Goal: Task Accomplishment & Management: Manage account settings

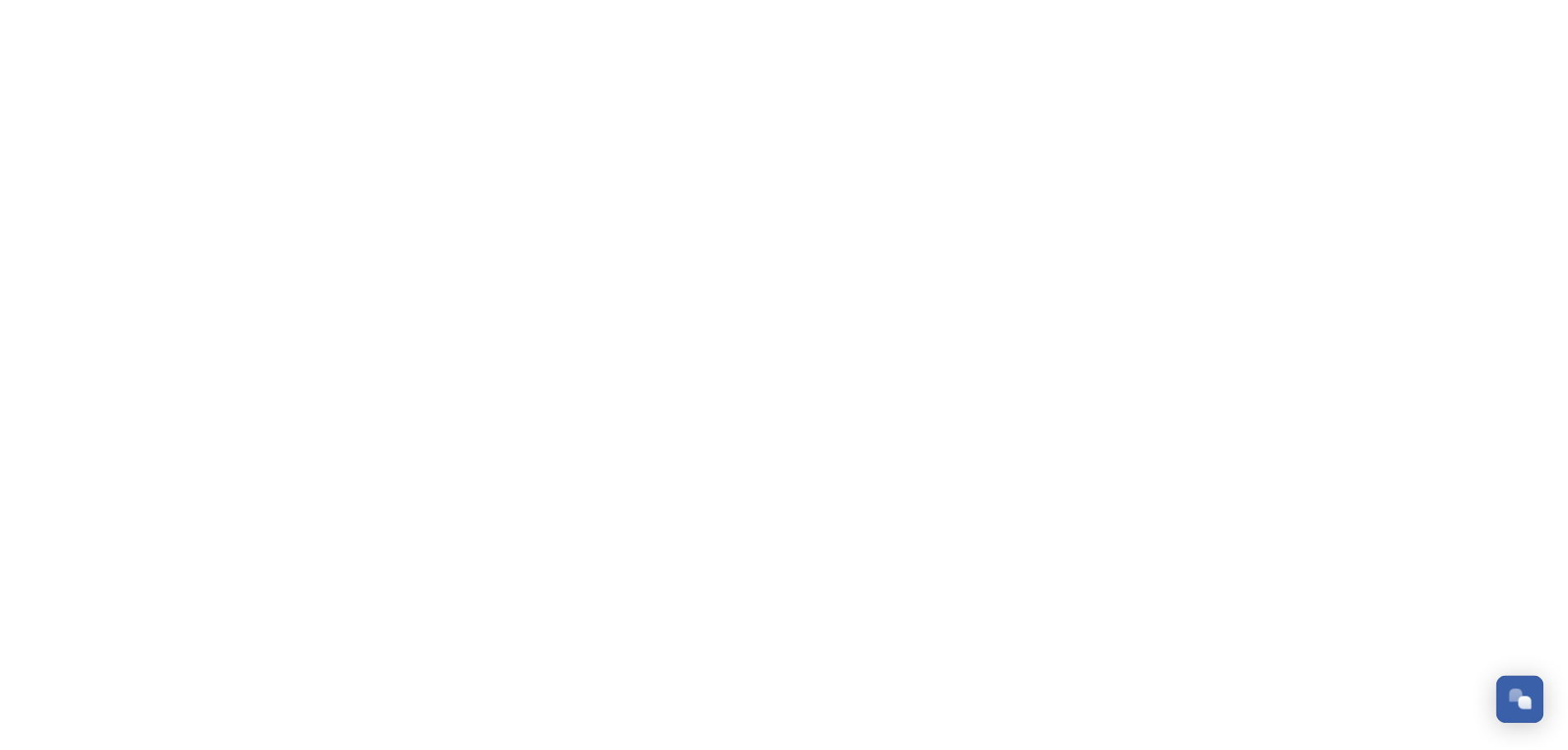
scroll to position [7371, 0]
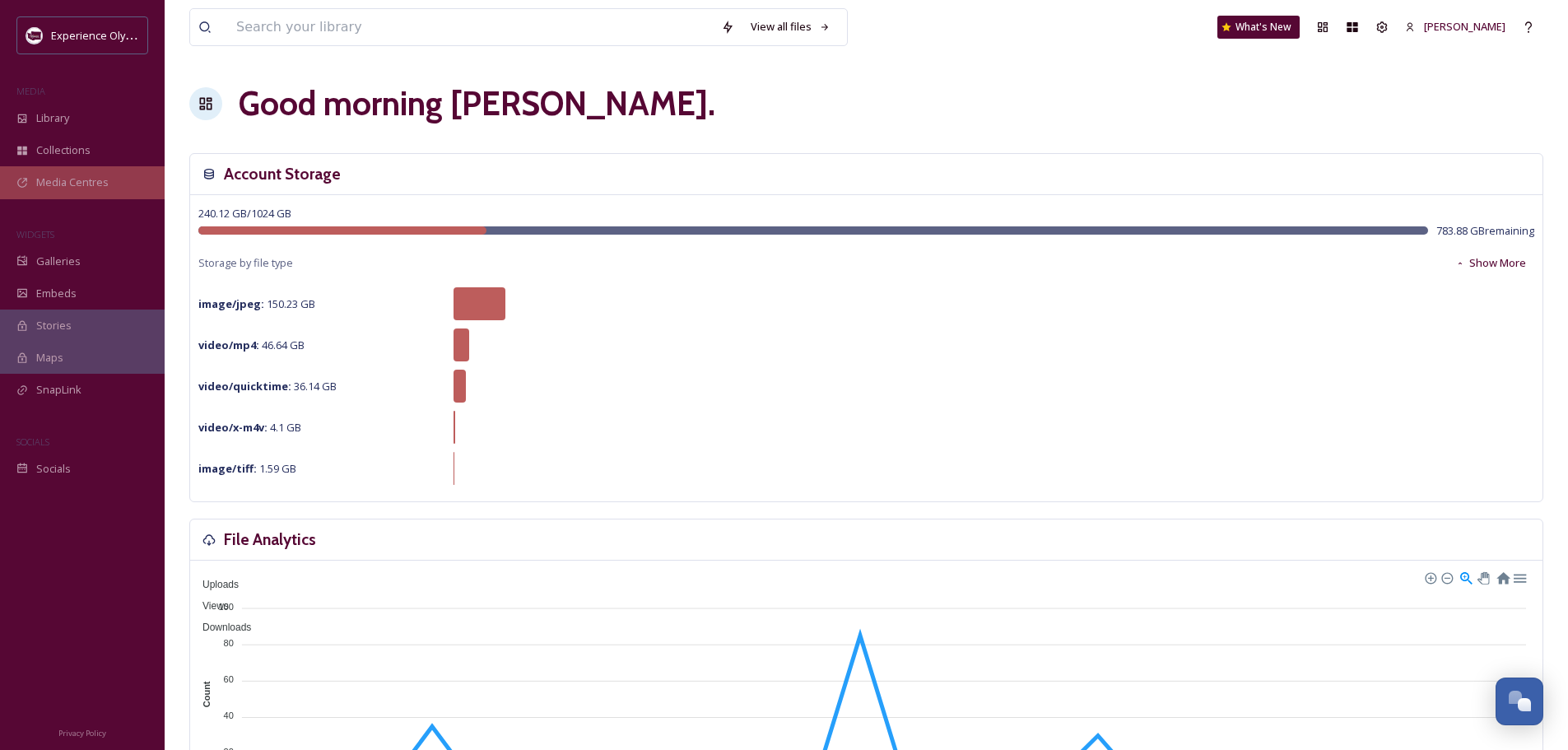
click at [61, 183] on span "Media Centres" at bounding box center [72, 182] width 73 height 16
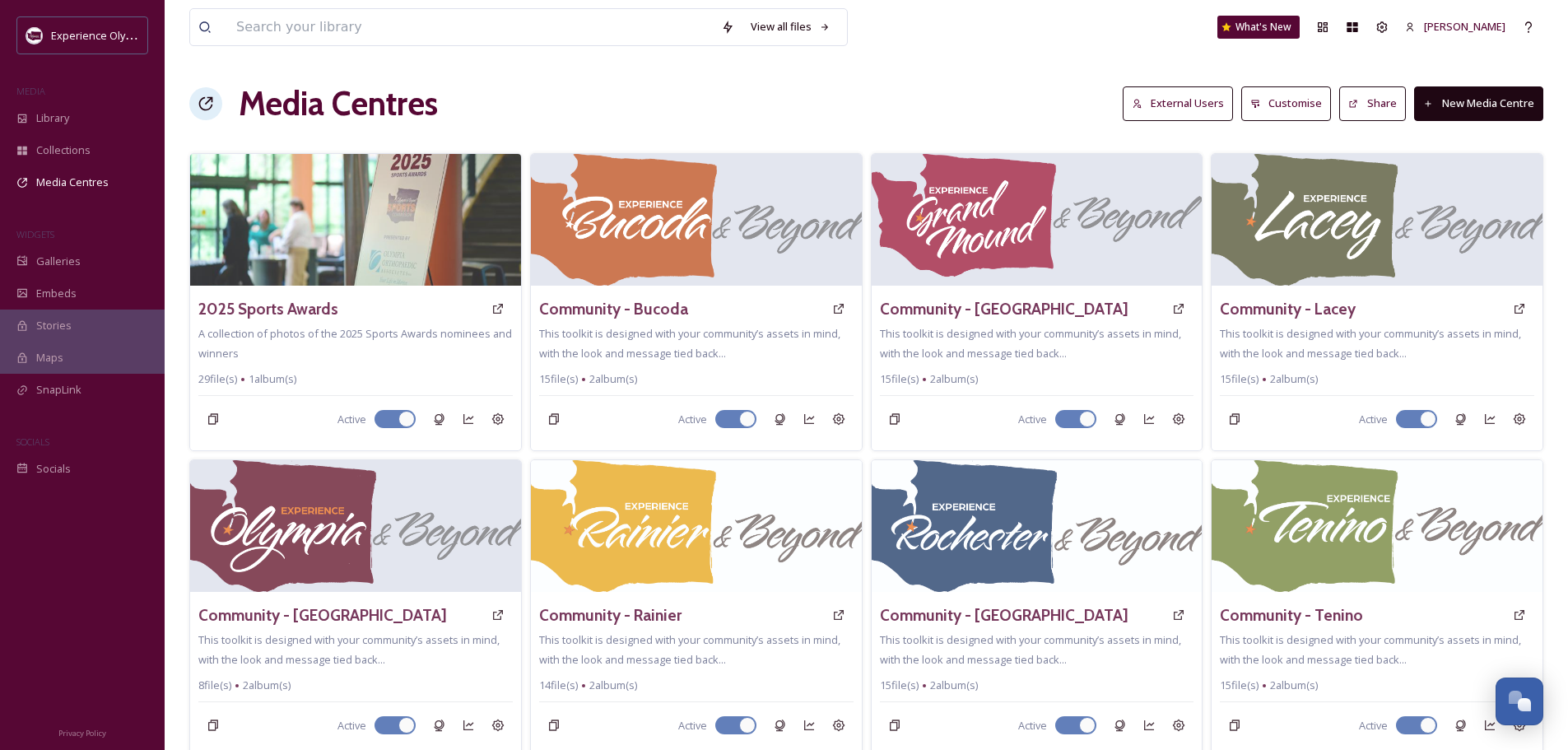
scroll to position [412, 0]
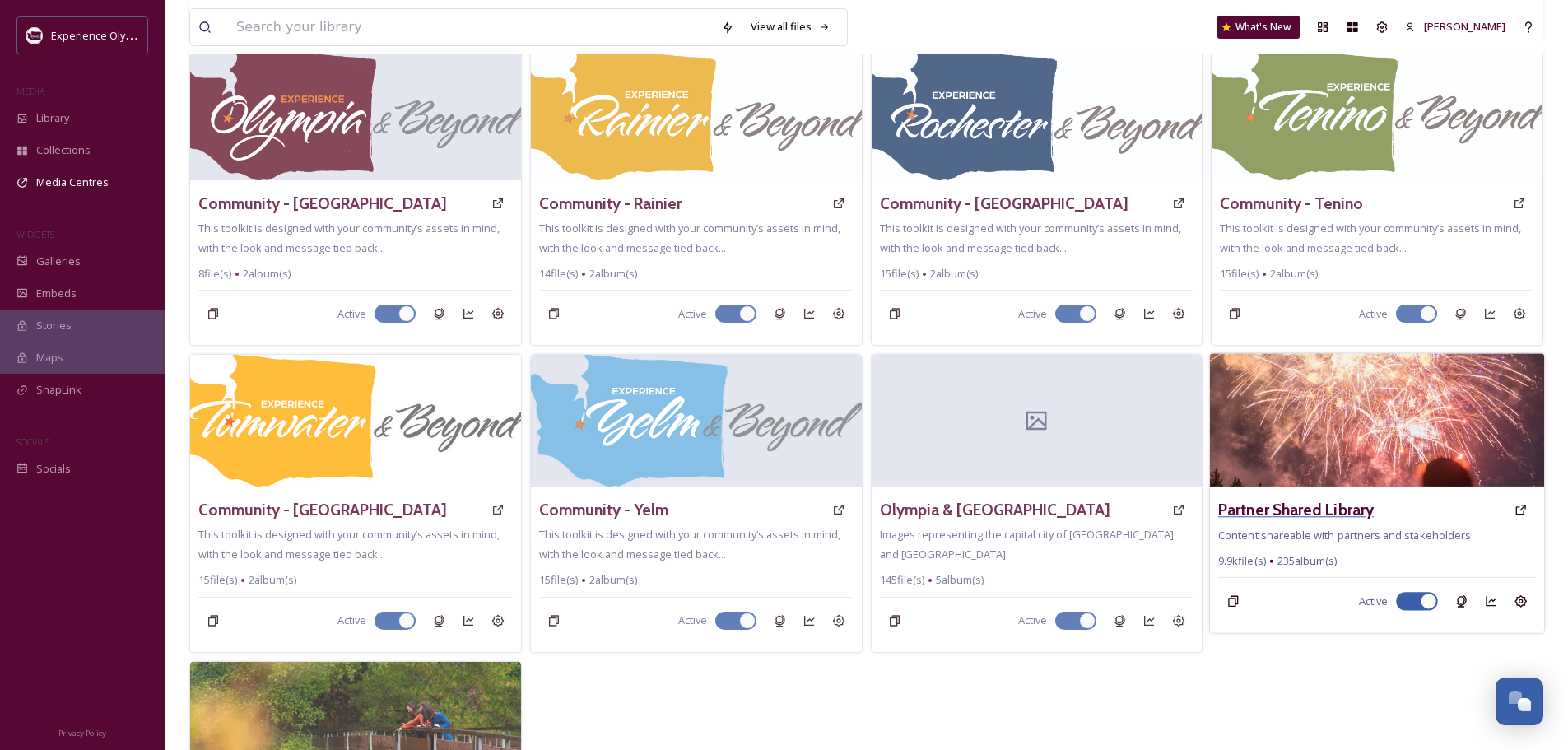
click at [1282, 498] on h3 "Partner Shared Library" at bounding box center [1296, 509] width 156 height 24
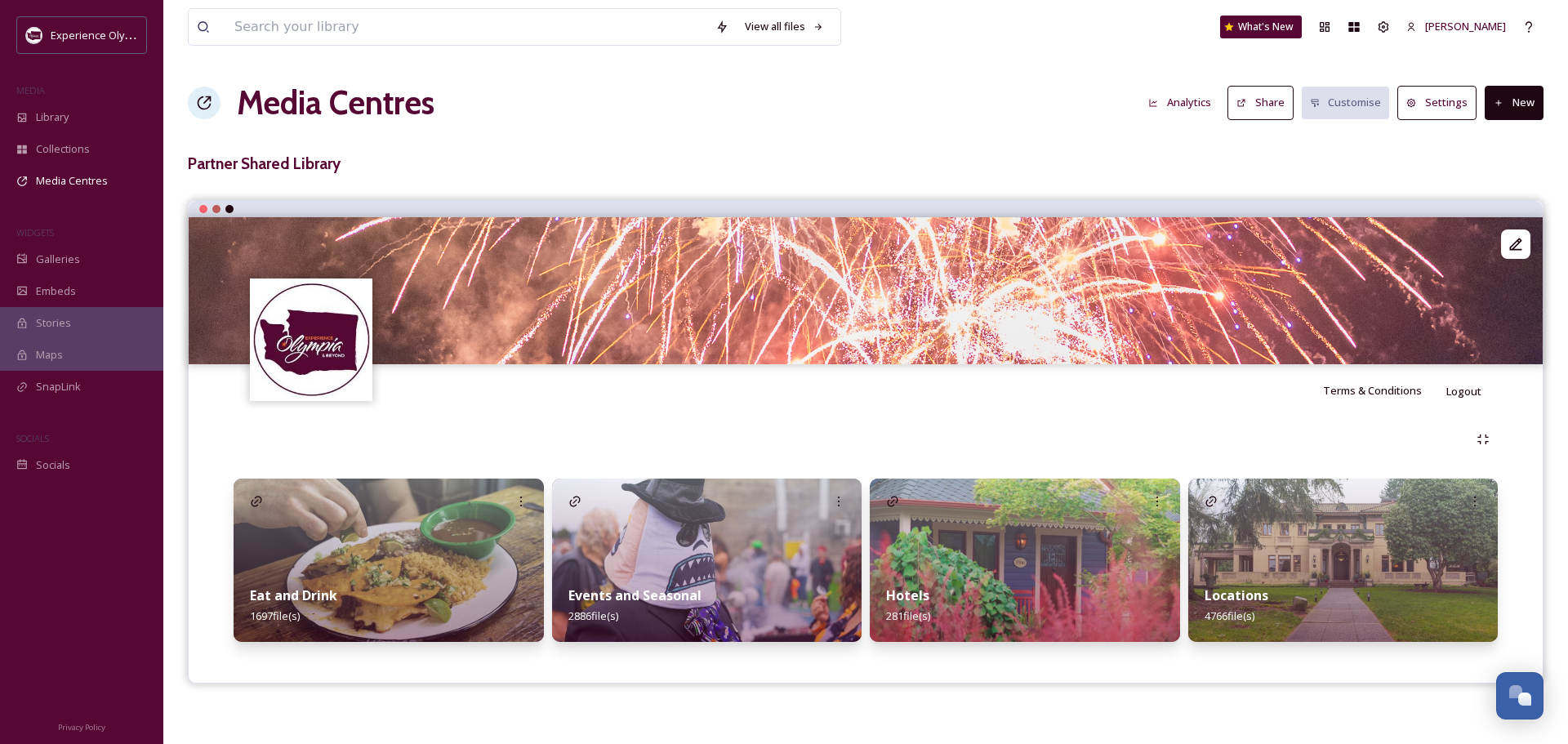
click at [616, 588] on strong "Events and Seasonal" at bounding box center [635, 595] width 133 height 18
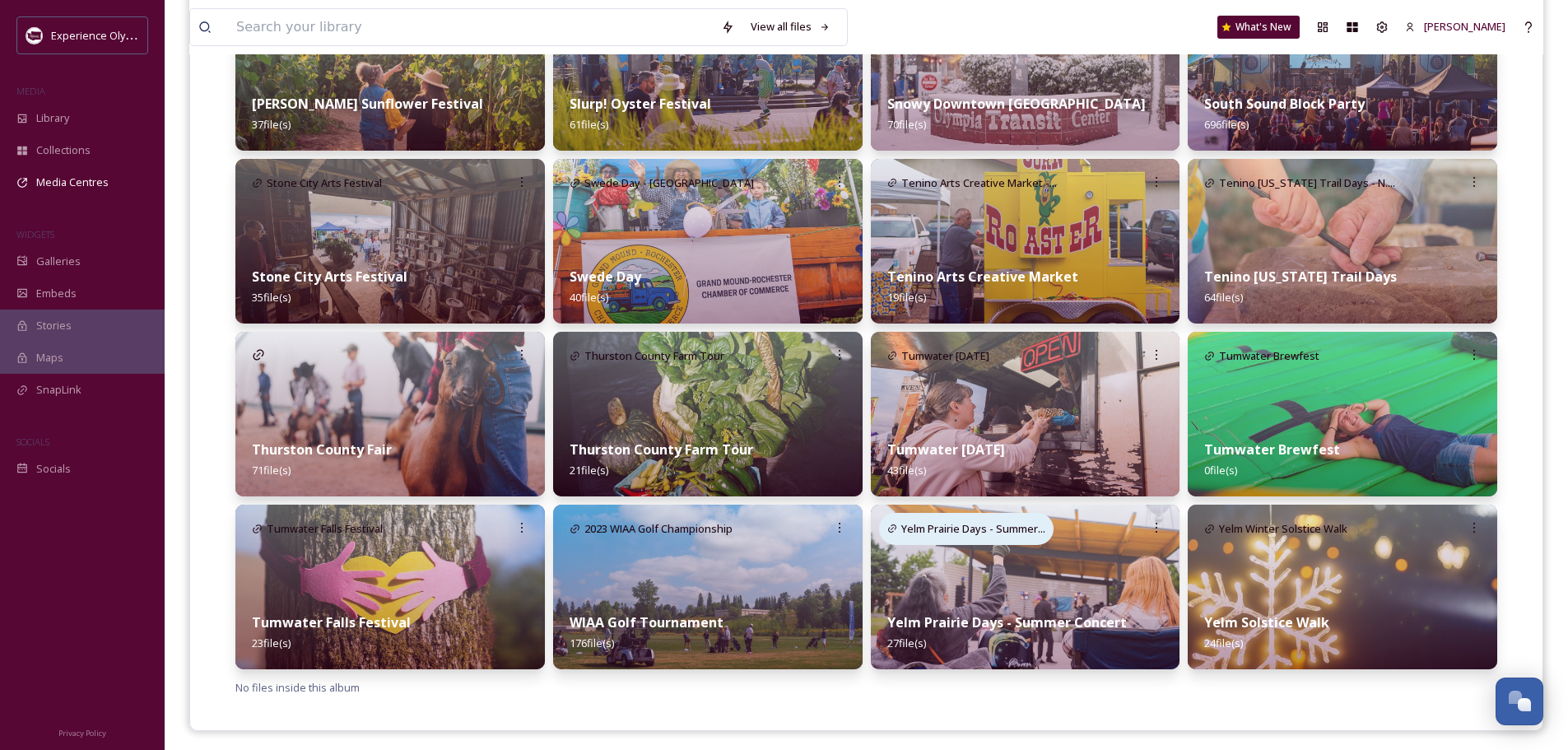
scroll to position [1539, 0]
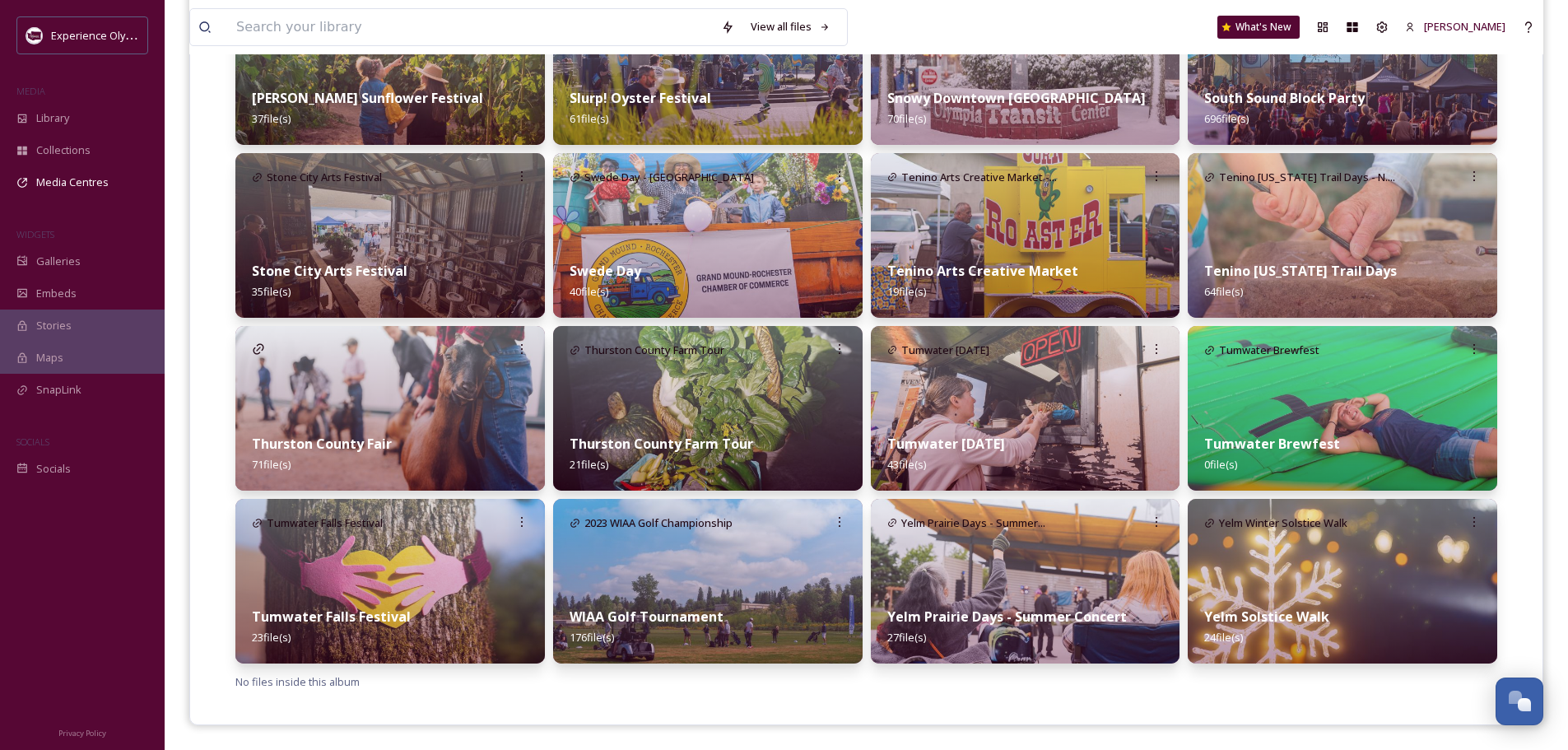
click at [401, 441] on div "Thurston County Fair 71 file(s)" at bounding box center [390, 454] width 309 height 74
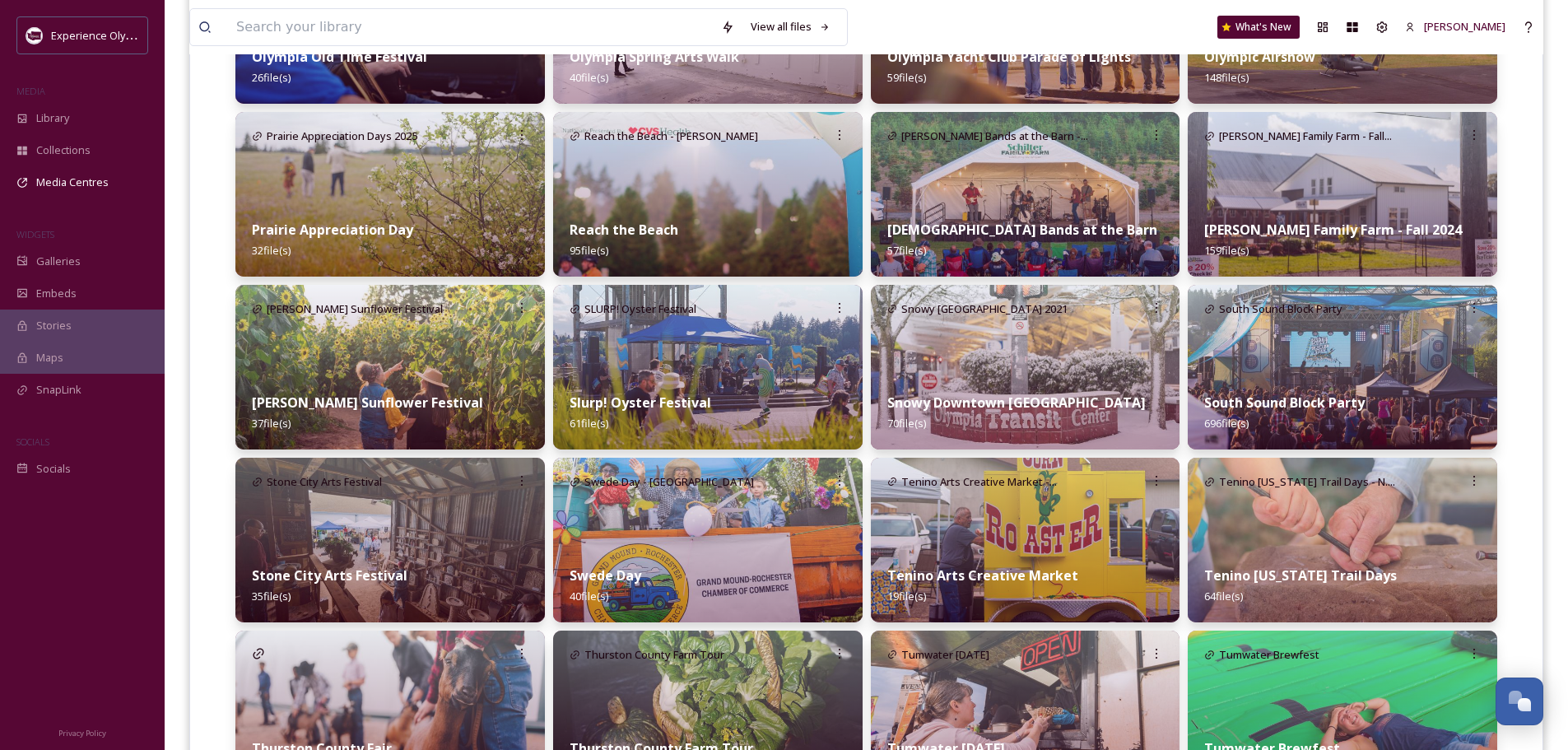
scroll to position [1539, 0]
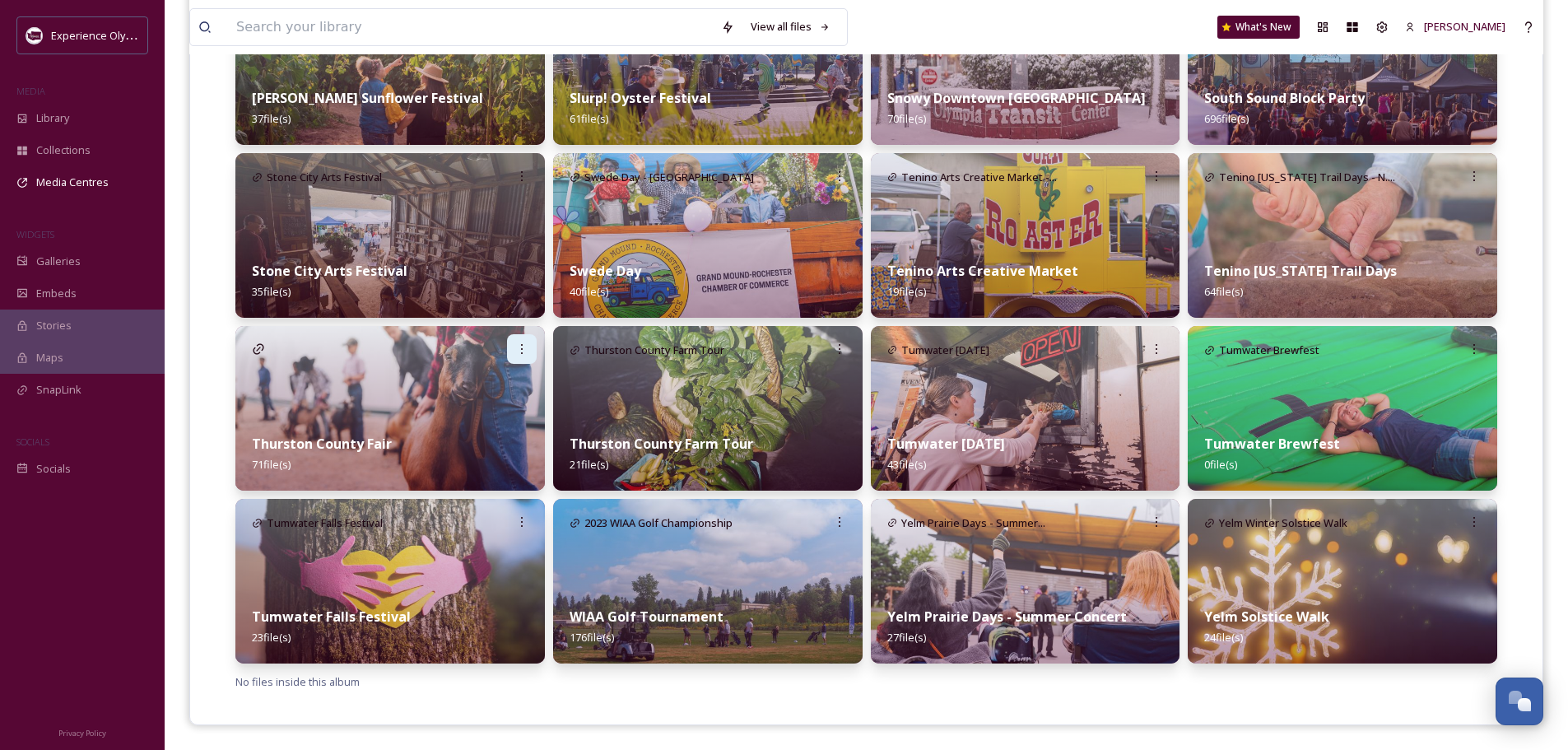
click at [515, 350] on icon at bounding box center [521, 349] width 13 height 13
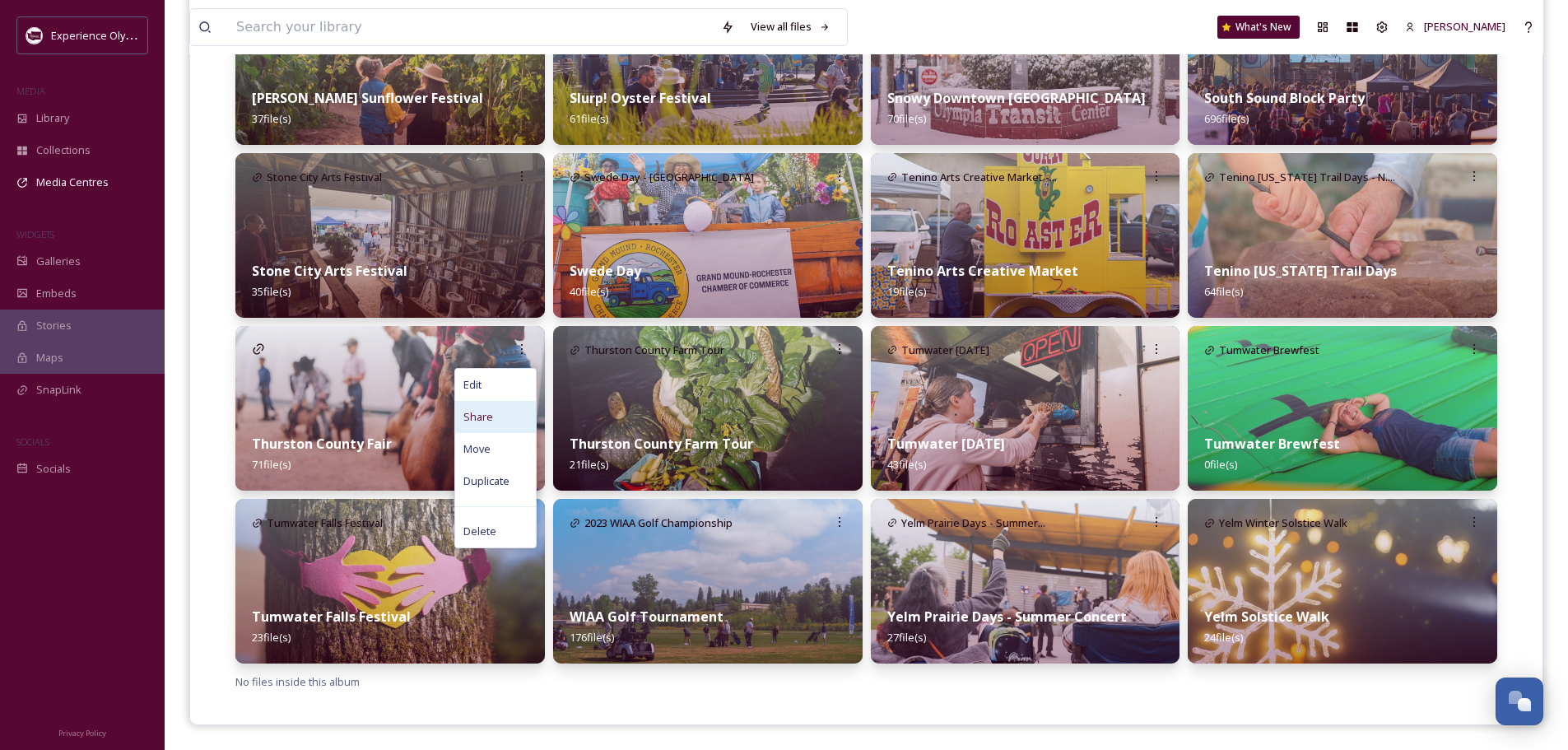
click at [482, 413] on span "Share" at bounding box center [479, 417] width 30 height 16
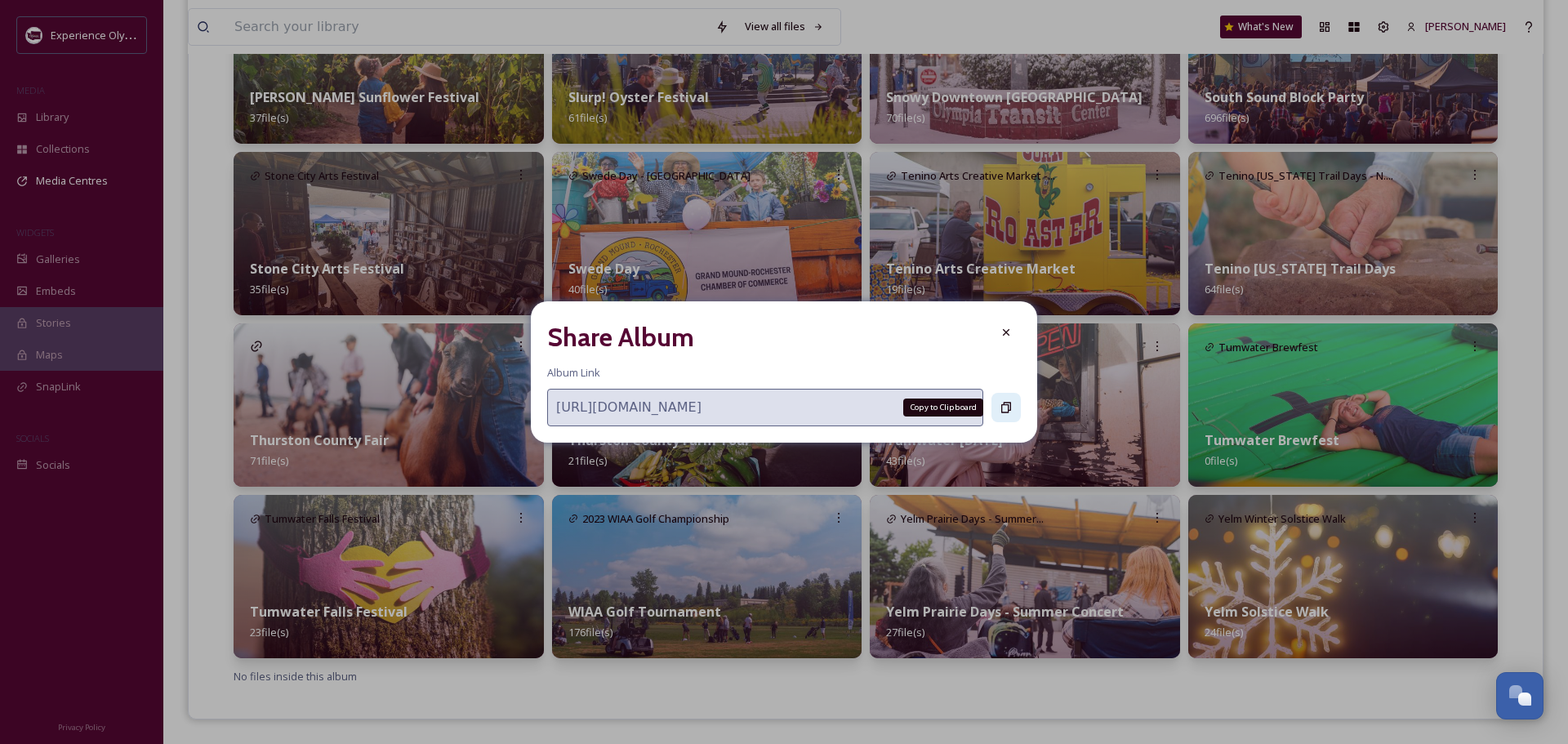
click at [1008, 403] on icon at bounding box center [1006, 407] width 13 height 13
click at [1006, 334] on icon at bounding box center [1006, 332] width 13 height 13
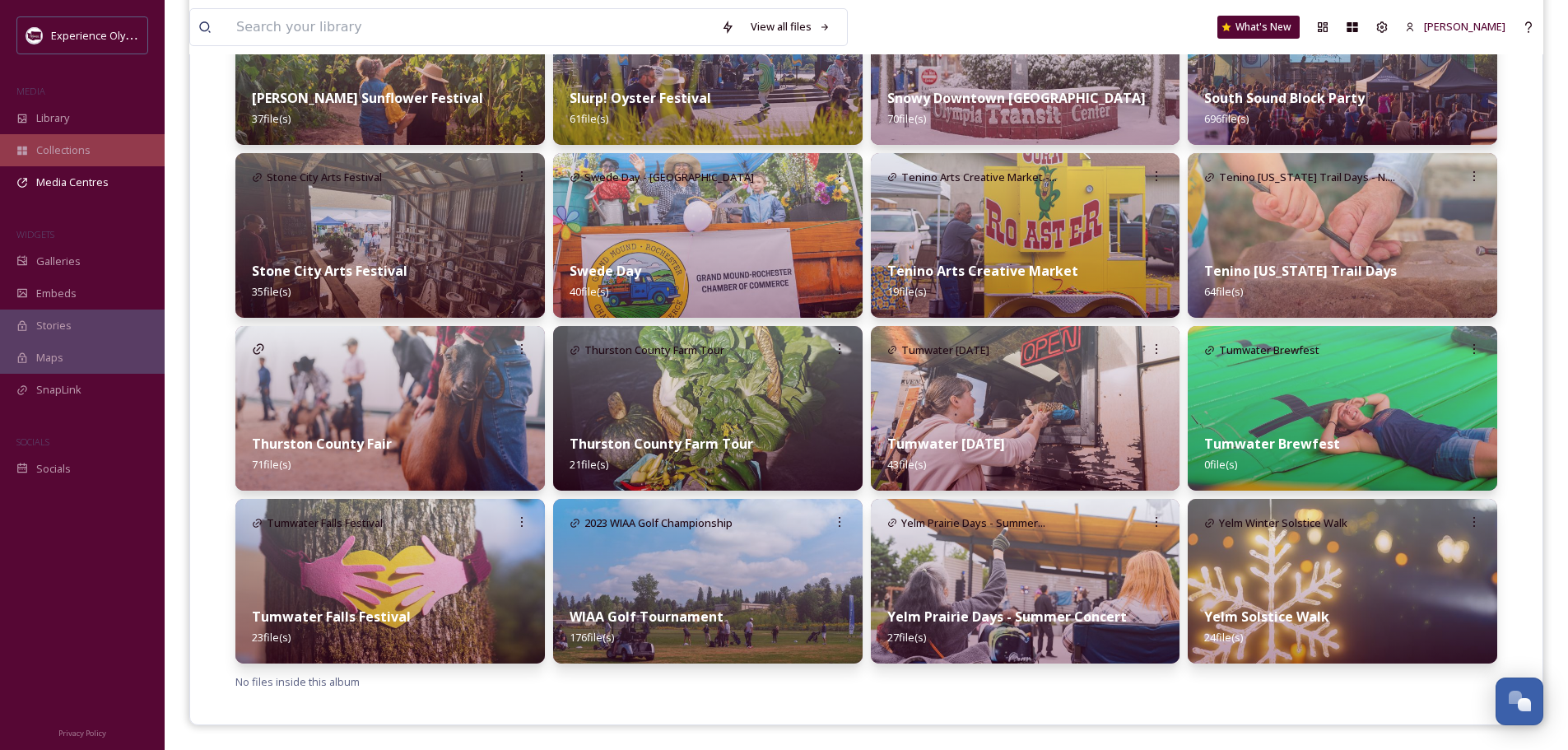
click at [63, 145] on span "Collections" at bounding box center [63, 150] width 54 height 16
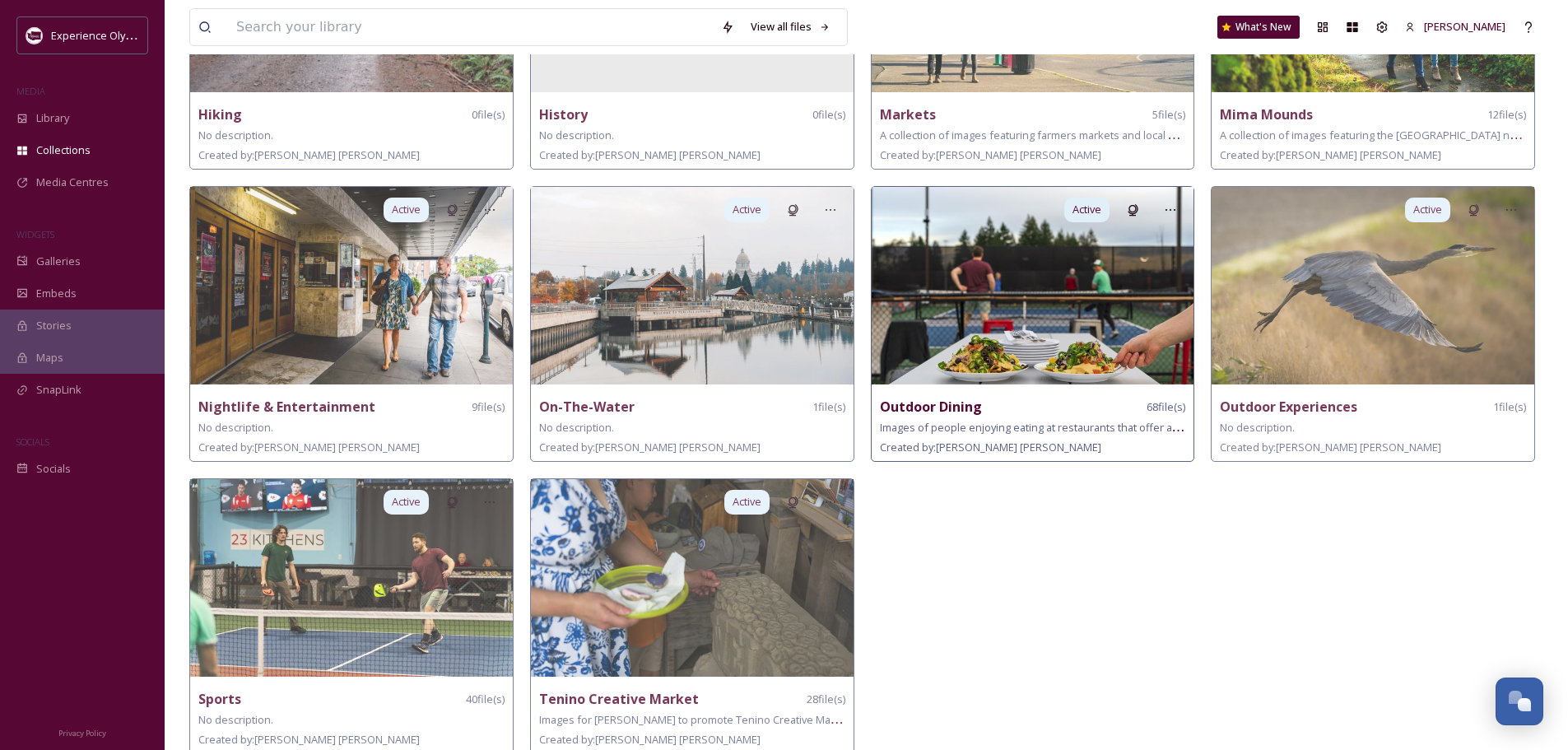
scroll to position [584, 0]
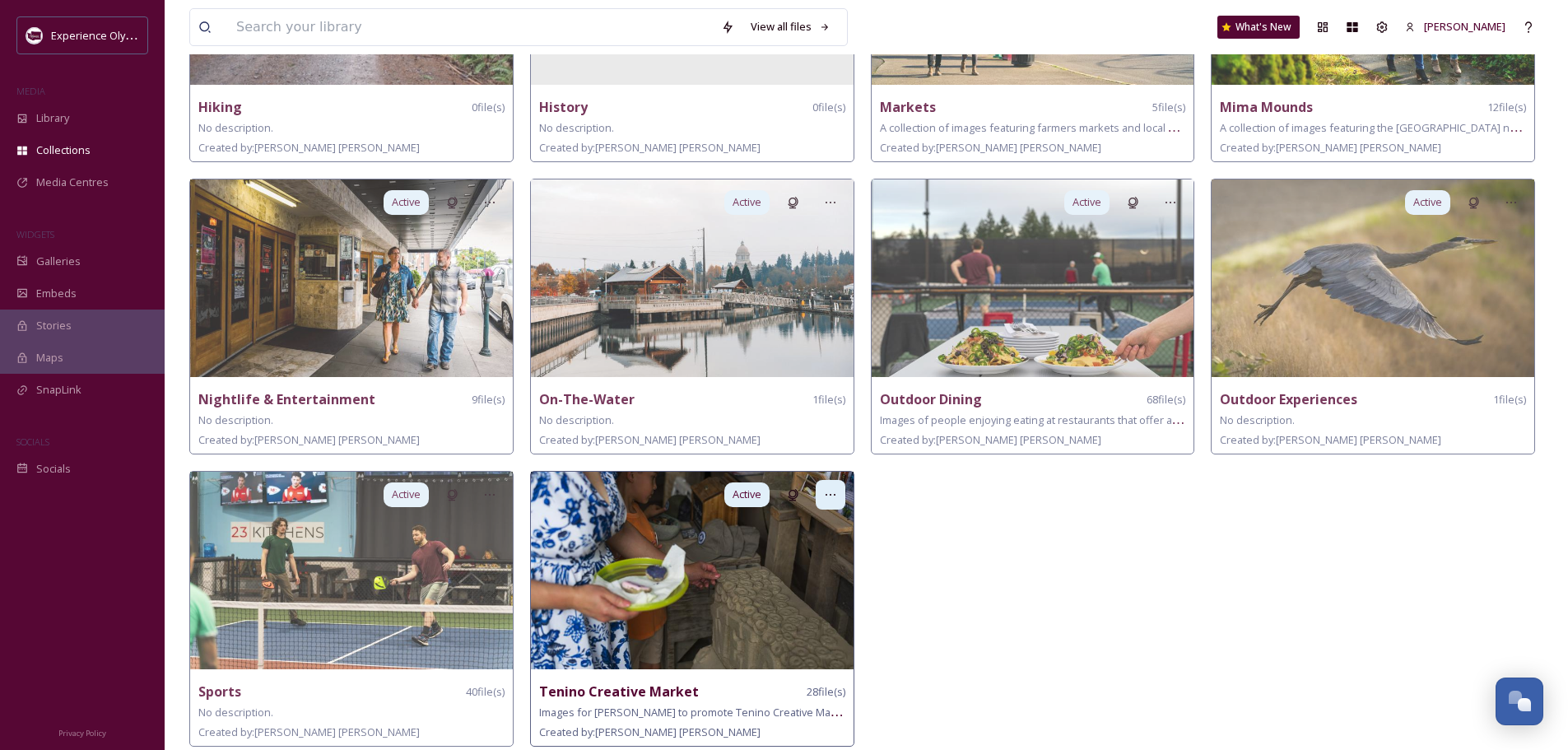
click at [824, 488] on icon at bounding box center [830, 494] width 13 height 13
click at [779, 610] on span "Delete" at bounding box center [784, 612] width 33 height 16
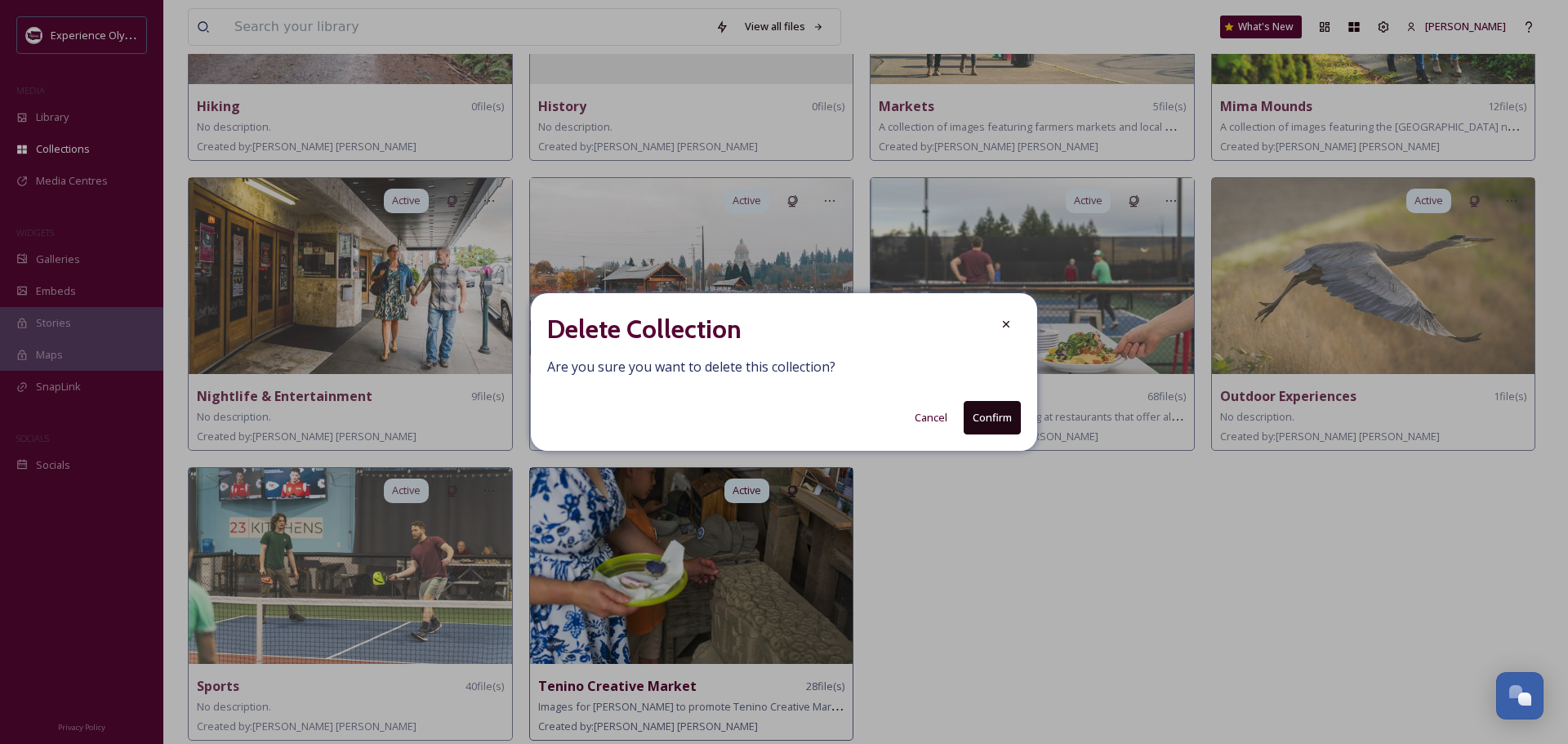
click at [980, 420] on button "Confirm" at bounding box center [992, 417] width 57 height 34
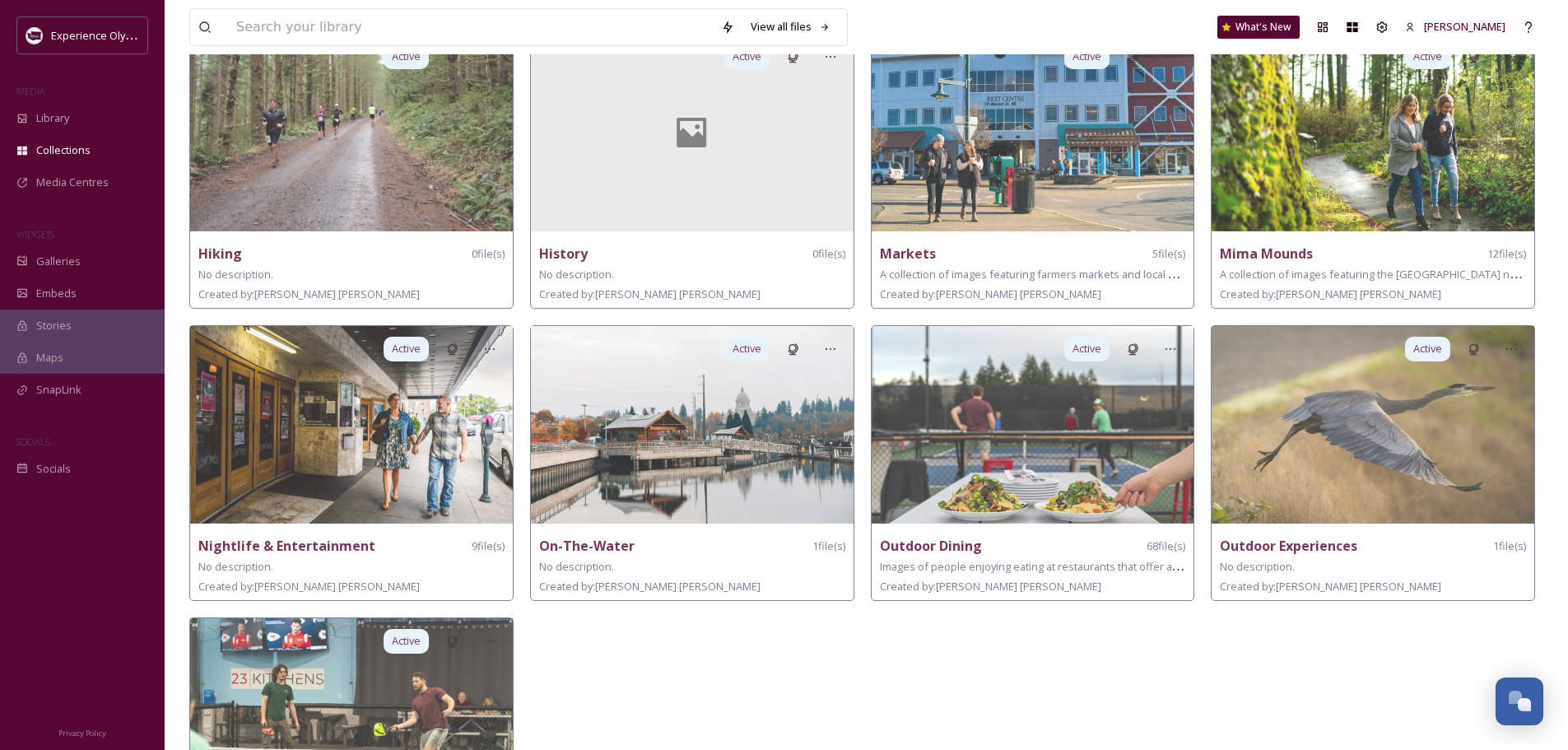
scroll to position [336, 0]
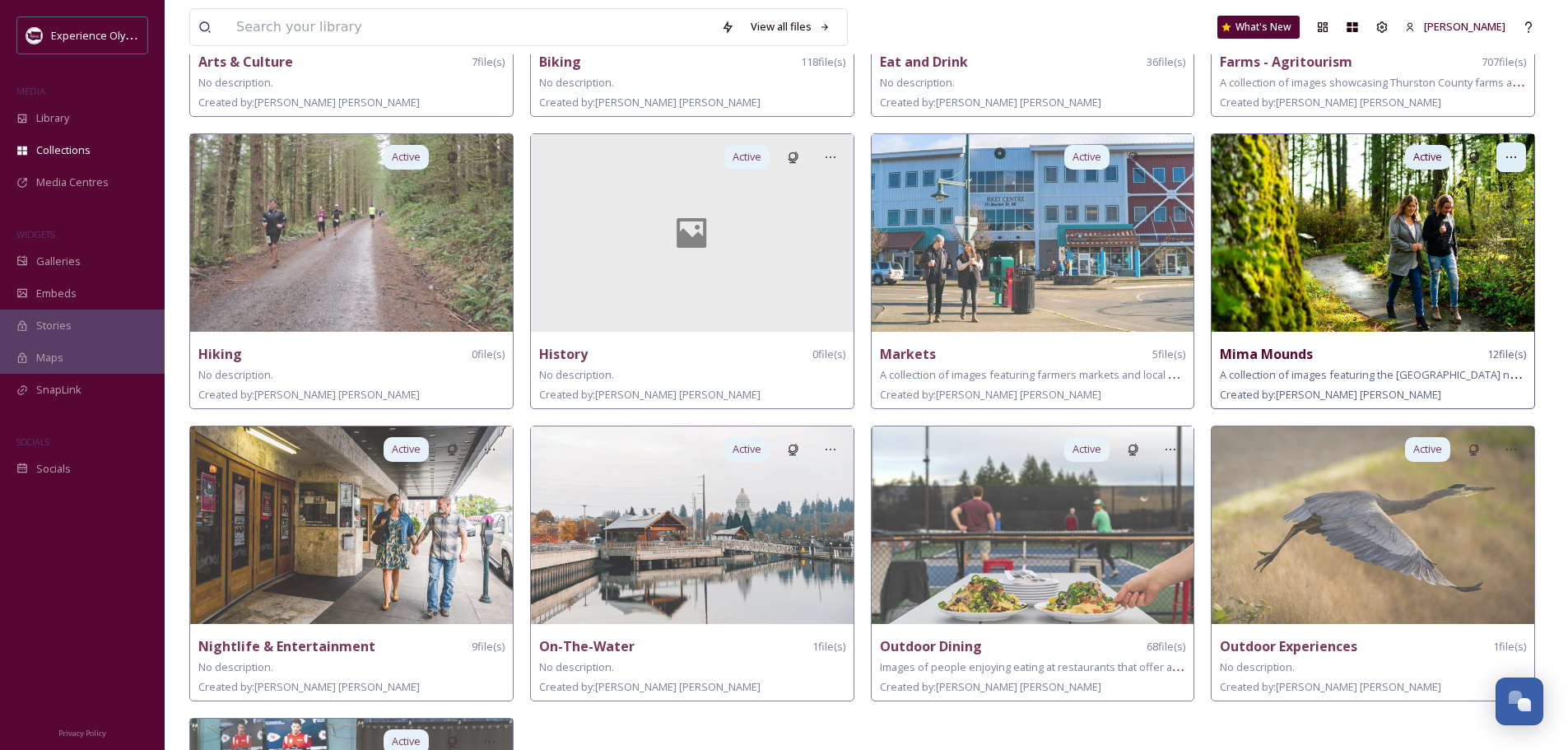
click at [1505, 149] on div at bounding box center [1512, 157] width 30 height 30
click at [1479, 185] on span "Edit Collection" at bounding box center [1482, 193] width 69 height 16
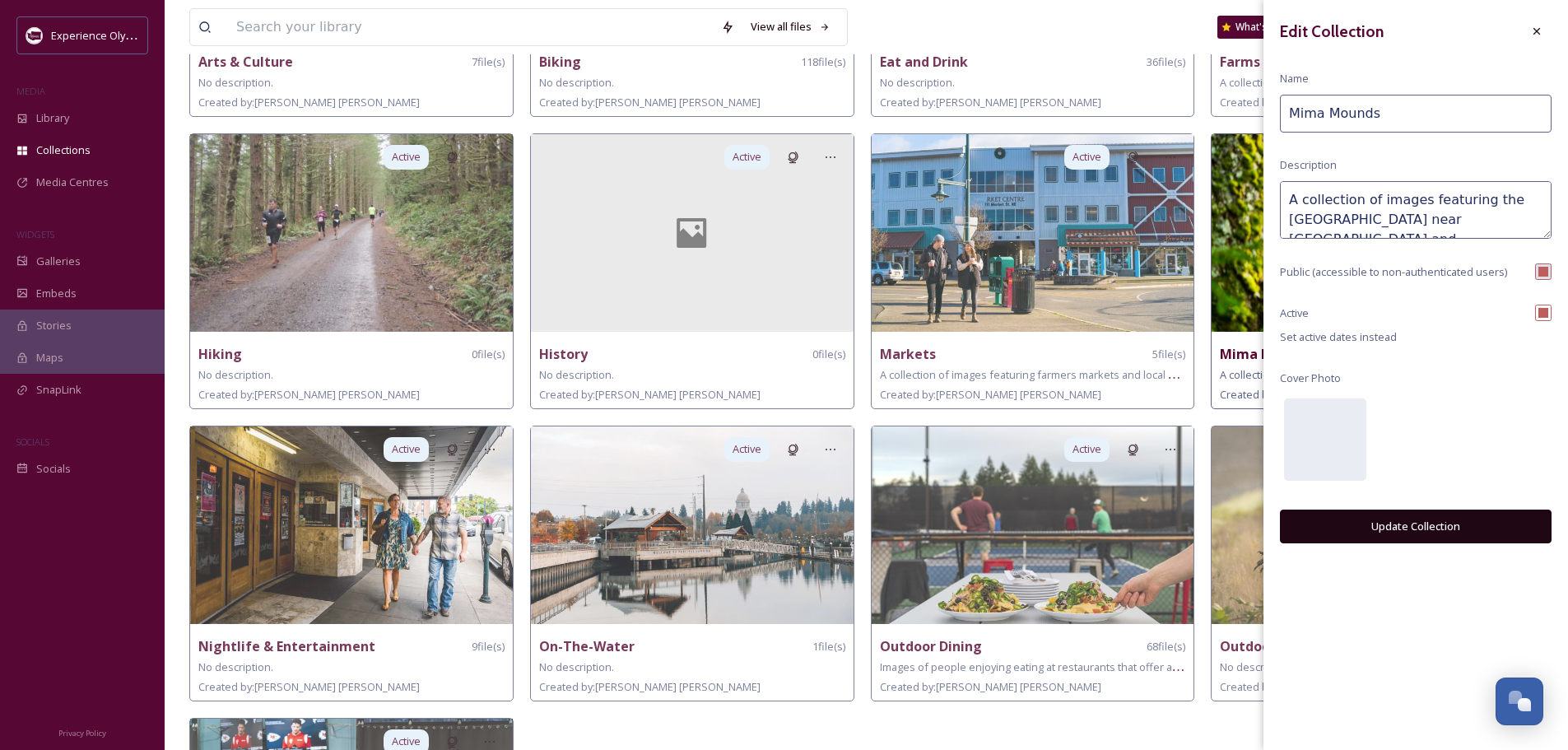
drag, startPoint x: 1395, startPoint y: 115, endPoint x: 1241, endPoint y: 123, distance: 154.2
click at [1241, 123] on div "Active Farms - Agritourism 707 file(s) A collection of images showcasing Thurst…" at bounding box center [1377, 421] width 332 height 1160
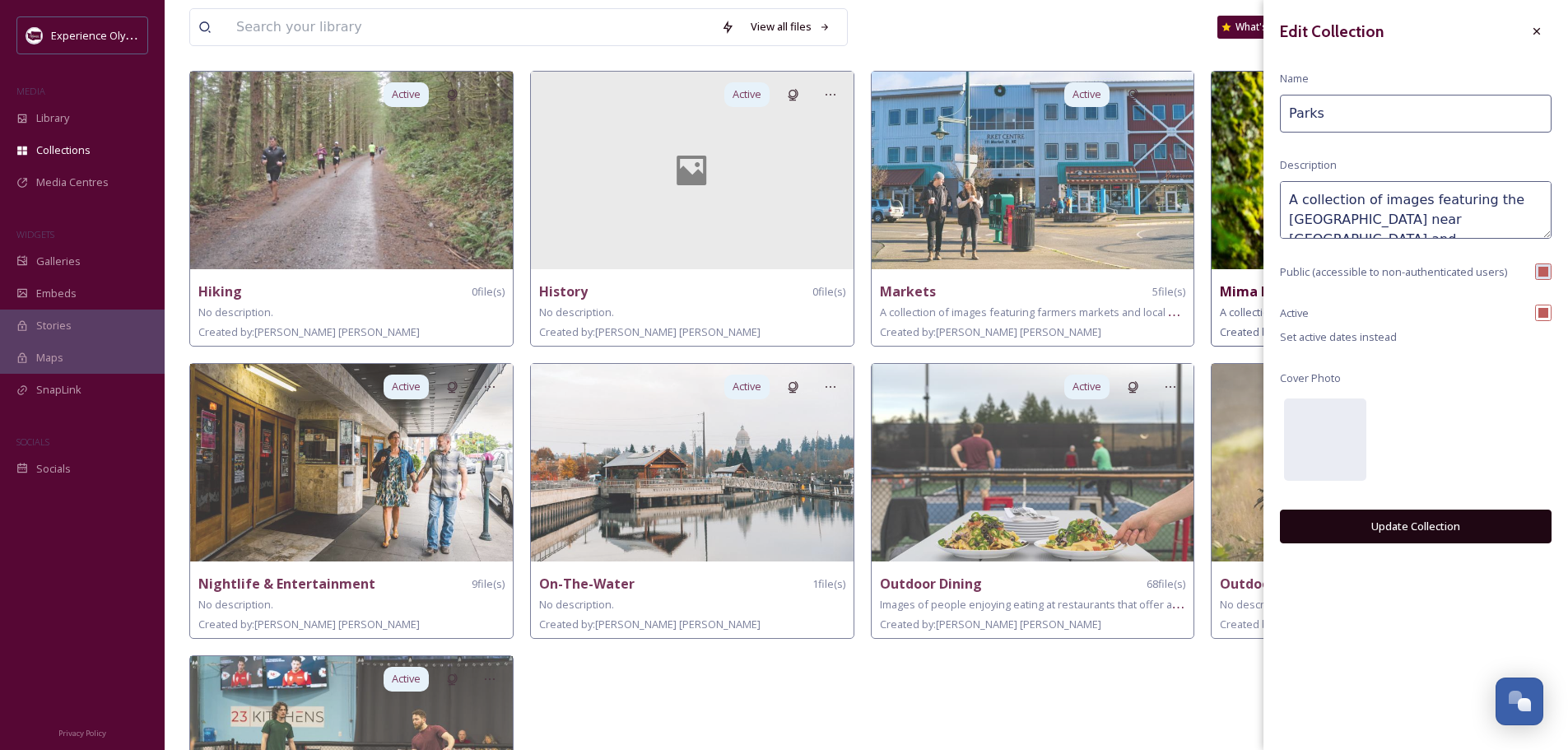
scroll to position [419, 0]
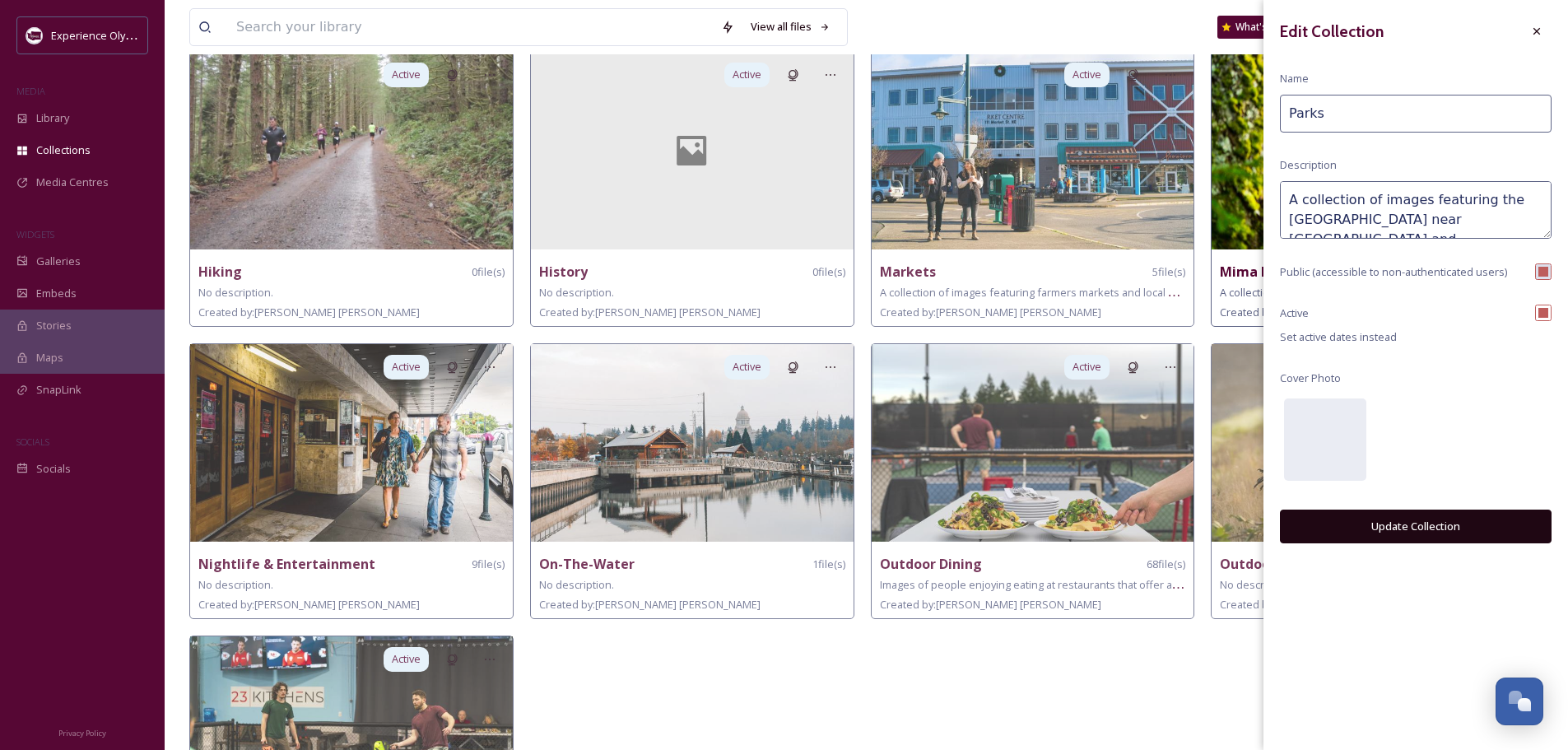
type input "Parks"
click at [1463, 228] on textarea "A collection of images featuring the [GEOGRAPHIC_DATA] near [GEOGRAPHIC_DATA] a…" at bounding box center [1415, 210] width 272 height 58
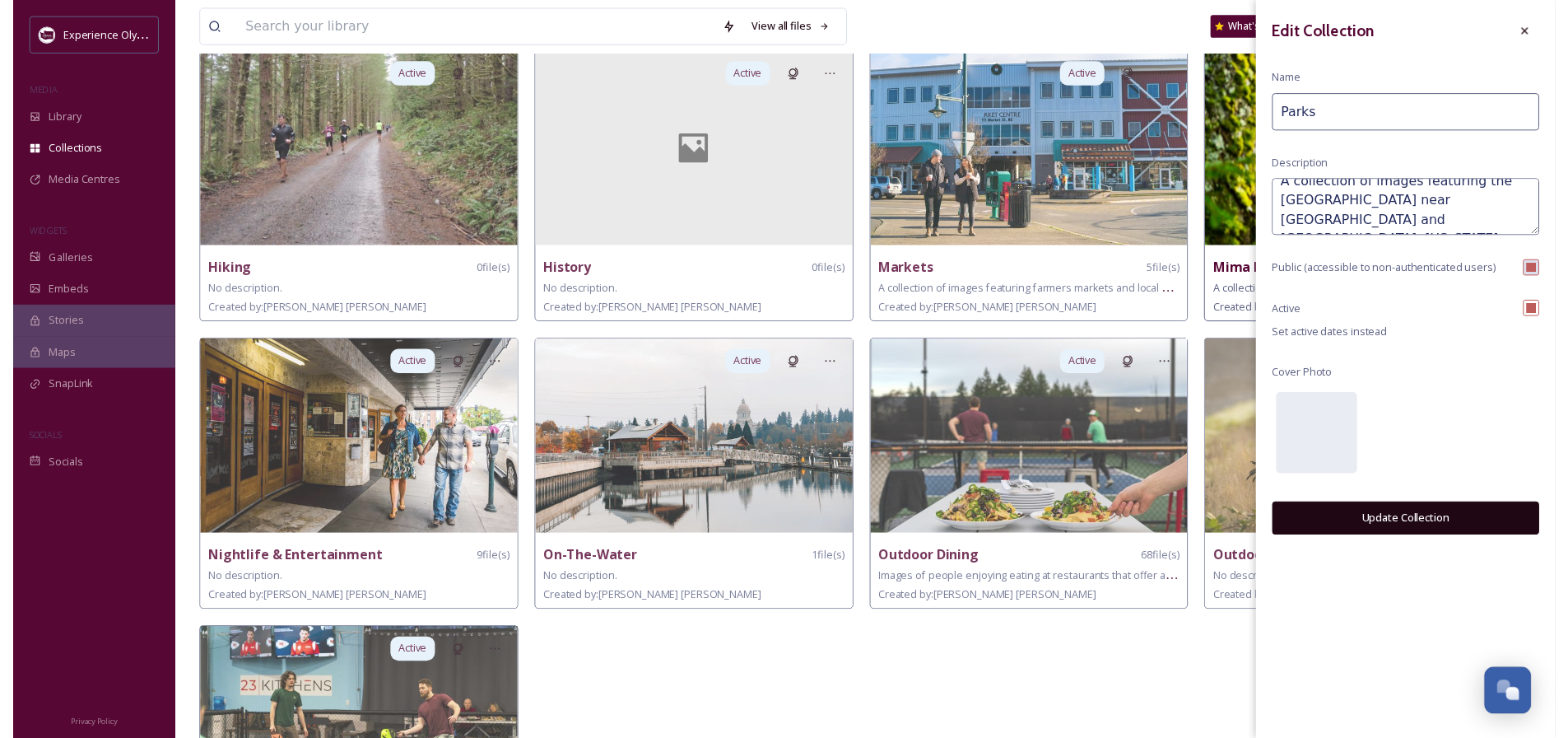
scroll to position [0, 0]
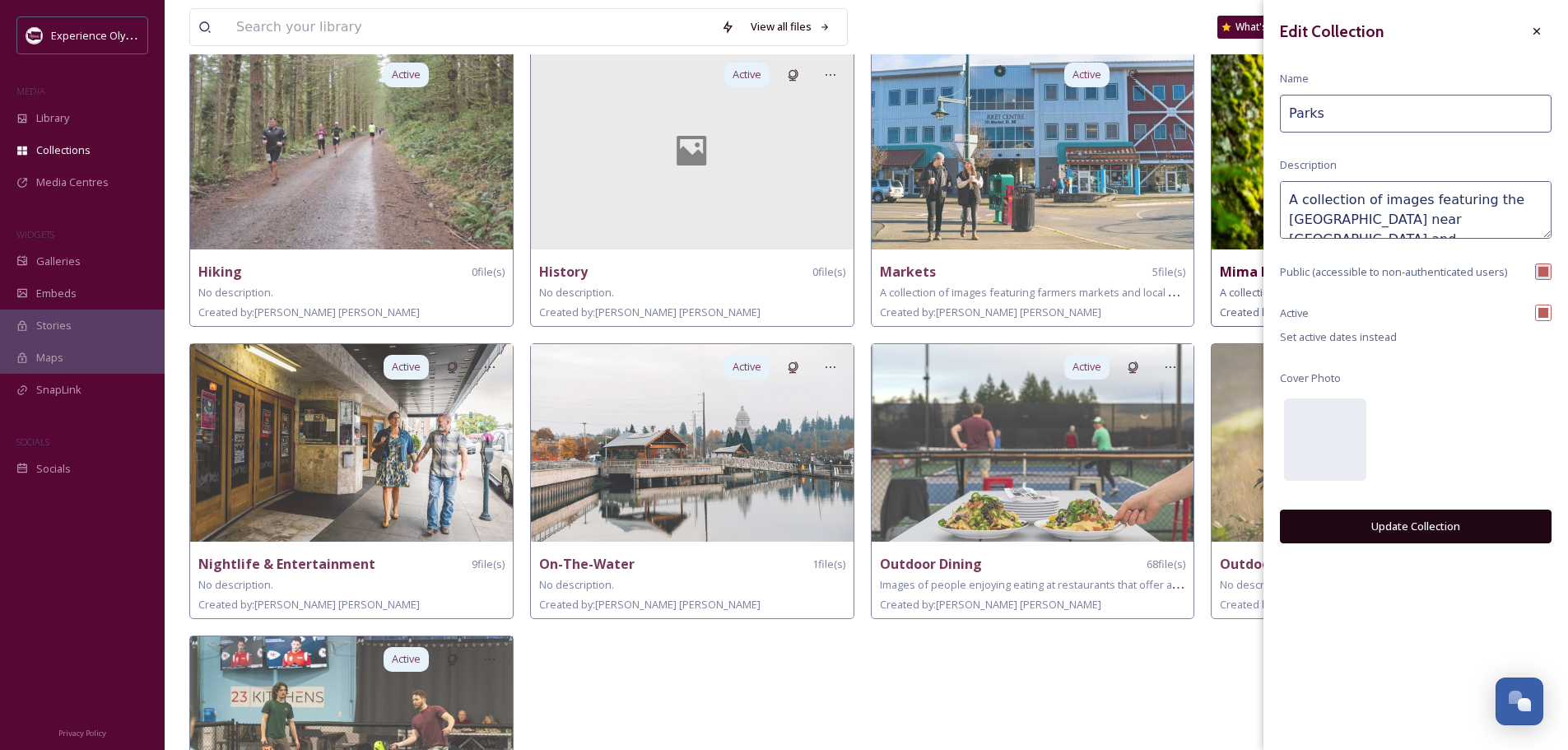
drag, startPoint x: 1402, startPoint y: 221, endPoint x: 1477, endPoint y: 202, distance: 77.4
click at [1477, 202] on textarea "A collection of images featuring the [GEOGRAPHIC_DATA] near [GEOGRAPHIC_DATA] a…" at bounding box center [1415, 210] width 272 height 58
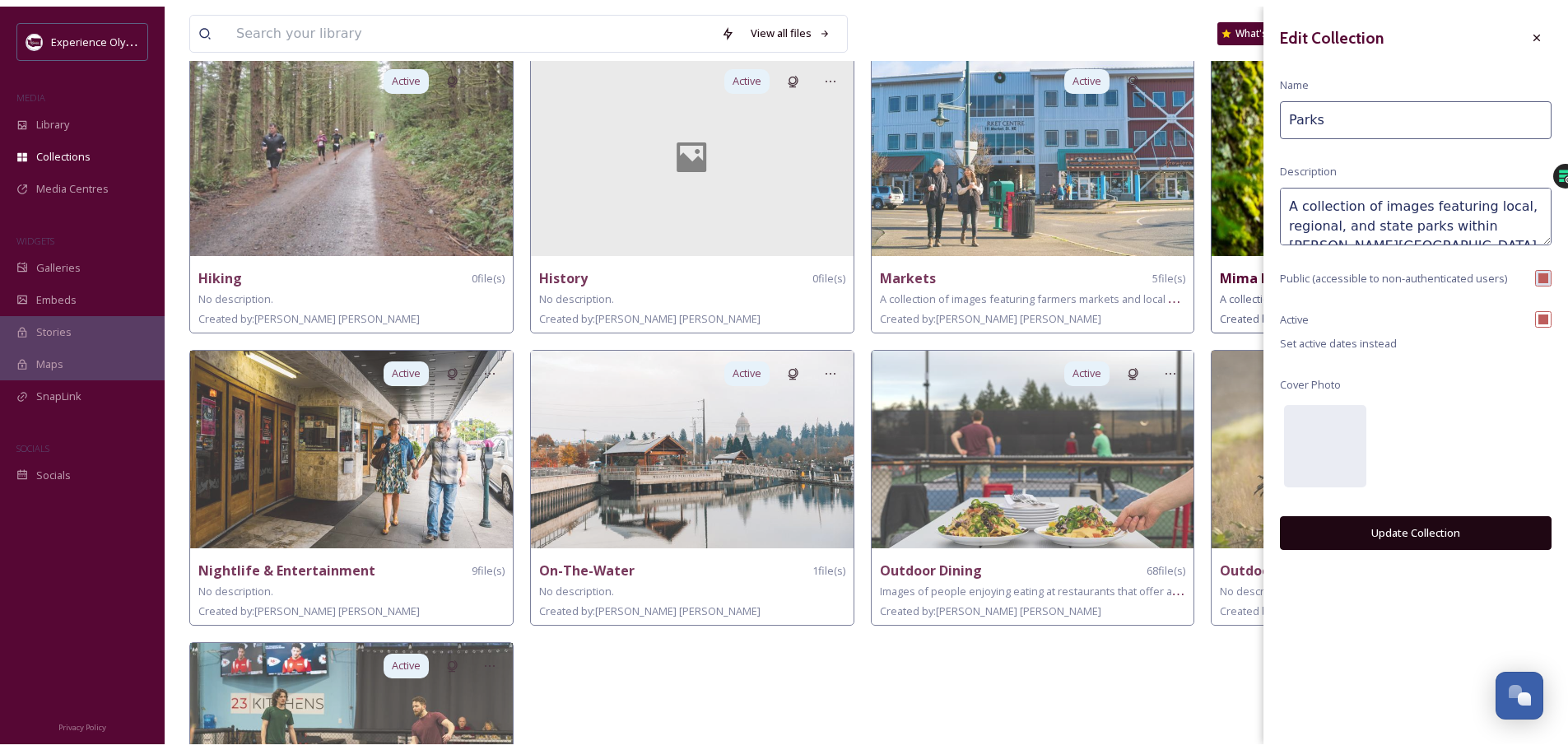
scroll to position [10, 0]
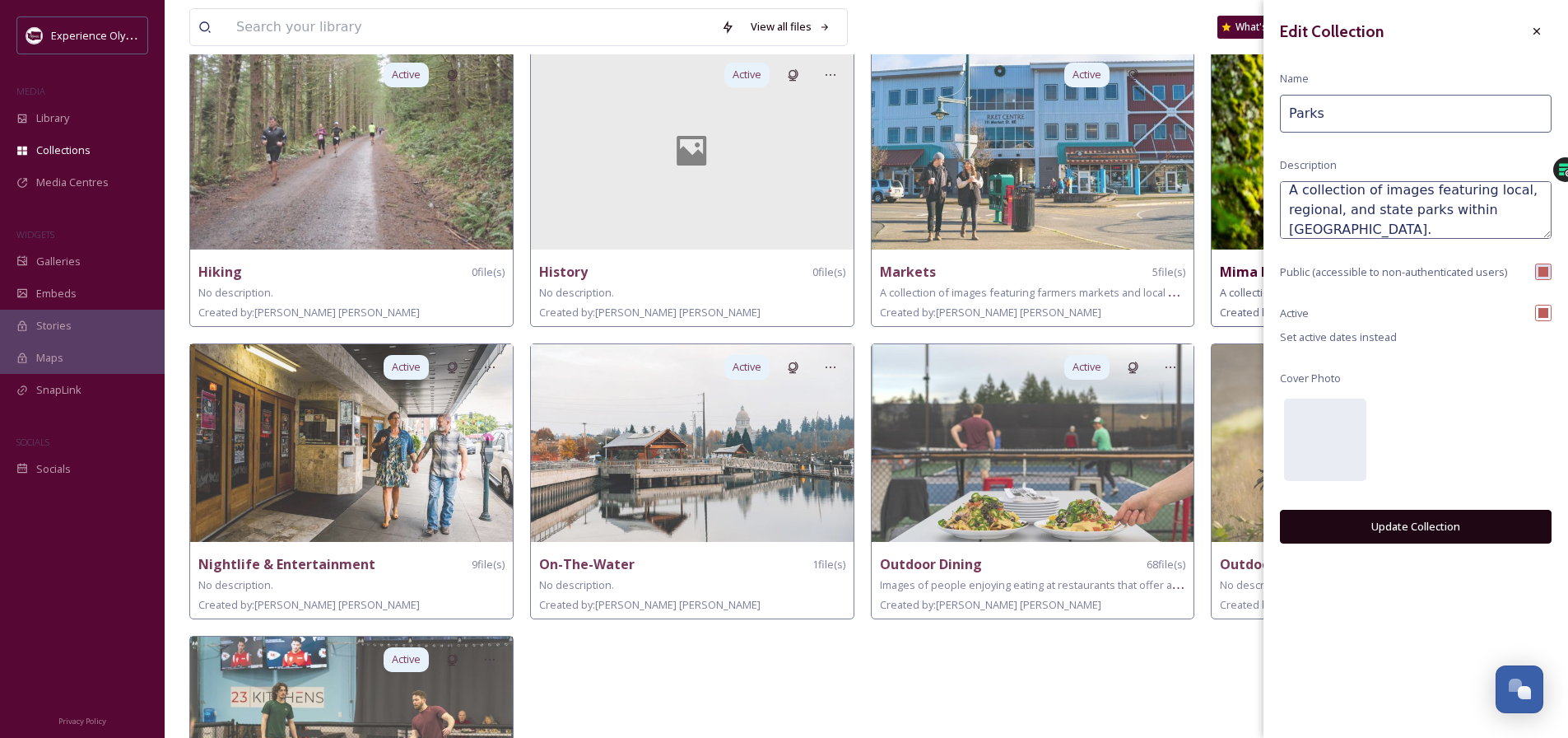
type textarea "A collection of images featuring local, regional, and state parks within [GEOGR…"
click at [1427, 521] on button "Update Collection" at bounding box center [1415, 526] width 272 height 34
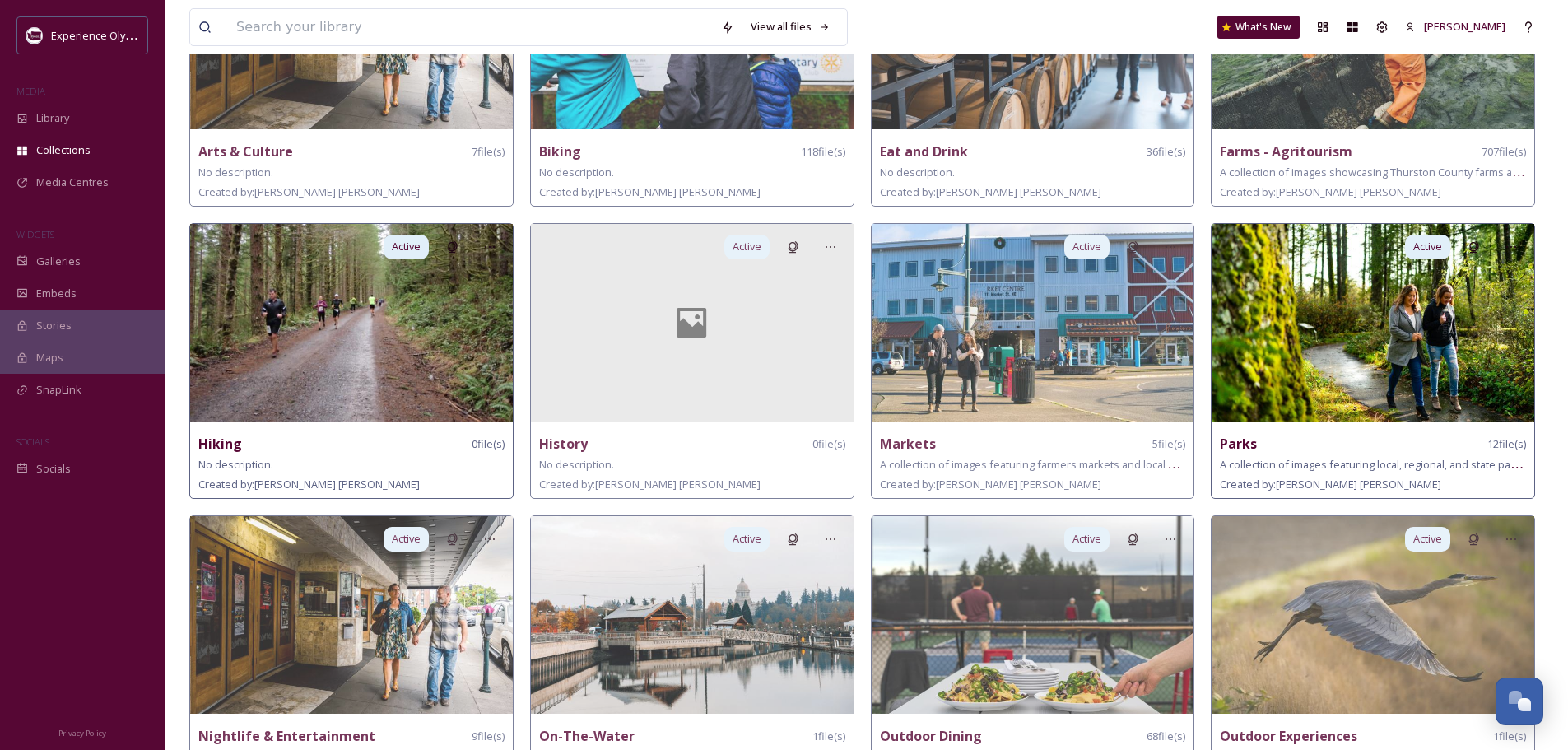
scroll to position [0, 0]
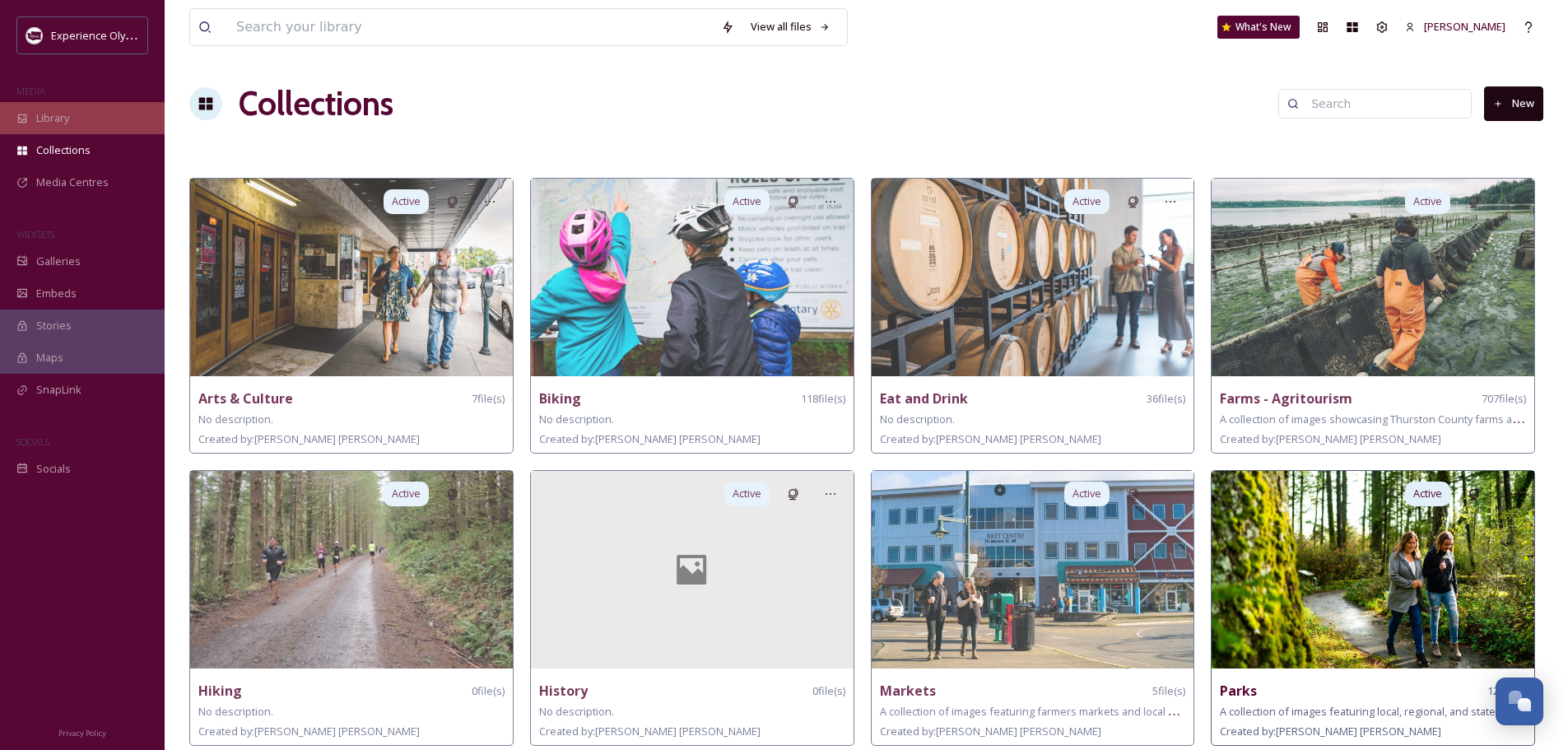
click at [53, 118] on span "Library" at bounding box center [53, 118] width 33 height 16
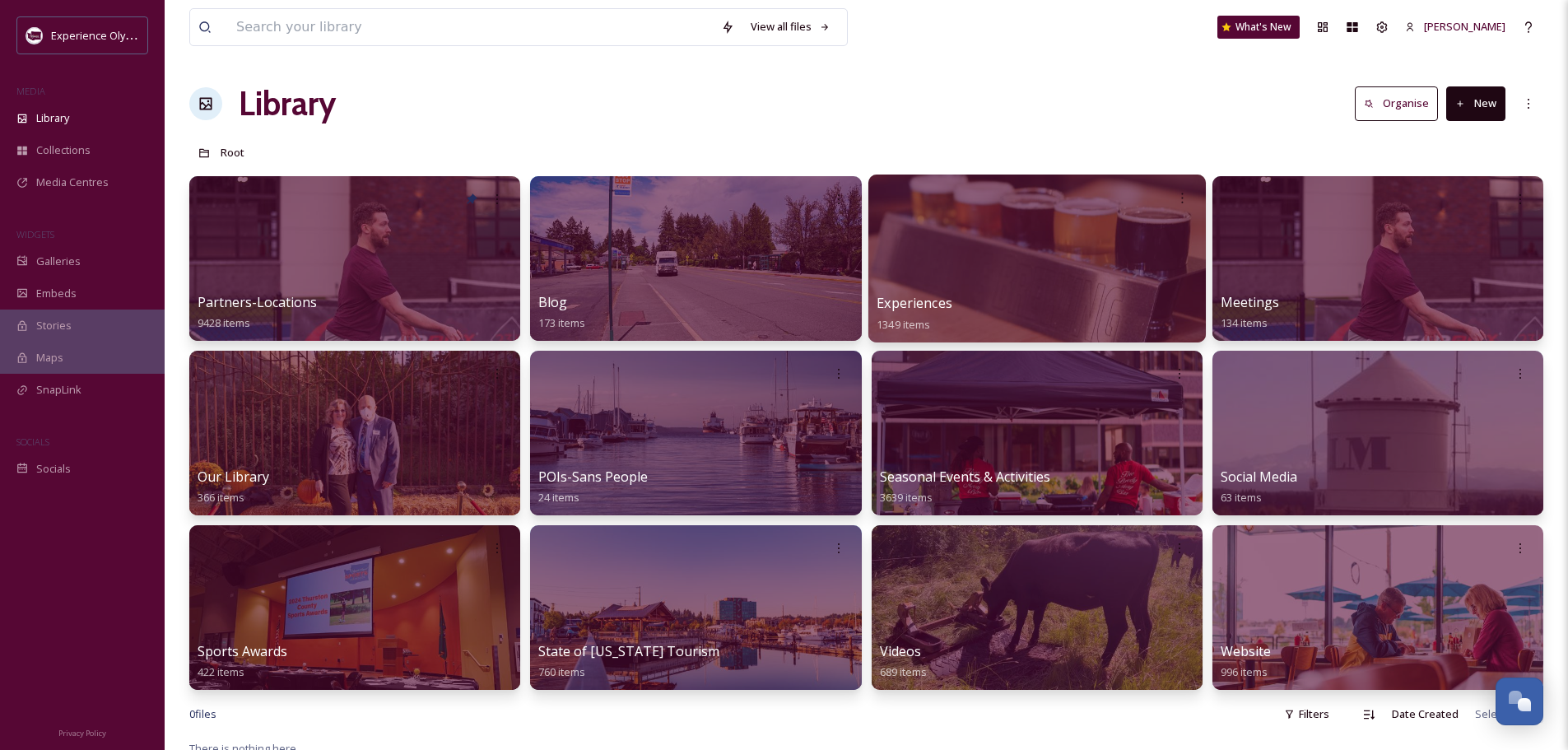
click at [916, 301] on span "Experiences" at bounding box center [914, 302] width 75 height 18
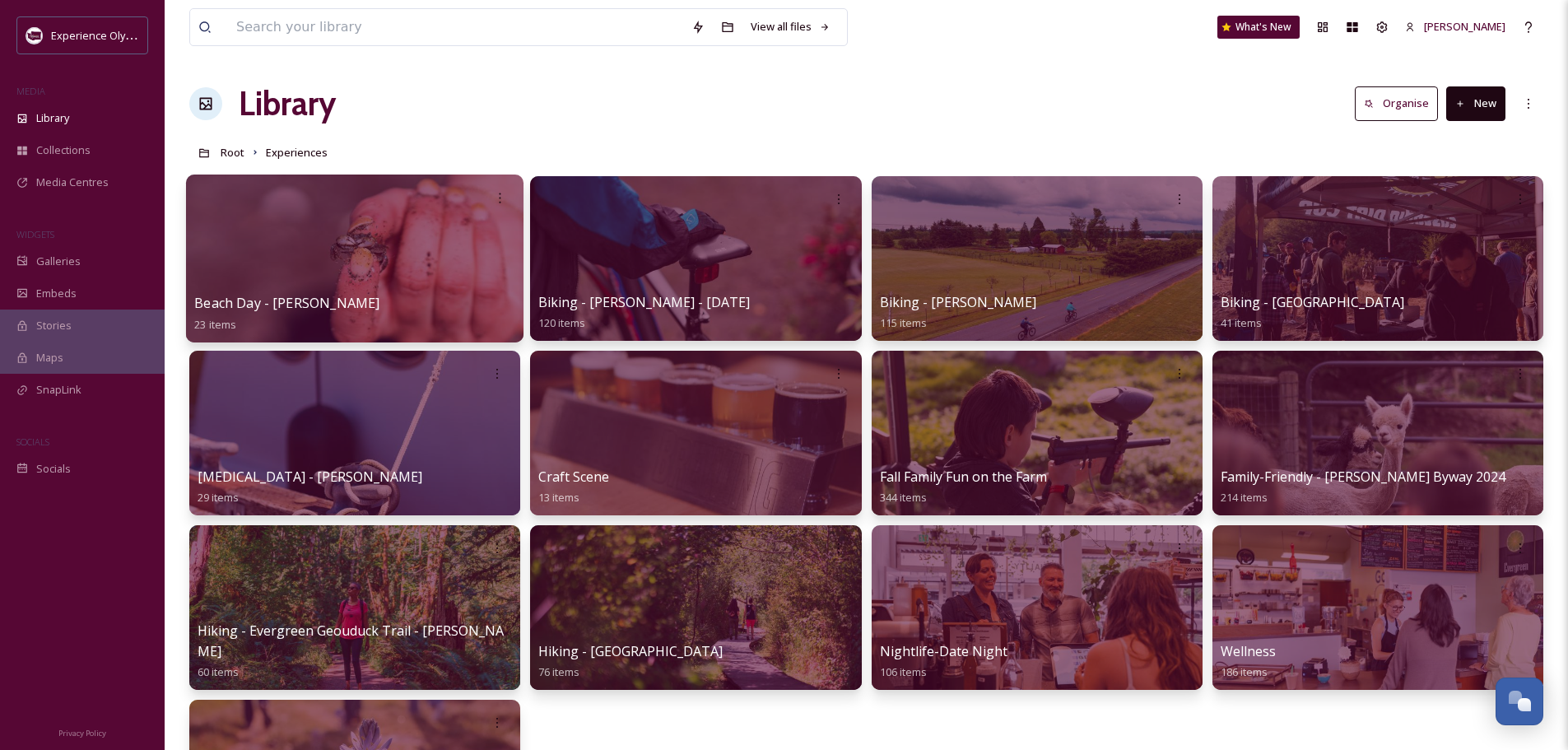
click at [264, 303] on span "Beach Day - [PERSON_NAME]" at bounding box center [287, 302] width 185 height 18
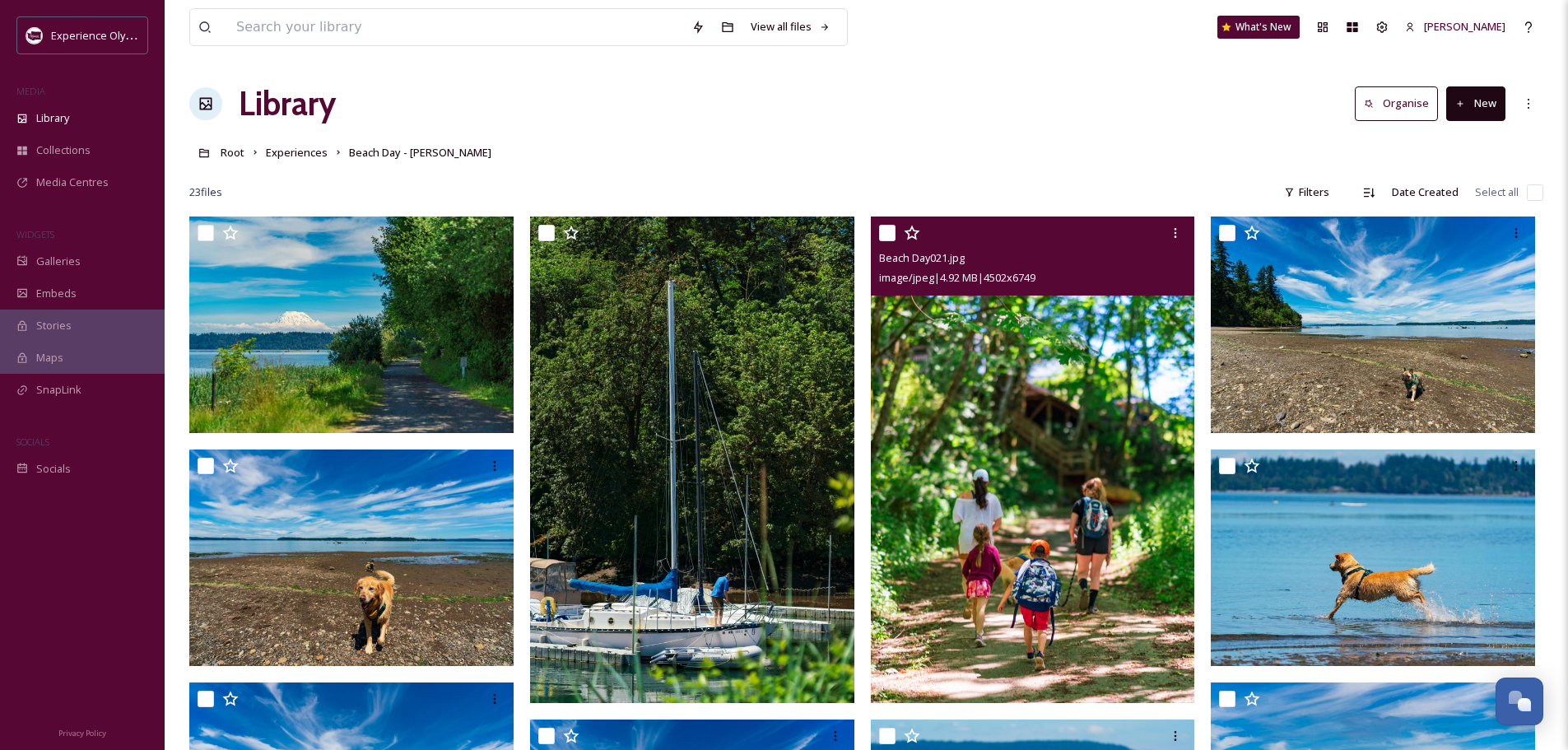
click at [883, 230] on input "checkbox" at bounding box center [887, 232] width 17 height 17
checkbox input "true"
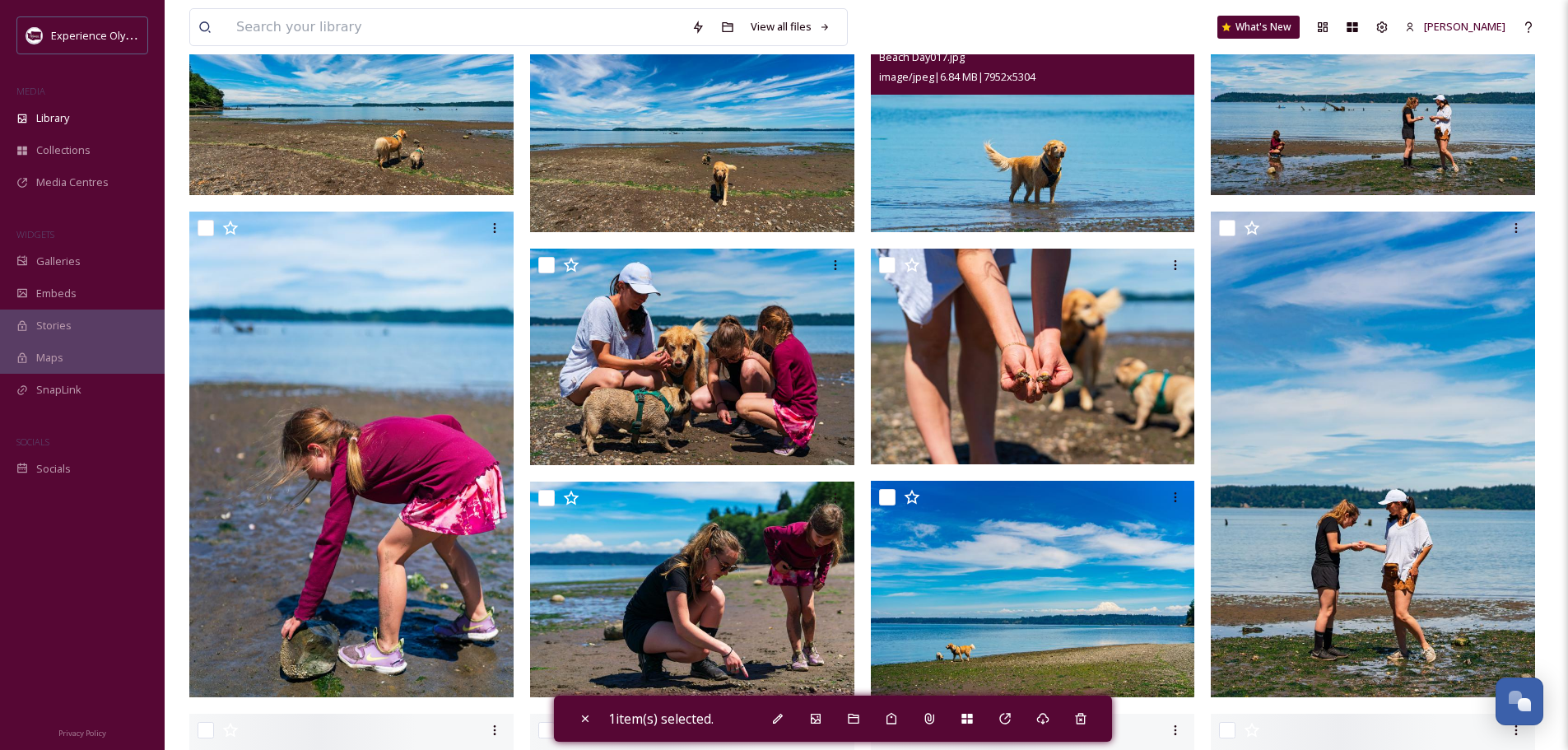
scroll to position [740, 0]
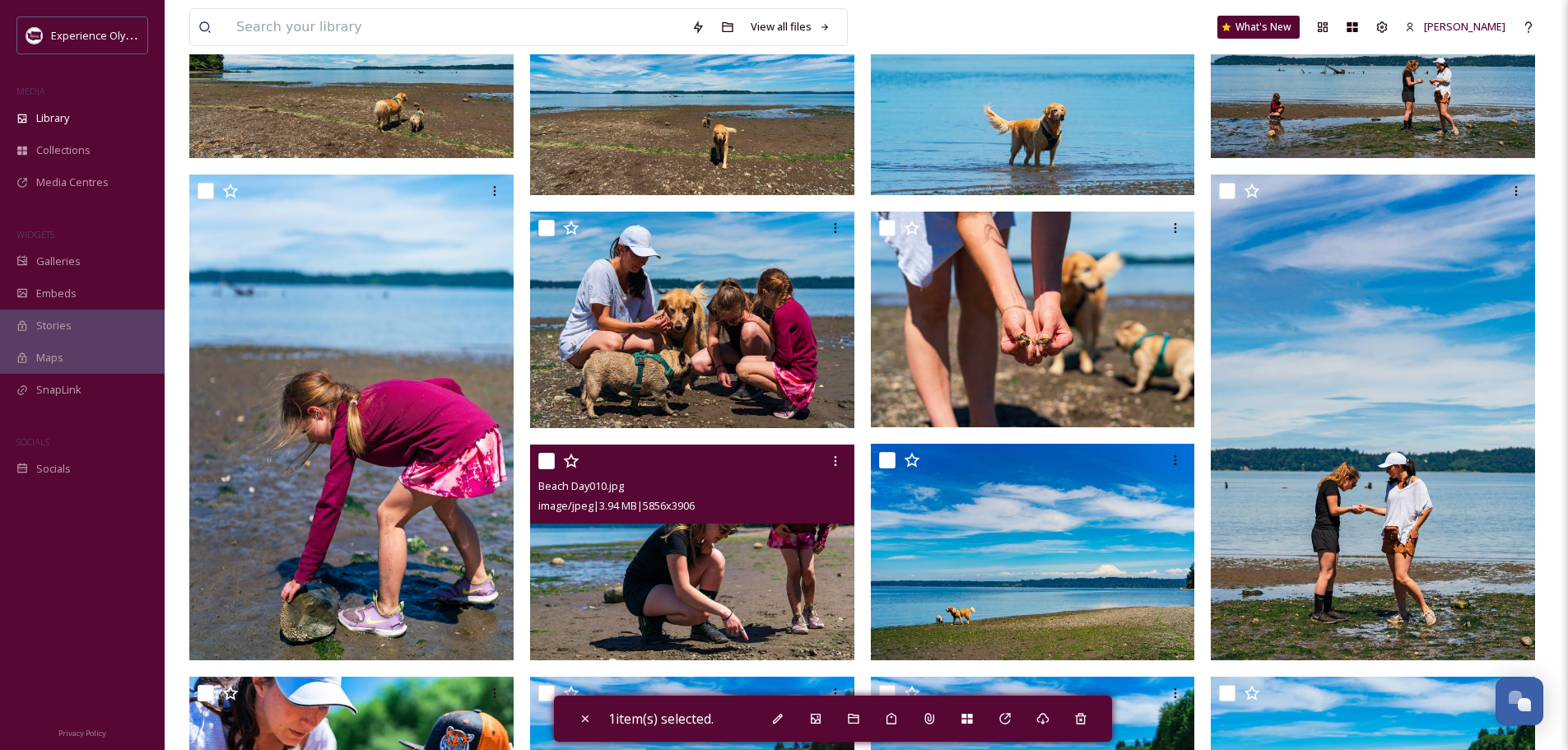
click at [548, 459] on input "checkbox" at bounding box center [546, 461] width 17 height 17
checkbox input "true"
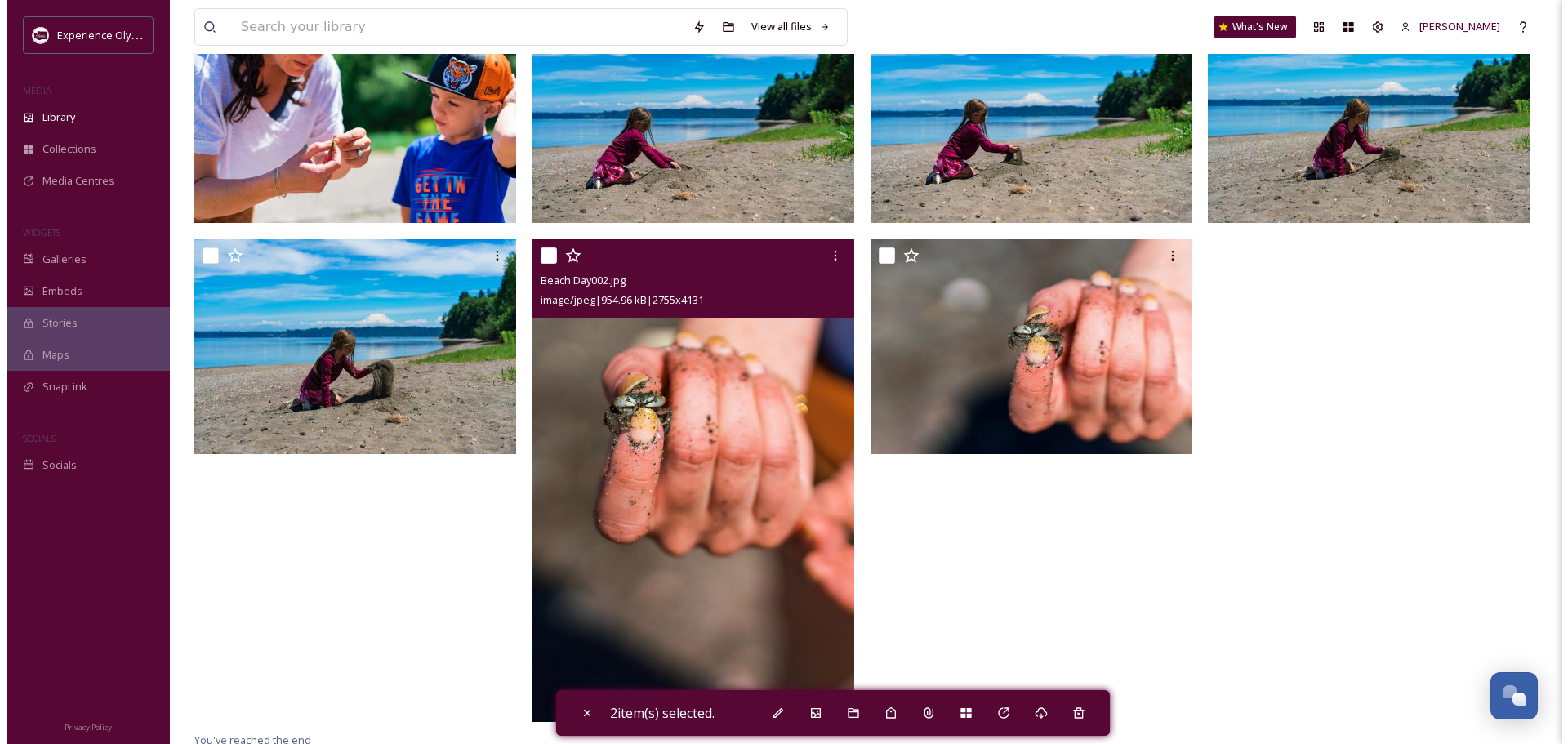
scroll to position [1404, 0]
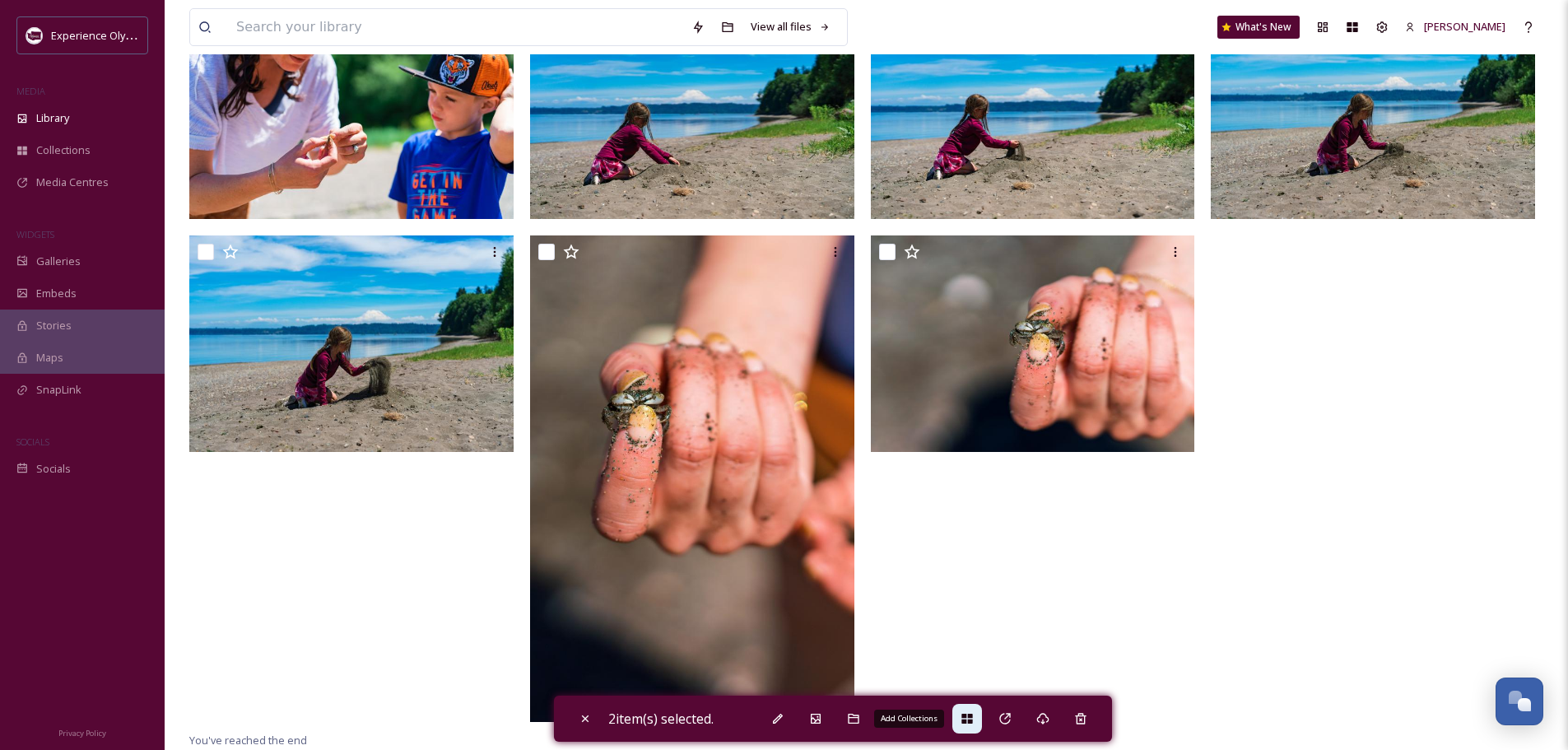
click at [970, 716] on icon at bounding box center [967, 718] width 11 height 10
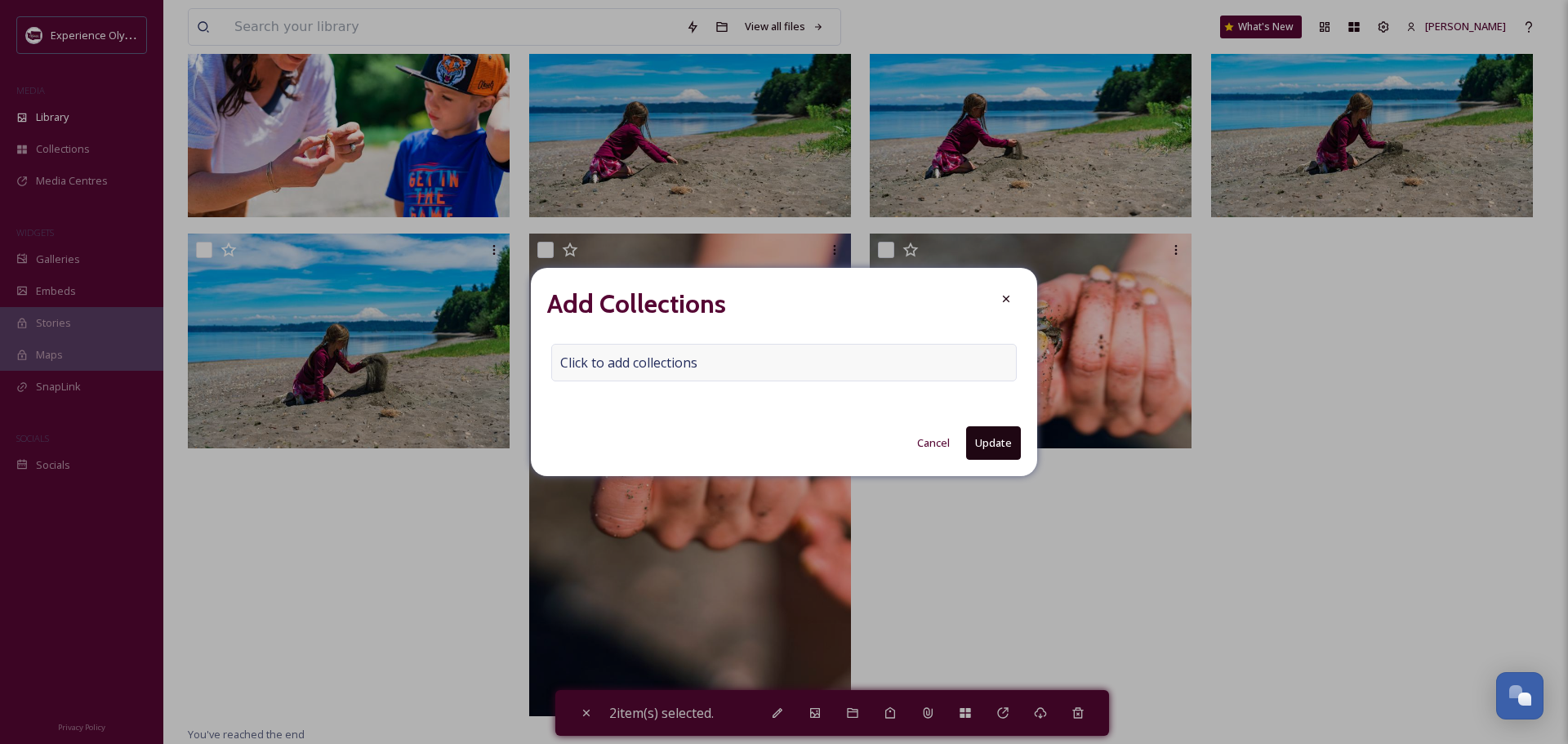
click at [584, 359] on span "Click to add collections" at bounding box center [629, 362] width 137 height 20
click at [584, 357] on input at bounding box center [642, 362] width 180 height 36
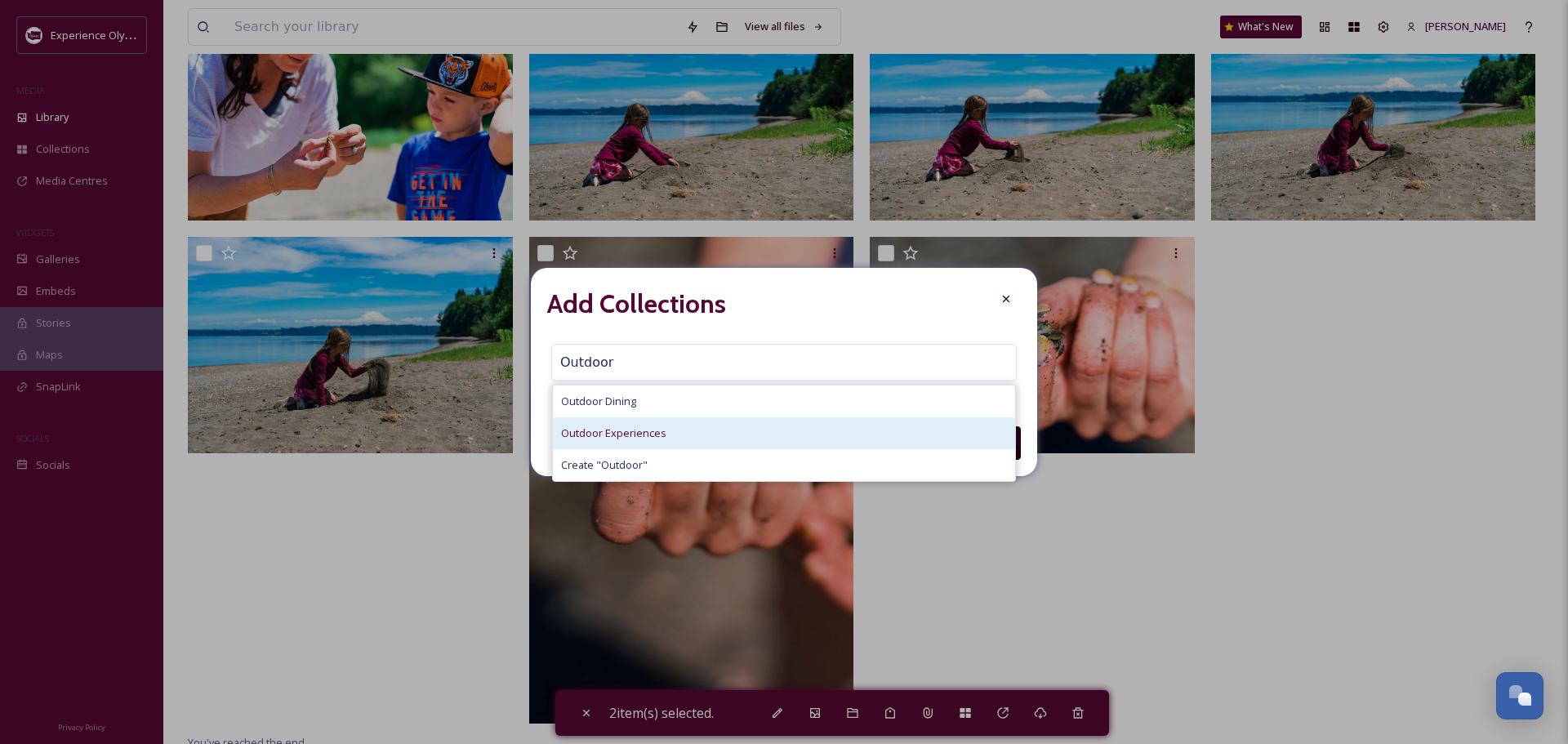
type input "Outdoor"
click at [603, 437] on span "Outdoor Experiences" at bounding box center [613, 433] width 105 height 16
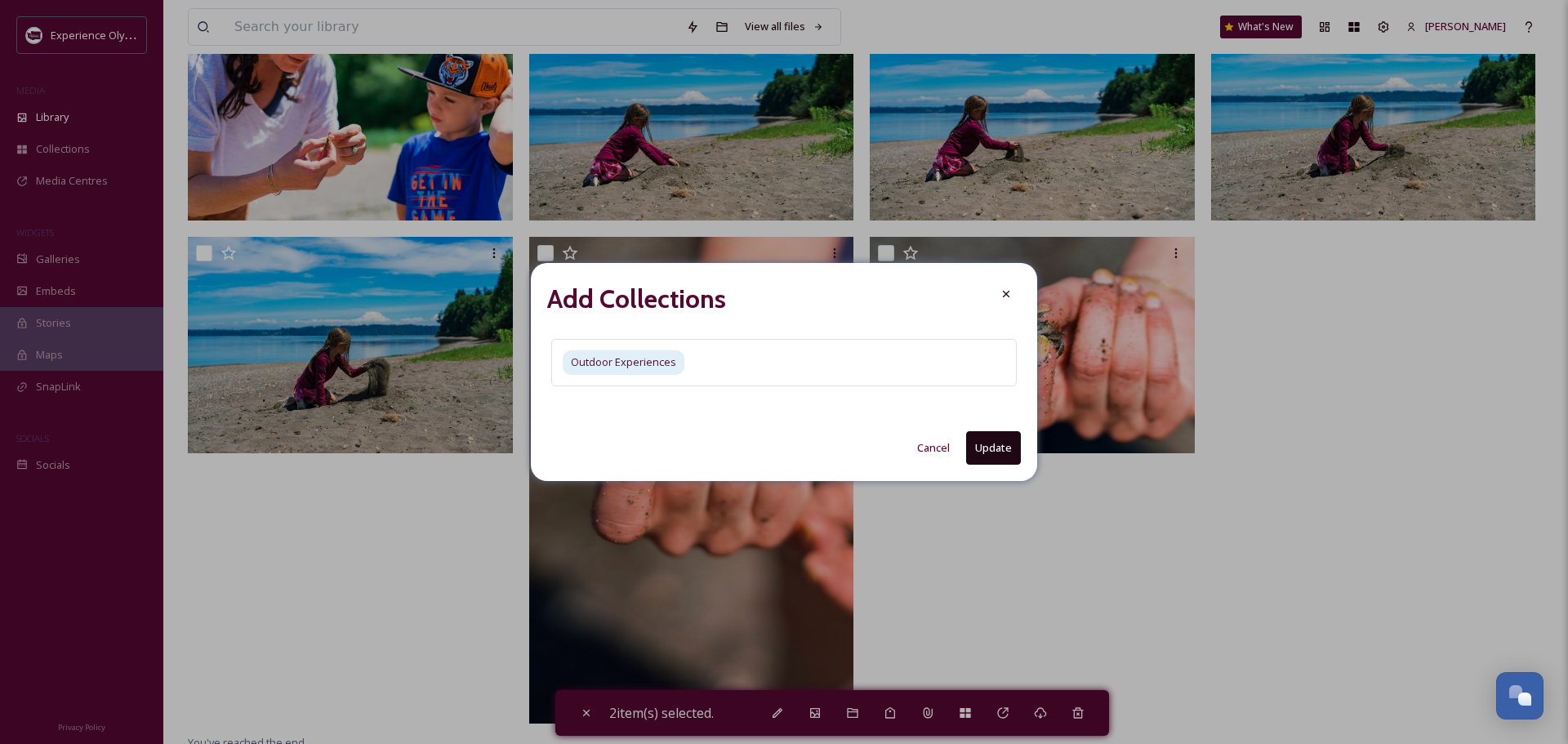
click at [979, 439] on button "Update" at bounding box center [993, 448] width 55 height 34
checkbox input "false"
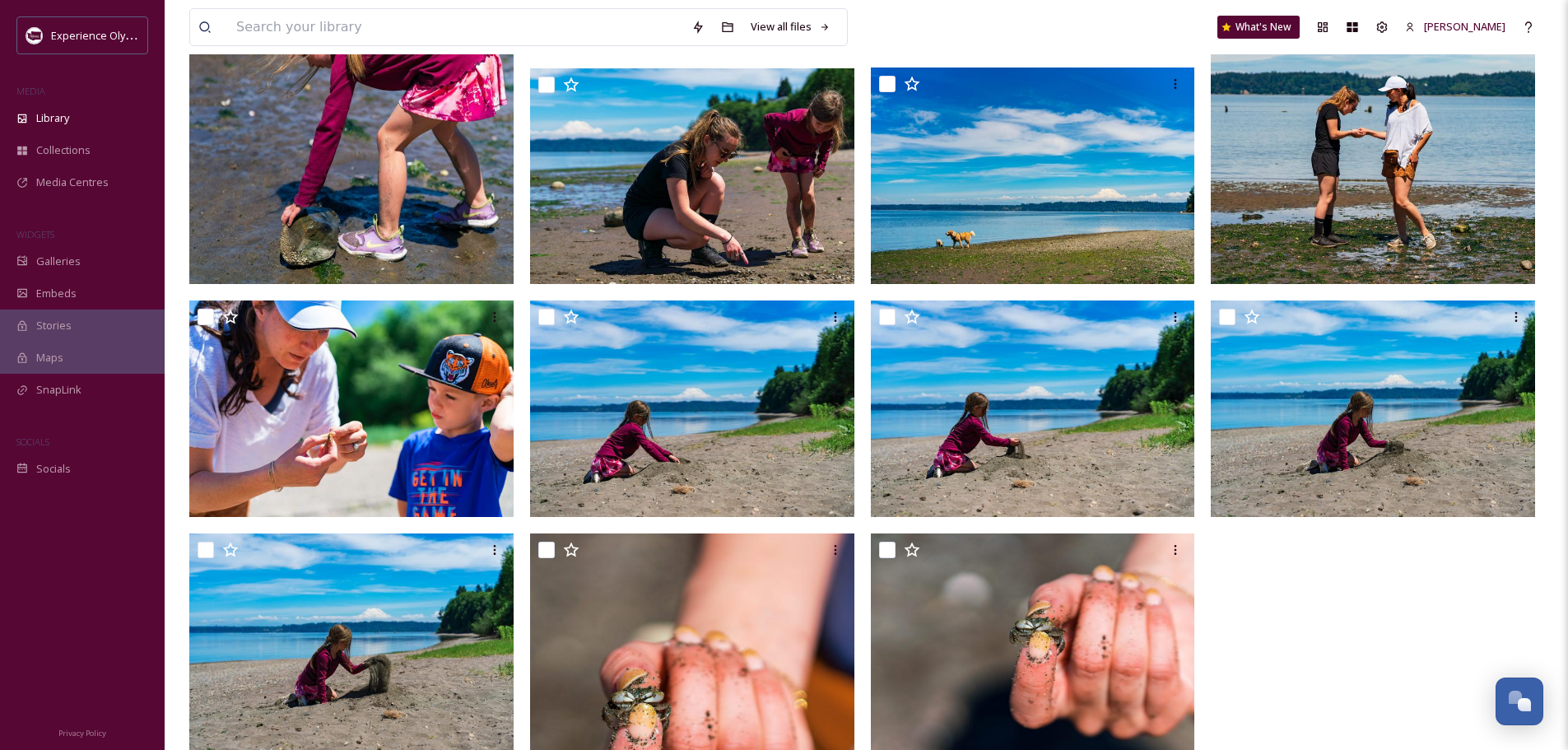
scroll to position [1168, 0]
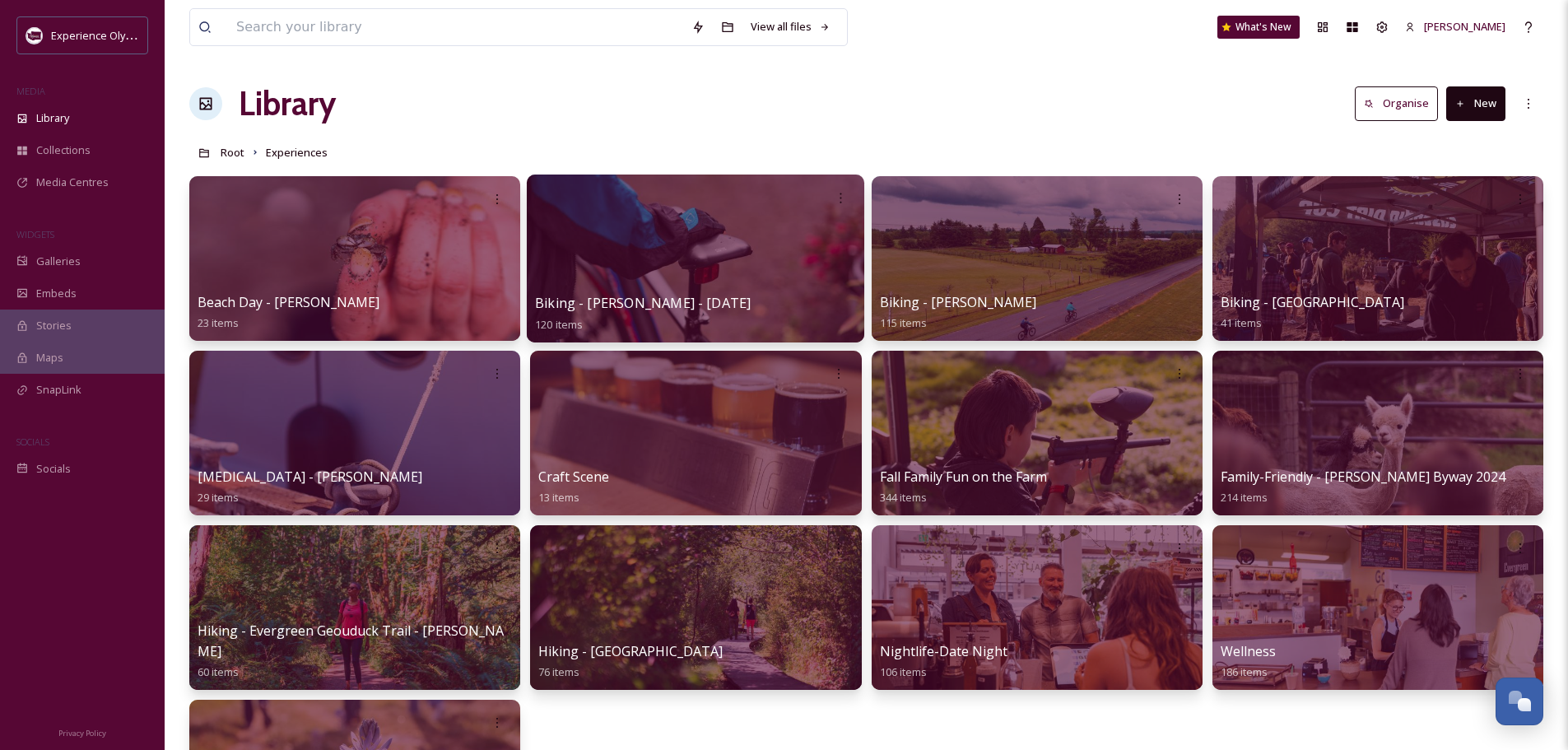
click at [605, 306] on span "Biking - [PERSON_NAME] - [DATE]" at bounding box center [642, 302] width 216 height 18
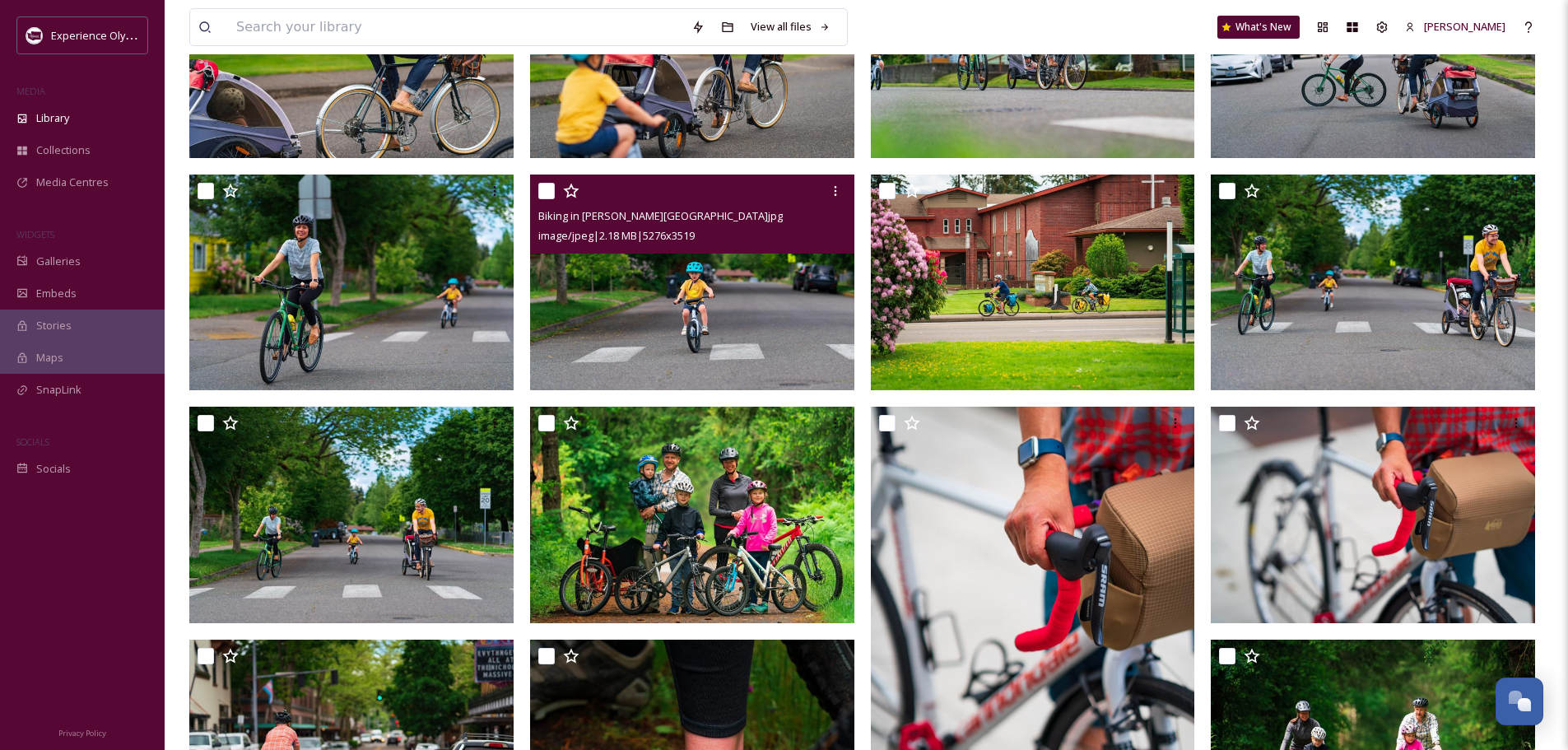
scroll to position [823, 0]
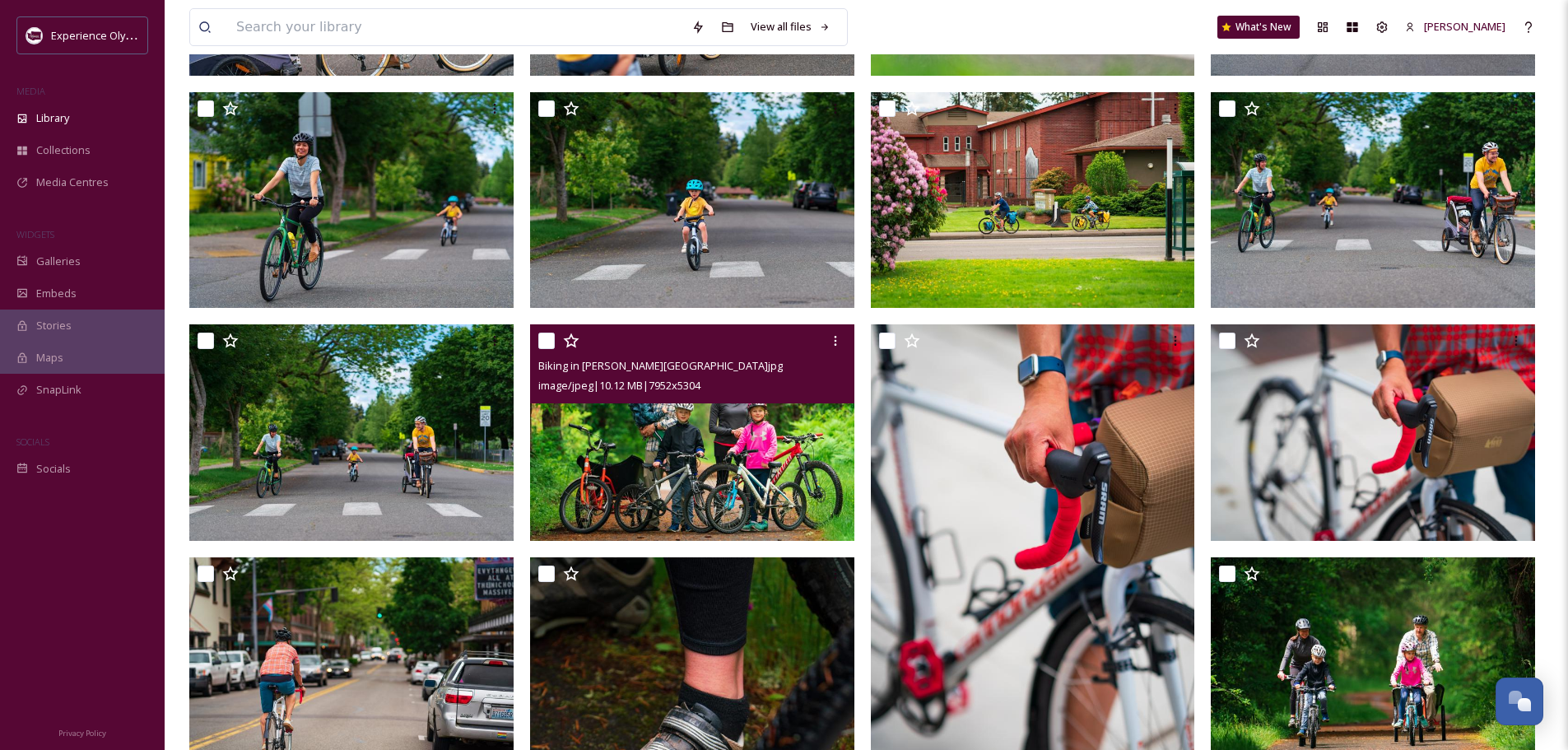
click at [540, 337] on input "checkbox" at bounding box center [546, 340] width 17 height 17
checkbox input "true"
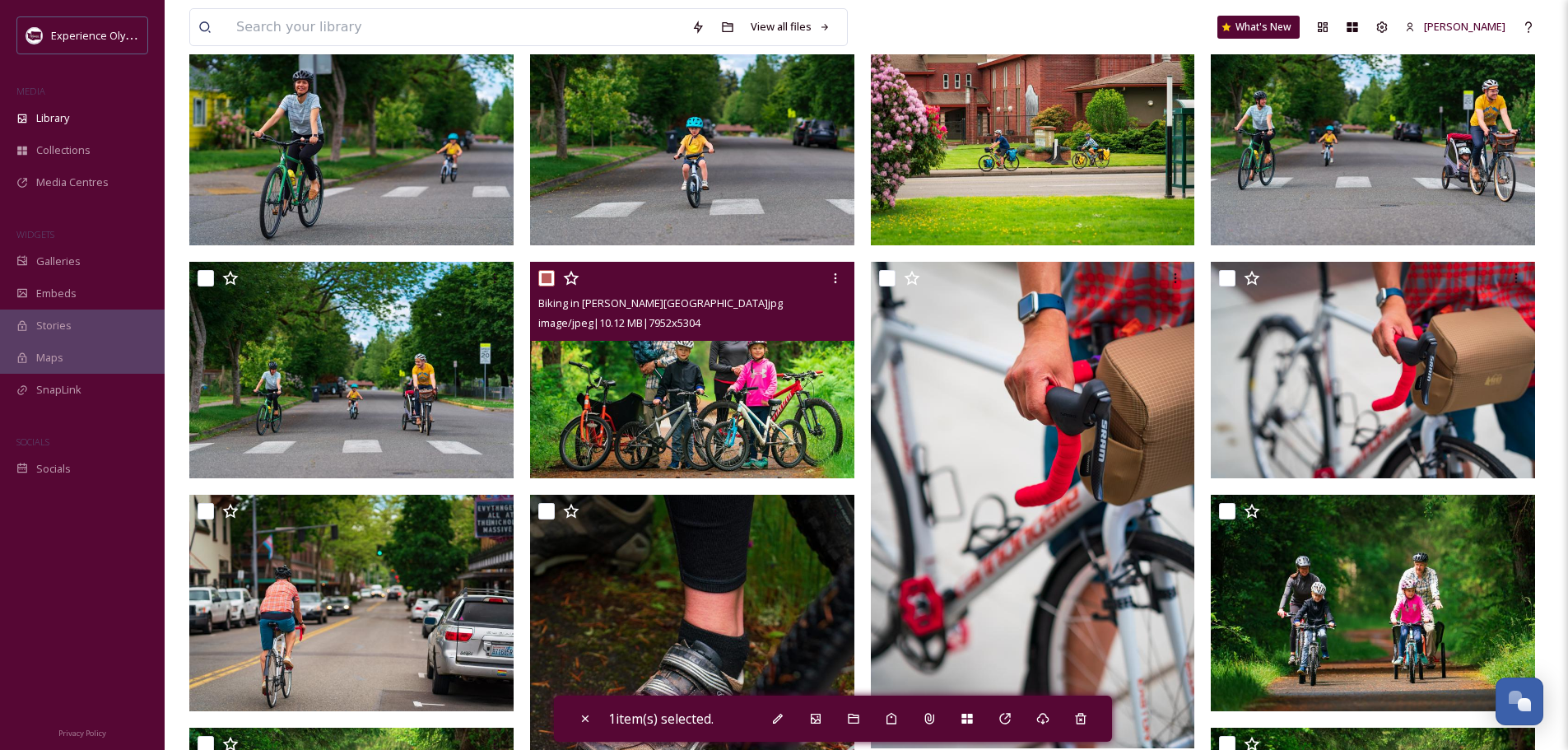
scroll to position [905, 0]
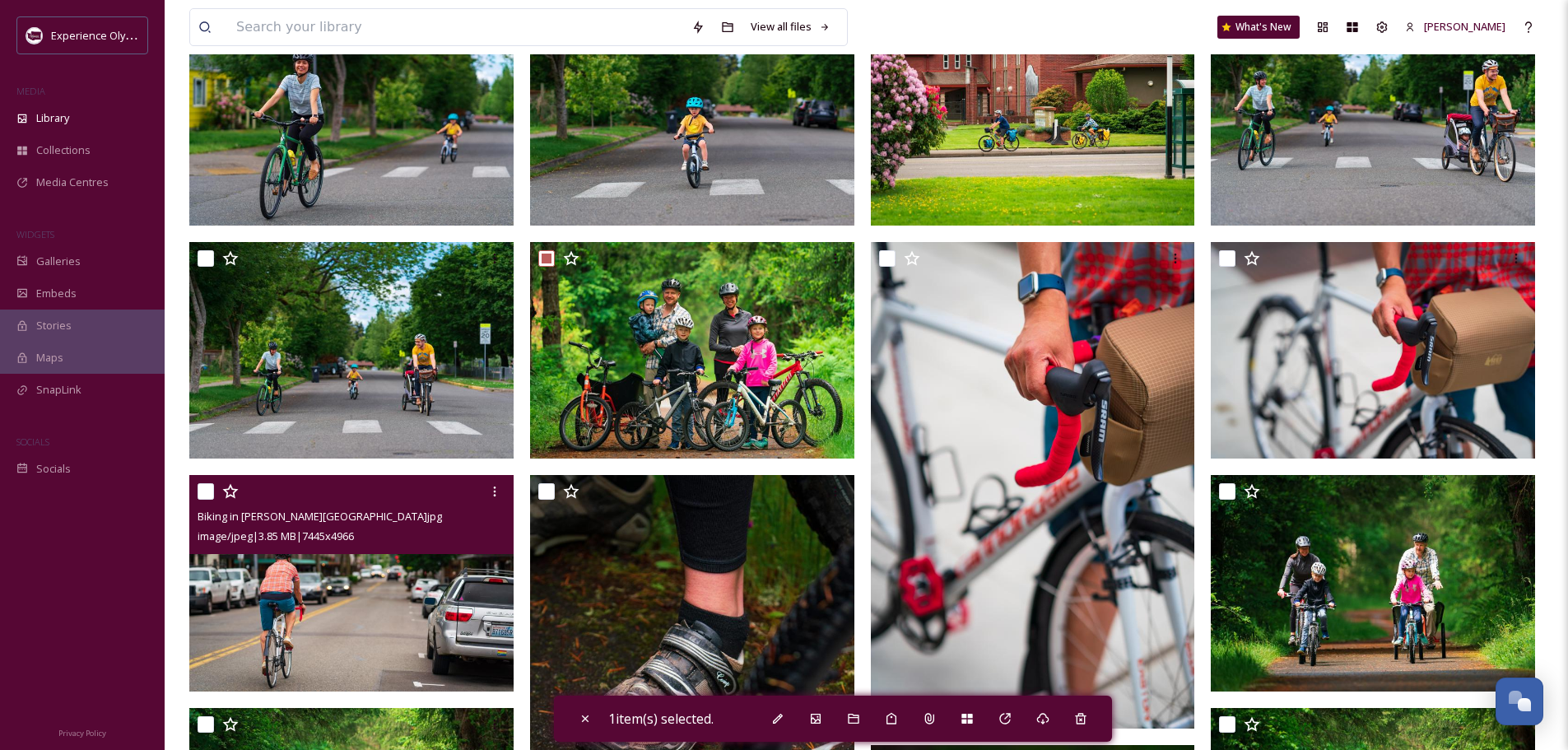
click at [209, 485] on input "checkbox" at bounding box center [205, 491] width 17 height 17
checkbox input "true"
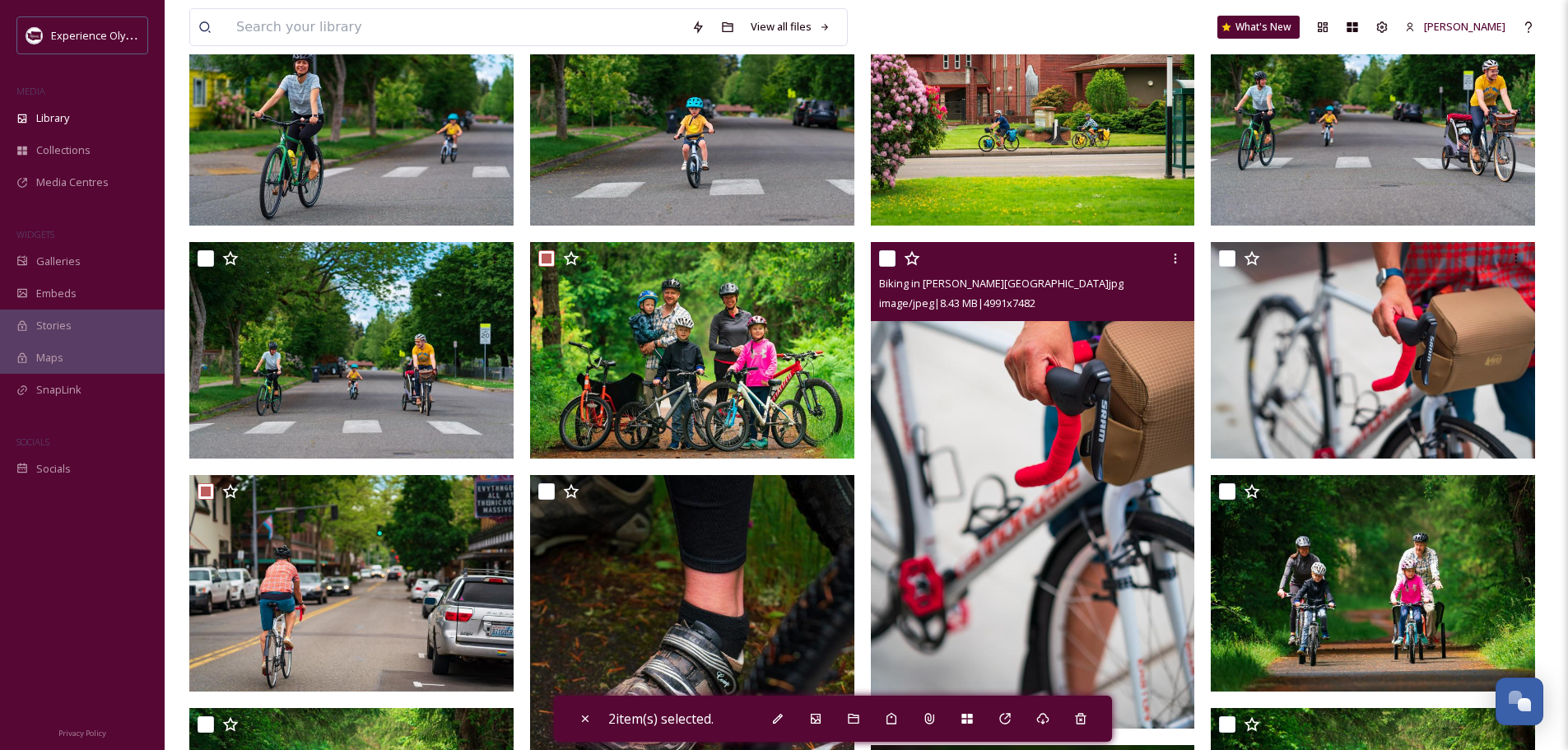
click at [890, 258] on input "checkbox" at bounding box center [887, 258] width 17 height 17
checkbox input "true"
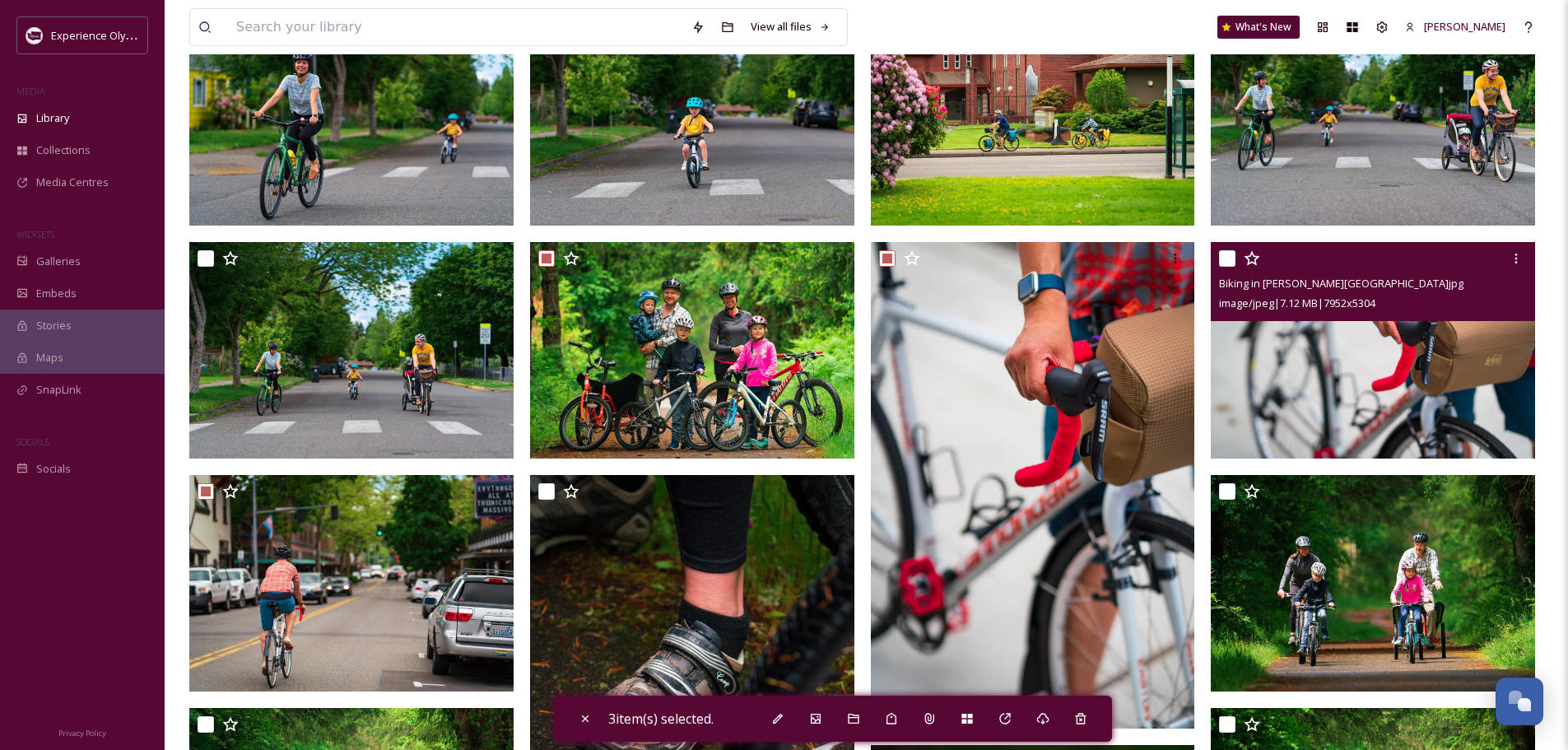
click at [1217, 251] on div "Biking in [PERSON_NAME][GEOGRAPHIC_DATA]jpg image/jpeg | 7.12 MB | 7952 x 5304" at bounding box center [1373, 281] width 324 height 79
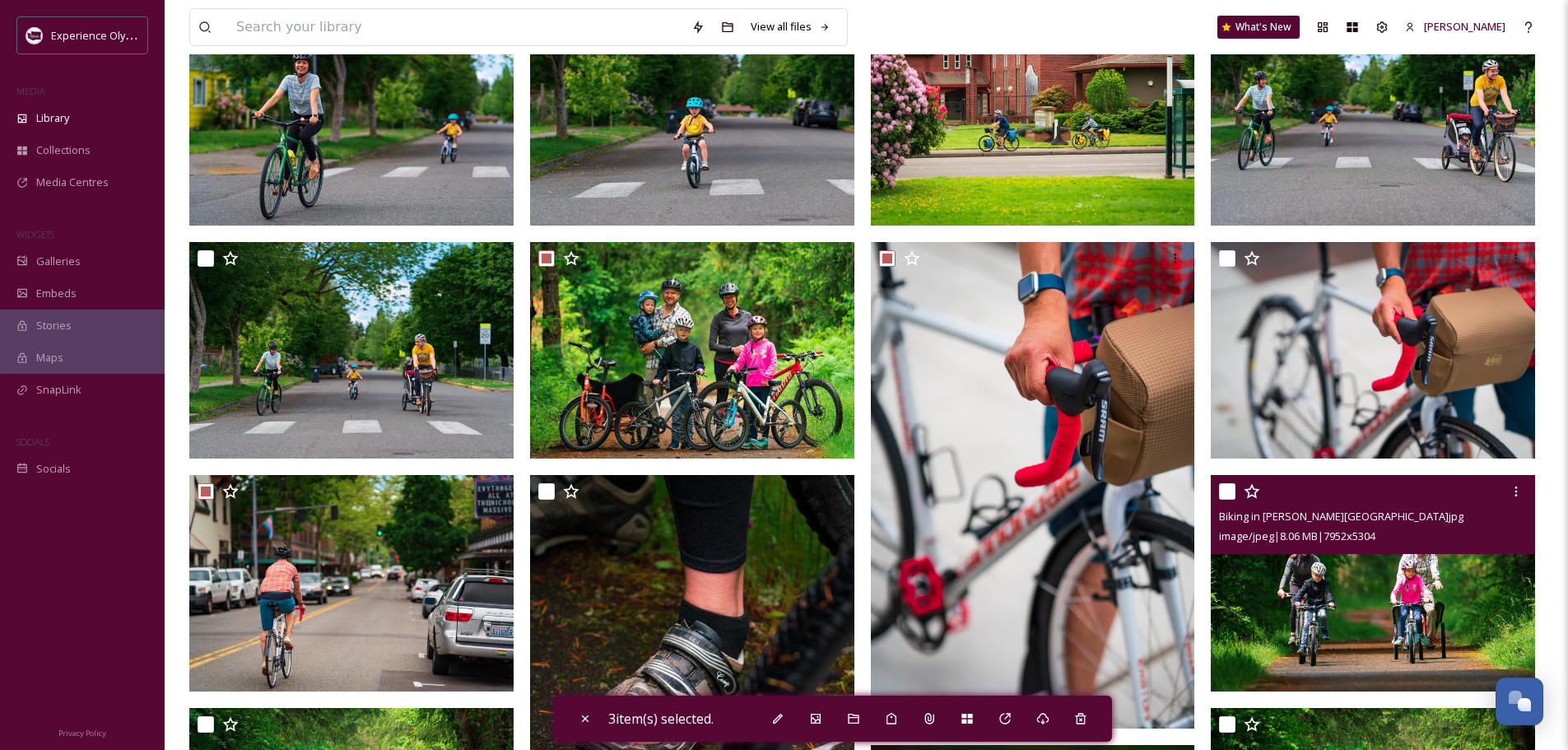
click at [1224, 492] on input "checkbox" at bounding box center [1227, 491] width 17 height 17
checkbox input "true"
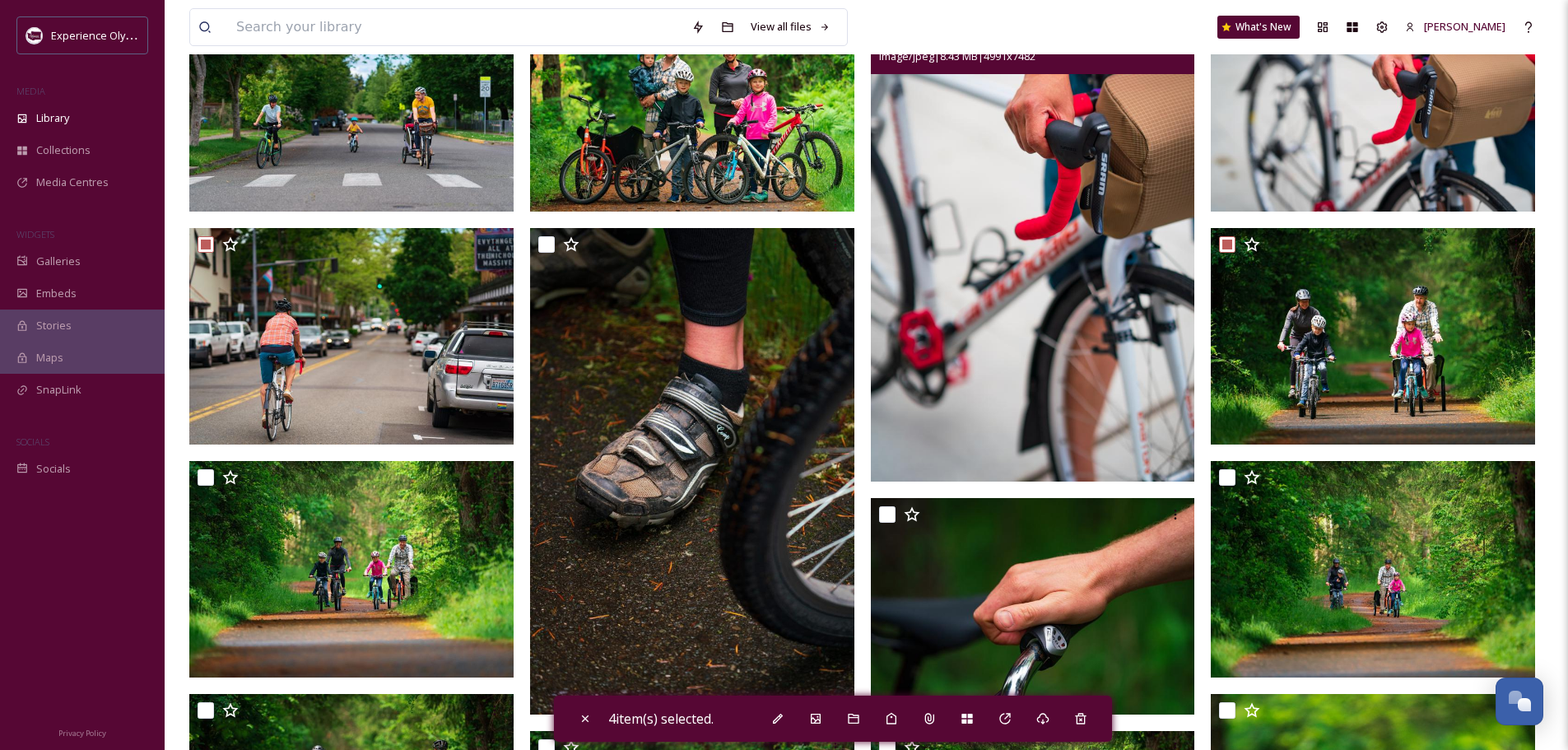
scroll to position [1235, 0]
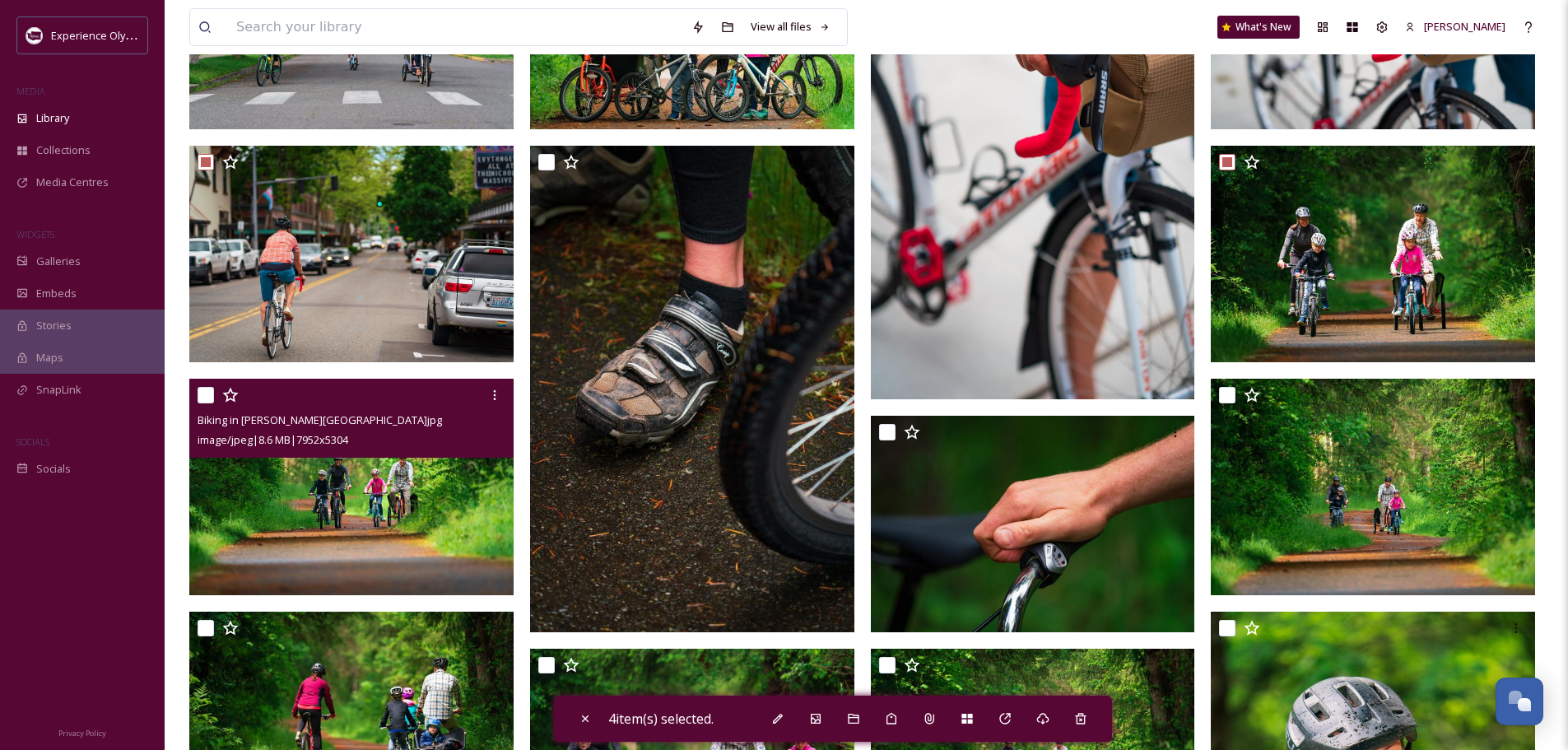
click at [200, 392] on input "checkbox" at bounding box center [205, 394] width 17 height 17
checkbox input "true"
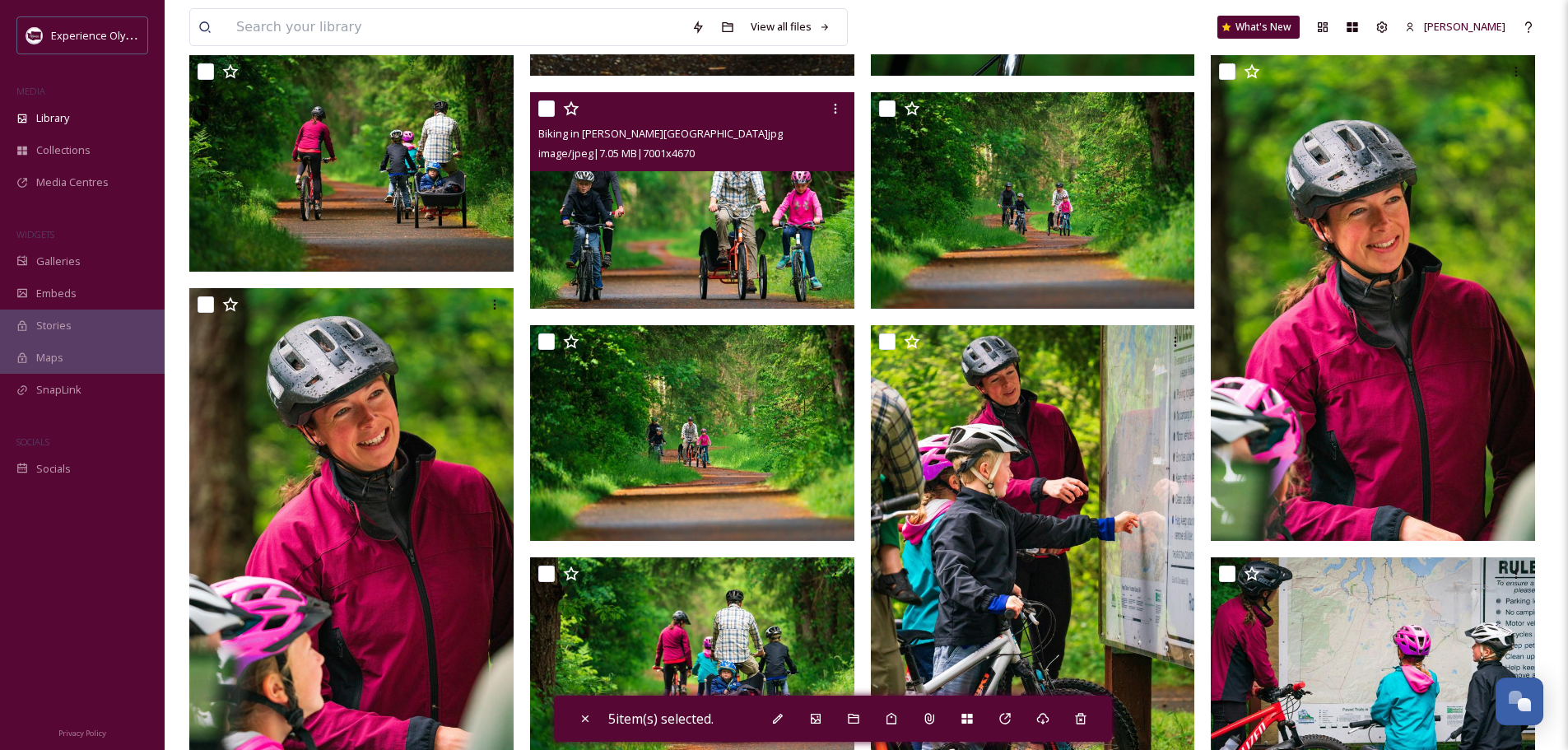
scroll to position [1810, 0]
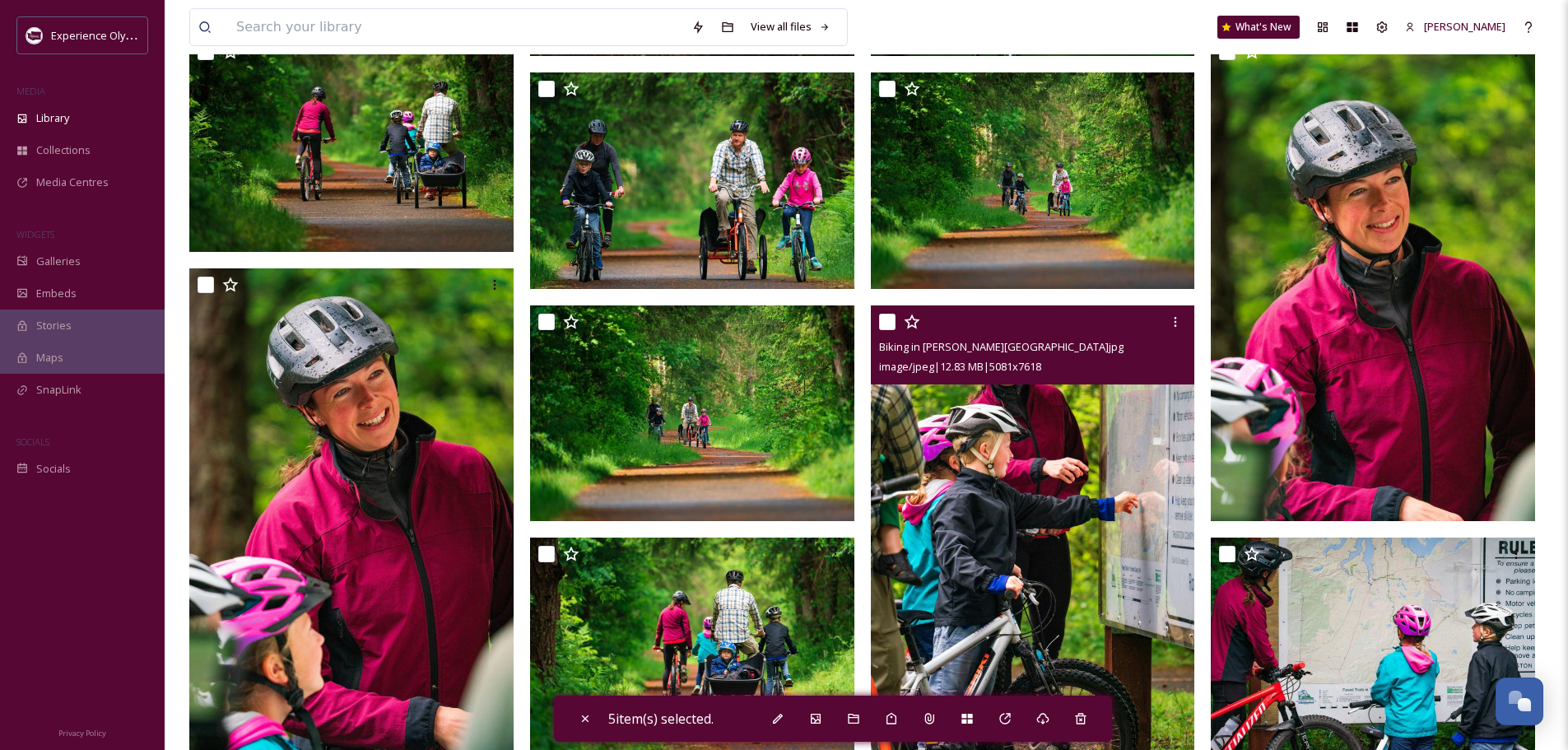
click at [882, 315] on input "checkbox" at bounding box center [887, 322] width 17 height 17
checkbox input "true"
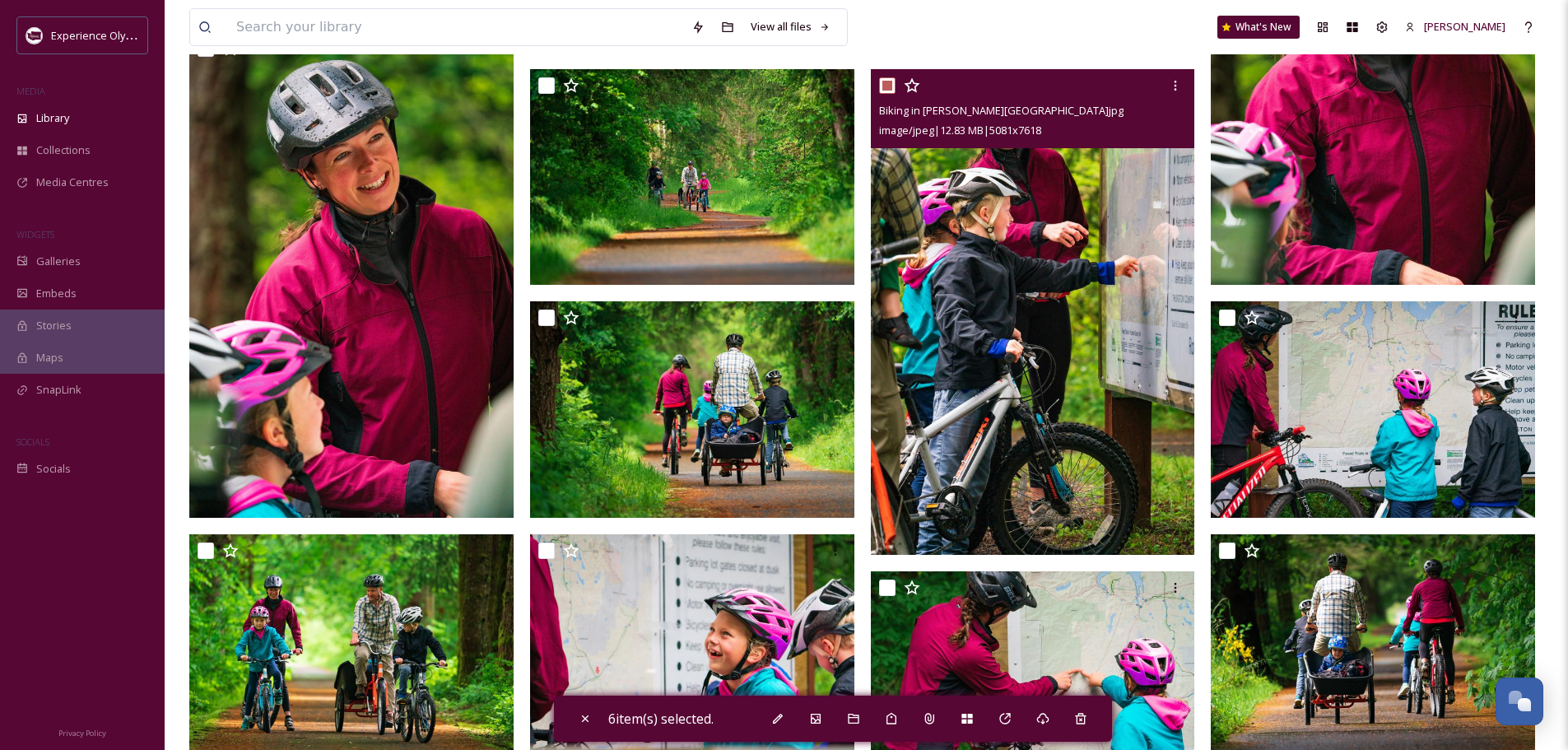
scroll to position [2057, 0]
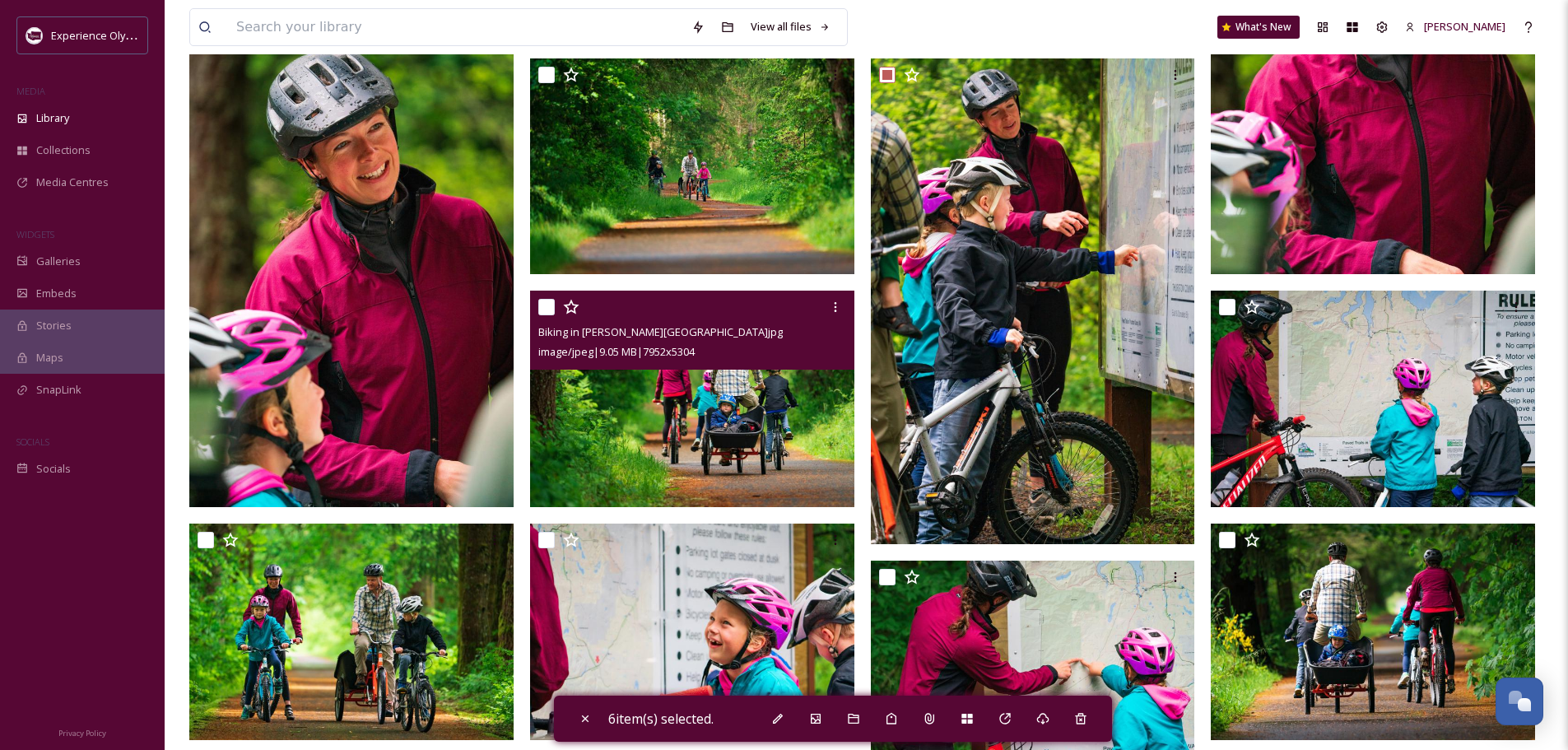
click at [551, 309] on input "checkbox" at bounding box center [546, 307] width 17 height 17
checkbox input "true"
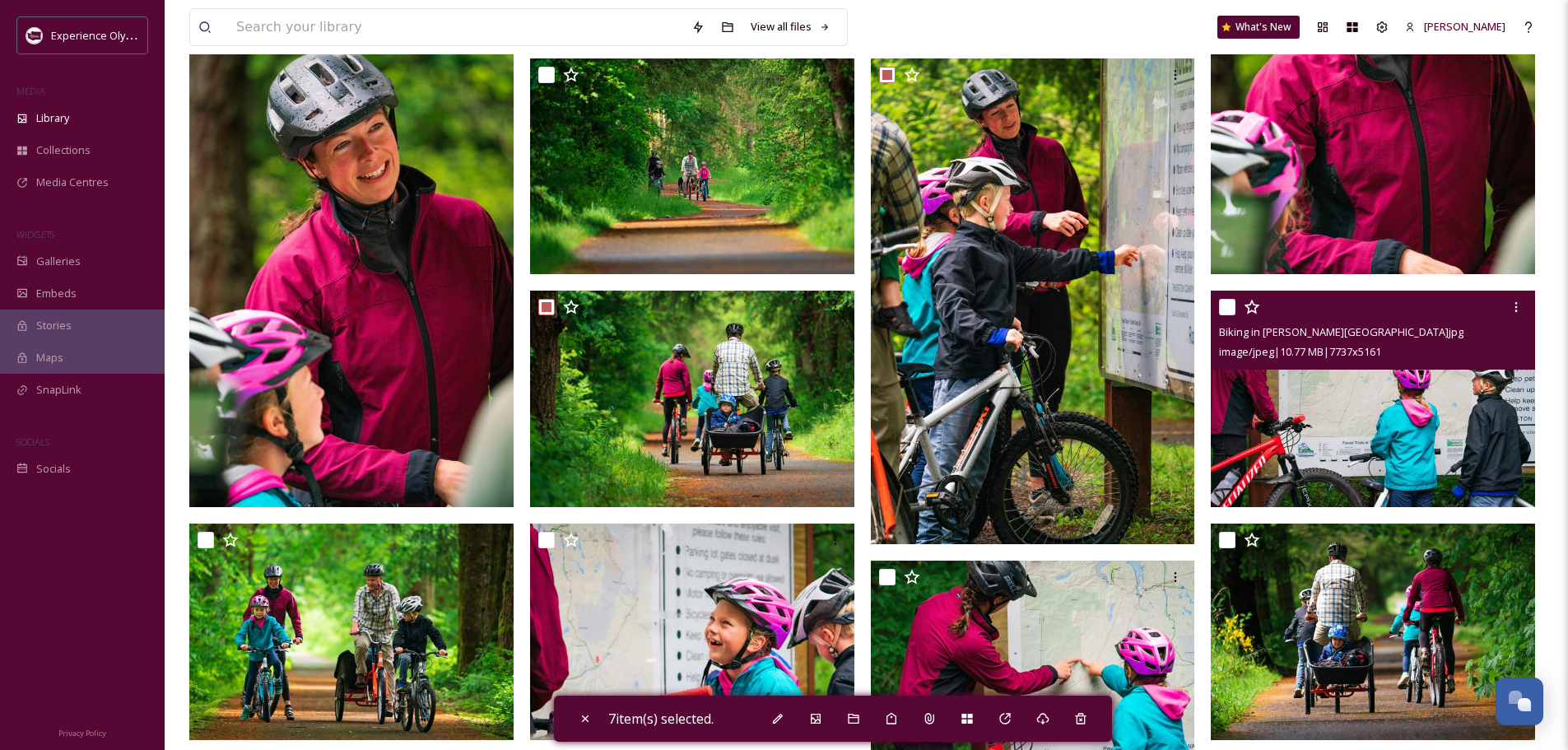
click at [1229, 301] on input "checkbox" at bounding box center [1227, 307] width 17 height 17
checkbox input "true"
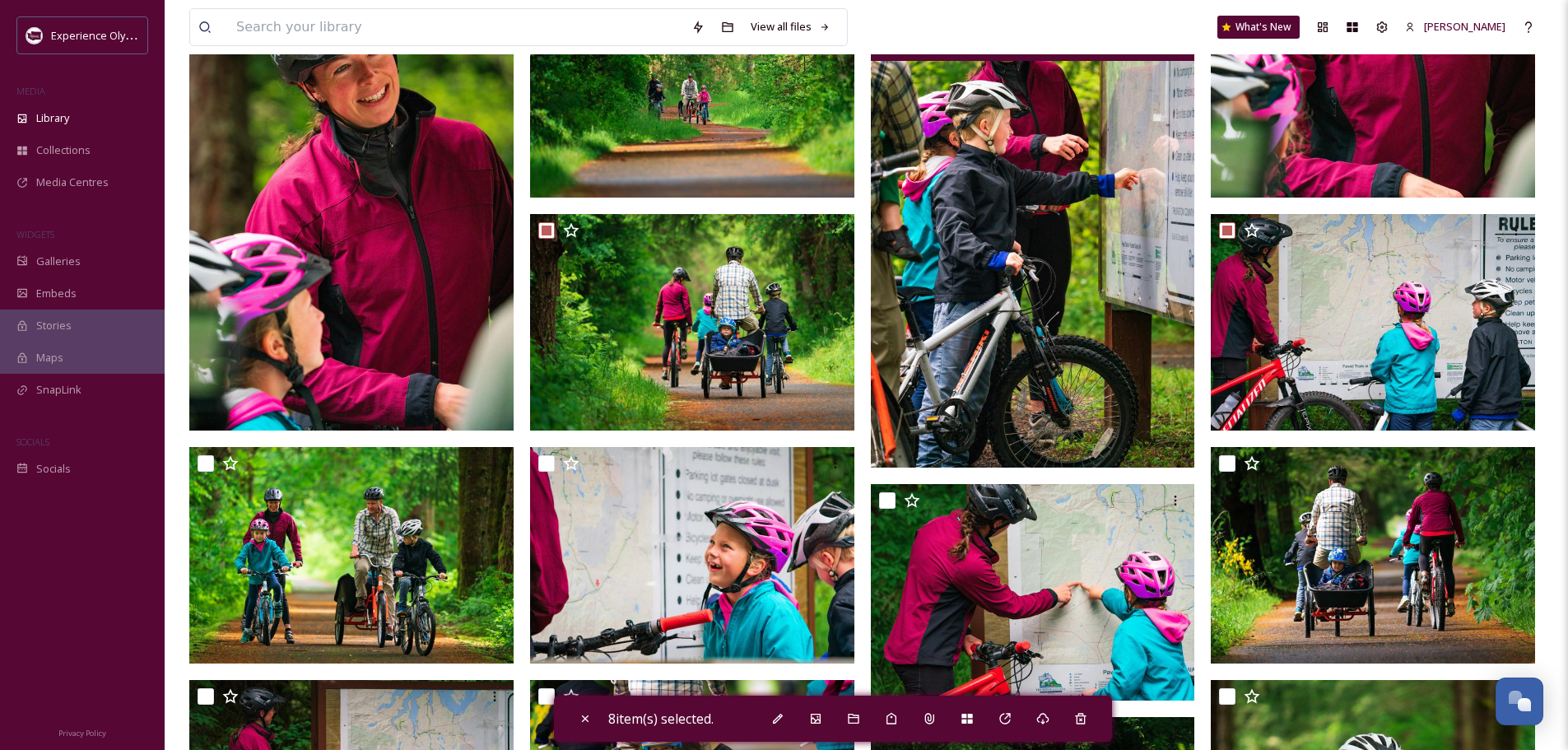
scroll to position [2222, 0]
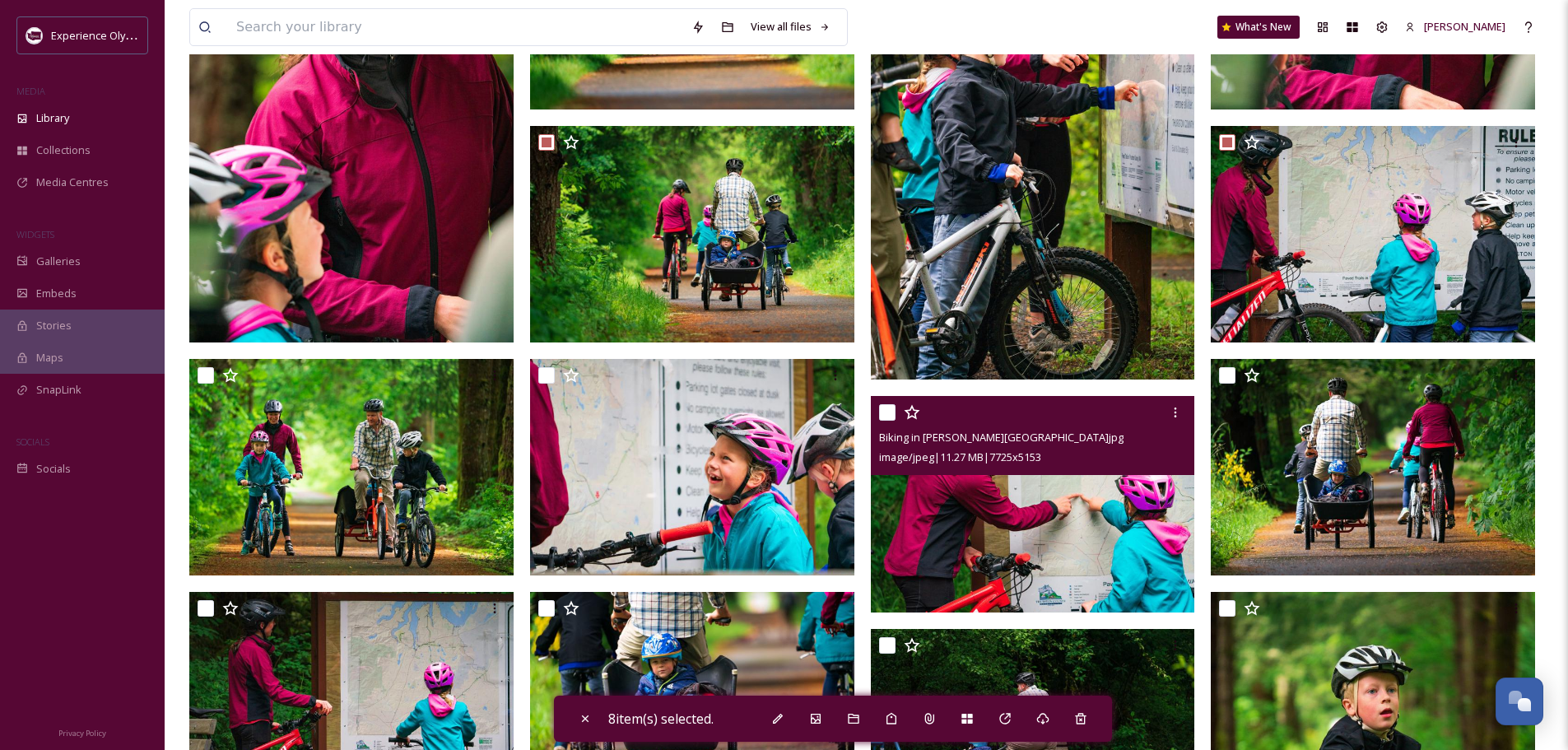
click at [893, 414] on input "checkbox" at bounding box center [887, 412] width 17 height 17
checkbox input "true"
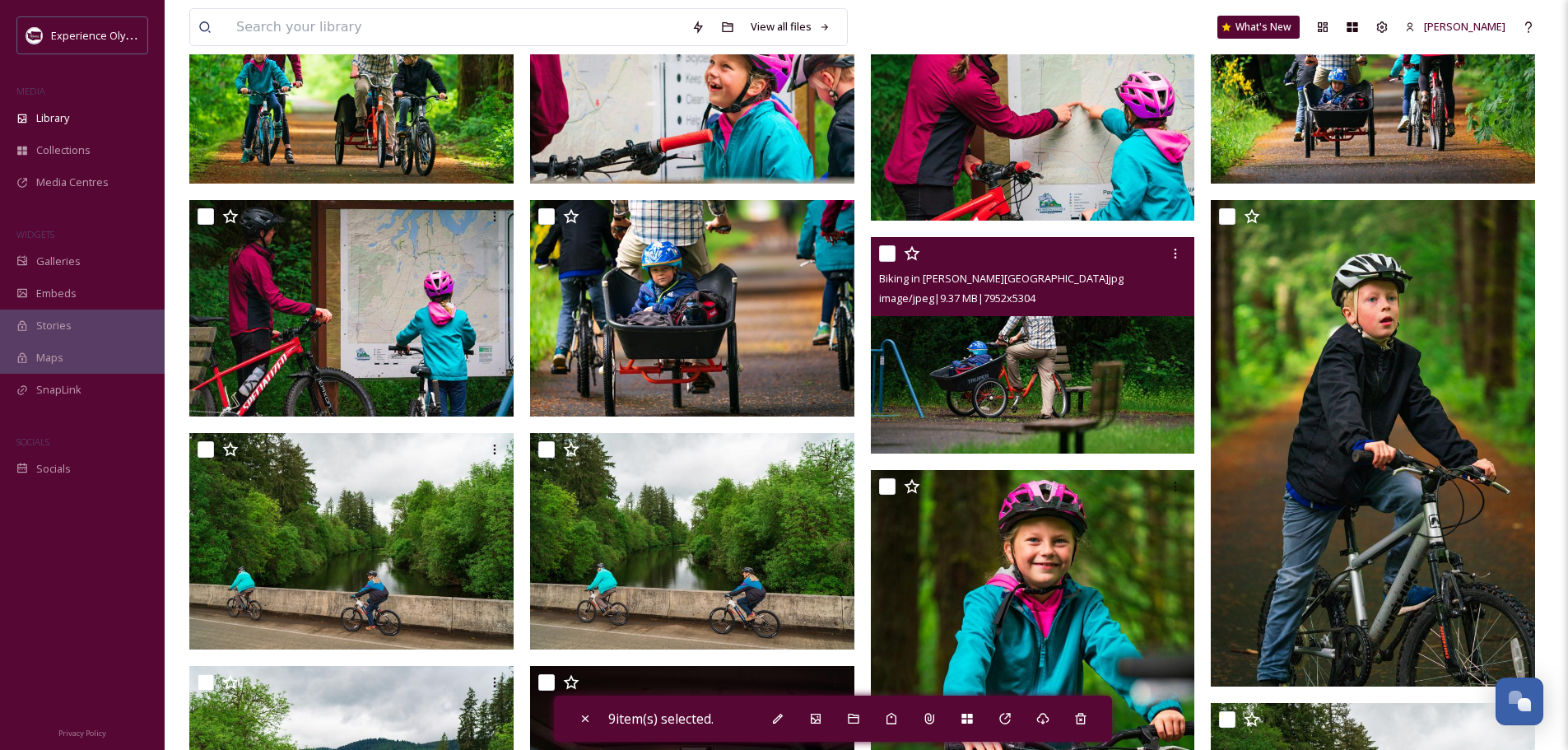
scroll to position [2634, 0]
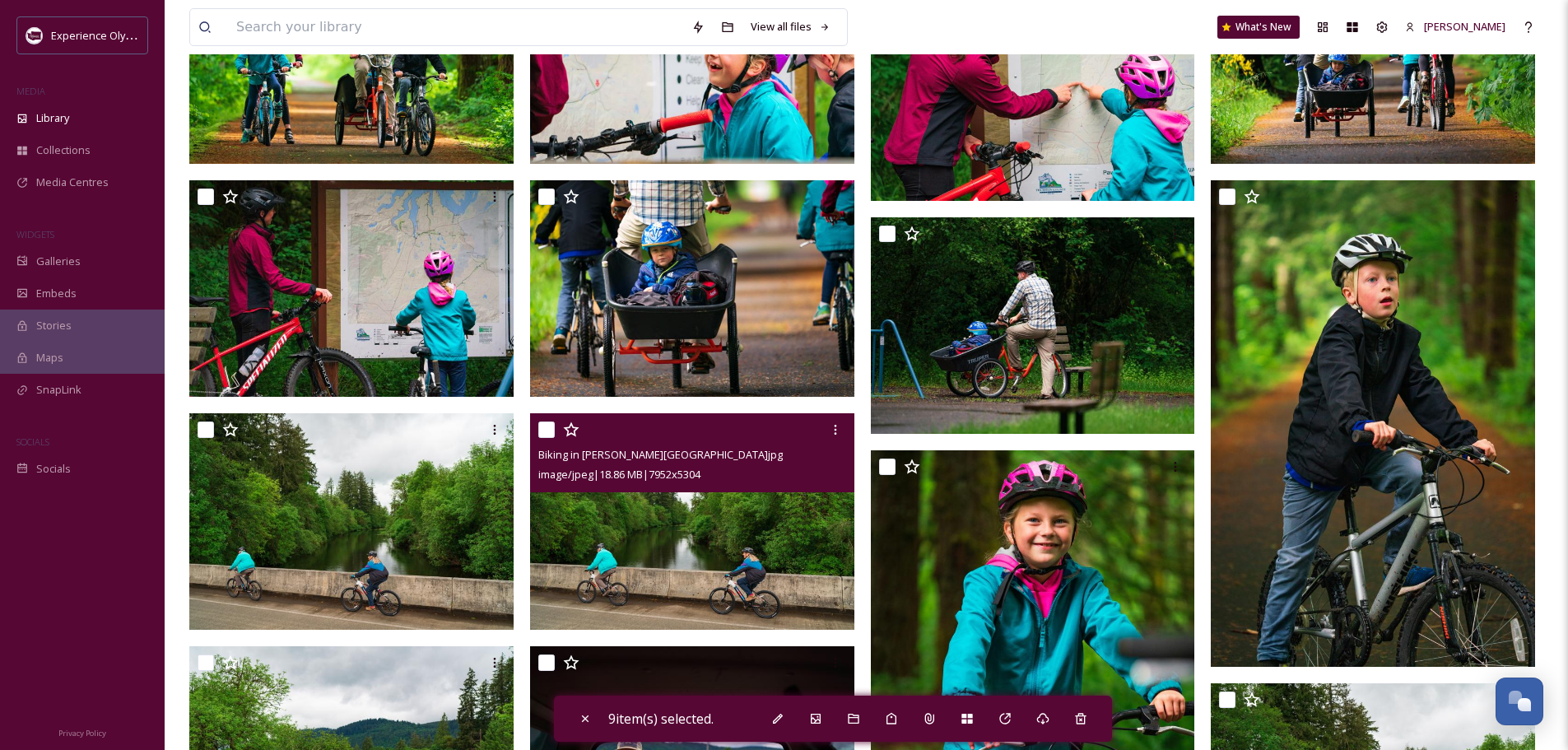
click at [543, 428] on input "checkbox" at bounding box center [546, 429] width 17 height 17
checkbox input "true"
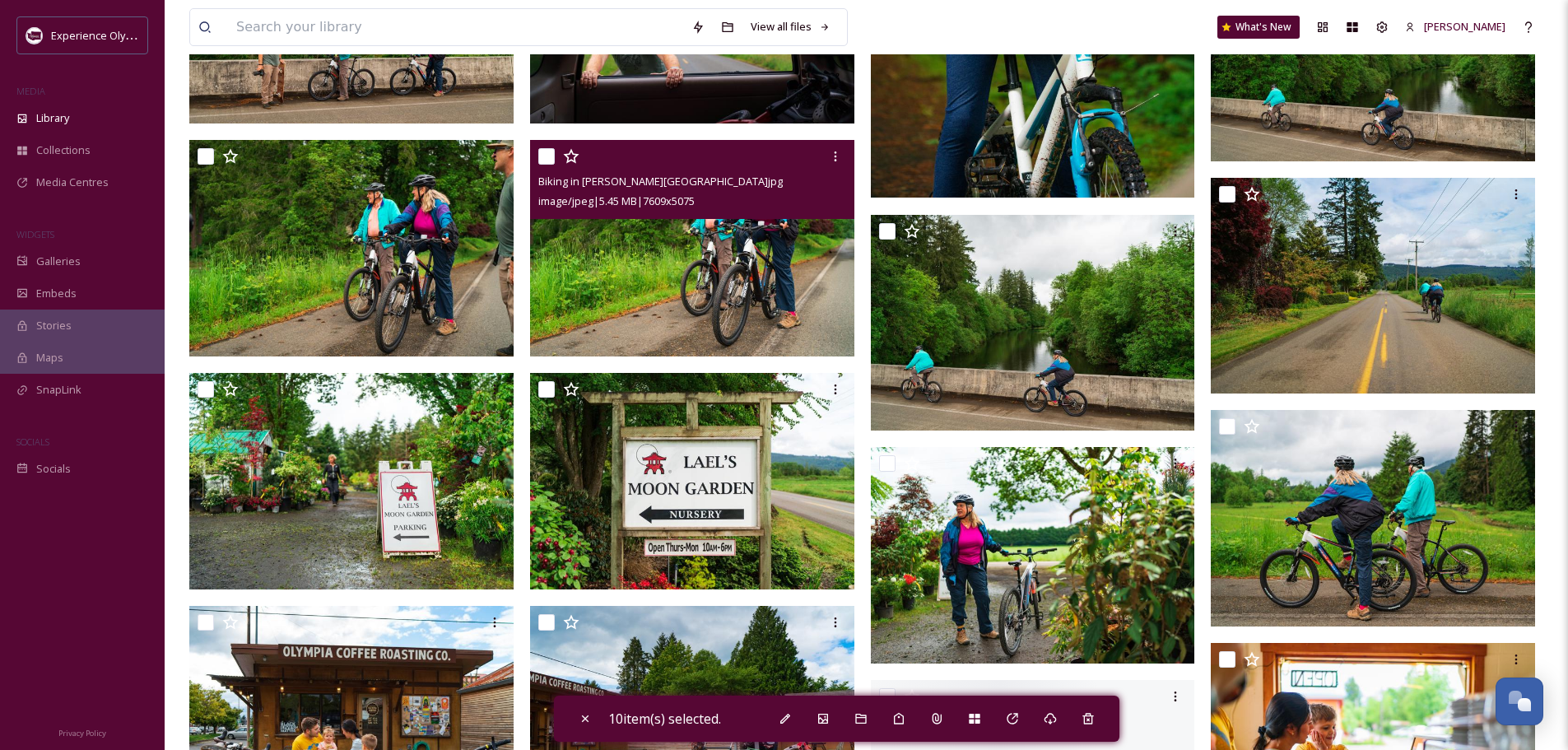
scroll to position [3374, 0]
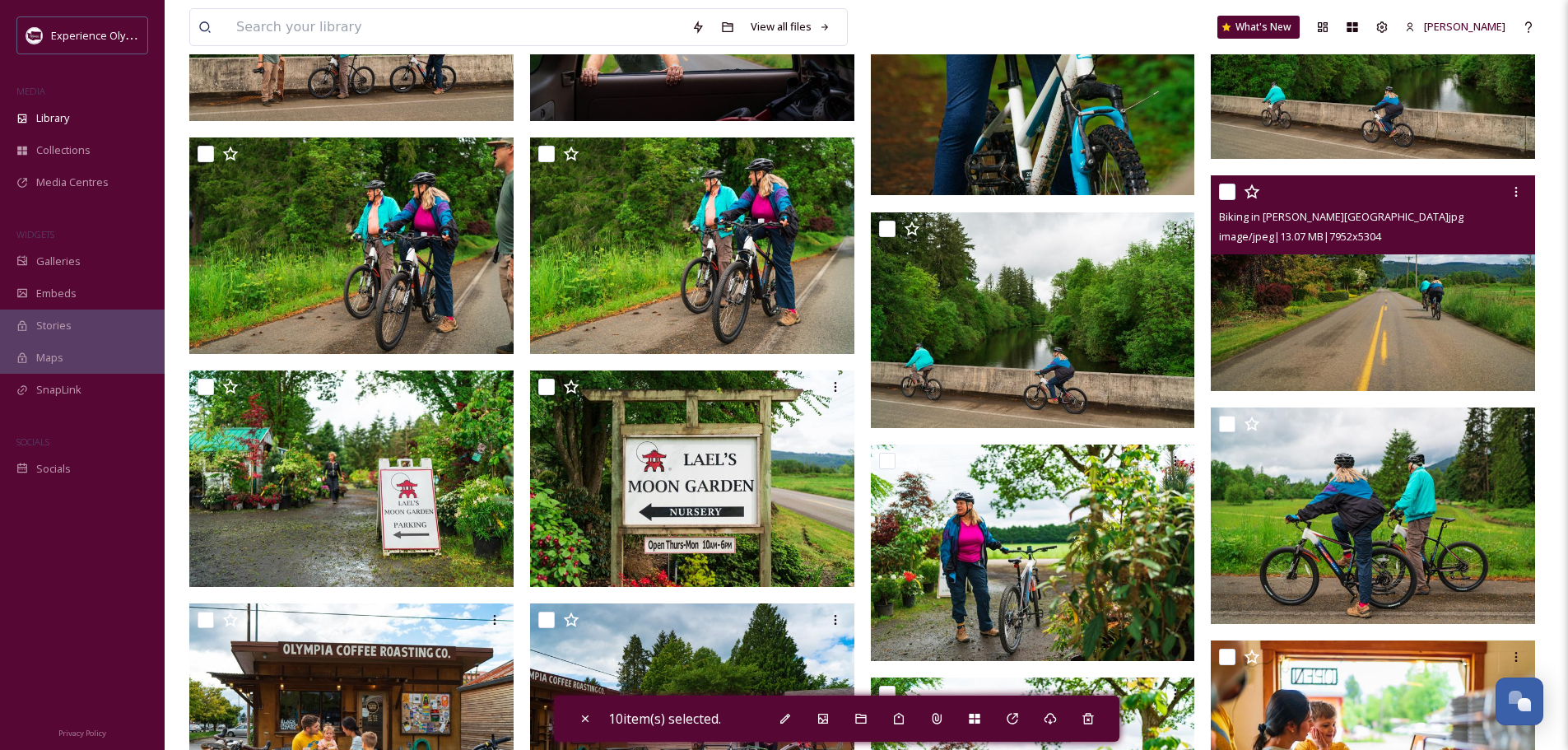
click at [1231, 190] on input "checkbox" at bounding box center [1227, 191] width 17 height 17
checkbox input "true"
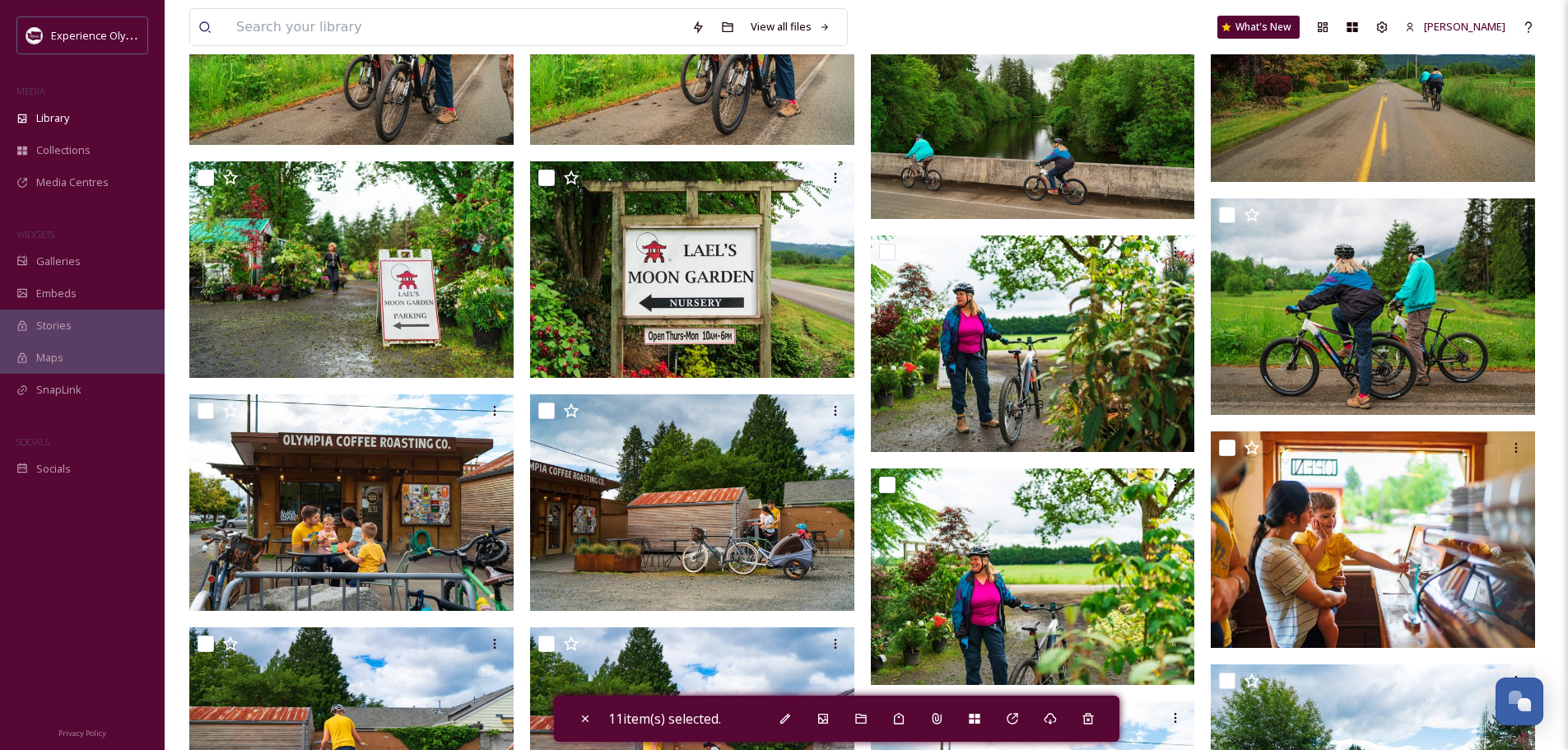
scroll to position [3621, 0]
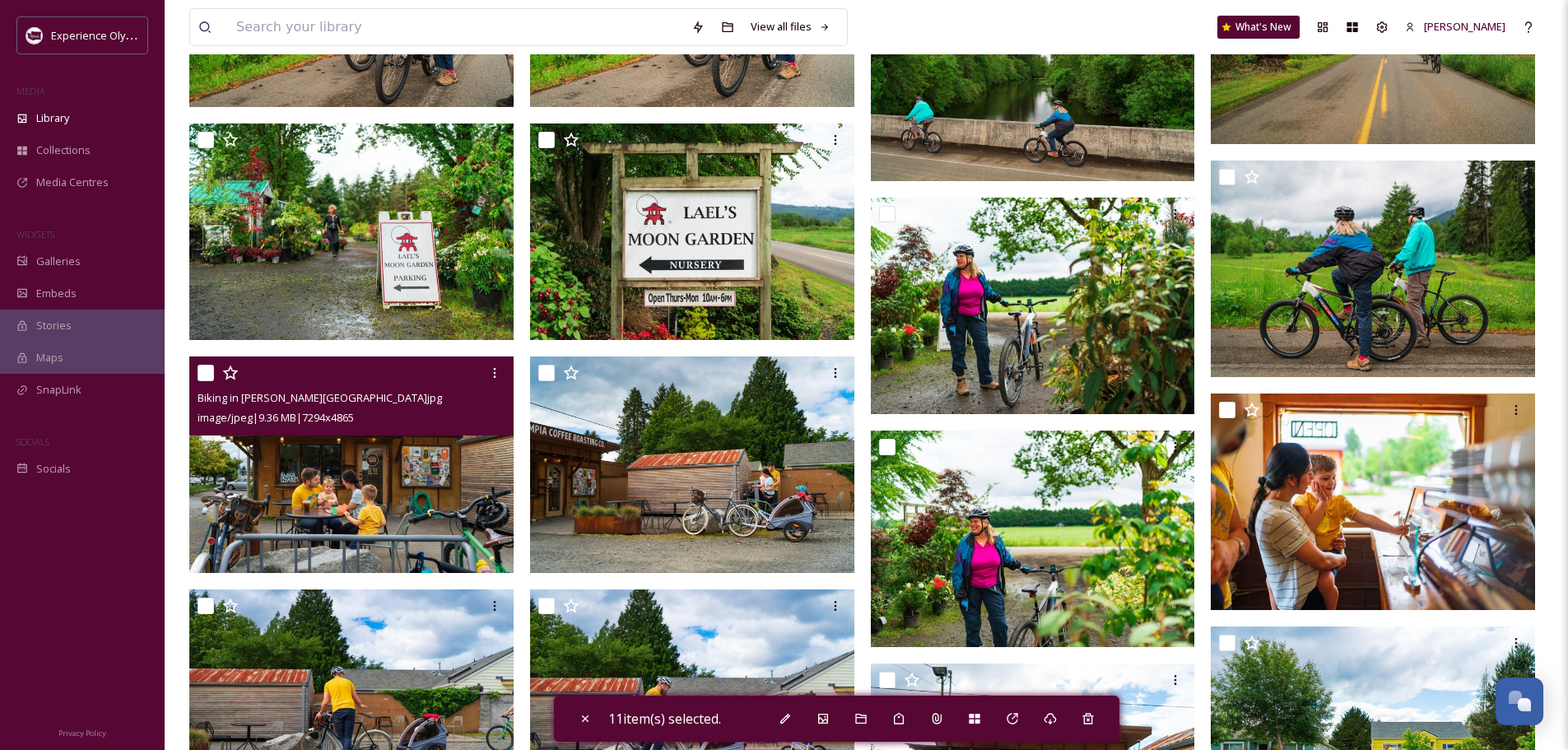
click at [195, 372] on div "Biking in [PERSON_NAME][GEOGRAPHIC_DATA]jpg image/jpeg | 9.36 MB | 7294 x 4865" at bounding box center [351, 396] width 324 height 79
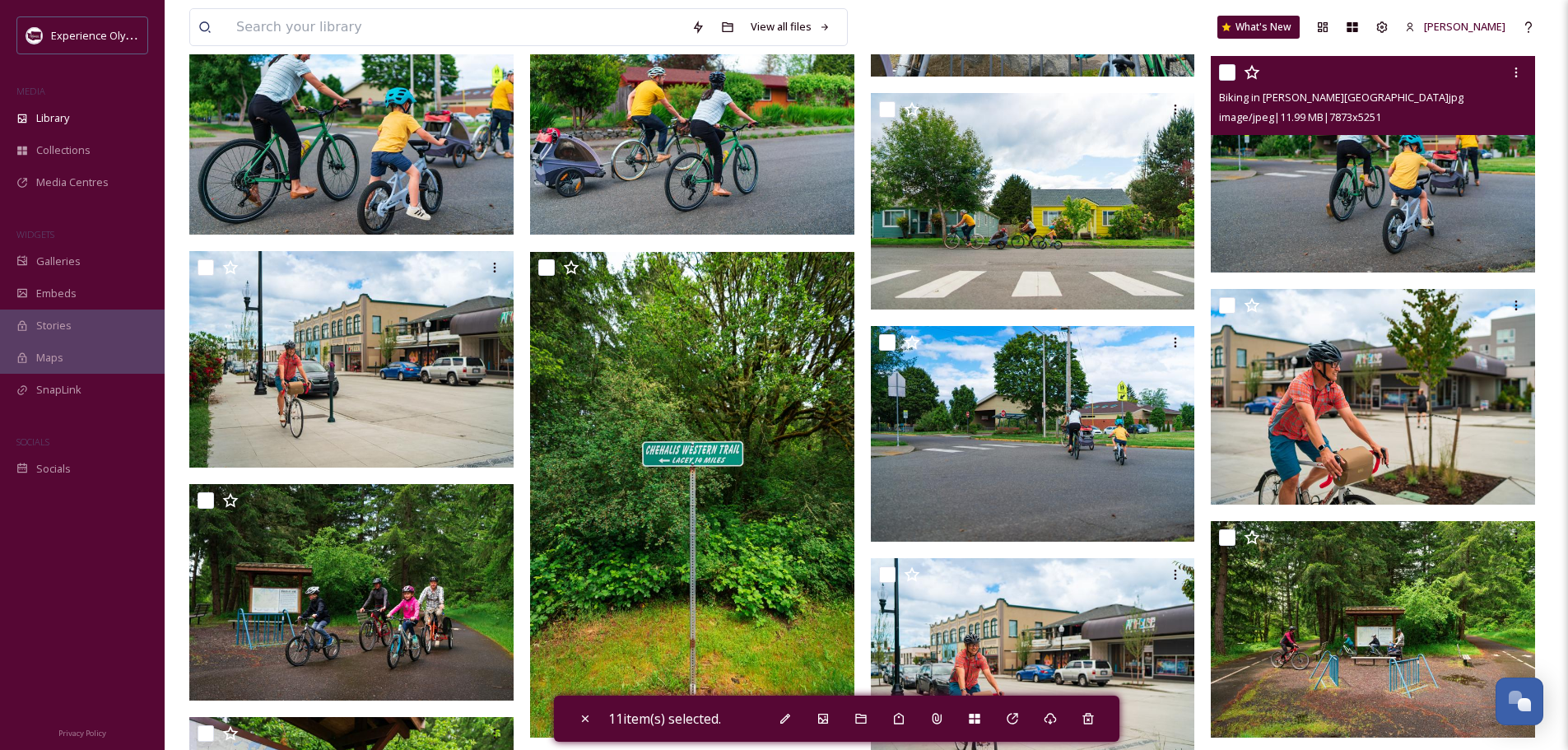
scroll to position [4444, 0]
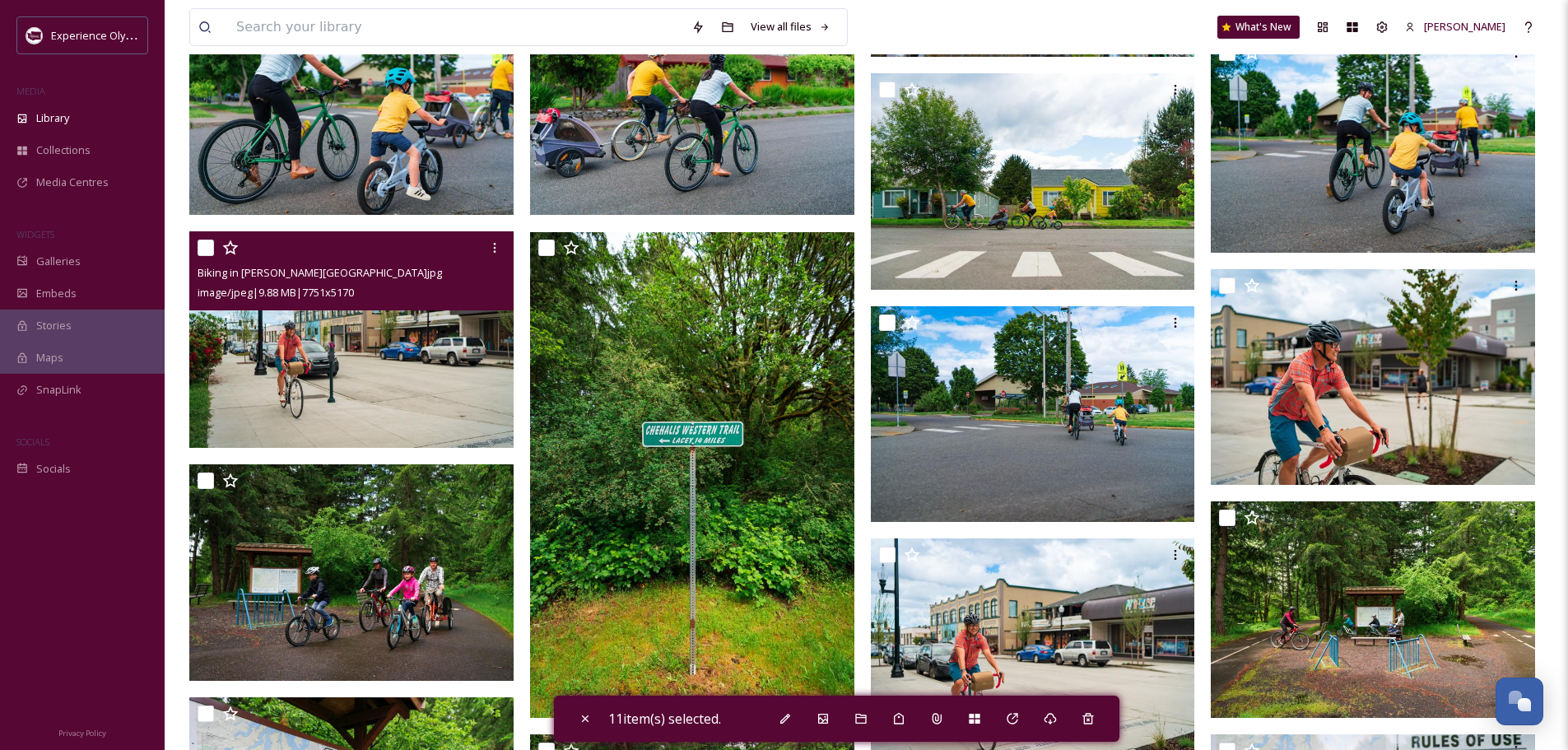
click at [213, 250] on input "checkbox" at bounding box center [205, 247] width 17 height 17
checkbox input "true"
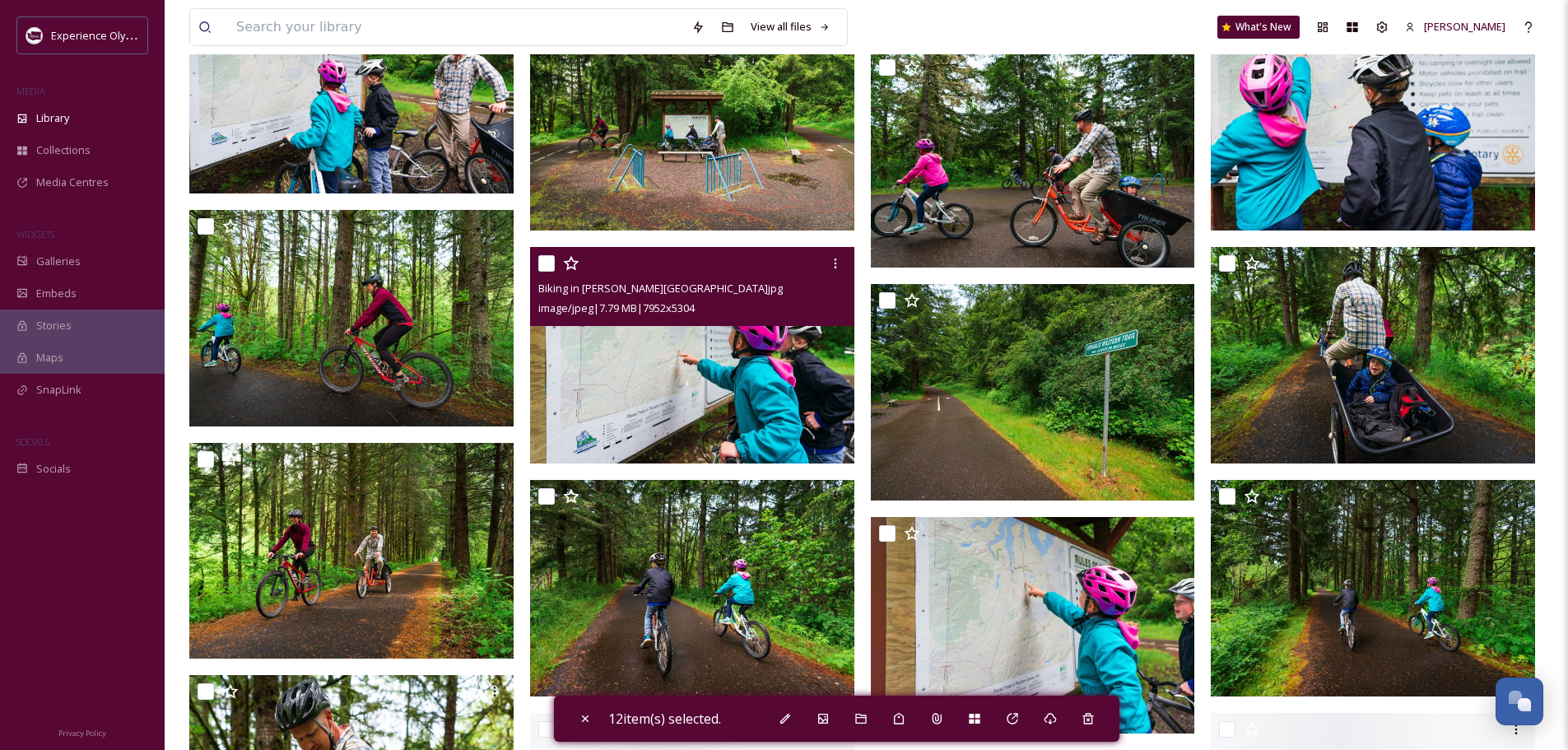
scroll to position [5184, 0]
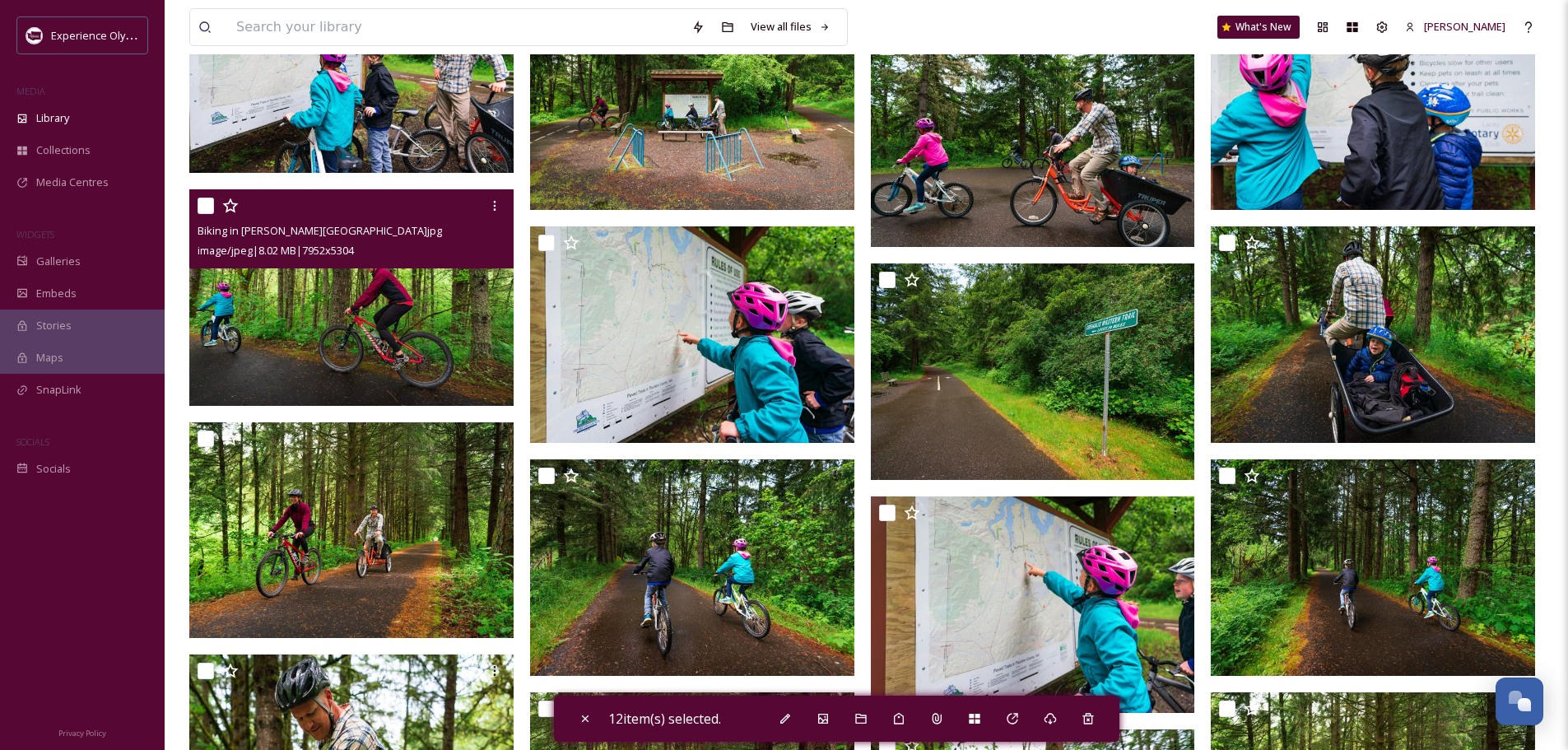
click at [203, 208] on input "checkbox" at bounding box center [205, 205] width 17 height 17
checkbox input "true"
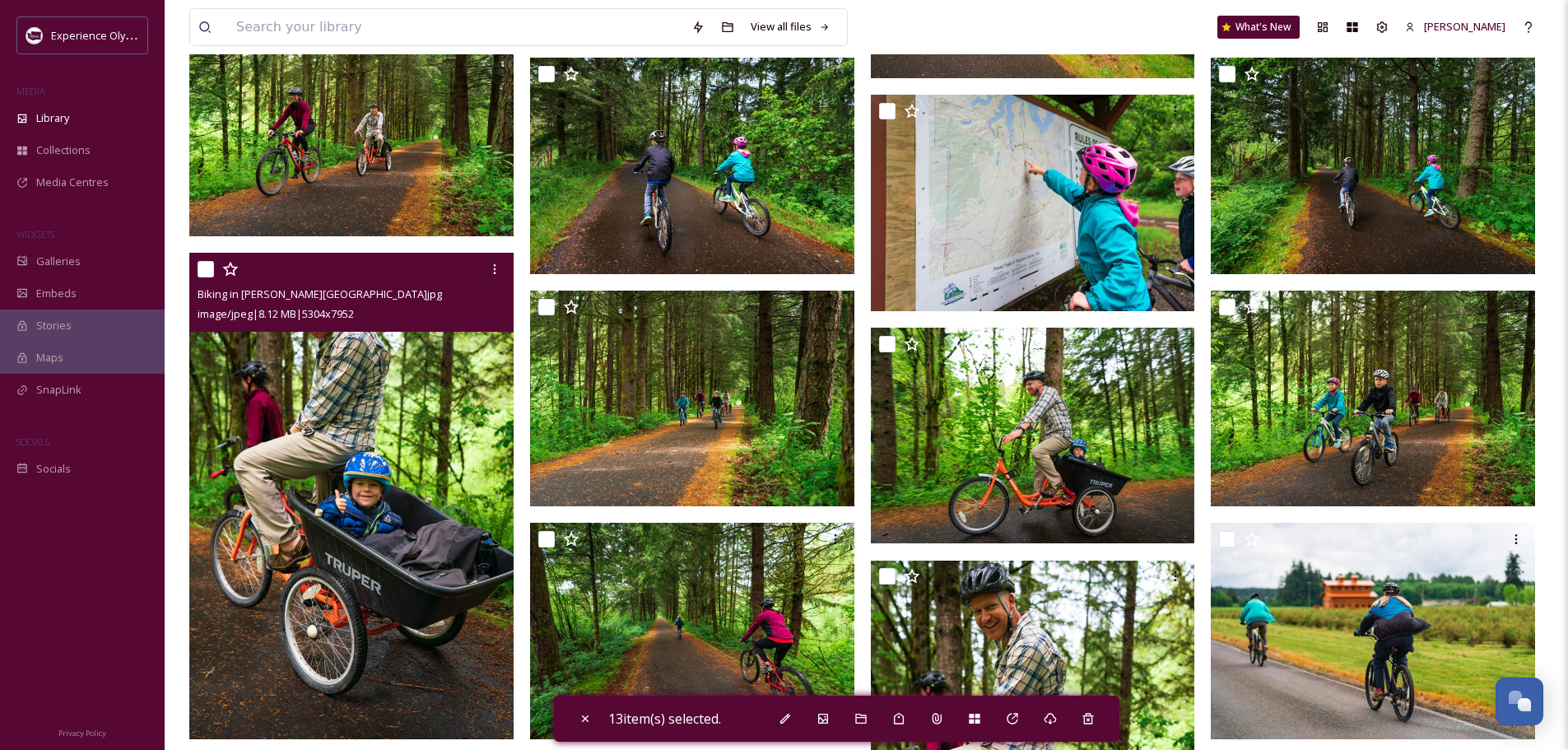
scroll to position [5596, 0]
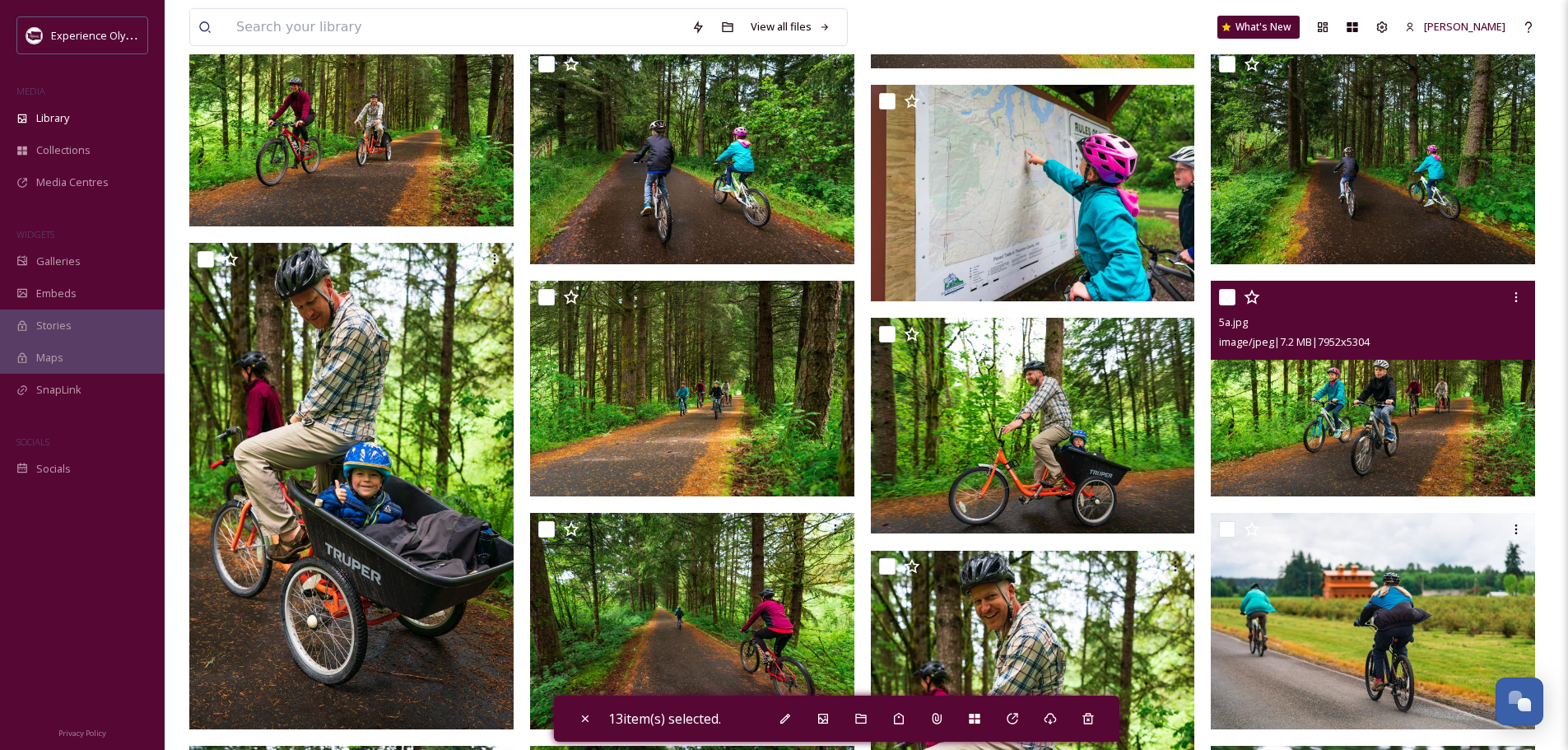
click at [1220, 291] on input "checkbox" at bounding box center [1227, 297] width 17 height 17
checkbox input "true"
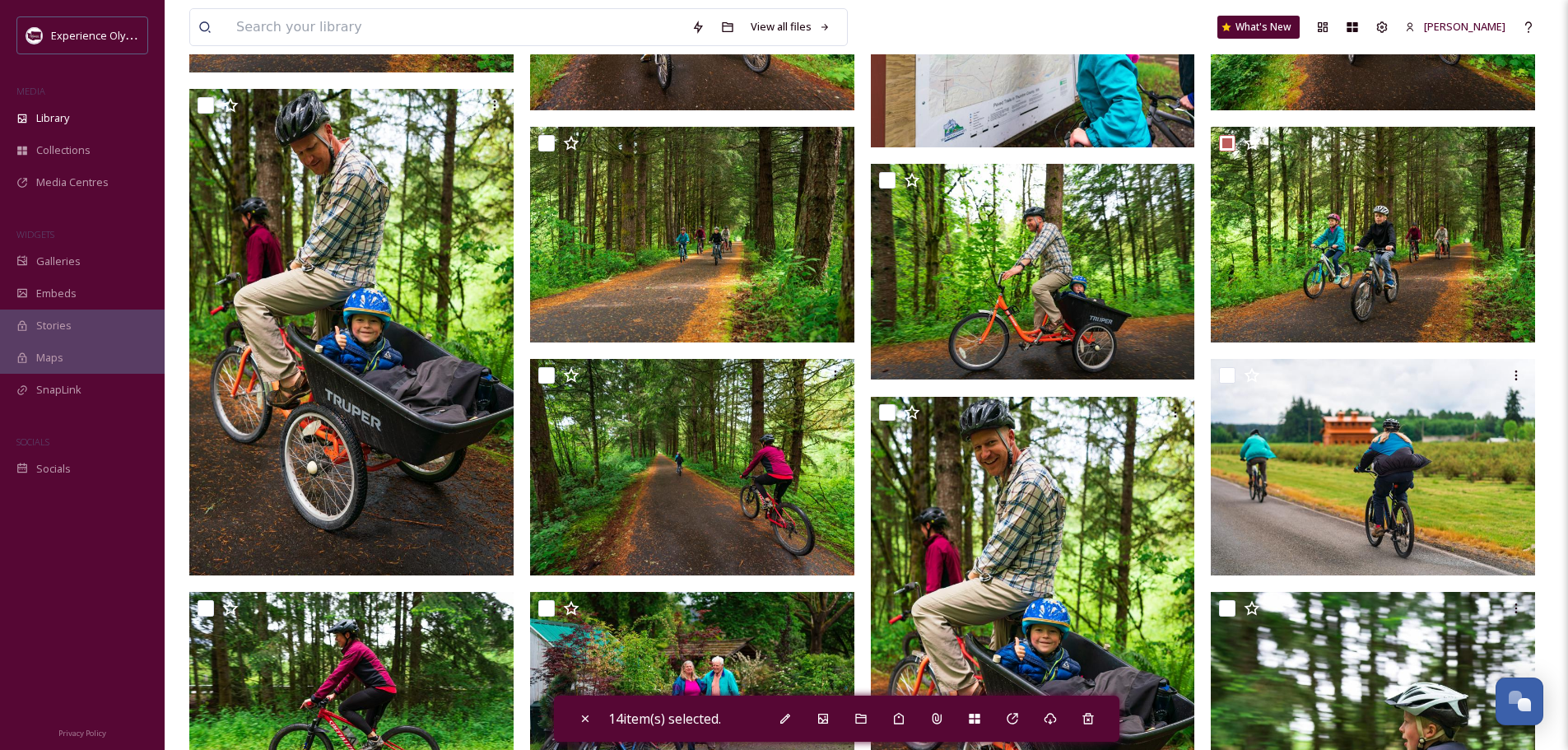
scroll to position [5761, 0]
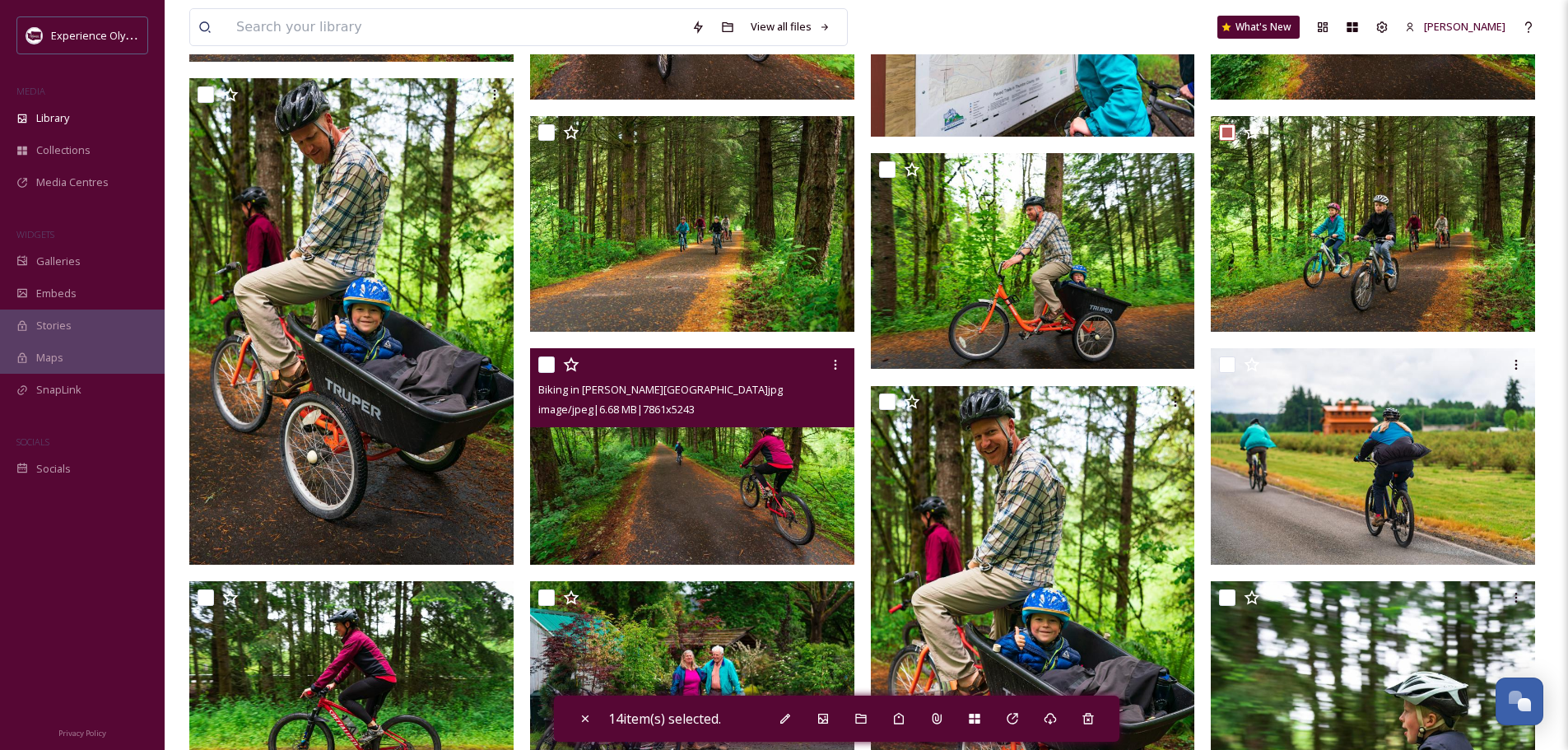
click at [550, 364] on input "checkbox" at bounding box center [546, 364] width 17 height 17
checkbox input "true"
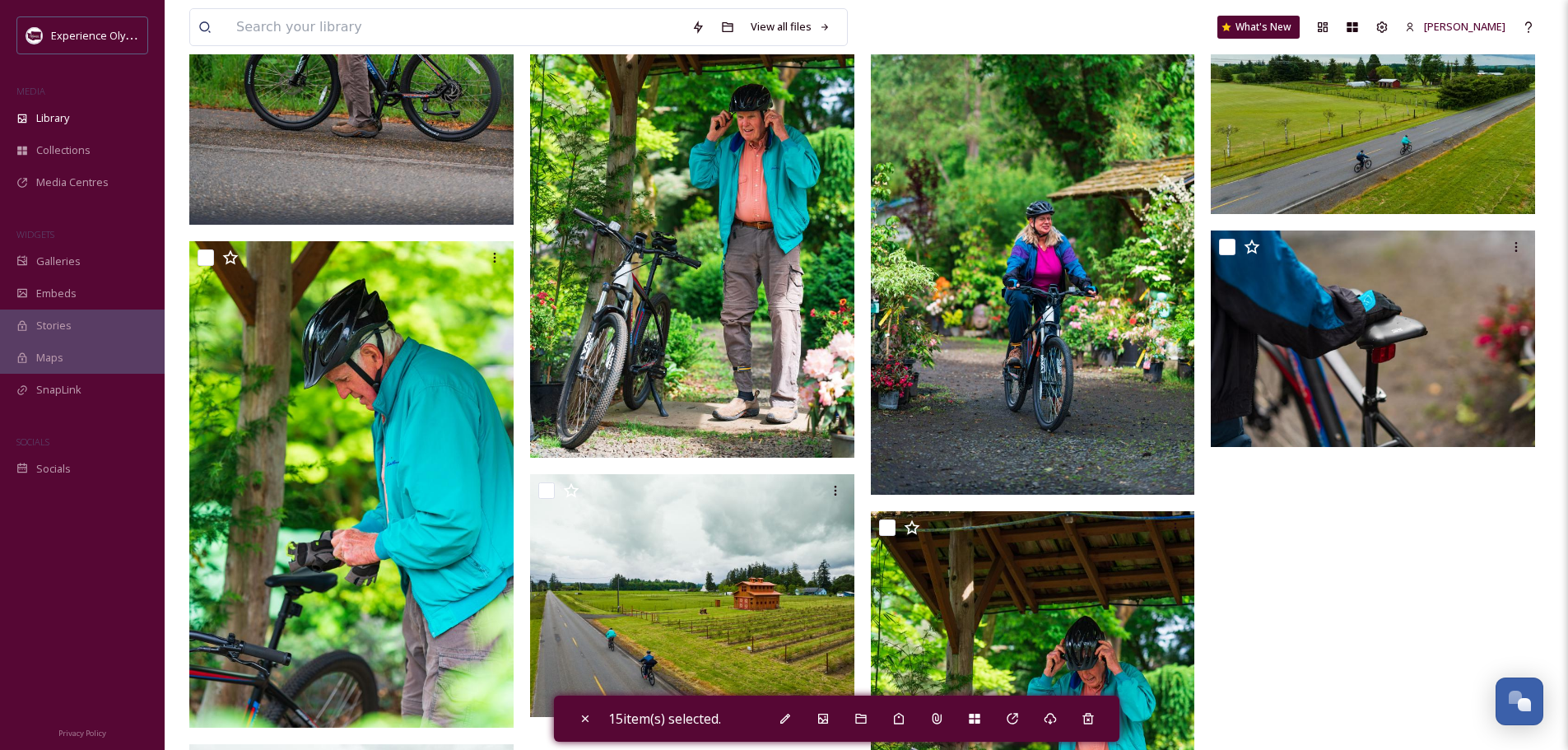
scroll to position [7736, 0]
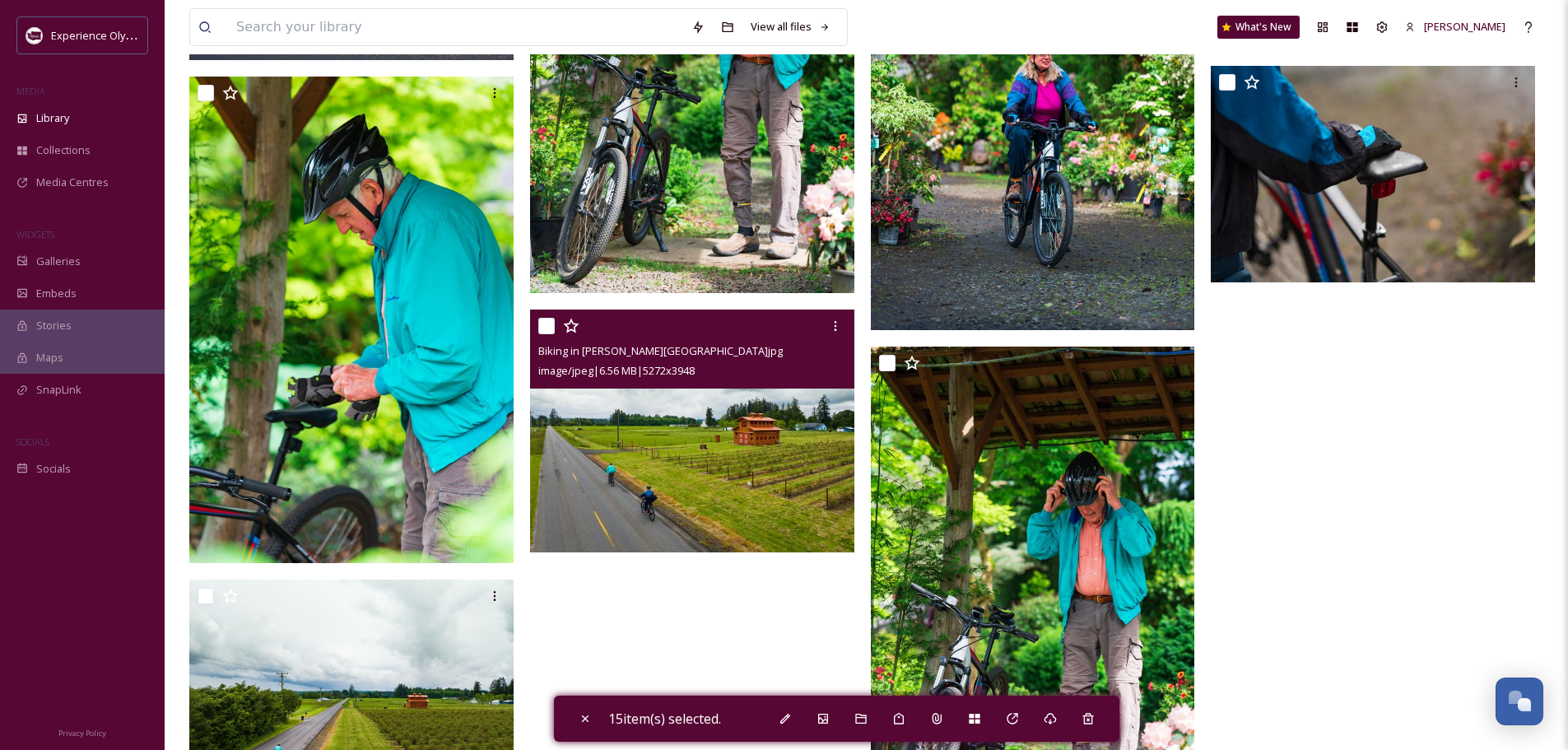
click at [547, 328] on input "checkbox" at bounding box center [546, 326] width 17 height 17
checkbox input "true"
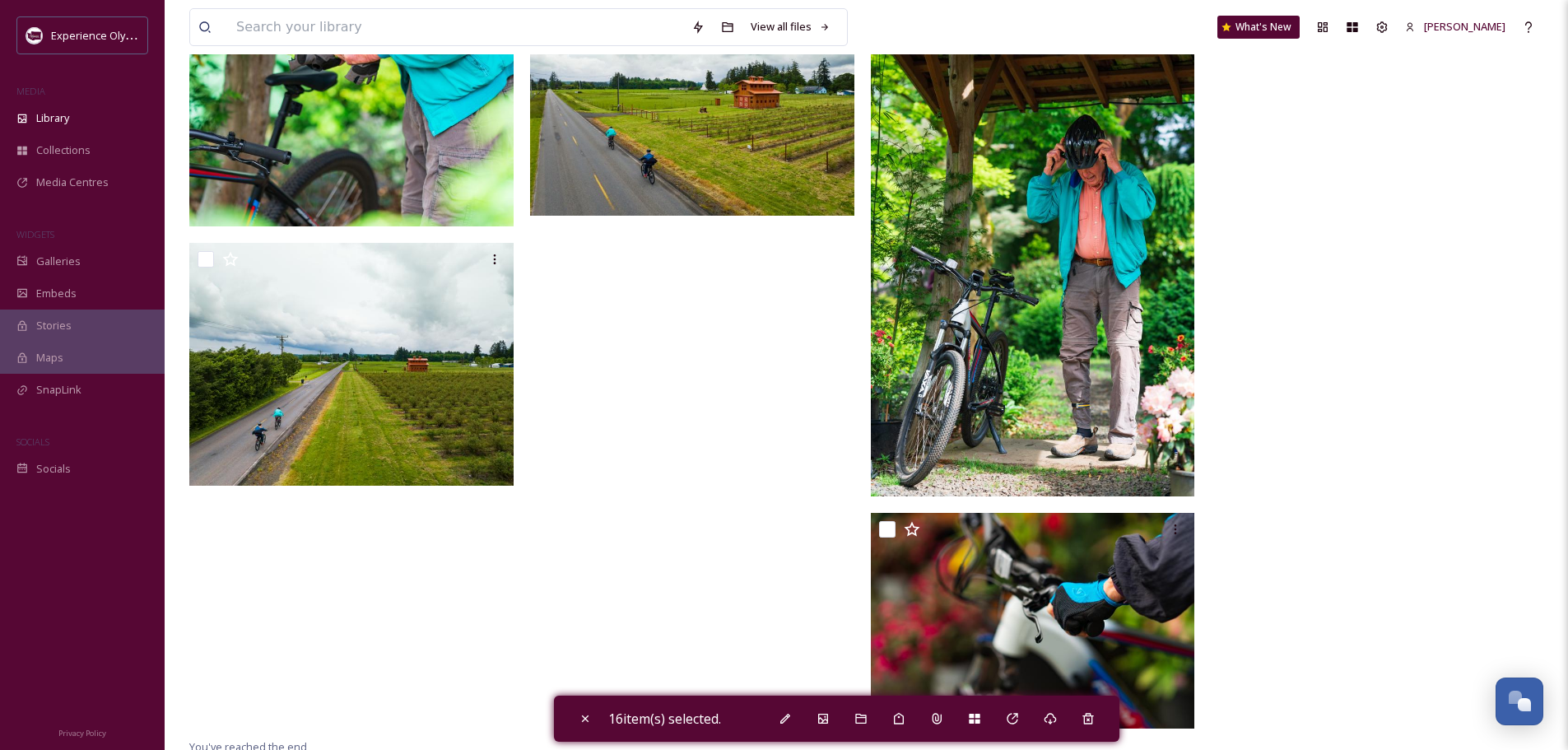
scroll to position [8078, 0]
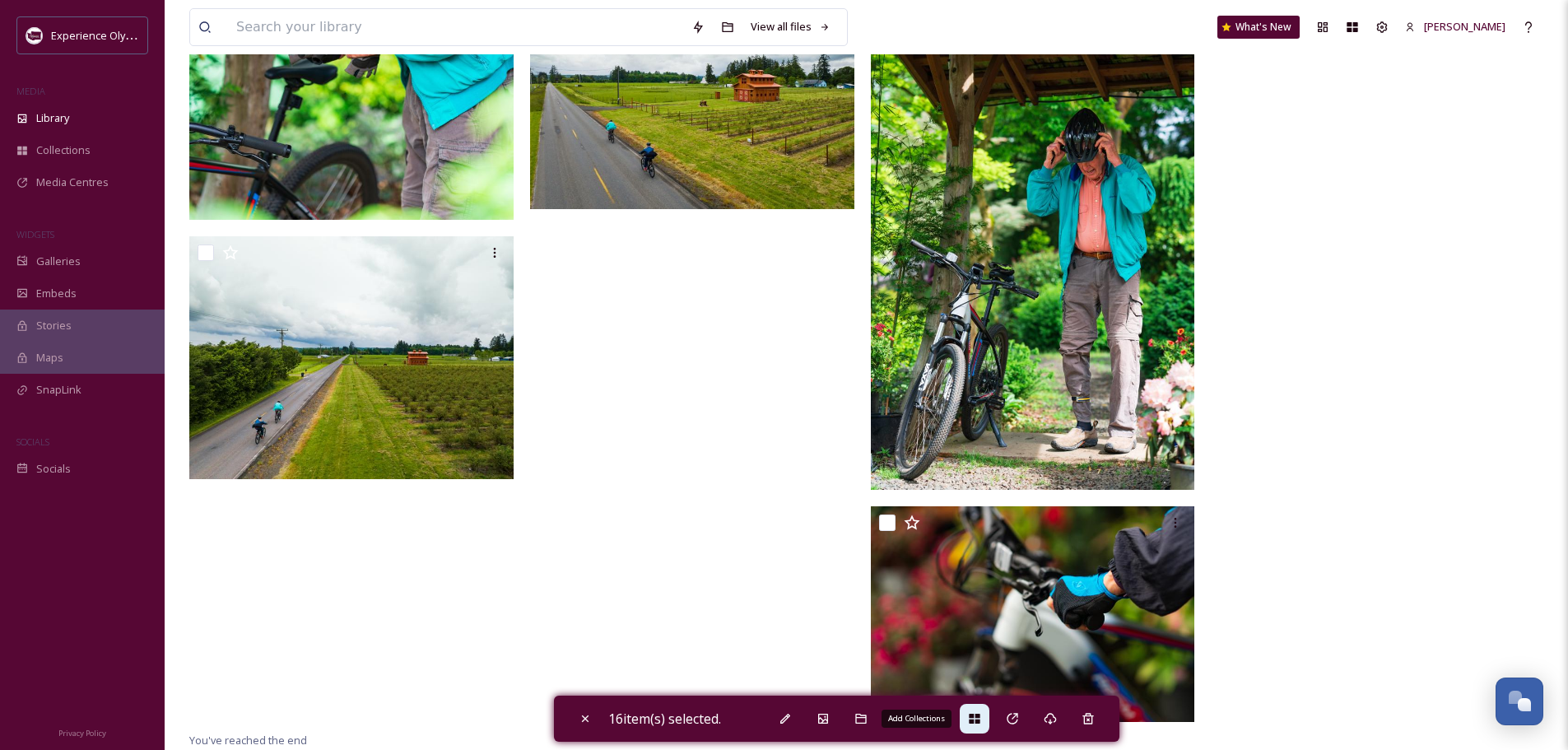
click at [968, 714] on div "Add Collections" at bounding box center [975, 718] width 30 height 30
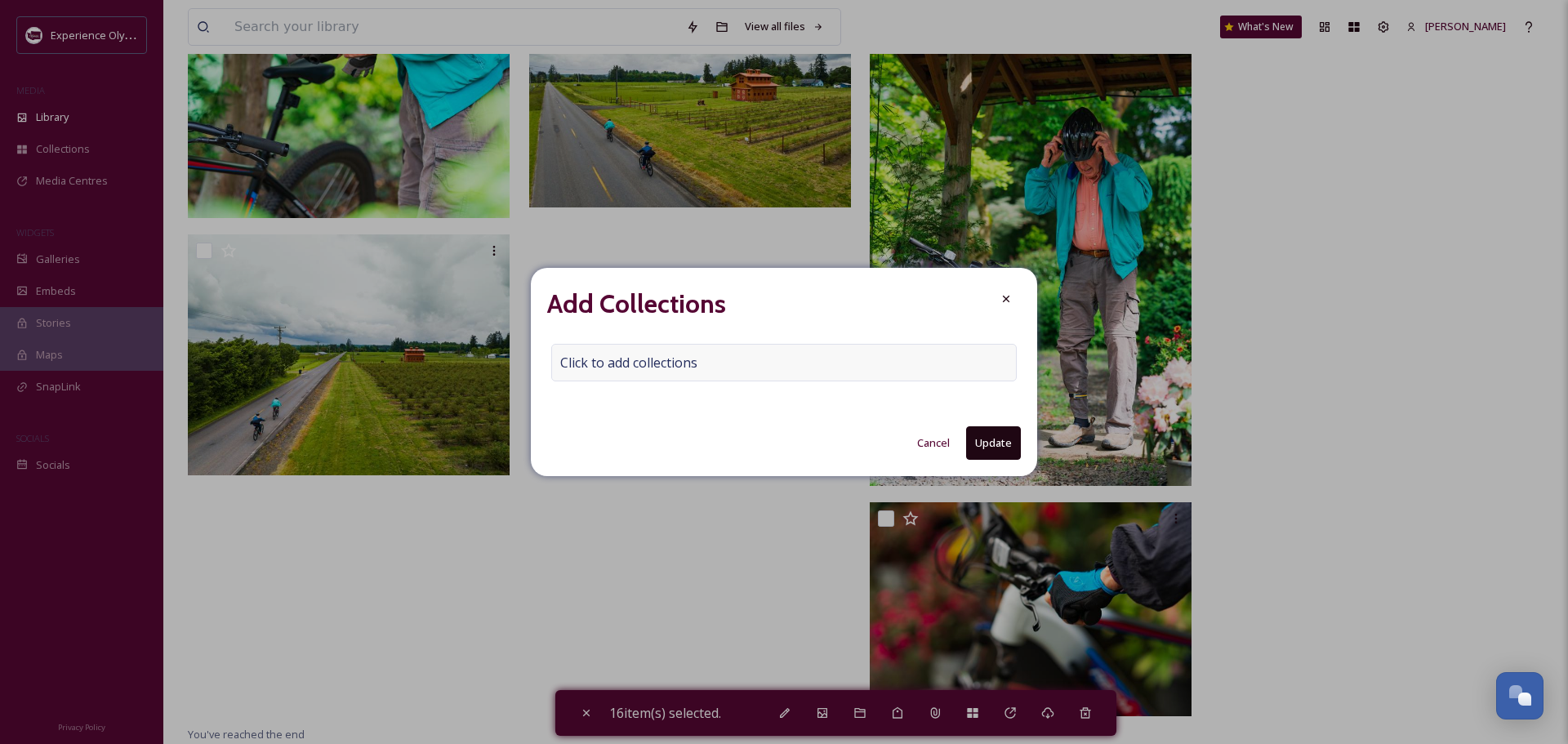
click at [608, 363] on span "Click to add collections" at bounding box center [629, 362] width 137 height 20
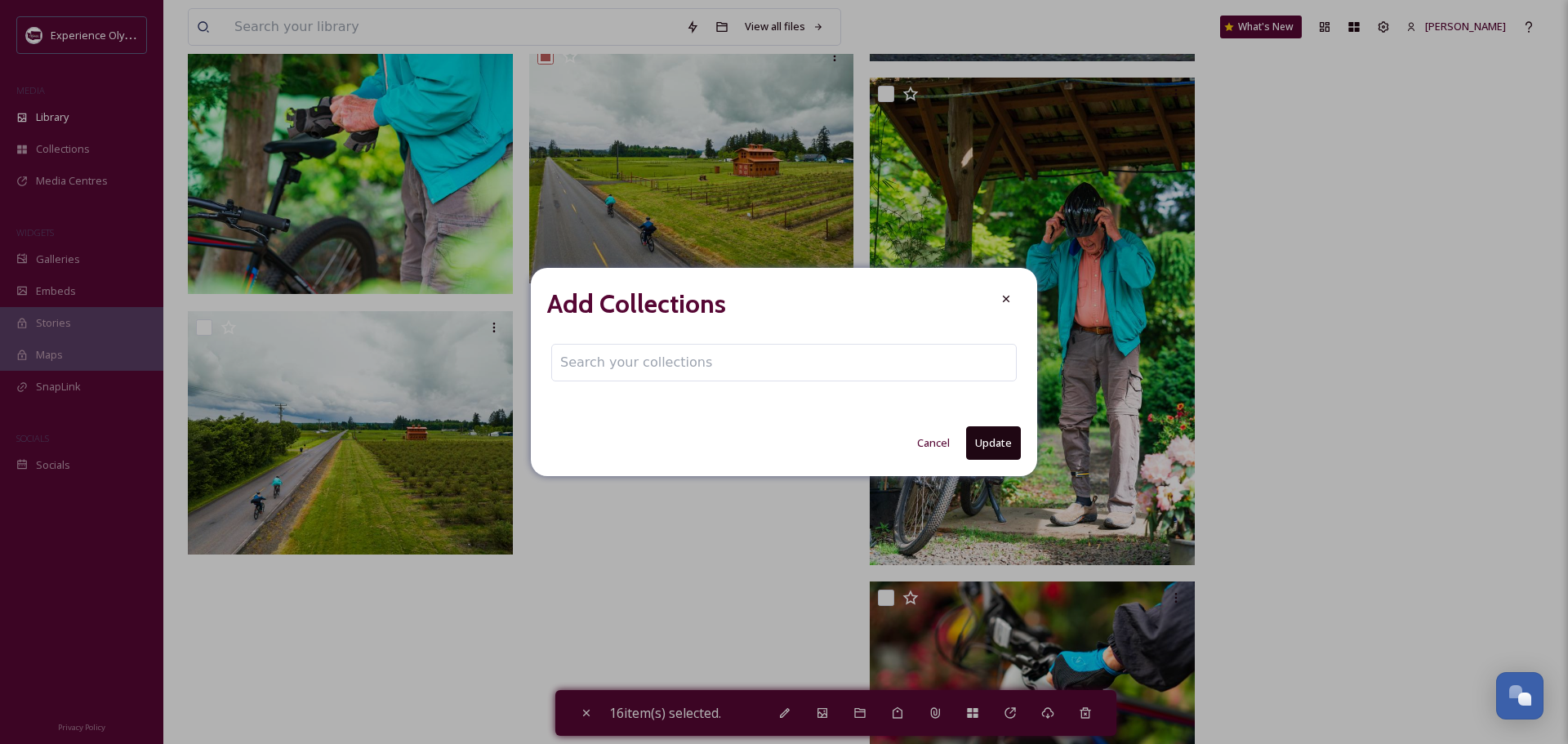
click at [607, 362] on input at bounding box center [642, 362] width 180 height 36
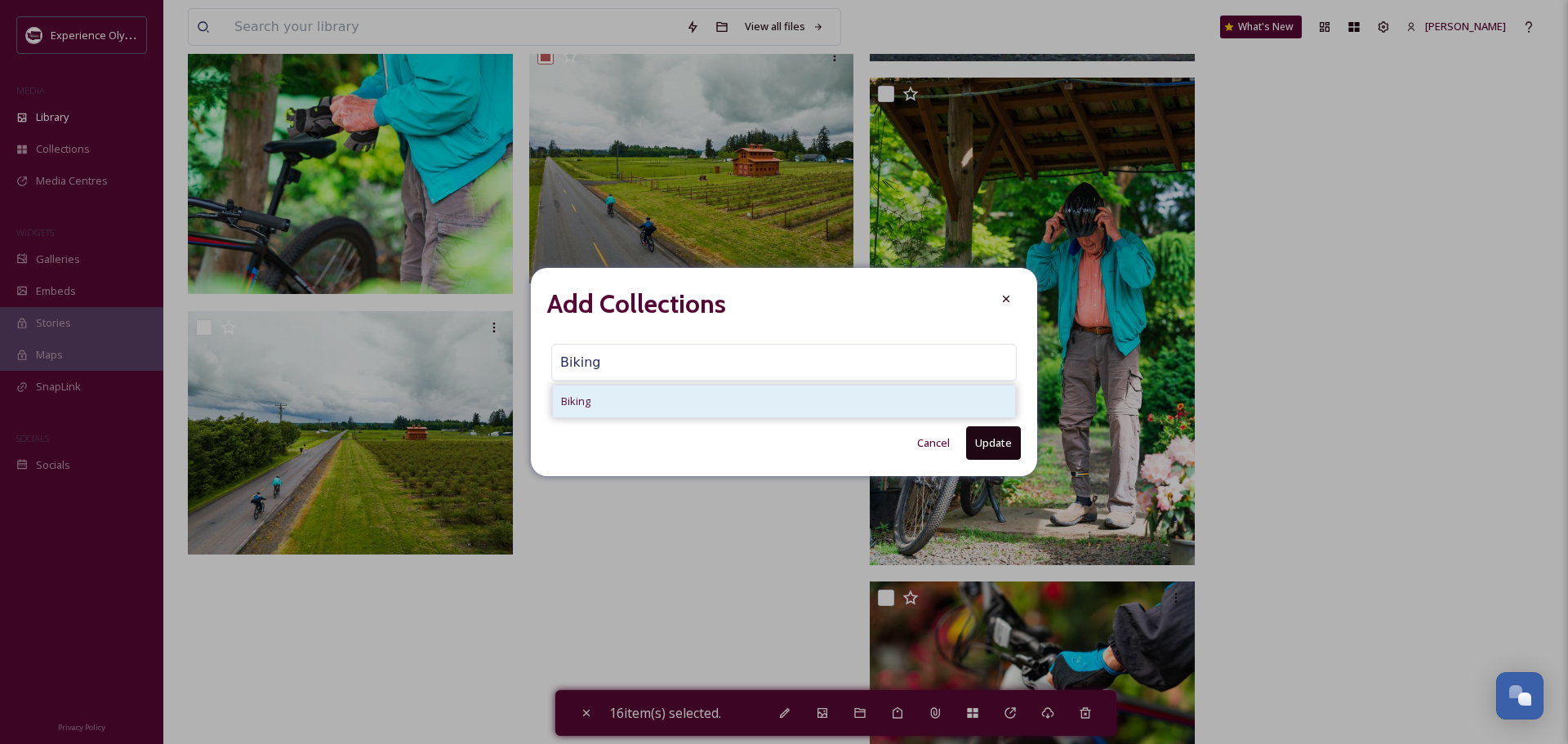
type input "Biking"
click at [585, 394] on span "Biking" at bounding box center [576, 402] width 30 height 16
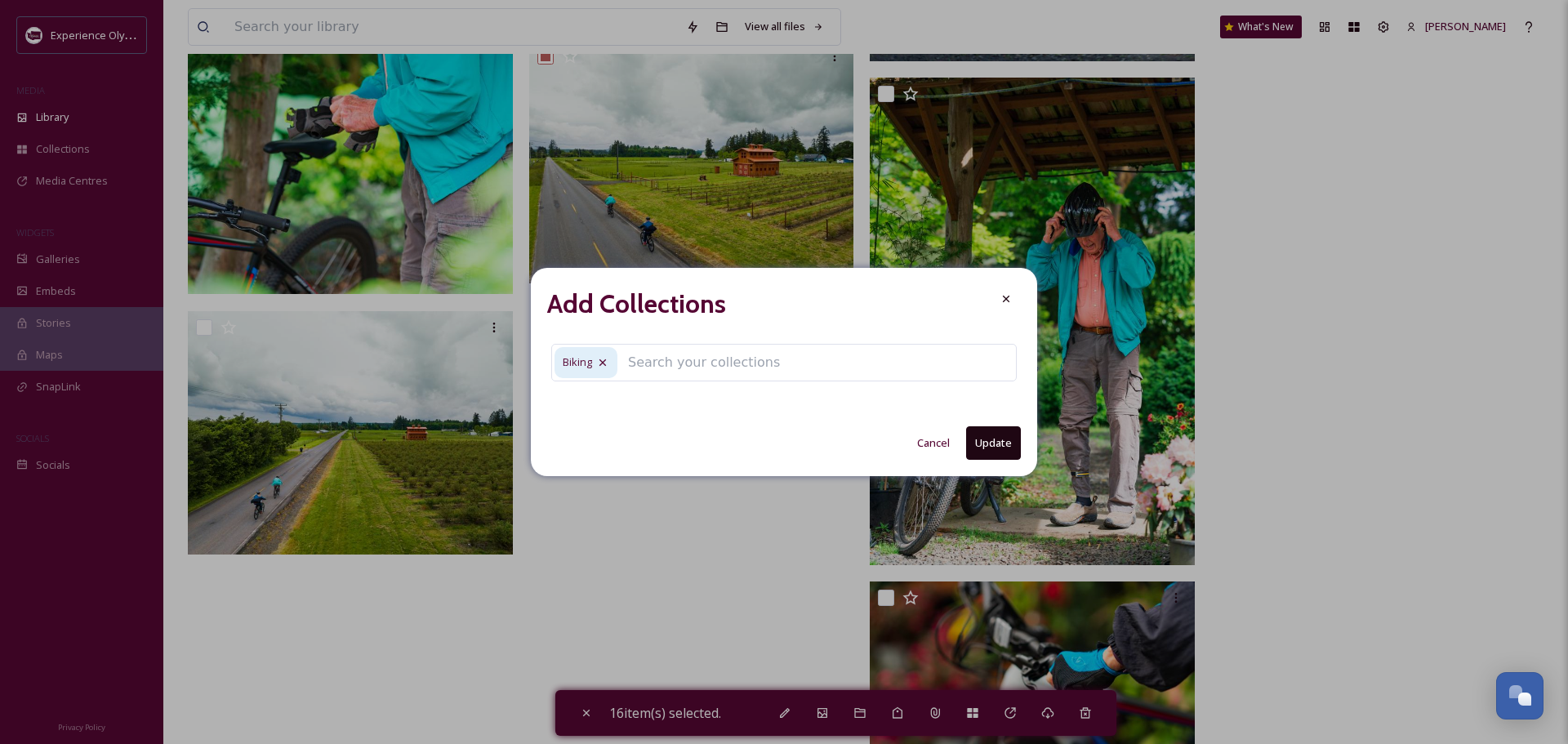
click at [1010, 440] on button "Update" at bounding box center [993, 442] width 55 height 34
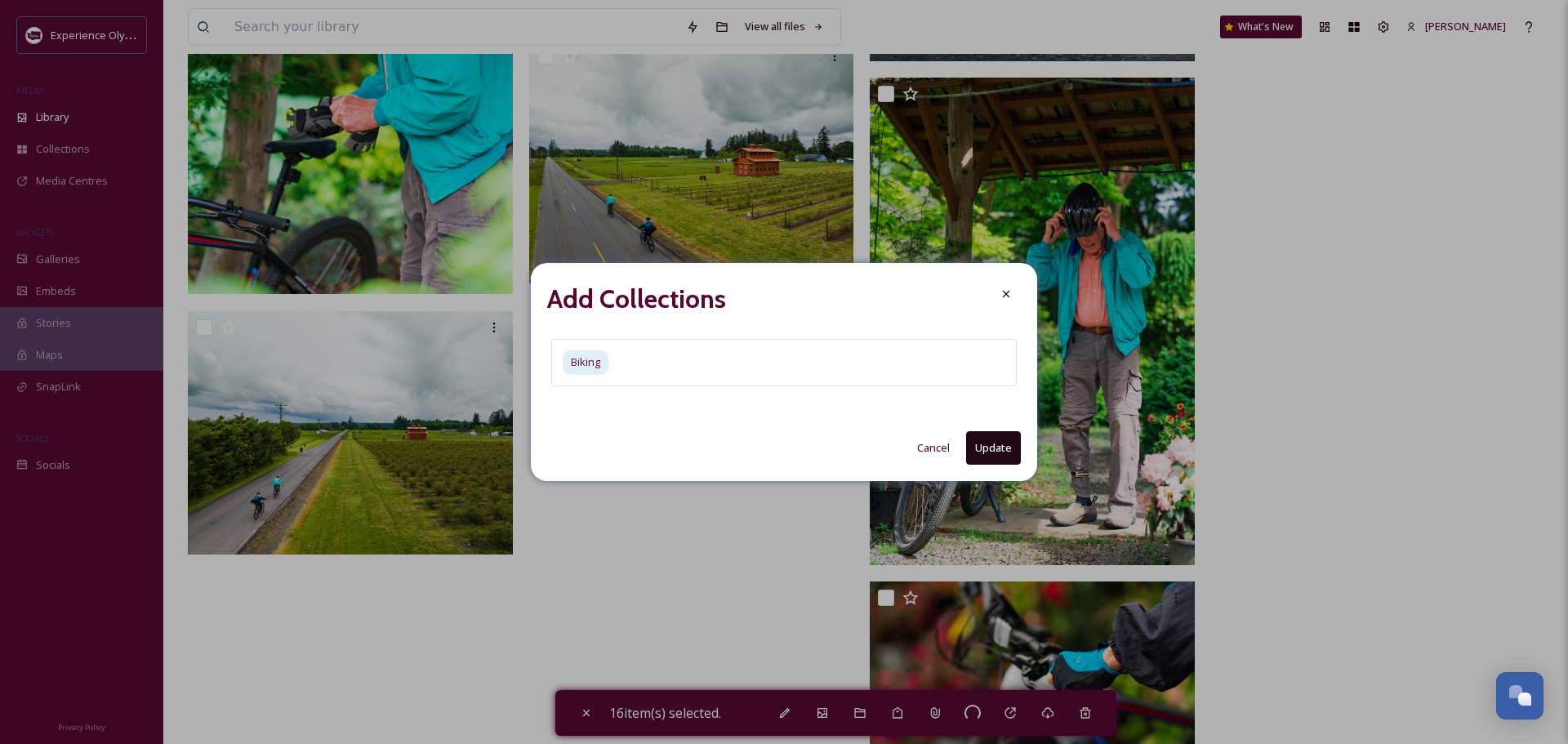
checkbox input "false"
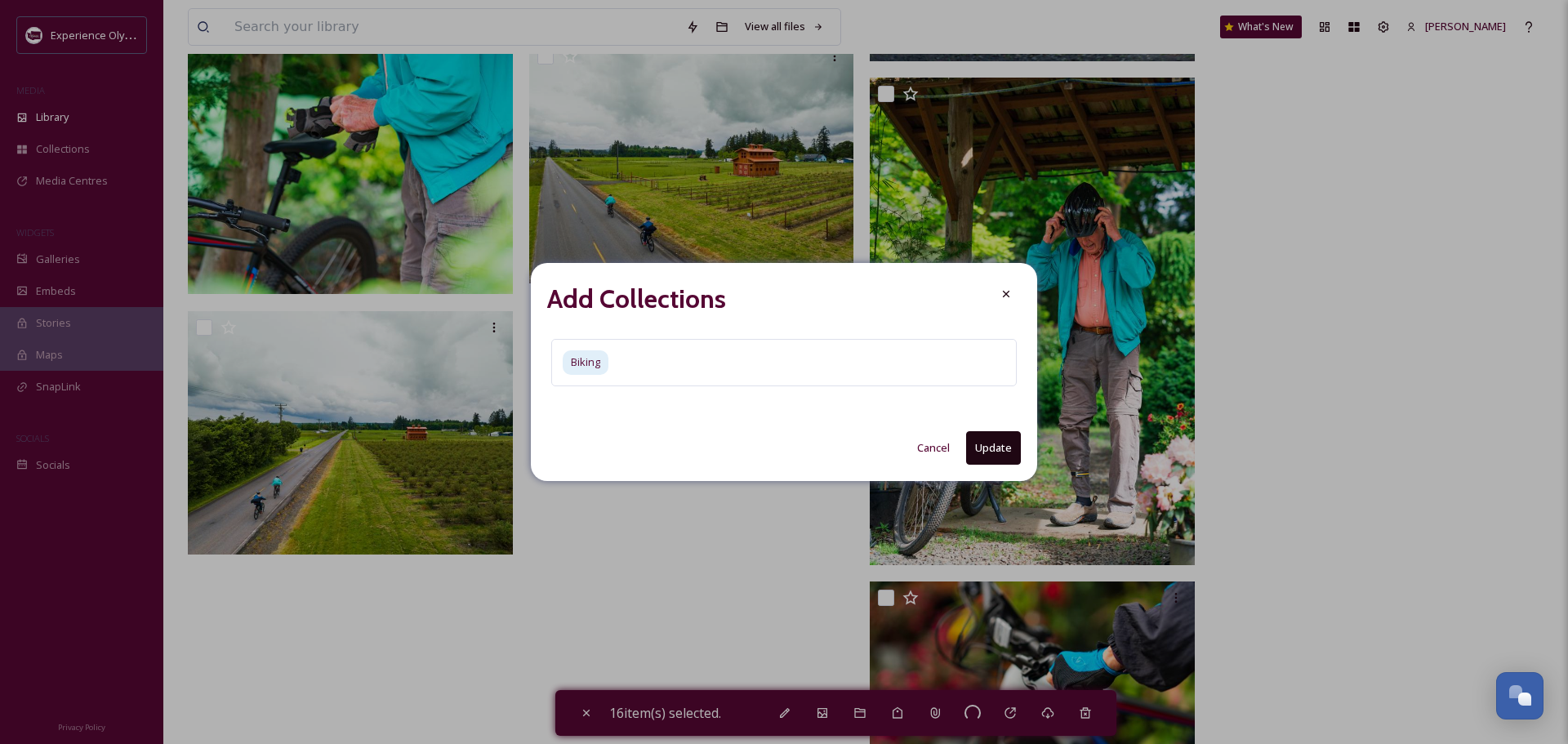
checkbox input "false"
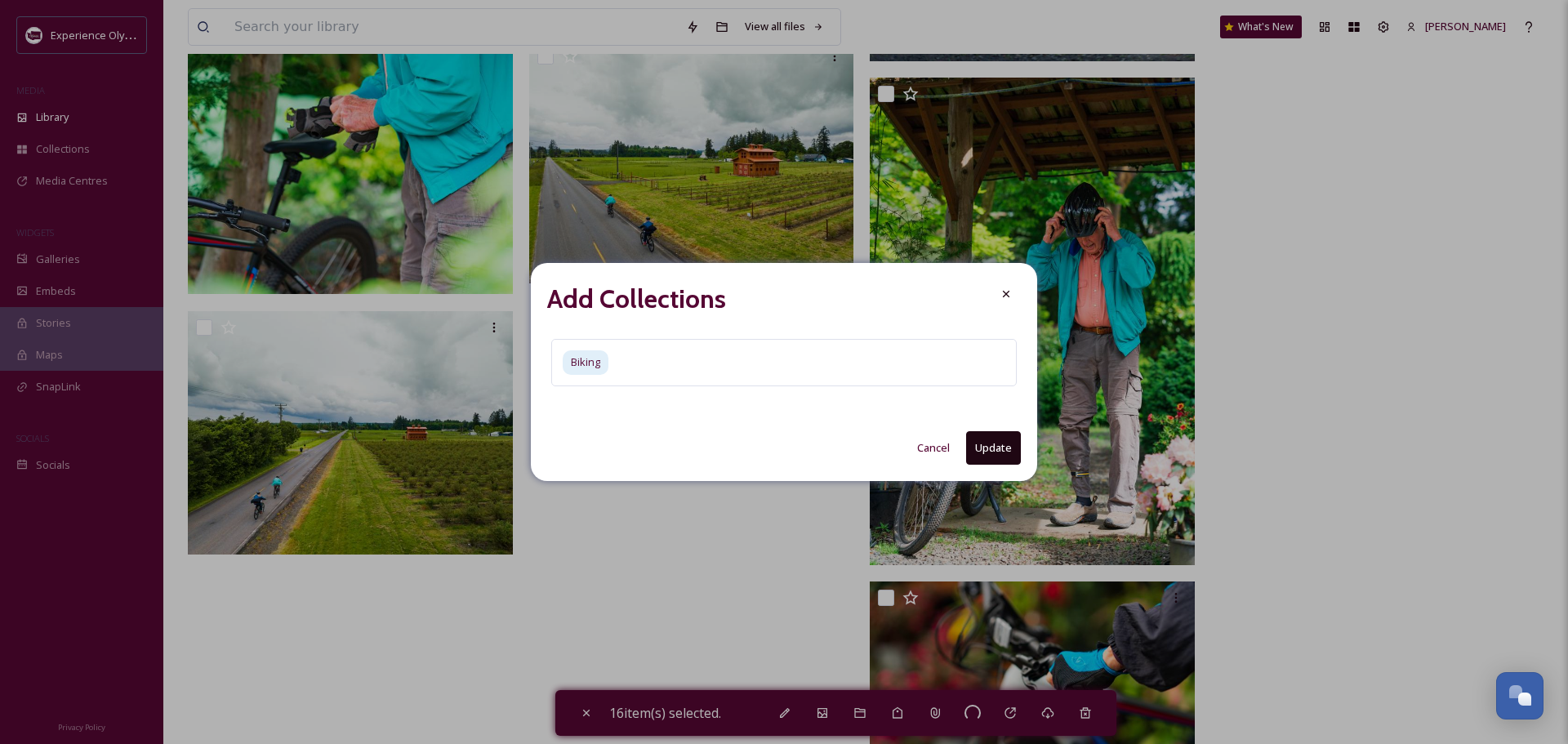
checkbox input "false"
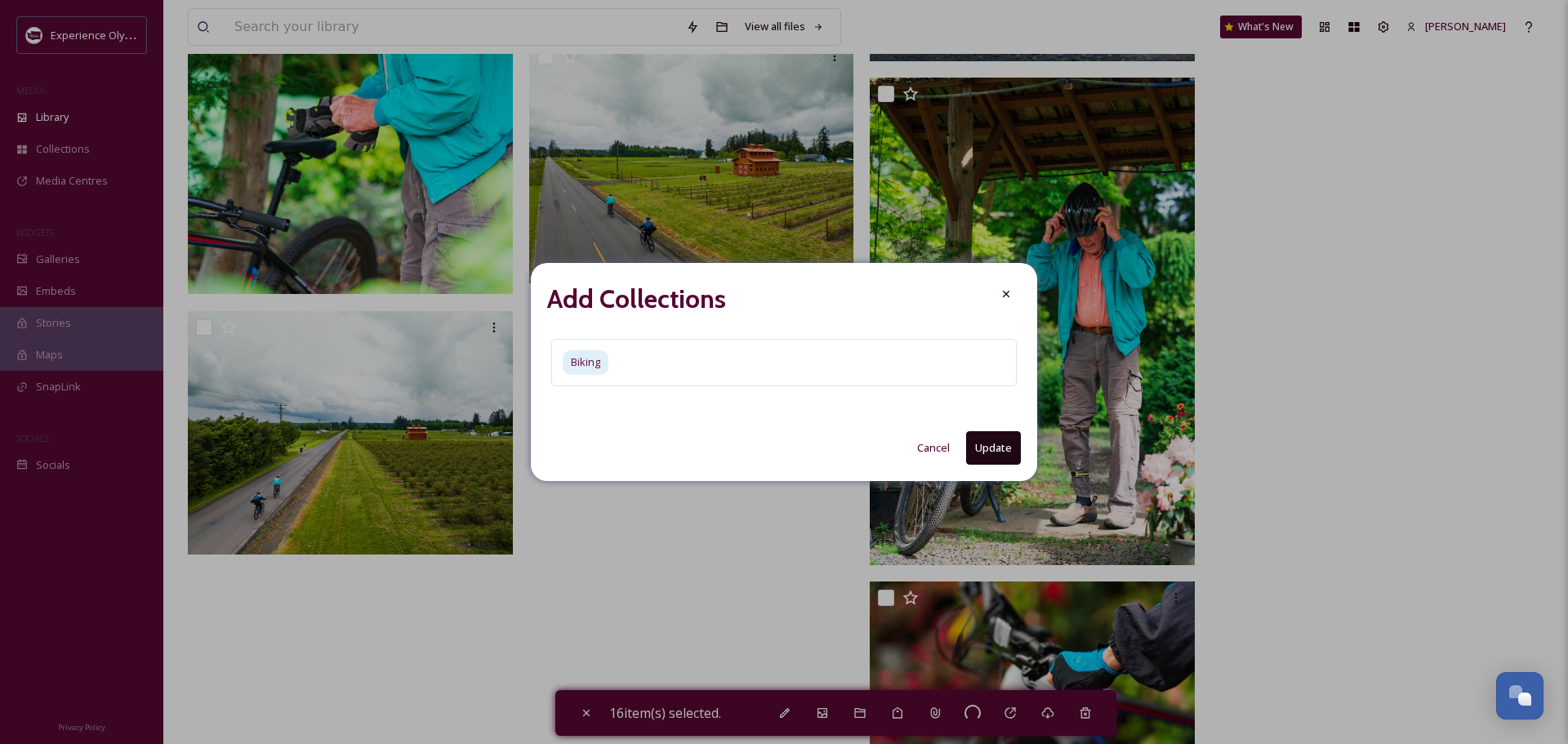
checkbox input "false"
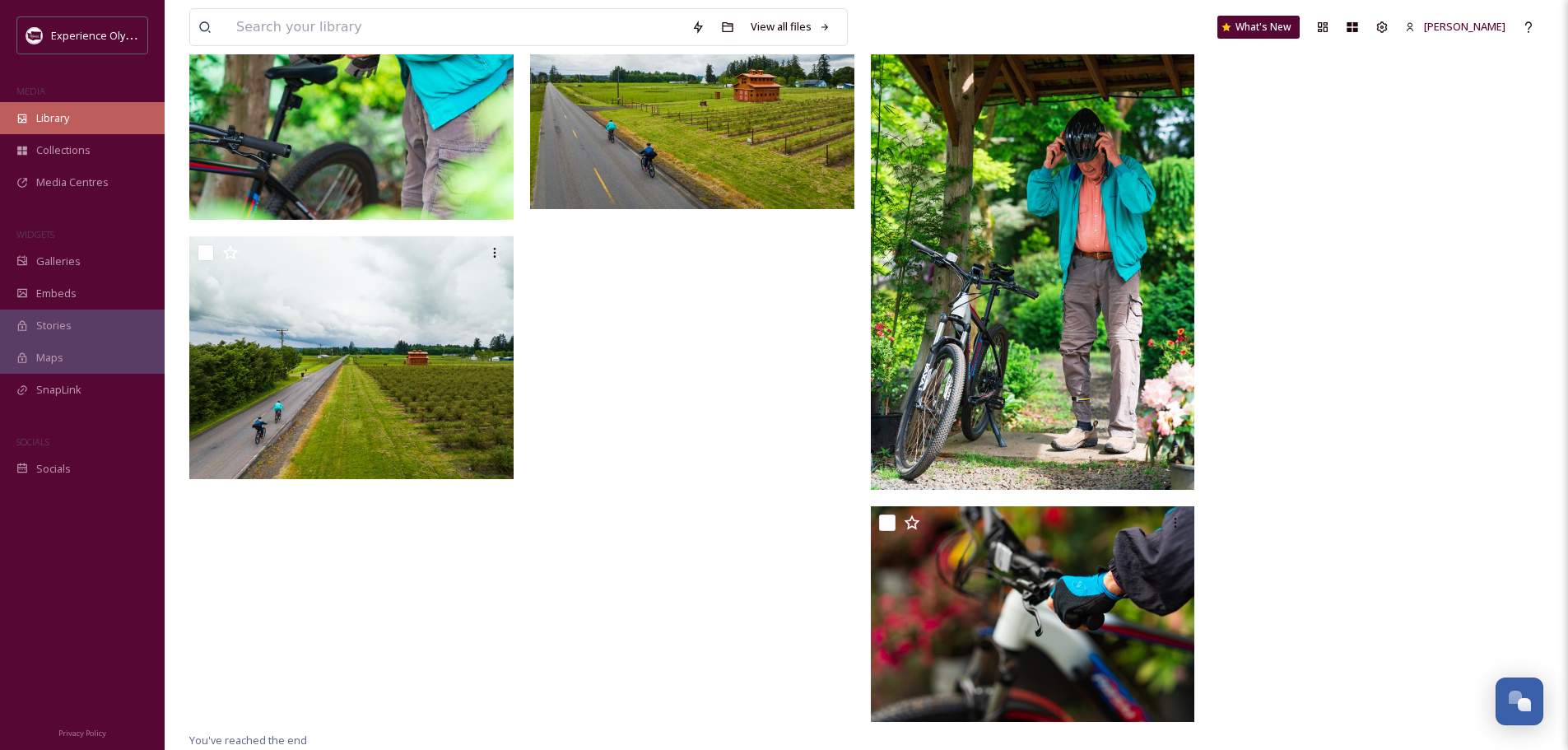
click at [53, 115] on span "Library" at bounding box center [53, 118] width 33 height 16
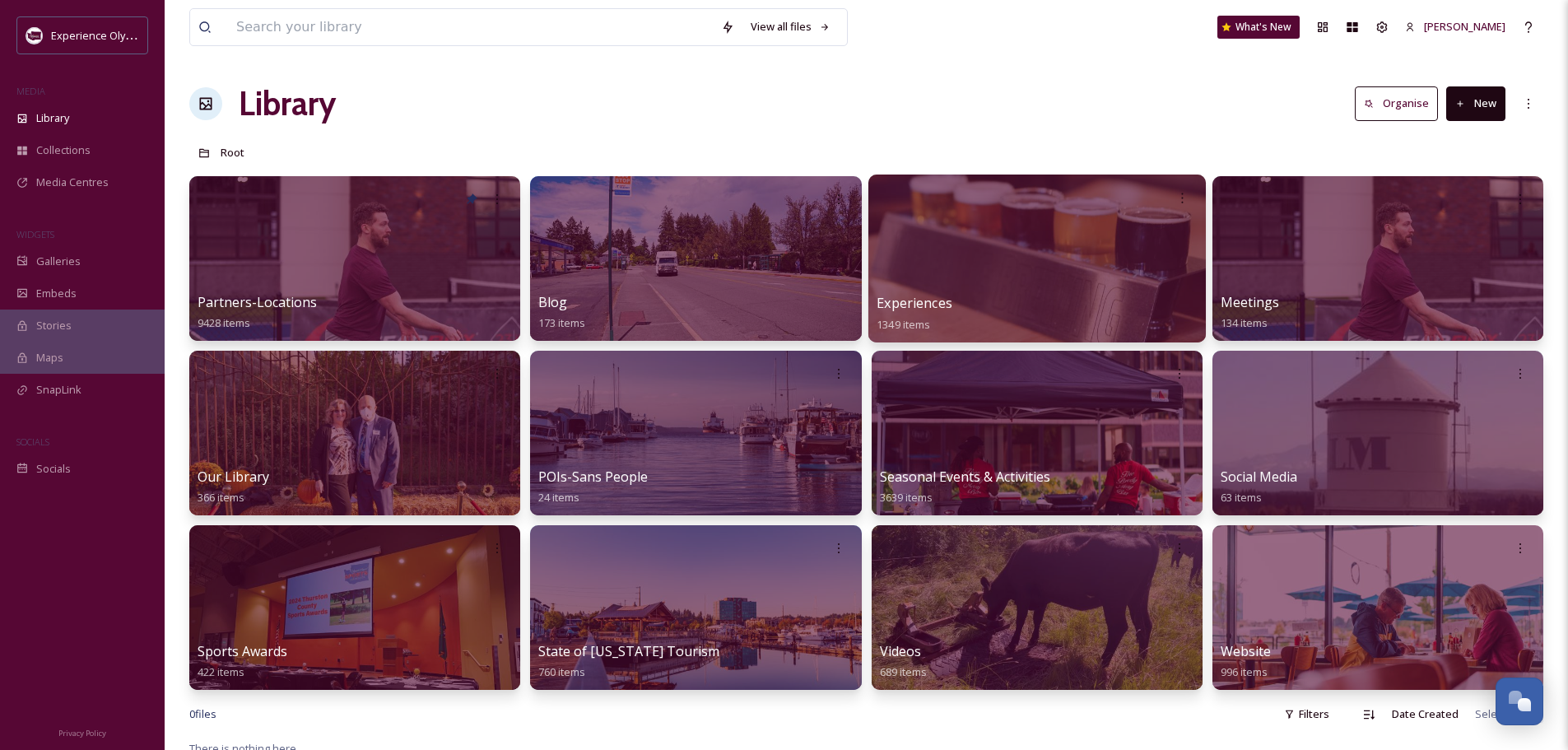
click at [889, 305] on span "Experiences" at bounding box center [914, 302] width 75 height 18
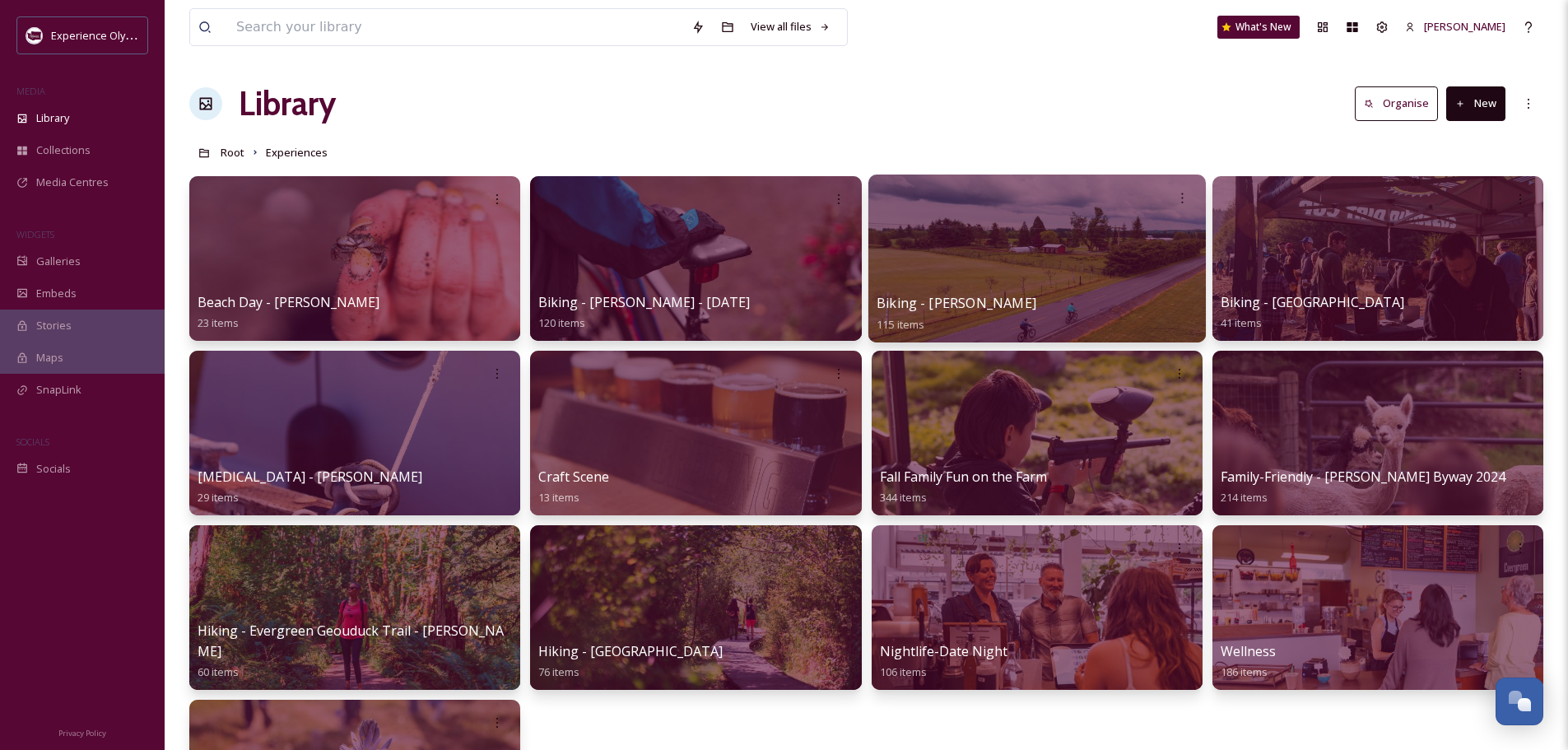
click at [959, 294] on span "Biking - [PERSON_NAME]" at bounding box center [956, 302] width 160 height 18
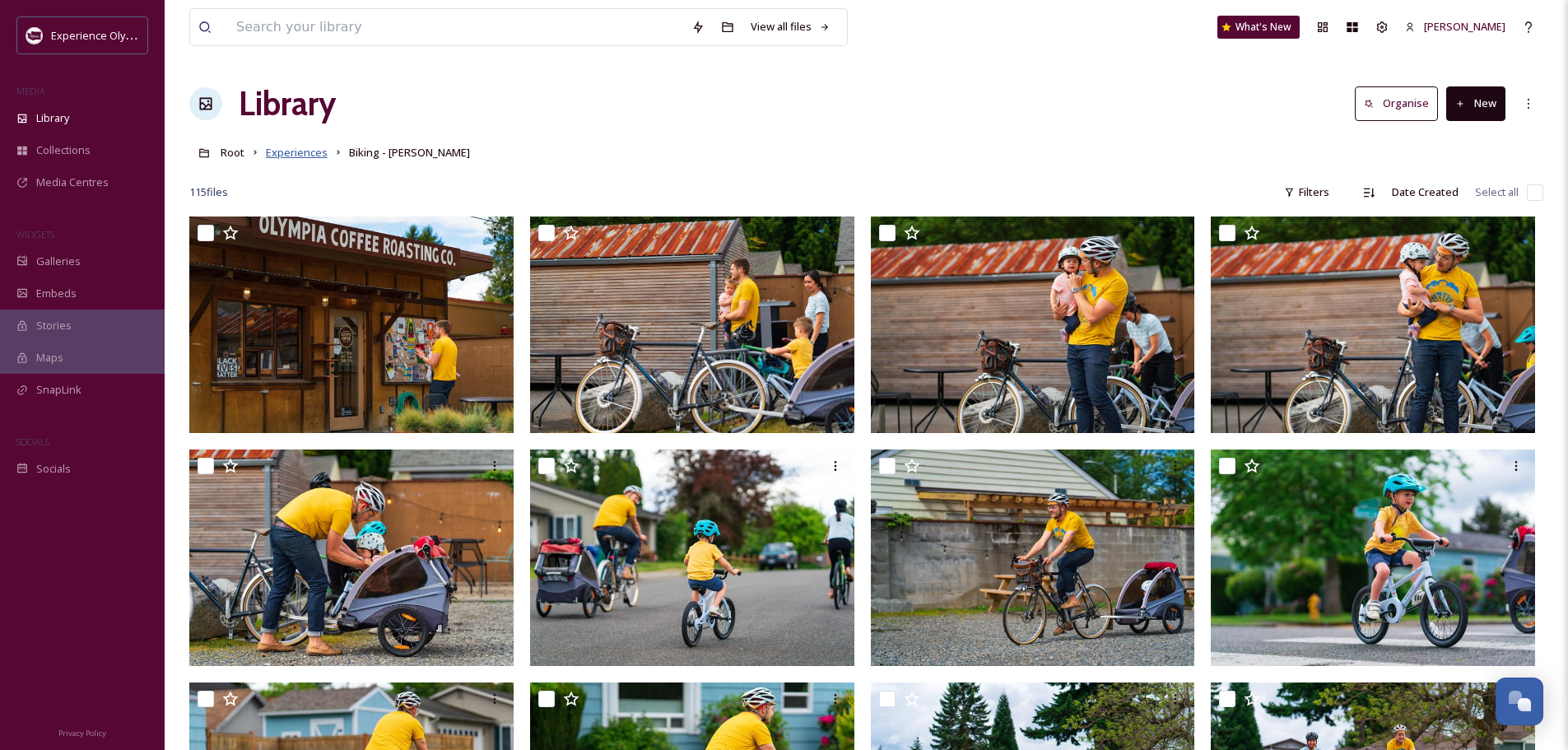
click at [296, 156] on span "Experiences" at bounding box center [296, 152] width 61 height 15
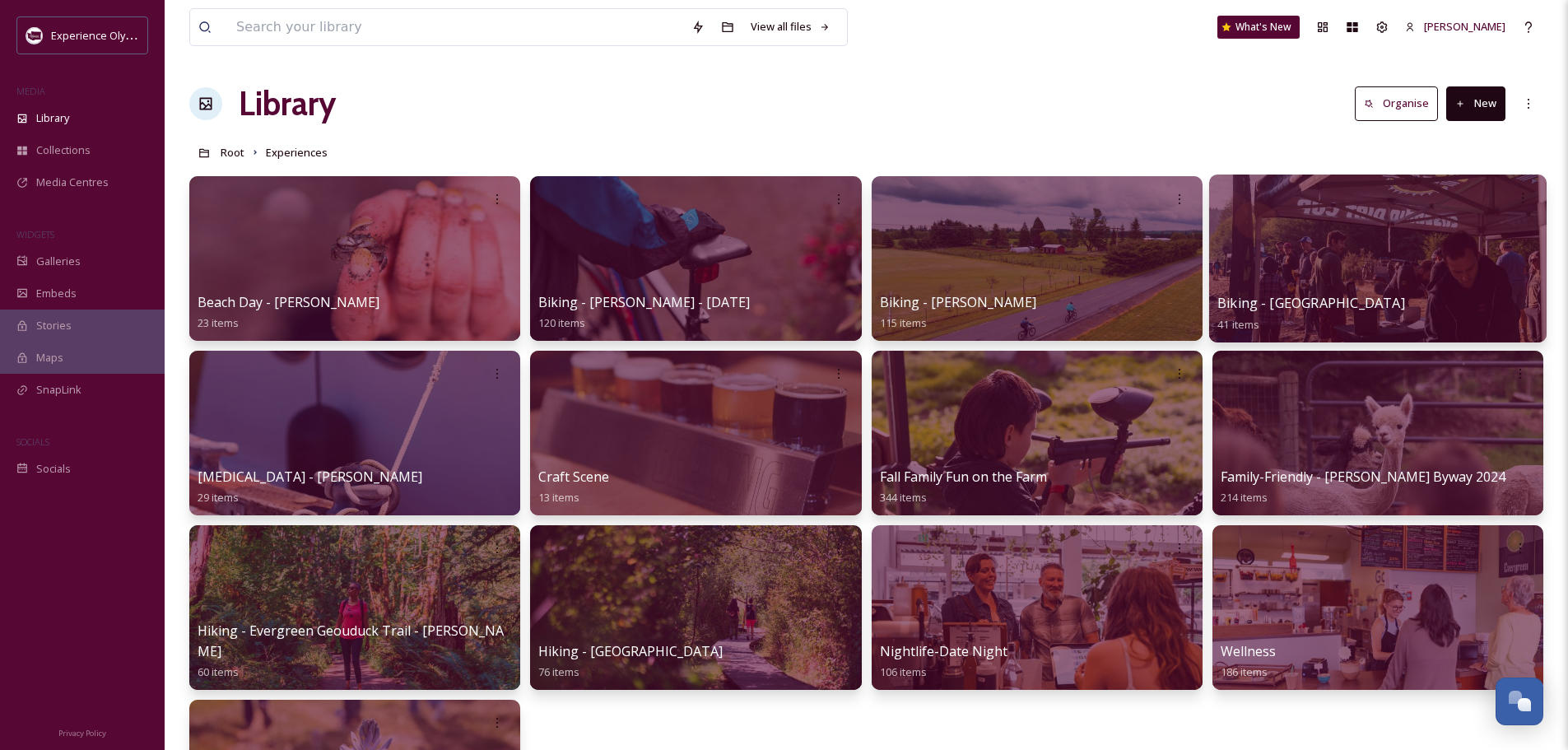
click at [1305, 303] on span "Biking - [GEOGRAPHIC_DATA]" at bounding box center [1310, 302] width 187 height 18
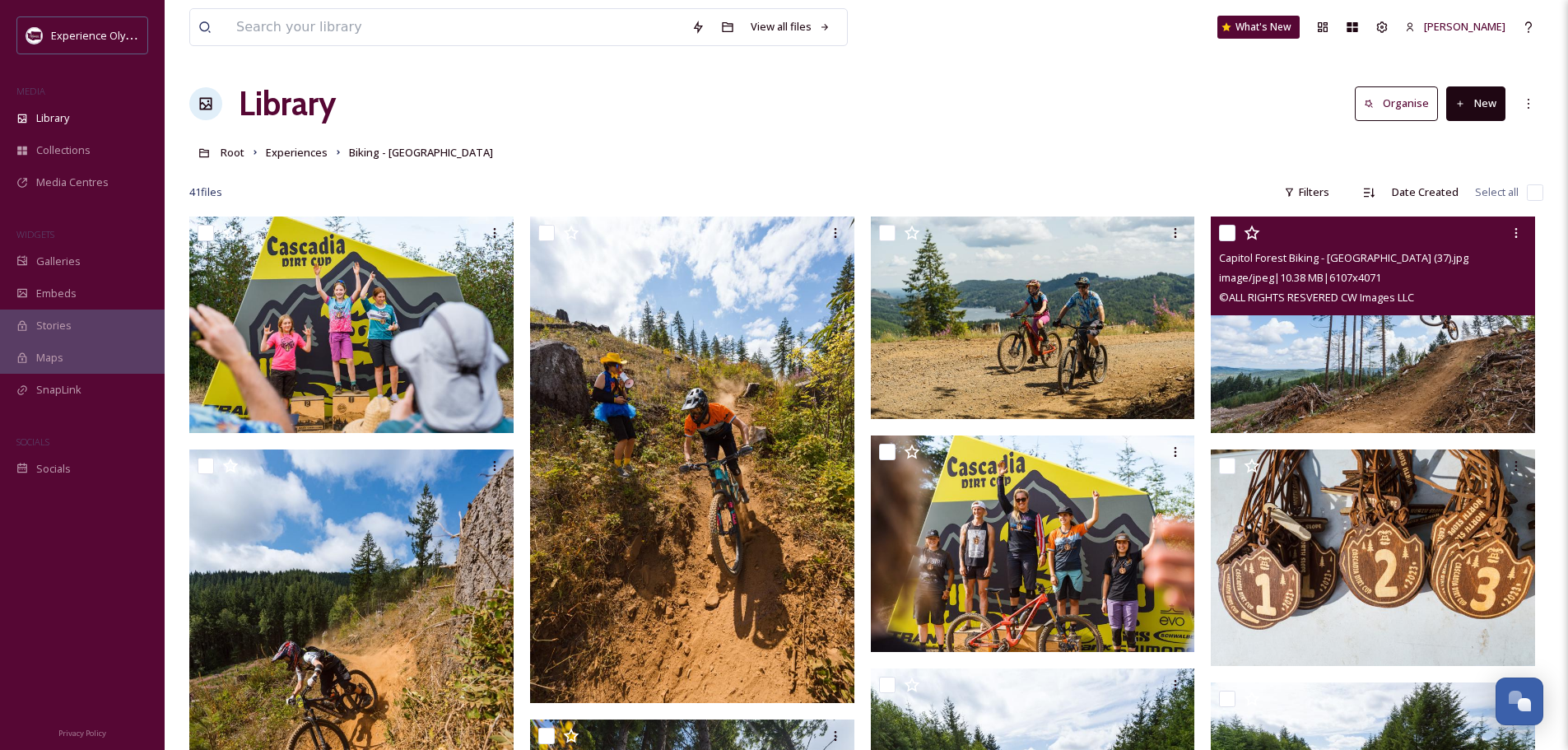
click at [1231, 229] on input "checkbox" at bounding box center [1227, 232] width 17 height 17
checkbox input "true"
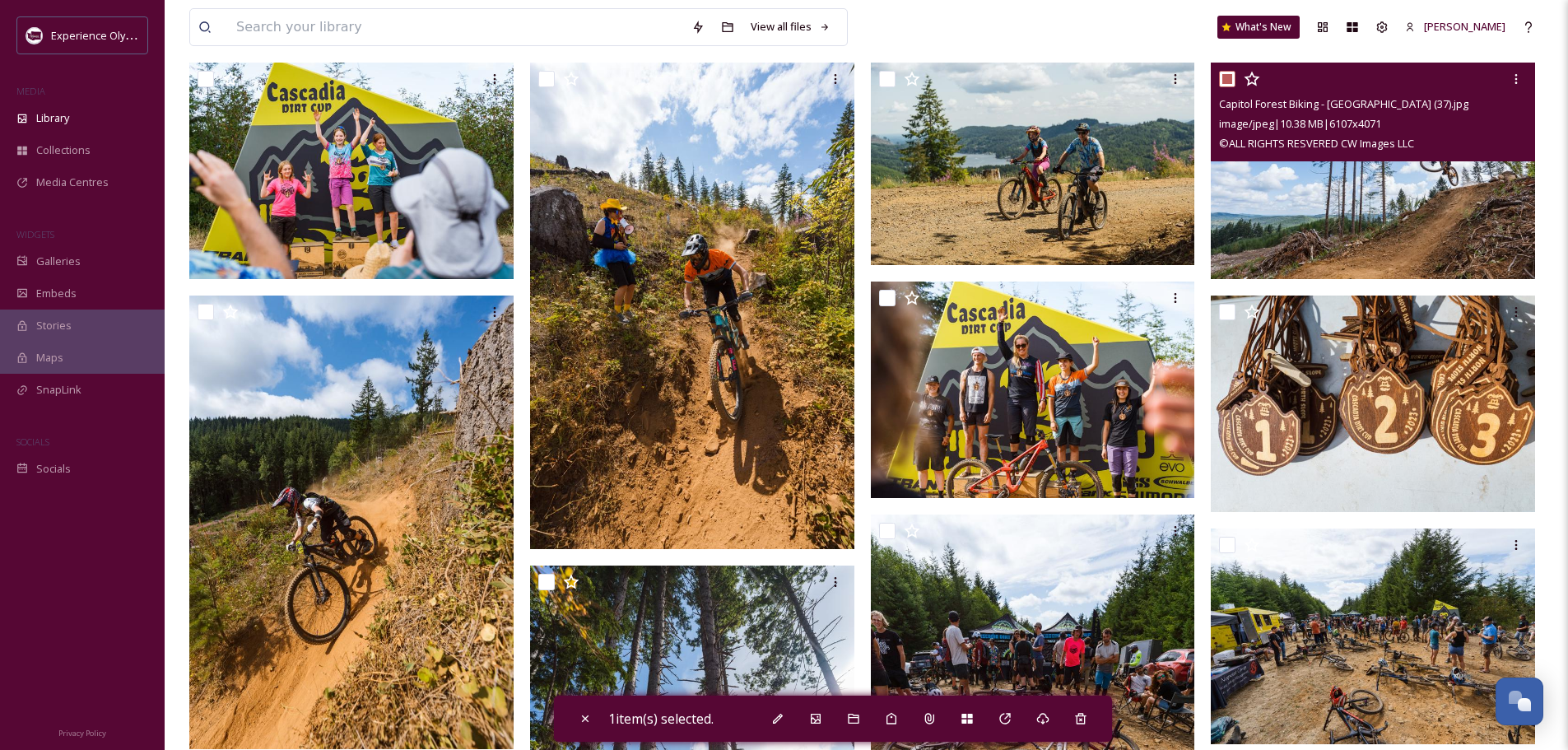
scroll to position [165, 0]
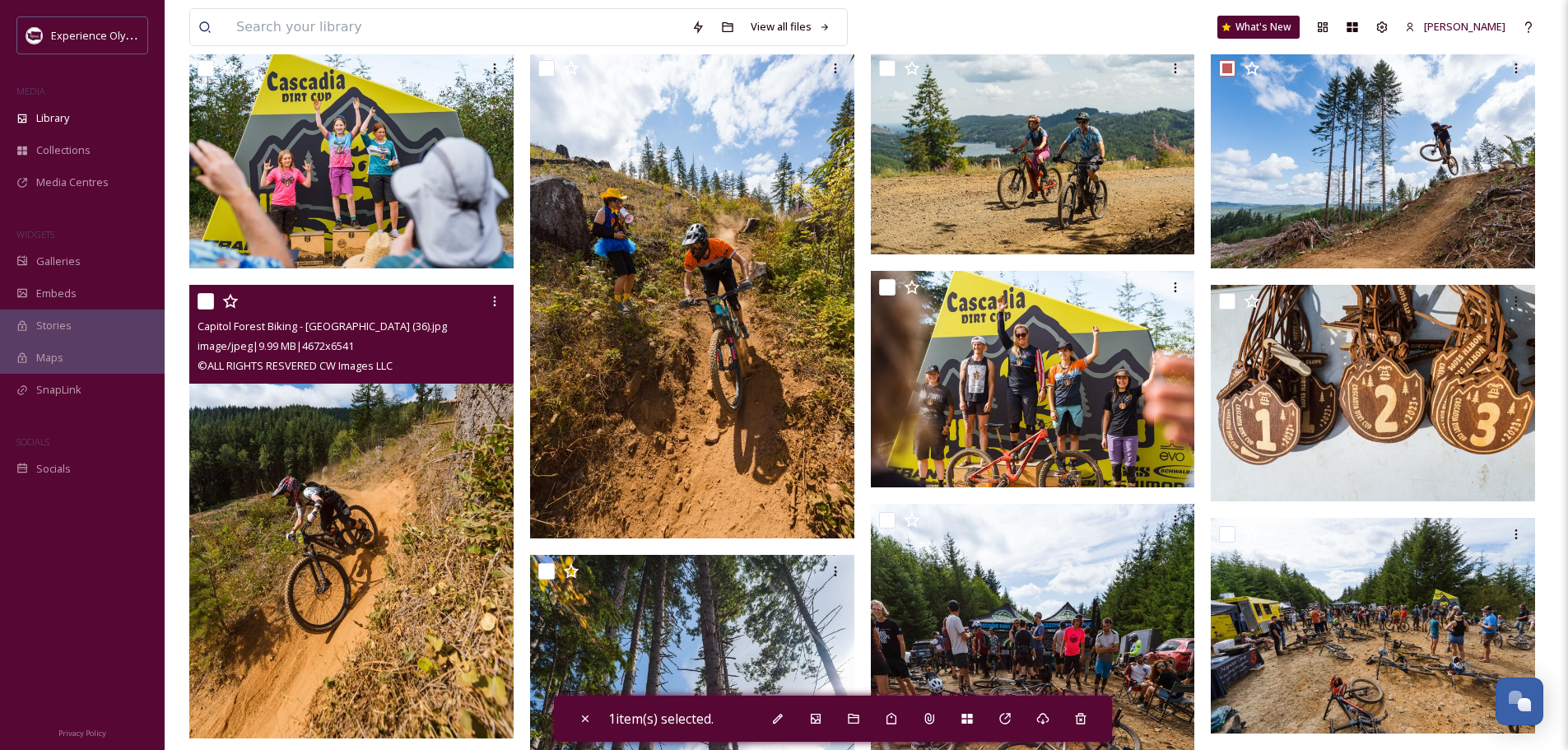
click at [202, 301] on input "checkbox" at bounding box center [205, 301] width 17 height 17
checkbox input "true"
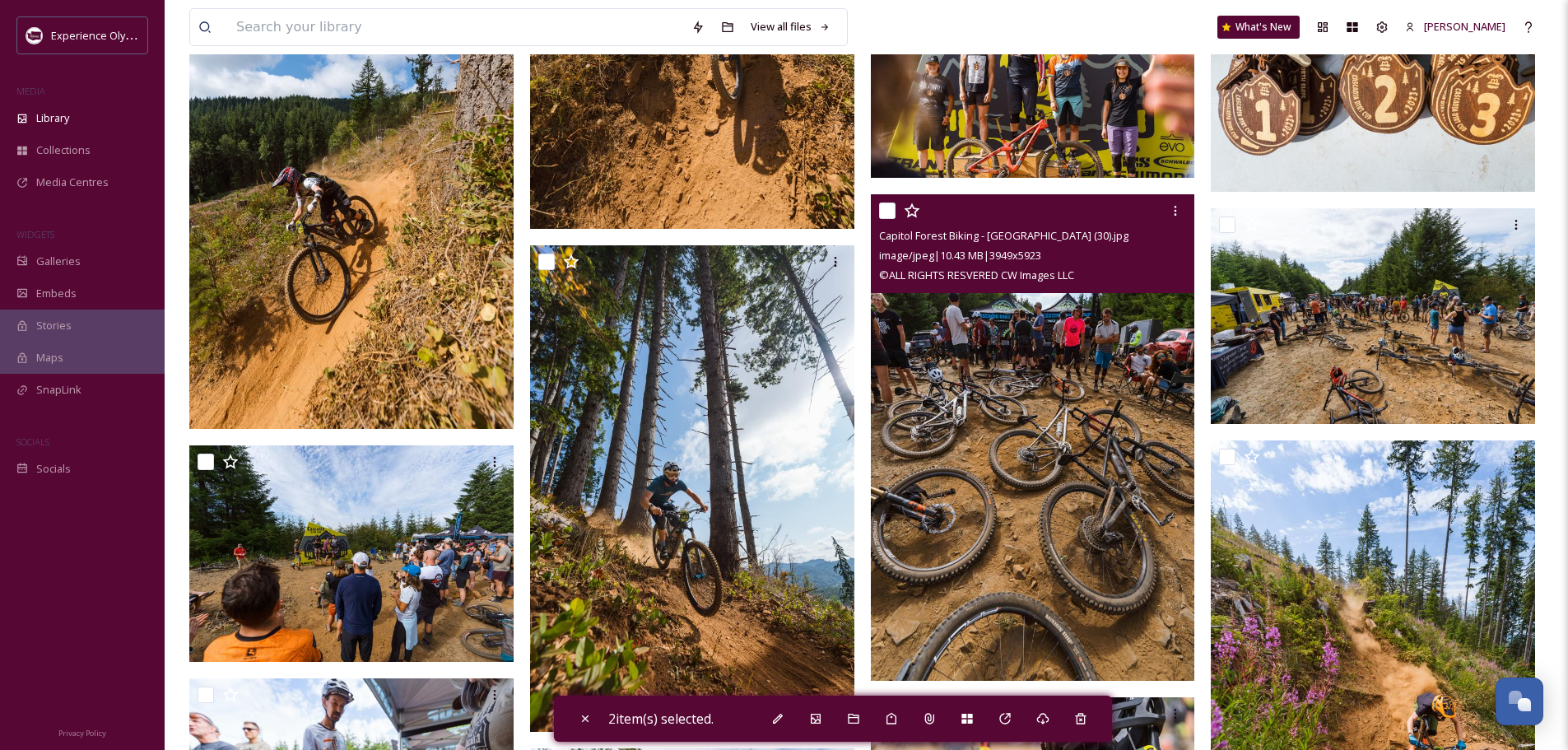
scroll to position [494, 0]
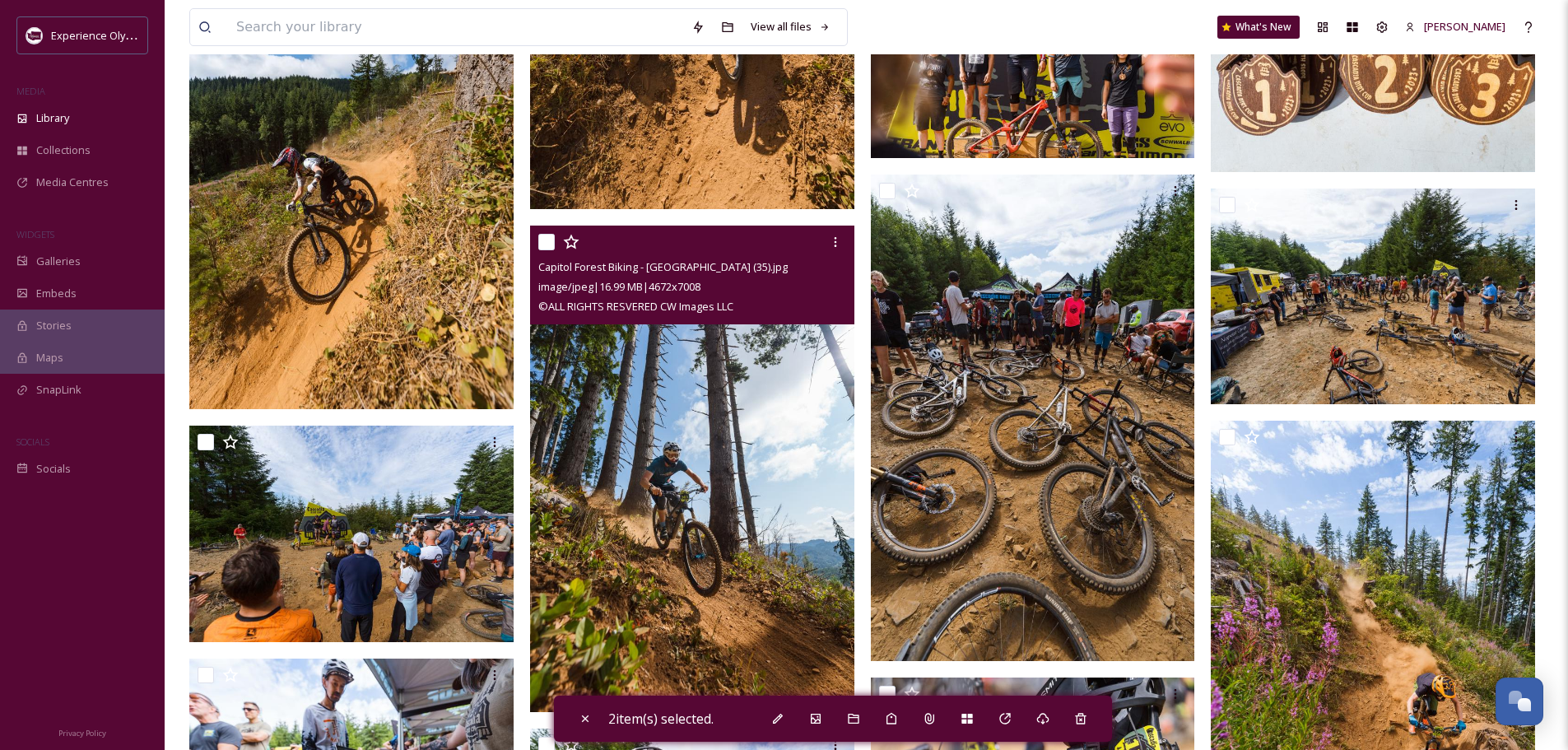
click at [542, 234] on input "checkbox" at bounding box center [546, 242] width 17 height 17
checkbox input "true"
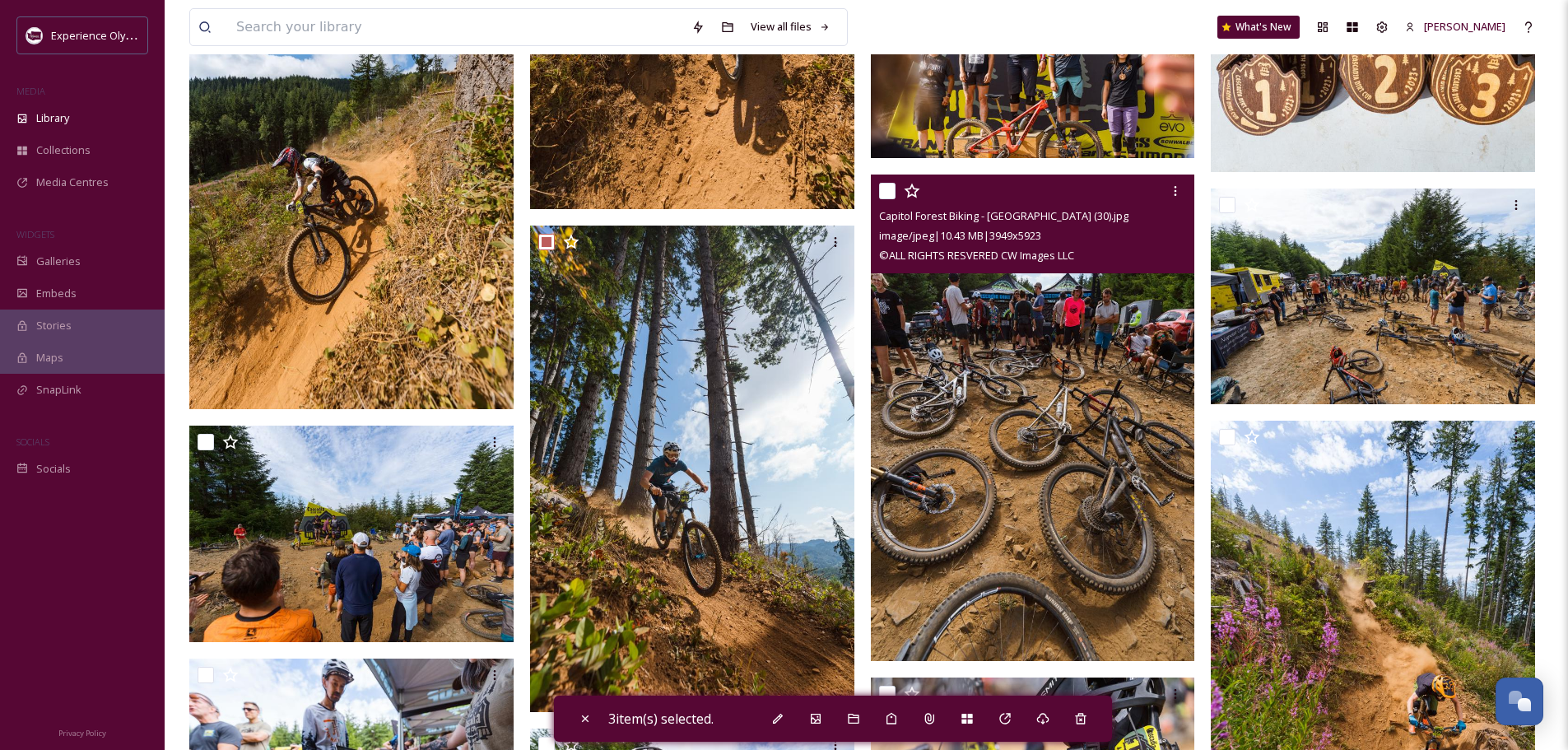
click at [887, 187] on input "checkbox" at bounding box center [887, 191] width 17 height 17
checkbox input "true"
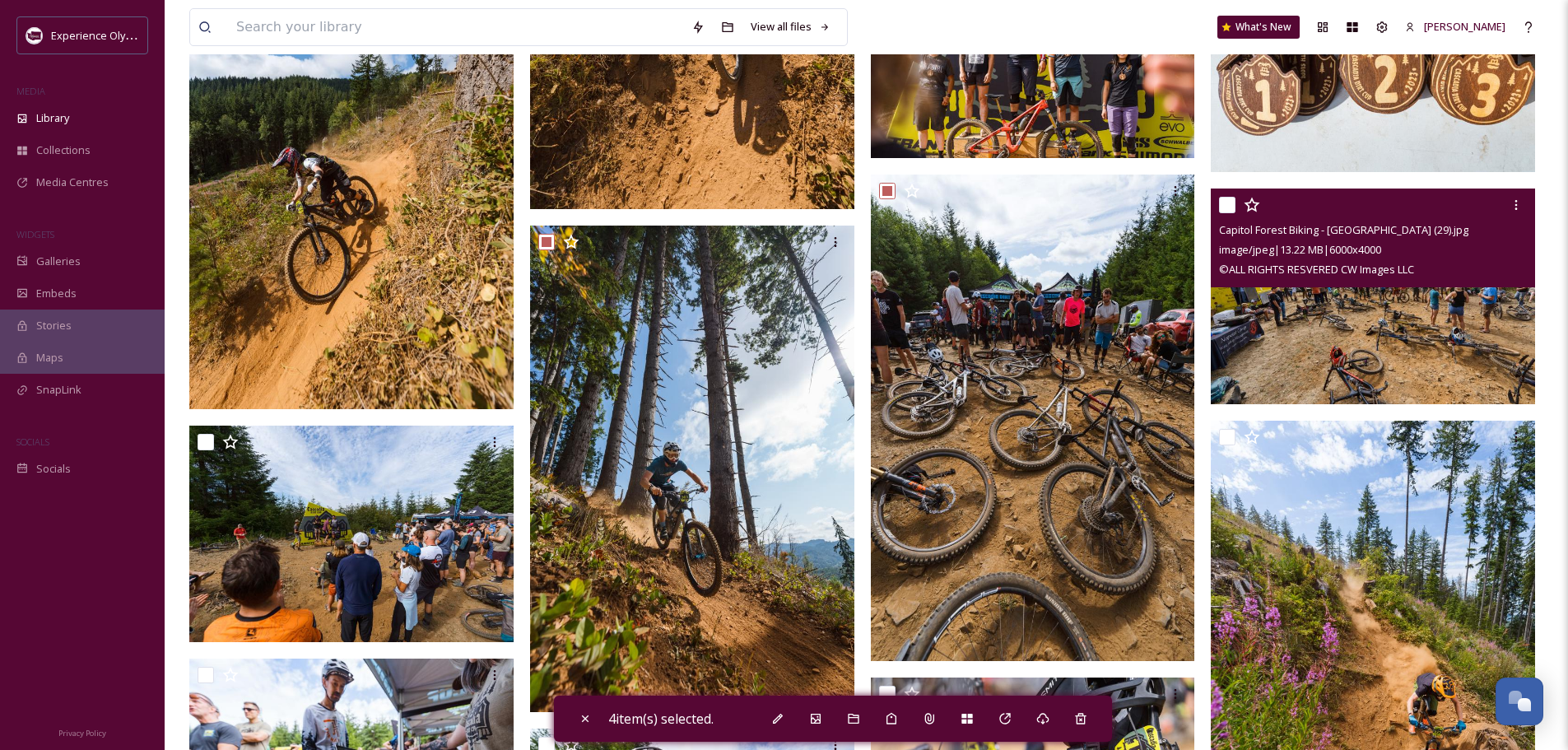
click at [1227, 198] on input "checkbox" at bounding box center [1227, 204] width 17 height 17
checkbox input "true"
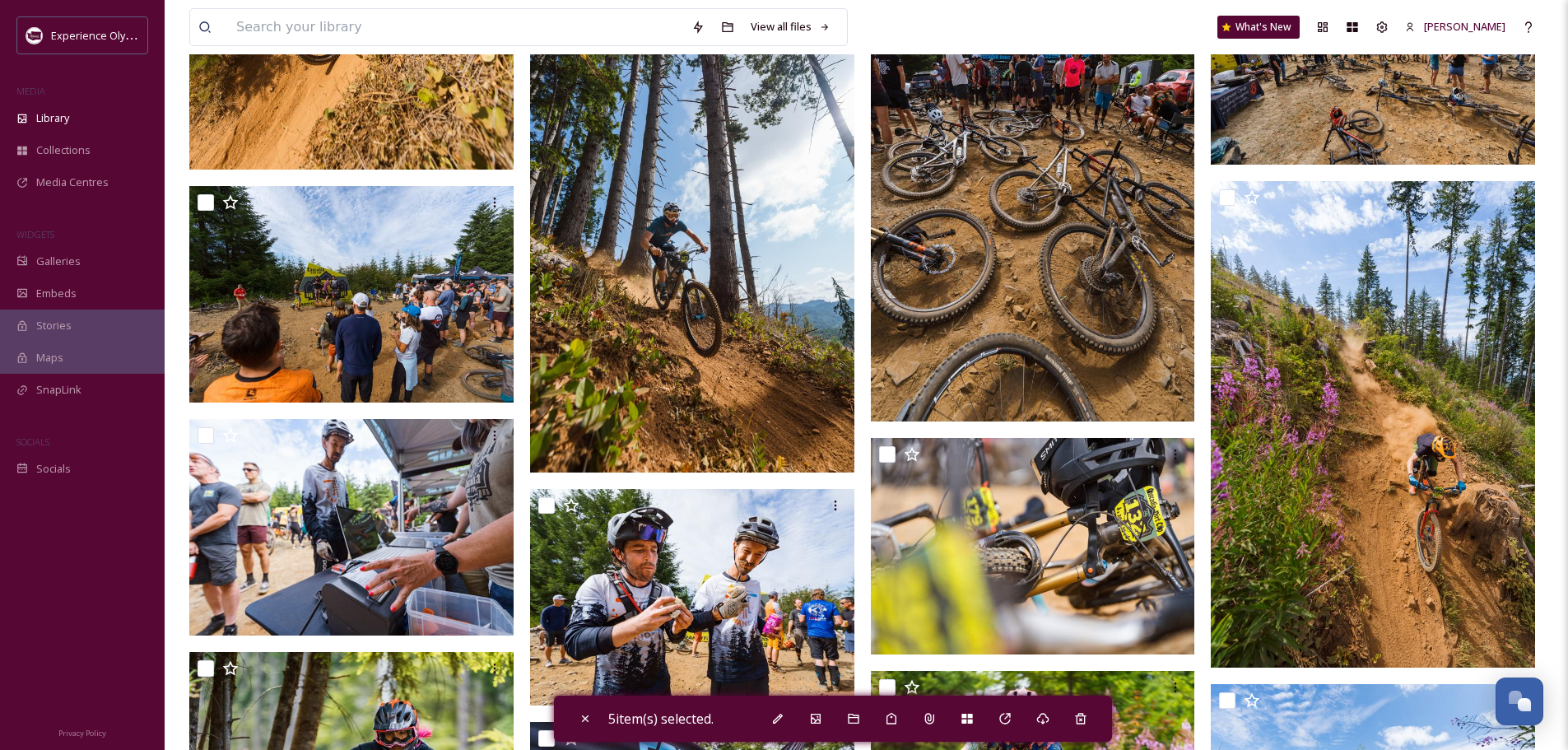
scroll to position [740, 0]
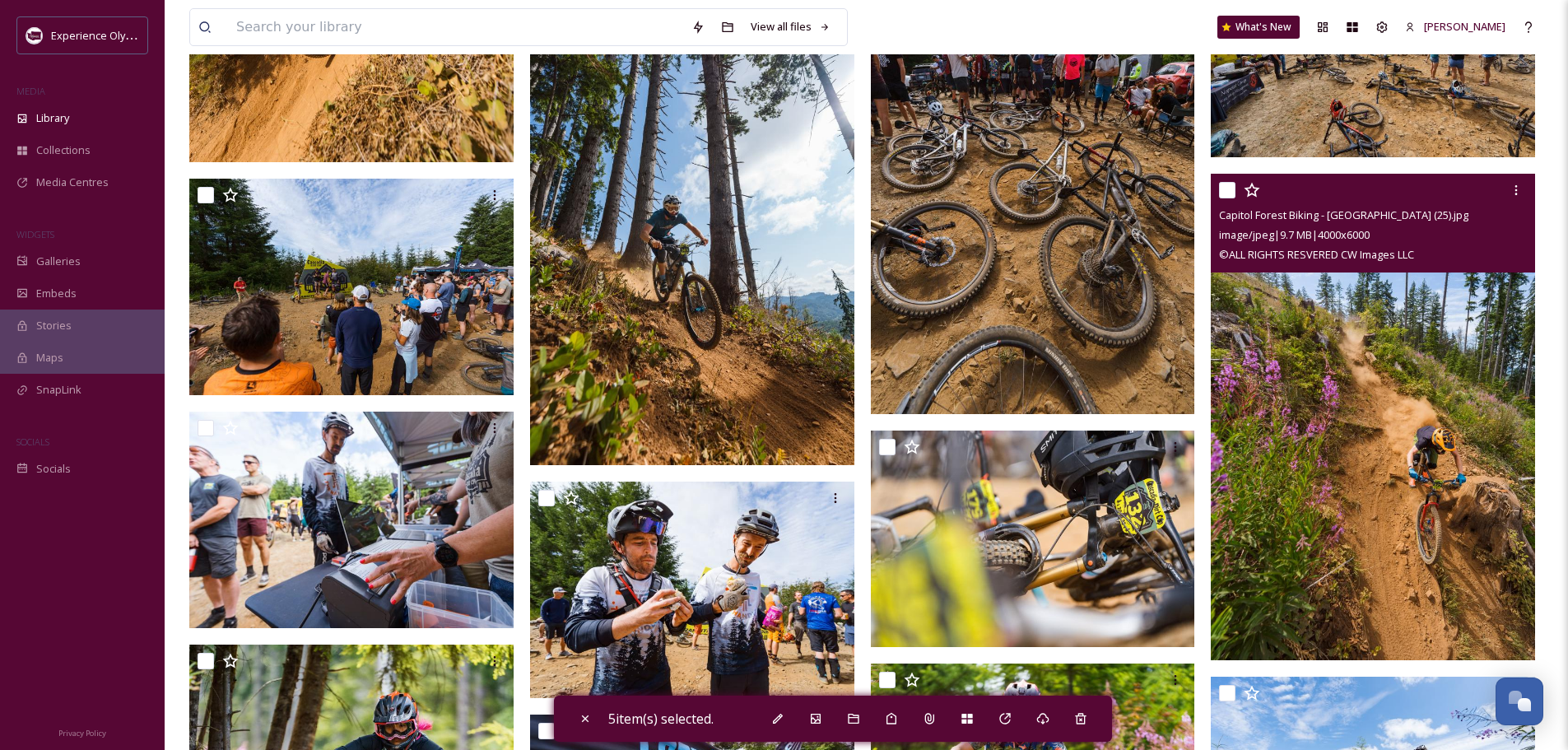
click at [1231, 186] on input "checkbox" at bounding box center [1227, 190] width 17 height 17
checkbox input "true"
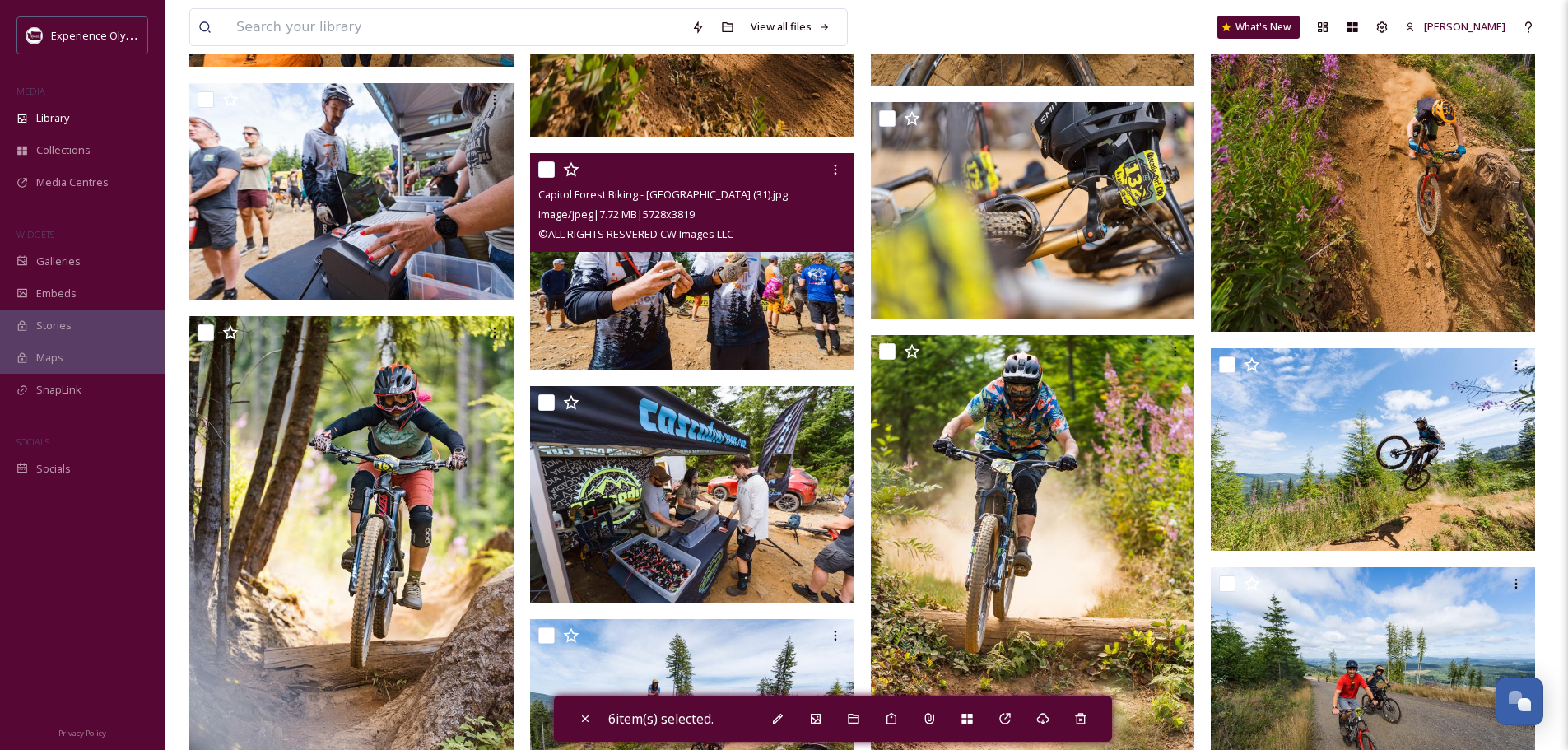
scroll to position [1070, 0]
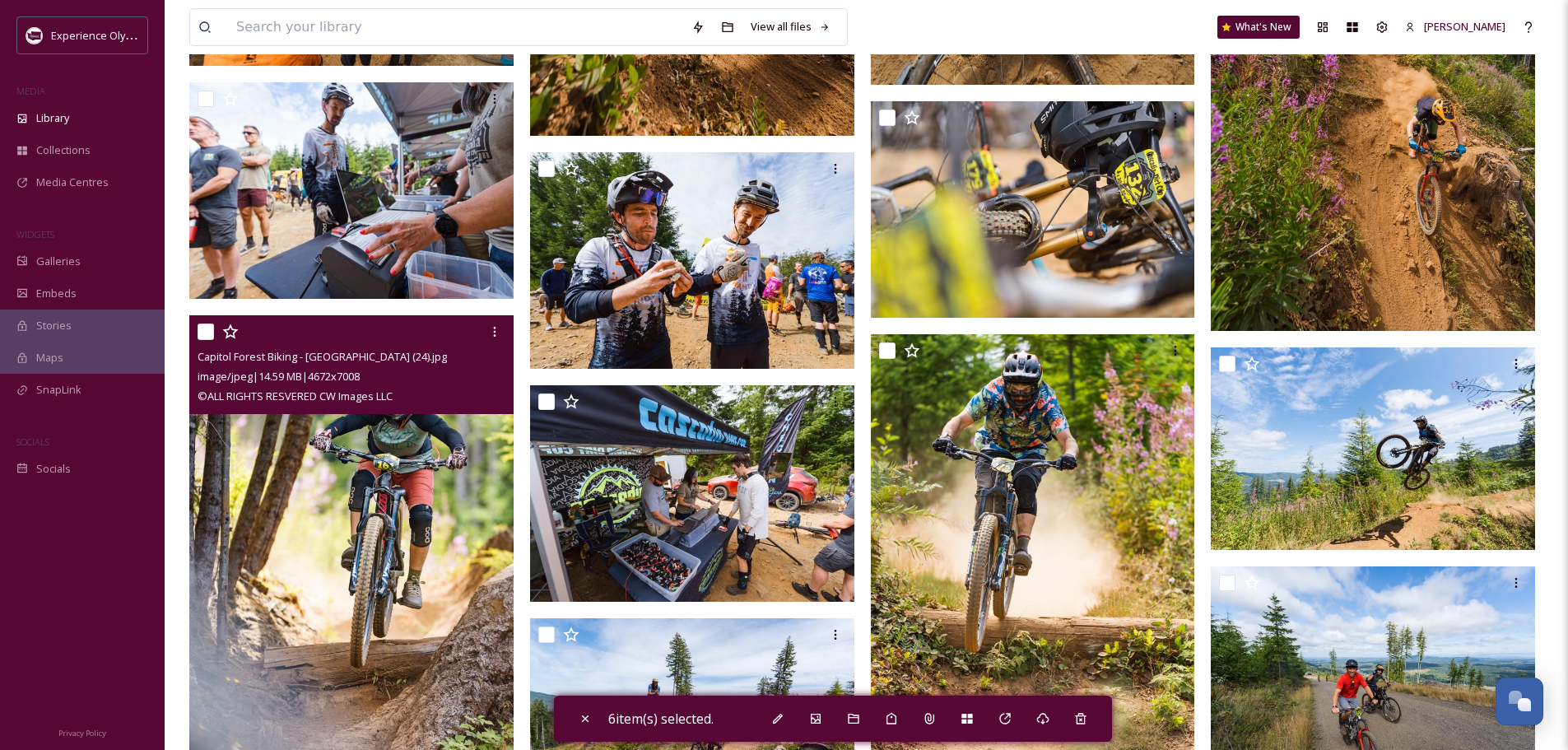
click at [199, 325] on input "checkbox" at bounding box center [205, 331] width 17 height 17
checkbox input "true"
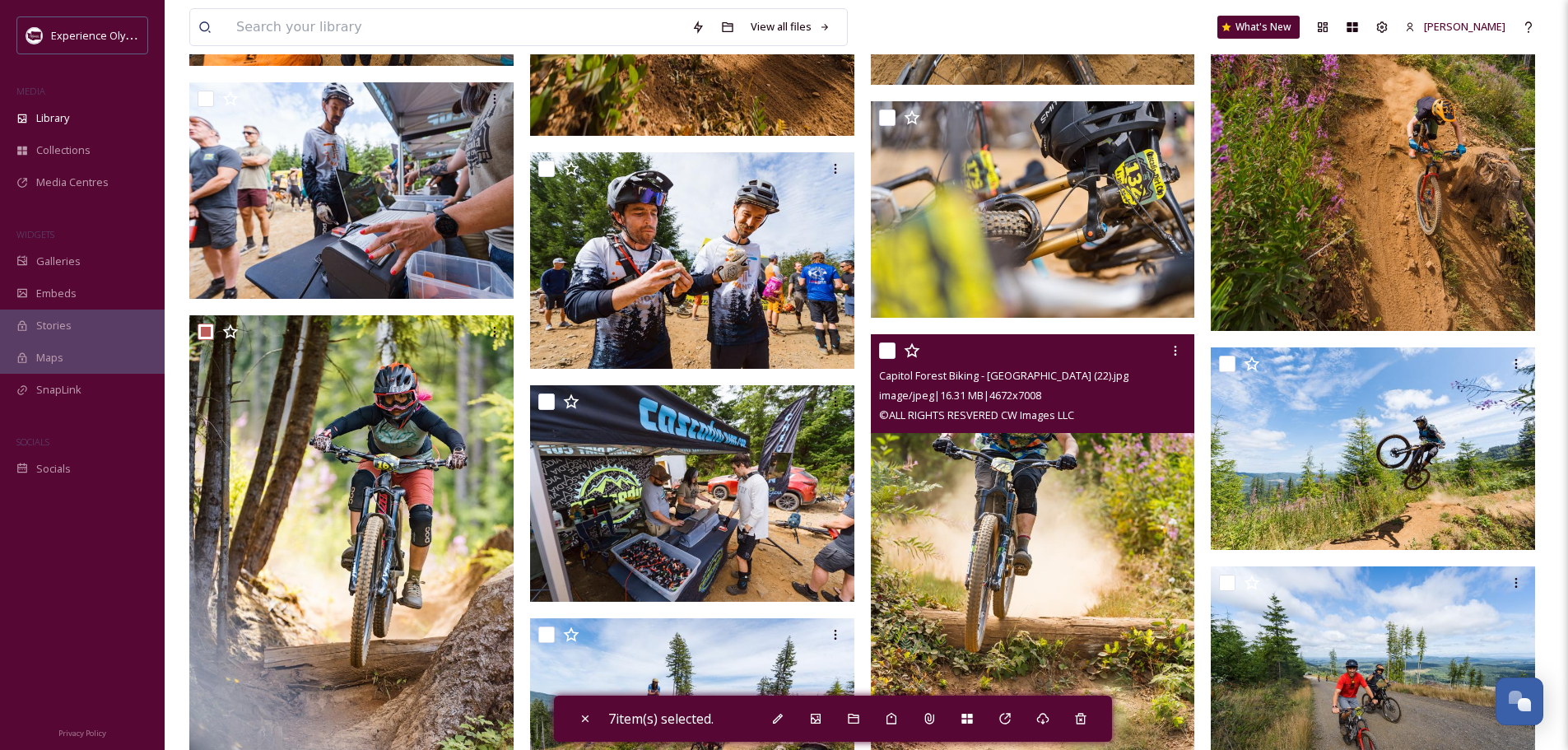
click at [880, 349] on input "checkbox" at bounding box center [887, 350] width 17 height 17
checkbox input "true"
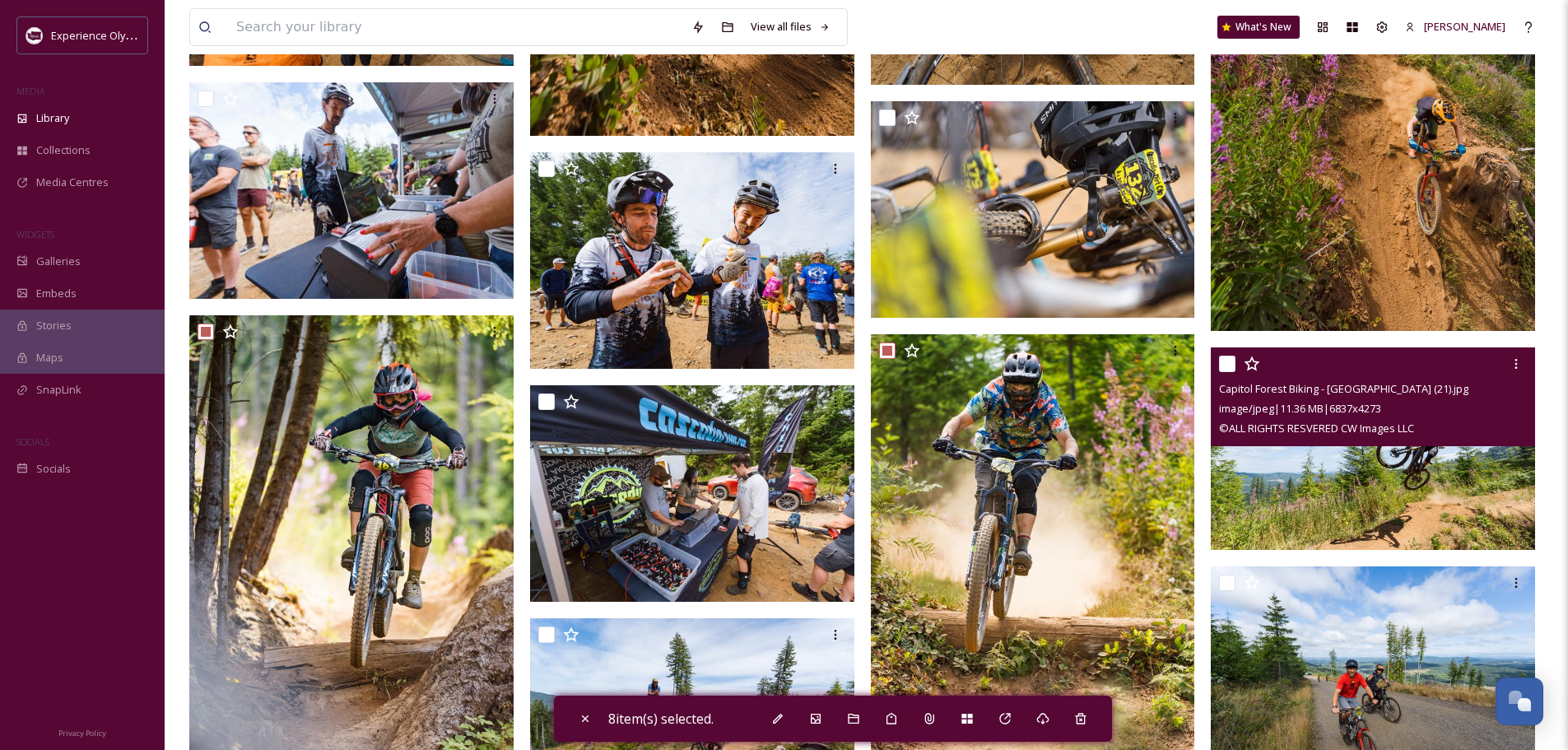
click at [1230, 361] on input "checkbox" at bounding box center [1227, 364] width 17 height 17
checkbox input "true"
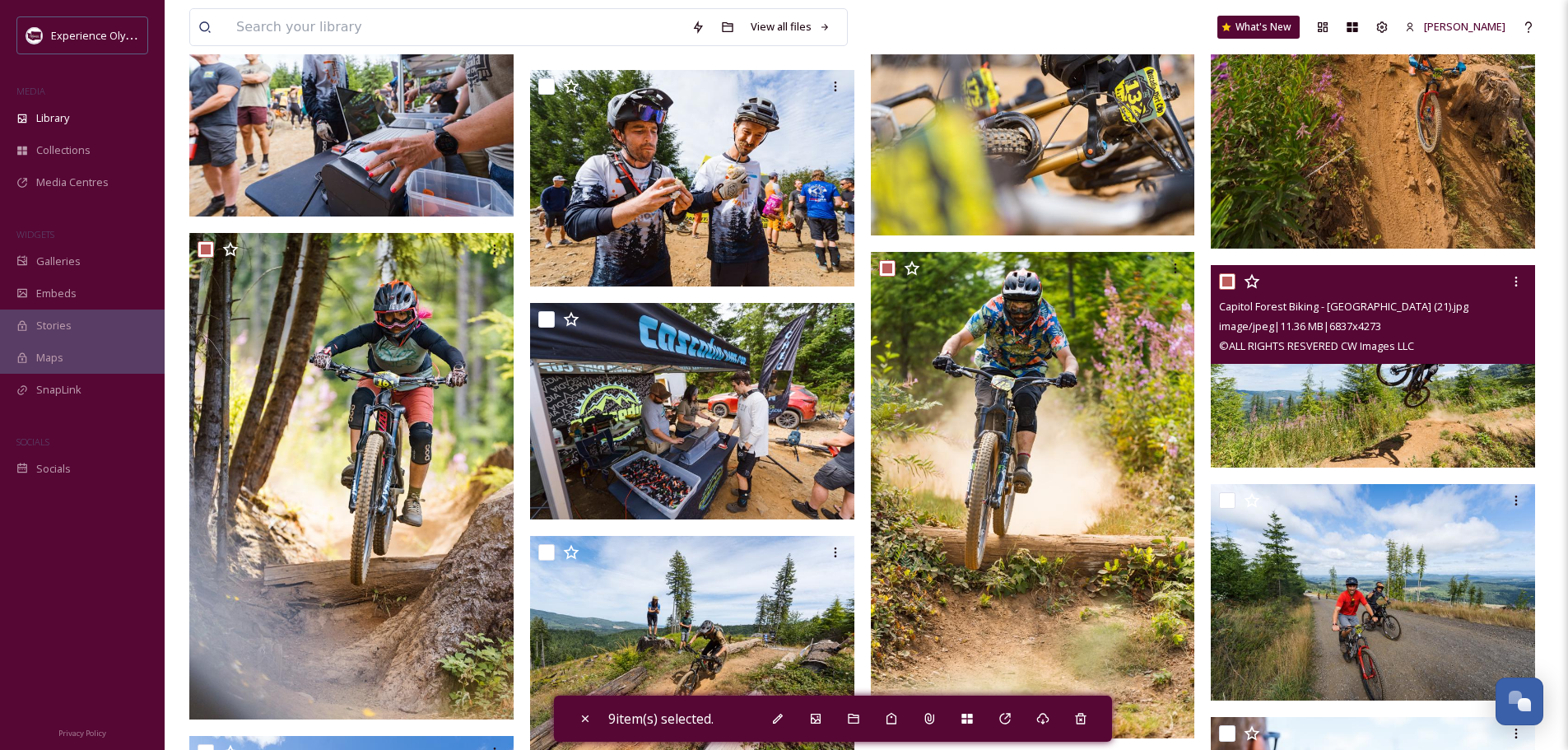
scroll to position [1317, 0]
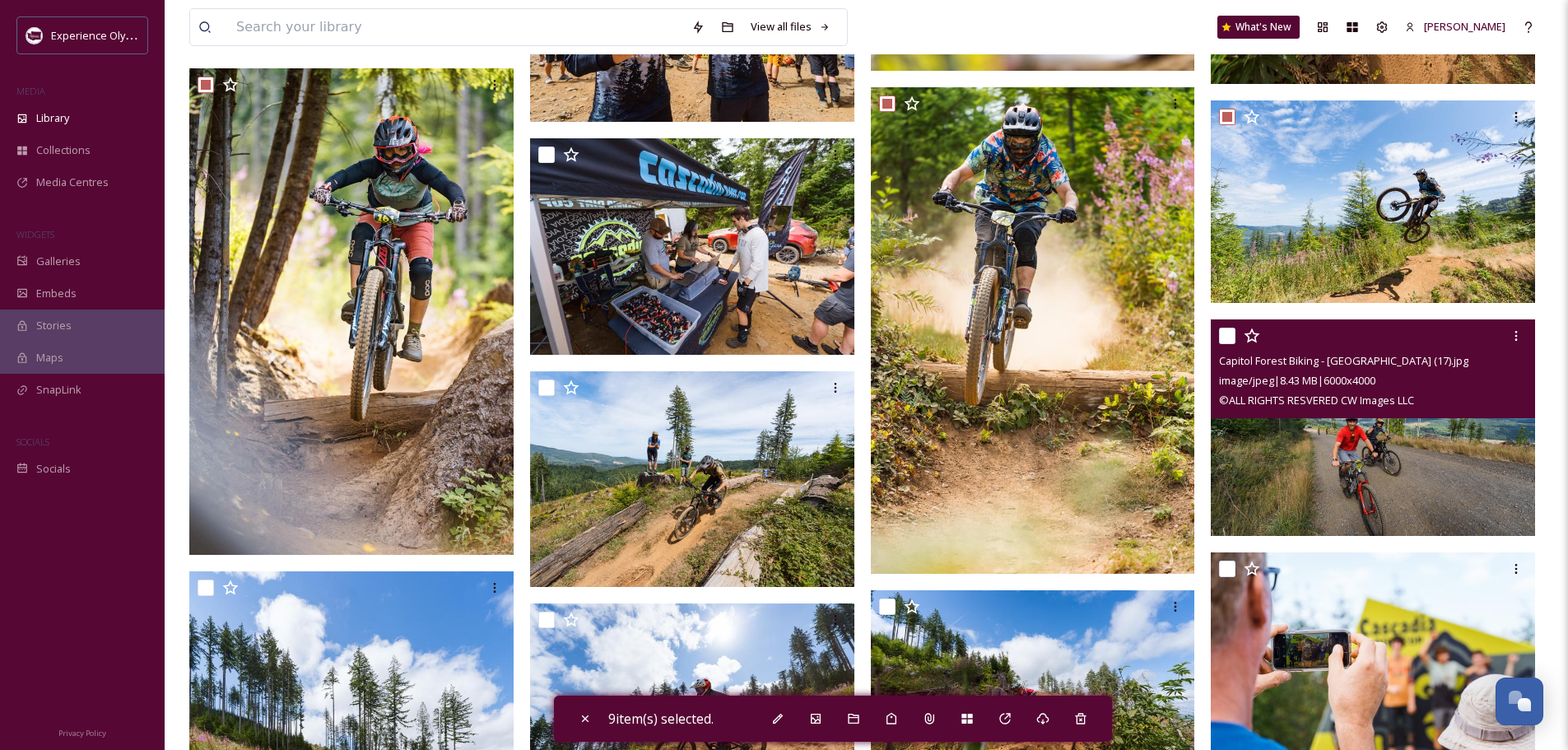
click at [1226, 330] on input "checkbox" at bounding box center [1227, 336] width 17 height 17
checkbox input "true"
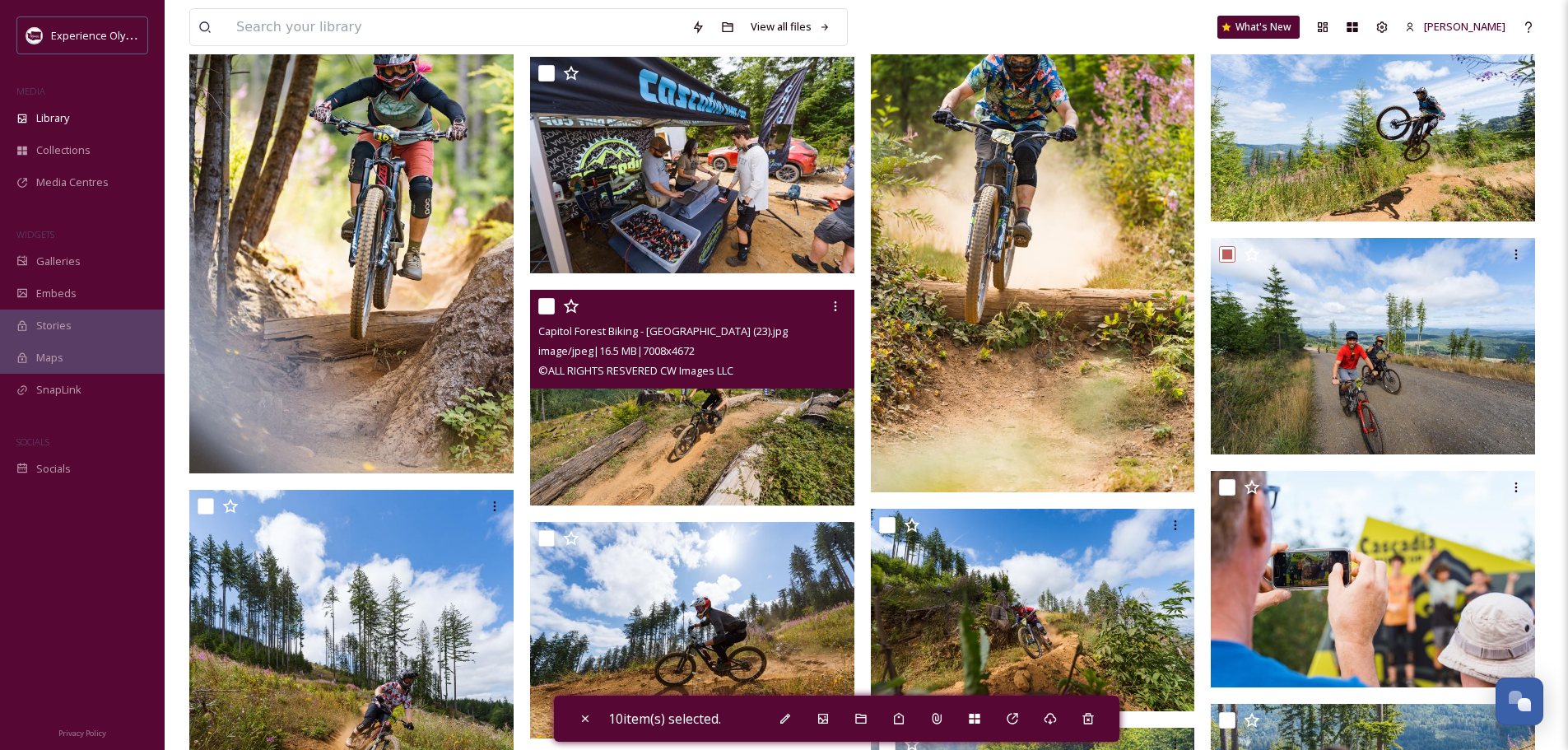
scroll to position [1564, 0]
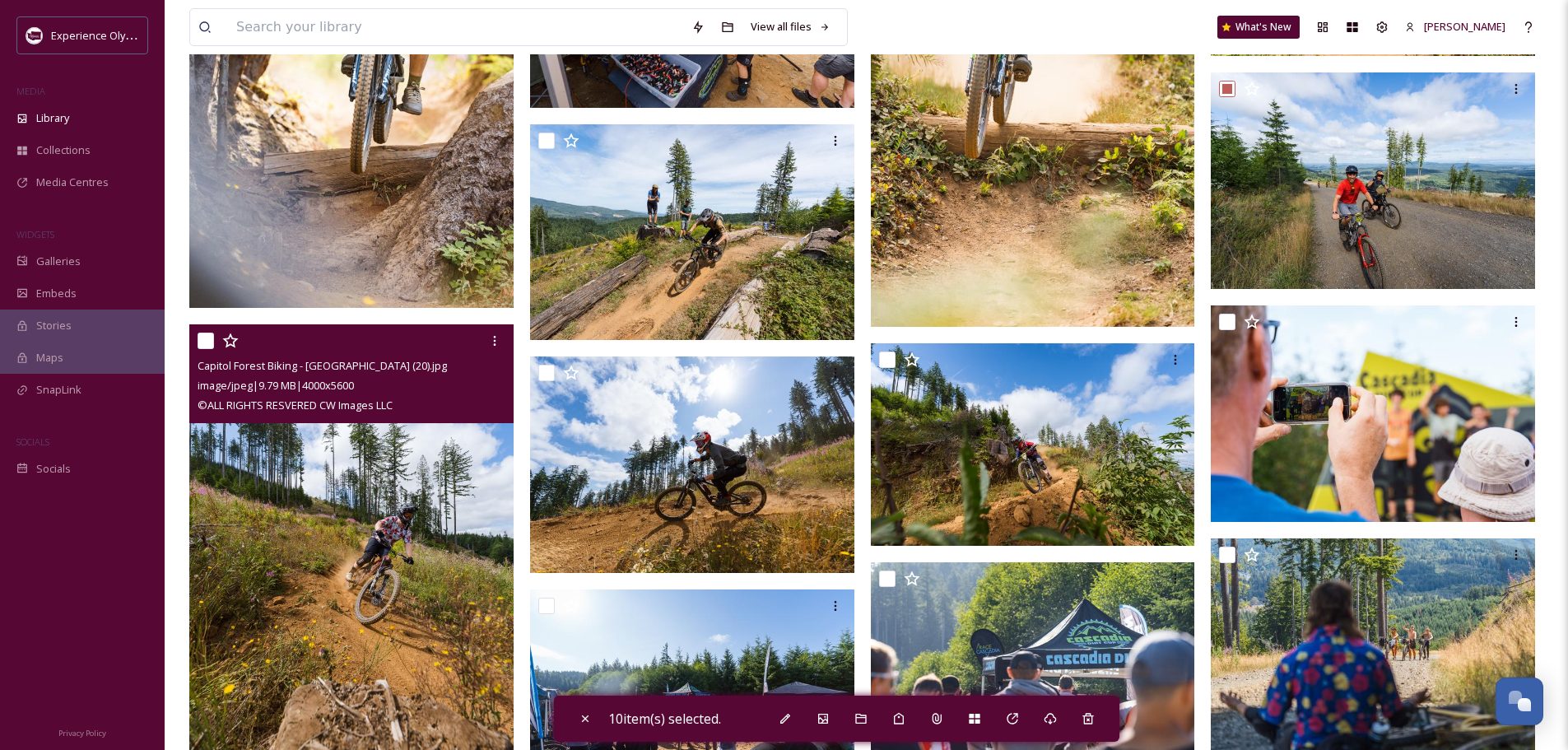
drag, startPoint x: 195, startPoint y: 341, endPoint x: 280, endPoint y: 349, distance: 85.4
click at [195, 342] on div "Capitol Forest Biking - [GEOGRAPHIC_DATA] (20).jpg image/jpeg | 9.79 MB | 4000 …" at bounding box center [351, 373] width 324 height 99
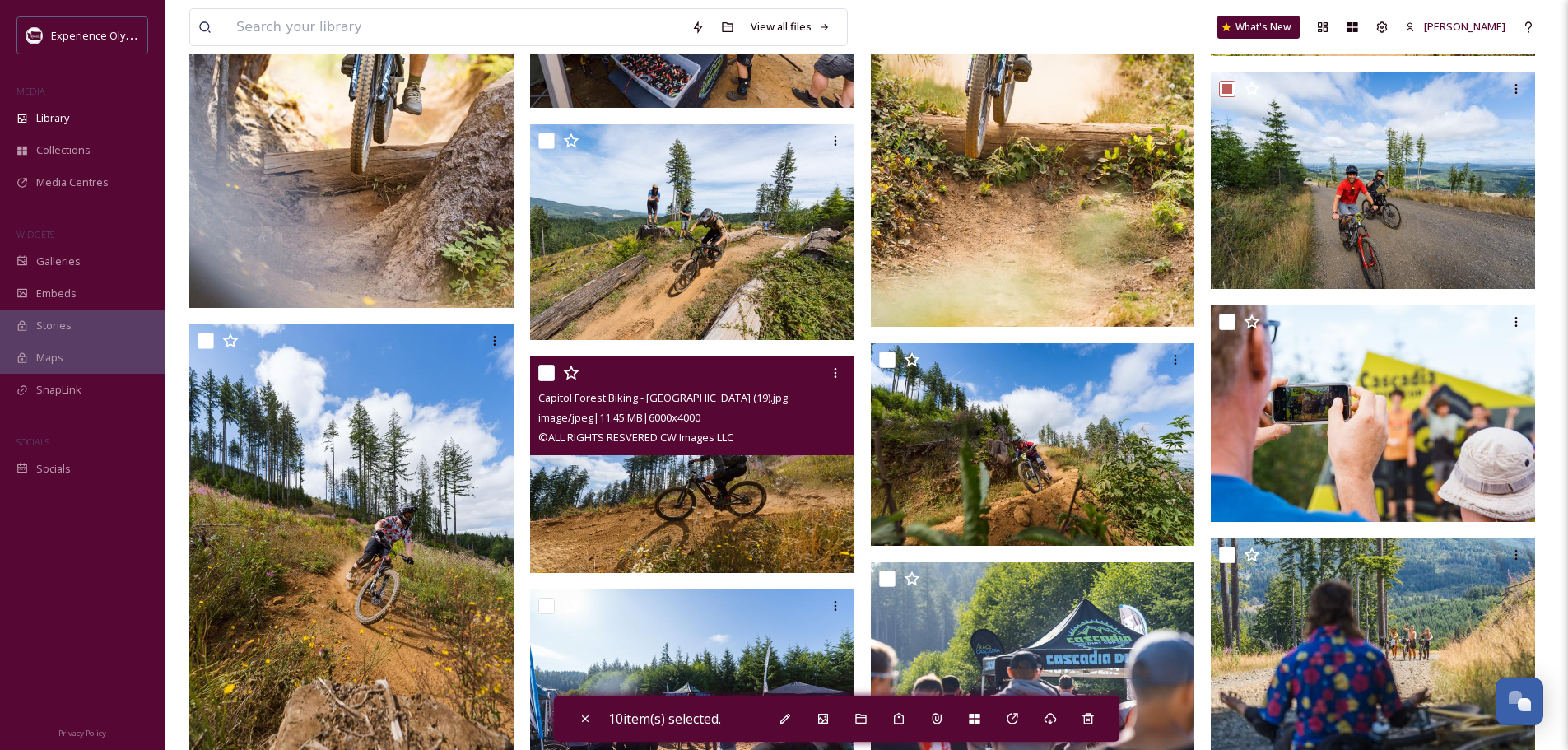
click at [543, 372] on input "checkbox" at bounding box center [546, 372] width 17 height 17
checkbox input "true"
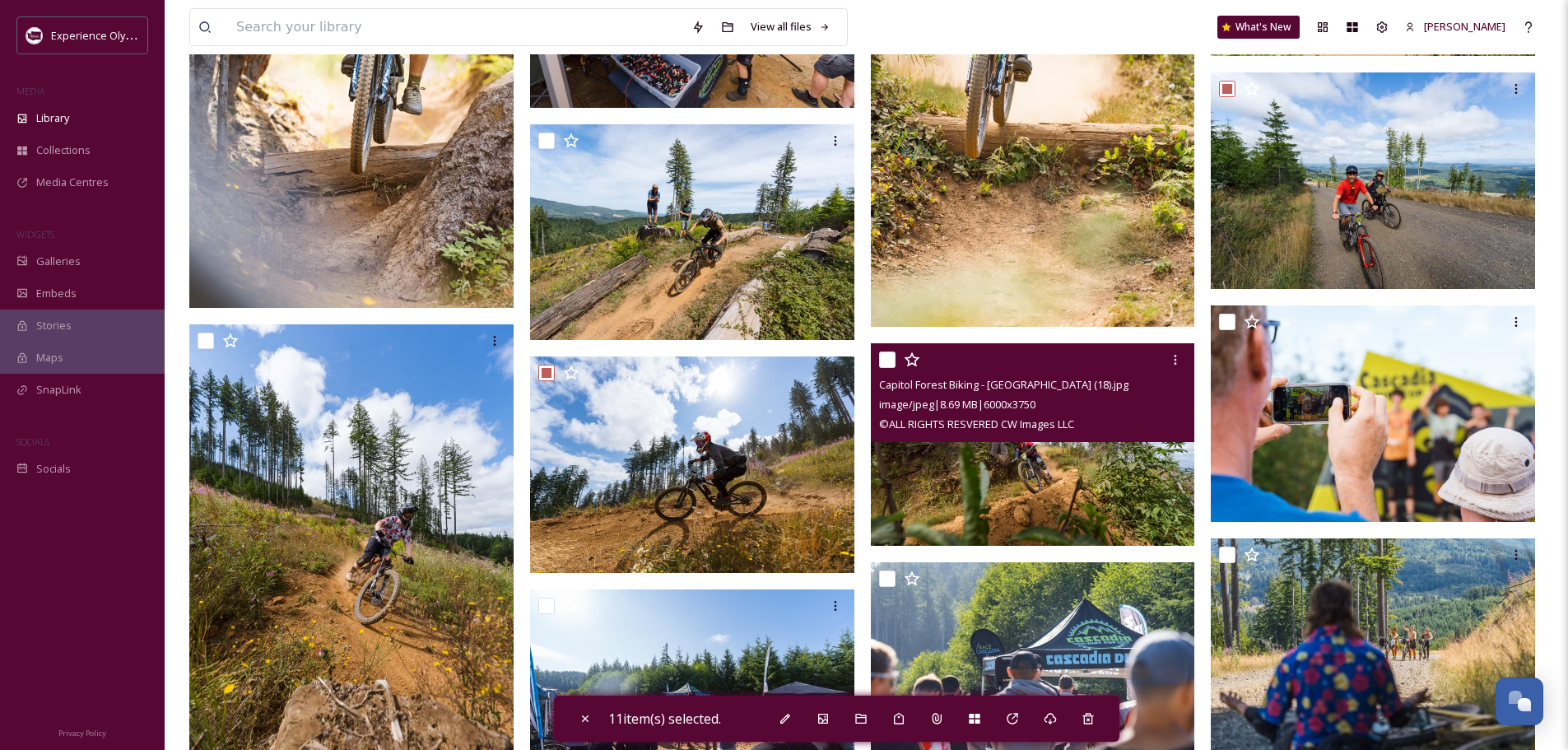
click at [887, 359] on input "checkbox" at bounding box center [887, 359] width 17 height 17
checkbox input "true"
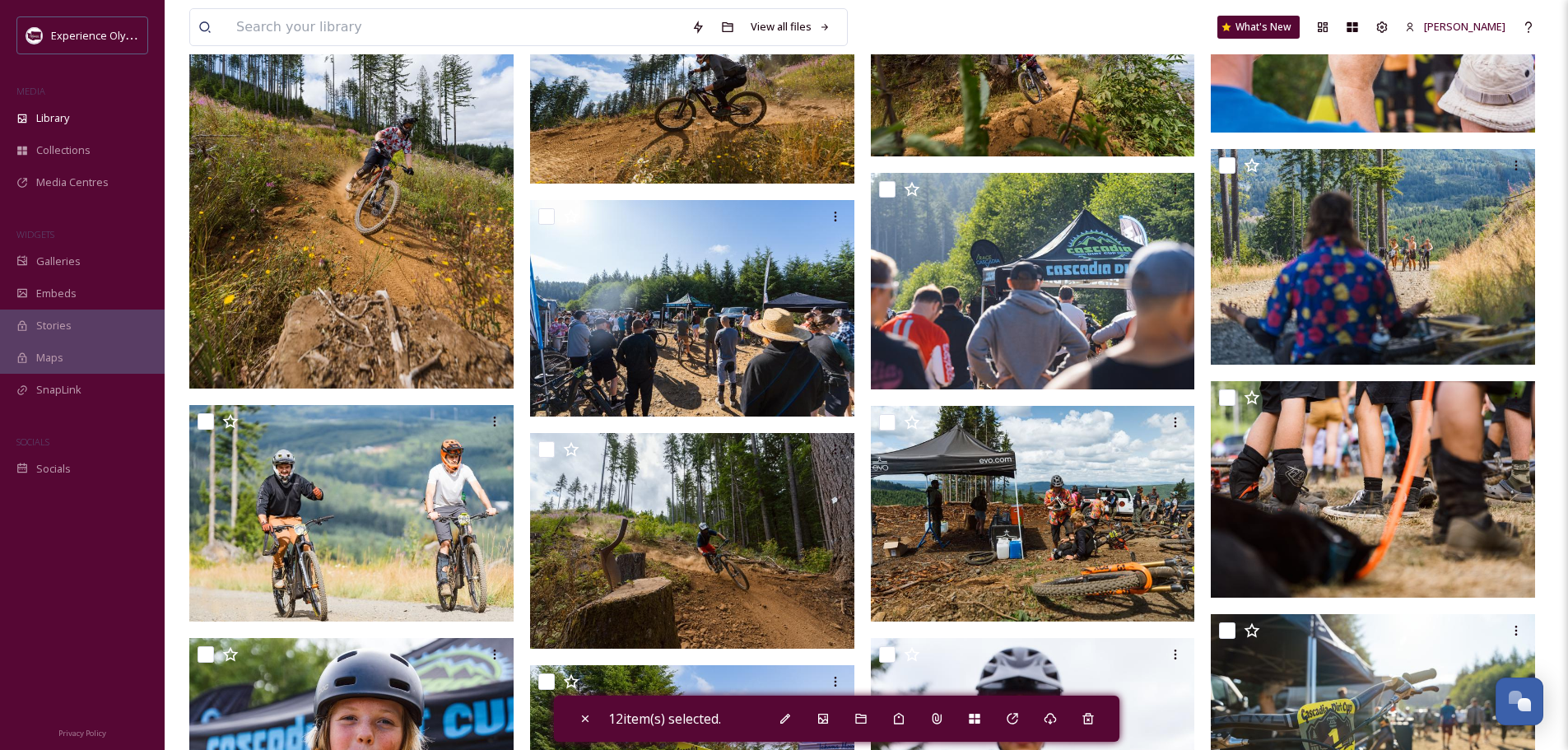
scroll to position [1975, 0]
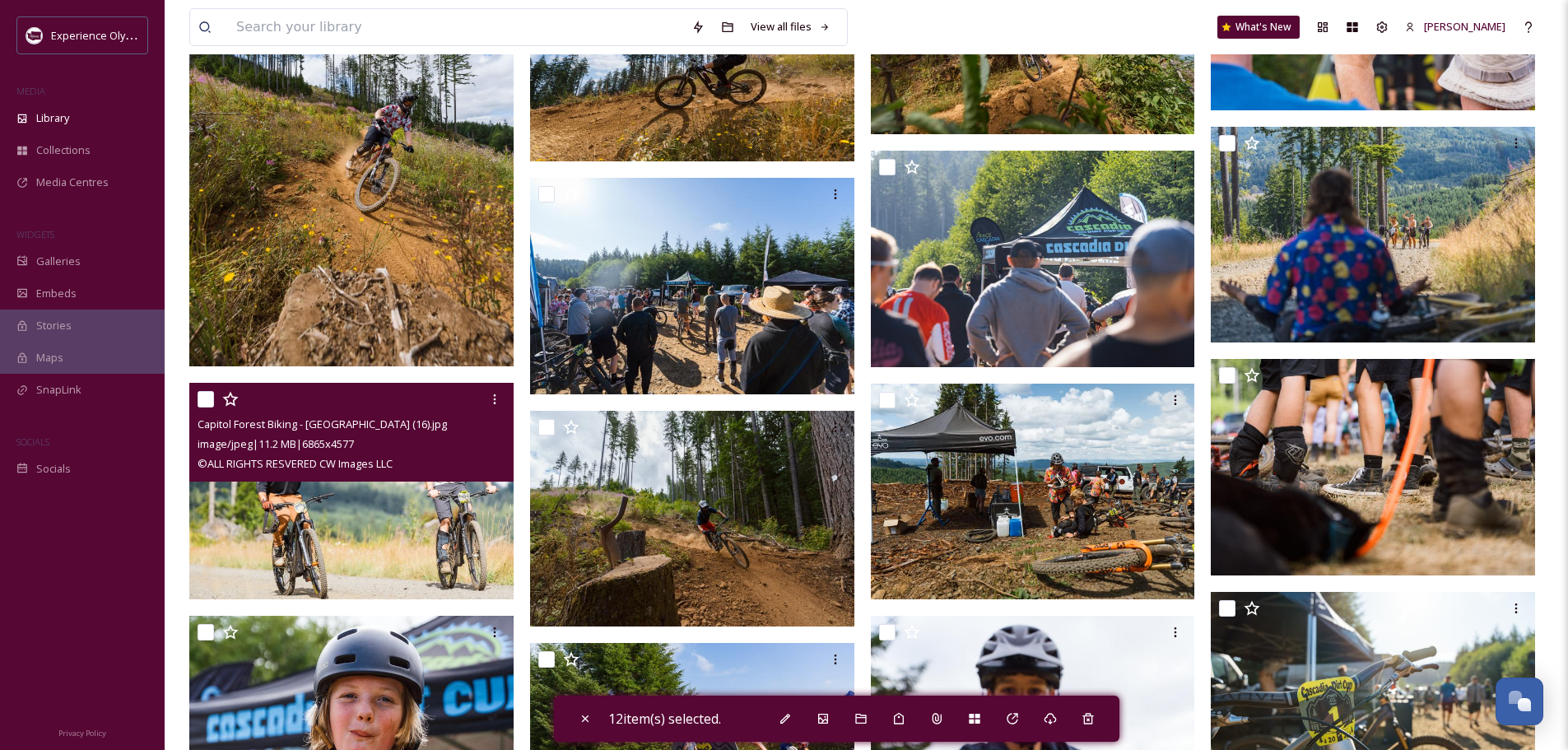
click at [209, 393] on input "checkbox" at bounding box center [205, 399] width 17 height 17
checkbox input "true"
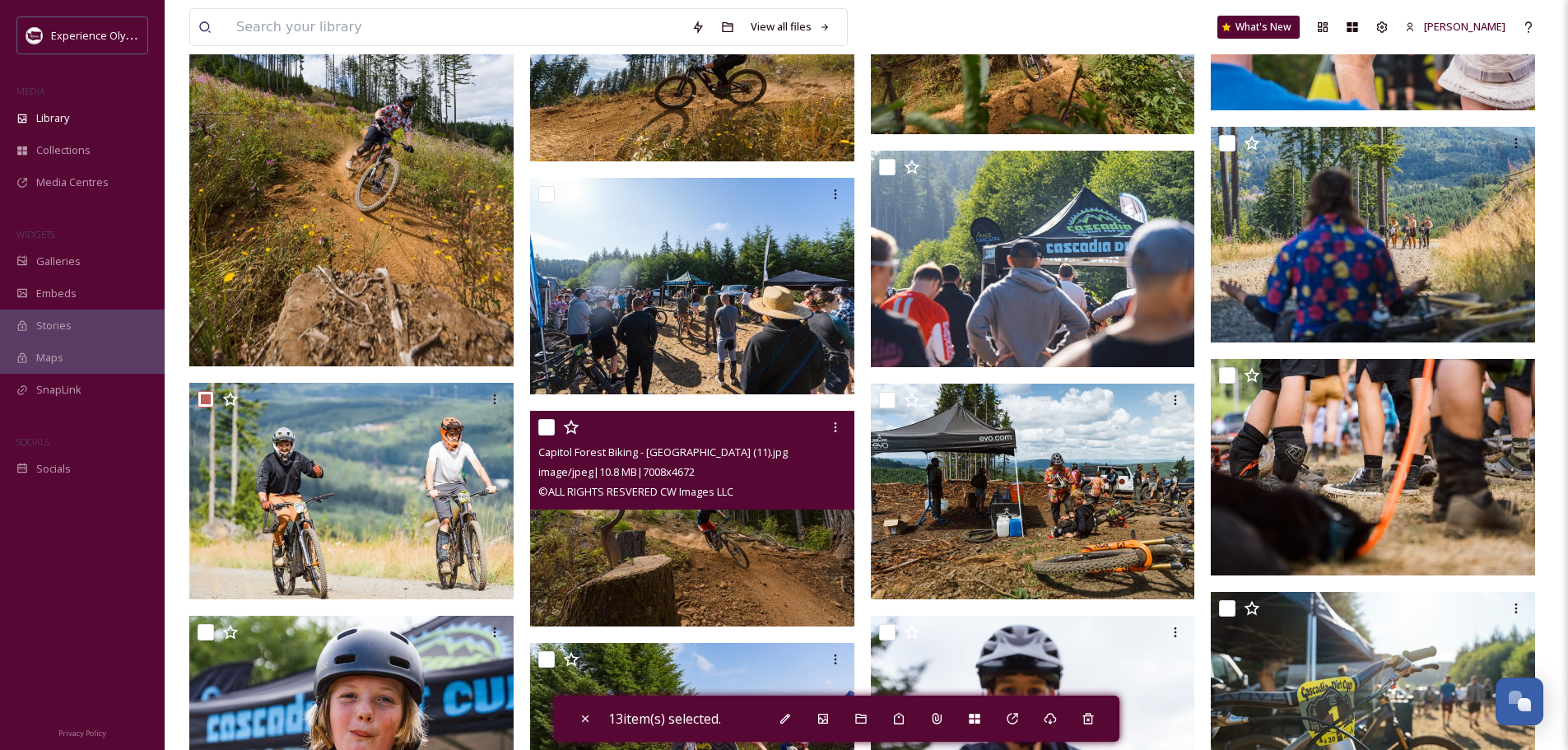
click at [552, 422] on input "checkbox" at bounding box center [546, 427] width 17 height 17
checkbox input "true"
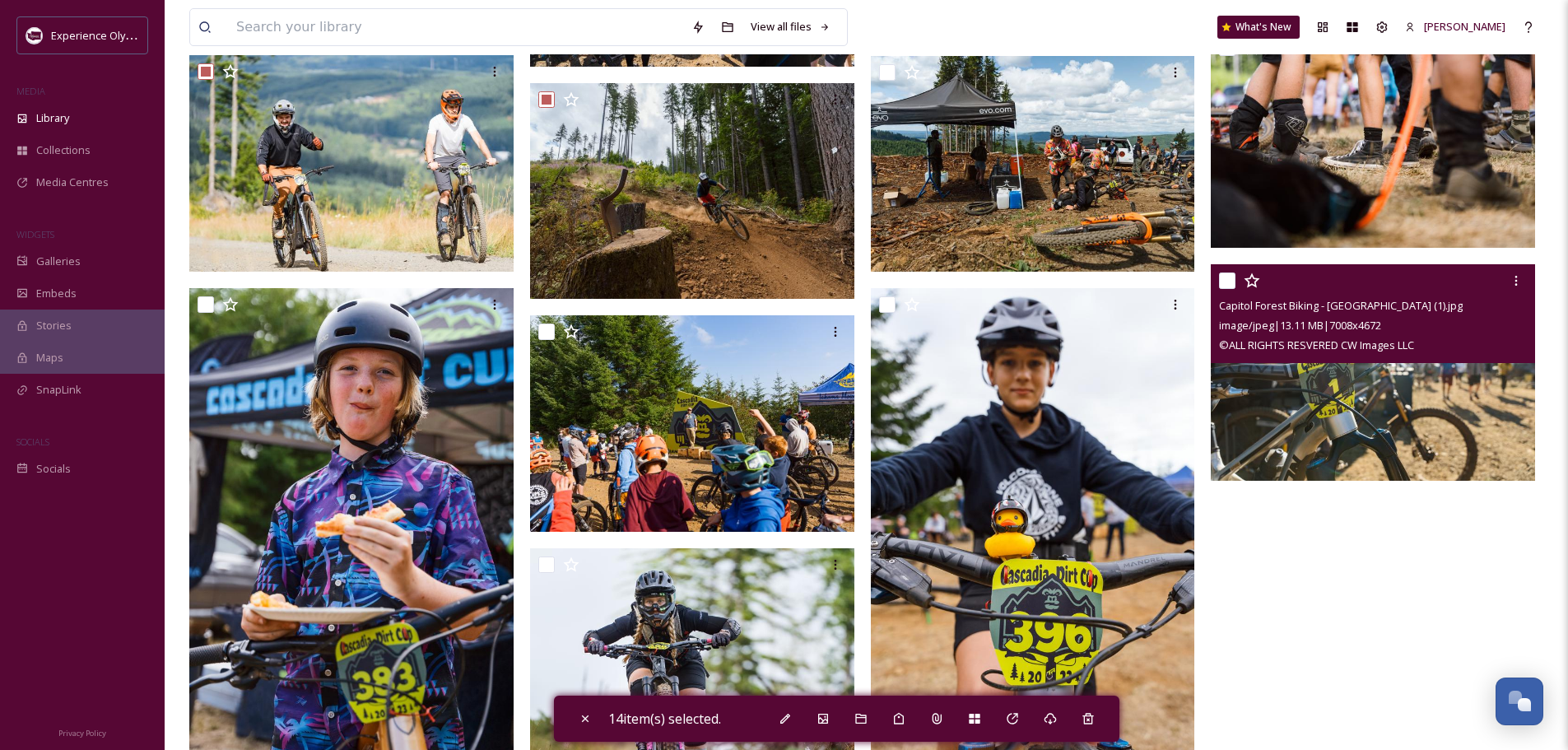
scroll to position [2304, 0]
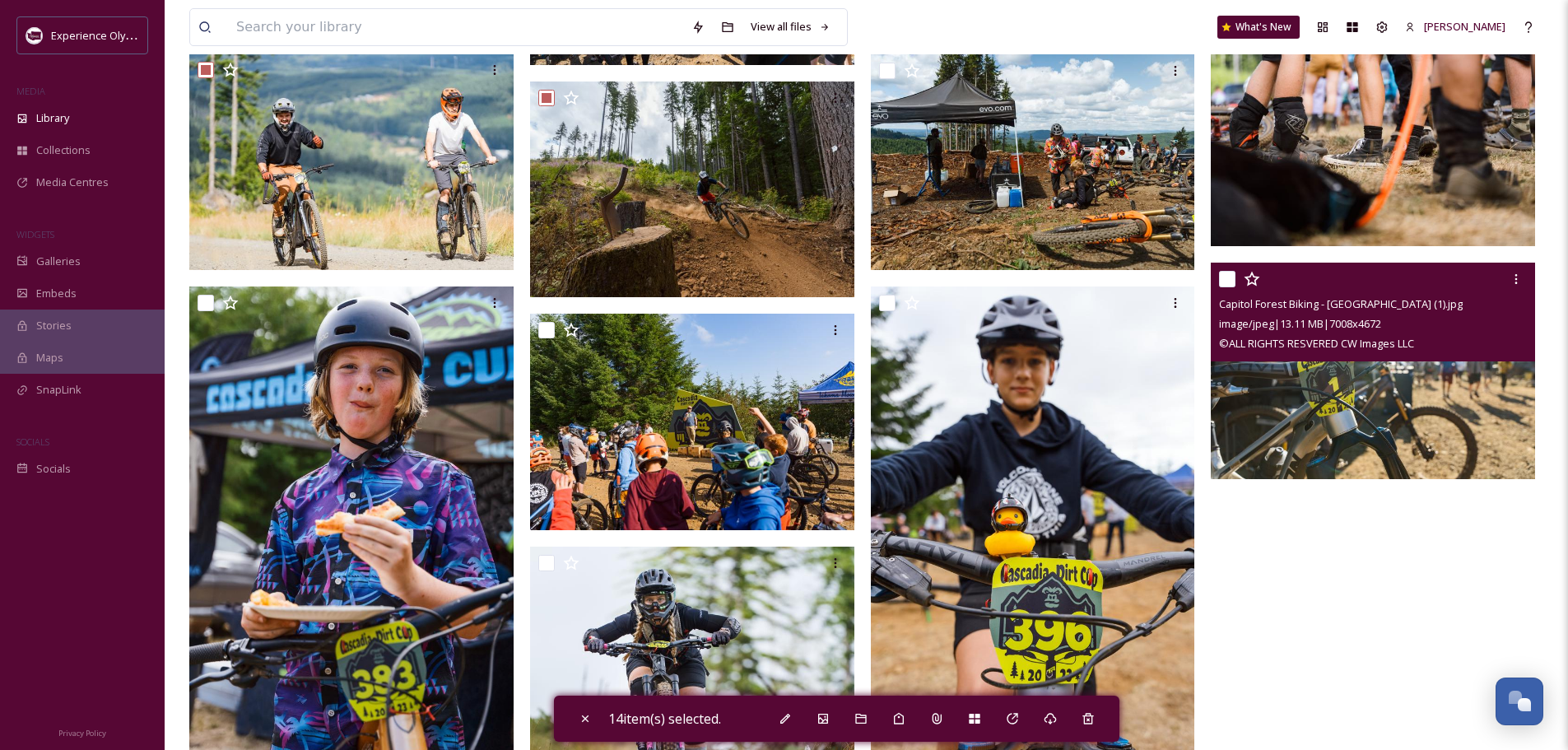
click at [1231, 274] on input "checkbox" at bounding box center [1227, 279] width 17 height 17
checkbox input "true"
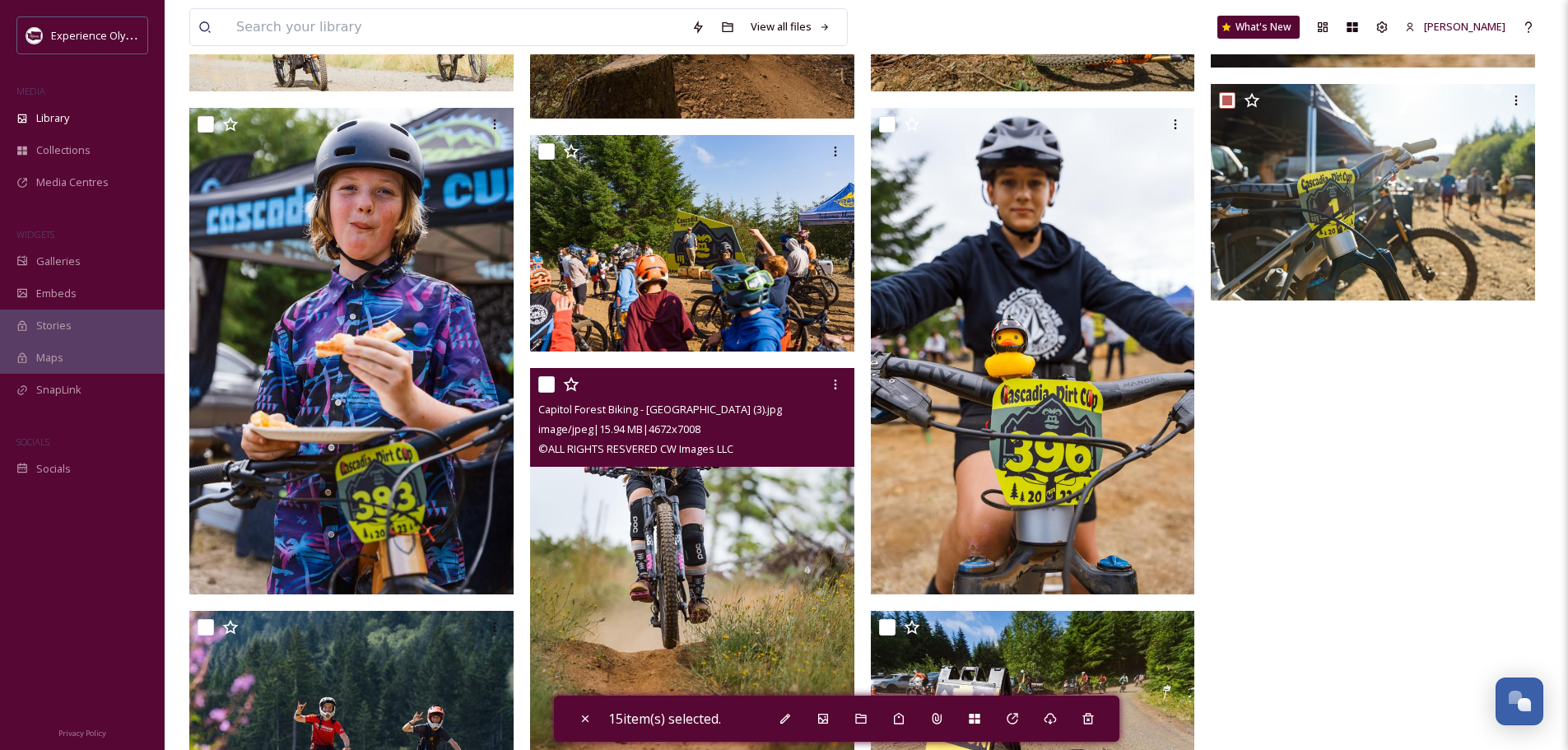
scroll to position [2634, 0]
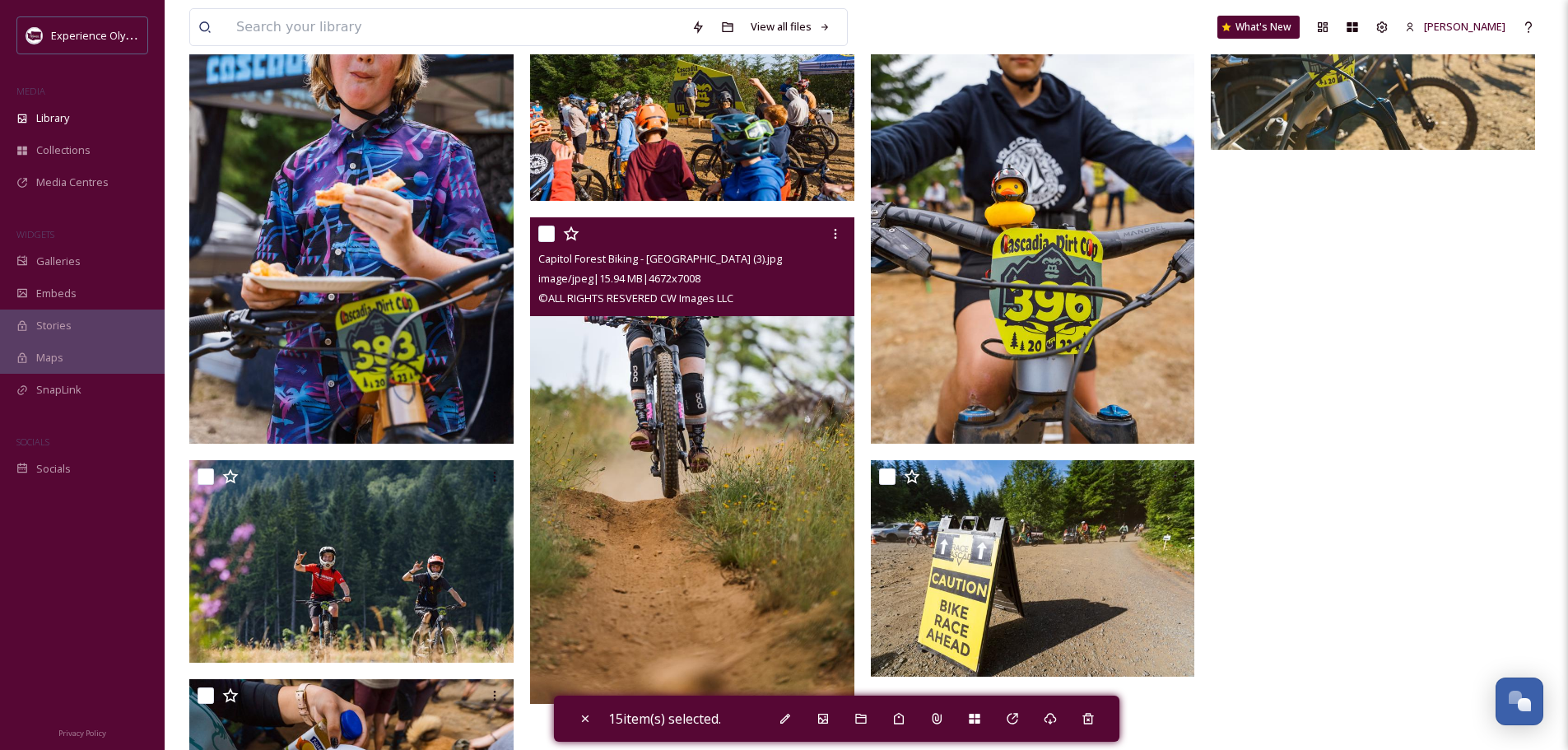
click at [541, 230] on input "checkbox" at bounding box center [546, 233] width 17 height 17
checkbox input "true"
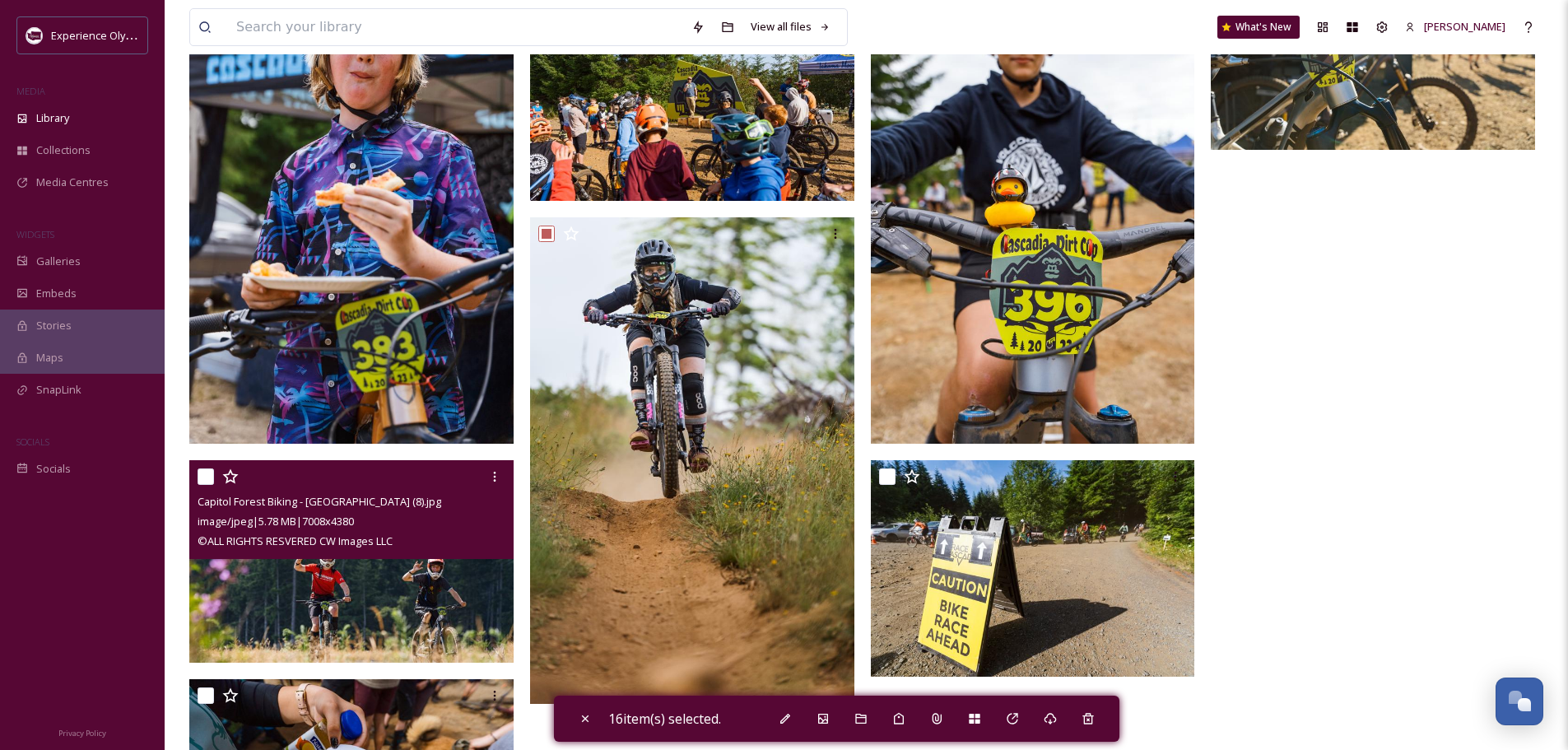
click at [201, 475] on input "checkbox" at bounding box center [205, 476] width 17 height 17
checkbox input "true"
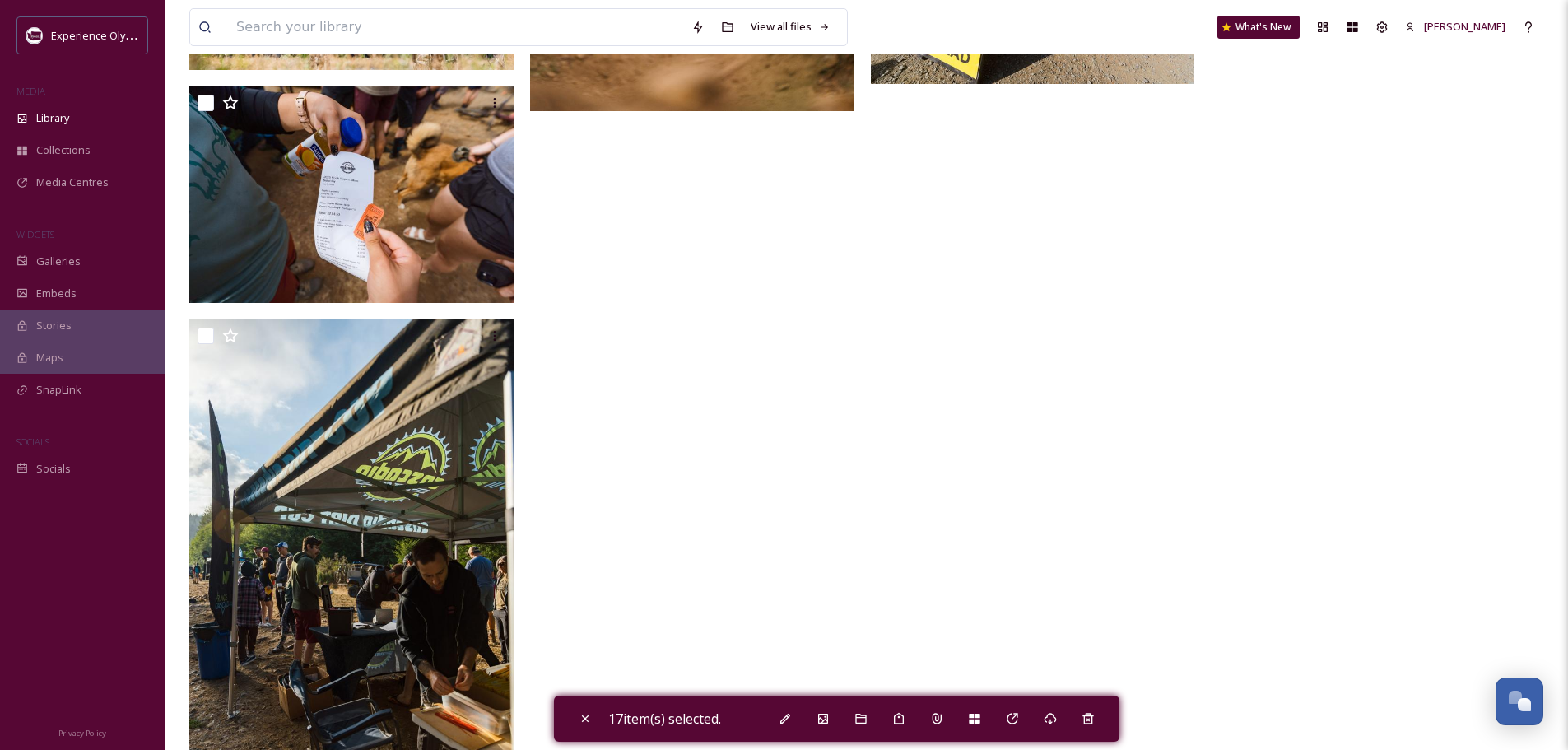
scroll to position [3292, 0]
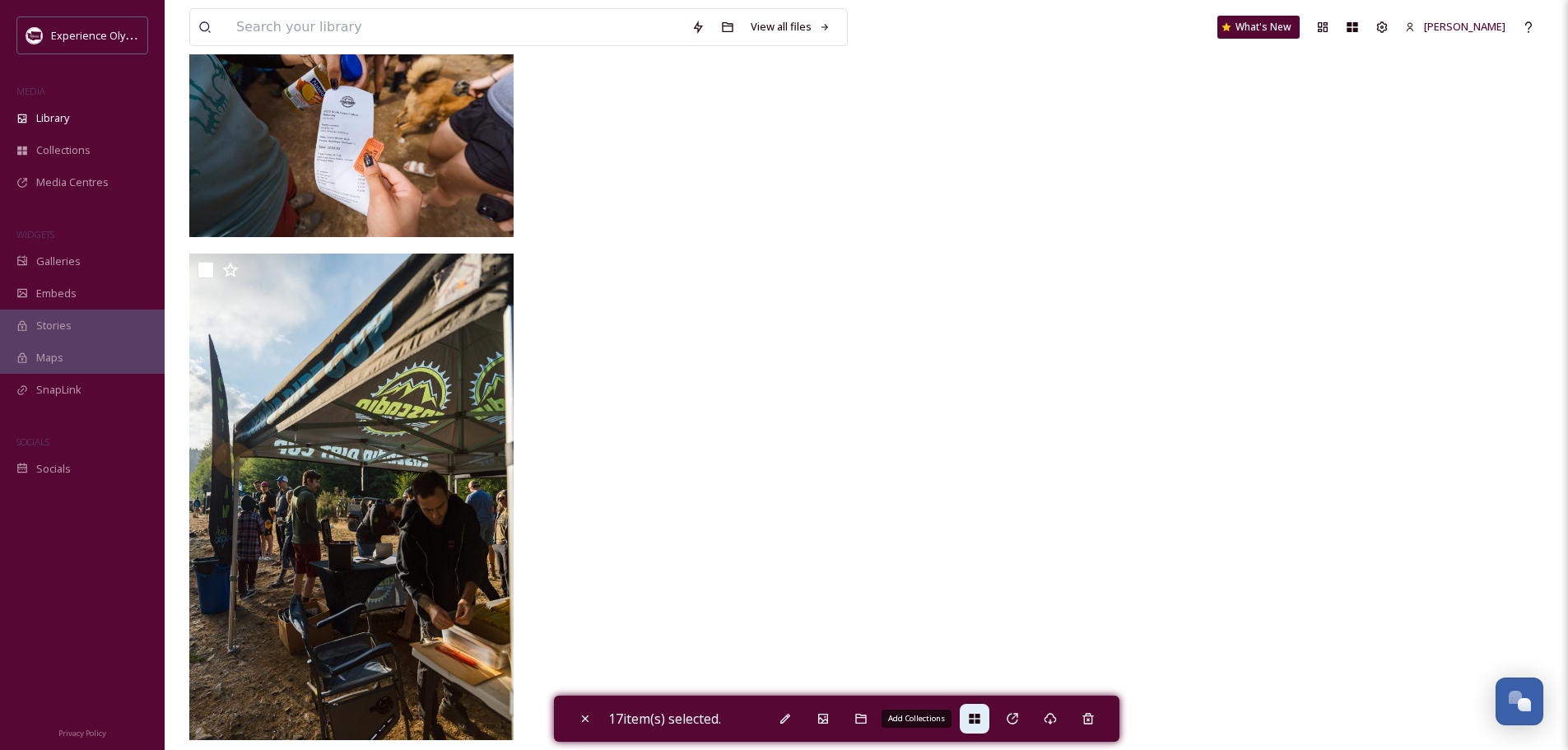
click at [981, 712] on icon at bounding box center [975, 718] width 13 height 13
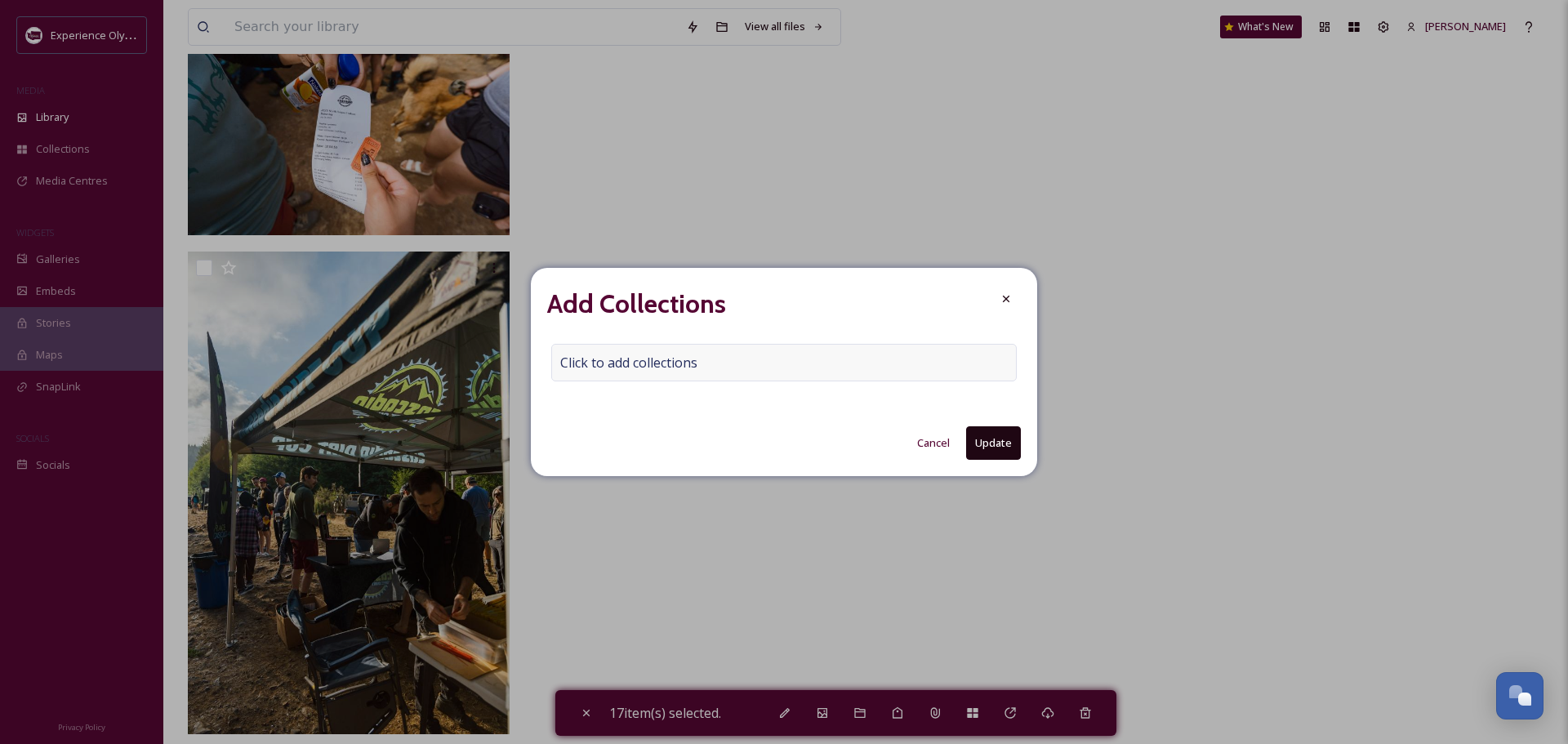
click at [591, 355] on span "Click to add collections" at bounding box center [629, 362] width 137 height 20
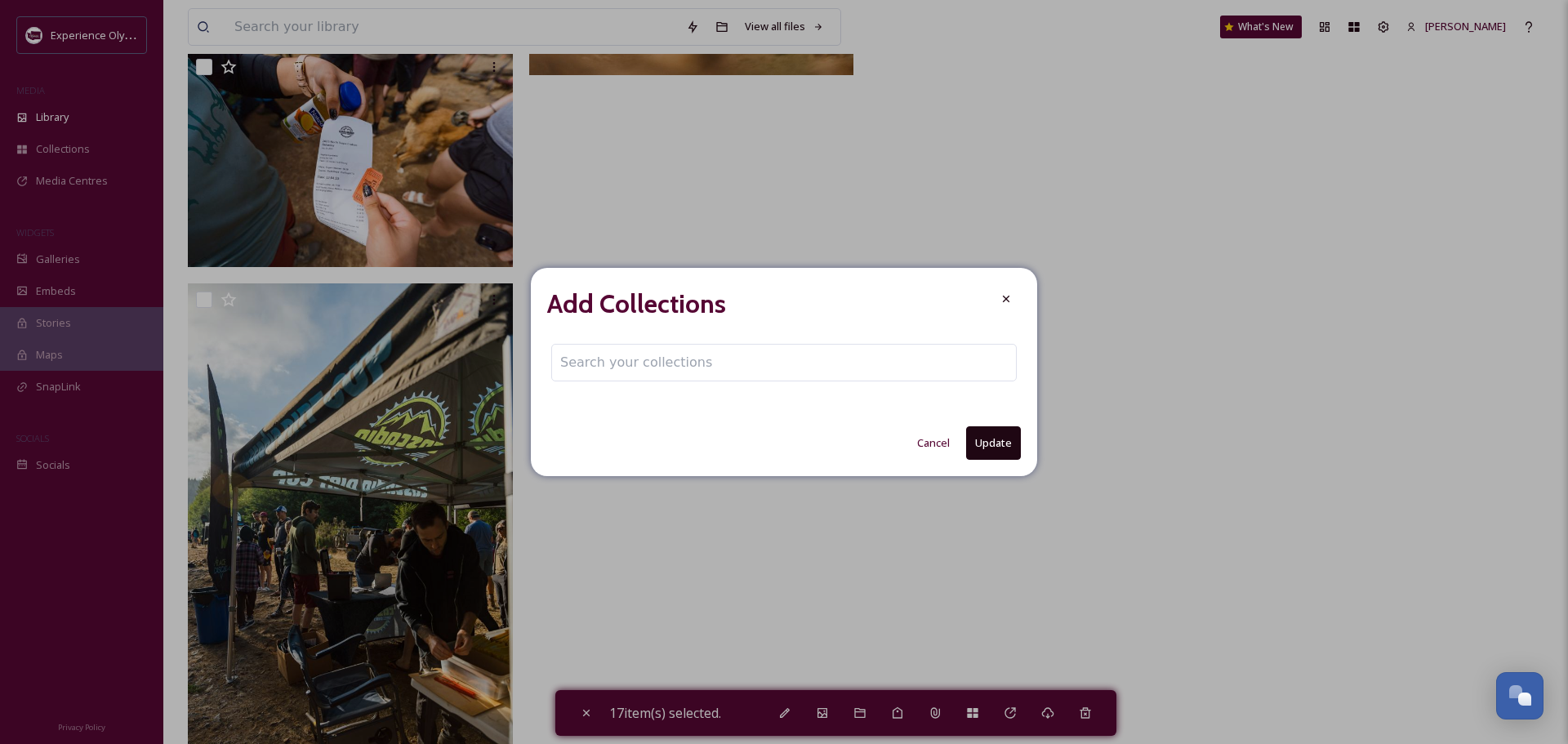
click at [584, 362] on input at bounding box center [642, 362] width 180 height 36
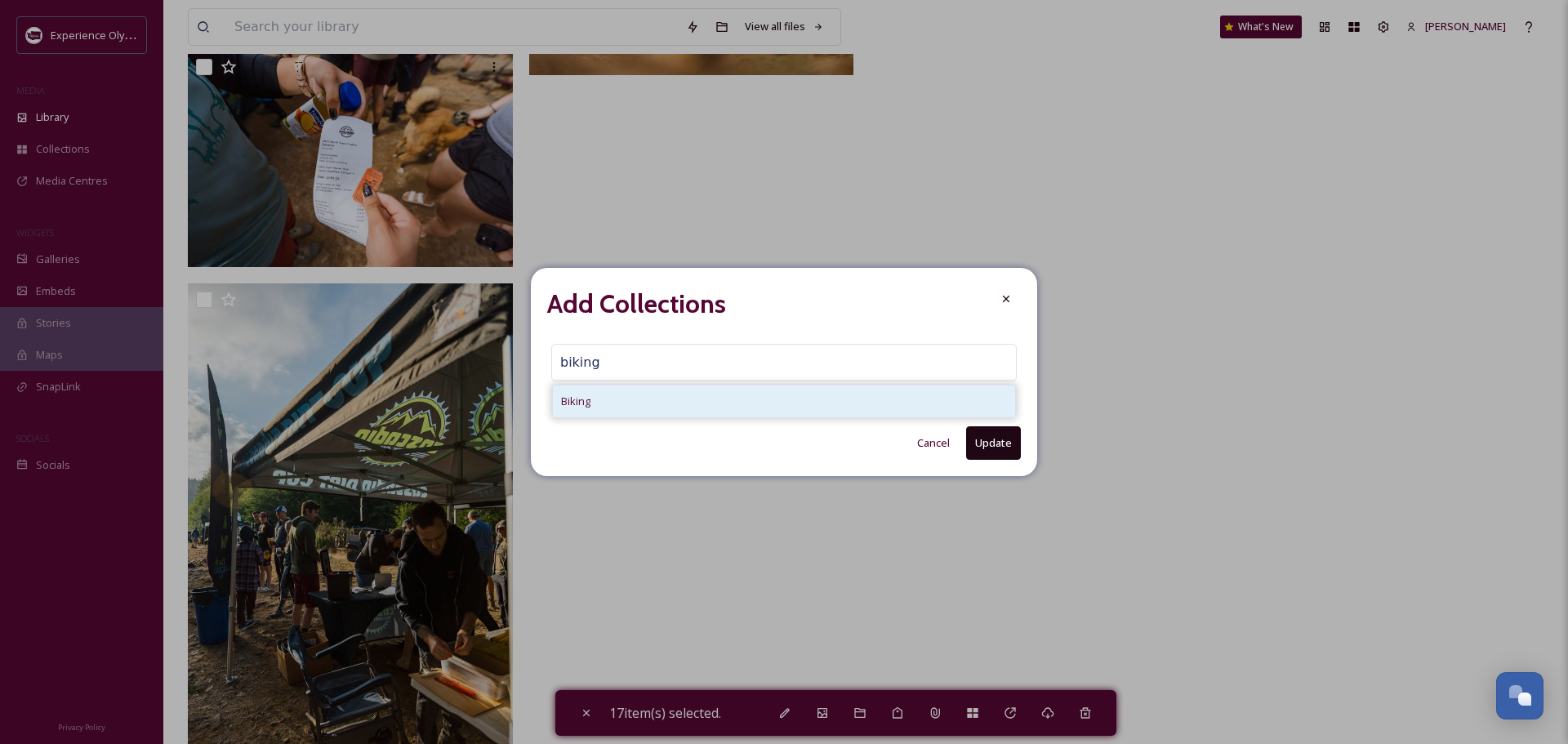
type input "biking"
click at [571, 397] on span "Biking" at bounding box center [576, 402] width 30 height 16
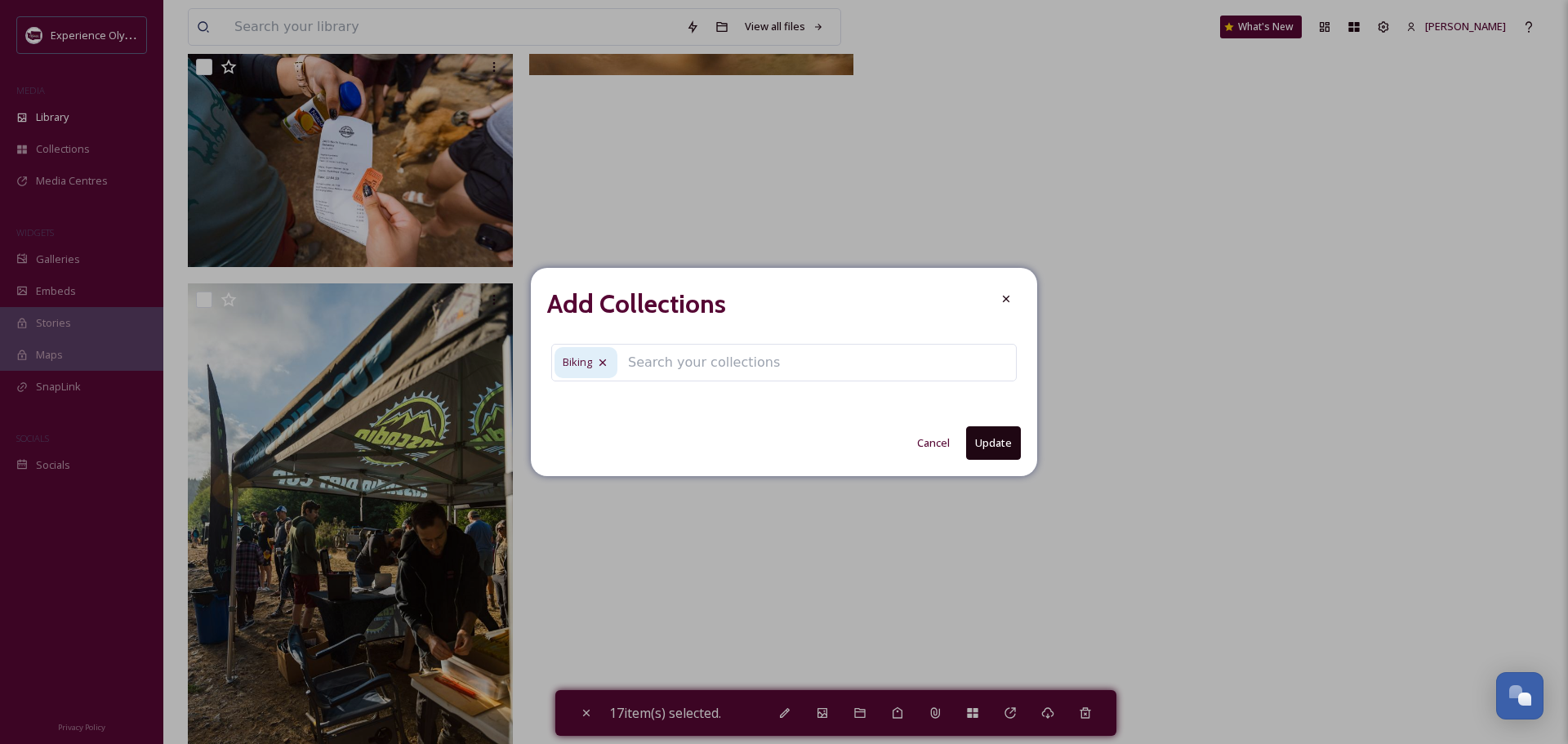
click at [650, 361] on input at bounding box center [710, 362] width 180 height 36
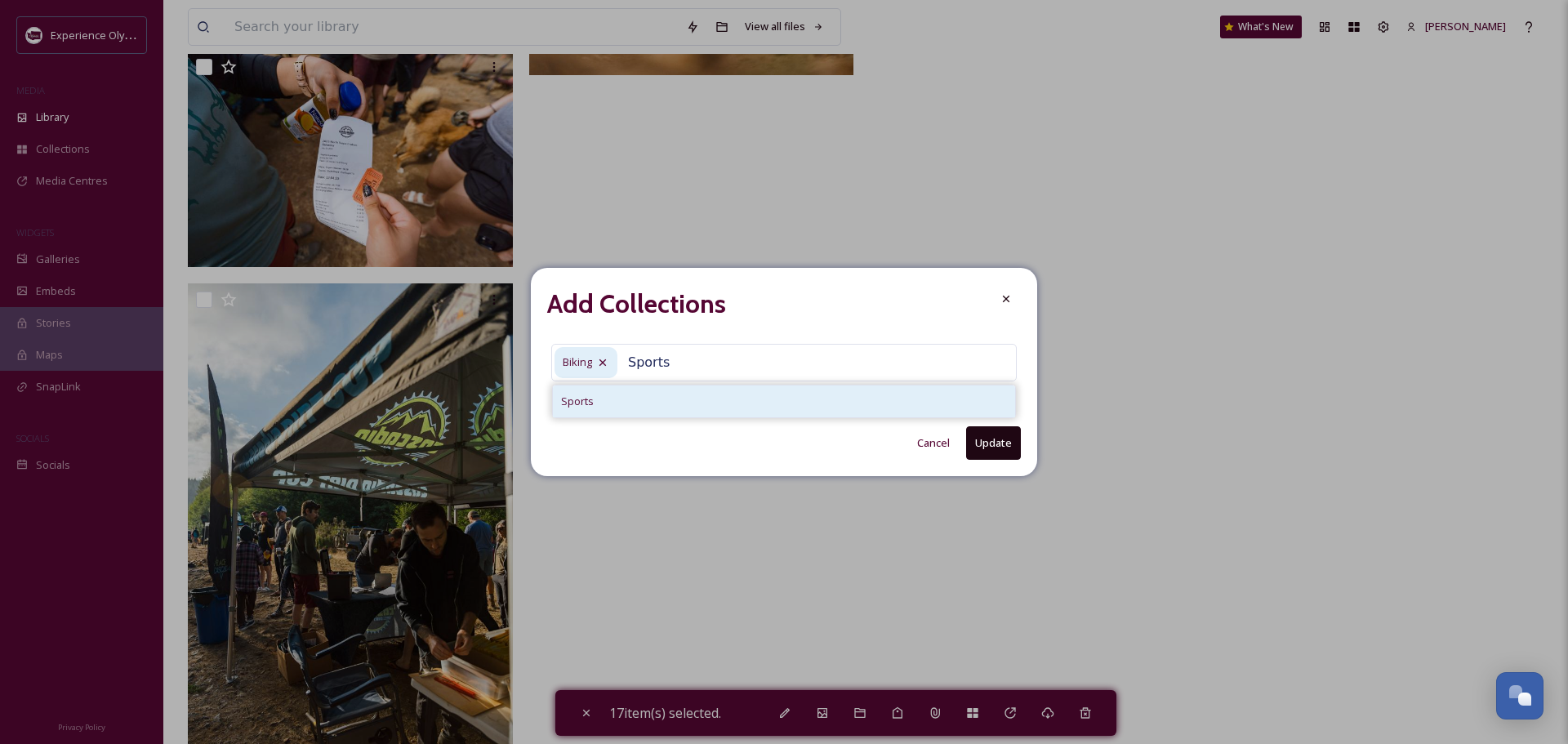
type input "Sports"
click at [586, 397] on span "Sports" at bounding box center [577, 402] width 33 height 16
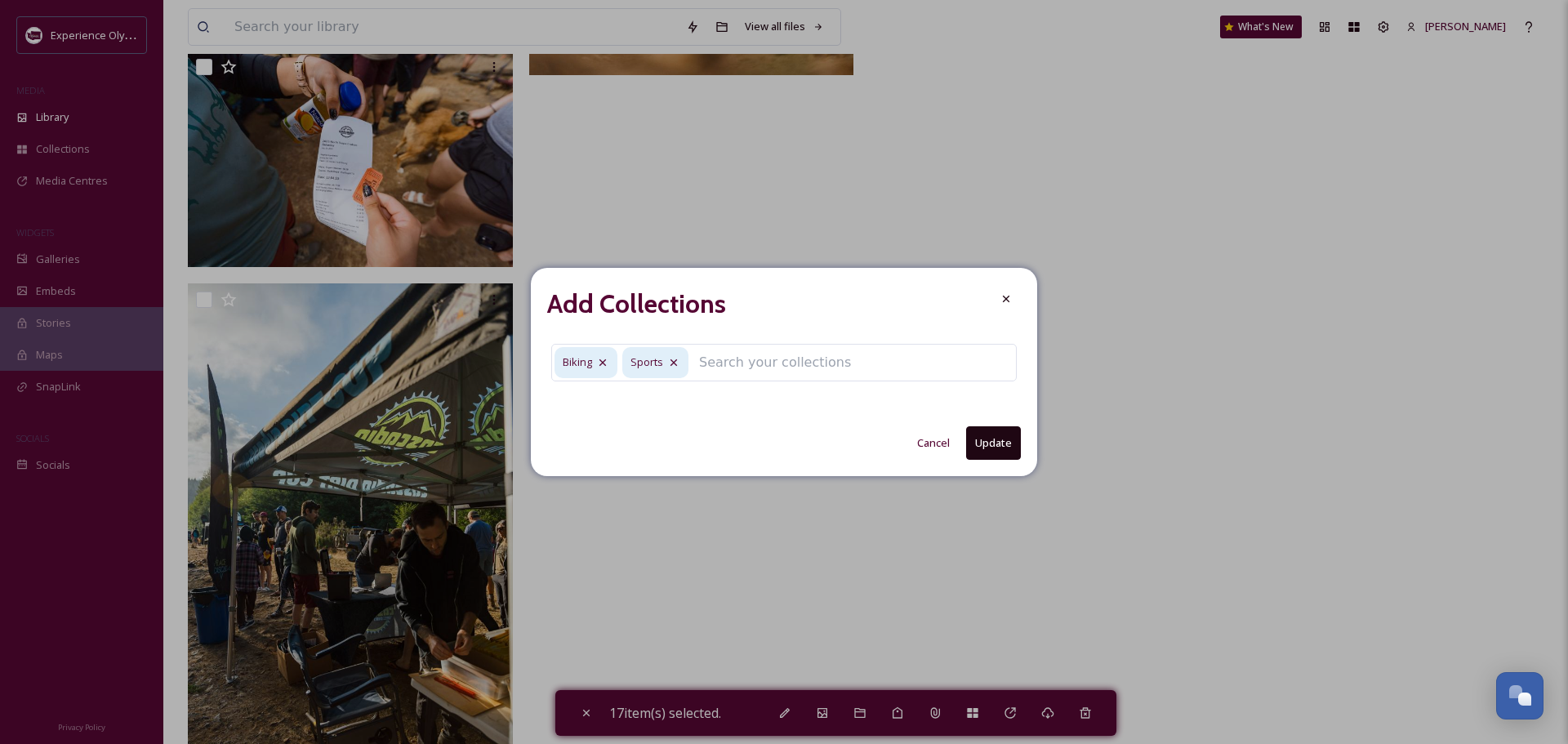
click at [735, 361] on input at bounding box center [781, 362] width 180 height 36
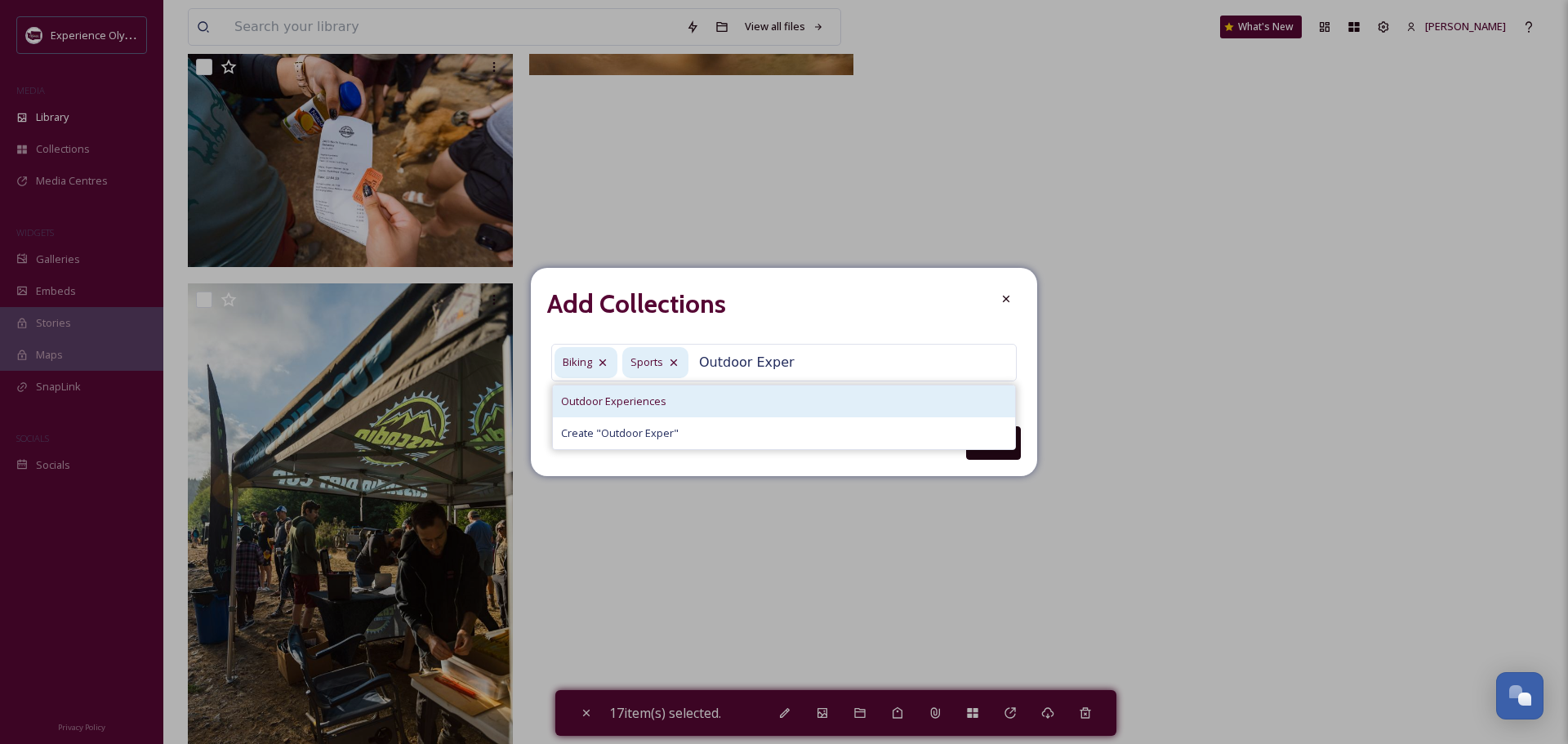
type input "Outdoor Exper"
click at [592, 401] on span "Outdoor Experiences" at bounding box center [613, 402] width 105 height 16
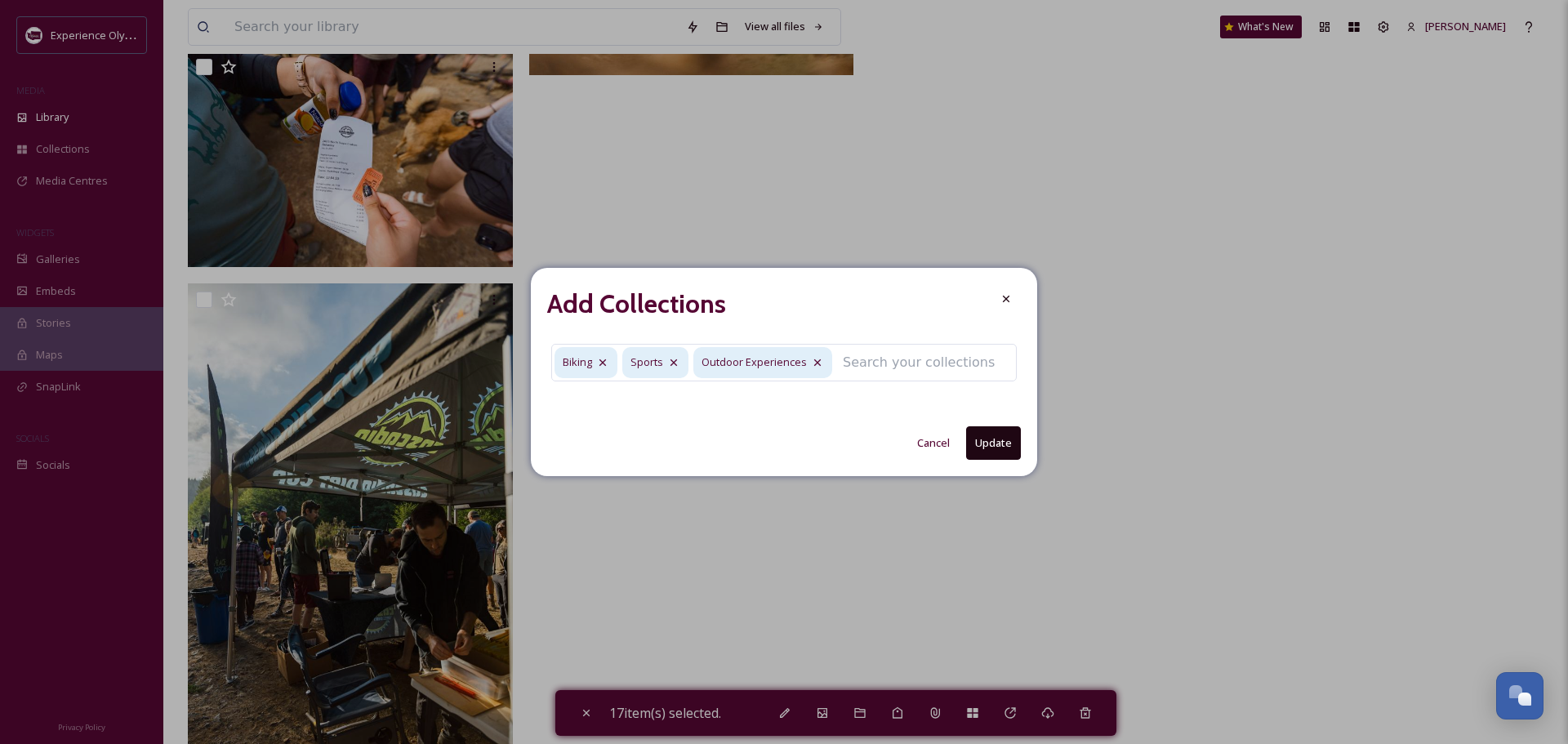
click at [989, 441] on button "Update" at bounding box center [993, 442] width 55 height 34
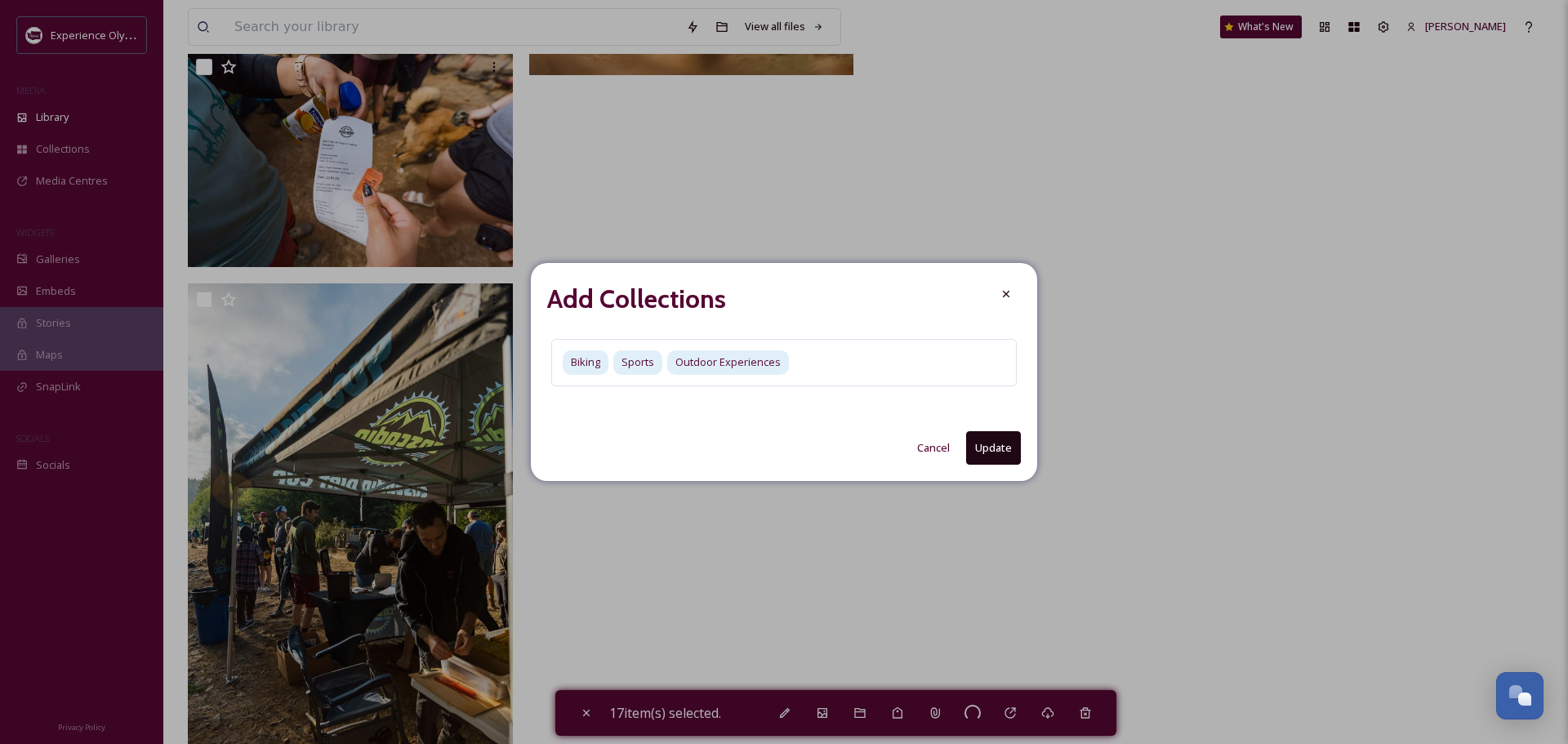
checkbox input "false"
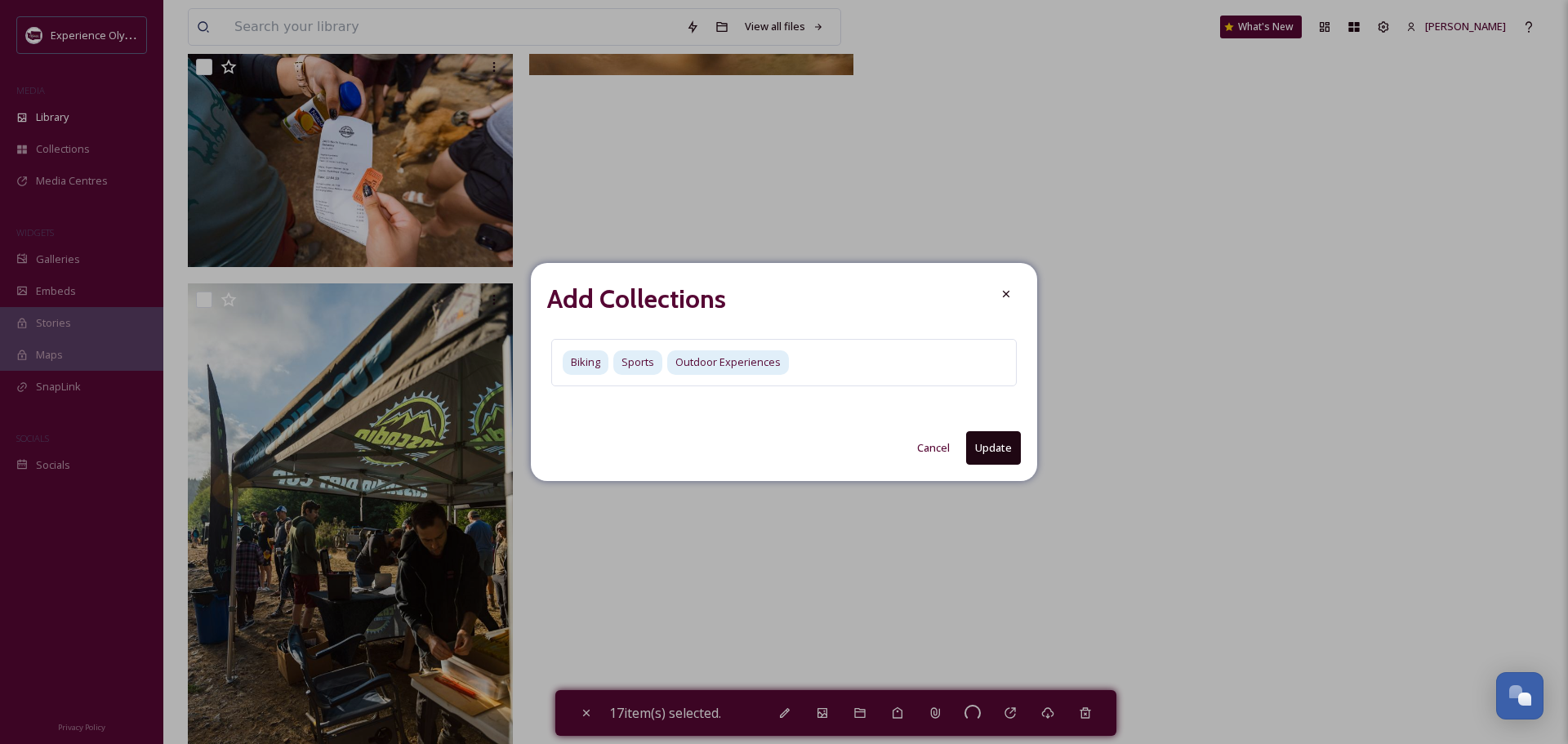
checkbox input "false"
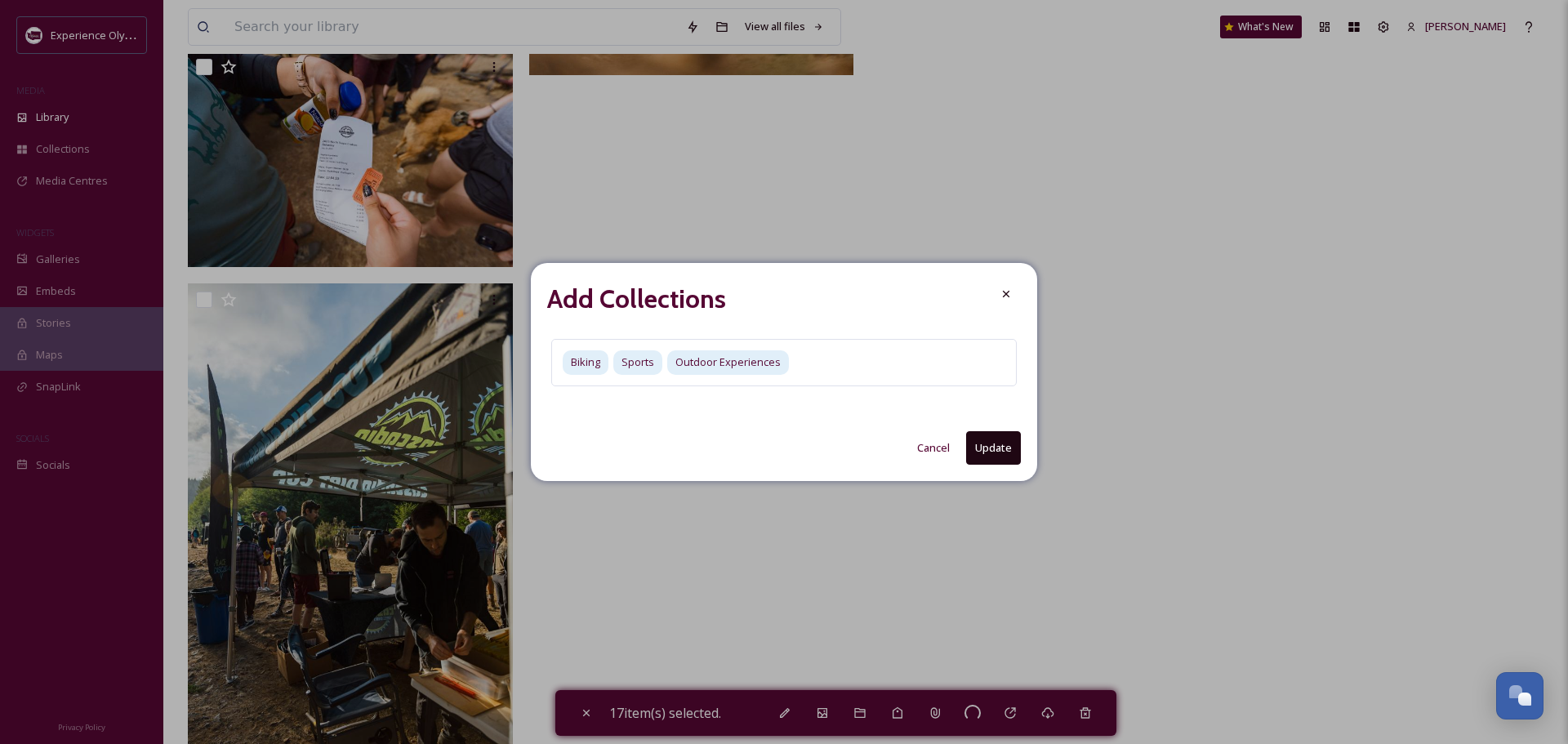
checkbox input "false"
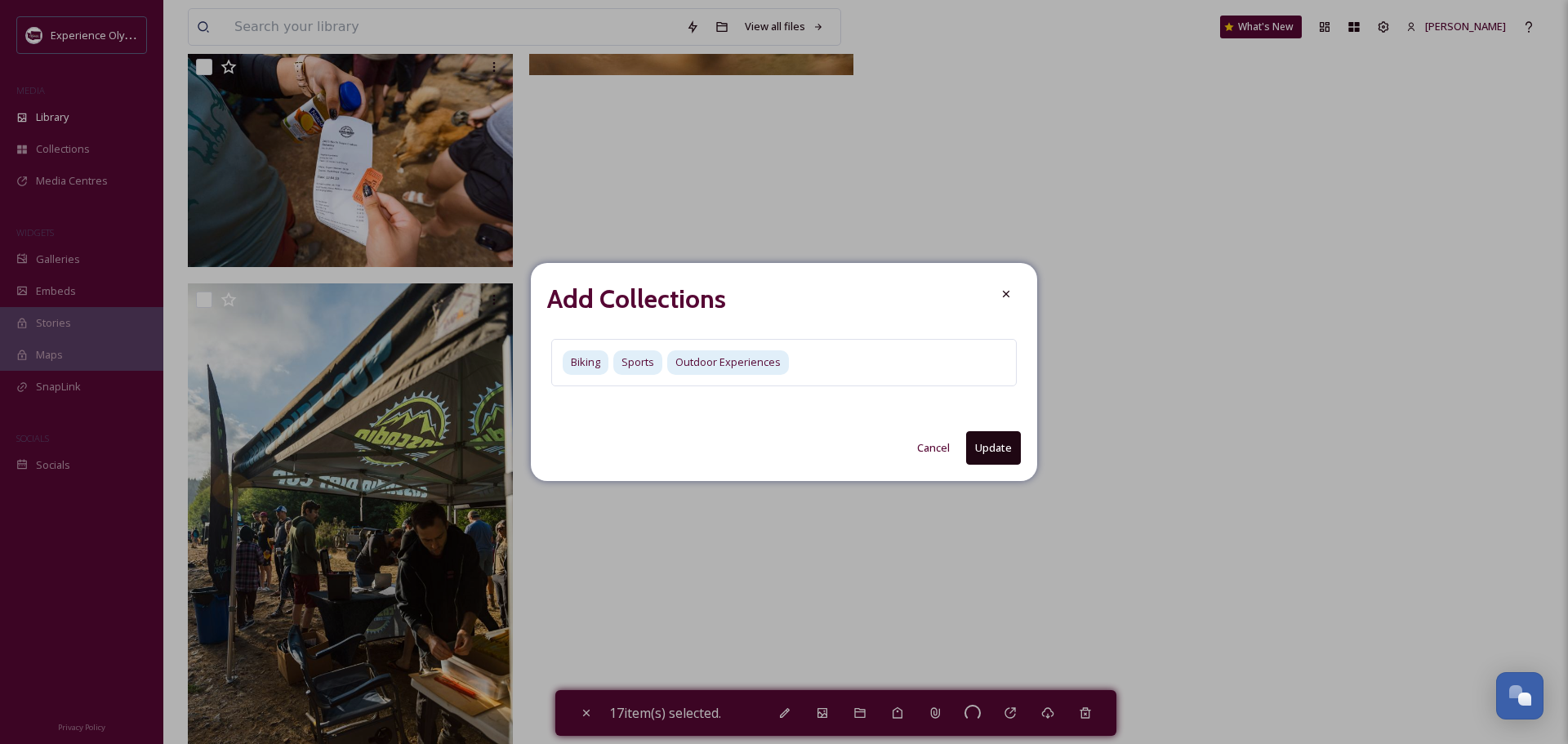
checkbox input "false"
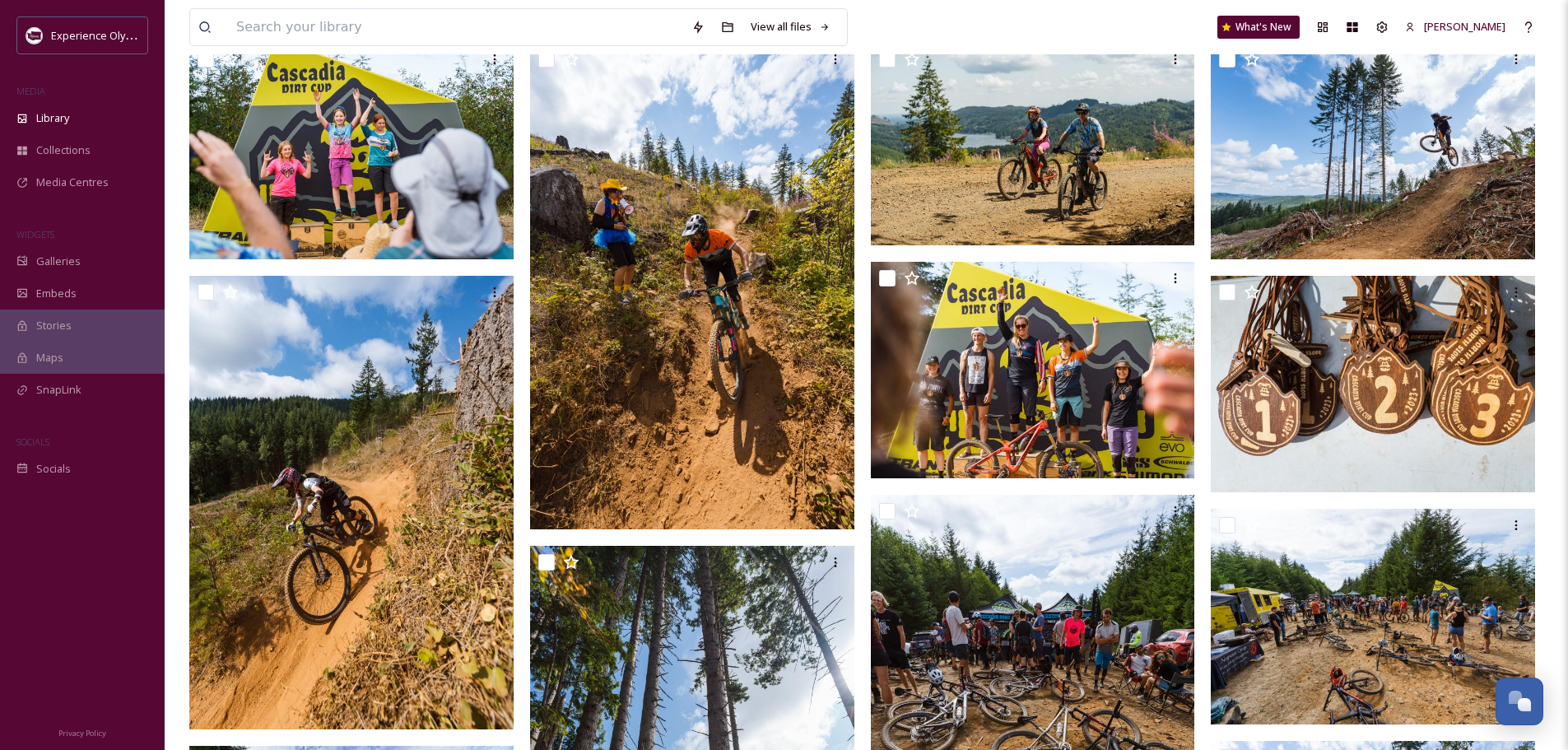
scroll to position [0, 0]
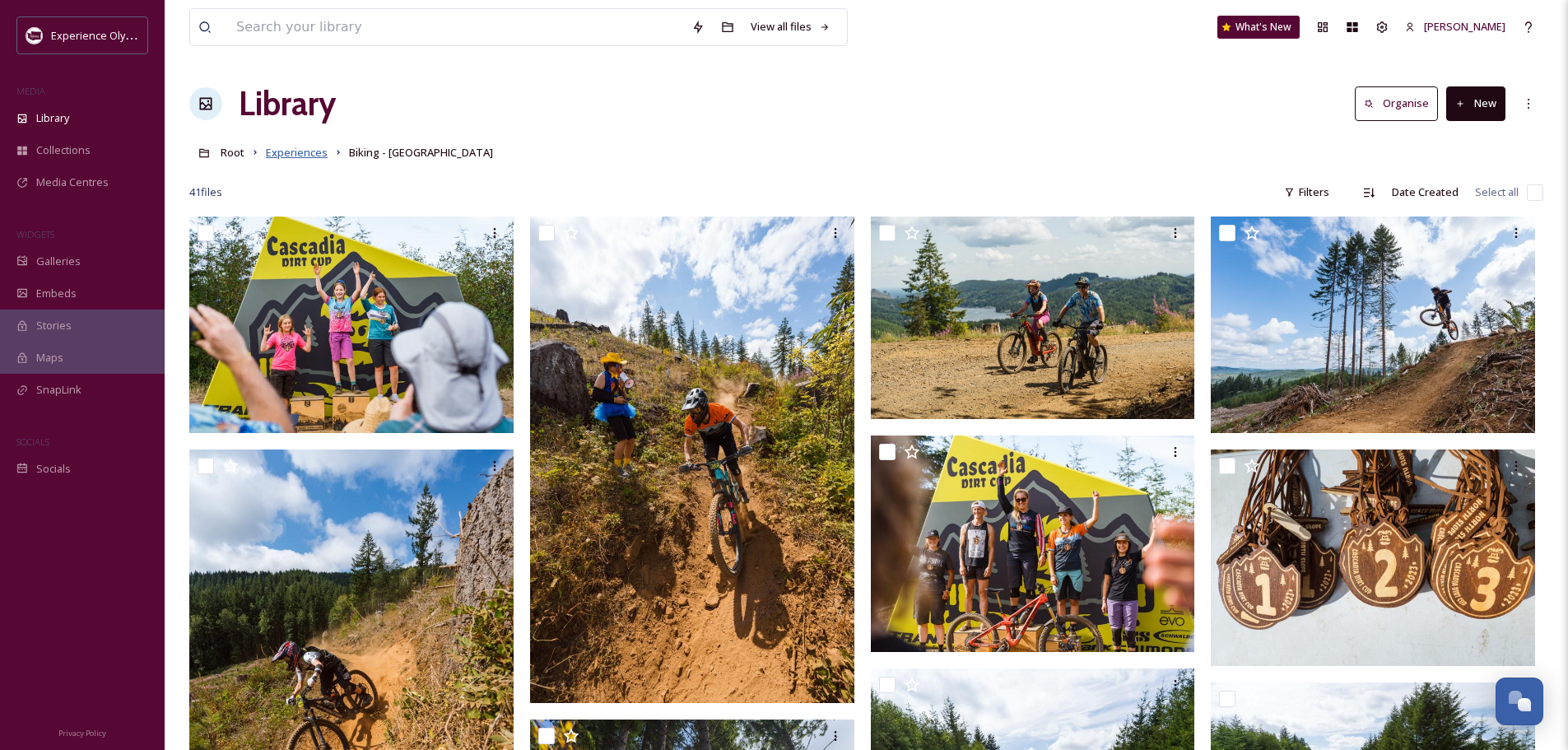
click at [305, 147] on span "Experiences" at bounding box center [296, 152] width 61 height 15
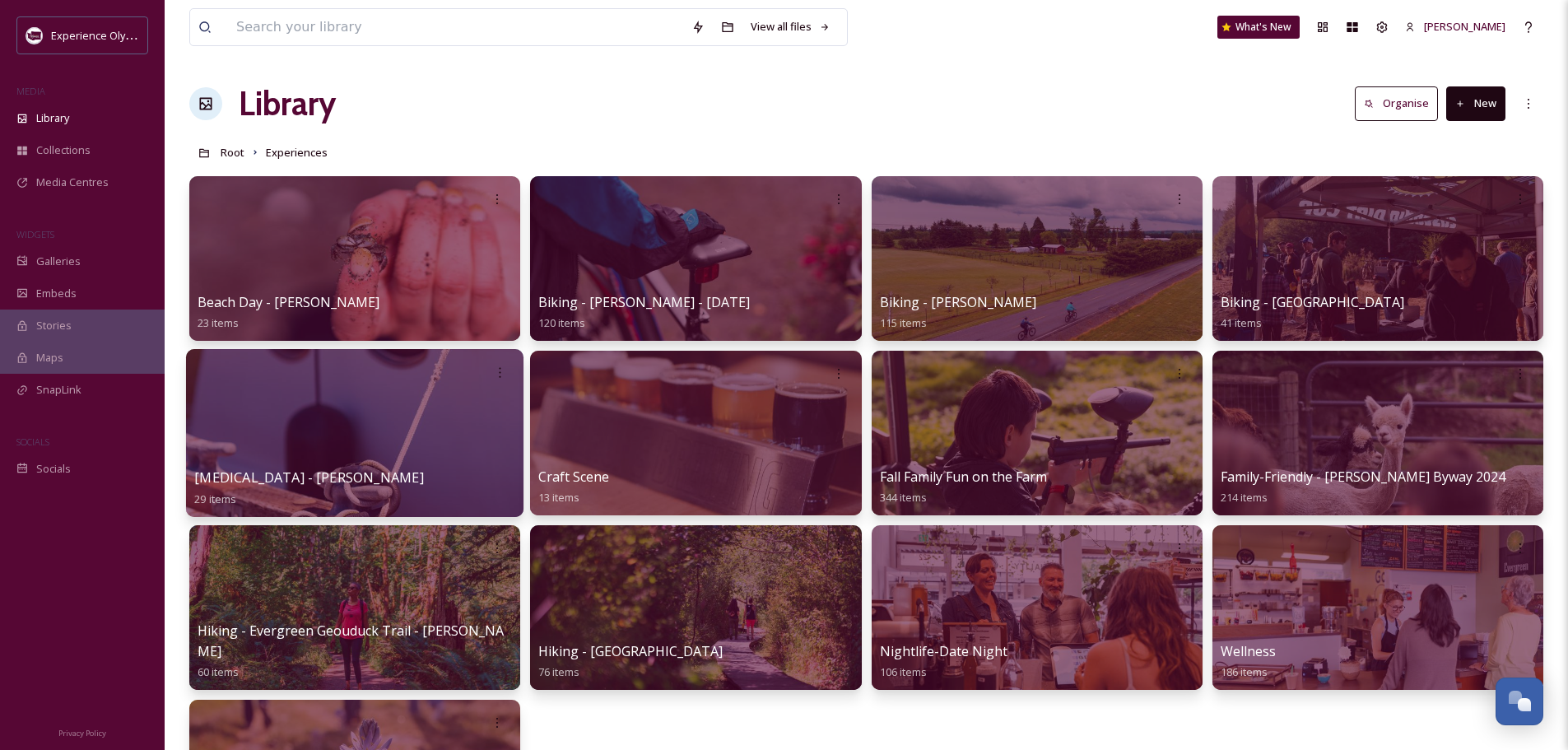
click at [298, 477] on span "[MEDICAL_DATA] - [PERSON_NAME]" at bounding box center [309, 477] width 229 height 18
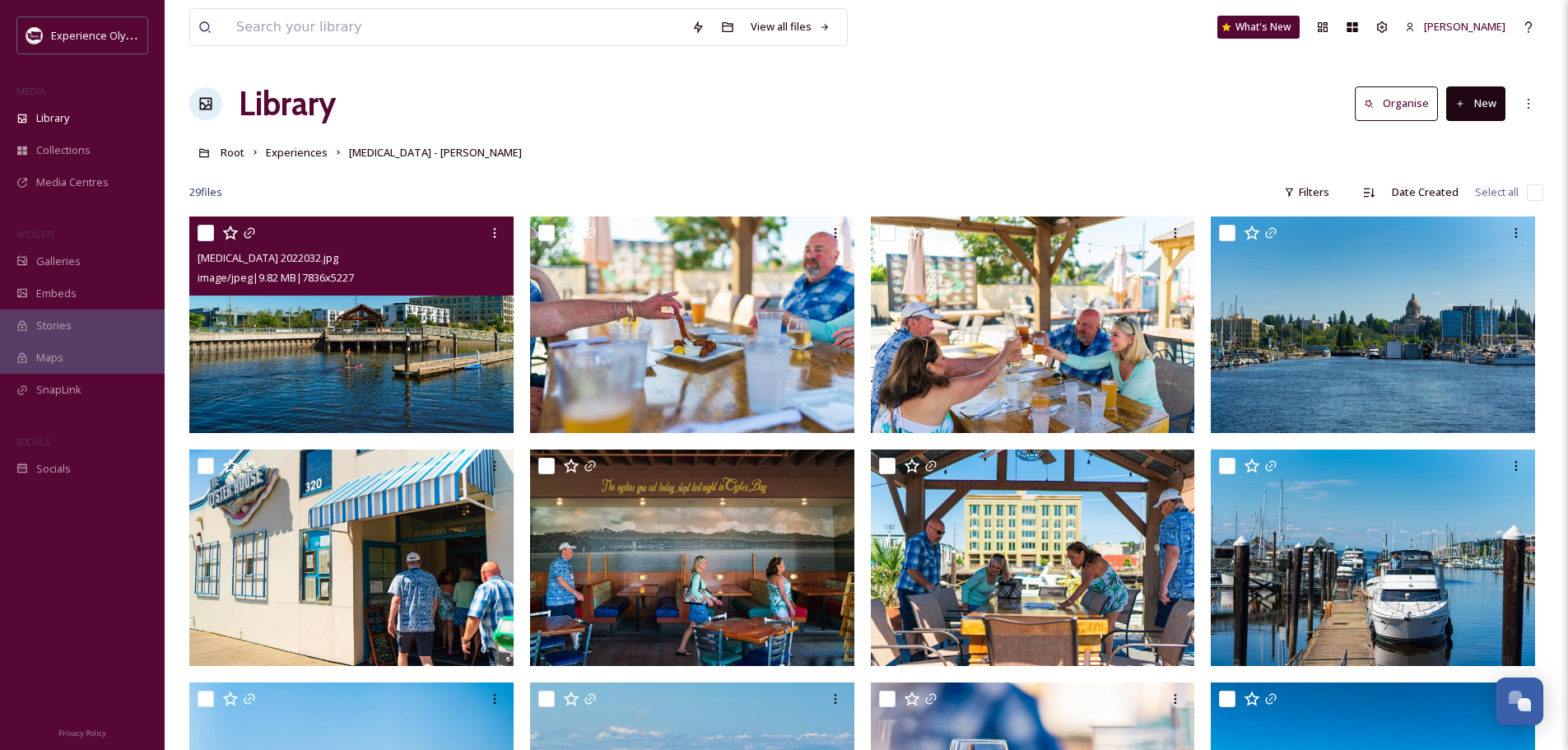
click at [201, 229] on input "checkbox" at bounding box center [205, 232] width 17 height 17
checkbox input "true"
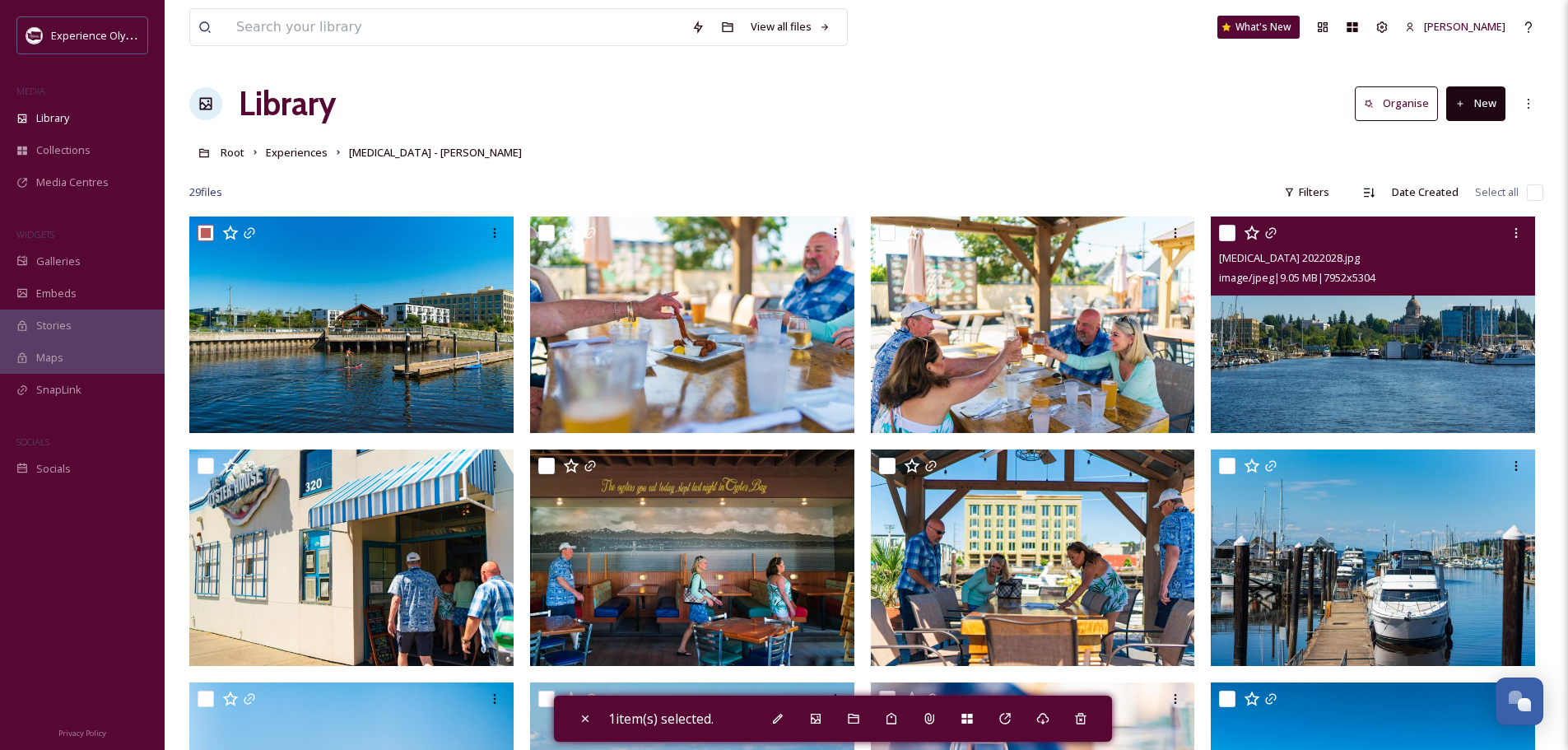
click at [1221, 232] on input "checkbox" at bounding box center [1227, 232] width 17 height 17
checkbox input "true"
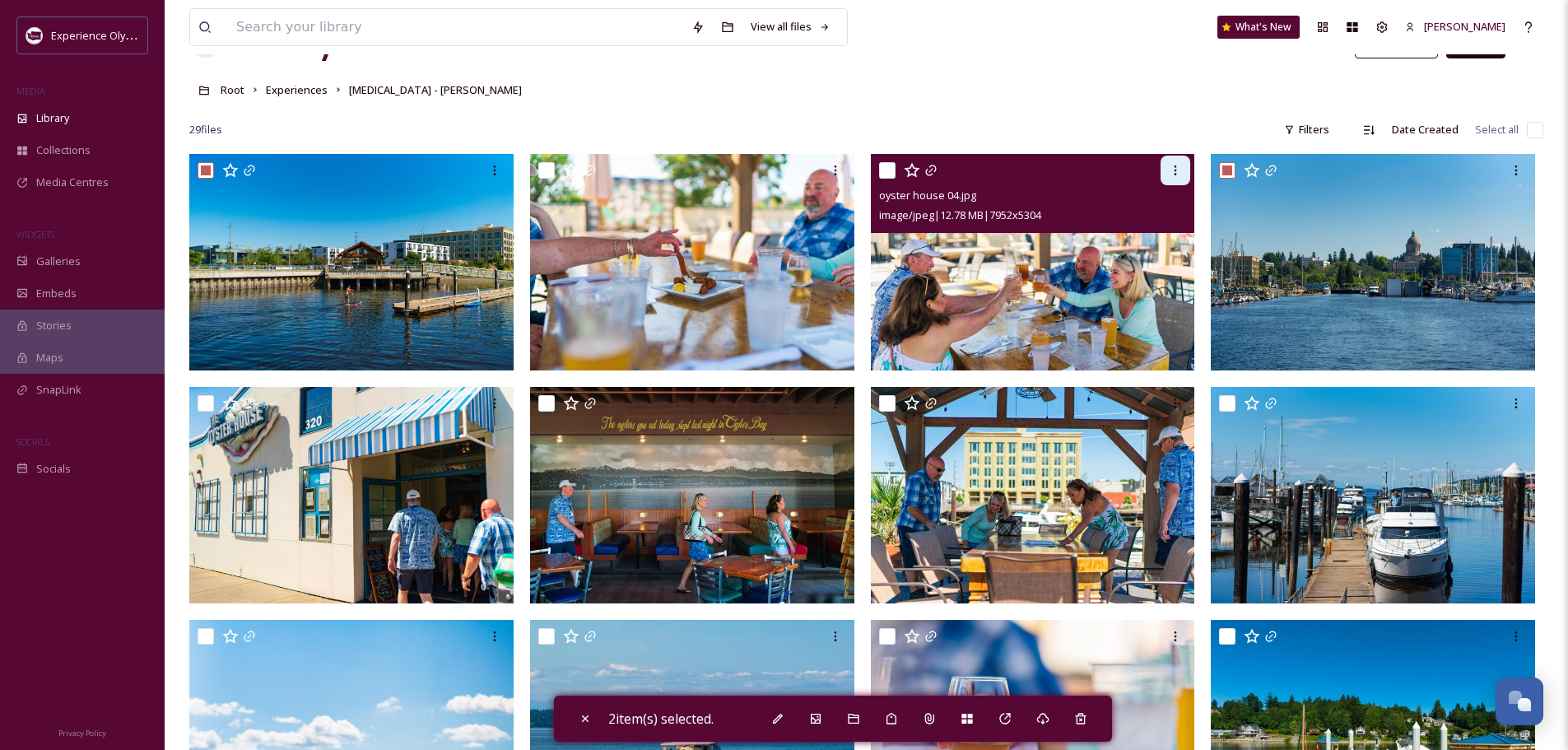
scroll to position [82, 0]
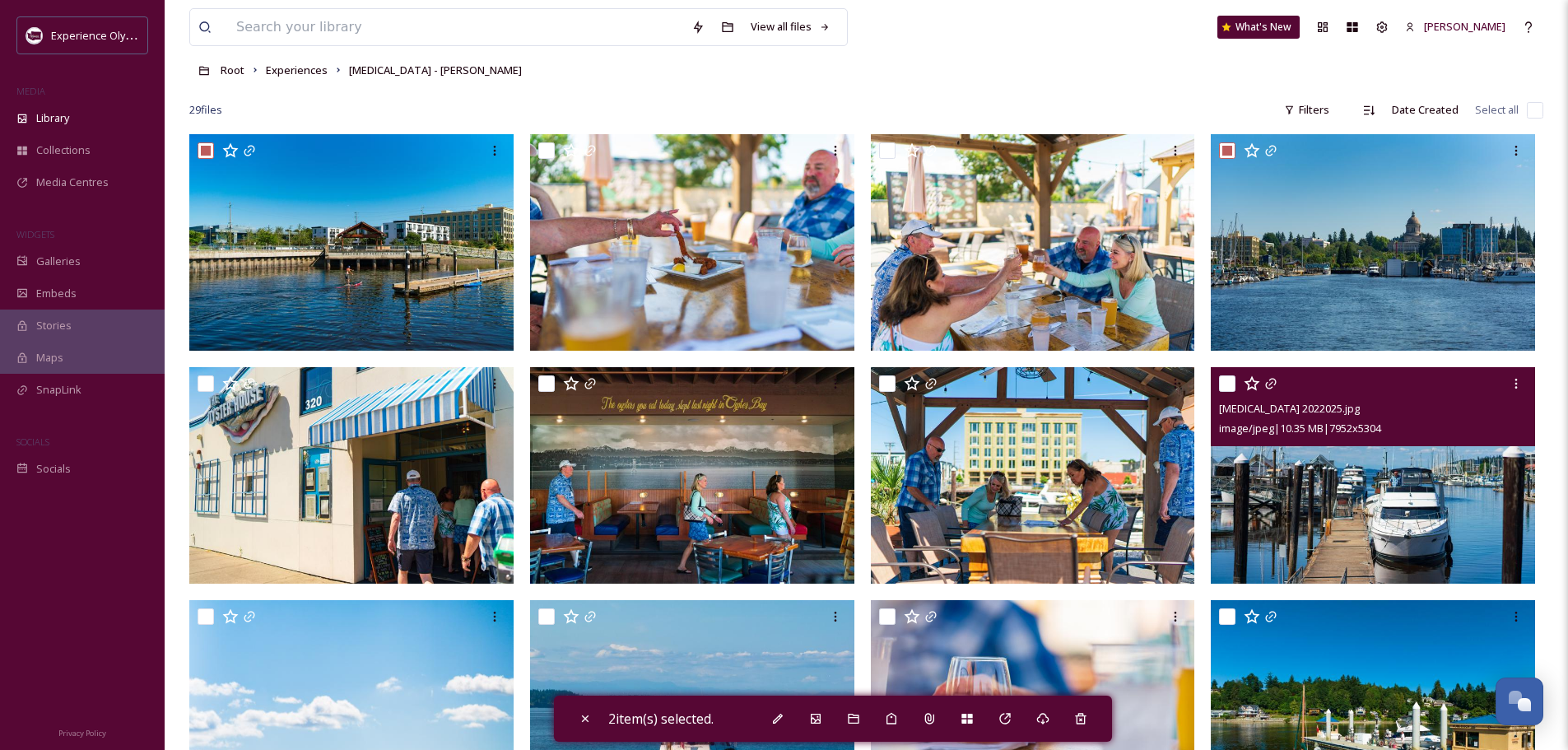
click at [1225, 383] on input "checkbox" at bounding box center [1227, 383] width 17 height 17
checkbox input "true"
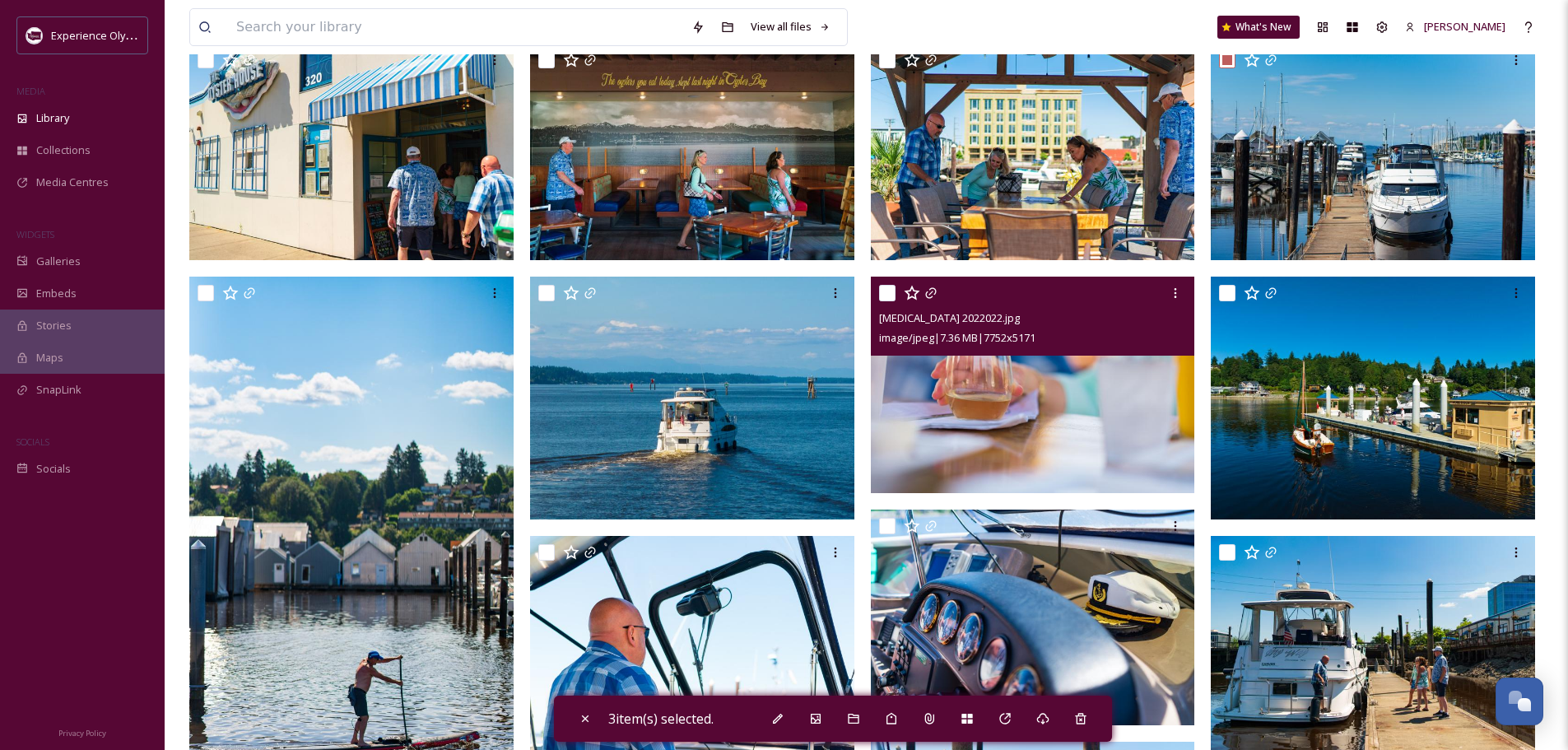
scroll to position [412, 0]
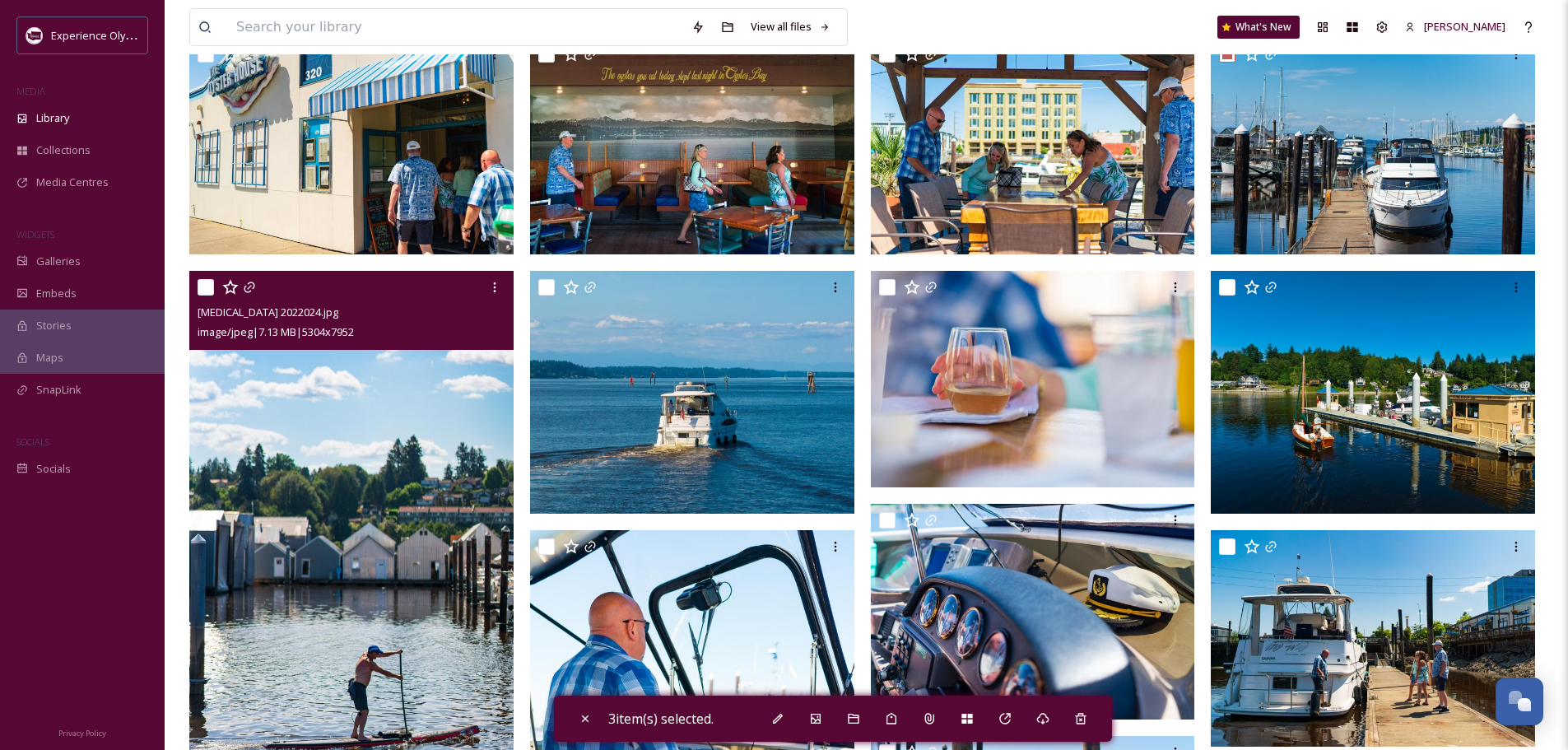
click at [210, 287] on input "checkbox" at bounding box center [205, 287] width 17 height 17
checkbox input "true"
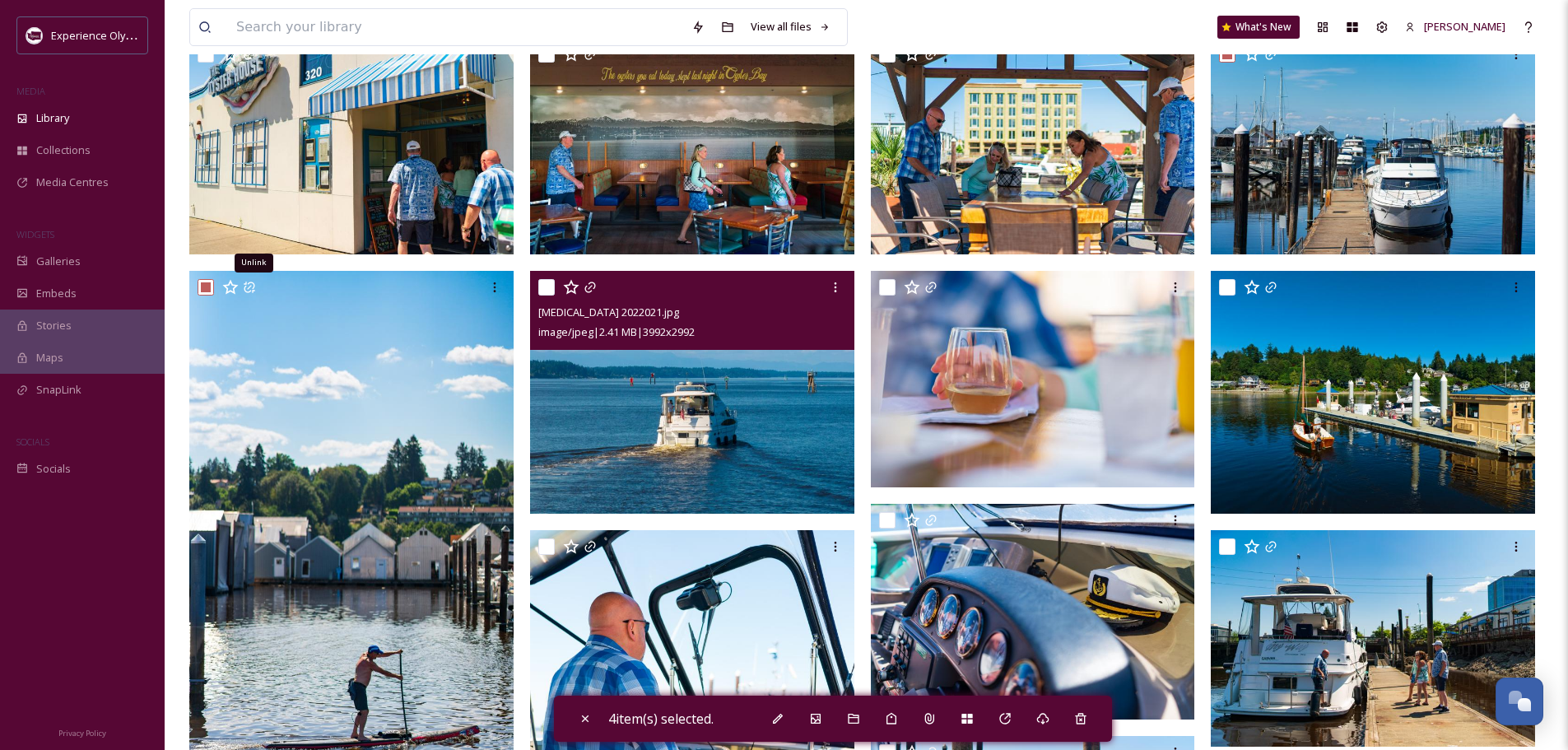
click at [549, 290] on input "checkbox" at bounding box center [546, 287] width 17 height 17
checkbox input "true"
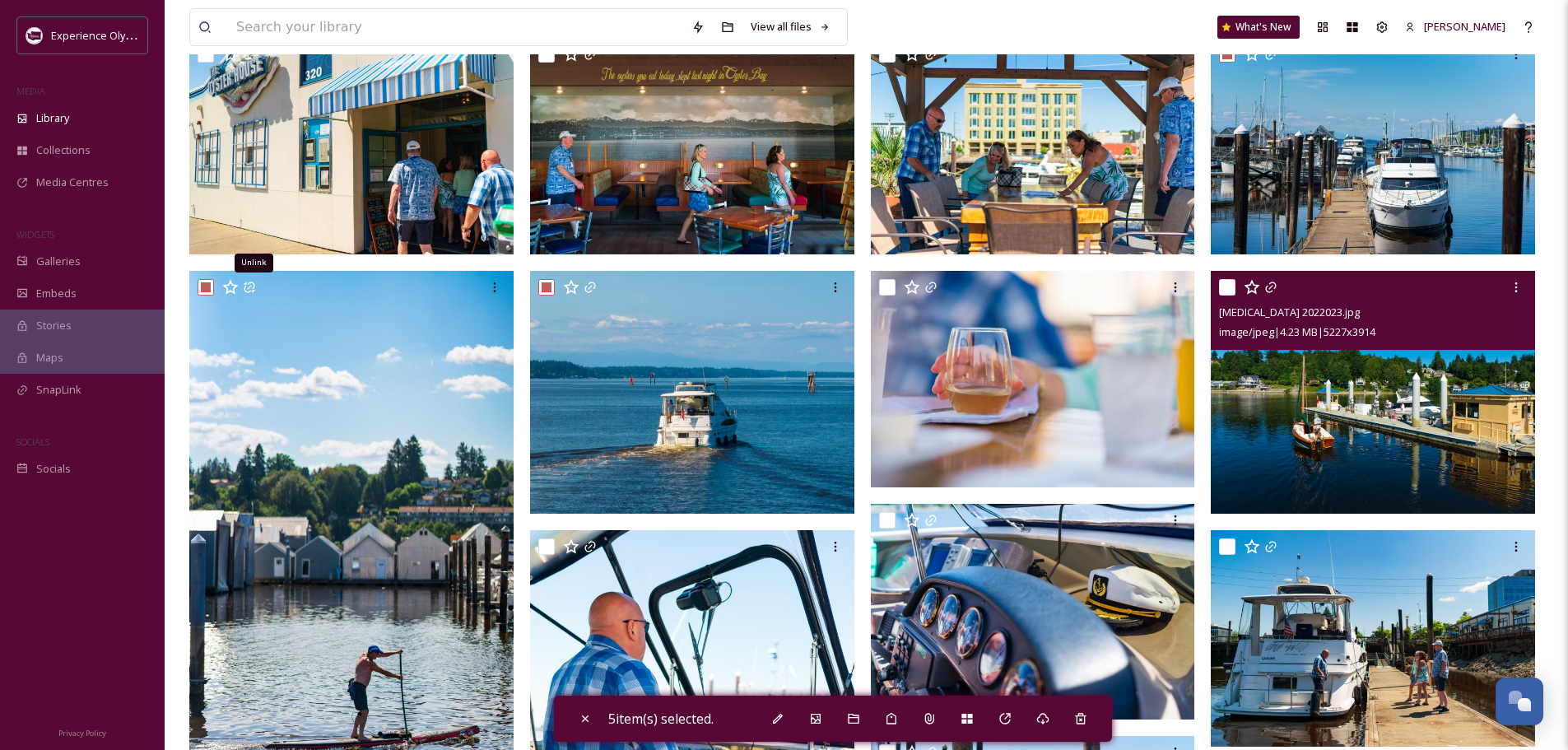
click at [1227, 285] on input "checkbox" at bounding box center [1227, 287] width 17 height 17
checkbox input "true"
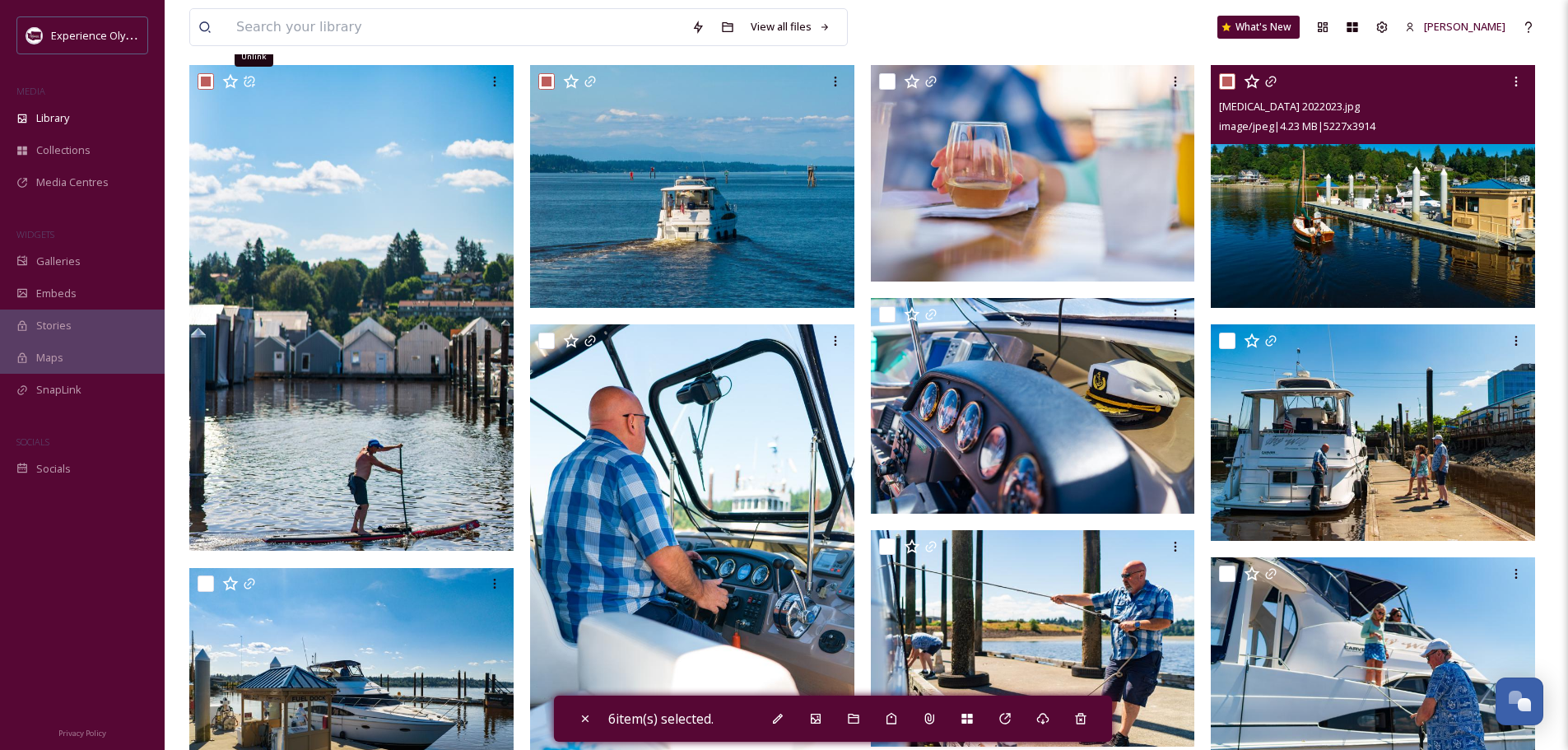
scroll to position [658, 0]
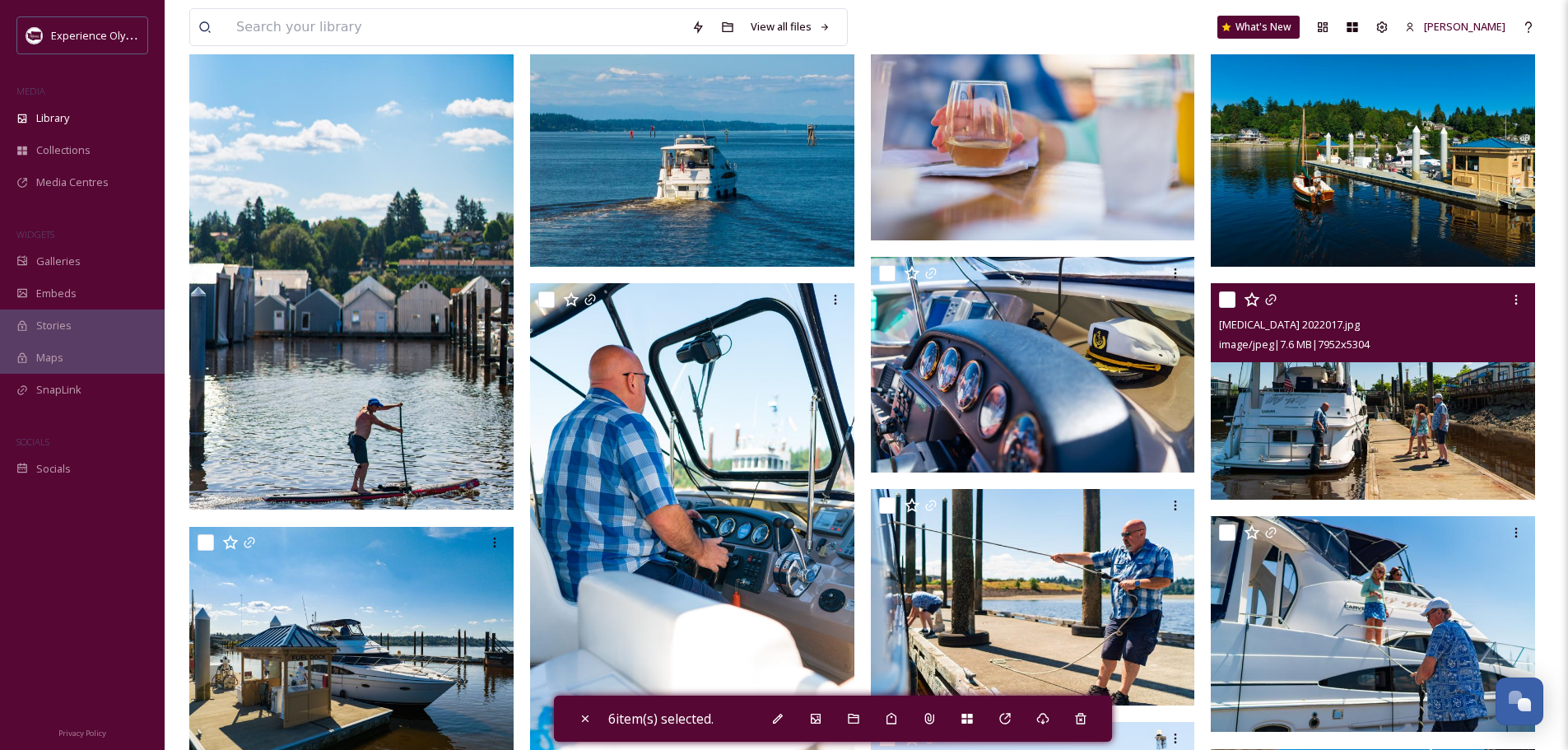
click at [1226, 295] on input "checkbox" at bounding box center [1227, 299] width 17 height 17
checkbox input "true"
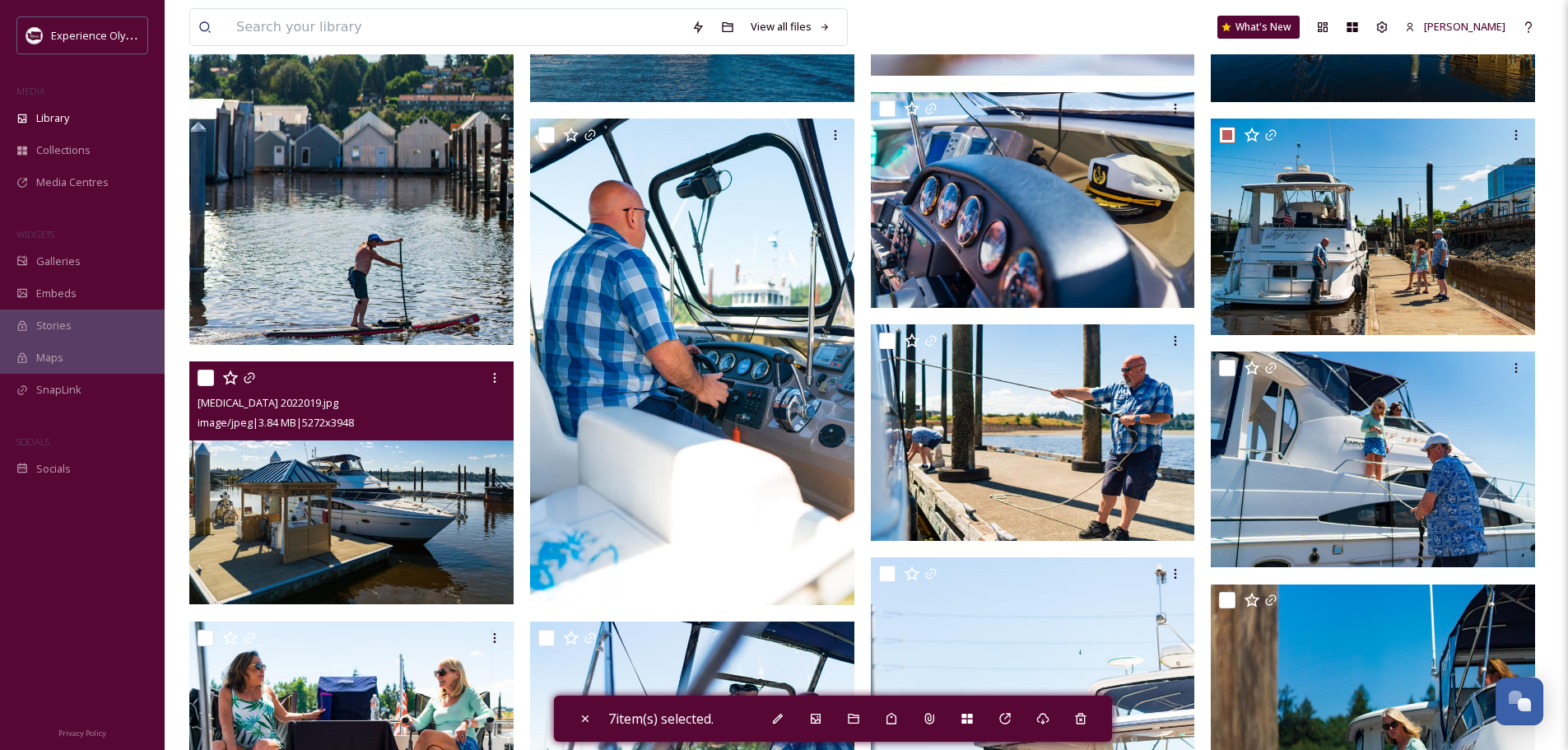
click at [208, 379] on input "checkbox" at bounding box center [205, 378] width 17 height 17
checkbox input "true"
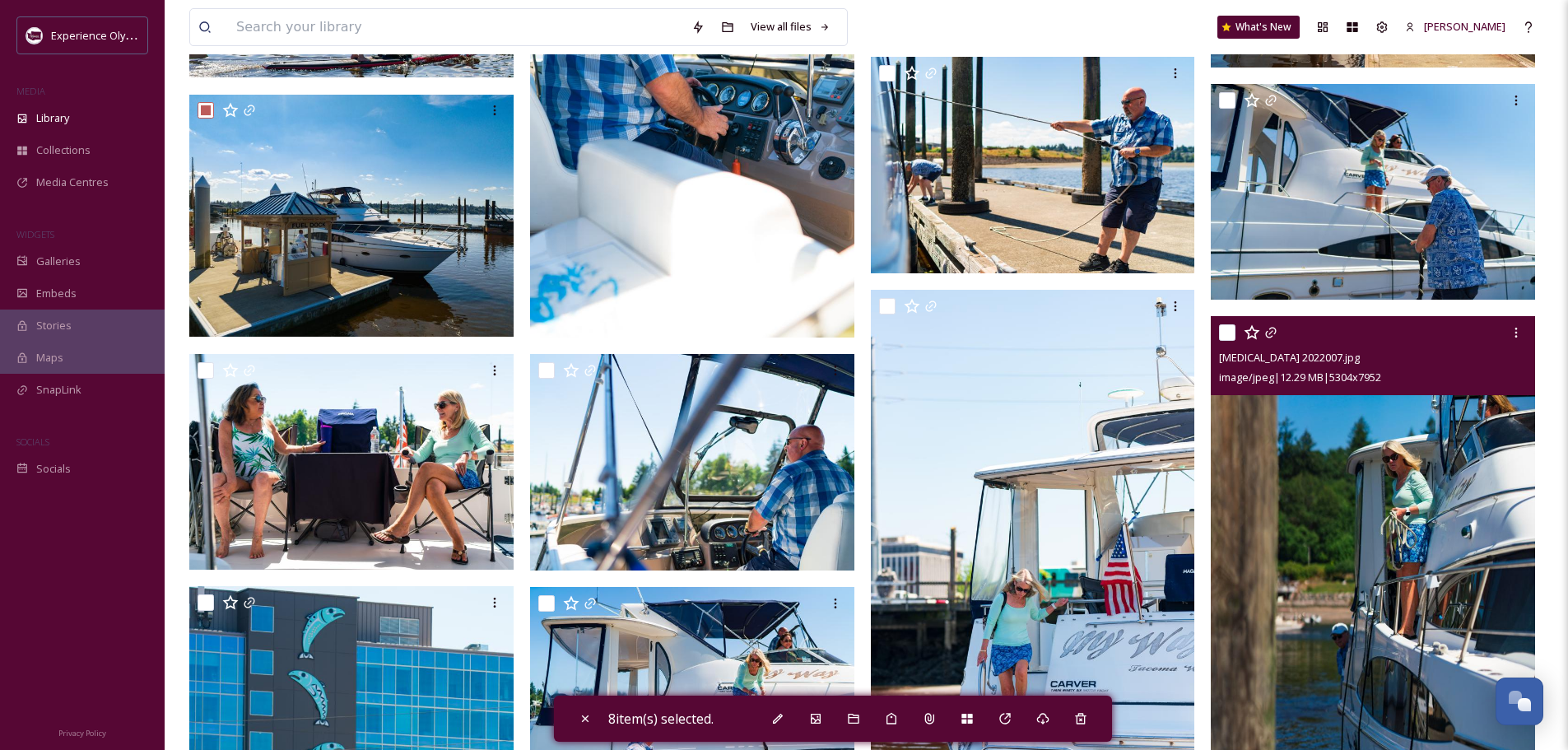
scroll to position [1152, 0]
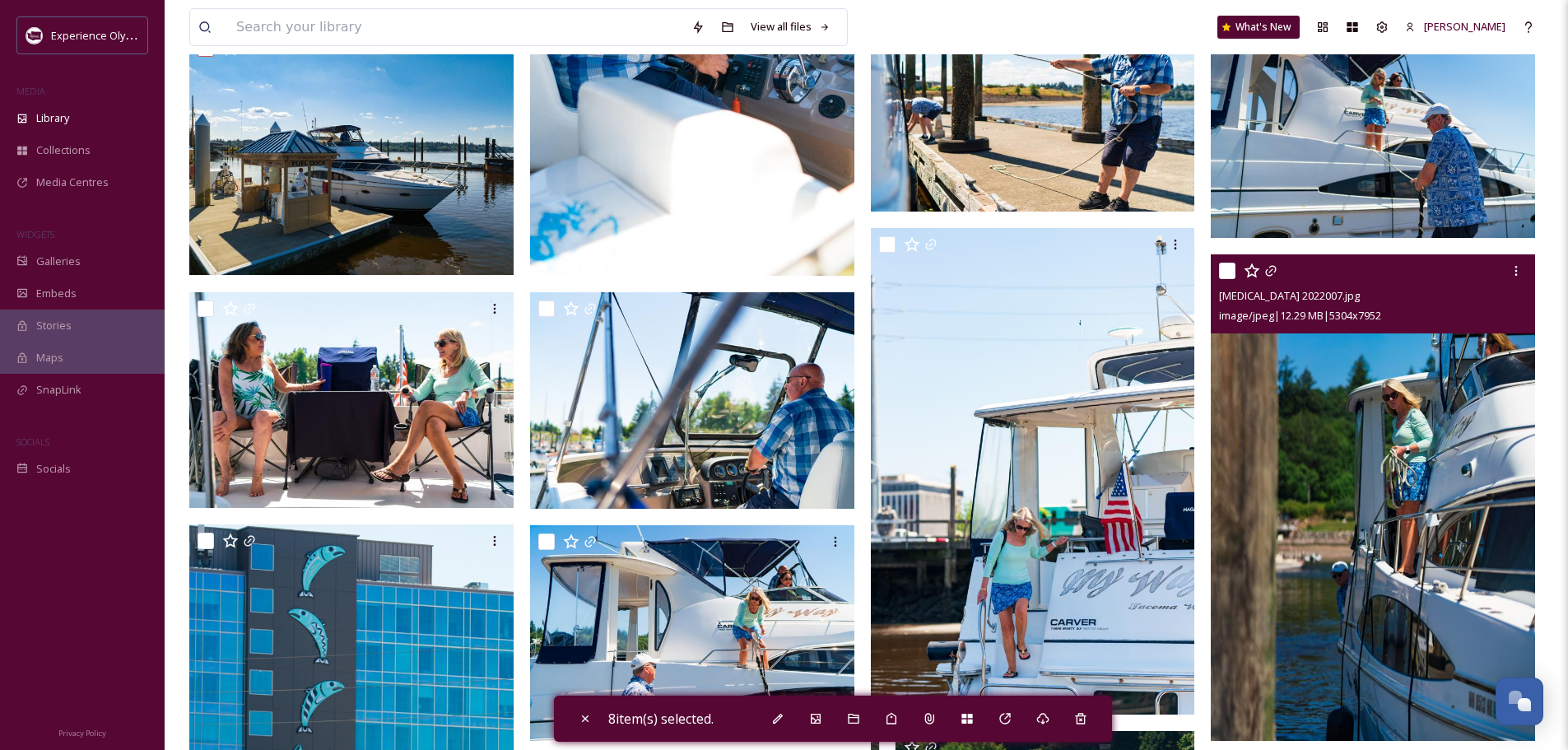
click at [1229, 272] on input "checkbox" at bounding box center [1227, 271] width 17 height 17
checkbox input "true"
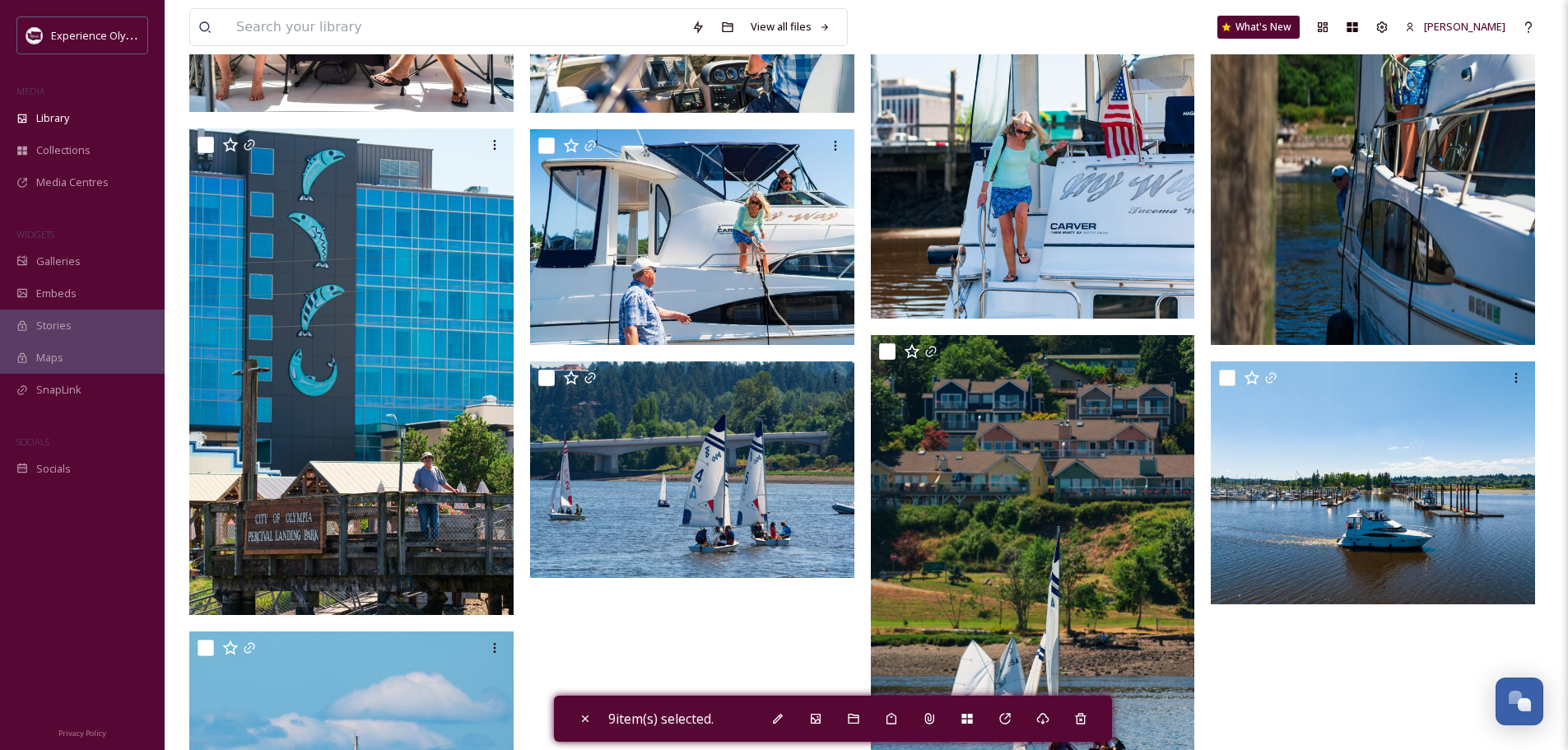
scroll to position [1564, 0]
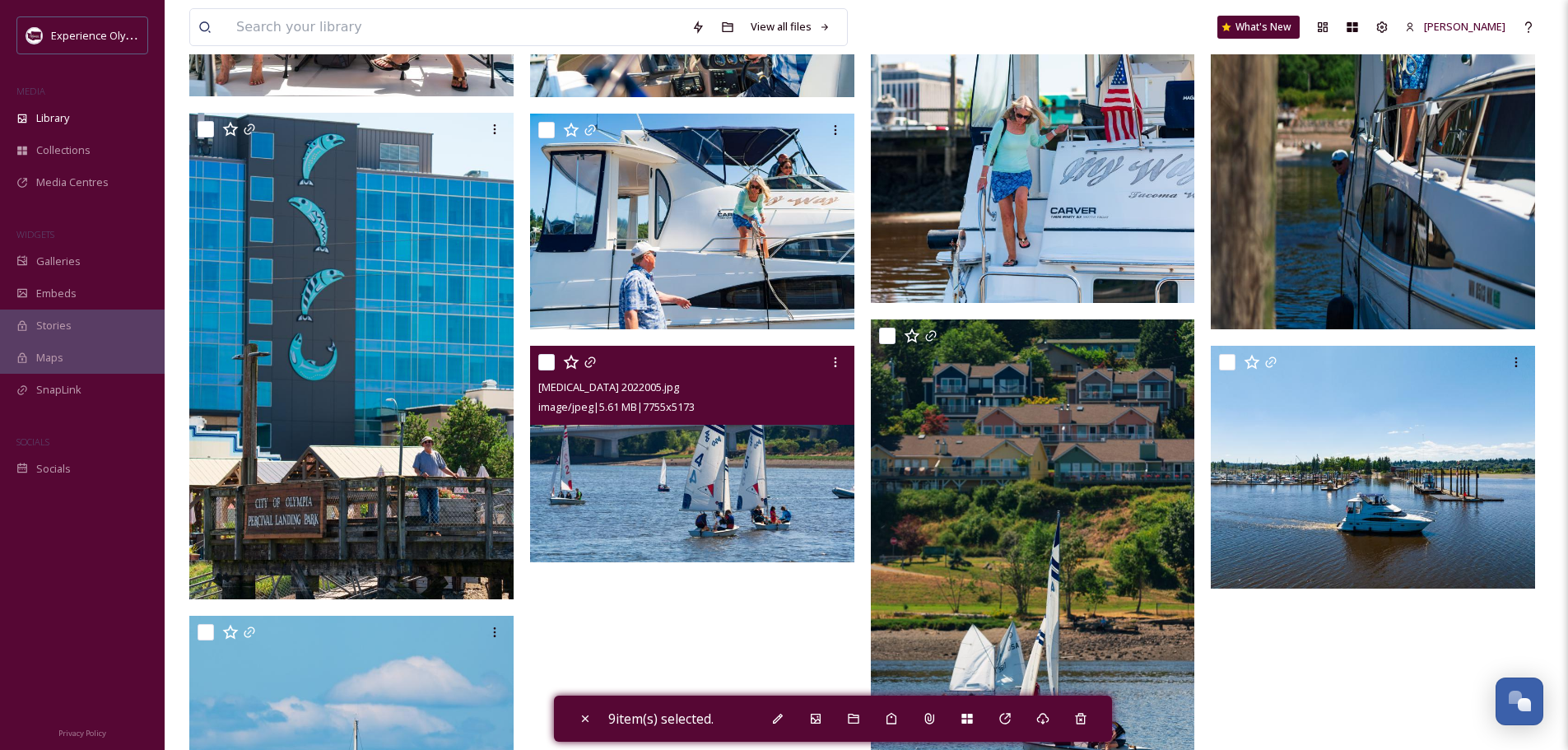
click at [550, 358] on input "checkbox" at bounding box center [546, 362] width 17 height 17
checkbox input "true"
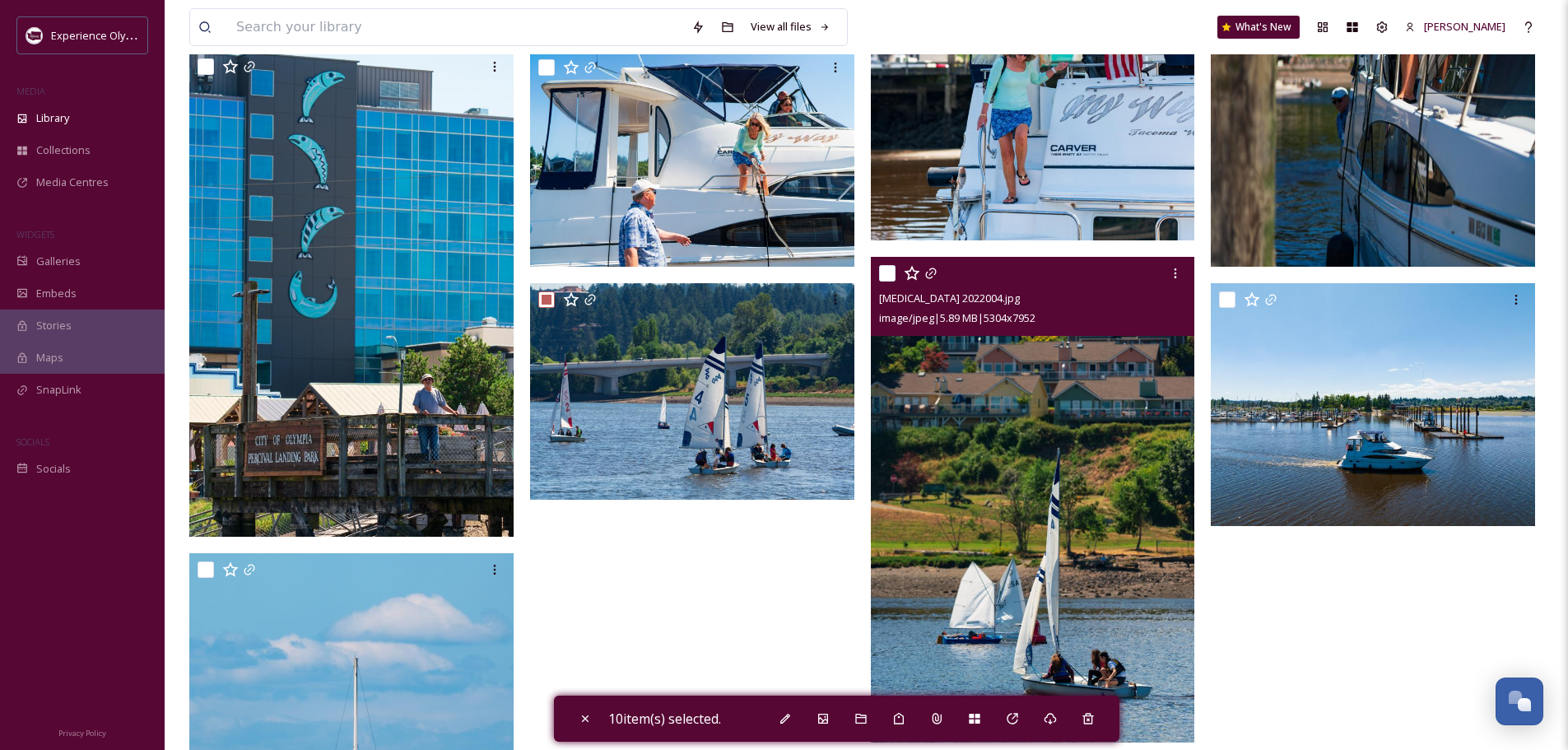
scroll to position [1645, 0]
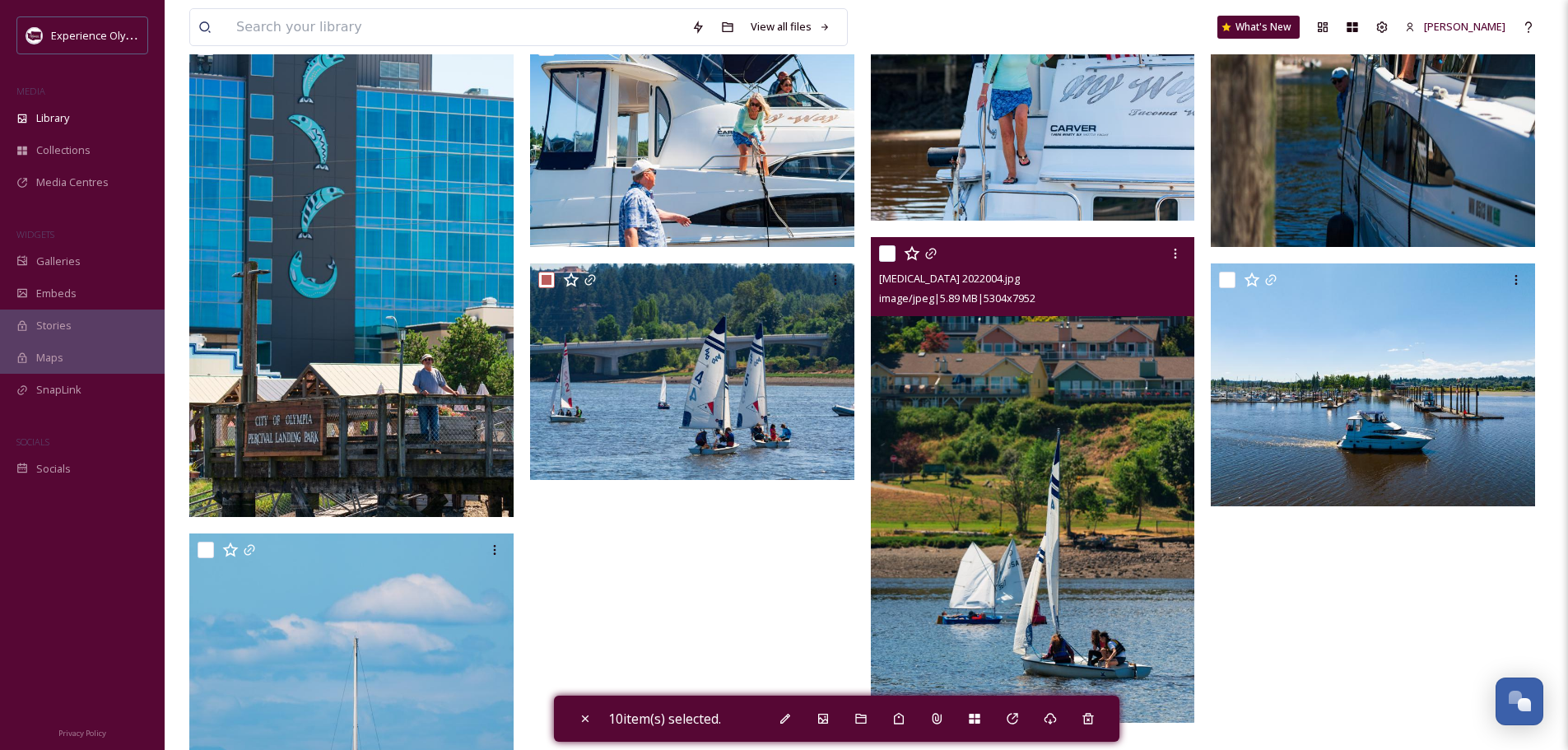
click at [876, 250] on div "[MEDICAL_DATA] 2022004.jpg image/jpeg | 5.89 MB | 5304 x 7952" at bounding box center [1033, 276] width 324 height 79
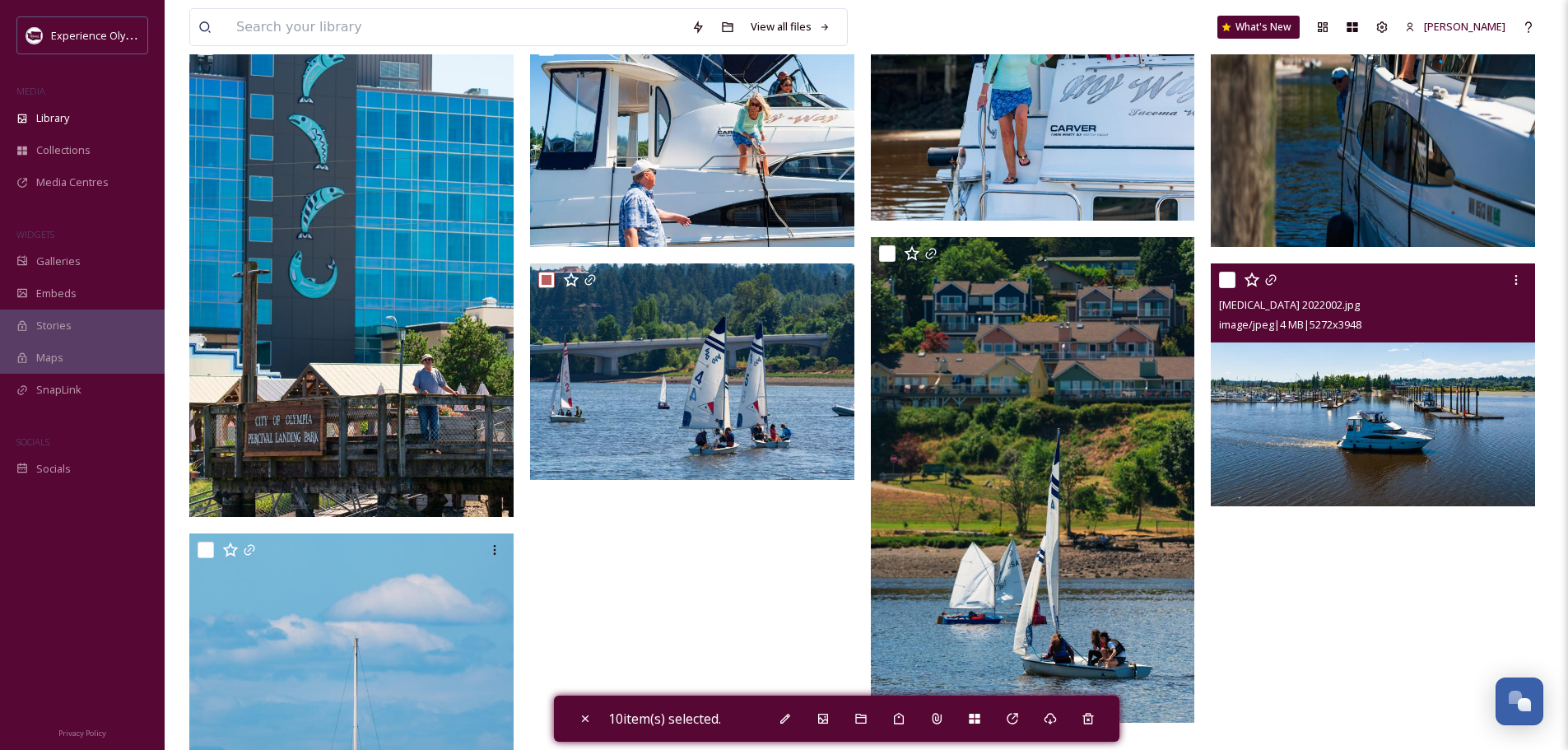
click at [1232, 277] on input "checkbox" at bounding box center [1227, 279] width 17 height 17
checkbox input "true"
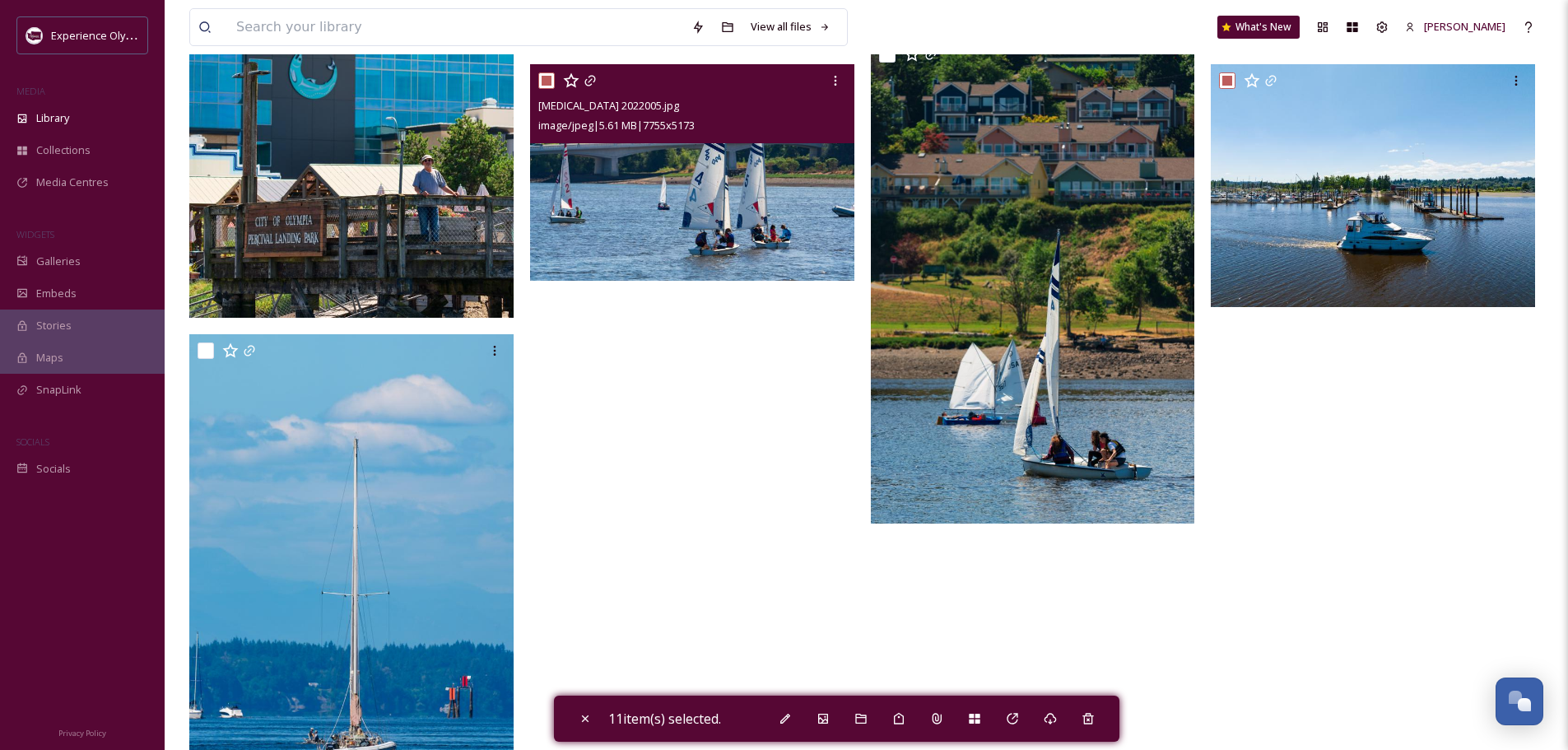
scroll to position [1893, 0]
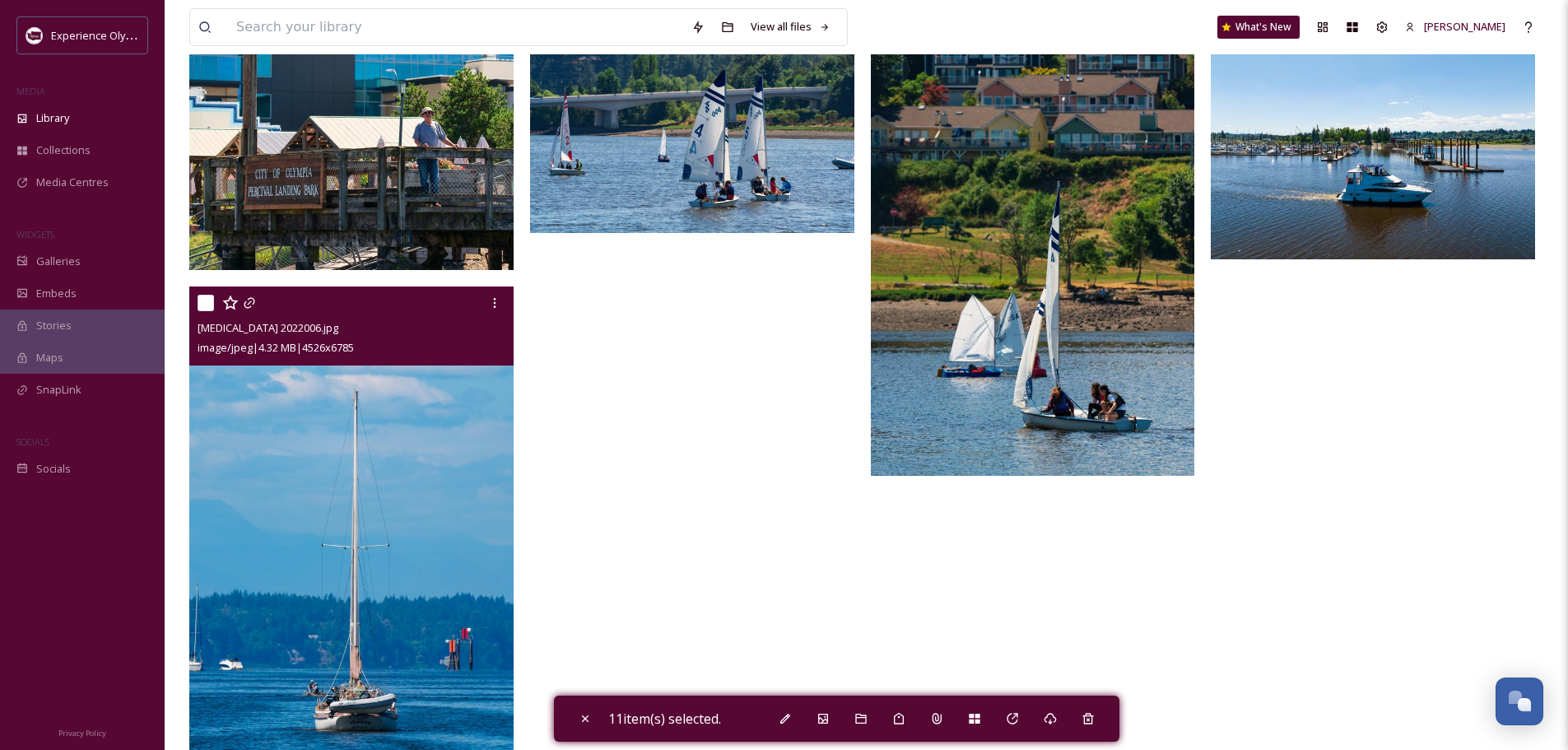
click at [202, 295] on input "checkbox" at bounding box center [205, 302] width 17 height 17
checkbox input "true"
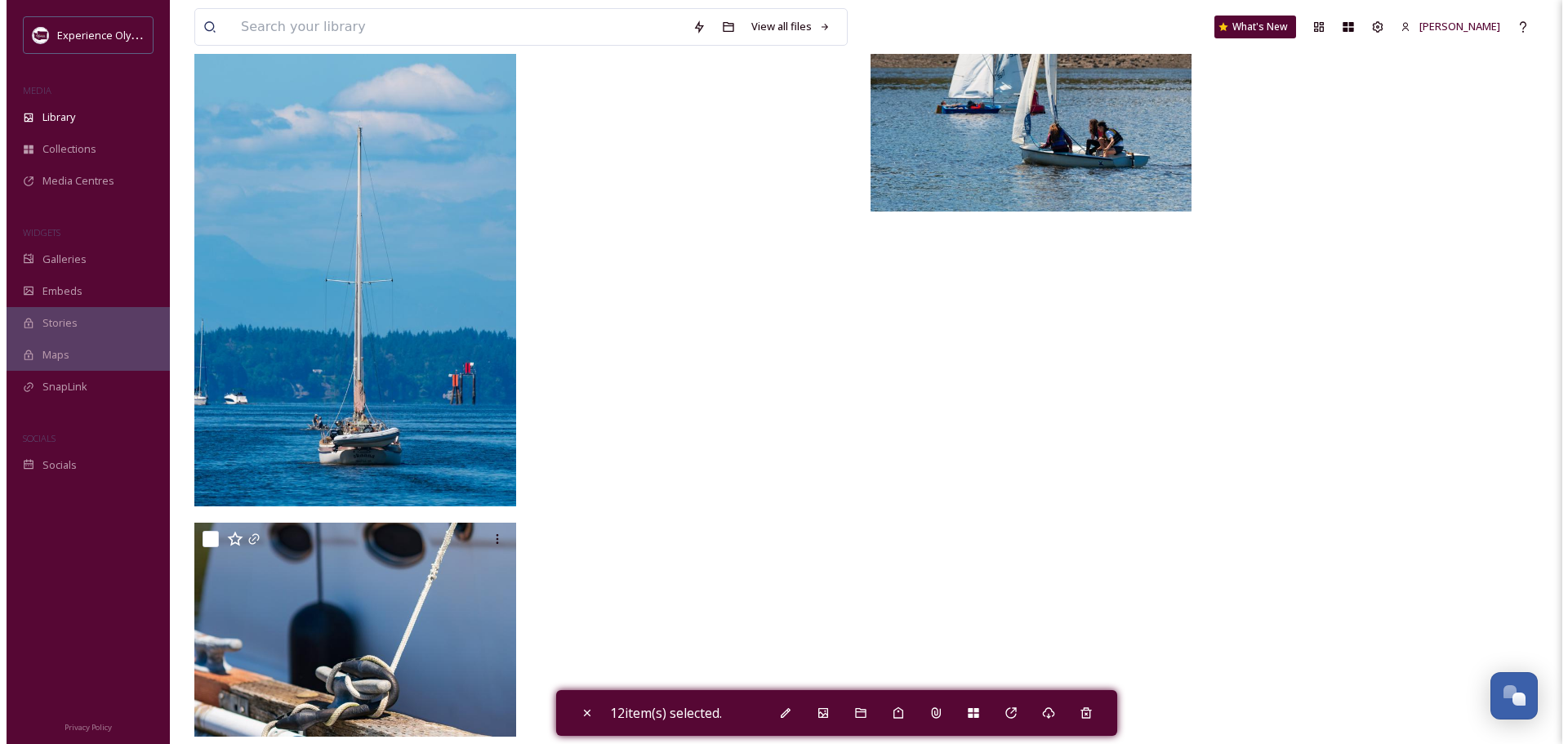
scroll to position [2158, 0]
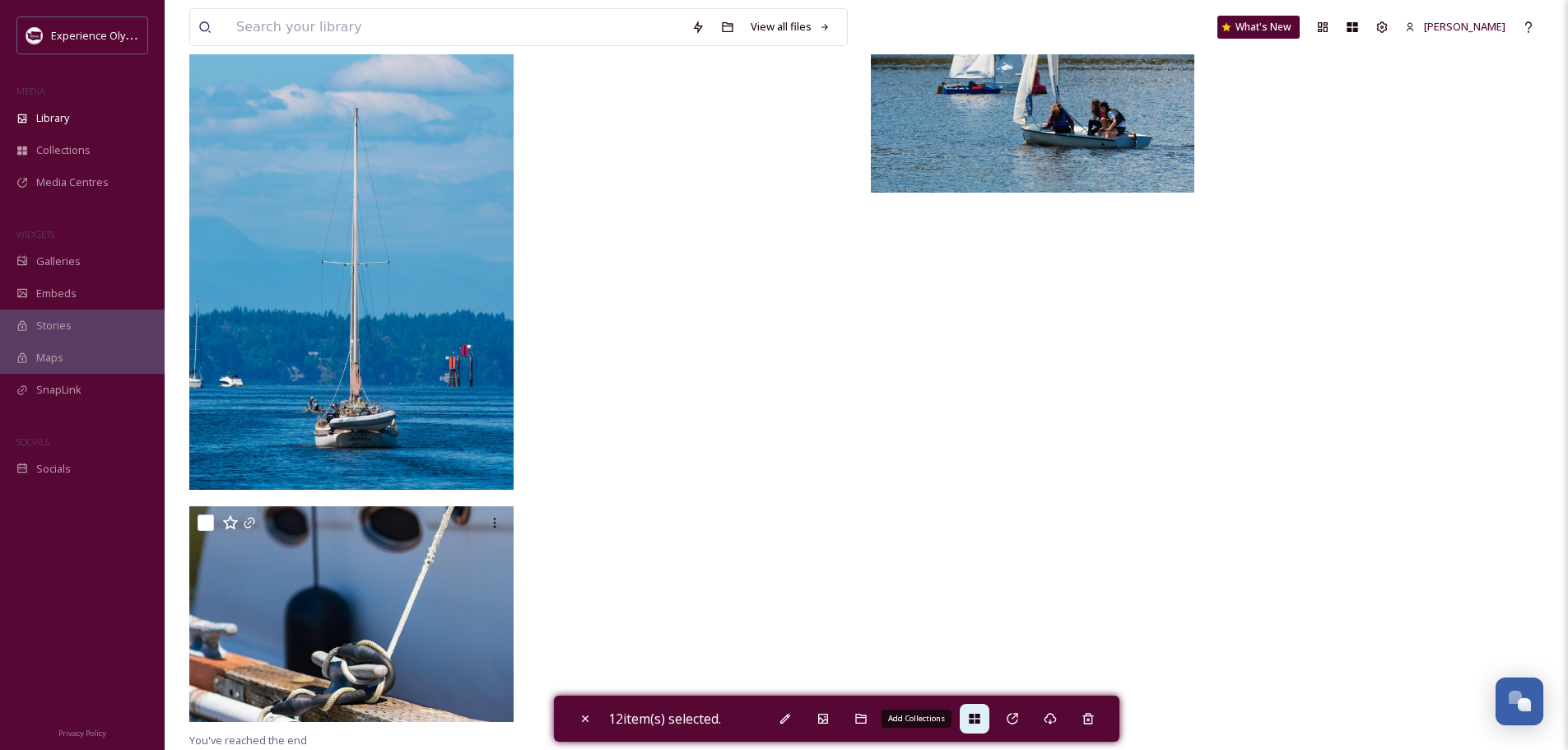
click at [971, 711] on div "Add Collections" at bounding box center [975, 718] width 30 height 30
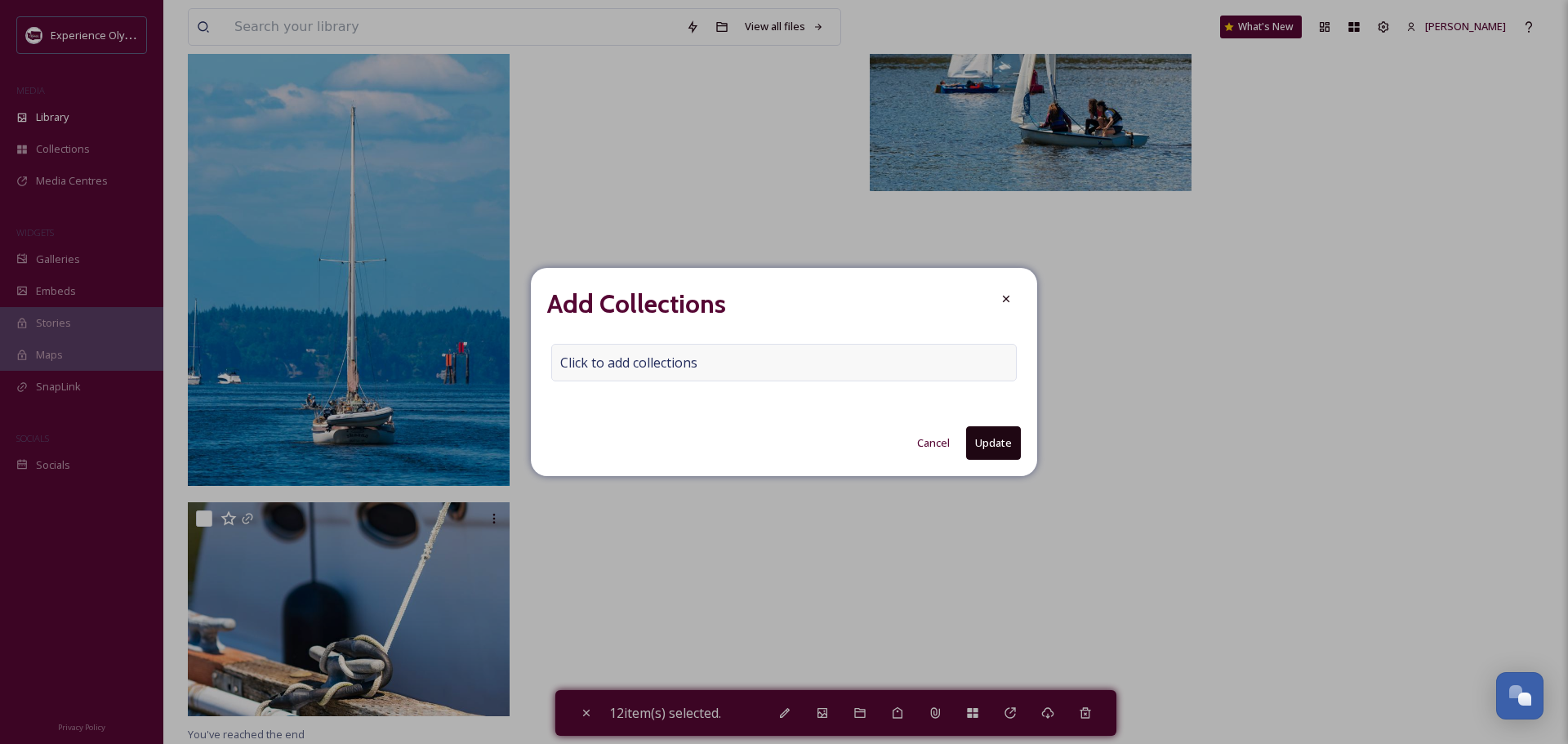
click at [591, 363] on span "Click to add collections" at bounding box center [629, 362] width 137 height 20
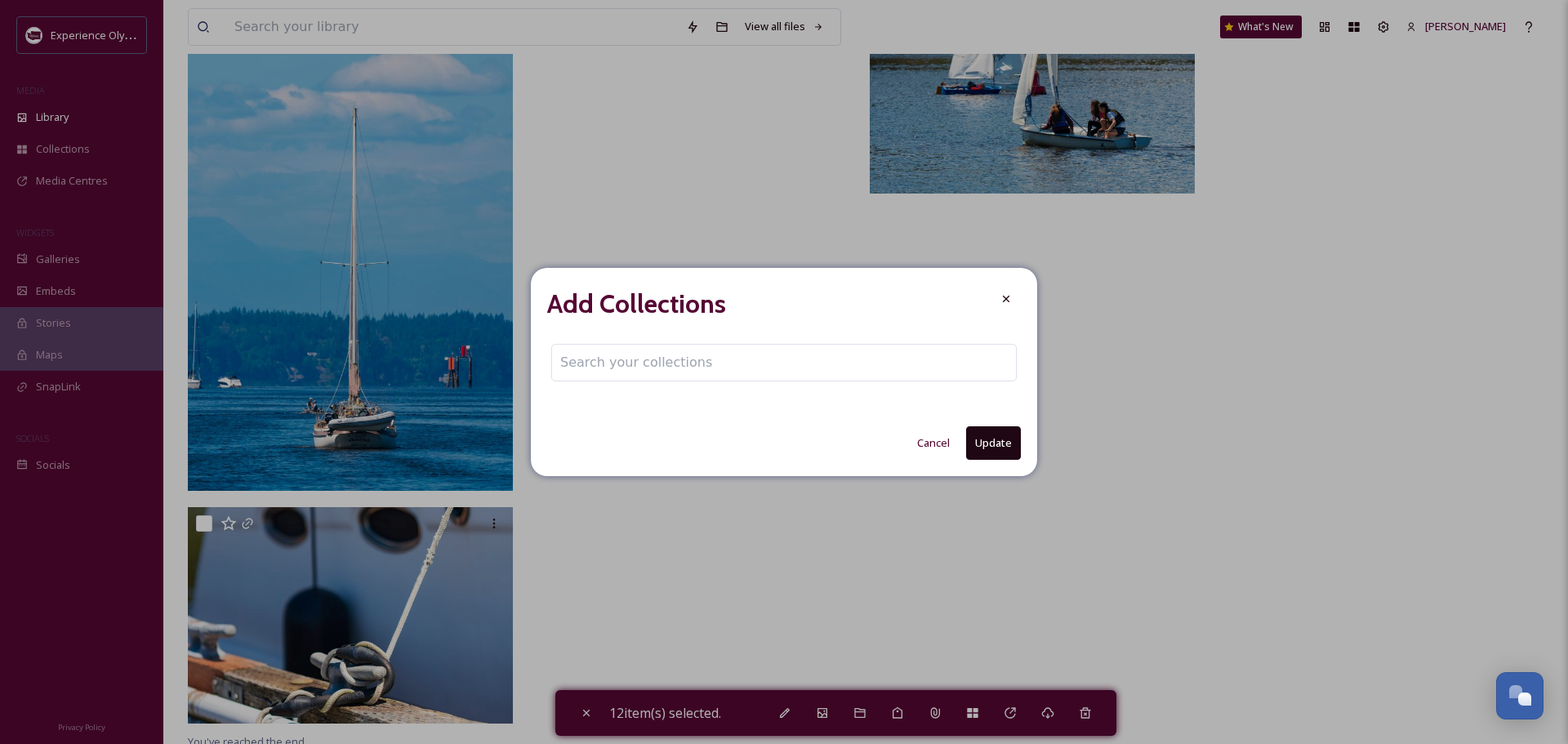
click at [611, 360] on input at bounding box center [642, 362] width 180 height 36
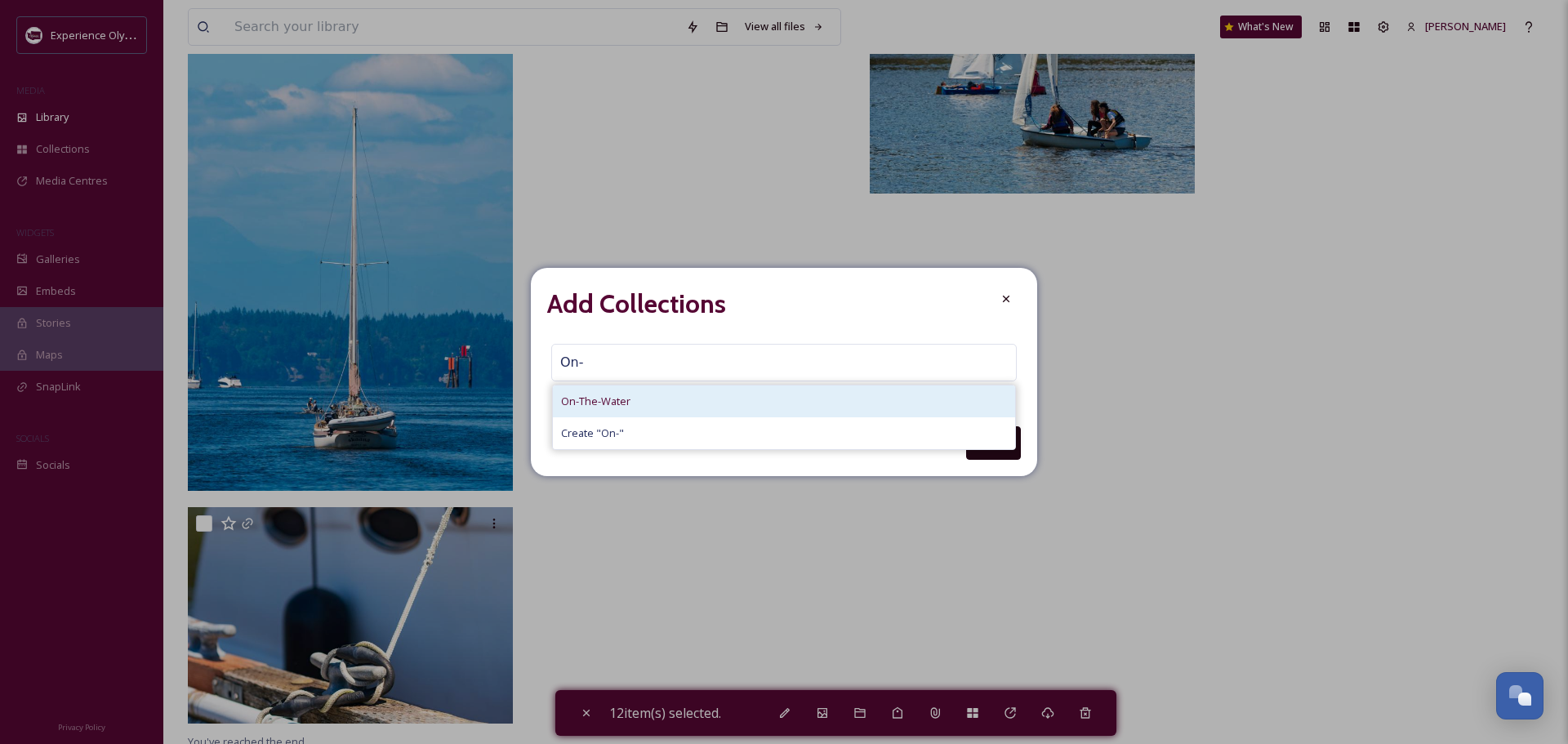
type input "On-"
click at [603, 400] on span "On-The-Water" at bounding box center [596, 402] width 70 height 16
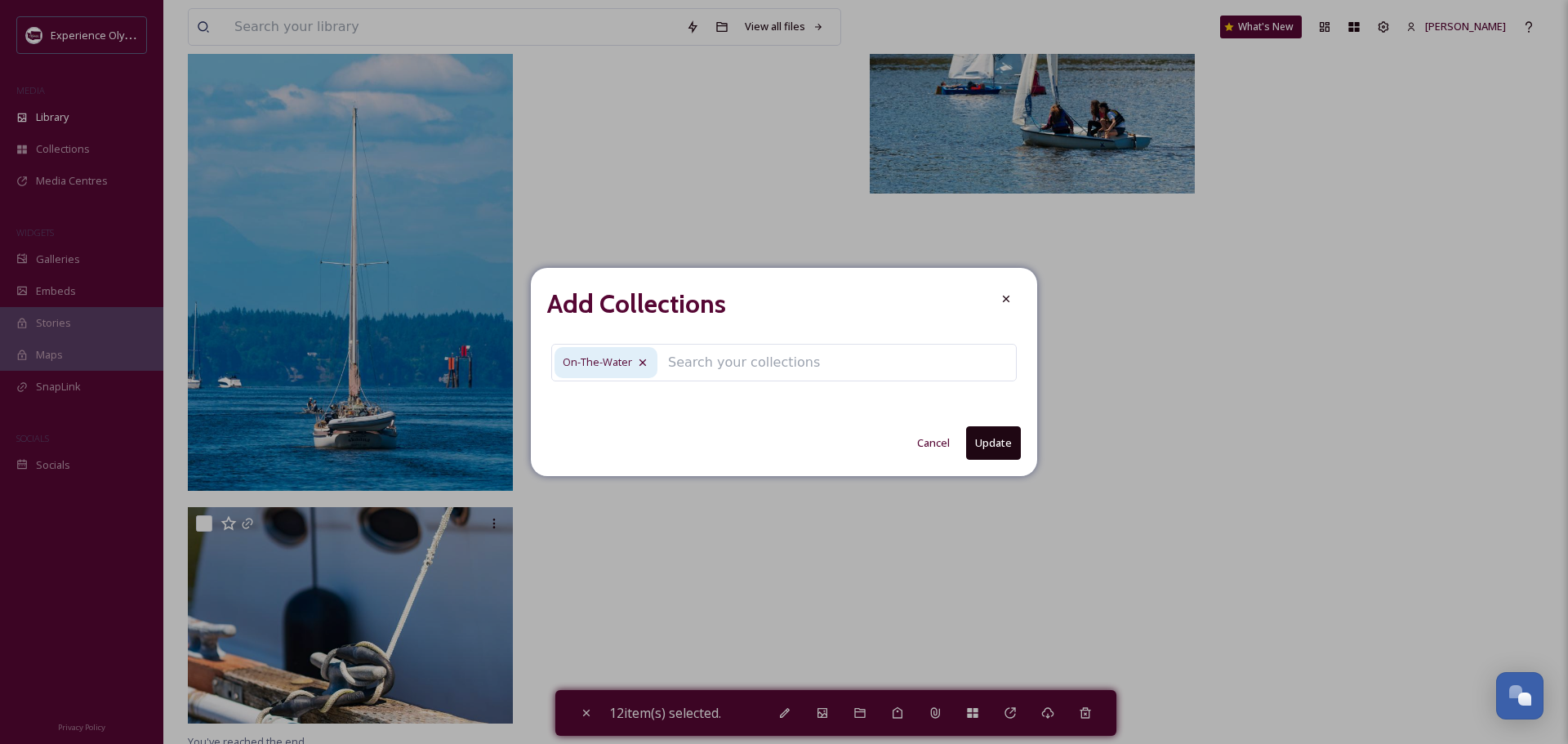
click at [984, 440] on button "Update" at bounding box center [993, 442] width 55 height 34
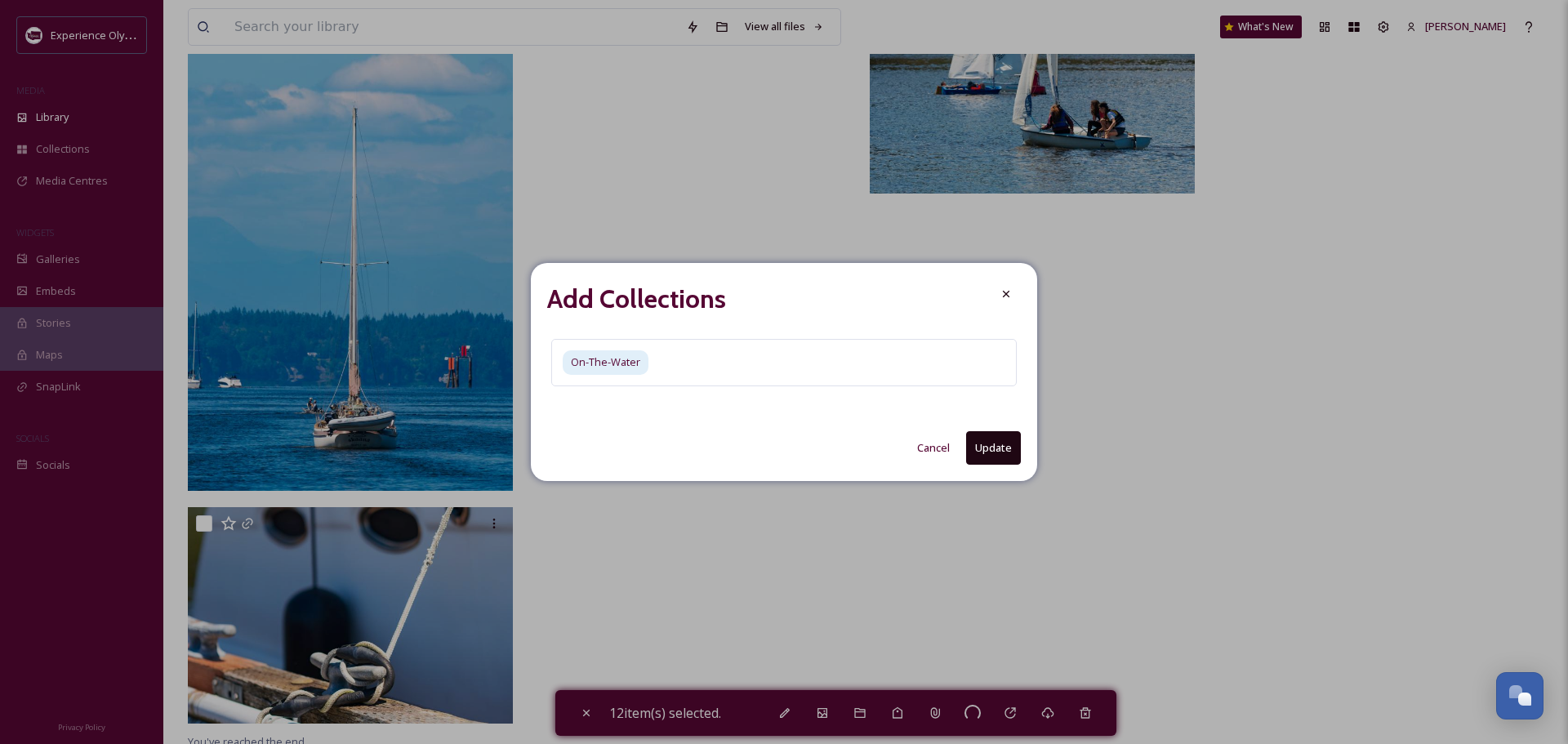
checkbox input "false"
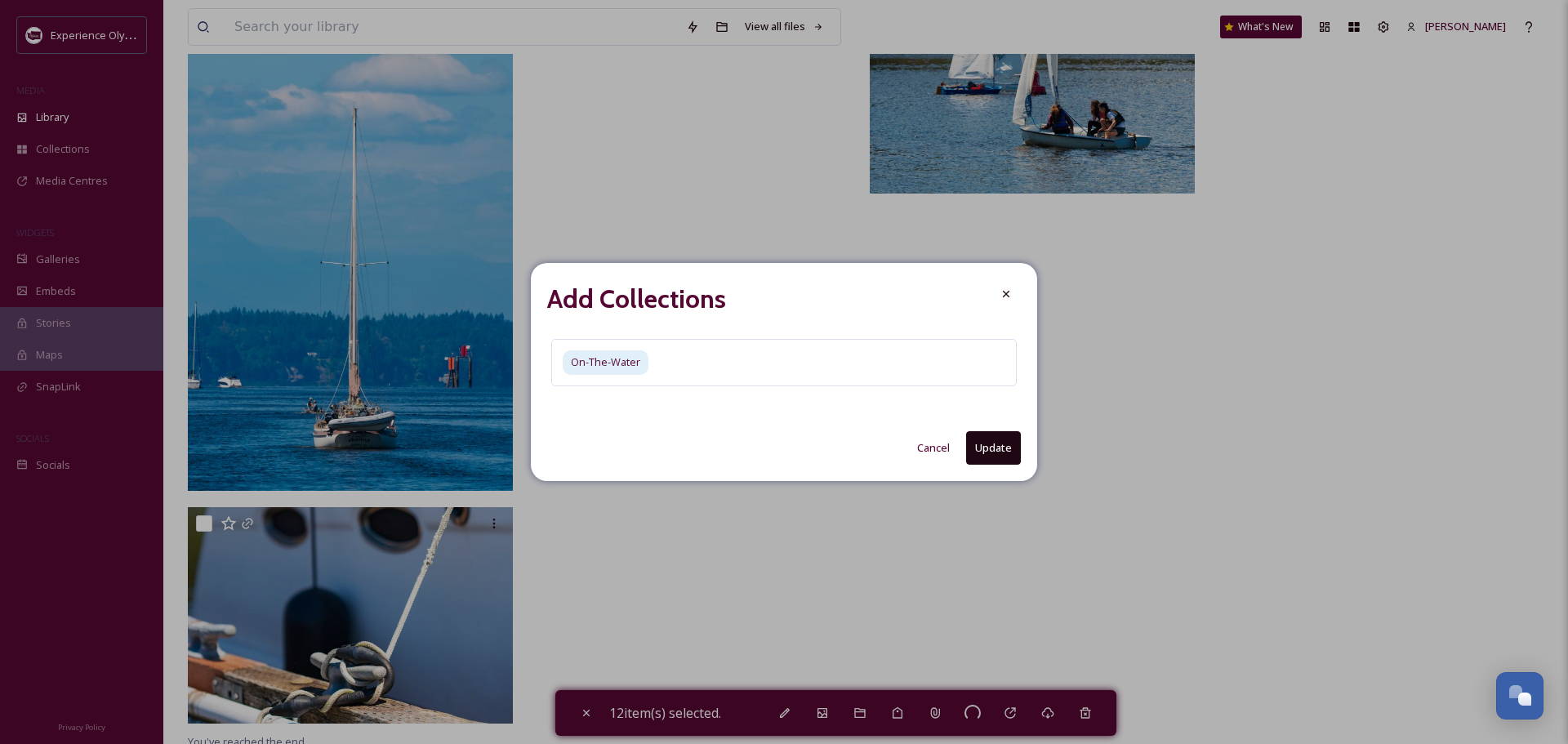
checkbox input "false"
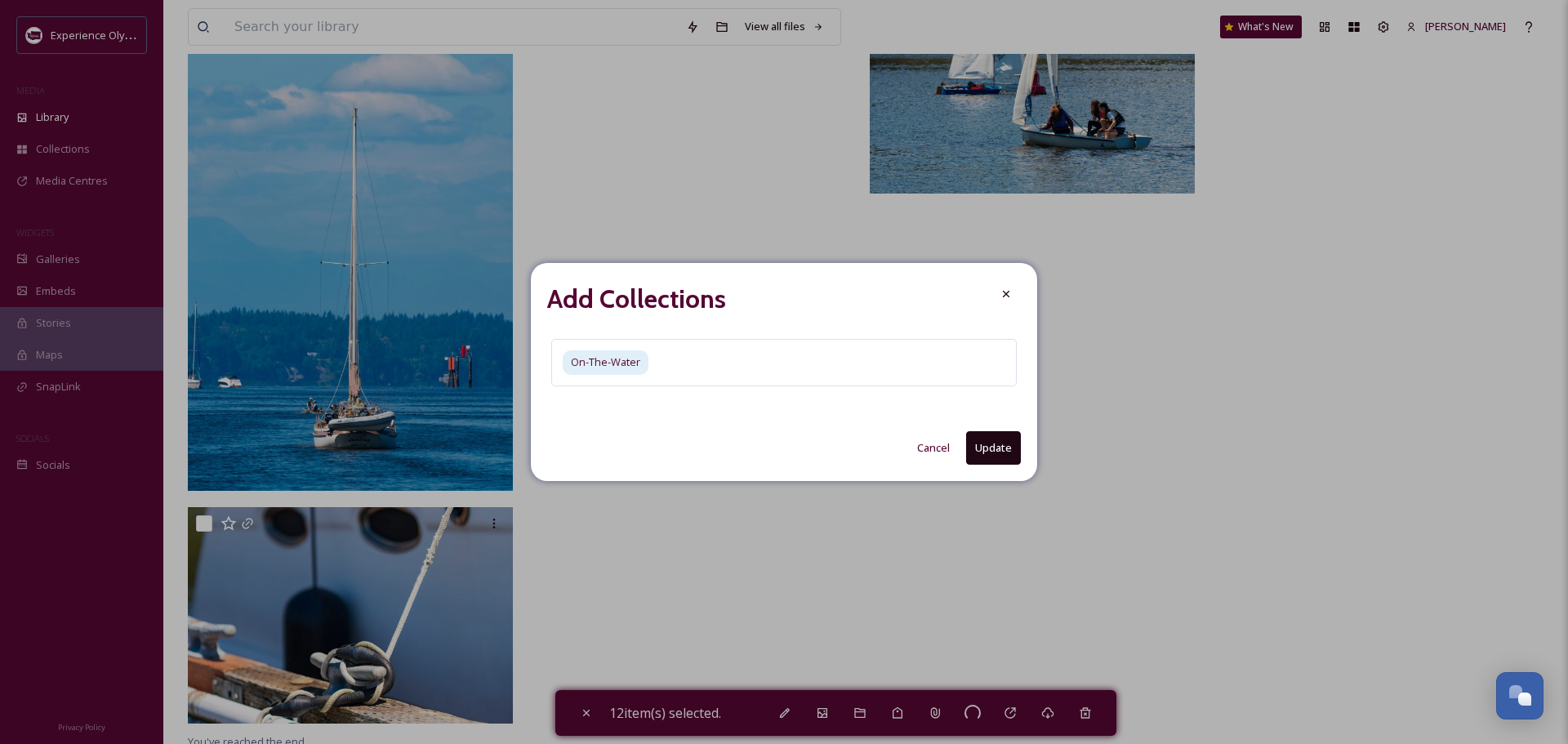
checkbox input "false"
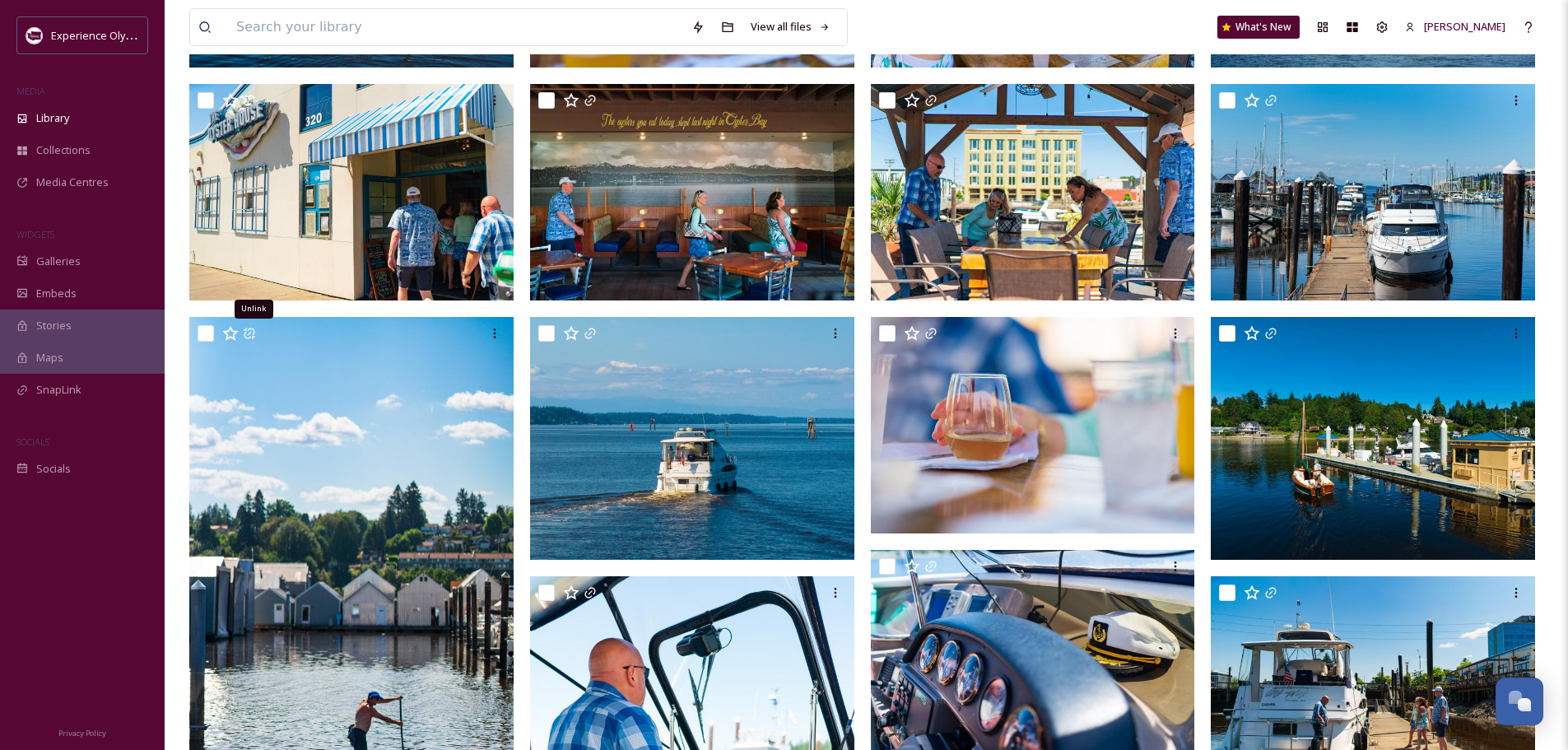
scroll to position [0, 0]
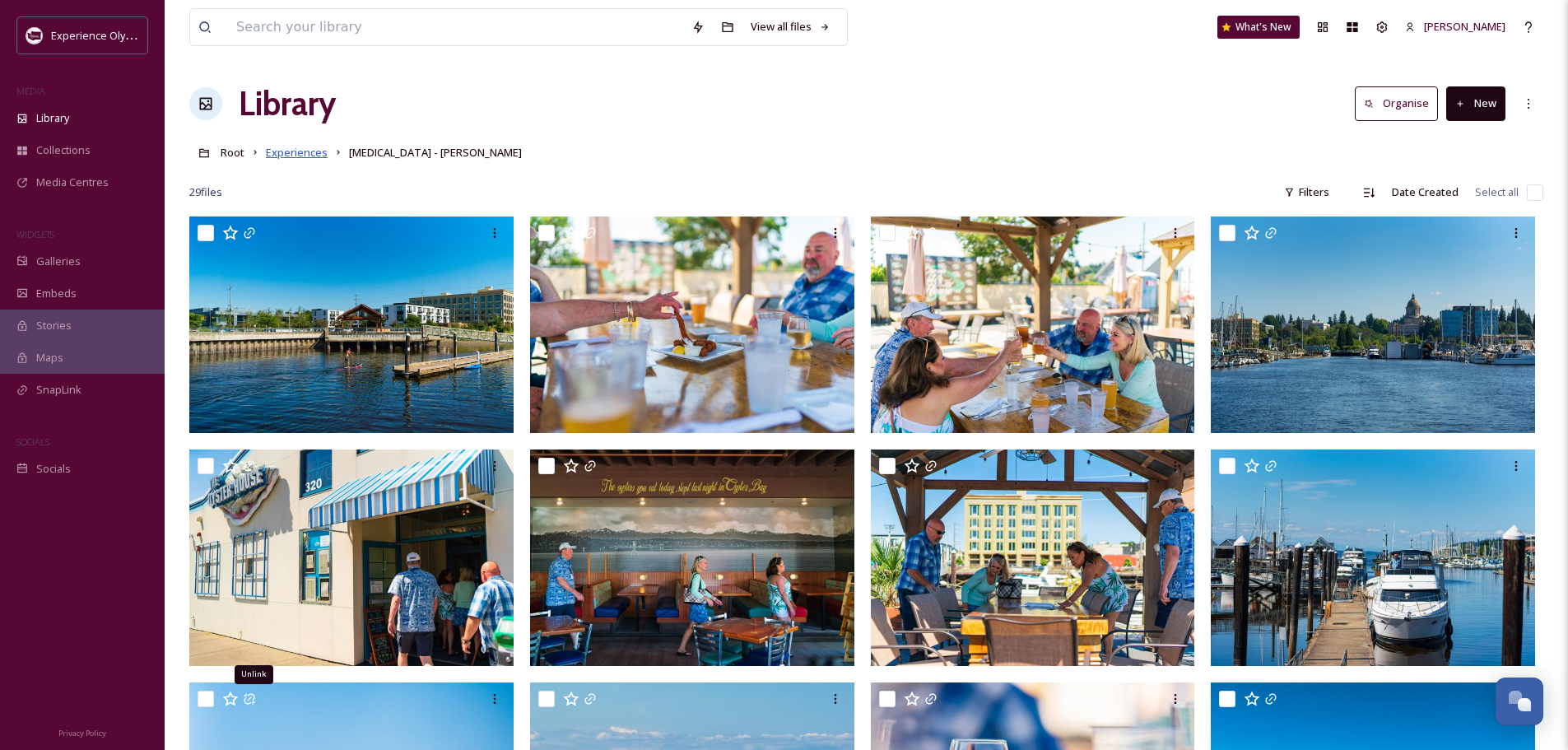
click at [285, 152] on span "Experiences" at bounding box center [296, 152] width 61 height 15
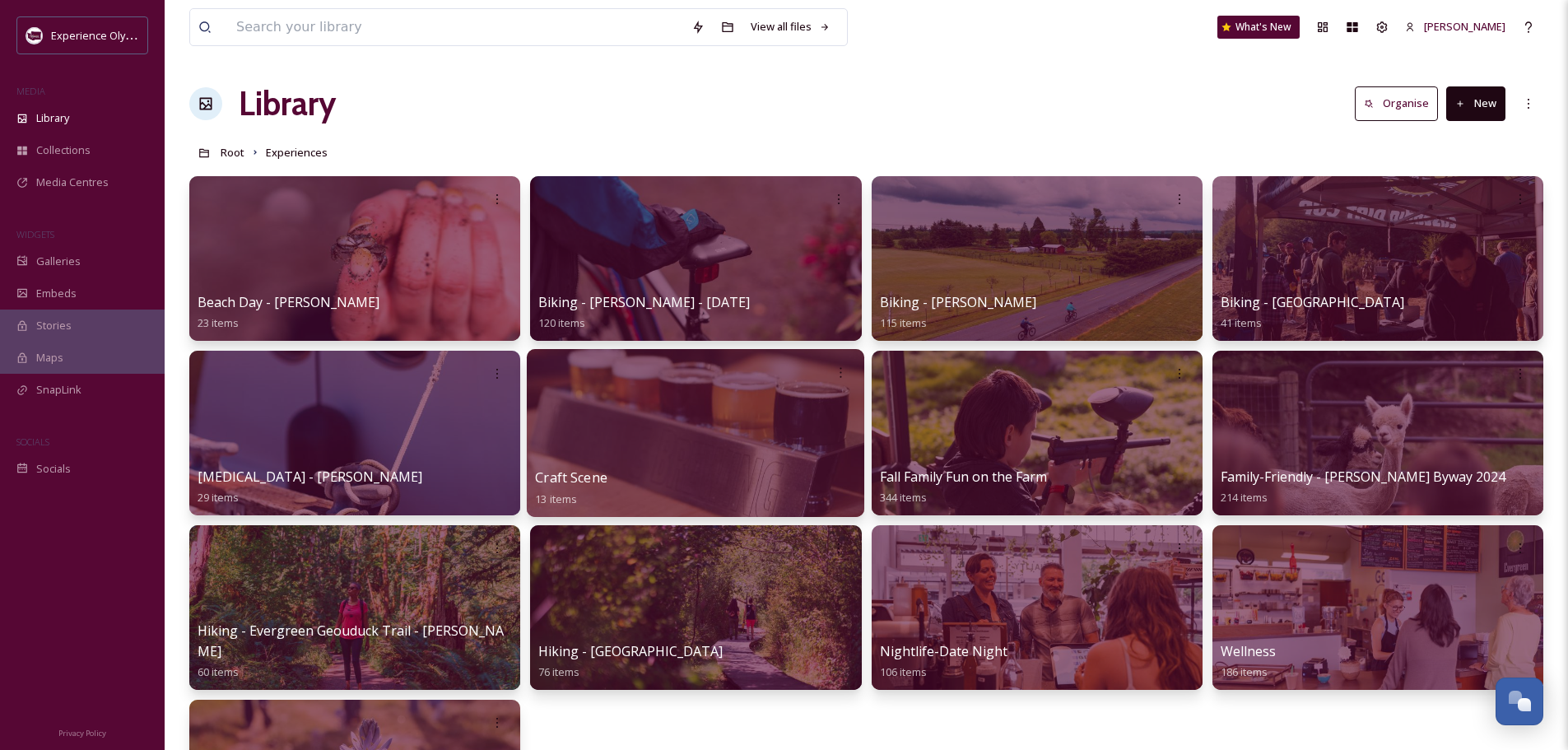
click at [584, 481] on span "Craft Scene" at bounding box center [571, 477] width 73 height 18
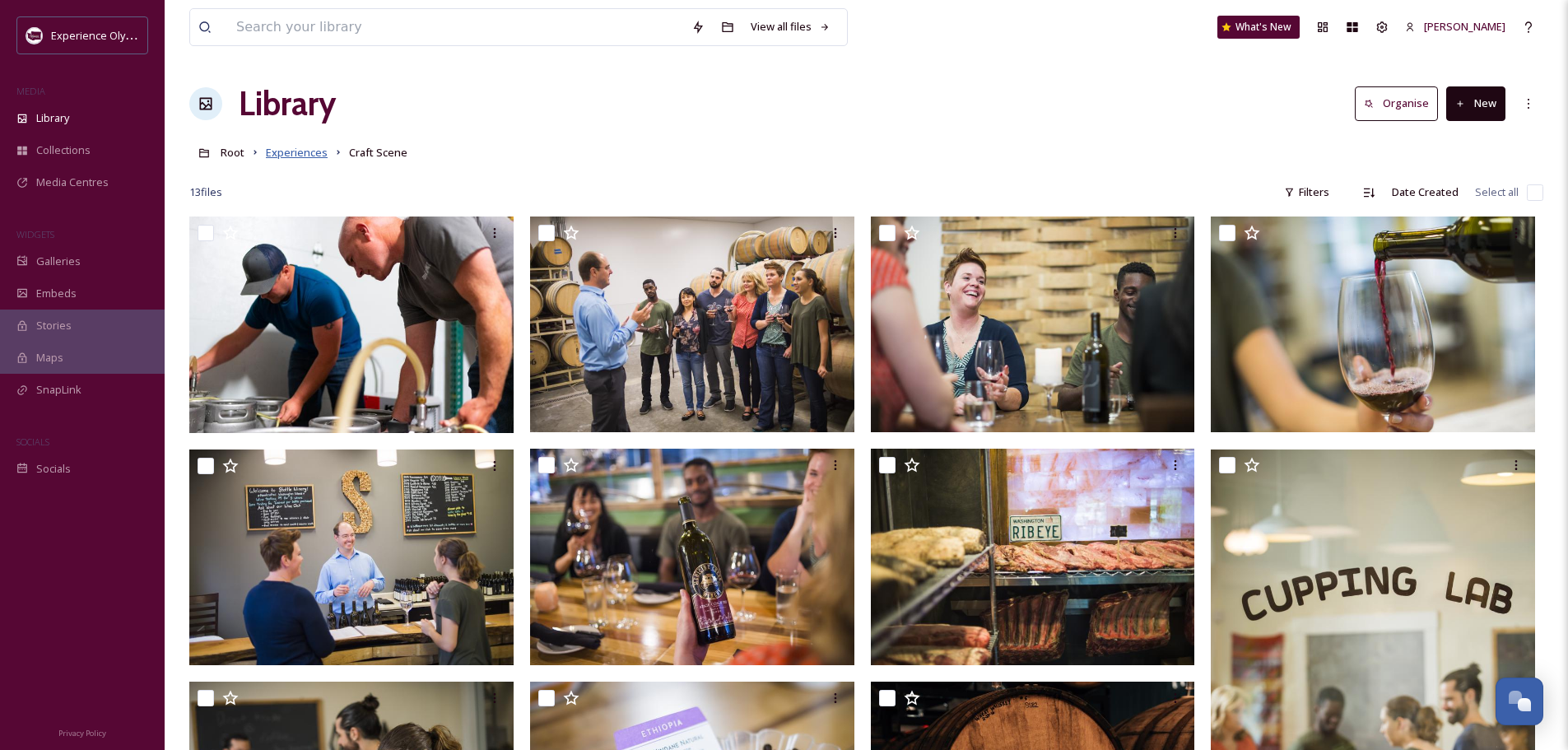
click at [282, 152] on span "Experiences" at bounding box center [296, 152] width 61 height 15
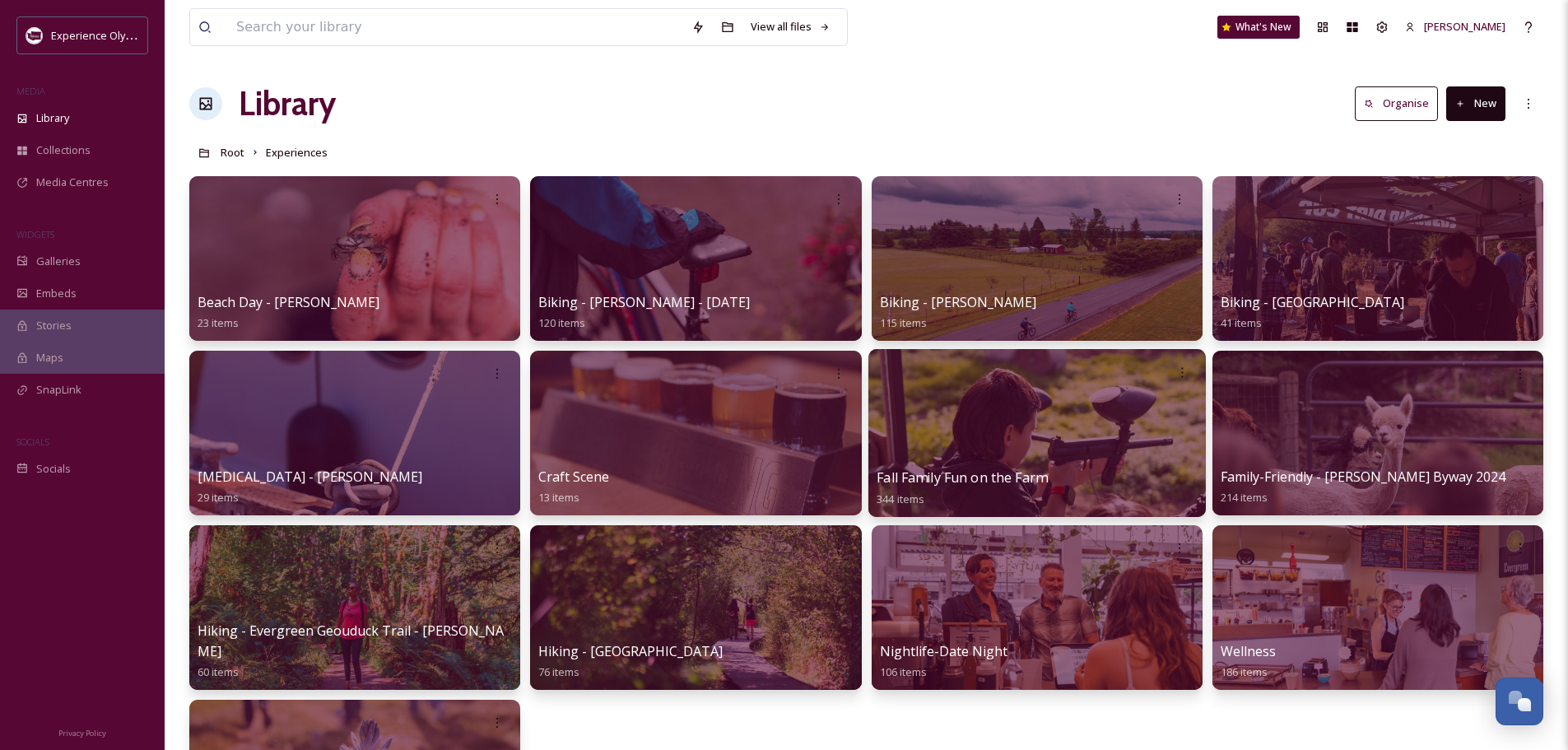
click at [937, 477] on span "Fall Family Fun on the Farm" at bounding box center [961, 477] width 170 height 18
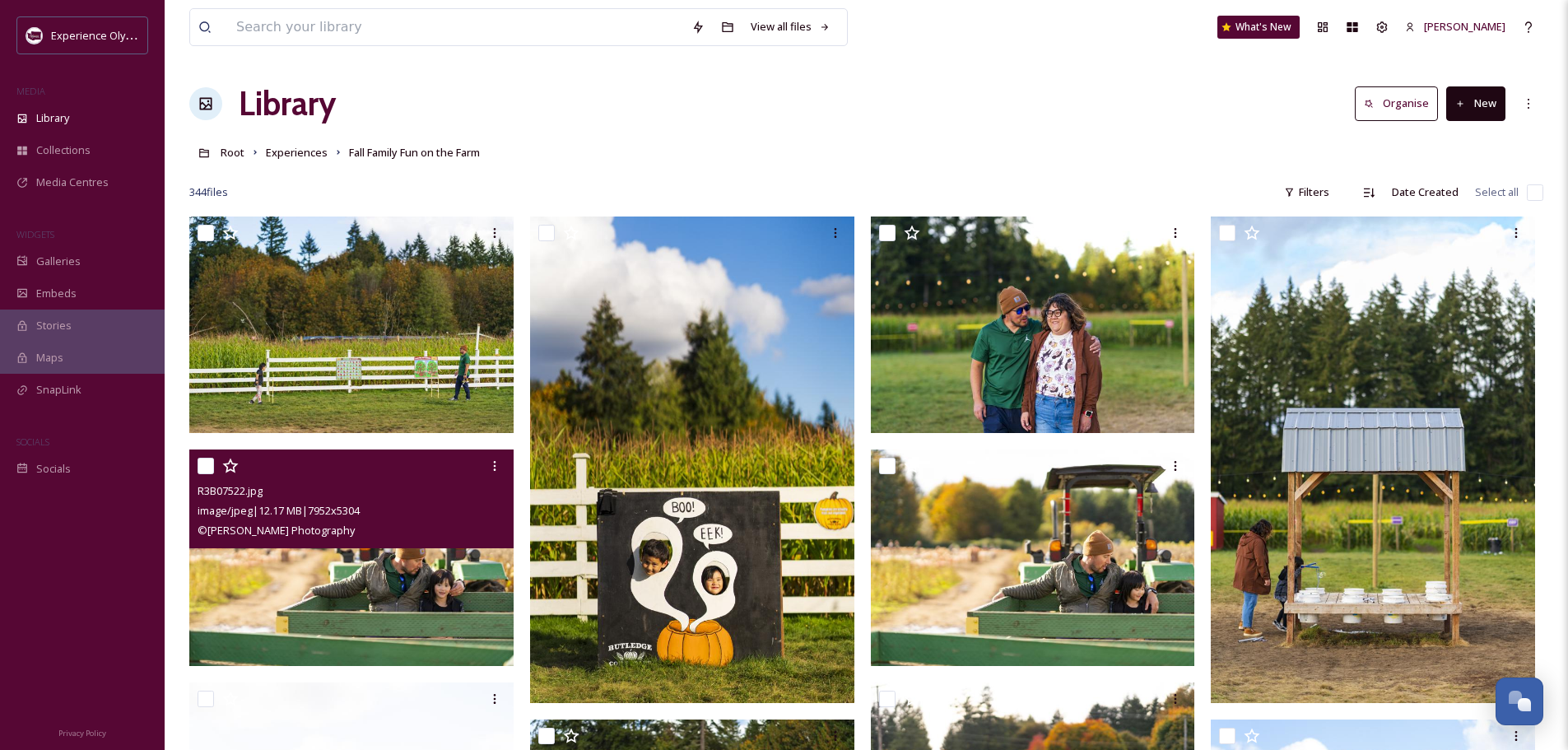
click at [198, 463] on input "checkbox" at bounding box center [205, 465] width 17 height 17
checkbox input "true"
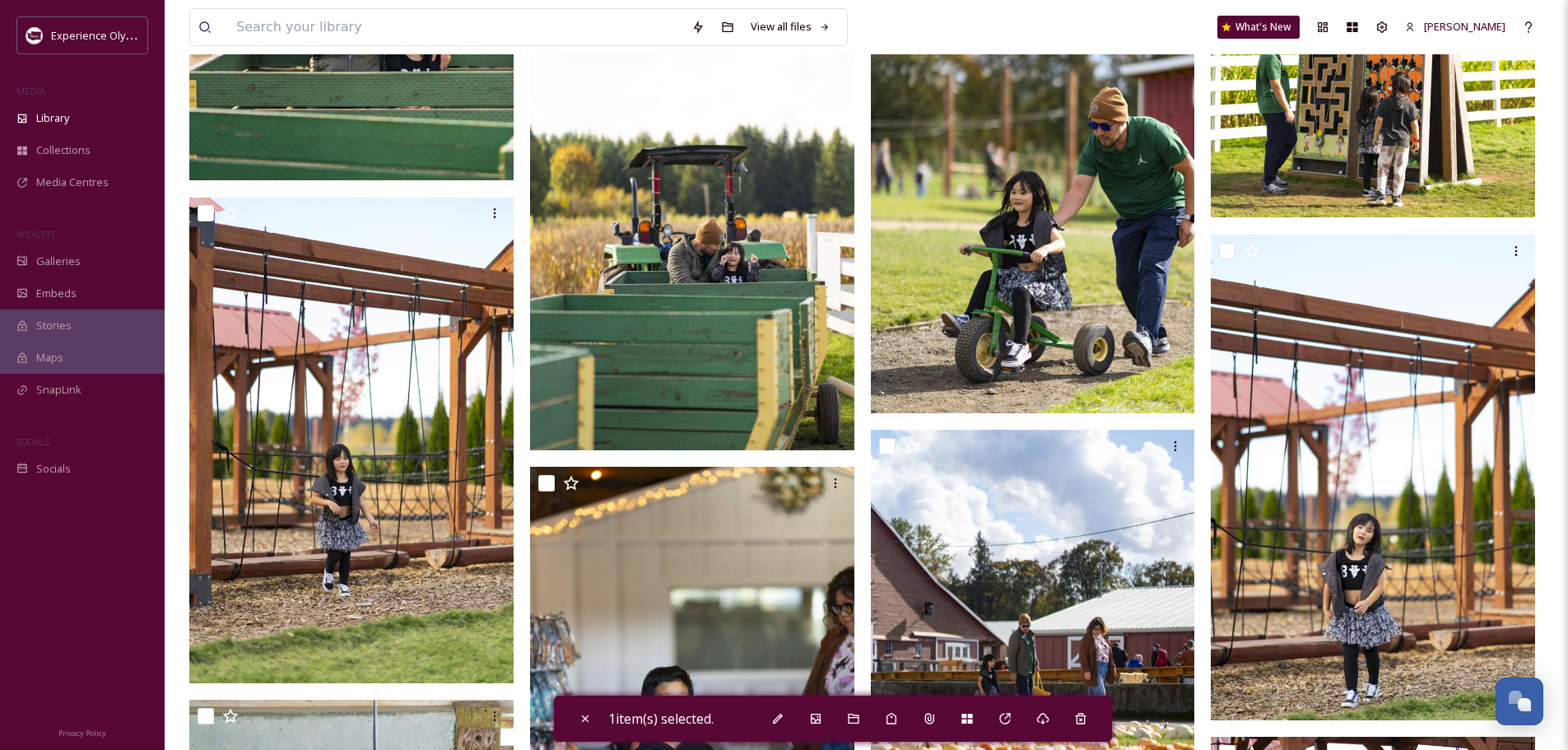
scroll to position [1070, 0]
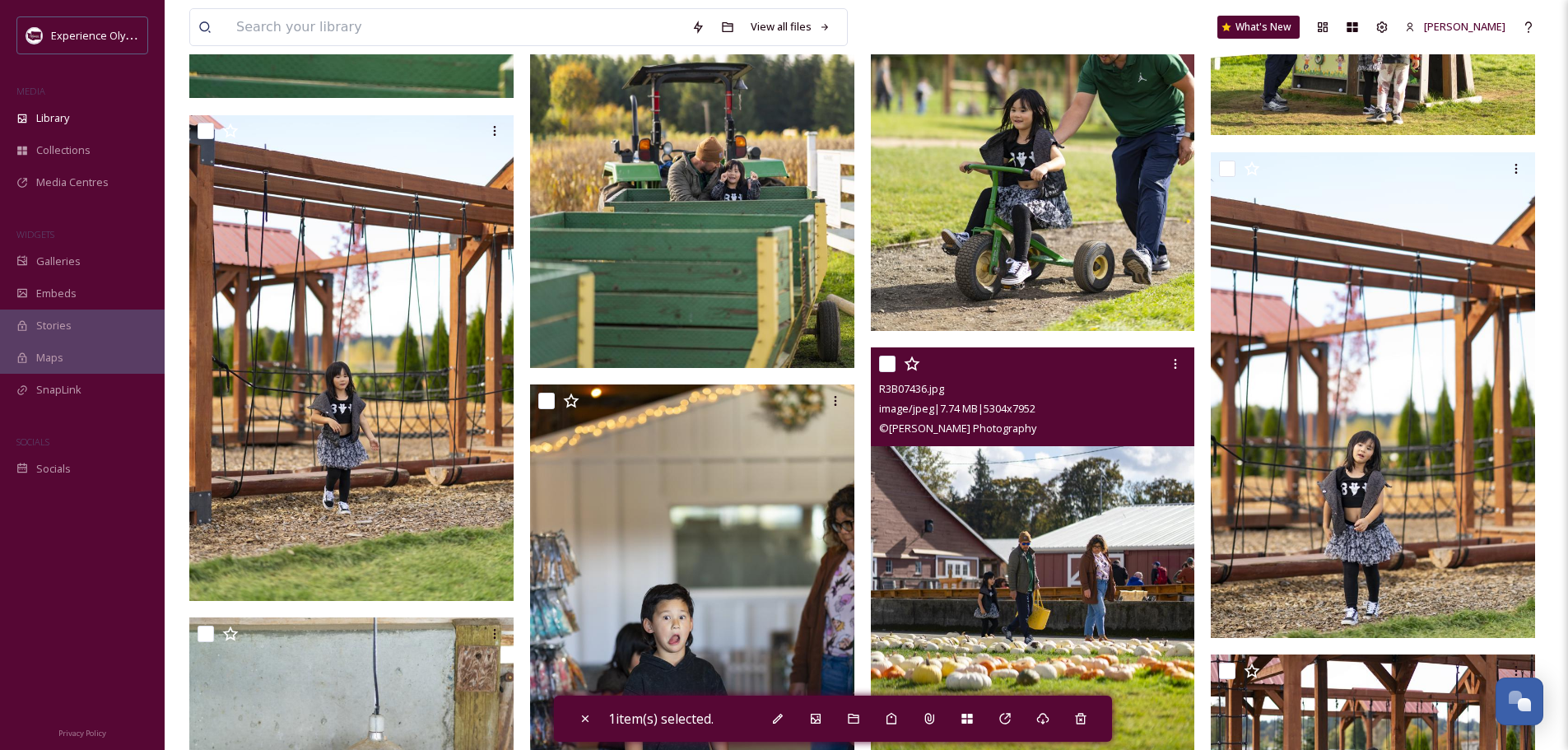
click at [888, 360] on input "checkbox" at bounding box center [887, 364] width 17 height 17
checkbox input "true"
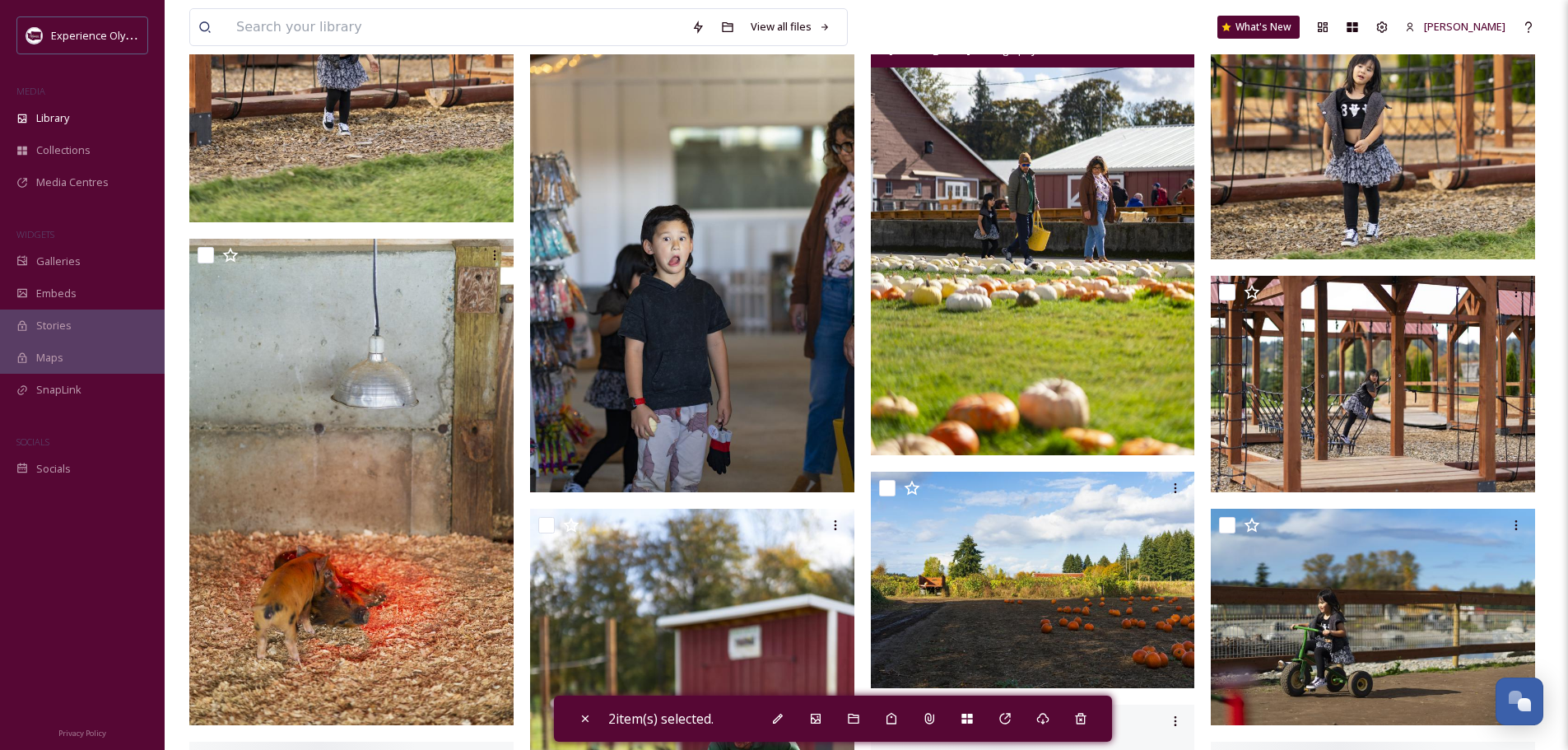
scroll to position [1482, 0]
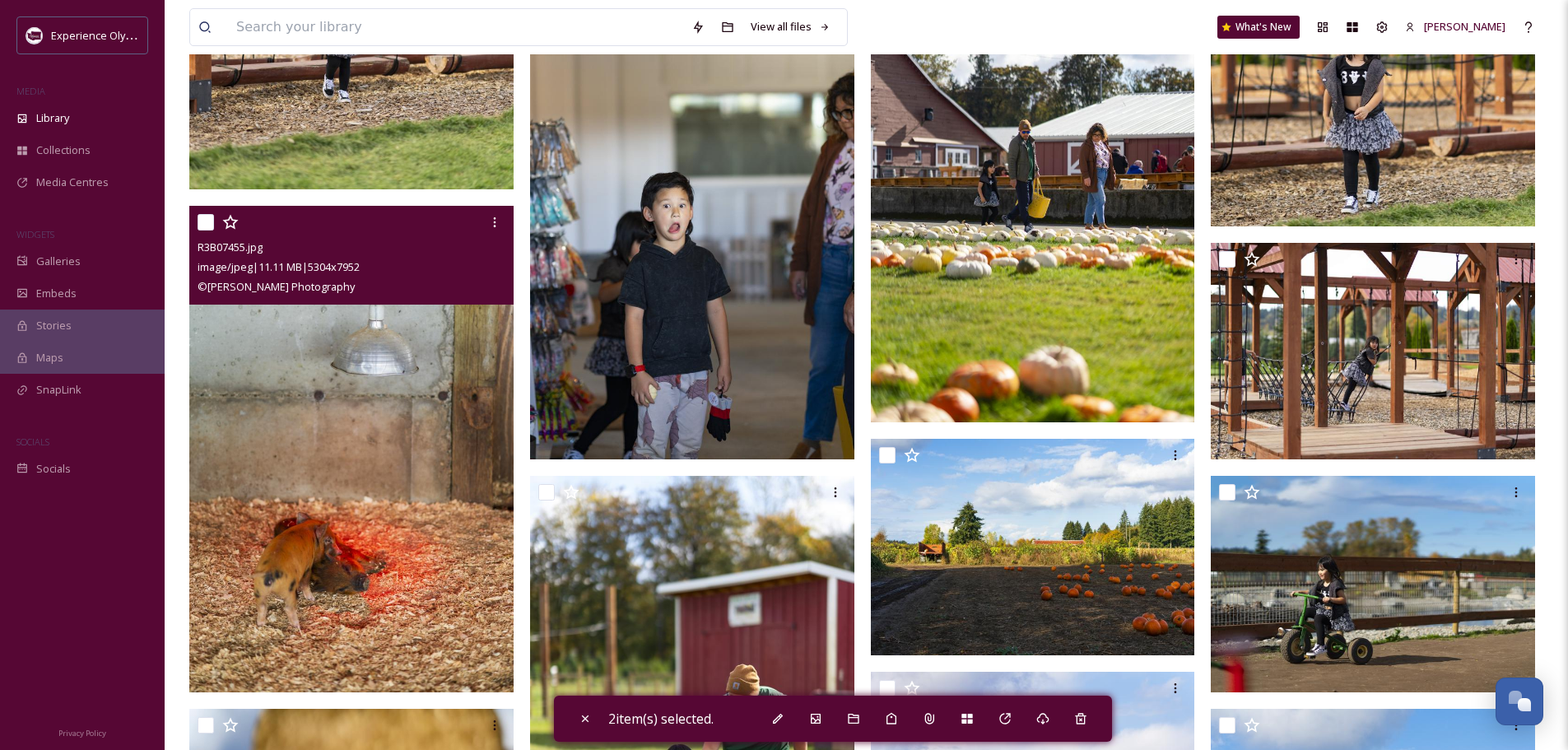
click at [204, 221] on input "checkbox" at bounding box center [205, 222] width 17 height 17
checkbox input "true"
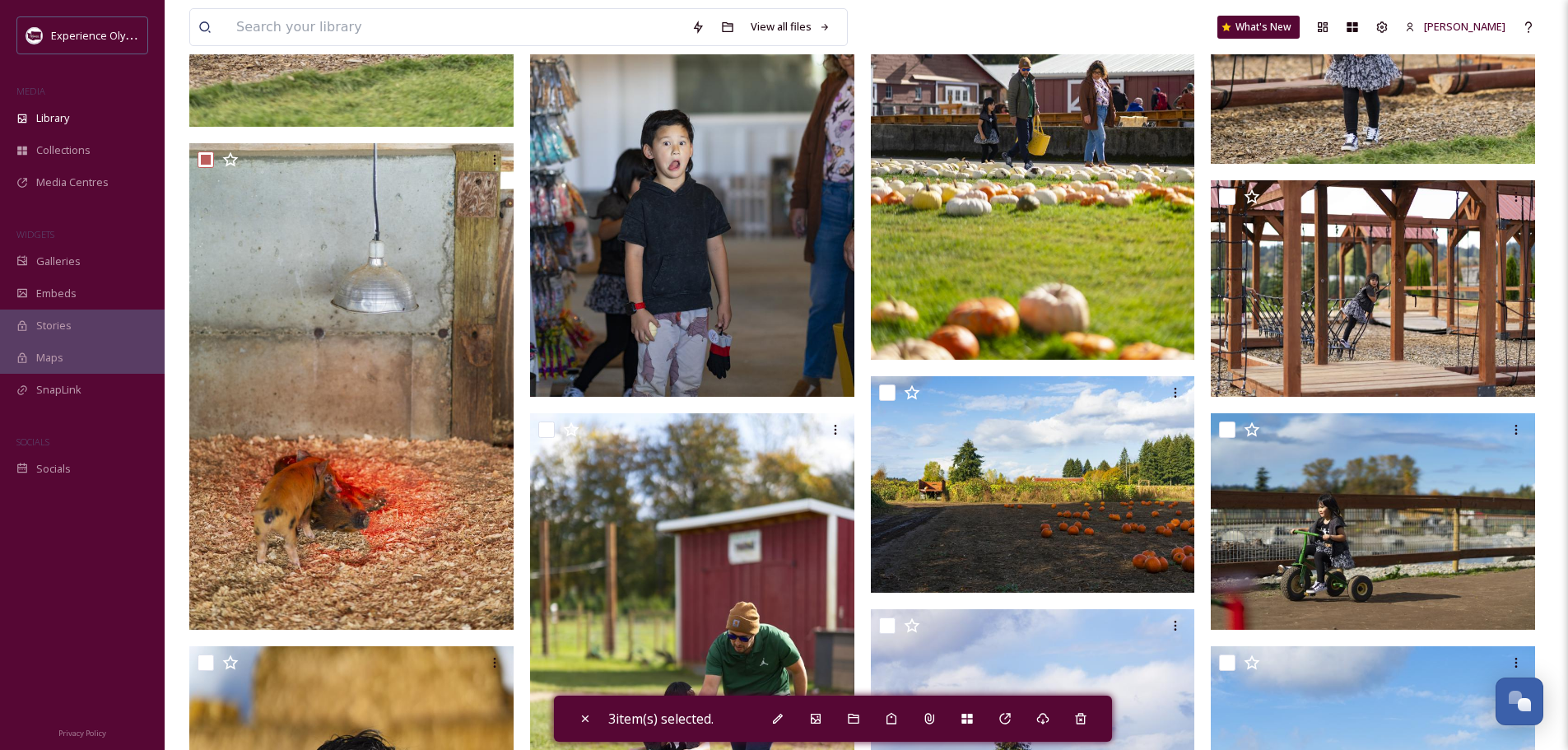
scroll to position [1564, 0]
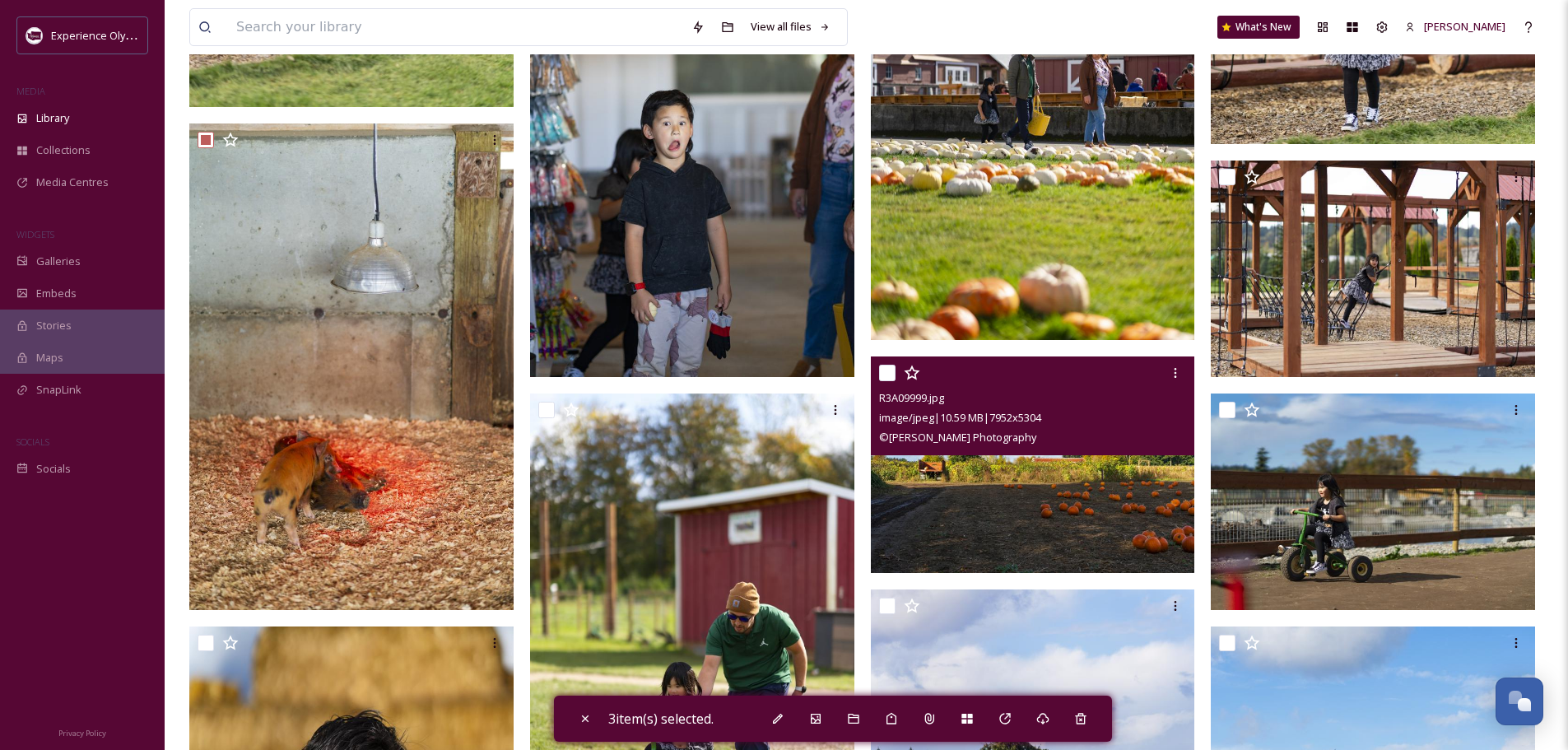
click at [883, 367] on input "checkbox" at bounding box center [887, 372] width 17 height 17
checkbox input "true"
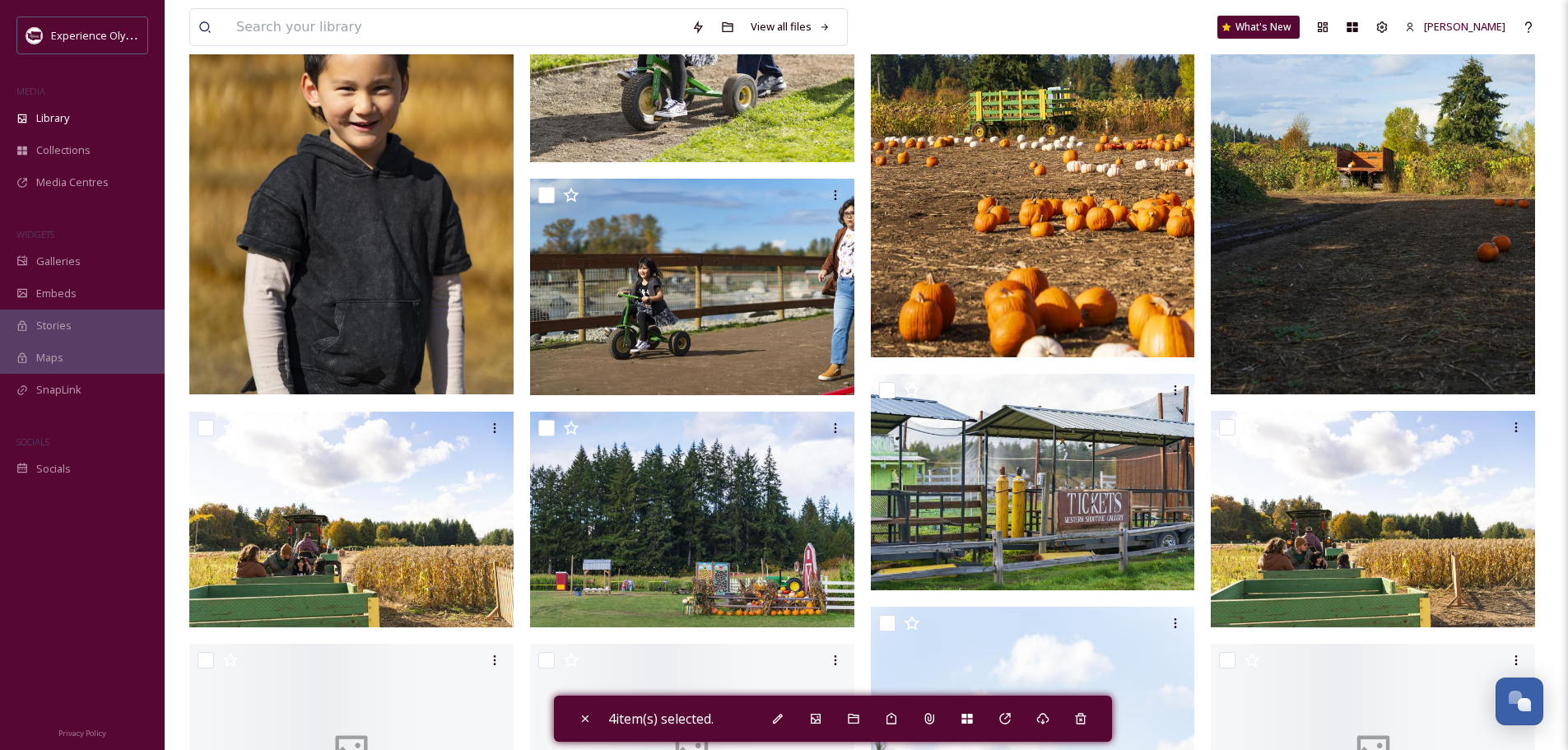
scroll to position [2387, 0]
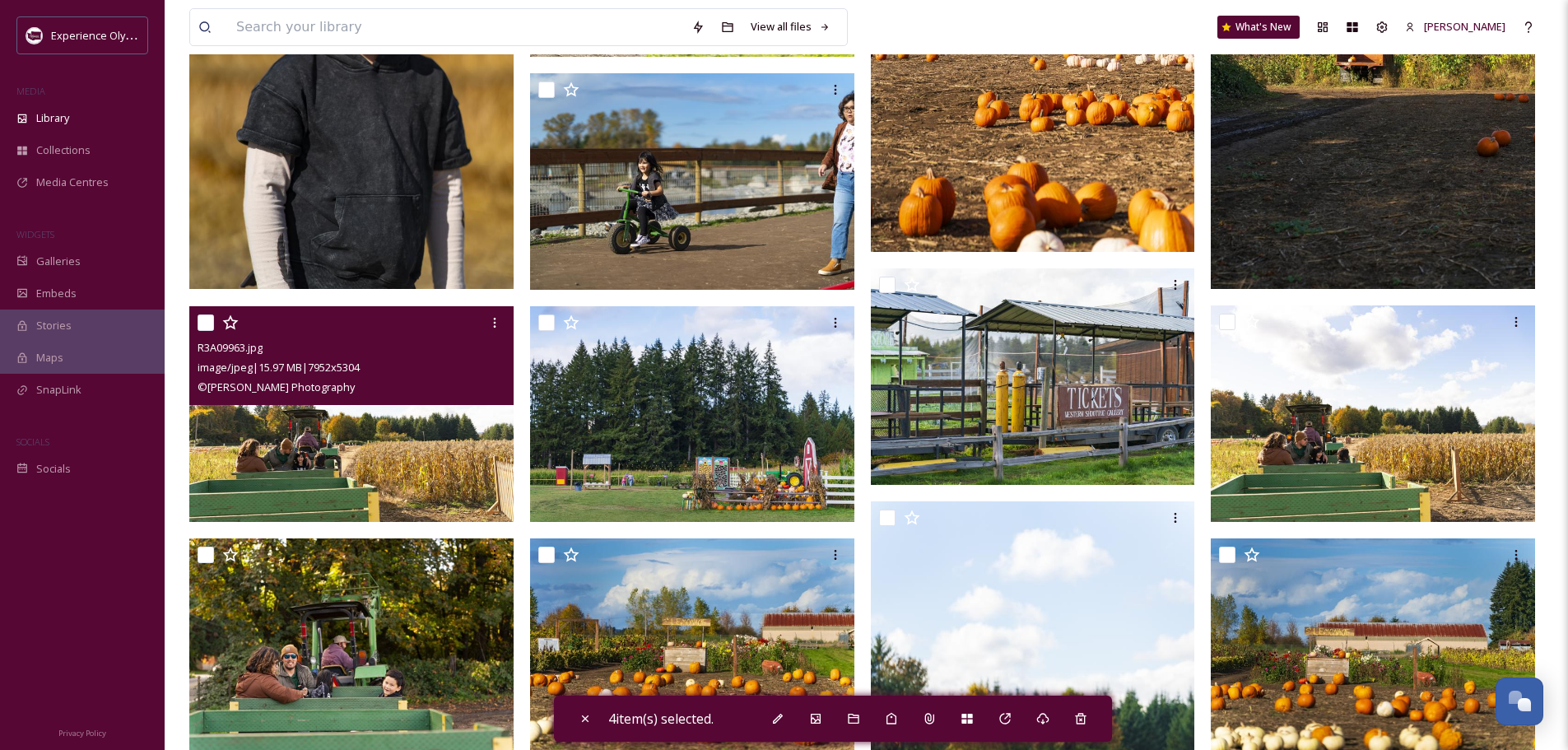
click at [202, 313] on div at bounding box center [353, 322] width 312 height 30
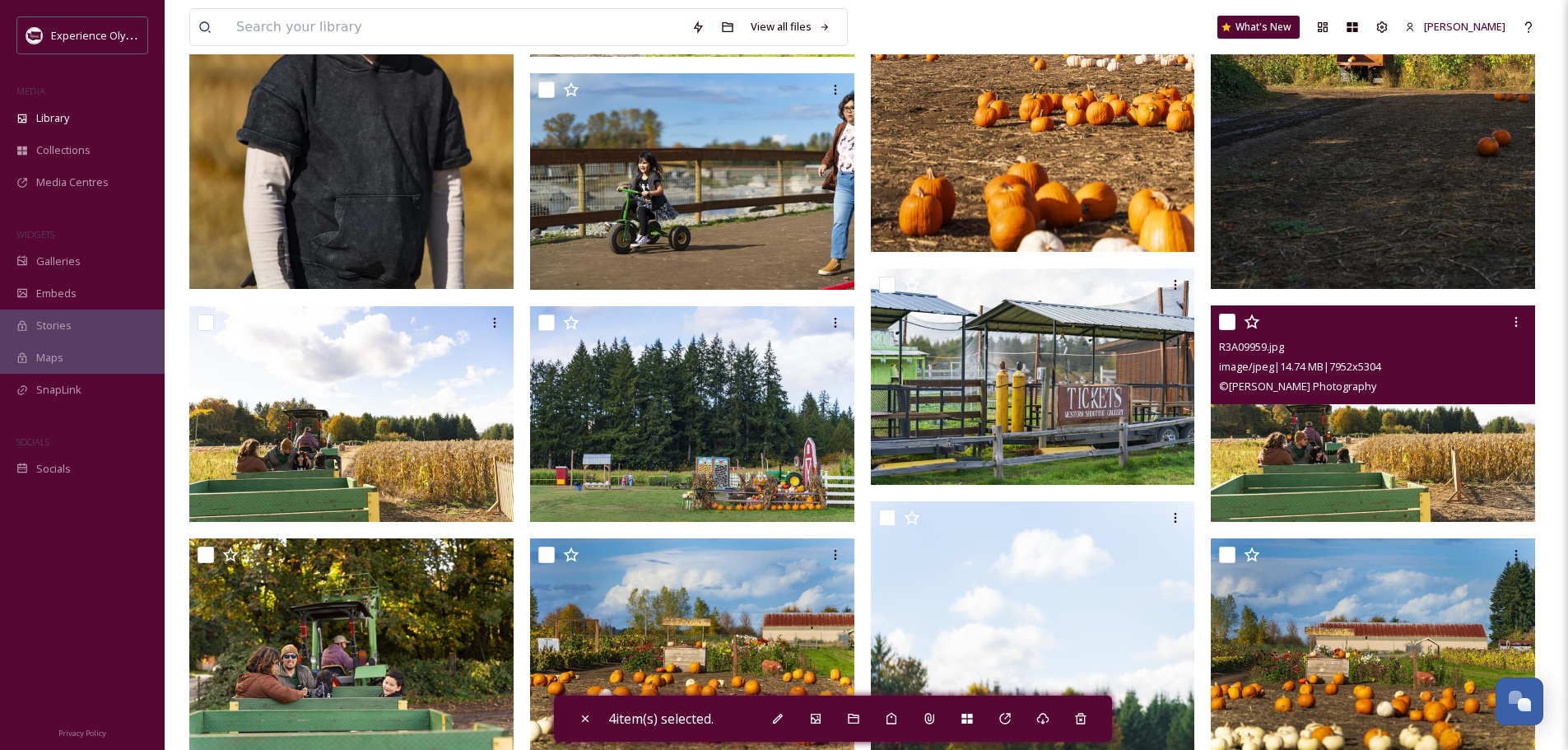
click at [1223, 318] on input "checkbox" at bounding box center [1227, 322] width 17 height 17
checkbox input "true"
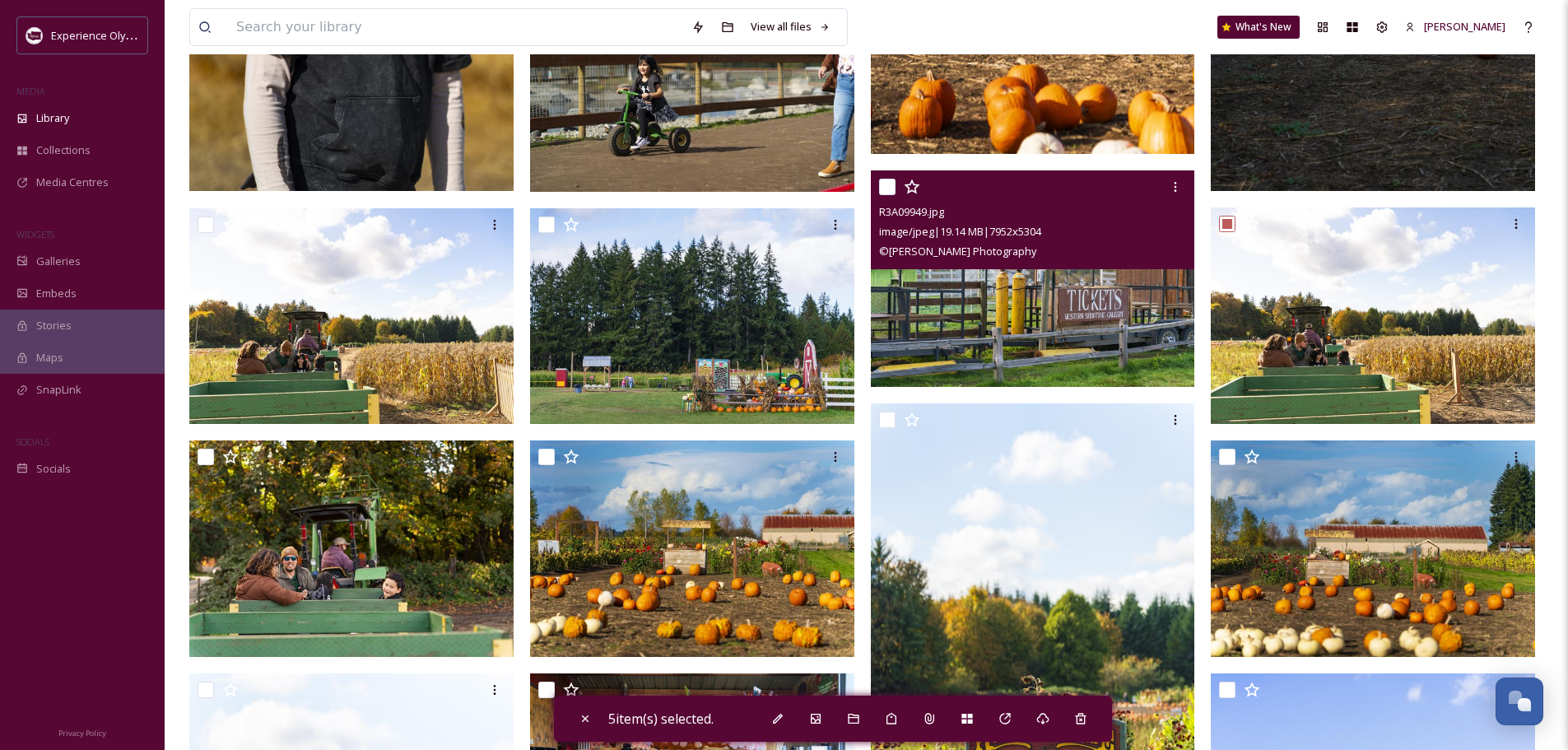
scroll to position [2551, 0]
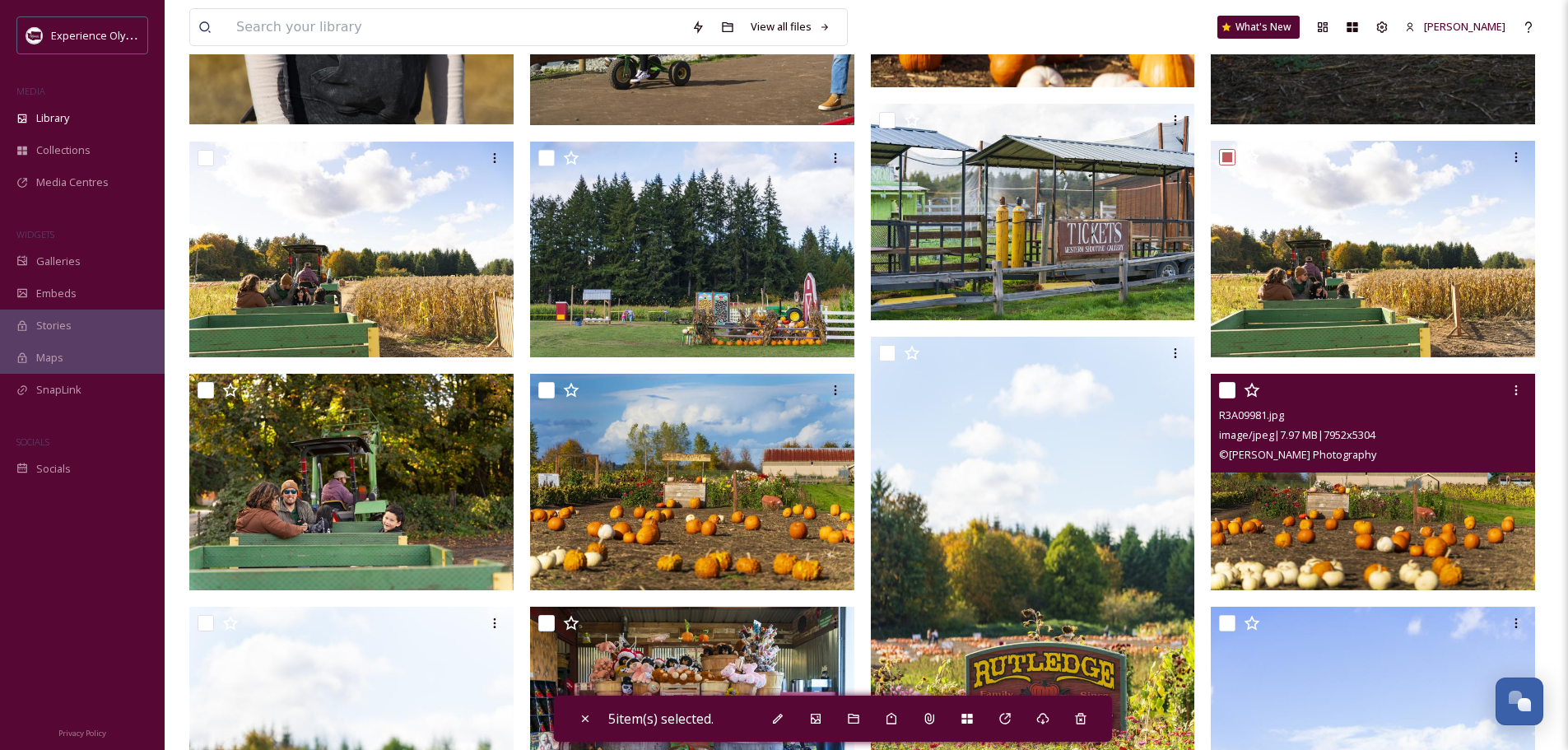
click at [1219, 386] on input "checkbox" at bounding box center [1227, 390] width 17 height 17
checkbox input "true"
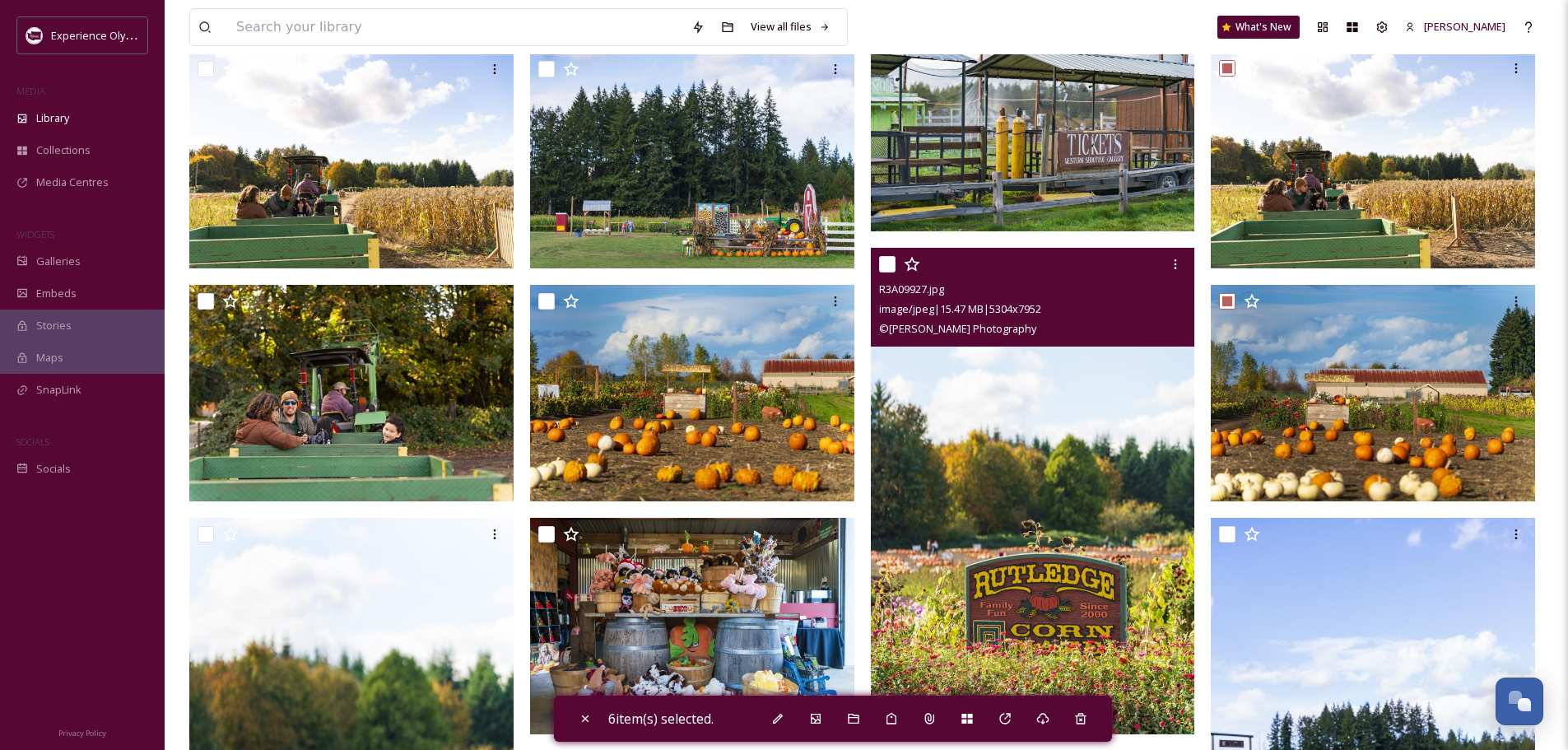
scroll to position [2715, 0]
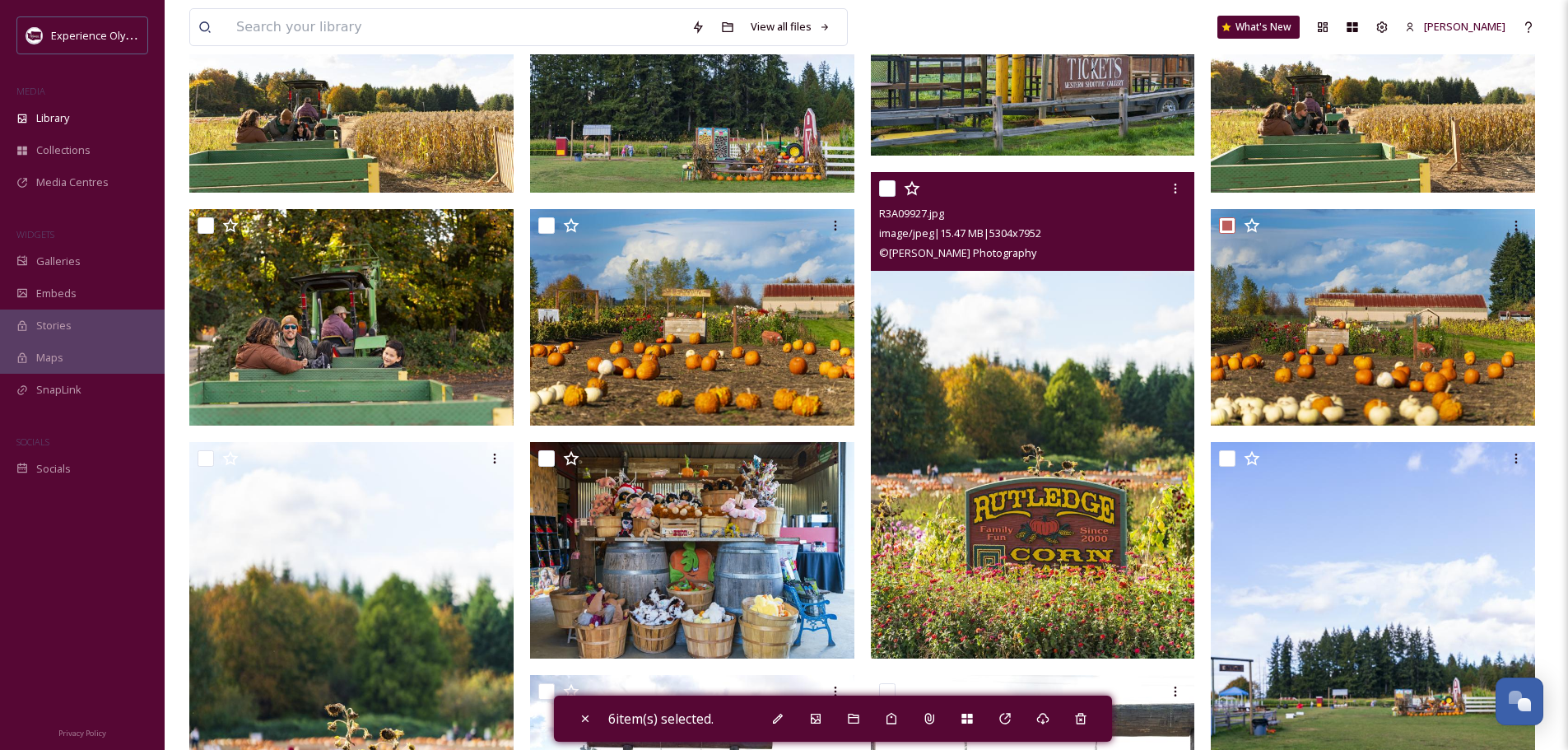
click at [883, 180] on div at bounding box center [1035, 188] width 312 height 30
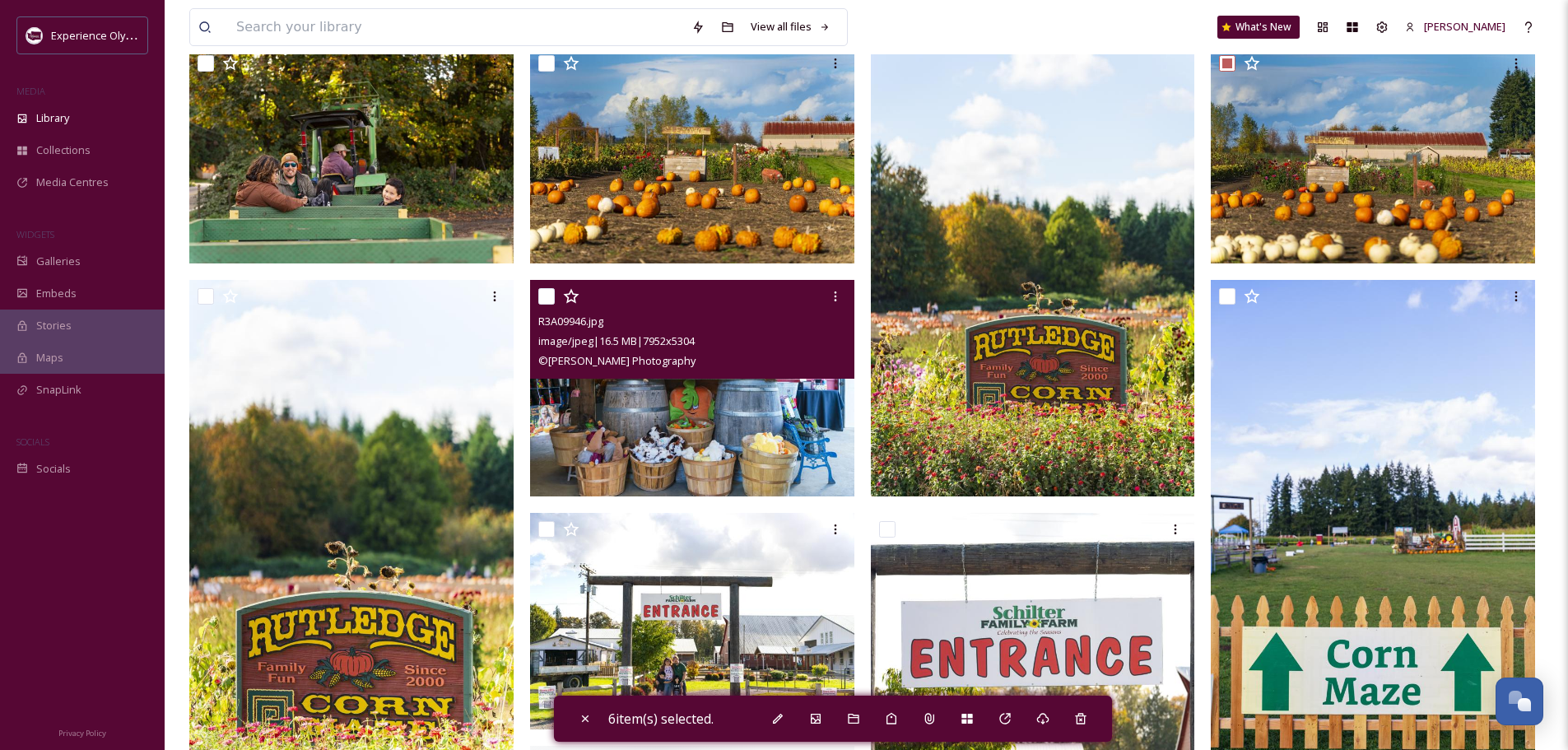
scroll to position [2880, 0]
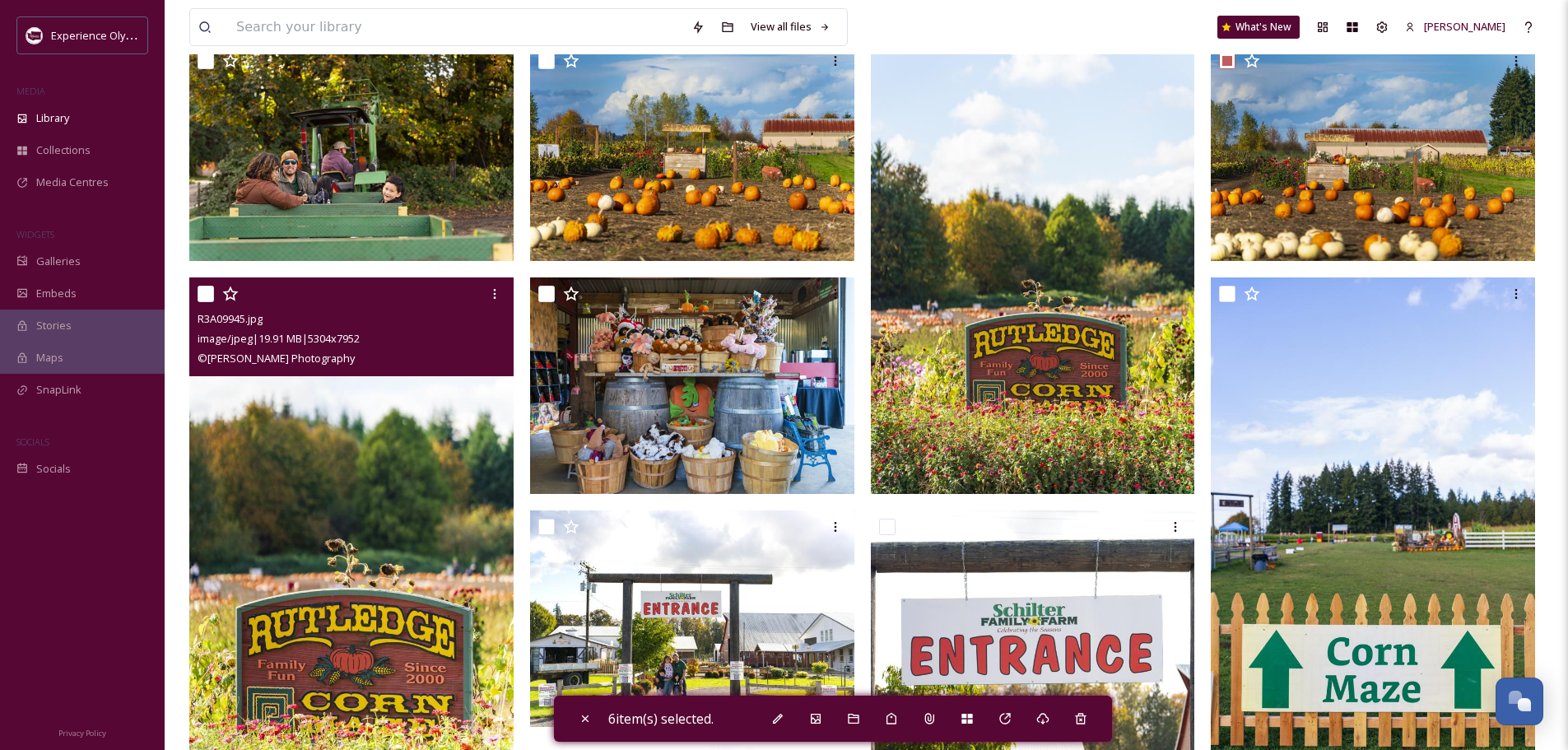
click at [202, 295] on input "checkbox" at bounding box center [205, 294] width 17 height 17
checkbox input "true"
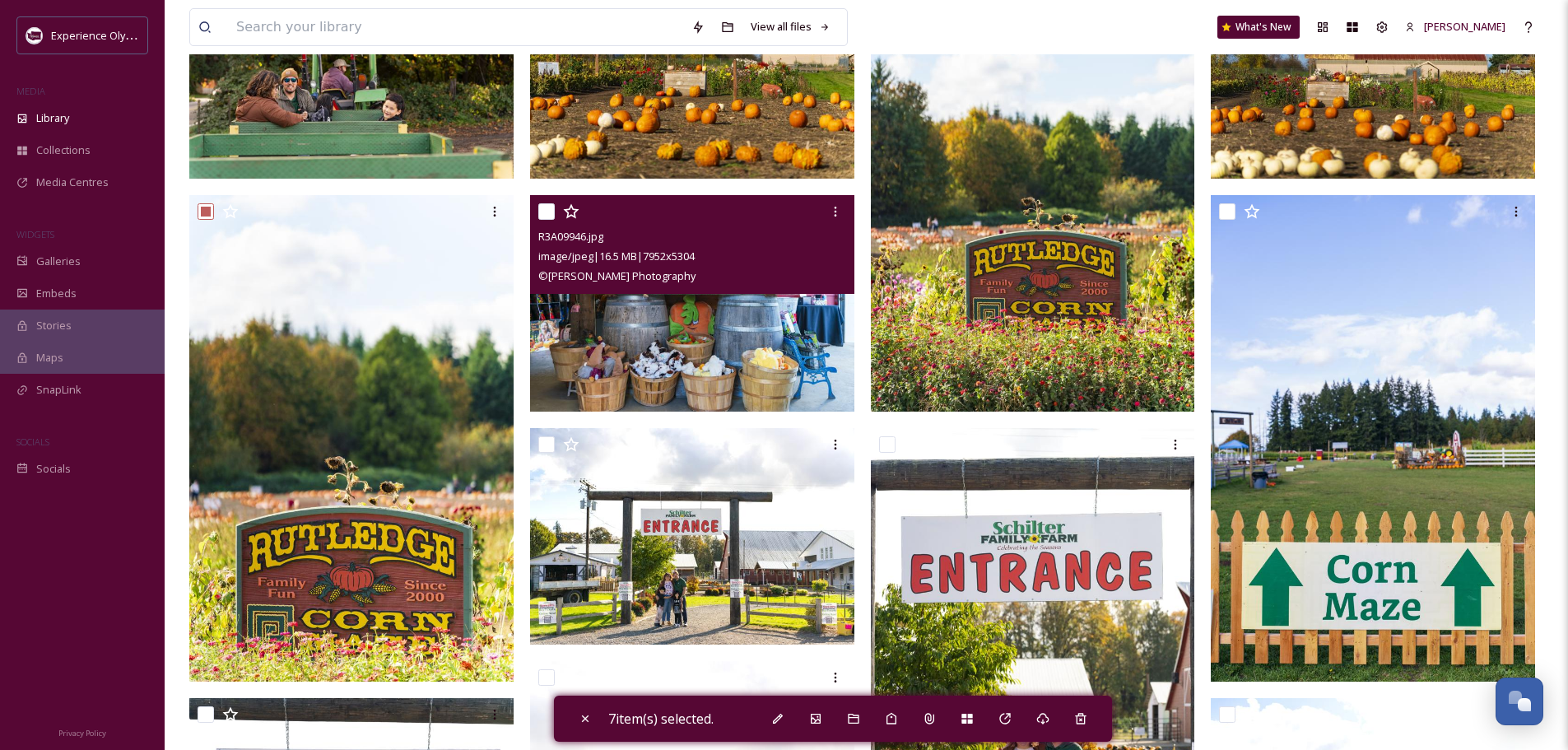
scroll to position [3045, 0]
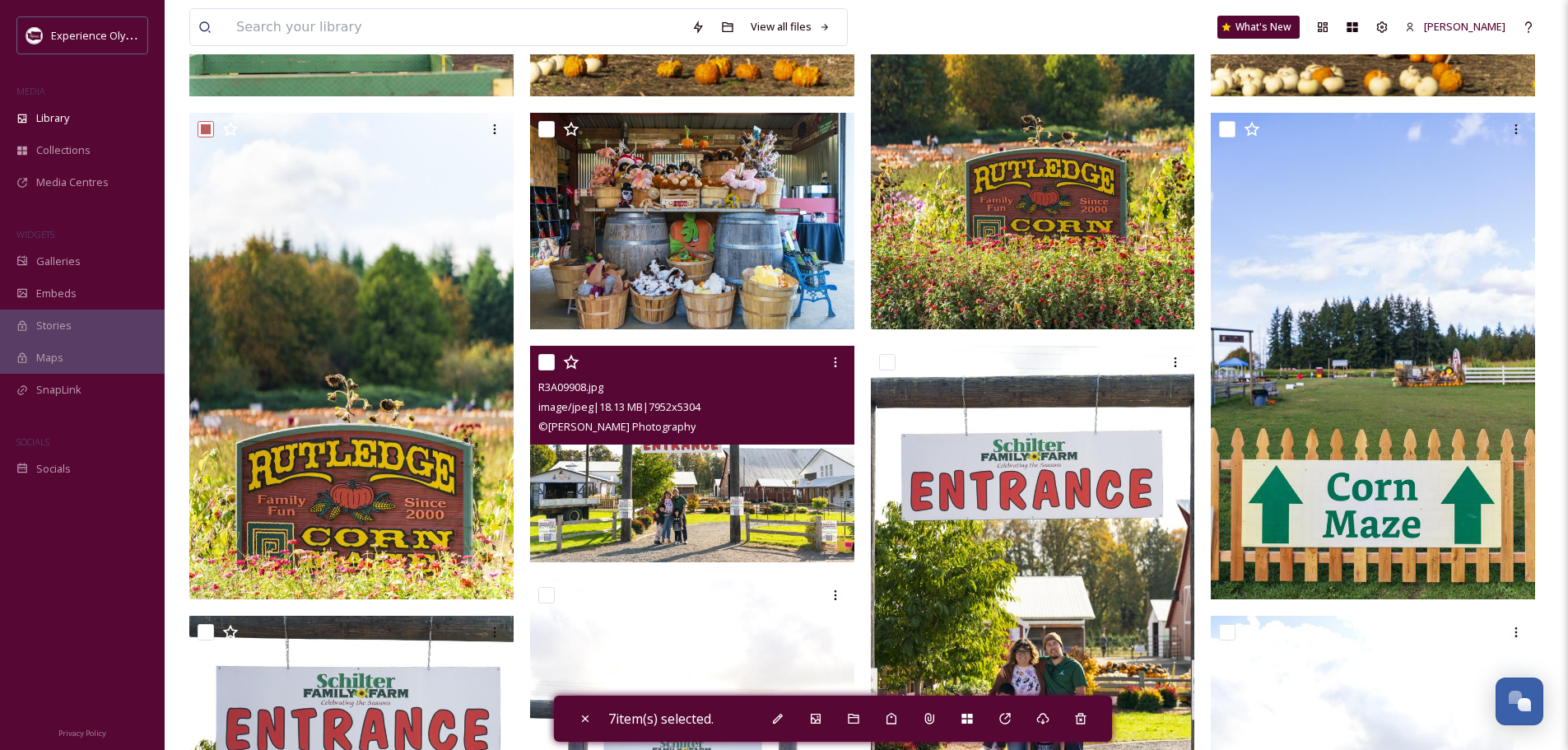
click at [544, 358] on input "checkbox" at bounding box center [546, 362] width 17 height 17
checkbox input "true"
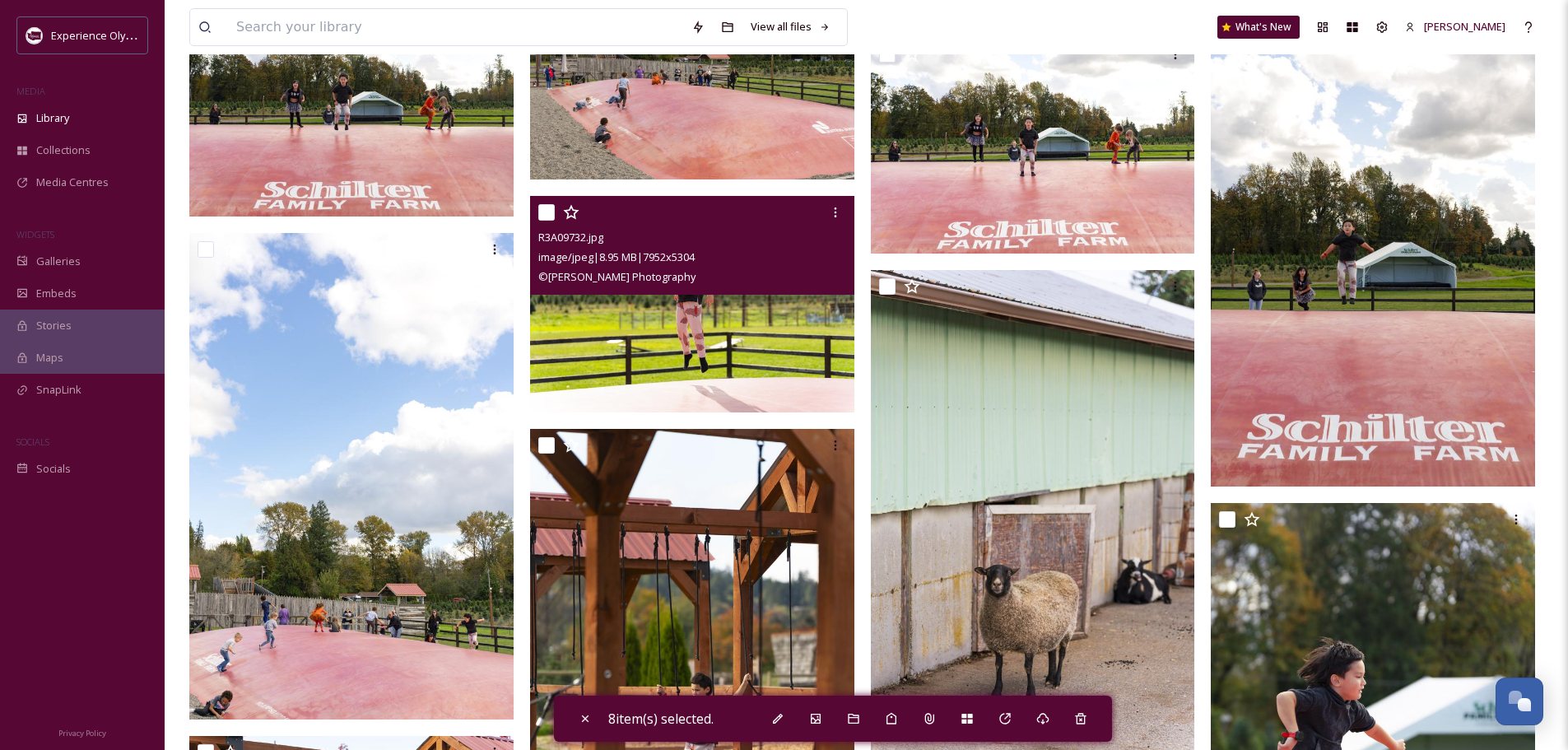
scroll to position [5678, 0]
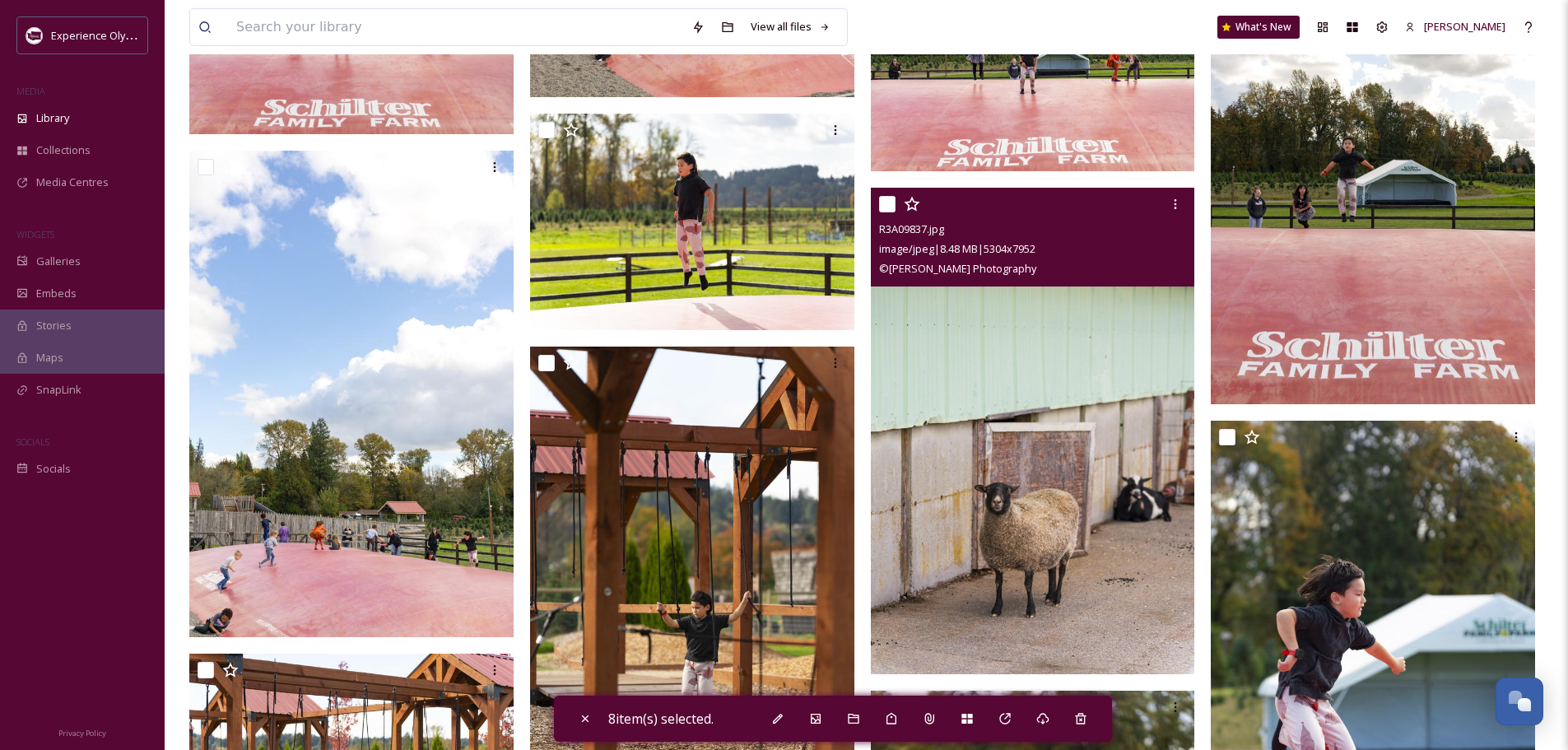
click at [890, 204] on input "checkbox" at bounding box center [887, 204] width 17 height 17
checkbox input "true"
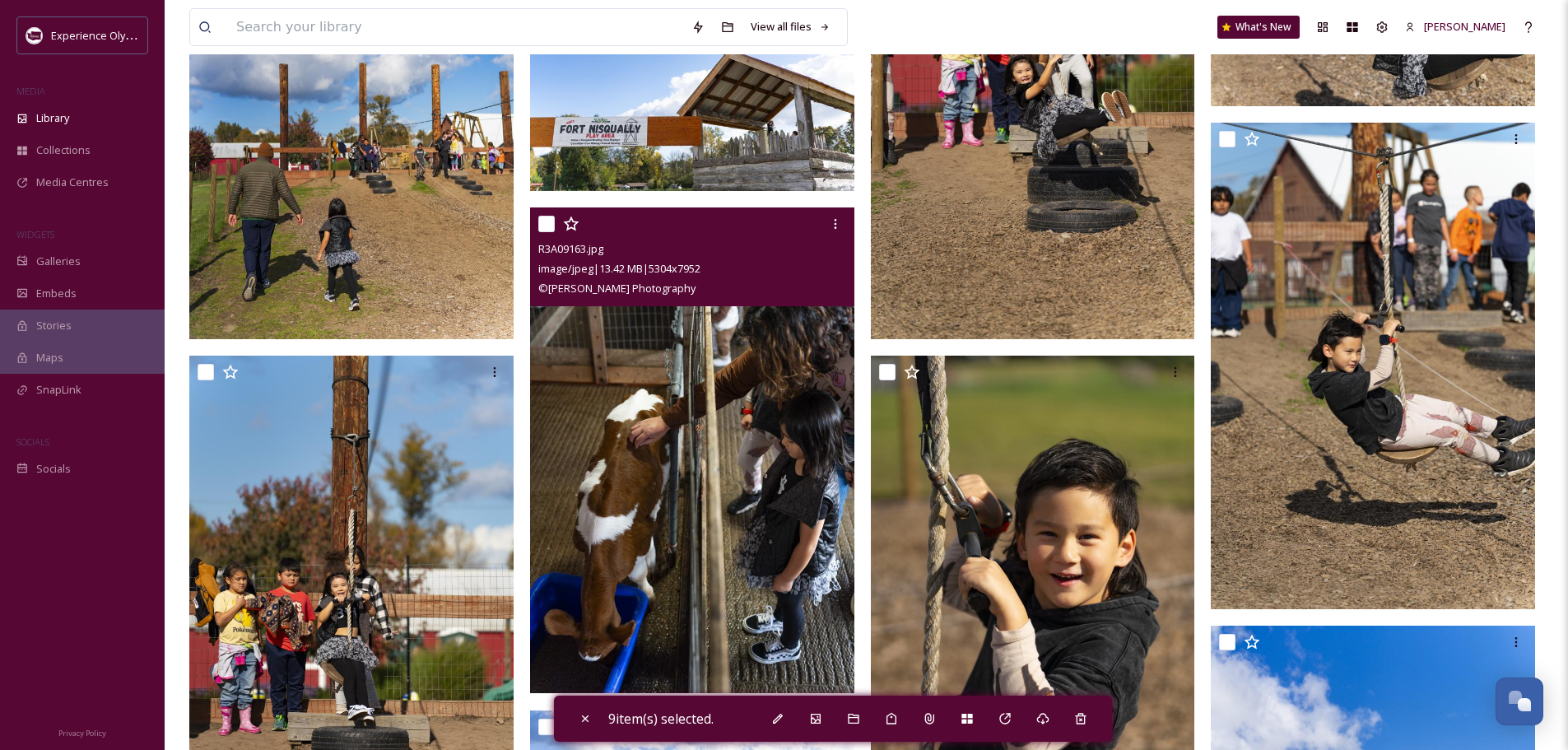
scroll to position [12920, 0]
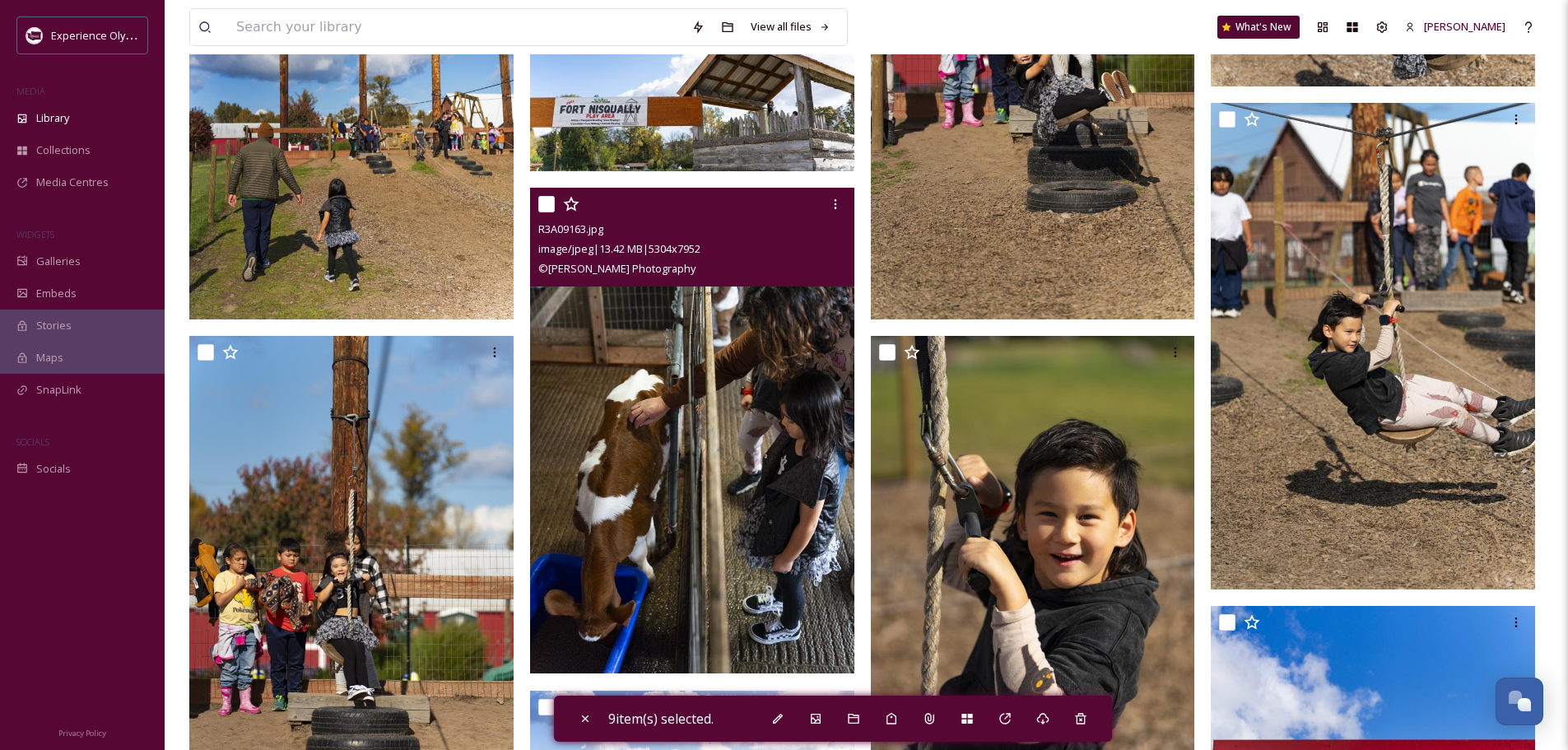
click at [545, 200] on input "checkbox" at bounding box center [546, 204] width 17 height 17
checkbox input "true"
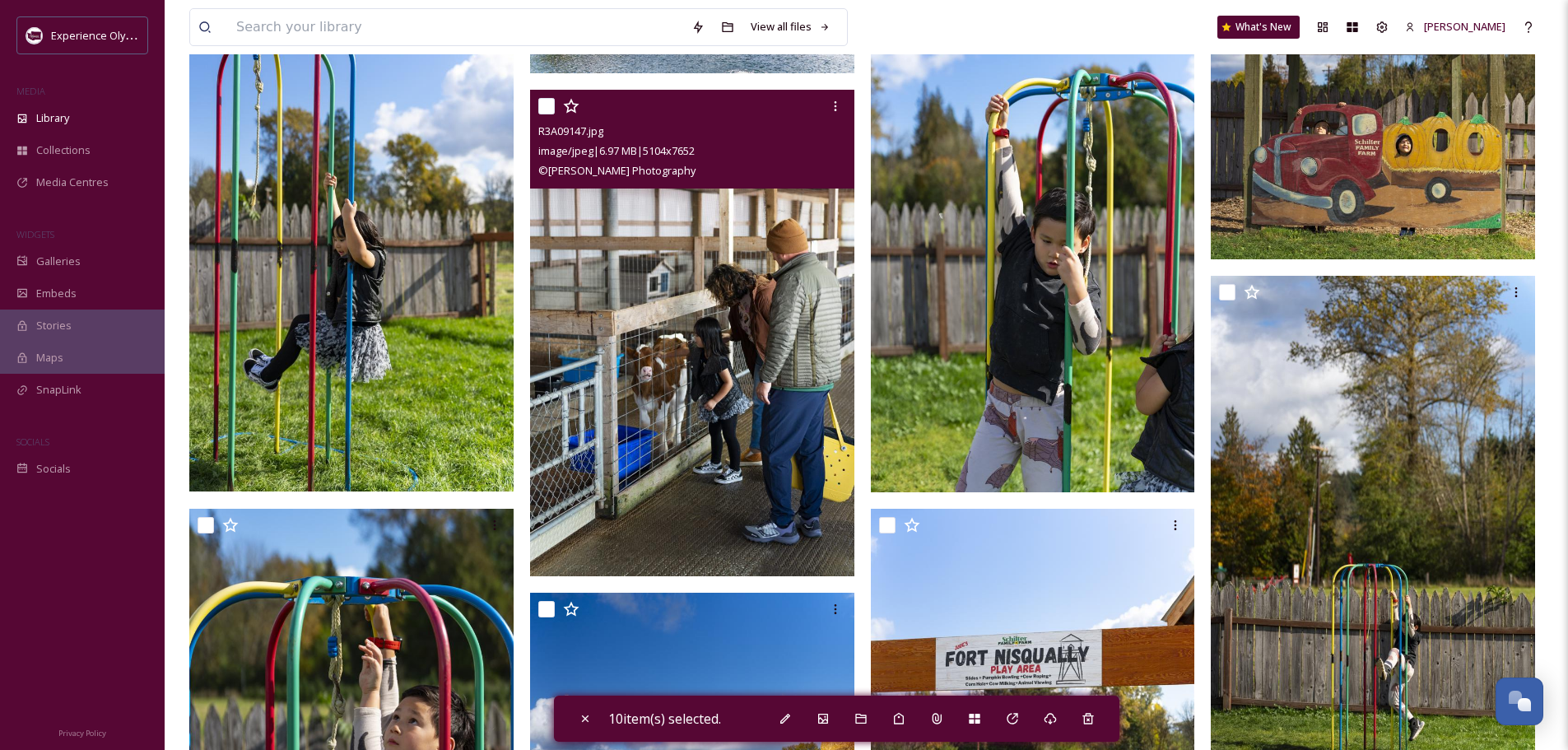
scroll to position [13743, 0]
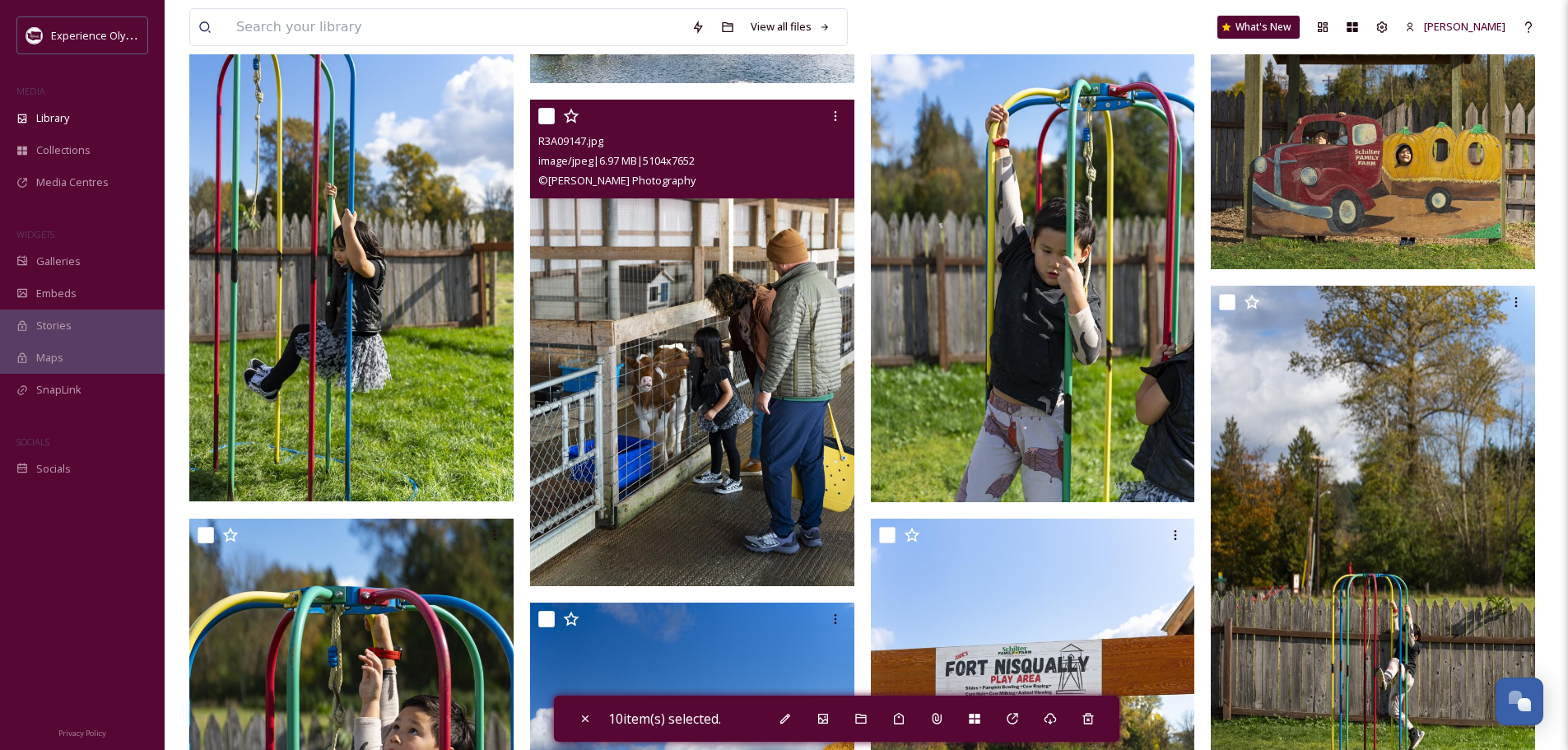
click at [546, 115] on input "checkbox" at bounding box center [546, 116] width 17 height 17
checkbox input "true"
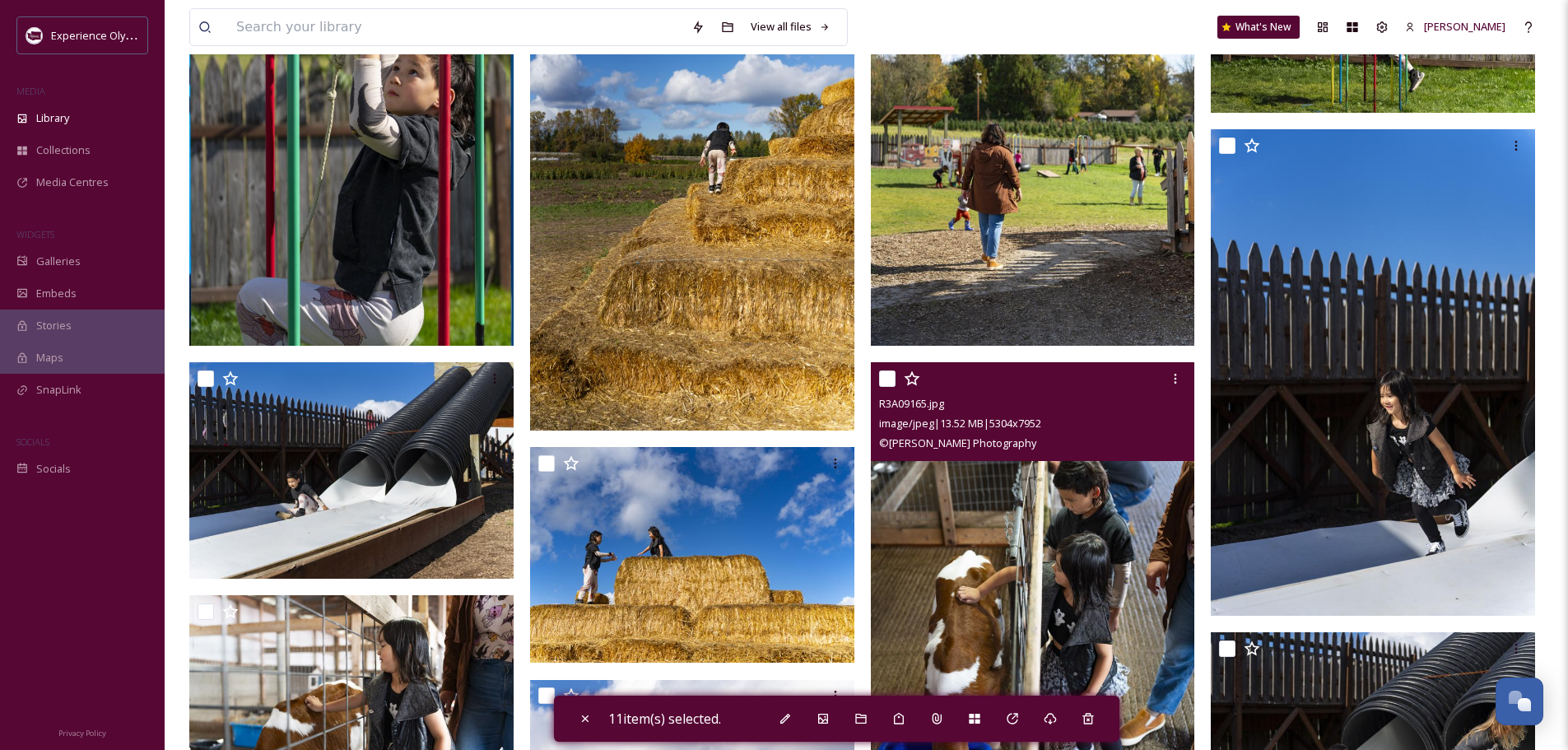
scroll to position [14565, 0]
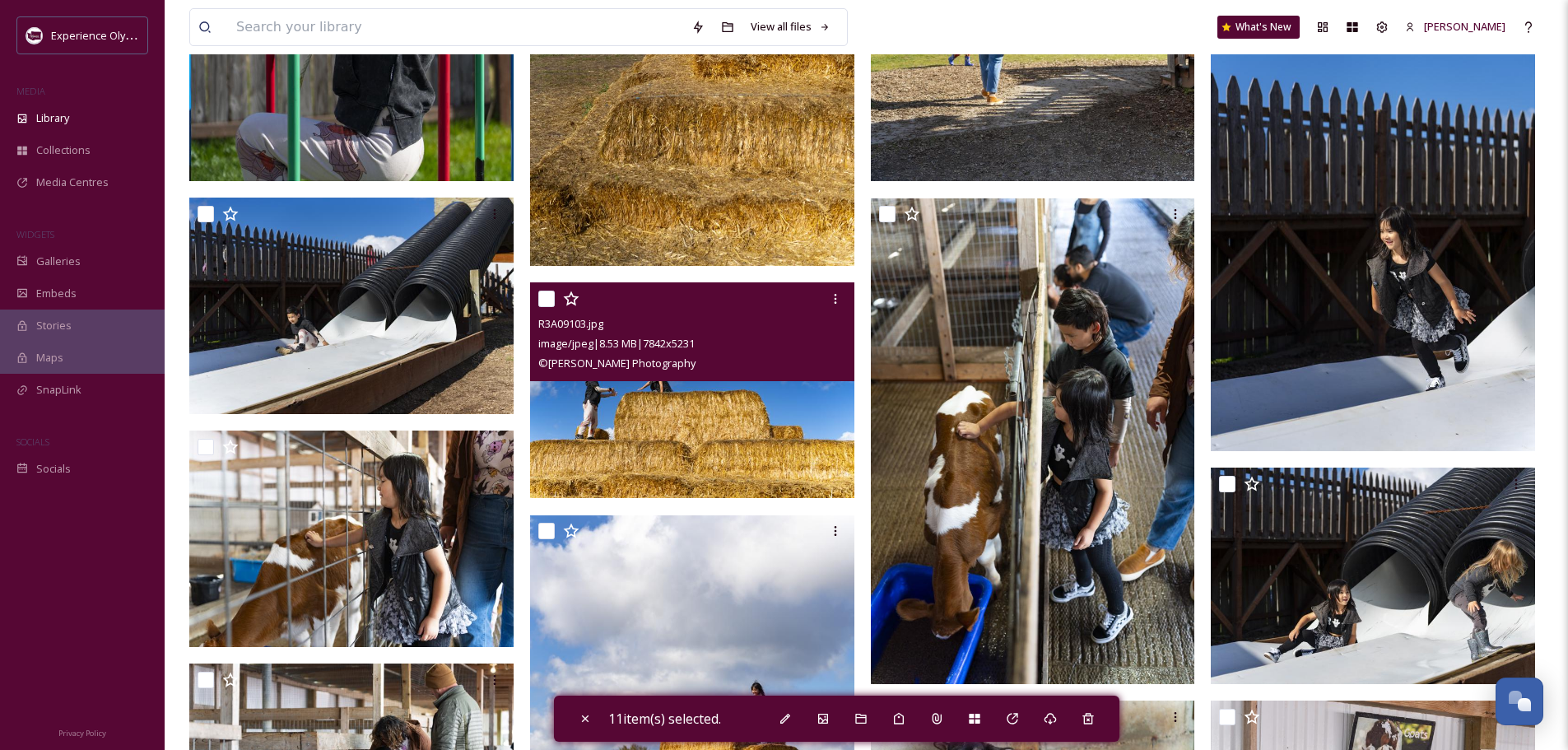
click at [549, 299] on input "checkbox" at bounding box center [546, 299] width 17 height 17
checkbox input "true"
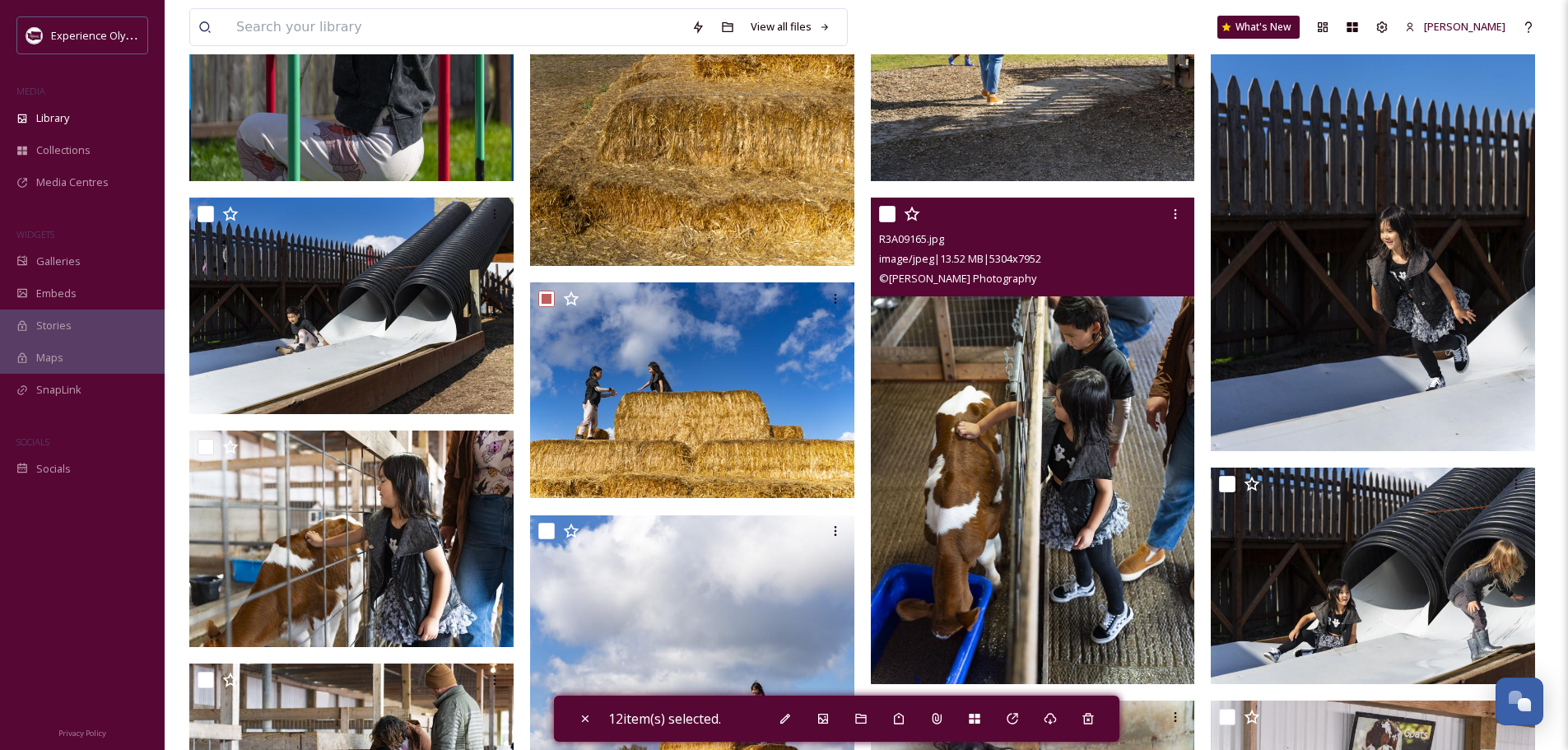
click at [885, 210] on input "checkbox" at bounding box center [887, 214] width 17 height 17
checkbox input "true"
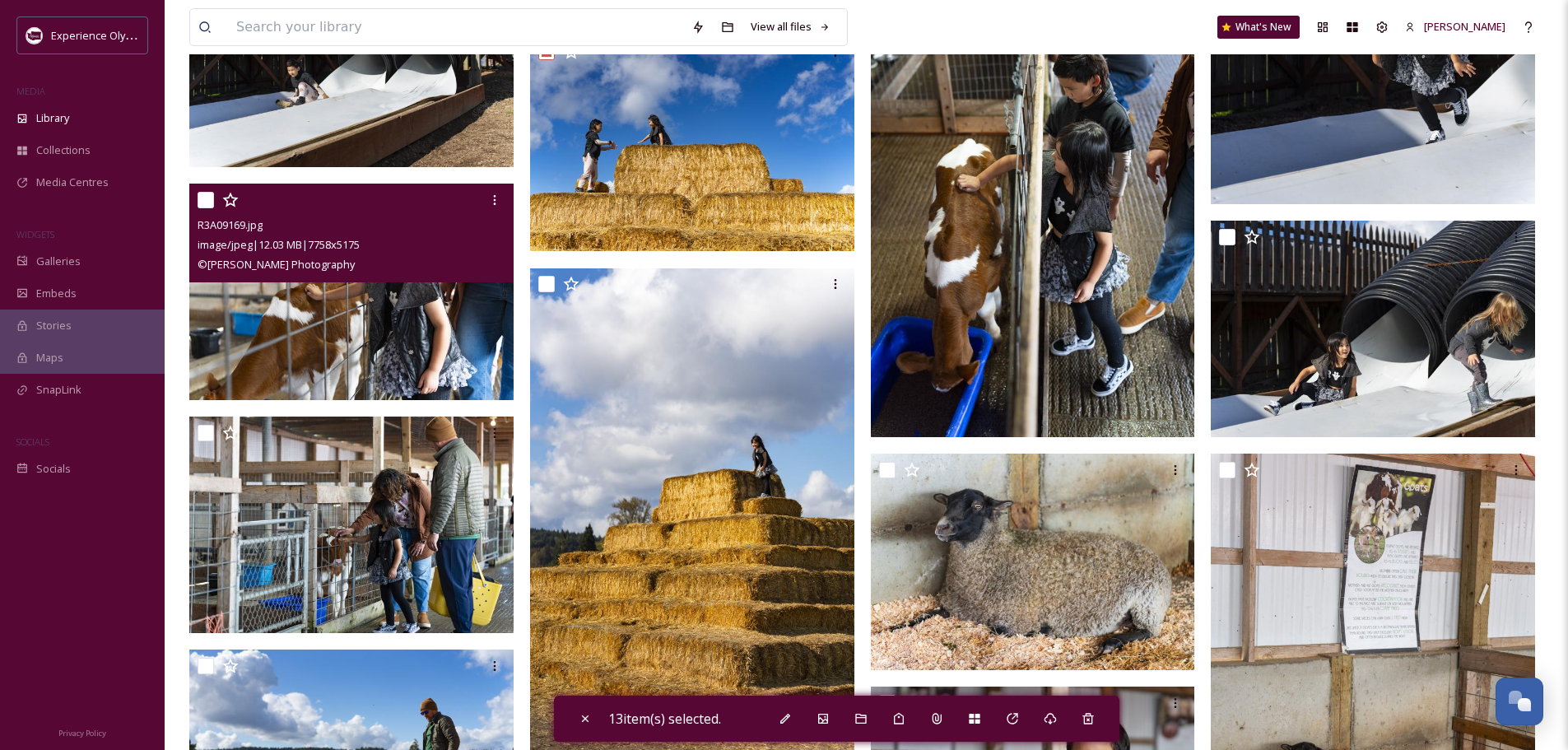
click at [210, 196] on input "checkbox" at bounding box center [205, 200] width 17 height 17
checkbox input "true"
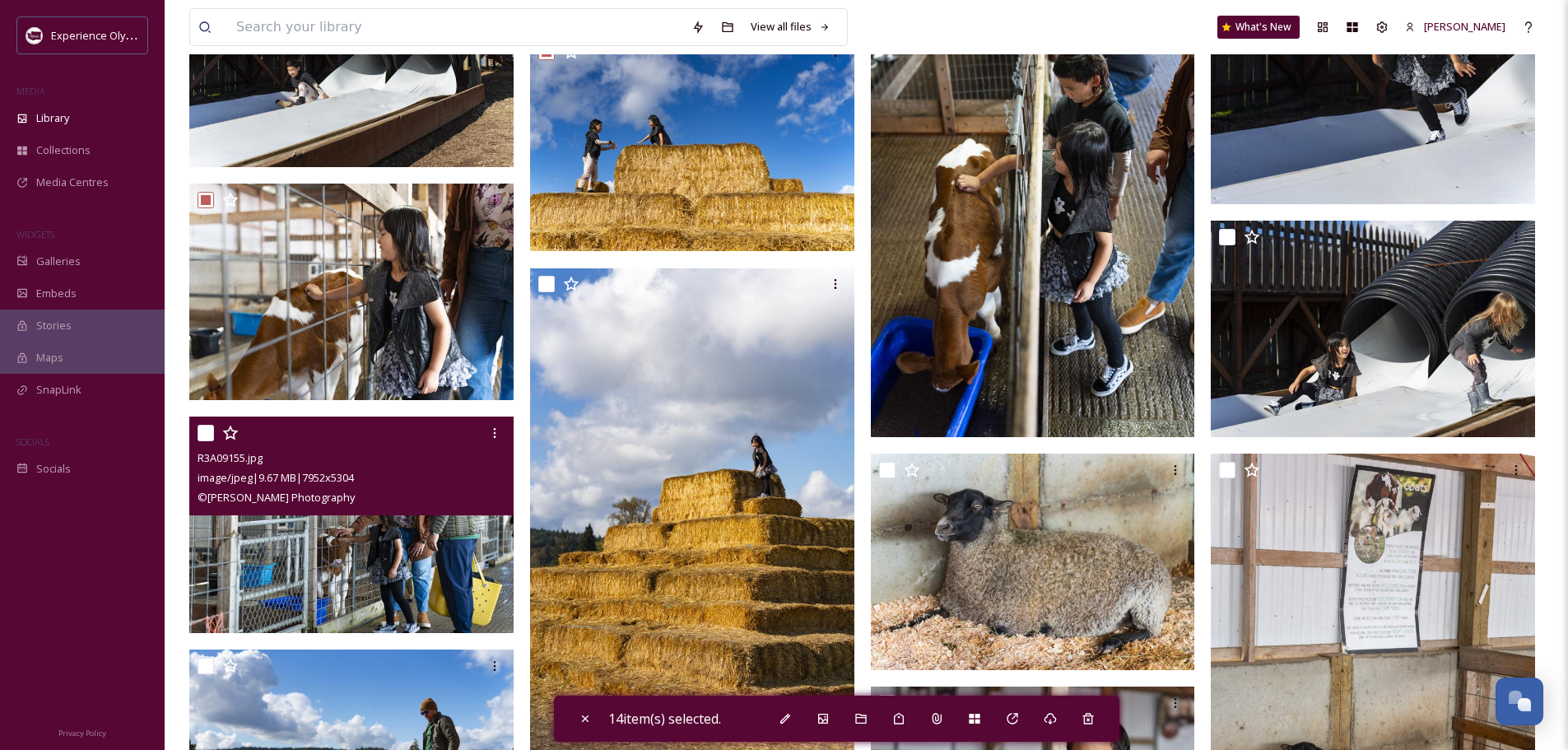
click at [201, 429] on input "checkbox" at bounding box center [205, 433] width 17 height 17
checkbox input "true"
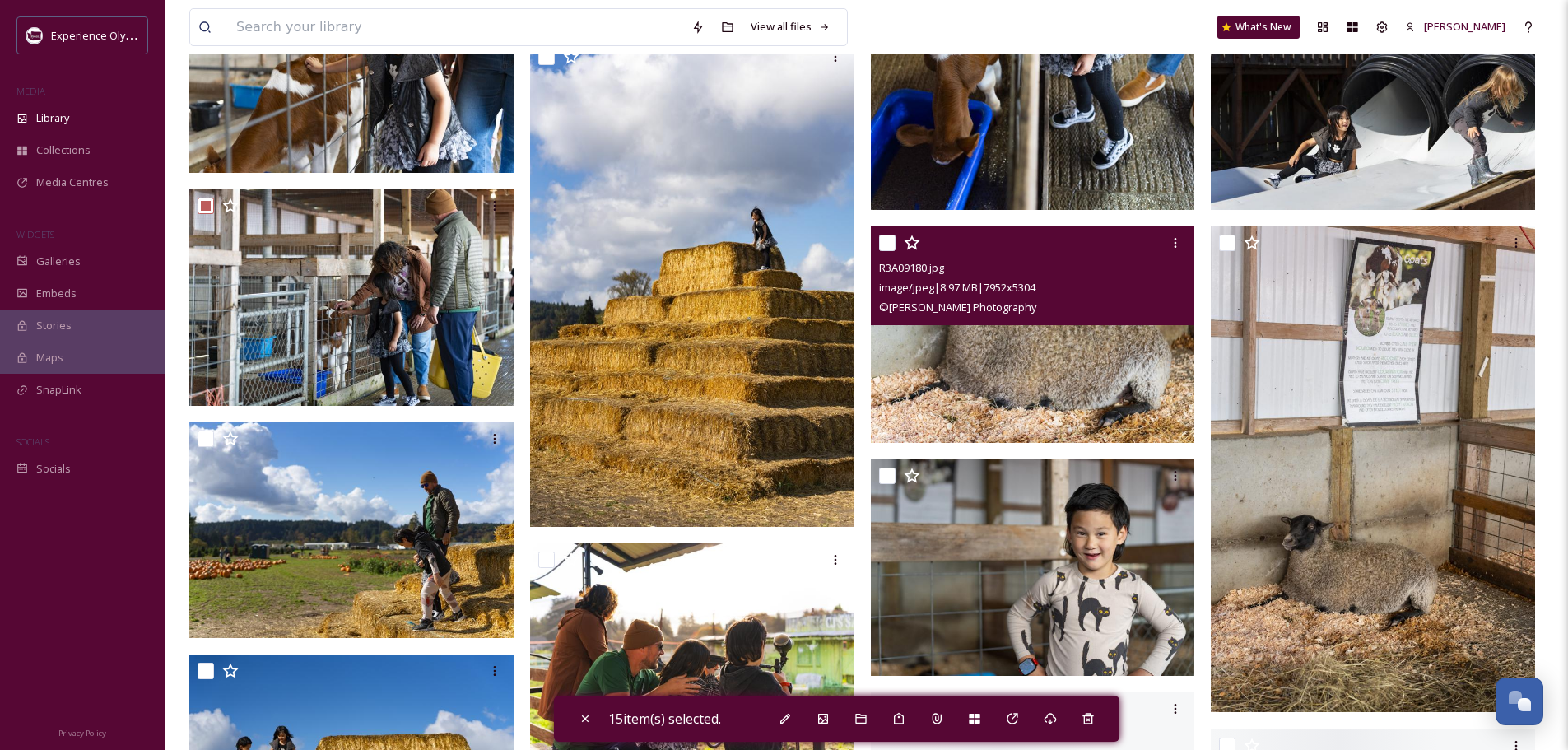
scroll to position [15060, 0]
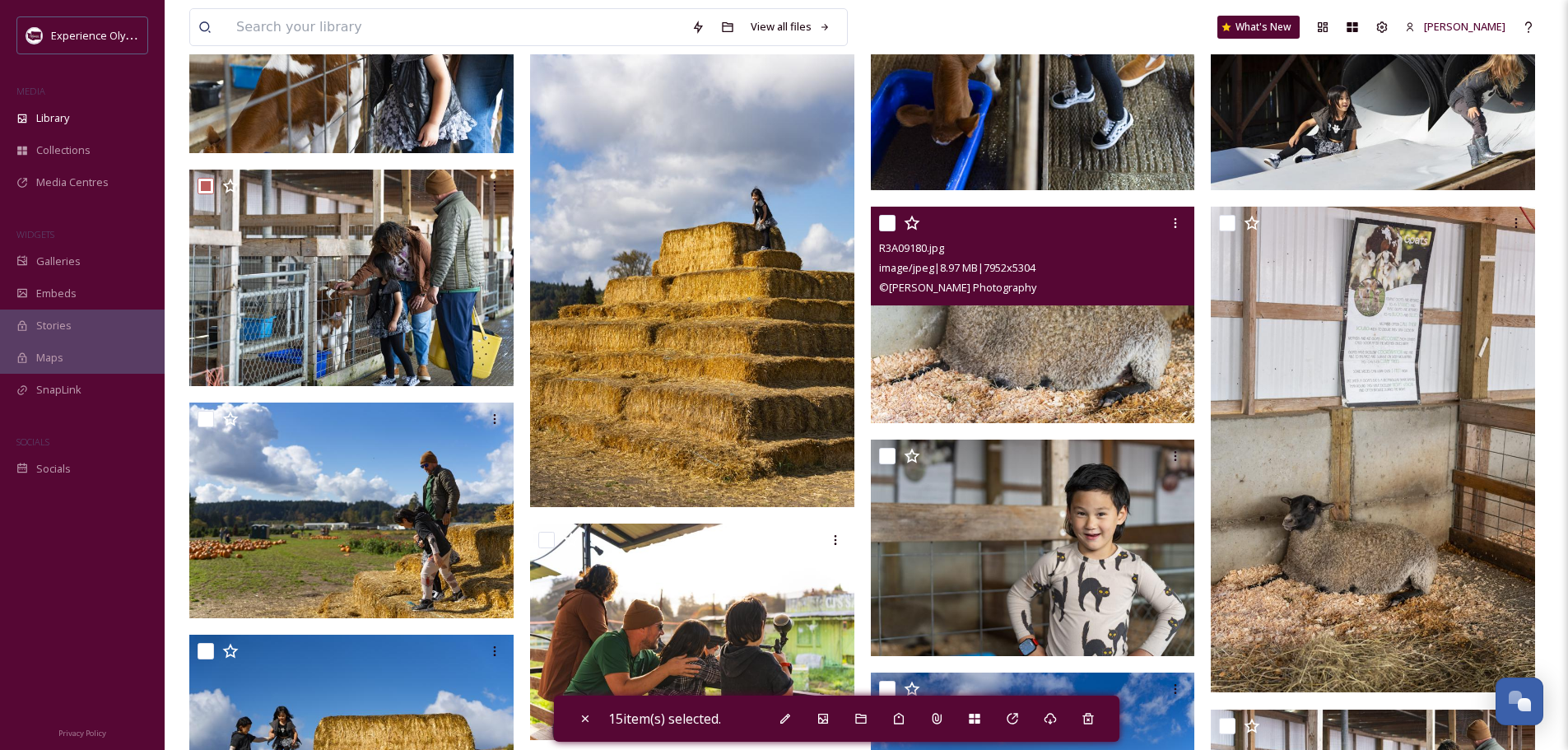
click at [890, 221] on input "checkbox" at bounding box center [887, 223] width 17 height 17
checkbox input "true"
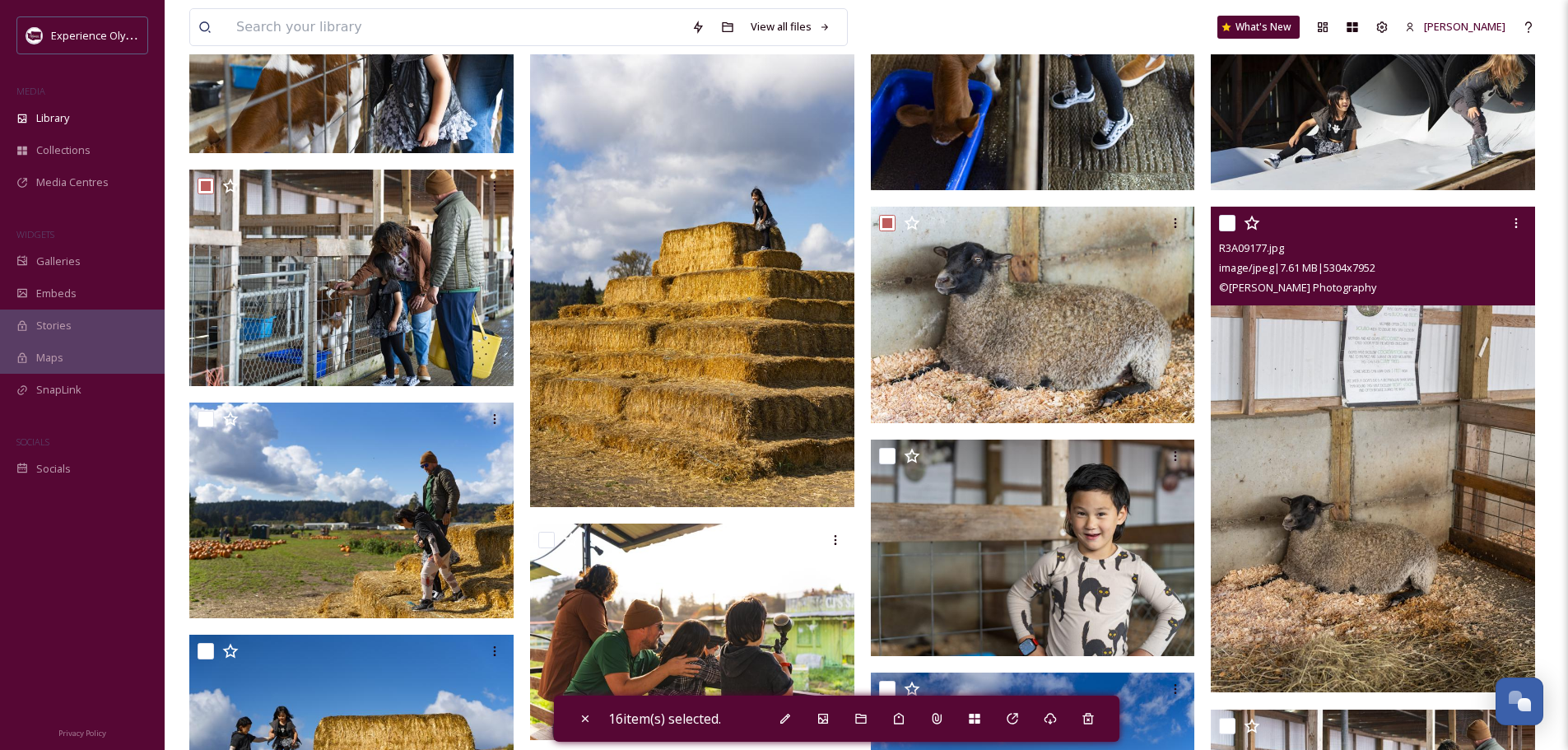
click at [1225, 223] on input "checkbox" at bounding box center [1227, 223] width 17 height 17
checkbox input "true"
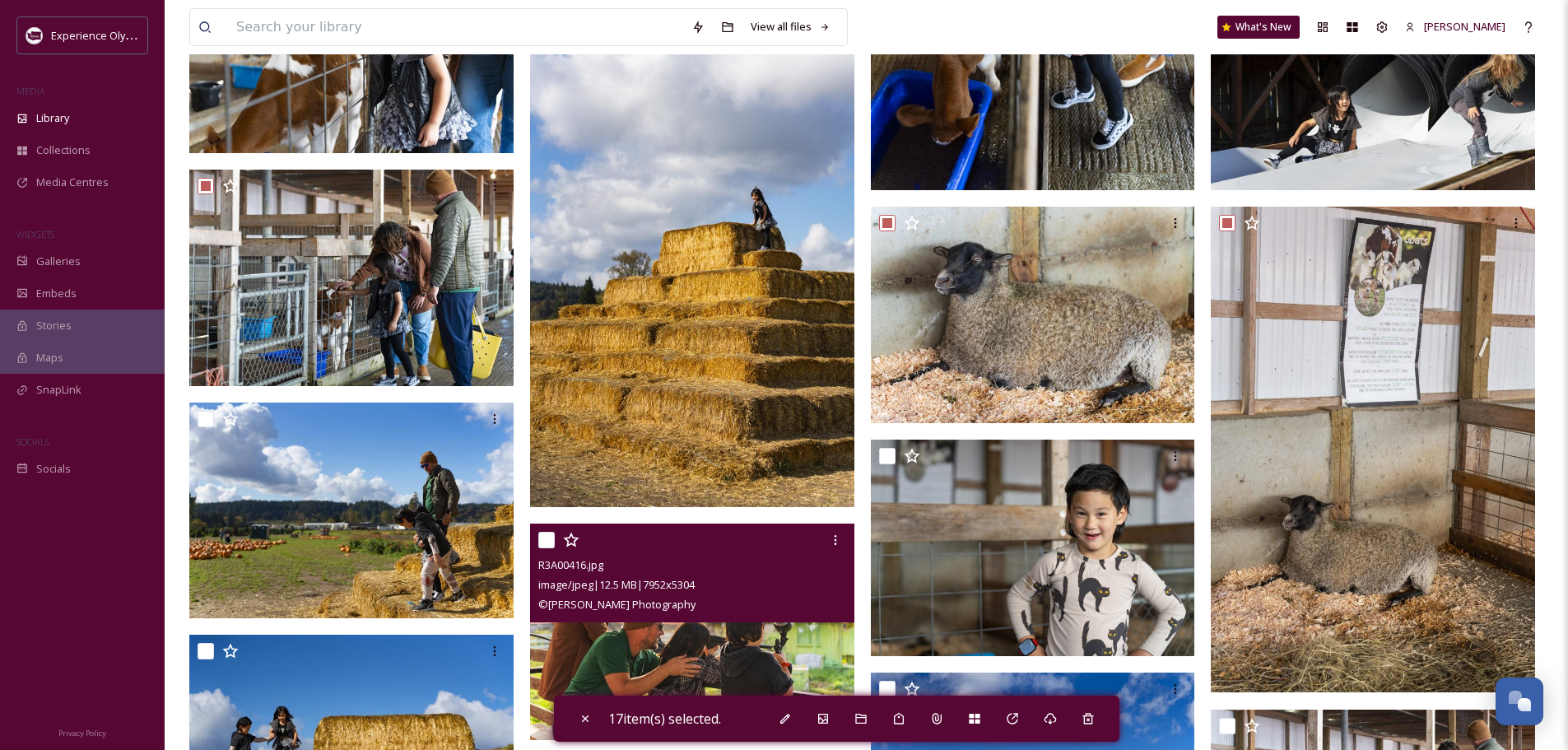
scroll to position [15307, 0]
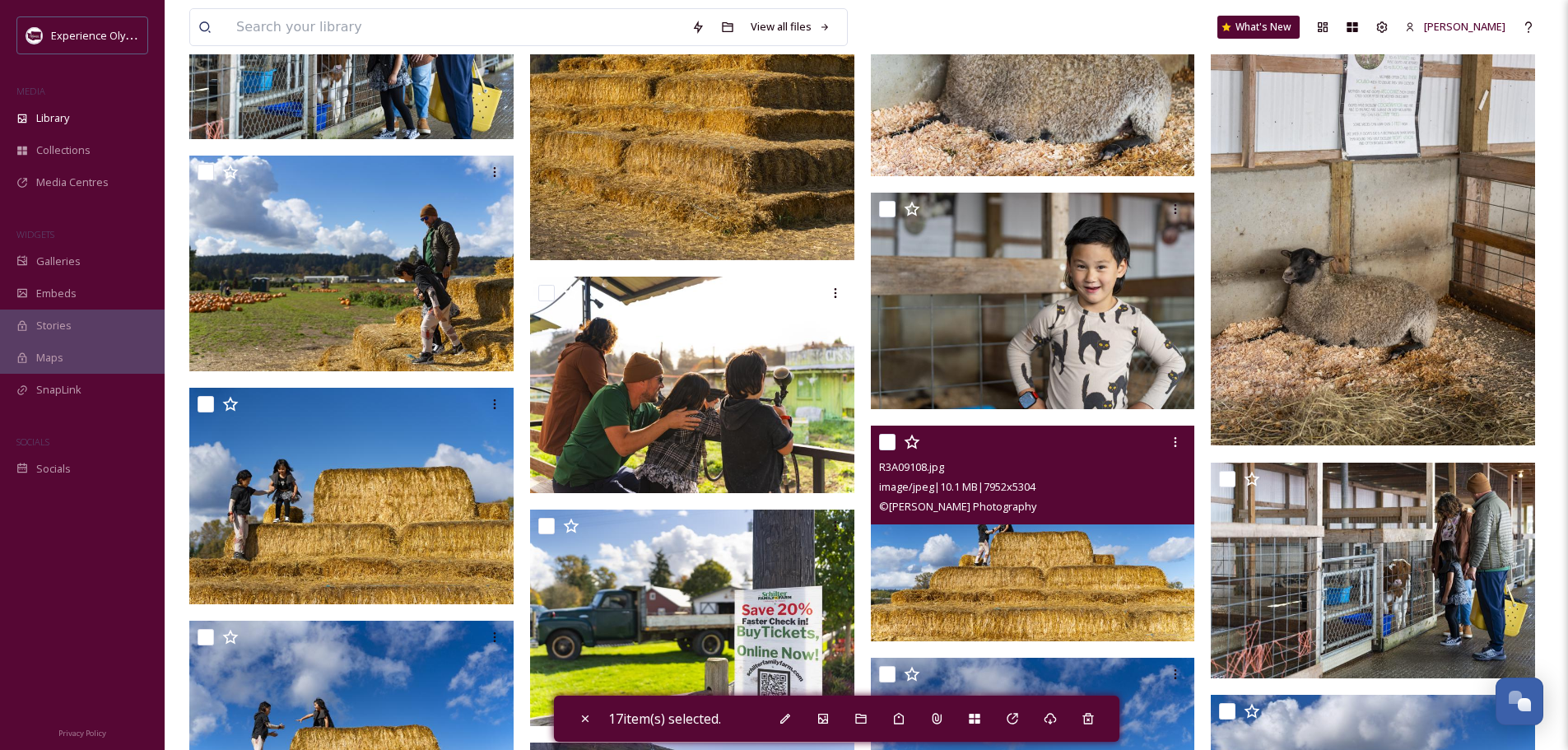
click at [884, 436] on input "checkbox" at bounding box center [887, 442] width 17 height 17
checkbox input "true"
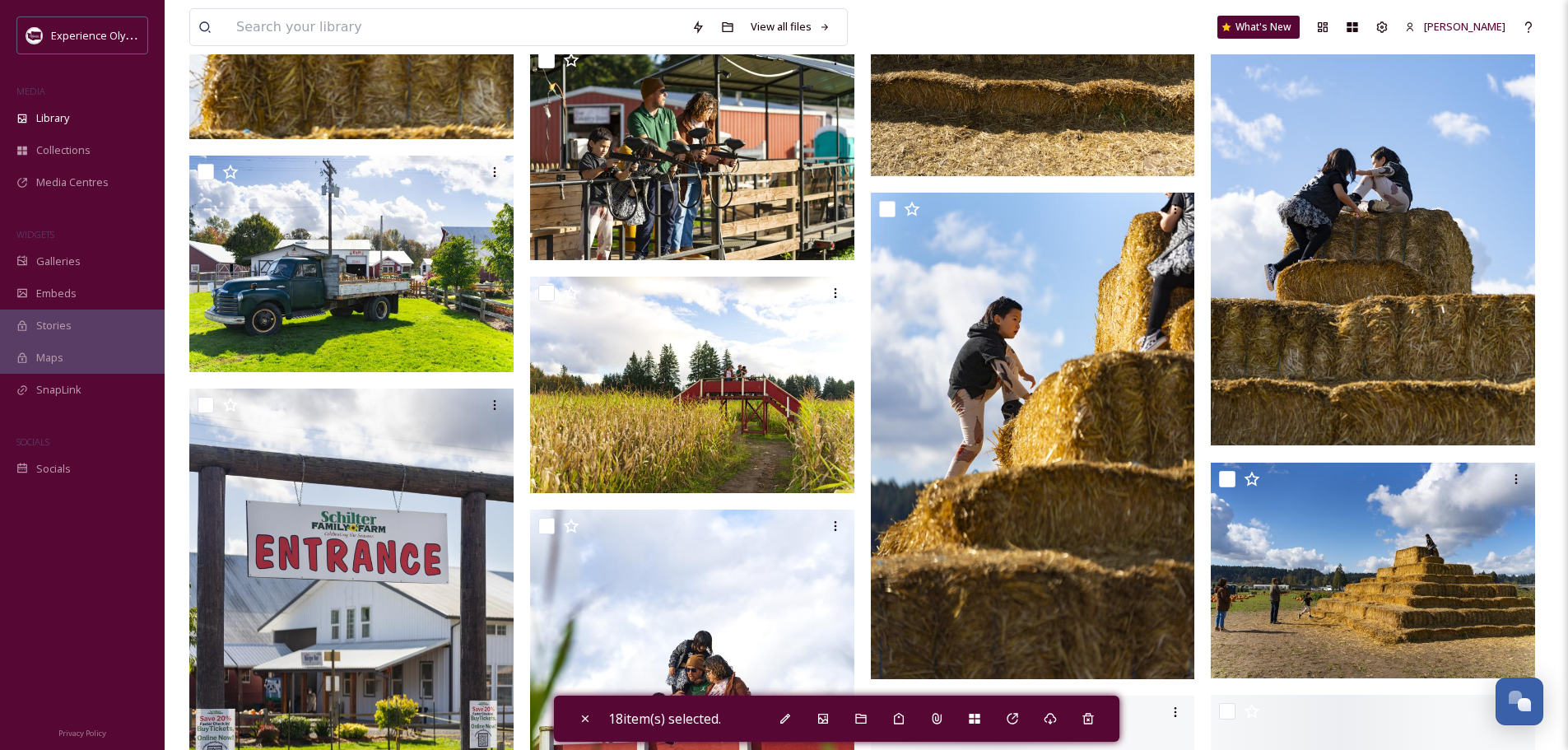
scroll to position [16540, 0]
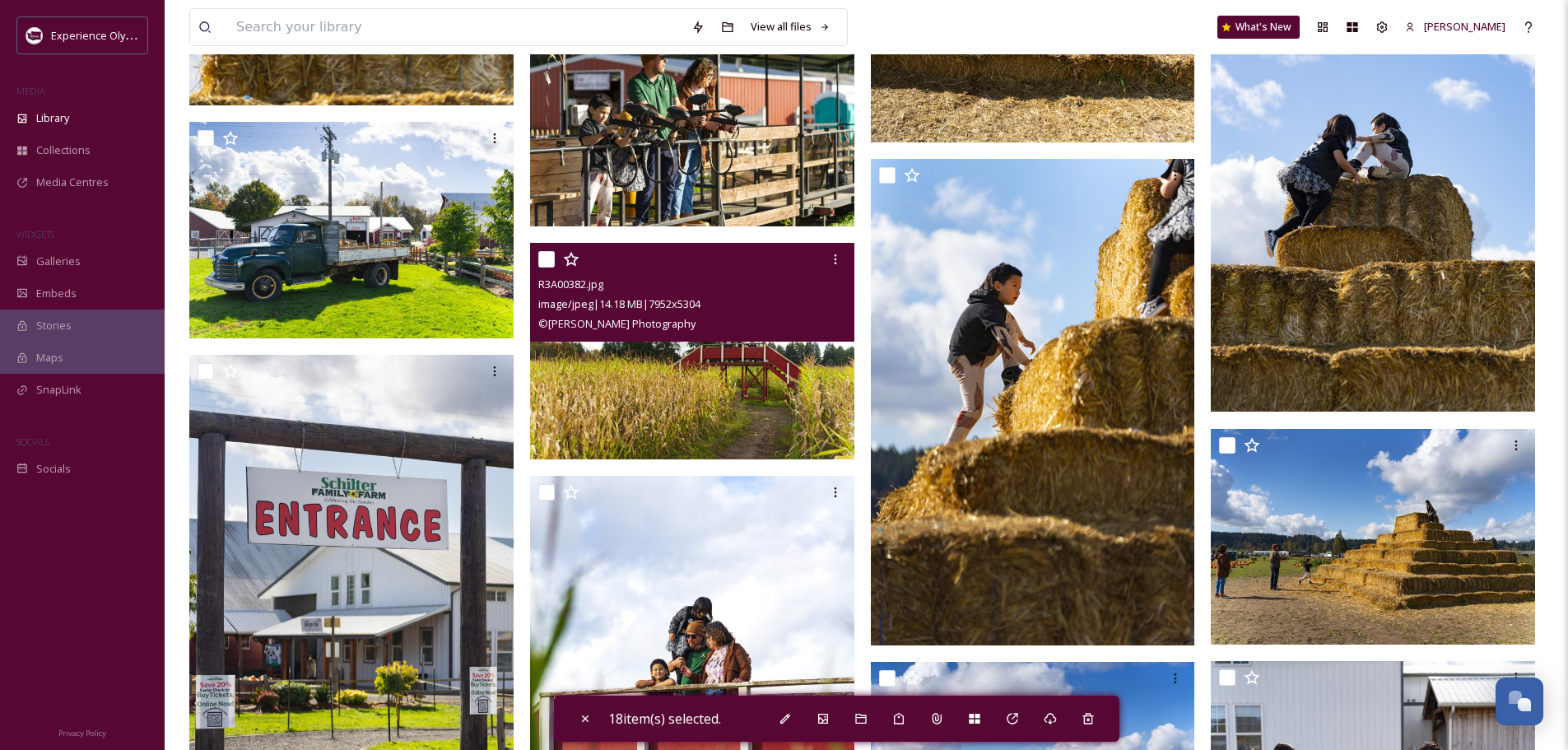
click at [545, 252] on input "checkbox" at bounding box center [546, 258] width 17 height 17
checkbox input "true"
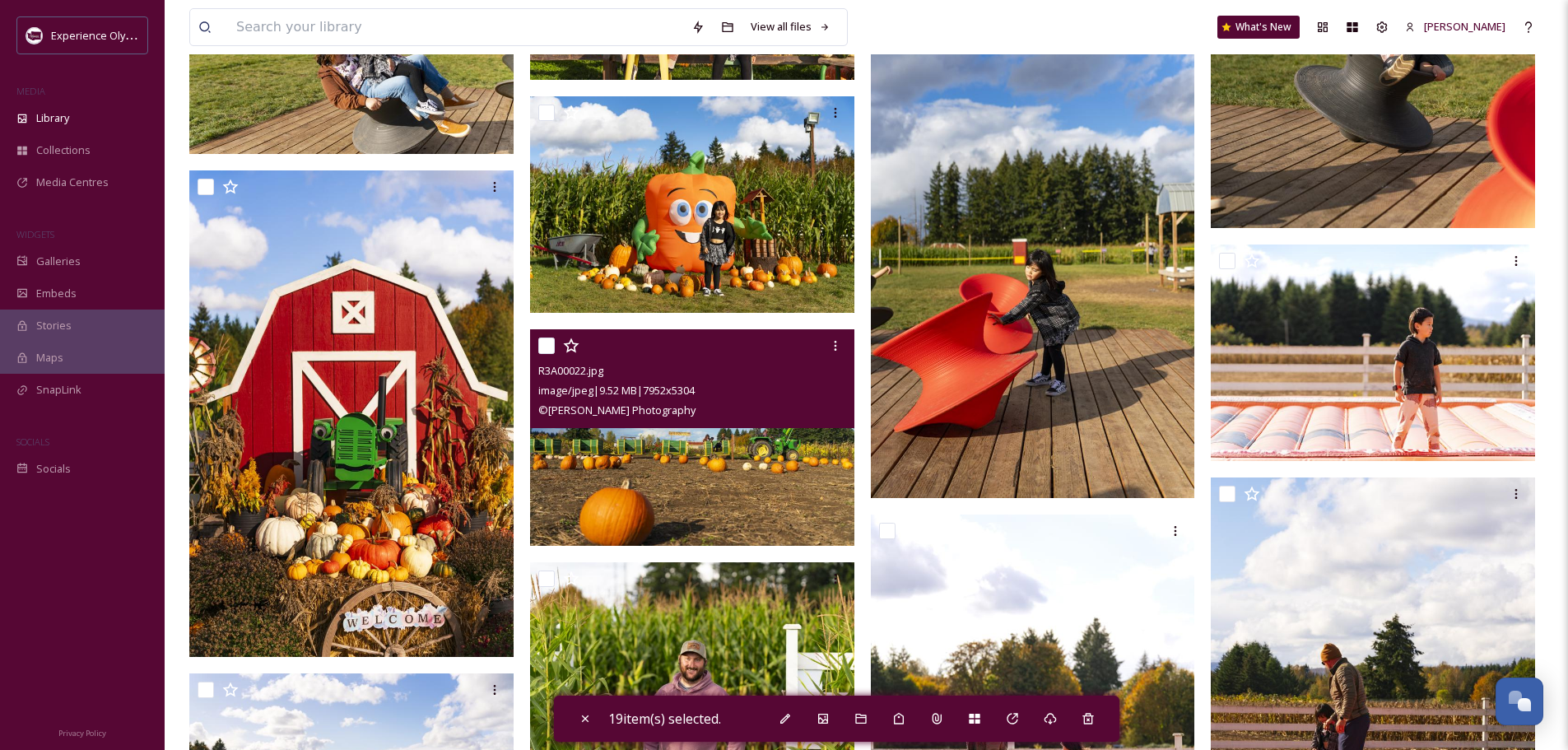
scroll to position [21643, 0]
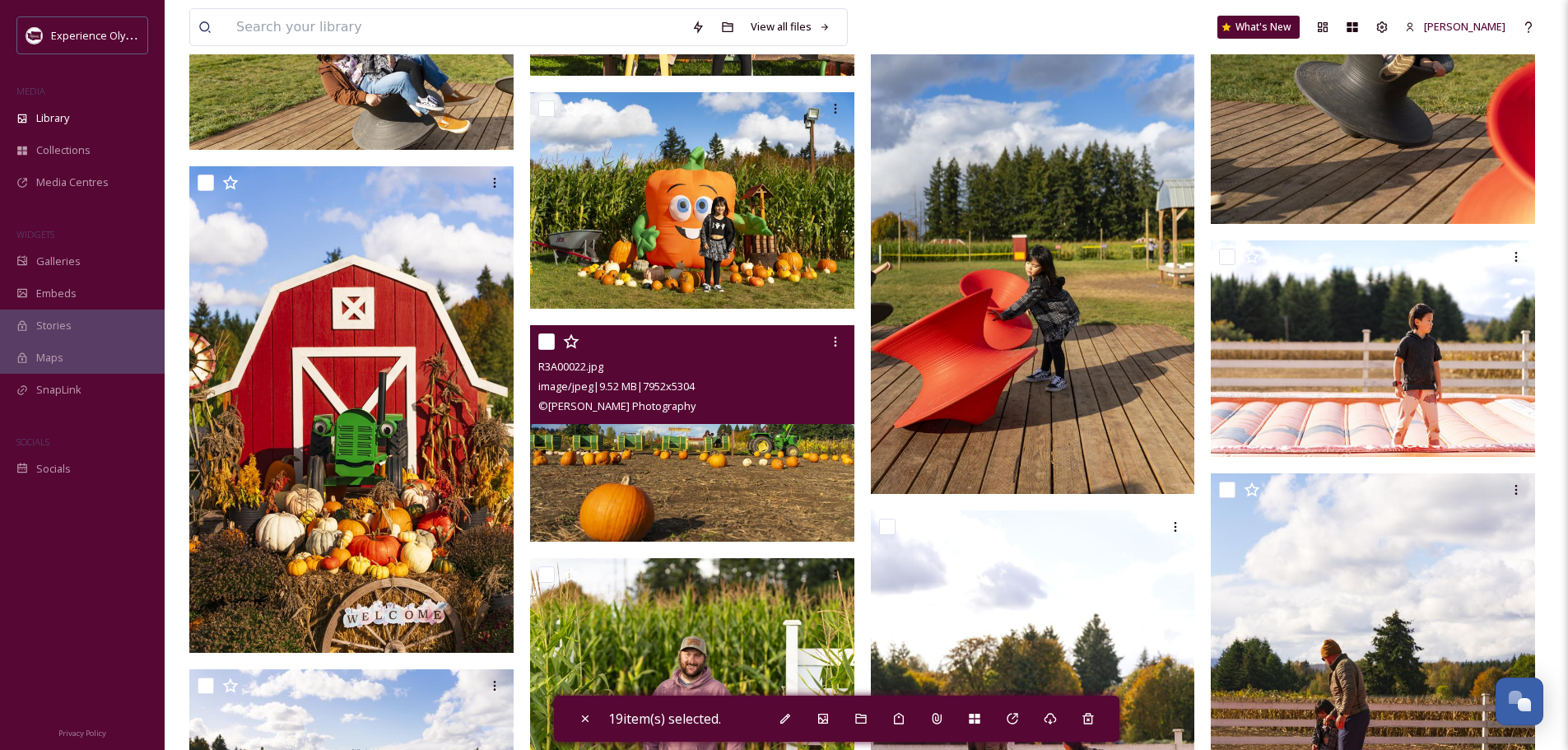
click at [547, 337] on input "checkbox" at bounding box center [546, 341] width 17 height 17
checkbox input "true"
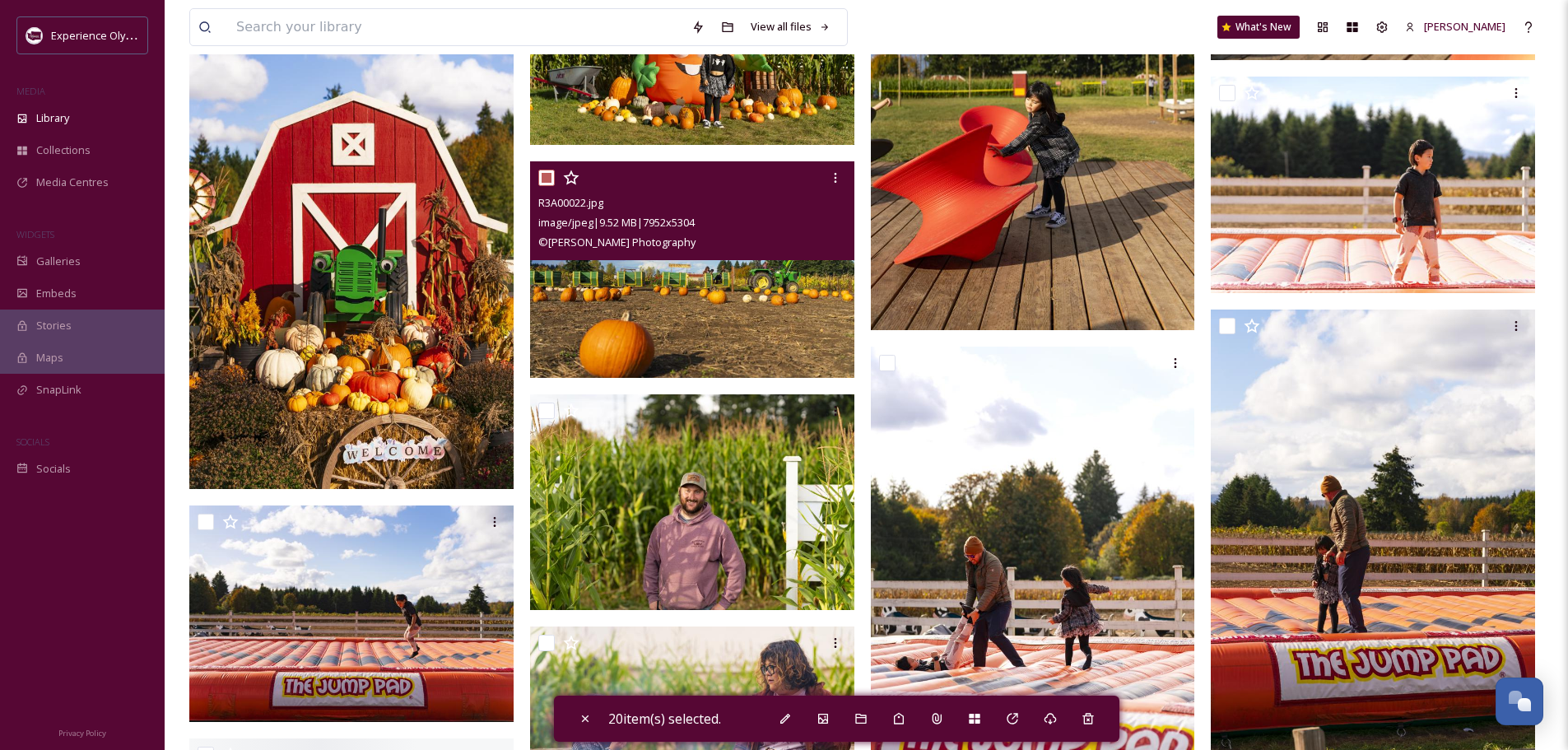
scroll to position [21808, 0]
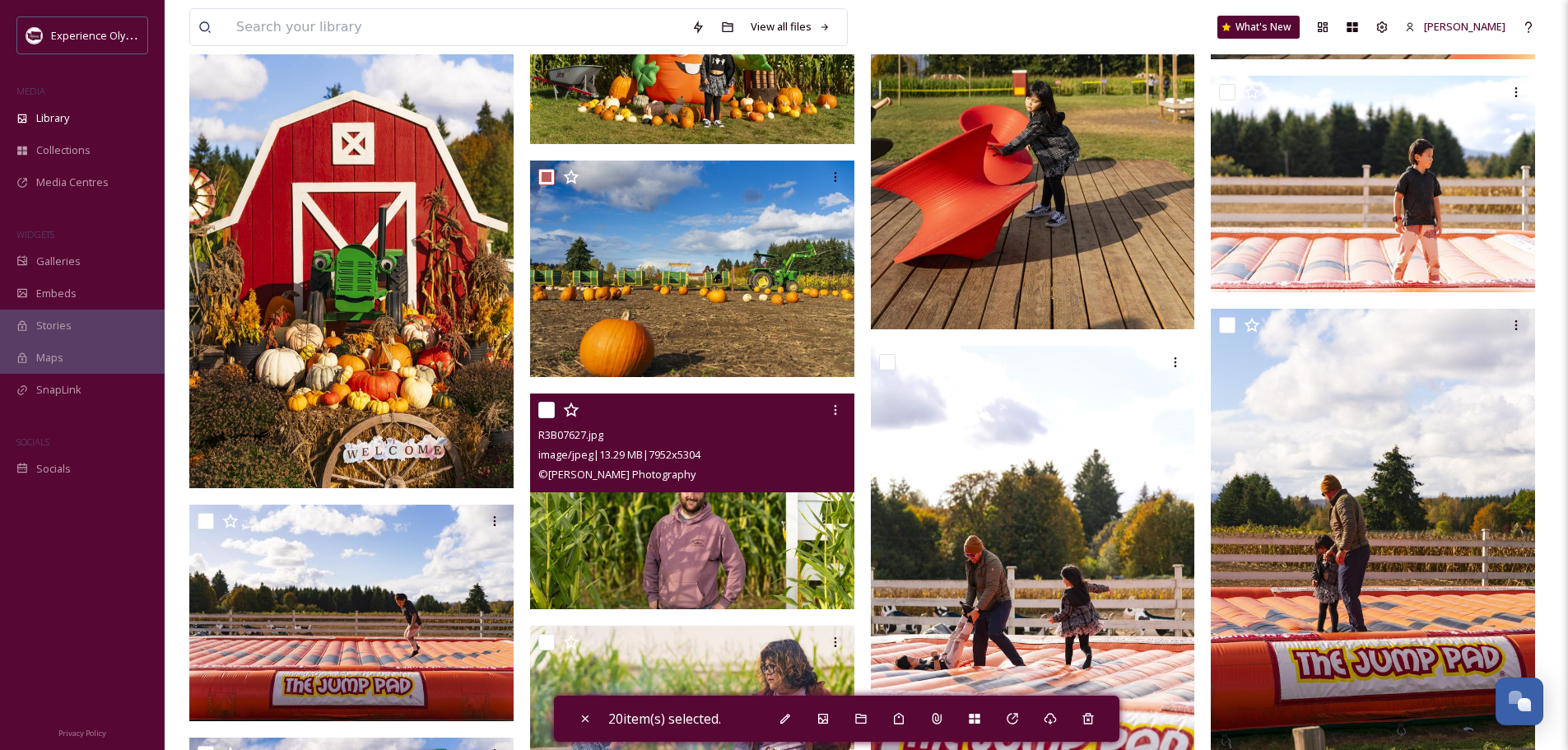
click at [541, 408] on input "checkbox" at bounding box center [546, 409] width 17 height 17
checkbox input "true"
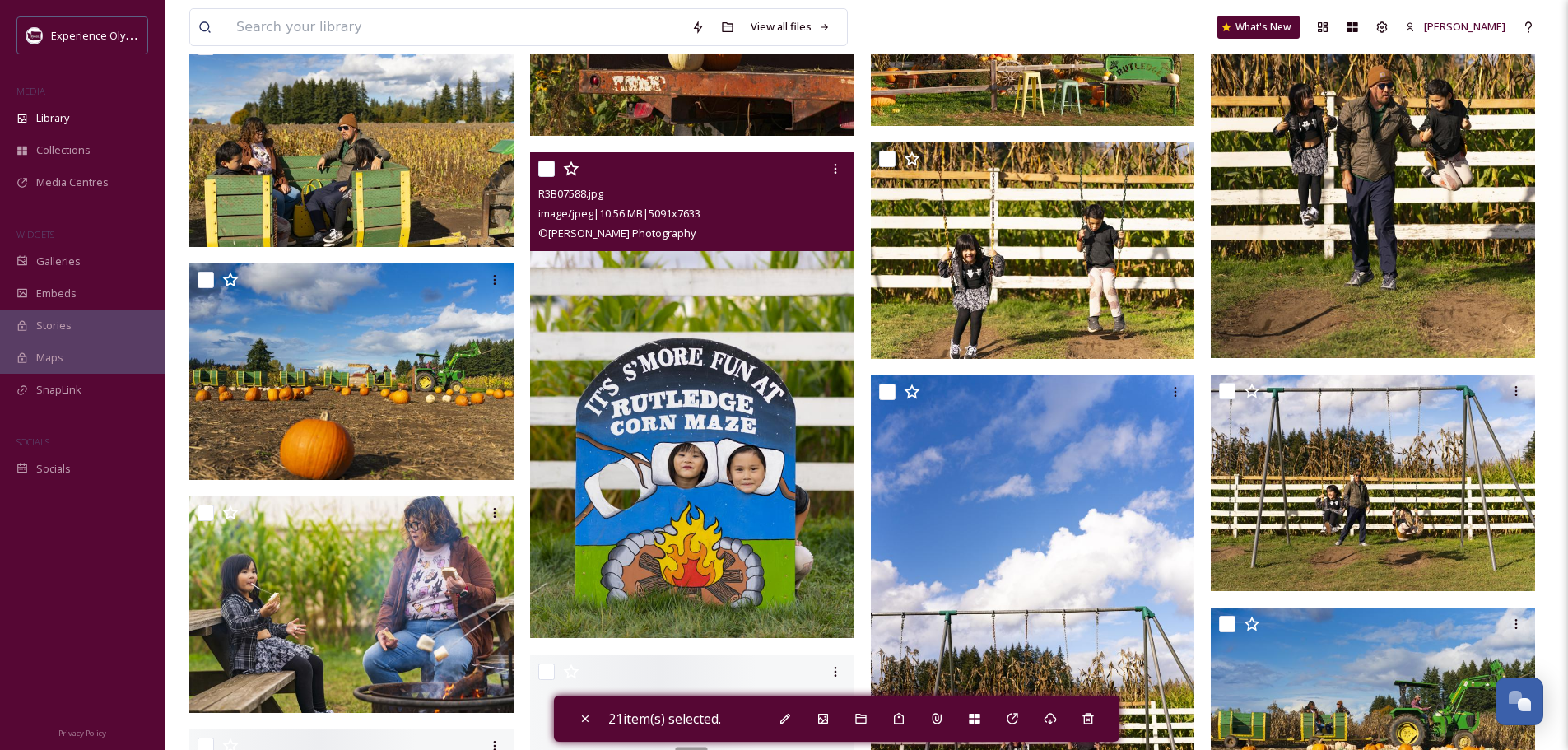
scroll to position [22795, 0]
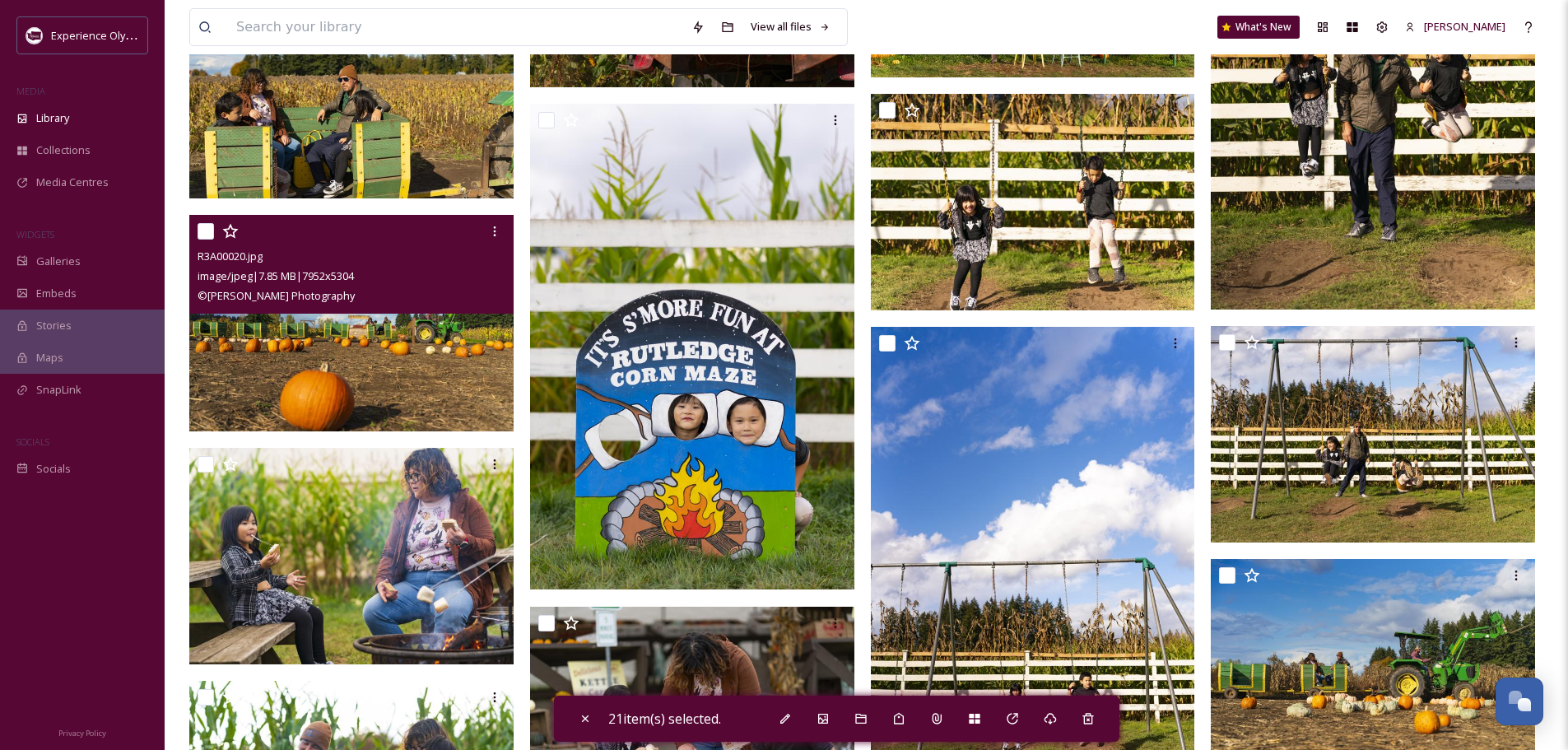
click at [208, 230] on input "checkbox" at bounding box center [205, 231] width 17 height 17
checkbox input "true"
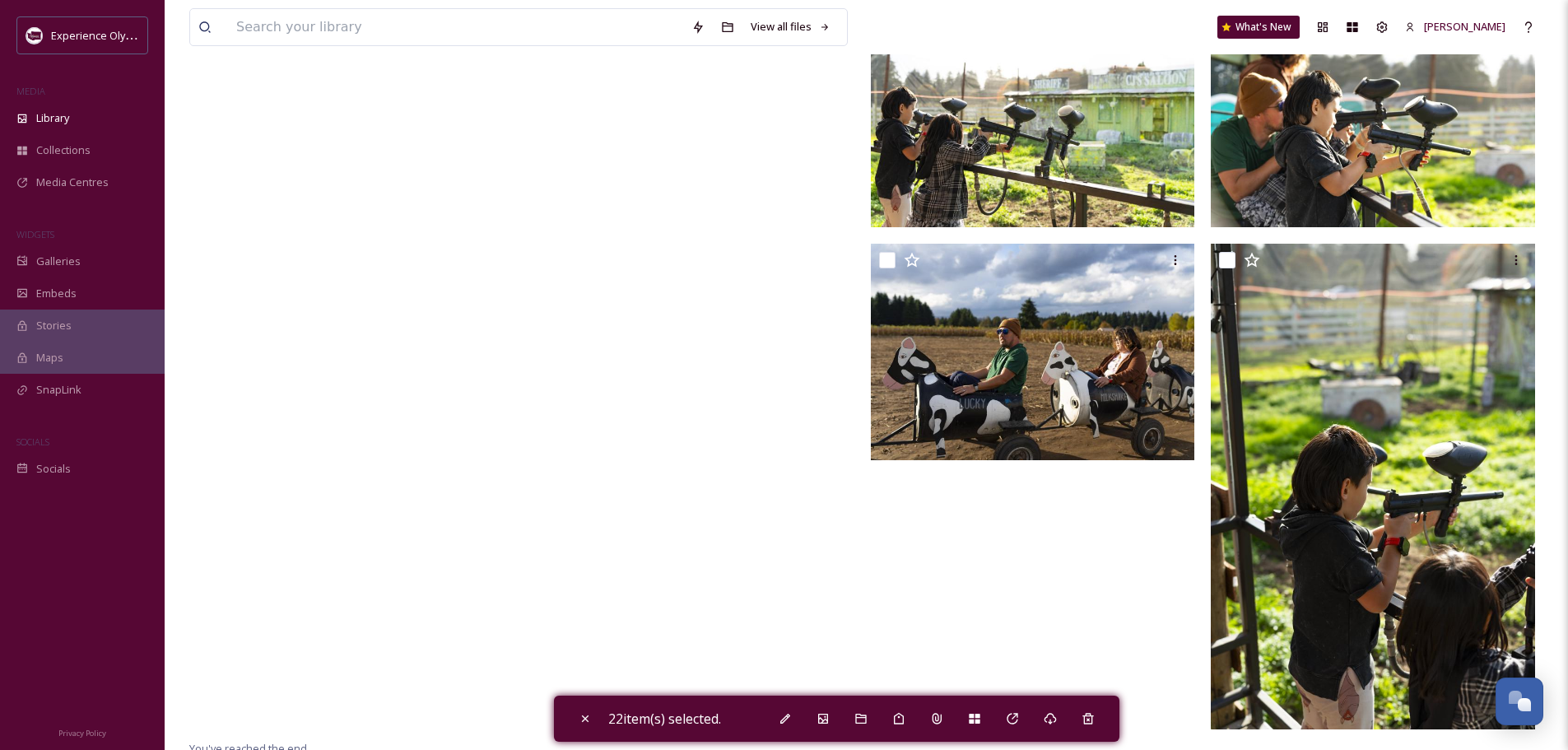
scroll to position [31635, 0]
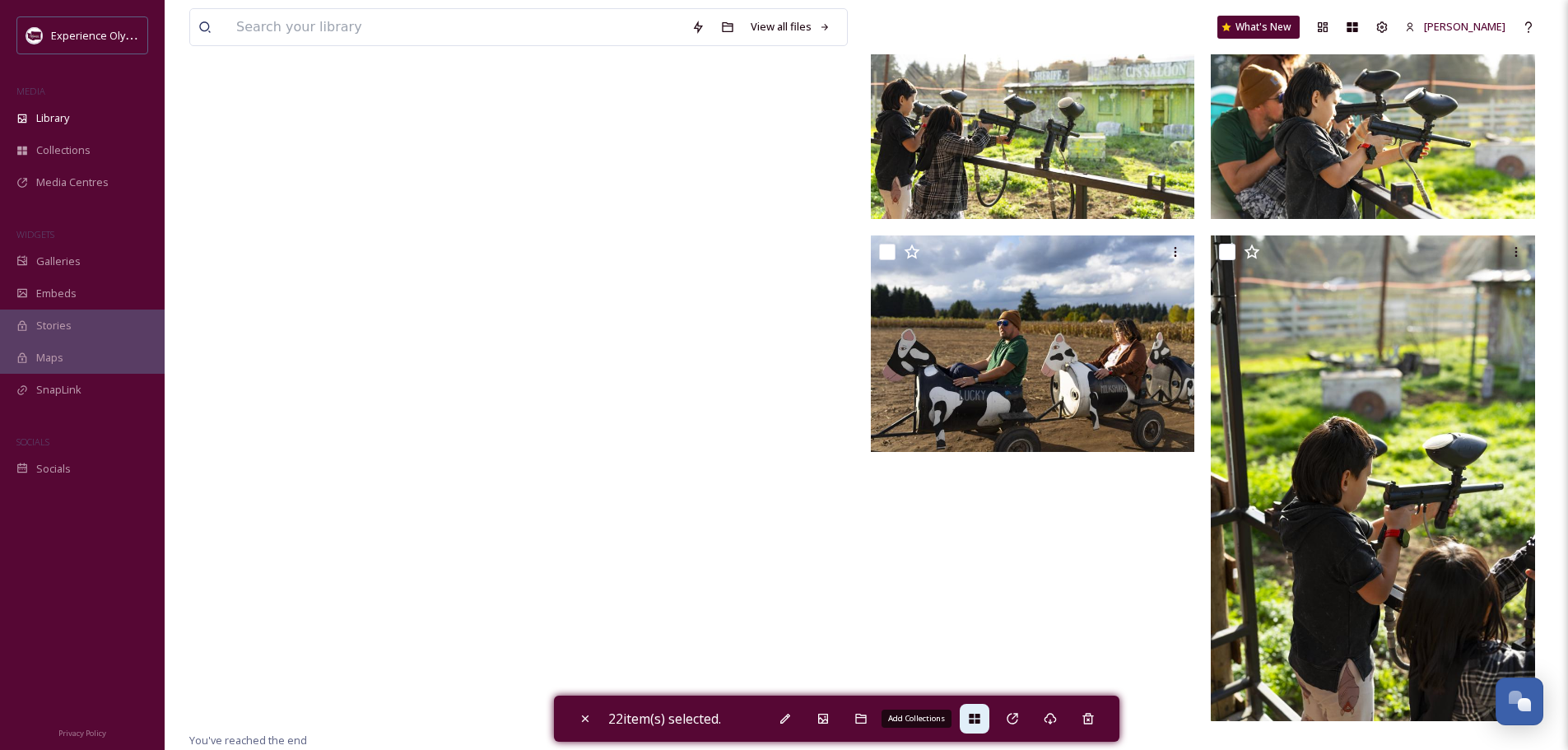
click at [972, 714] on div "Add Collections" at bounding box center [975, 718] width 30 height 30
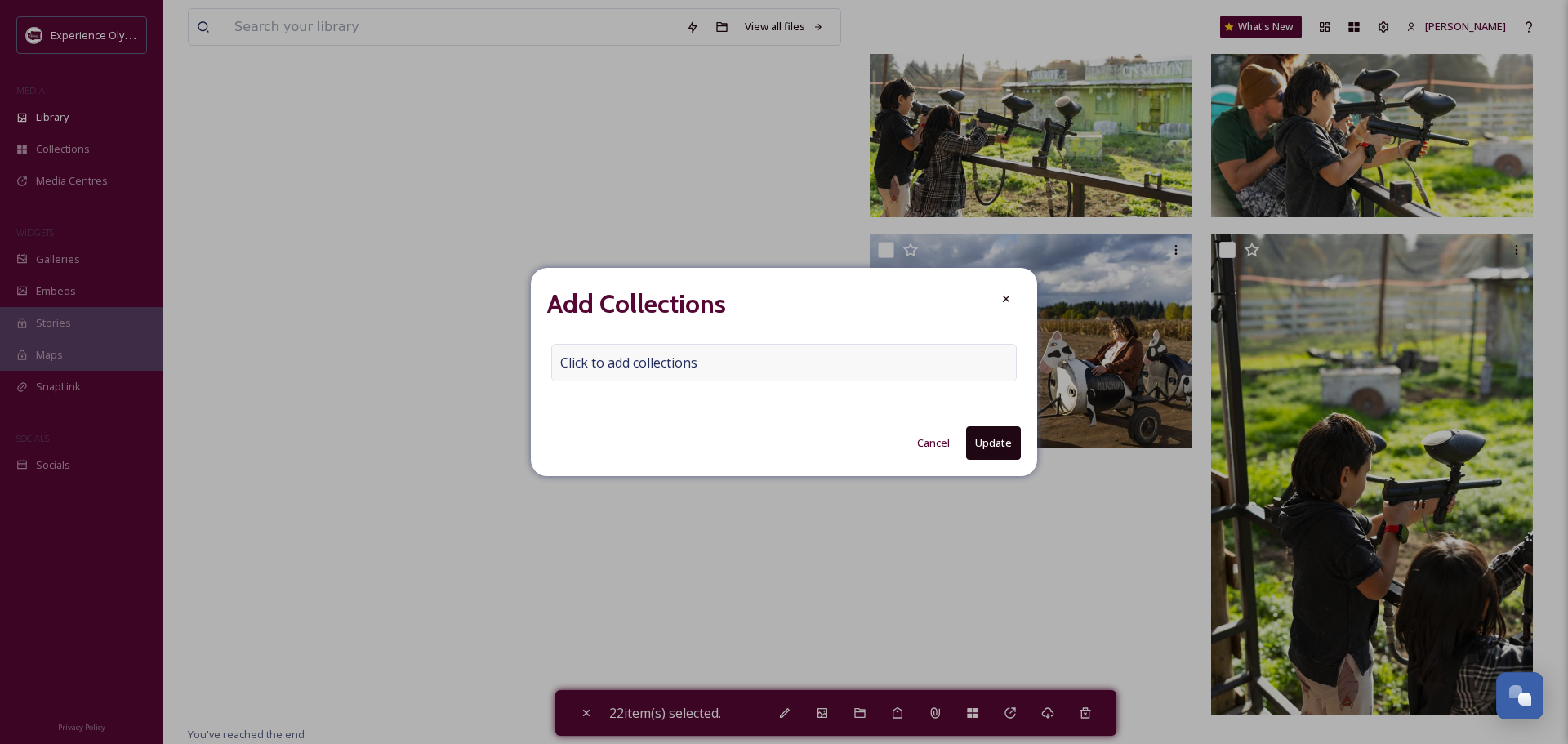
click at [641, 355] on span "Click to add collections" at bounding box center [629, 362] width 137 height 20
click at [585, 362] on input at bounding box center [642, 362] width 180 height 36
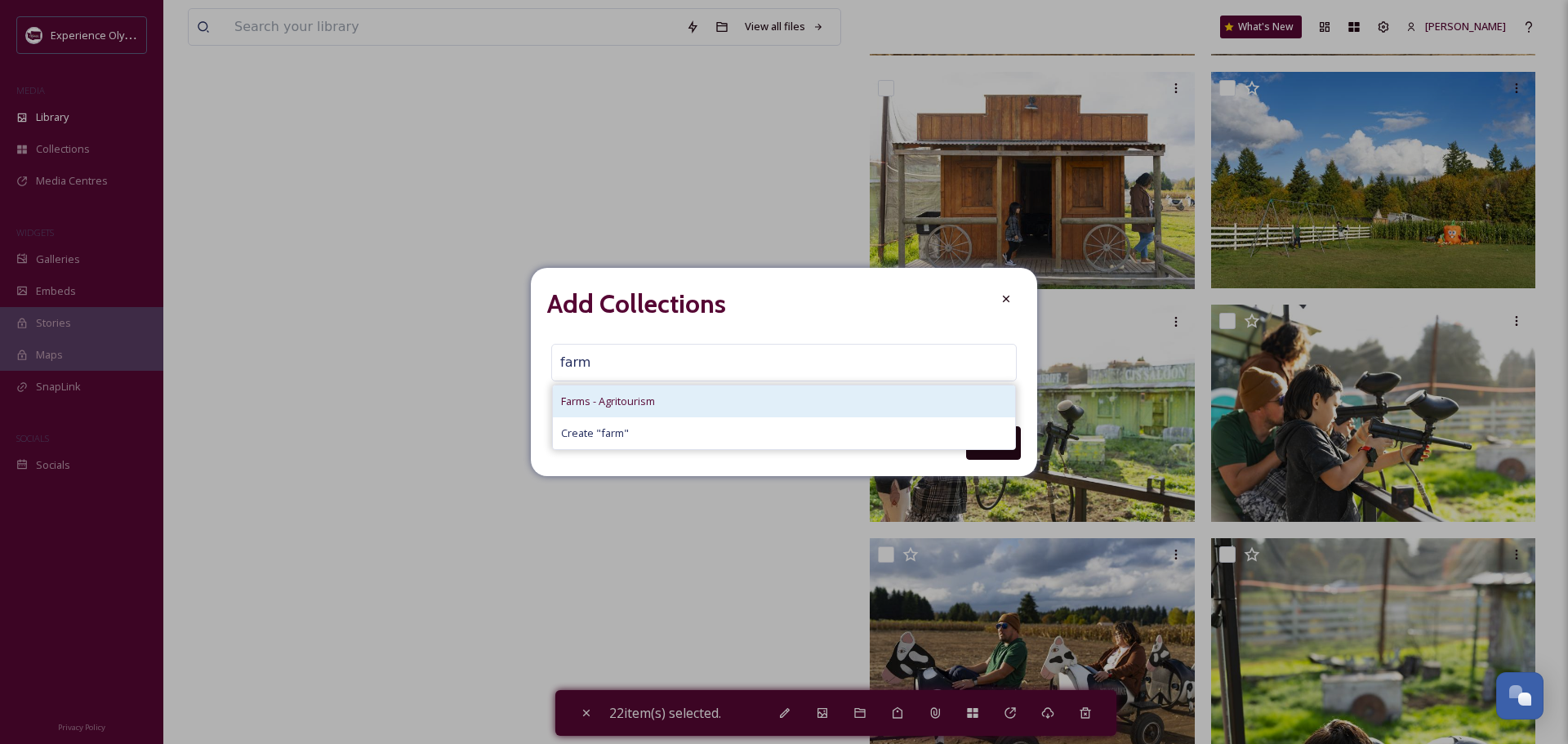
type input "farm"
click at [611, 403] on span "Farms - Agritourism" at bounding box center [608, 402] width 94 height 16
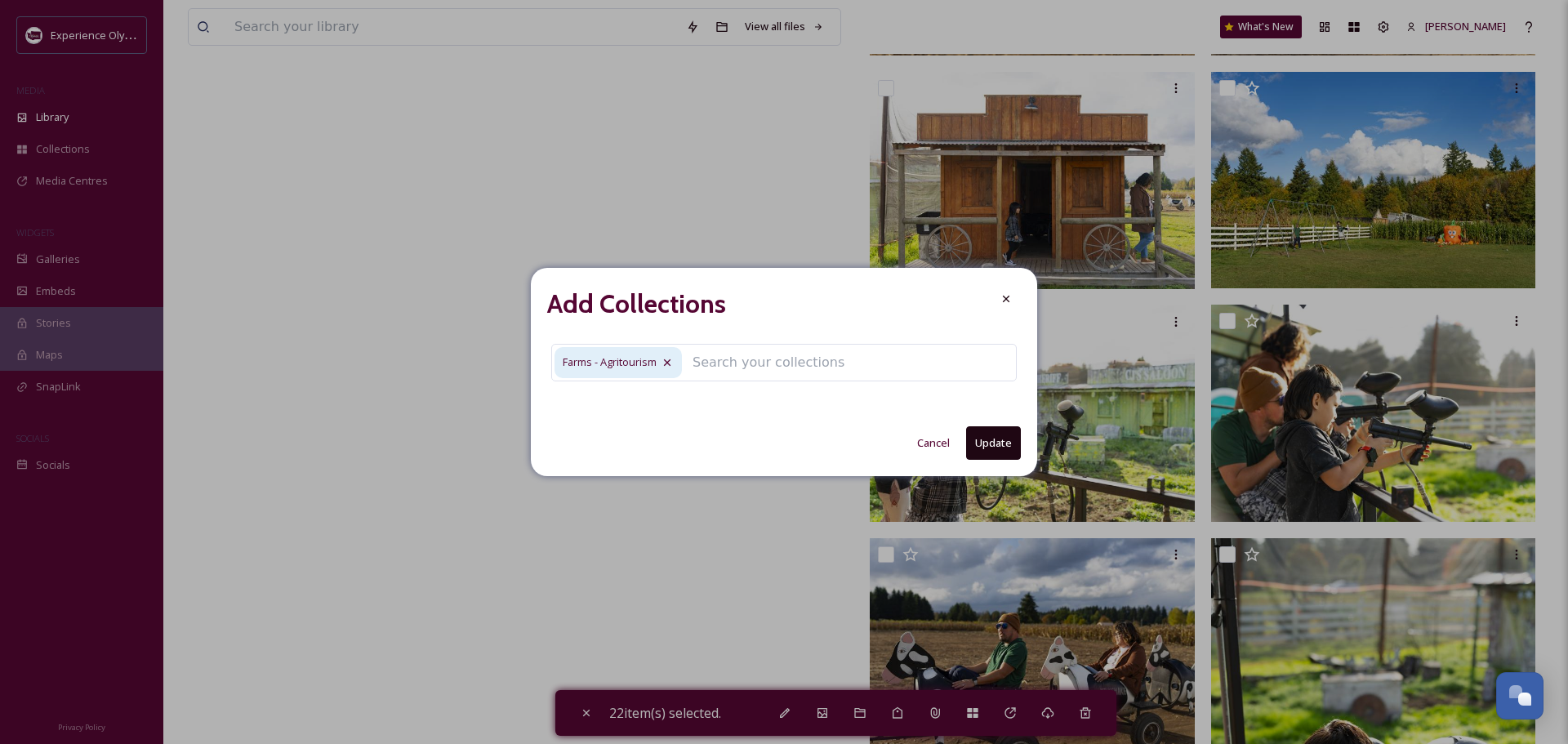
click at [1005, 442] on button "Update" at bounding box center [993, 442] width 55 height 34
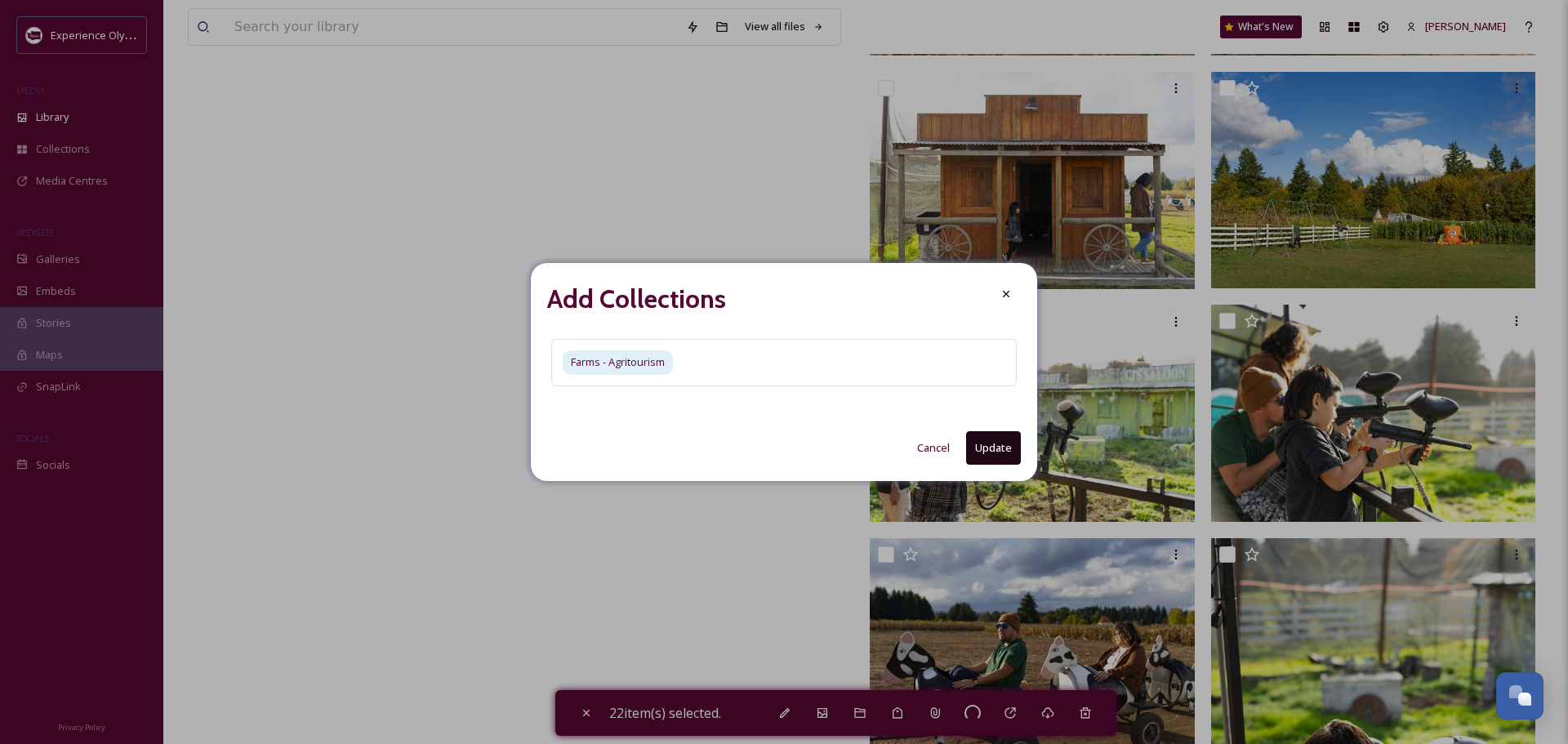
checkbox input "false"
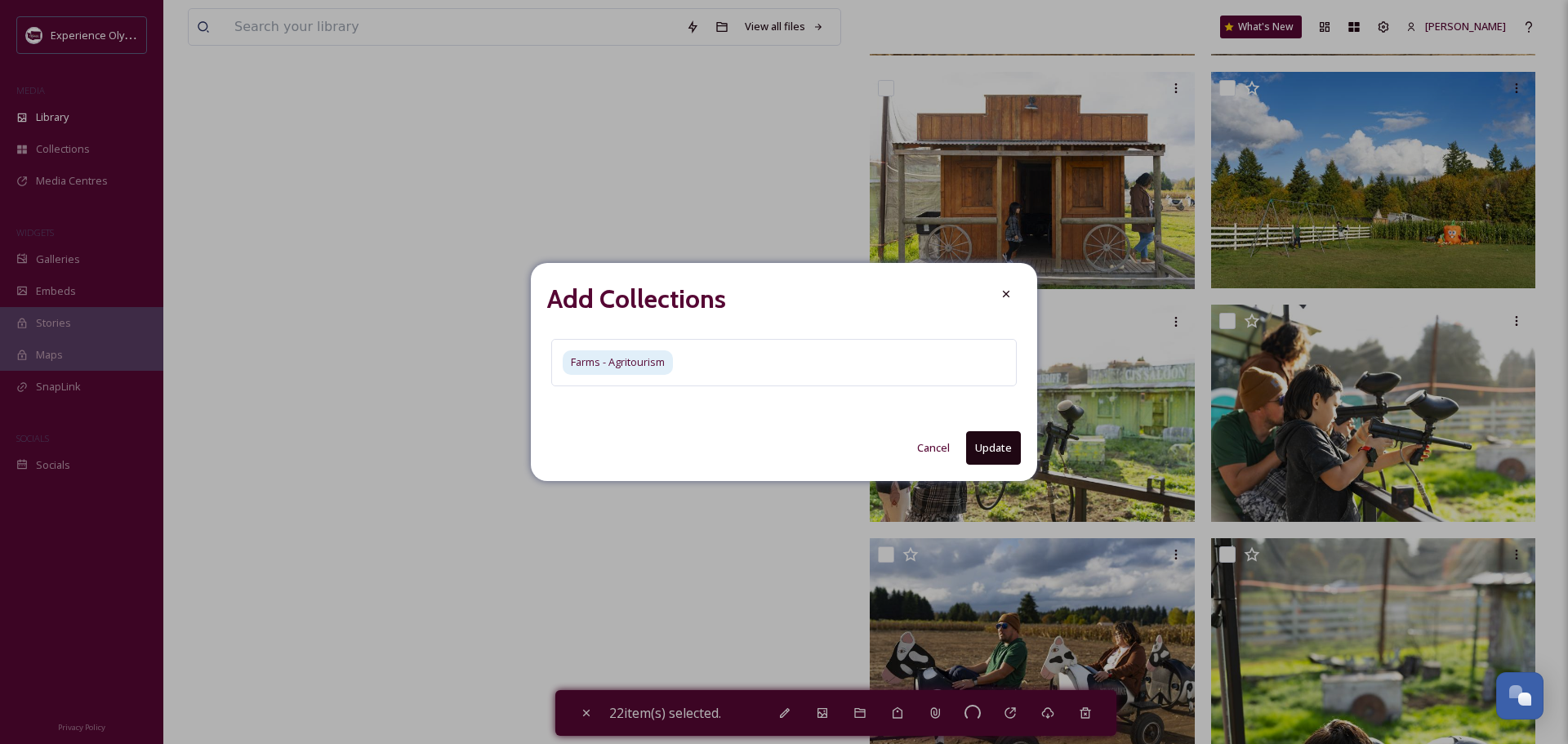
checkbox input "false"
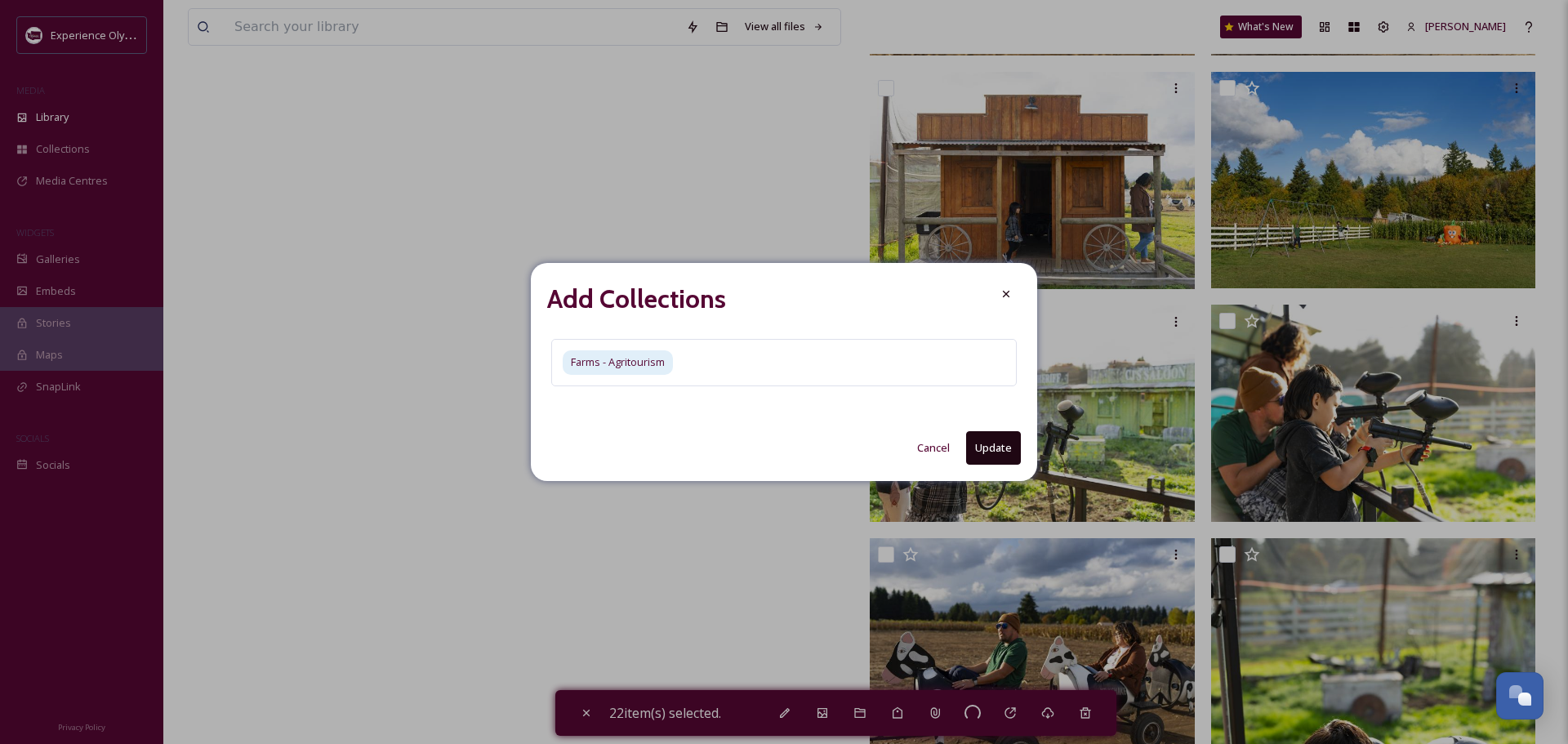
checkbox input "false"
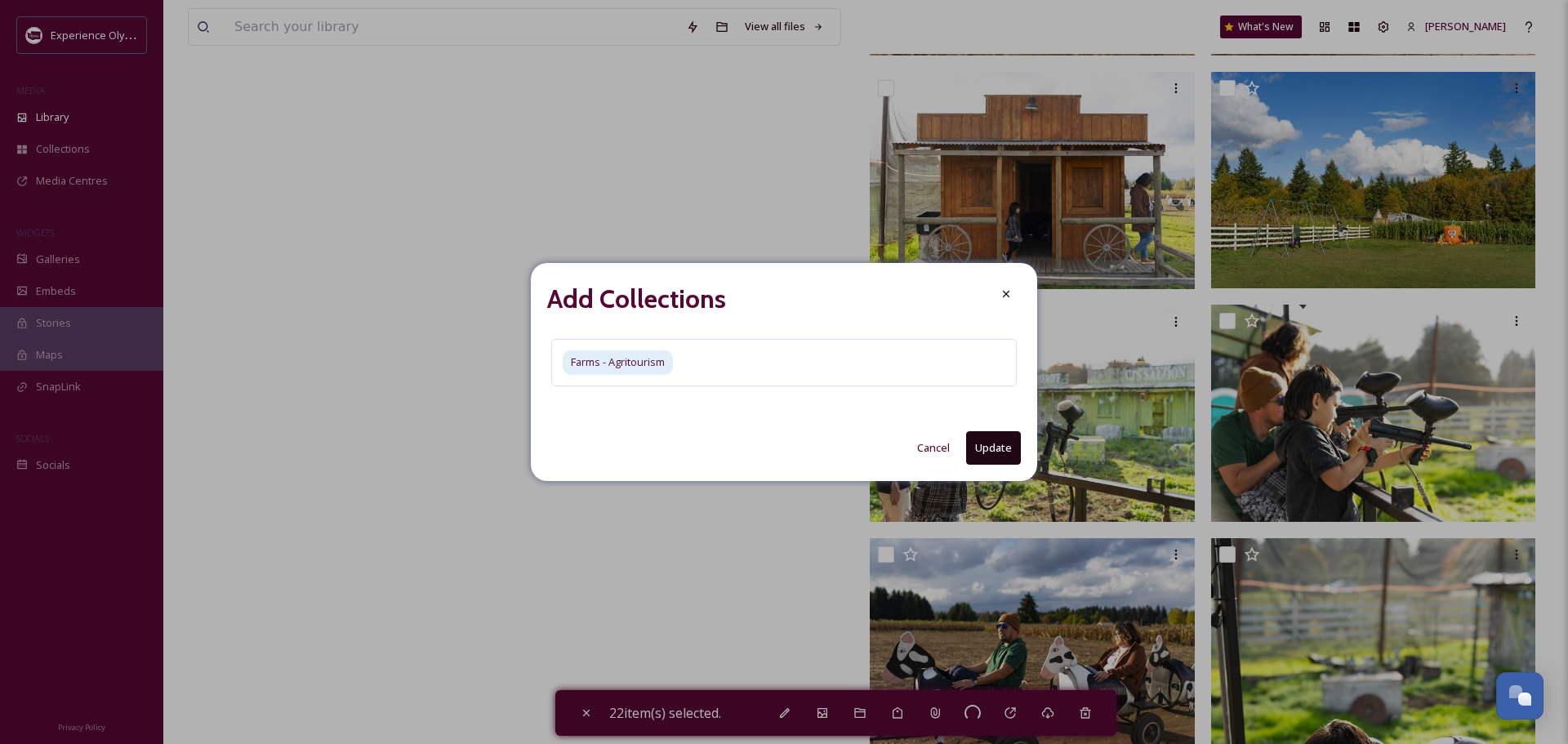
checkbox input "false"
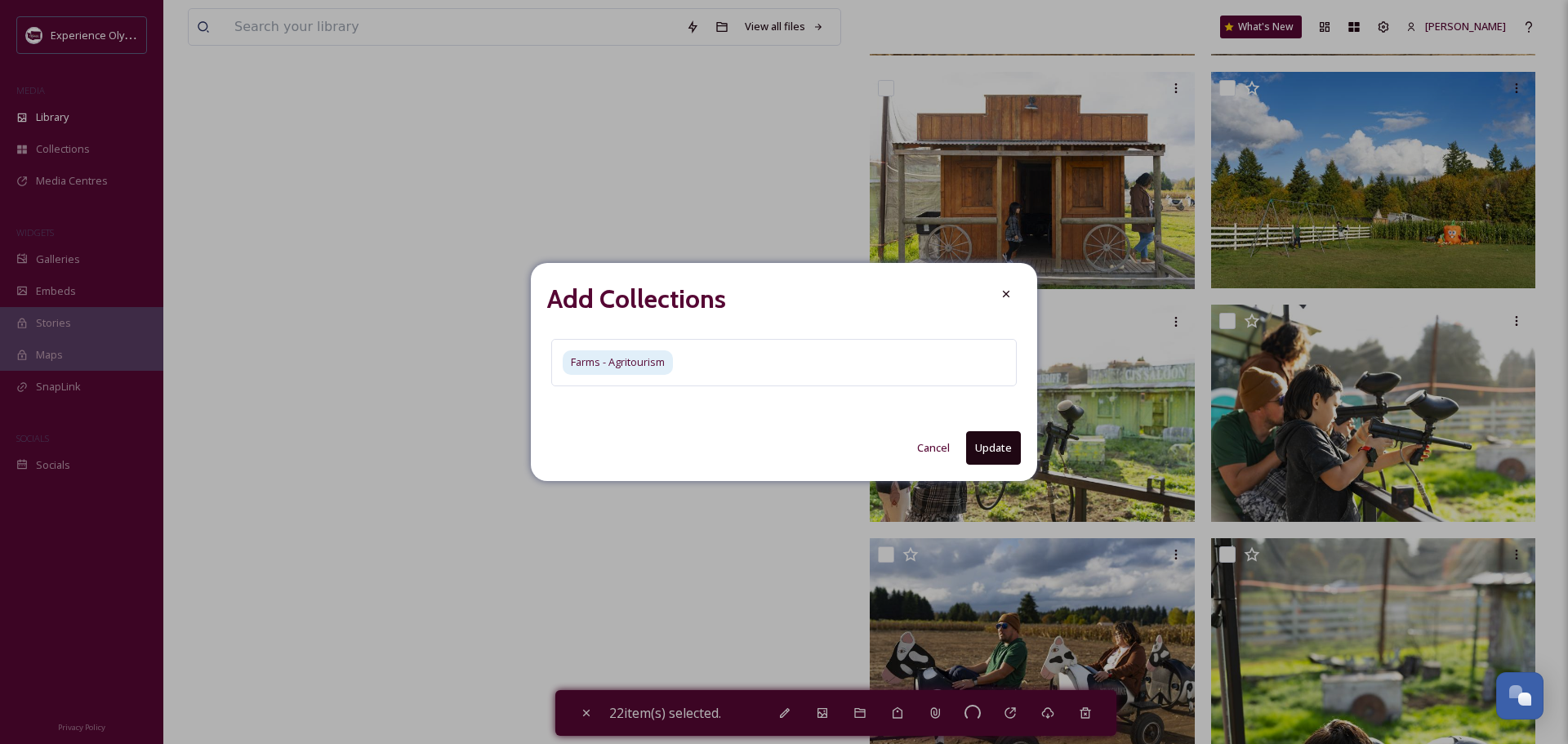
checkbox input "false"
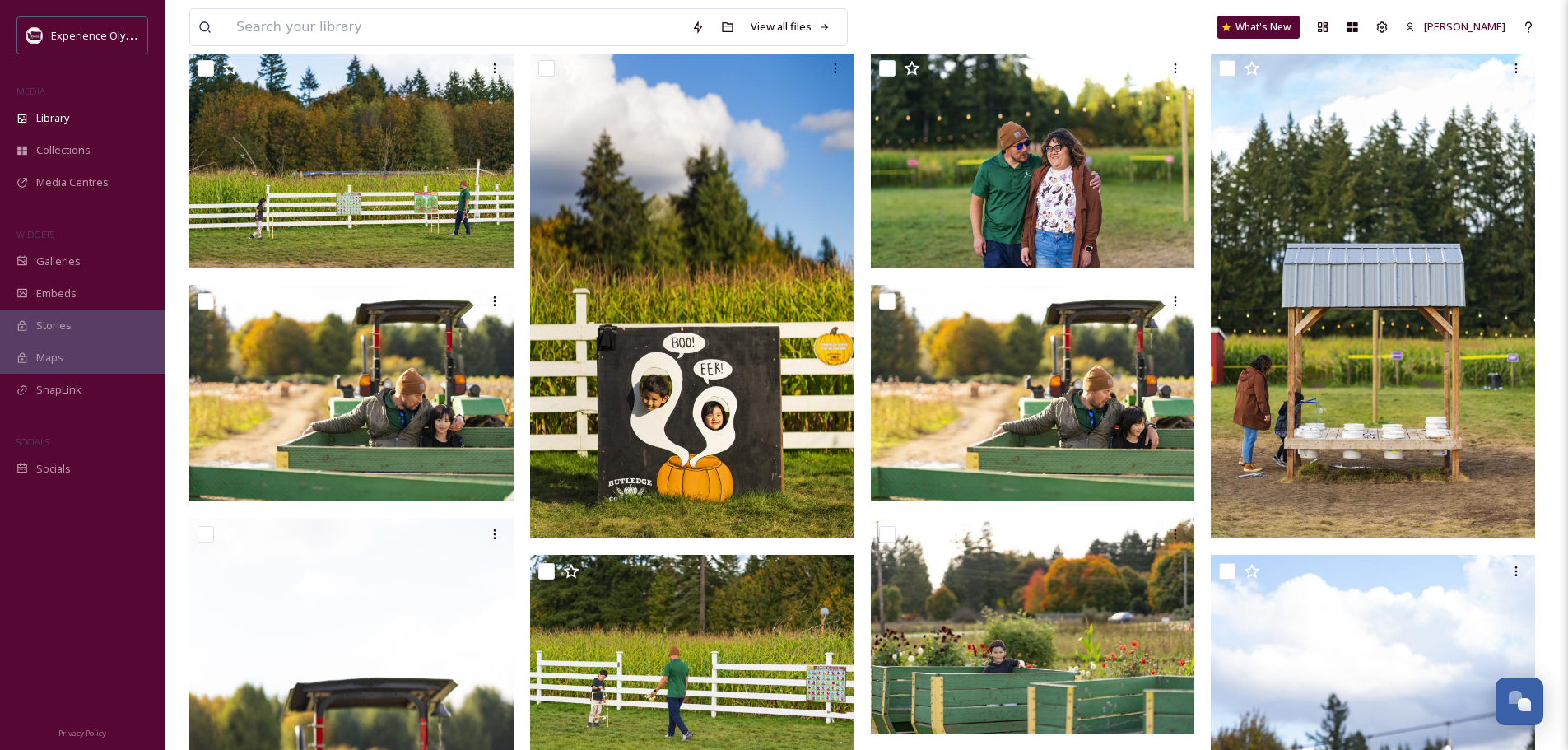
scroll to position [0, 0]
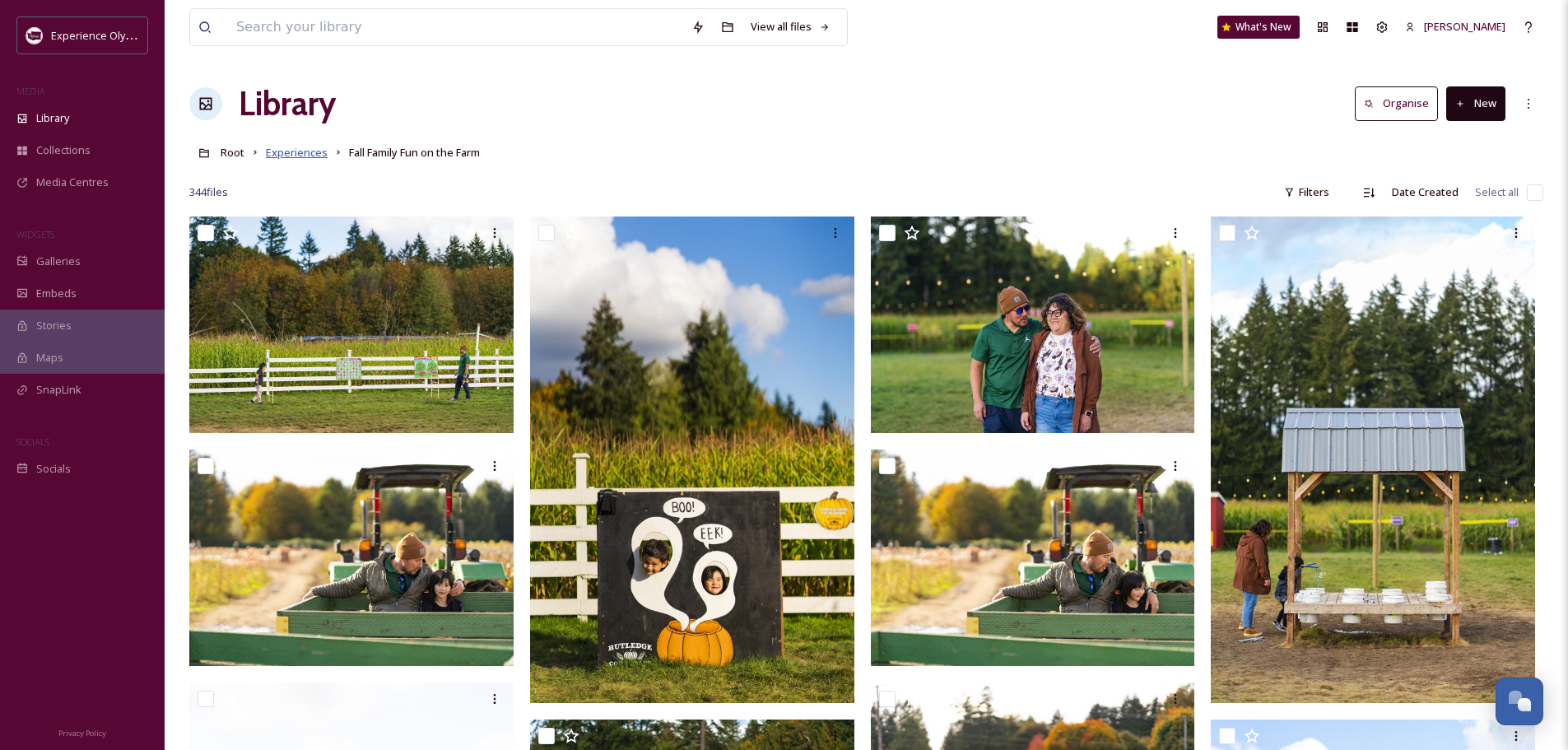
click at [291, 155] on span "Experiences" at bounding box center [296, 152] width 61 height 15
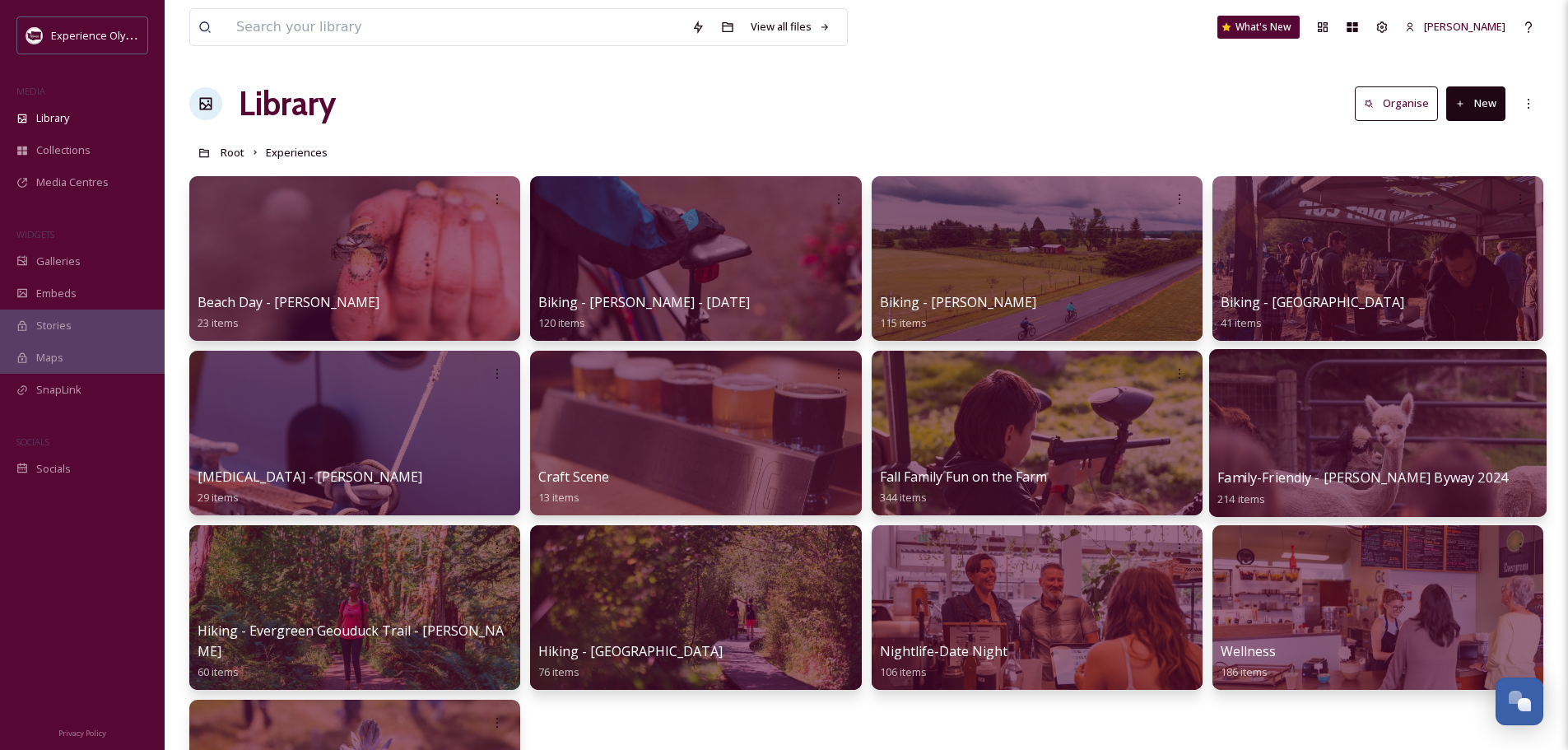
click at [1291, 478] on span "Family-Friendly - [PERSON_NAME] Byway 2024" at bounding box center [1363, 477] width 291 height 18
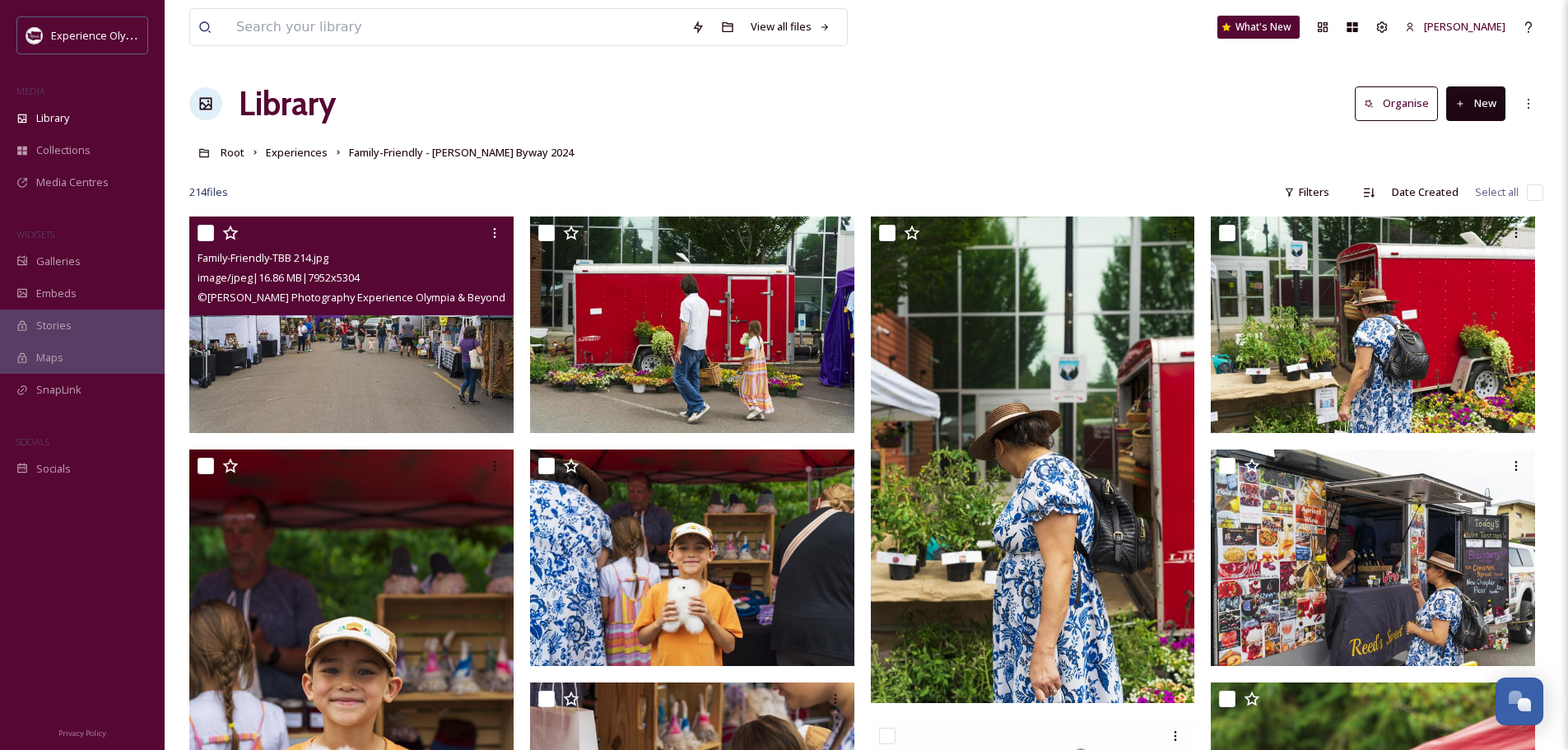
click at [202, 230] on input "checkbox" at bounding box center [205, 232] width 17 height 17
checkbox input "true"
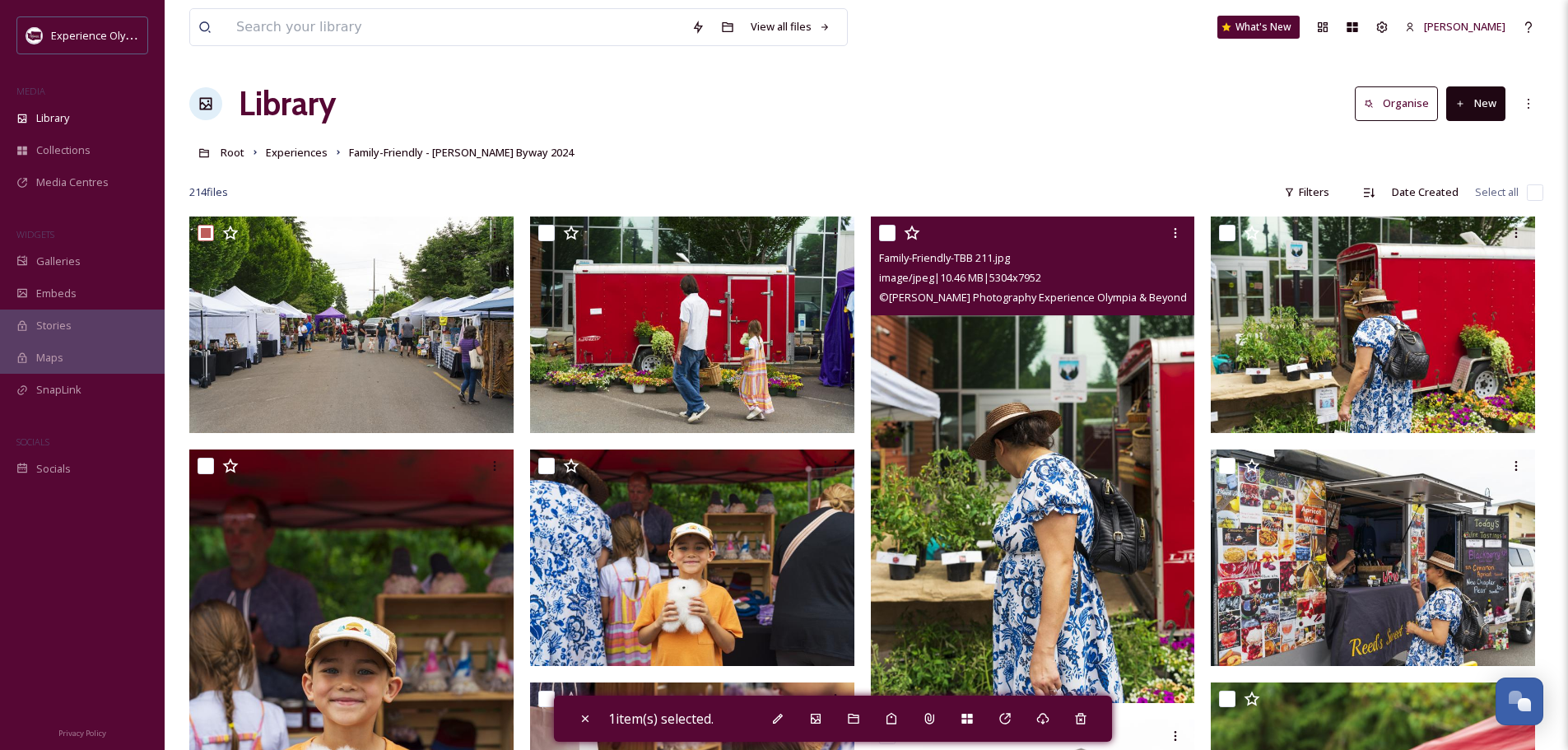
click at [883, 234] on input "checkbox" at bounding box center [887, 232] width 17 height 17
checkbox input "true"
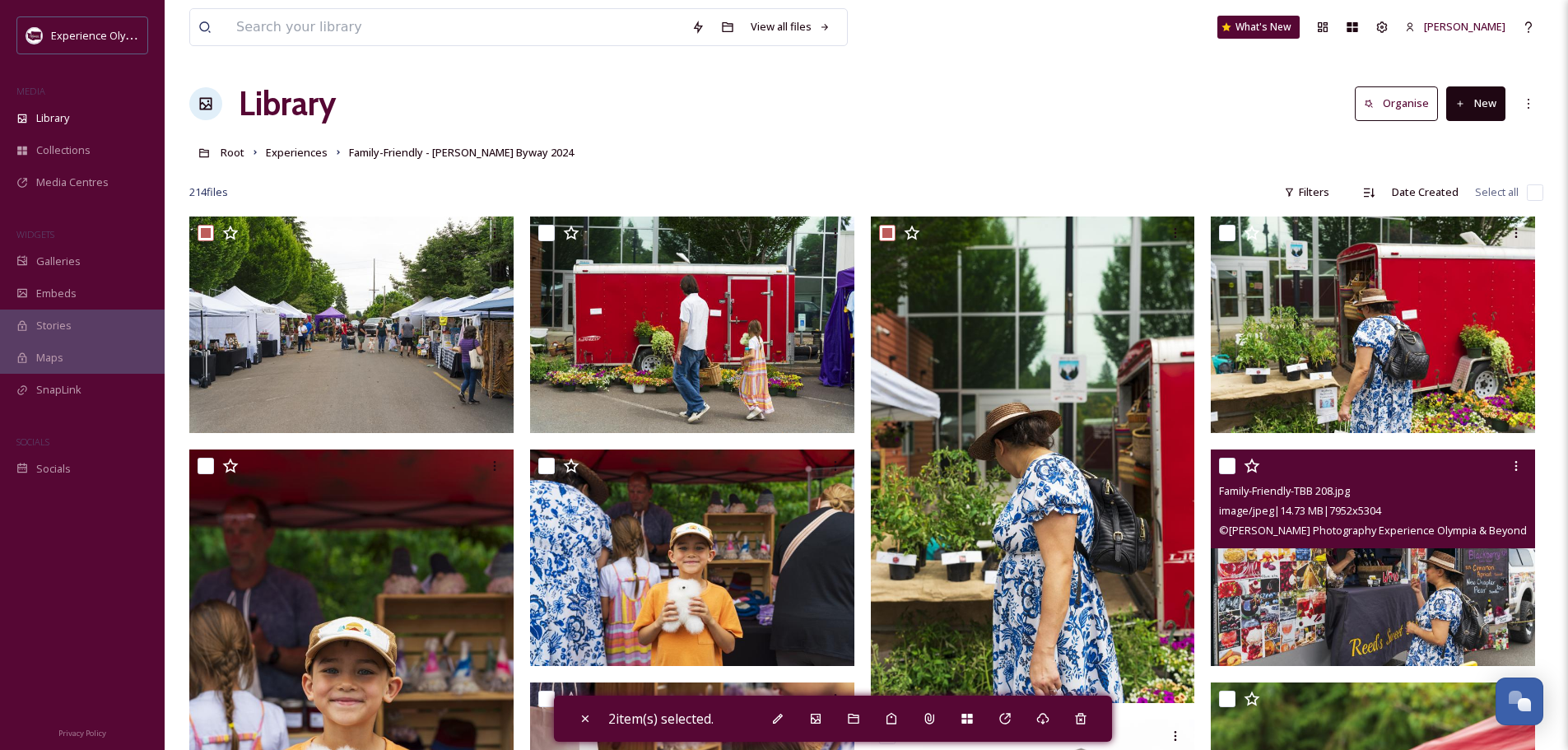
click at [1226, 460] on input "checkbox" at bounding box center [1227, 465] width 17 height 17
checkbox input "true"
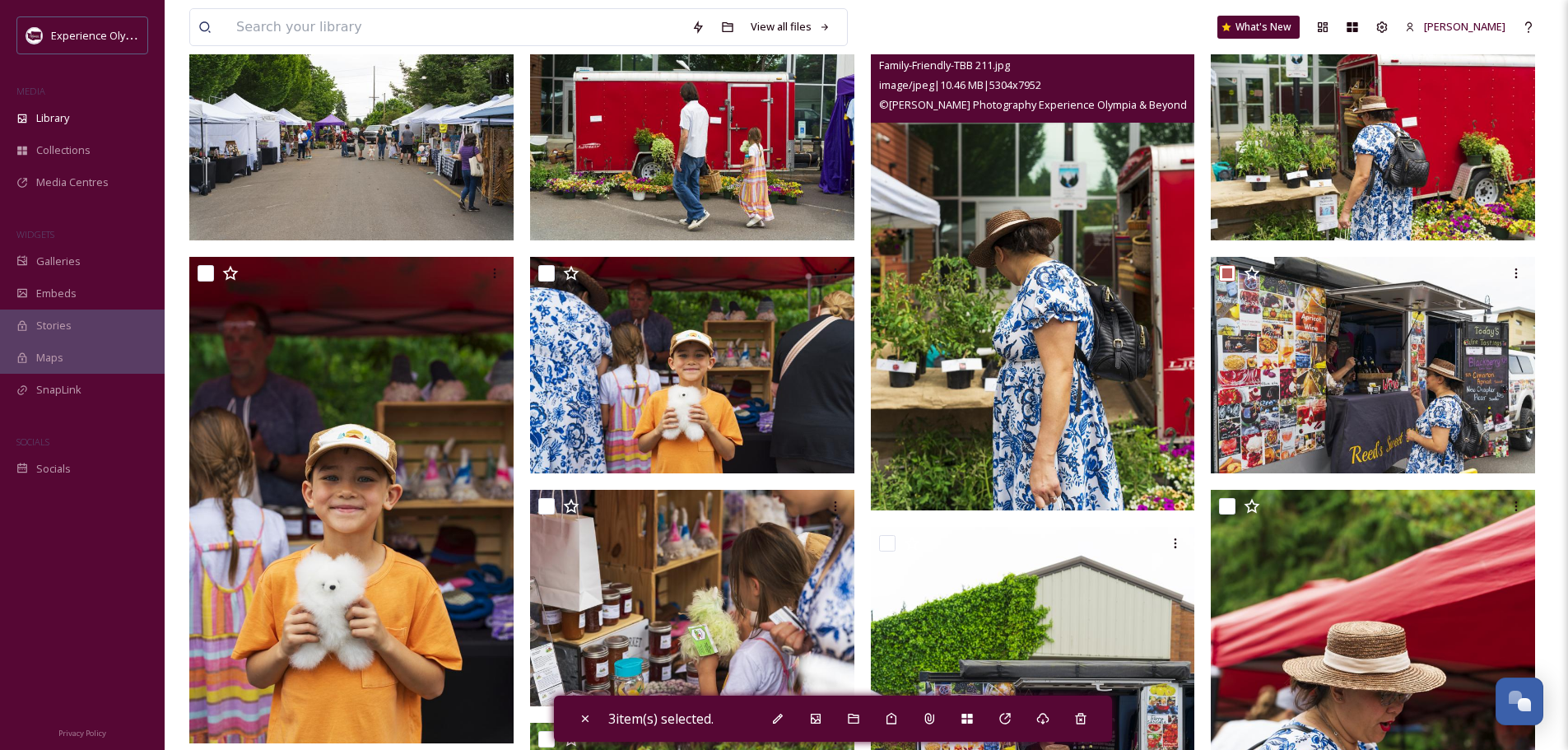
scroll to position [247, 0]
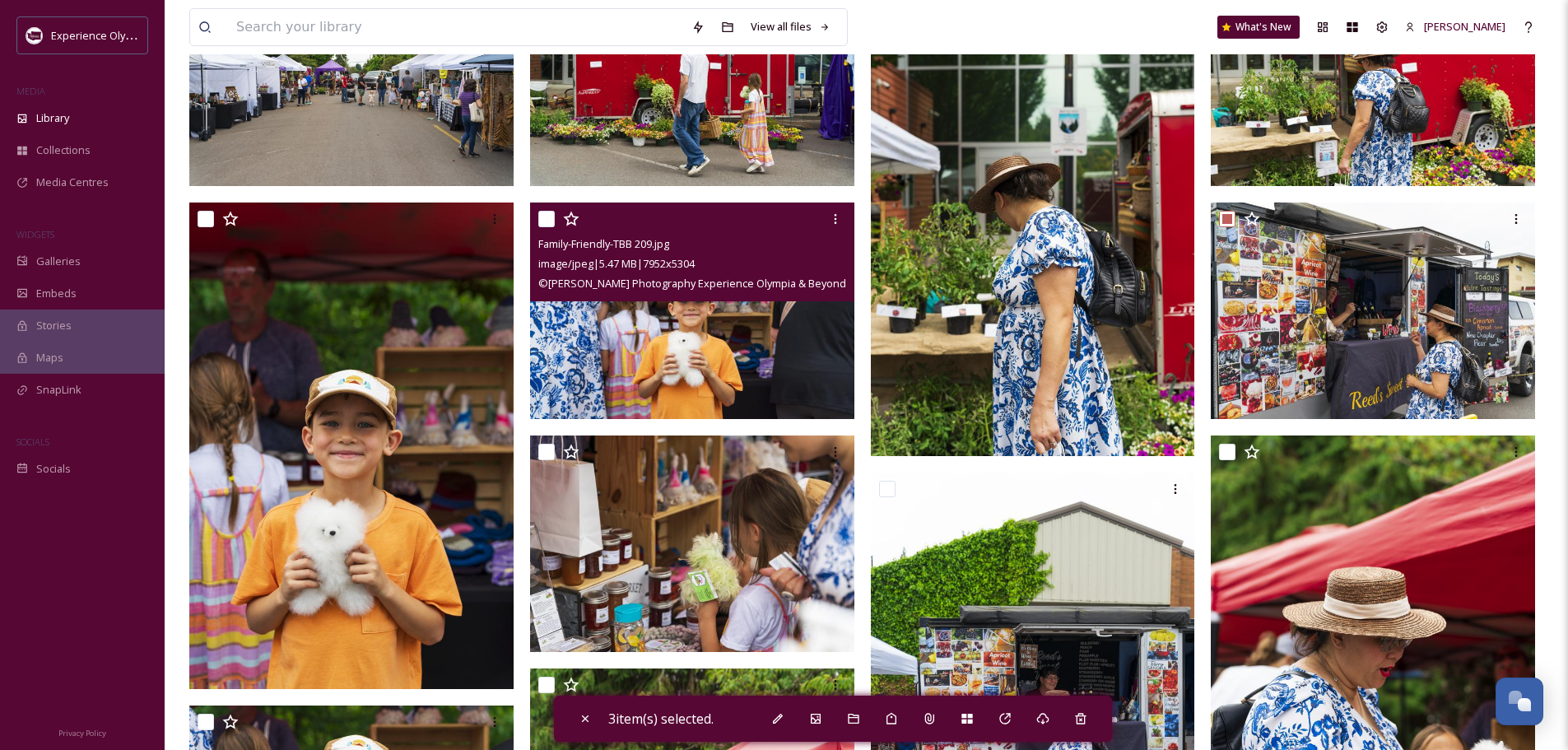
click at [544, 213] on input "checkbox" at bounding box center [546, 218] width 17 height 17
checkbox input "true"
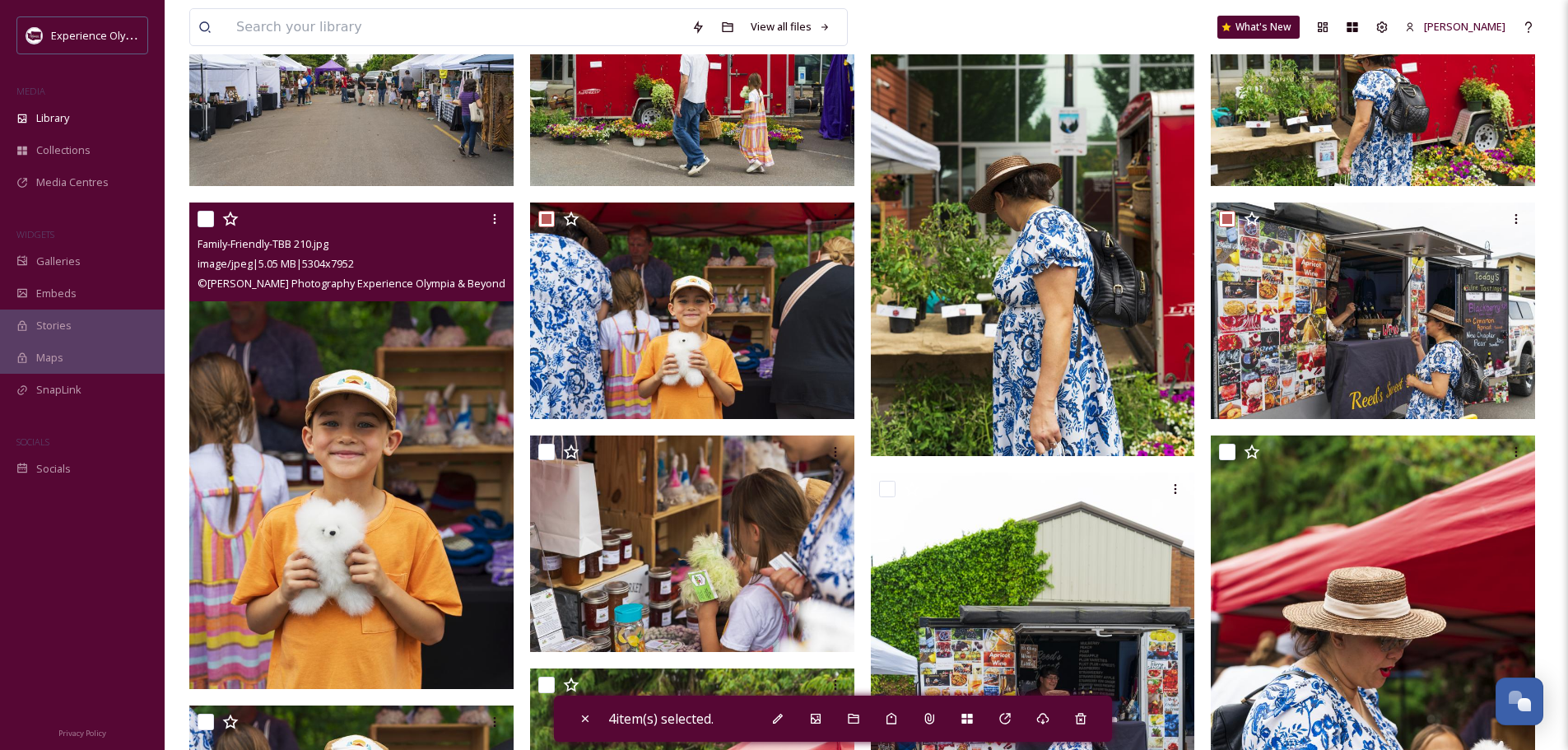
click at [203, 214] on input "checkbox" at bounding box center [205, 218] width 17 height 17
checkbox input "true"
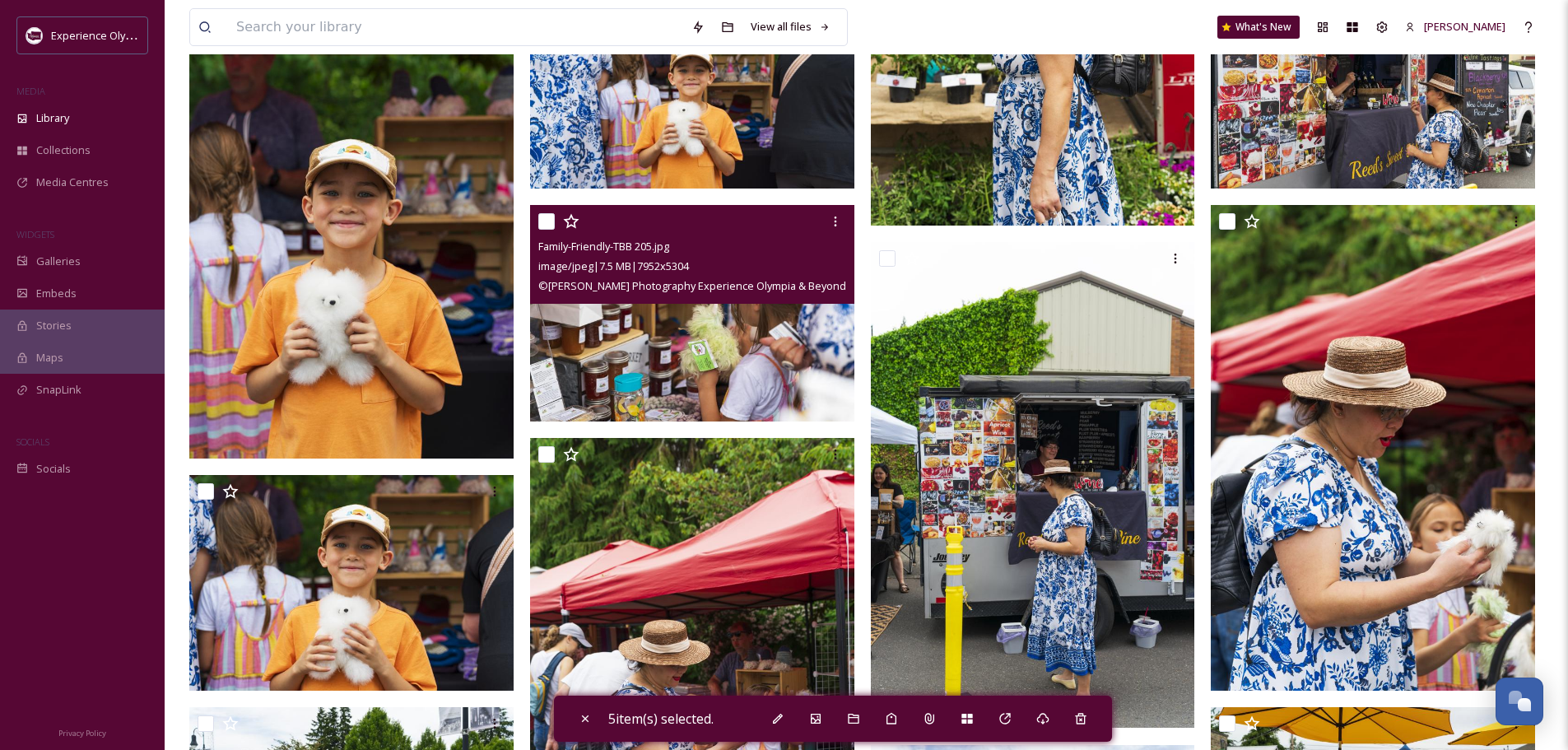
scroll to position [494, 0]
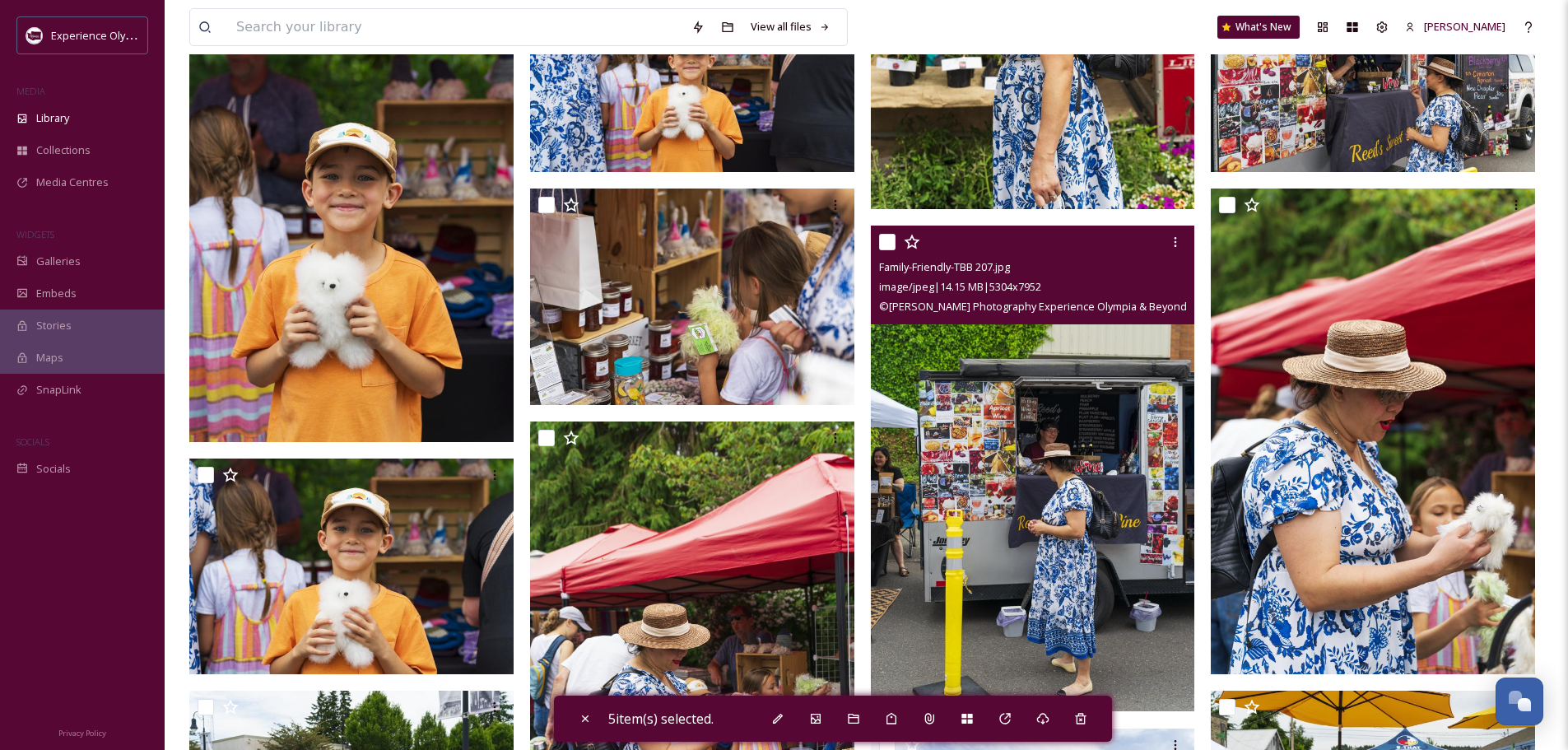
click at [887, 240] on input "checkbox" at bounding box center [887, 242] width 17 height 17
checkbox input "true"
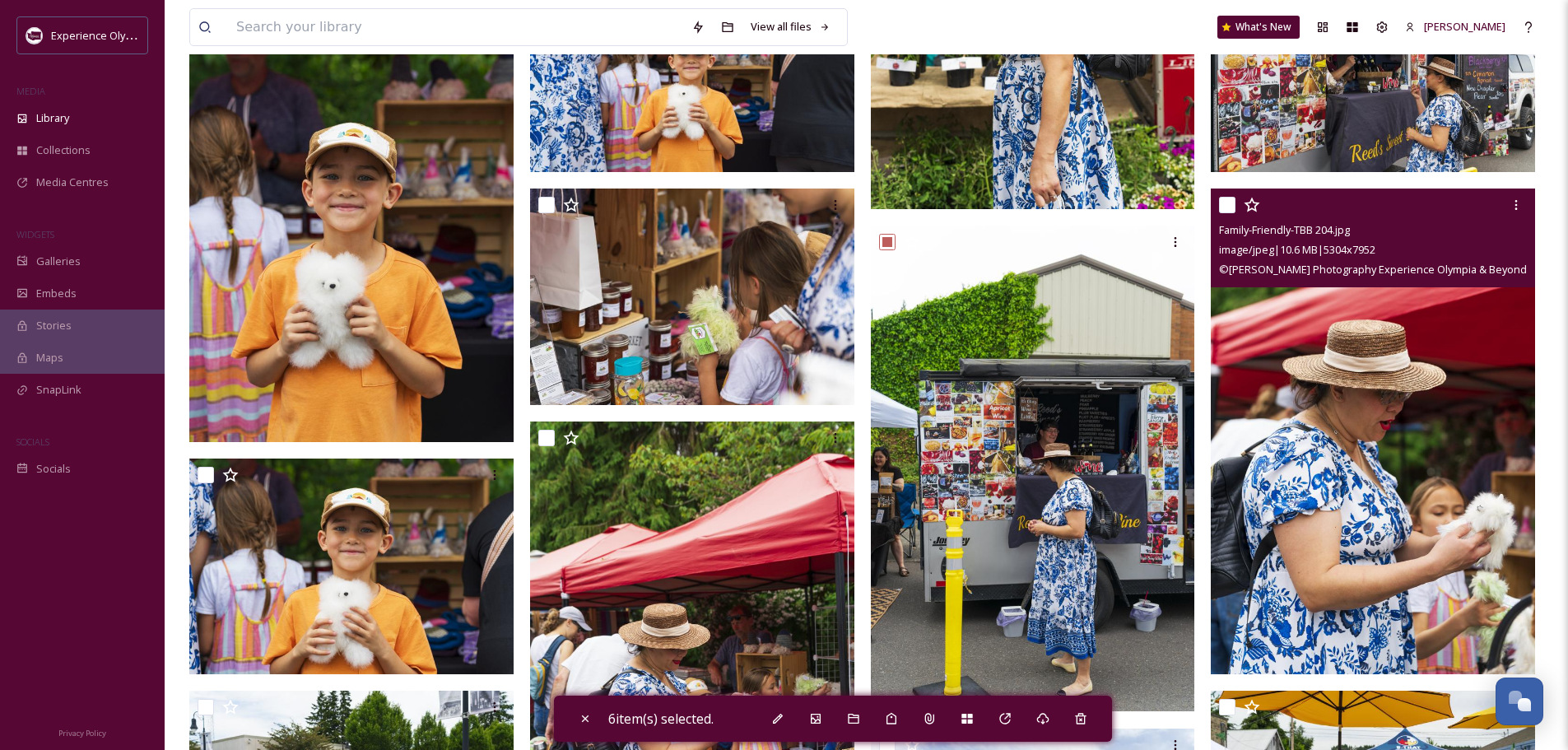
click at [1220, 202] on input "checkbox" at bounding box center [1227, 204] width 17 height 17
checkbox input "true"
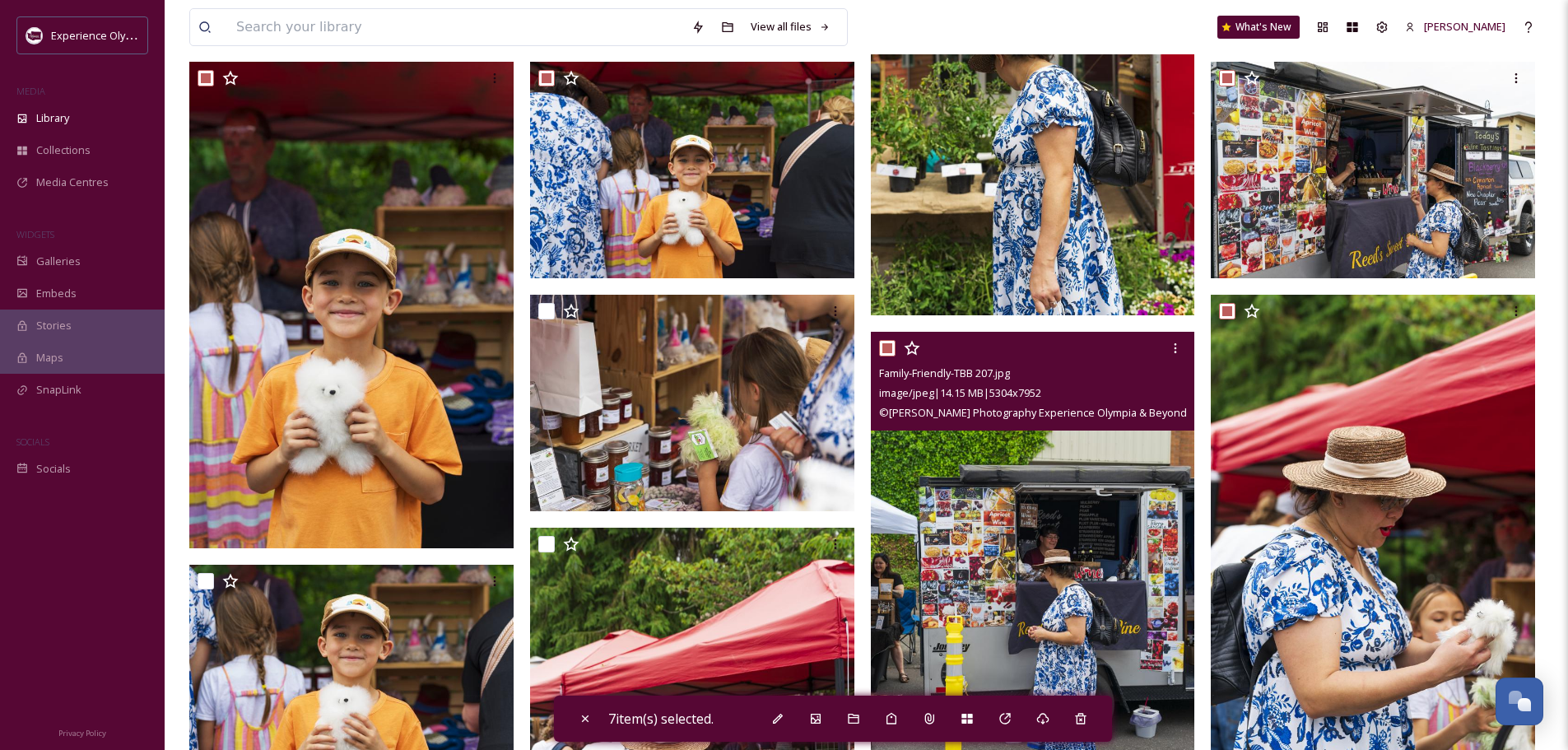
scroll to position [329, 0]
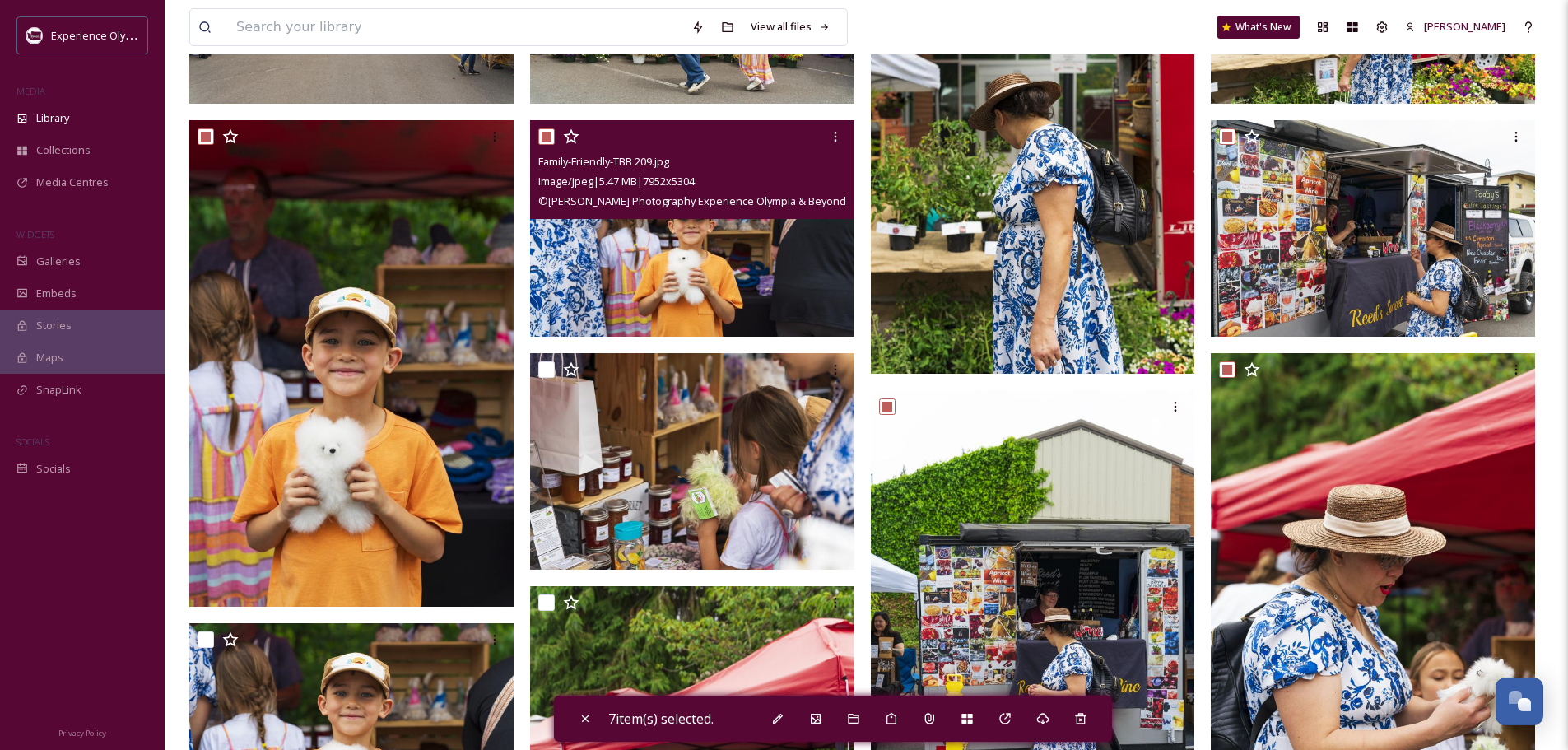
click at [546, 136] on input "checkbox" at bounding box center [546, 137] width 17 height 17
checkbox input "false"
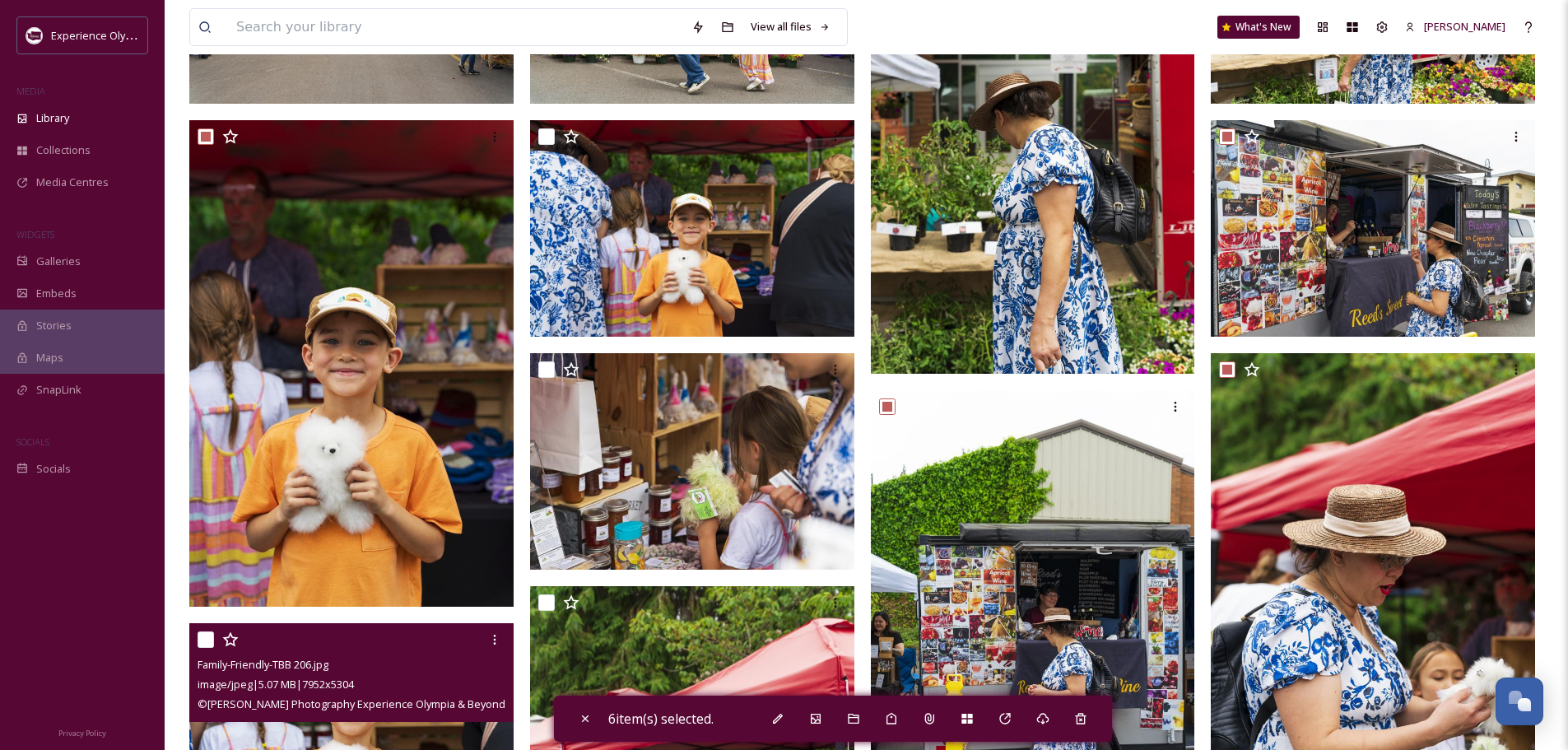
click at [202, 634] on input "checkbox" at bounding box center [205, 639] width 17 height 17
checkbox input "true"
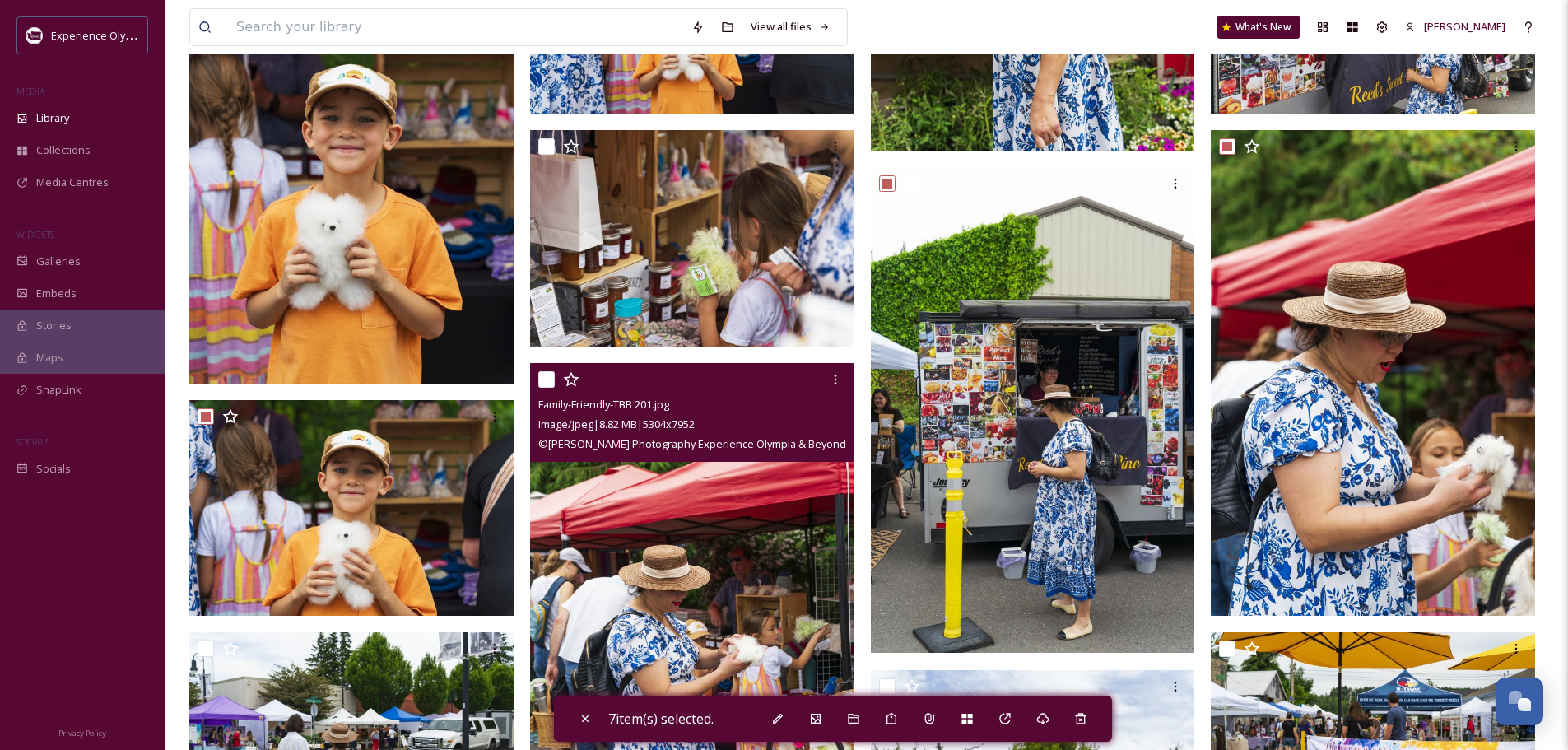
scroll to position [658, 0]
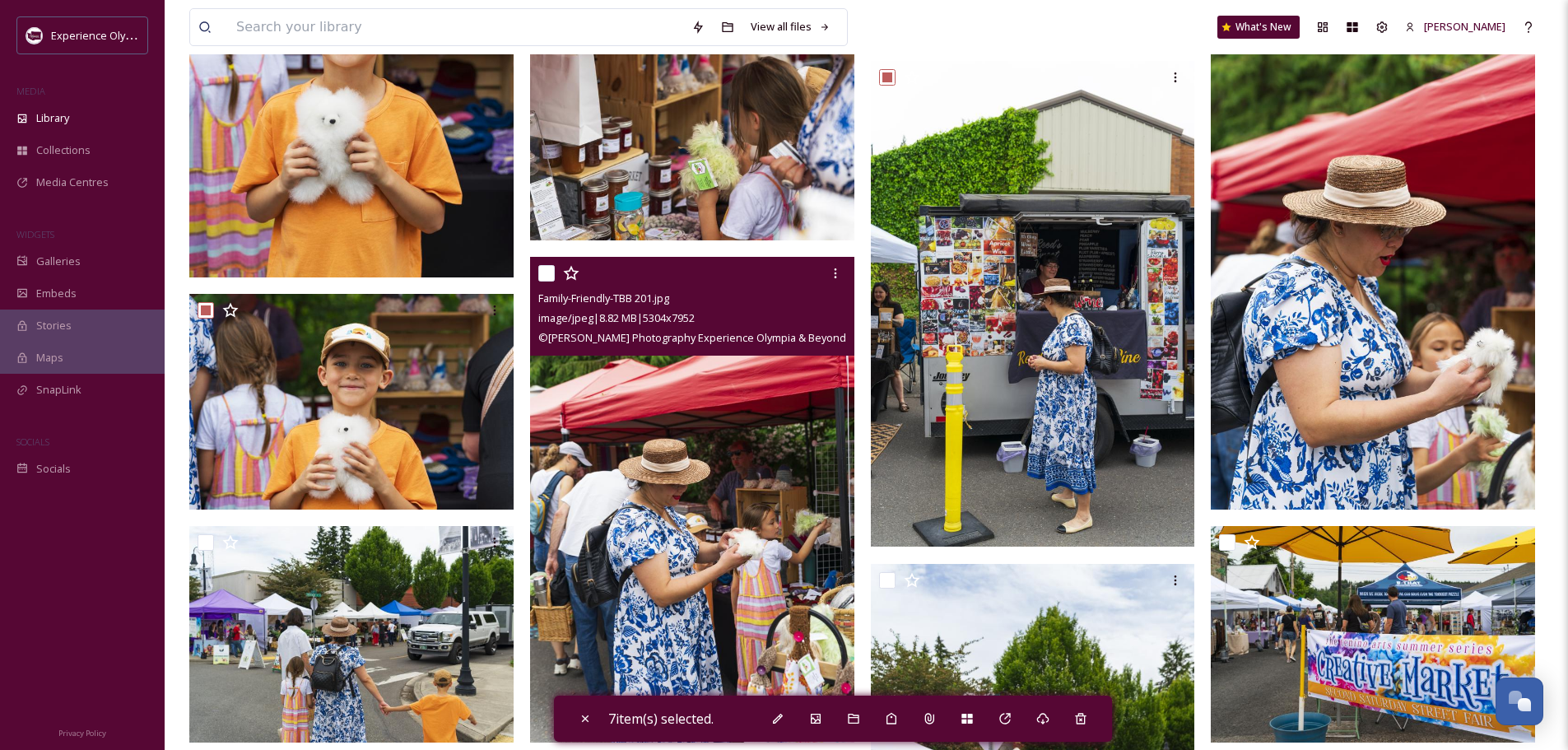
click at [543, 266] on input "checkbox" at bounding box center [546, 272] width 17 height 17
checkbox input "true"
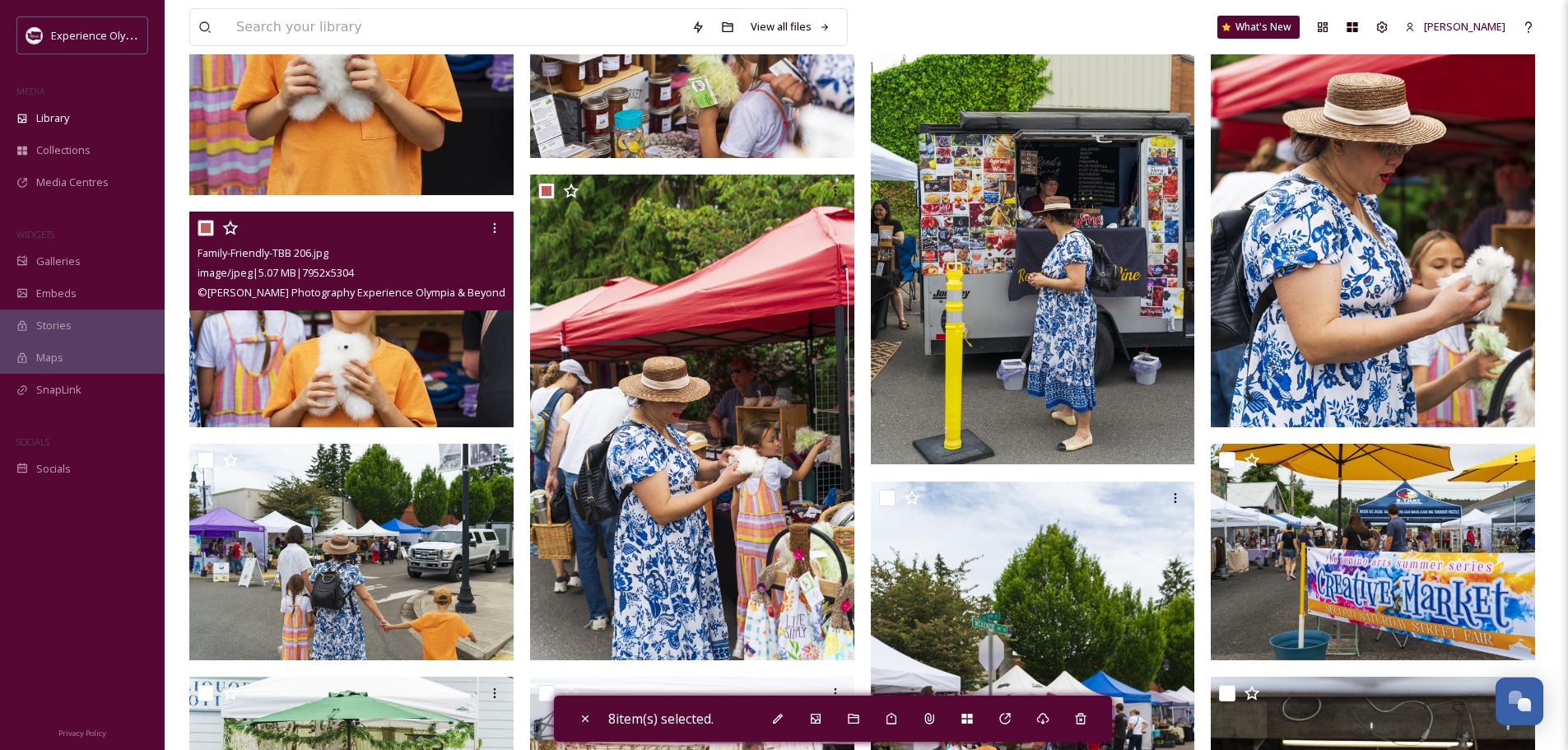
scroll to position [823, 0]
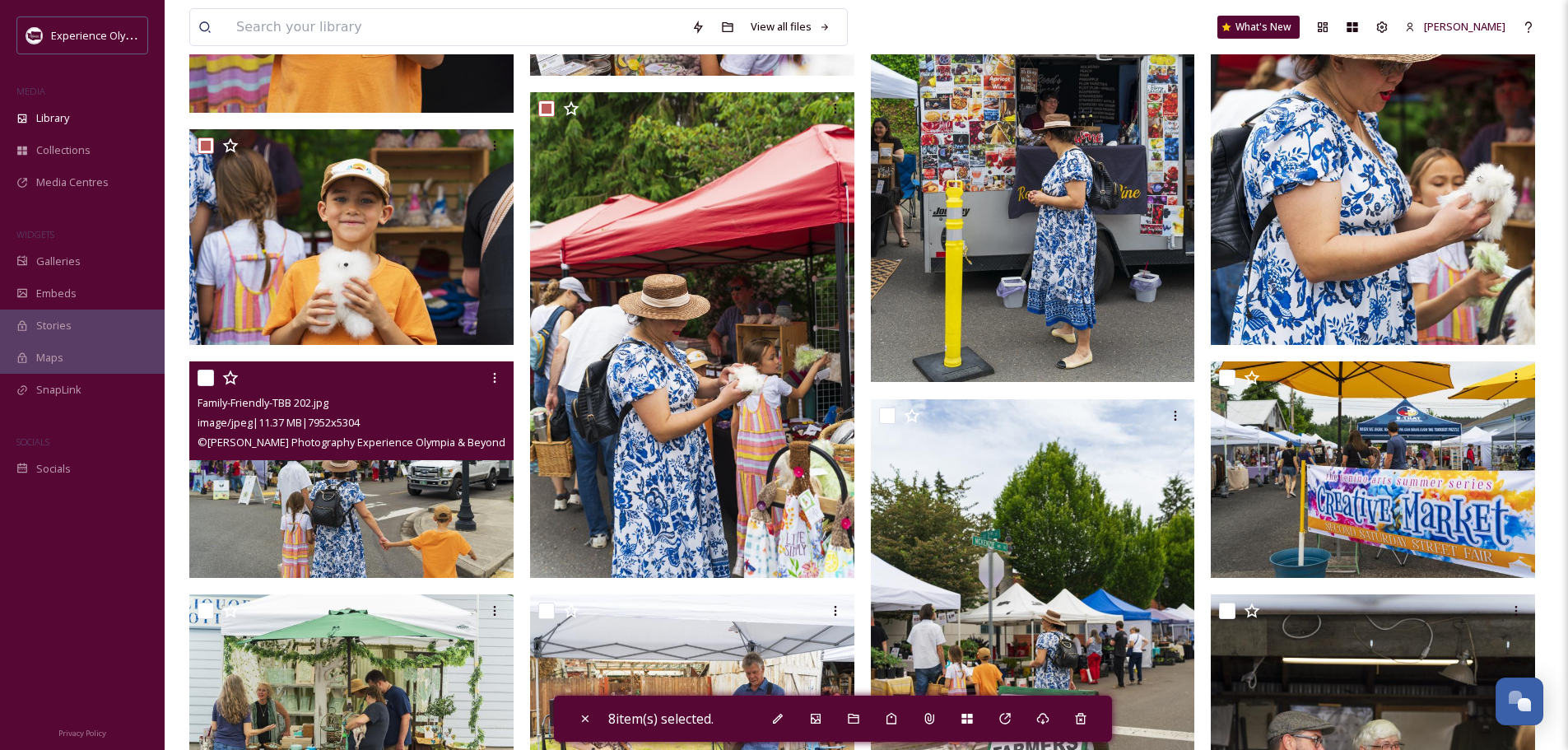
click at [198, 375] on input "checkbox" at bounding box center [205, 378] width 17 height 17
checkbox input "true"
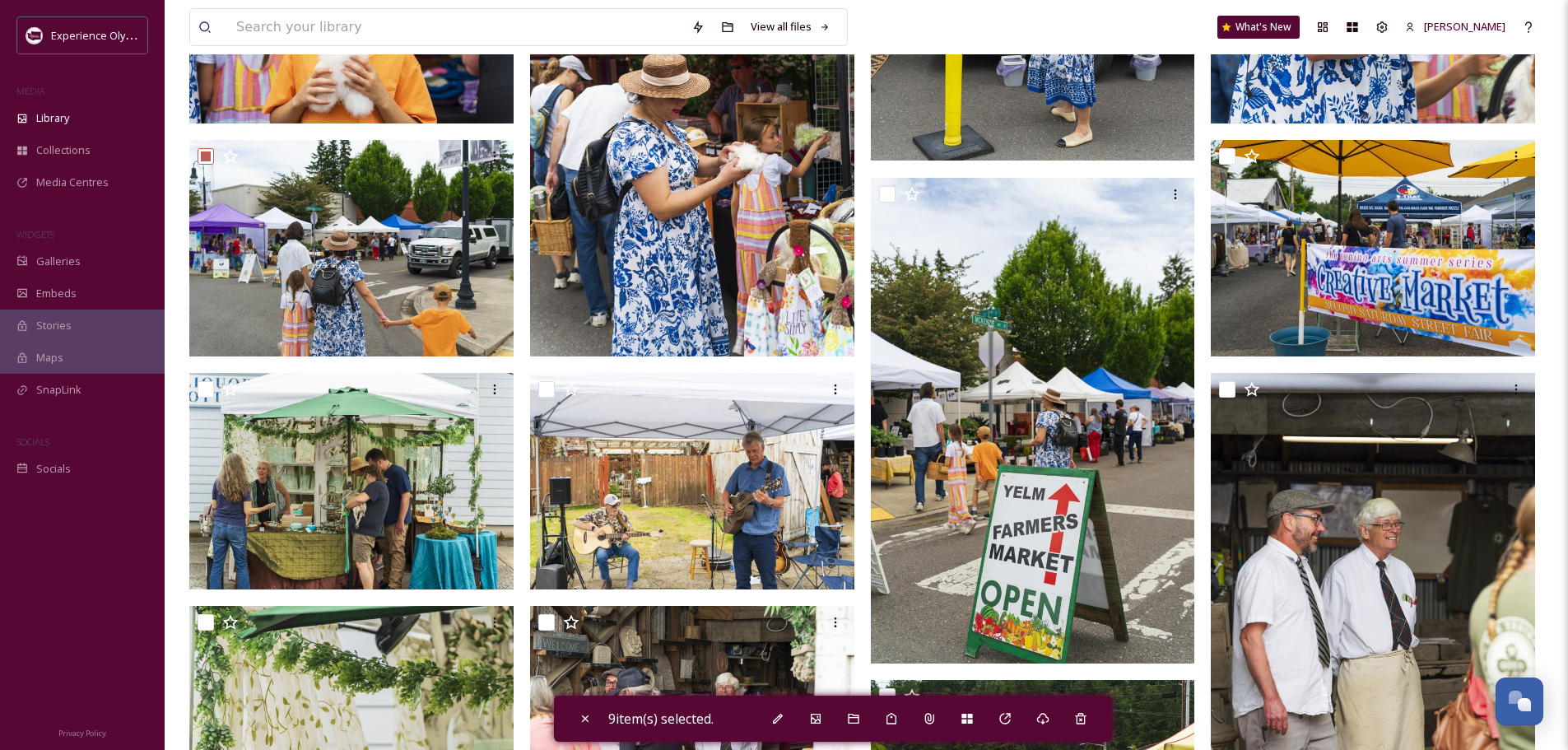
scroll to position [1070, 0]
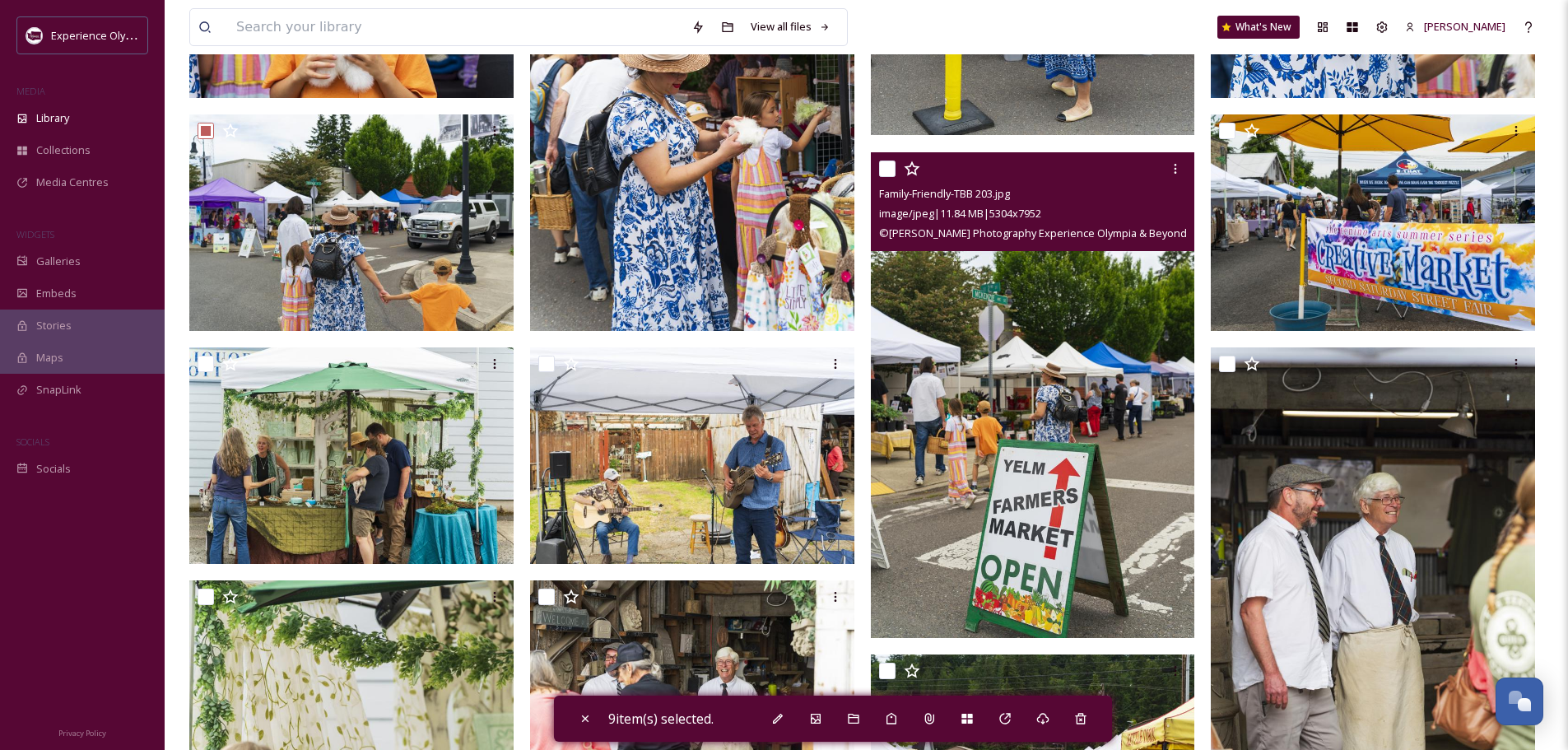
click at [887, 161] on input "checkbox" at bounding box center [887, 168] width 17 height 17
checkbox input "true"
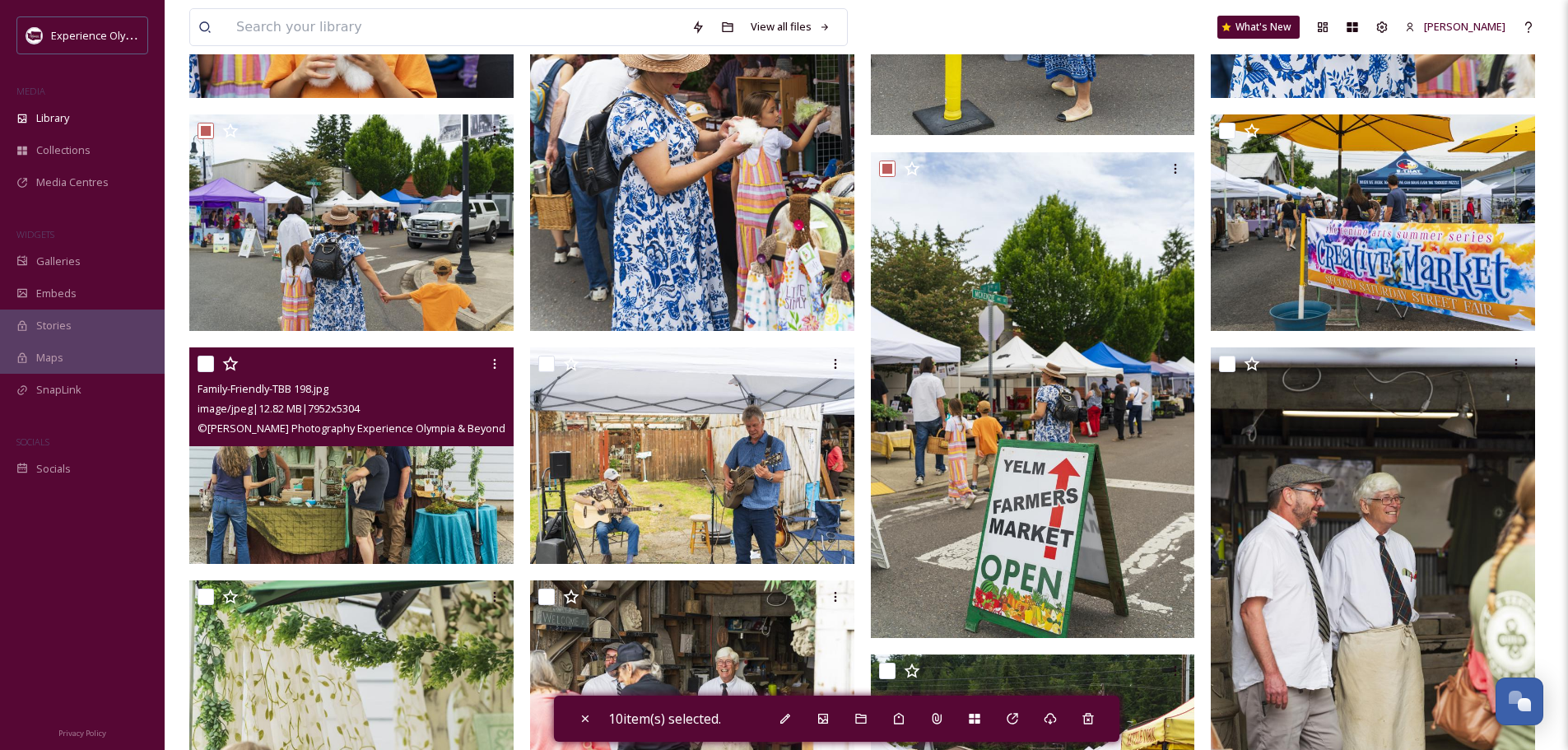
click at [205, 357] on input "checkbox" at bounding box center [205, 364] width 17 height 17
checkbox input "true"
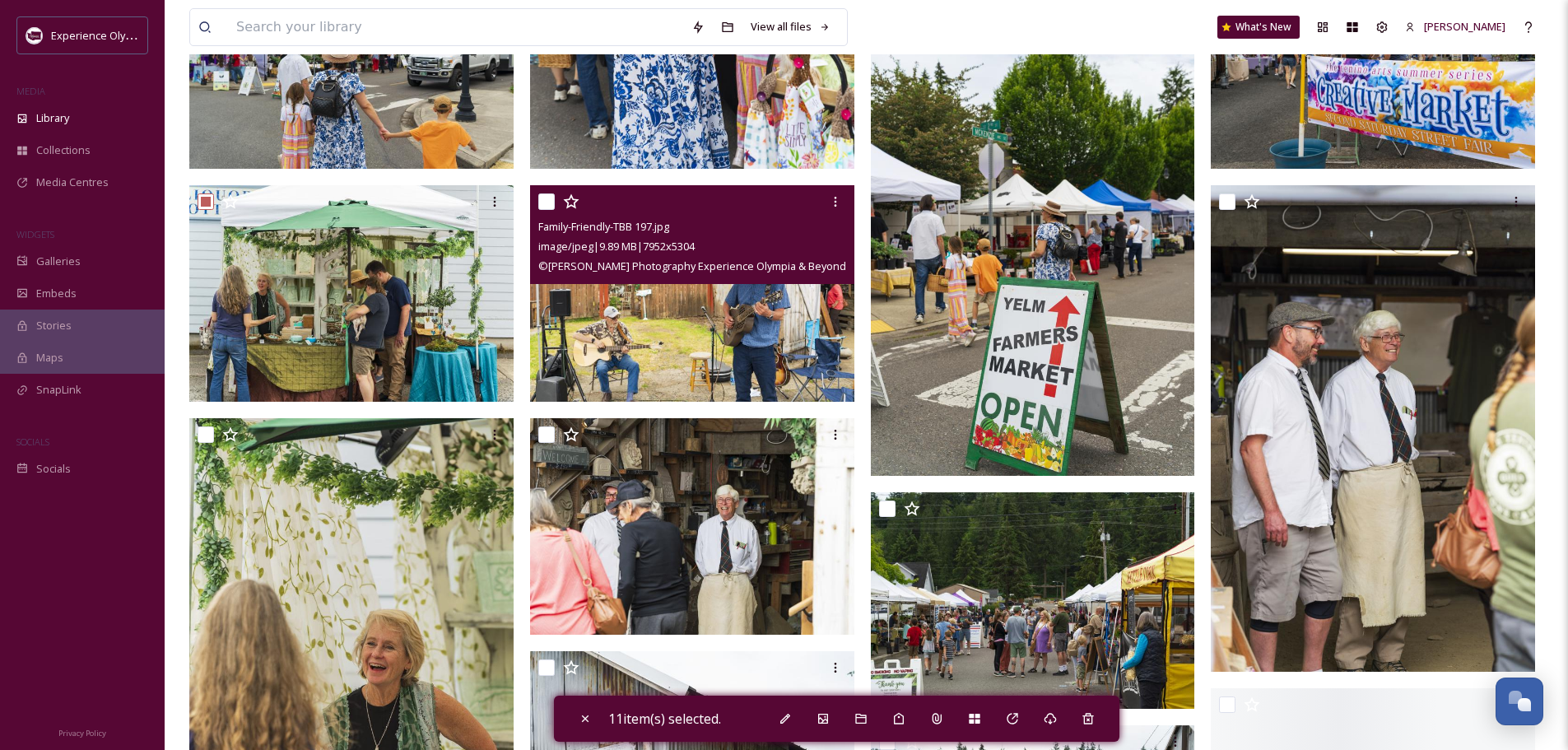
scroll to position [1235, 0]
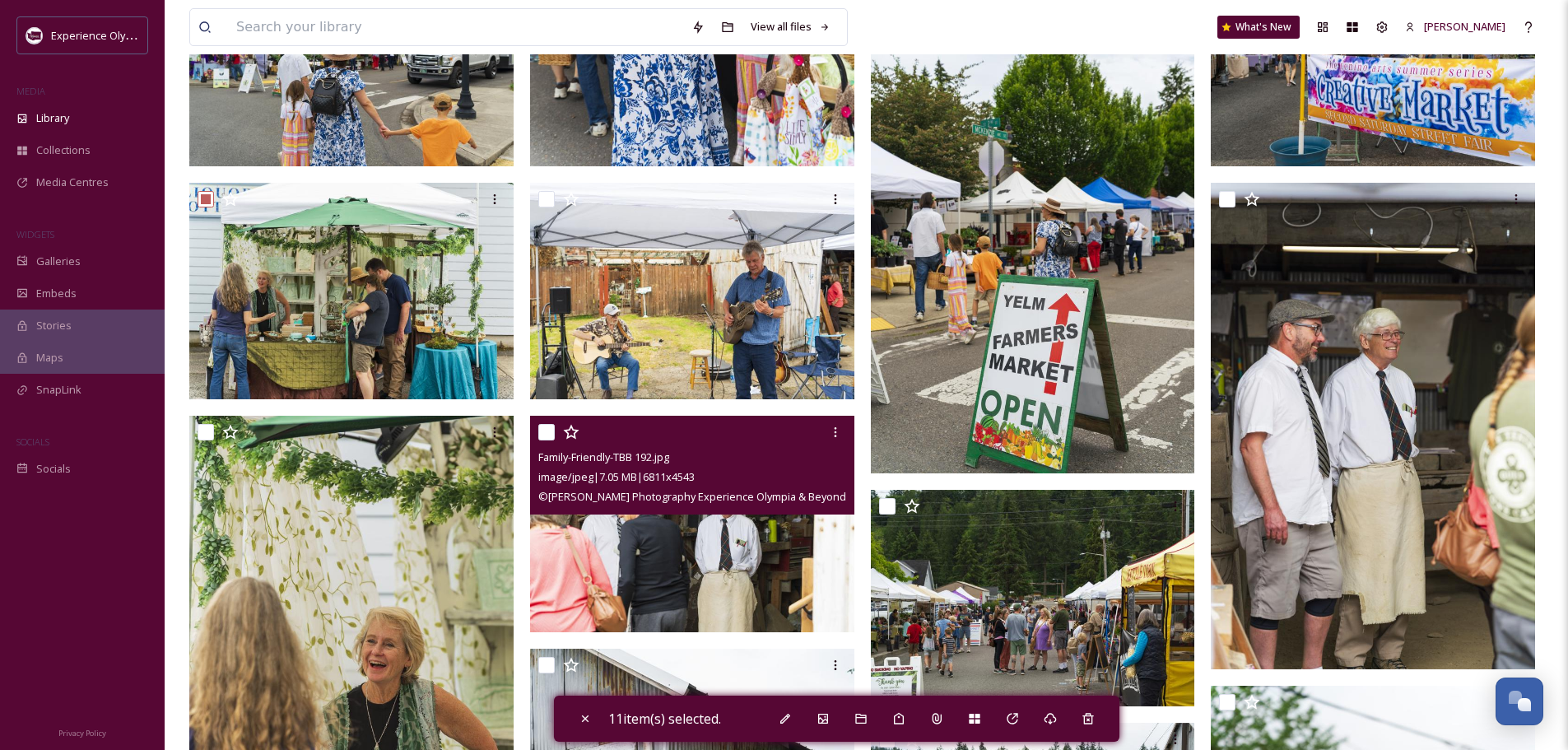
click at [543, 428] on input "checkbox" at bounding box center [546, 432] width 17 height 17
checkbox input "true"
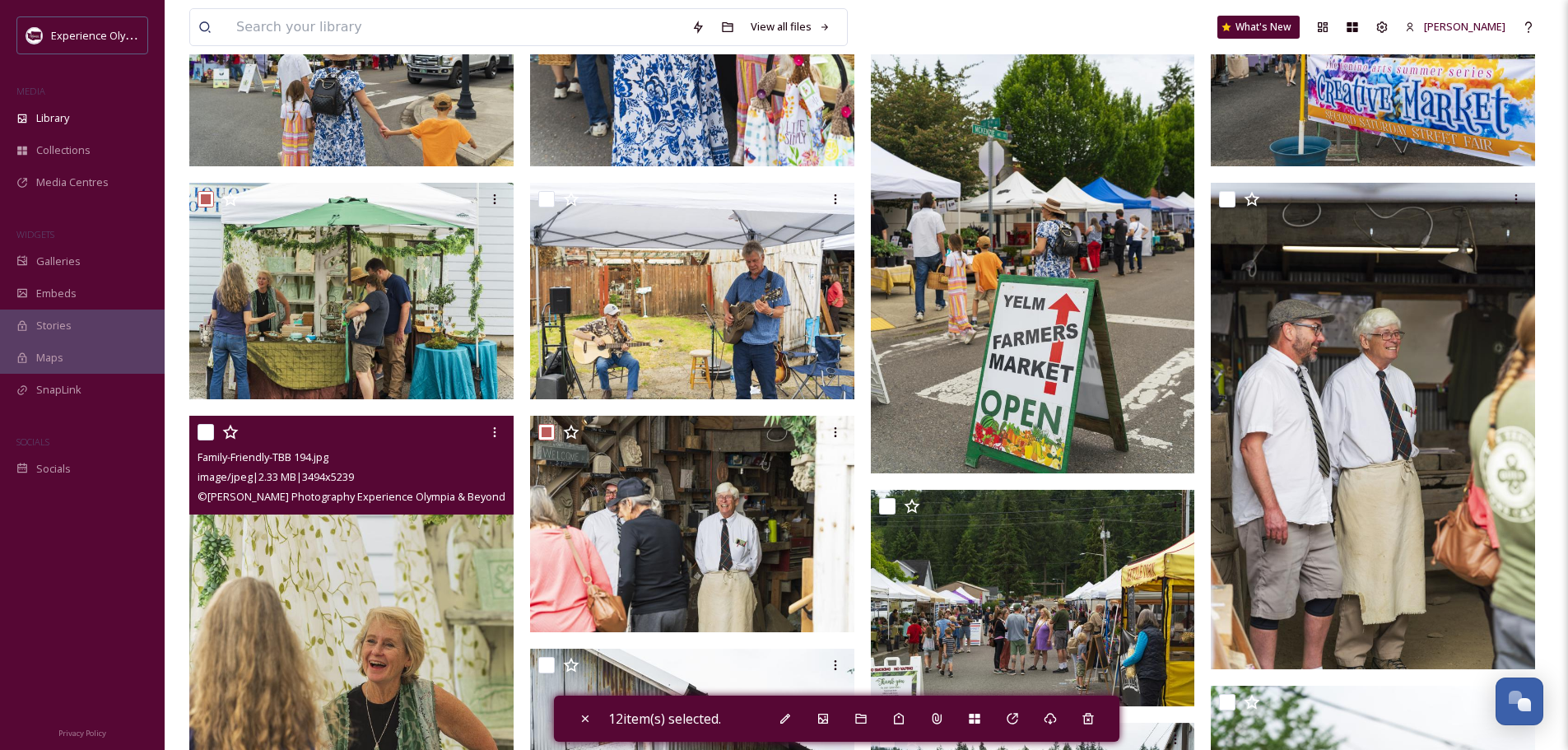
click at [204, 430] on input "checkbox" at bounding box center [205, 432] width 17 height 17
checkbox input "true"
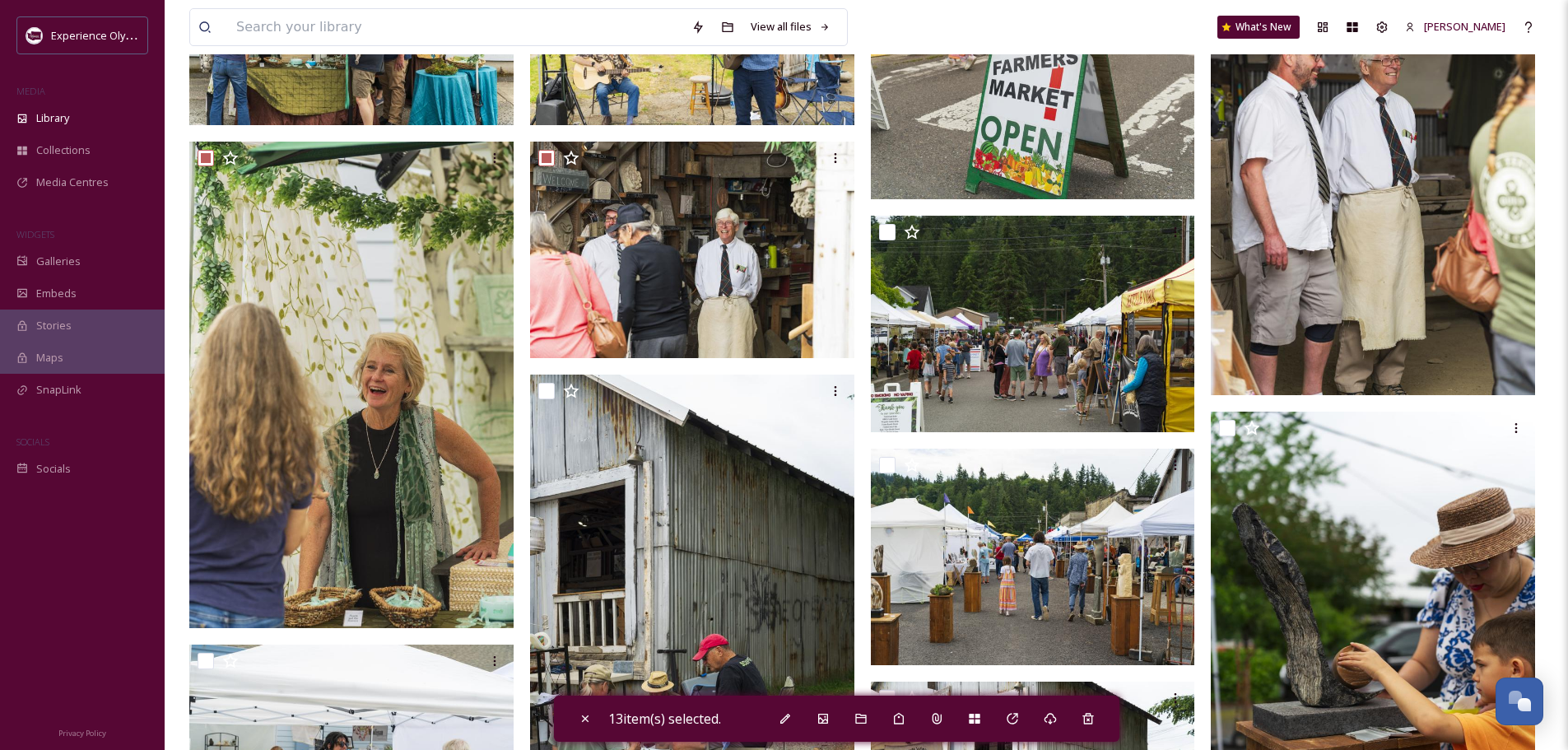
scroll to position [1645, 0]
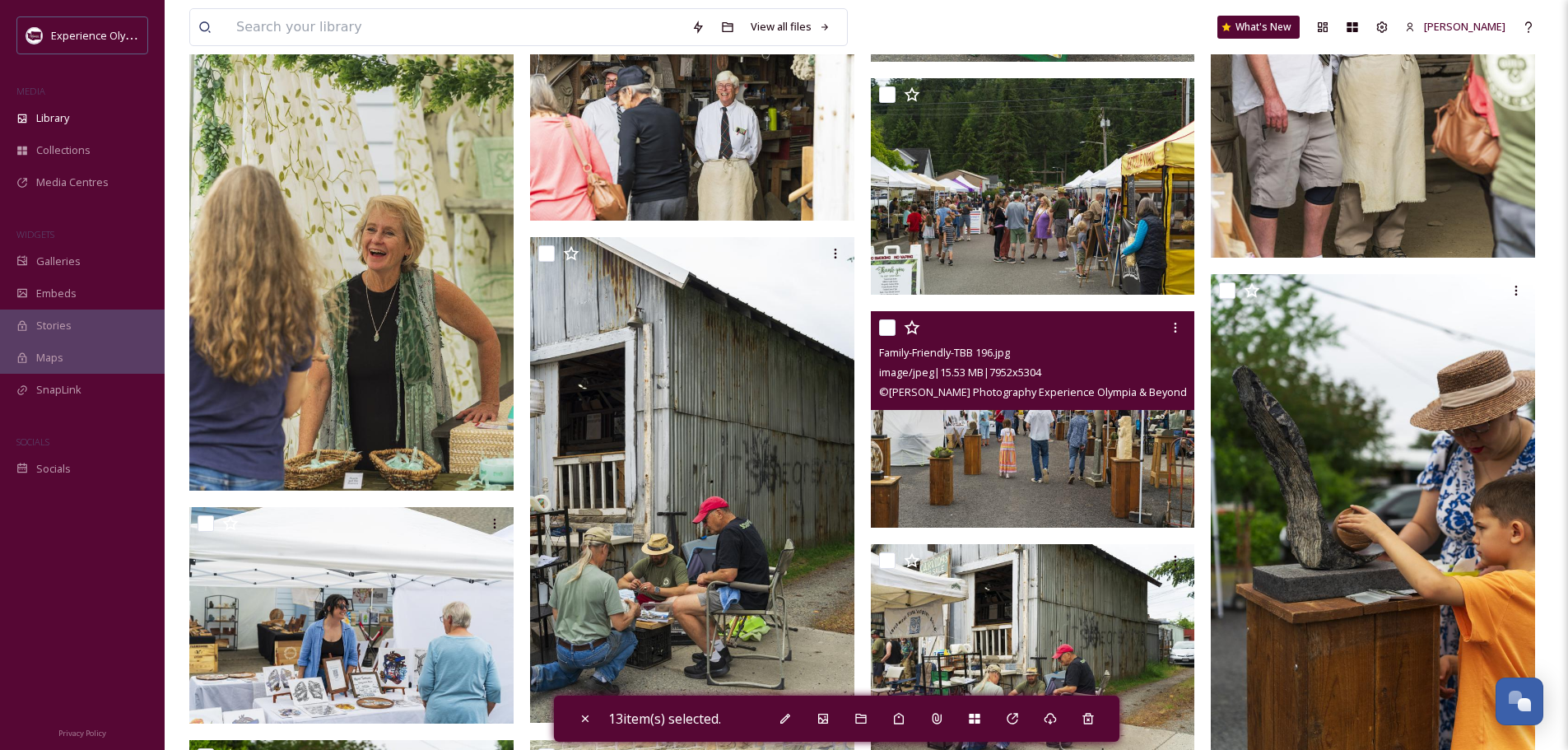
click at [884, 329] on input "checkbox" at bounding box center [887, 327] width 17 height 17
checkbox input "true"
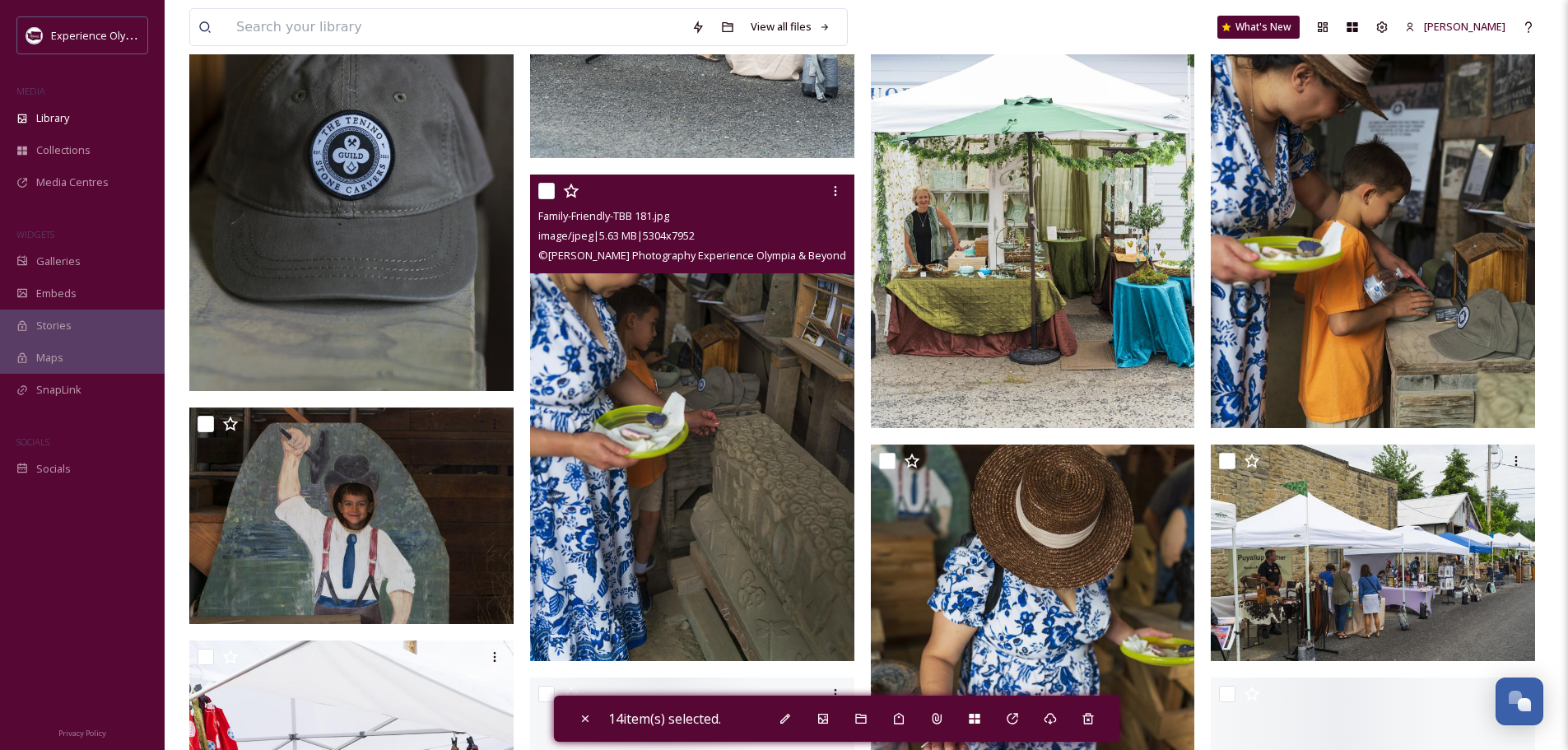
scroll to position [2715, 0]
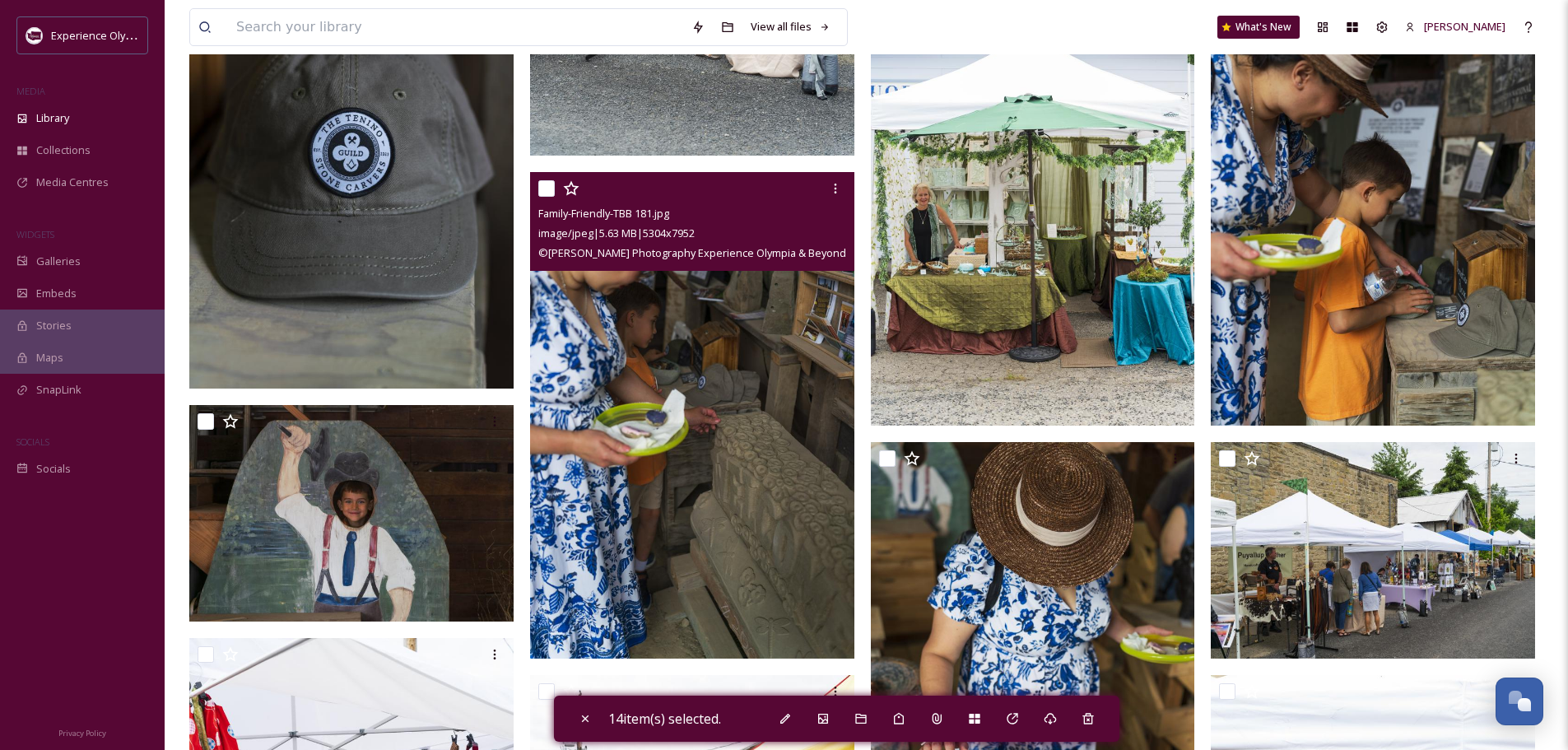
click at [545, 183] on input "checkbox" at bounding box center [546, 188] width 17 height 17
checkbox input "true"
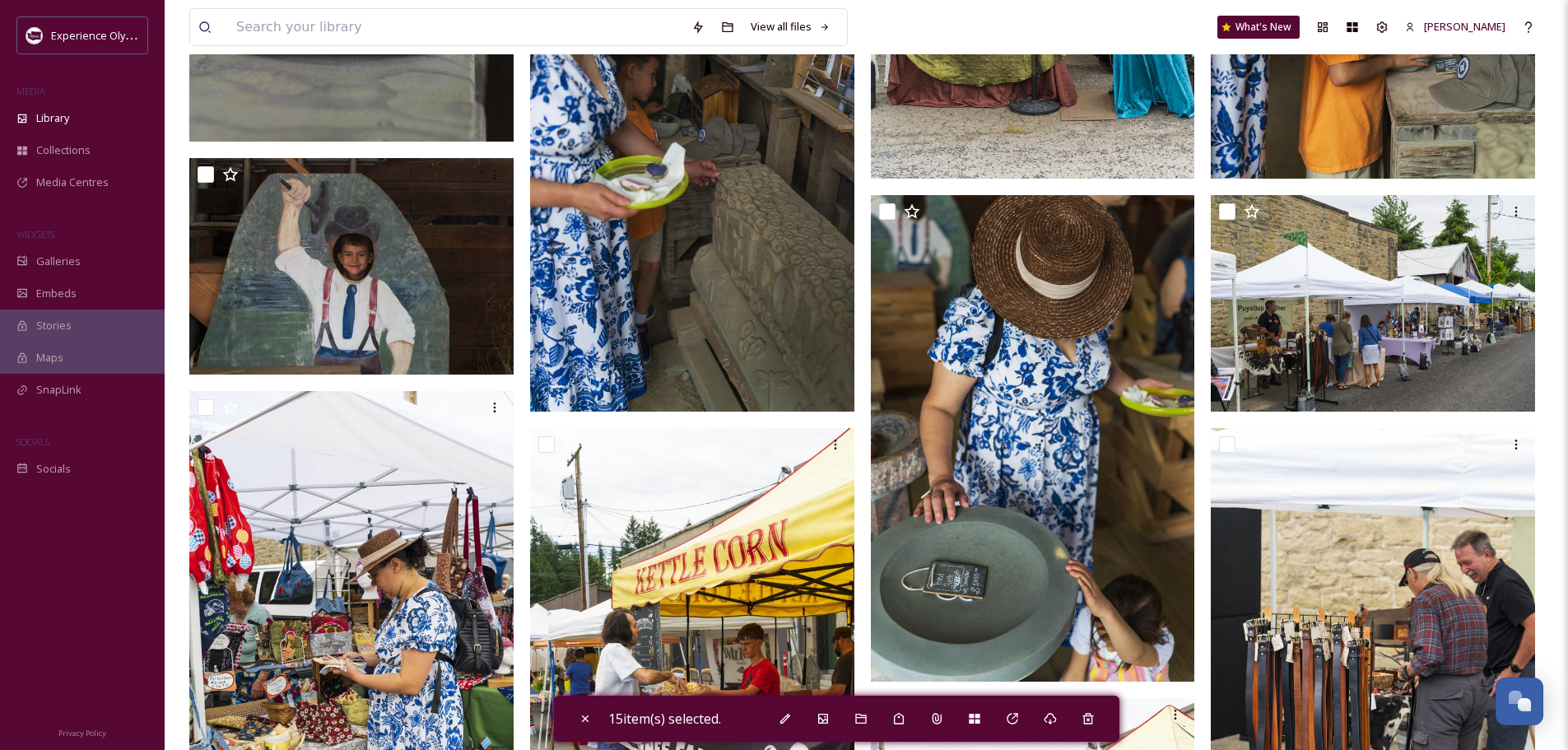
scroll to position [3045, 0]
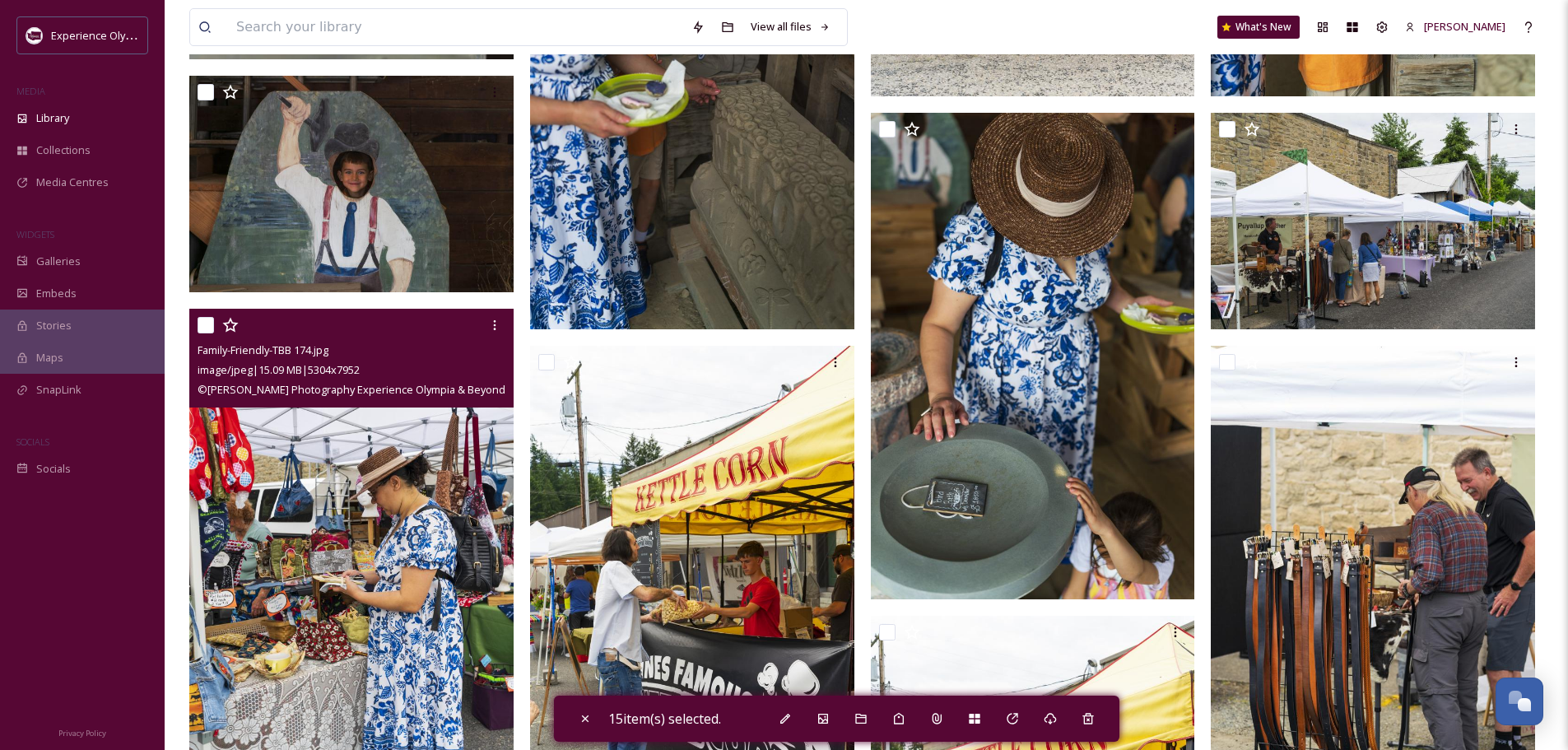
click at [209, 326] on input "checkbox" at bounding box center [205, 325] width 17 height 17
checkbox input "true"
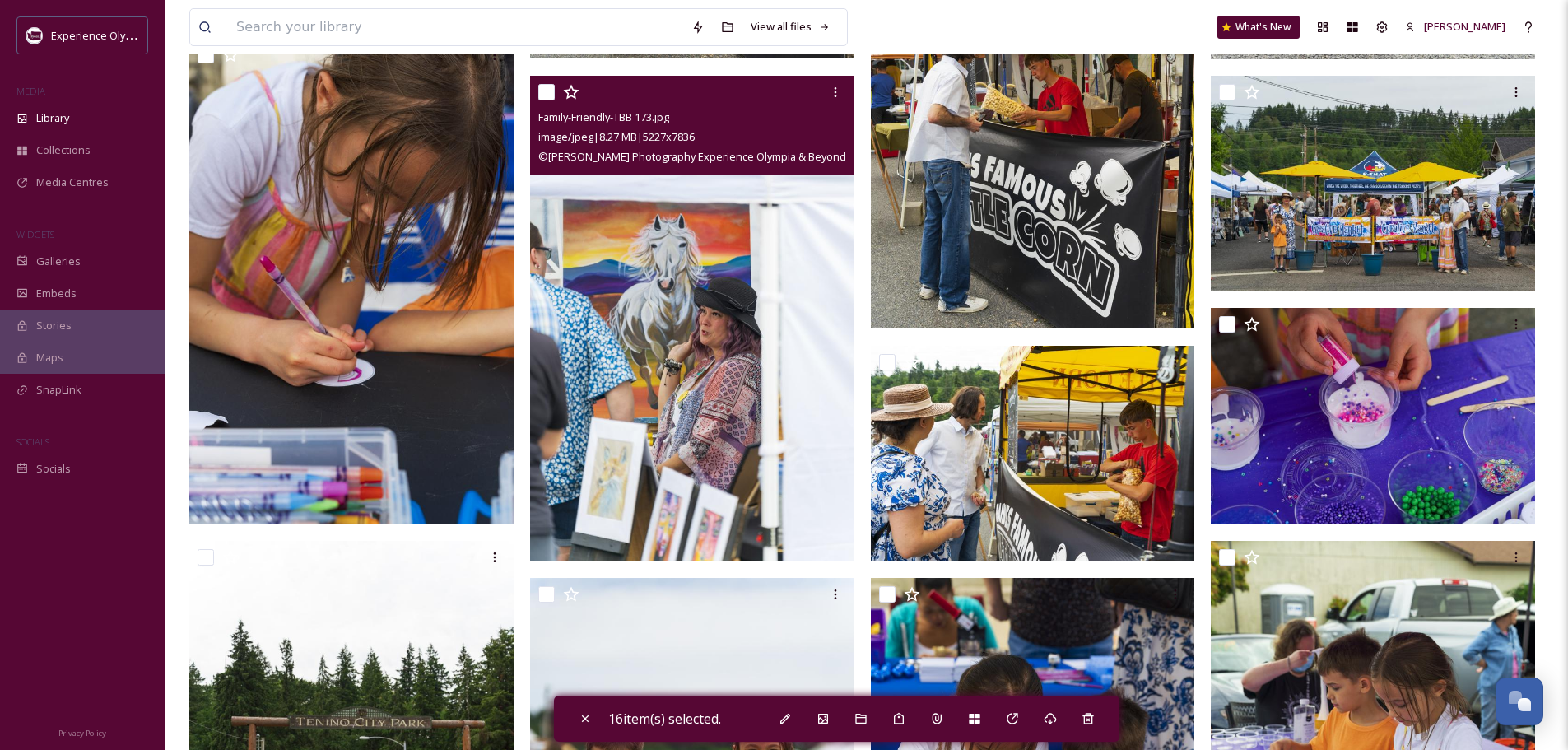
scroll to position [3785, 0]
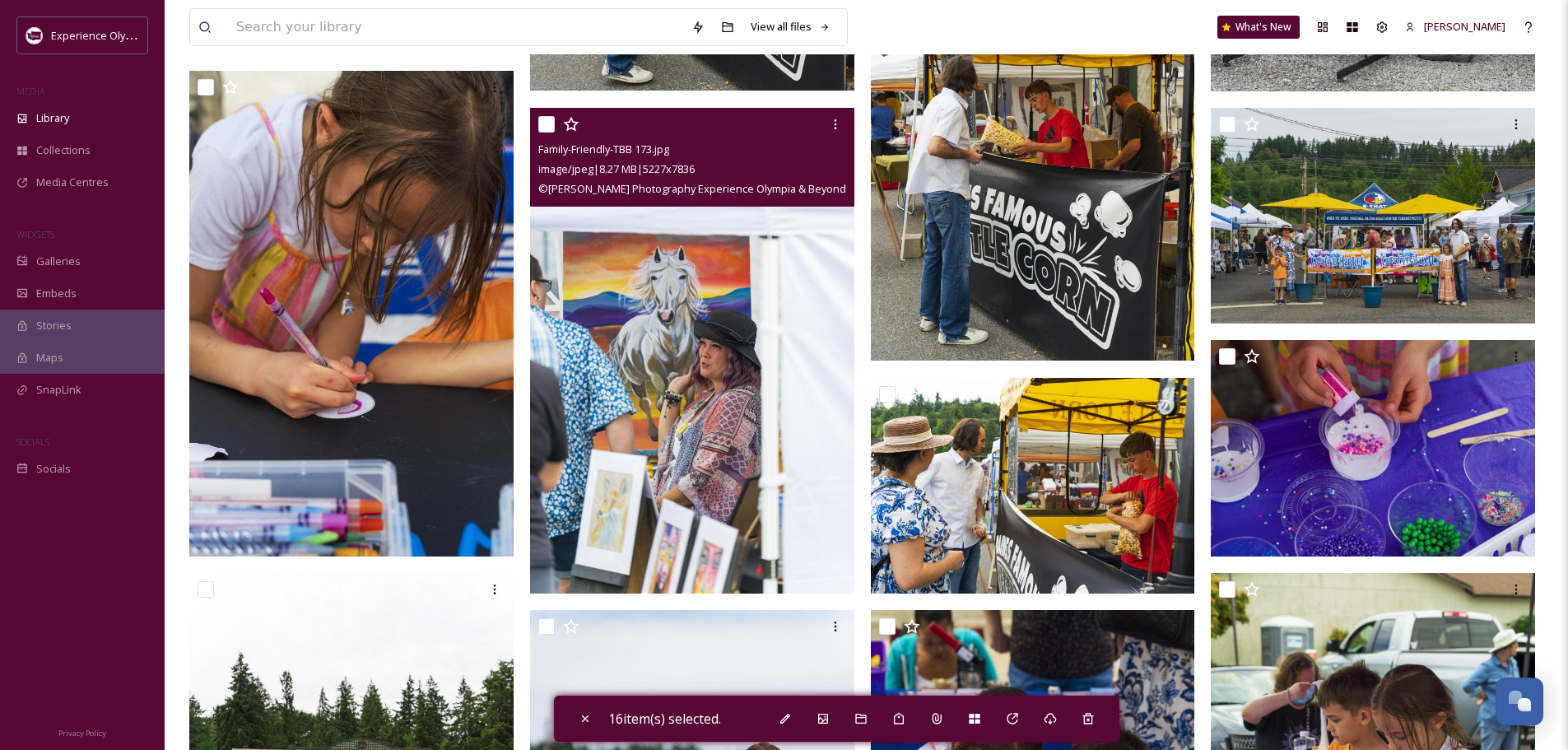
click at [540, 122] on input "checkbox" at bounding box center [546, 124] width 17 height 17
checkbox input "true"
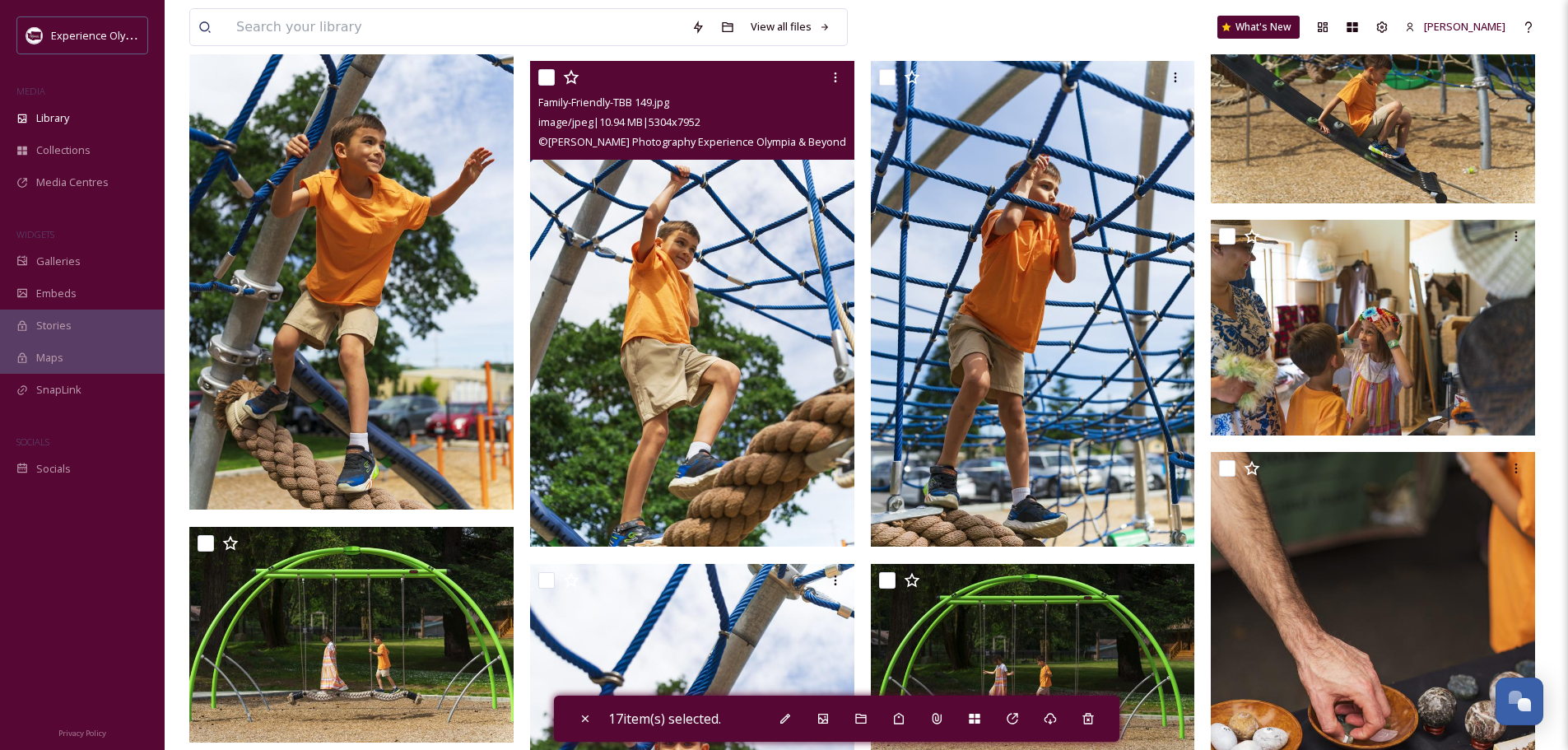
scroll to position [6419, 0]
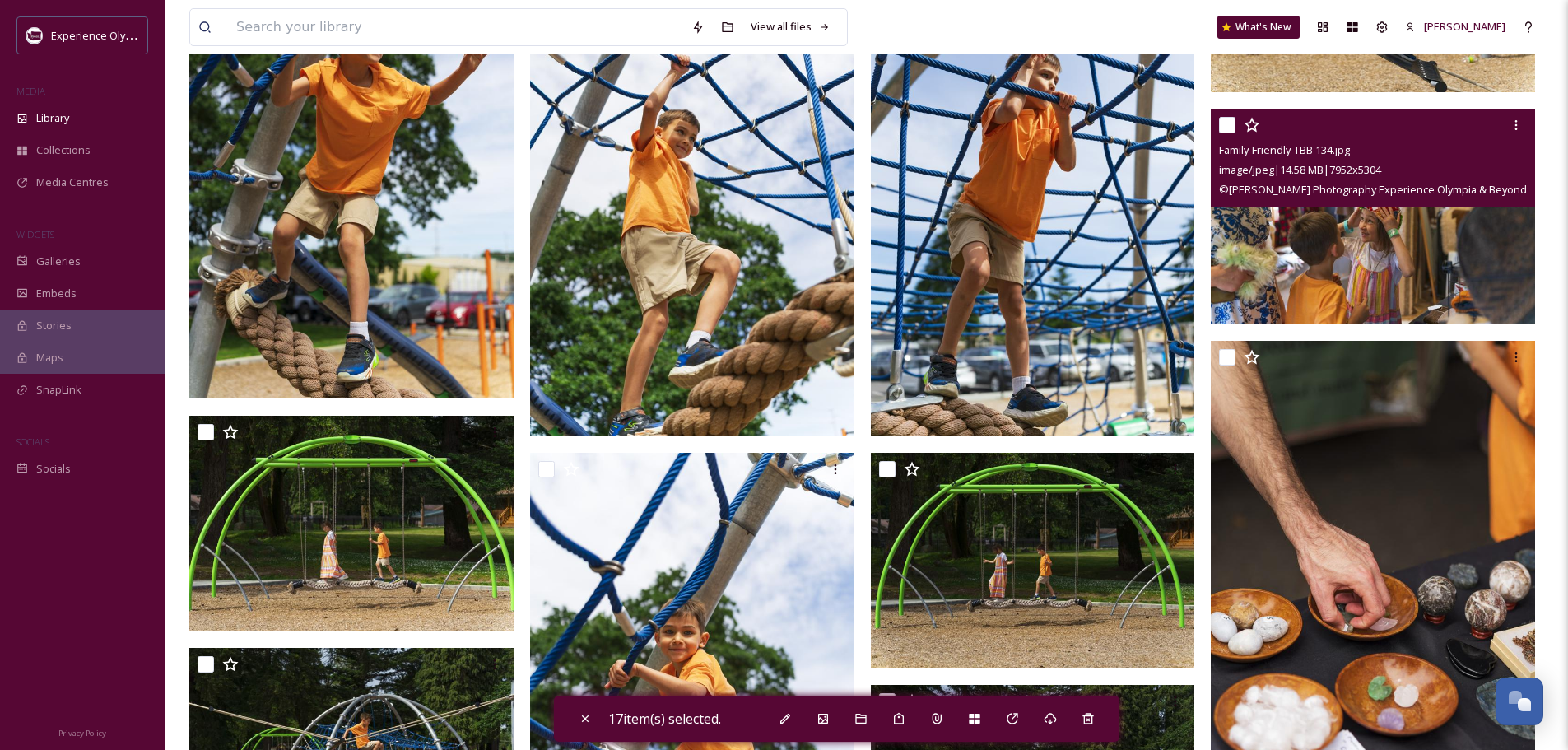
click at [1224, 128] on input "checkbox" at bounding box center [1227, 124] width 17 height 17
checkbox input "true"
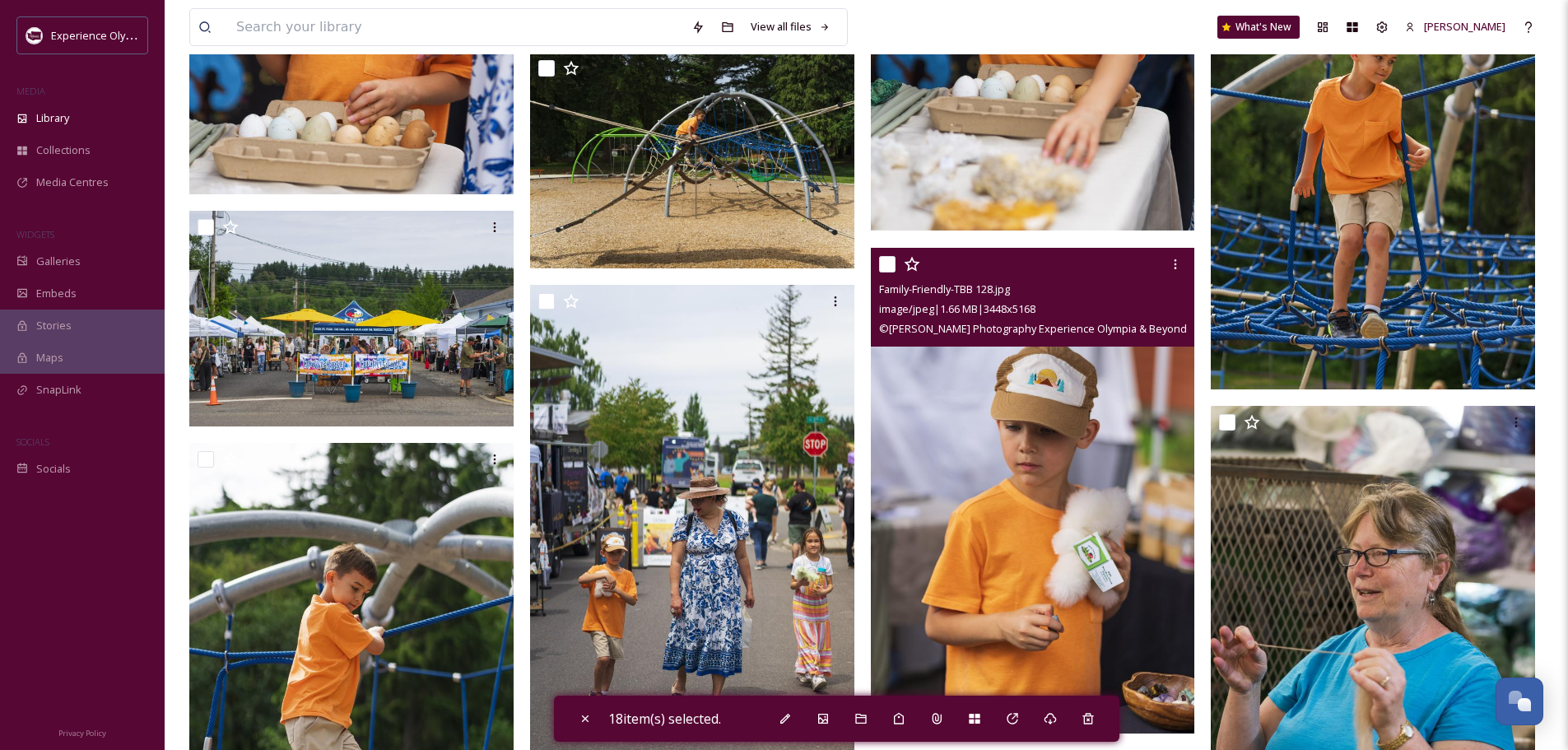
scroll to position [7900, 0]
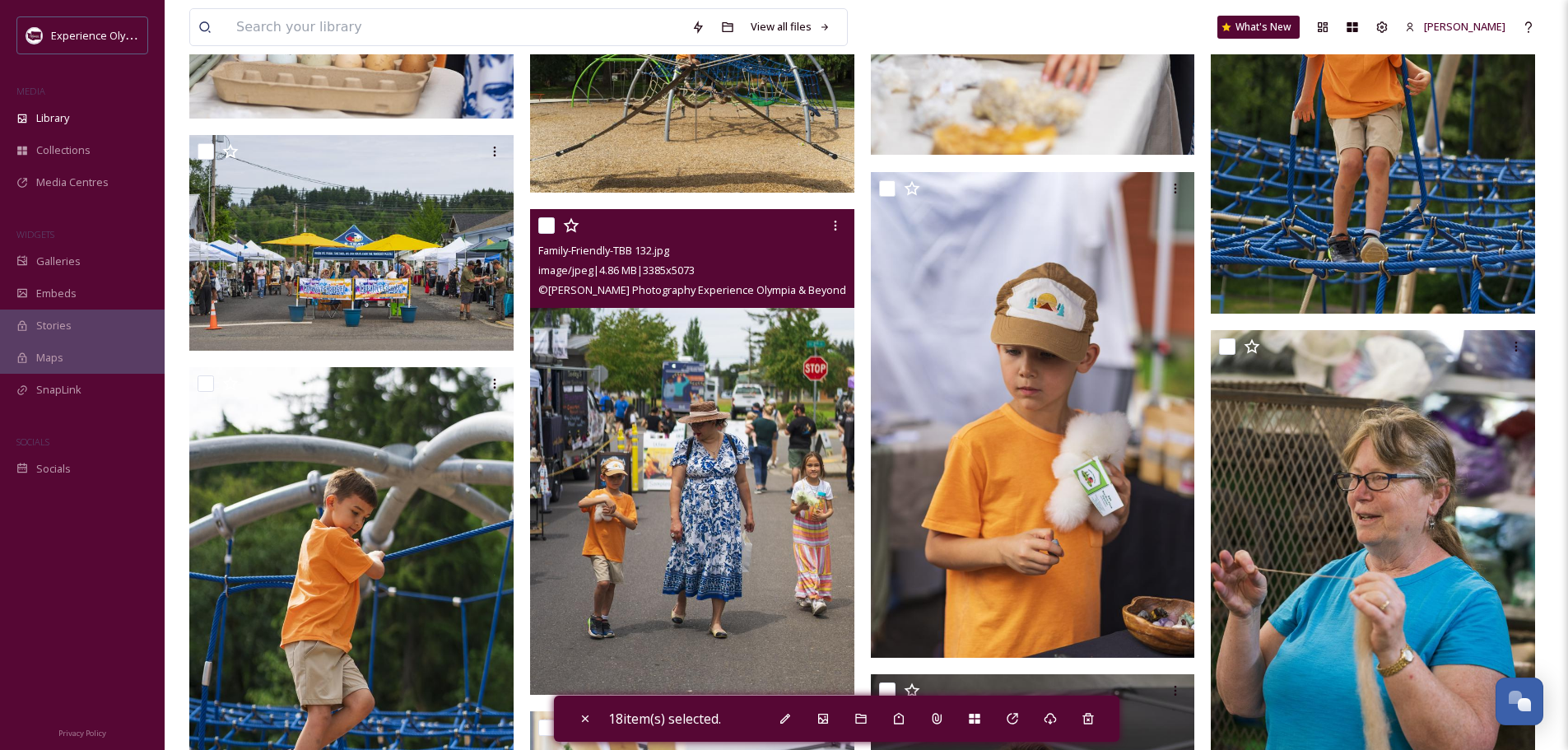
click at [550, 222] on input "checkbox" at bounding box center [546, 225] width 17 height 17
checkbox input "true"
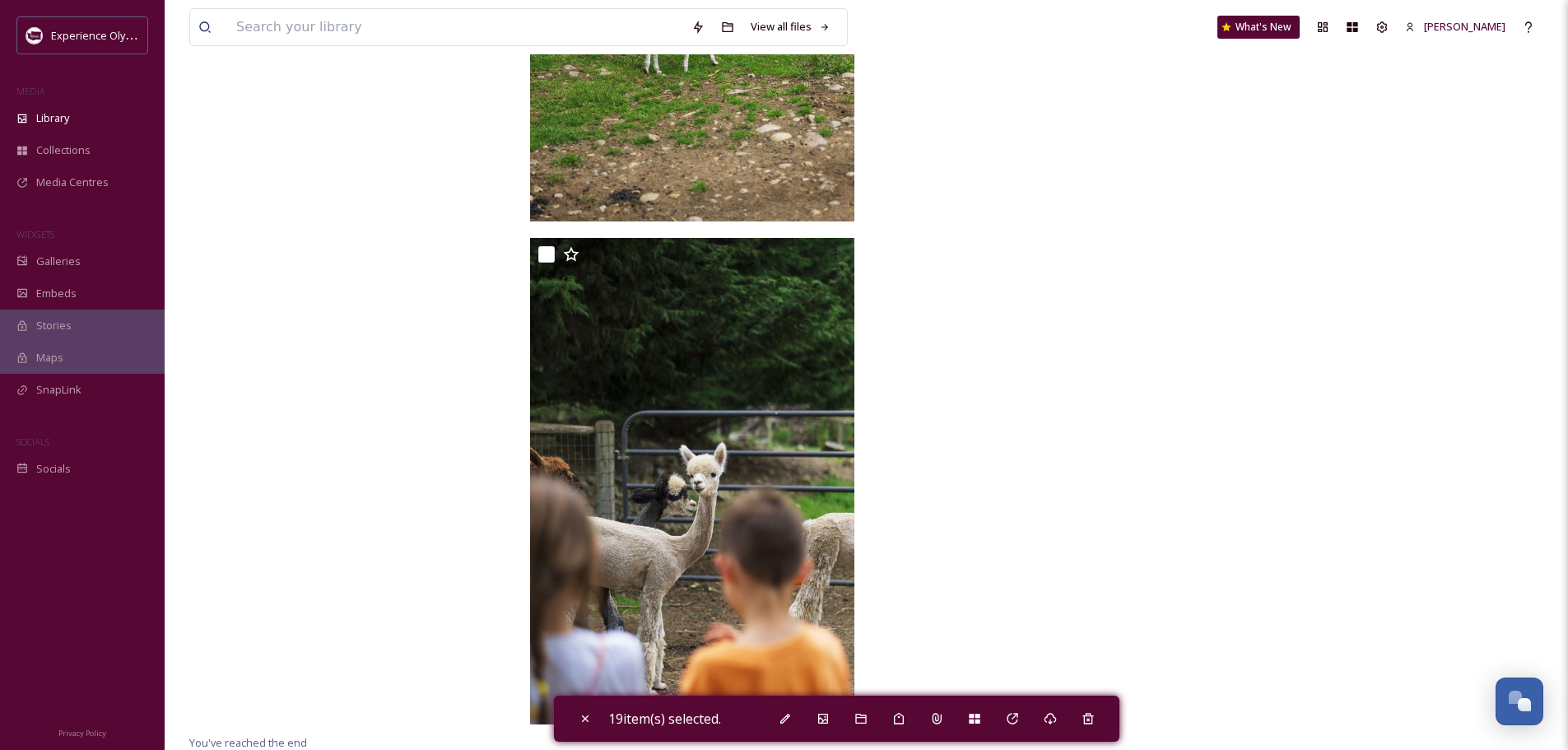
scroll to position [20679, 0]
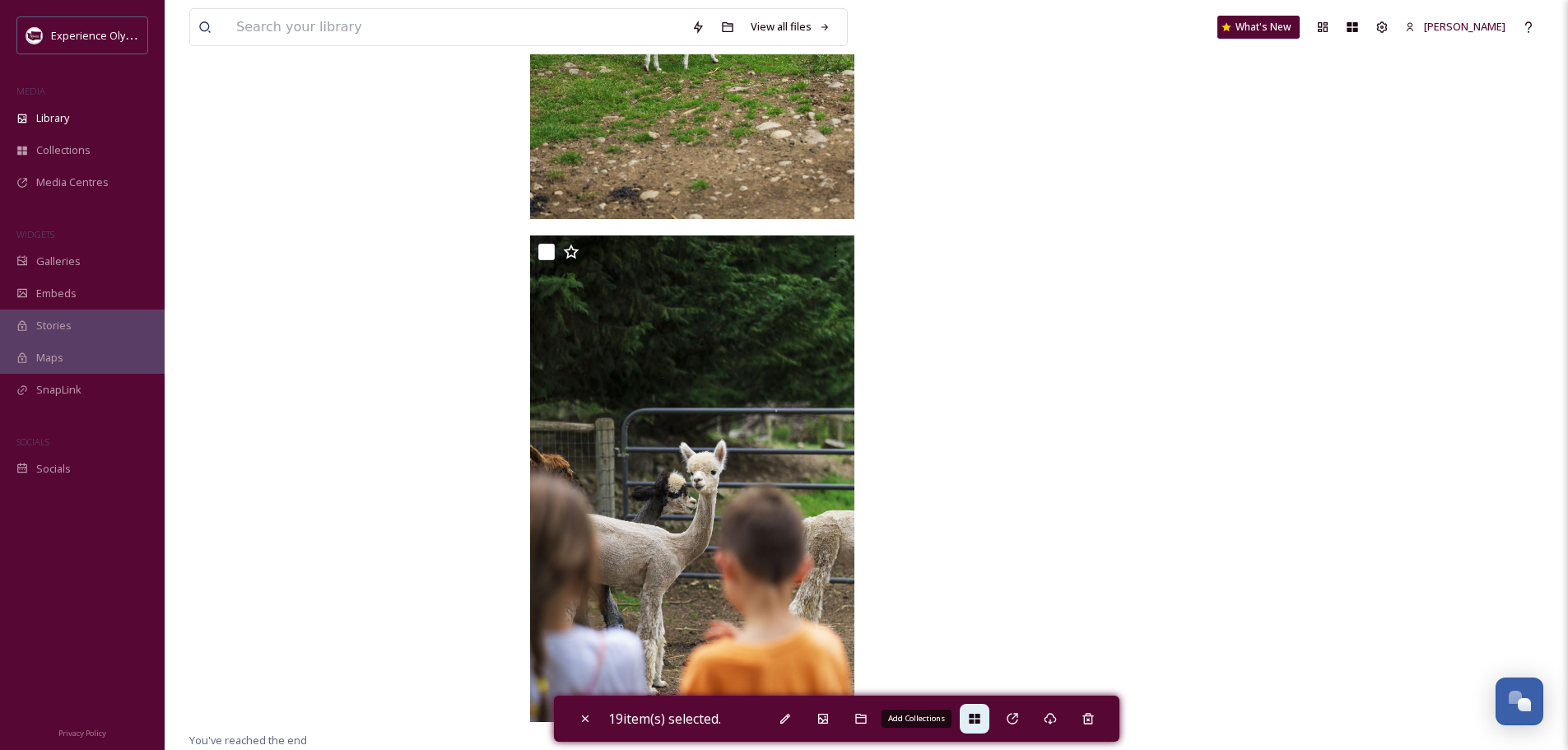
click at [980, 717] on icon at bounding box center [974, 718] width 11 height 10
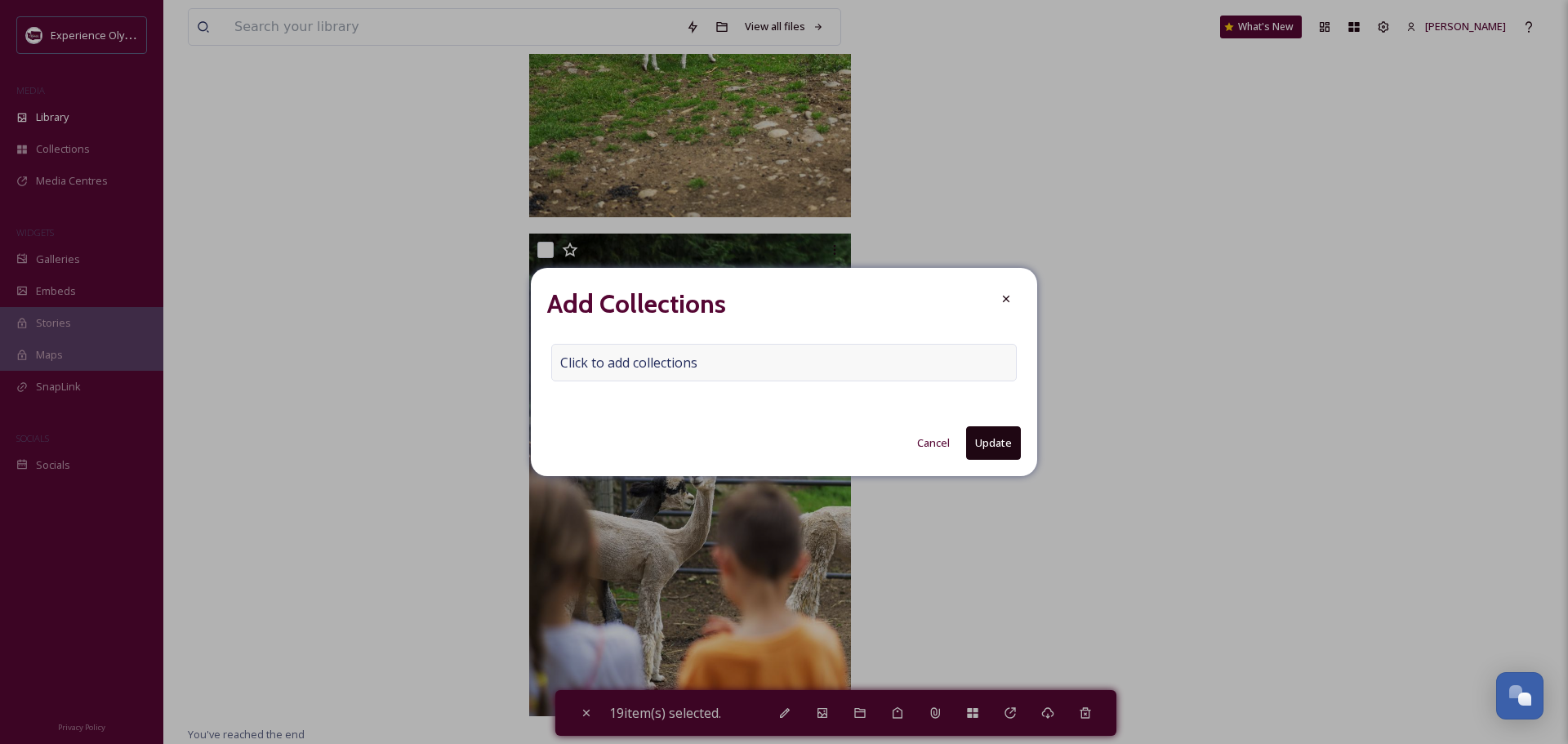
click at [594, 365] on span "Click to add collections" at bounding box center [629, 362] width 137 height 20
click at [591, 363] on input at bounding box center [642, 362] width 180 height 36
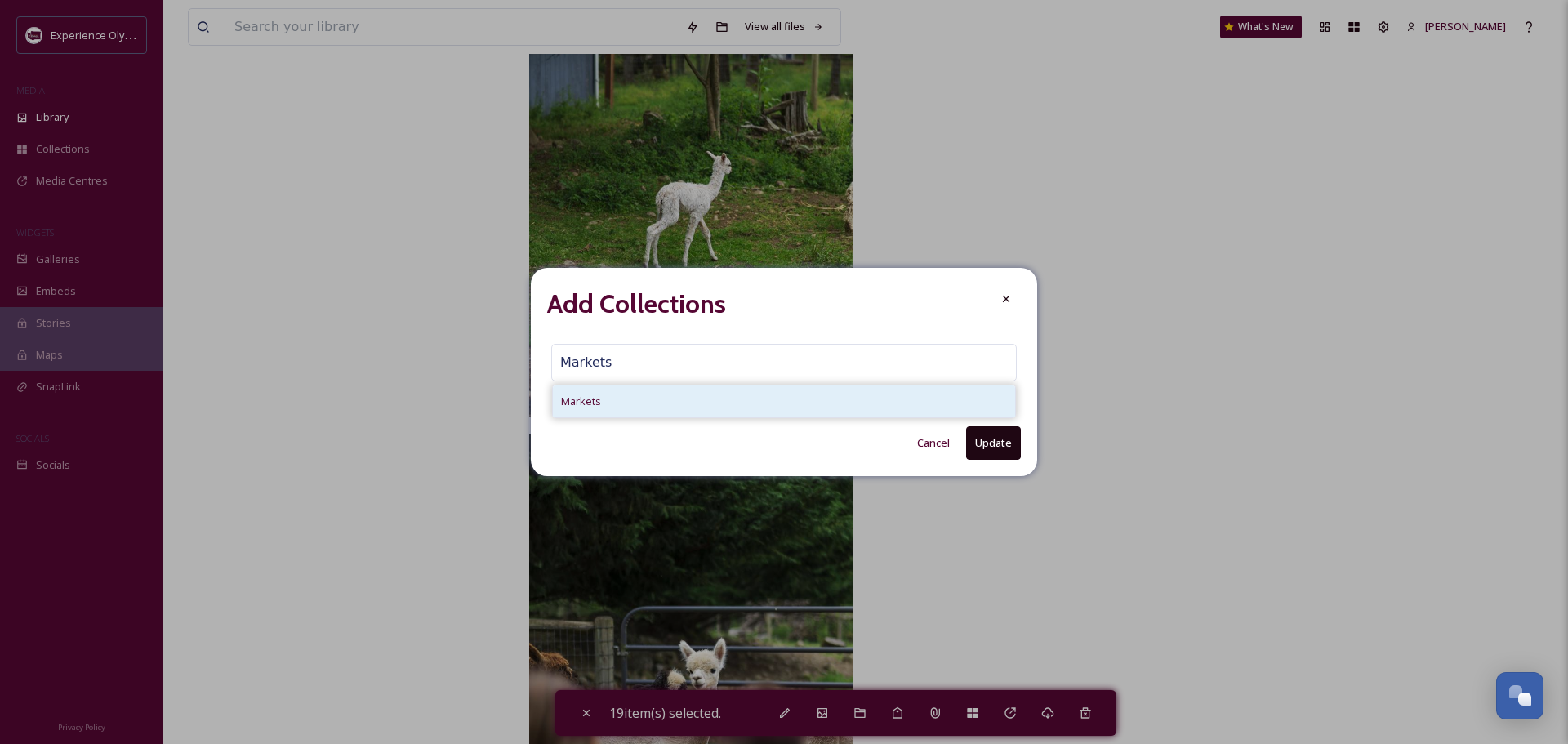
type input "Markets"
click at [580, 407] on span "Markets" at bounding box center [581, 402] width 40 height 16
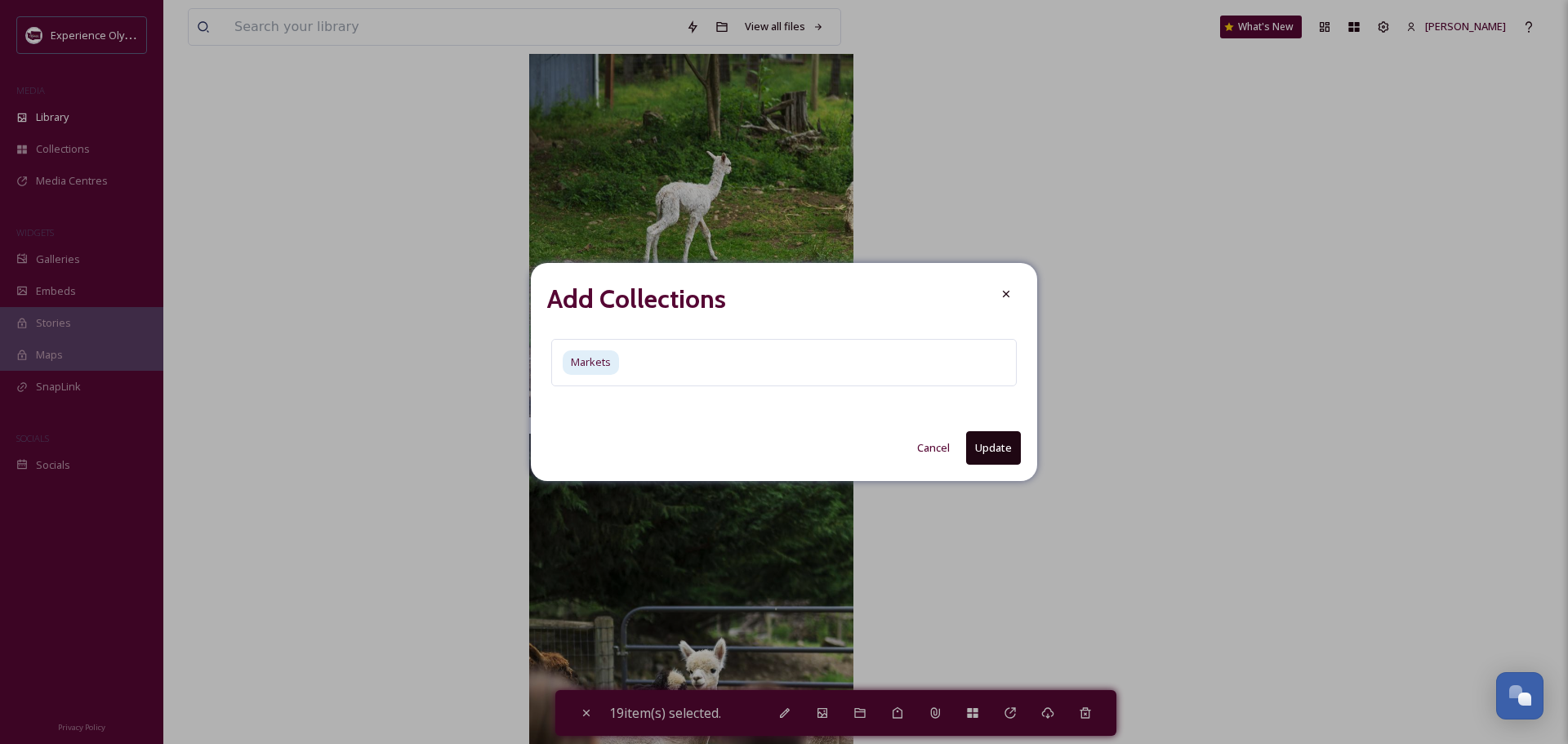
click at [997, 433] on button "Update" at bounding box center [993, 448] width 55 height 34
checkbox input "false"
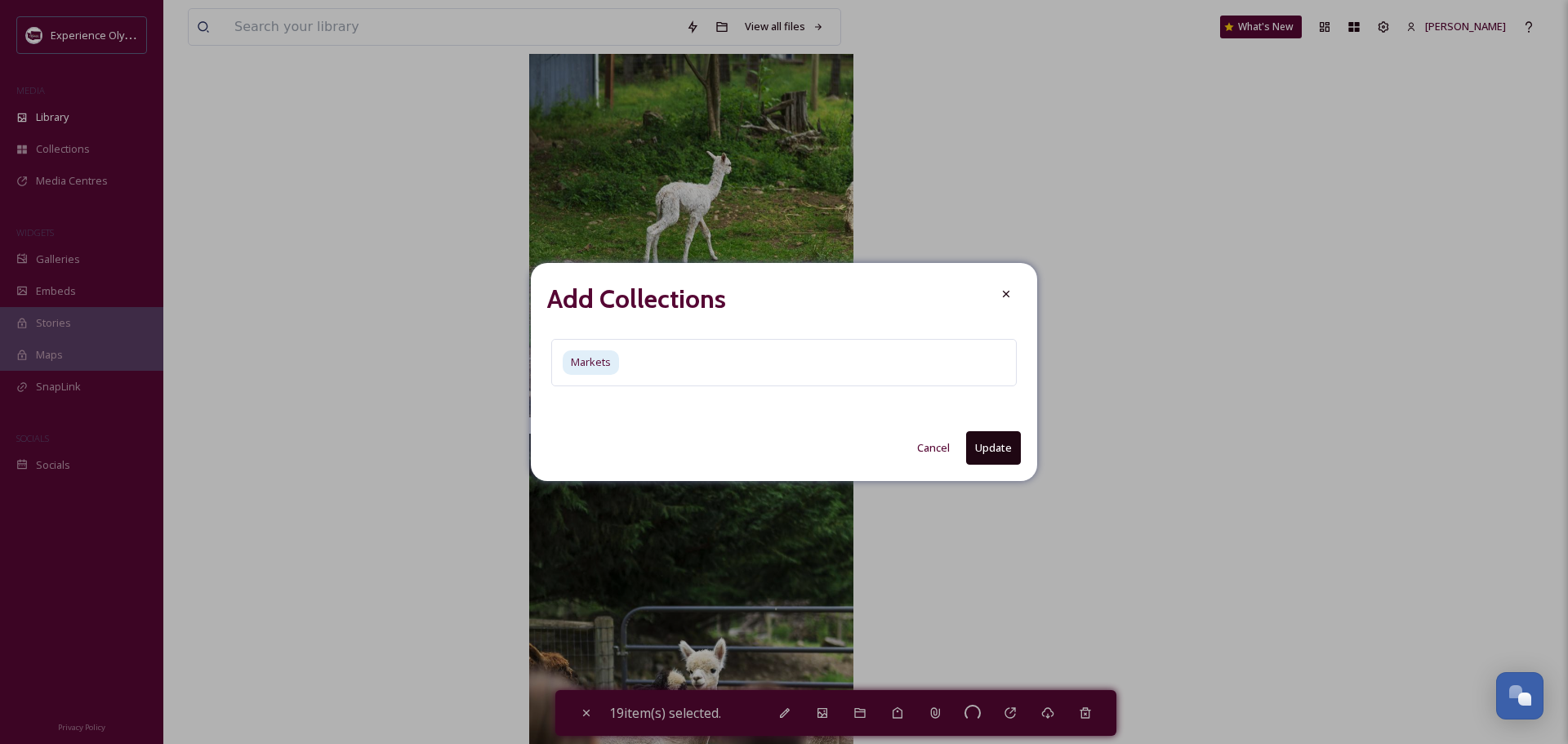
checkbox input "false"
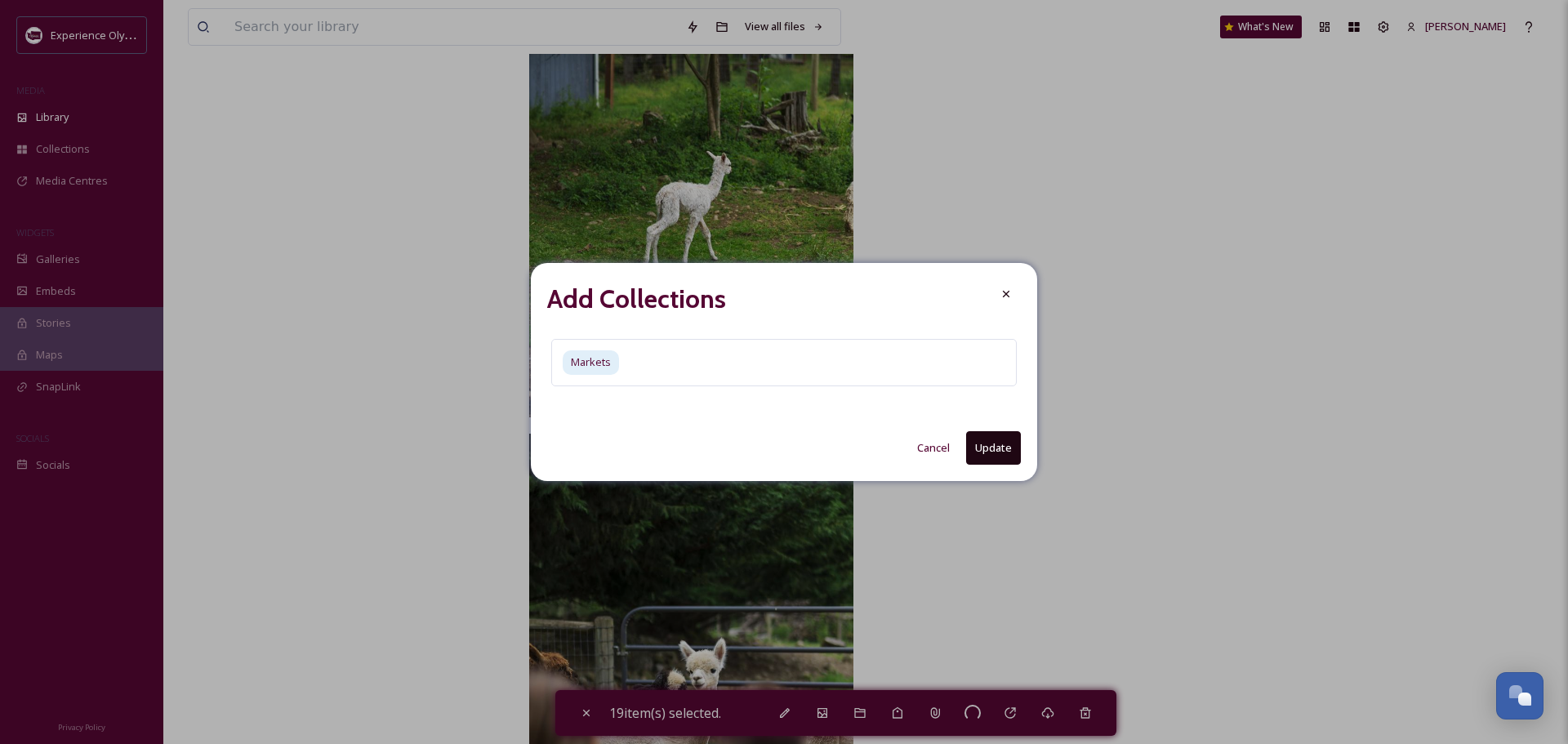
checkbox input "false"
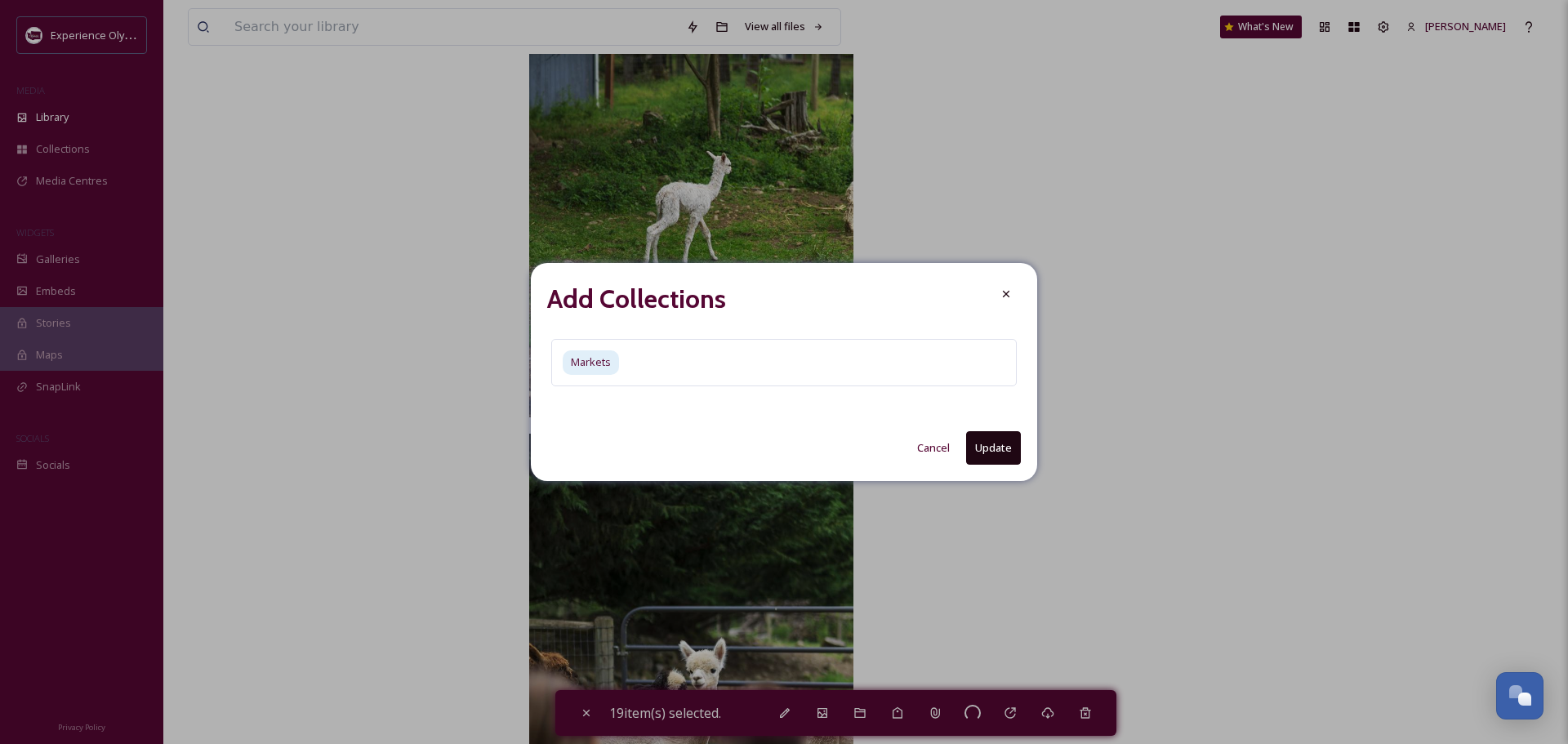
checkbox input "false"
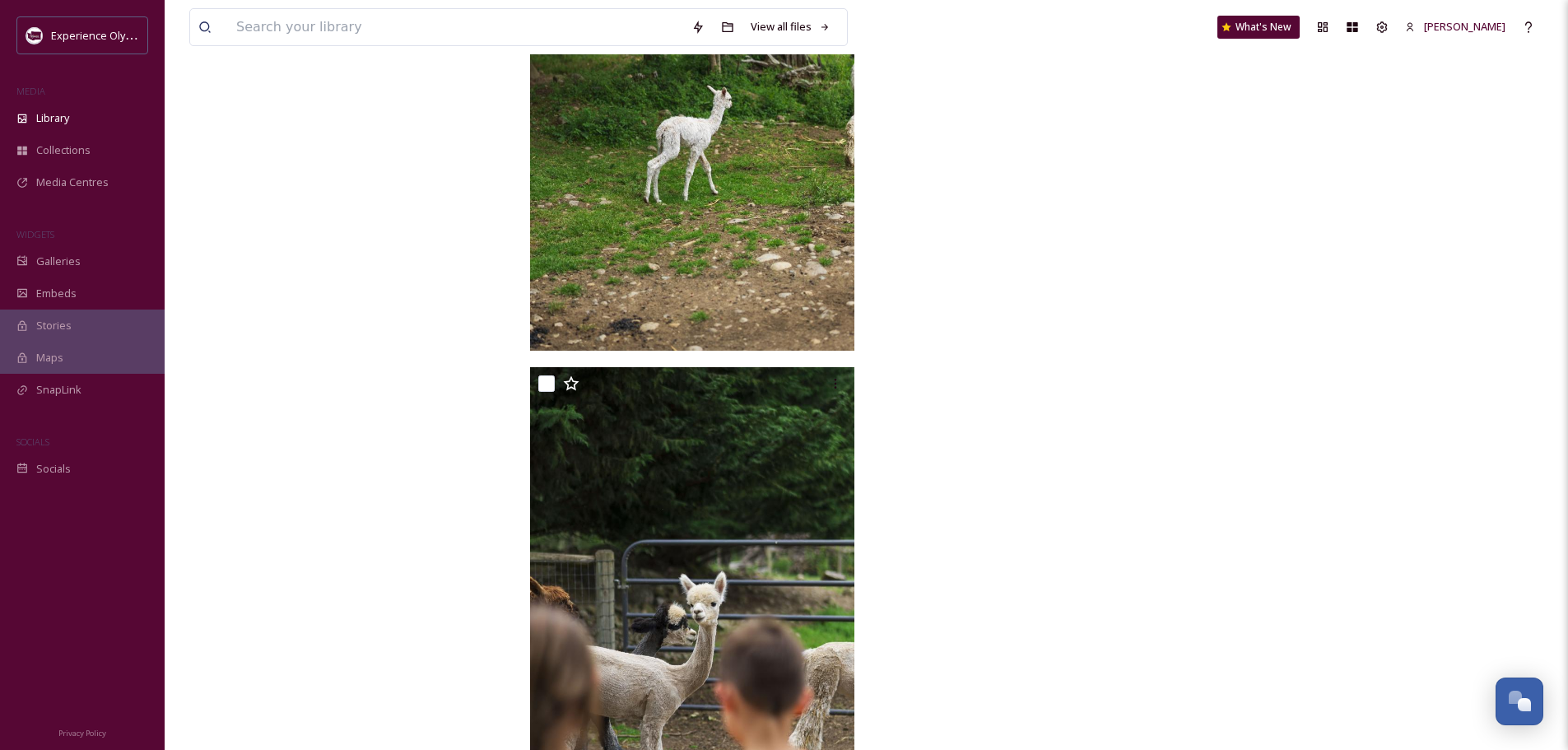
scroll to position [20515, 0]
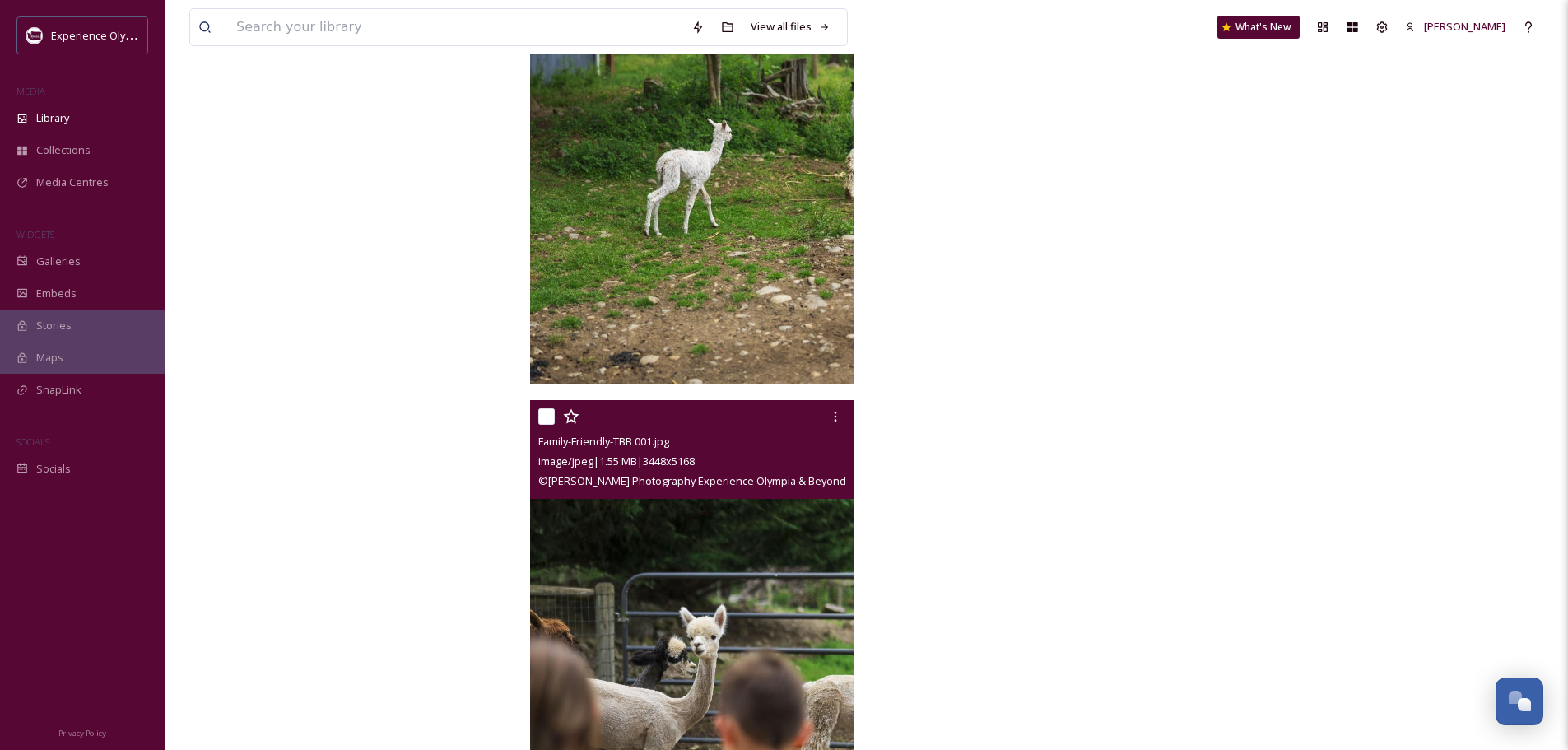
click at [544, 414] on input "checkbox" at bounding box center [546, 416] width 17 height 17
checkbox input "true"
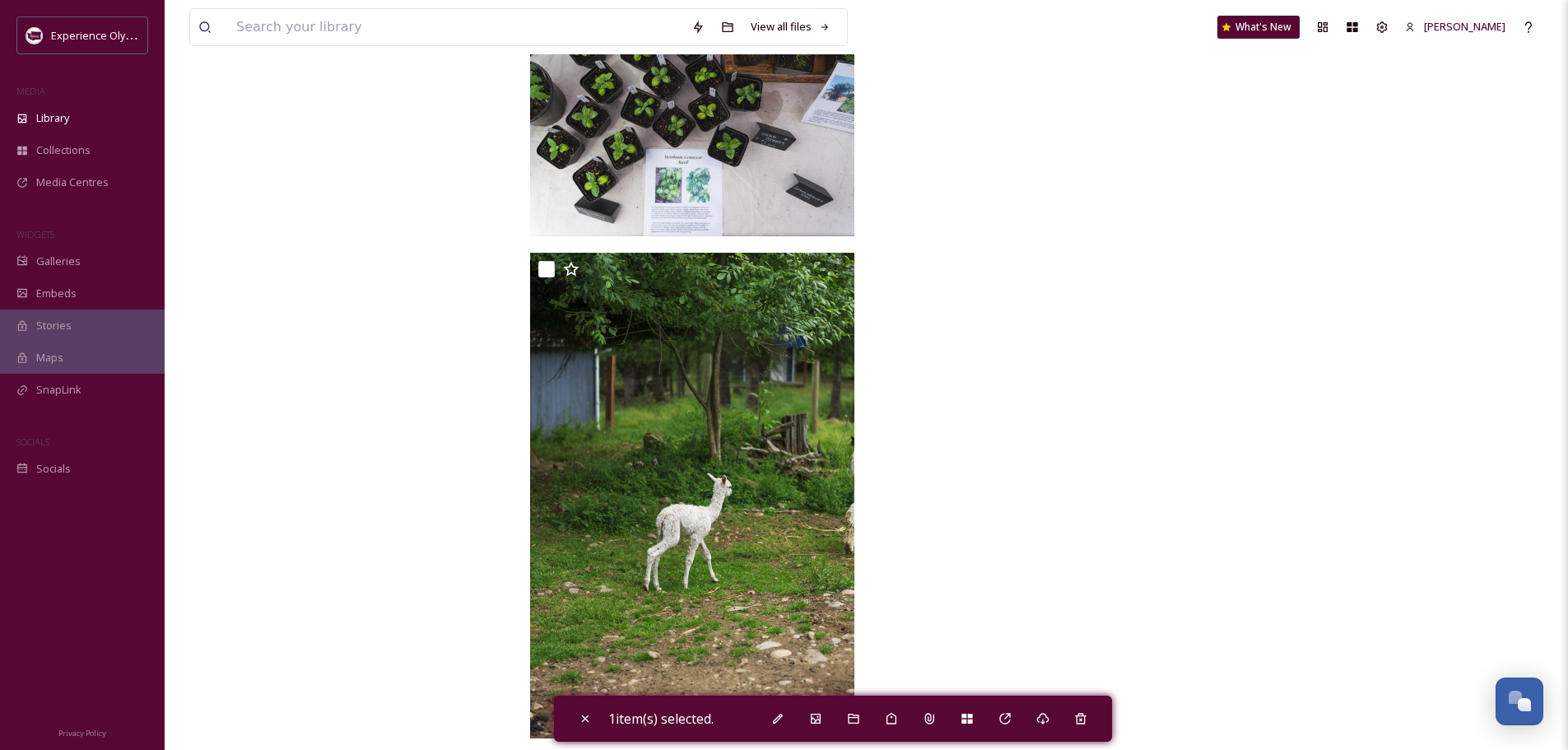
scroll to position [20103, 0]
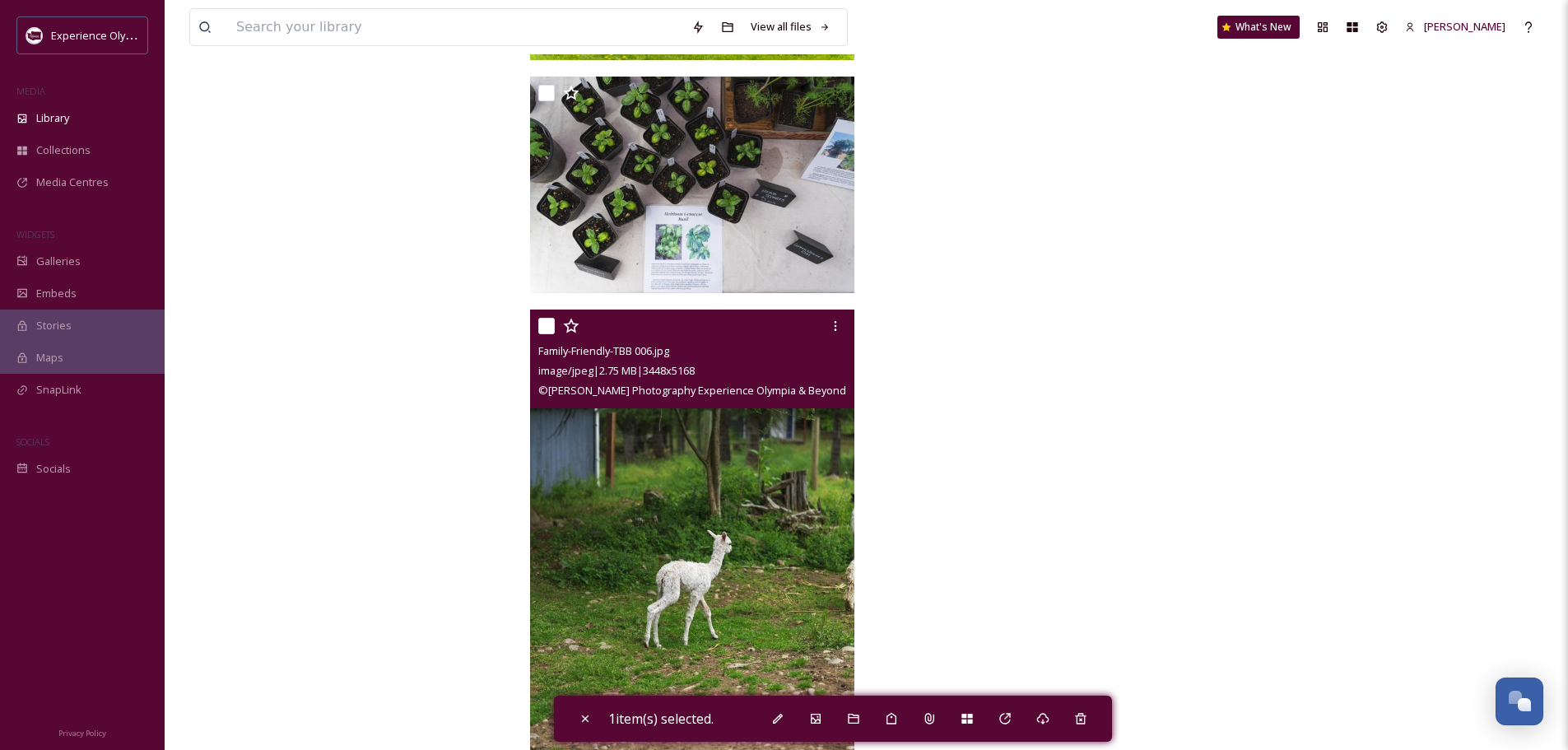
click at [544, 321] on input "checkbox" at bounding box center [546, 326] width 17 height 17
checkbox input "true"
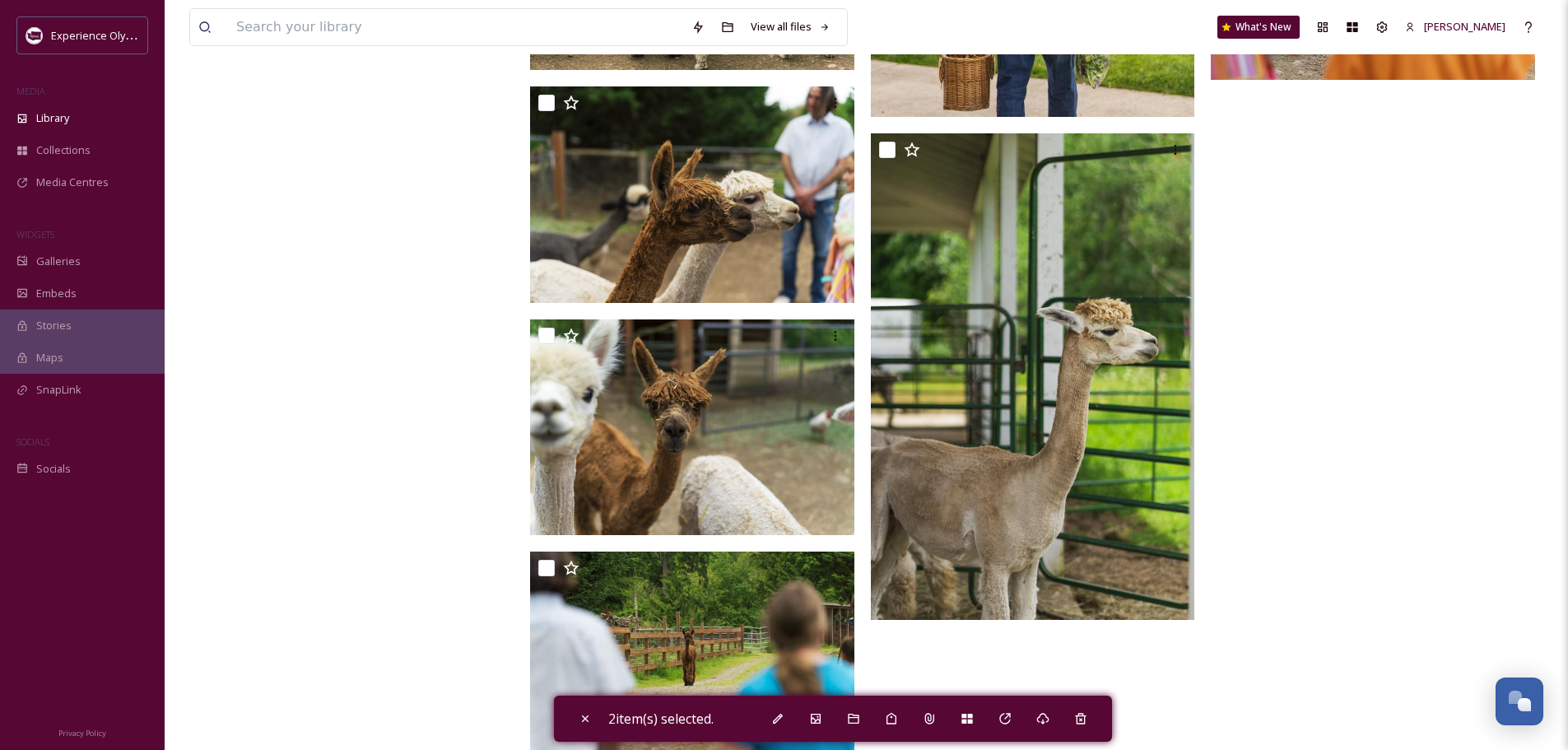
scroll to position [18869, 0]
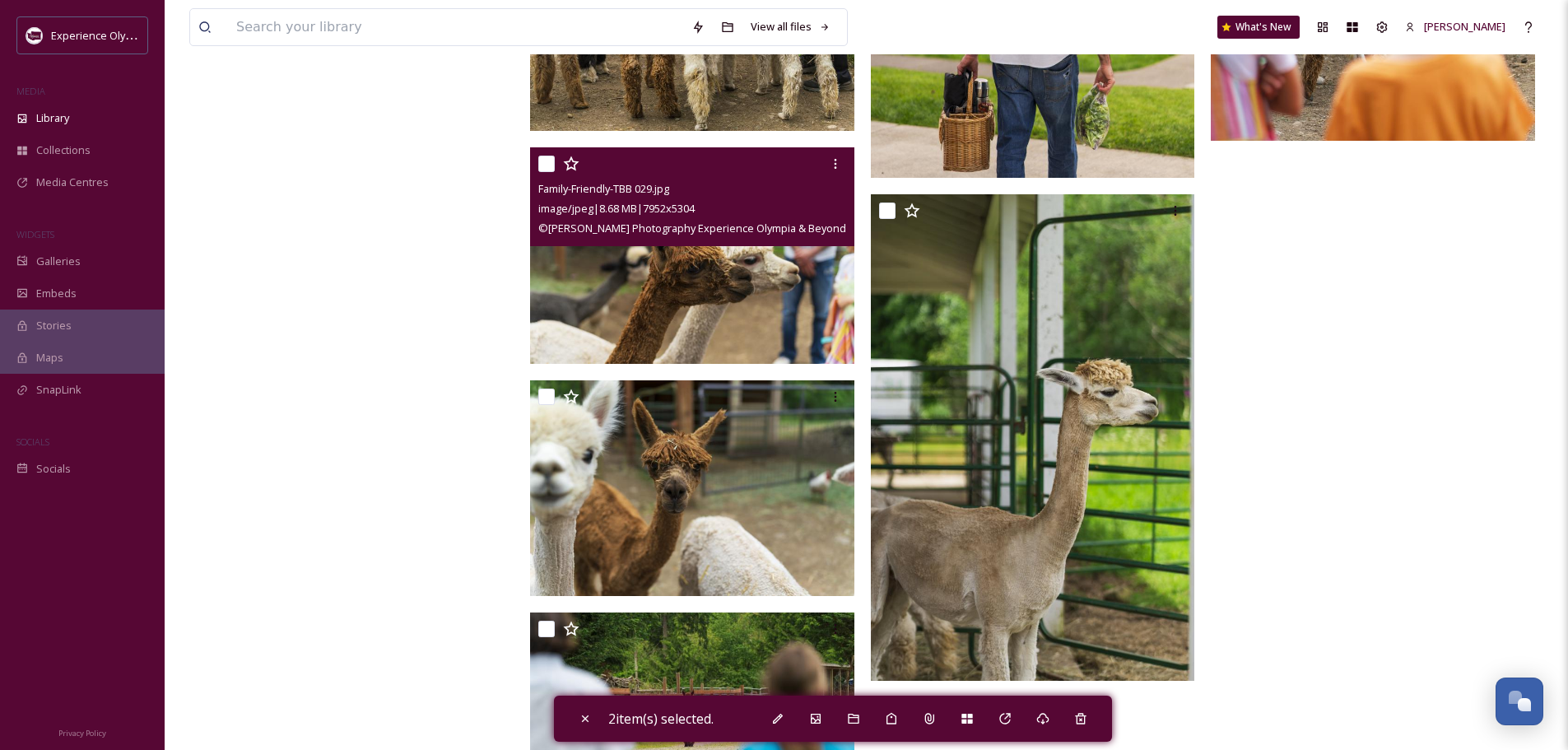
click at [551, 162] on input "checkbox" at bounding box center [546, 164] width 17 height 17
checkbox input "true"
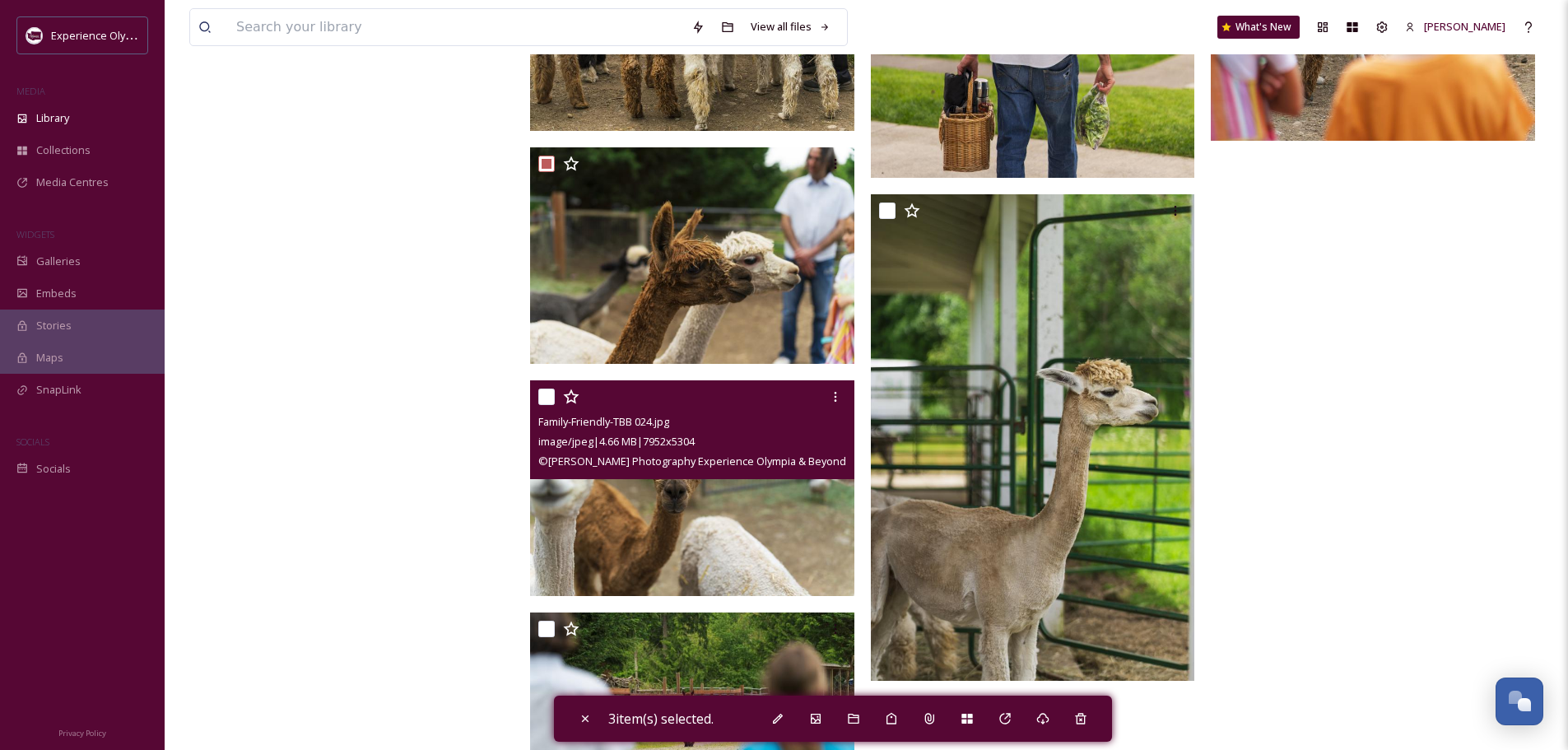
click at [542, 393] on input "checkbox" at bounding box center [546, 396] width 17 height 17
checkbox input "true"
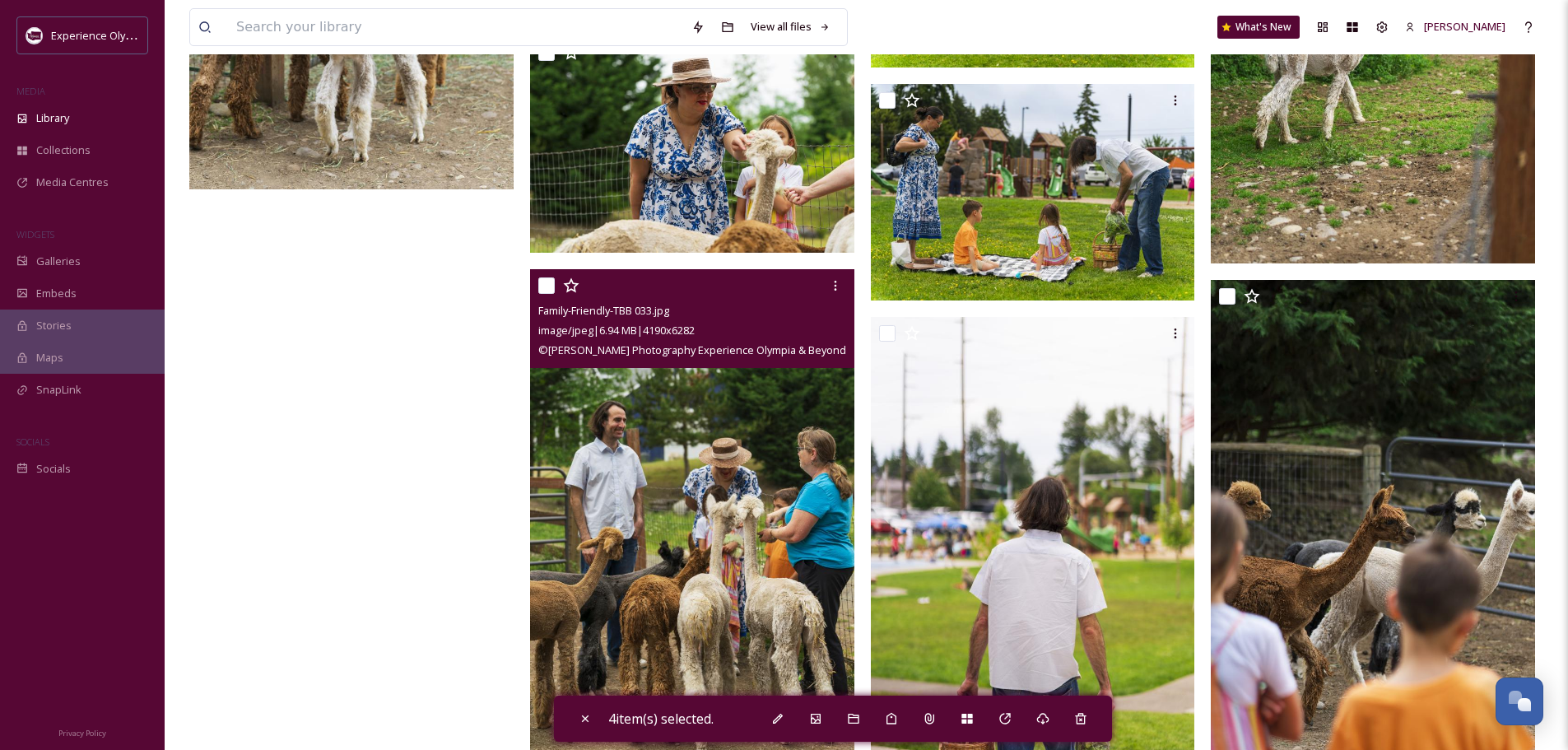
scroll to position [18210, 0]
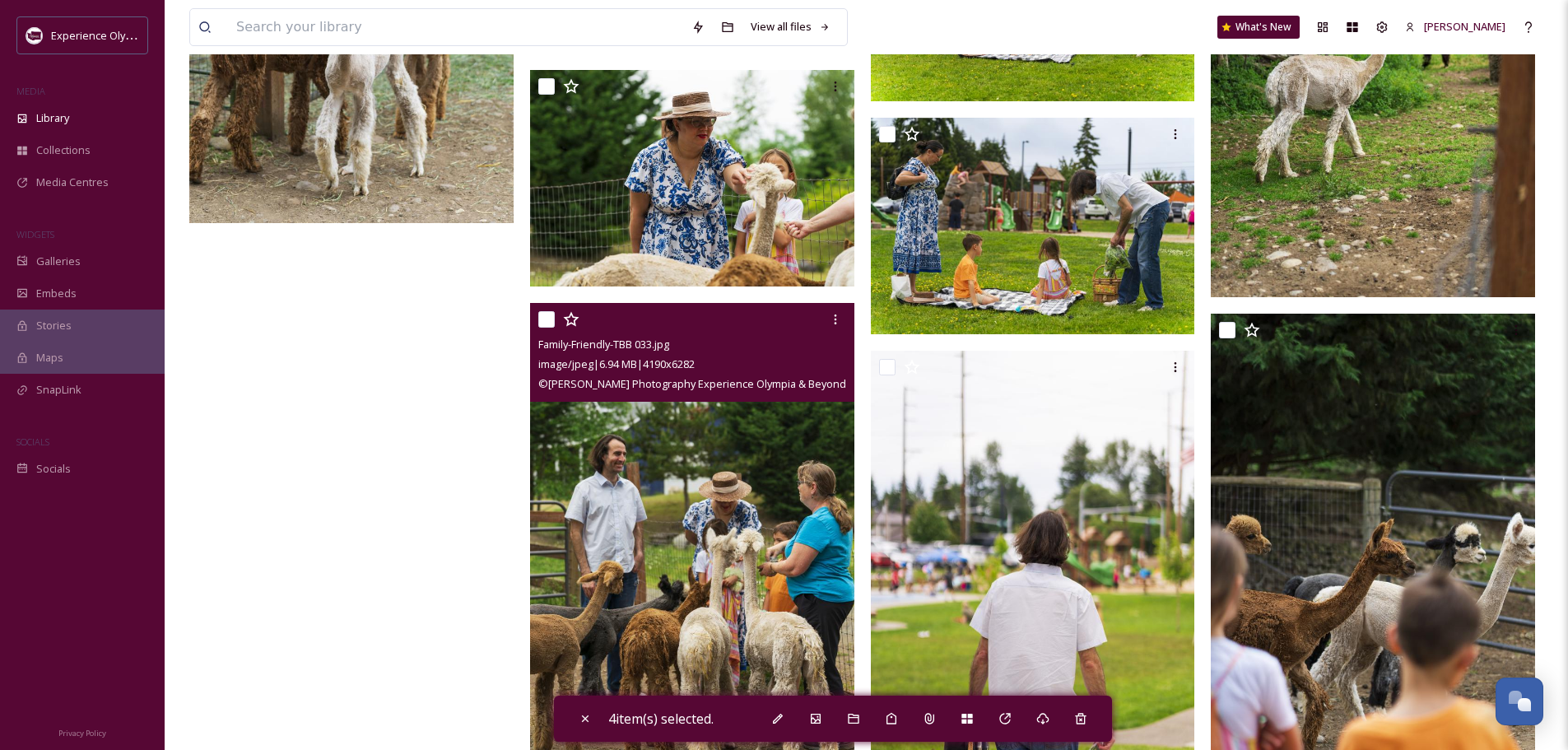
click at [543, 320] on input "checkbox" at bounding box center [546, 319] width 17 height 17
checkbox input "true"
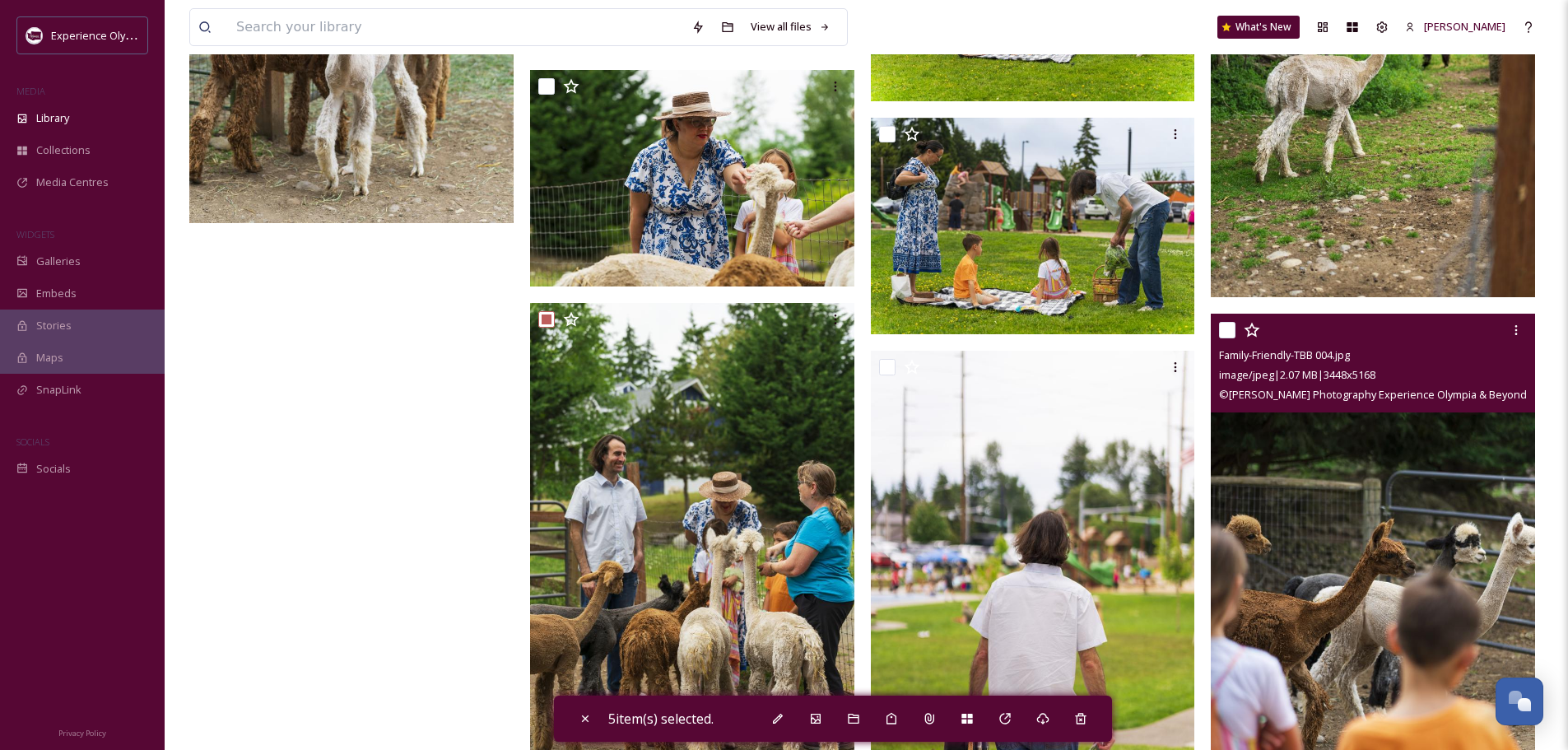
click at [1228, 329] on input "checkbox" at bounding box center [1227, 329] width 17 height 17
checkbox input "true"
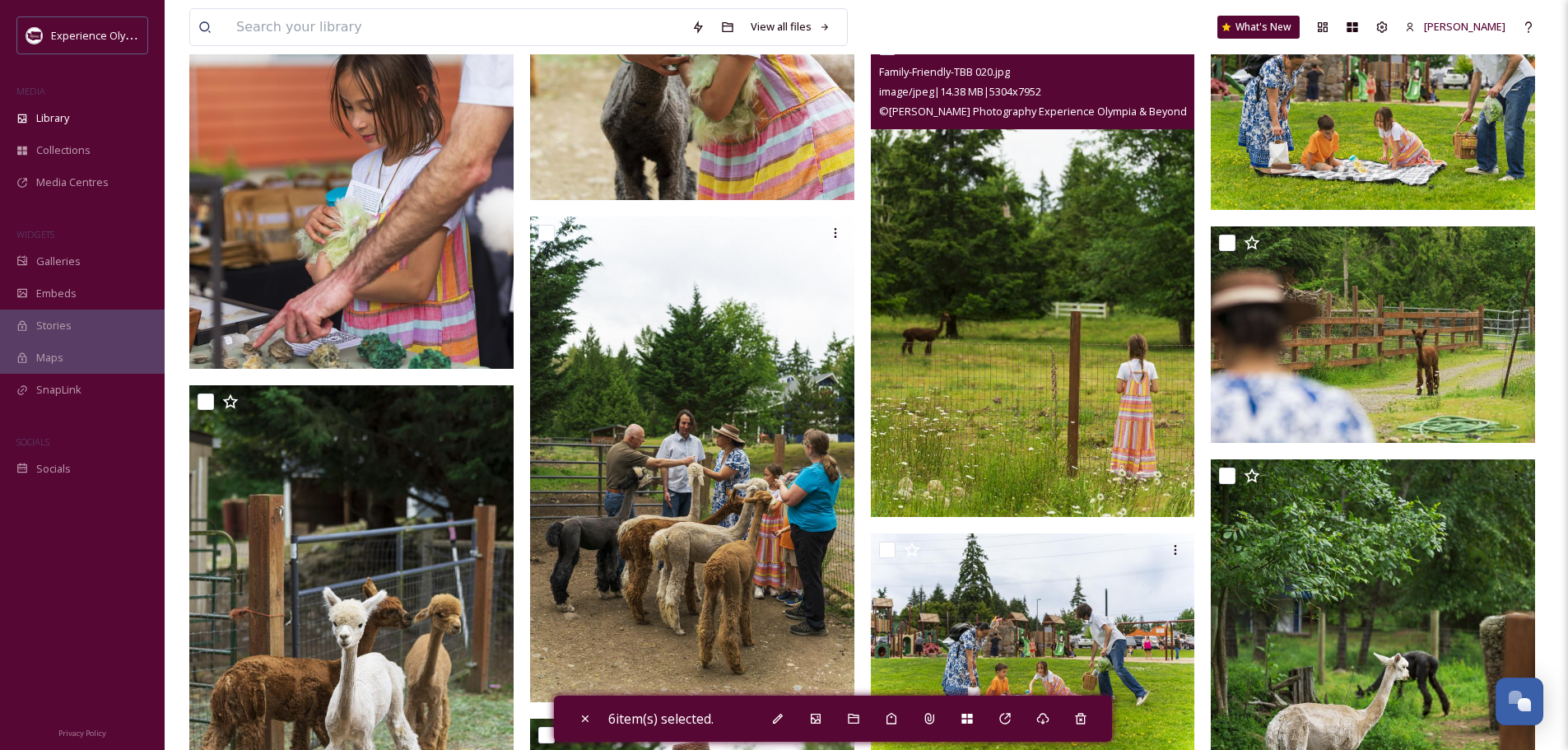
scroll to position [17552, 0]
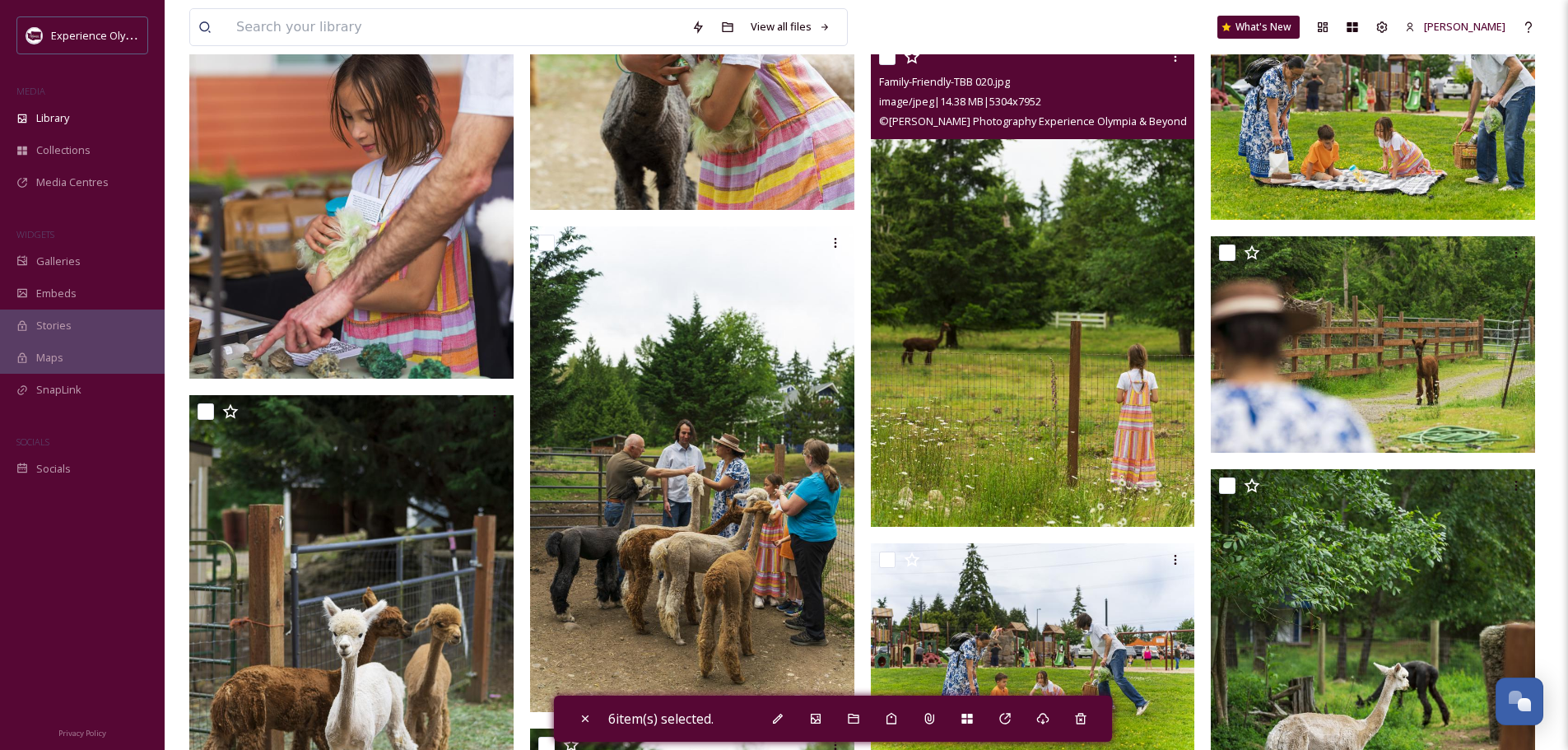
click at [884, 58] on input "checkbox" at bounding box center [887, 56] width 17 height 17
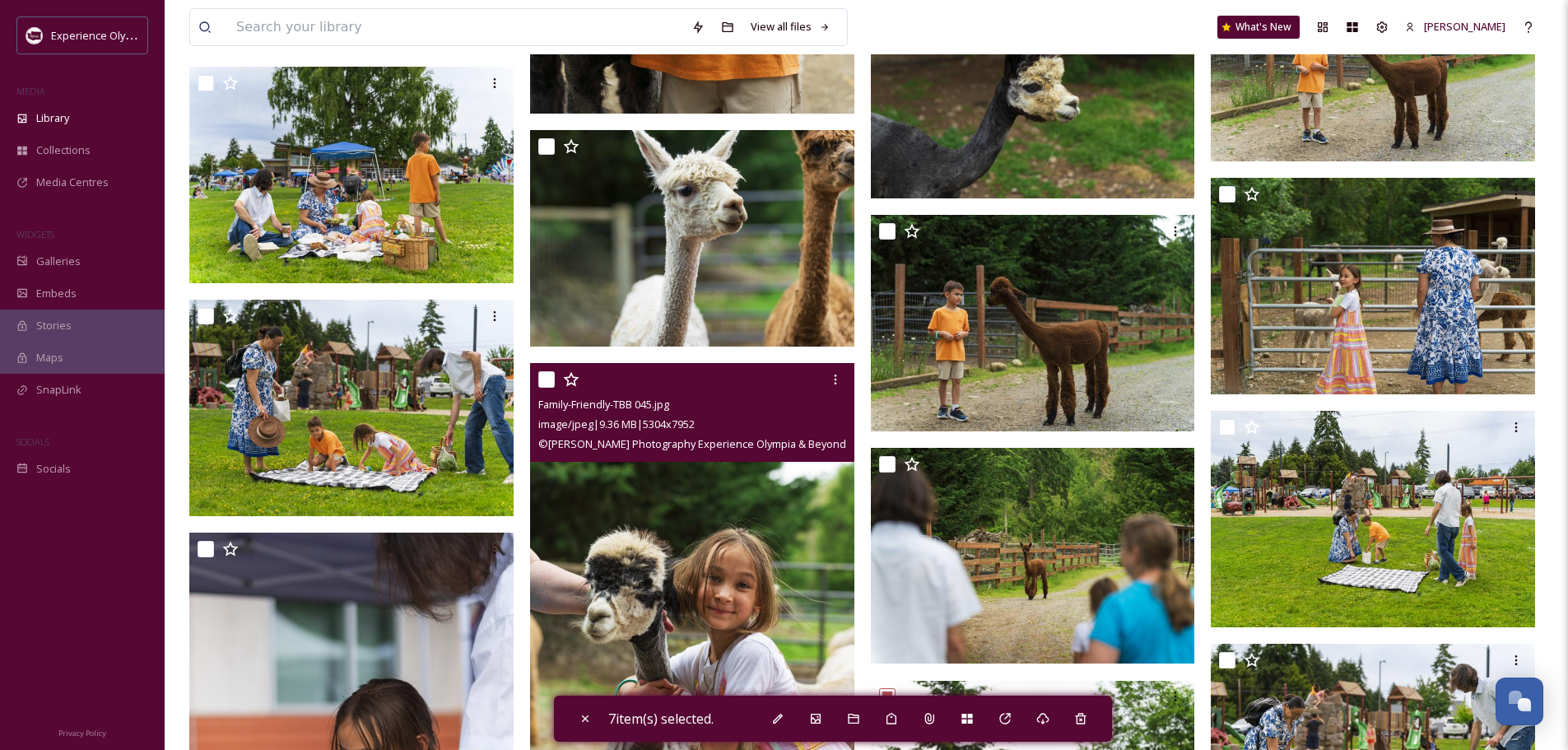
scroll to position [16811, 0]
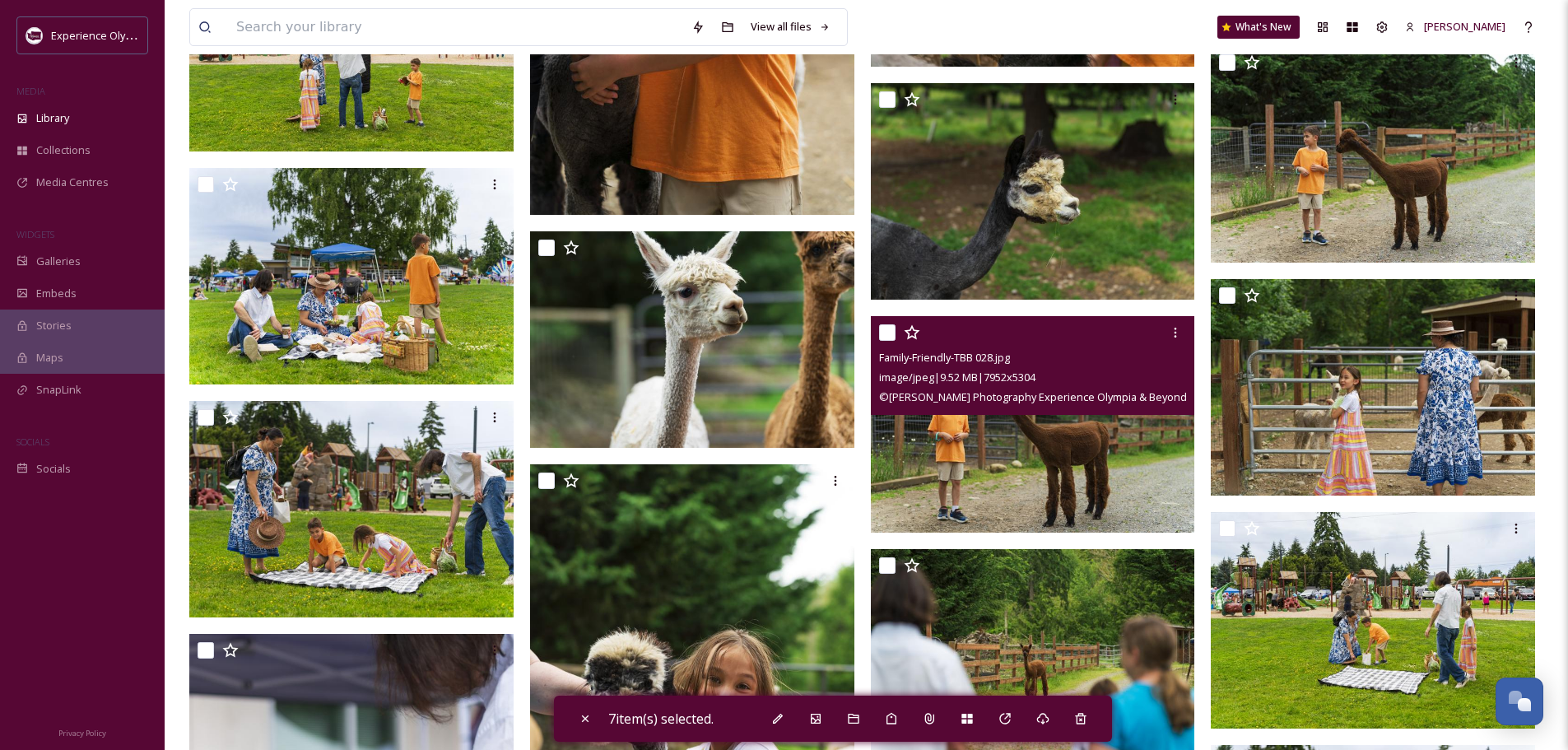
click at [889, 335] on input "checkbox" at bounding box center [887, 332] width 17 height 17
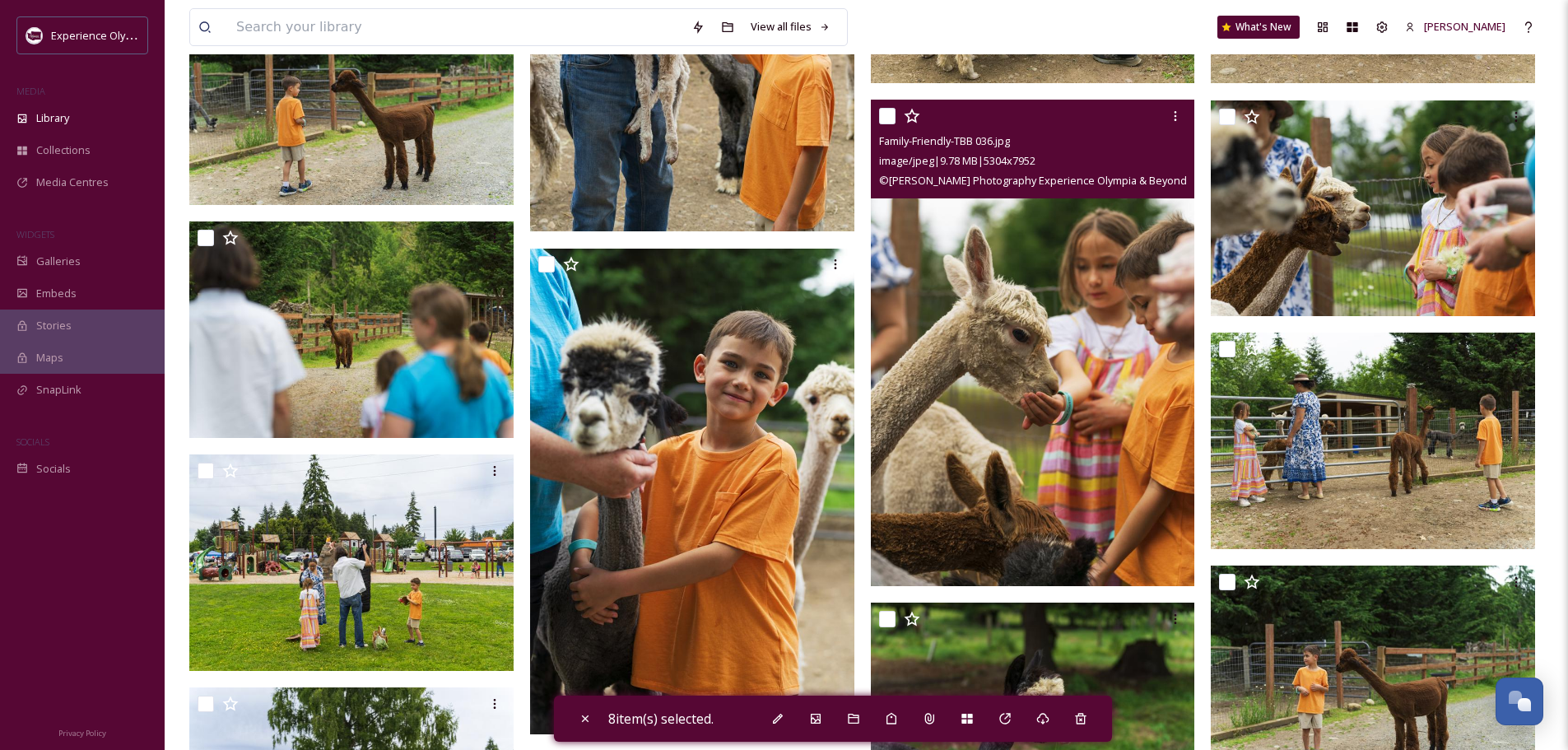
scroll to position [16235, 0]
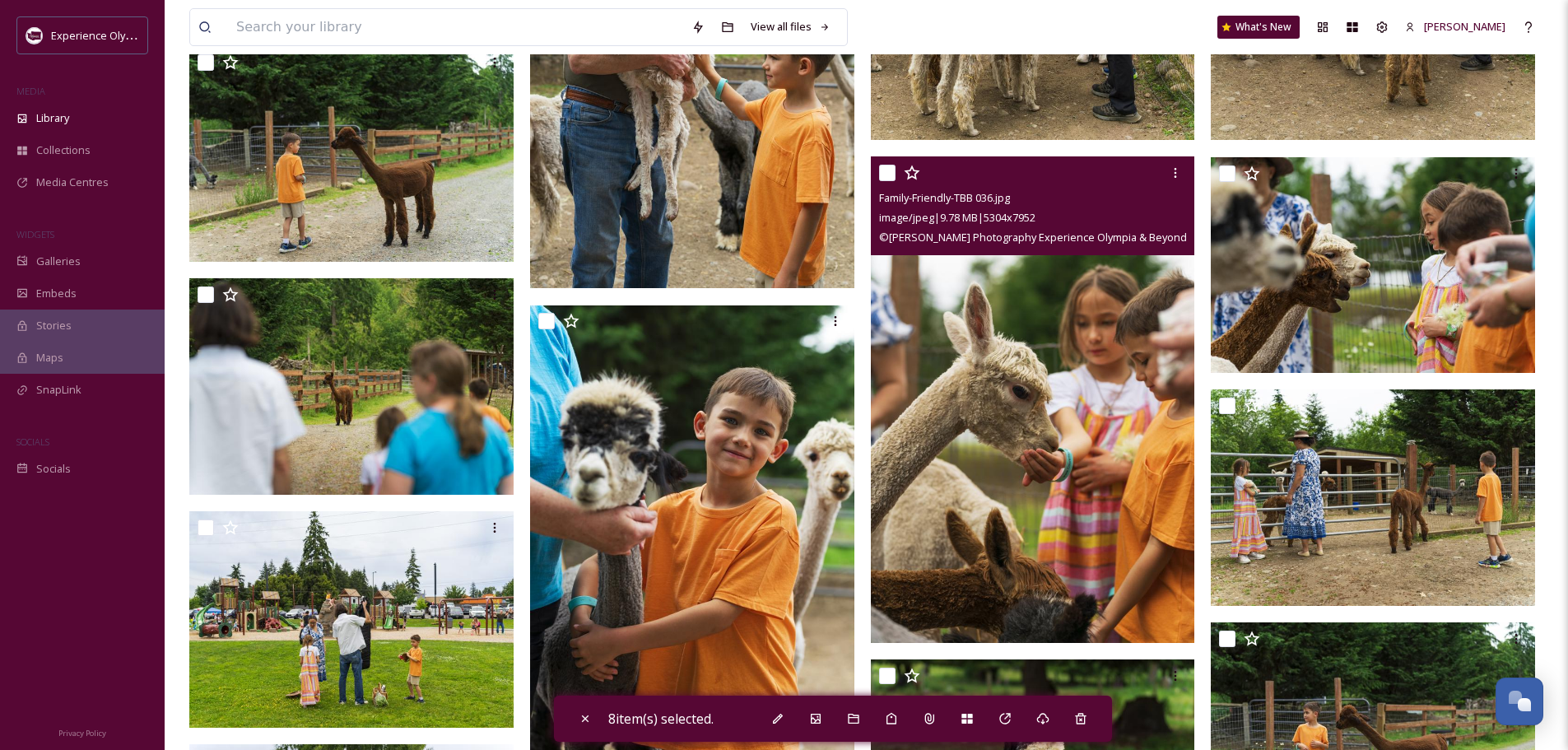
click at [890, 173] on input "checkbox" at bounding box center [887, 173] width 17 height 17
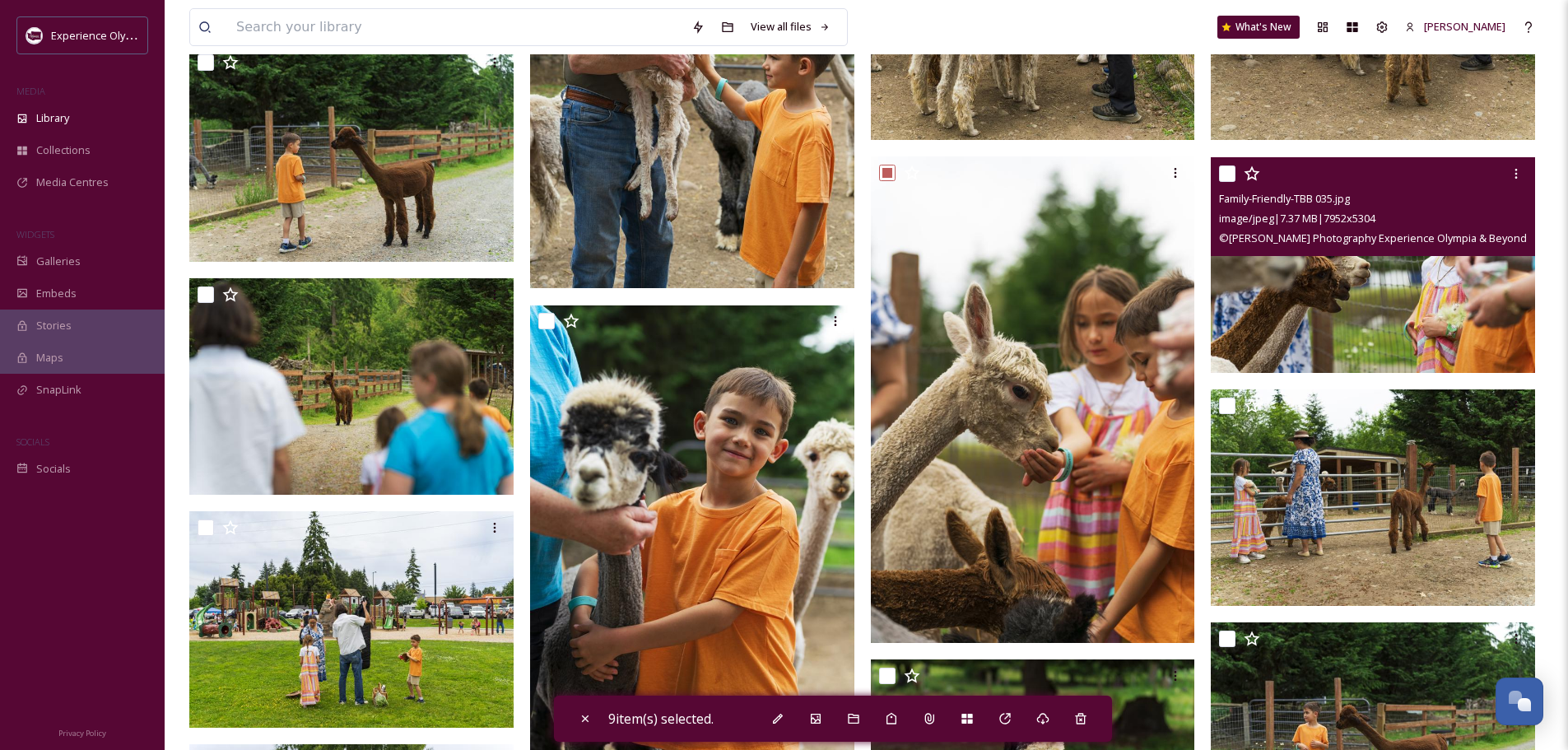
click at [1225, 171] on input "checkbox" at bounding box center [1227, 173] width 17 height 17
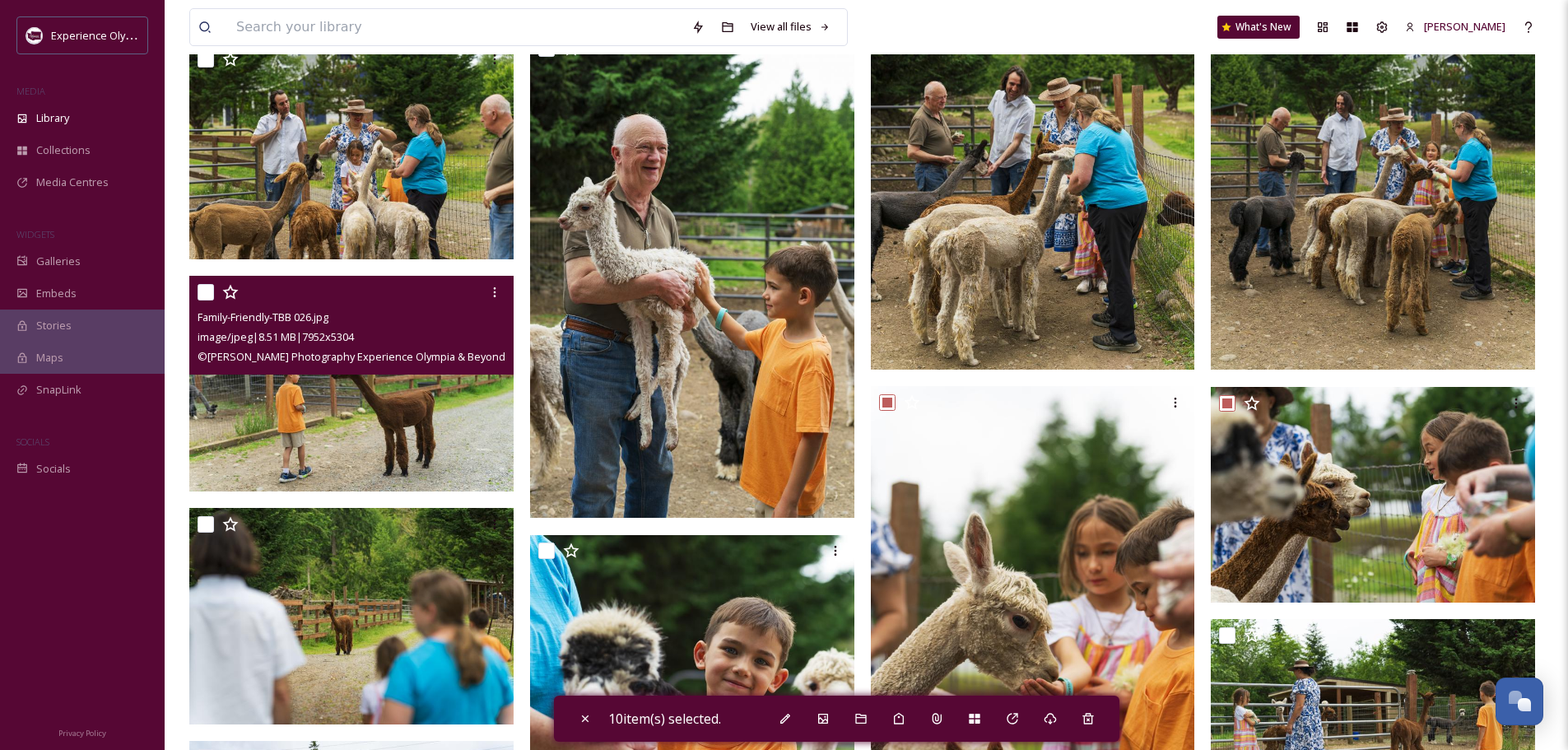
scroll to position [15906, 0]
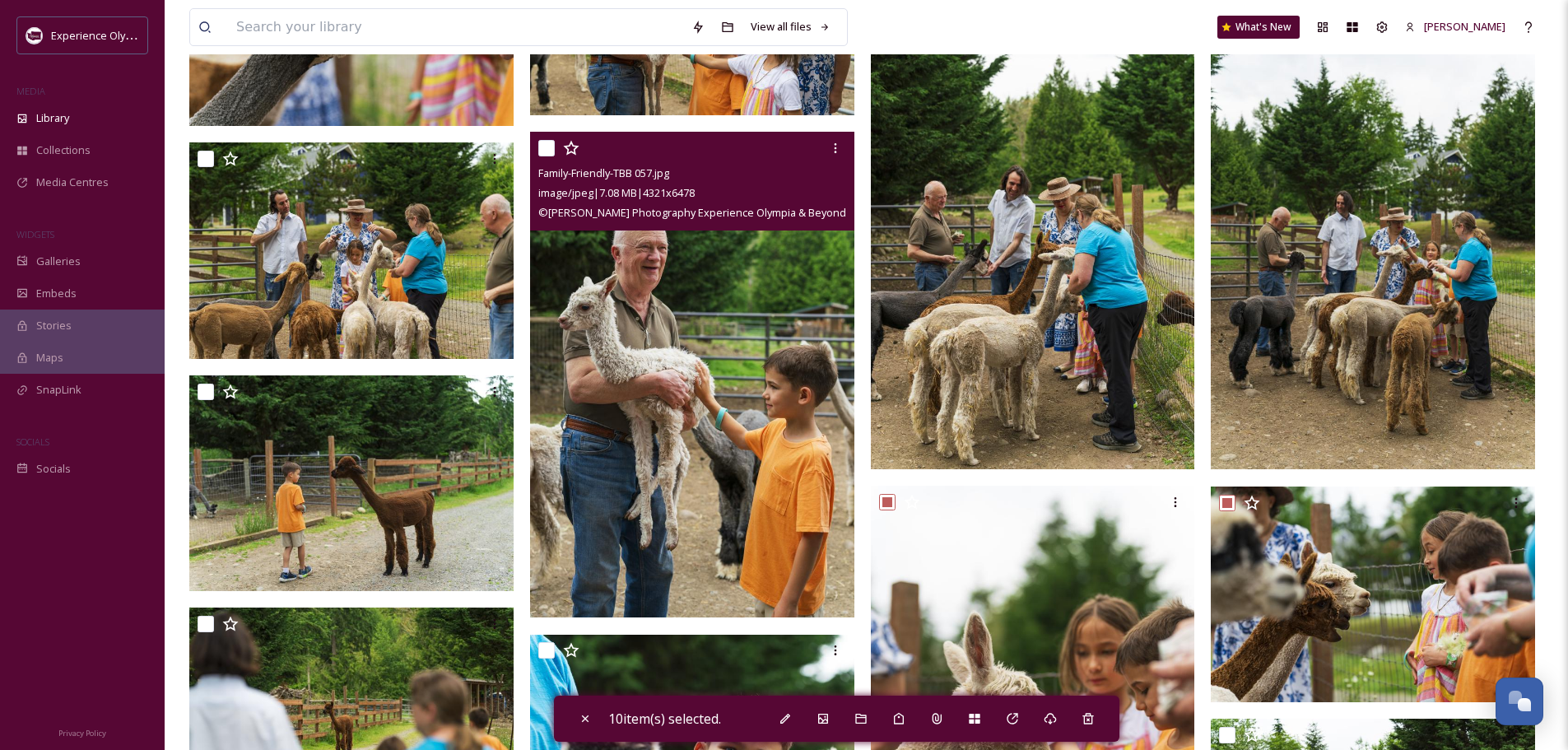
click at [540, 140] on input "checkbox" at bounding box center [546, 148] width 17 height 17
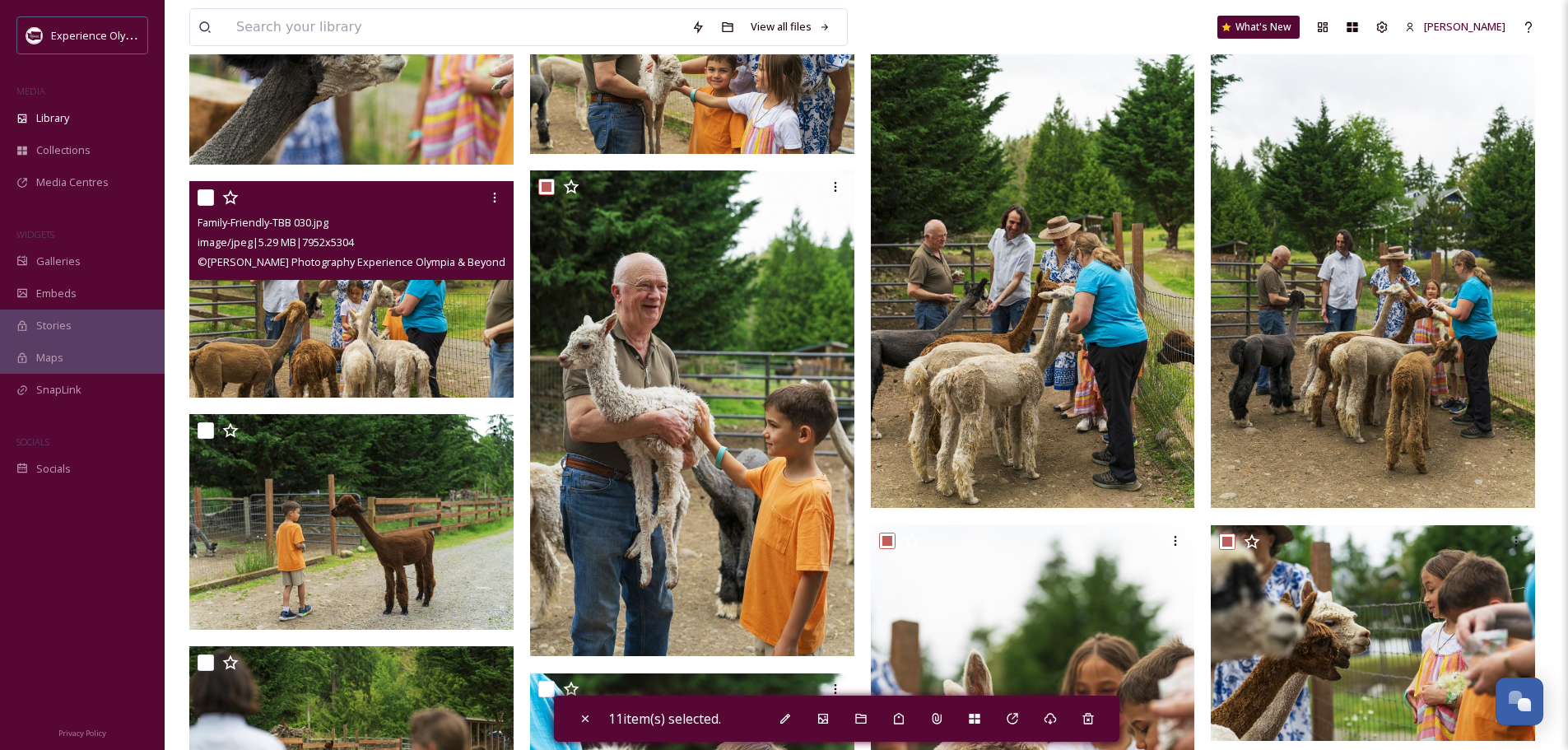
scroll to position [15824, 0]
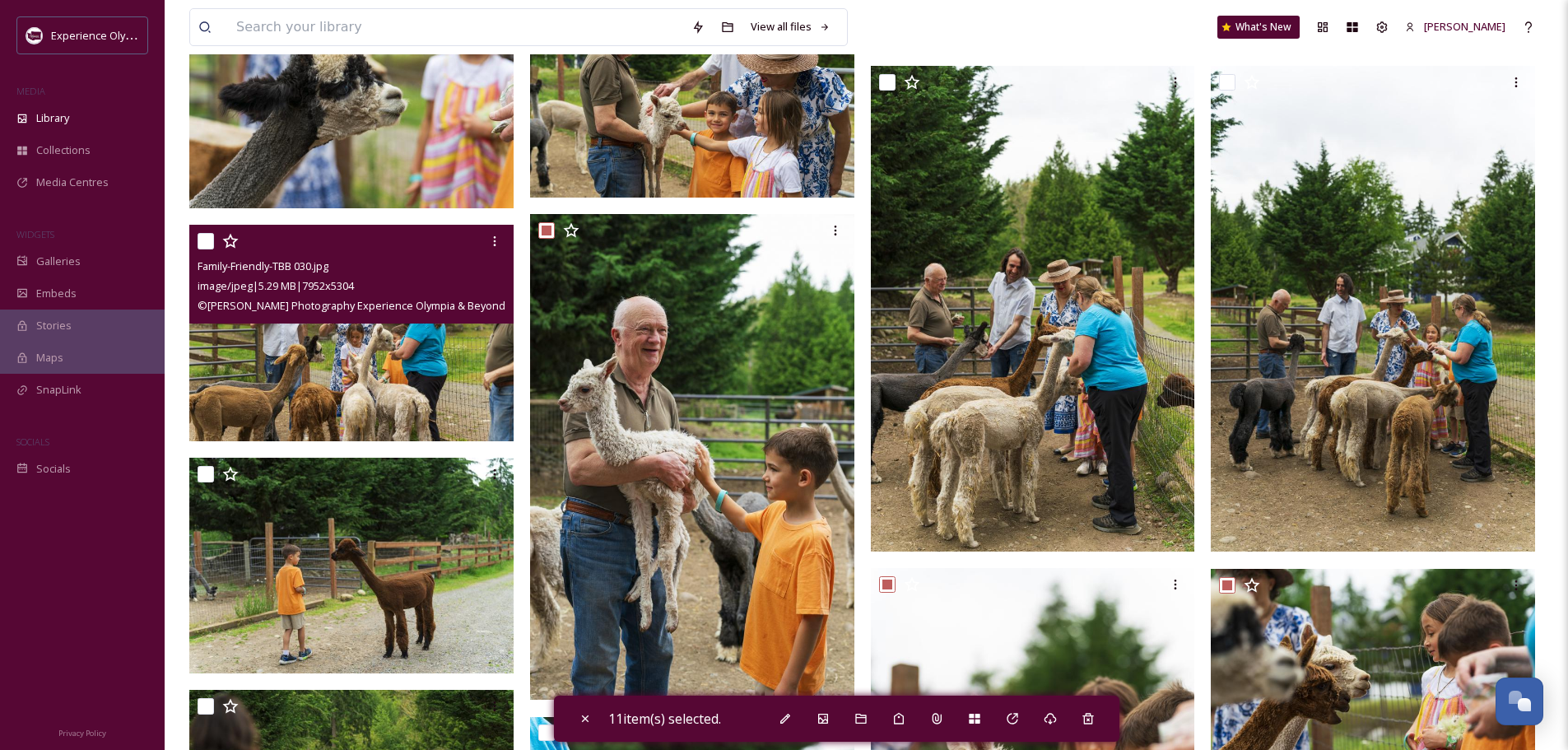
click at [201, 235] on input "checkbox" at bounding box center [205, 241] width 17 height 17
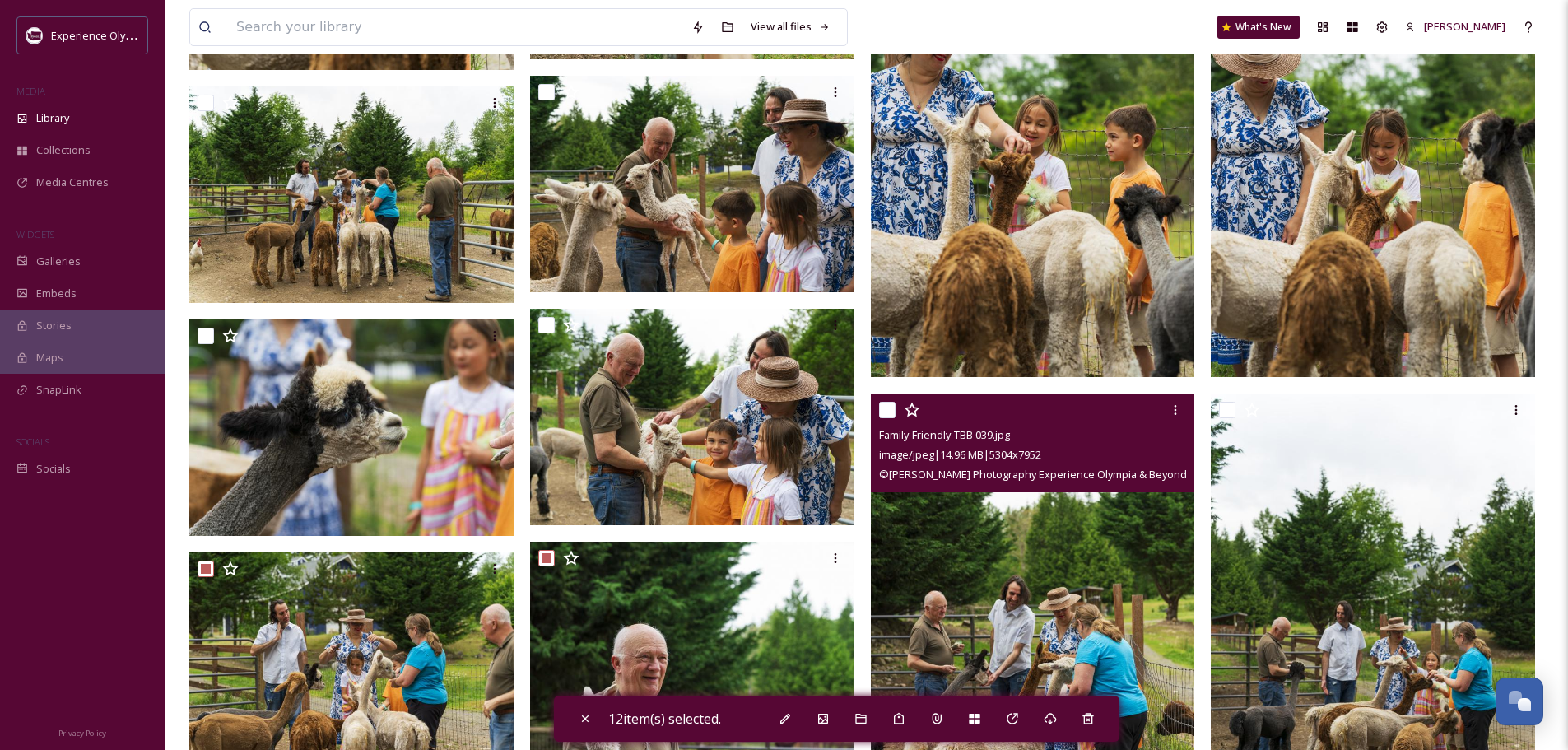
scroll to position [15495, 0]
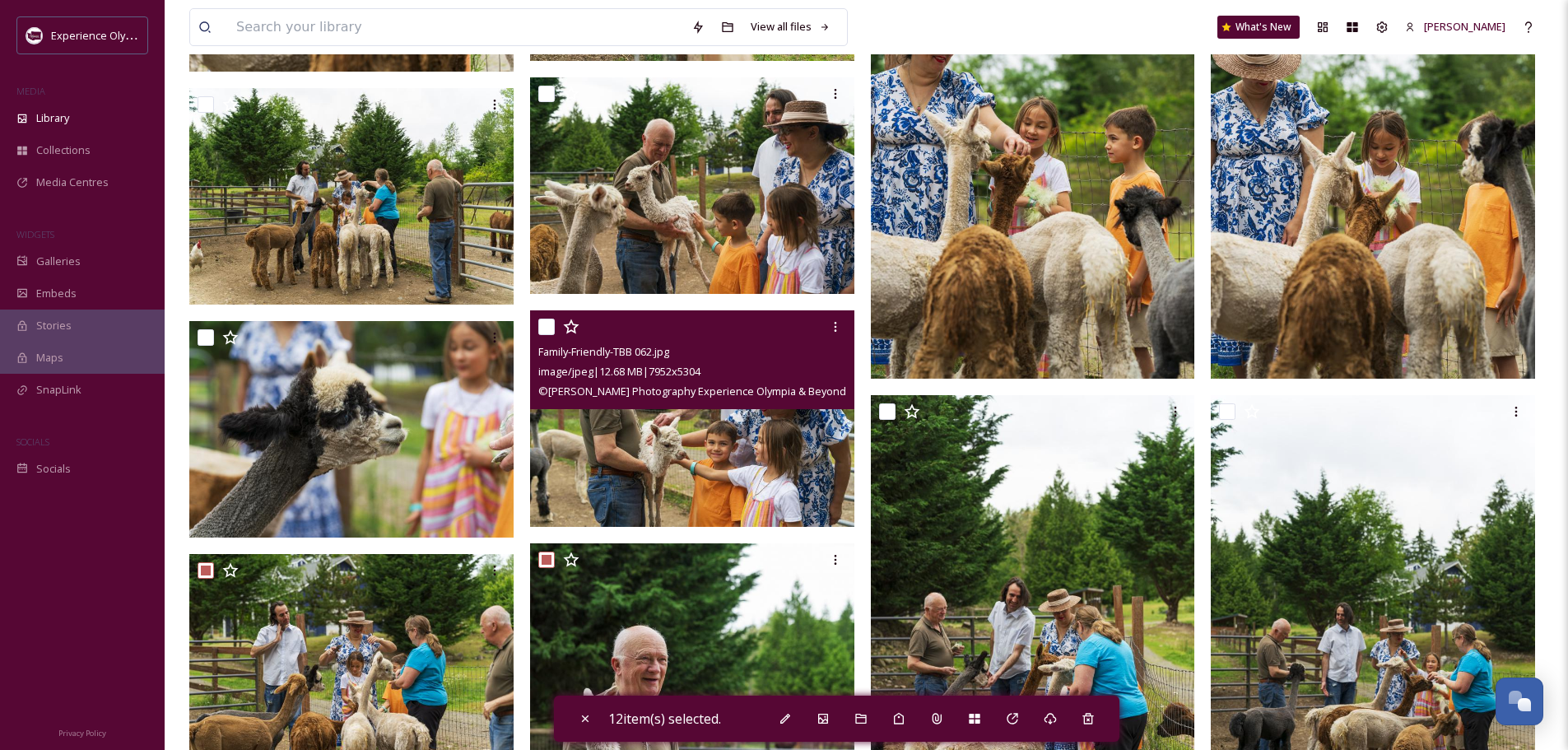
click at [540, 319] on input "checkbox" at bounding box center [546, 326] width 17 height 17
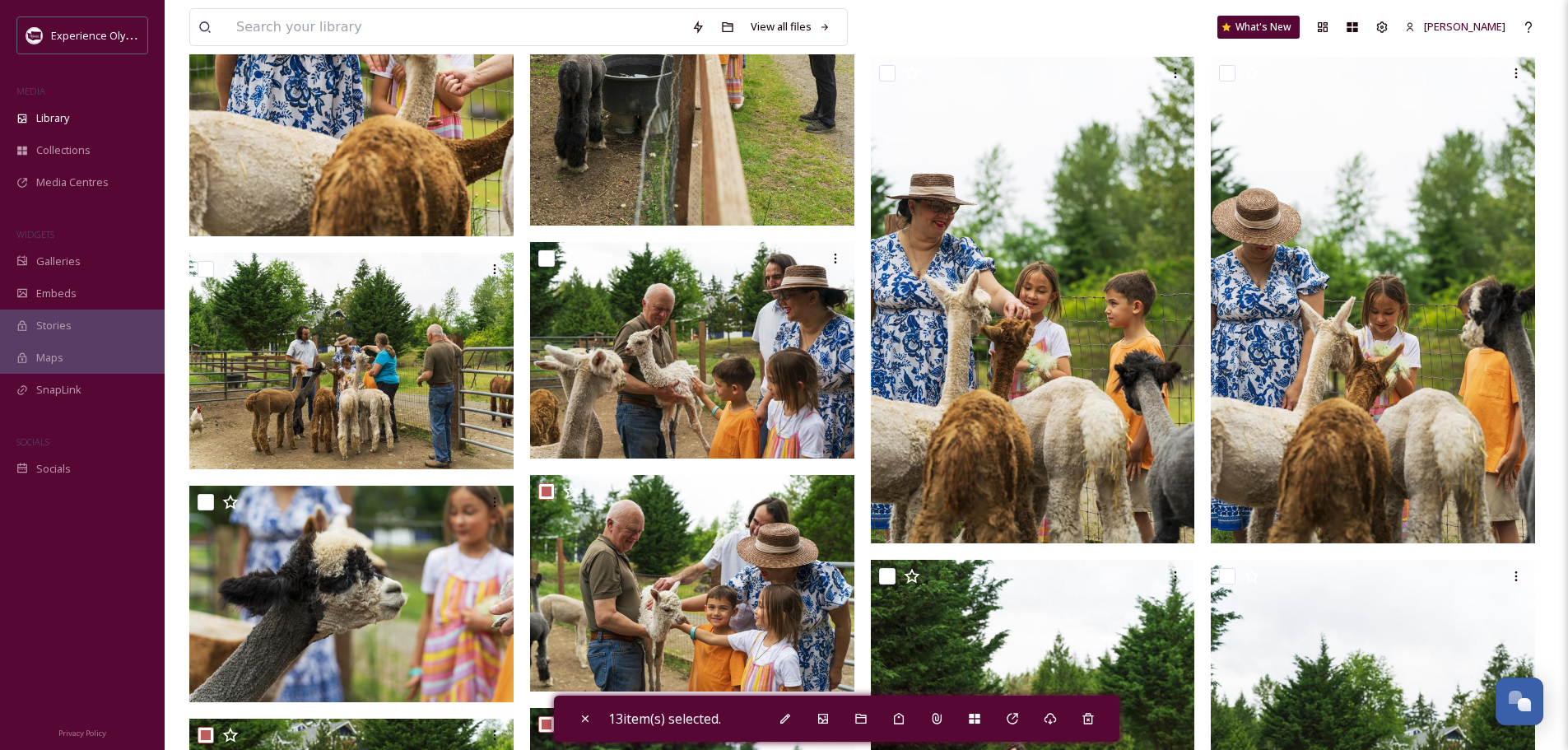
scroll to position [15248, 0]
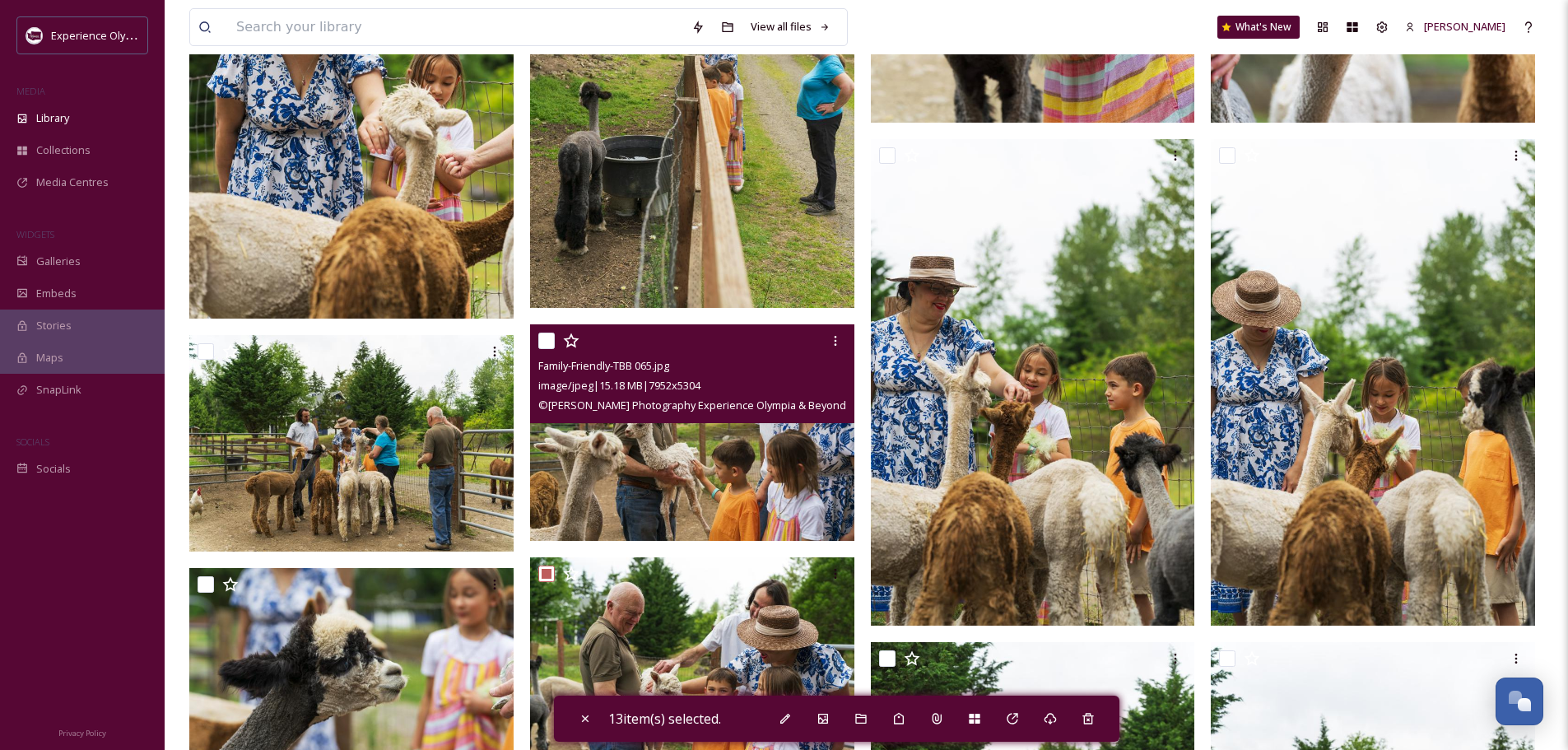
click at [547, 332] on input "checkbox" at bounding box center [546, 340] width 17 height 17
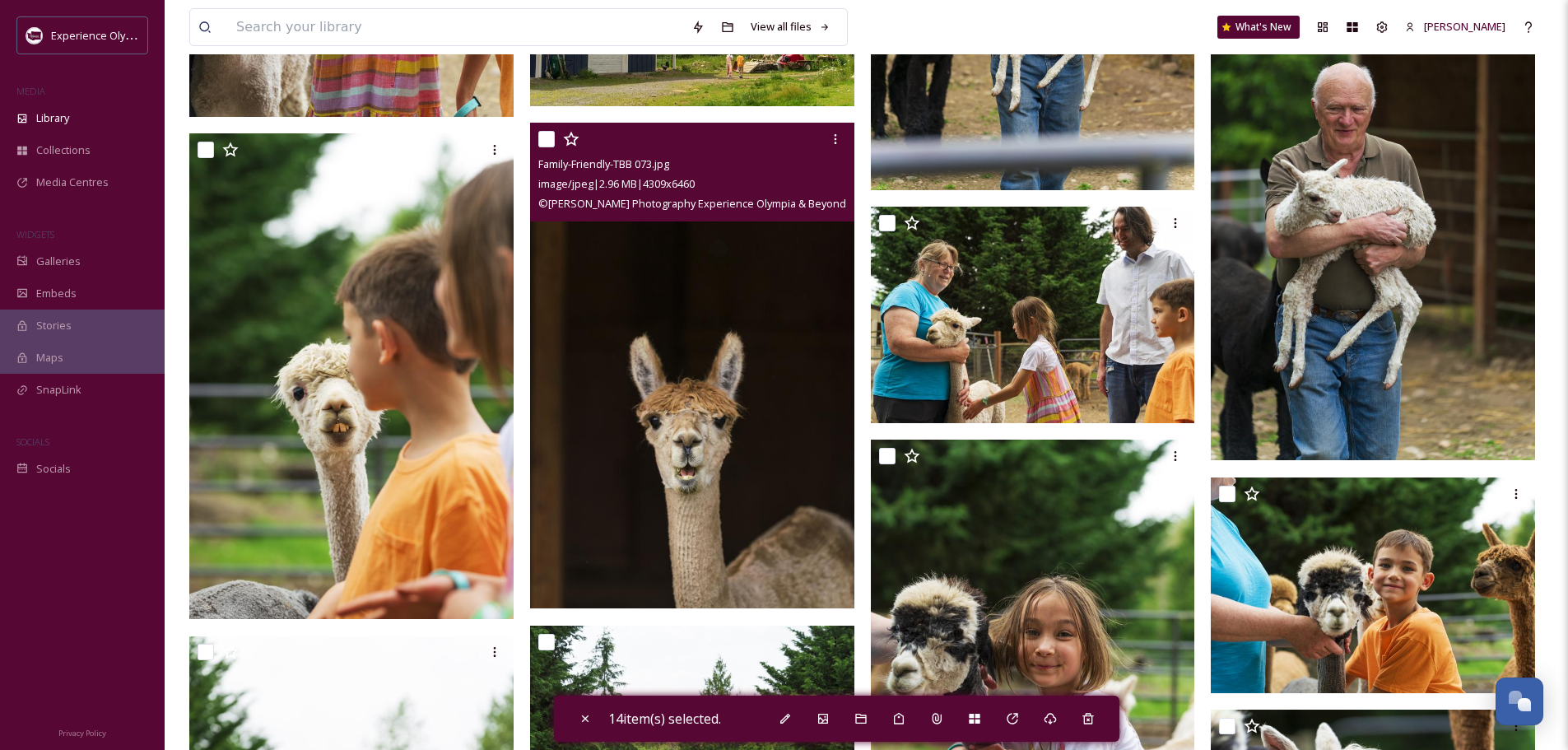
scroll to position [14425, 0]
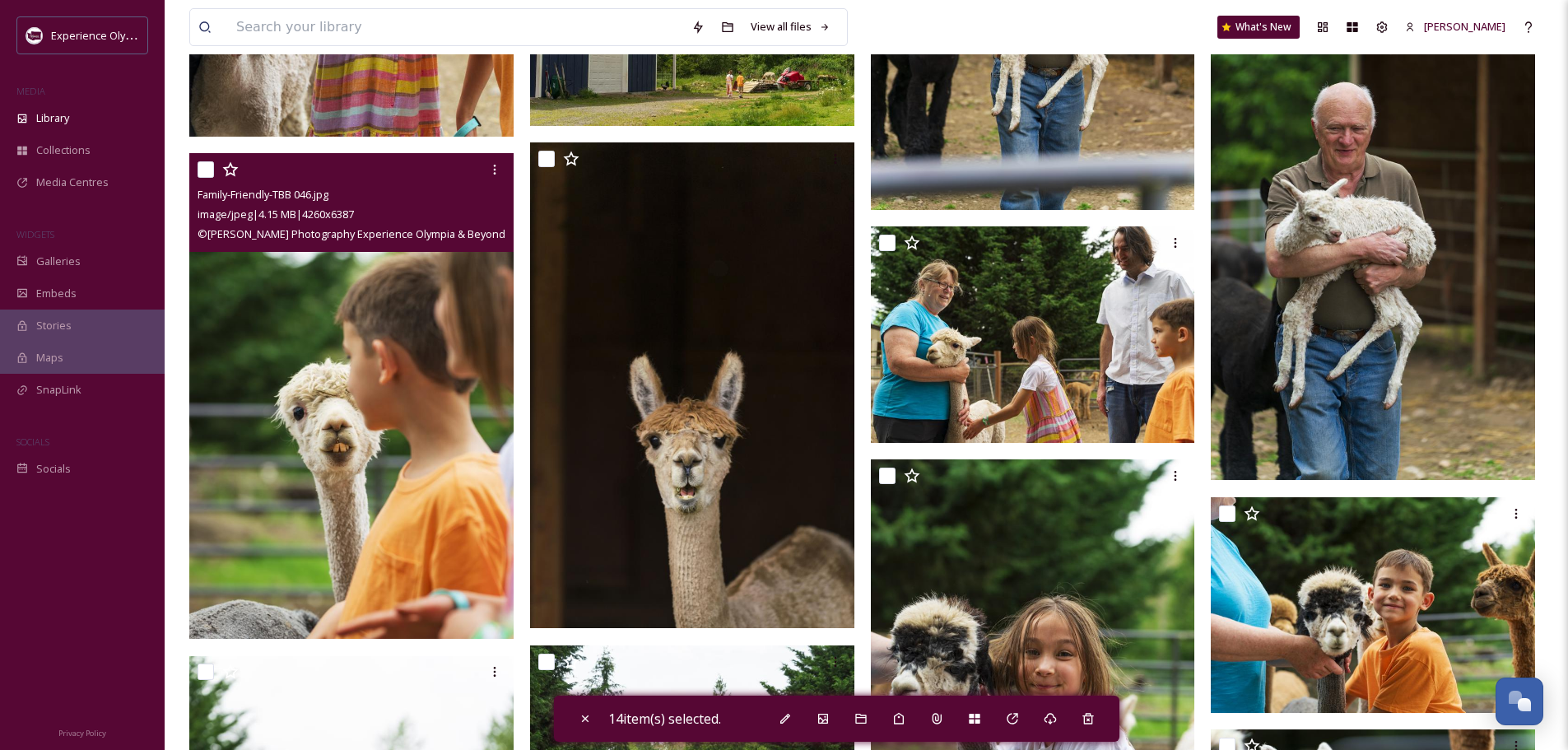
click at [196, 164] on div "Family-Friendly-TBB 046.jpg image/jpeg | 4.15 MB | 4260 x 6387 © [PERSON_NAME] …" at bounding box center [351, 202] width 324 height 99
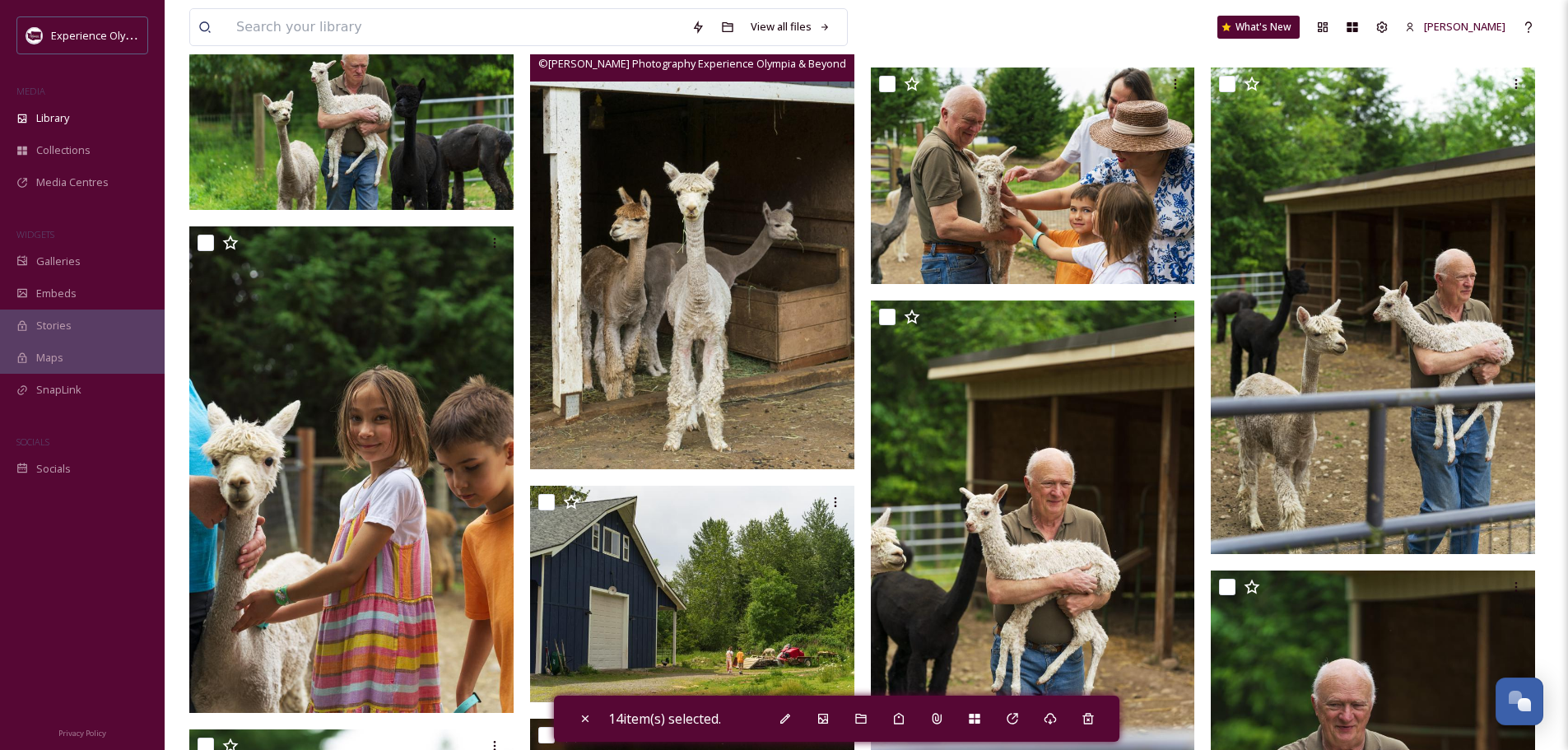
scroll to position [13766, 0]
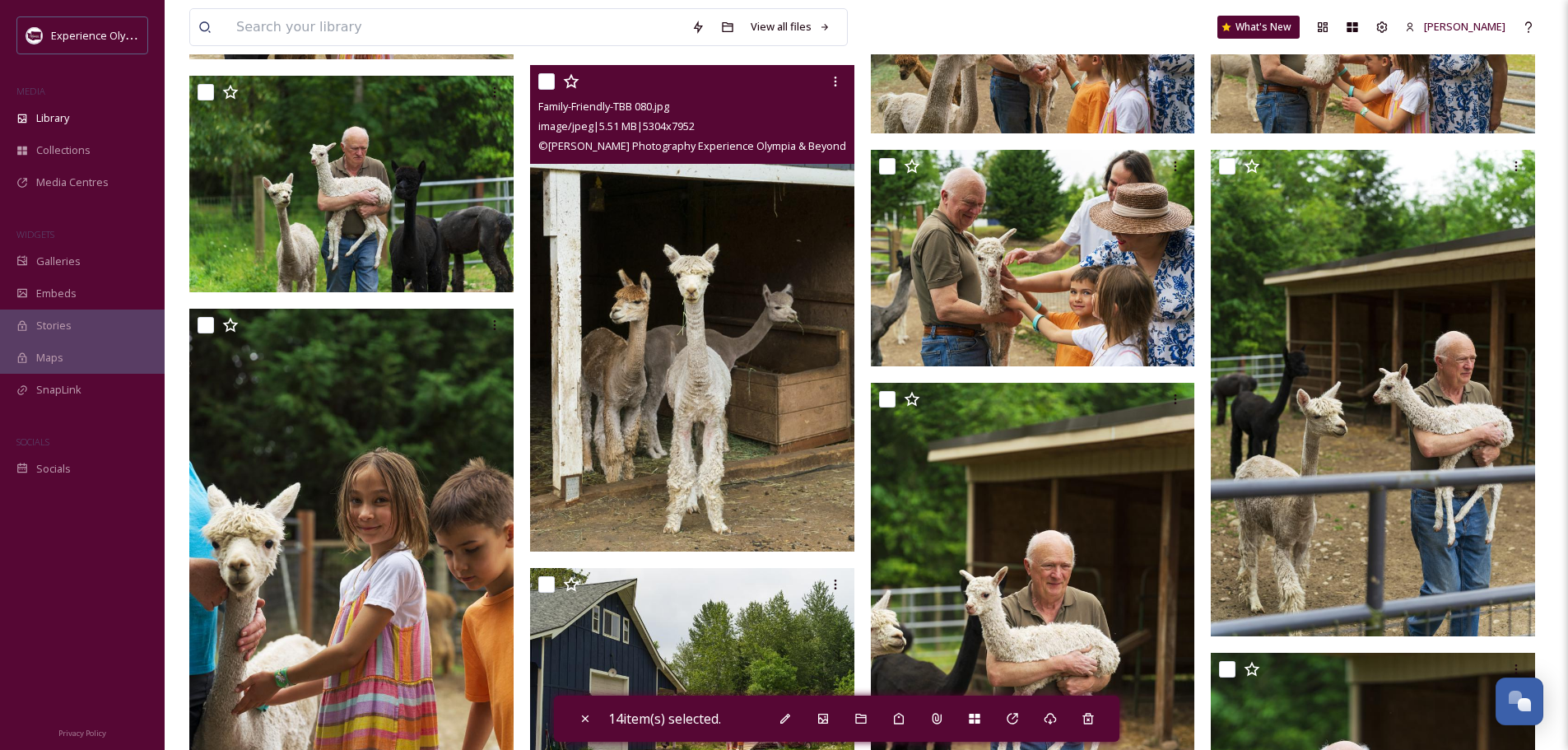
click at [545, 80] on input "checkbox" at bounding box center [546, 81] width 17 height 17
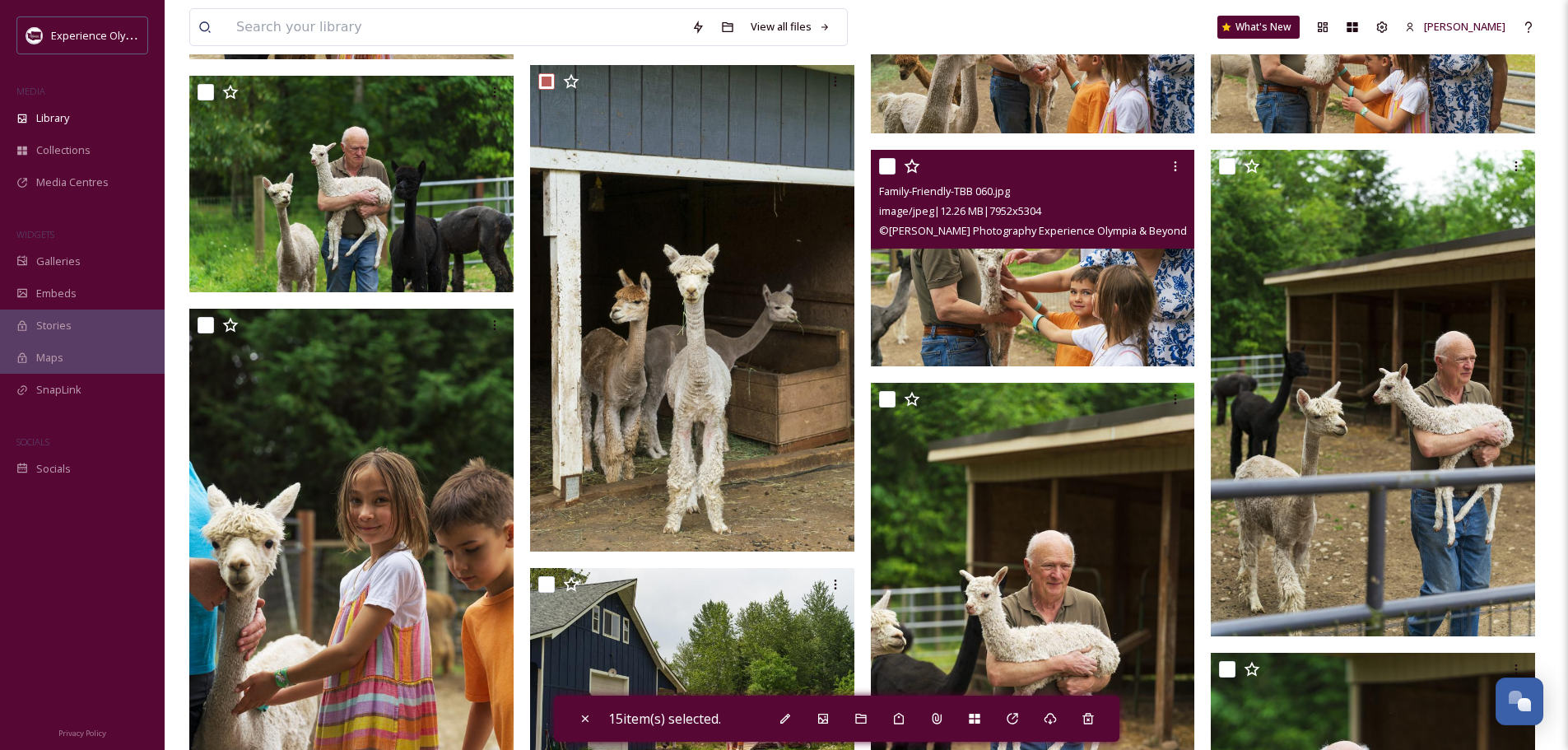
click at [881, 162] on input "checkbox" at bounding box center [887, 166] width 17 height 17
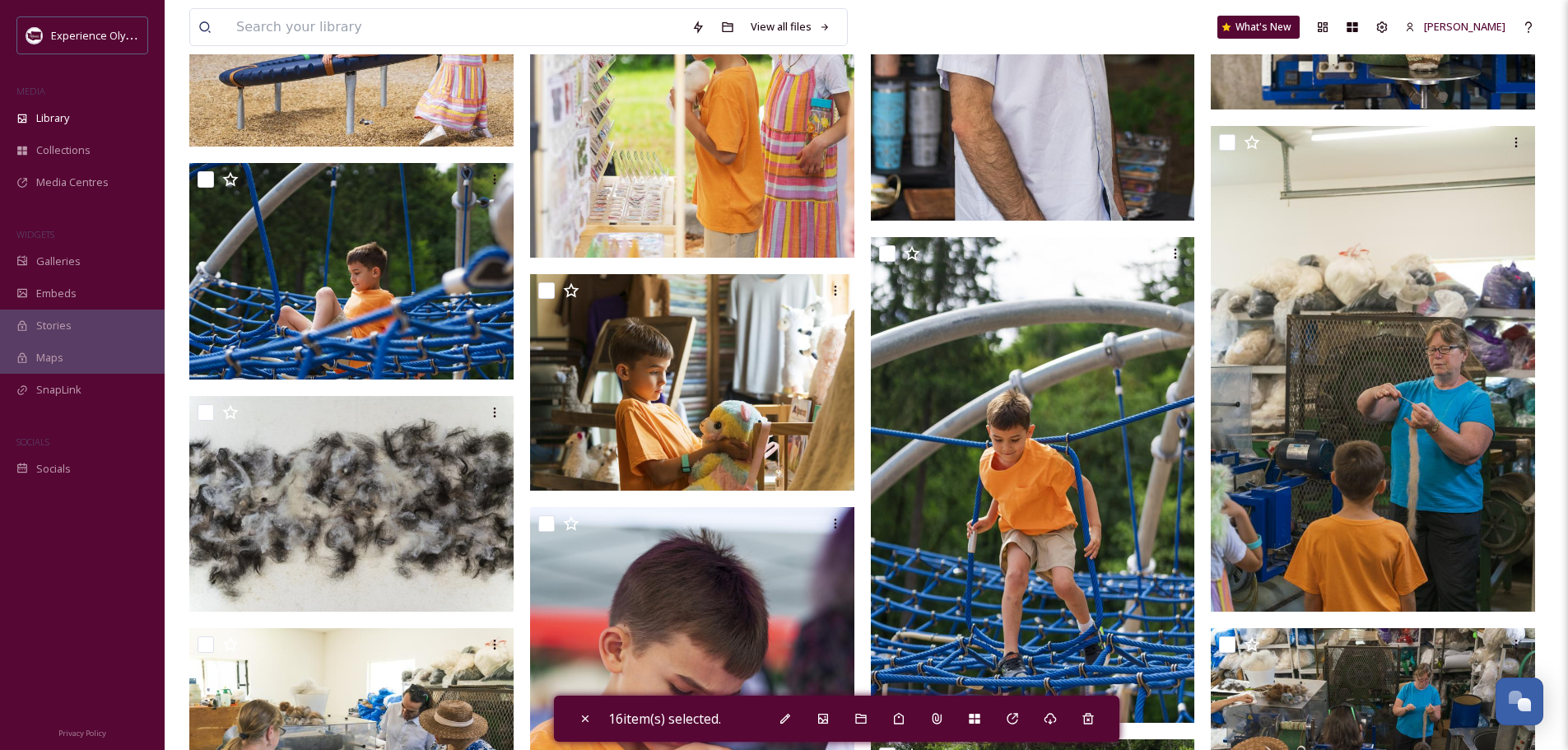
scroll to position [8994, 0]
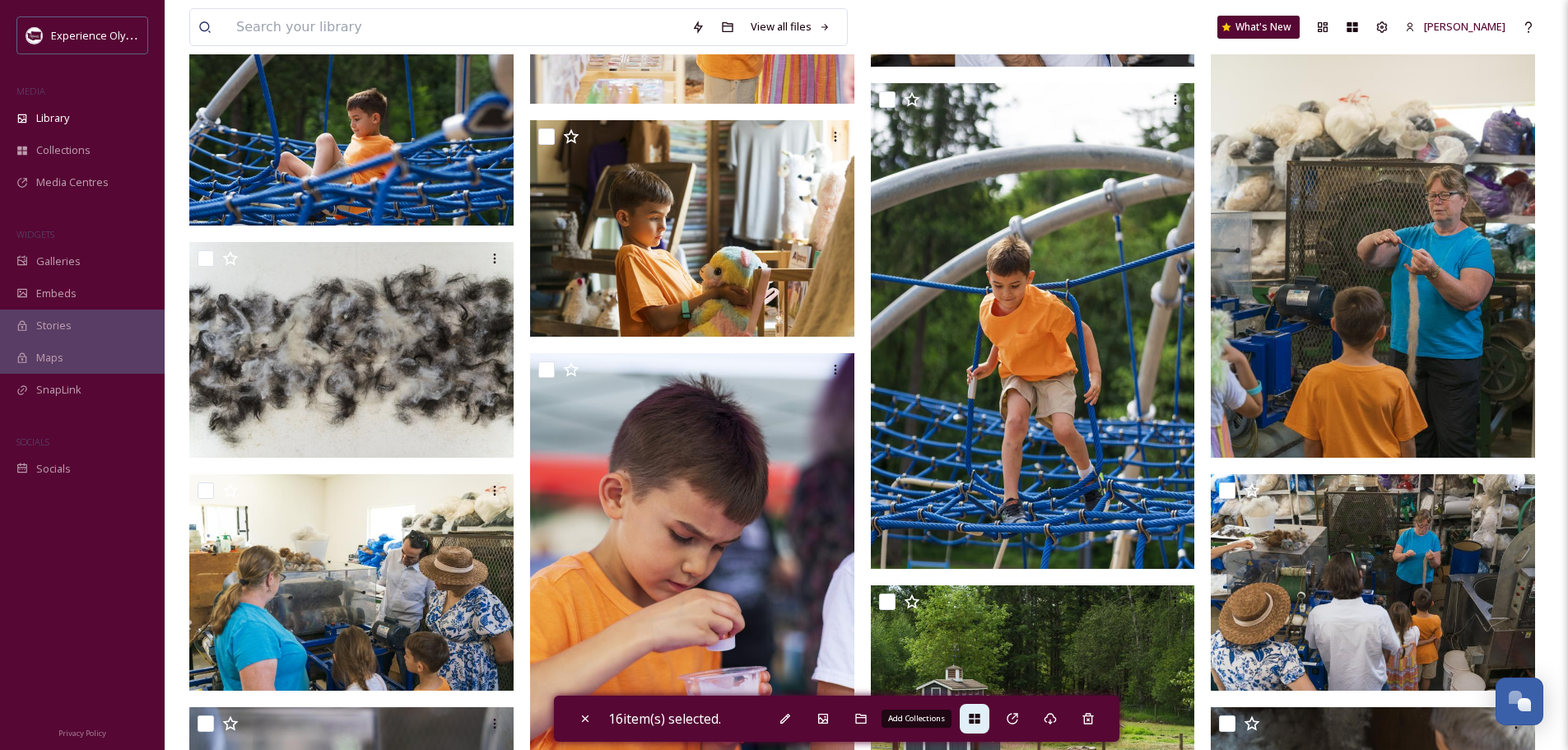
click at [973, 721] on icon at bounding box center [975, 718] width 13 height 13
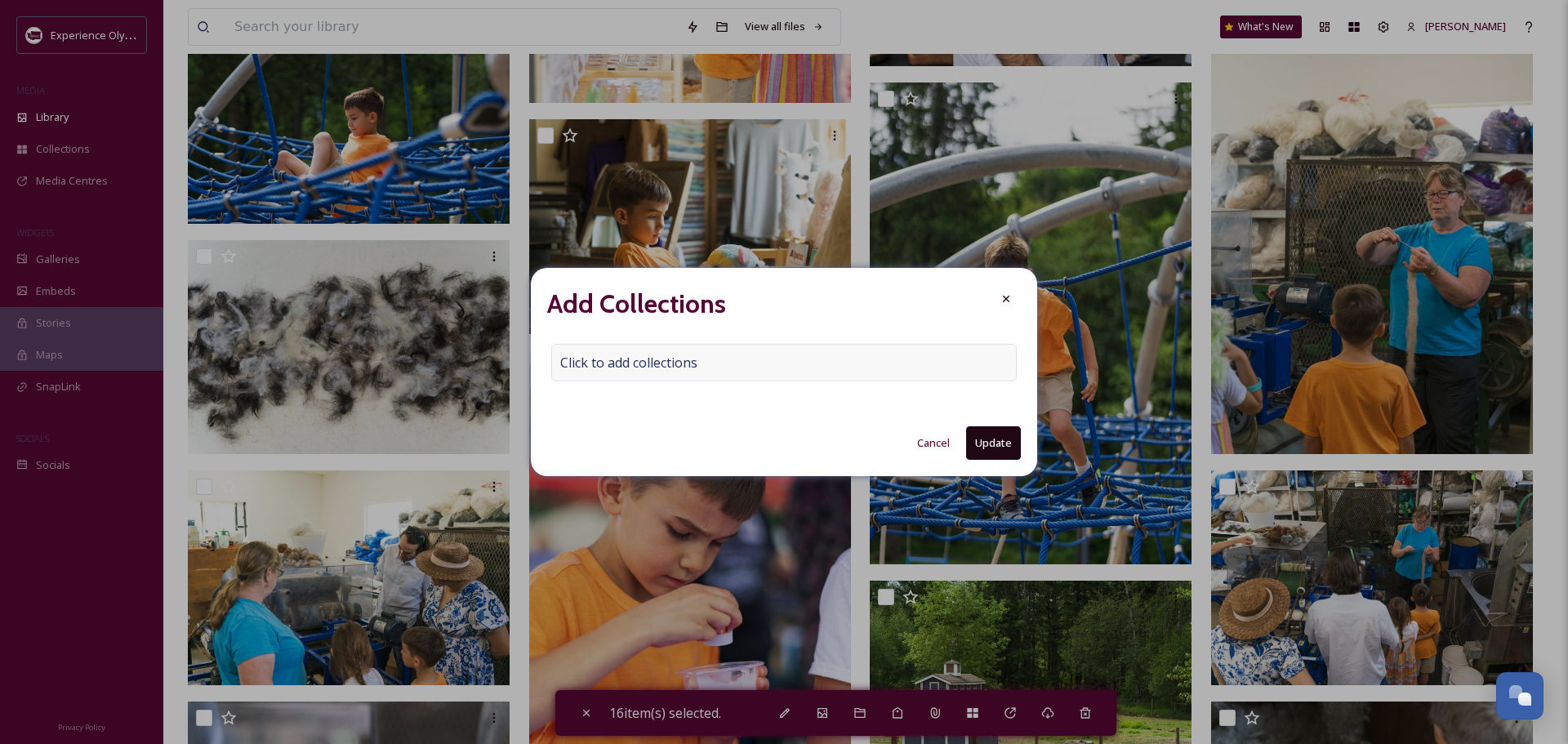
click at [560, 365] on span "Click to add collections" at bounding box center [629, 362] width 137 height 20
click at [603, 355] on input at bounding box center [642, 362] width 180 height 36
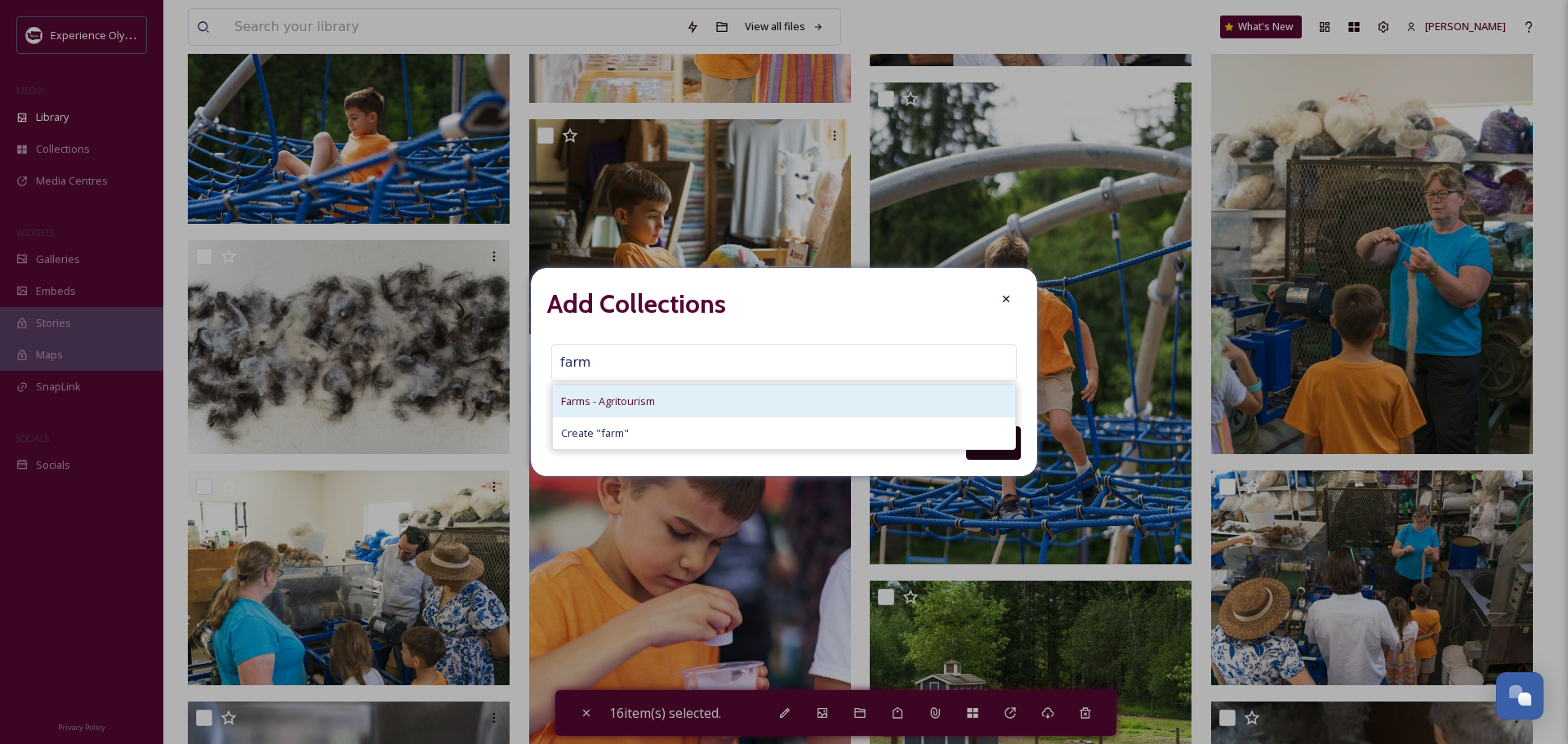
click at [596, 396] on span "Farms - Agritourism" at bounding box center [608, 402] width 94 height 16
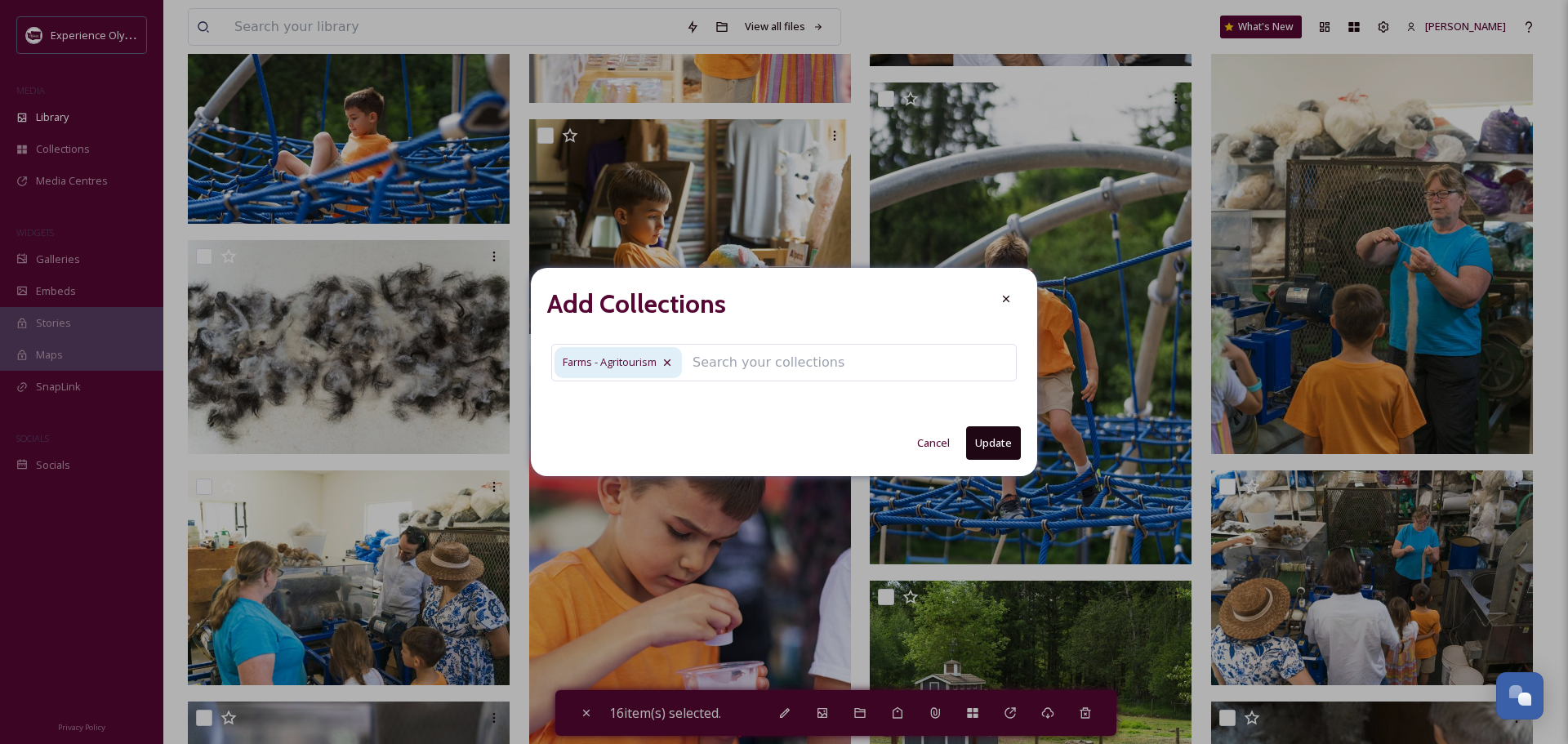
click at [1001, 436] on button "Update" at bounding box center [993, 442] width 55 height 34
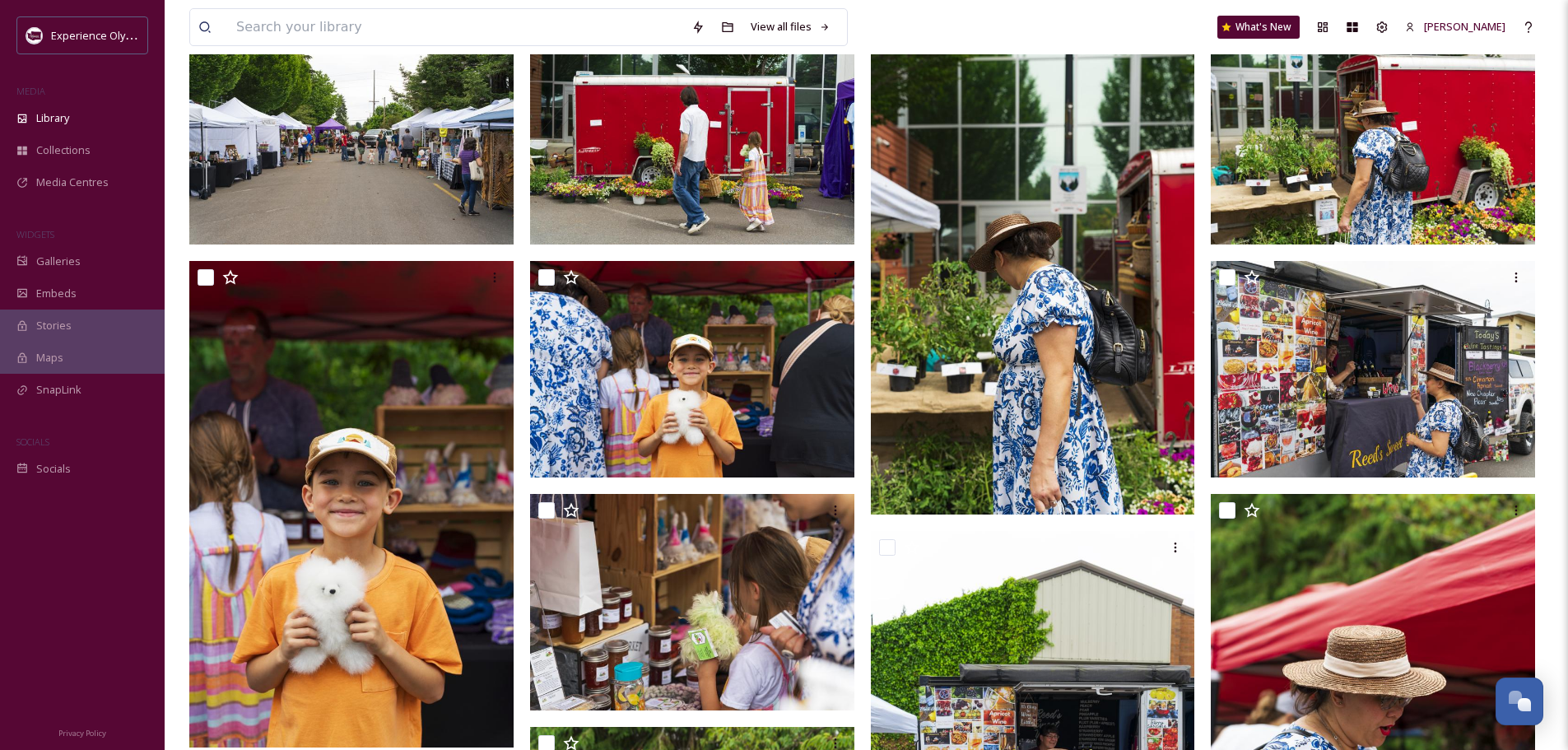
scroll to position [0, 0]
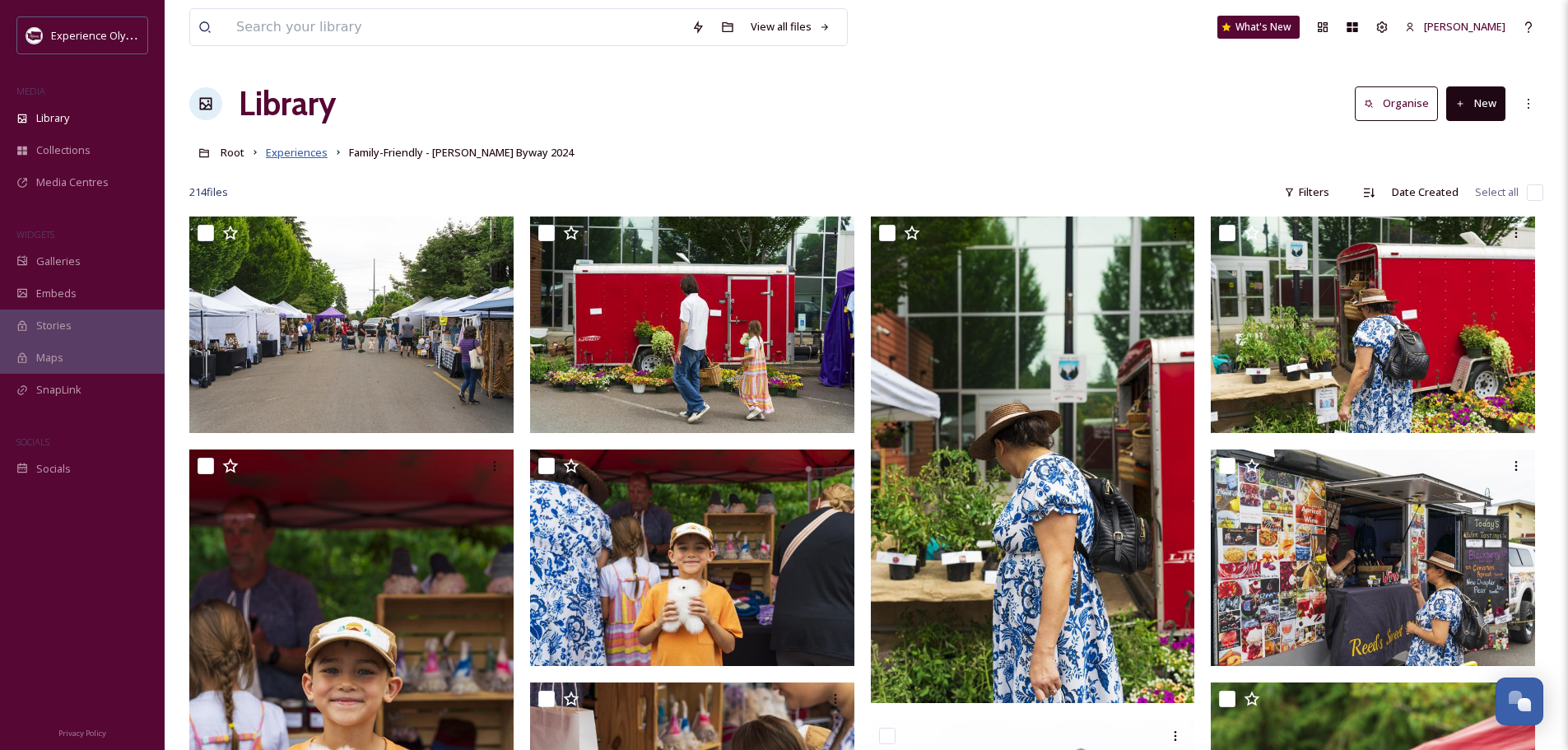
click at [278, 152] on span "Experiences" at bounding box center [296, 152] width 61 height 15
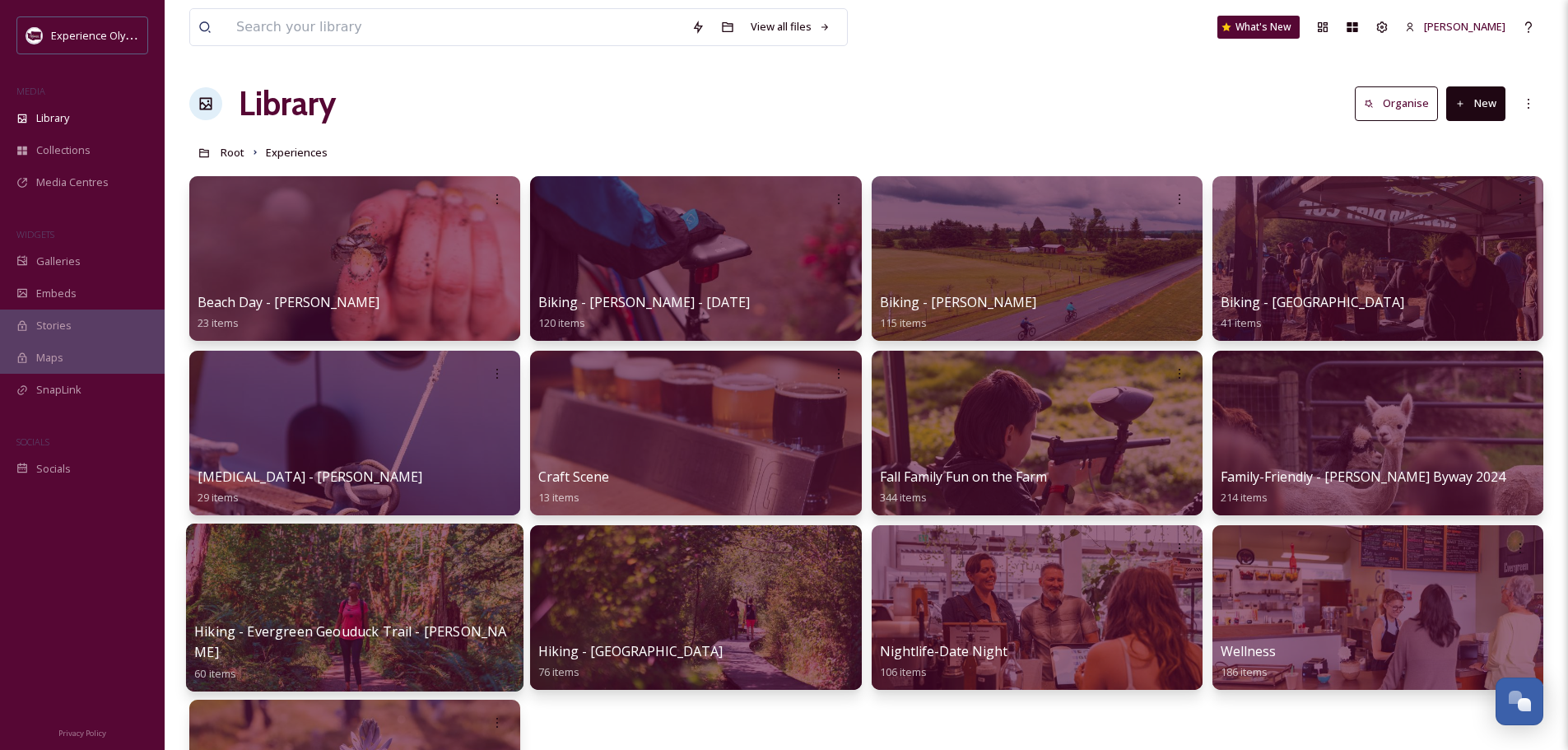
click at [292, 650] on span "Hiking - Evergreen Geouduck Trail - [PERSON_NAME]" at bounding box center [351, 640] width 312 height 39
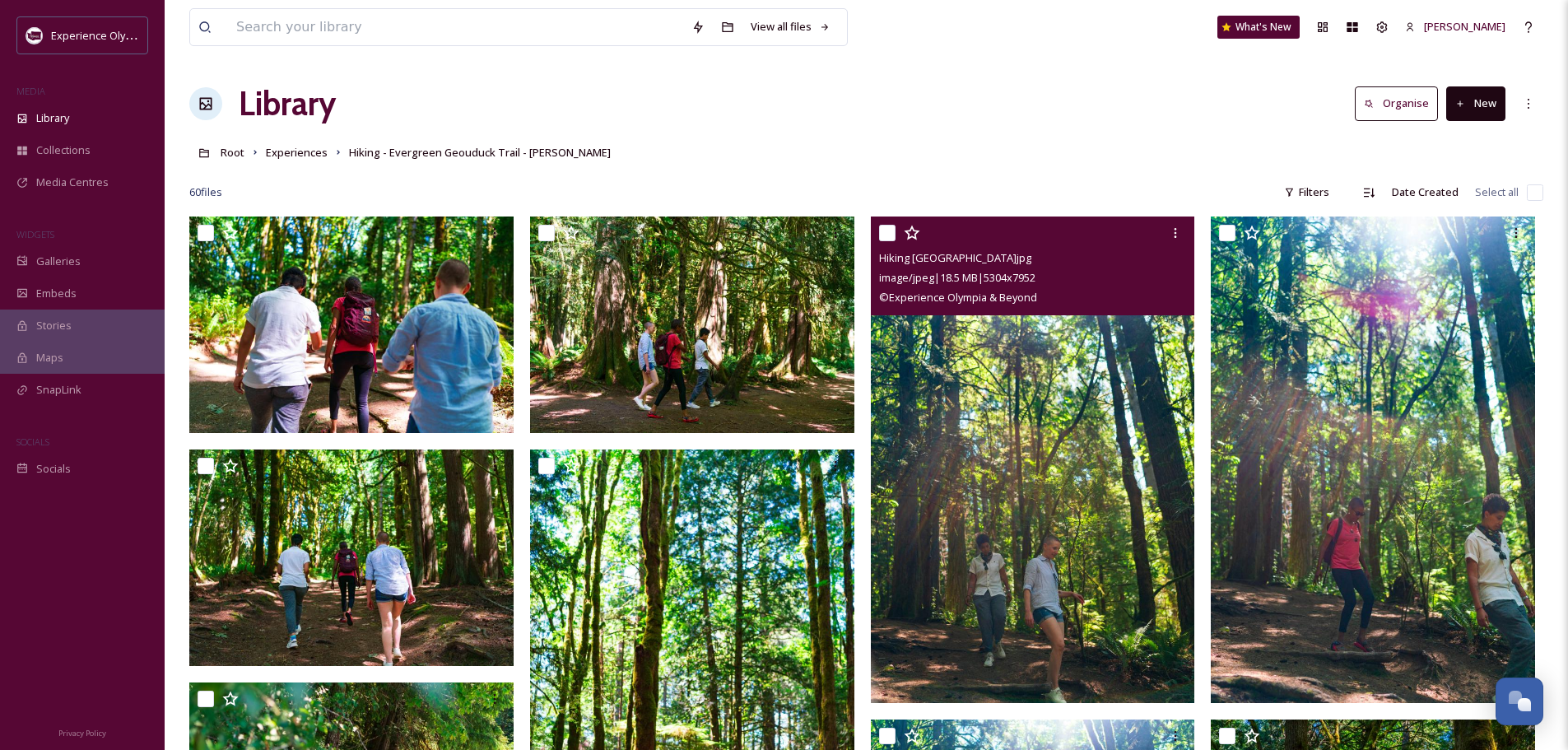
click at [887, 228] on input "checkbox" at bounding box center [887, 232] width 17 height 17
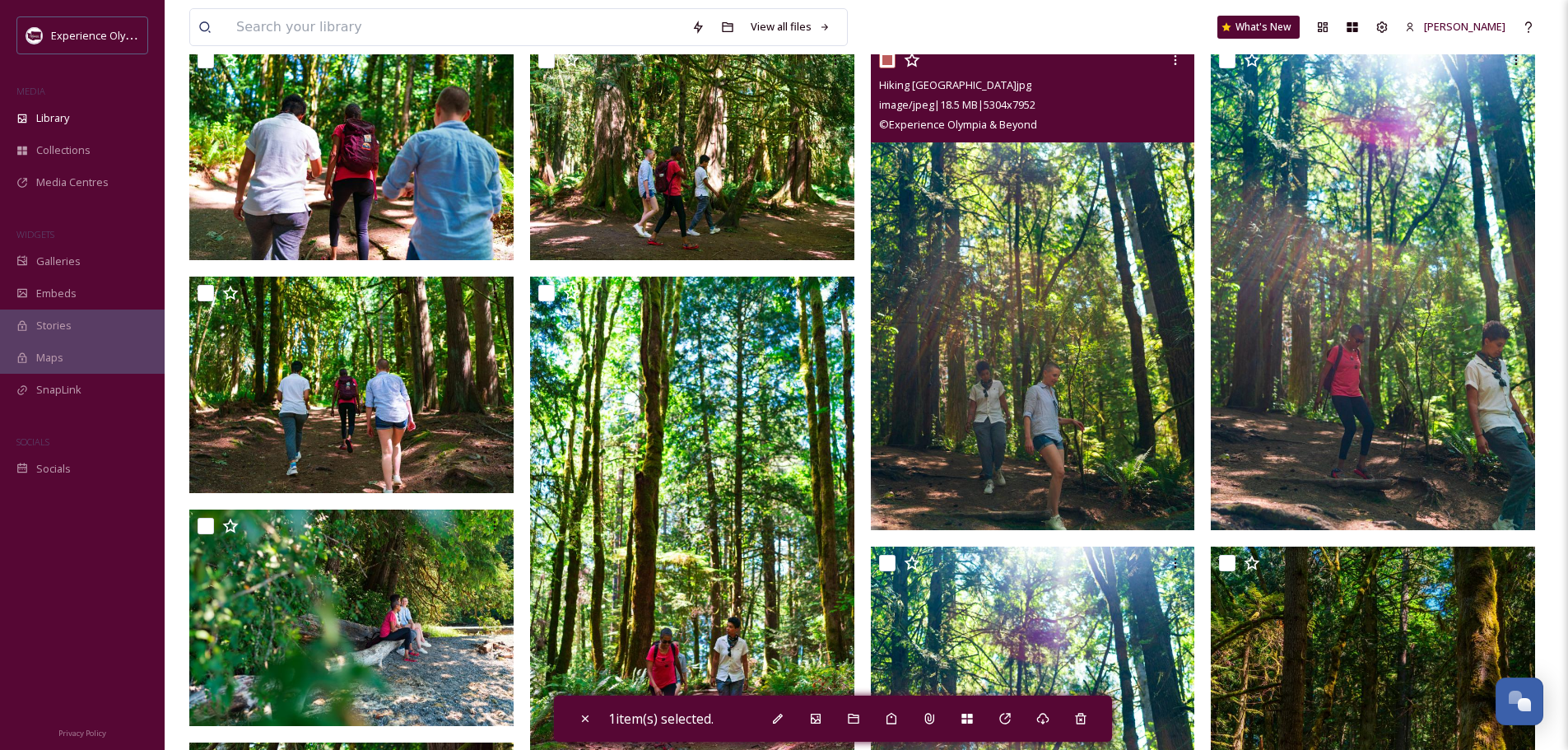
scroll to position [247, 0]
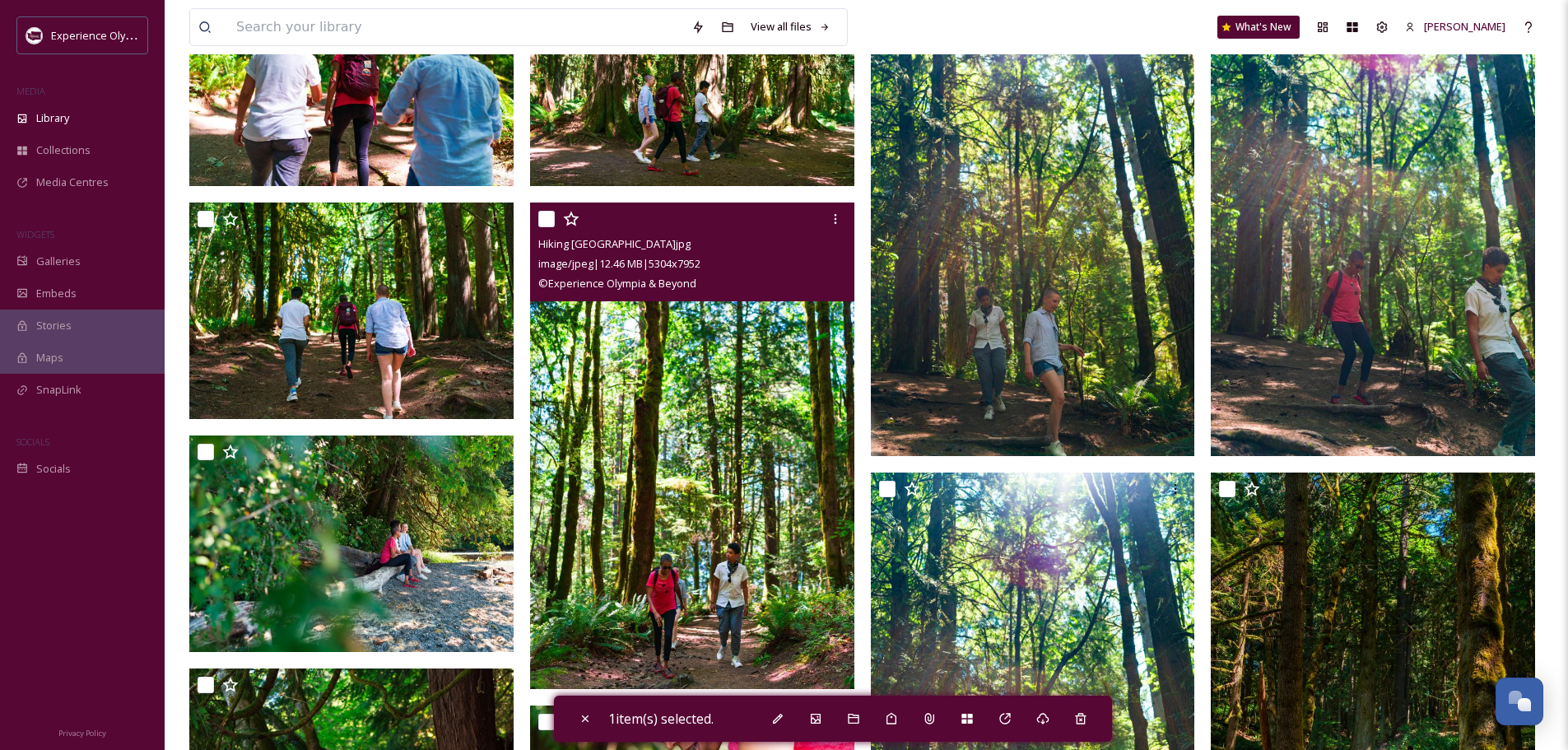
click at [550, 214] on input "checkbox" at bounding box center [546, 218] width 17 height 17
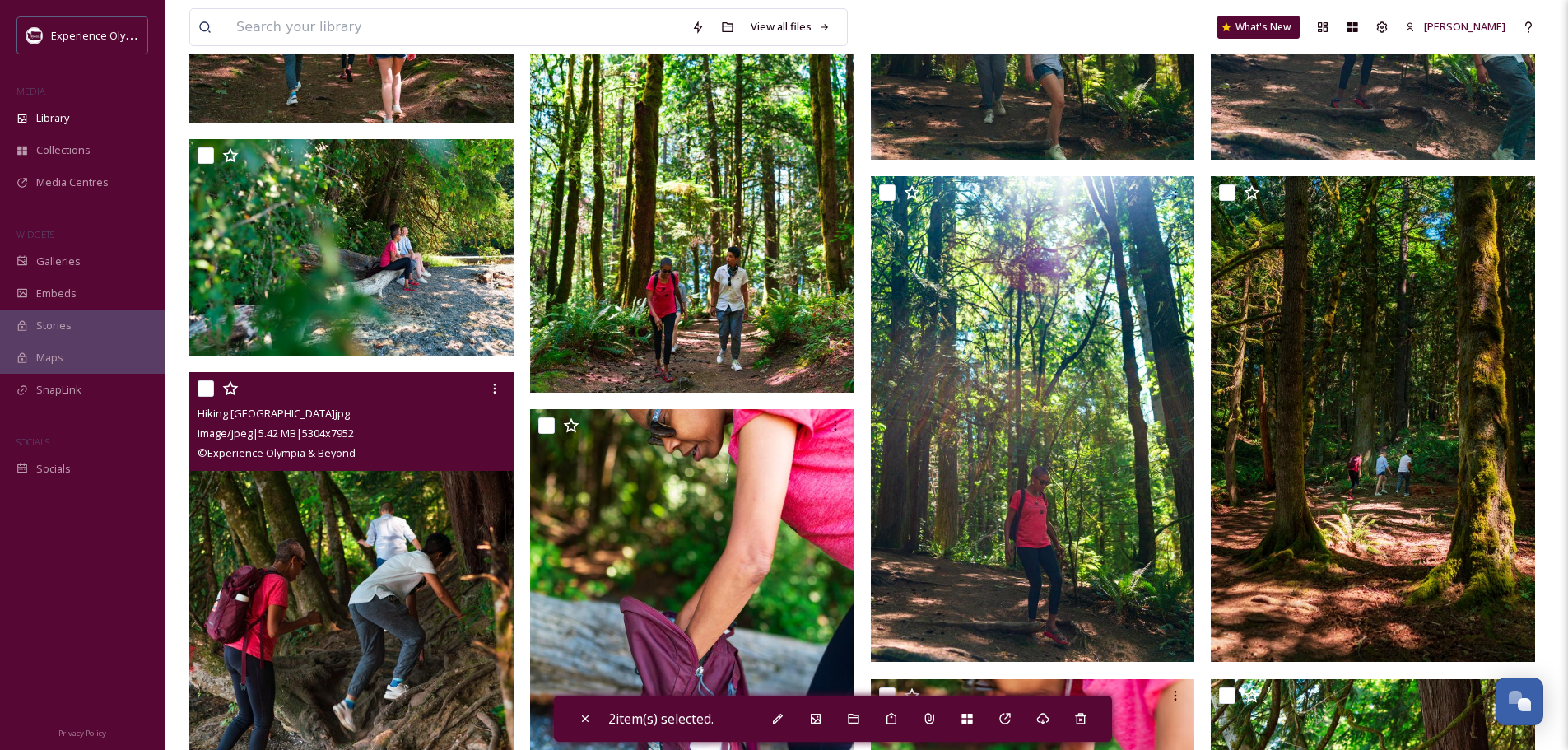
scroll to position [576, 0]
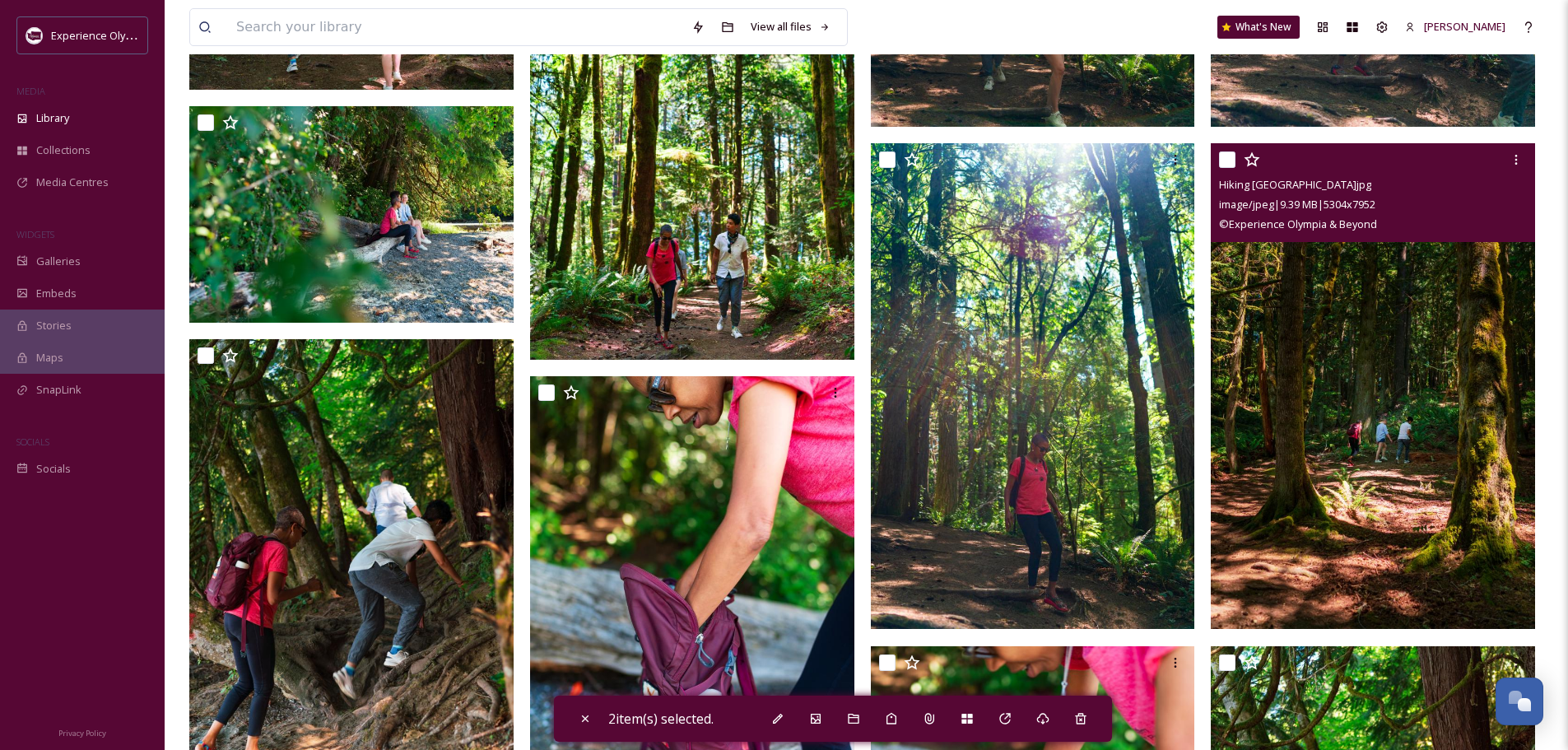
click at [1228, 158] on input "checkbox" at bounding box center [1227, 159] width 17 height 17
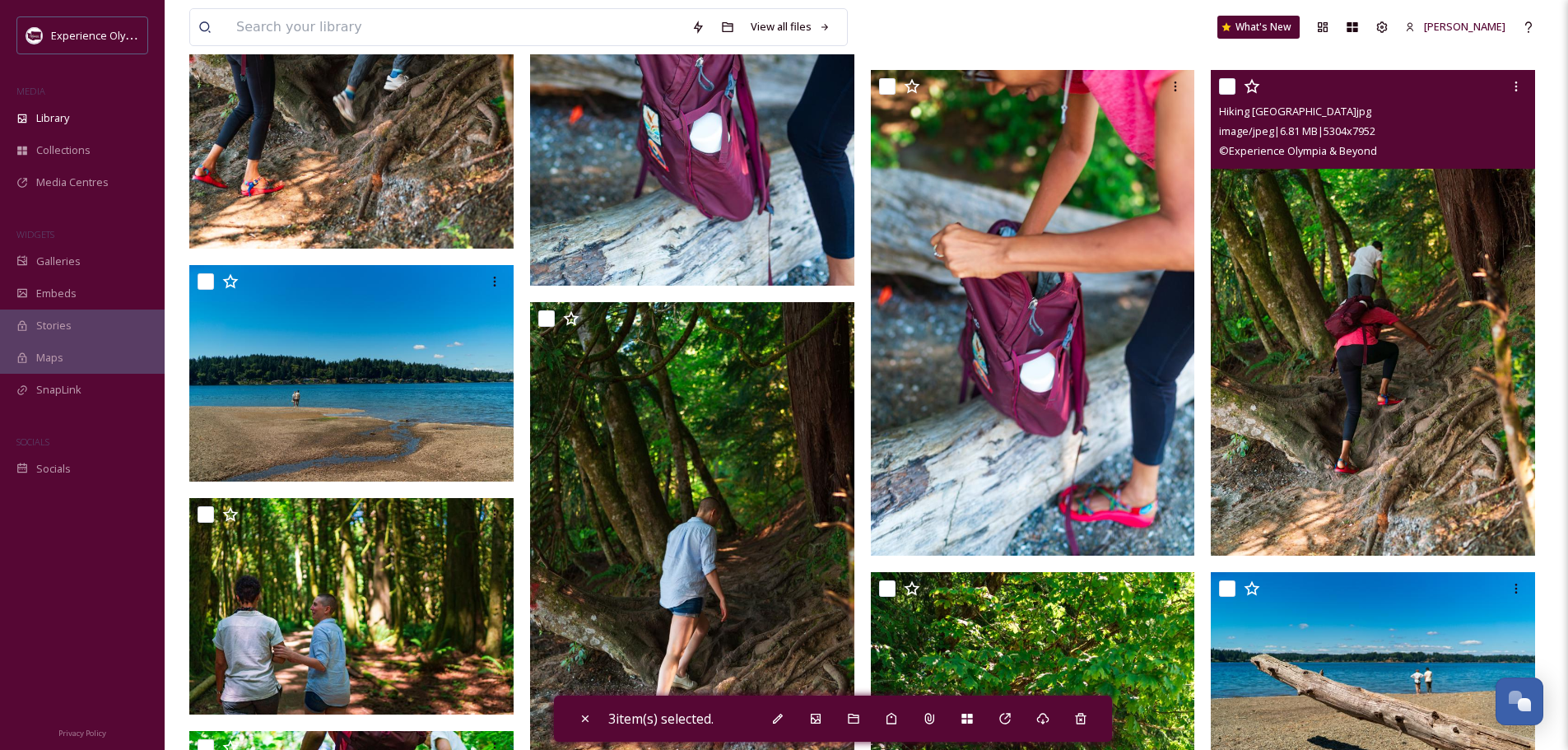
scroll to position [1235, 0]
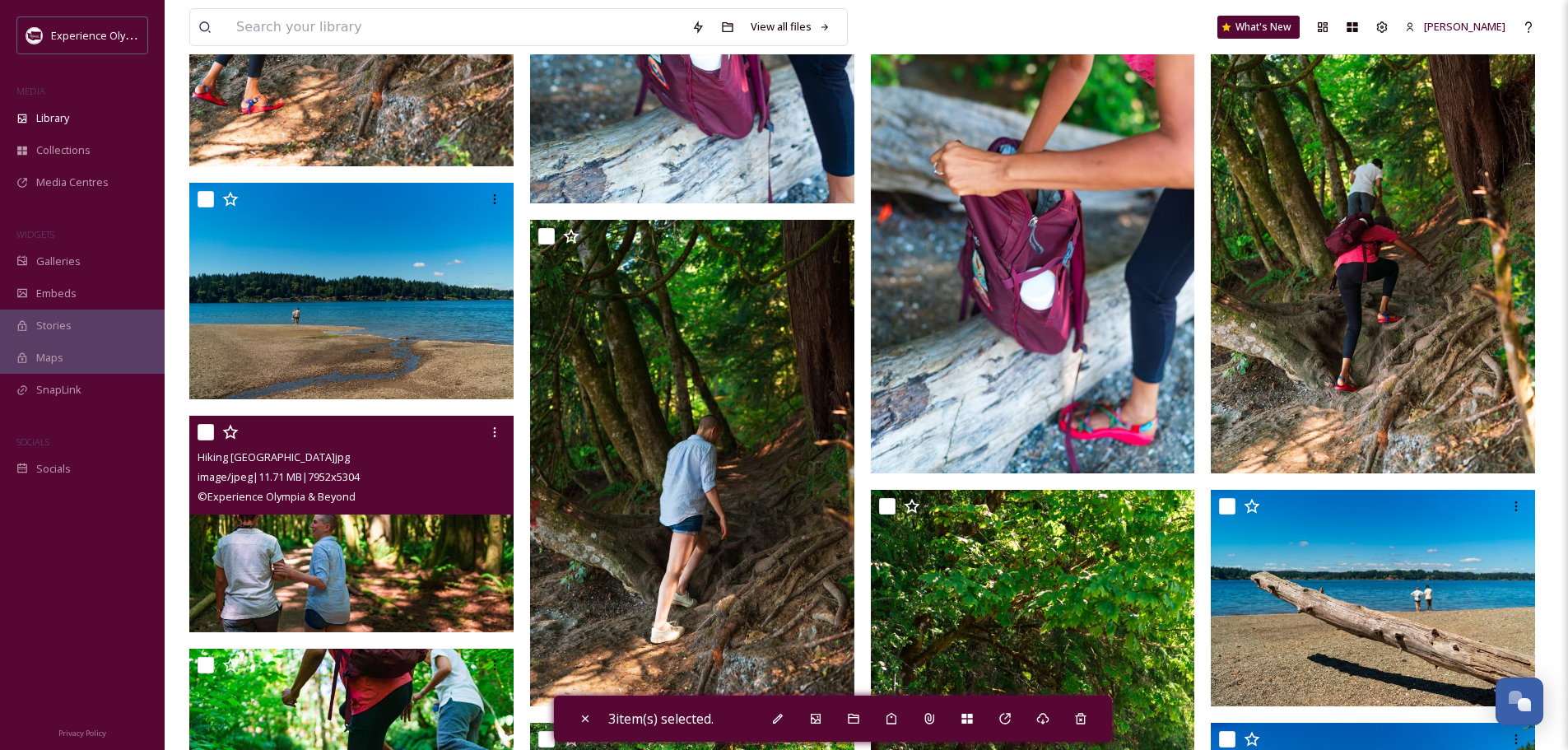
click at [202, 430] on input "checkbox" at bounding box center [205, 432] width 17 height 17
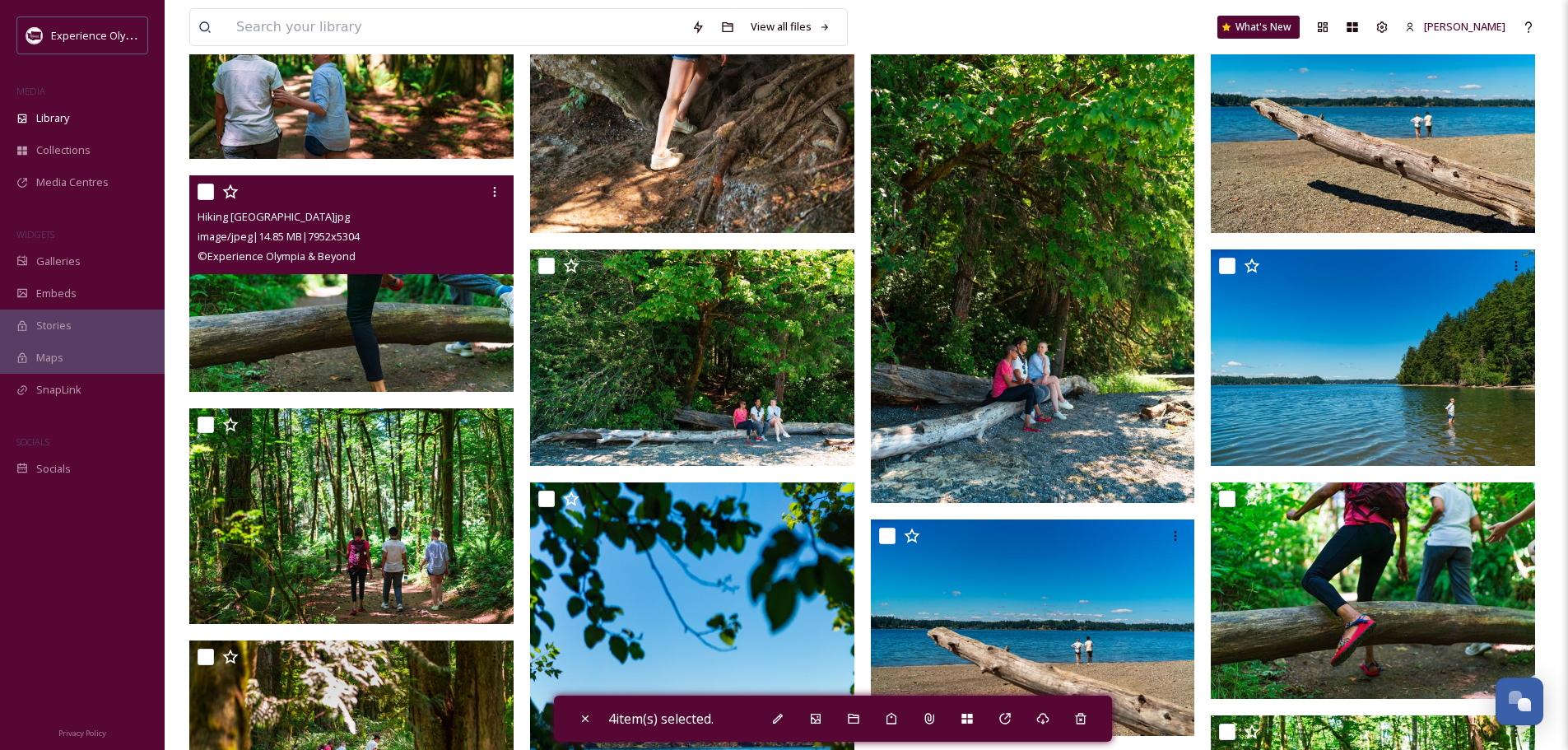
scroll to position [1728, 0]
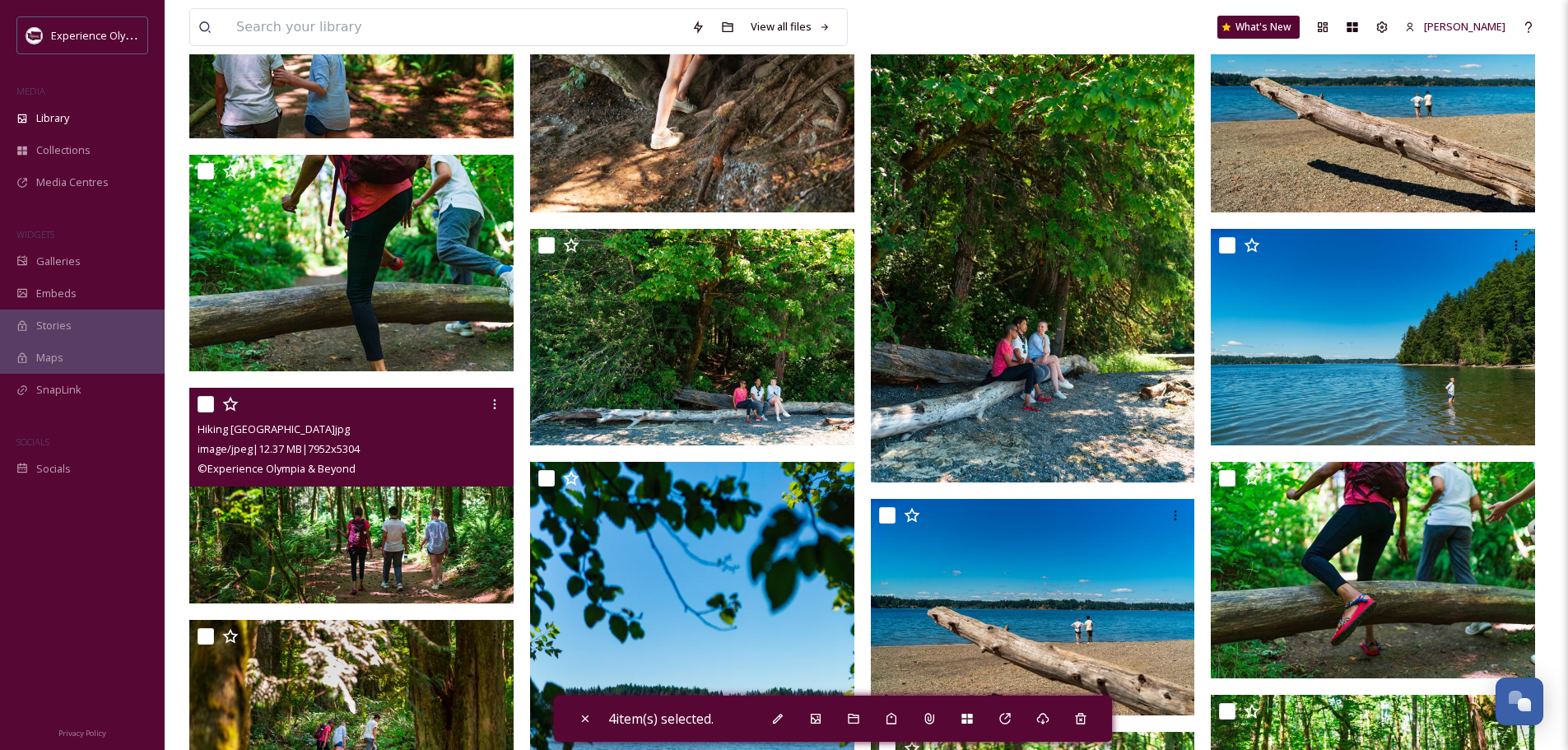
click at [210, 401] on input "checkbox" at bounding box center [205, 404] width 17 height 17
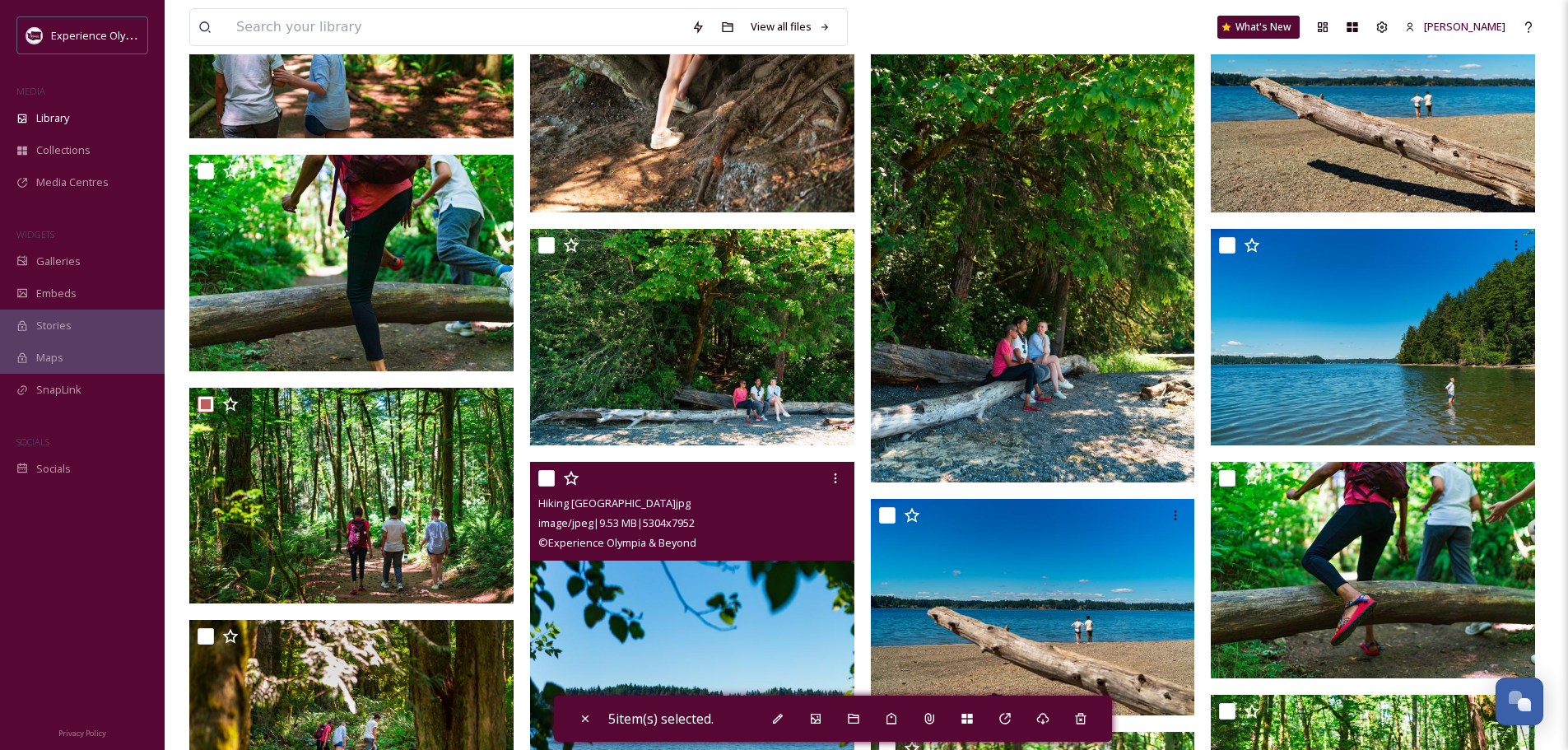
scroll to position [1893, 0]
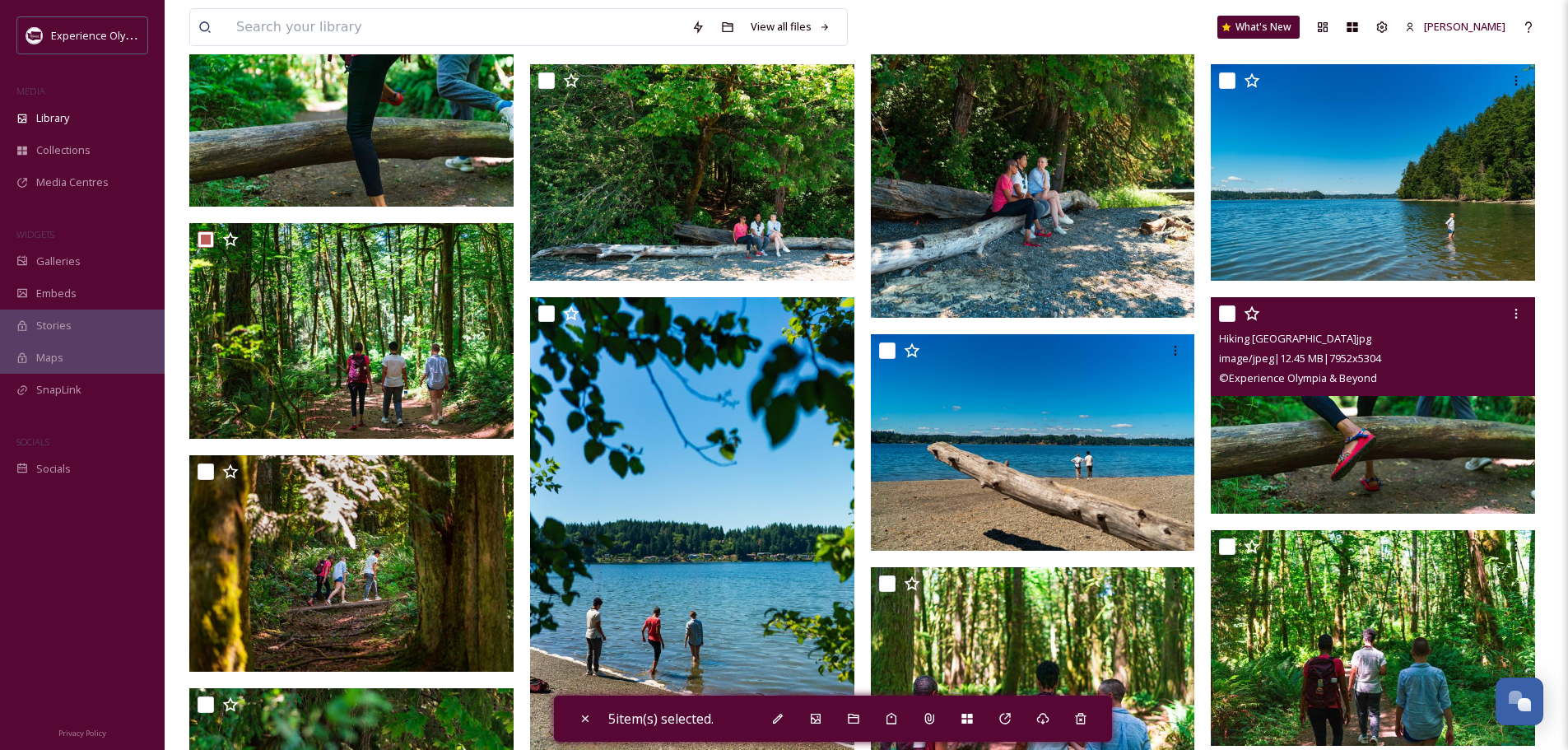
click at [1230, 314] on input "checkbox" at bounding box center [1227, 313] width 17 height 17
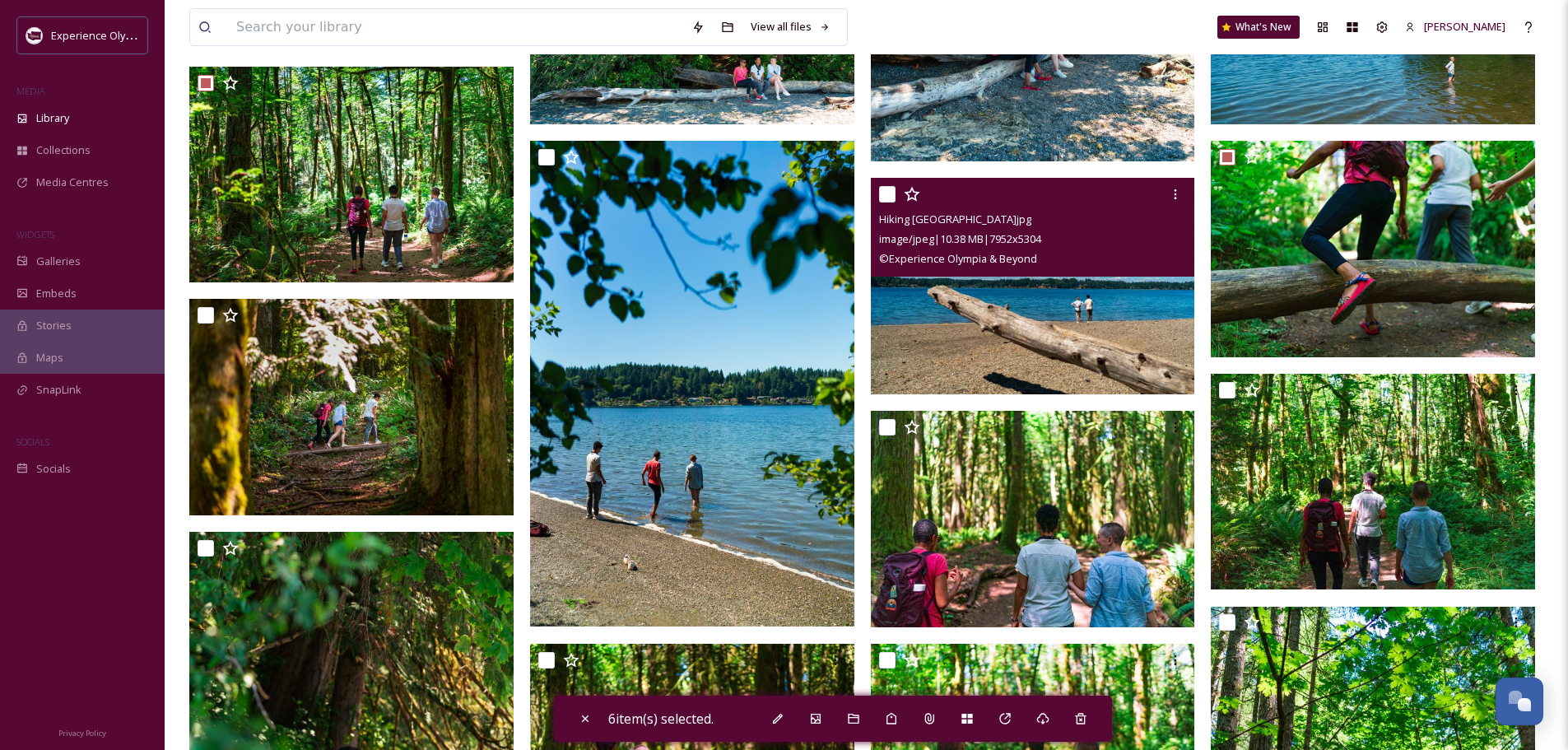
scroll to position [2057, 0]
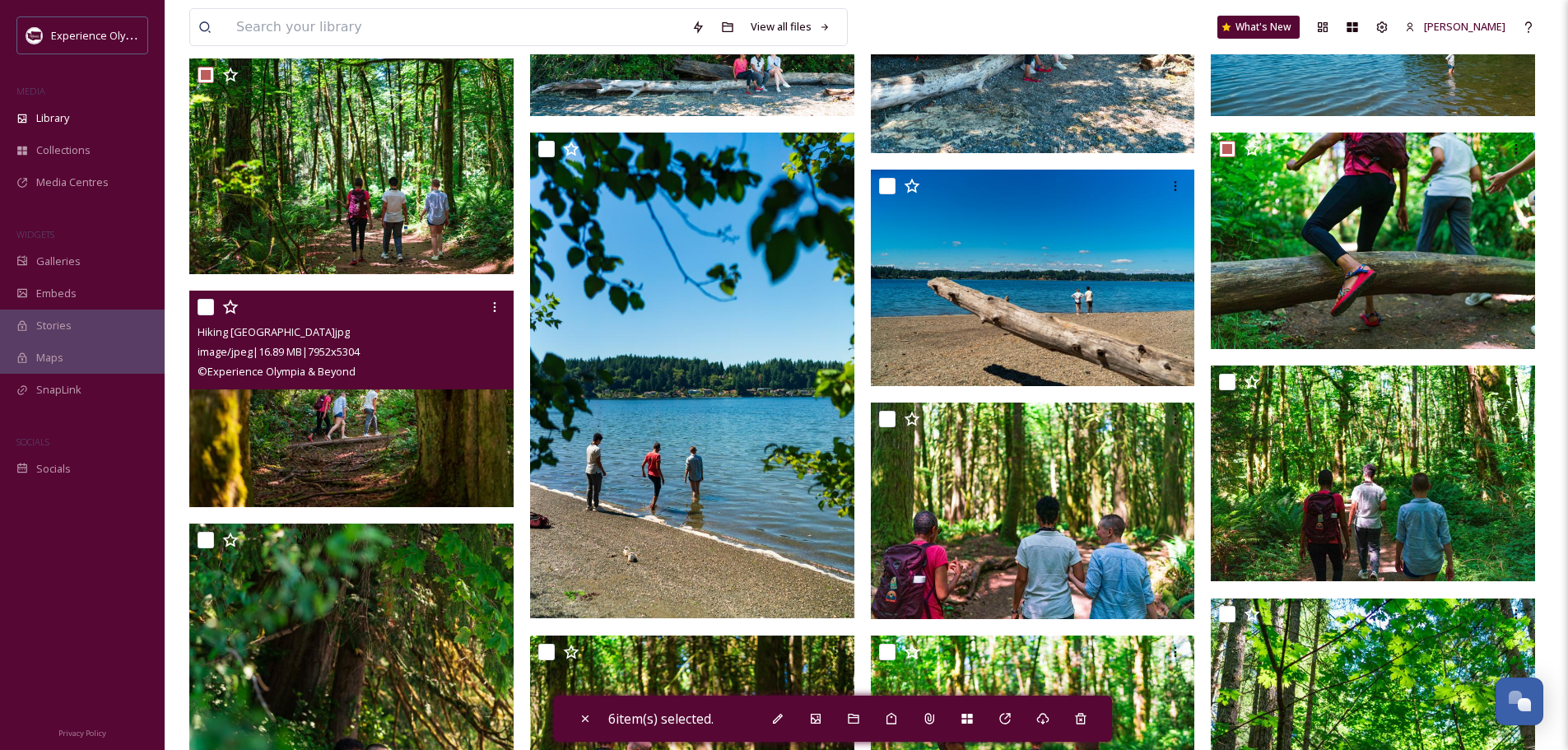
click at [202, 307] on input "checkbox" at bounding box center [205, 307] width 17 height 17
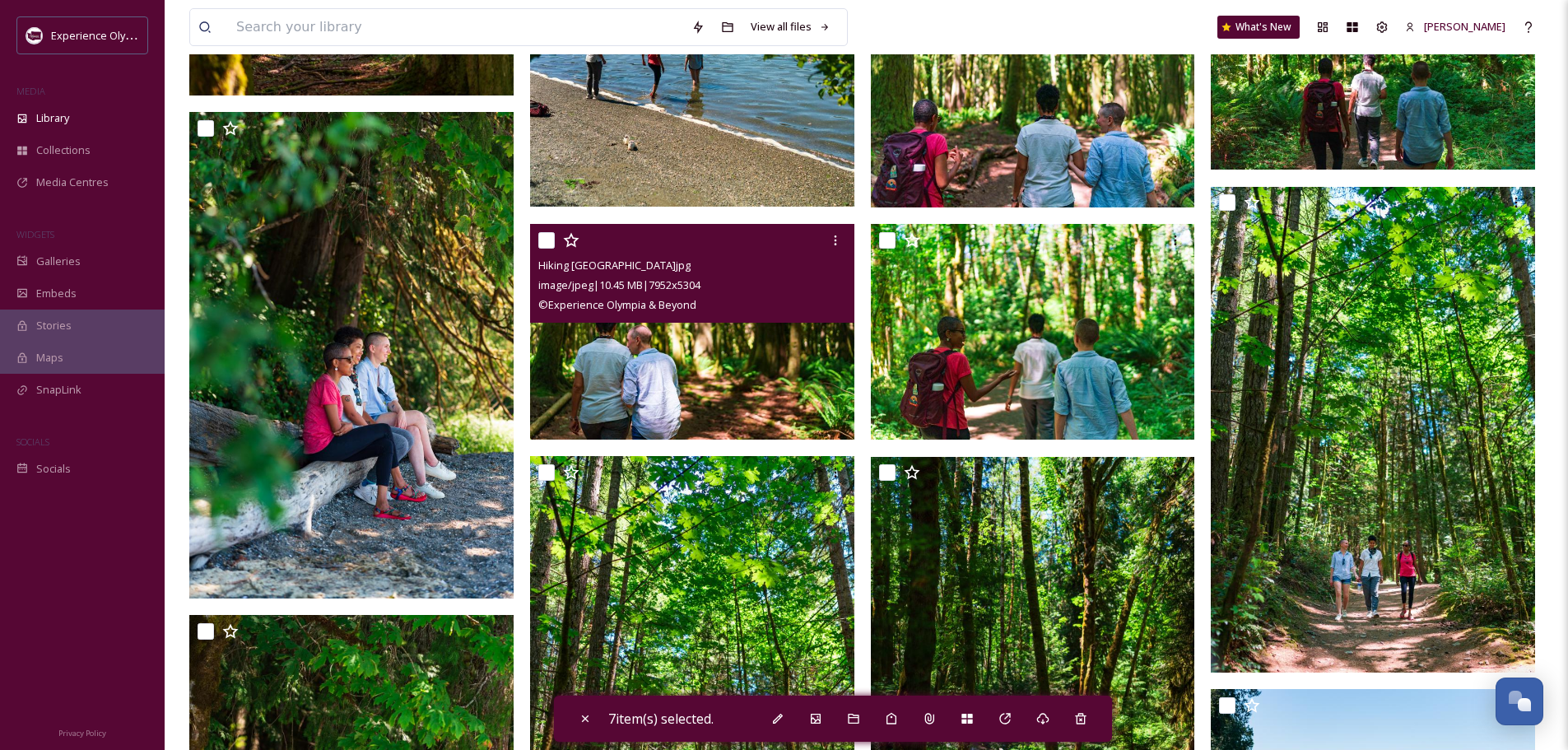
scroll to position [2551, 0]
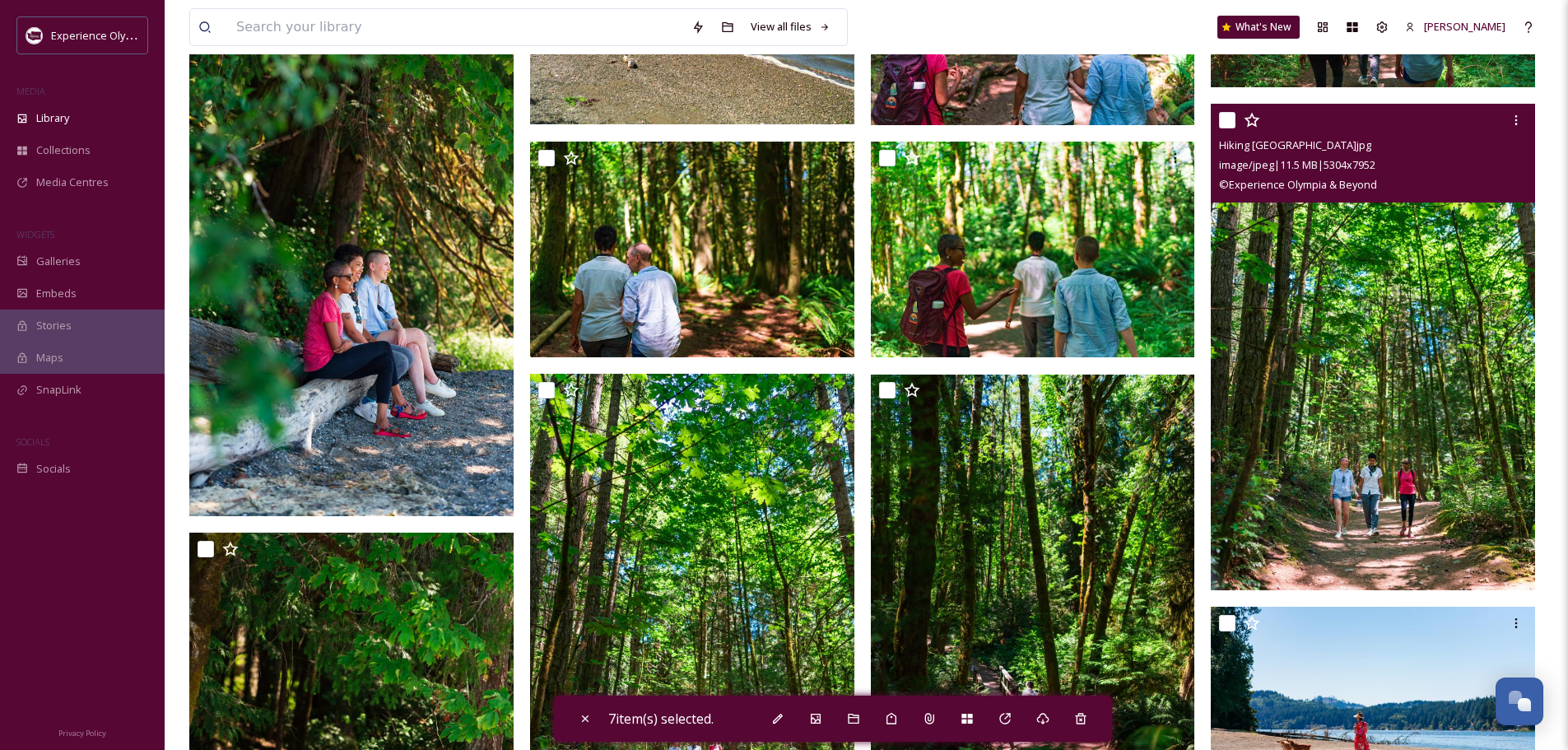
click at [1224, 117] on input "checkbox" at bounding box center [1227, 120] width 17 height 17
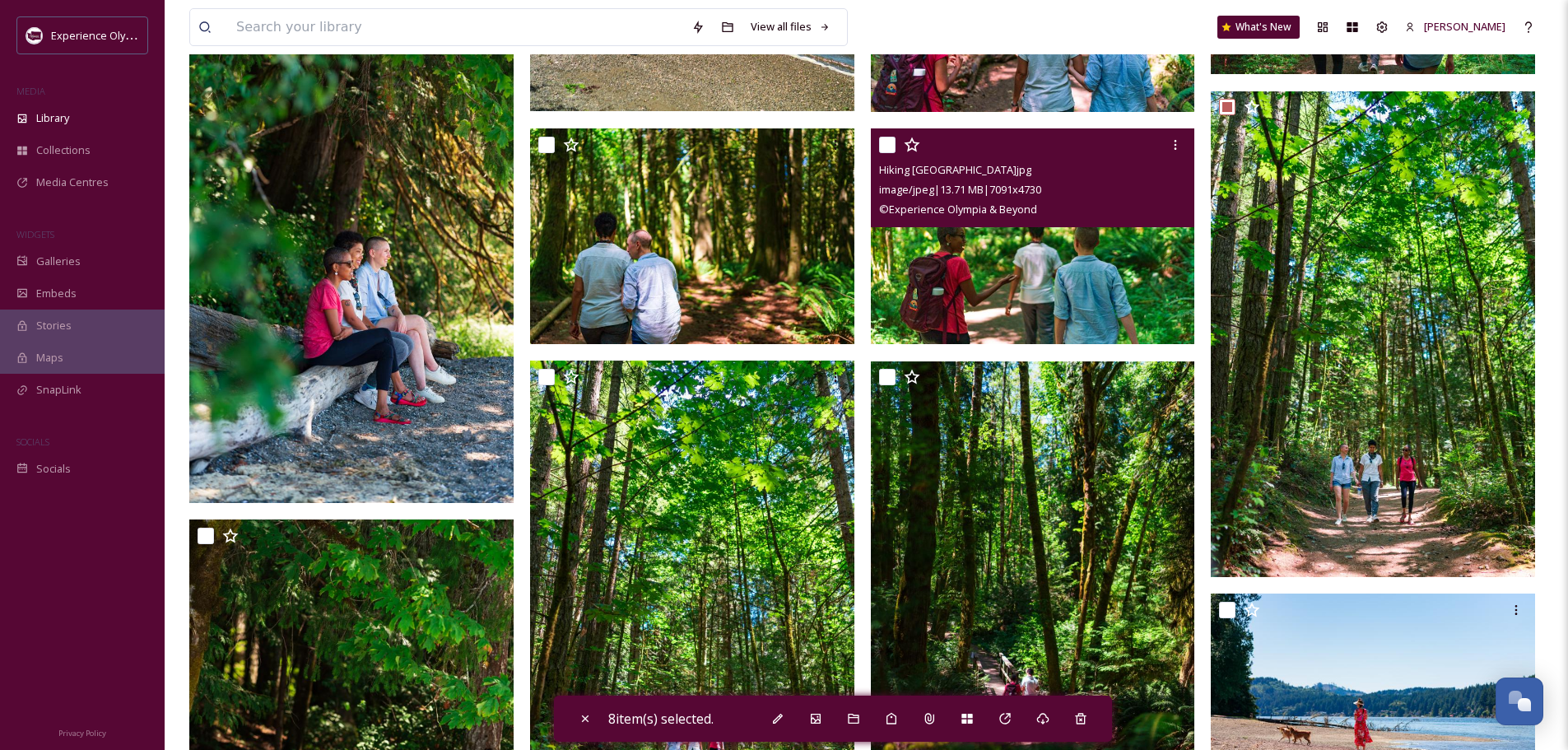
scroll to position [2715, 0]
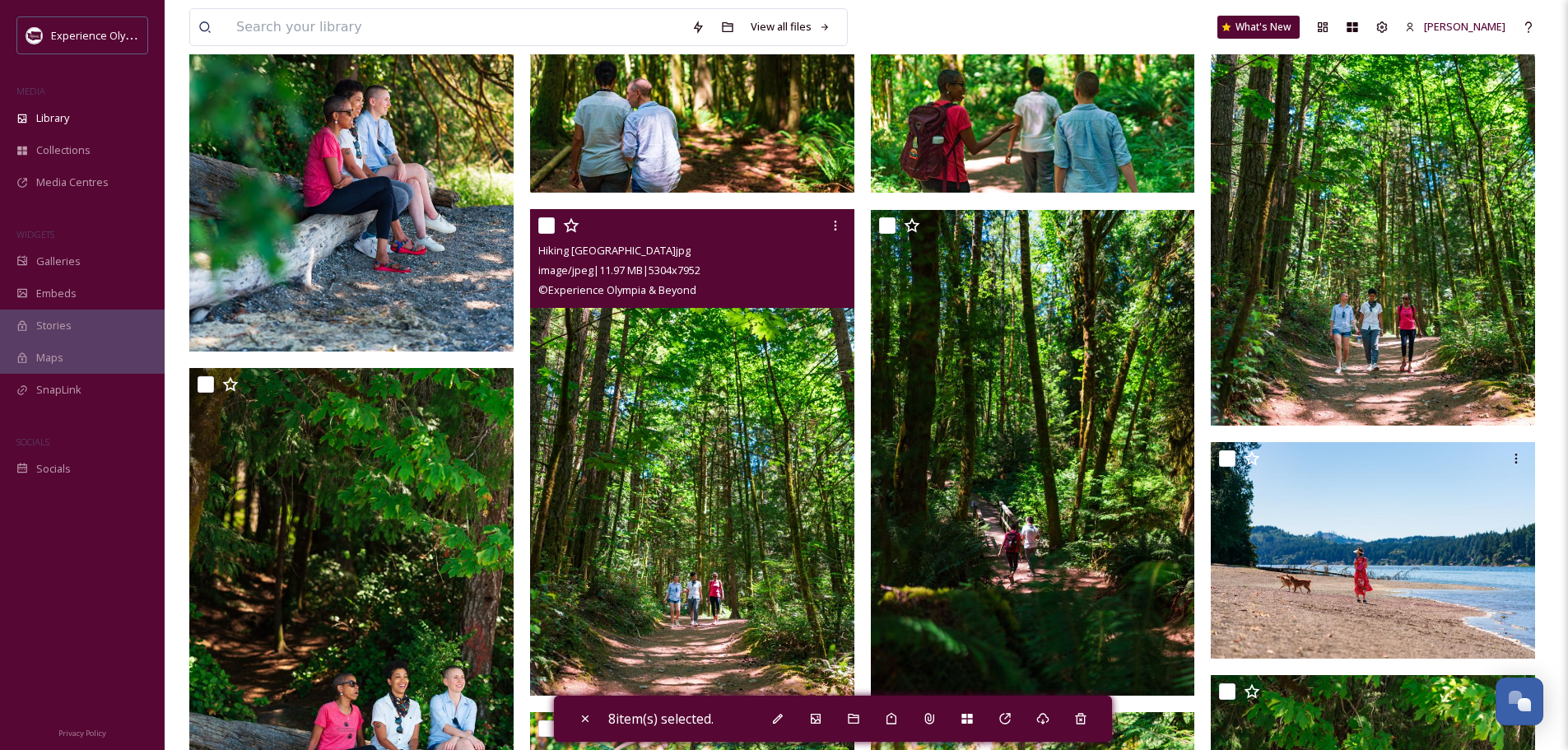
click at [547, 223] on input "checkbox" at bounding box center [546, 225] width 17 height 17
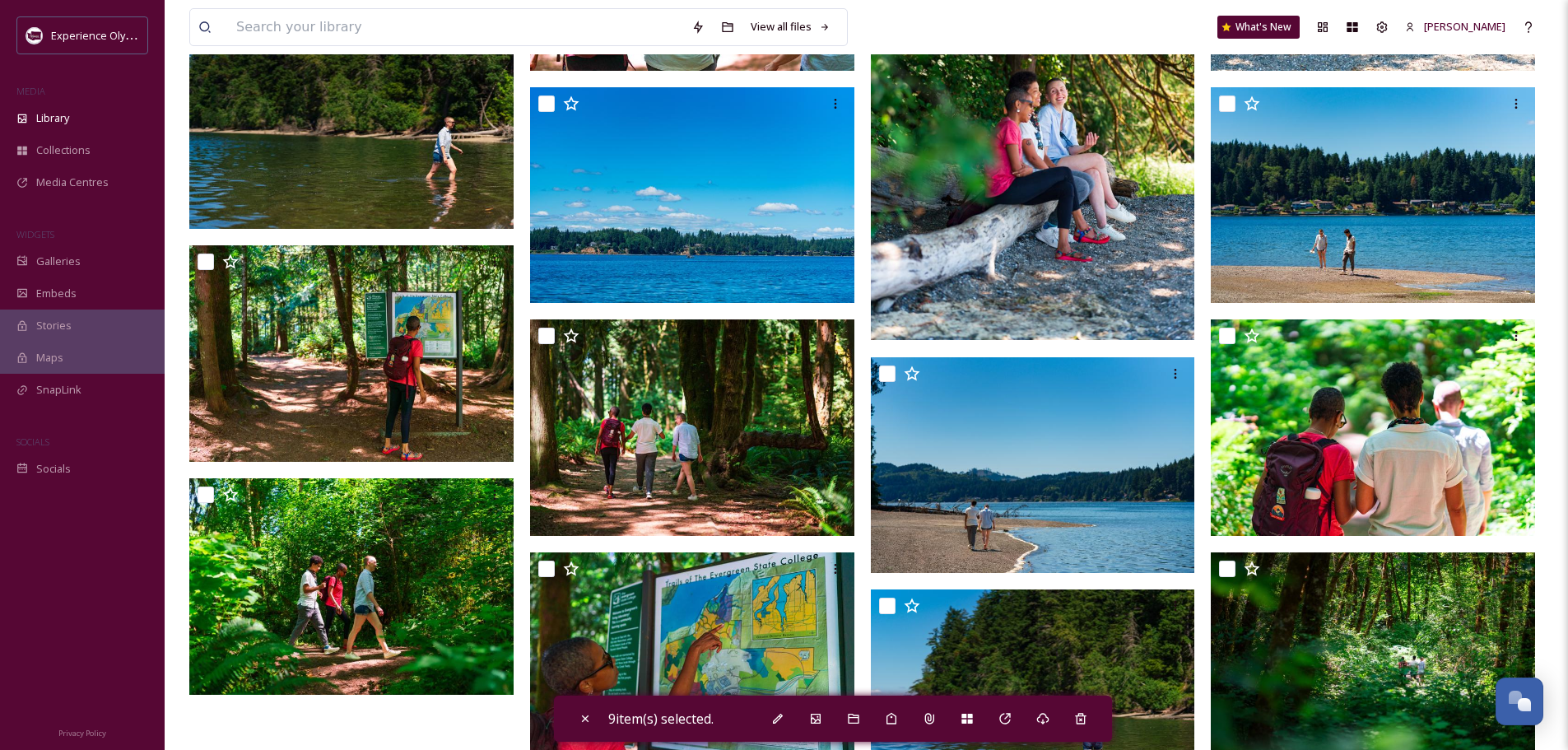
scroll to position [3867, 0]
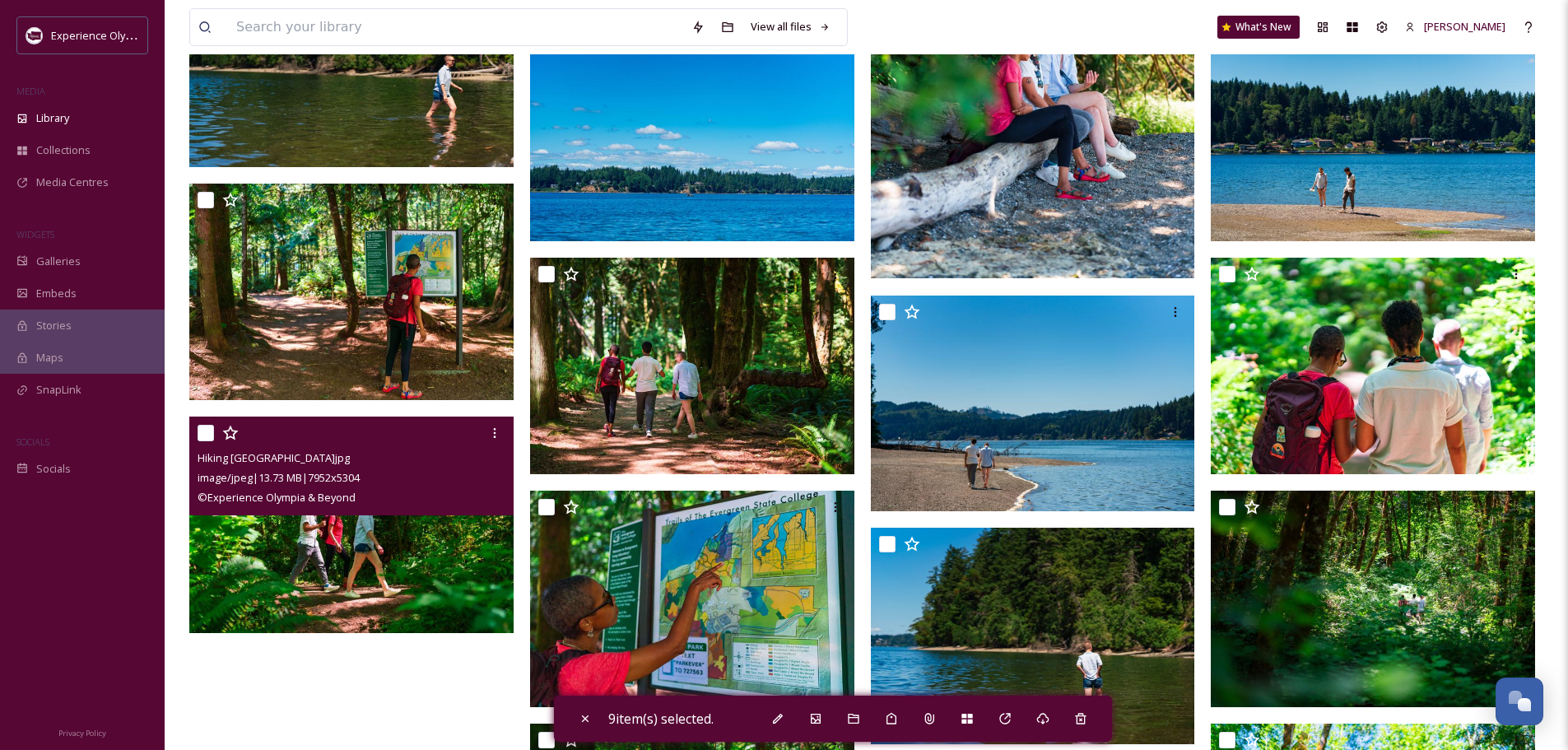
click at [203, 432] on input "checkbox" at bounding box center [205, 433] width 17 height 17
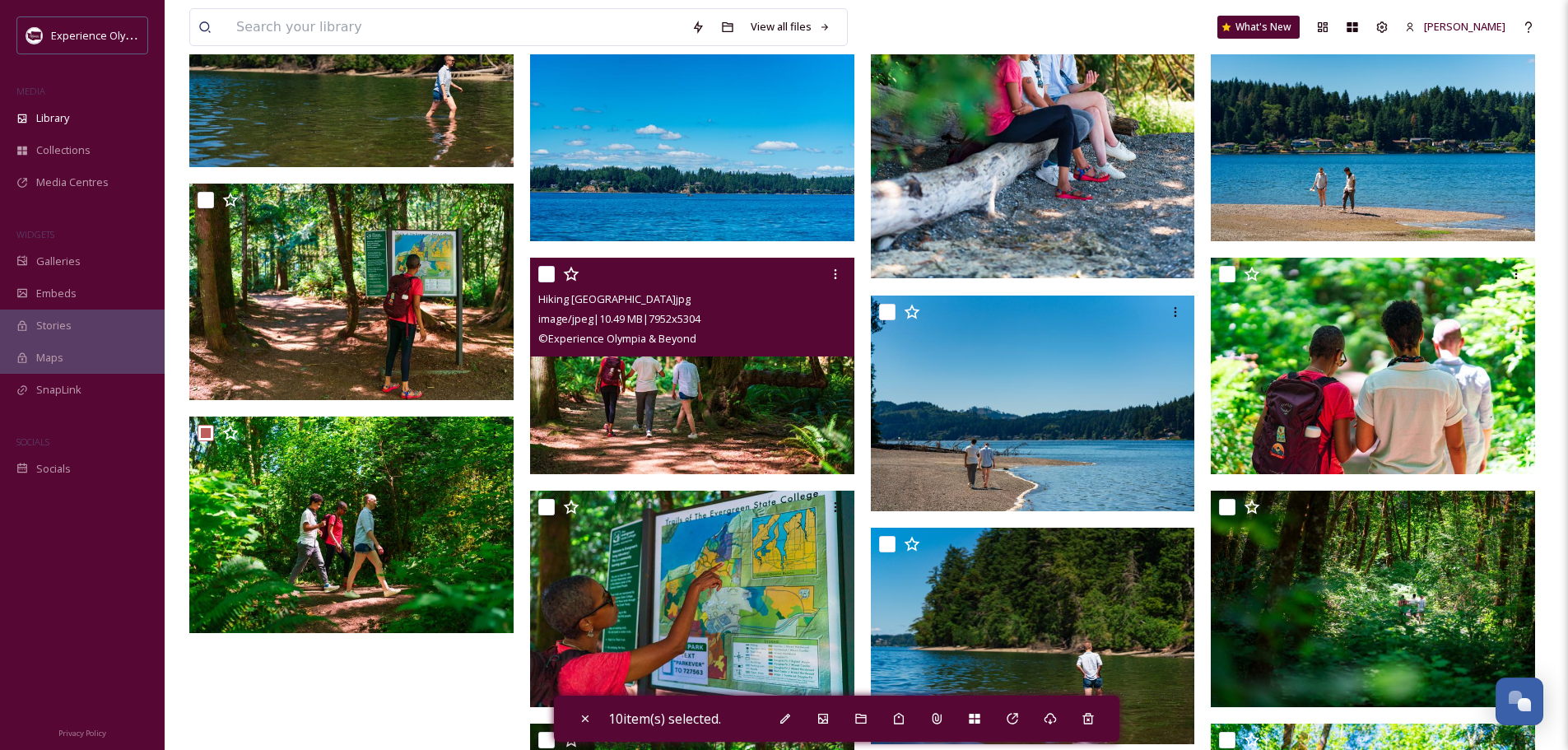
scroll to position [4114, 0]
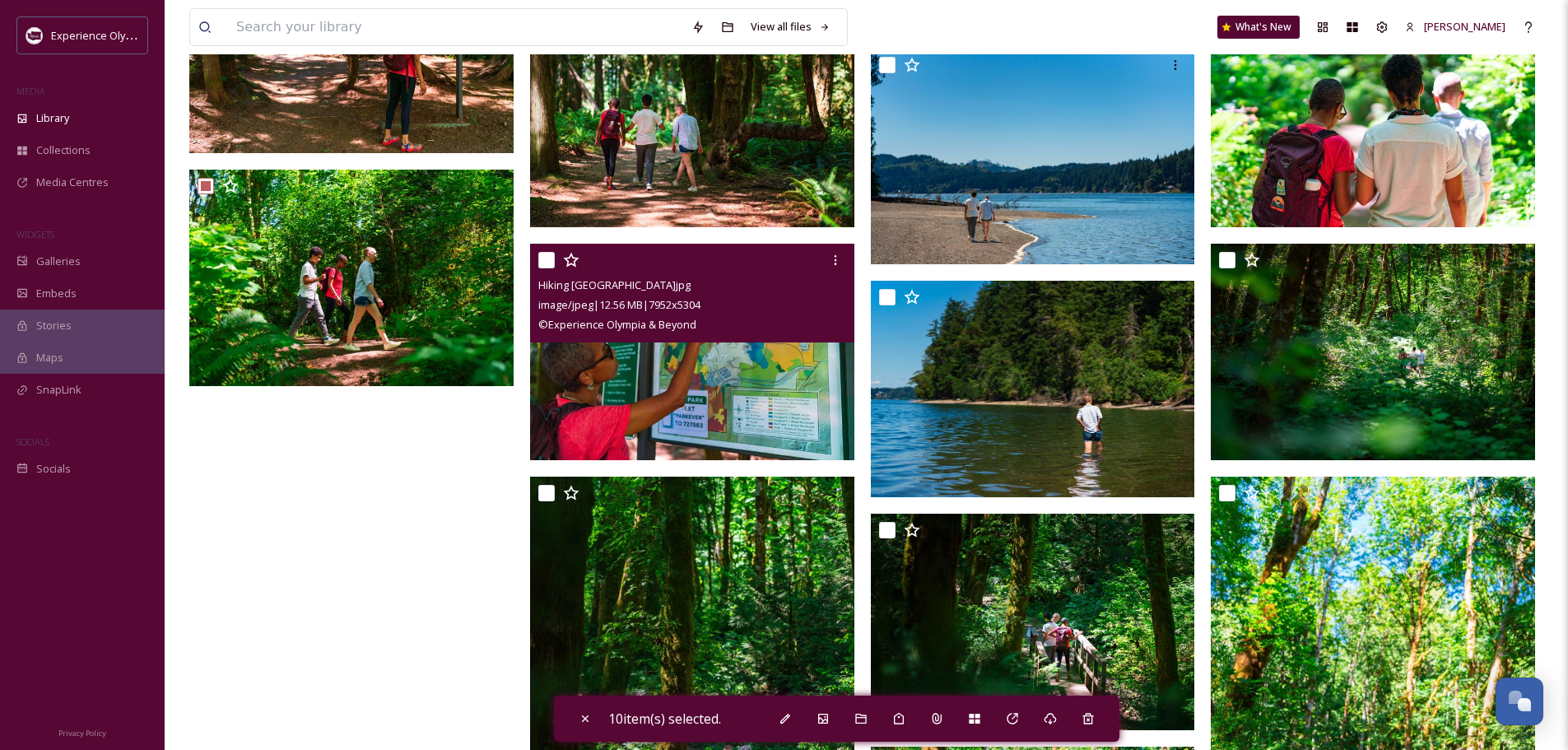
click at [546, 256] on input "checkbox" at bounding box center [546, 259] width 17 height 17
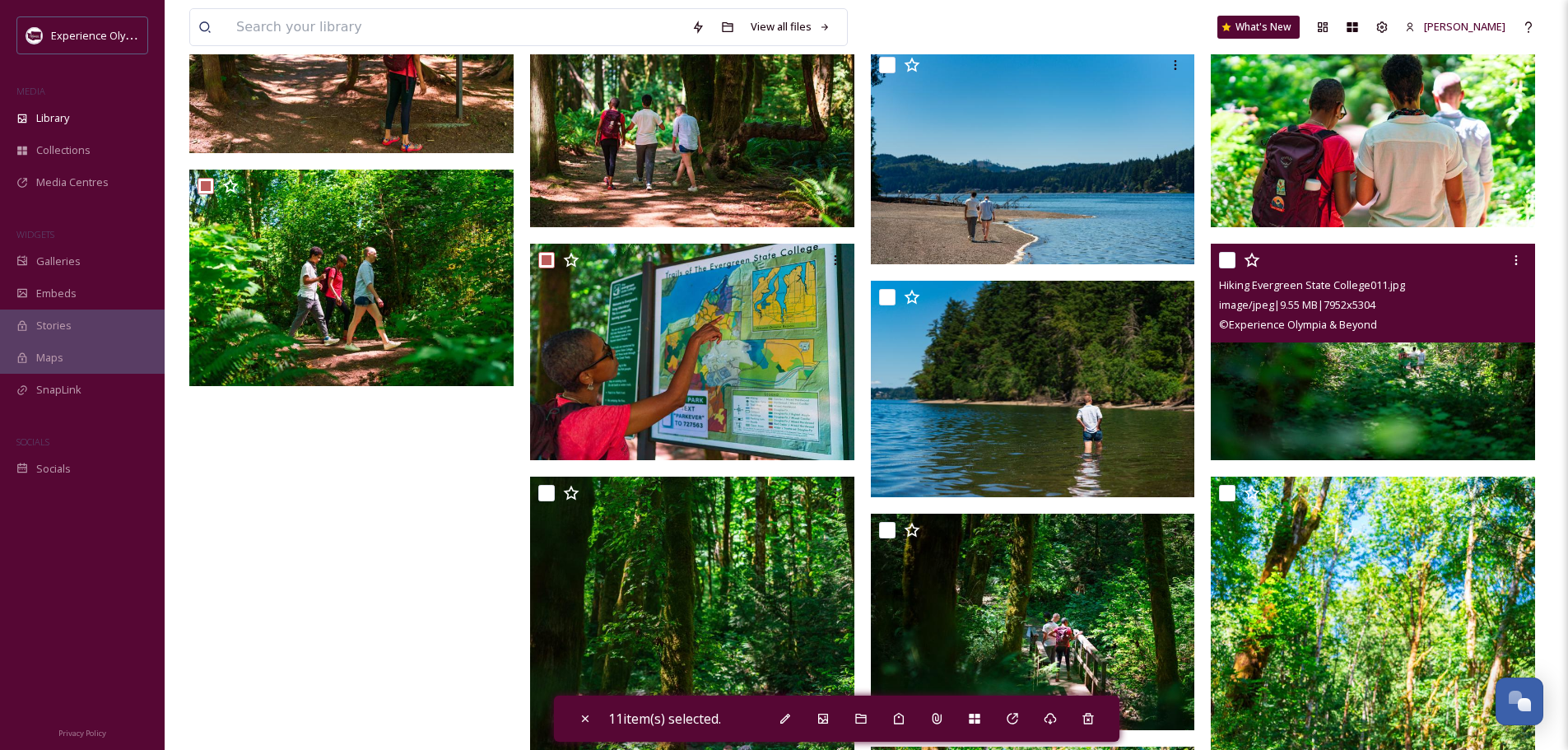
click at [1222, 260] on input "checkbox" at bounding box center [1227, 259] width 17 height 17
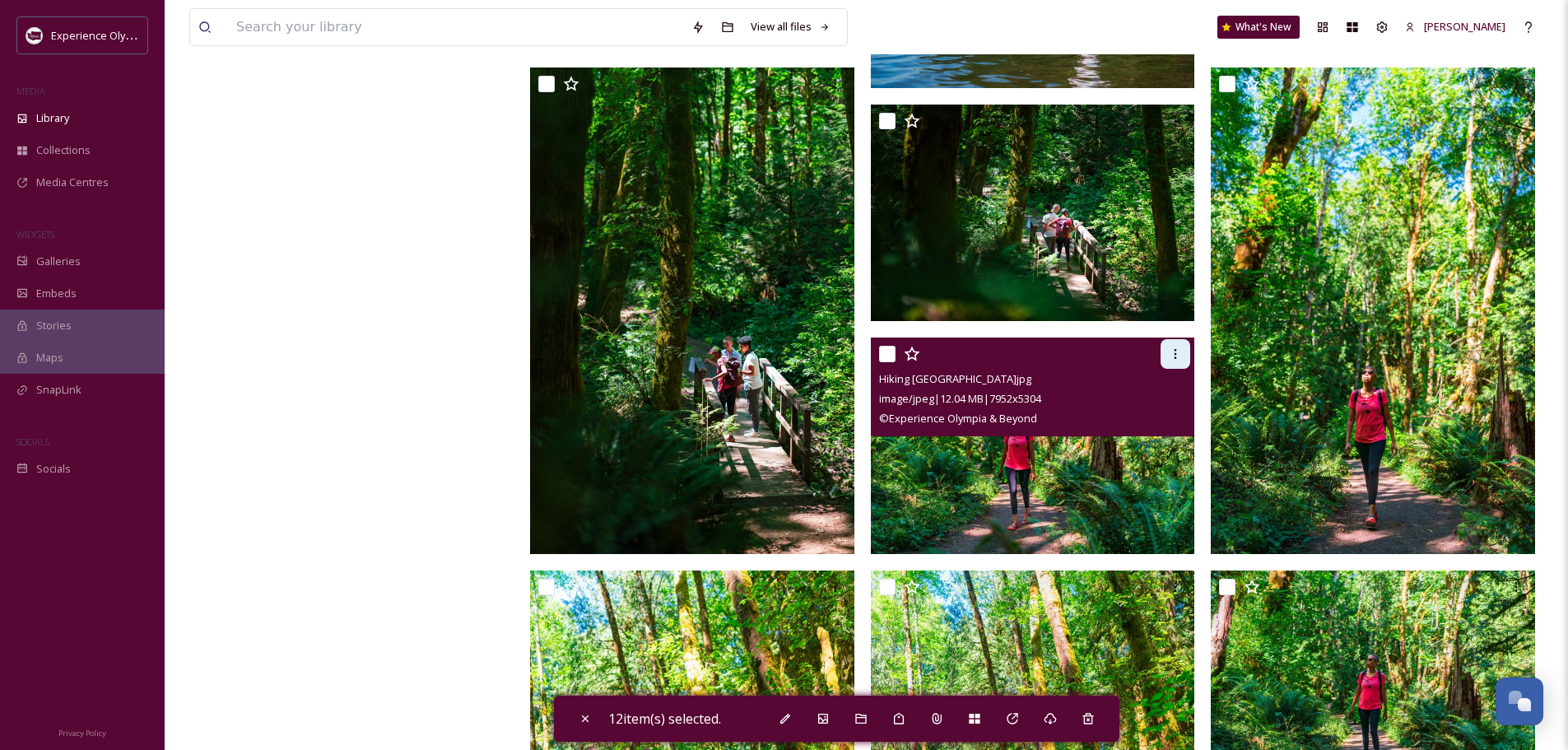
scroll to position [4526, 0]
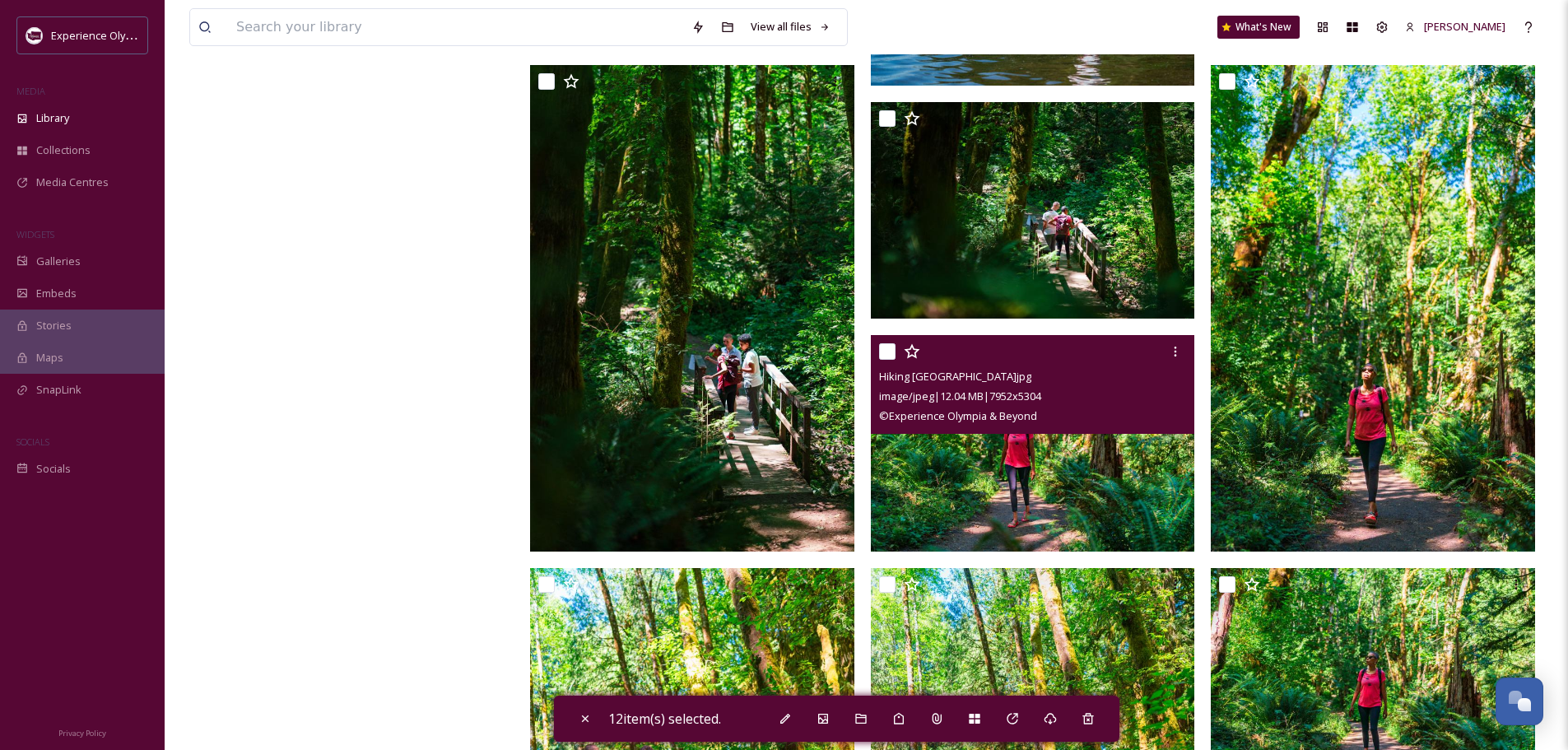
click at [882, 345] on input "checkbox" at bounding box center [887, 351] width 17 height 17
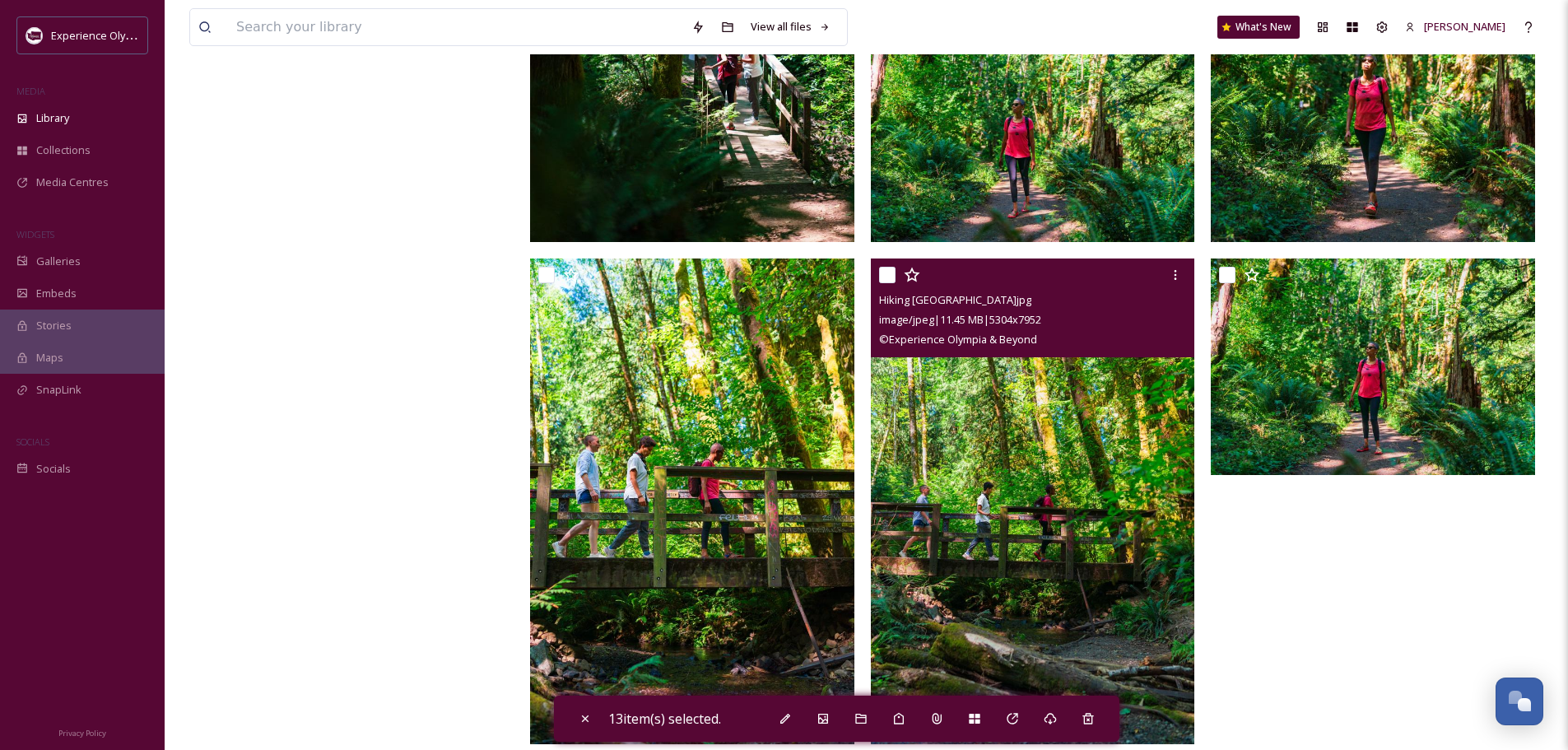
scroll to position [4857, 0]
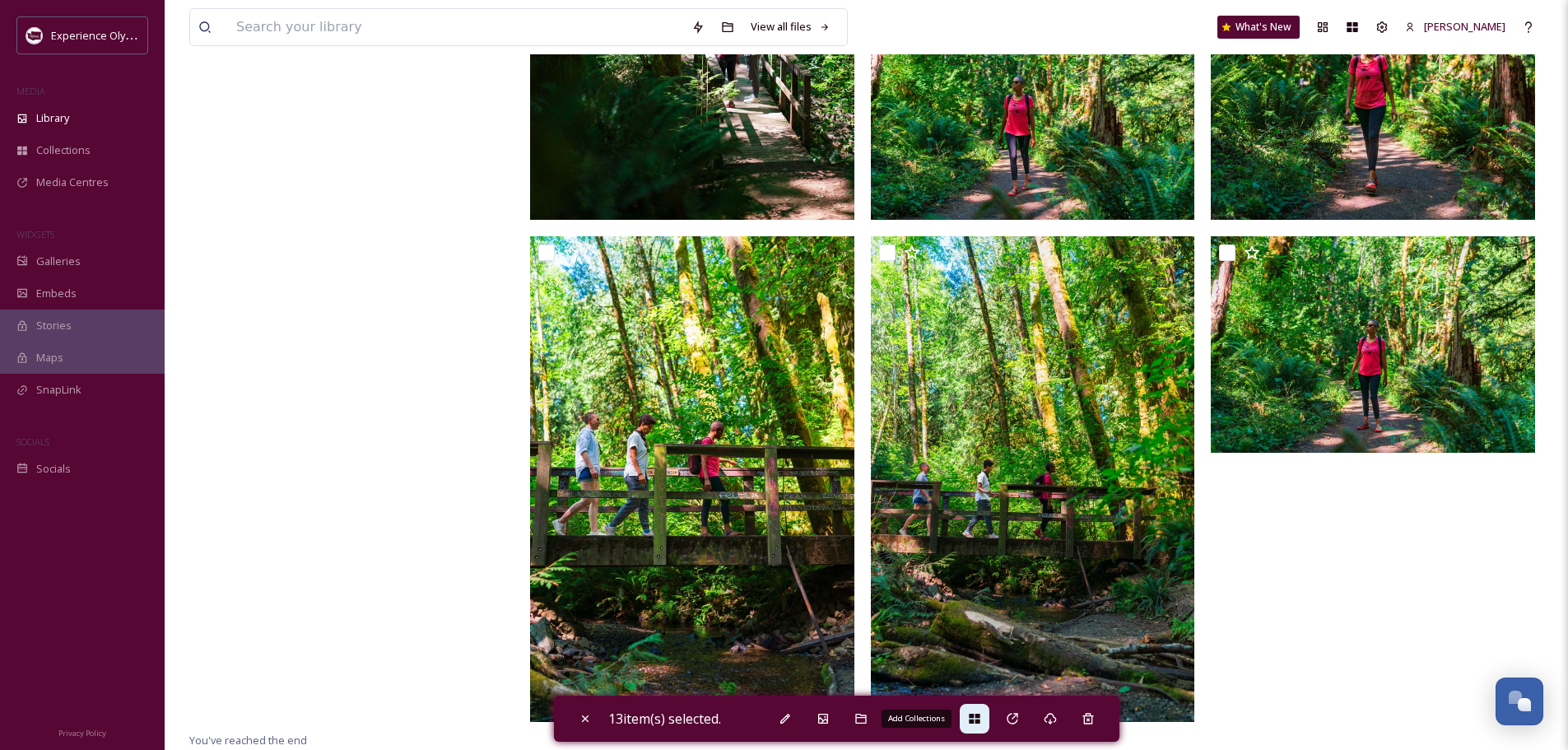
click at [982, 713] on icon at bounding box center [975, 718] width 13 height 13
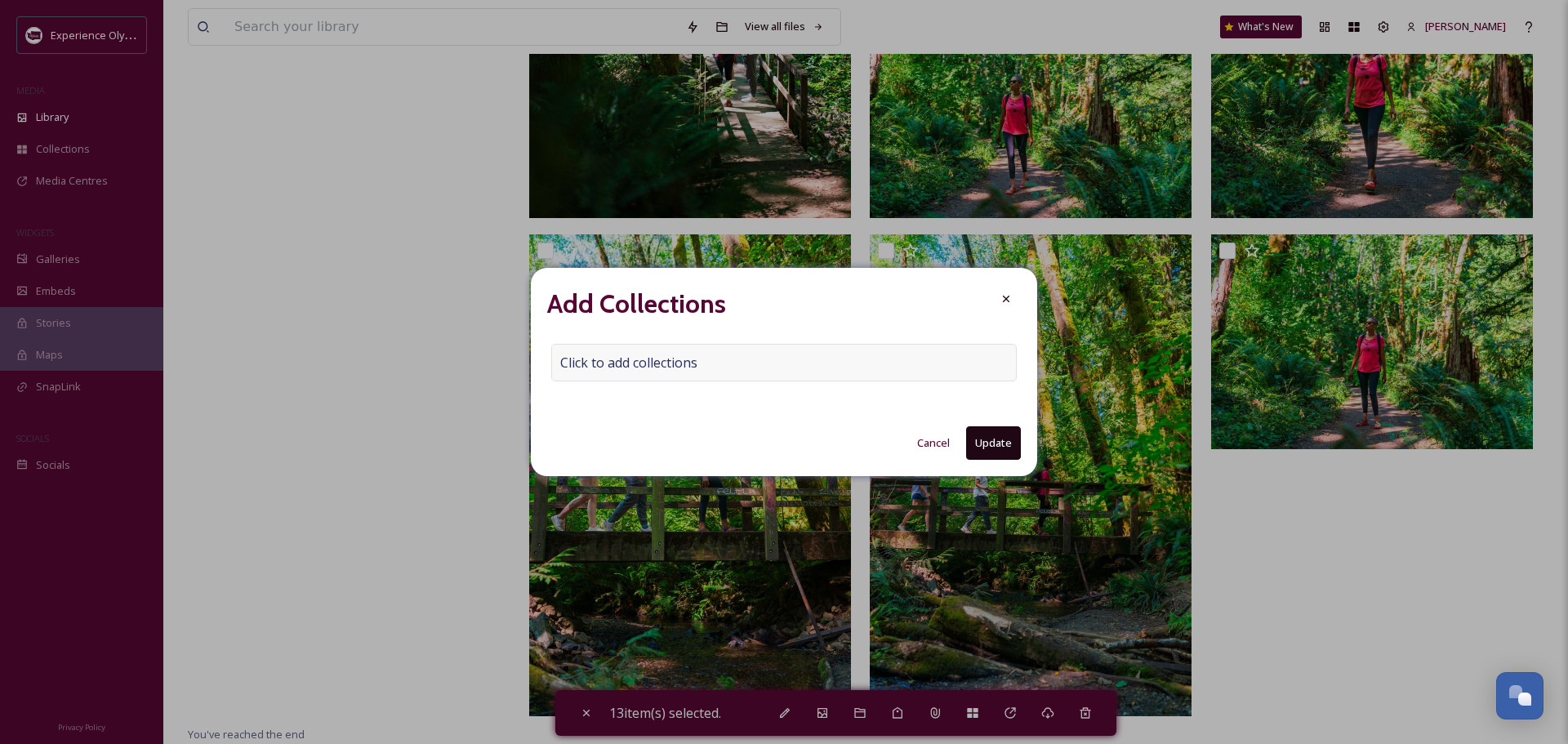
click at [613, 363] on span "Click to add collections" at bounding box center [629, 362] width 137 height 20
click at [571, 360] on input at bounding box center [642, 362] width 180 height 36
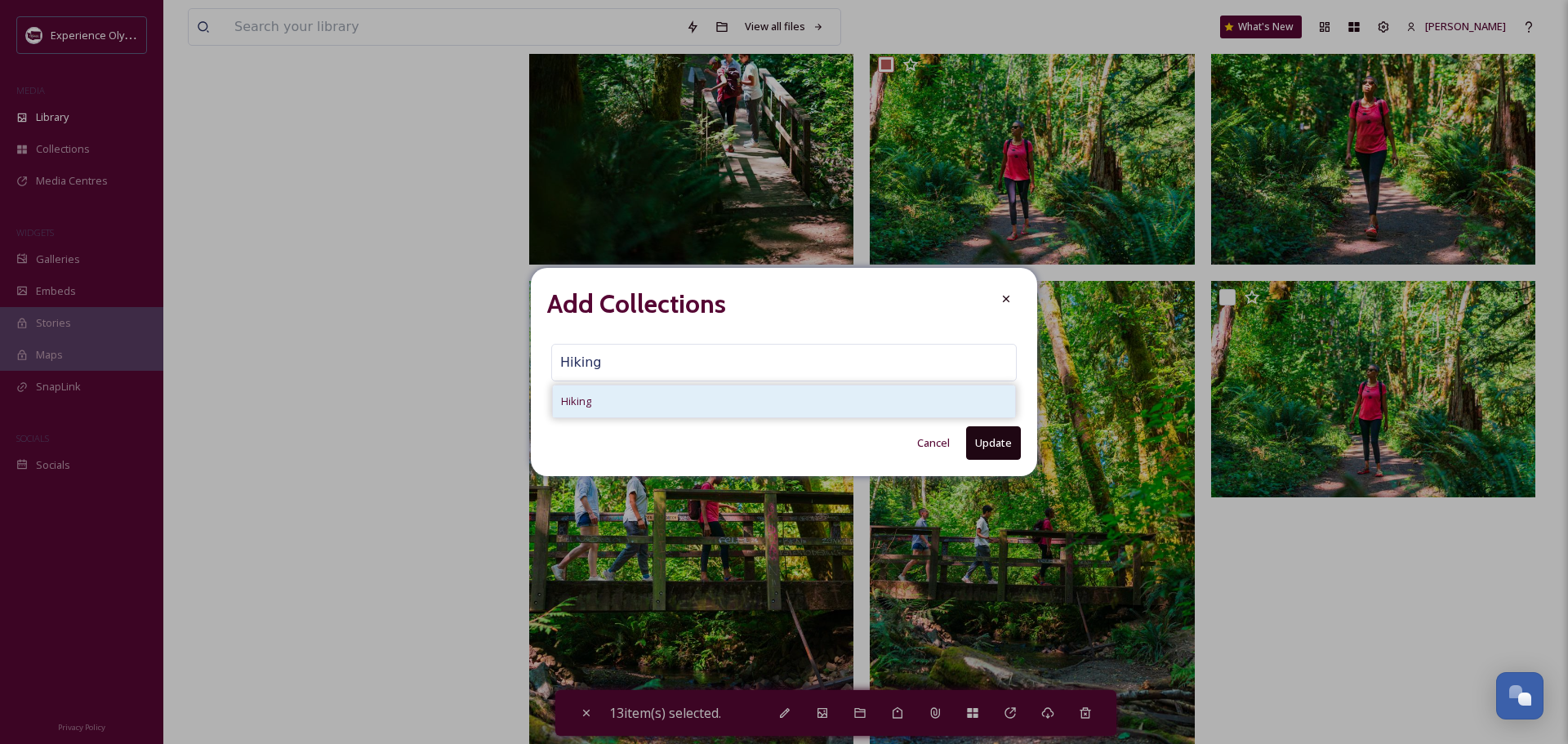
click at [597, 388] on div "Hiking" at bounding box center [784, 401] width 463 height 32
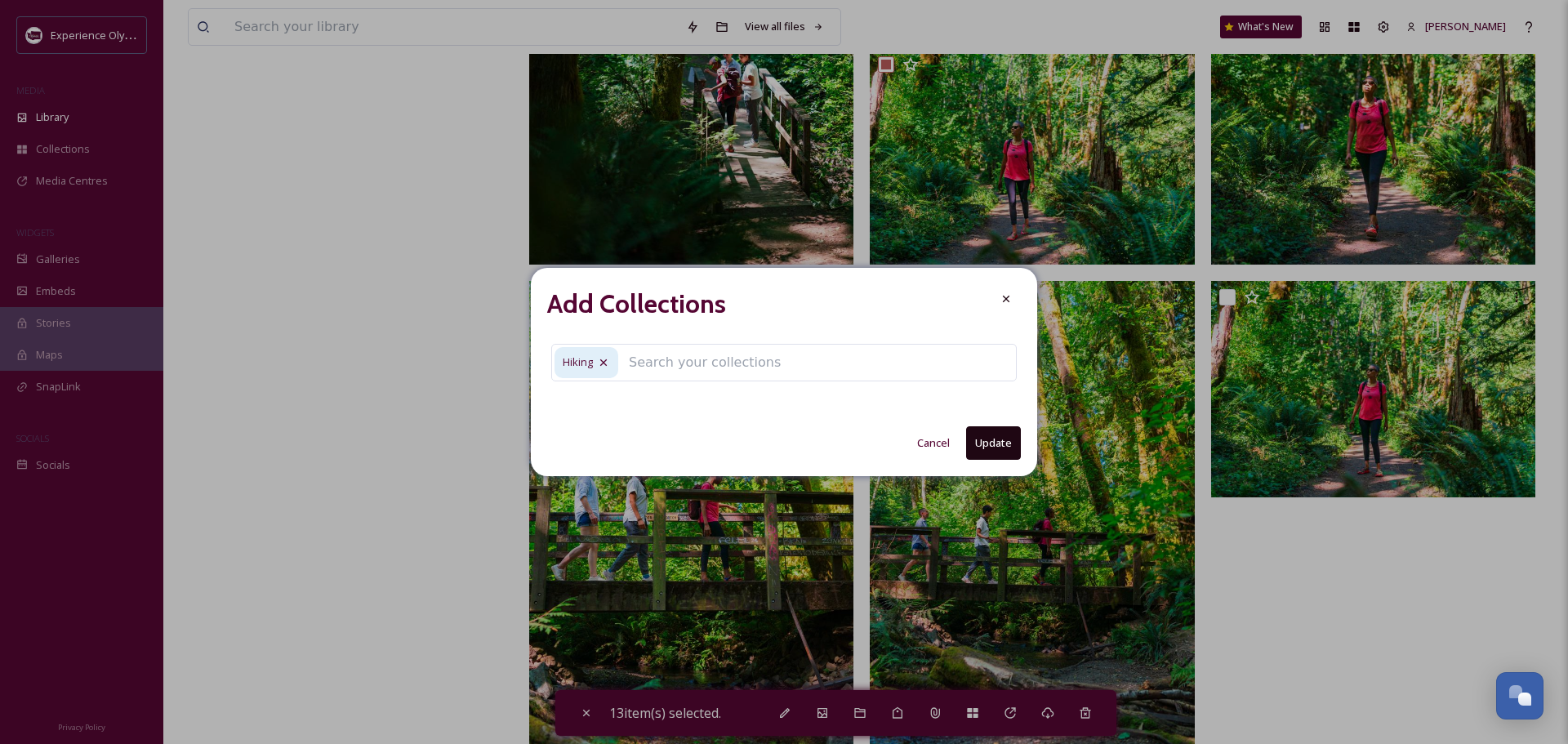
click at [966, 448] on div "Cancel Update" at bounding box center [784, 442] width 474 height 34
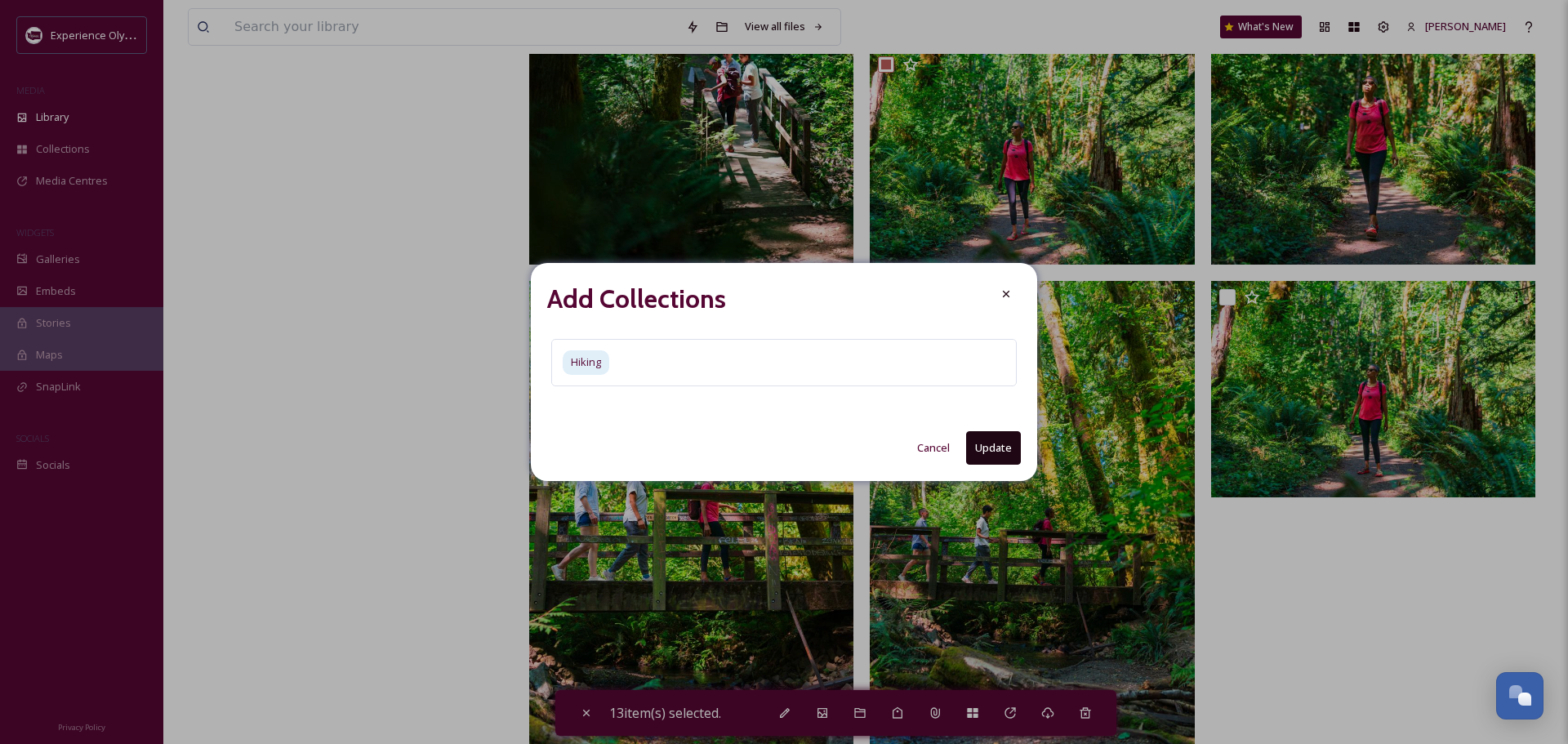
click at [988, 447] on button "Update" at bounding box center [993, 448] width 55 height 34
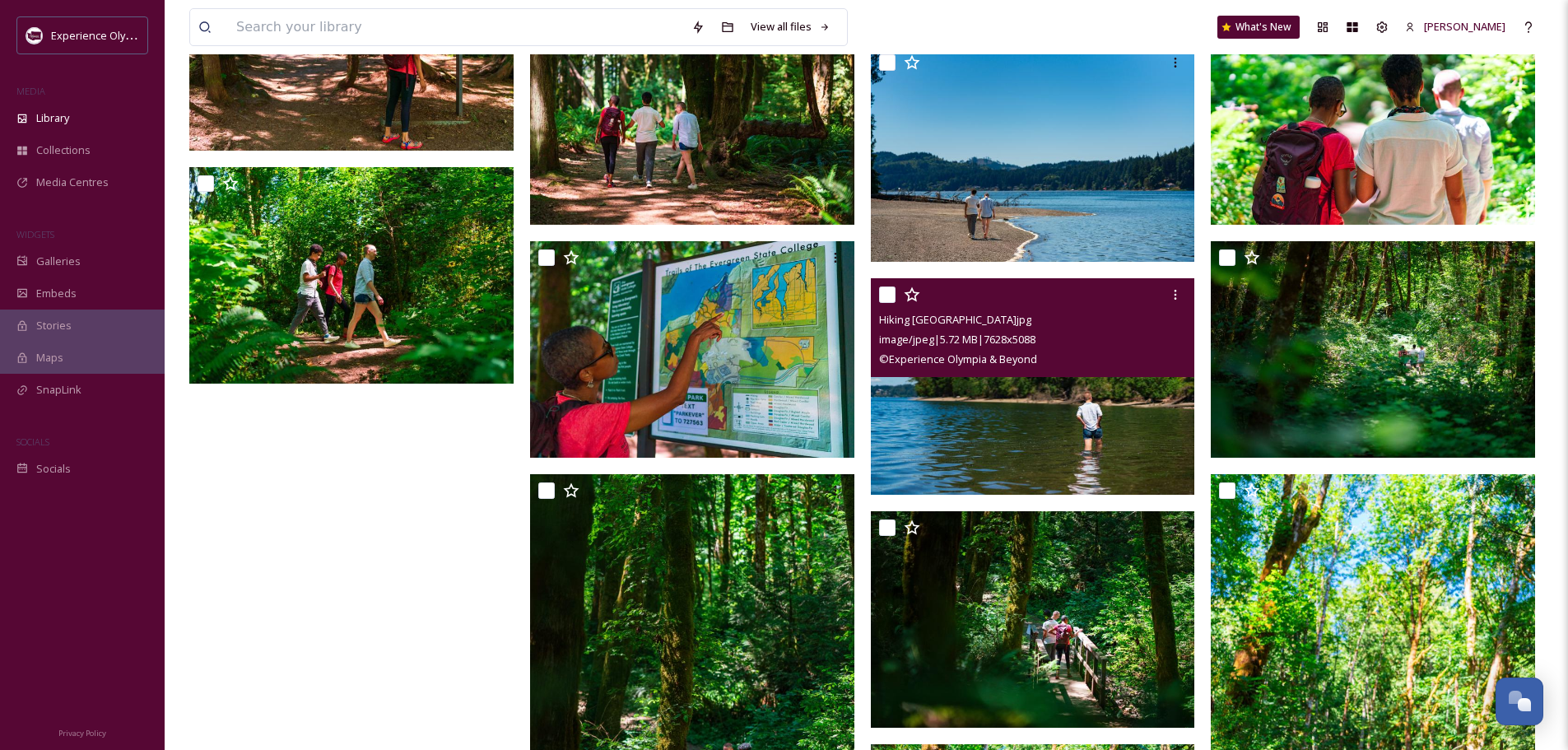
scroll to position [4035, 0]
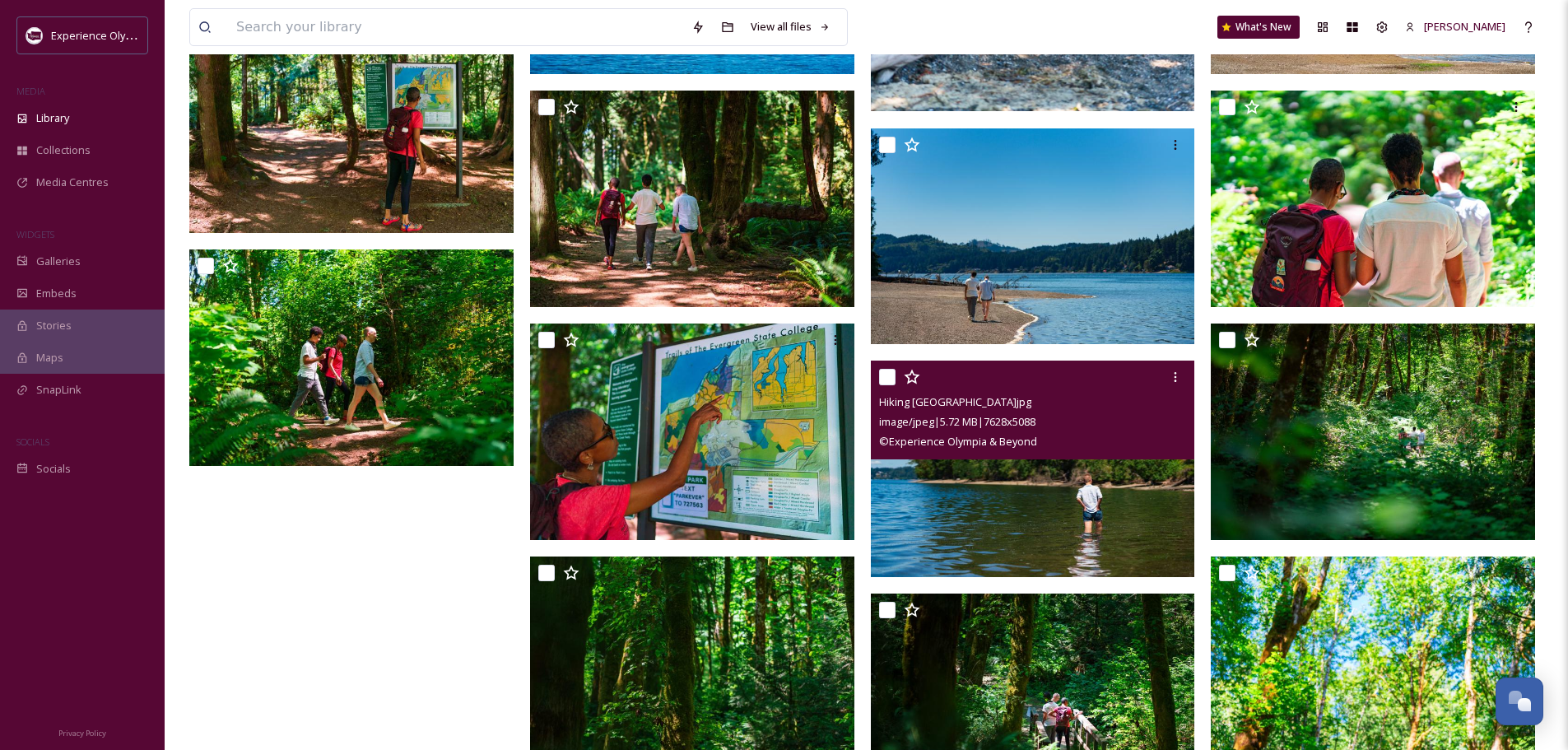
click at [889, 371] on input "checkbox" at bounding box center [887, 377] width 17 height 17
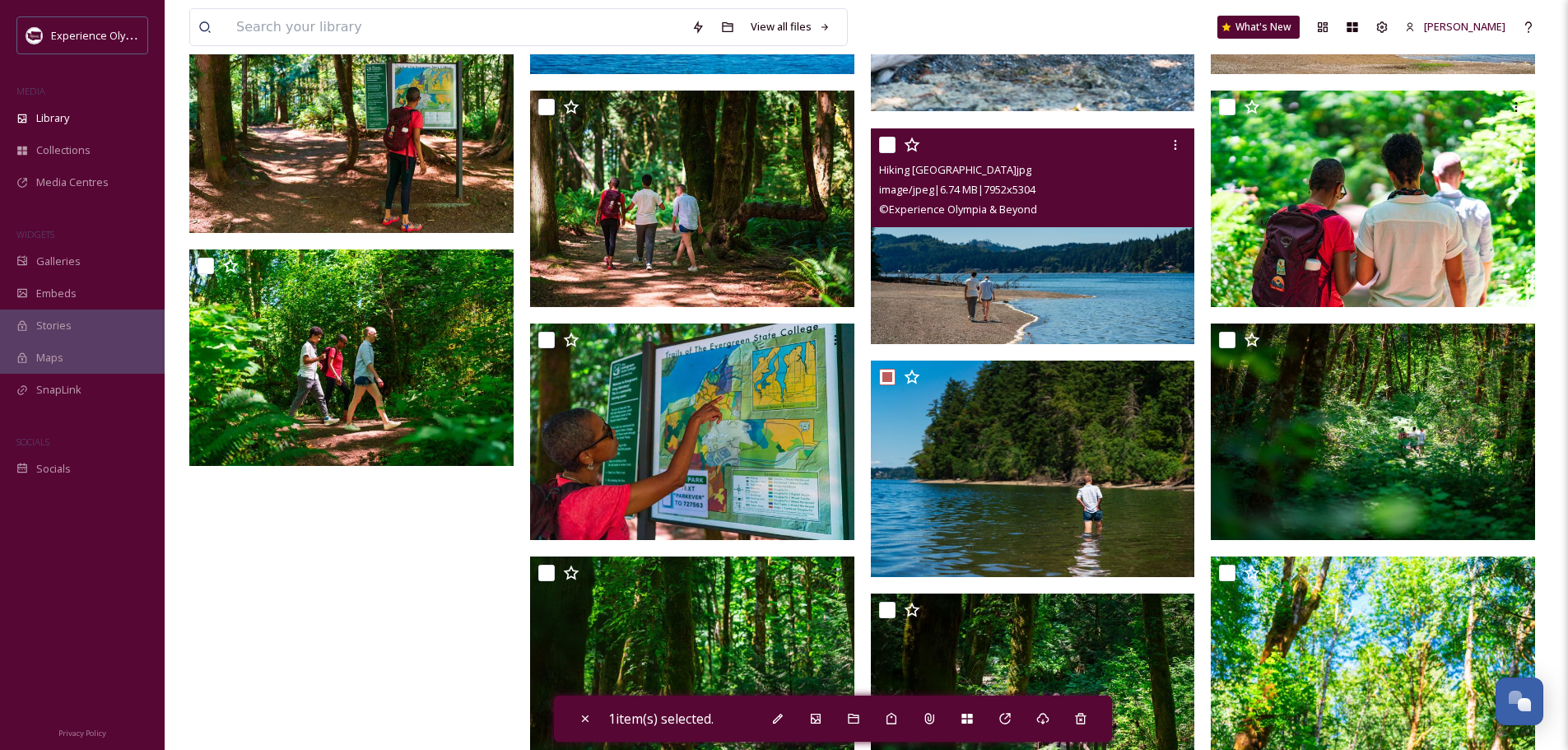
click at [887, 138] on input "checkbox" at bounding box center [887, 145] width 17 height 17
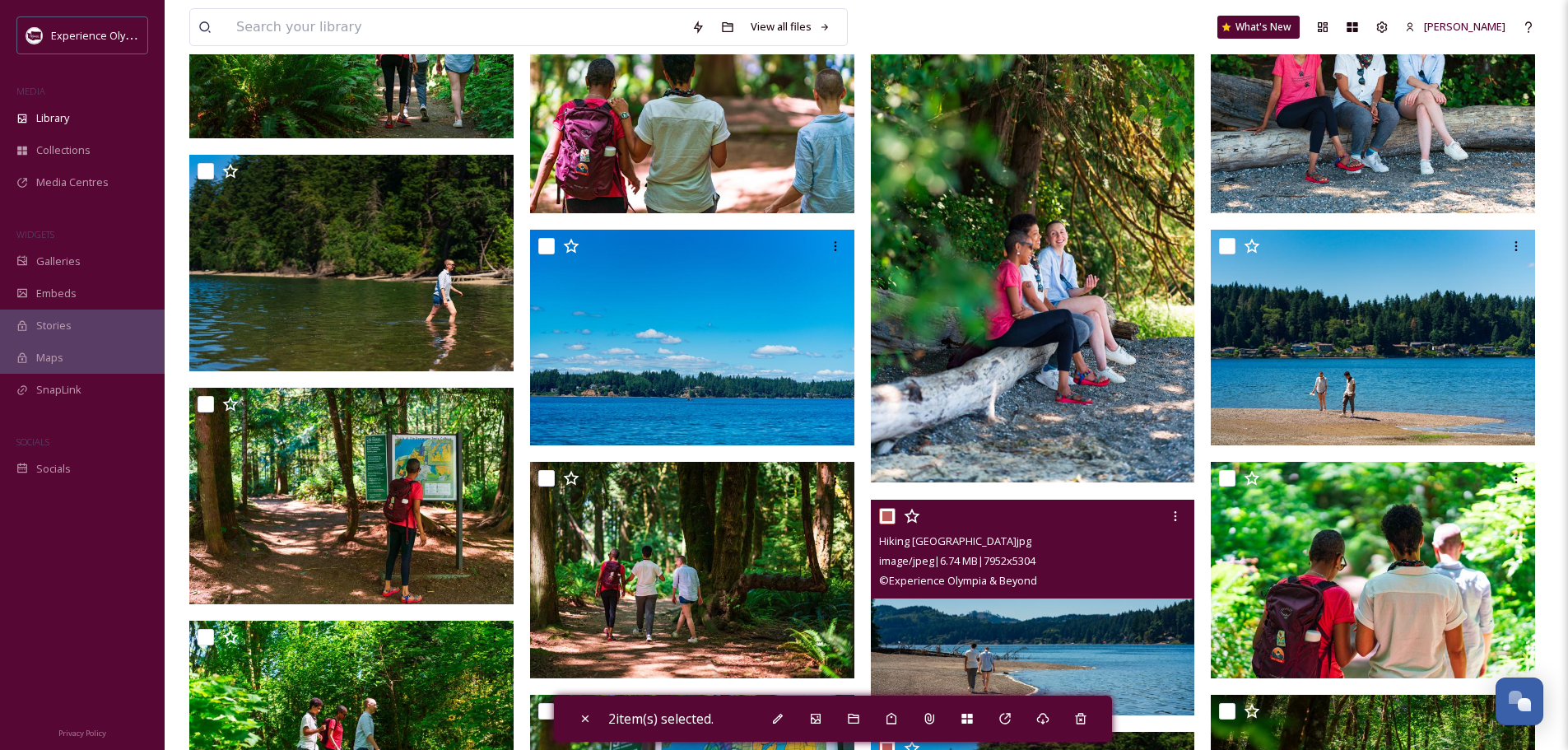
scroll to position [3623, 0]
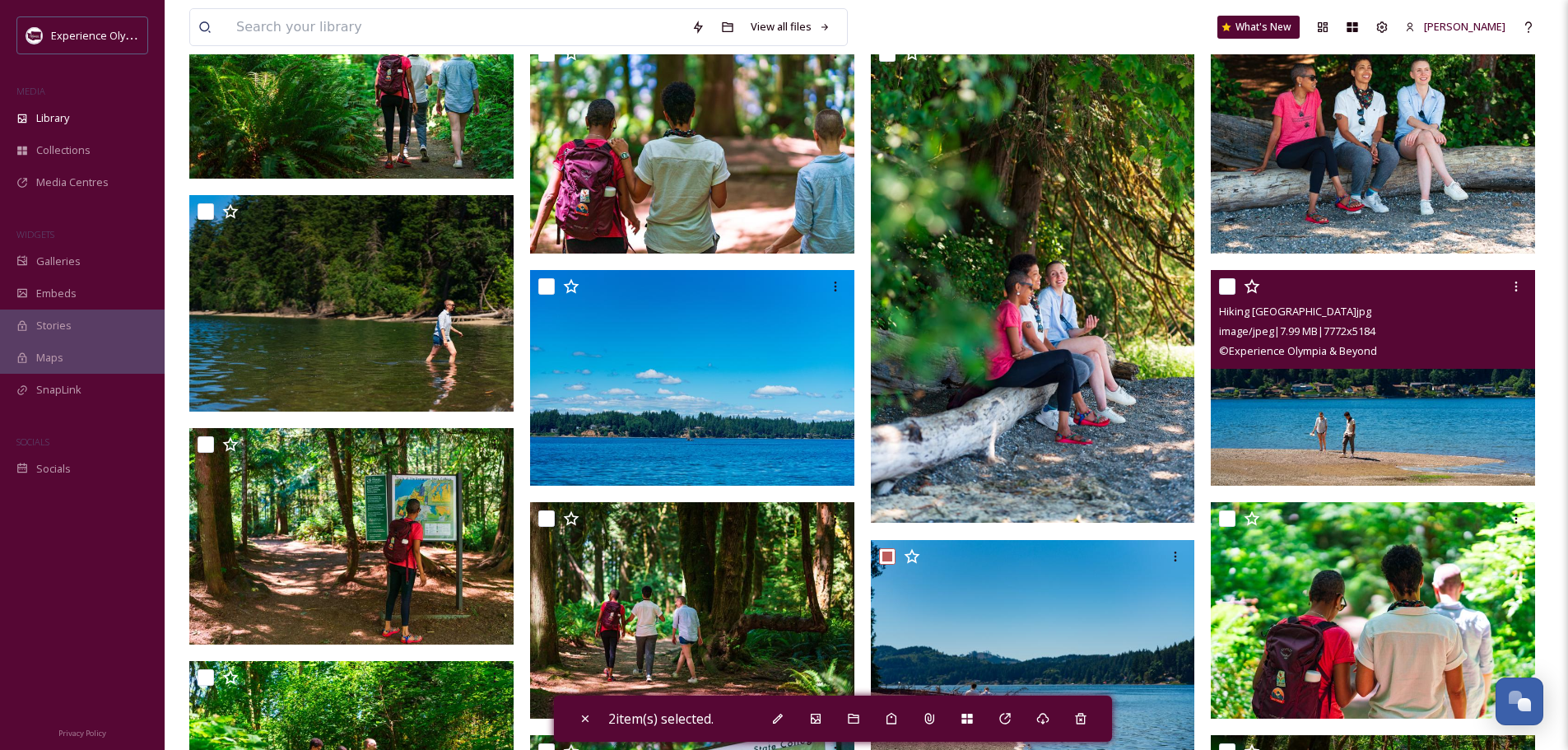
click at [1230, 285] on input "checkbox" at bounding box center [1227, 286] width 17 height 17
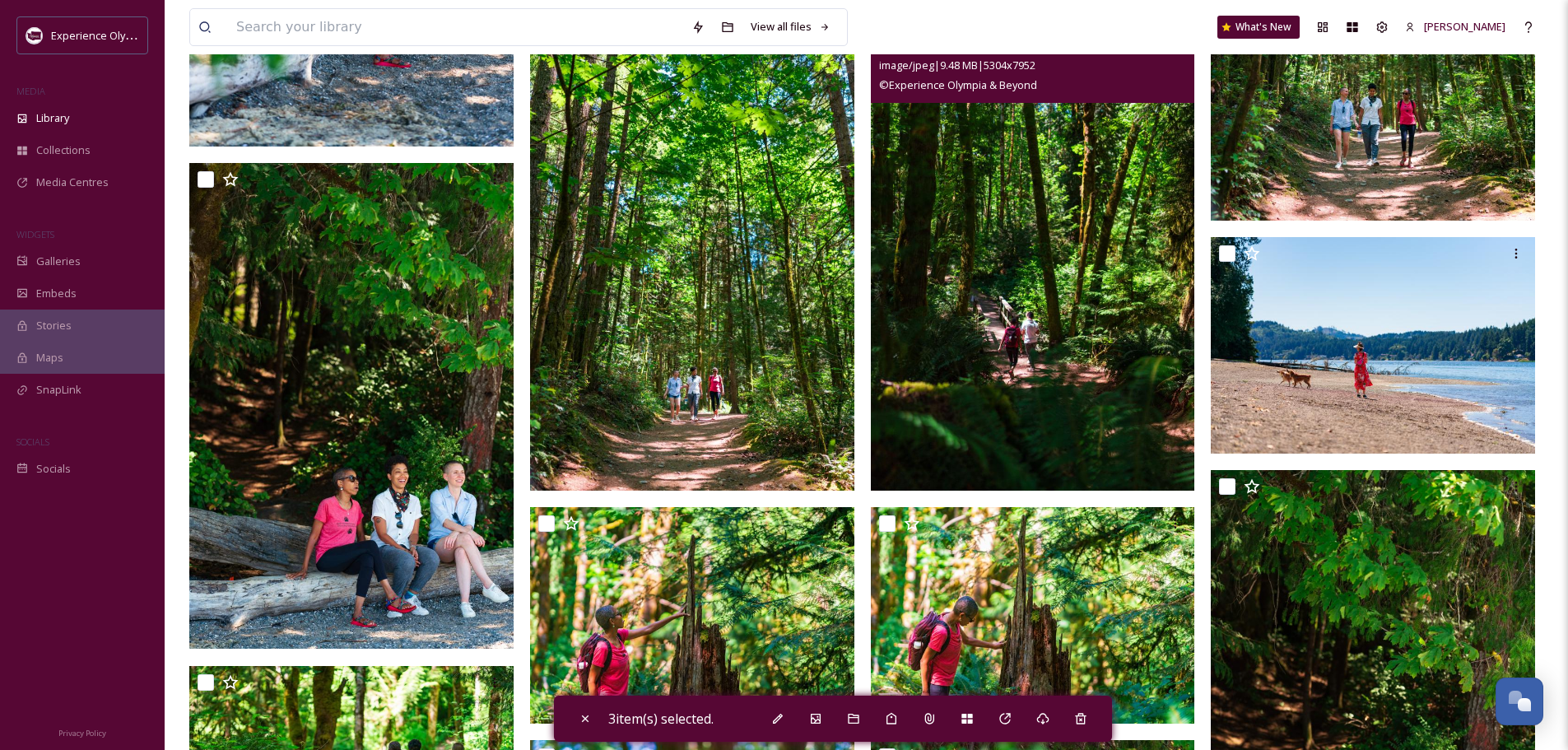
scroll to position [2883, 0]
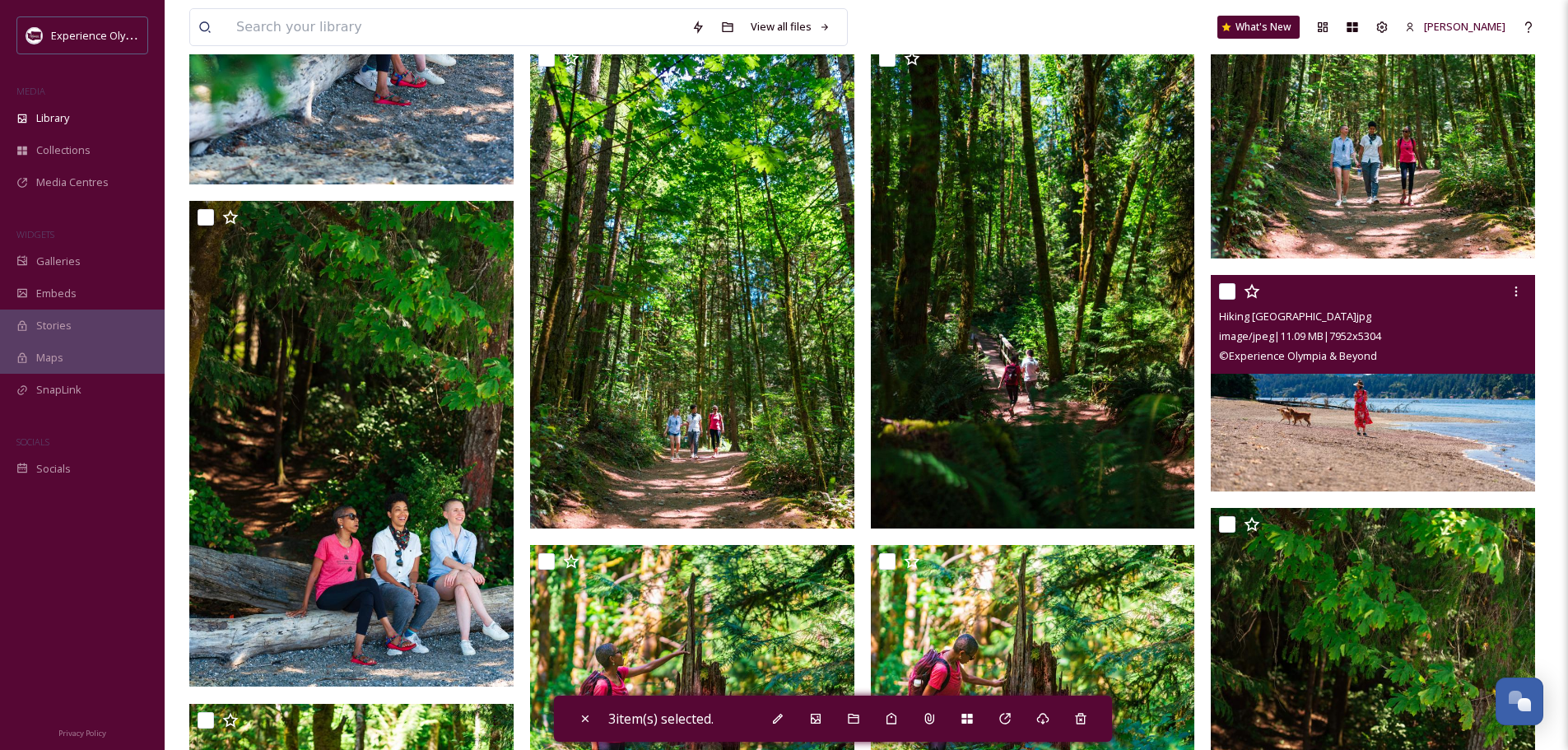
click at [1226, 287] on input "checkbox" at bounding box center [1227, 291] width 17 height 17
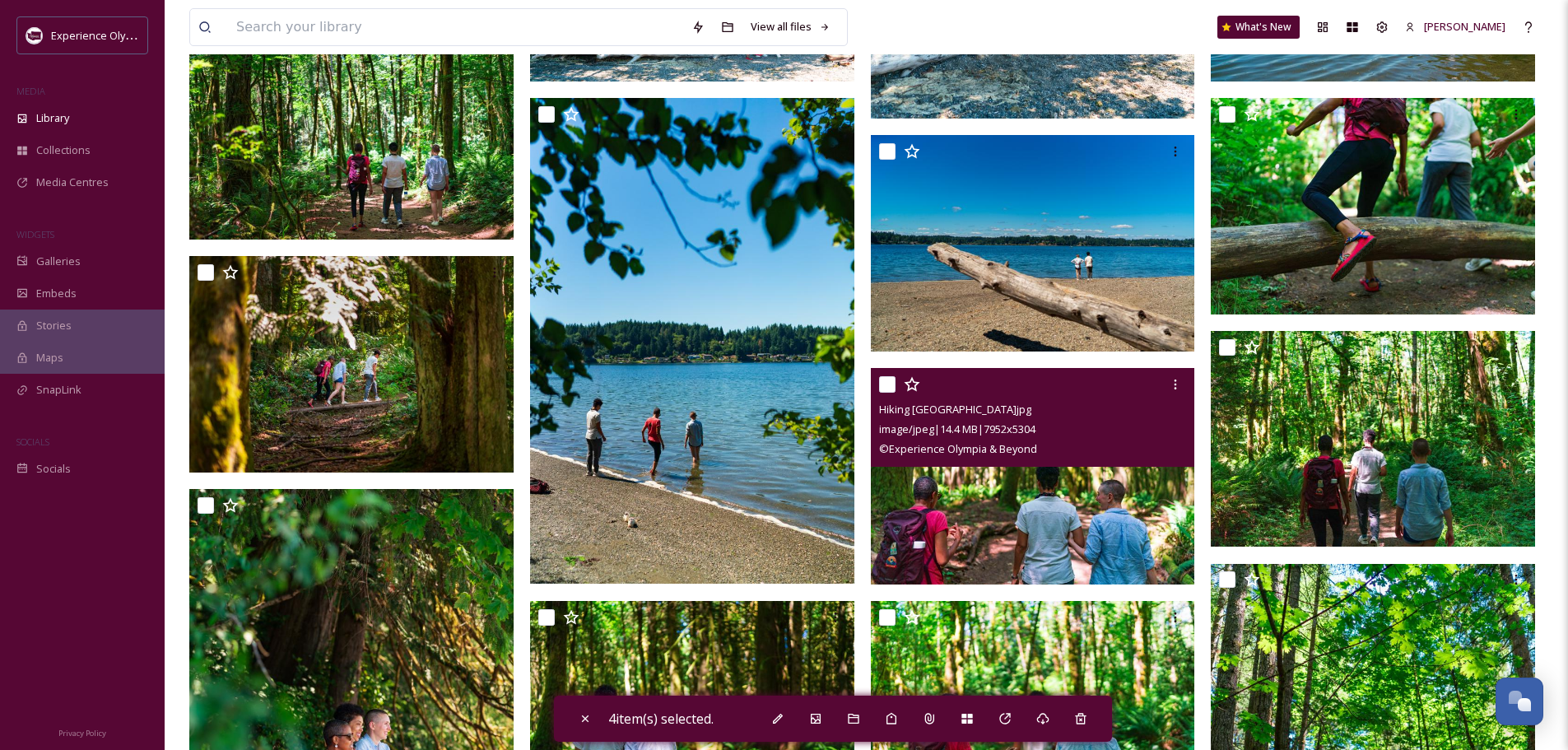
scroll to position [2060, 0]
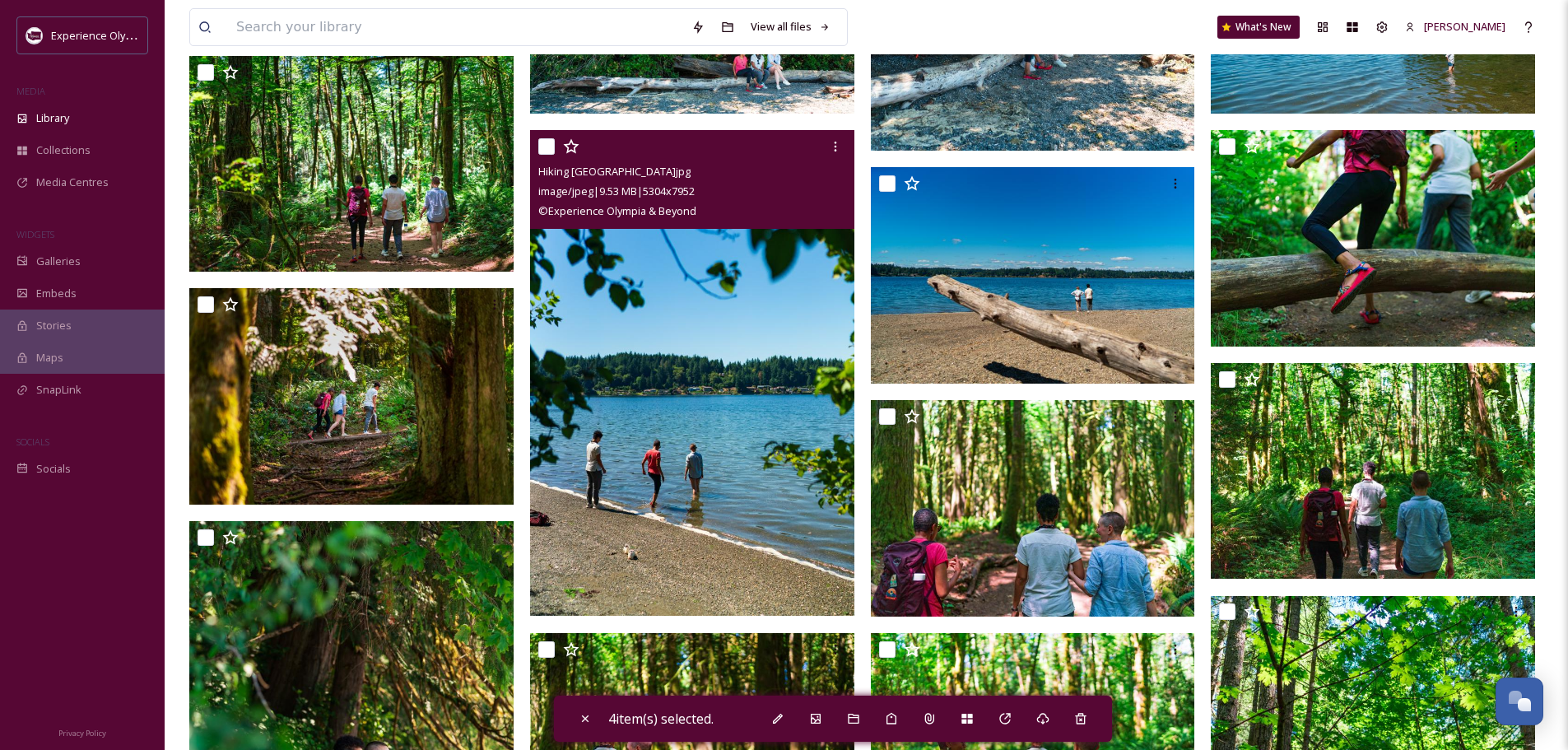
click at [550, 142] on input "checkbox" at bounding box center [546, 146] width 17 height 17
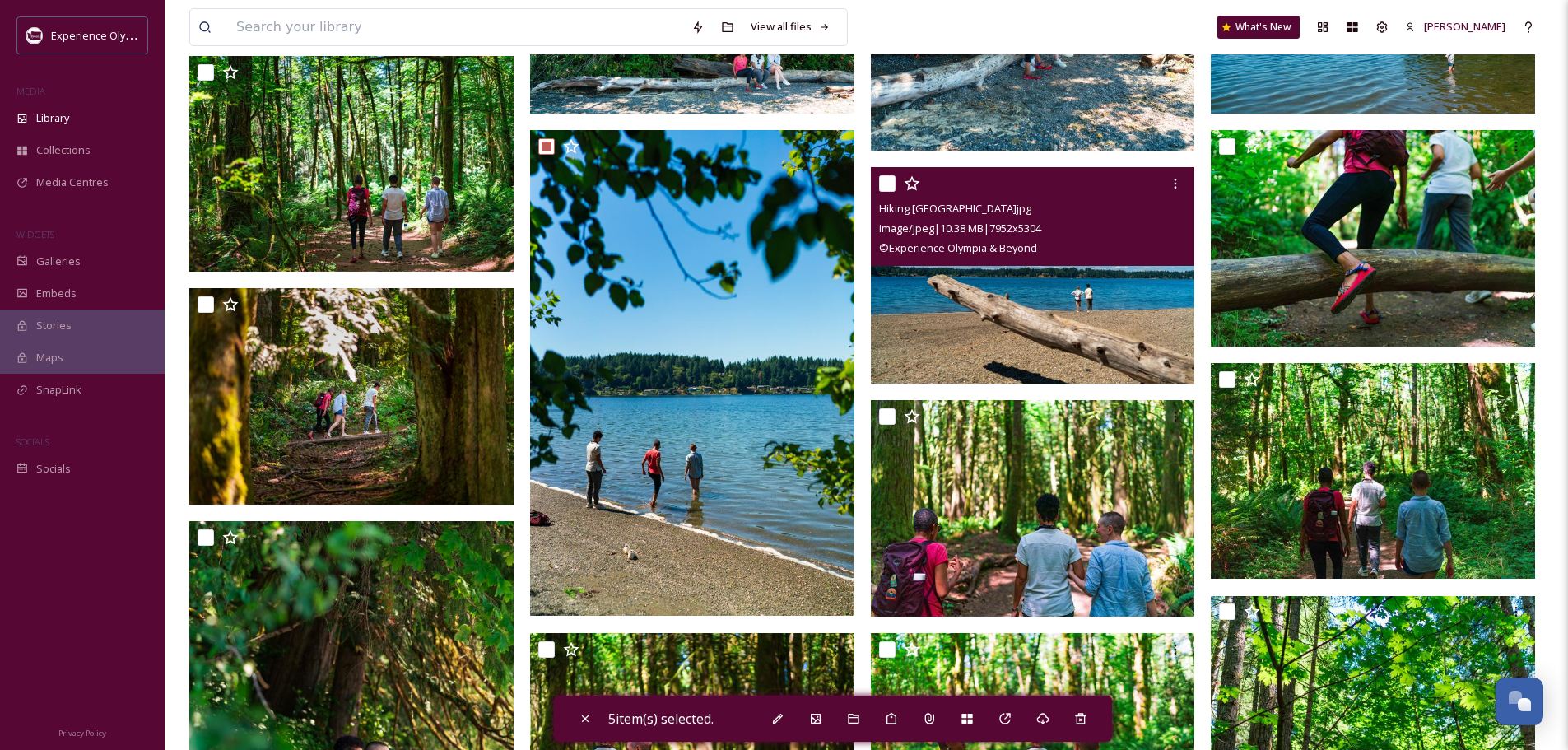
click at [890, 178] on input "checkbox" at bounding box center [887, 183] width 17 height 17
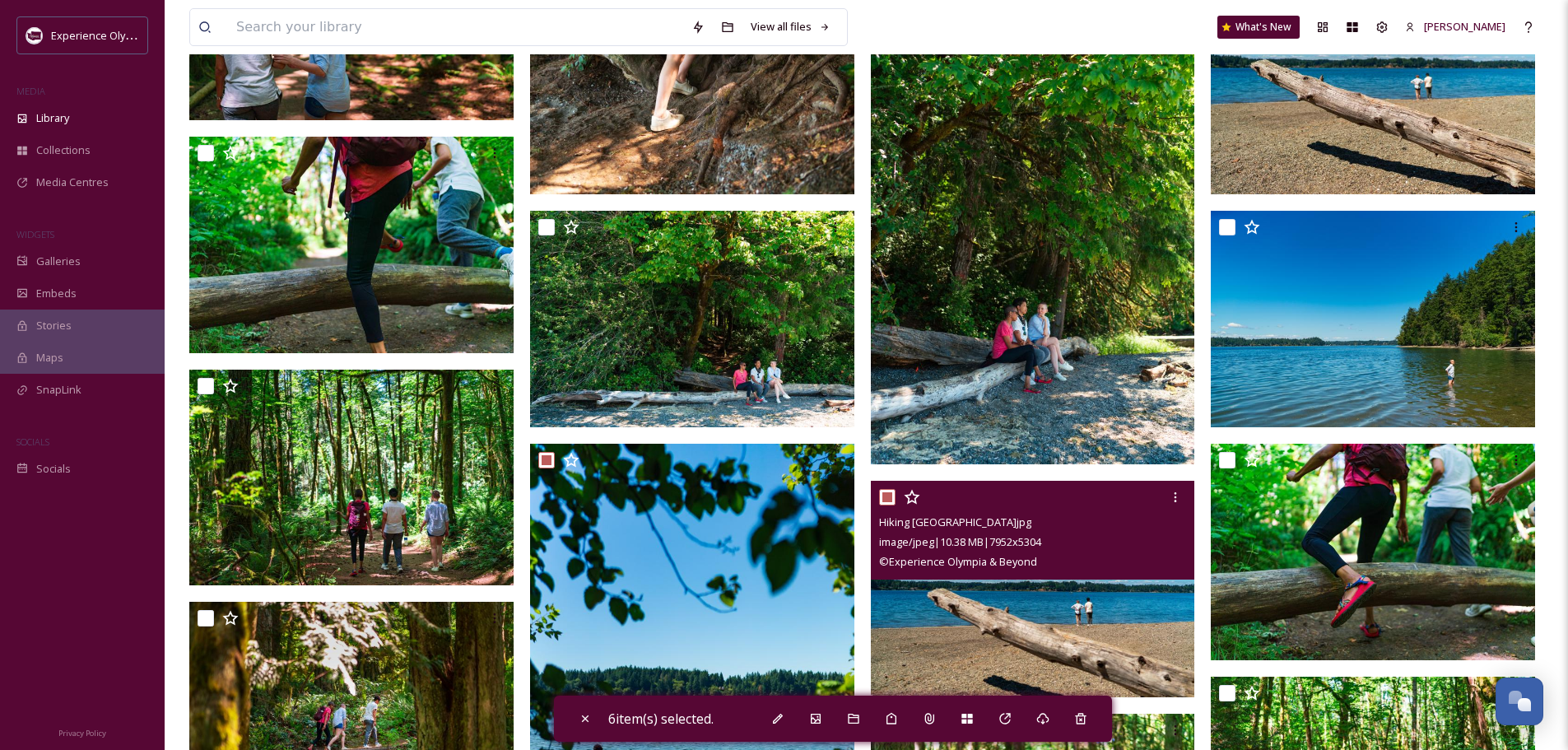
scroll to position [1730, 0]
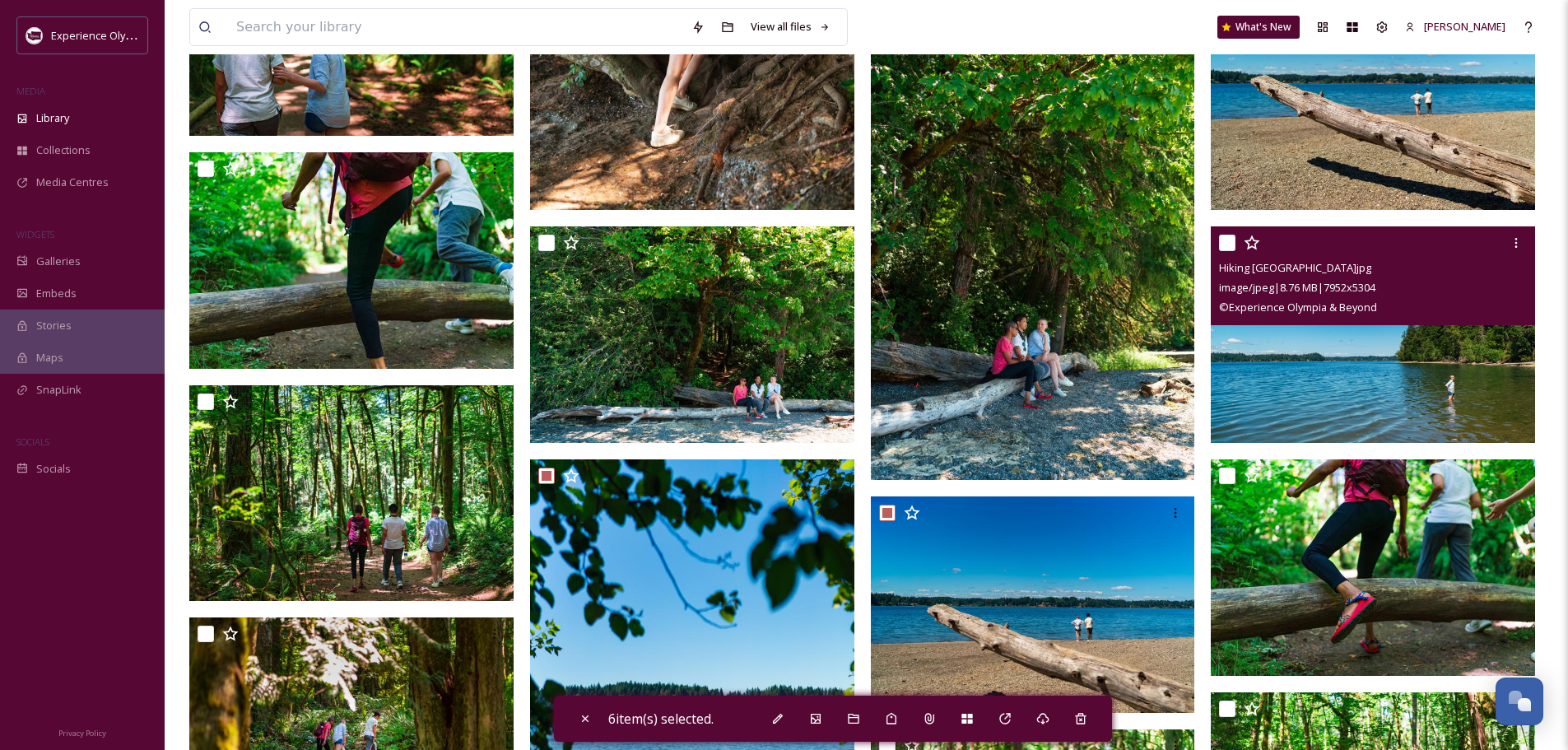
click at [1227, 234] on div at bounding box center [1375, 243] width 312 height 30
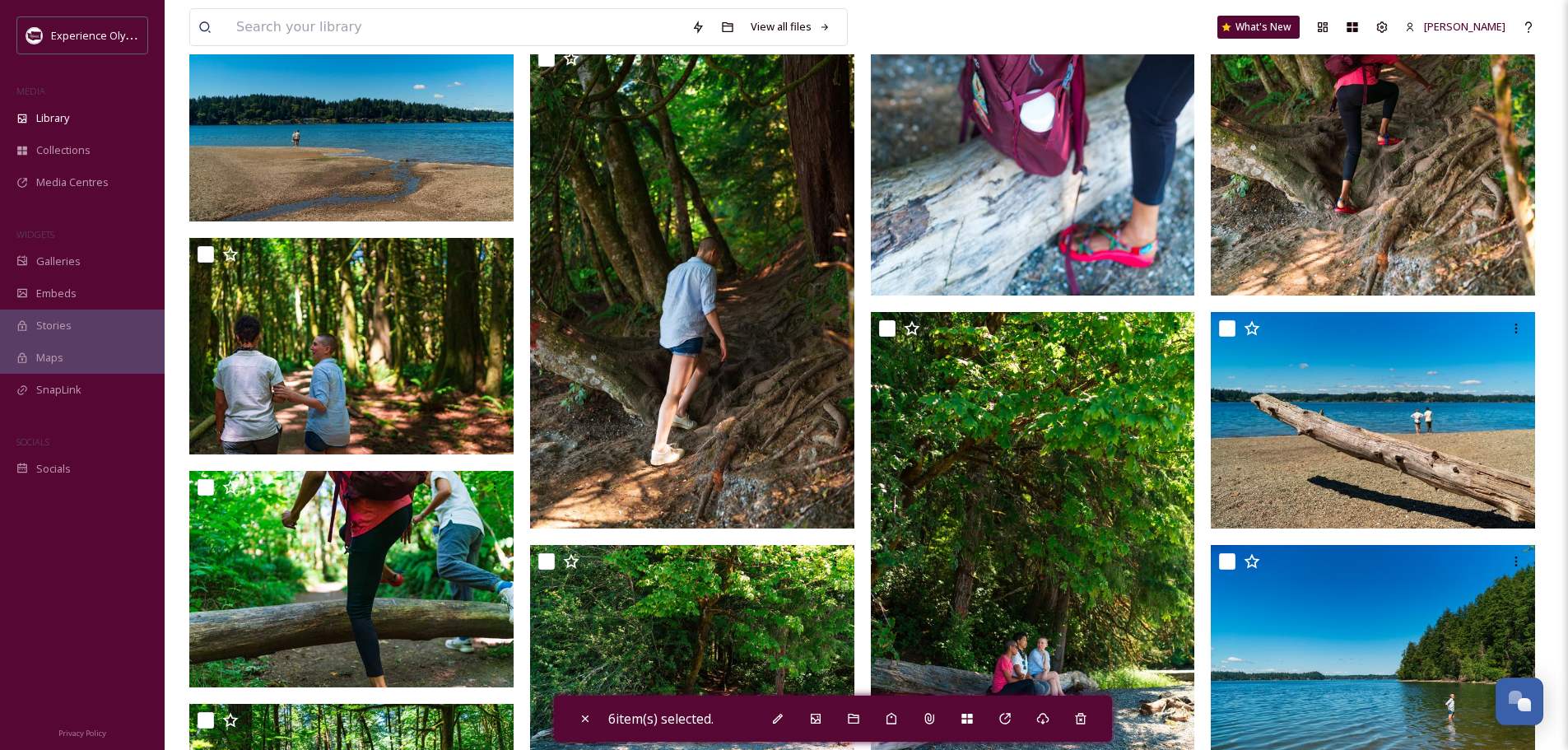
scroll to position [1402, 0]
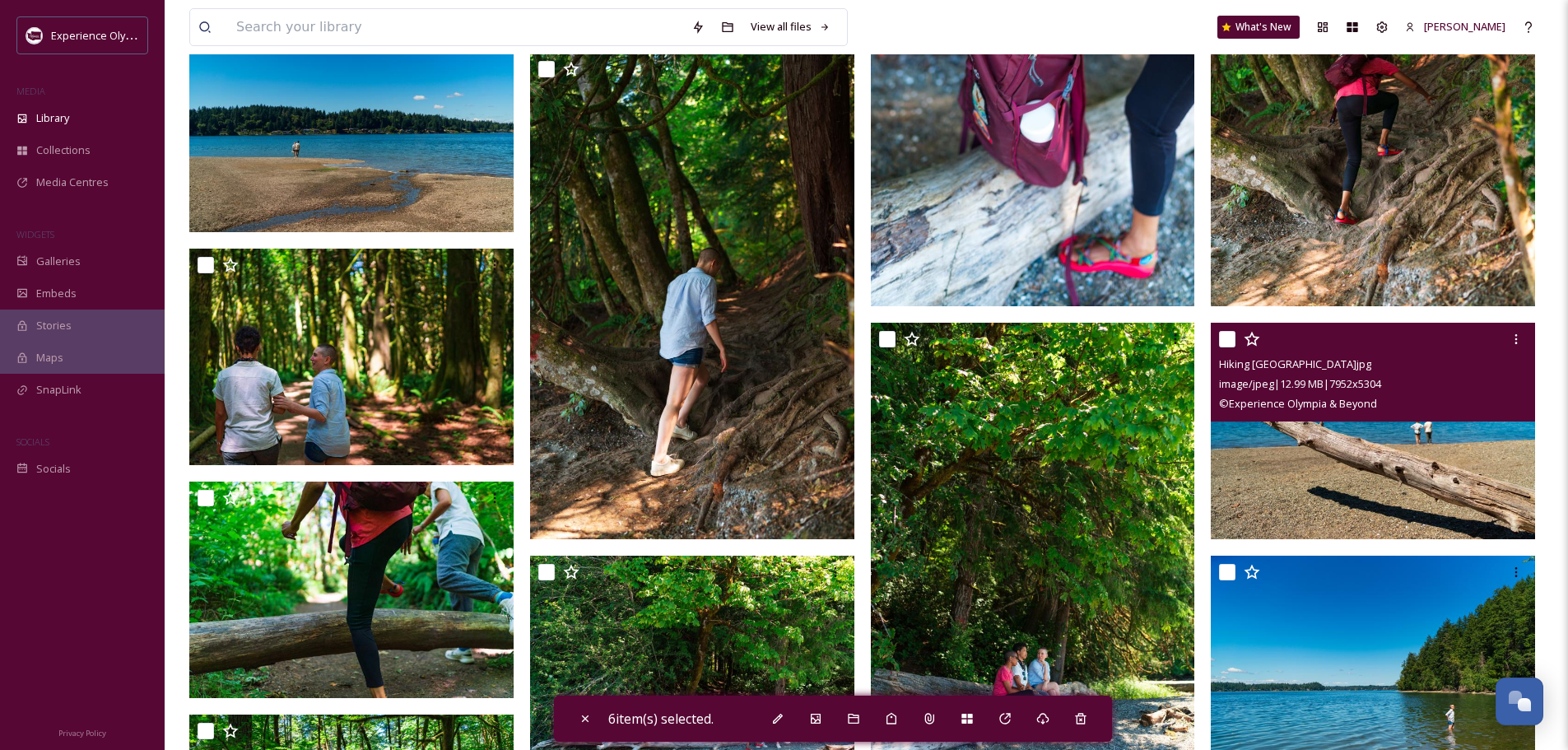
click at [1228, 334] on input "checkbox" at bounding box center [1227, 339] width 17 height 17
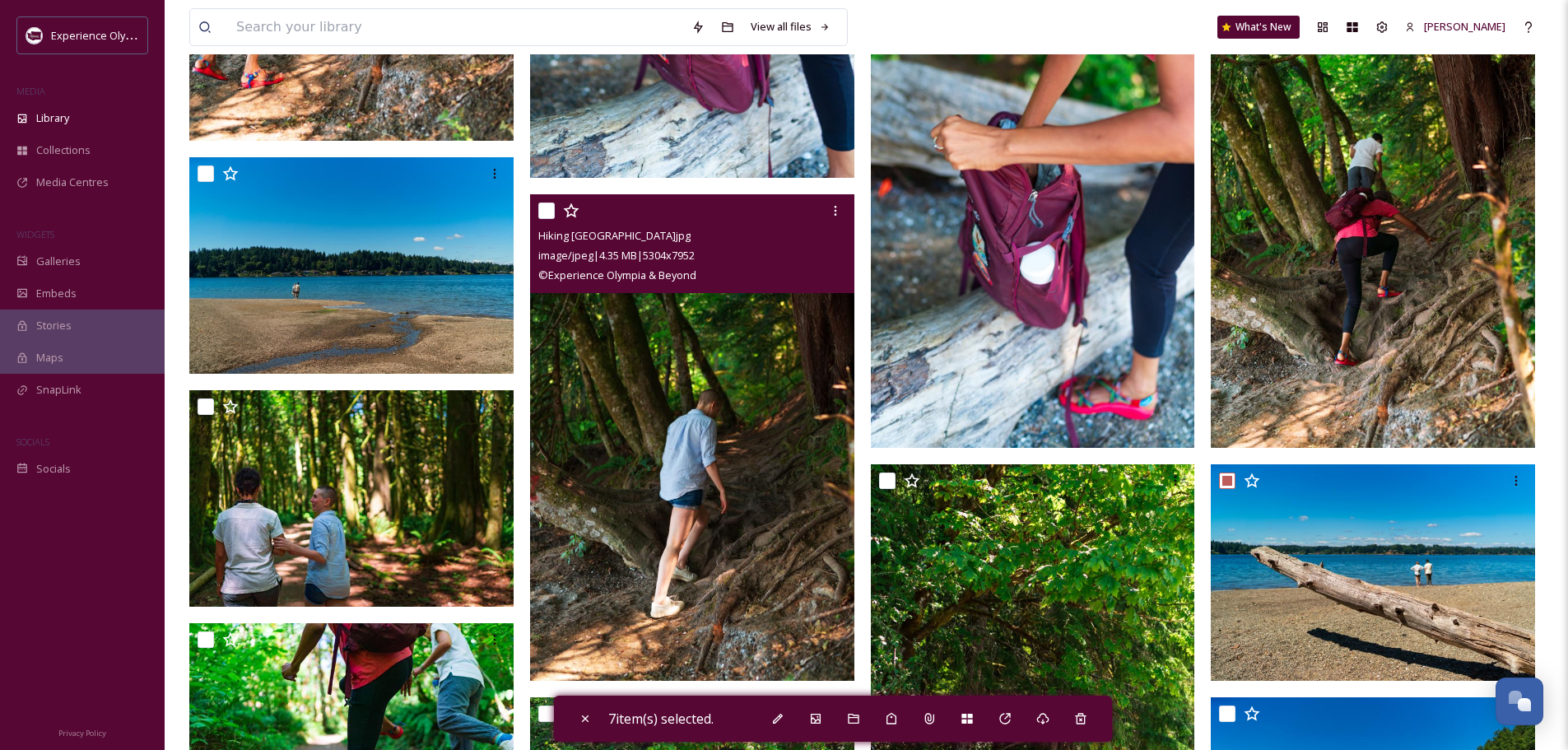
scroll to position [1155, 0]
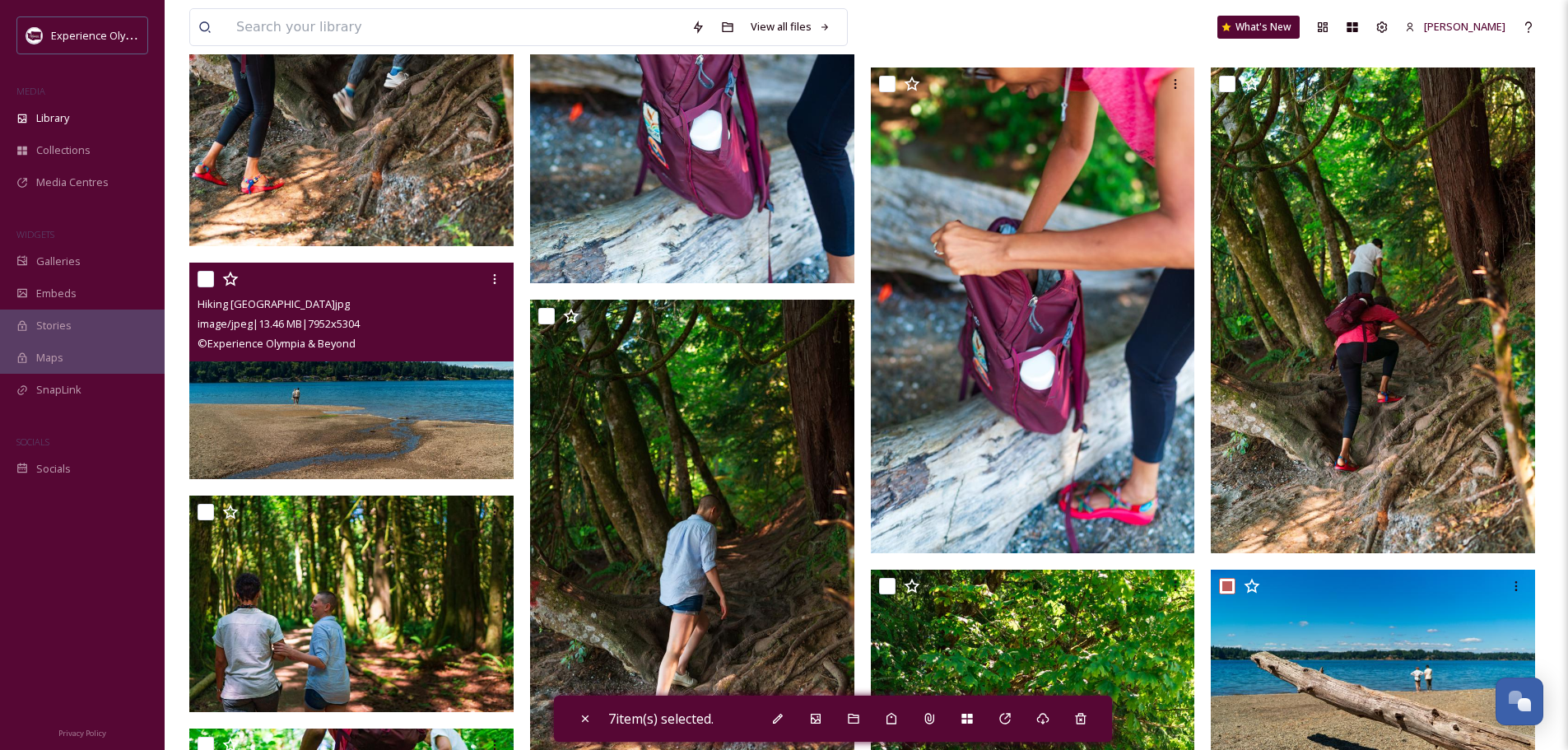
click at [202, 276] on input "checkbox" at bounding box center [205, 279] width 17 height 17
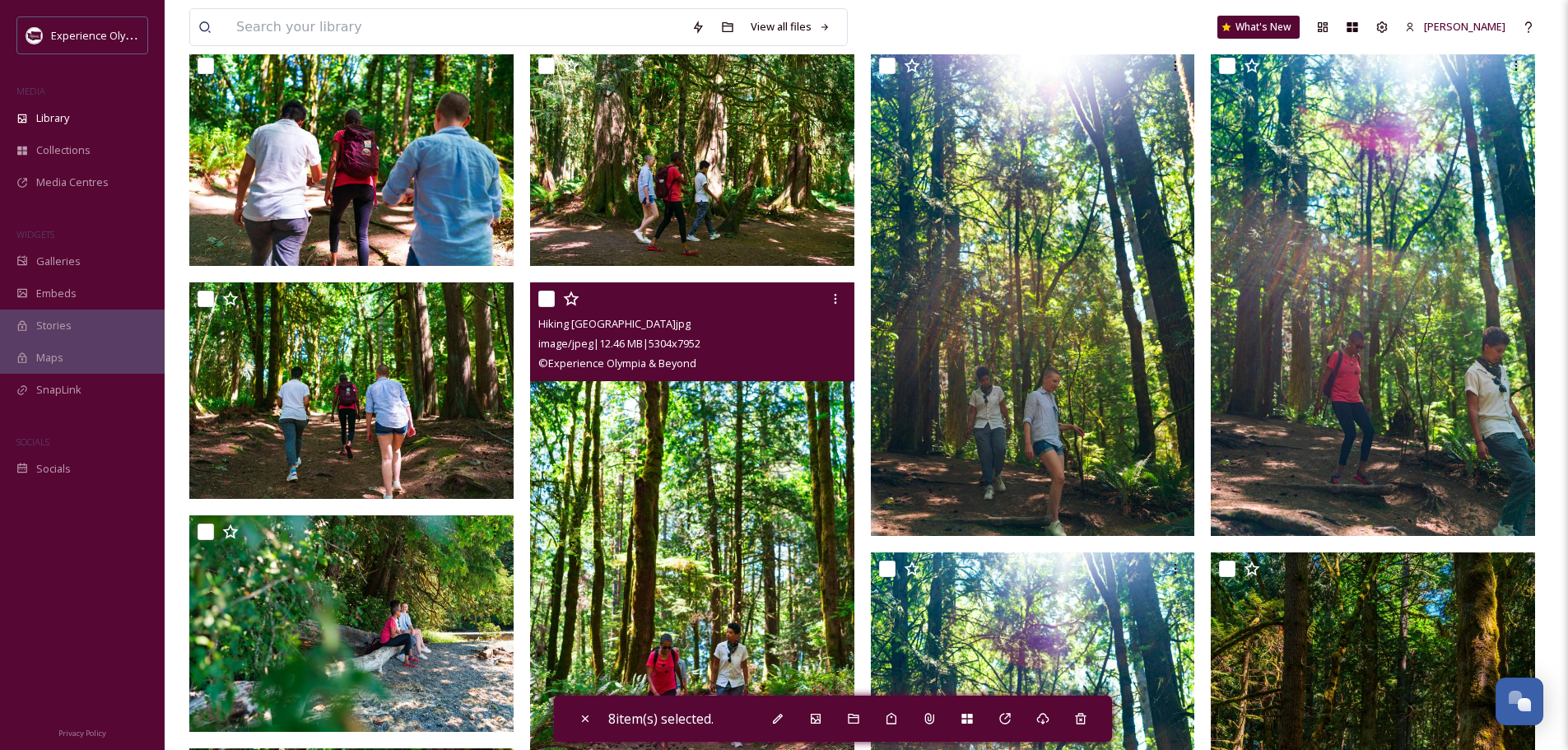
scroll to position [0, 0]
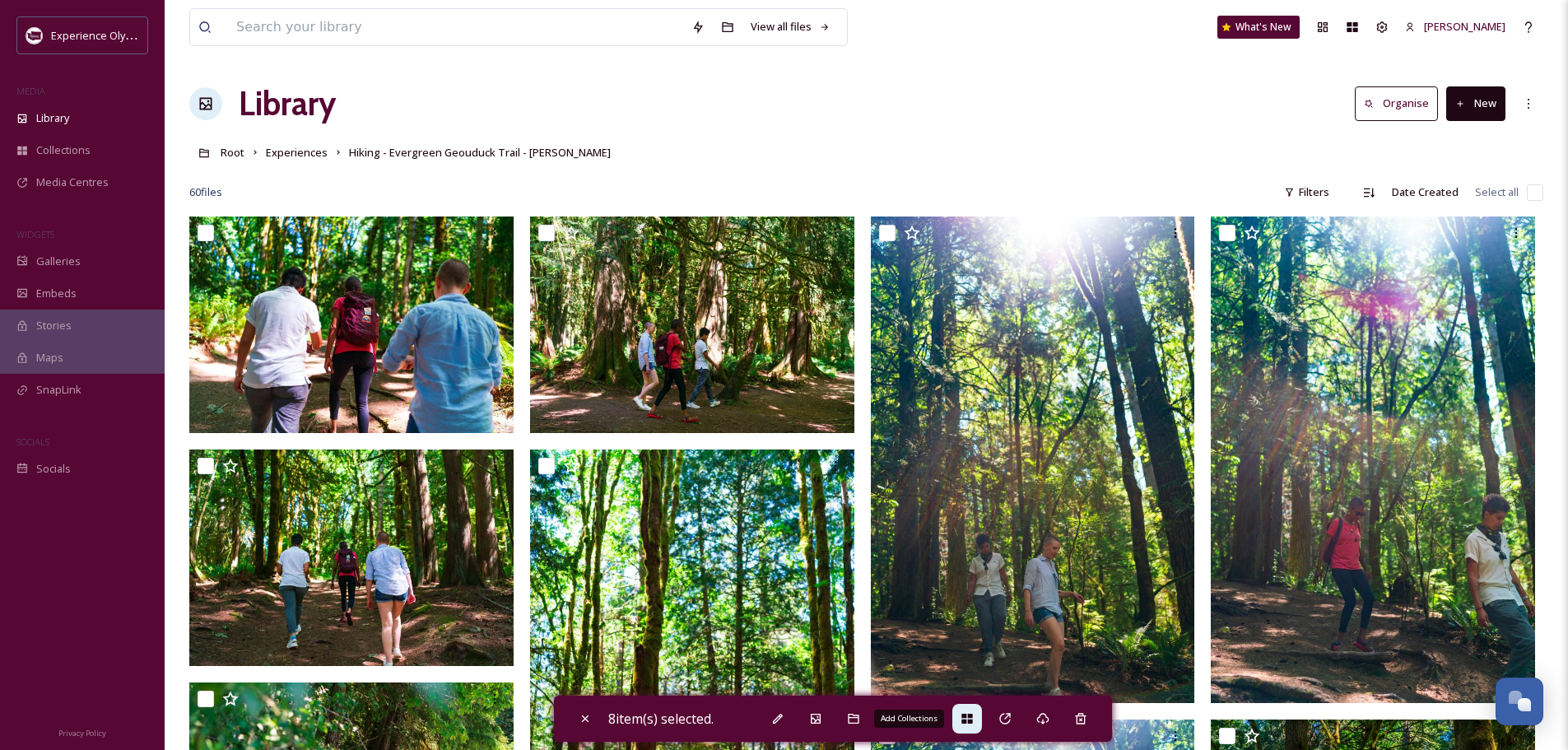
click at [974, 724] on icon at bounding box center [967, 718] width 13 height 13
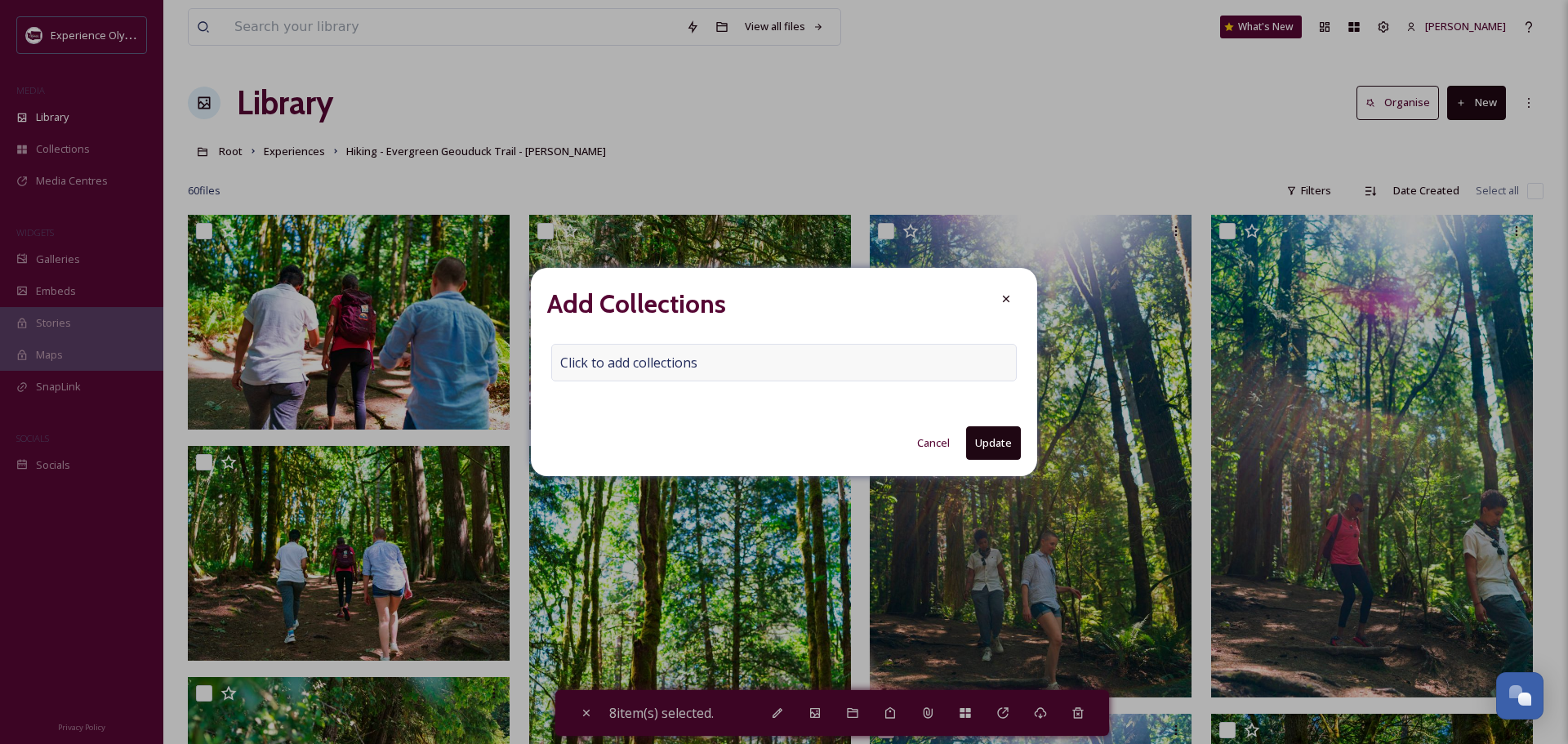
click at [605, 360] on span "Click to add collections" at bounding box center [629, 362] width 137 height 20
click at [594, 362] on input at bounding box center [642, 362] width 180 height 36
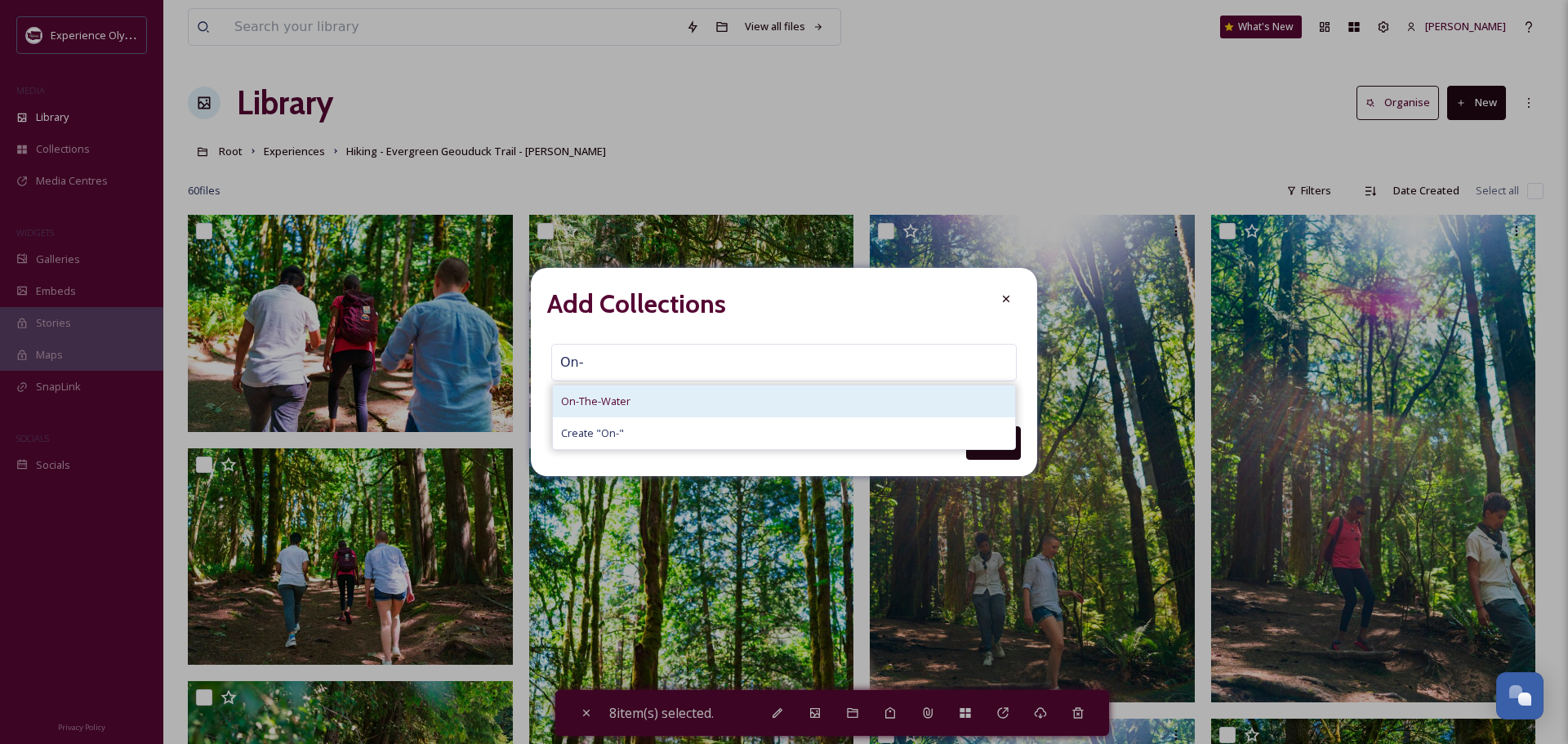
click at [594, 396] on span "On-The-Water" at bounding box center [596, 402] width 70 height 16
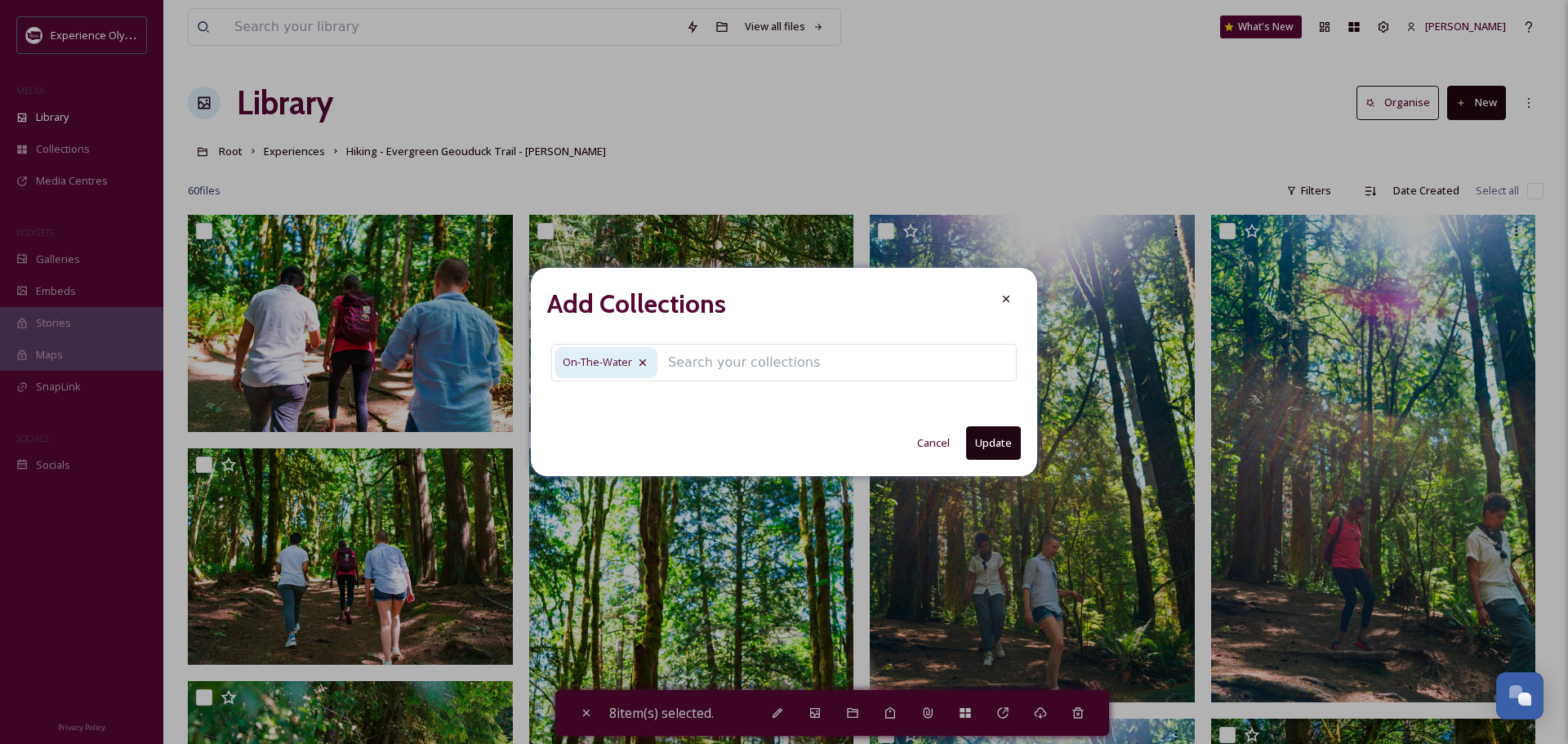
click at [1000, 437] on button "Update" at bounding box center [993, 442] width 55 height 34
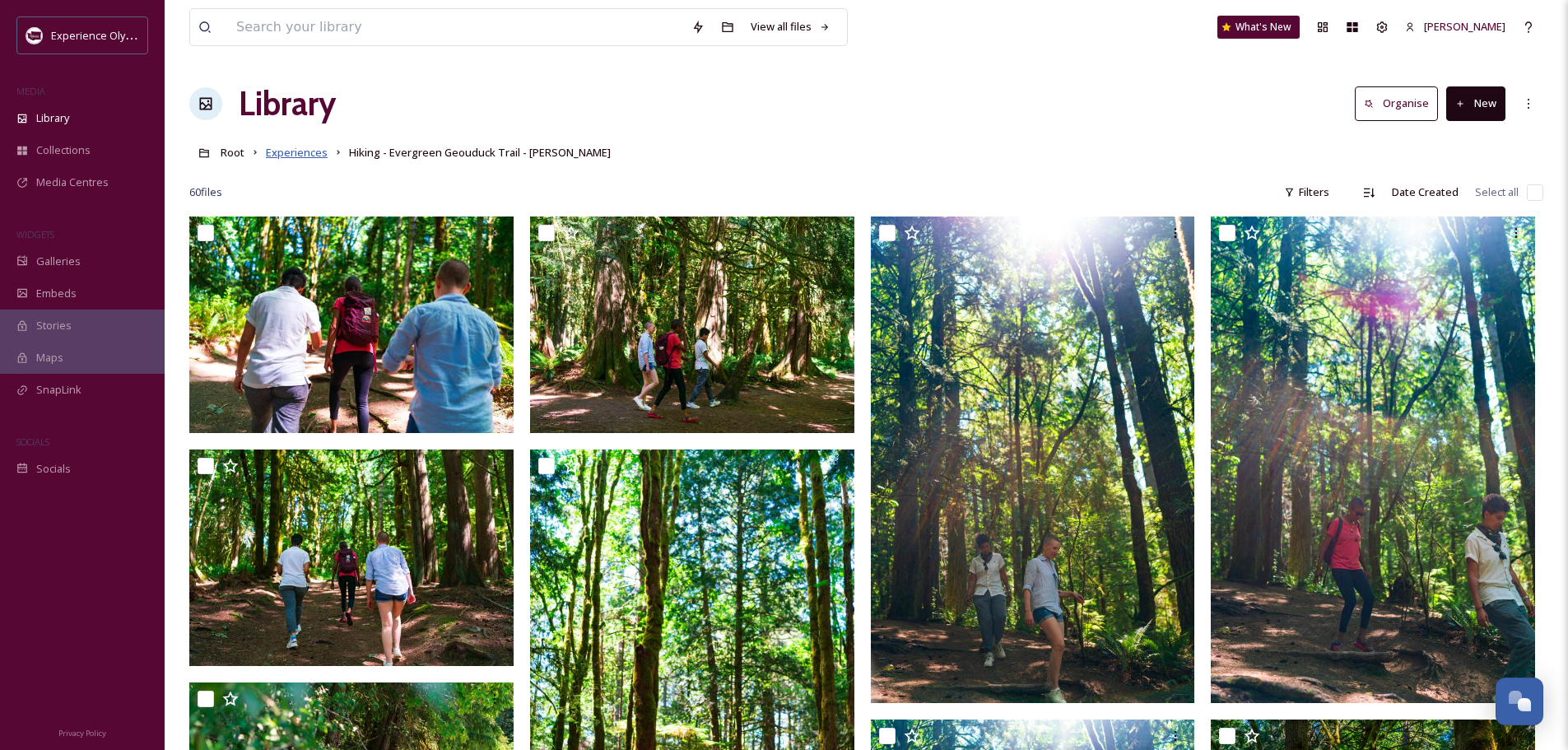
click at [280, 150] on span "Experiences" at bounding box center [296, 152] width 61 height 15
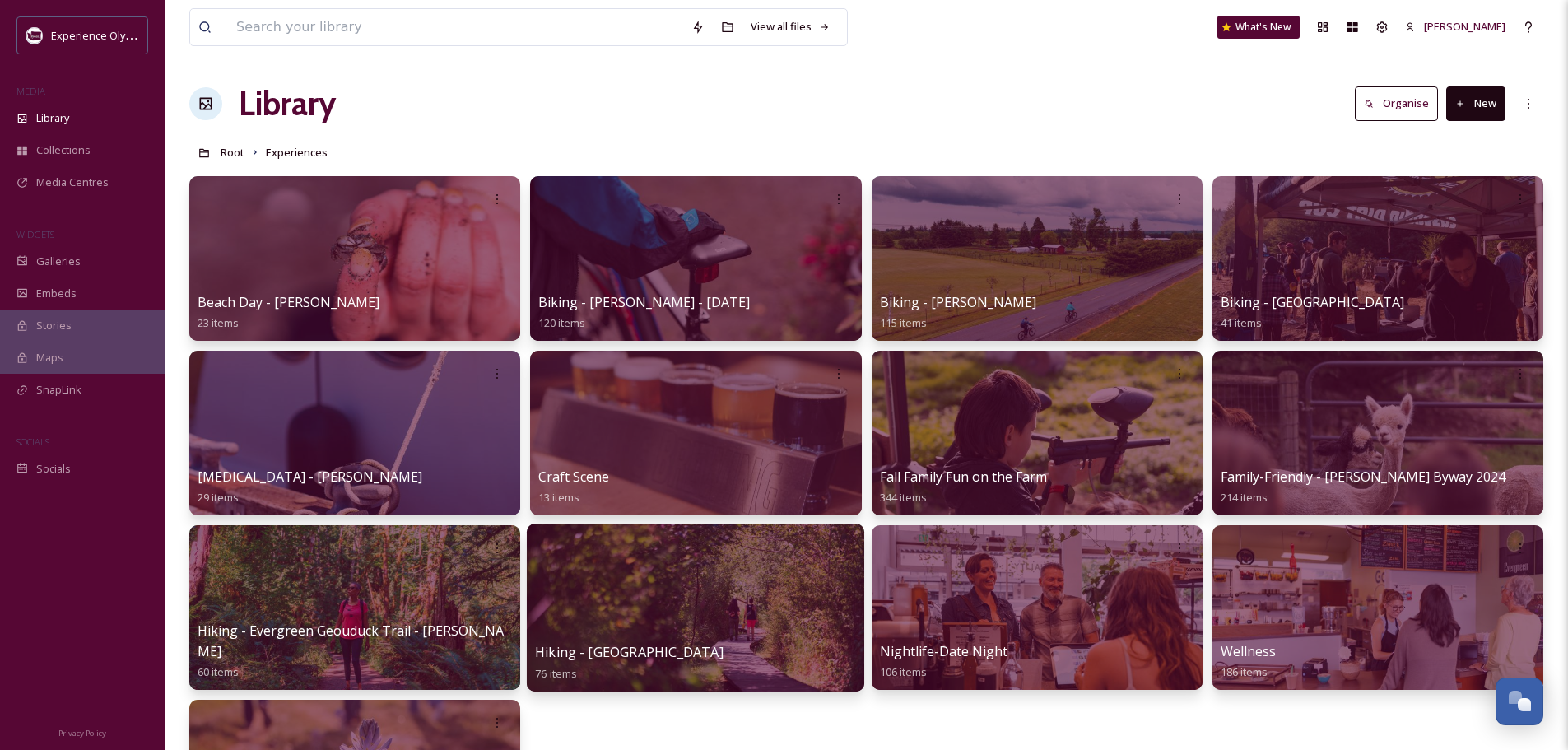
click at [713, 652] on span "Hiking - [GEOGRAPHIC_DATA]" at bounding box center [628, 652] width 188 height 18
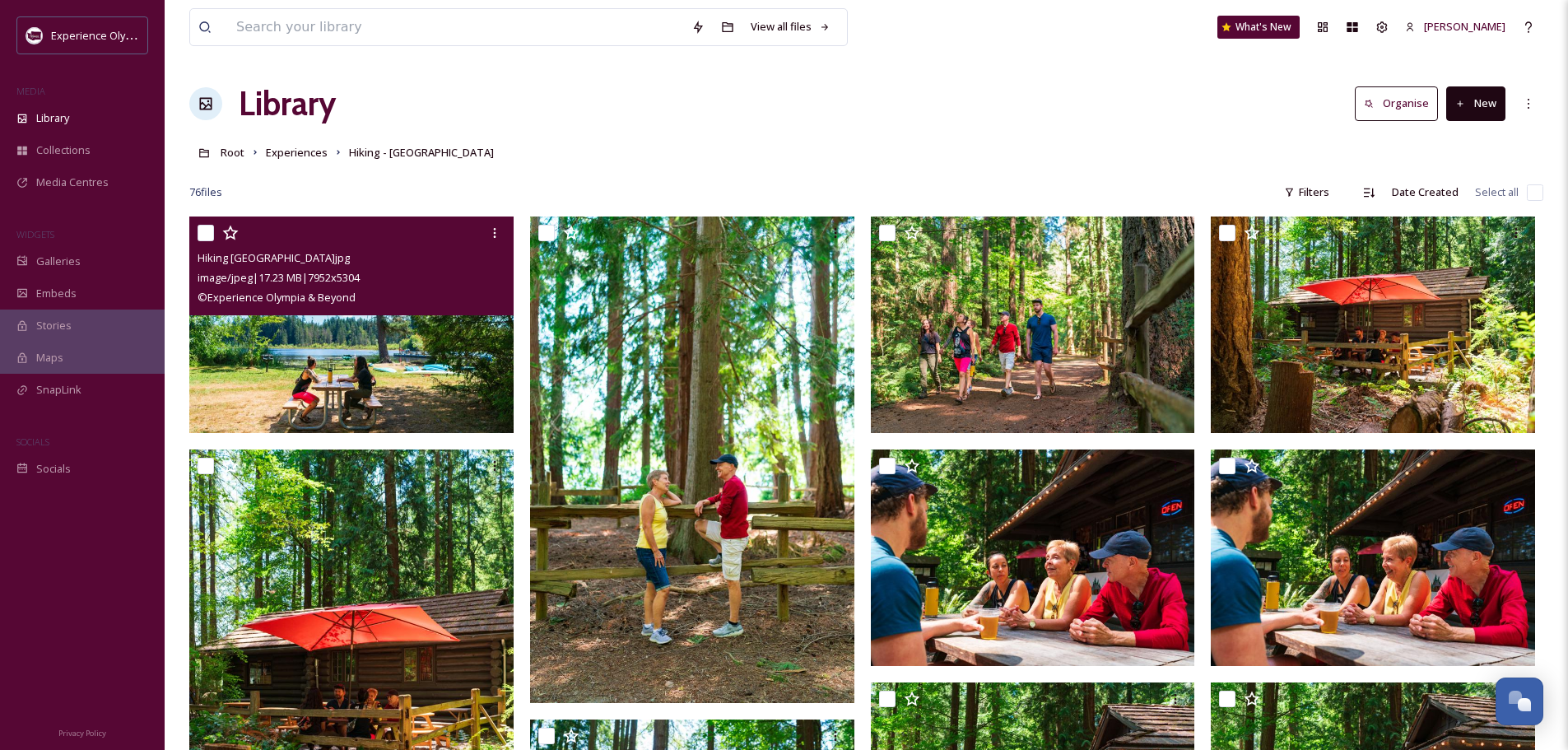
click at [205, 225] on input "checkbox" at bounding box center [205, 232] width 17 height 17
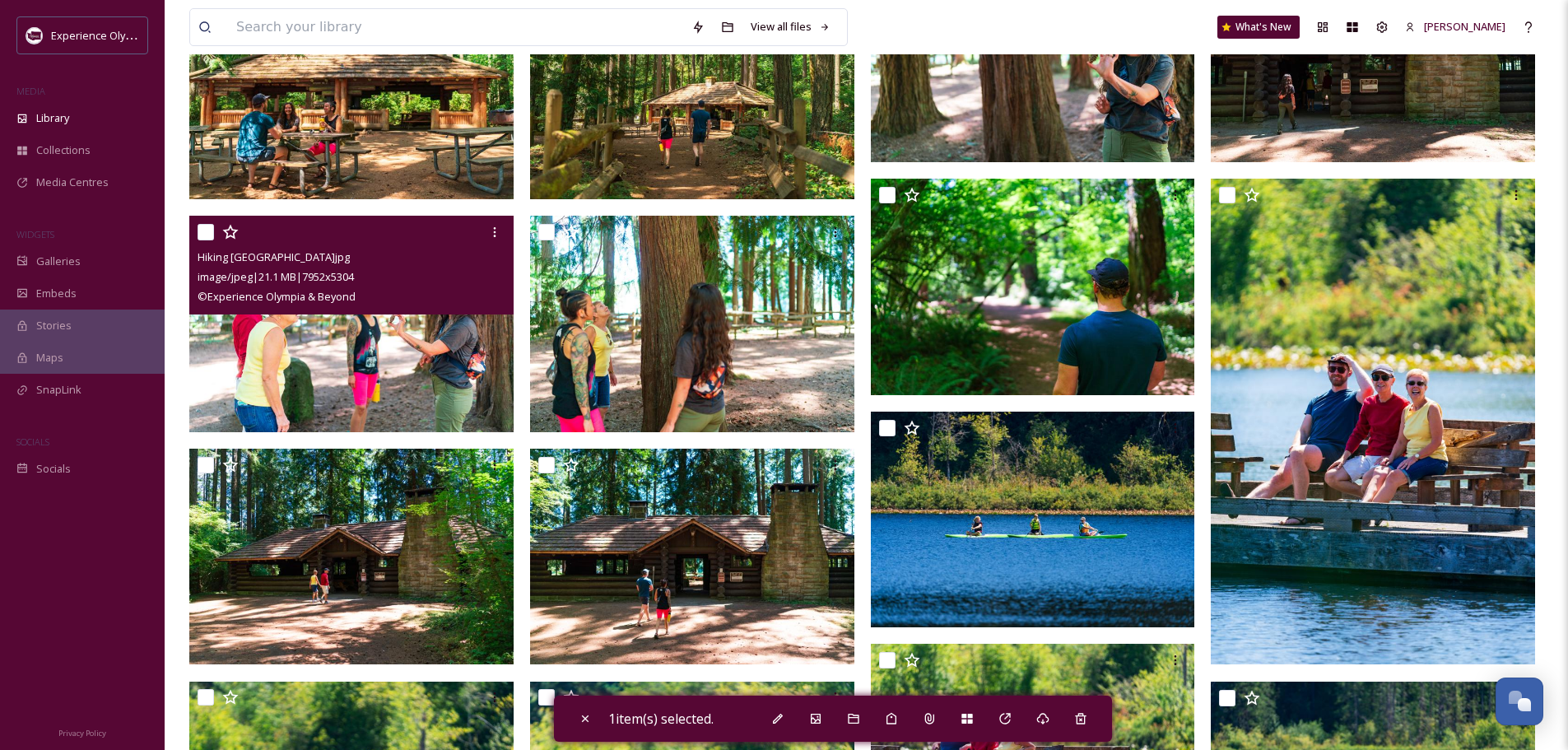
scroll to position [1728, 0]
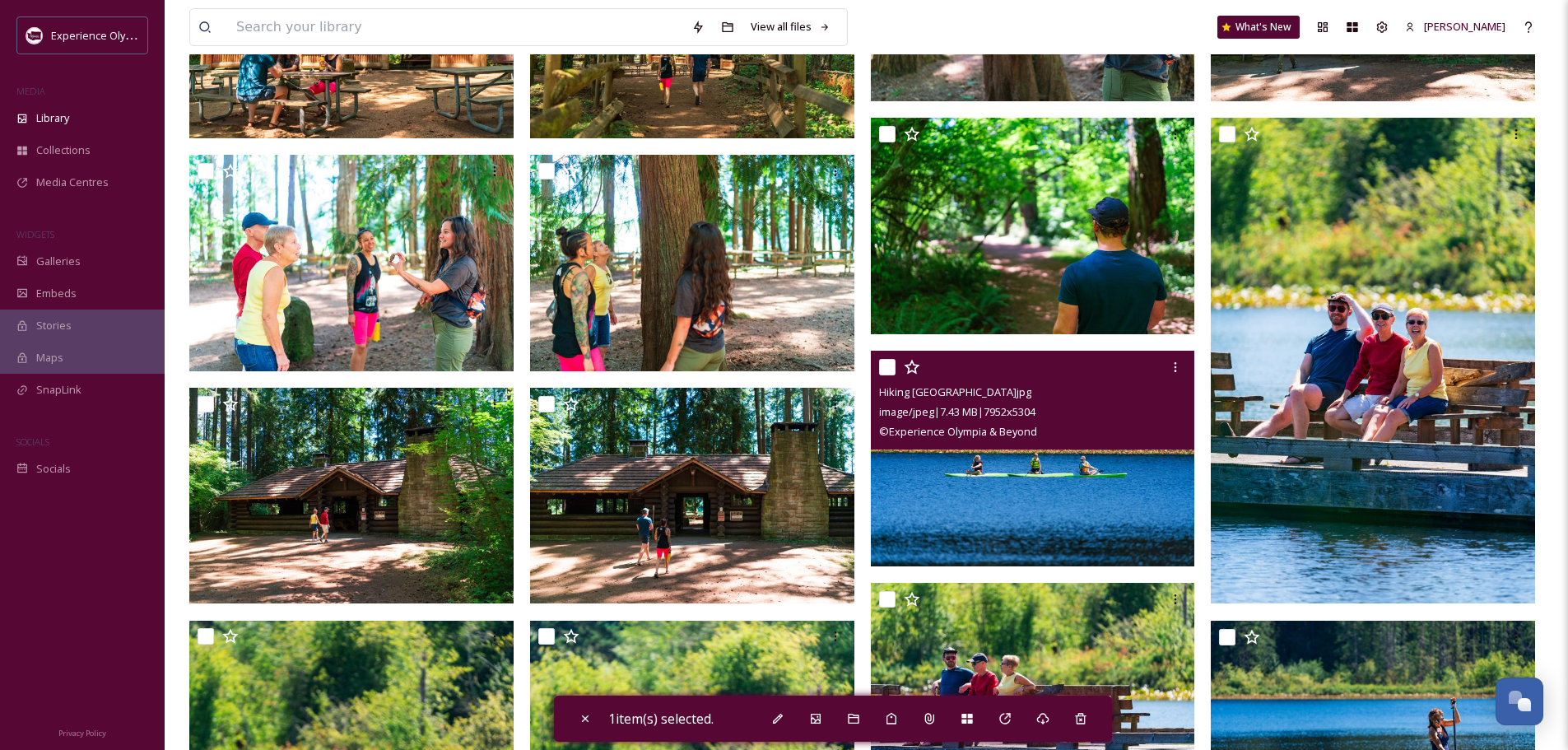
click at [886, 359] on input "checkbox" at bounding box center [887, 367] width 17 height 17
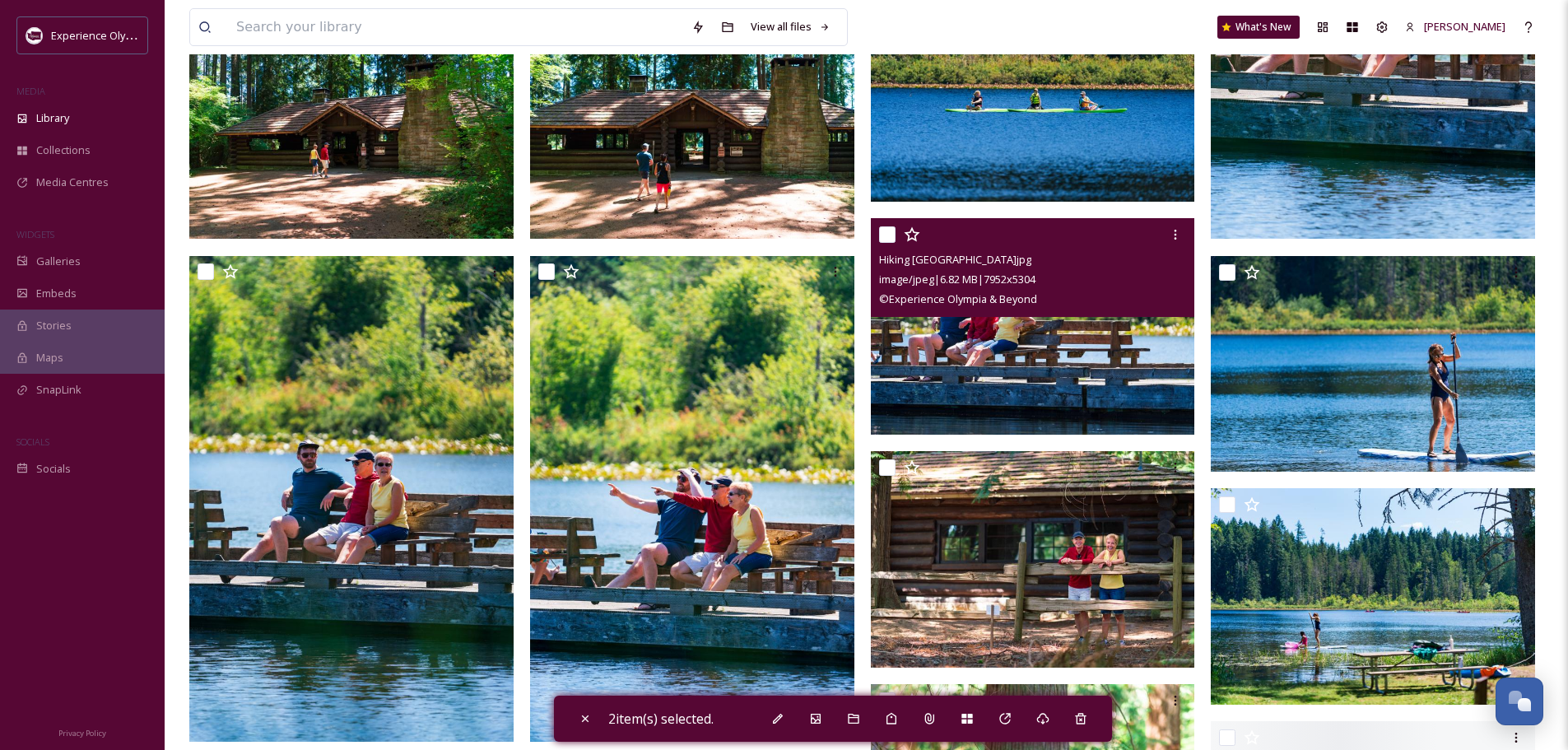
scroll to position [2140, 0]
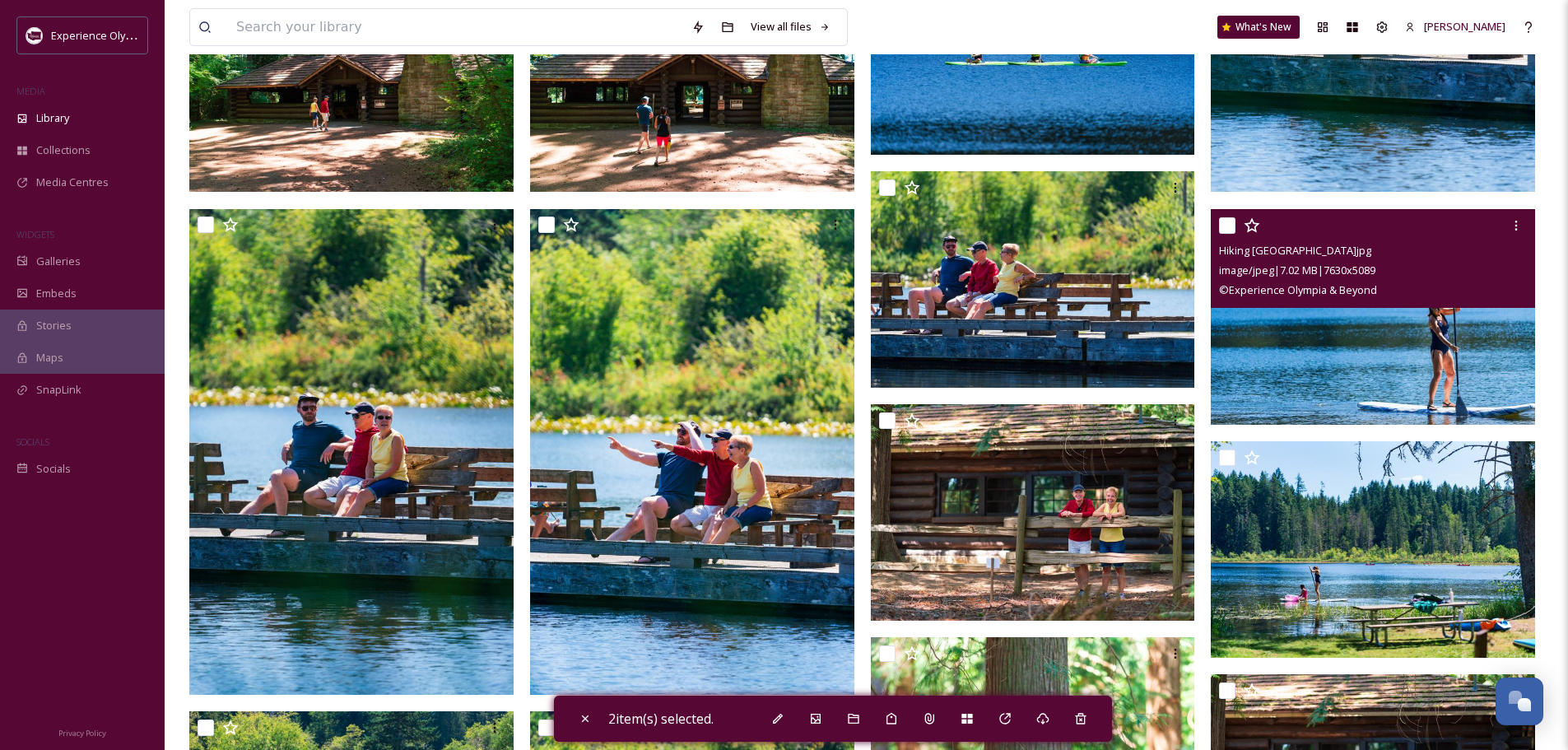
click at [1223, 224] on input "checkbox" at bounding box center [1227, 225] width 17 height 17
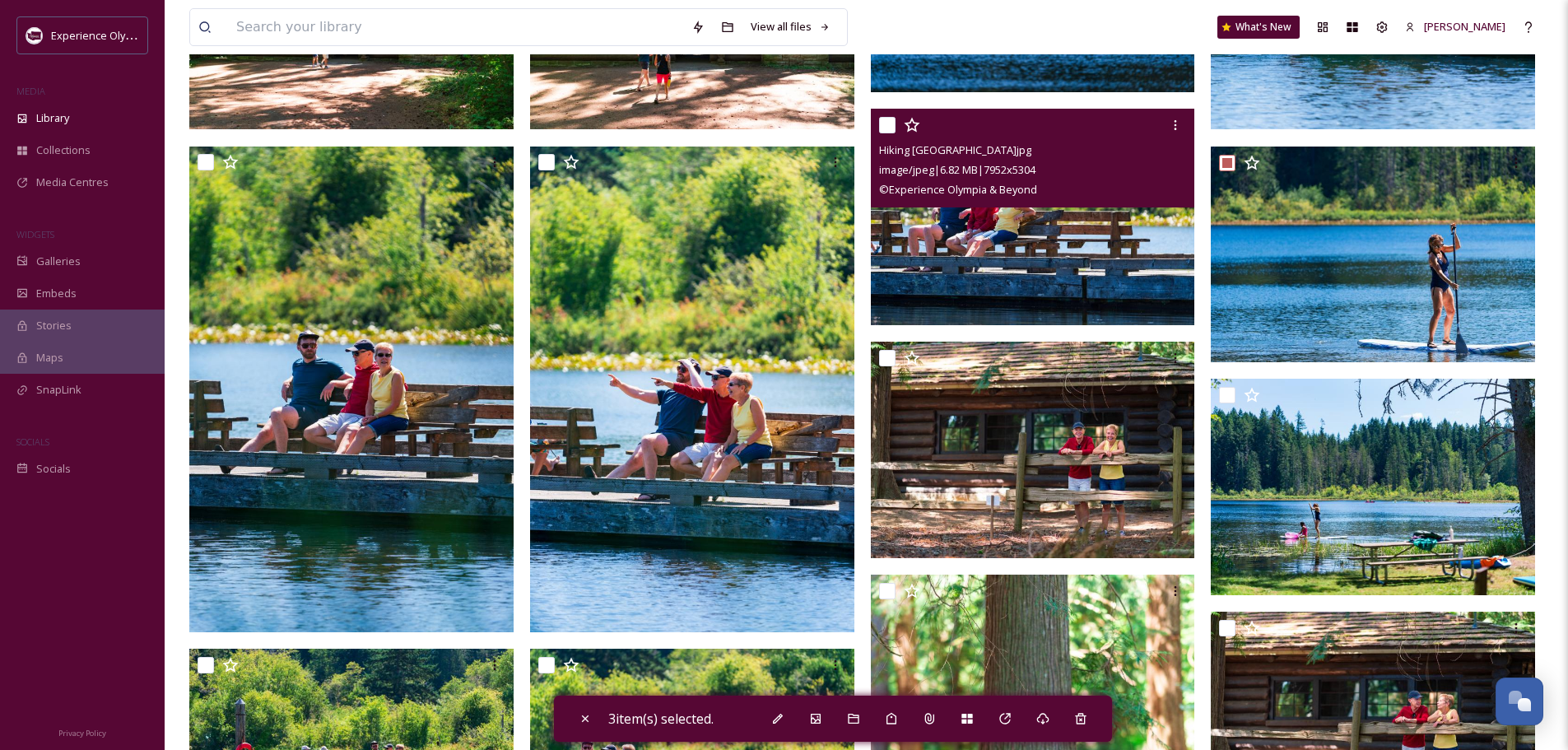
scroll to position [2304, 0]
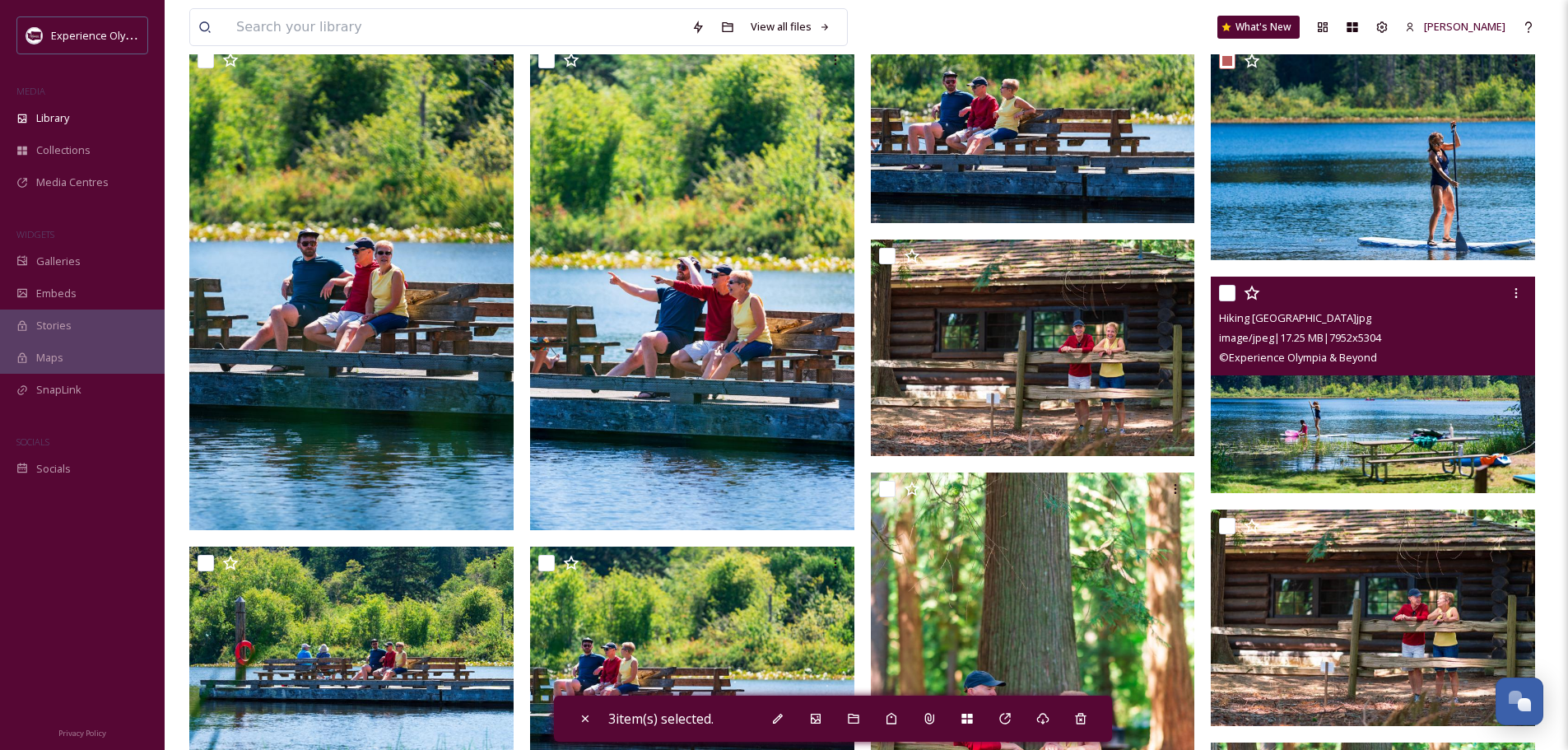
click at [1224, 291] on input "checkbox" at bounding box center [1227, 293] width 17 height 17
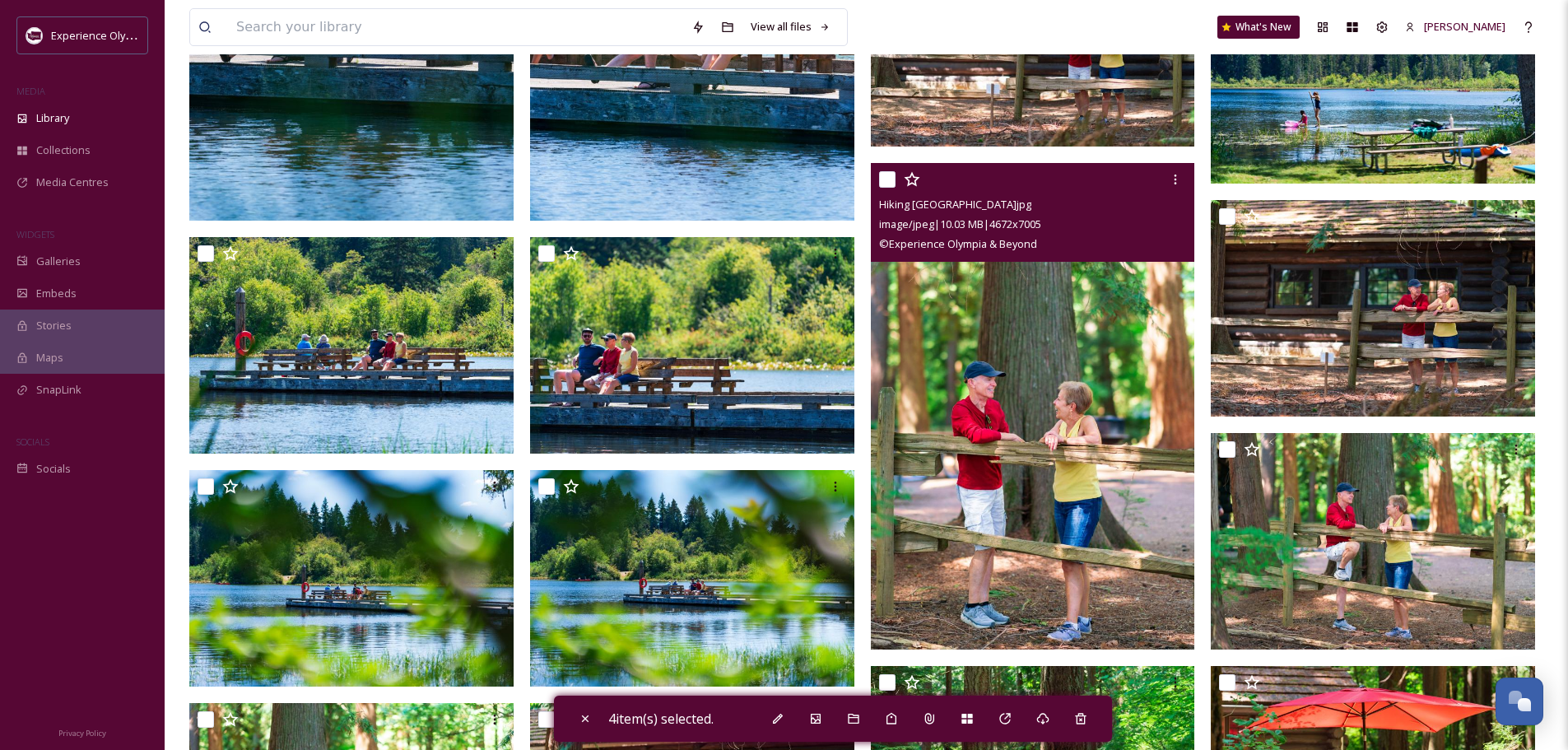
scroll to position [2634, 0]
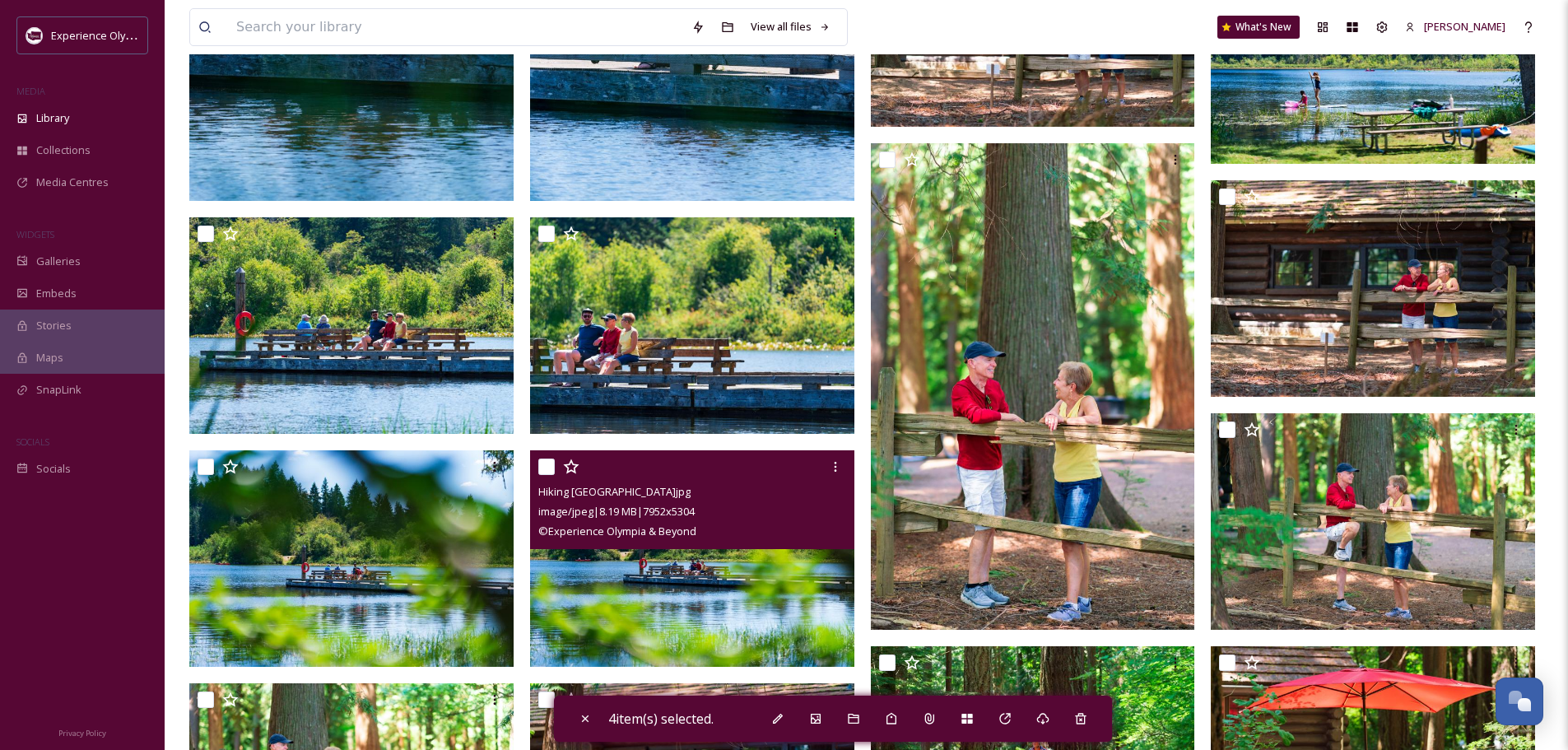
click at [552, 465] on input "checkbox" at bounding box center [546, 466] width 17 height 17
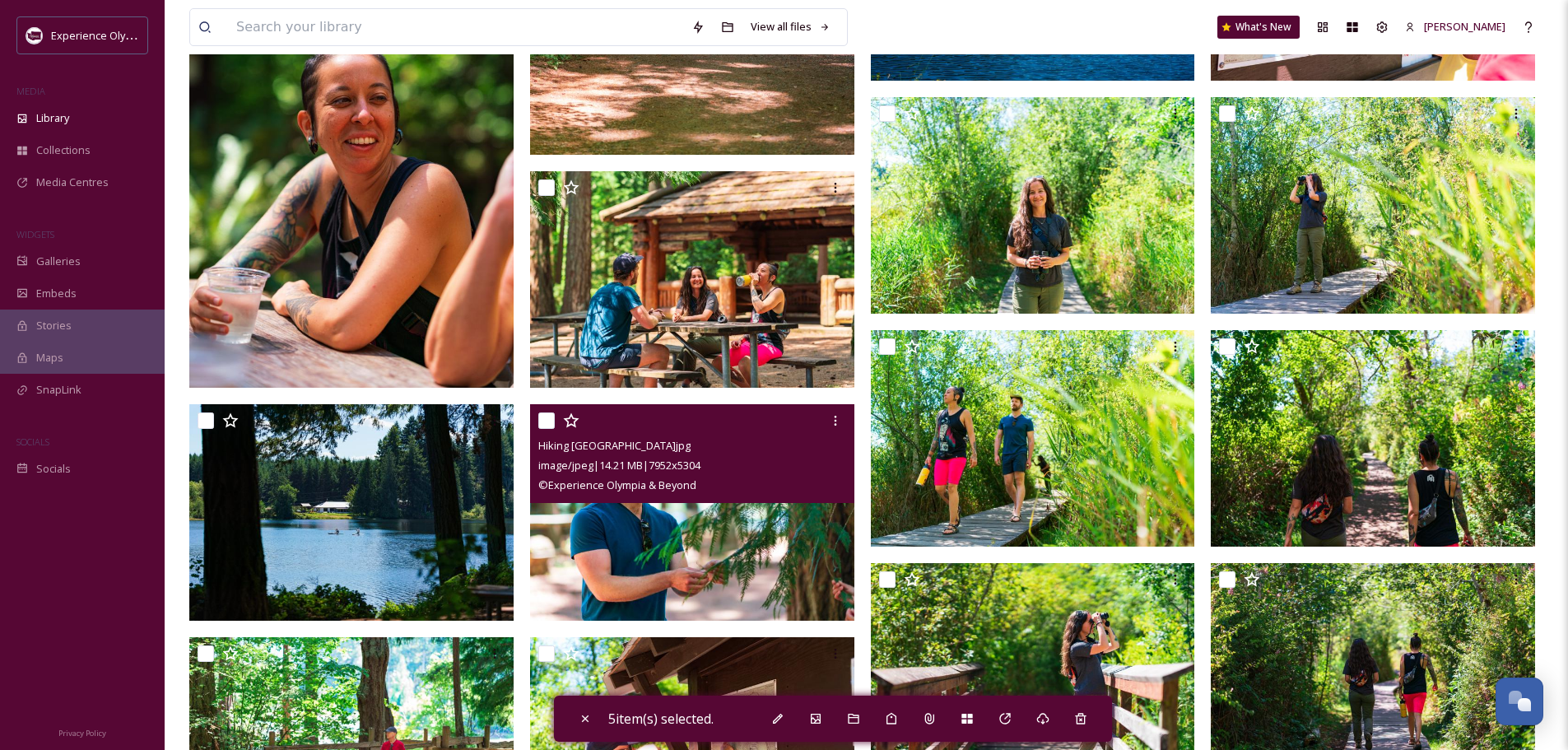
scroll to position [4032, 0]
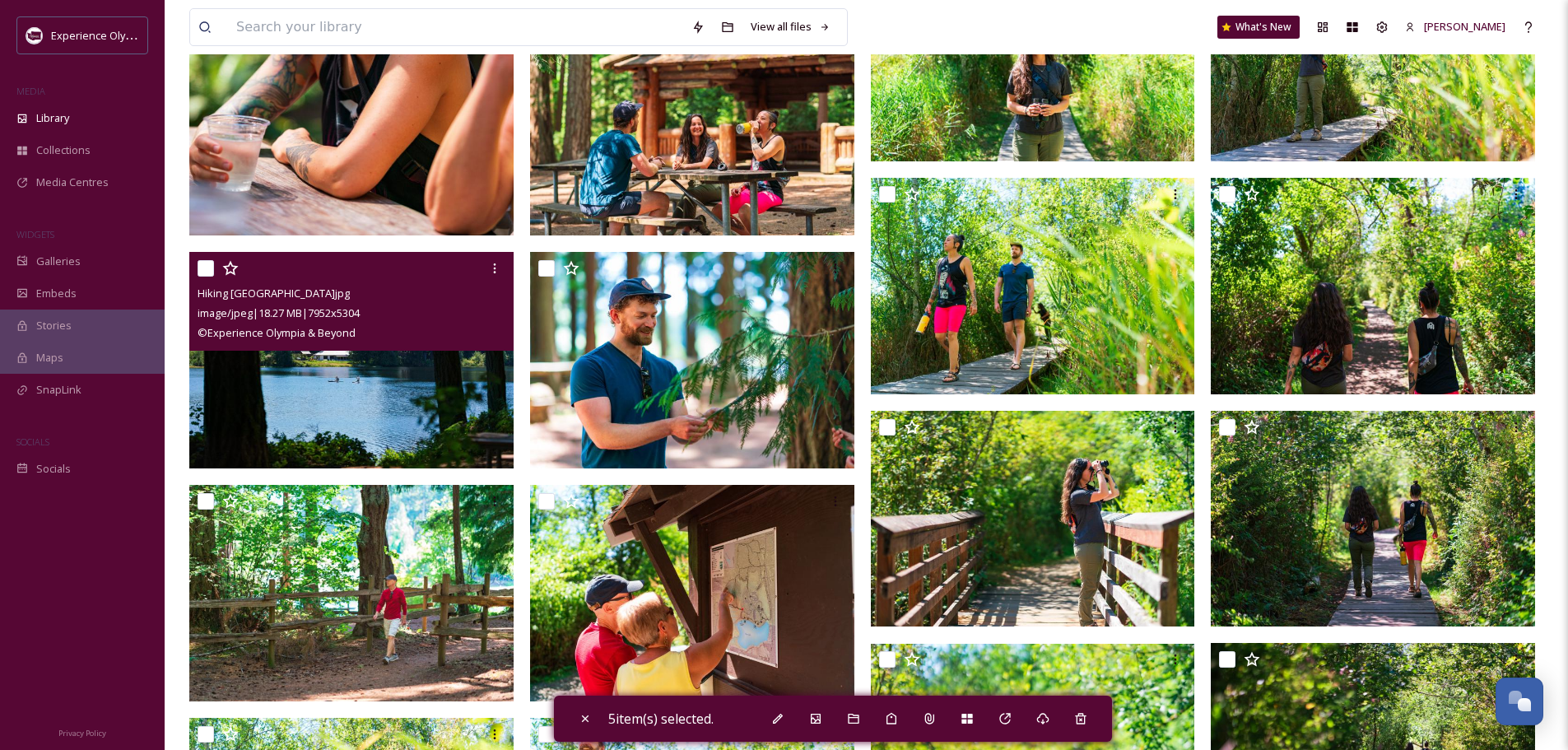
click at [202, 264] on input "checkbox" at bounding box center [205, 268] width 17 height 17
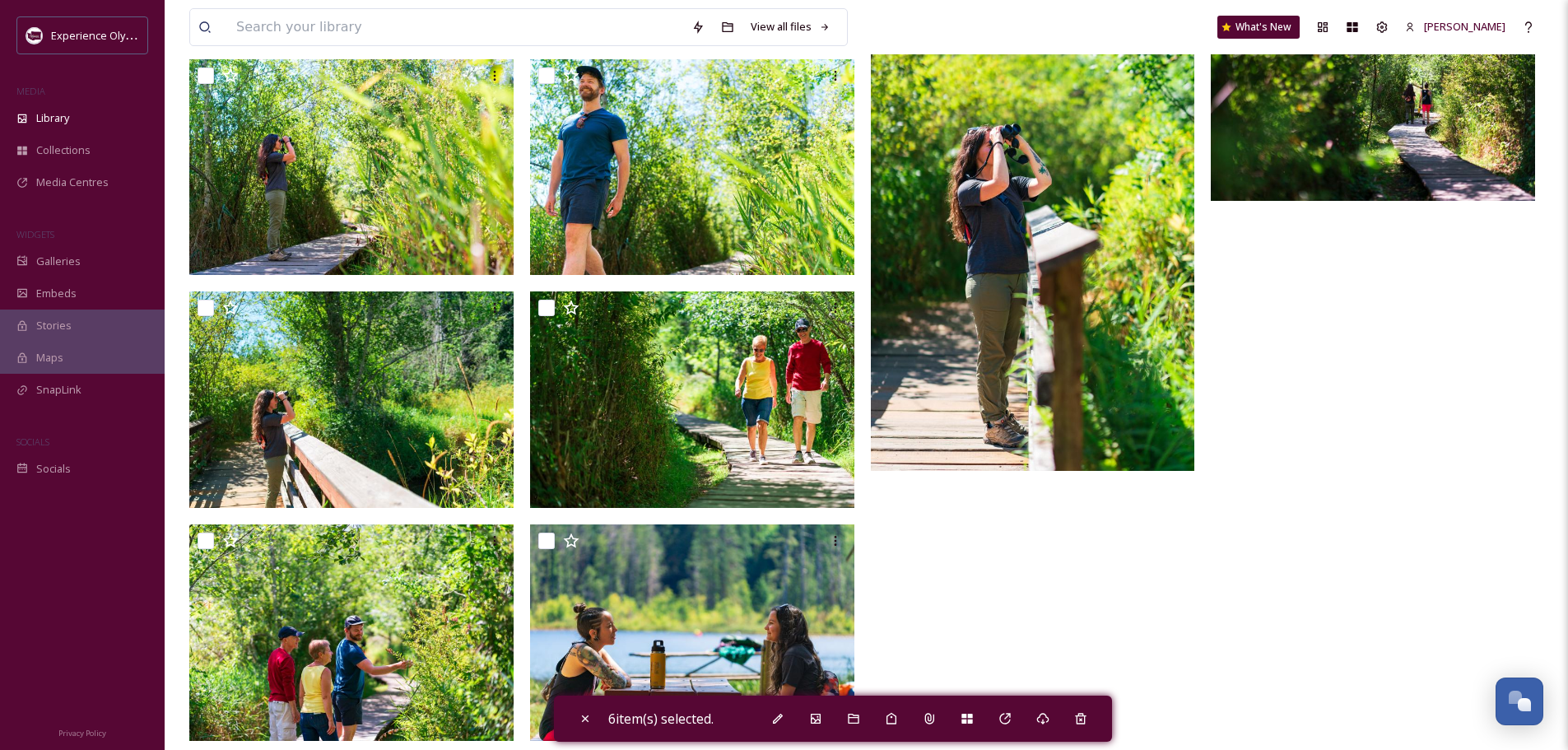
scroll to position [4709, 0]
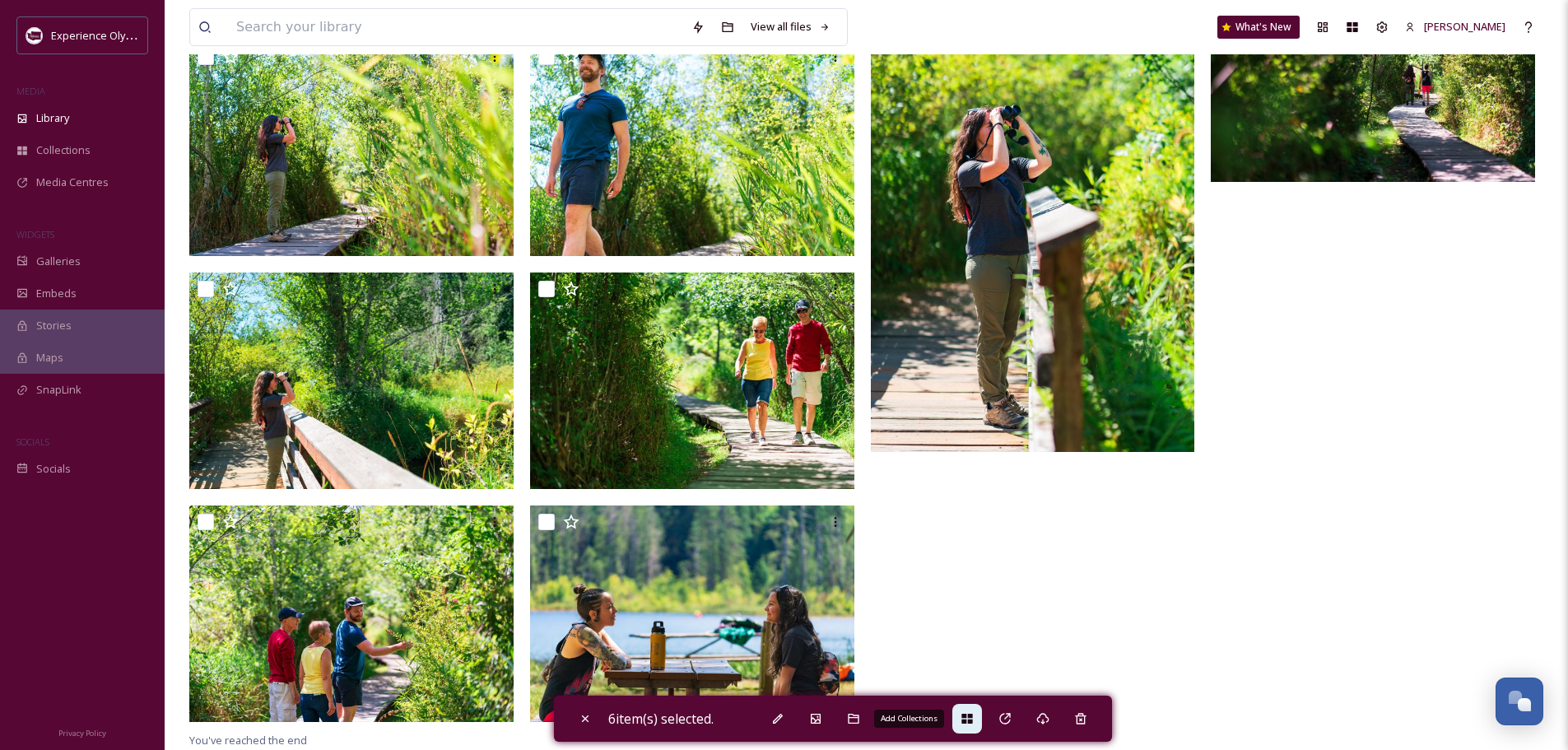
click at [974, 718] on icon at bounding box center [967, 718] width 13 height 13
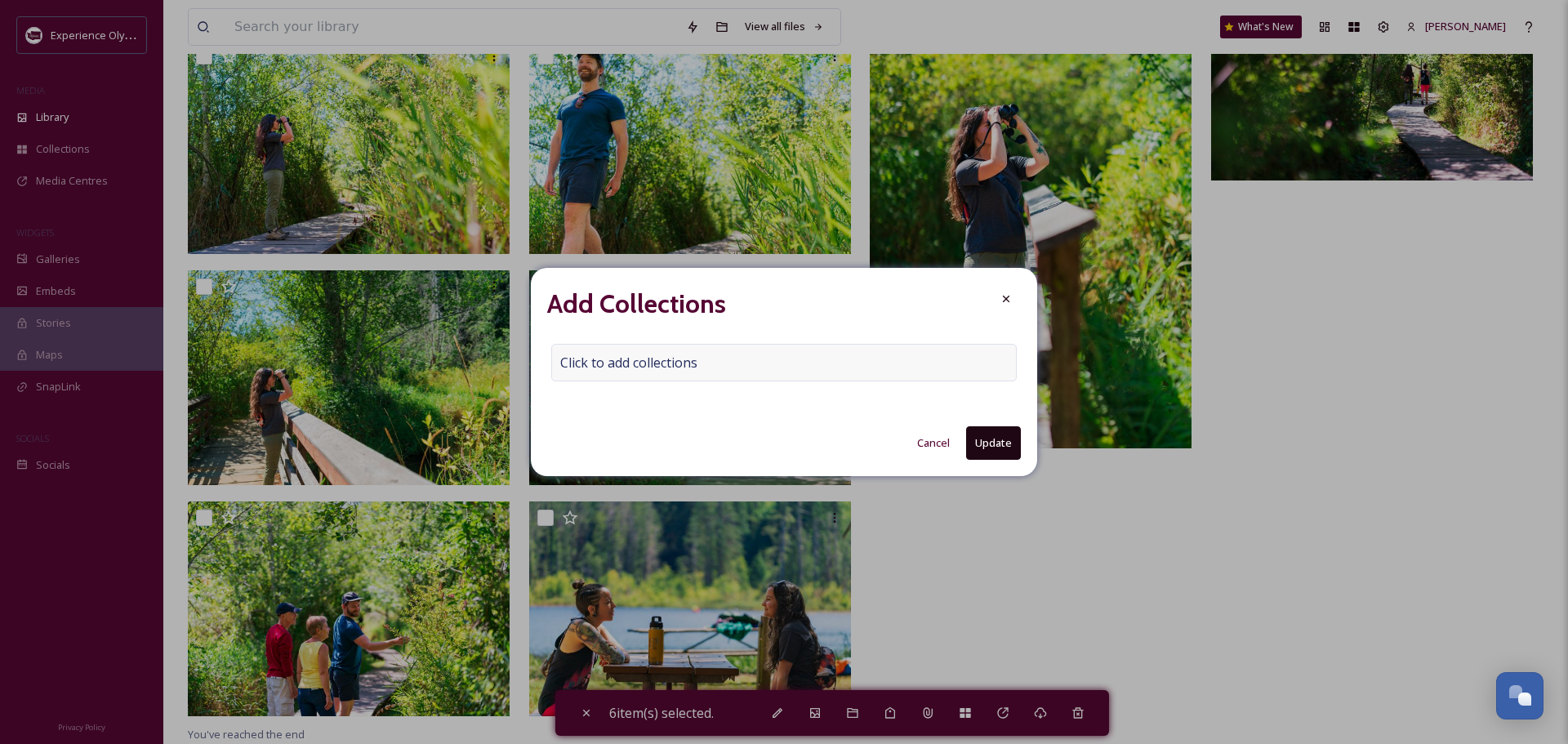
click at [611, 357] on span "Click to add collections" at bounding box center [629, 362] width 137 height 20
click at [571, 362] on input at bounding box center [642, 362] width 180 height 36
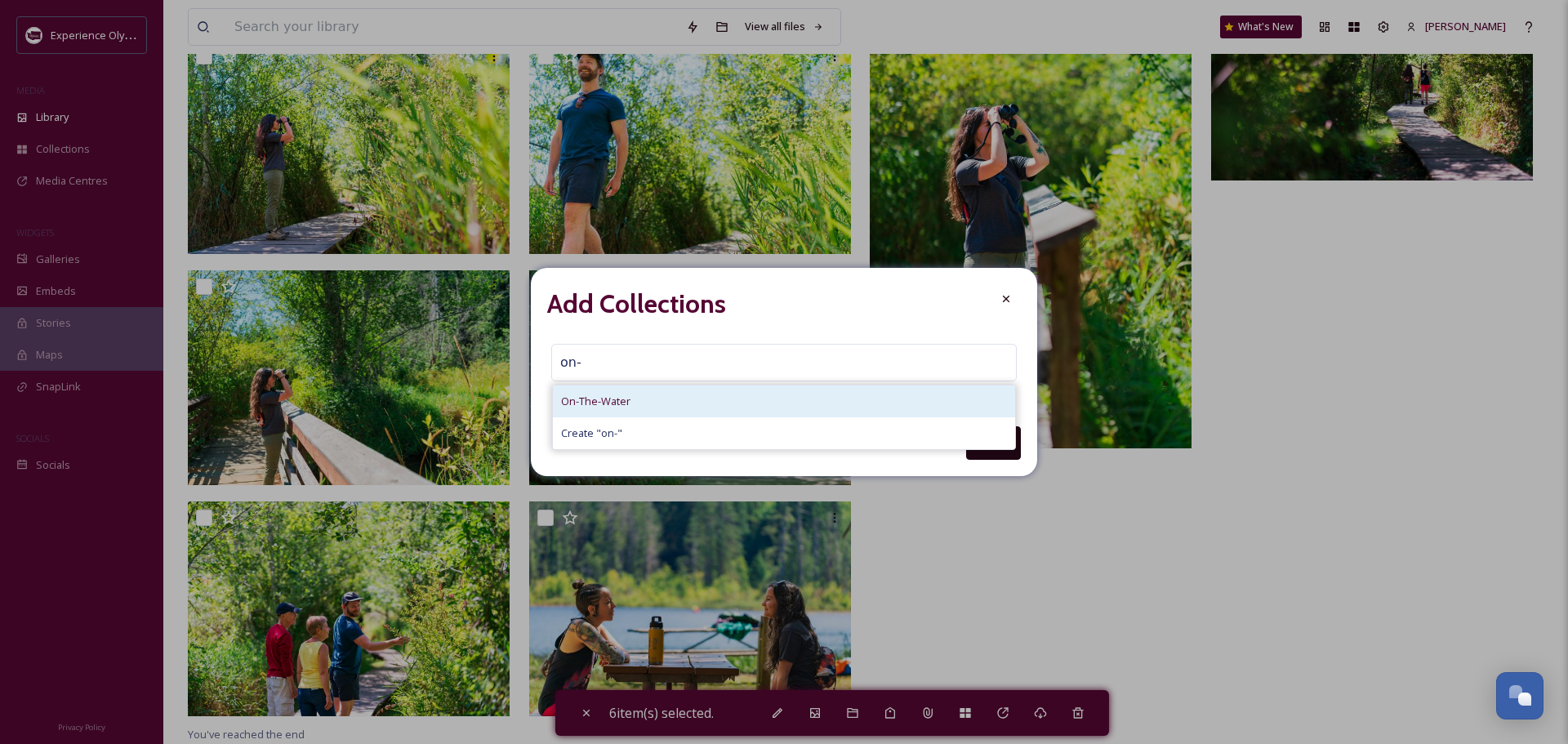
click at [579, 394] on span "On-The-Water" at bounding box center [596, 402] width 70 height 16
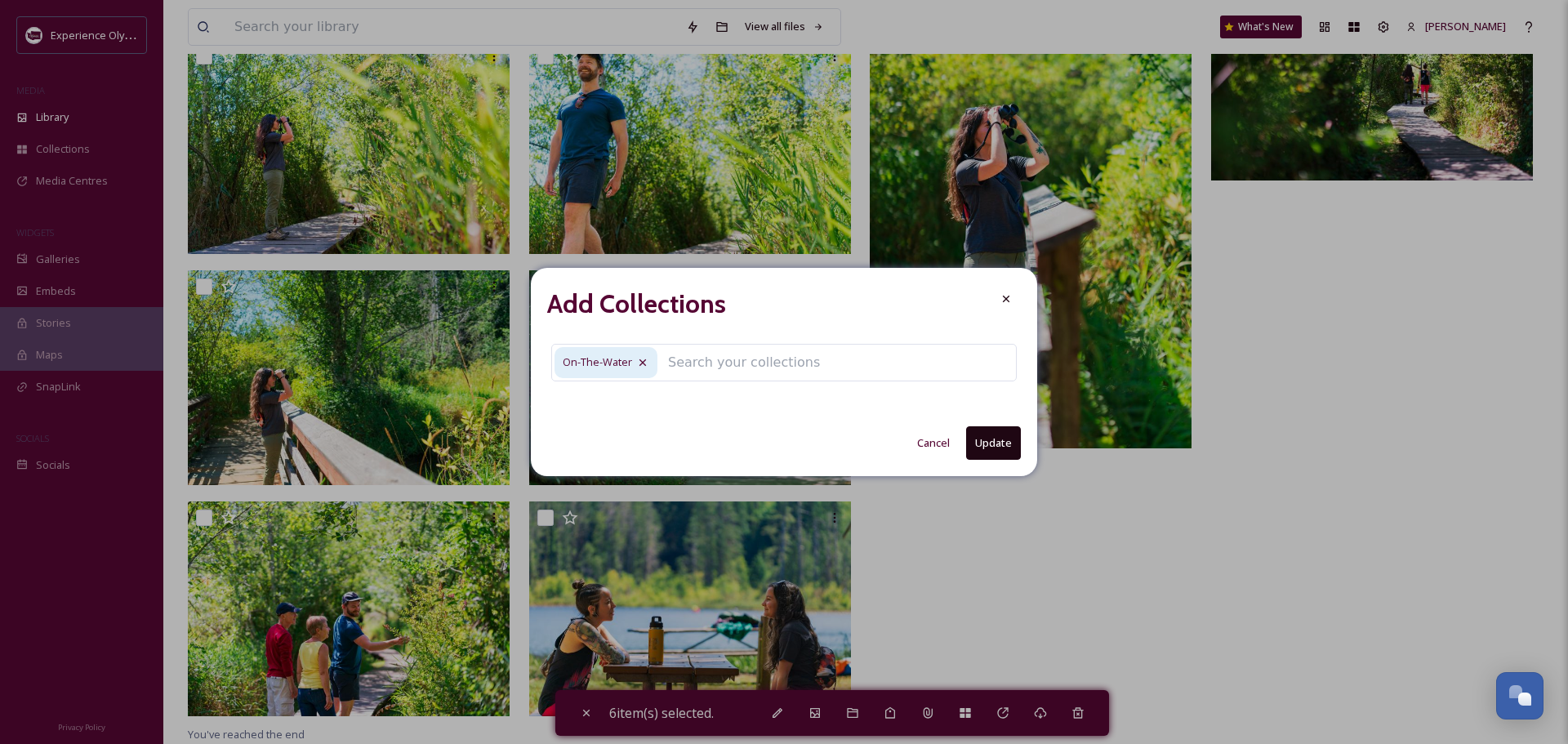
click at [1003, 448] on button "Update" at bounding box center [993, 442] width 55 height 34
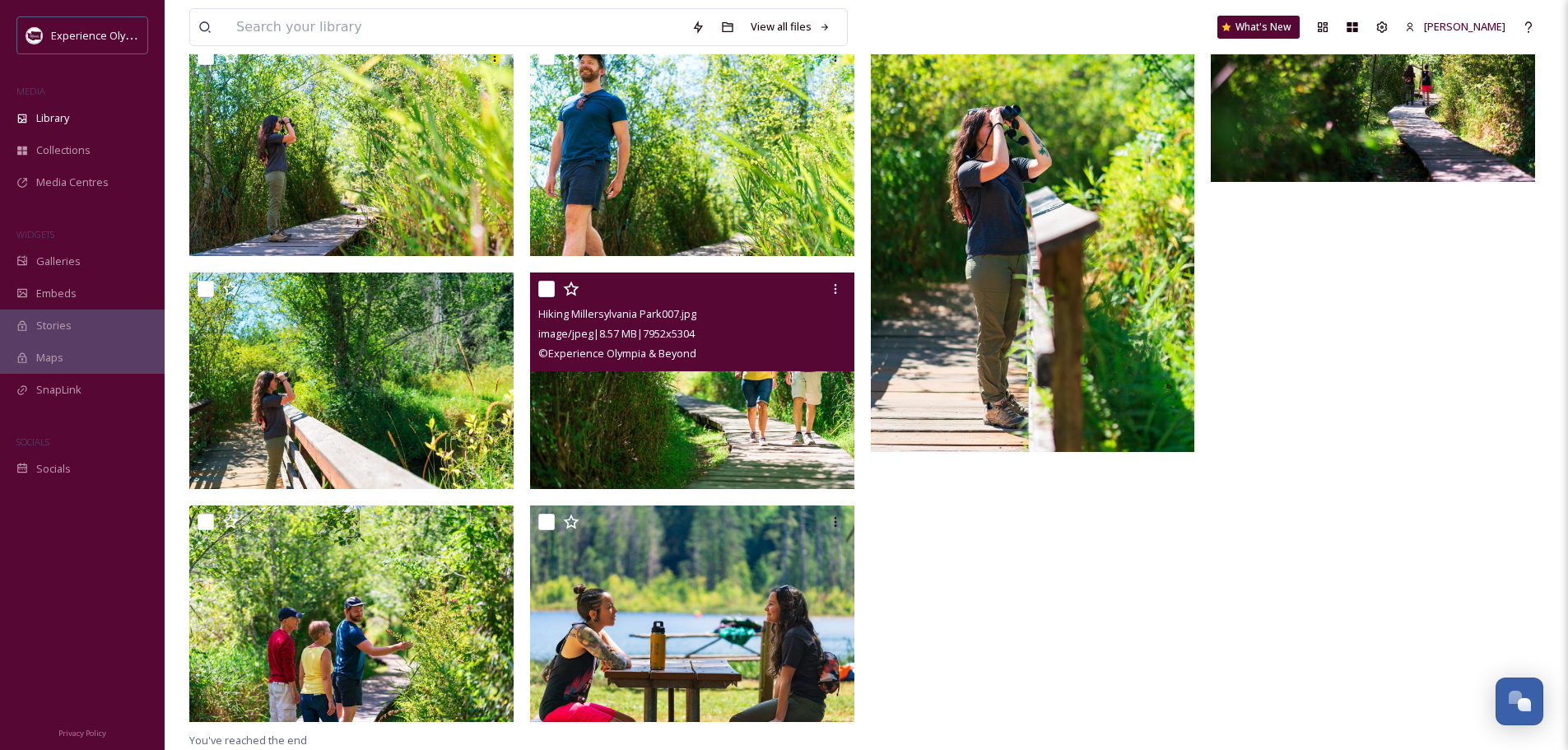
click at [552, 286] on input "checkbox" at bounding box center [546, 288] width 17 height 17
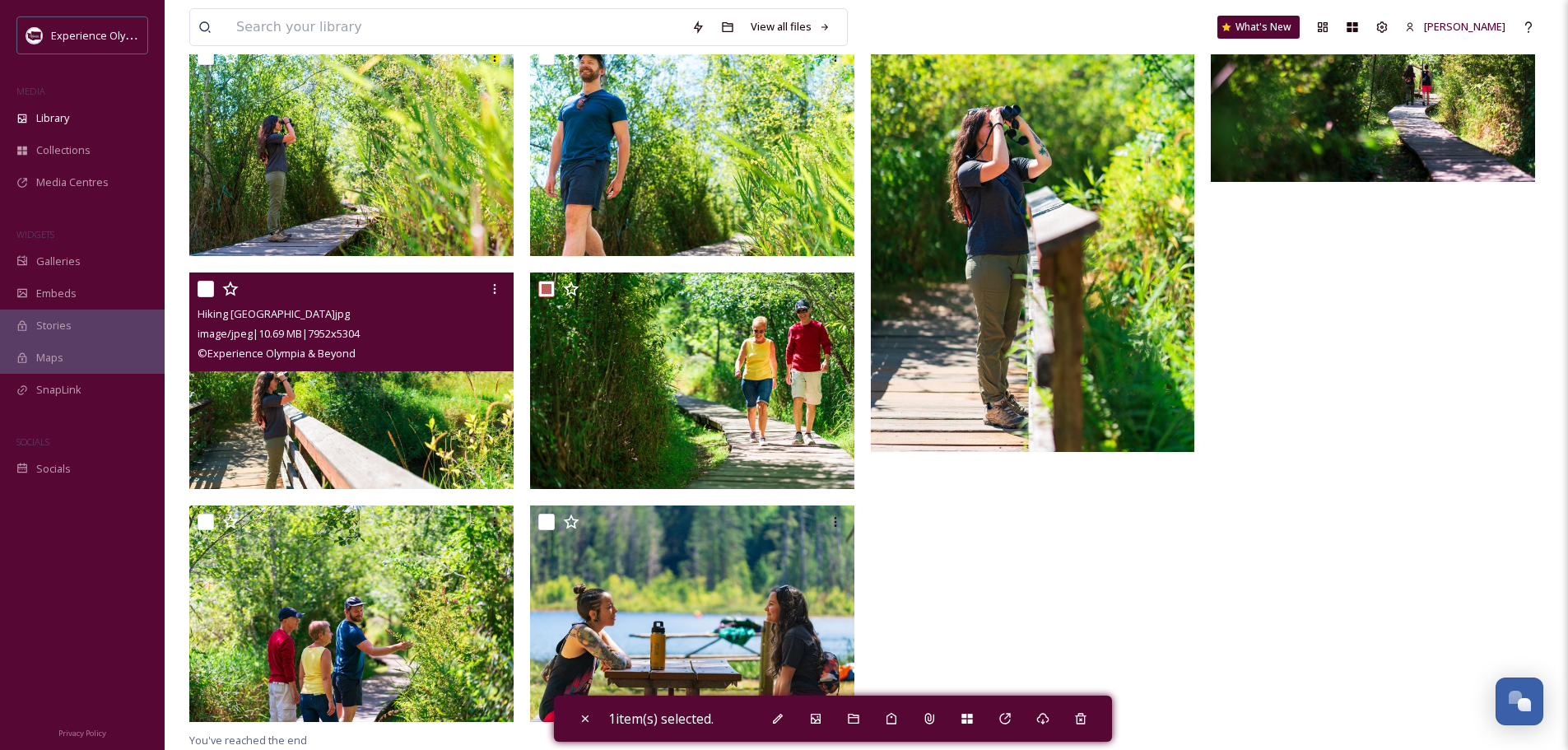
click at [207, 286] on input "checkbox" at bounding box center [205, 288] width 17 height 17
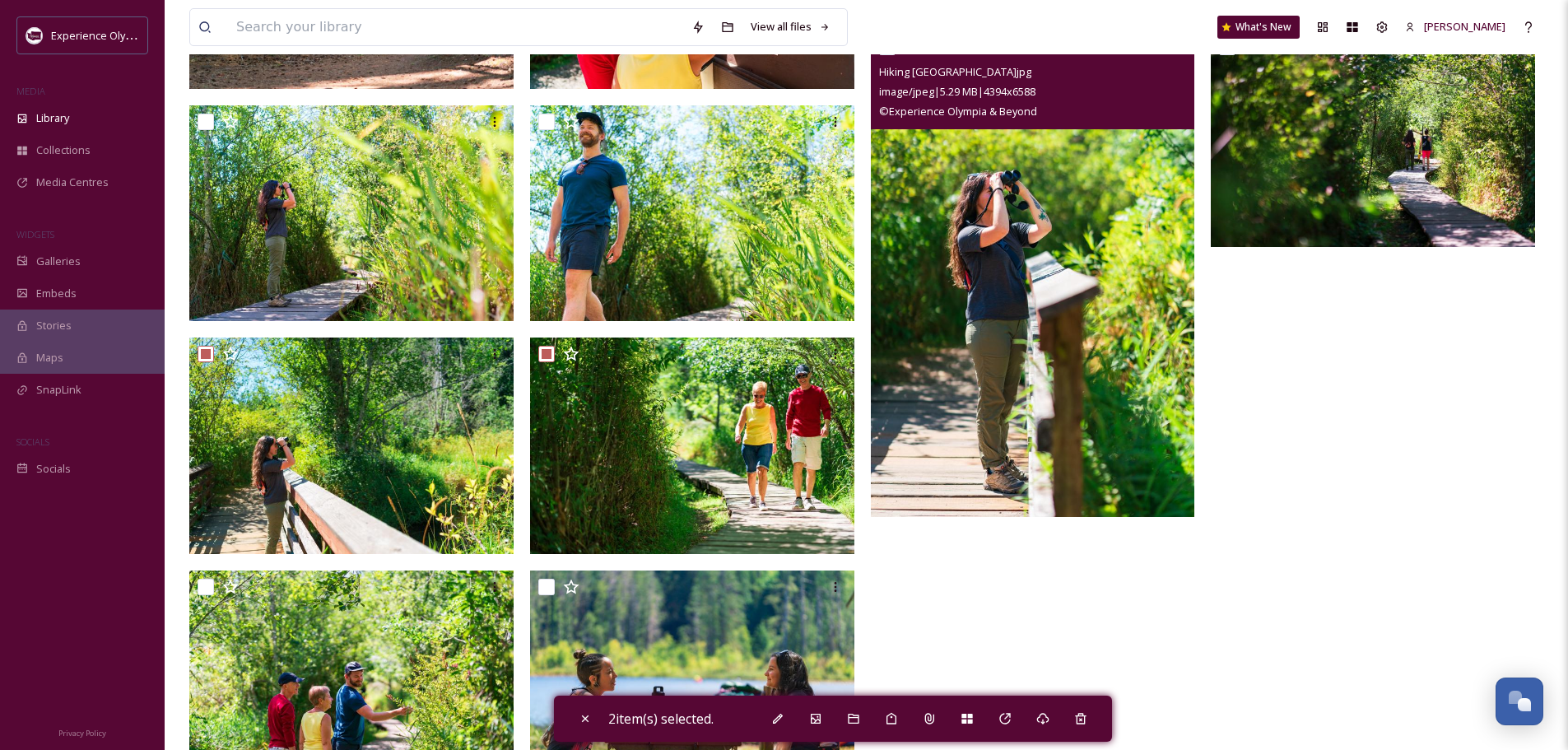
scroll to position [4545, 0]
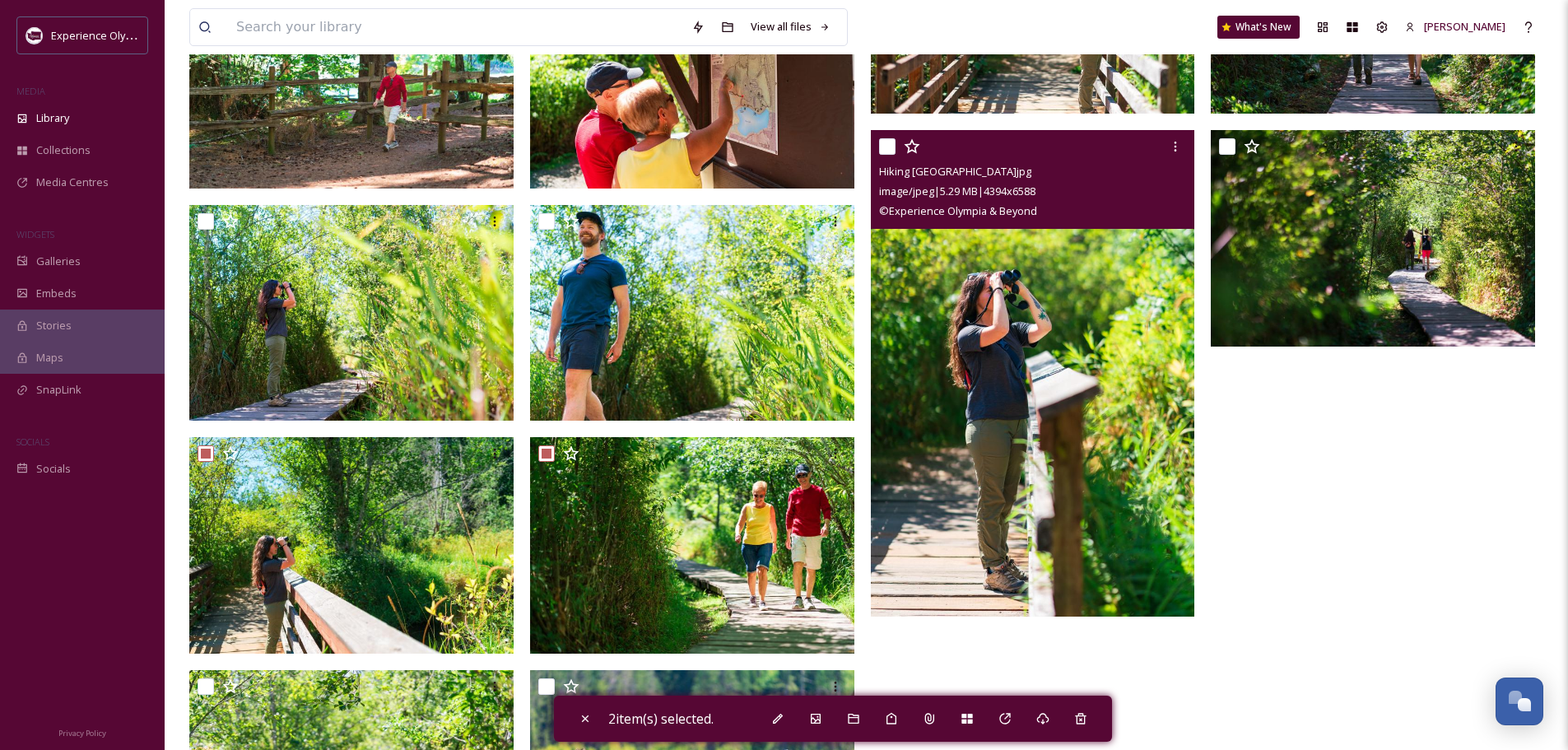
click at [890, 139] on input "checkbox" at bounding box center [887, 146] width 17 height 17
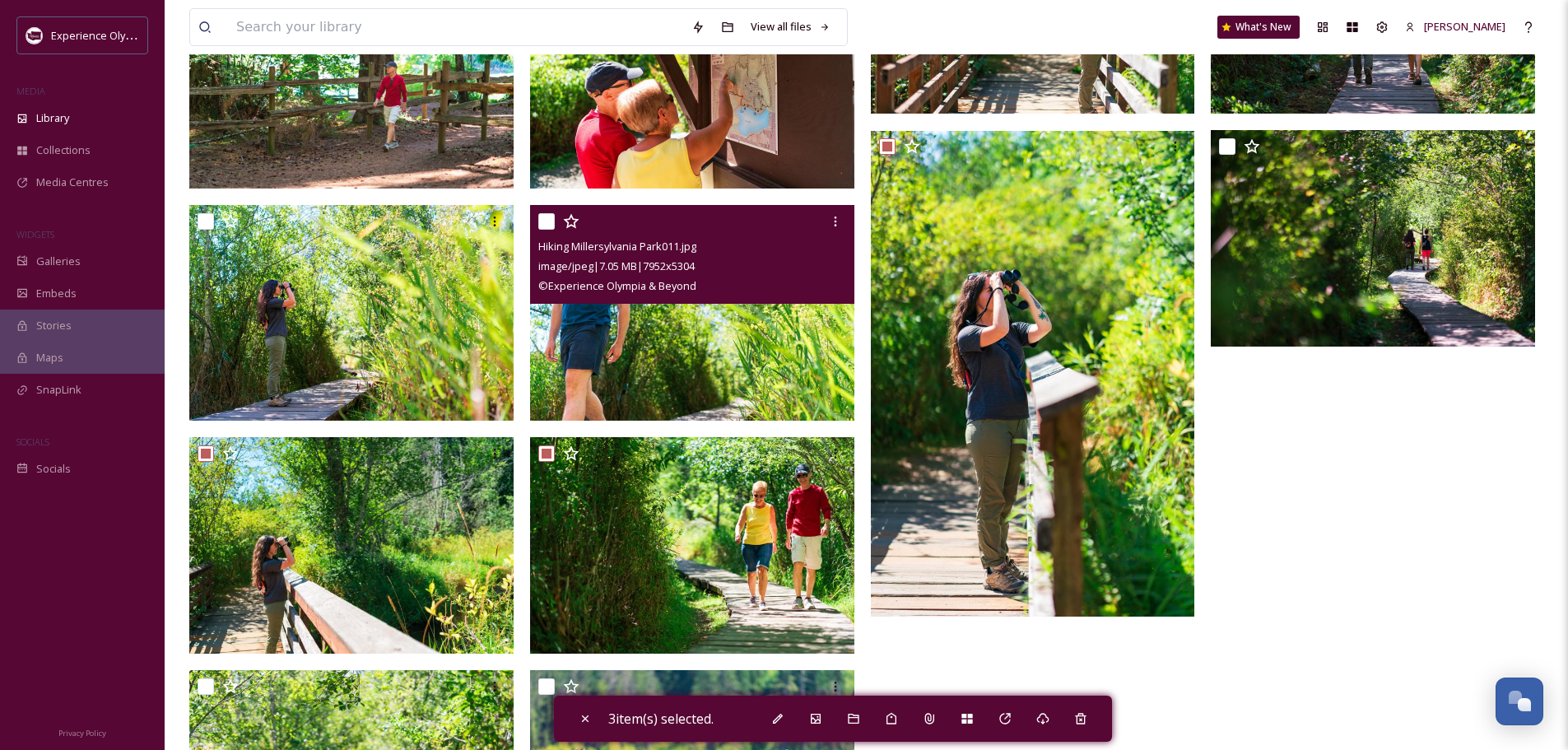
click at [544, 220] on input "checkbox" at bounding box center [546, 221] width 17 height 17
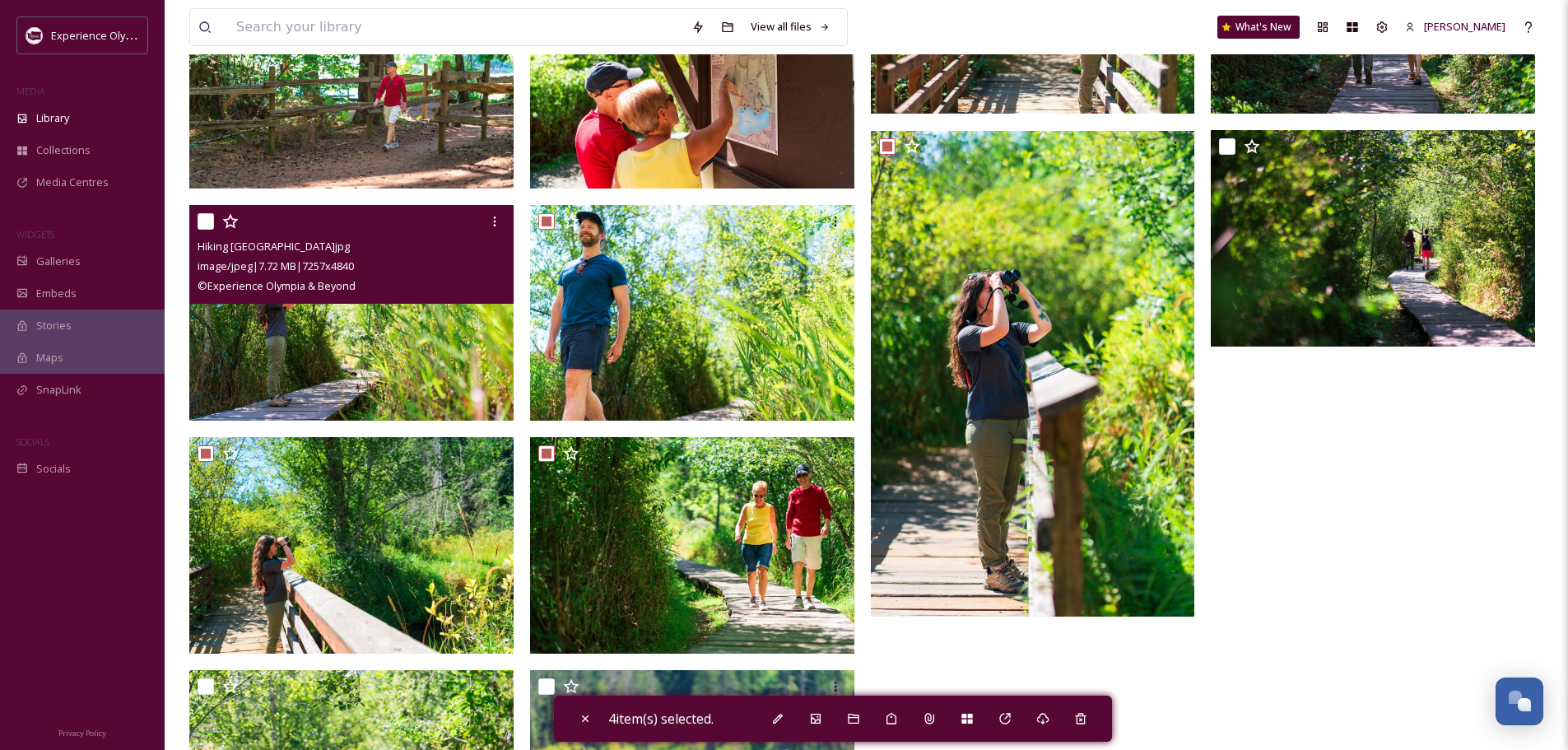
click at [209, 223] on input "checkbox" at bounding box center [205, 221] width 17 height 17
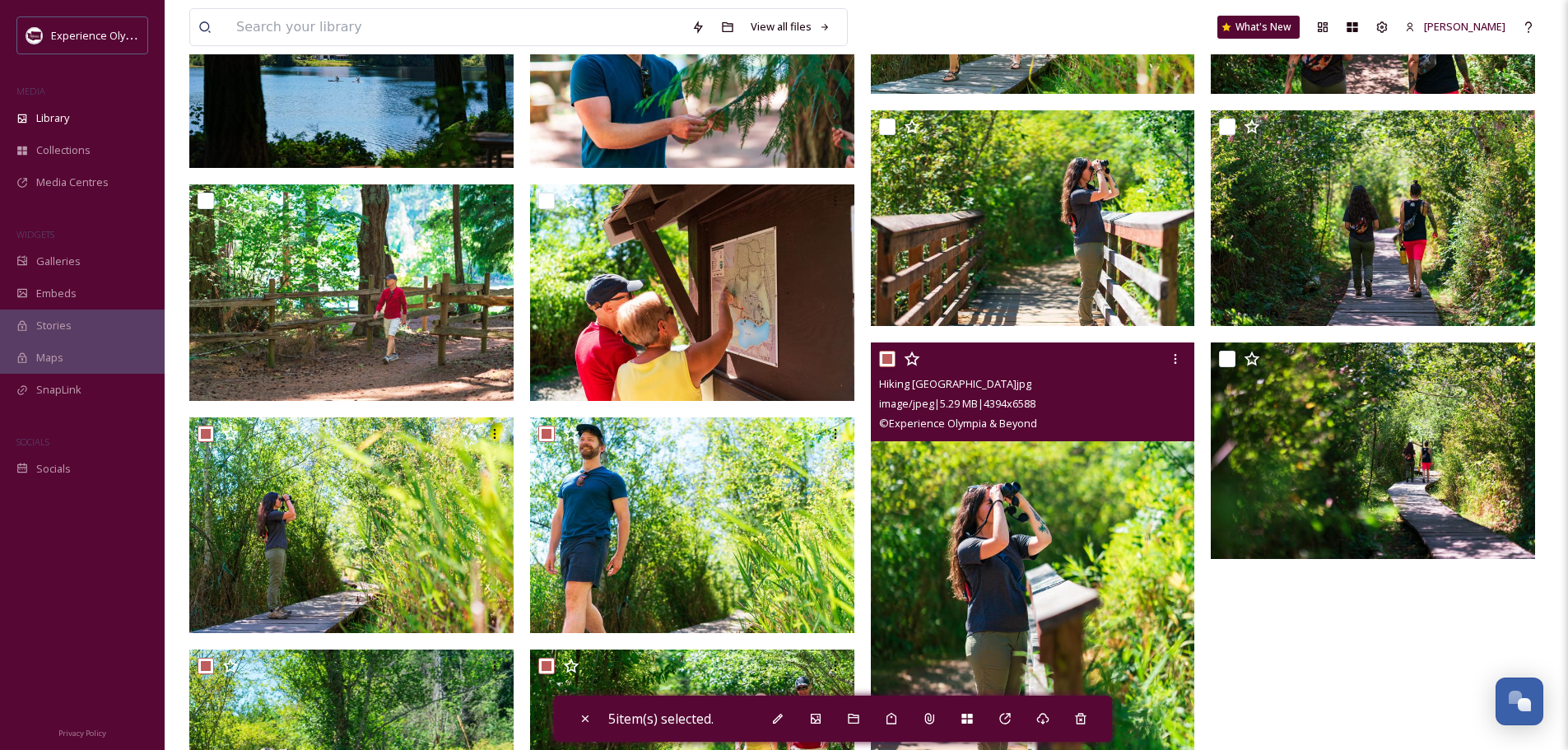
scroll to position [4298, 0]
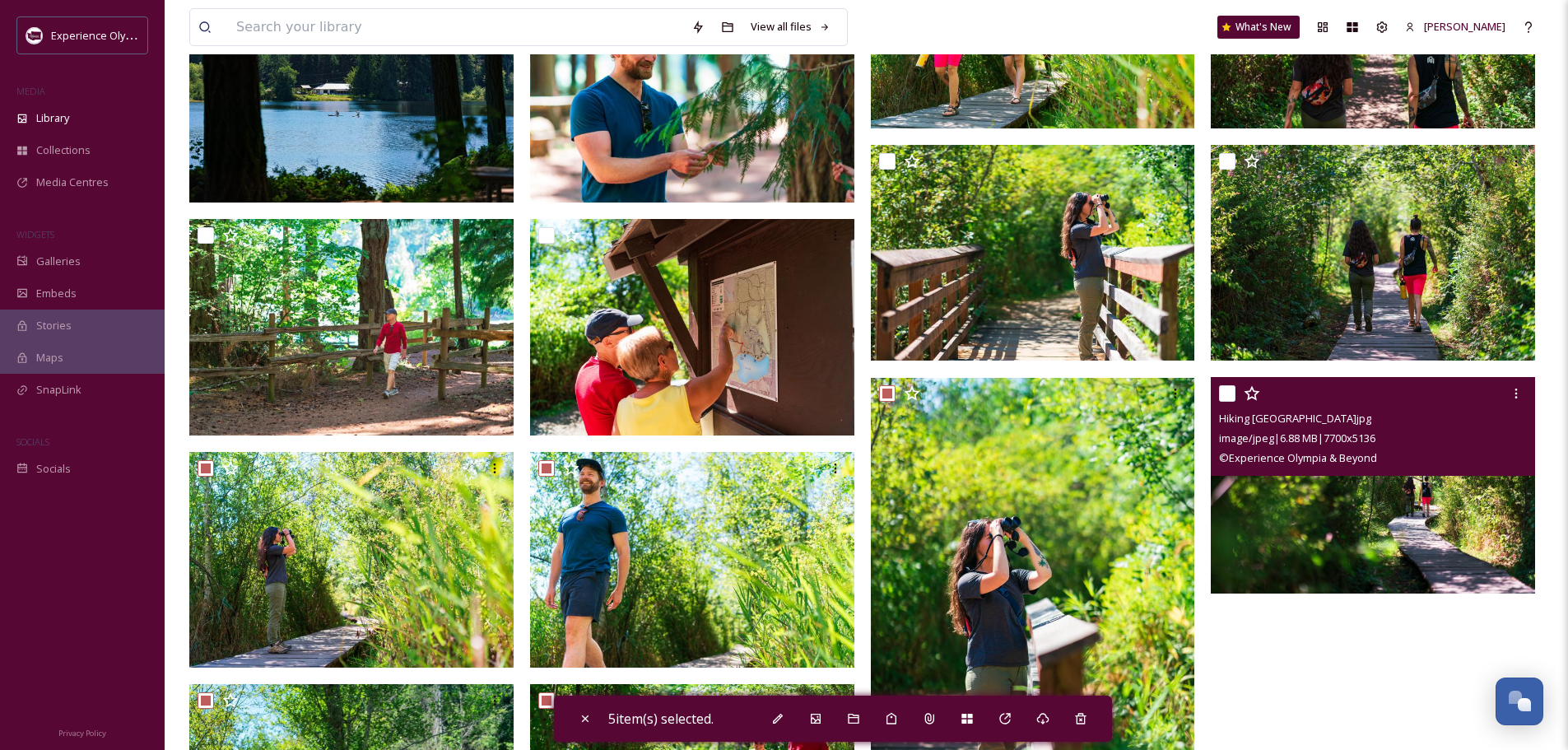
click at [1234, 386] on input "checkbox" at bounding box center [1227, 393] width 17 height 17
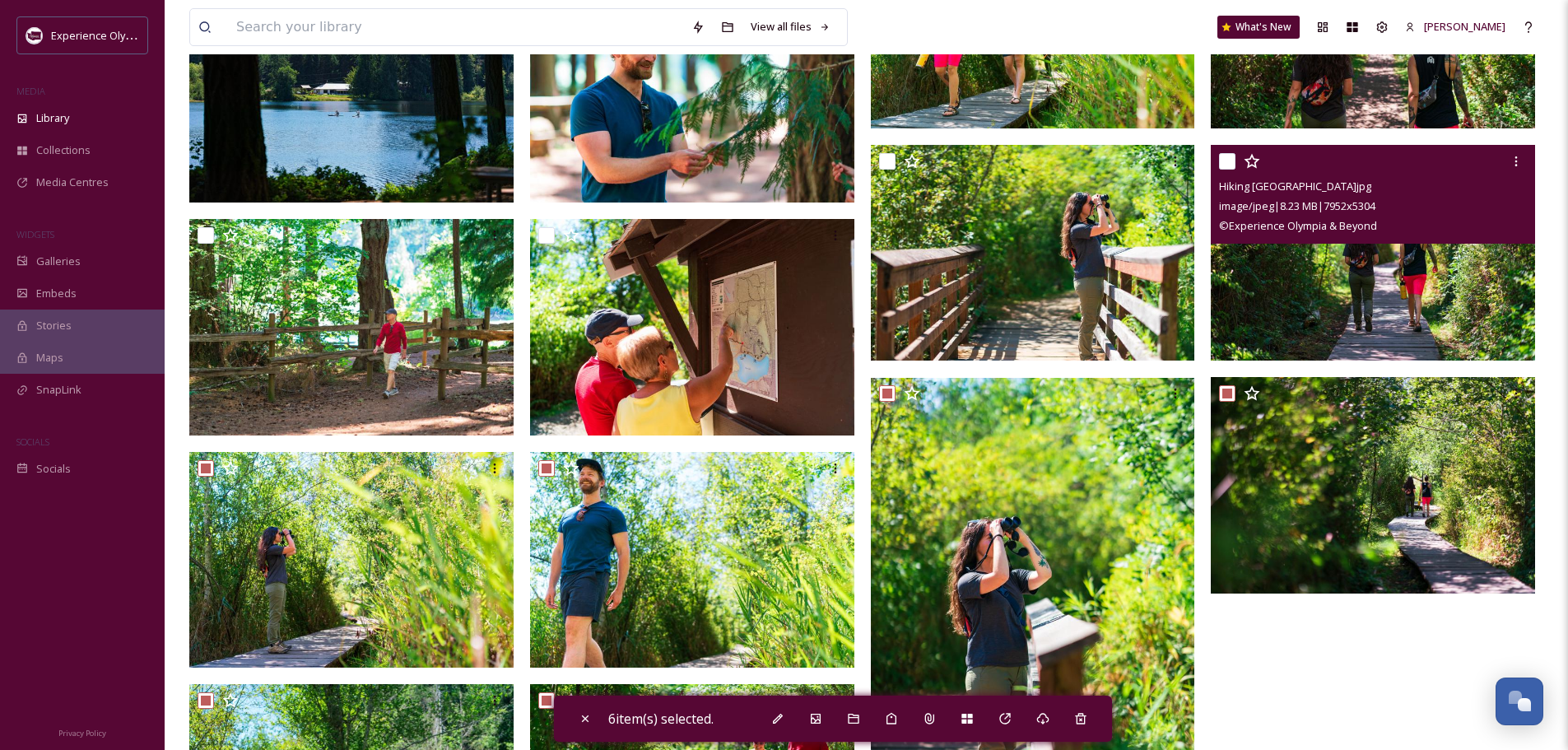
click at [1223, 160] on input "checkbox" at bounding box center [1227, 161] width 17 height 17
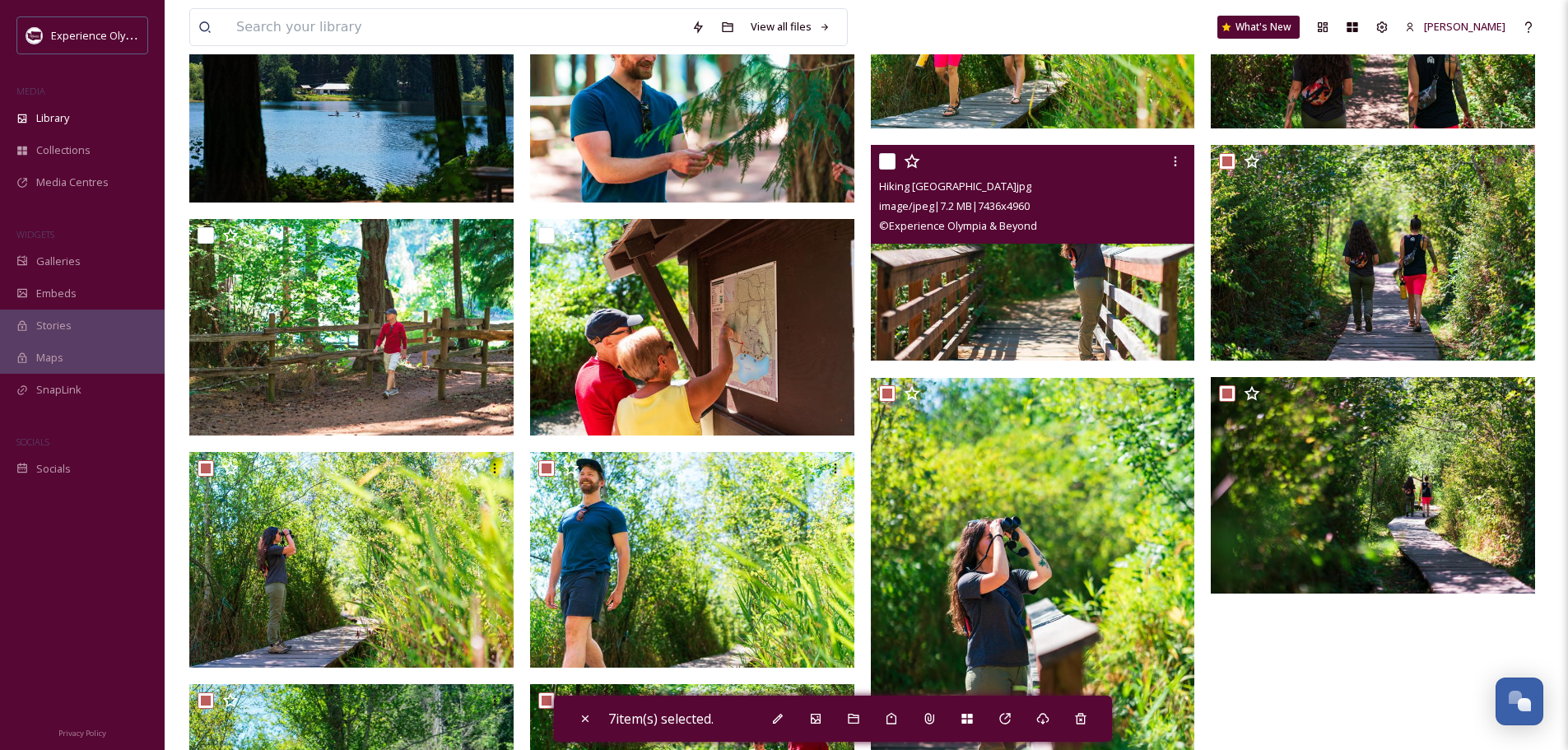
click at [883, 159] on input "checkbox" at bounding box center [887, 161] width 17 height 17
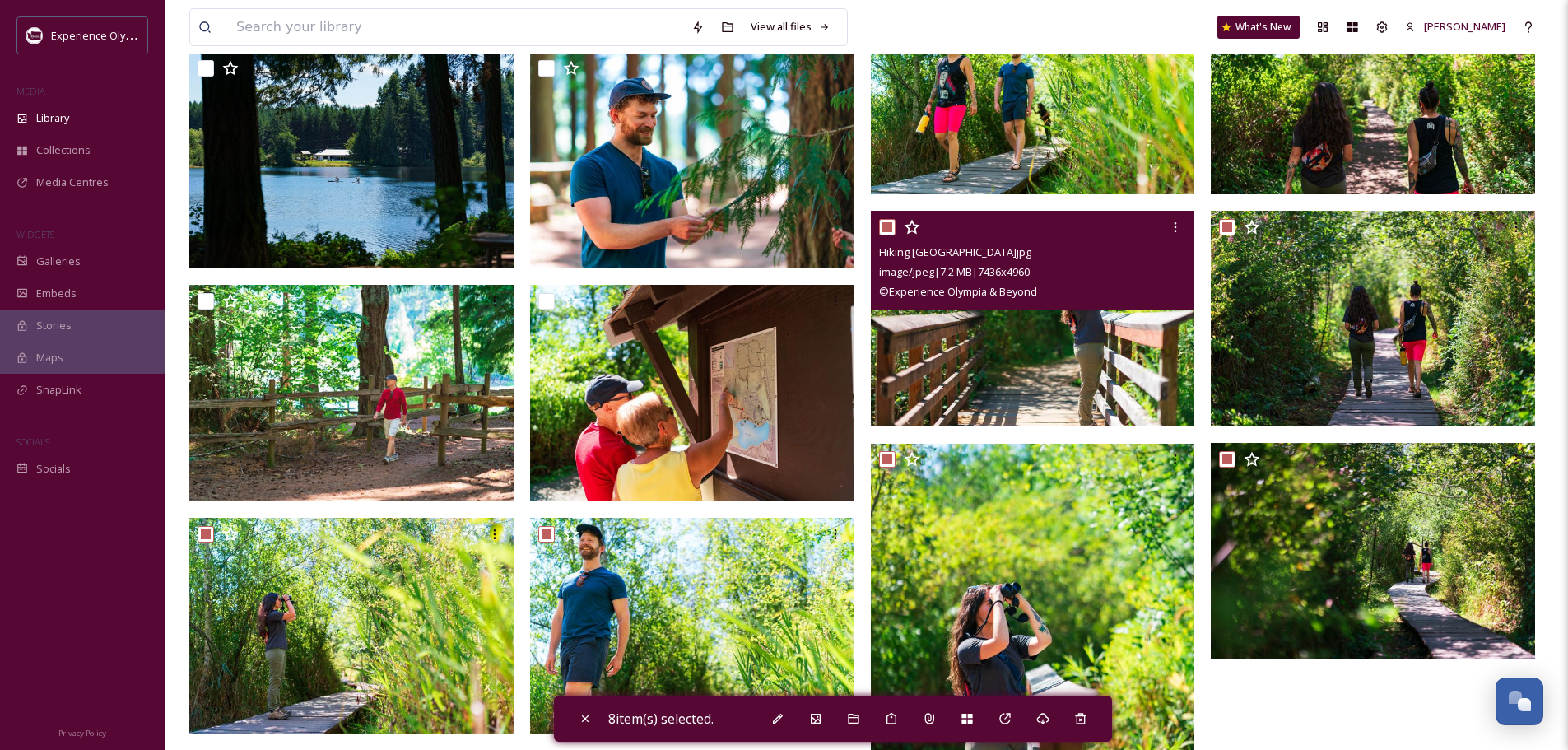
scroll to position [4134, 0]
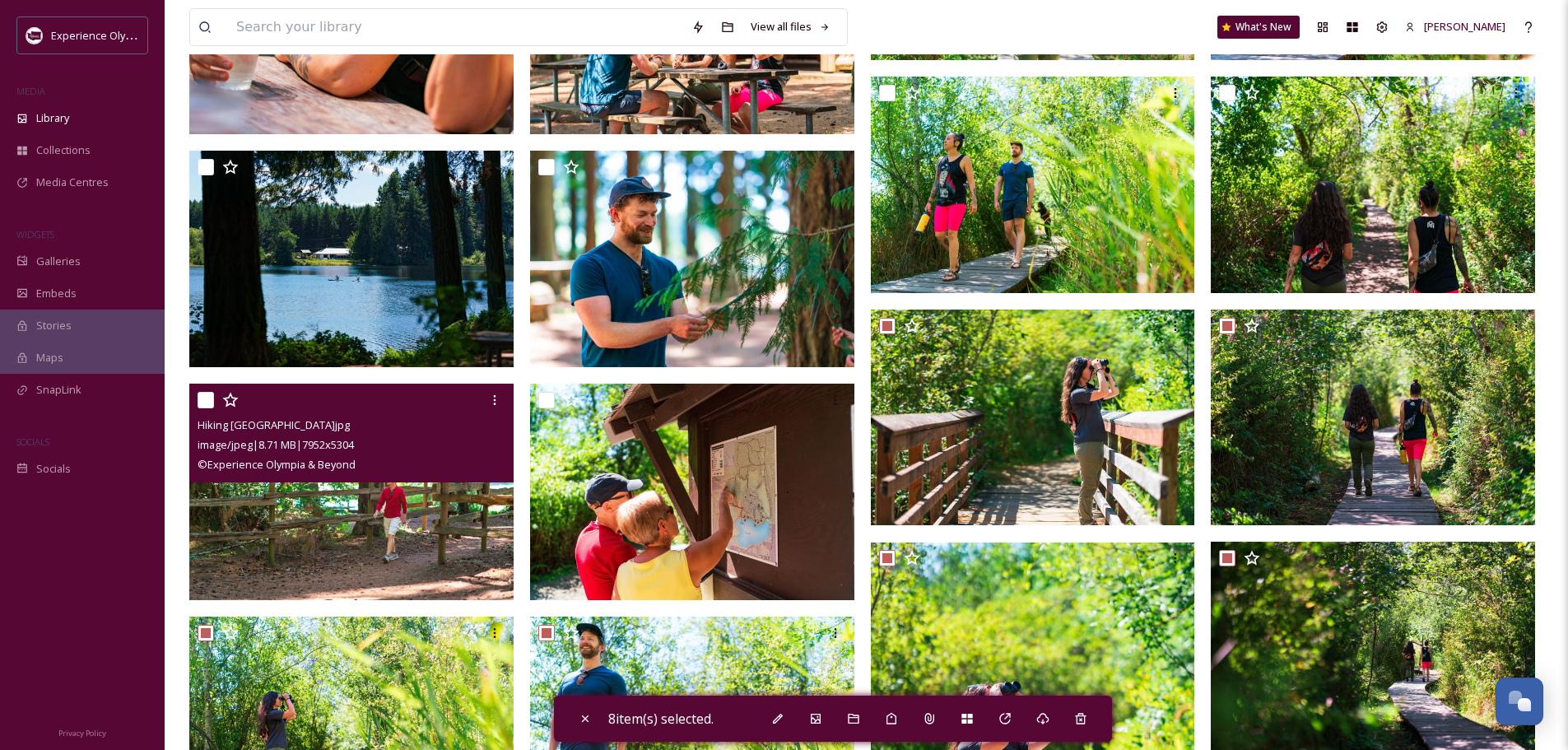
click at [202, 396] on input "checkbox" at bounding box center [205, 400] width 17 height 17
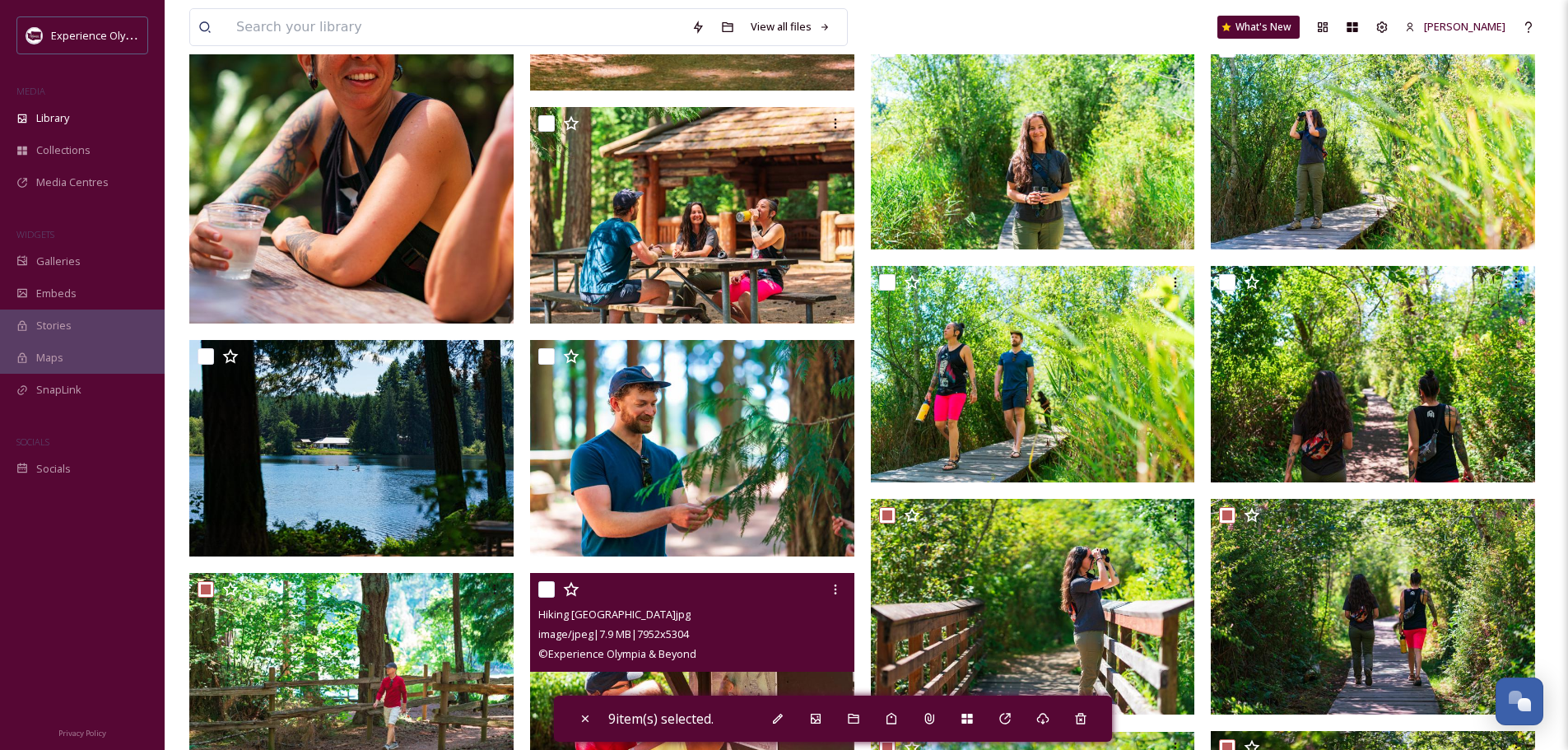
scroll to position [3887, 0]
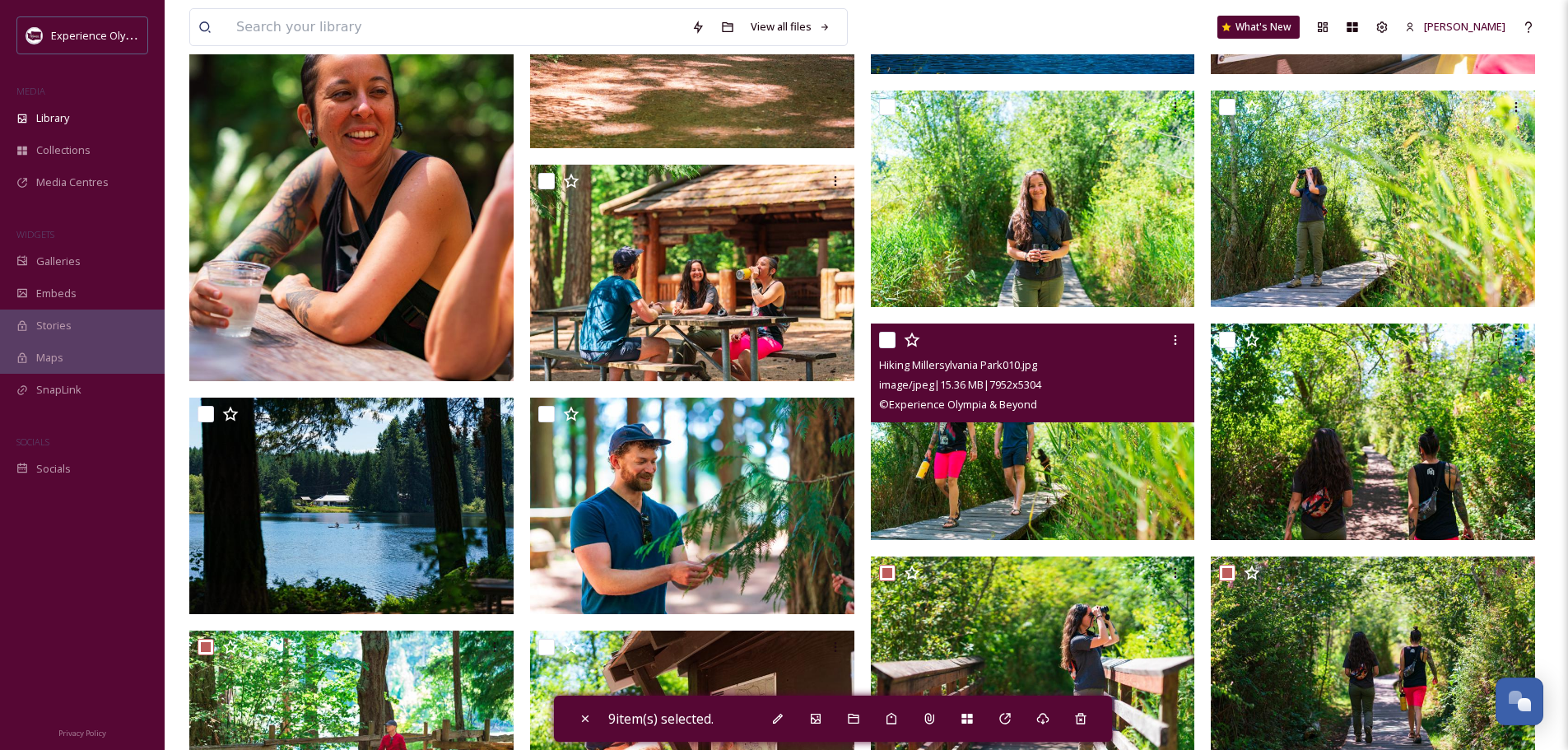
click at [887, 334] on input "checkbox" at bounding box center [887, 340] width 17 height 17
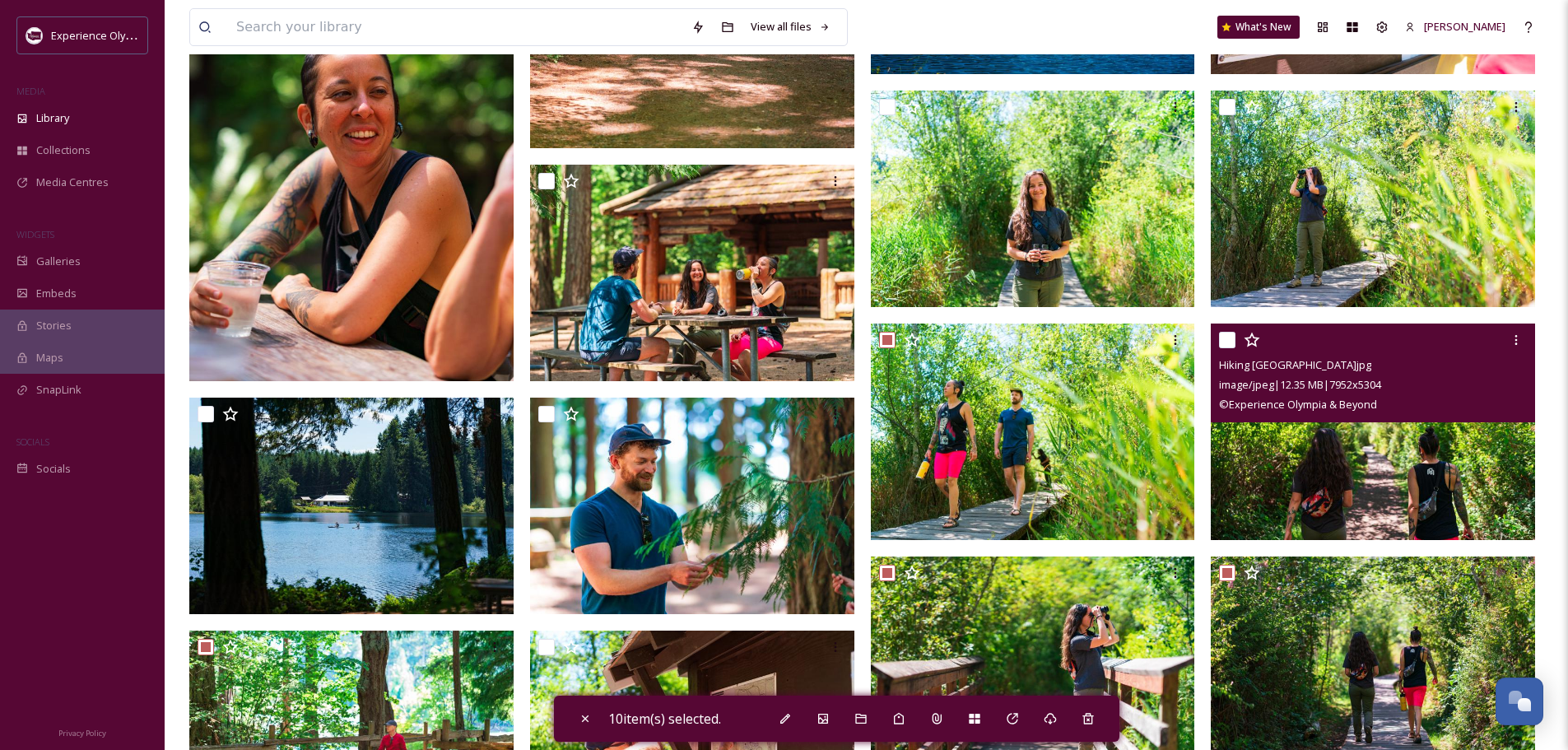
click at [1223, 333] on input "checkbox" at bounding box center [1227, 340] width 17 height 17
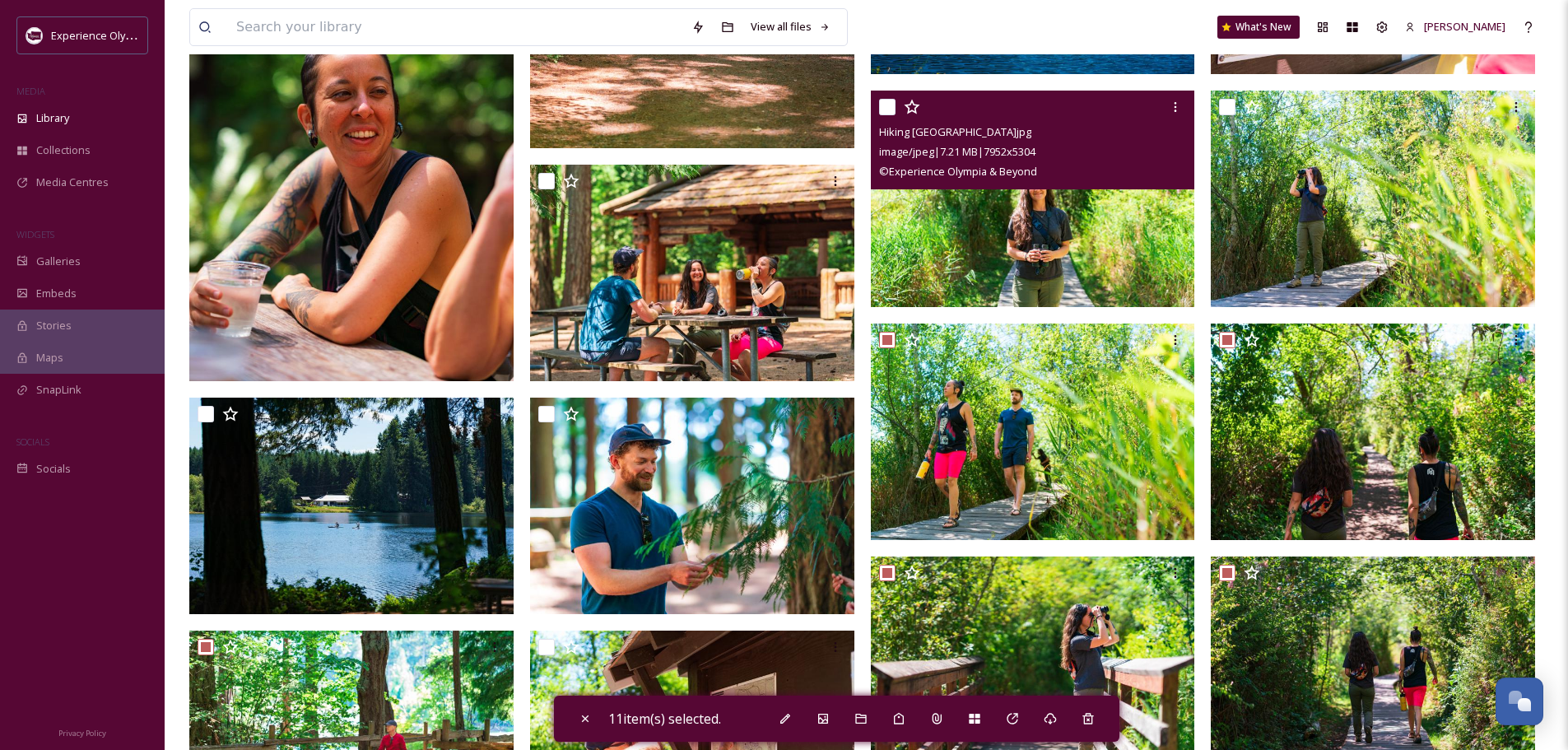
click at [883, 106] on input "checkbox" at bounding box center [887, 107] width 17 height 17
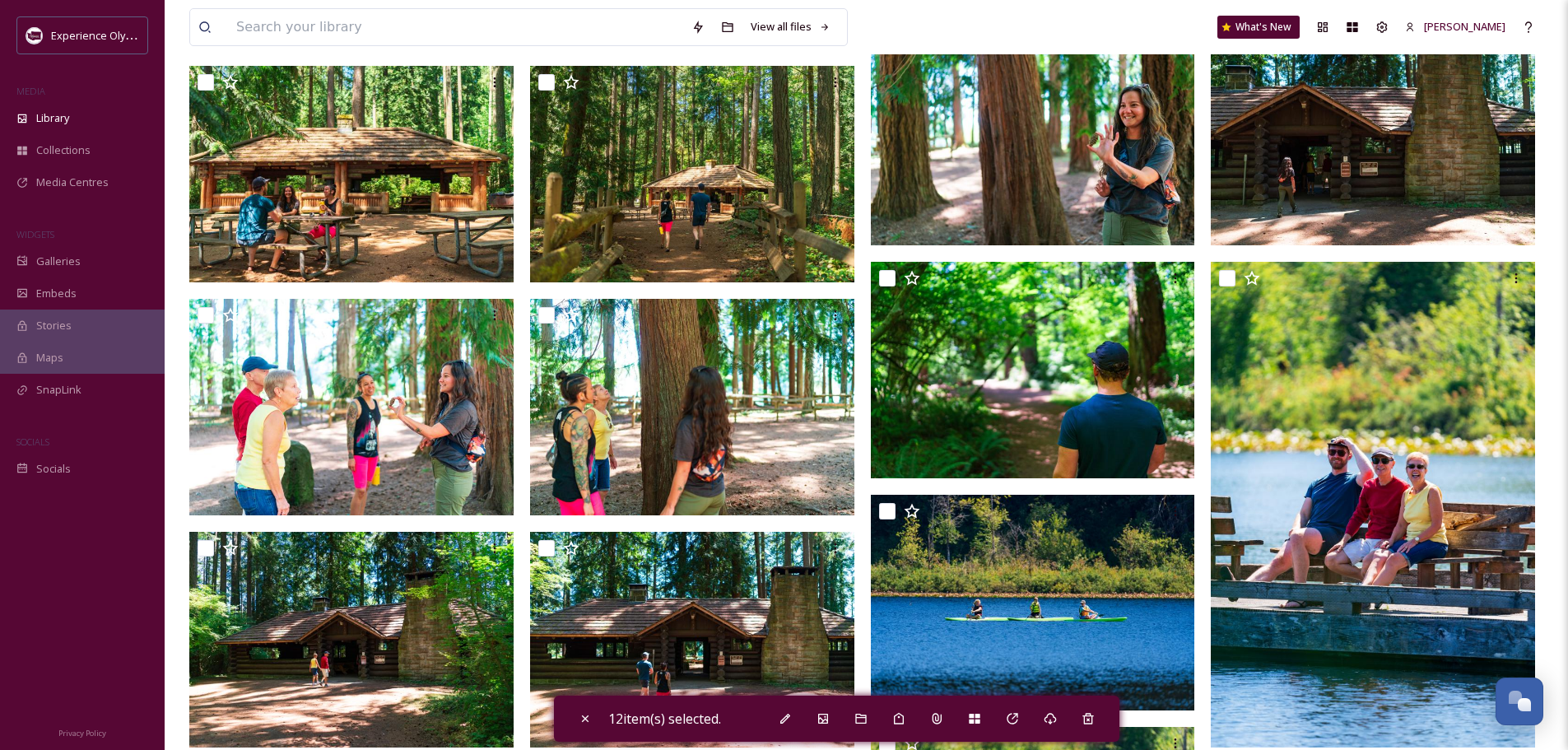
scroll to position [1582, 0]
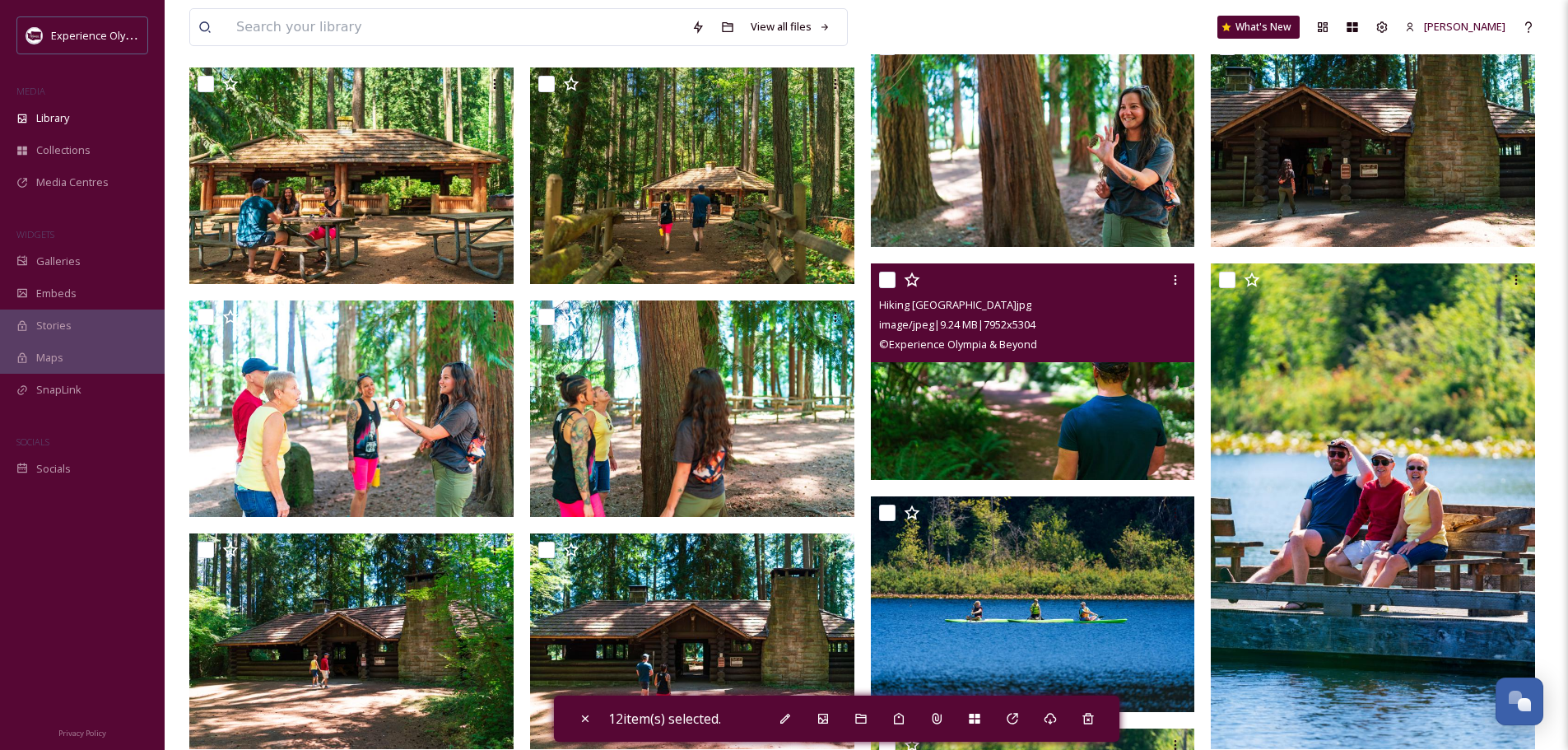
click at [888, 272] on input "checkbox" at bounding box center [887, 279] width 17 height 17
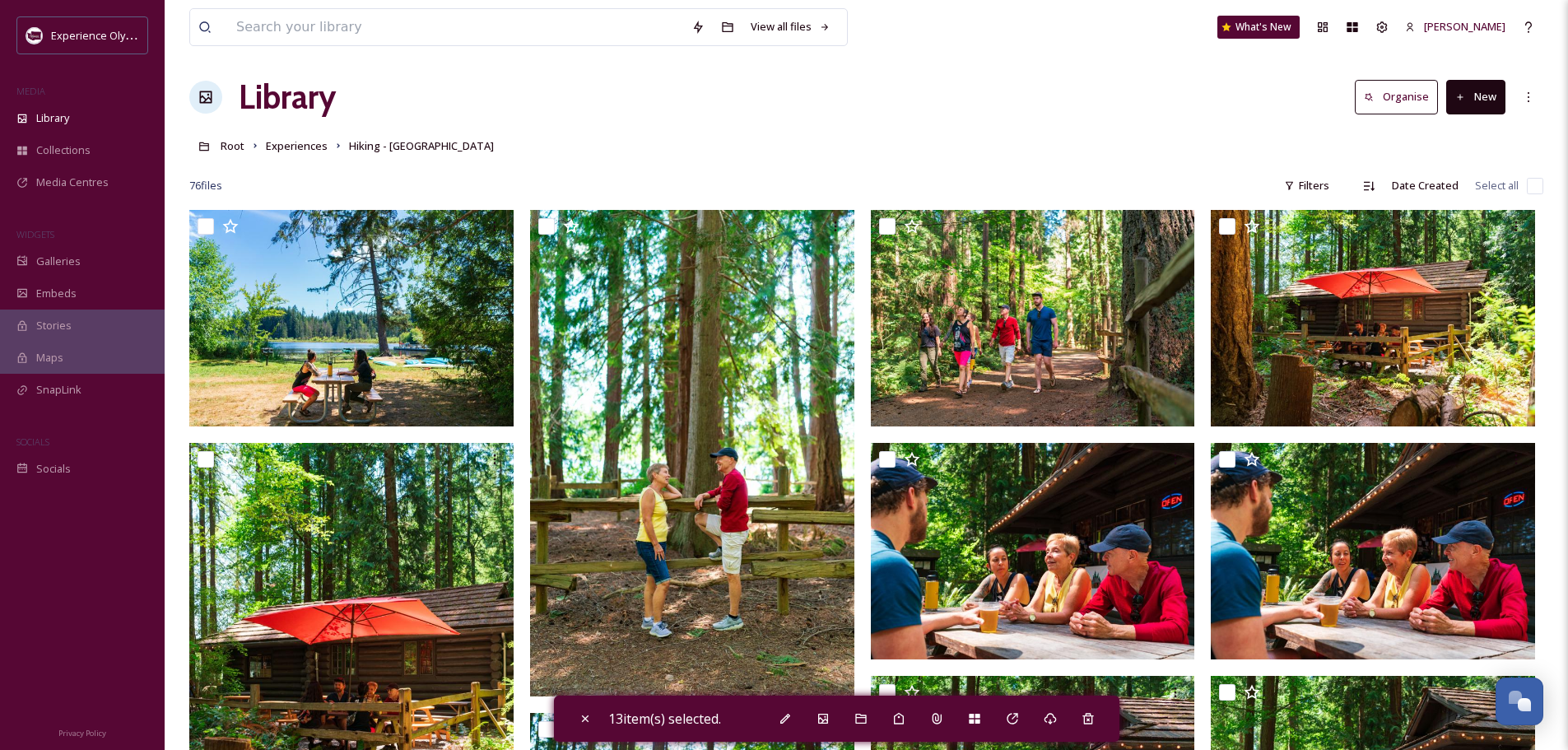
scroll to position [0, 0]
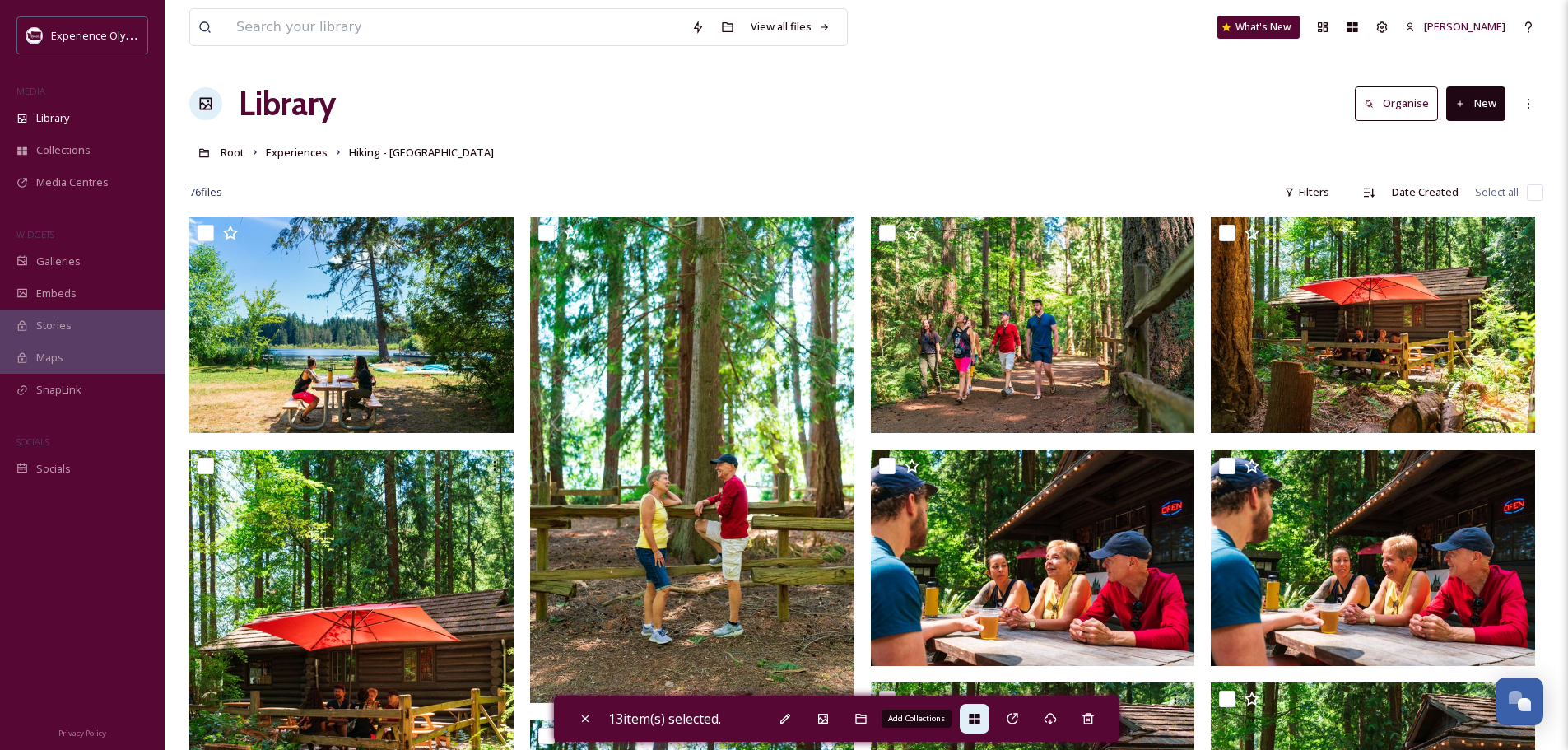
click at [973, 711] on div "Add Collections" at bounding box center [975, 718] width 30 height 30
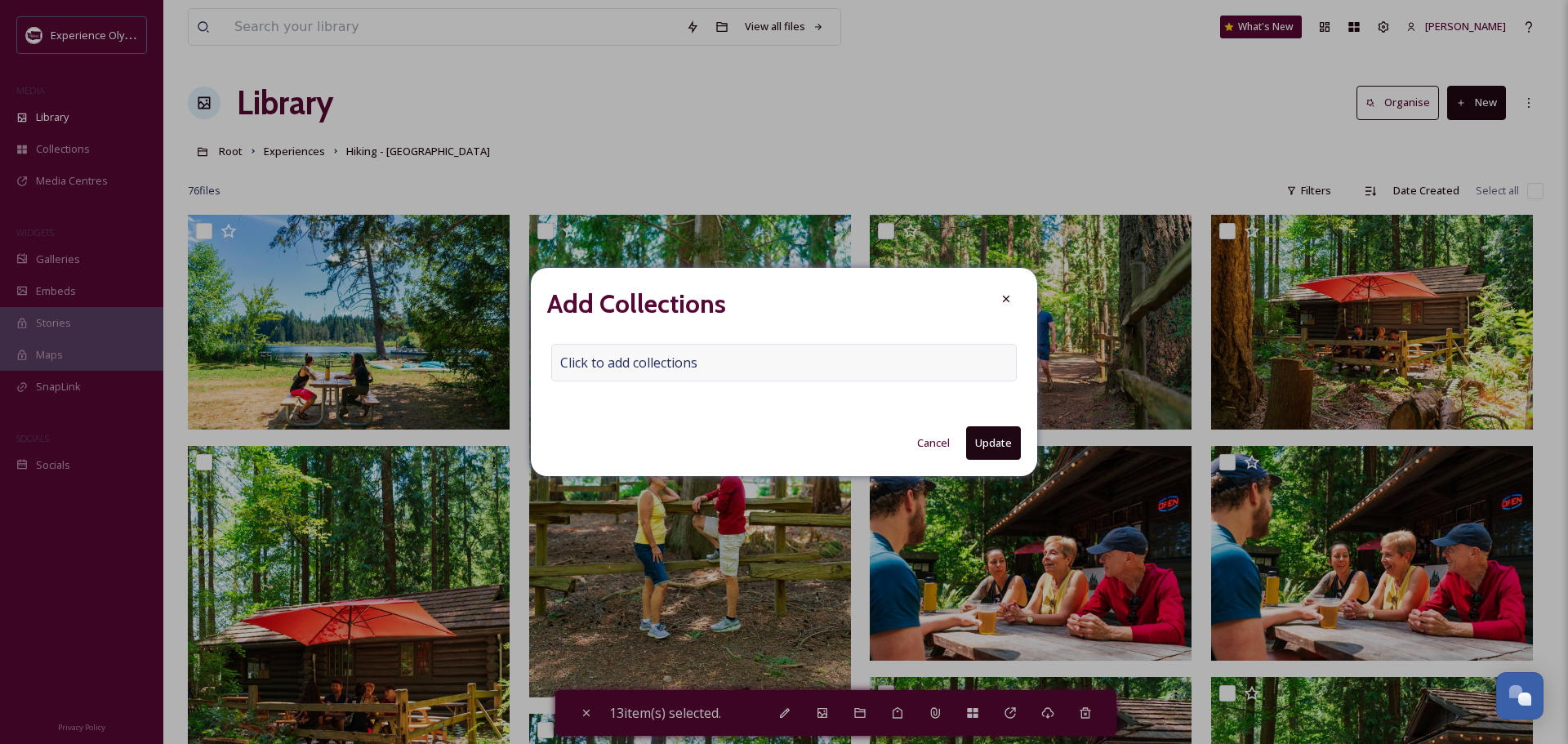
click at [590, 366] on span "Click to add collections" at bounding box center [629, 362] width 137 height 20
click at [579, 359] on input at bounding box center [642, 362] width 180 height 36
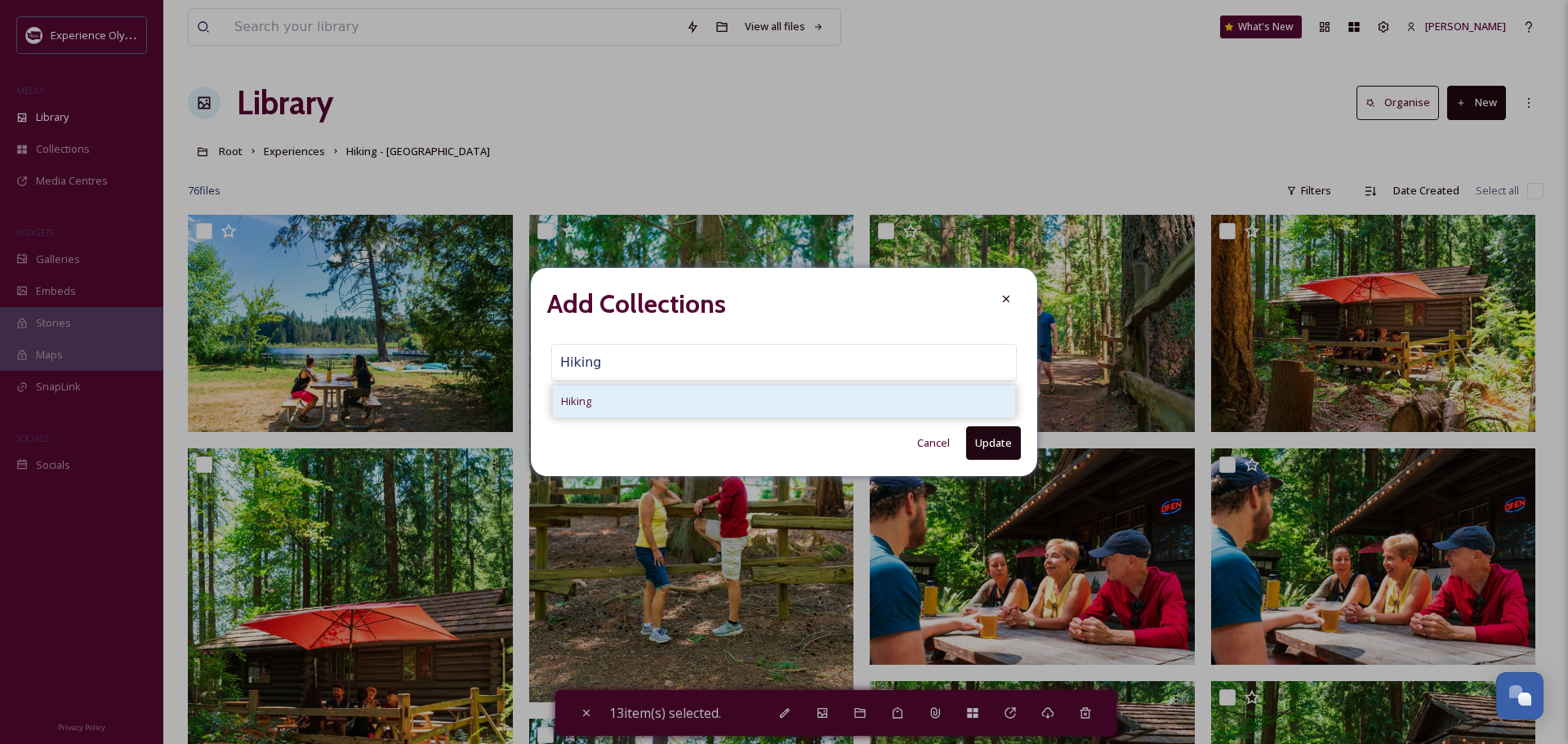
click at [569, 395] on span "Hiking" at bounding box center [576, 402] width 30 height 16
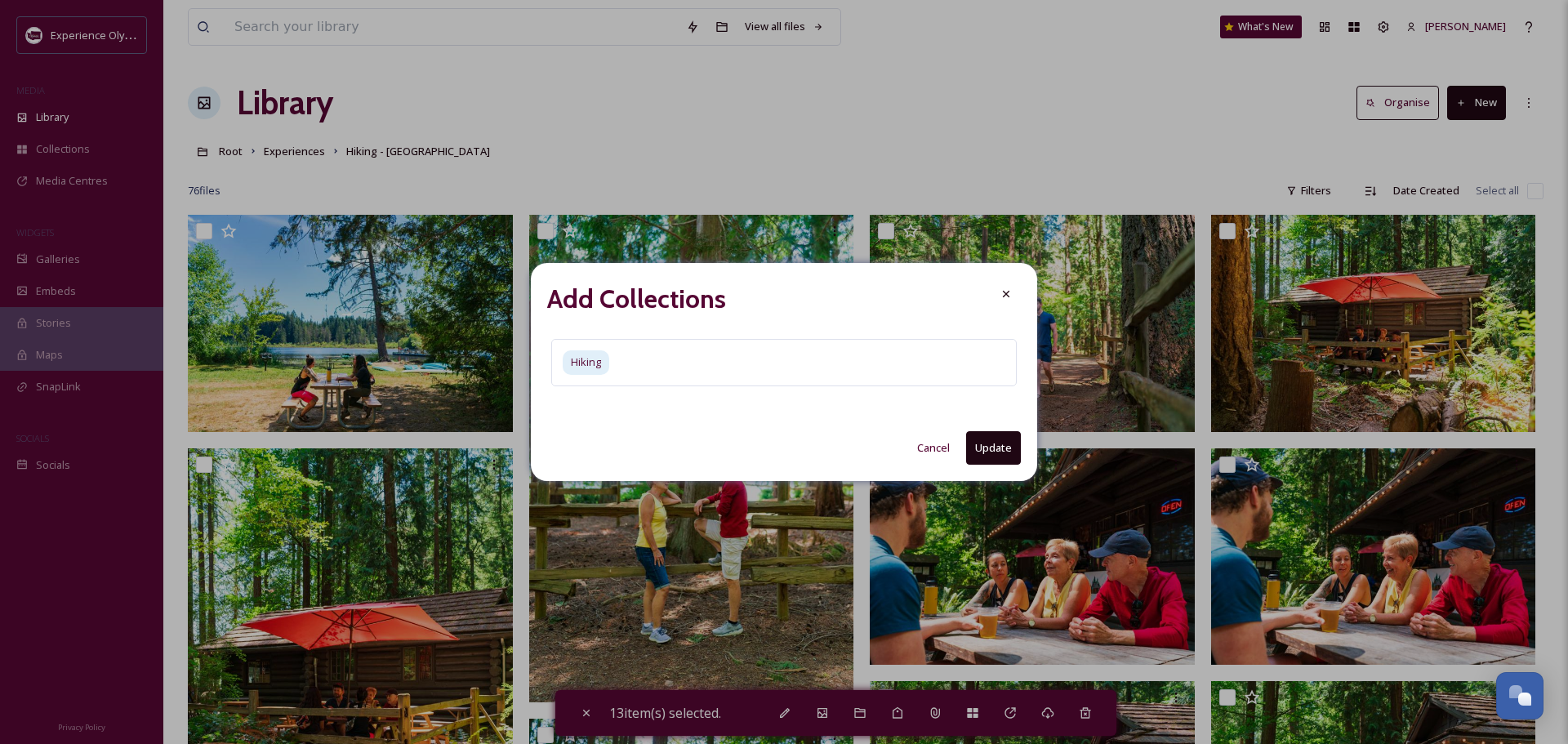
click at [992, 445] on button "Update" at bounding box center [993, 448] width 55 height 34
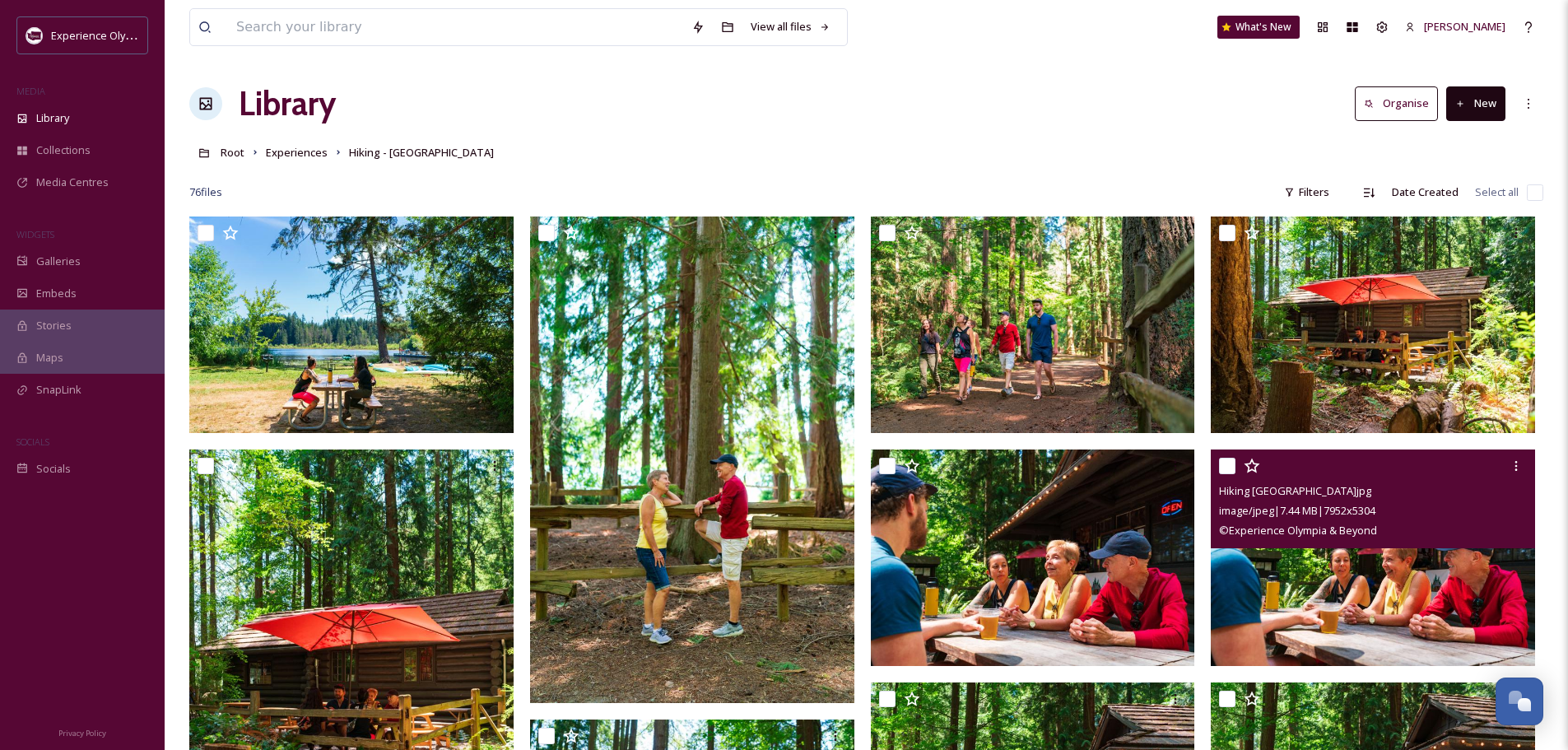
click at [1225, 461] on input "checkbox" at bounding box center [1227, 465] width 17 height 17
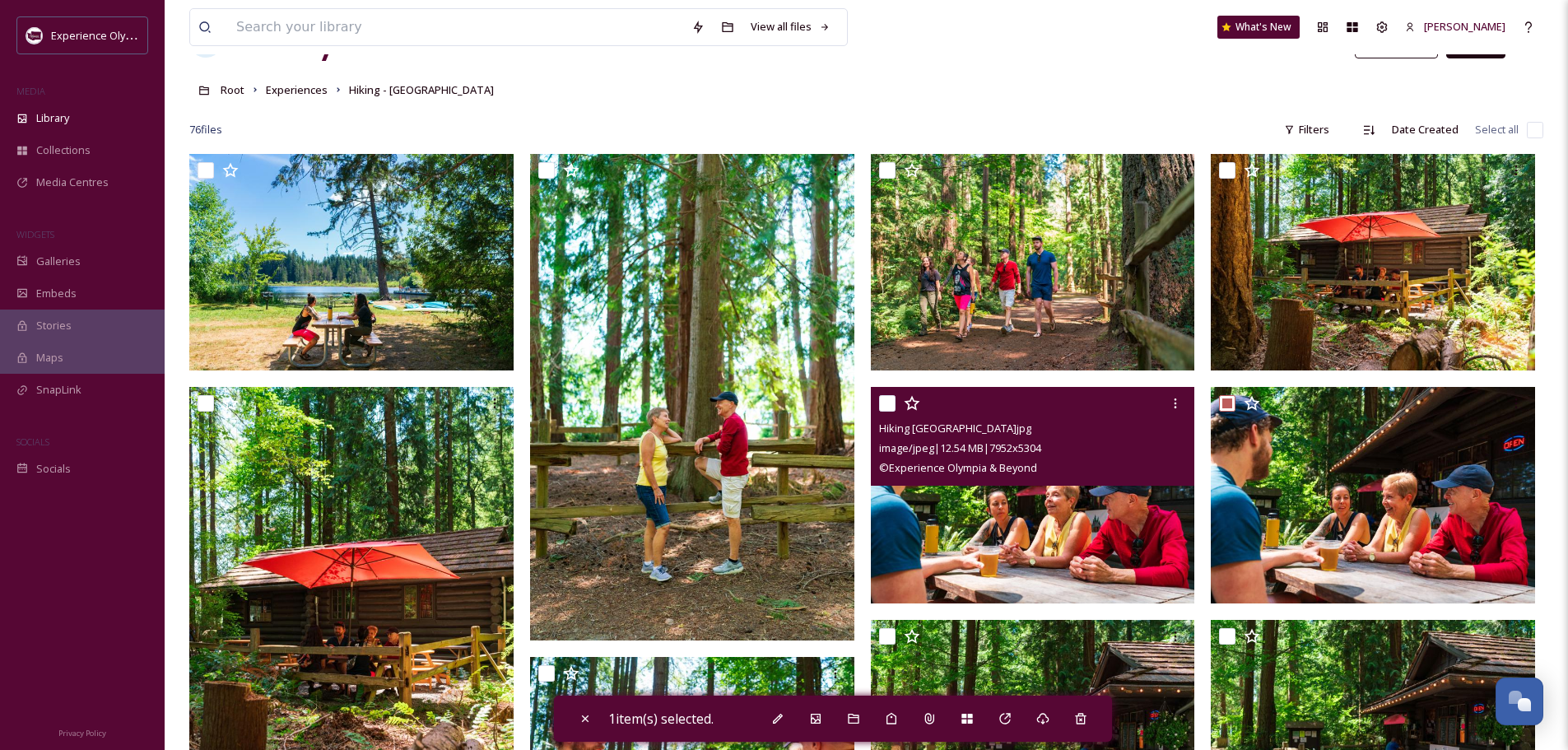
scroll to position [82, 0]
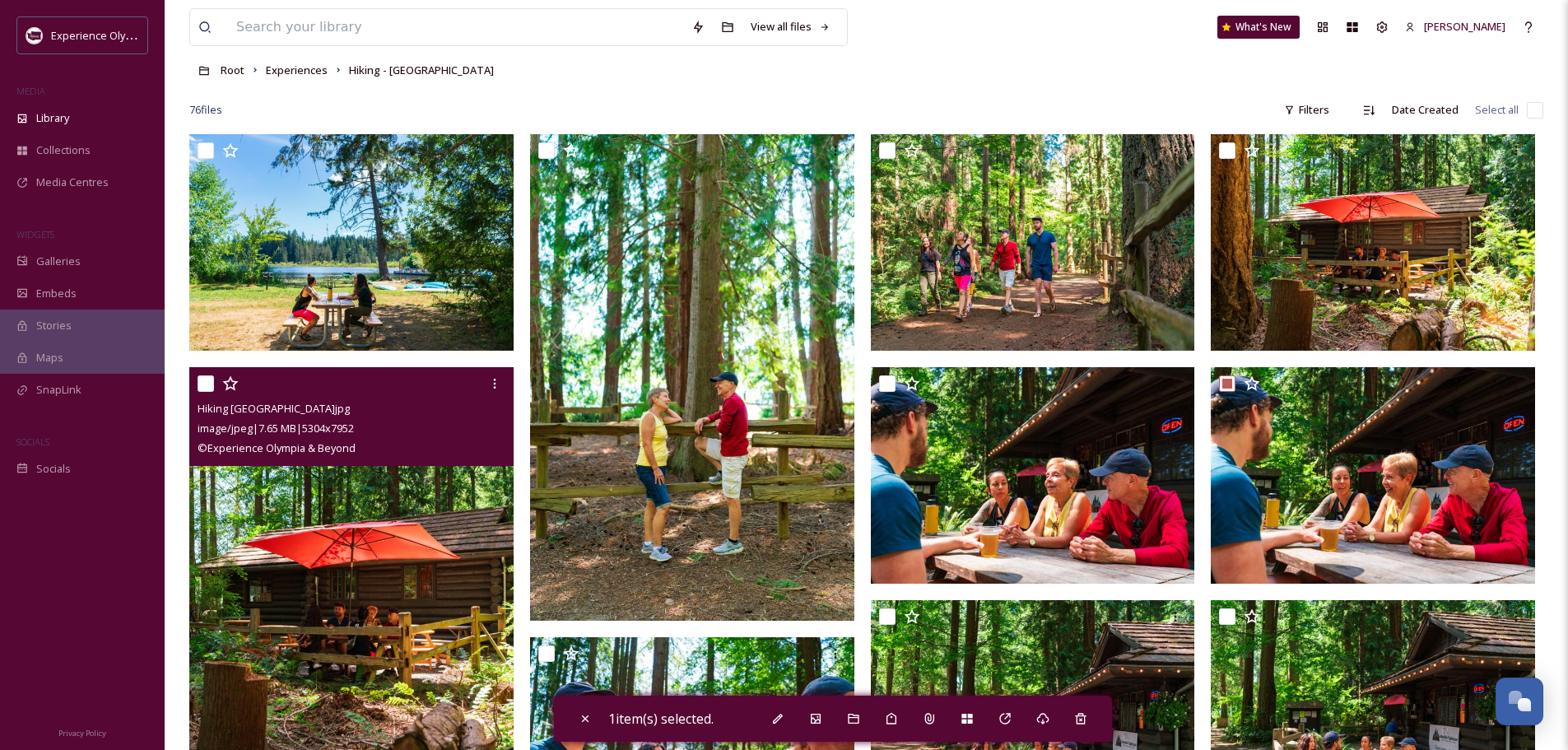
click at [206, 384] on input "checkbox" at bounding box center [205, 383] width 17 height 17
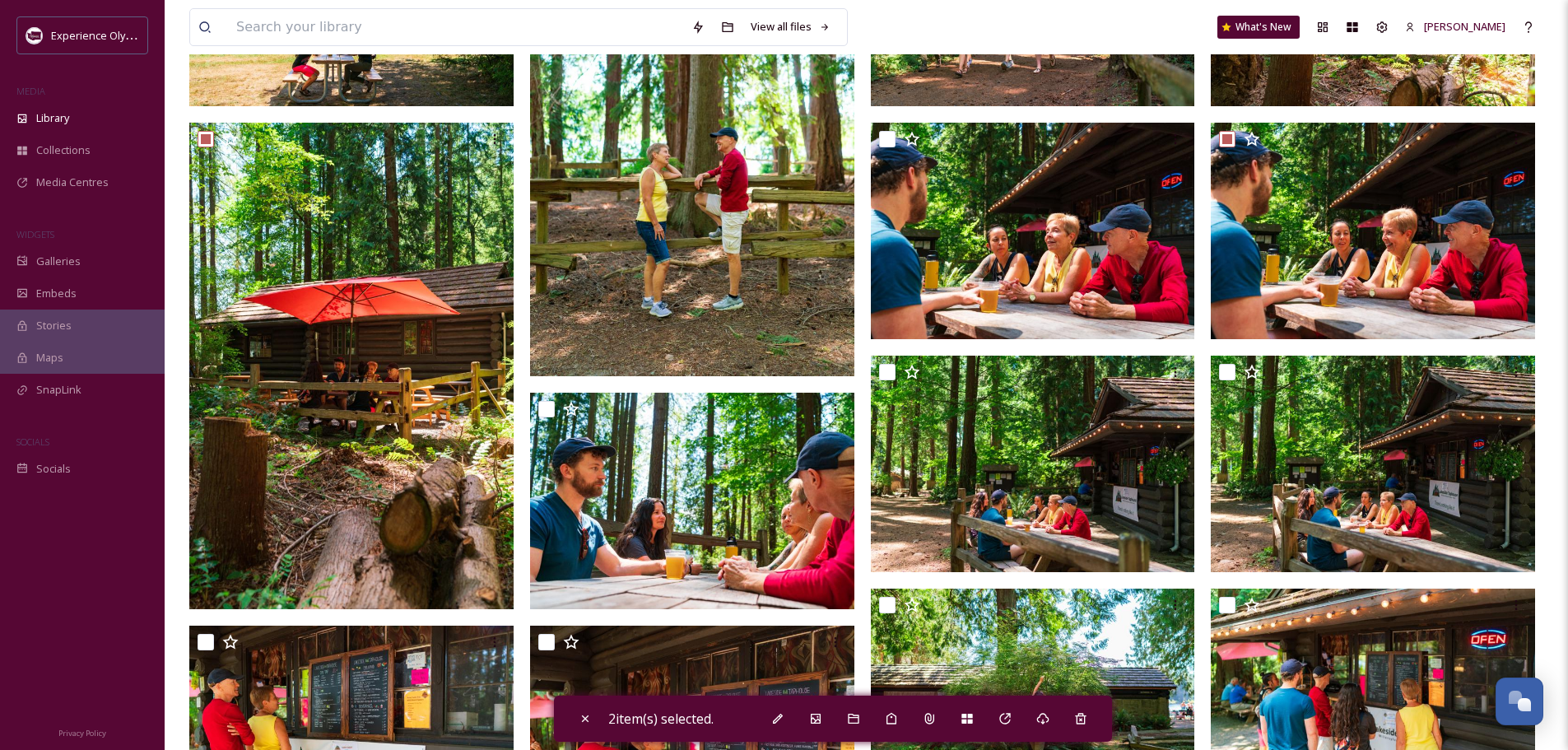
scroll to position [329, 0]
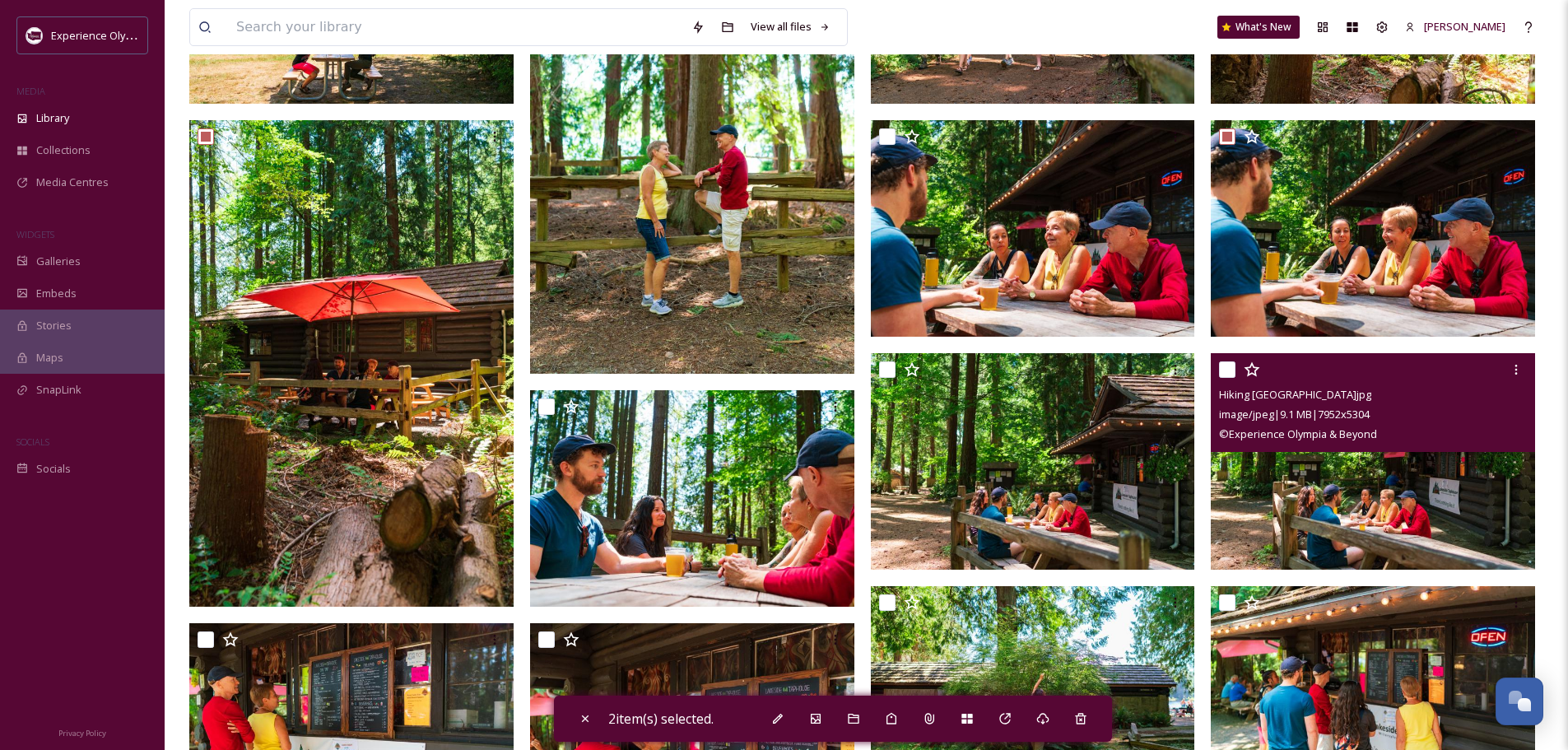
click at [1225, 366] on input "checkbox" at bounding box center [1227, 369] width 17 height 17
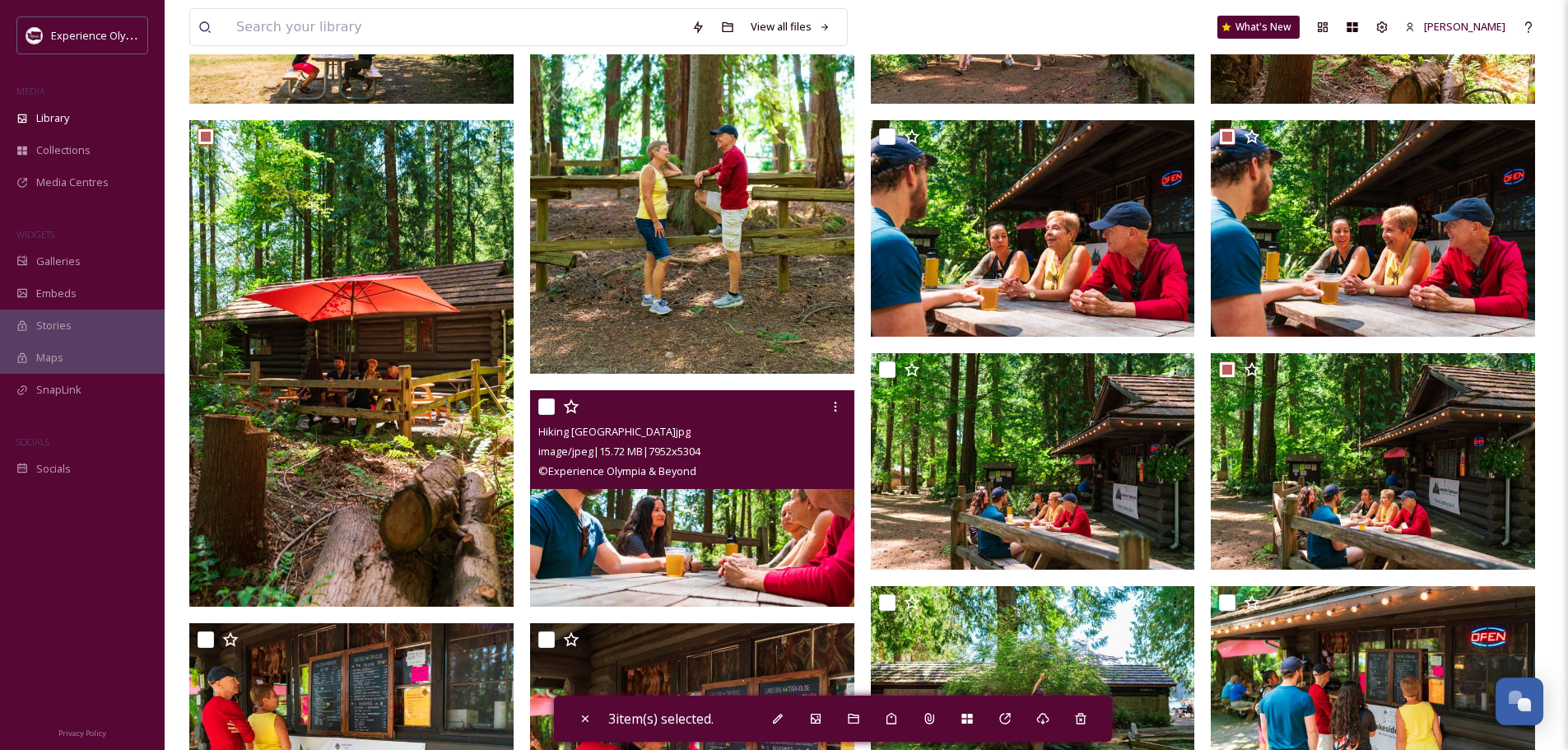
click at [542, 399] on input "checkbox" at bounding box center [546, 407] width 17 height 17
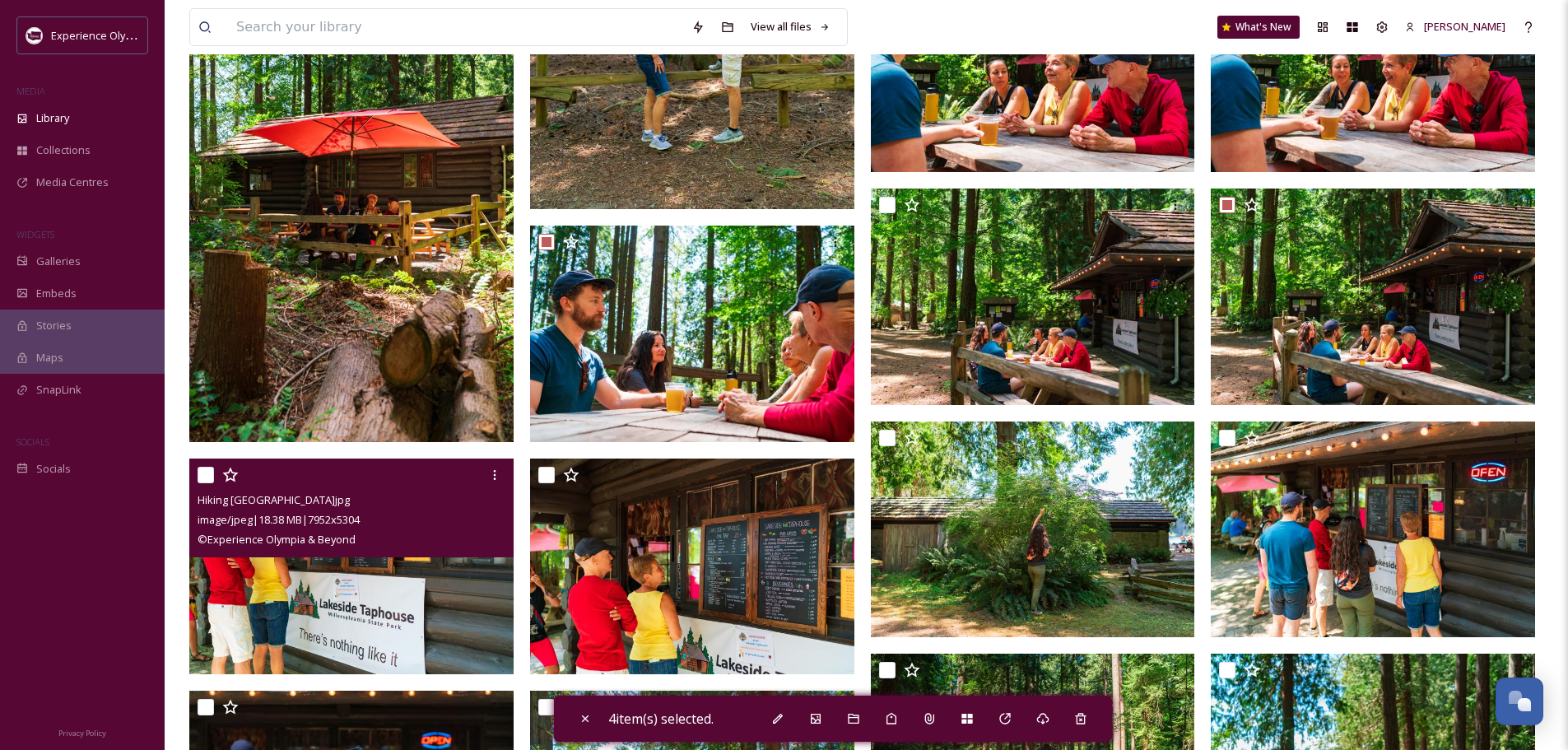
click at [204, 478] on input "checkbox" at bounding box center [205, 475] width 17 height 17
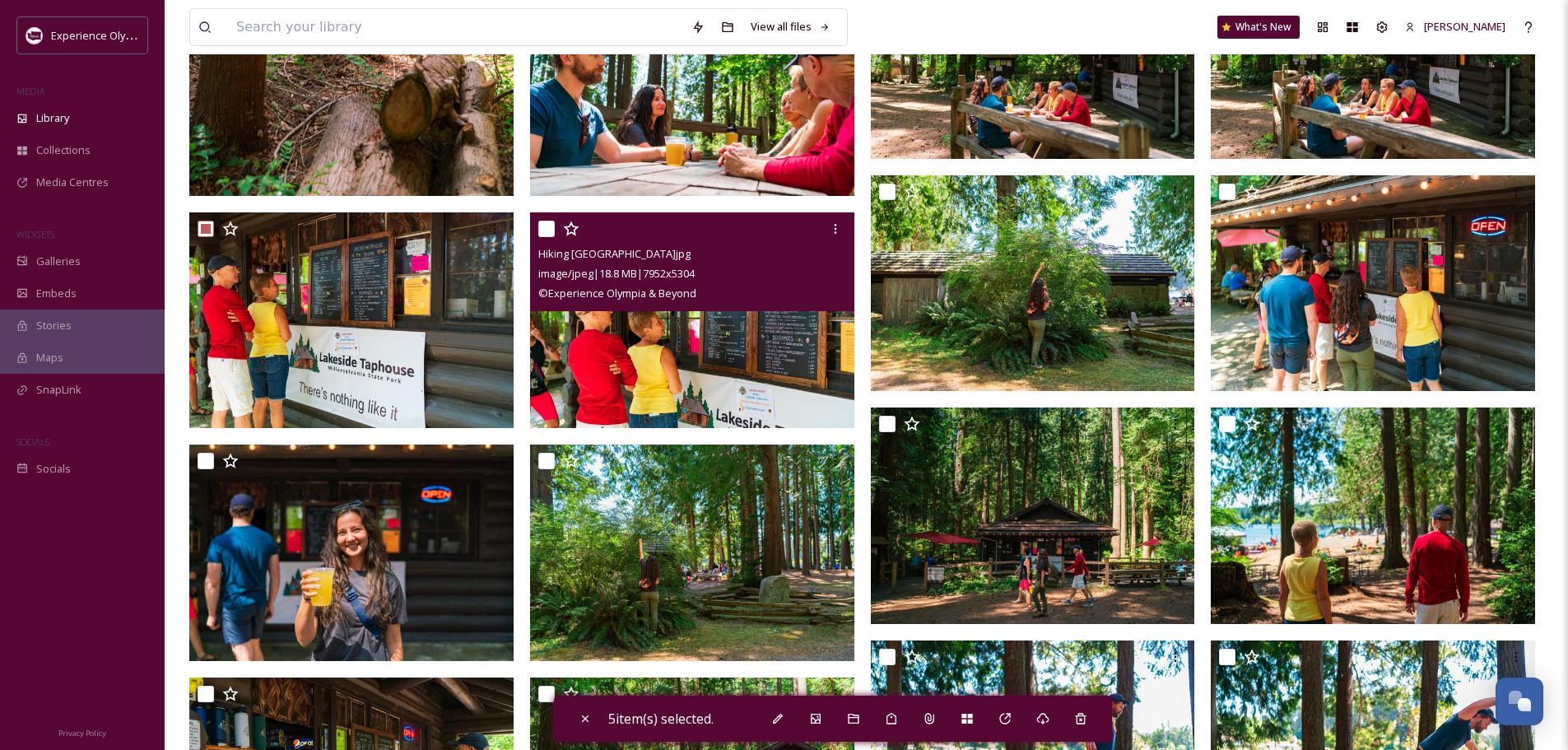
scroll to position [823, 0]
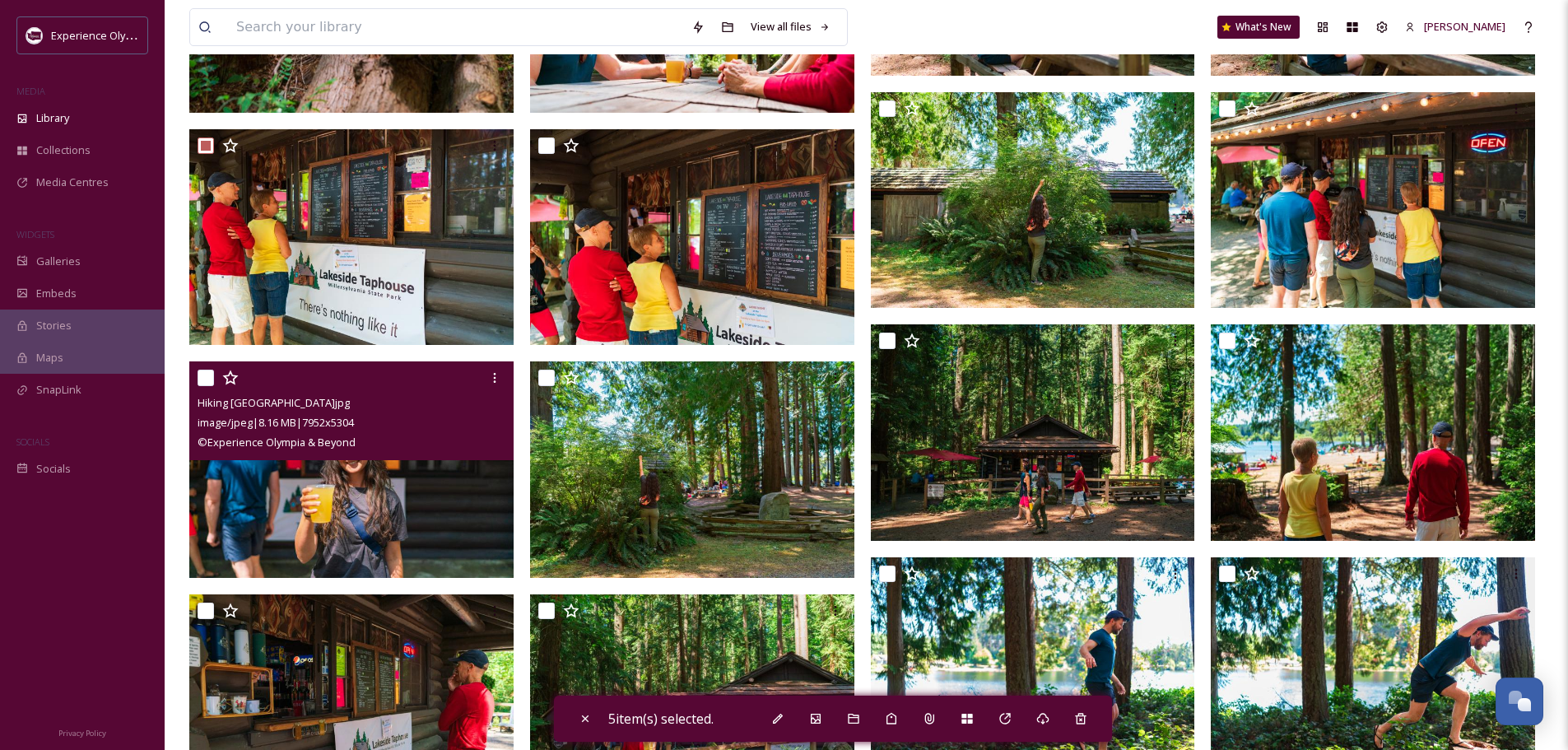
click at [201, 372] on input "checkbox" at bounding box center [205, 378] width 17 height 17
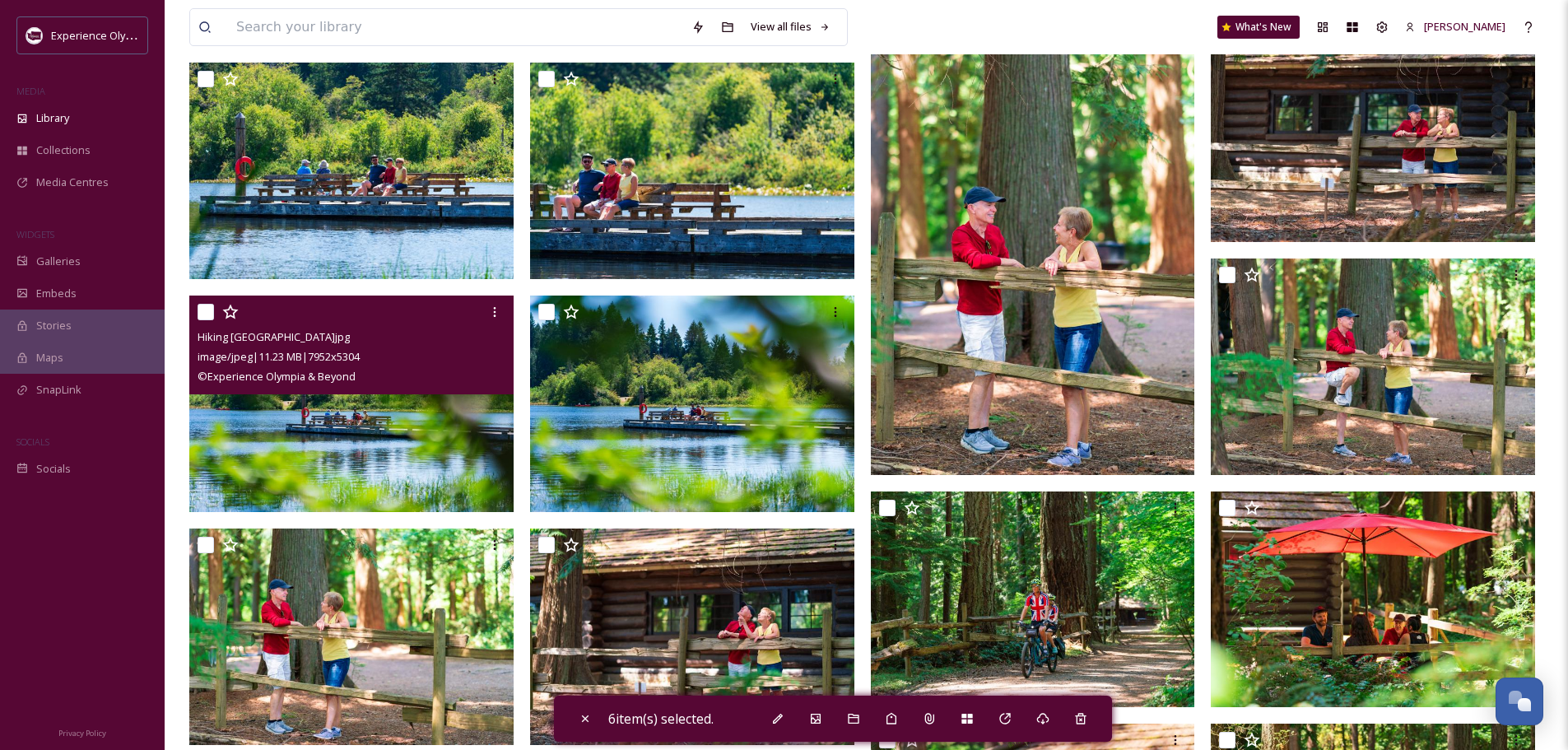
scroll to position [2880, 0]
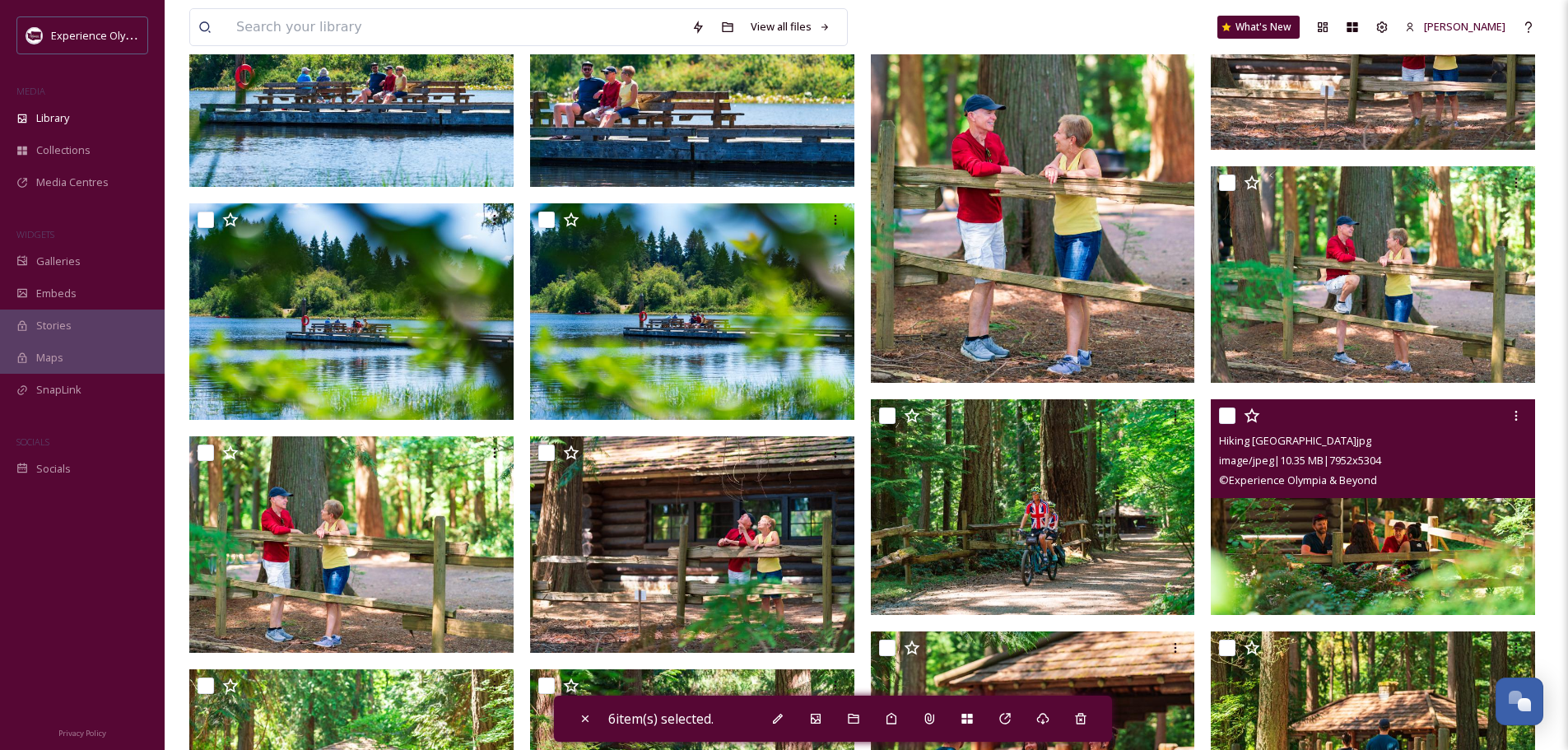
click at [1226, 412] on input "checkbox" at bounding box center [1227, 415] width 17 height 17
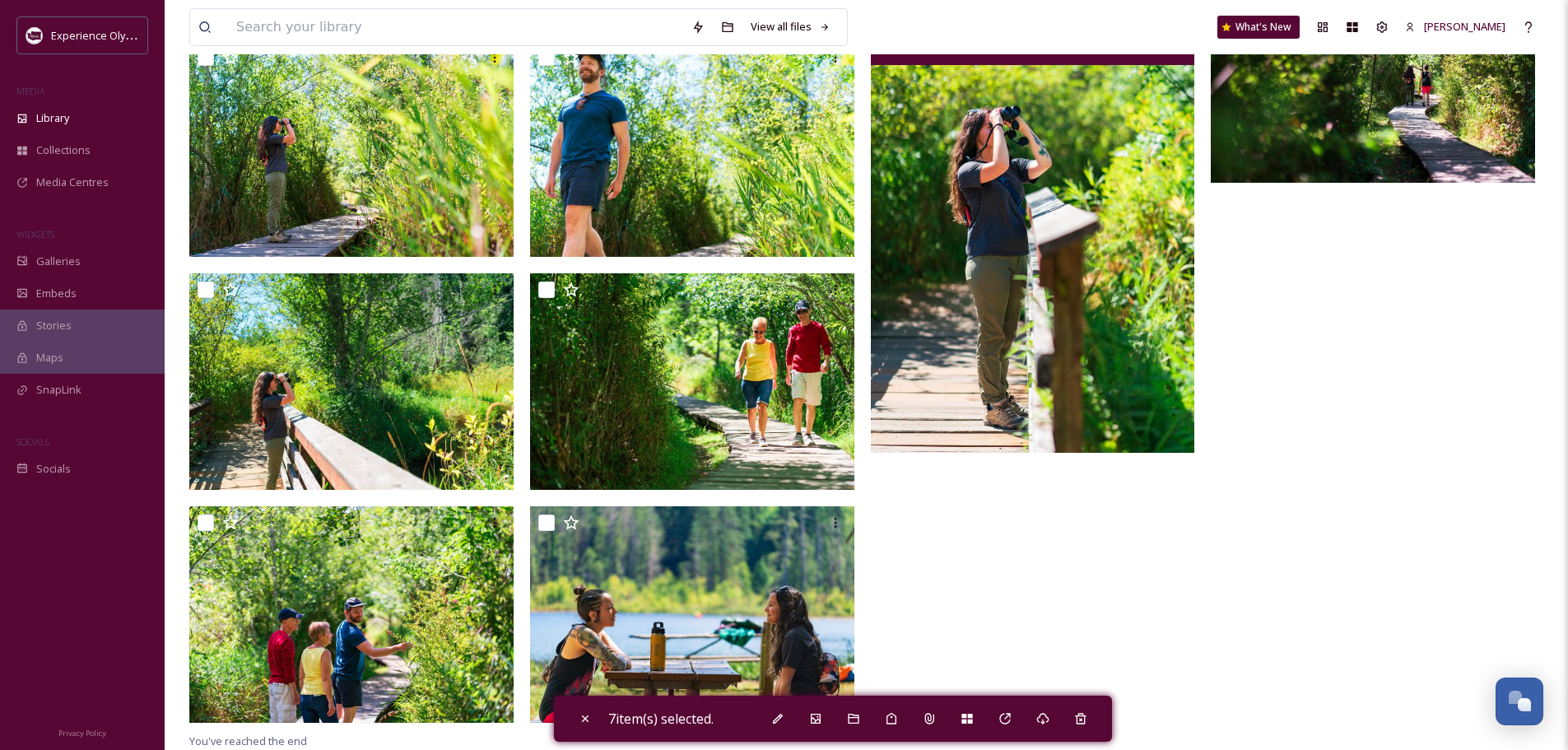
scroll to position [4709, 0]
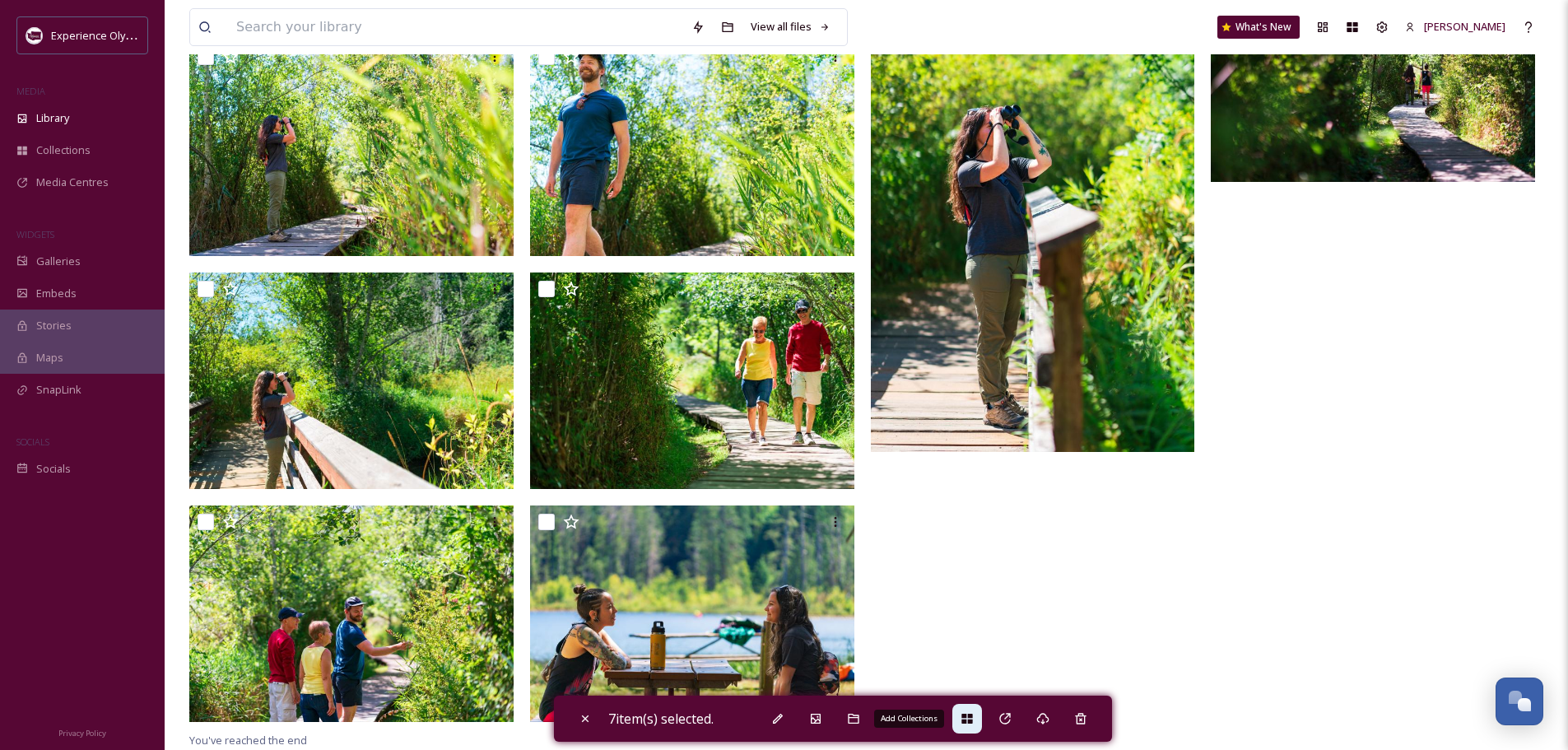
click at [980, 717] on div "Add Collections" at bounding box center [968, 718] width 30 height 30
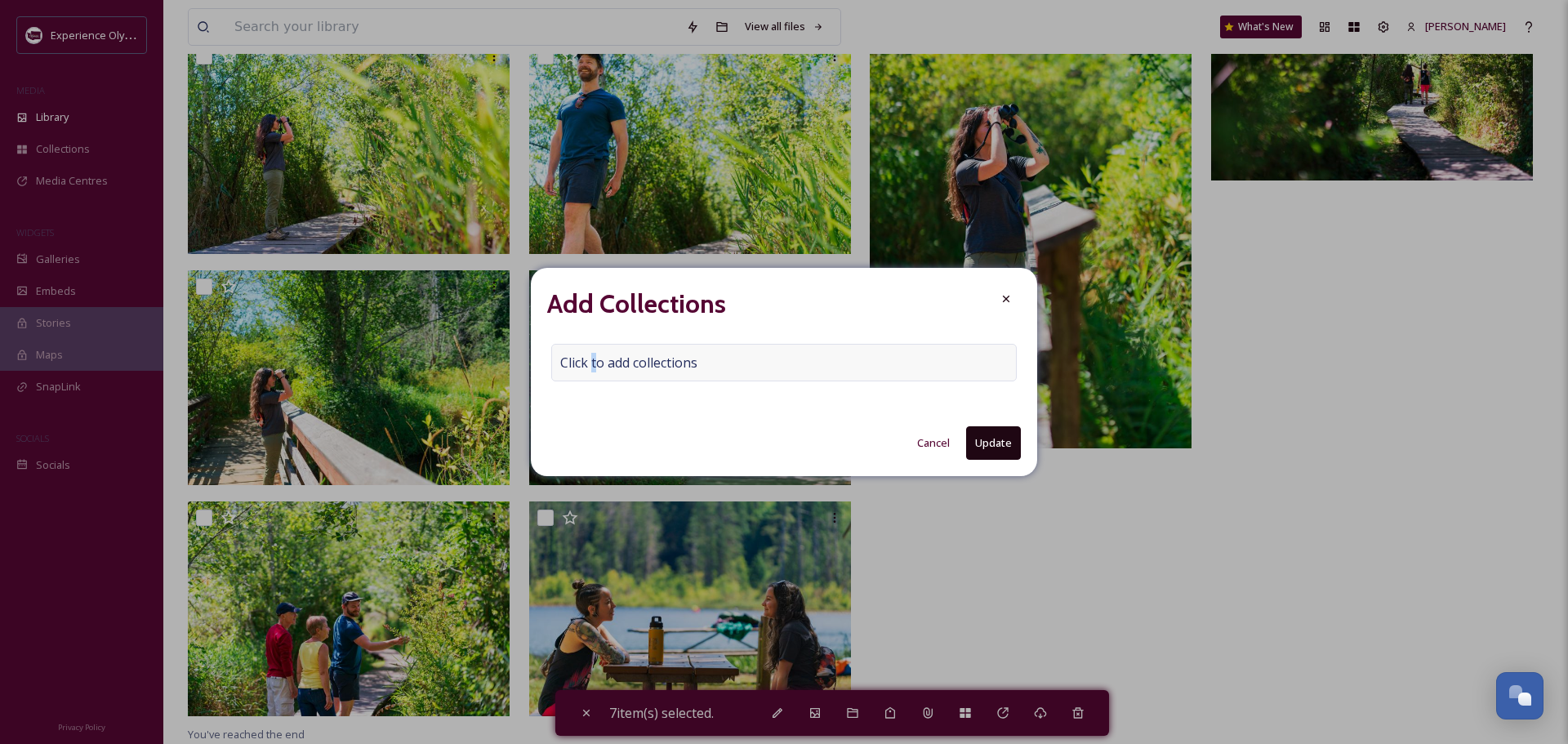
click at [594, 357] on span "Click to add collections" at bounding box center [629, 362] width 137 height 20
click at [583, 360] on input at bounding box center [642, 362] width 180 height 36
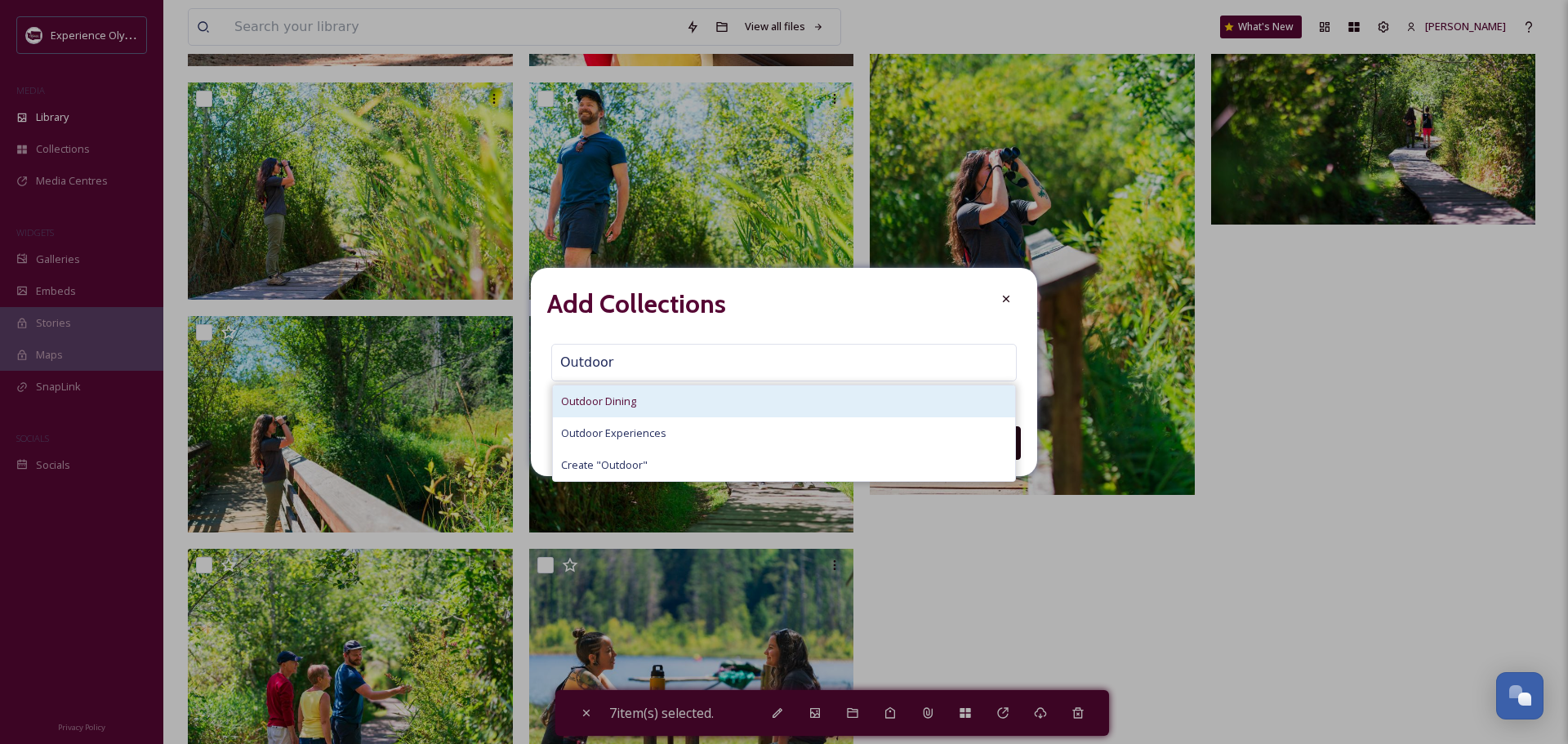
click at [577, 401] on span "Outdoor Dining" at bounding box center [598, 402] width 75 height 16
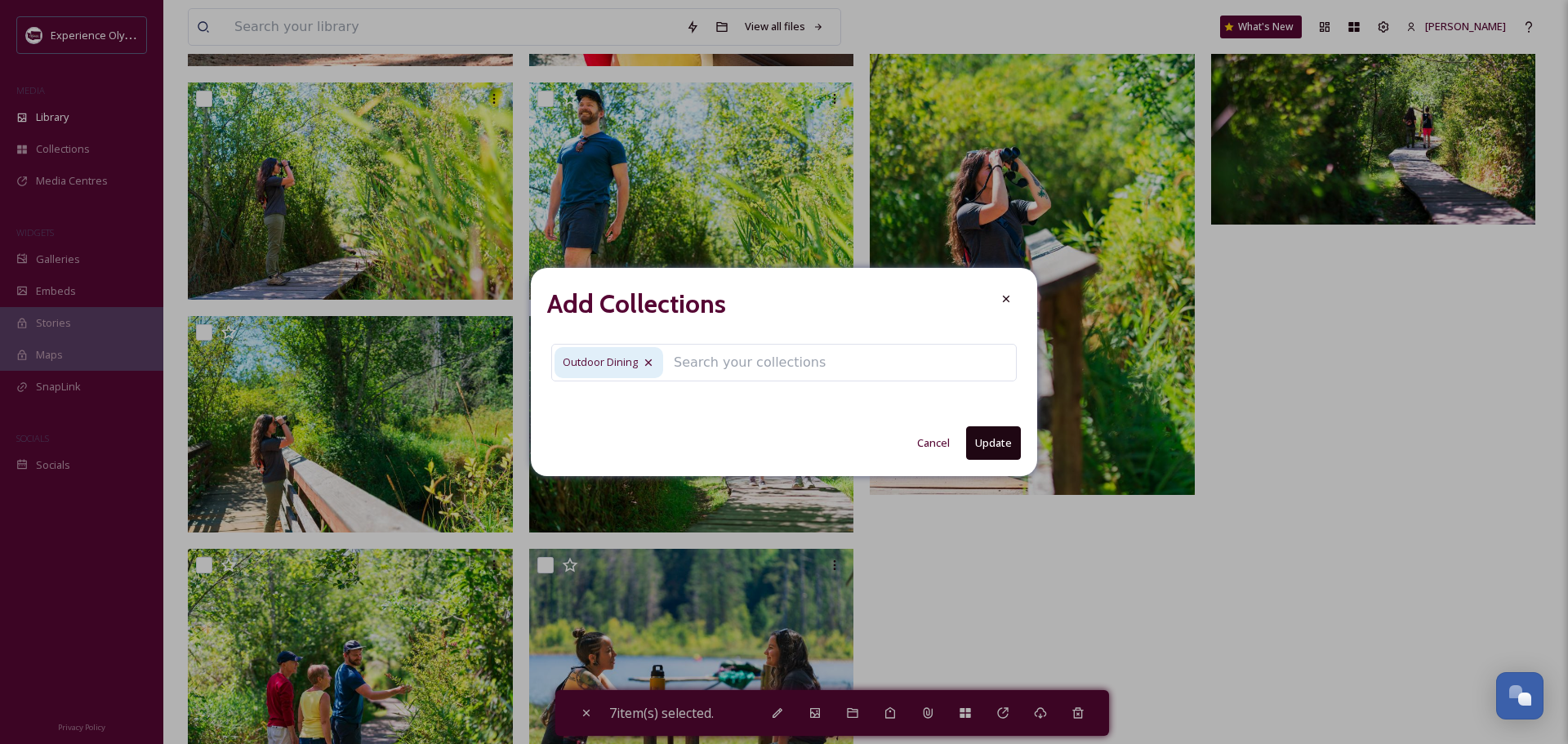
click at [993, 440] on button "Update" at bounding box center [993, 442] width 55 height 34
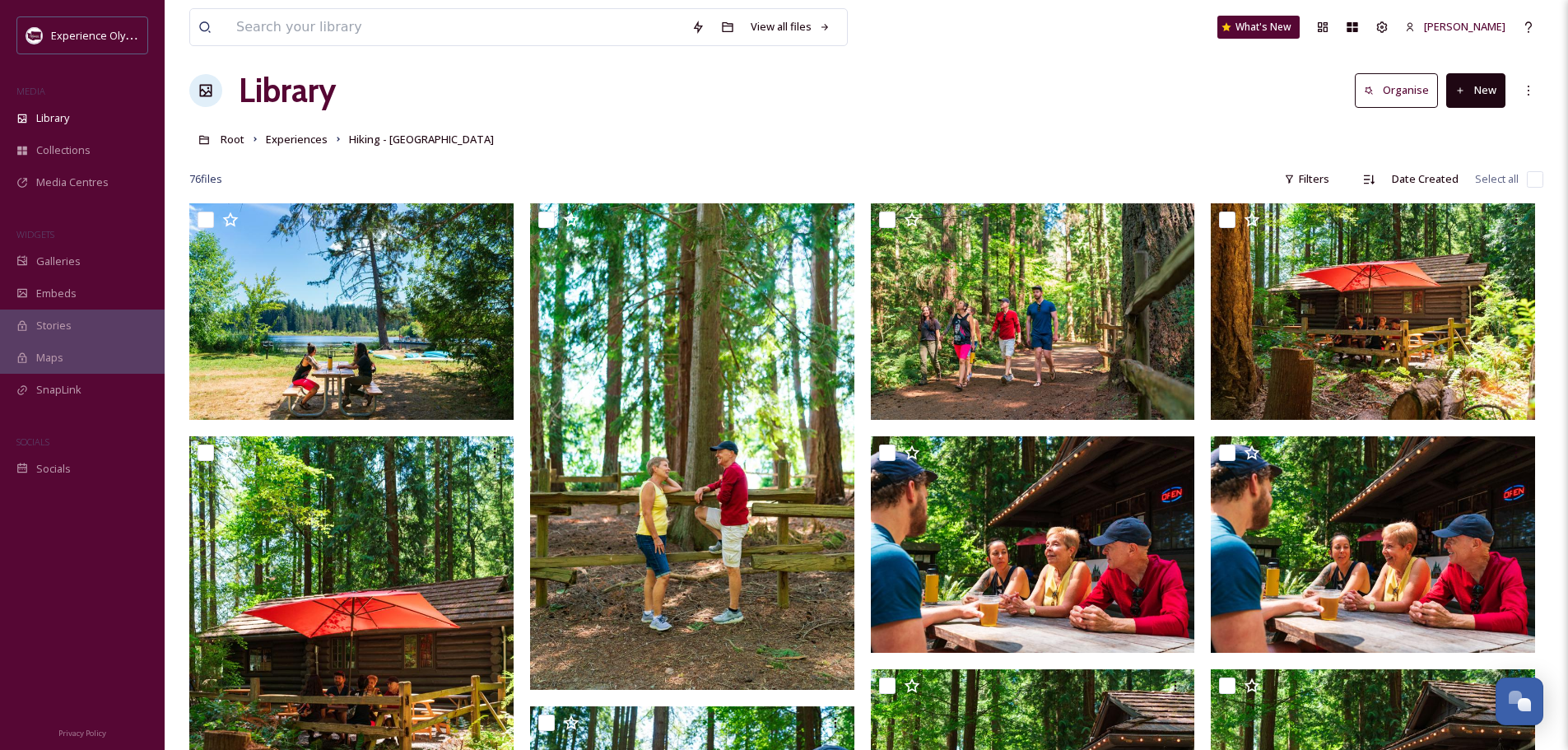
scroll to position [0, 0]
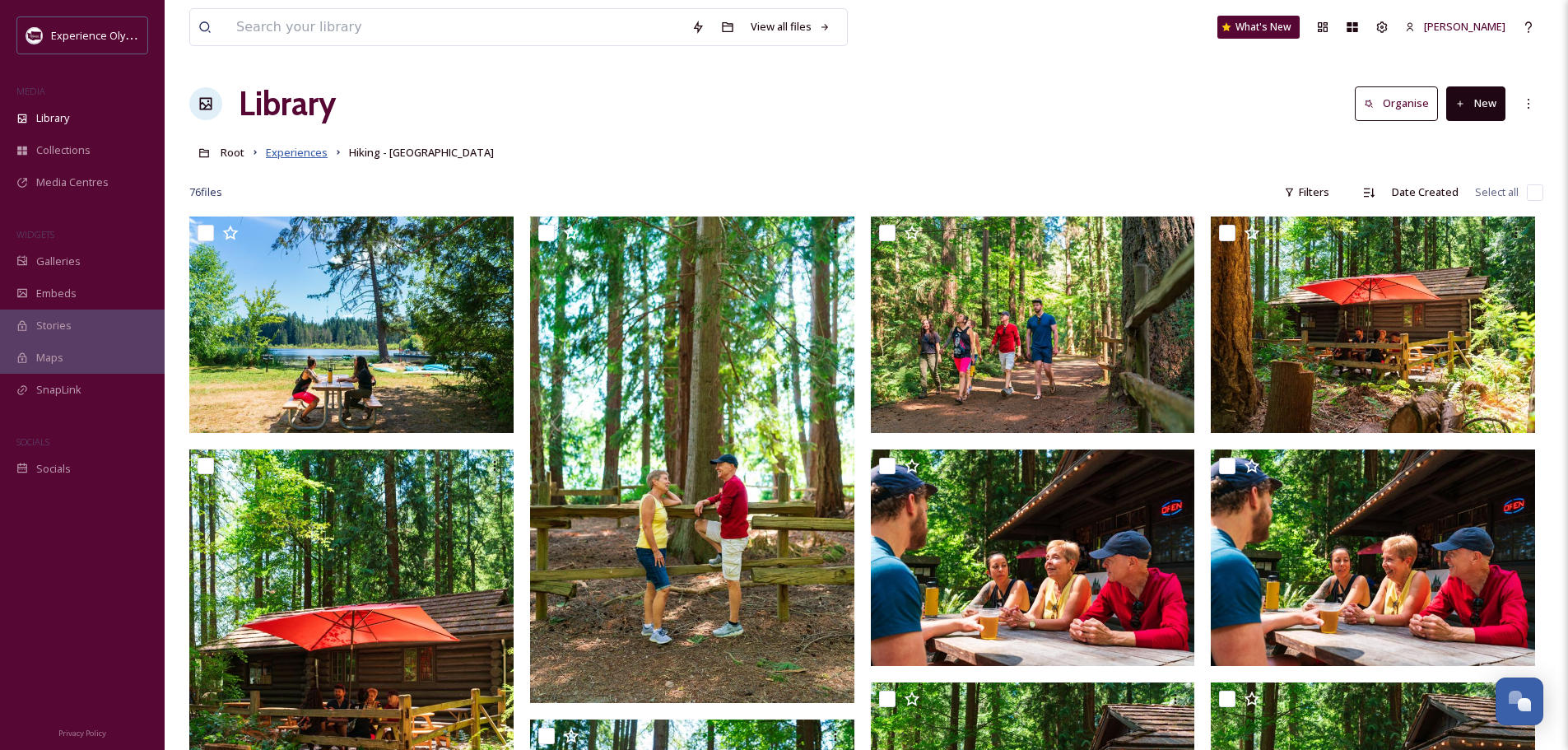
click at [288, 150] on span "Experiences" at bounding box center [296, 152] width 61 height 15
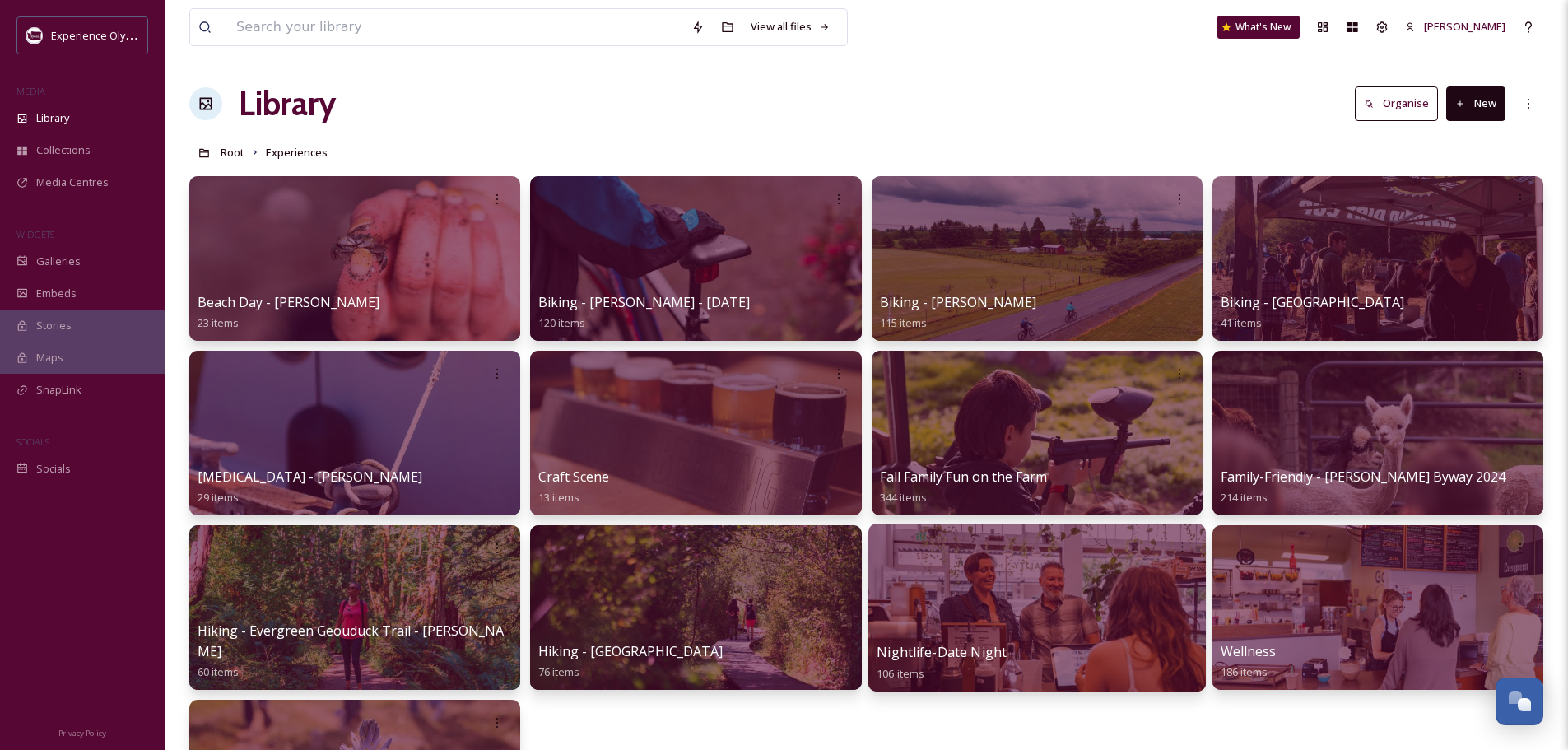
click at [948, 653] on span "Nightlife-Date Night" at bounding box center [941, 652] width 130 height 18
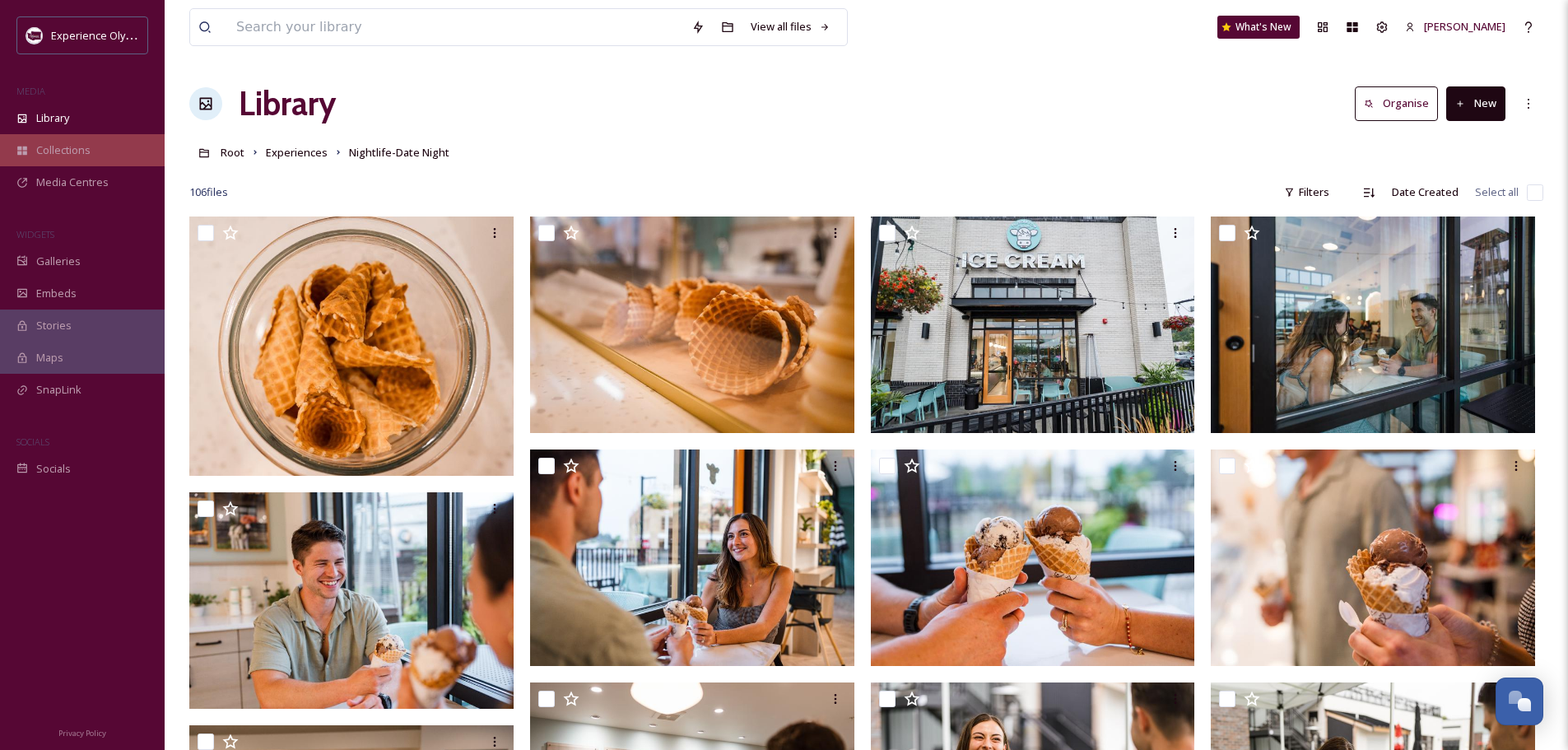
click at [66, 144] on span "Collections" at bounding box center [63, 150] width 54 height 16
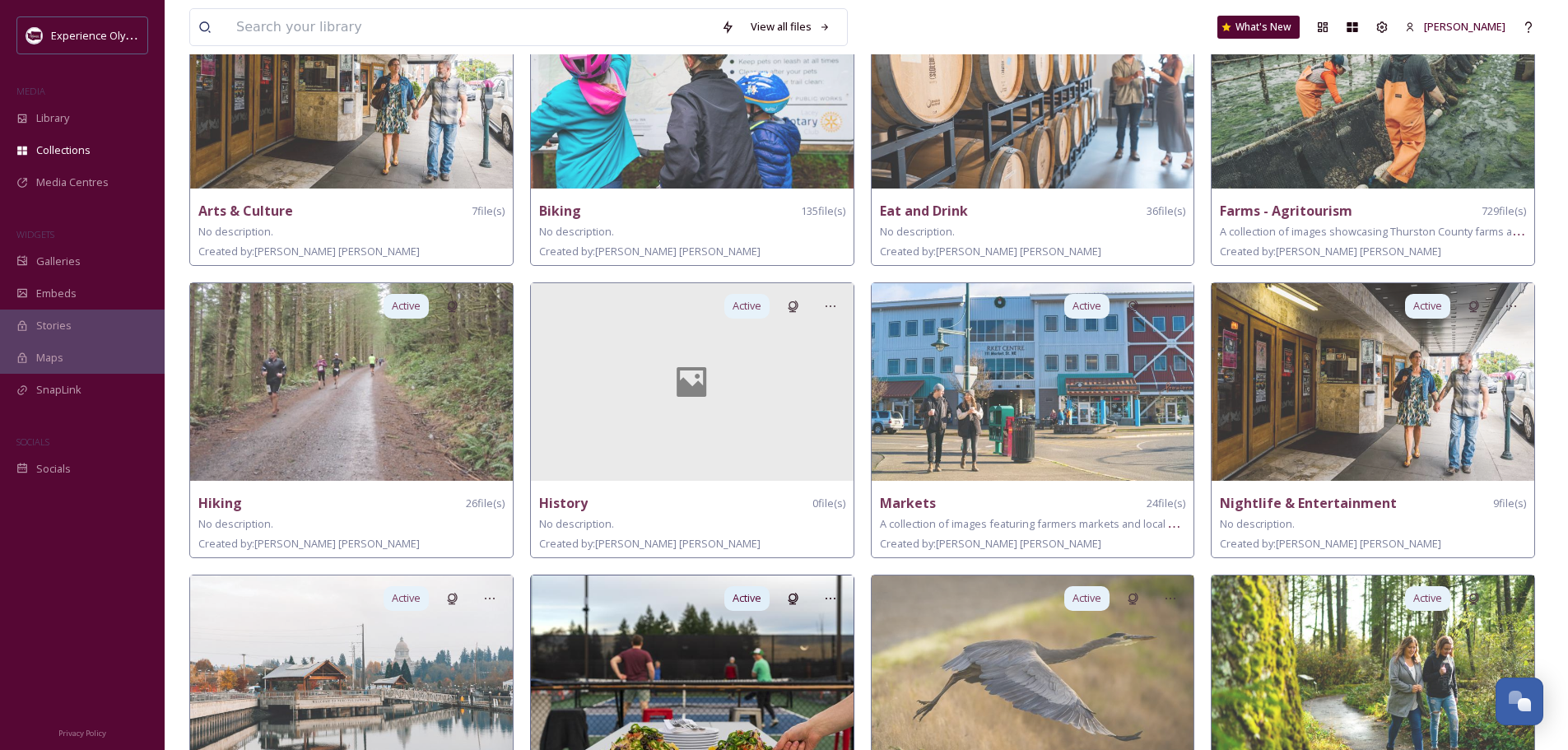
scroll to position [82, 0]
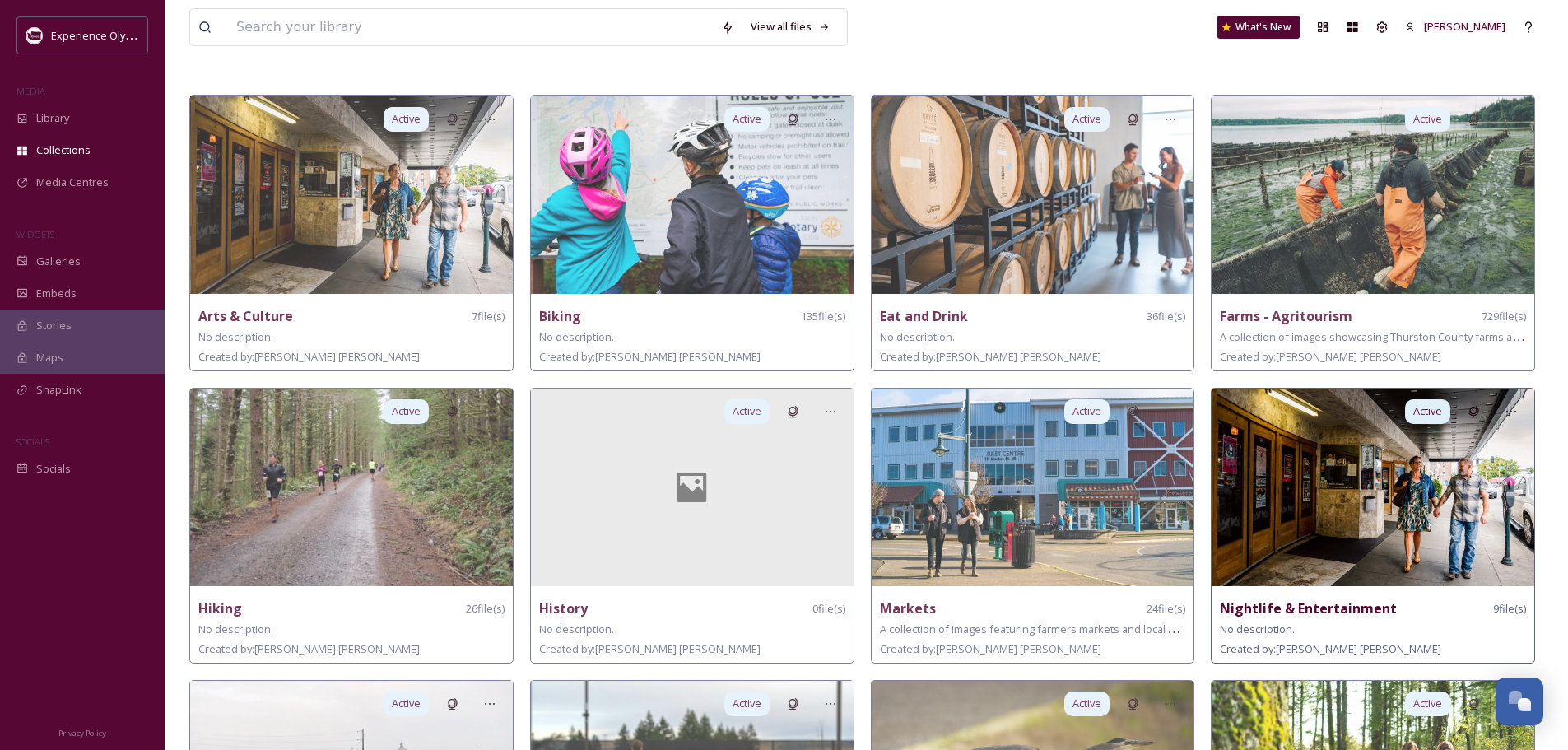
click at [1310, 598] on div "Nightlife & Entertainment" at bounding box center [1309, 608] width 177 height 20
click at [1310, 556] on img at bounding box center [1373, 486] width 323 height 197
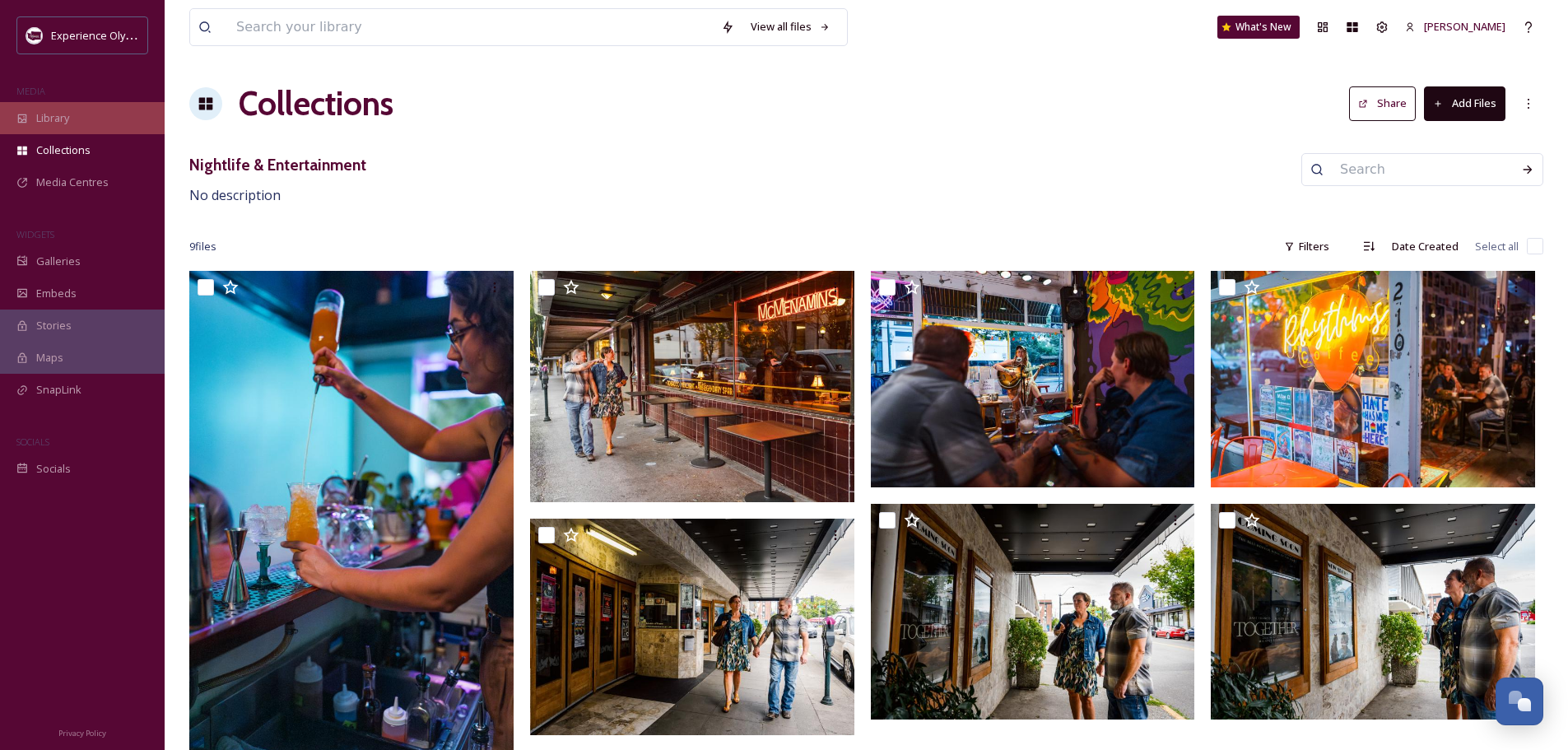
click at [46, 116] on span "Library" at bounding box center [53, 118] width 33 height 16
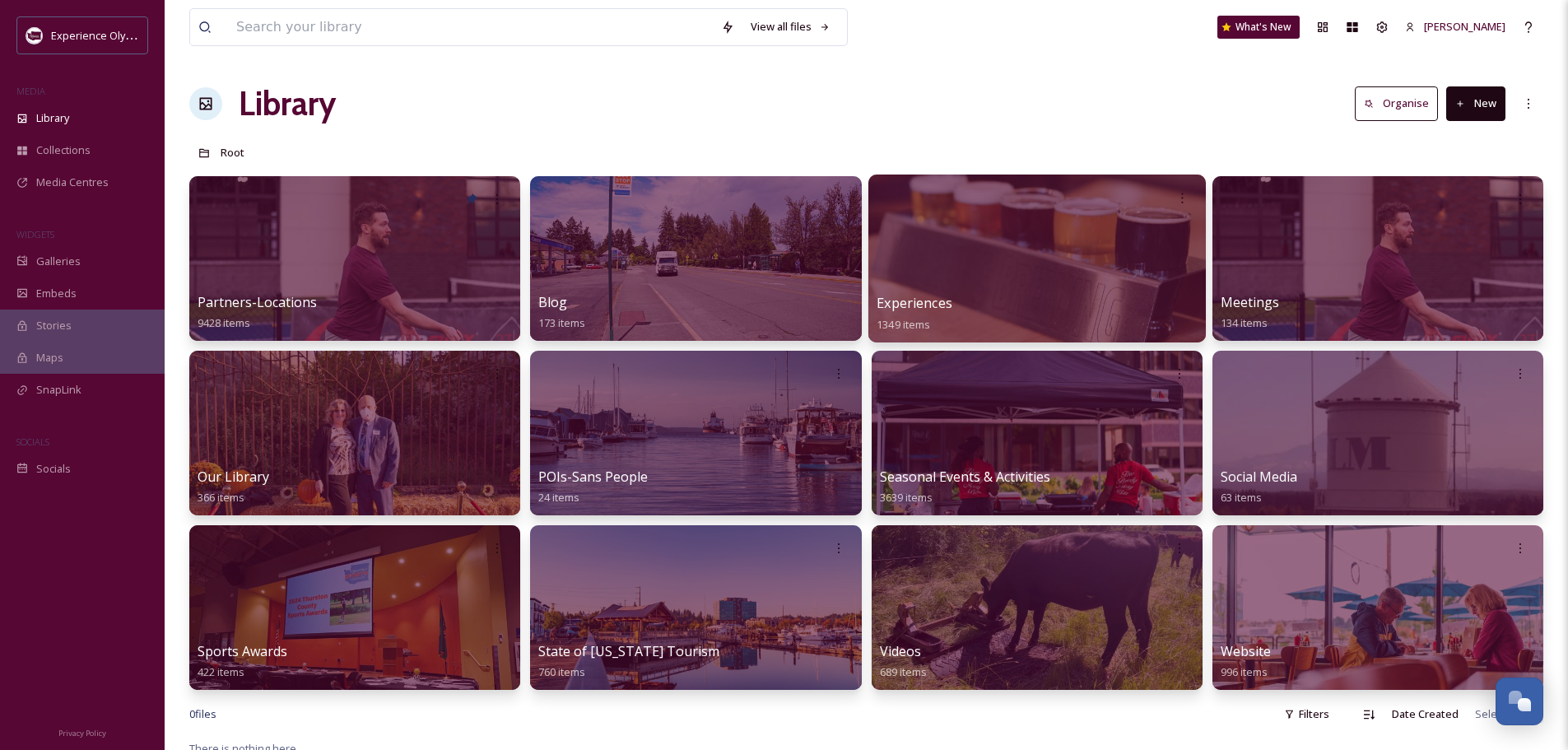
click at [941, 300] on span "Experiences" at bounding box center [914, 302] width 75 height 18
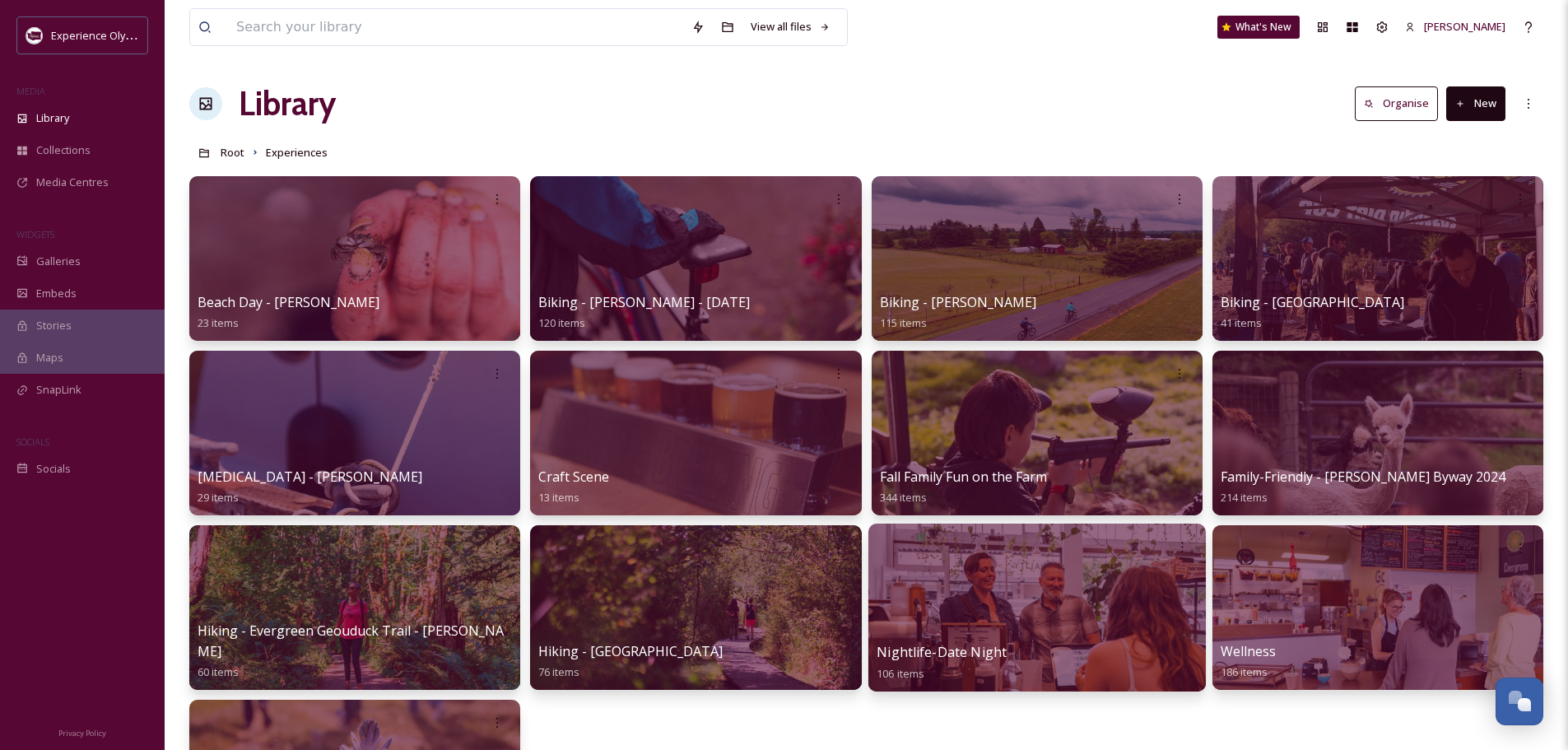
click at [906, 647] on span "Nightlife-Date Night" at bounding box center [941, 652] width 130 height 18
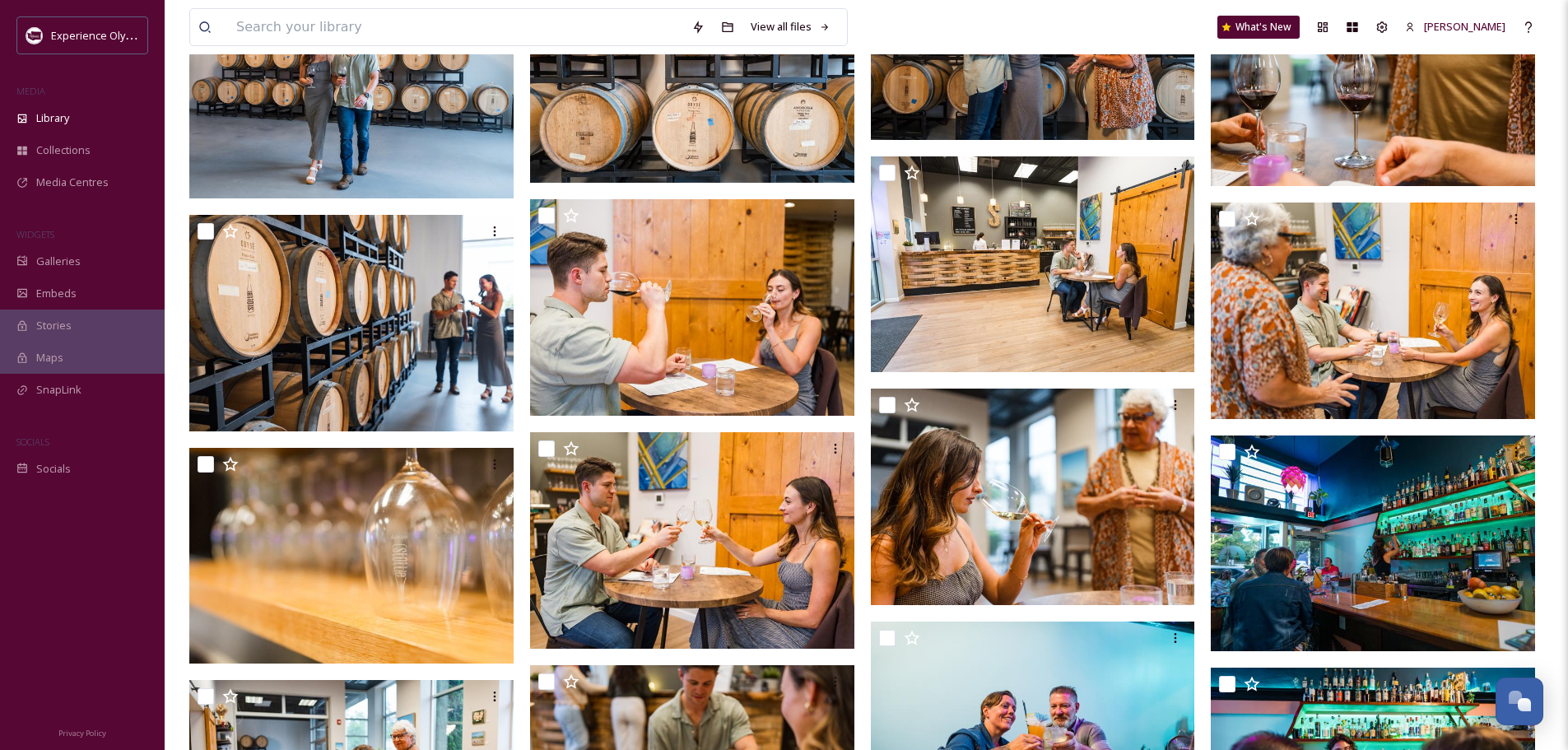
scroll to position [2551, 0]
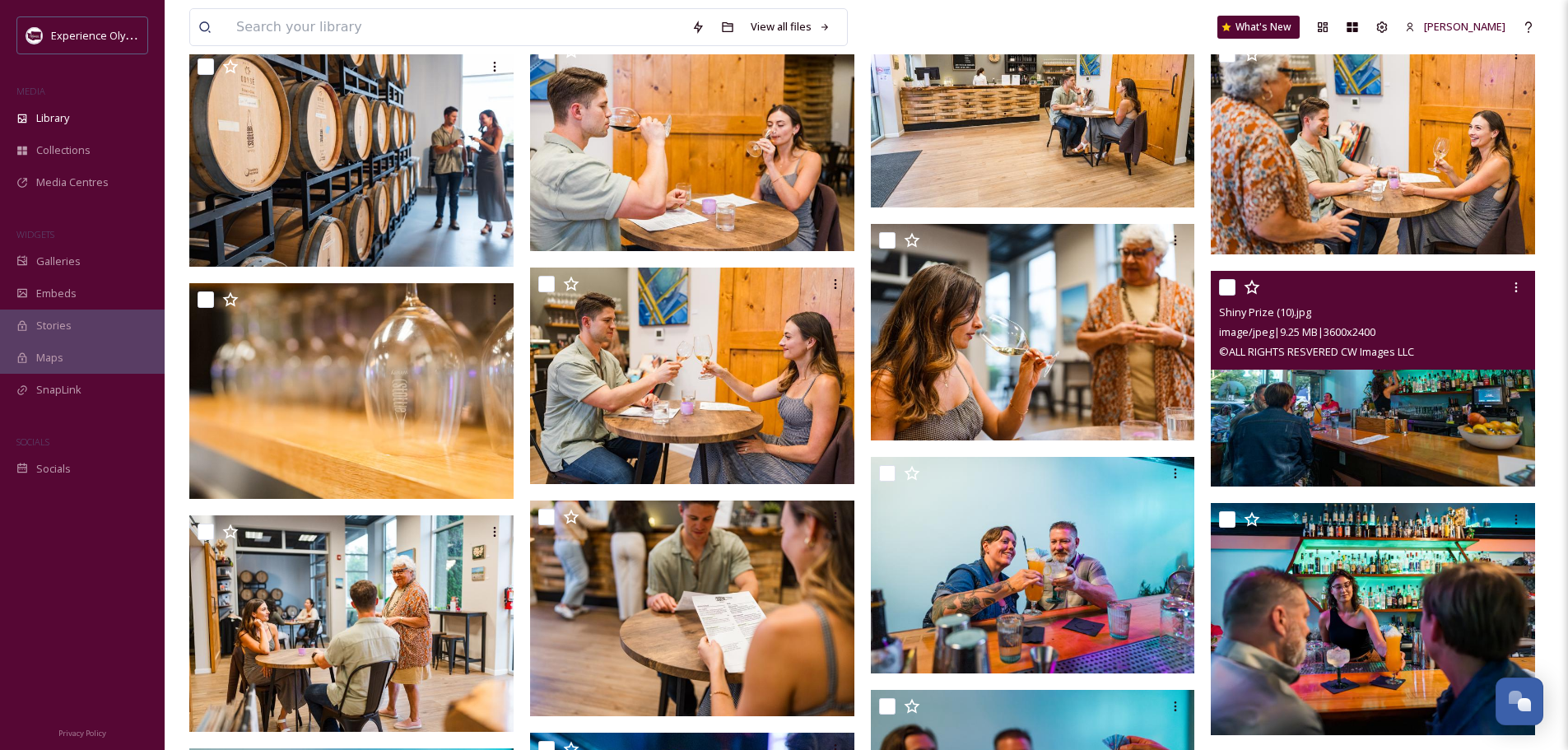
click at [1226, 287] on input "checkbox" at bounding box center [1227, 287] width 17 height 17
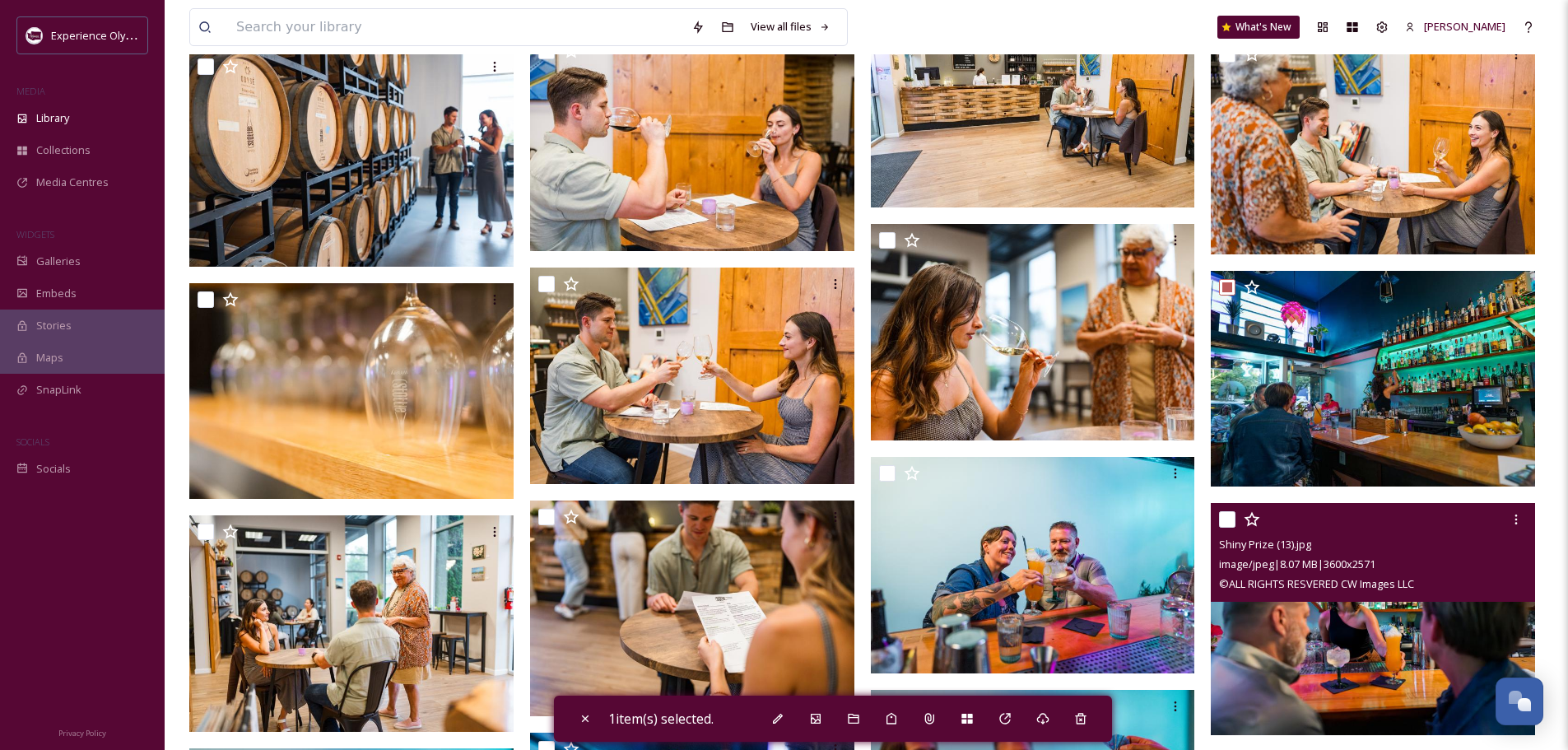
click at [1230, 518] on input "checkbox" at bounding box center [1227, 519] width 17 height 17
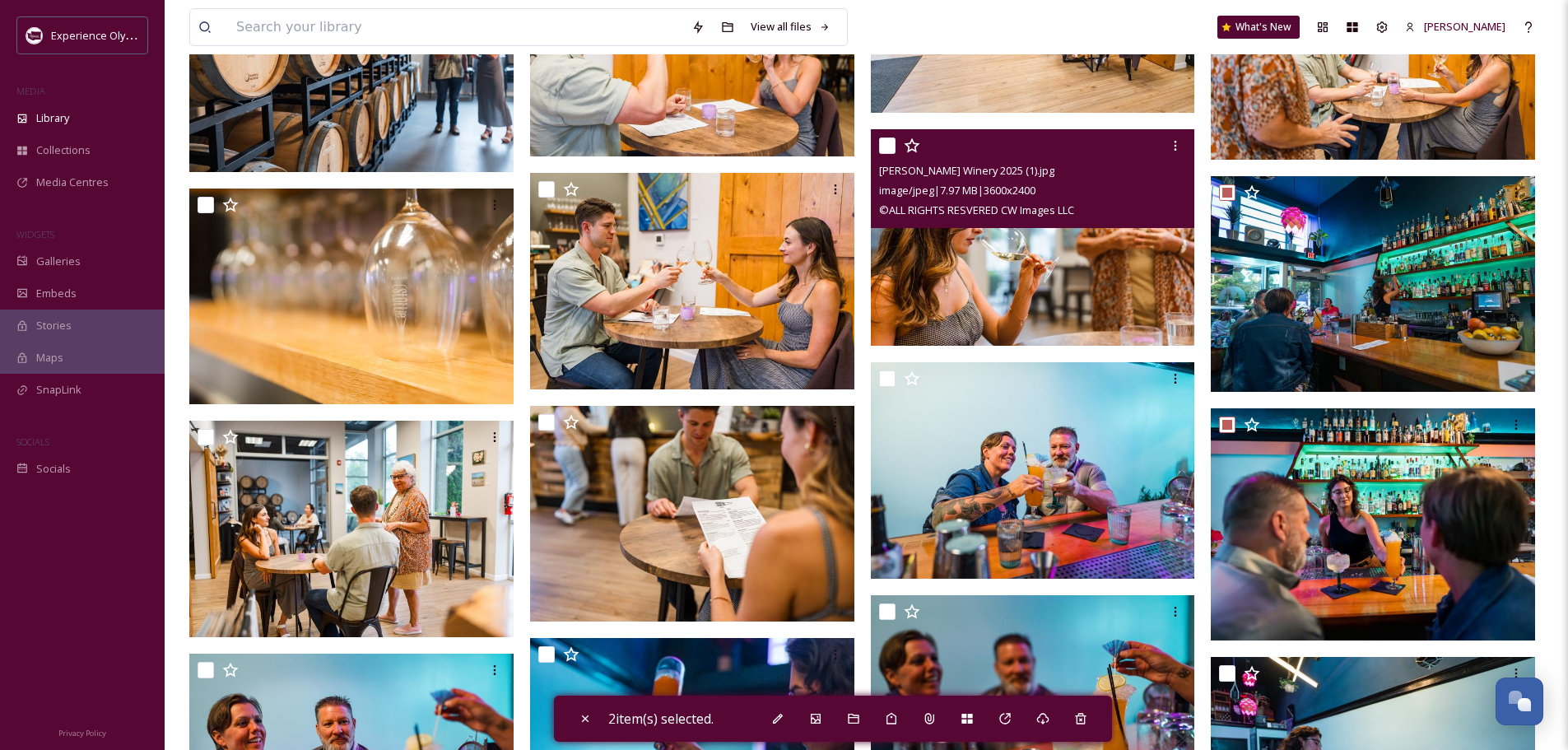
scroll to position [2715, 0]
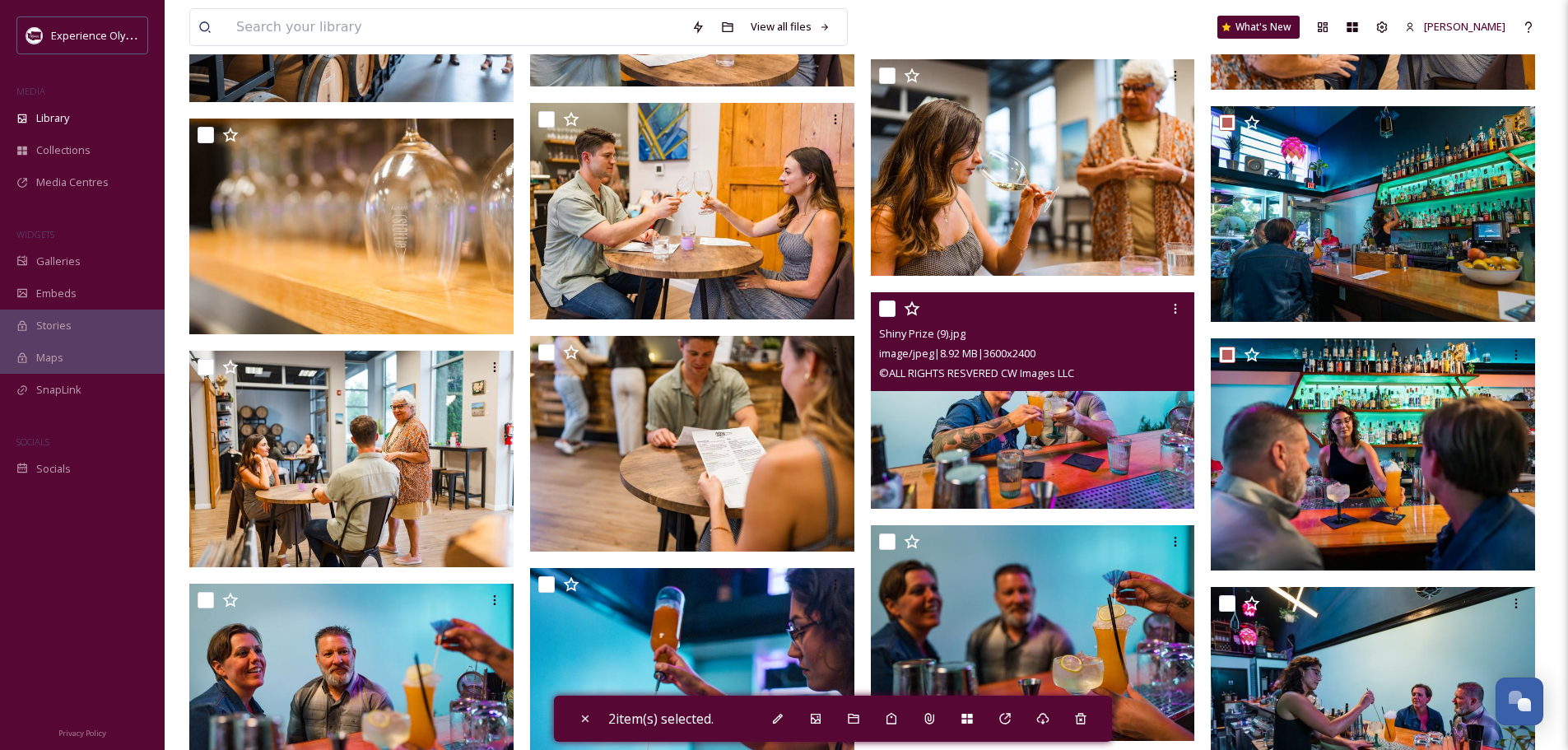
click at [893, 305] on input "checkbox" at bounding box center [887, 308] width 17 height 17
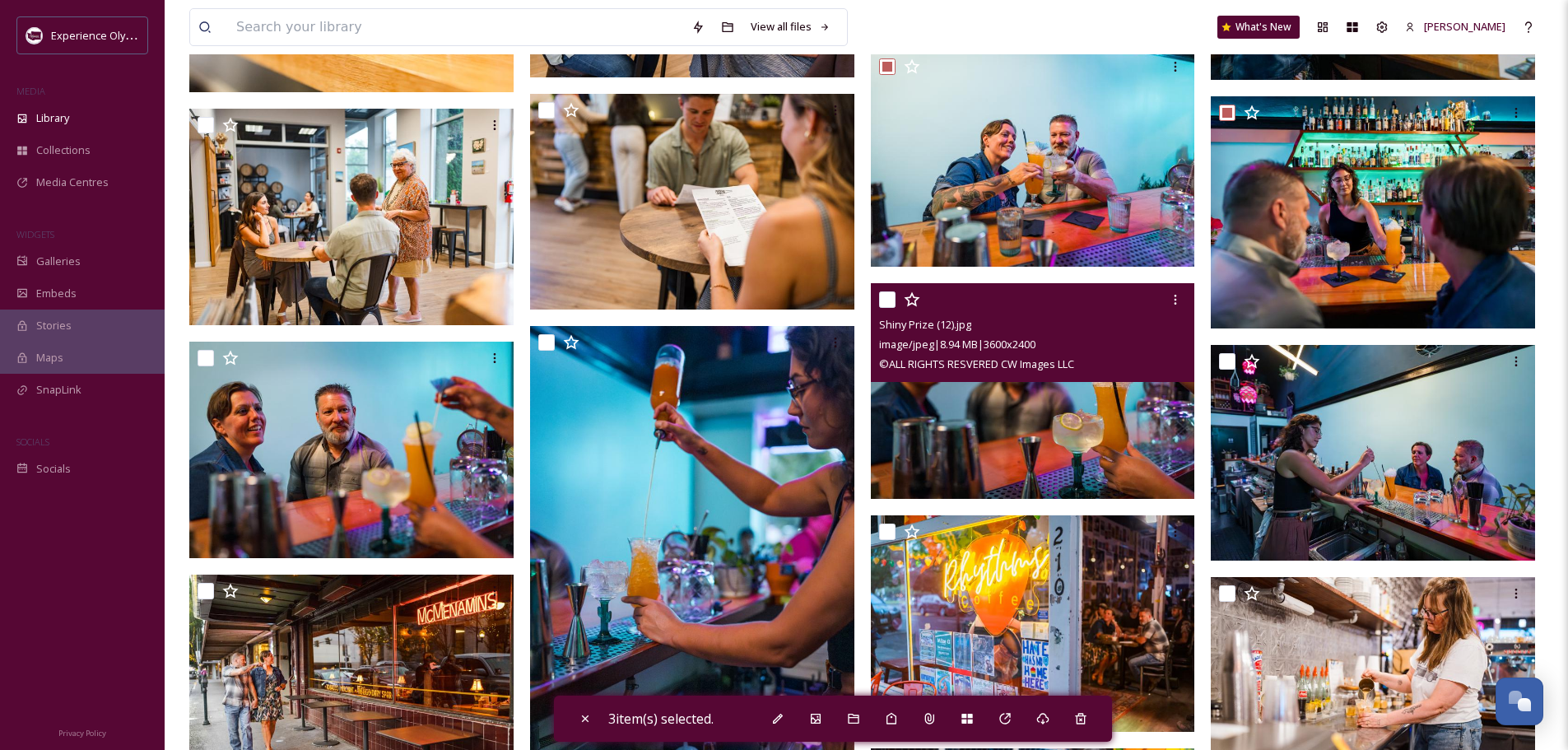
scroll to position [2962, 0]
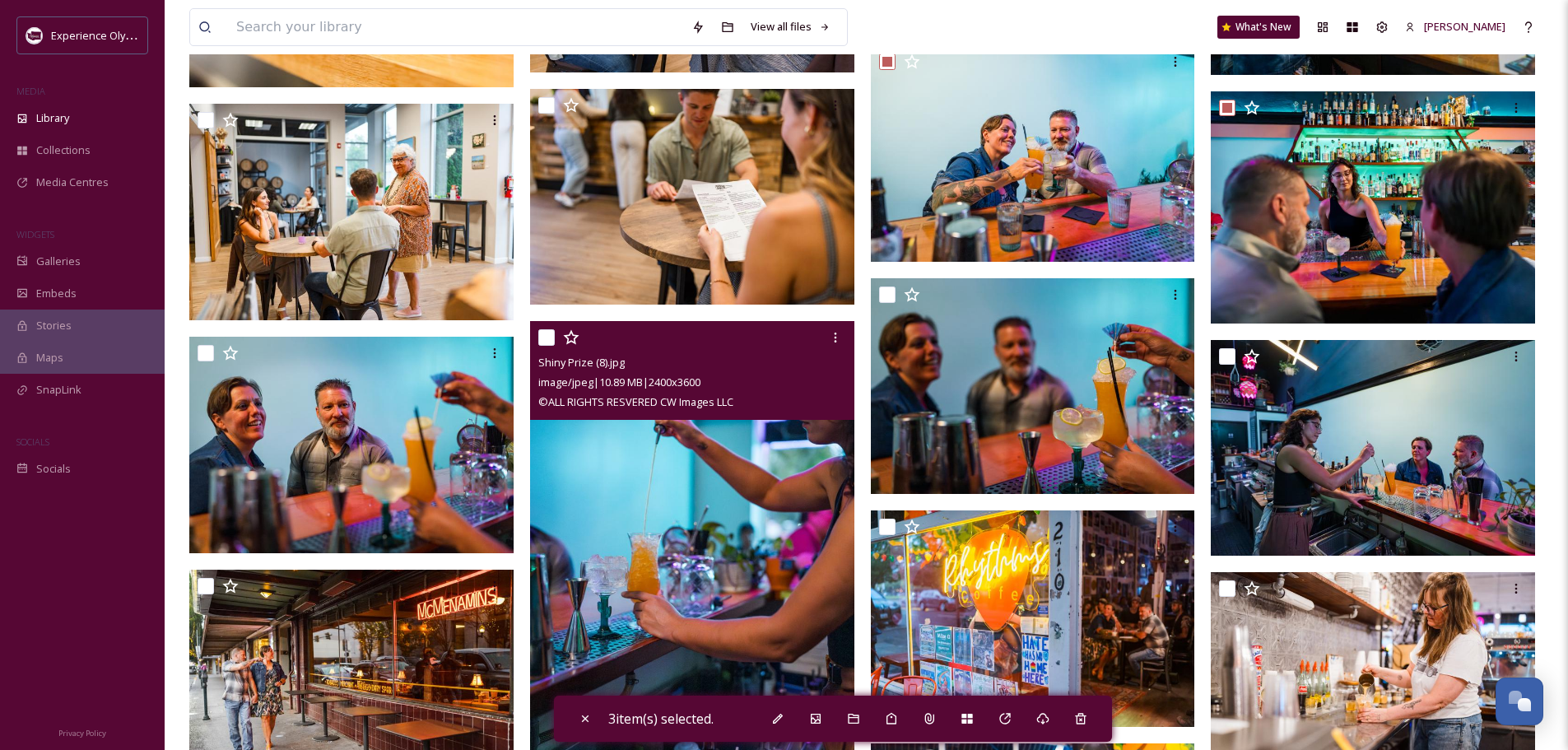
click at [550, 335] on input "checkbox" at bounding box center [546, 337] width 17 height 17
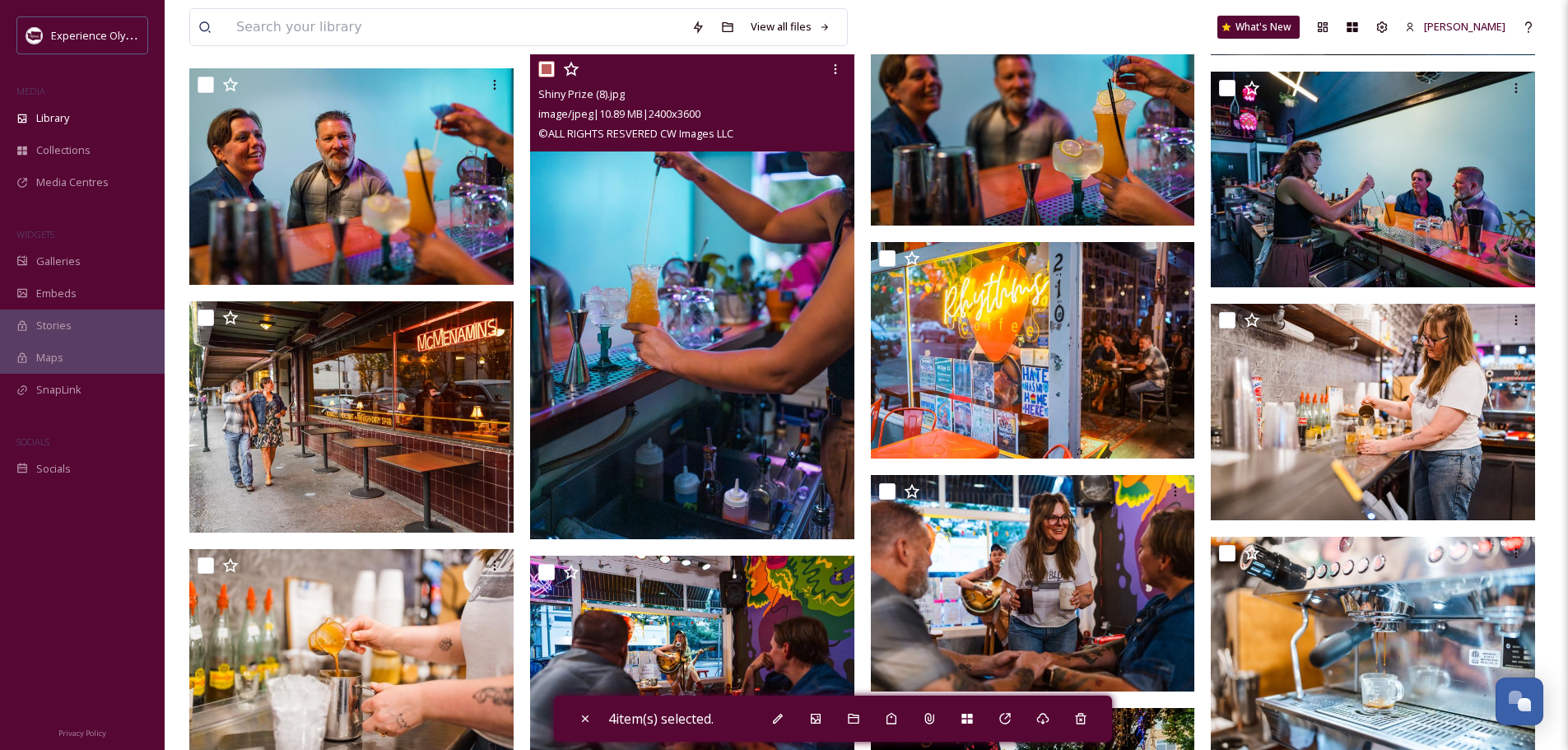
scroll to position [3292, 0]
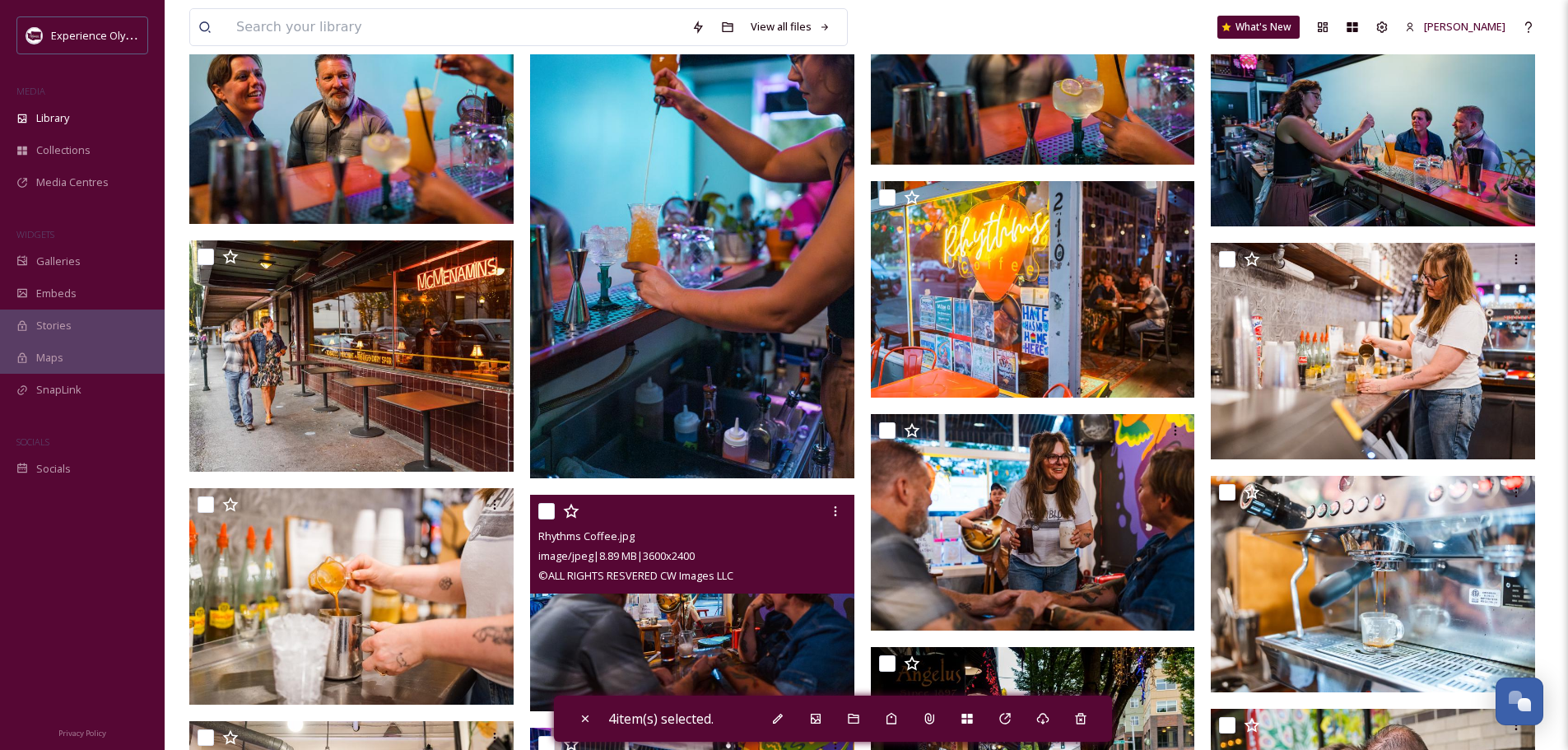
click at [544, 505] on input "checkbox" at bounding box center [546, 511] width 17 height 17
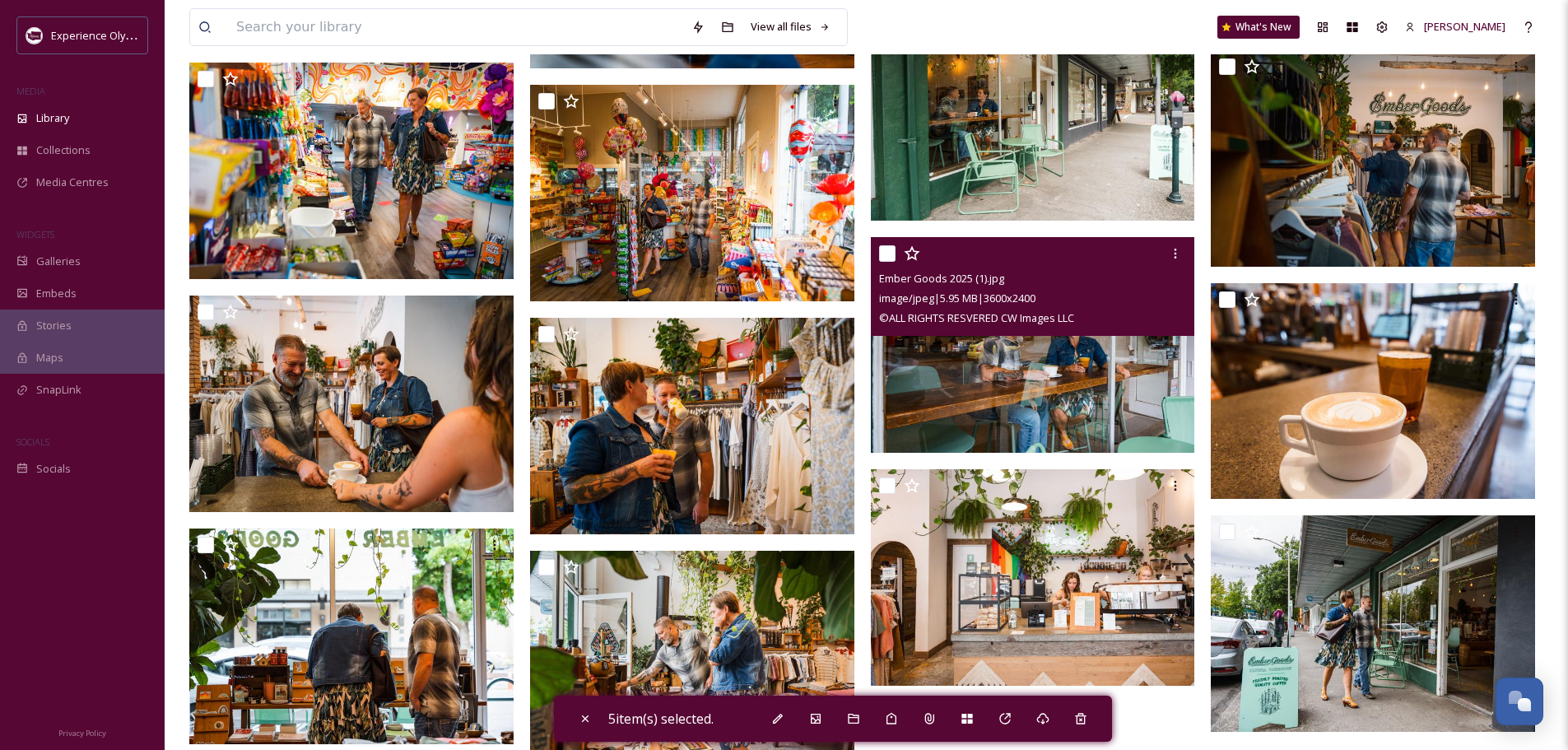
scroll to position [5596, 0]
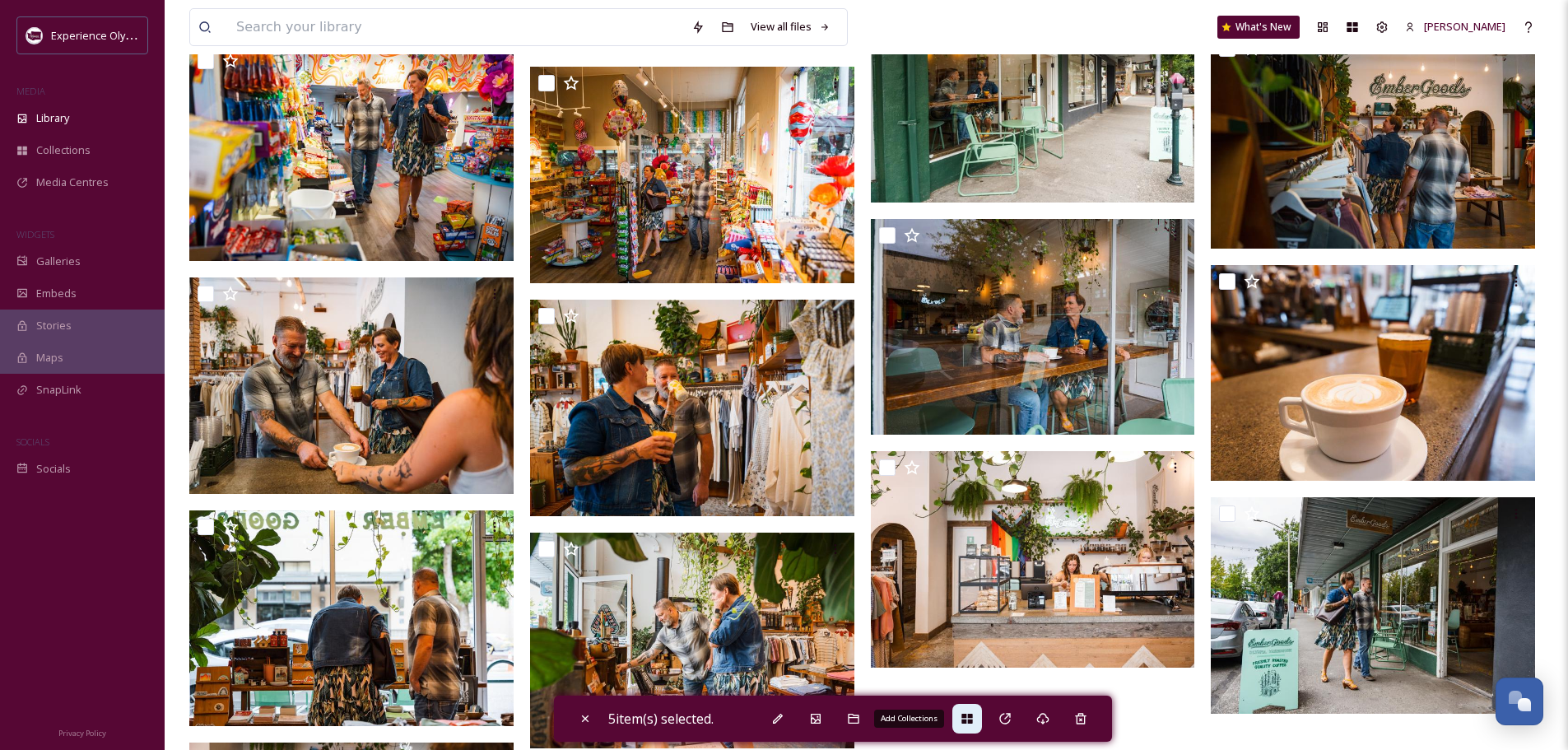
click at [972, 720] on icon at bounding box center [967, 718] width 11 height 10
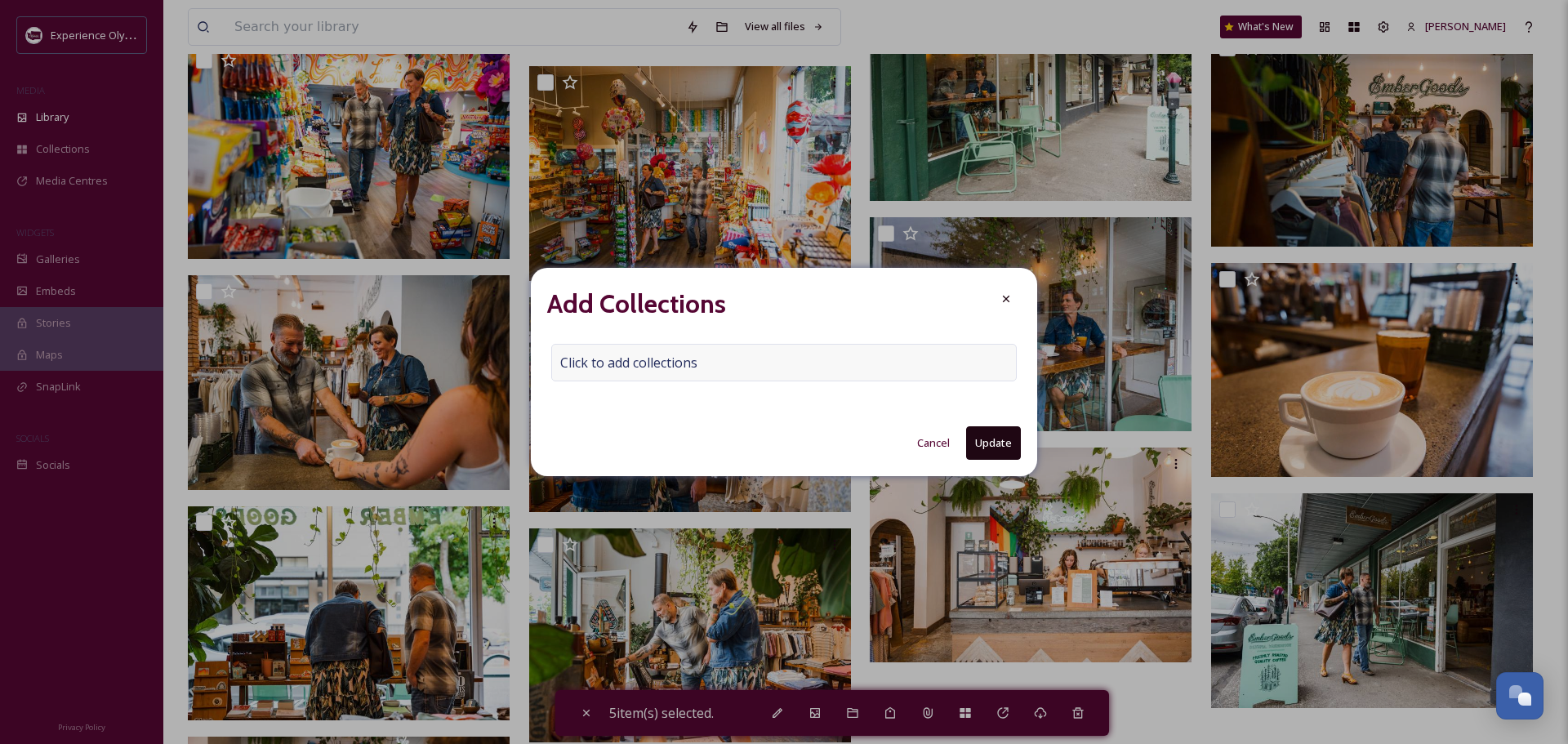
click at [581, 361] on span "Click to add collections" at bounding box center [629, 362] width 137 height 20
click at [561, 359] on input at bounding box center [642, 362] width 180 height 36
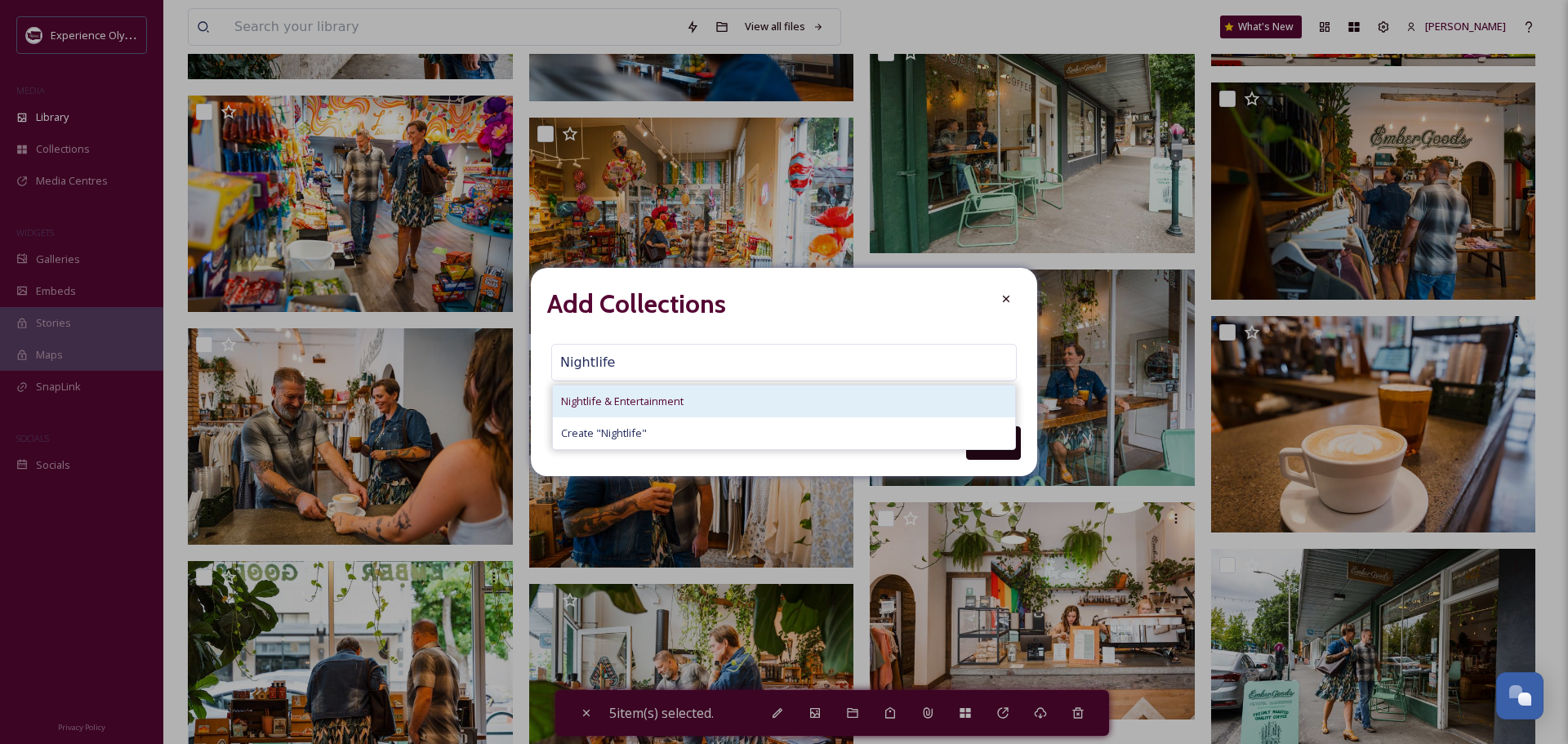
click at [619, 393] on div "Nightlife & Entertainment" at bounding box center [784, 401] width 463 height 32
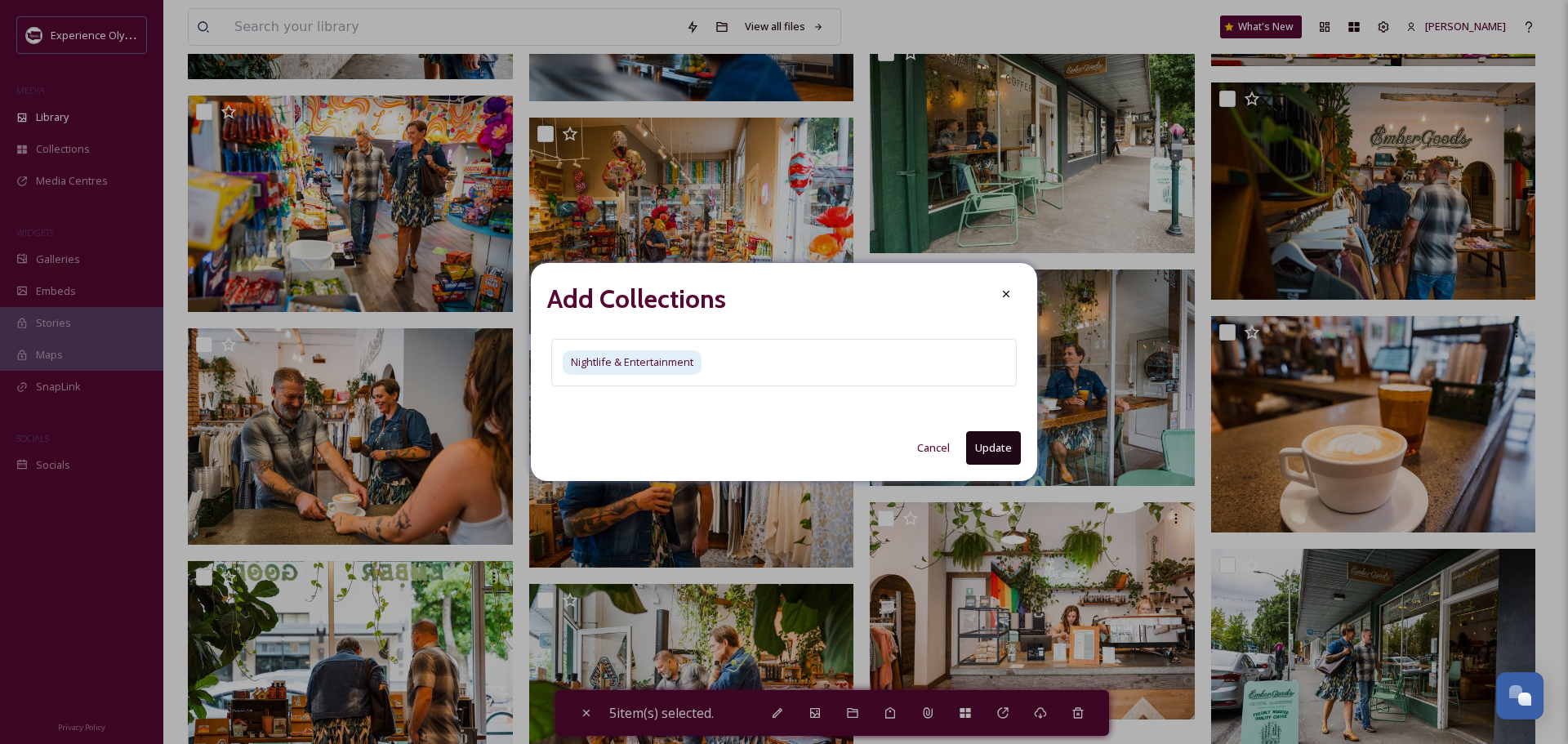
click at [1008, 442] on button "Update" at bounding box center [993, 448] width 55 height 34
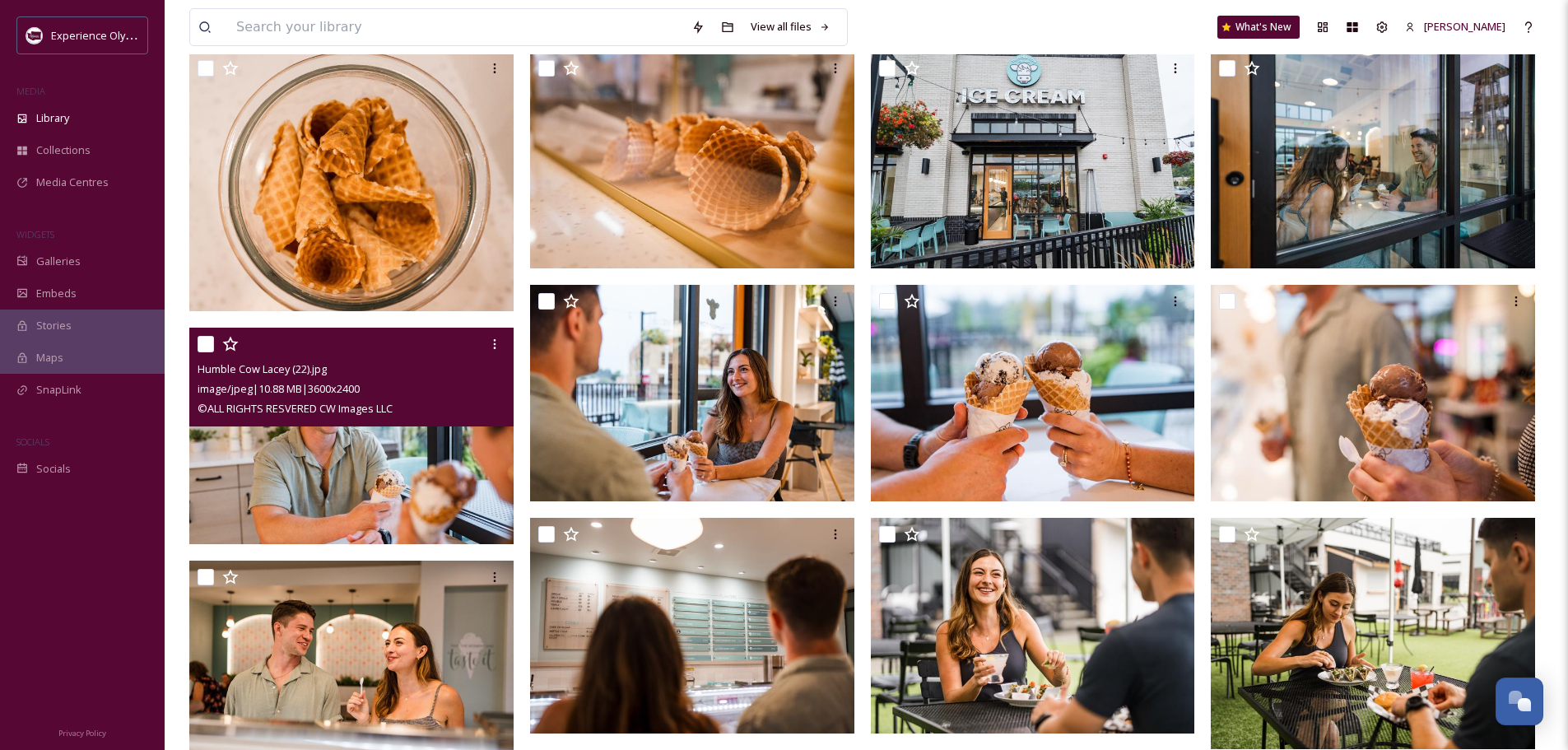
scroll to position [0, 0]
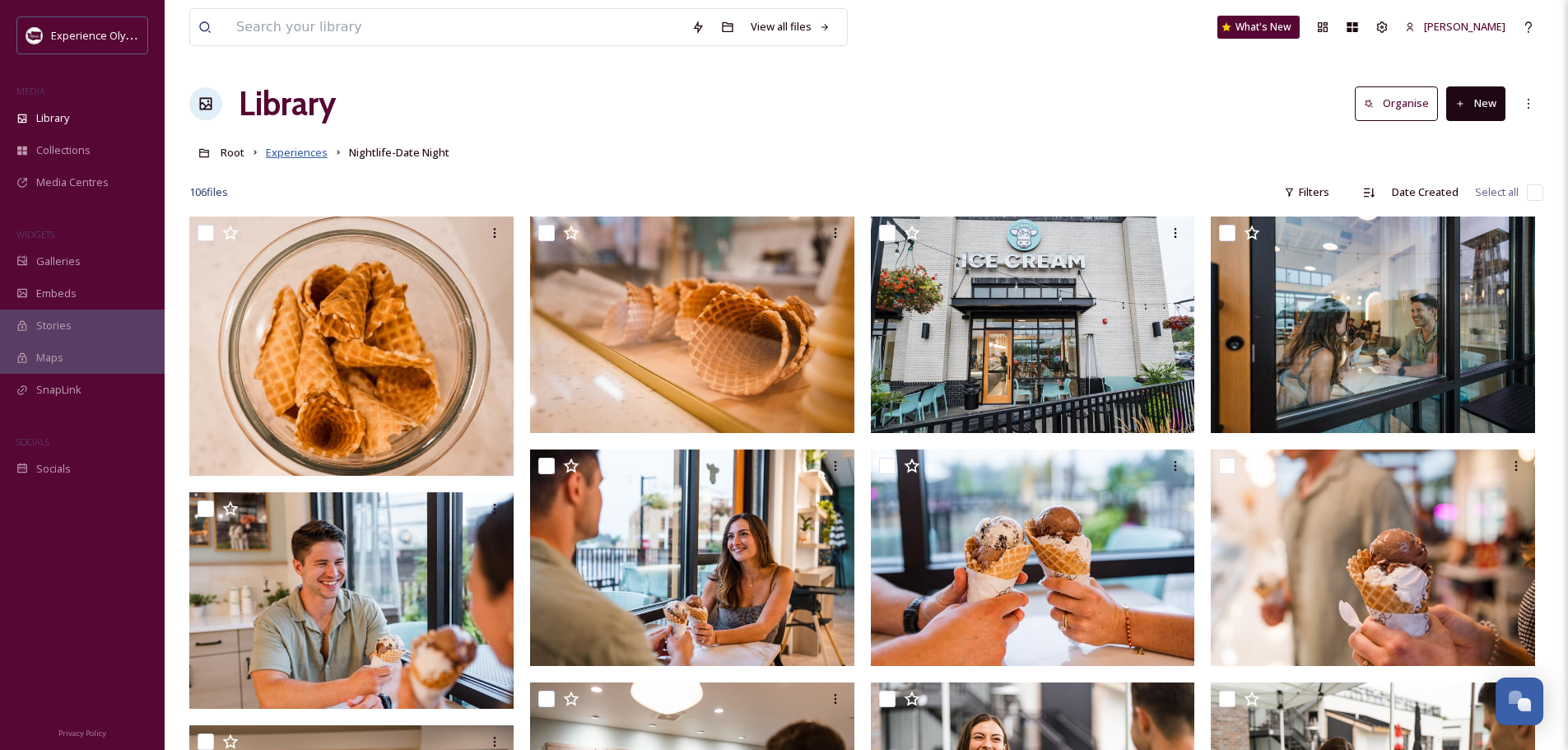
click at [285, 154] on span "Experiences" at bounding box center [296, 152] width 61 height 15
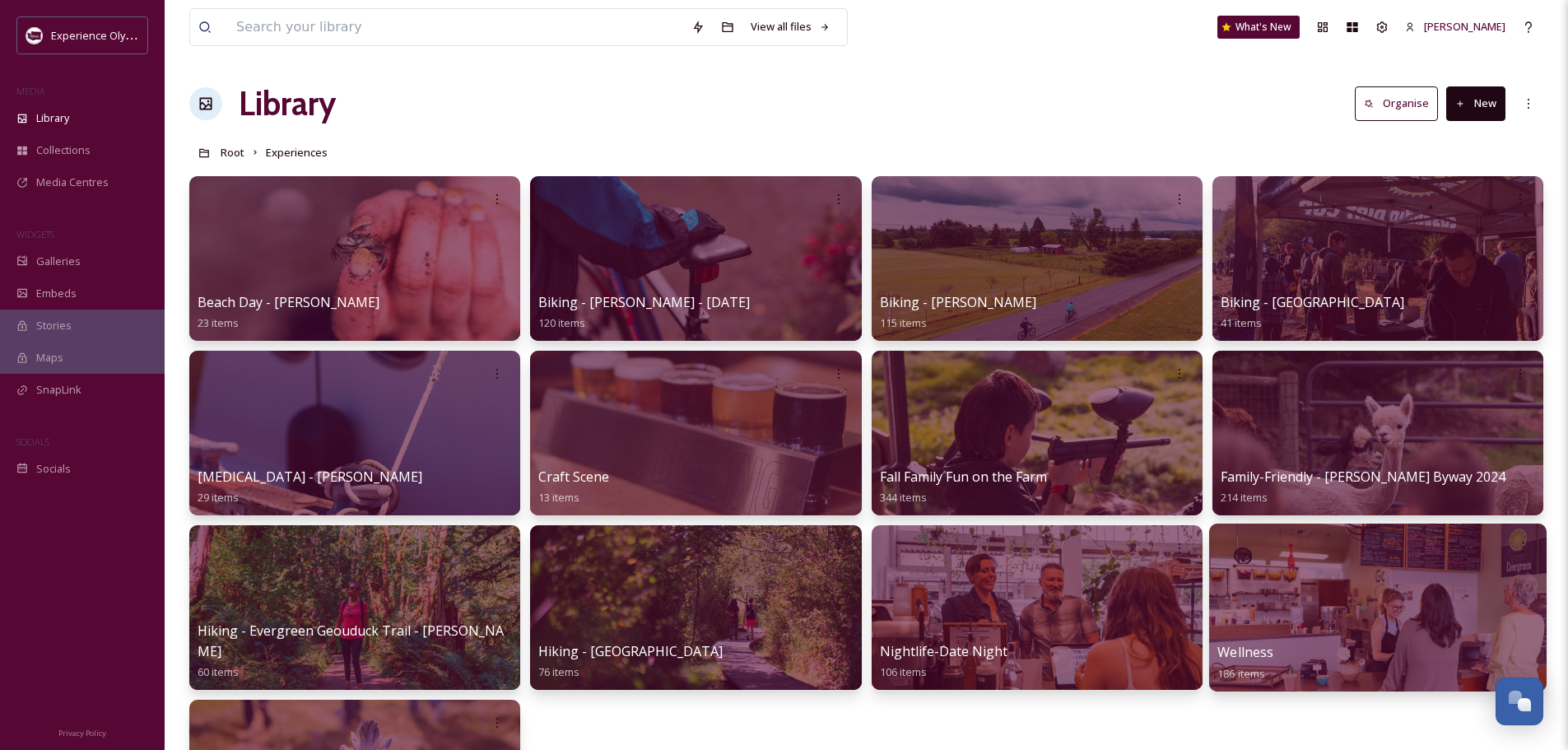
click at [1259, 647] on span "Wellness" at bounding box center [1245, 652] width 56 height 18
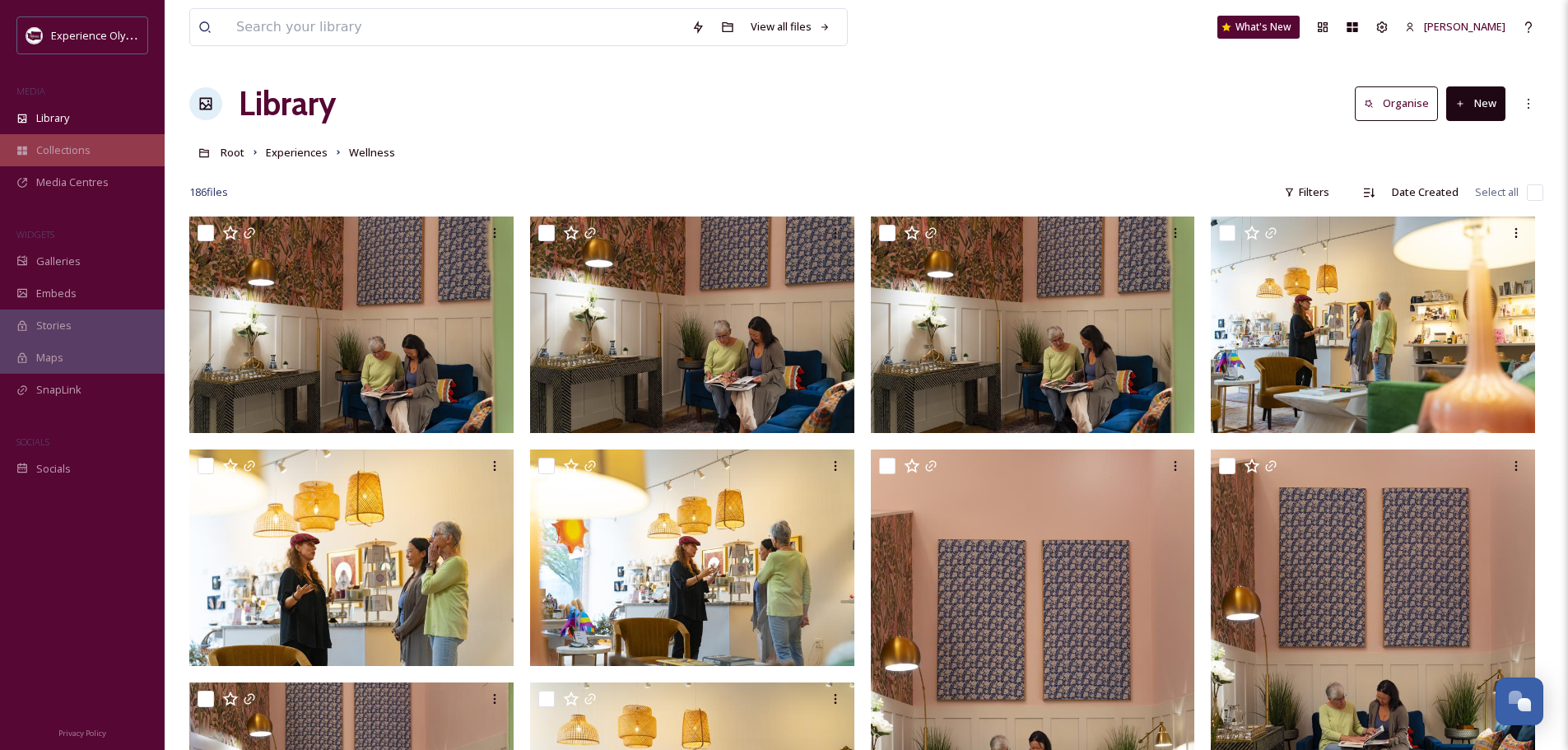
click at [86, 150] on span "Collections" at bounding box center [63, 150] width 54 height 16
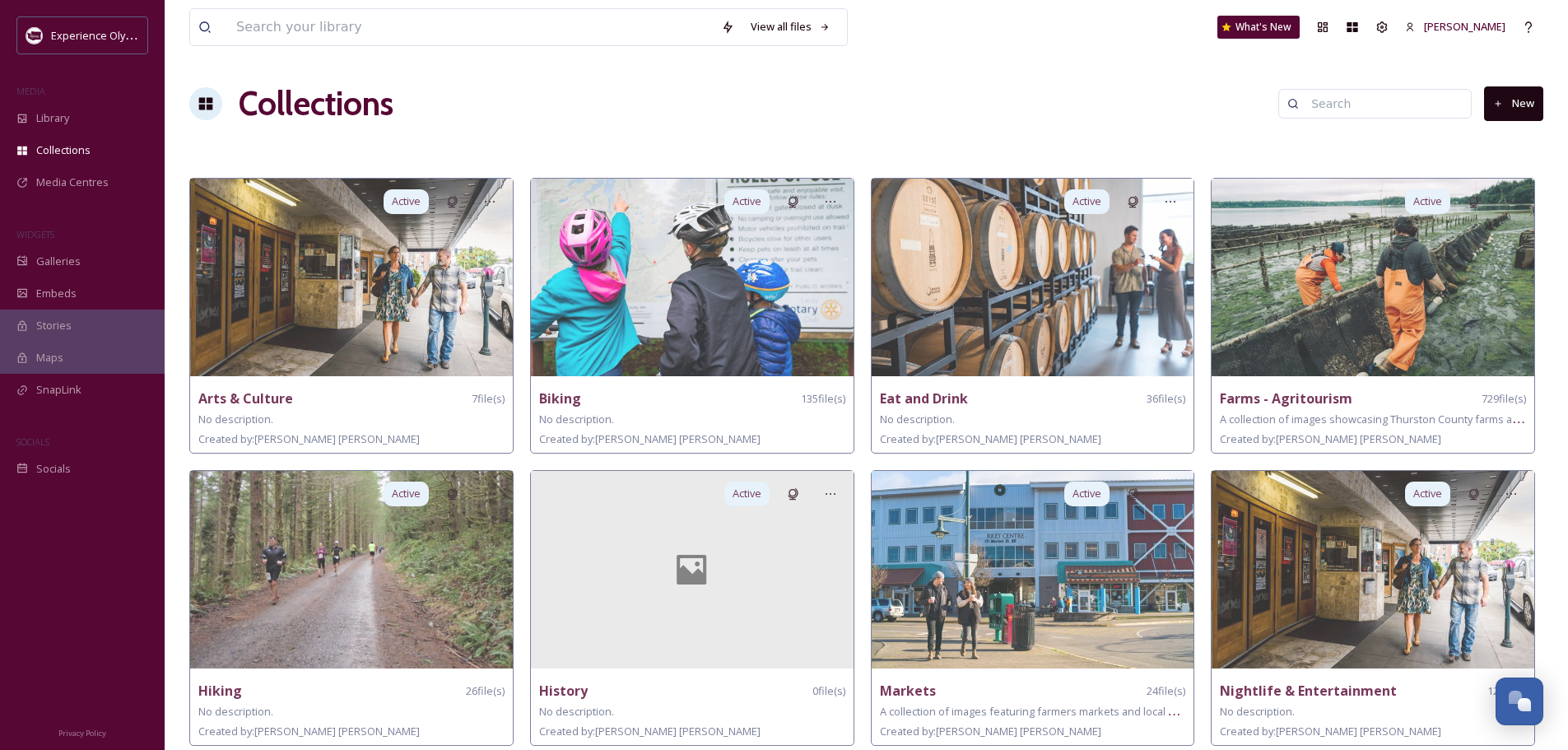
click at [1508, 99] on button "New" at bounding box center [1514, 103] width 60 height 34
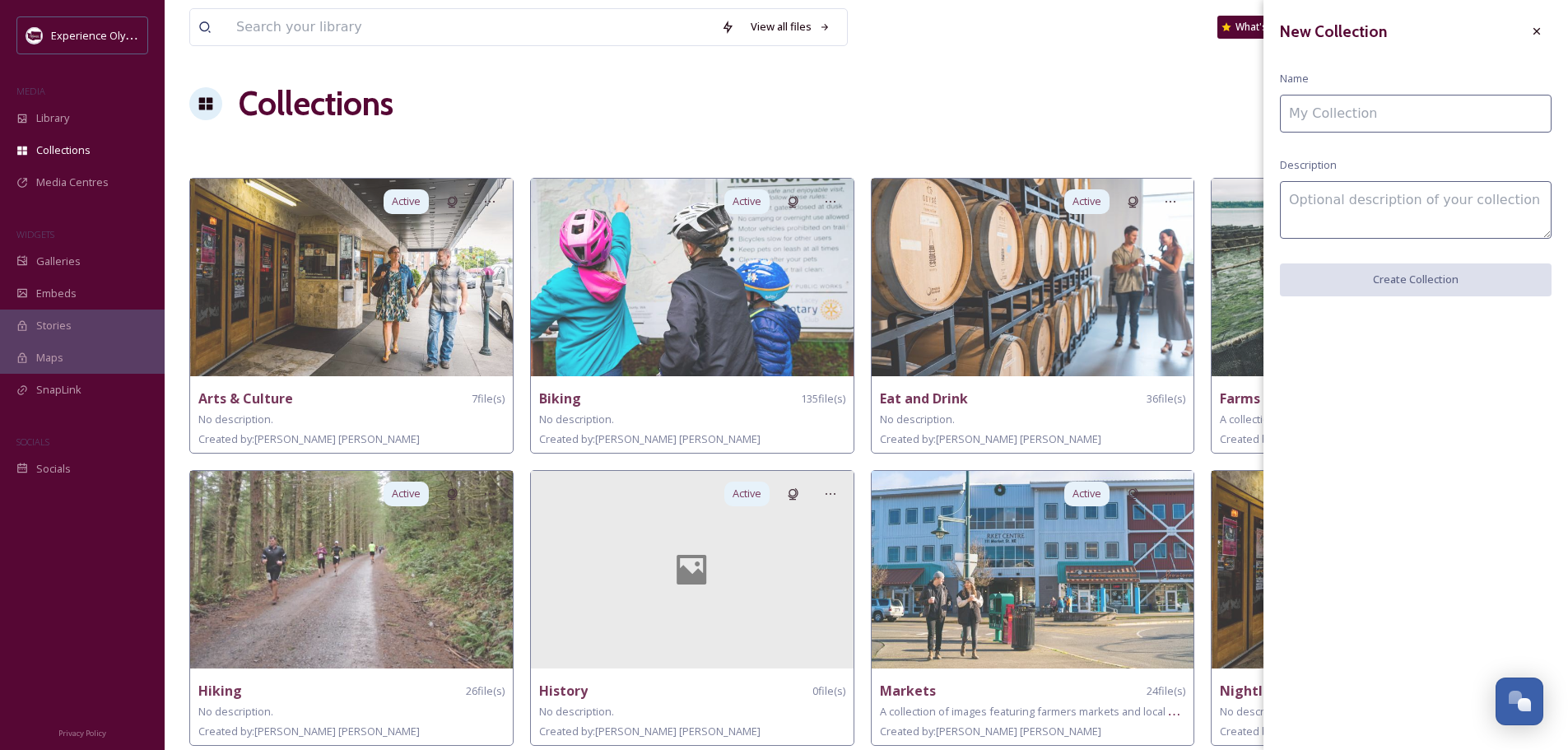
click at [1375, 114] on input at bounding box center [1415, 113] width 272 height 38
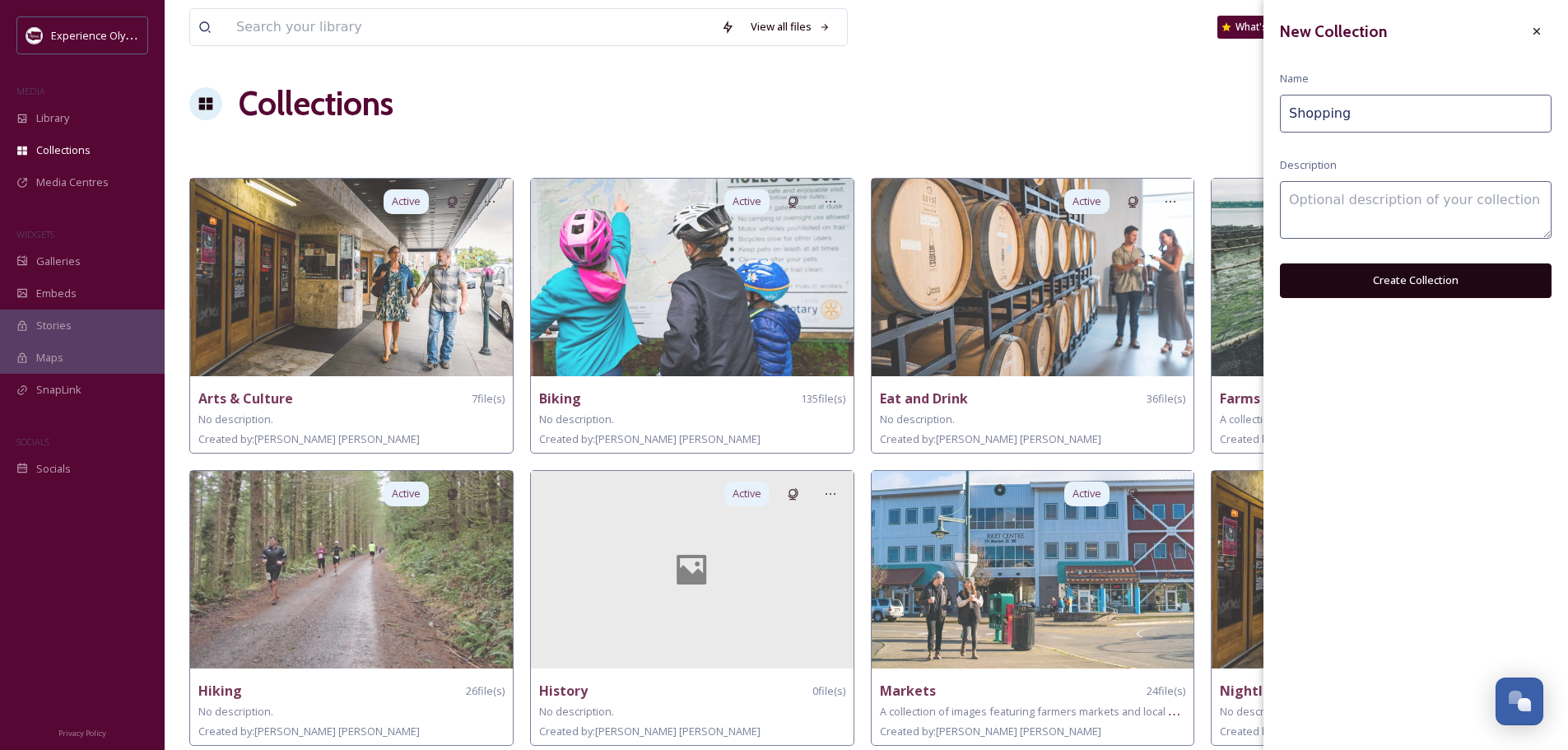
click at [1425, 274] on button "Create Collection" at bounding box center [1415, 280] width 272 height 34
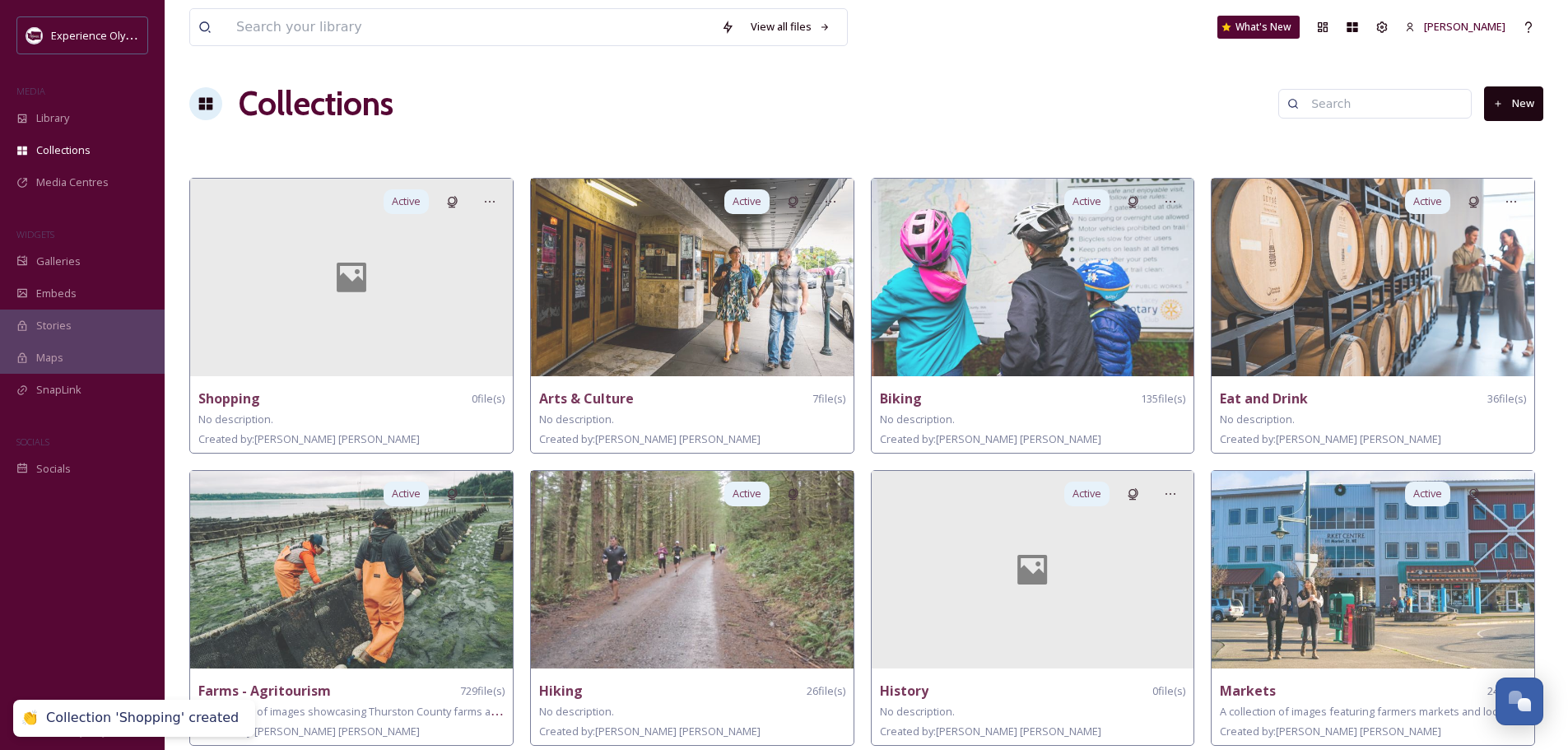
click at [1526, 98] on button "New" at bounding box center [1514, 103] width 60 height 34
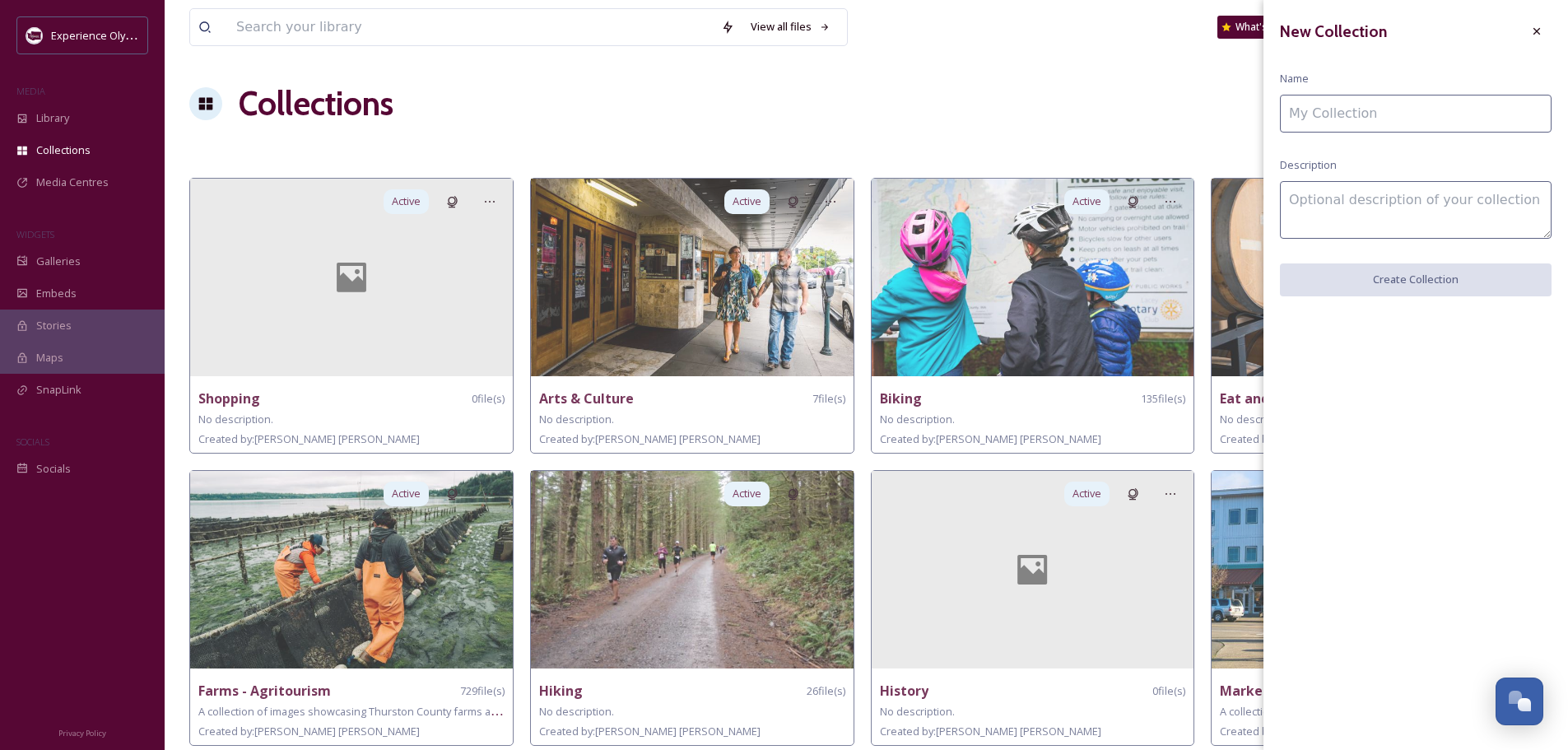
click at [1312, 115] on input at bounding box center [1415, 113] width 272 height 38
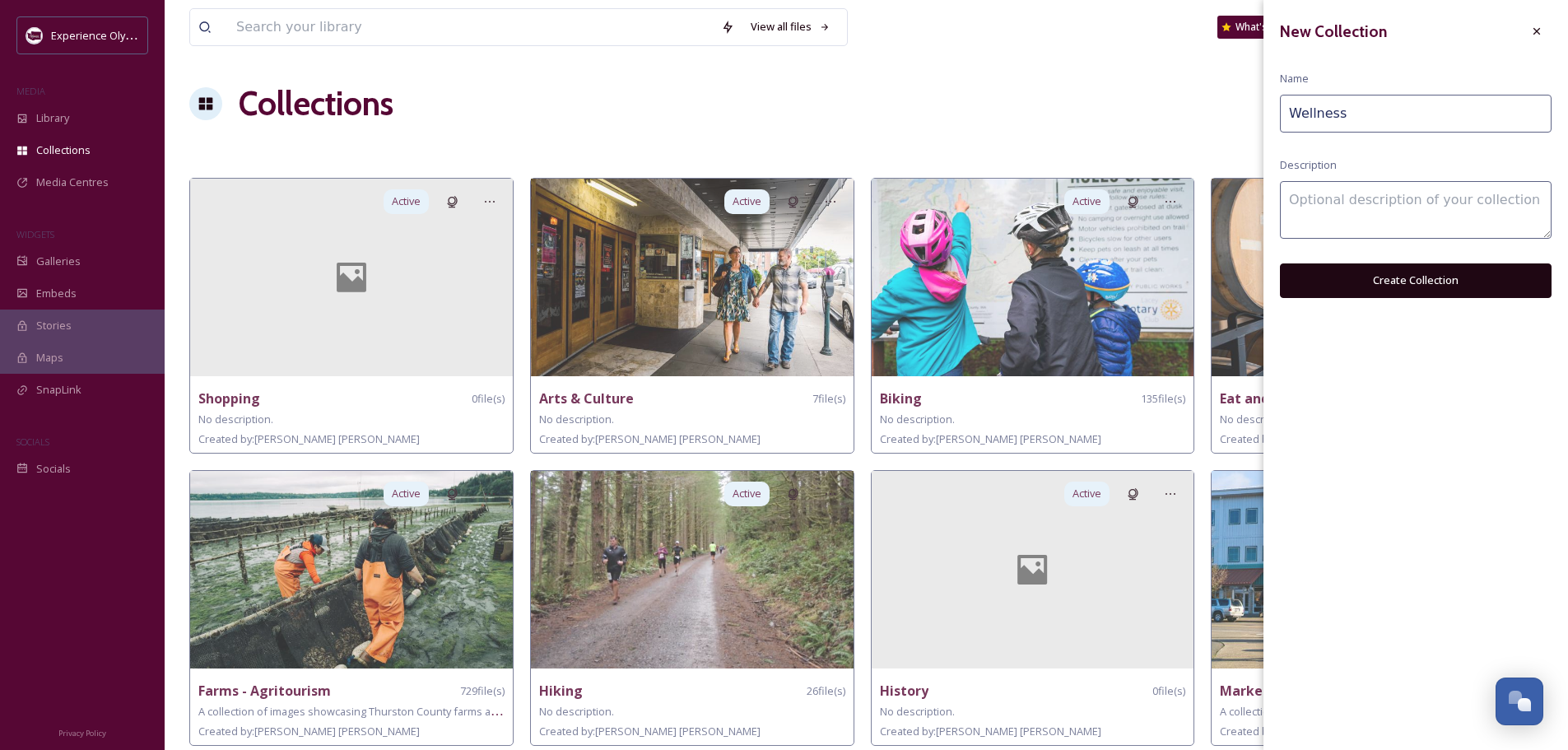
click at [1394, 271] on button "Create Collection" at bounding box center [1415, 280] width 272 height 34
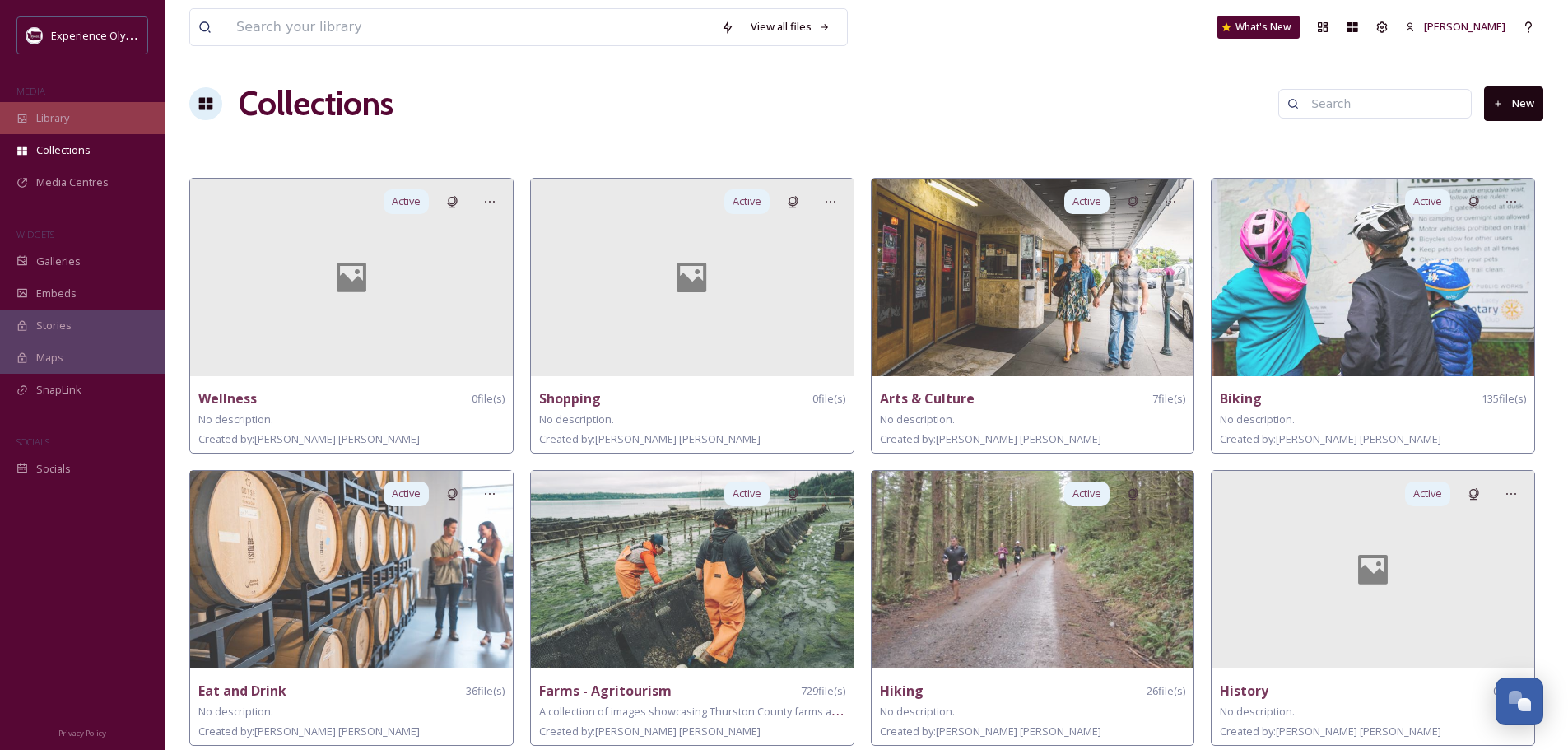
click at [47, 110] on span "Library" at bounding box center [53, 118] width 33 height 16
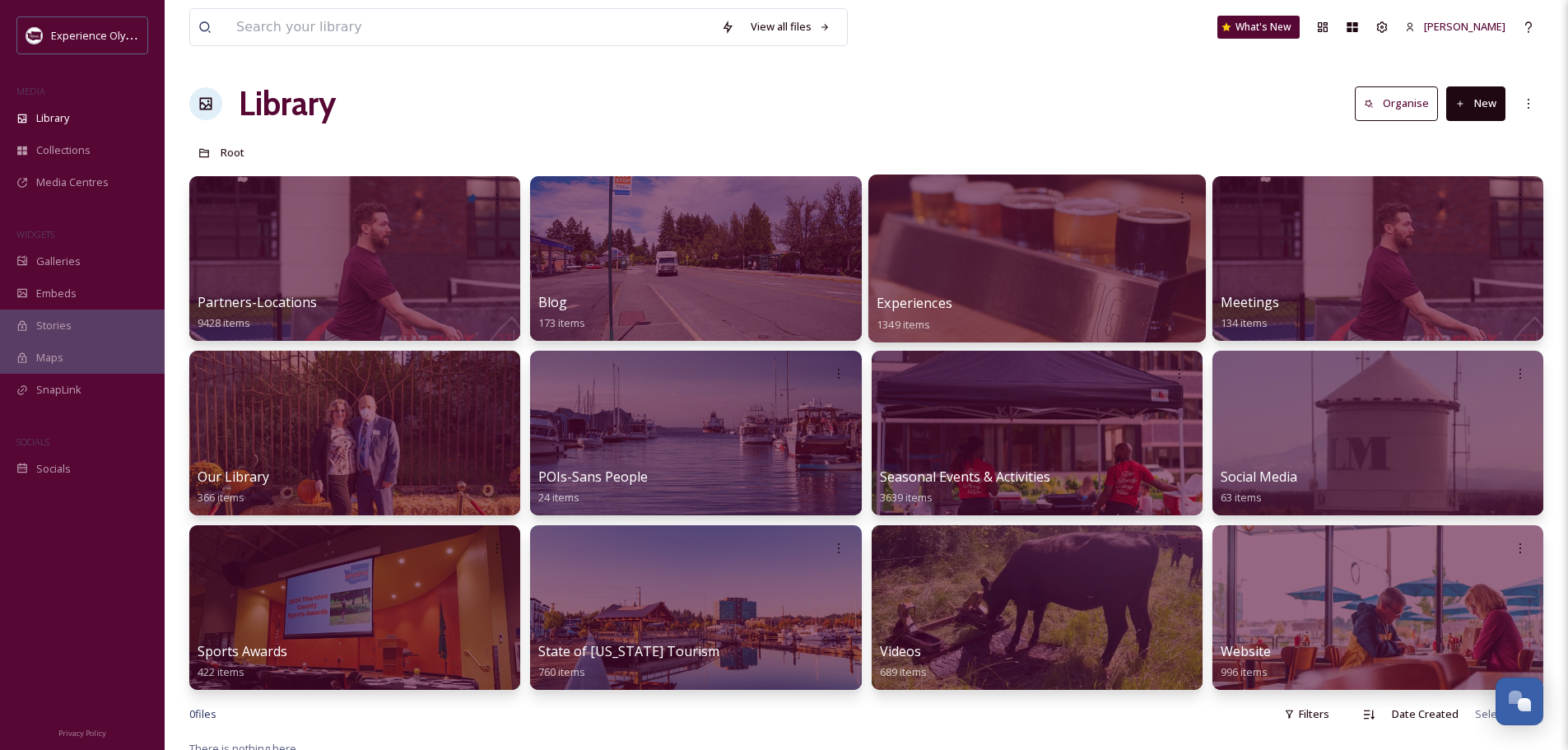
click at [933, 297] on span "Experiences" at bounding box center [914, 302] width 75 height 18
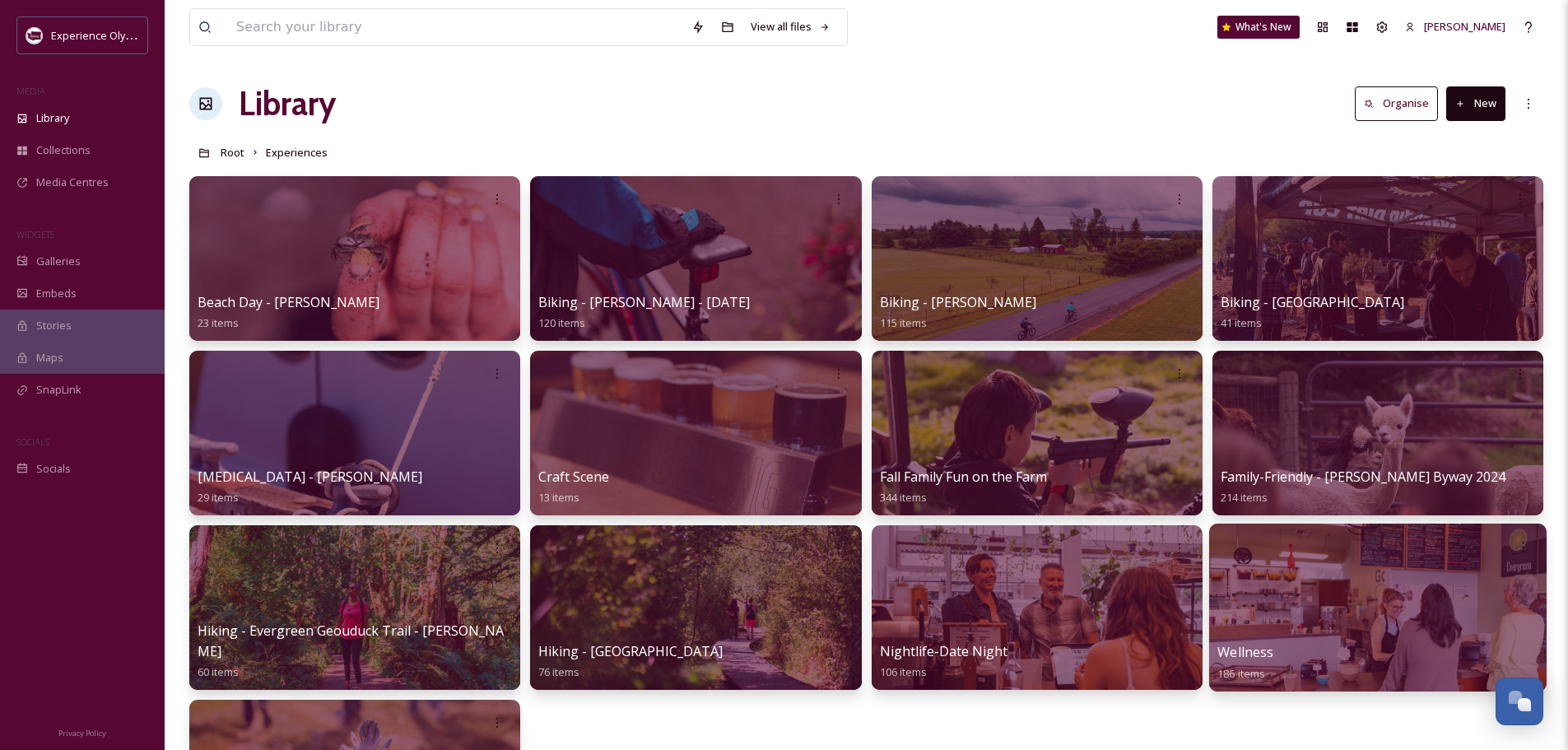
click at [1253, 648] on span "Wellness" at bounding box center [1245, 652] width 56 height 18
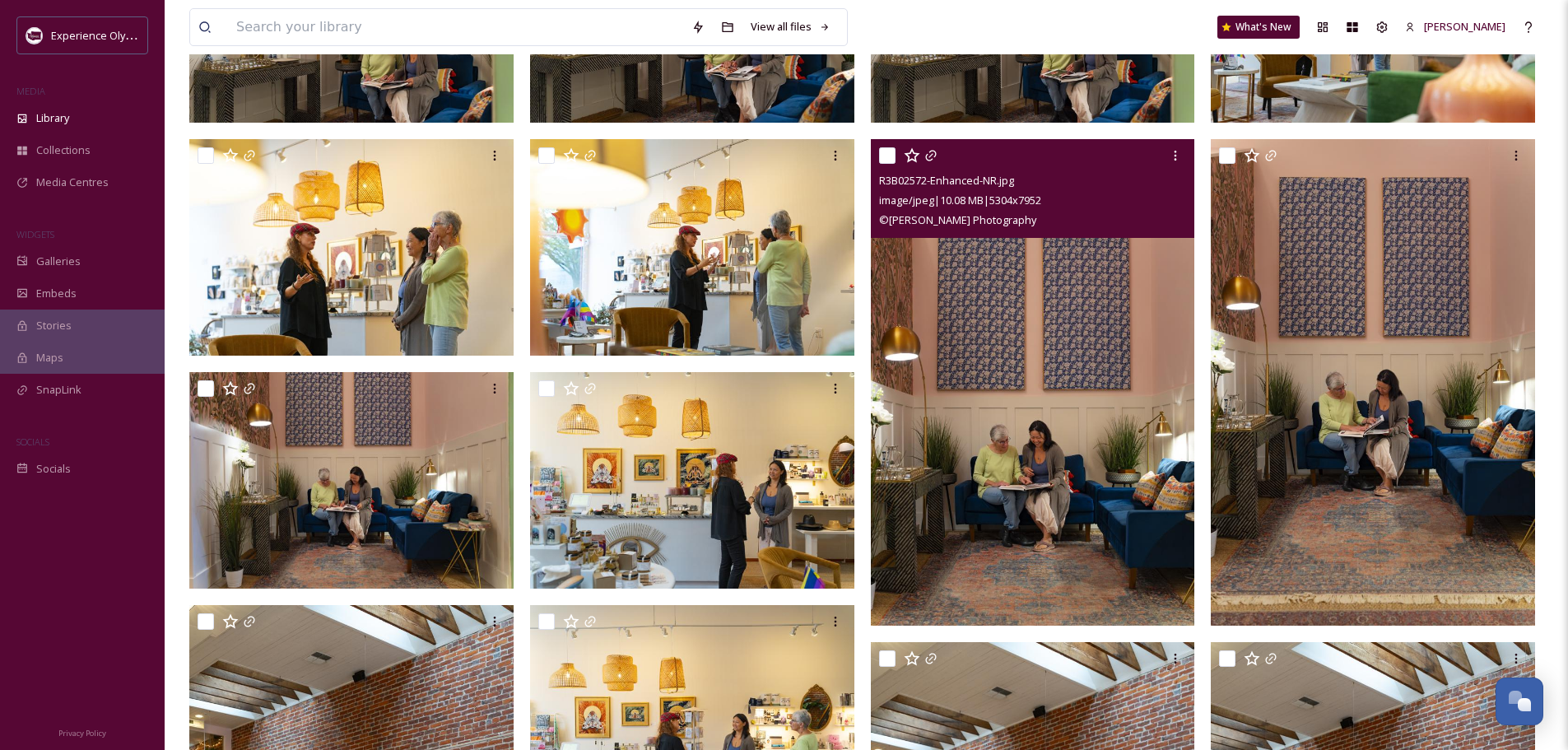
scroll to position [329, 0]
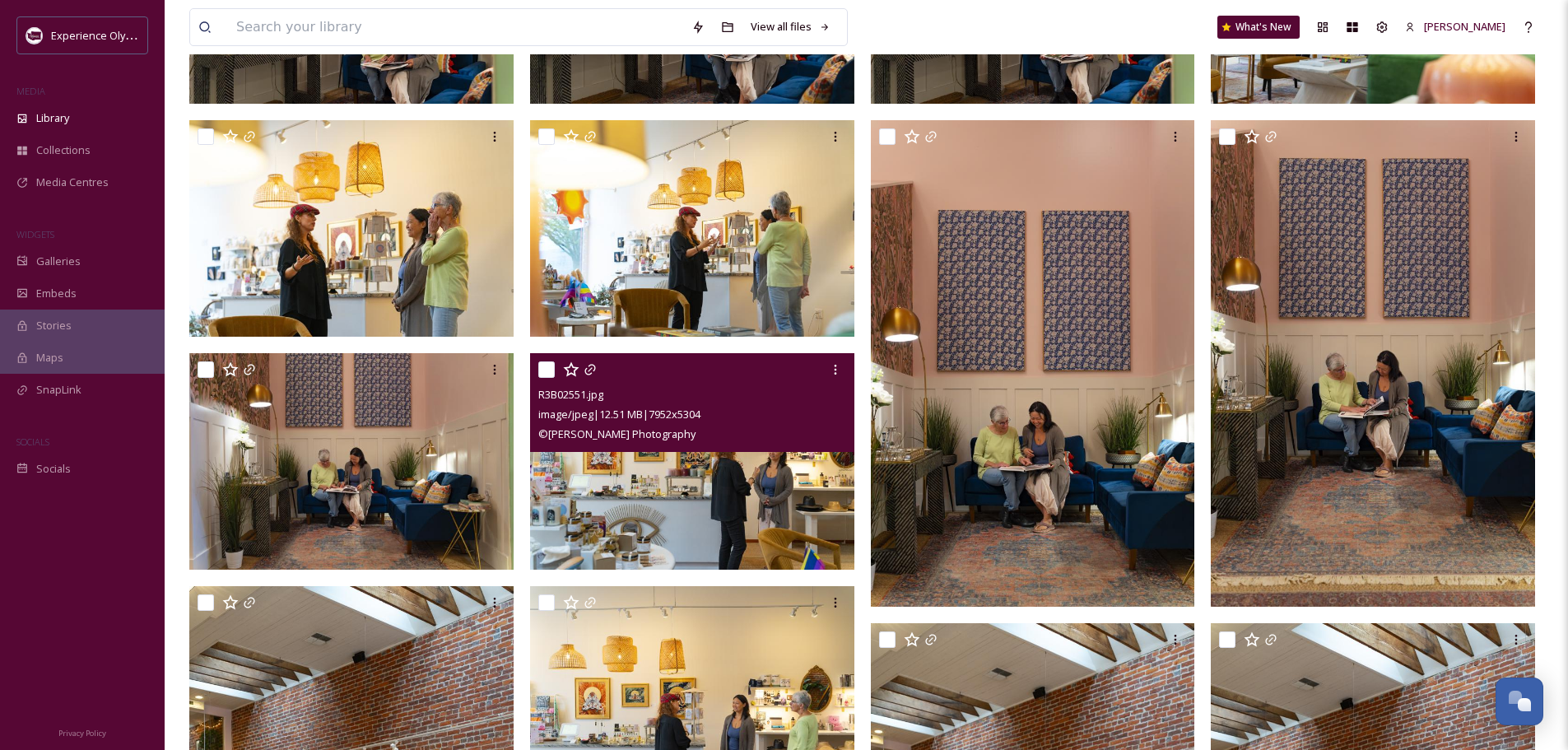
click at [542, 367] on input "checkbox" at bounding box center [546, 369] width 17 height 17
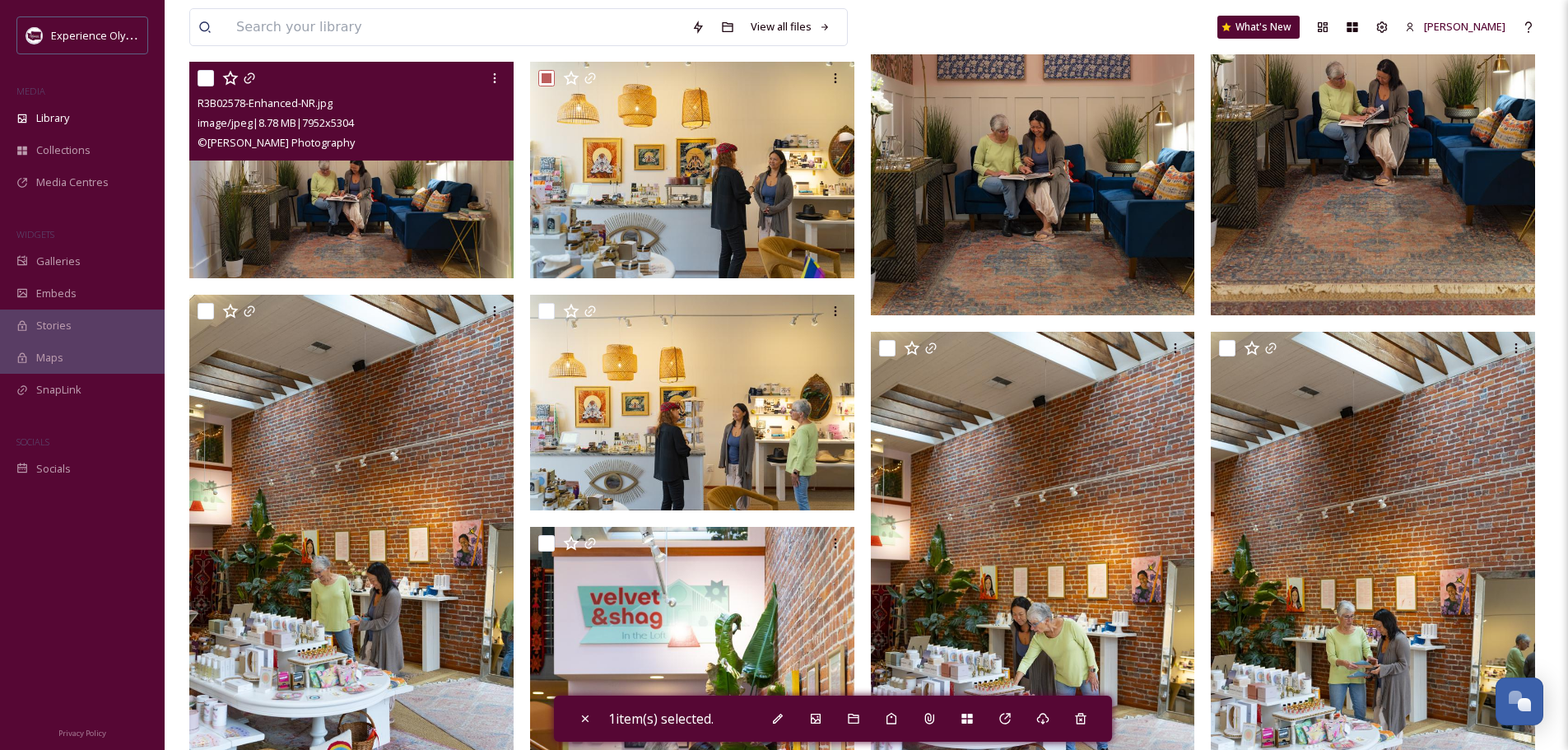
scroll to position [658, 0]
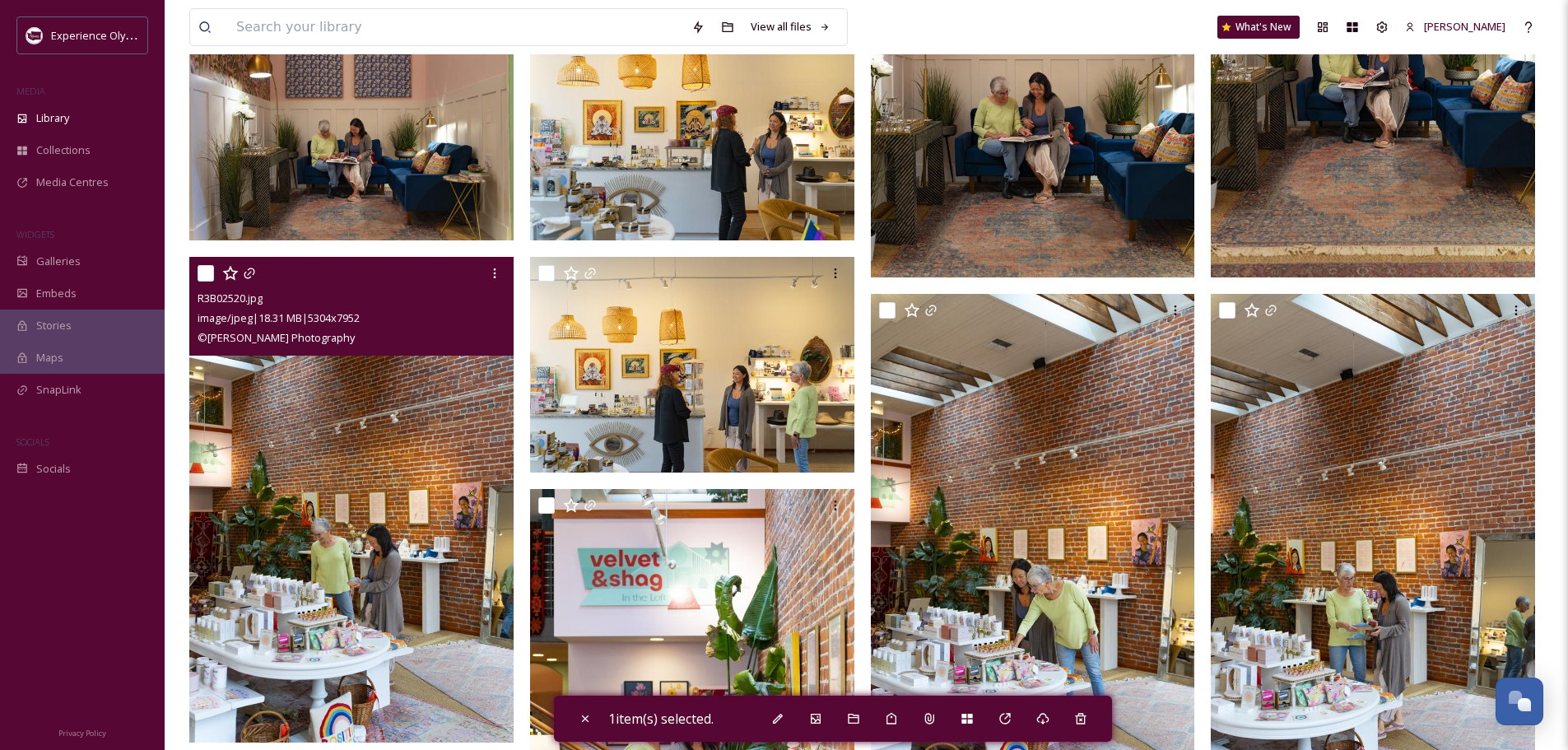
click at [205, 265] on input "checkbox" at bounding box center [205, 272] width 17 height 17
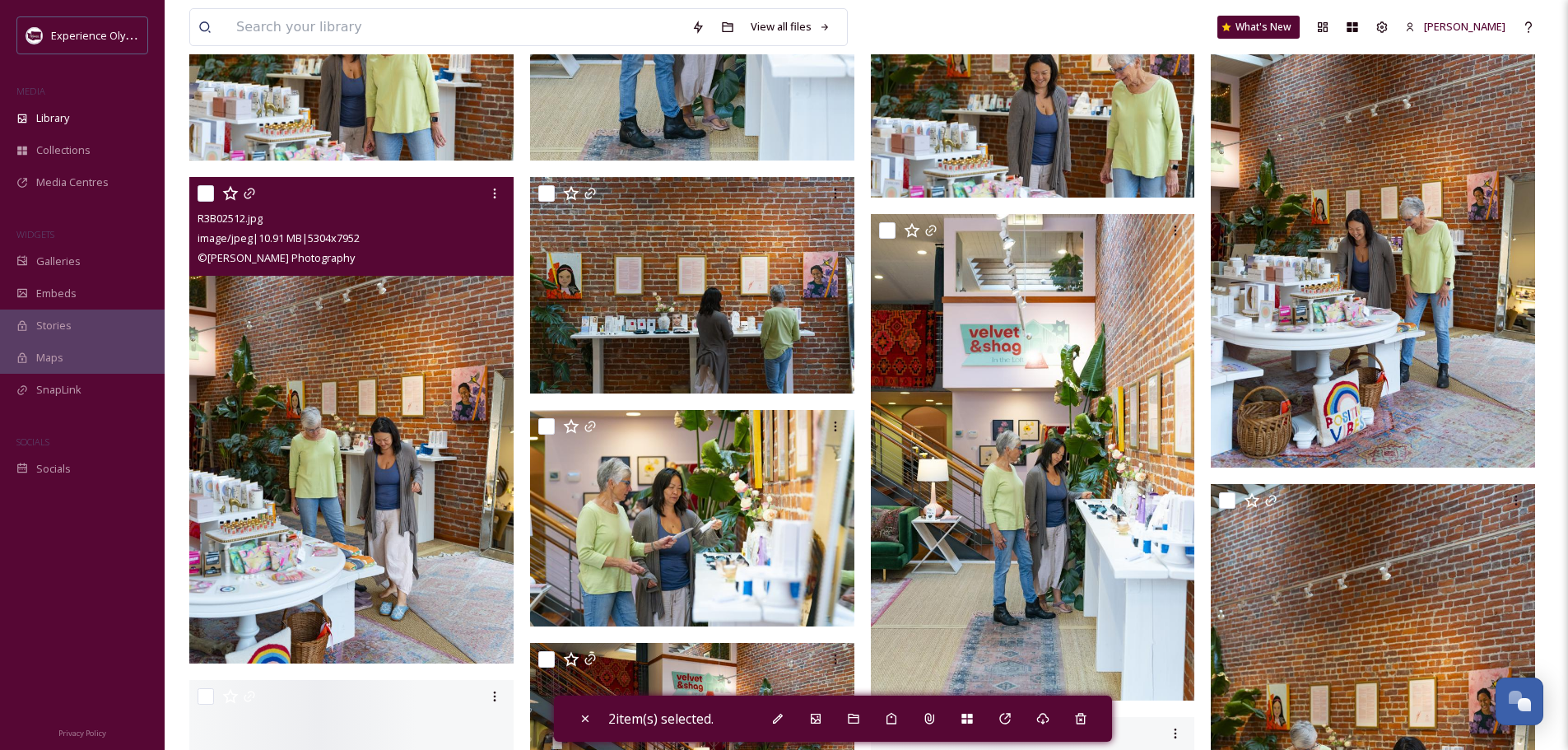
scroll to position [1482, 0]
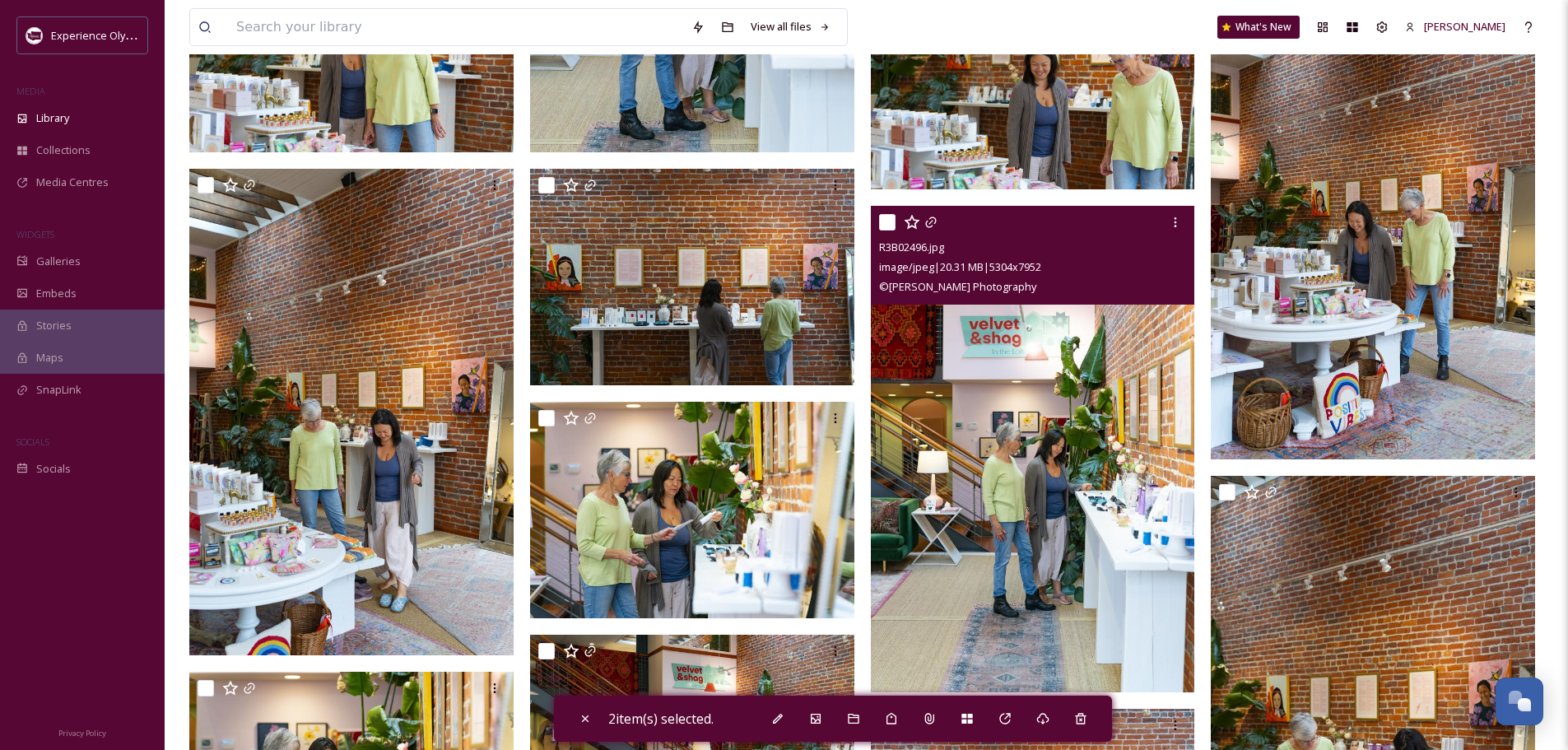
click at [876, 222] on div "R3B02496.jpg image/jpeg | 20.31 MB | 5304 x 7952 © [PERSON_NAME] Photography" at bounding box center [1033, 255] width 324 height 99
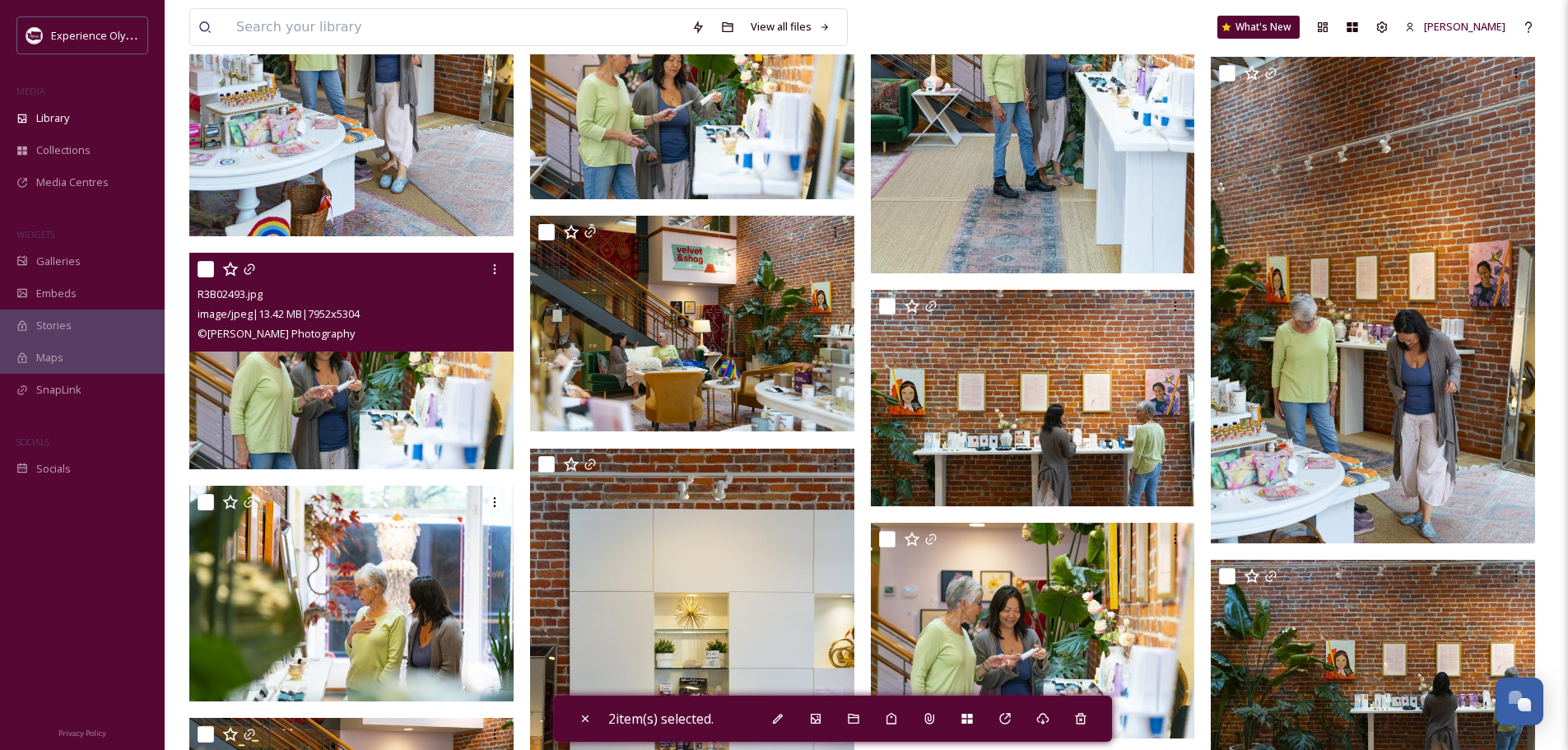
scroll to position [1975, 0]
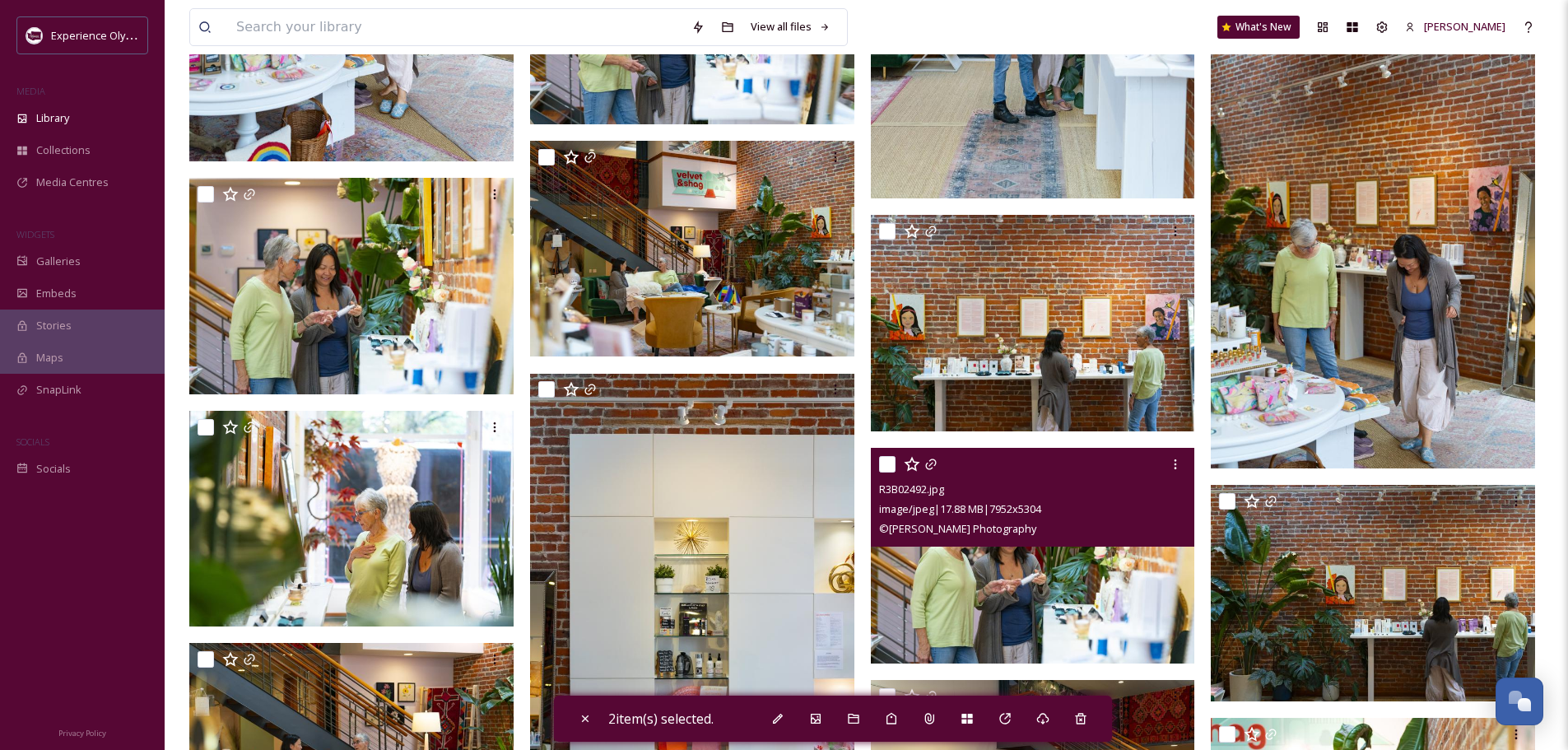
click at [887, 458] on input "checkbox" at bounding box center [887, 463] width 17 height 17
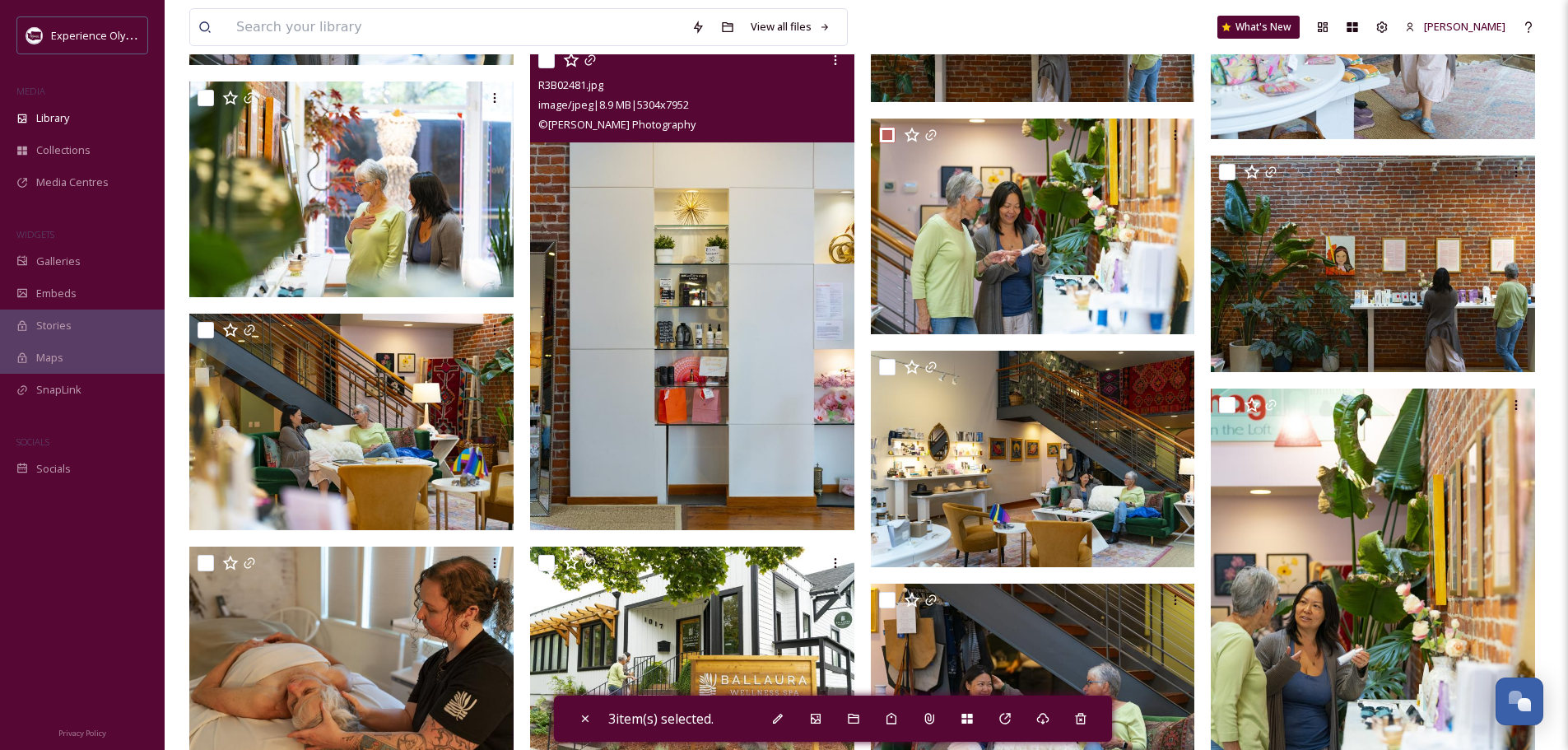
scroll to position [2222, 0]
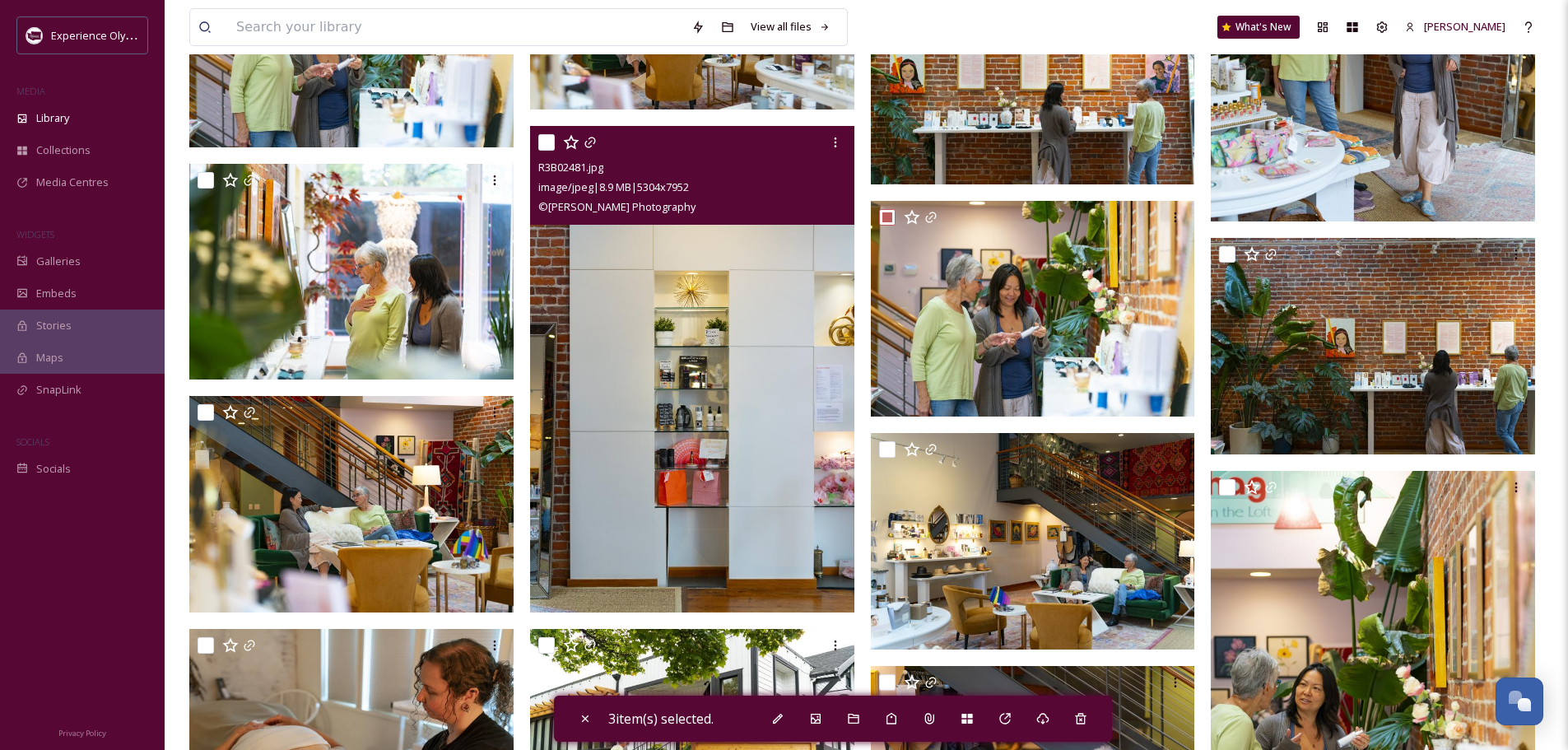
click at [544, 138] on input "checkbox" at bounding box center [546, 142] width 17 height 17
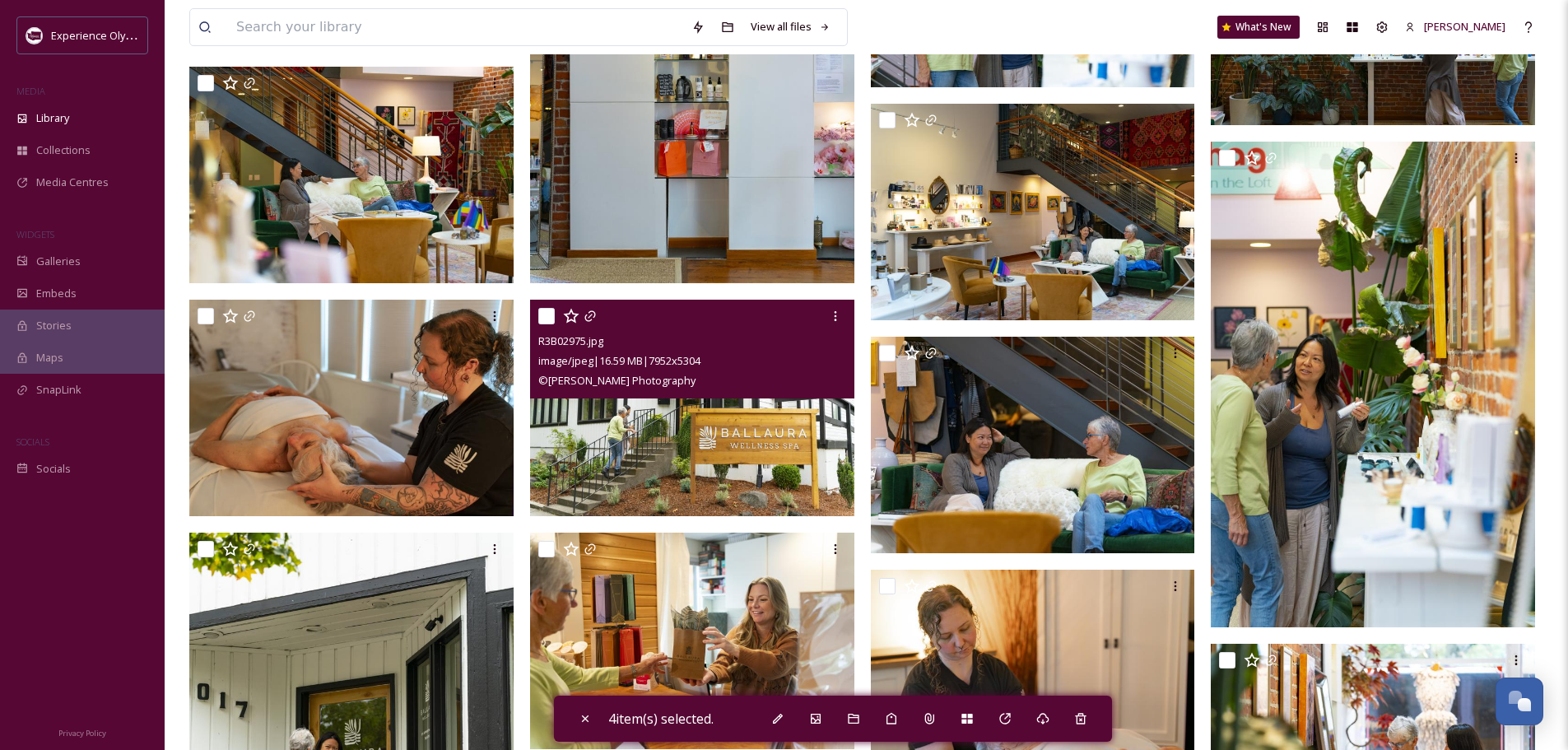
scroll to position [2715, 0]
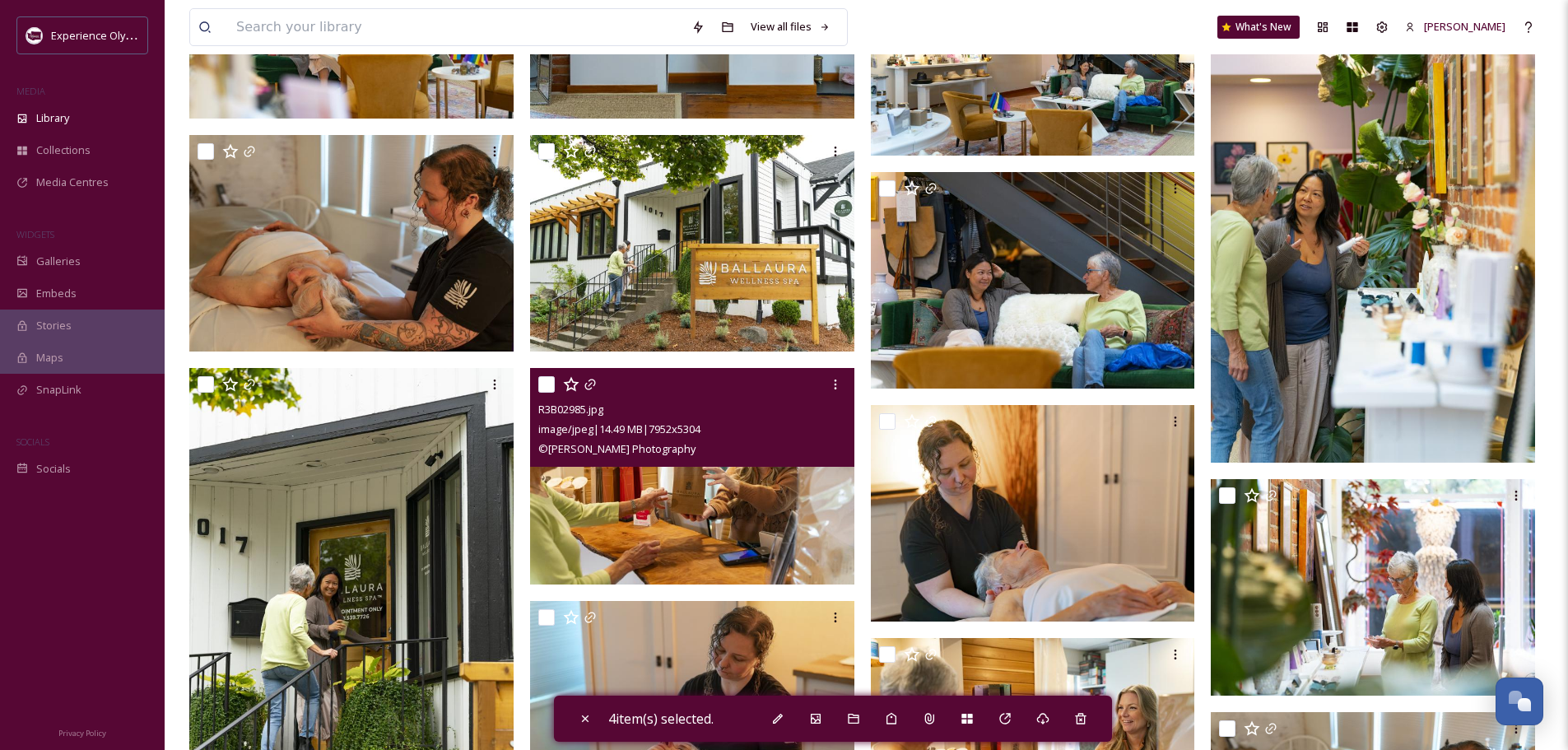
click at [548, 381] on input "checkbox" at bounding box center [546, 384] width 17 height 17
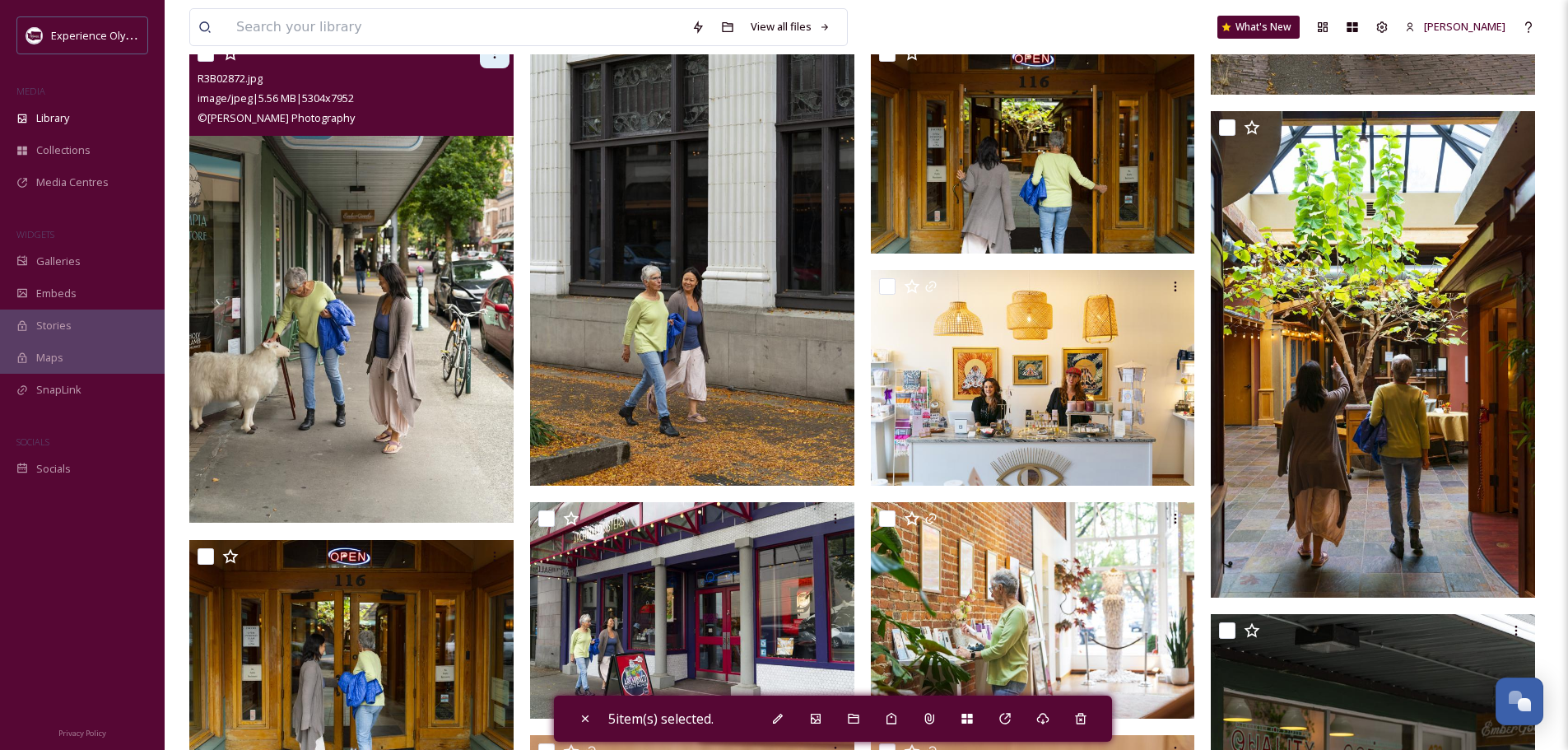
scroll to position [6007, 0]
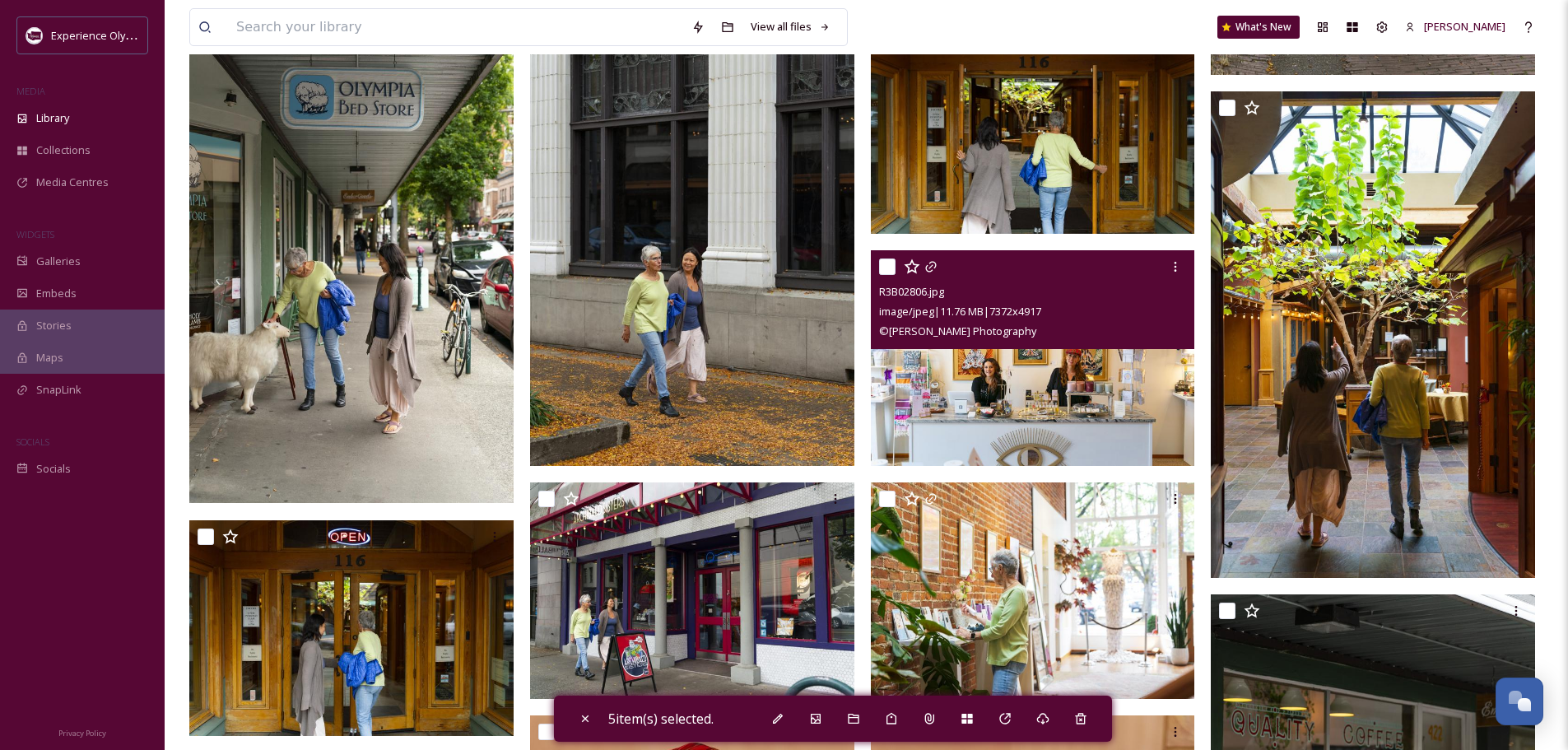
click at [894, 264] on input "checkbox" at bounding box center [887, 266] width 17 height 17
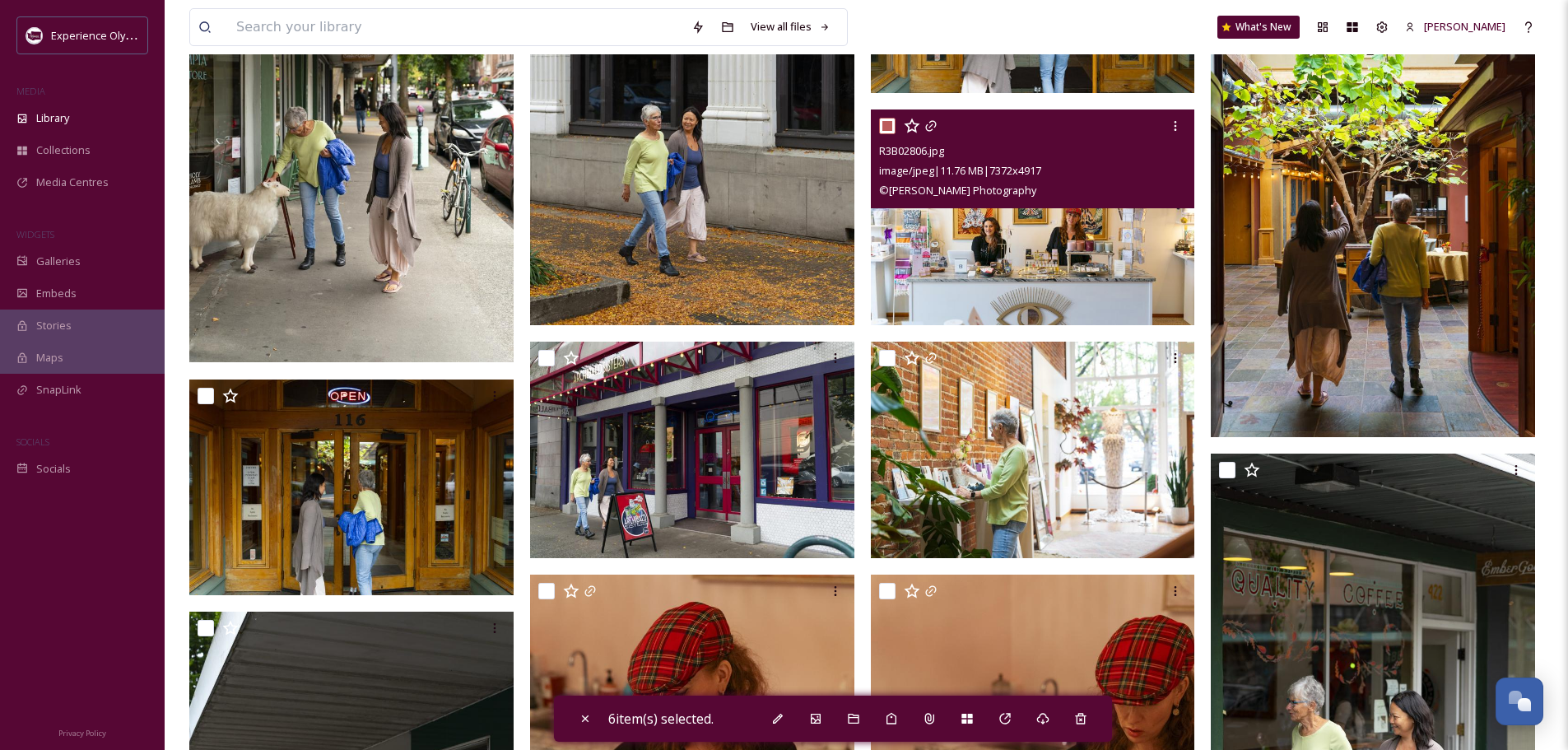
scroll to position [6172, 0]
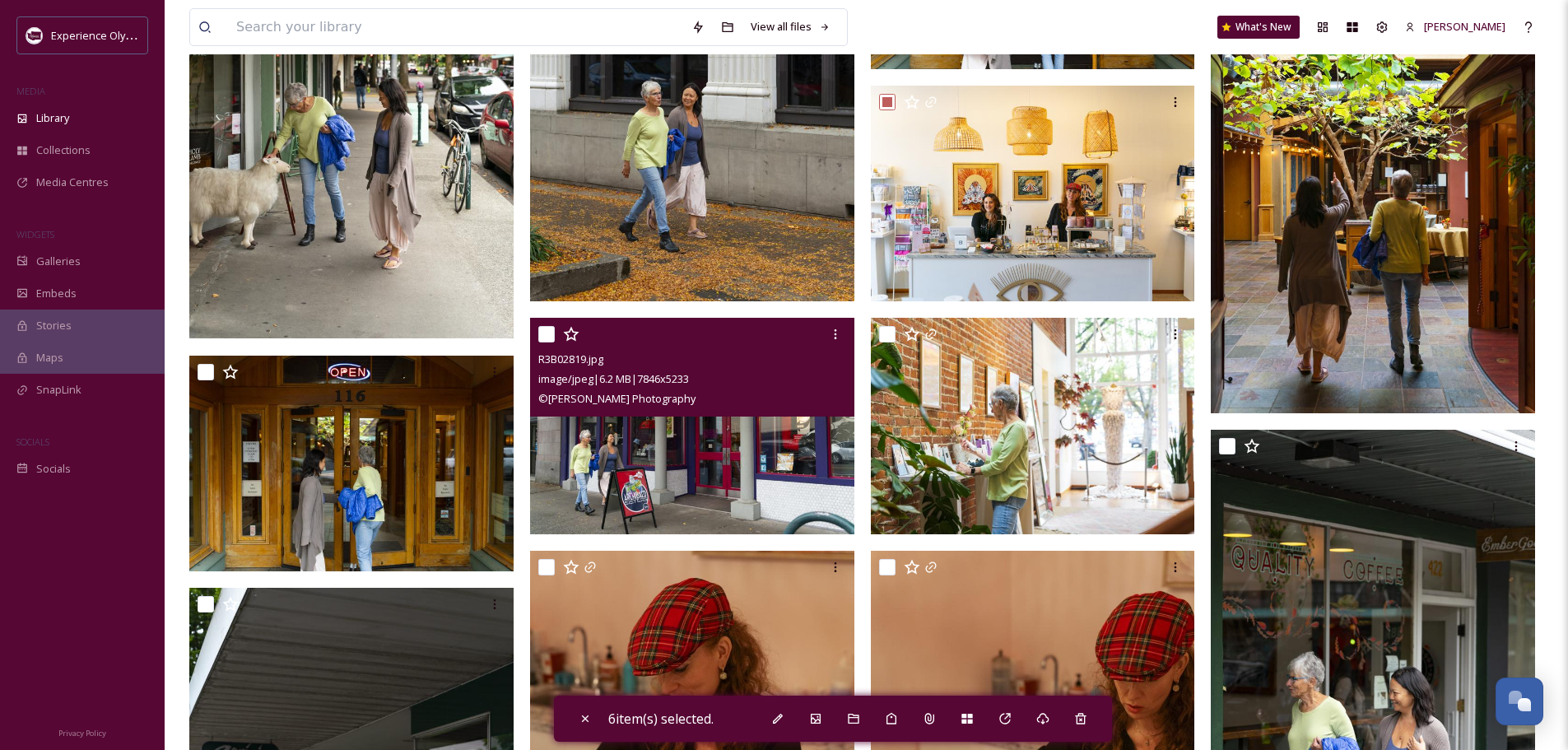
click at [548, 332] on input "checkbox" at bounding box center [546, 334] width 17 height 17
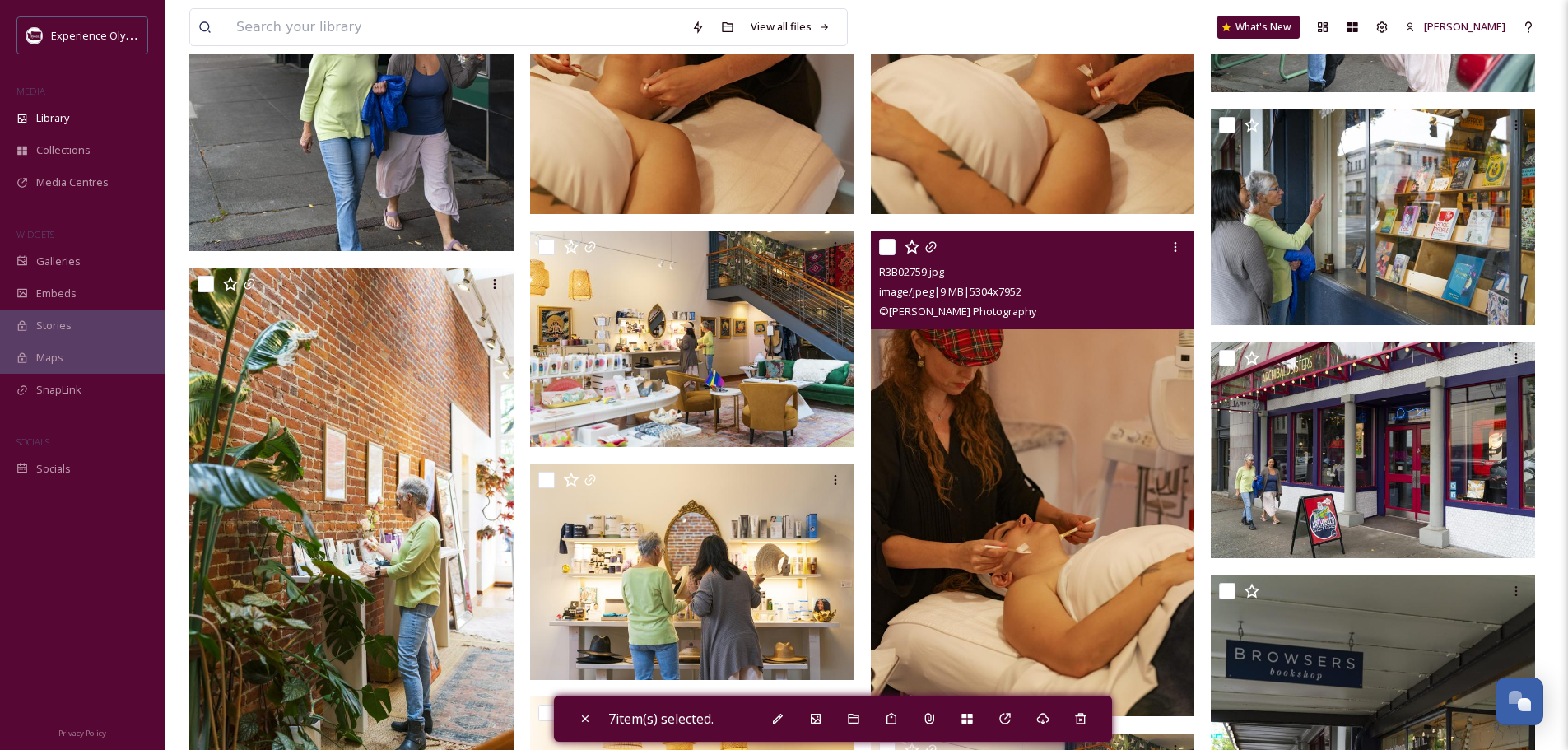
scroll to position [7077, 0]
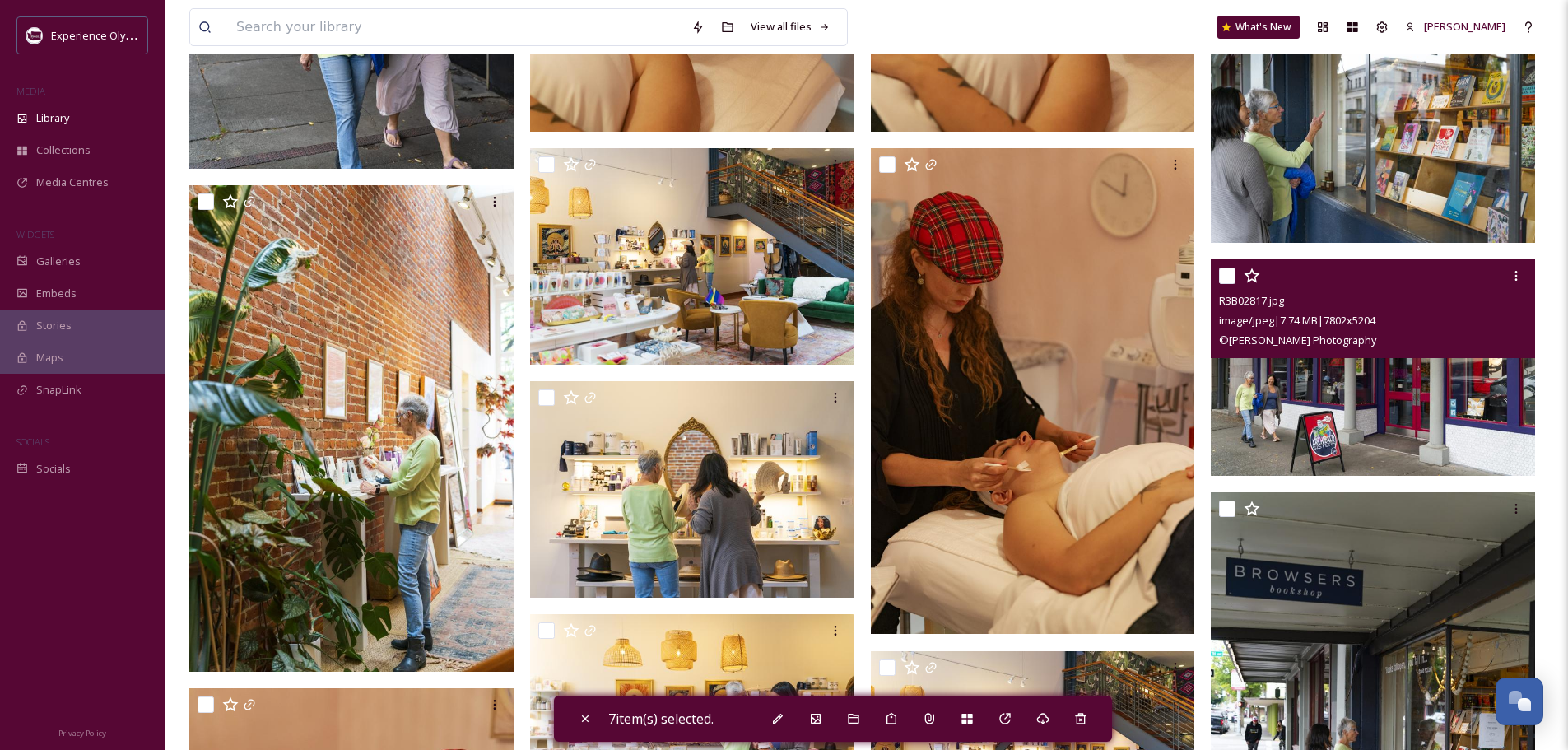
click at [1228, 274] on input "checkbox" at bounding box center [1227, 275] width 17 height 17
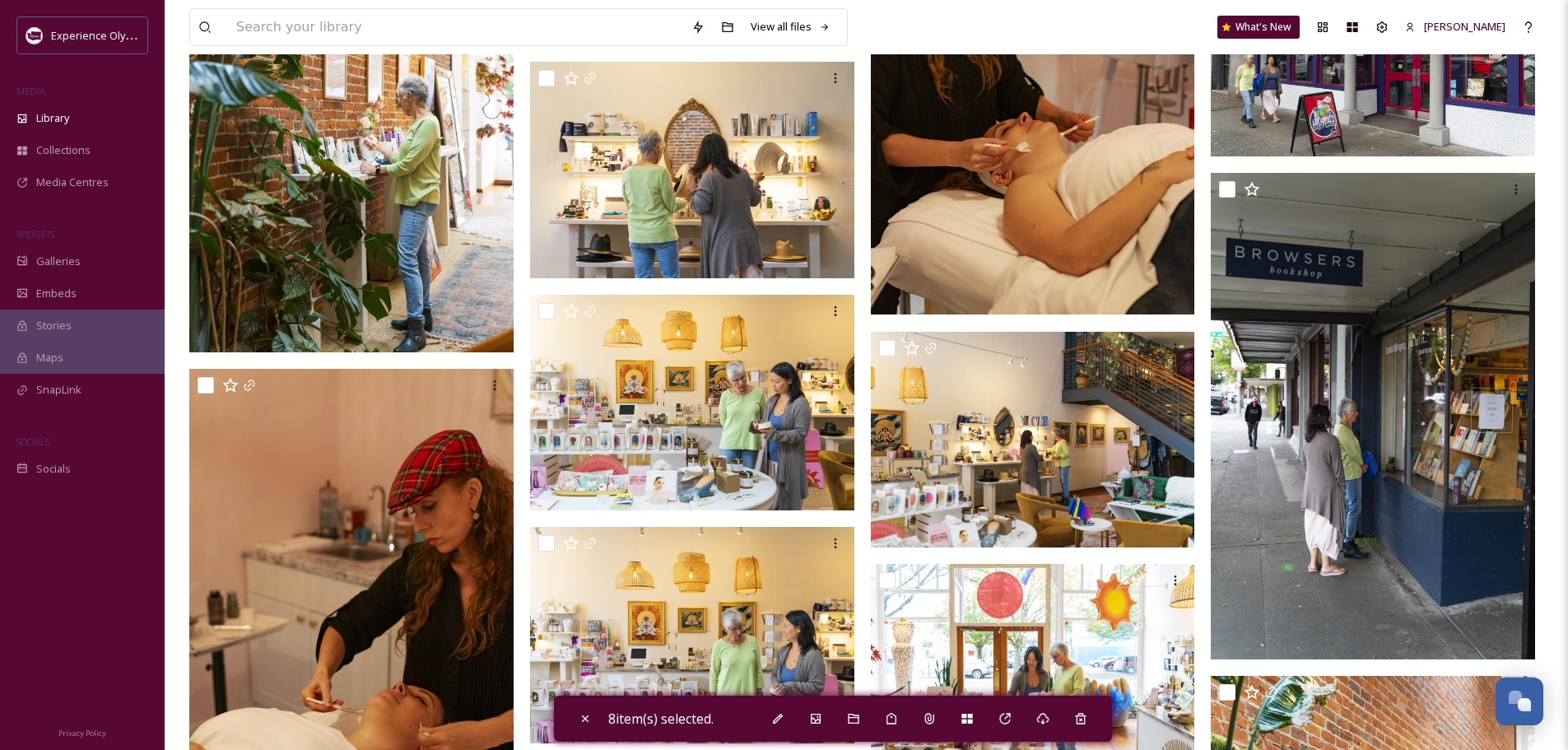
scroll to position [7406, 0]
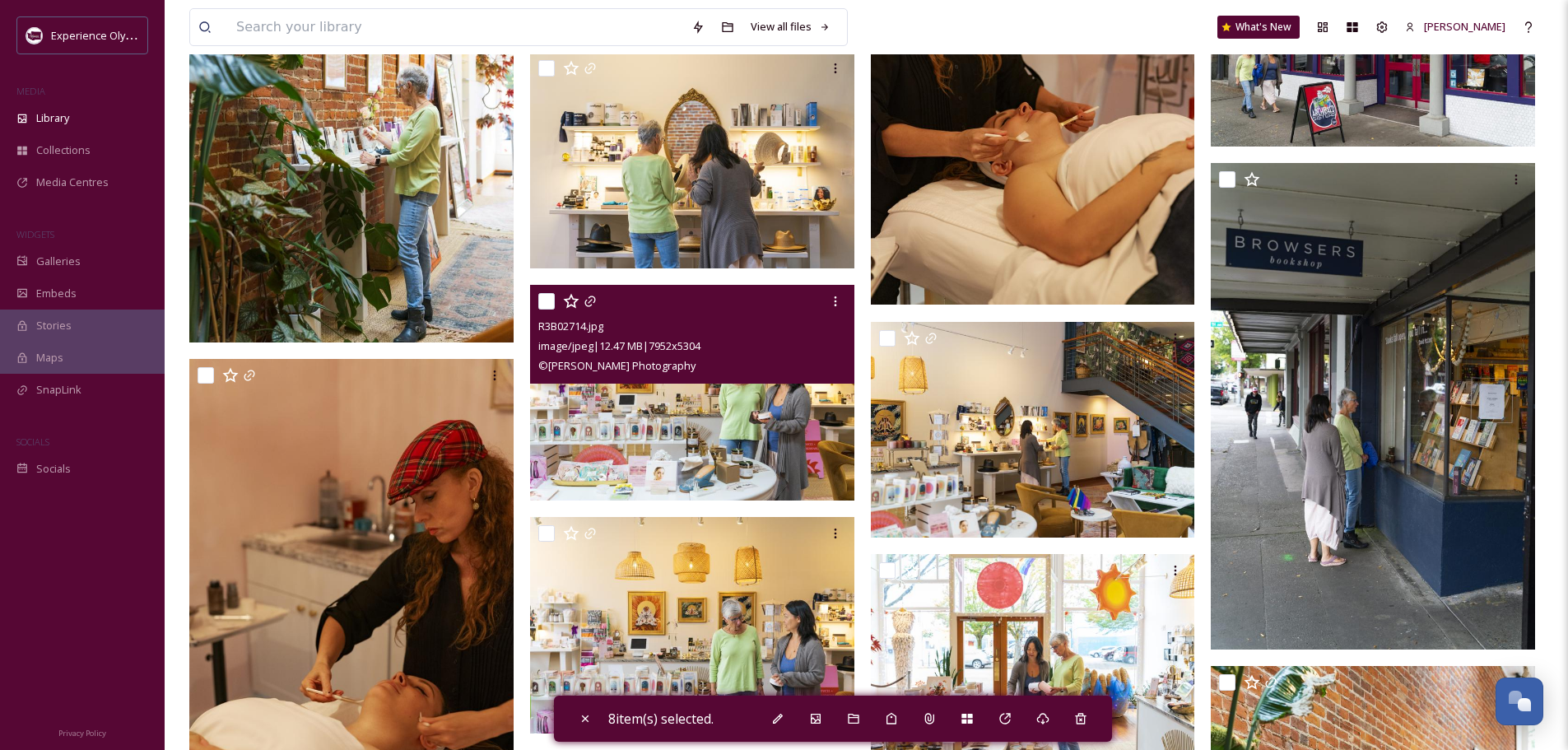
click at [546, 303] on input "checkbox" at bounding box center [546, 301] width 17 height 17
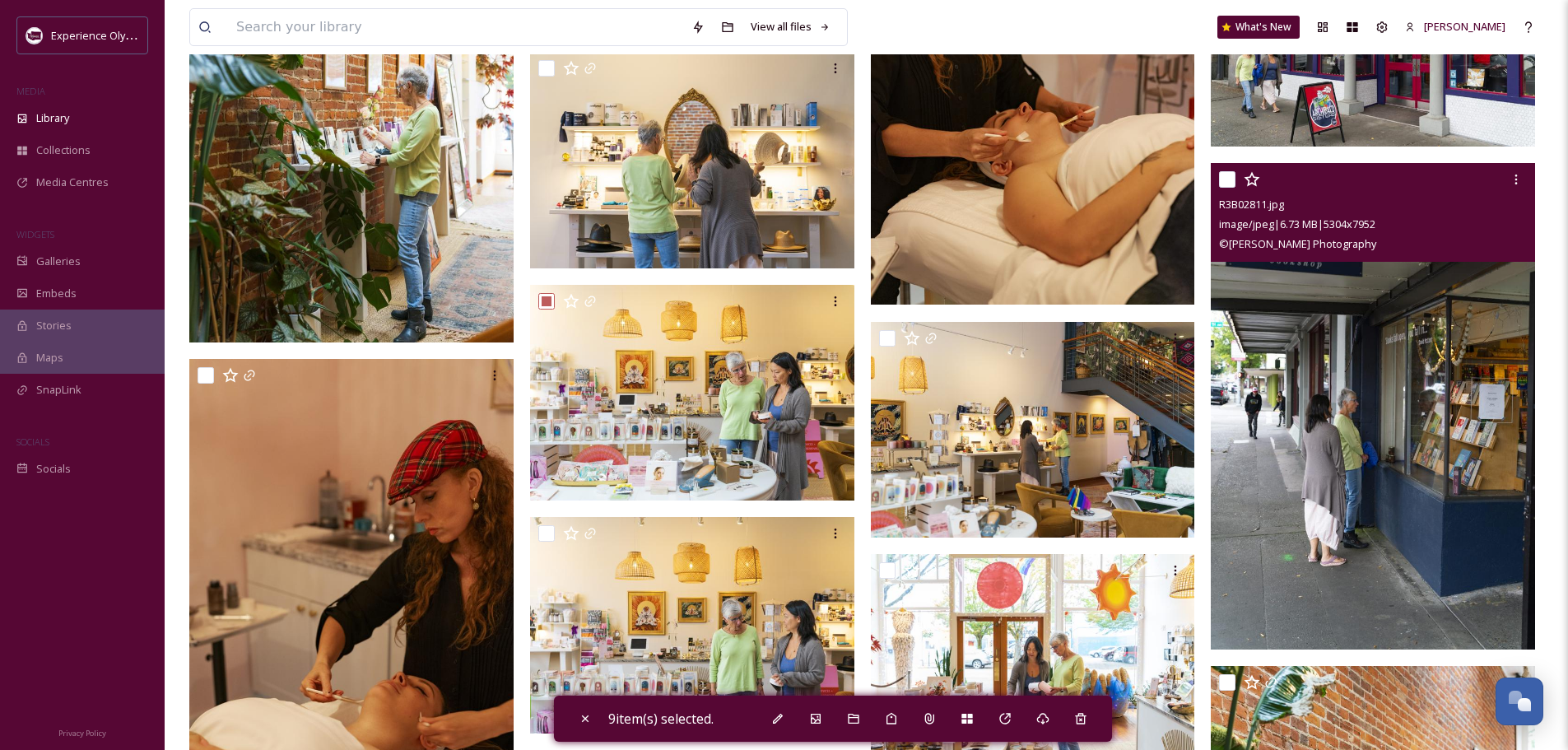
click at [1226, 172] on input "checkbox" at bounding box center [1227, 179] width 17 height 17
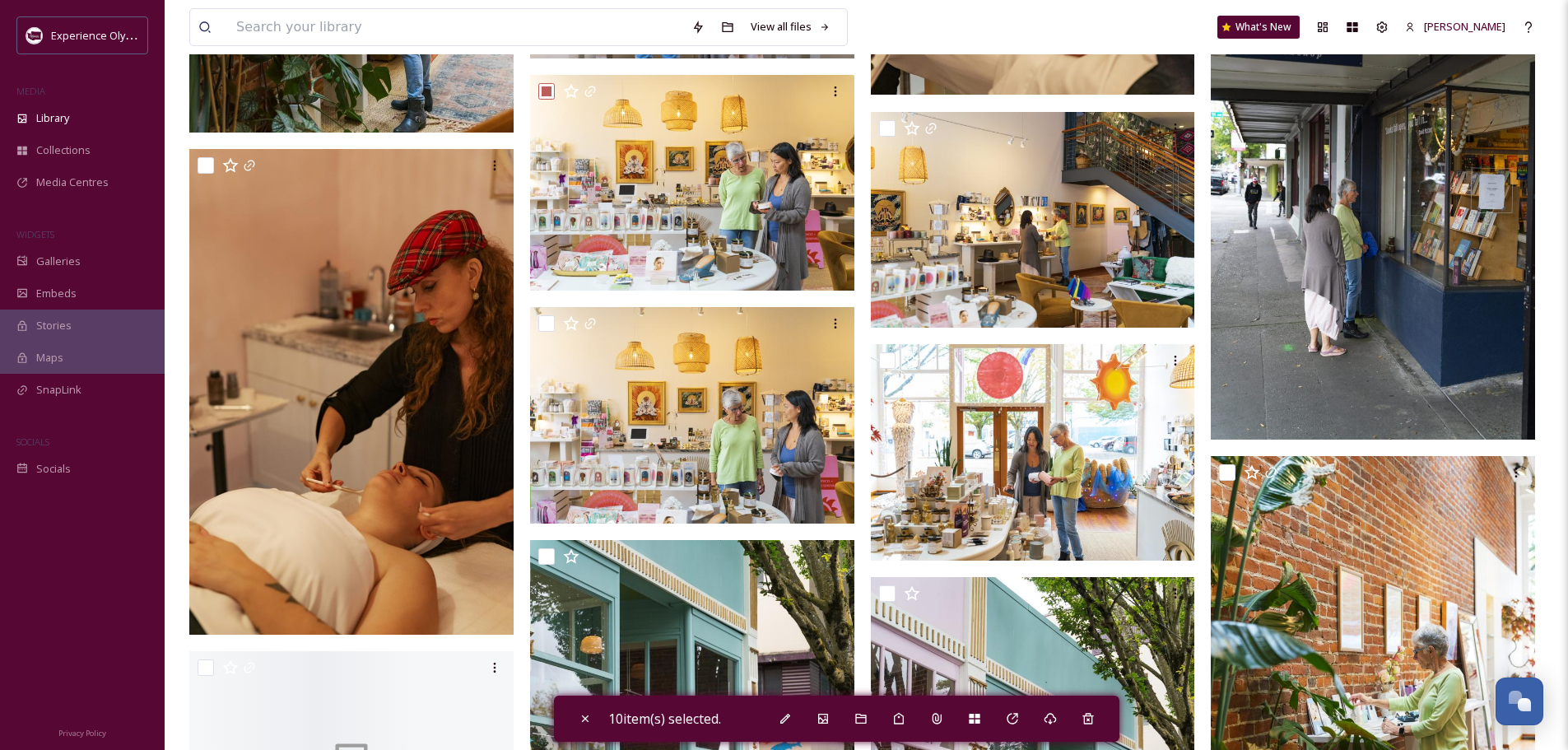
scroll to position [7653, 0]
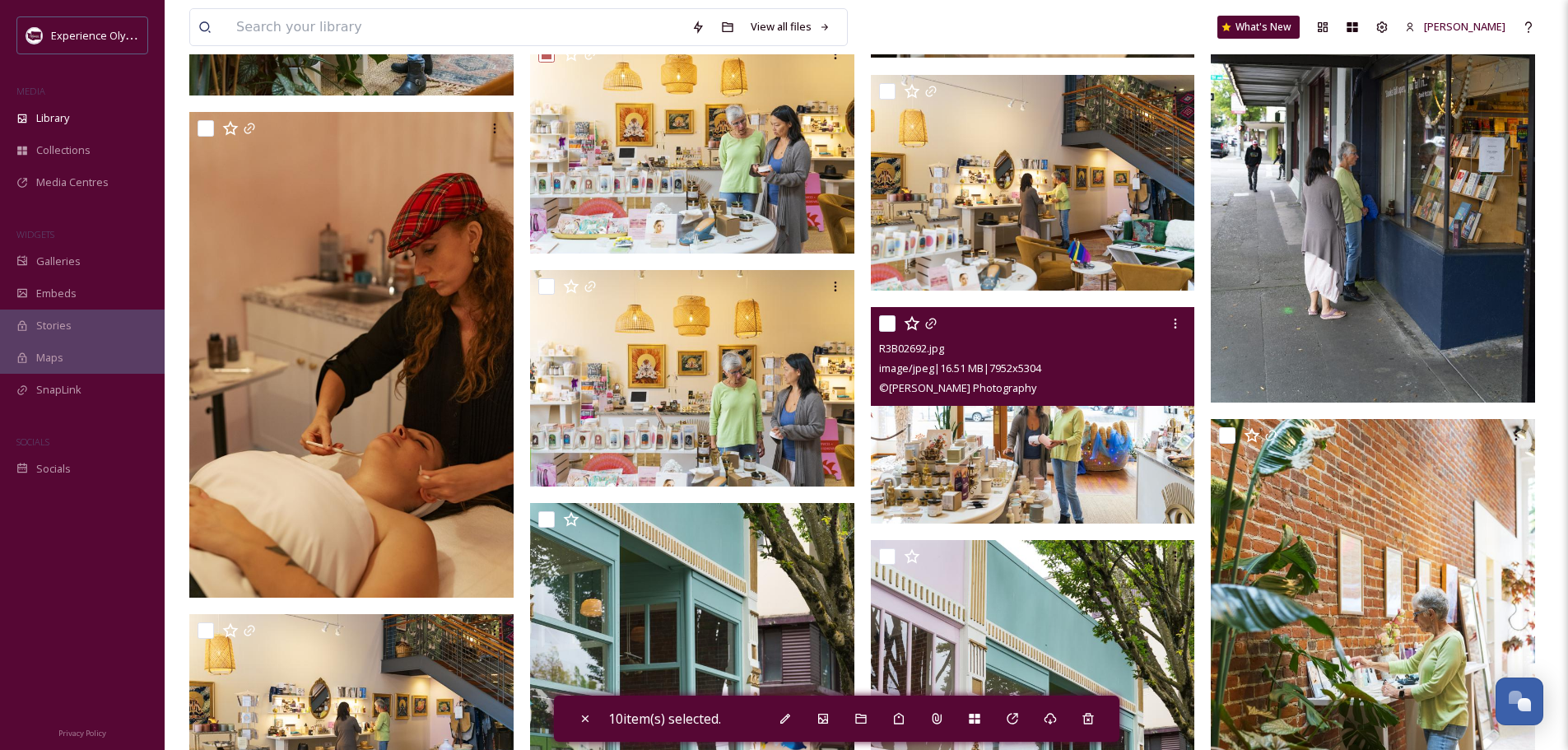
click at [885, 319] on input "checkbox" at bounding box center [887, 323] width 17 height 17
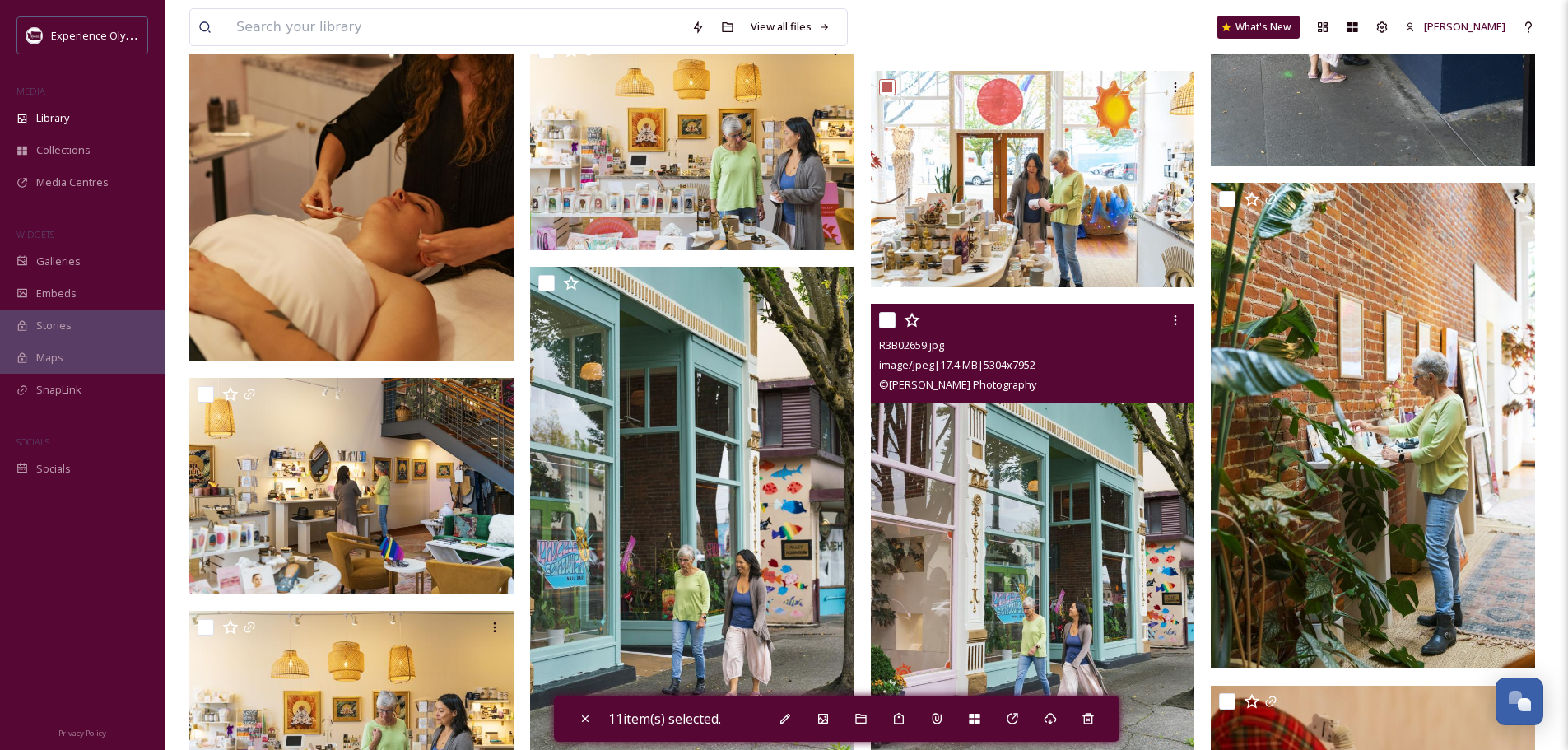
scroll to position [7900, 0]
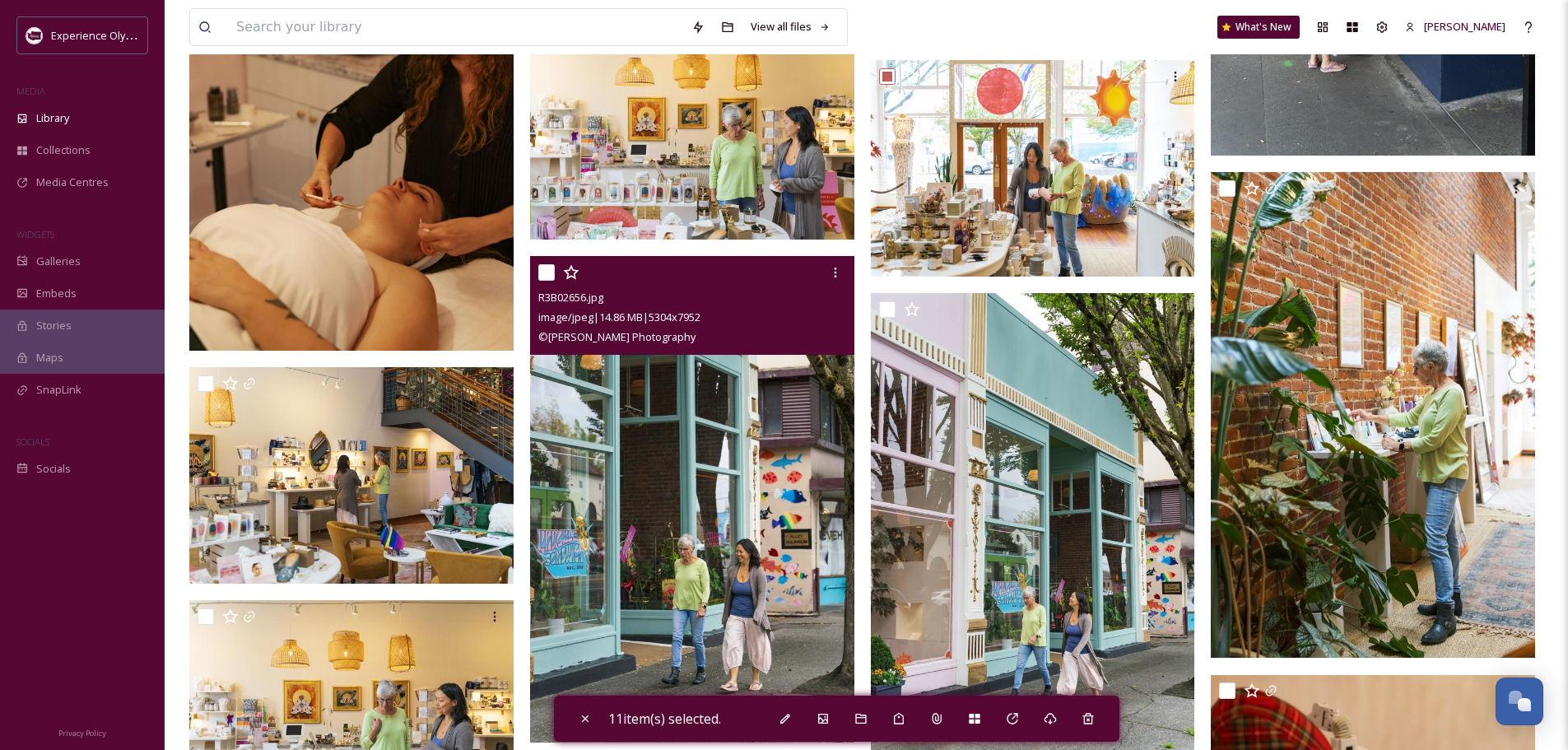
click at [543, 272] on input "checkbox" at bounding box center [546, 272] width 17 height 17
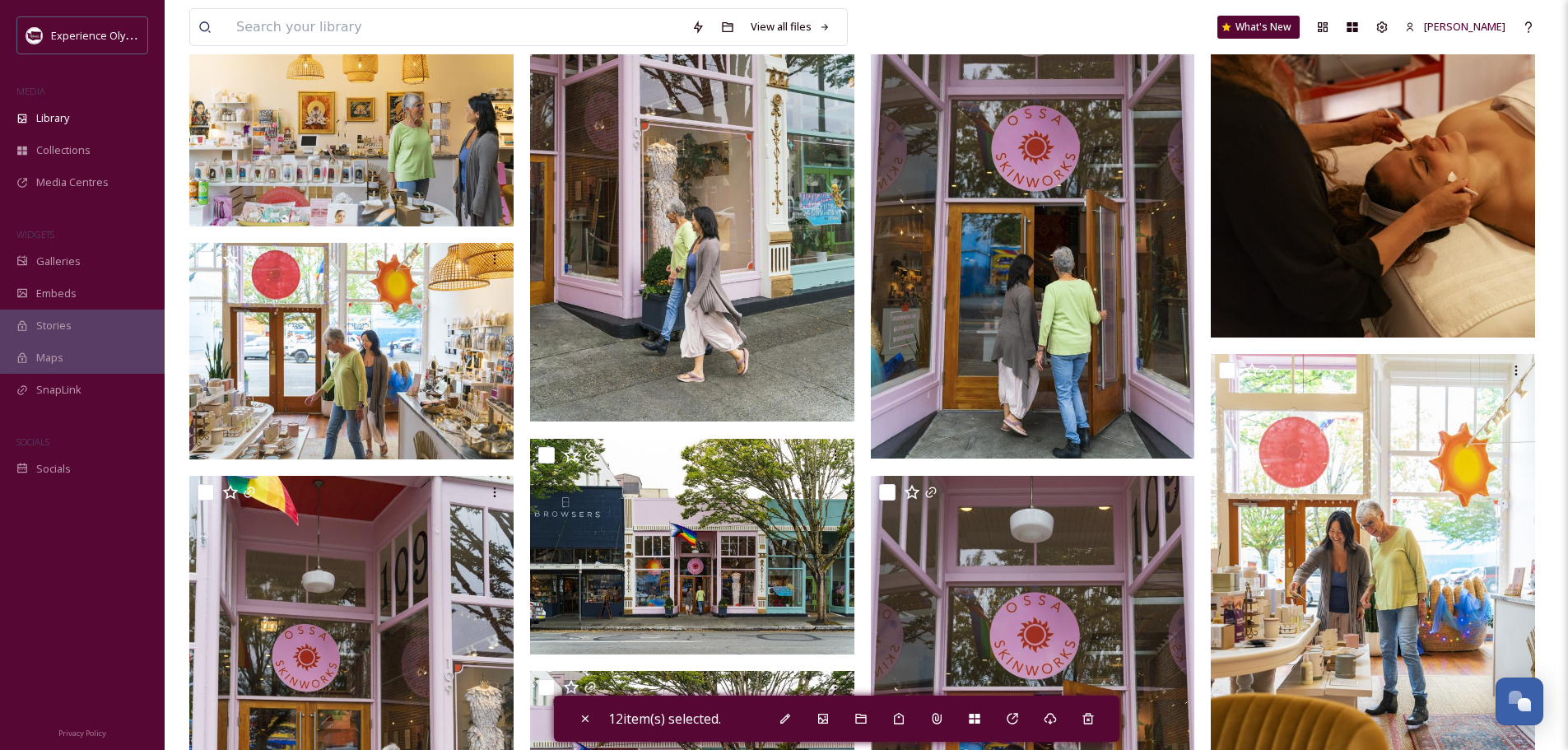
scroll to position [8805, 0]
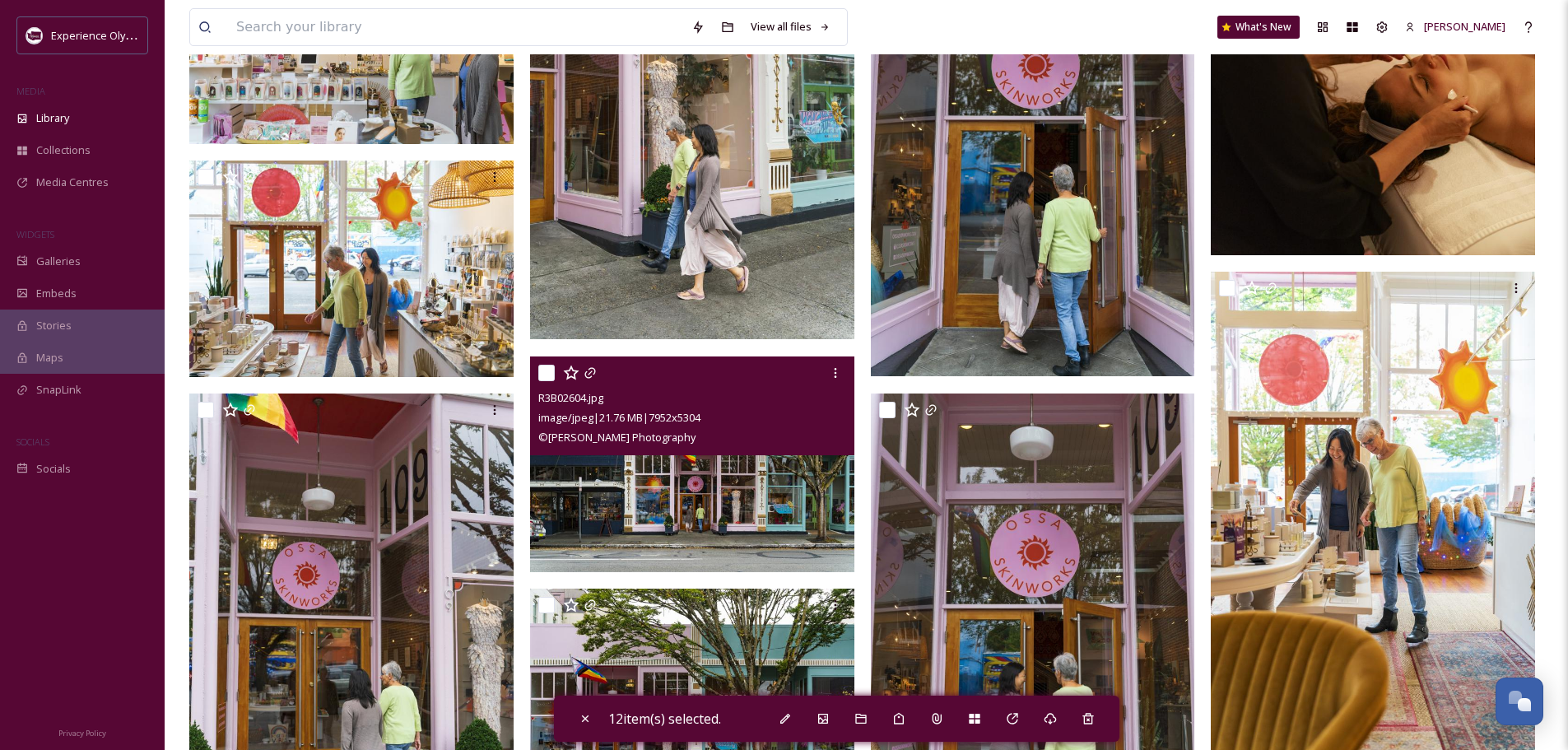
click at [546, 372] on input "checkbox" at bounding box center [546, 372] width 17 height 17
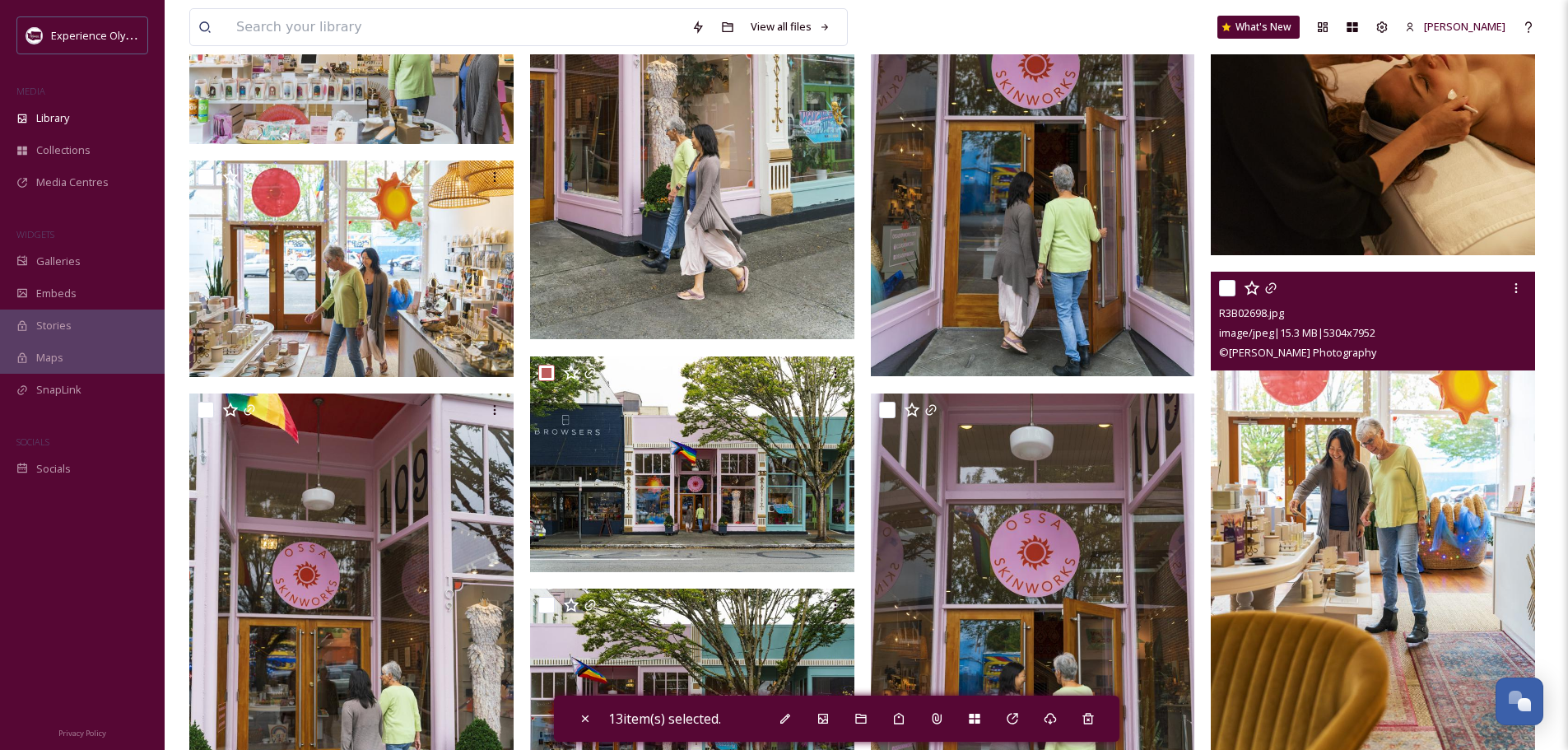
click at [1231, 287] on input "checkbox" at bounding box center [1227, 287] width 17 height 17
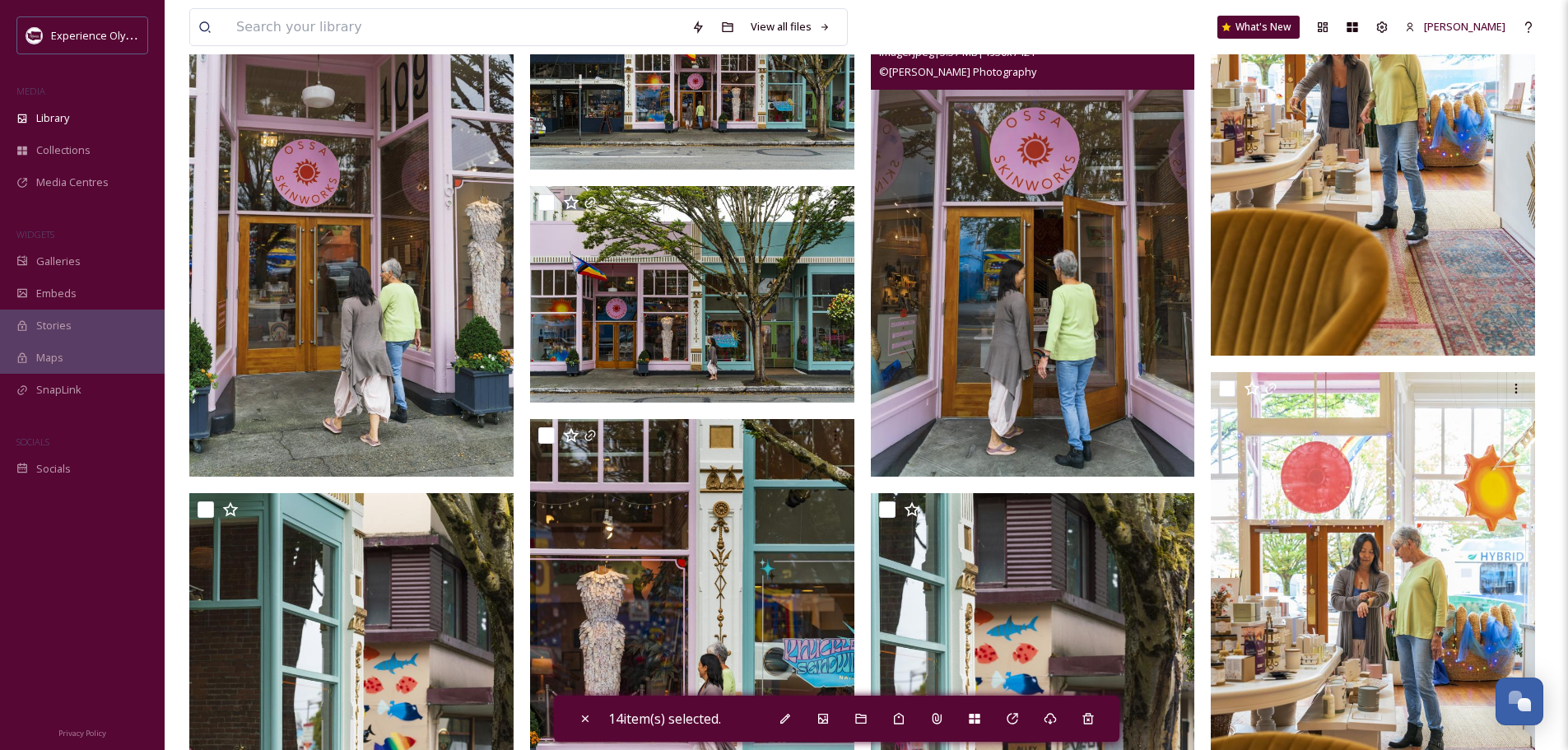
scroll to position [9216, 0]
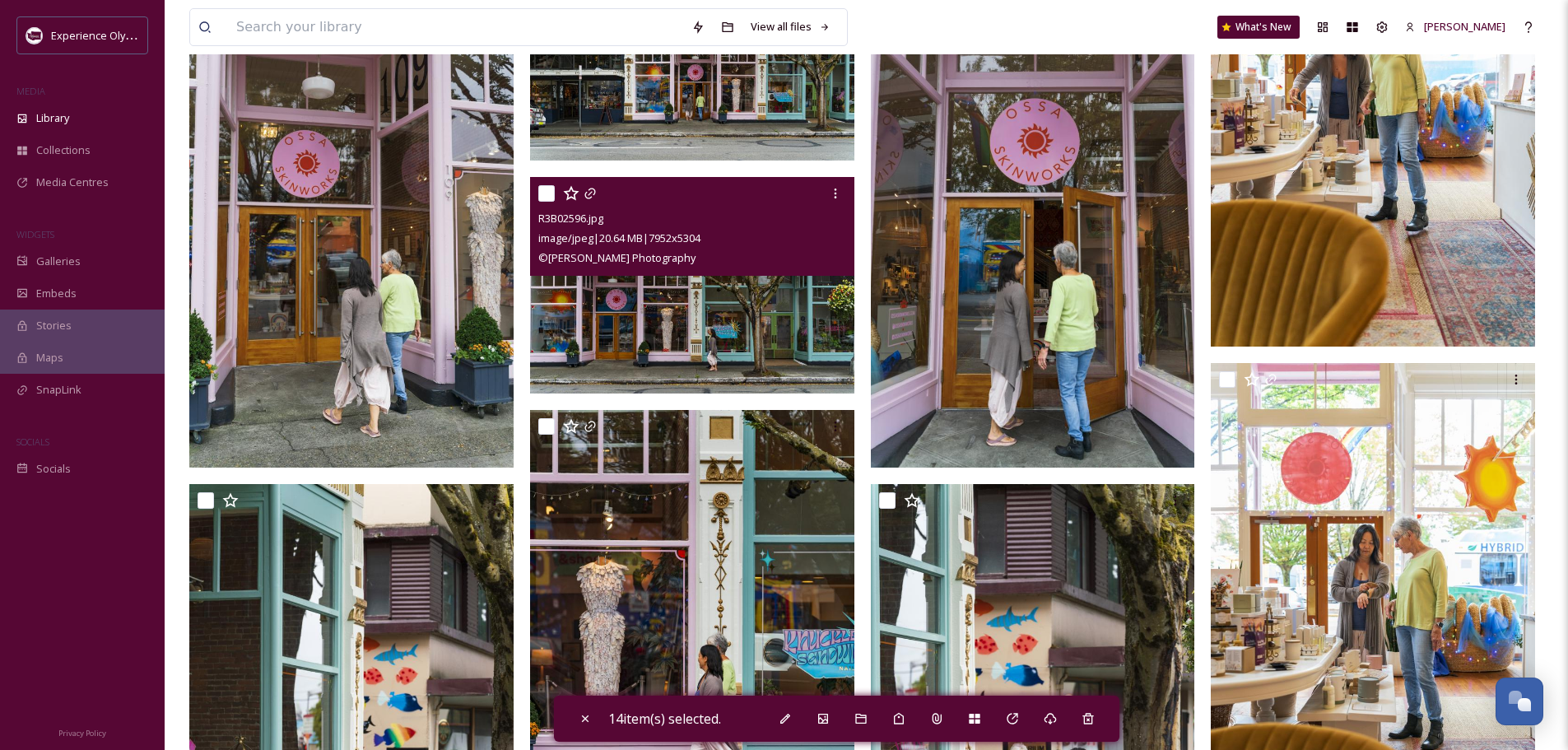
click at [545, 191] on input "checkbox" at bounding box center [546, 193] width 17 height 17
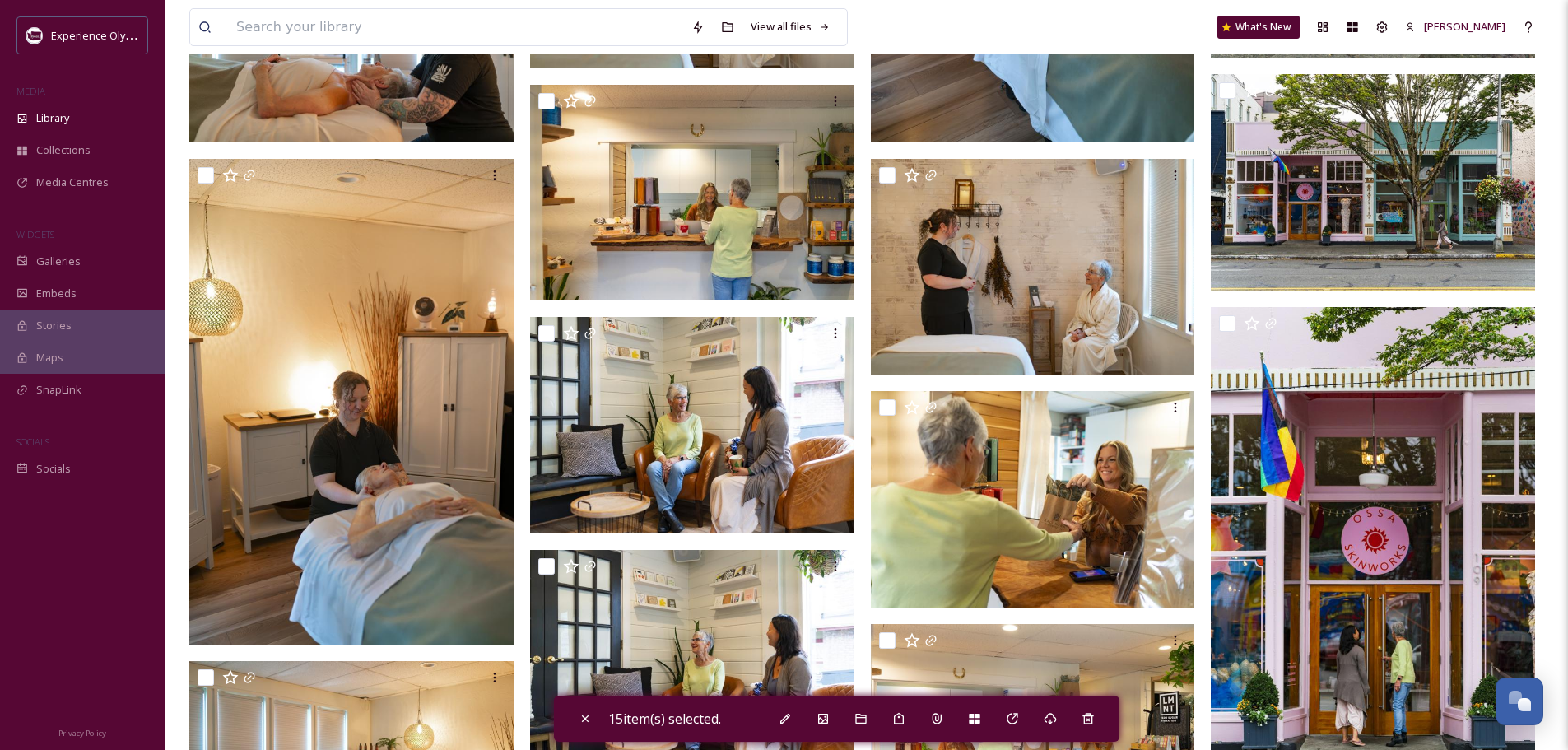
scroll to position [11850, 0]
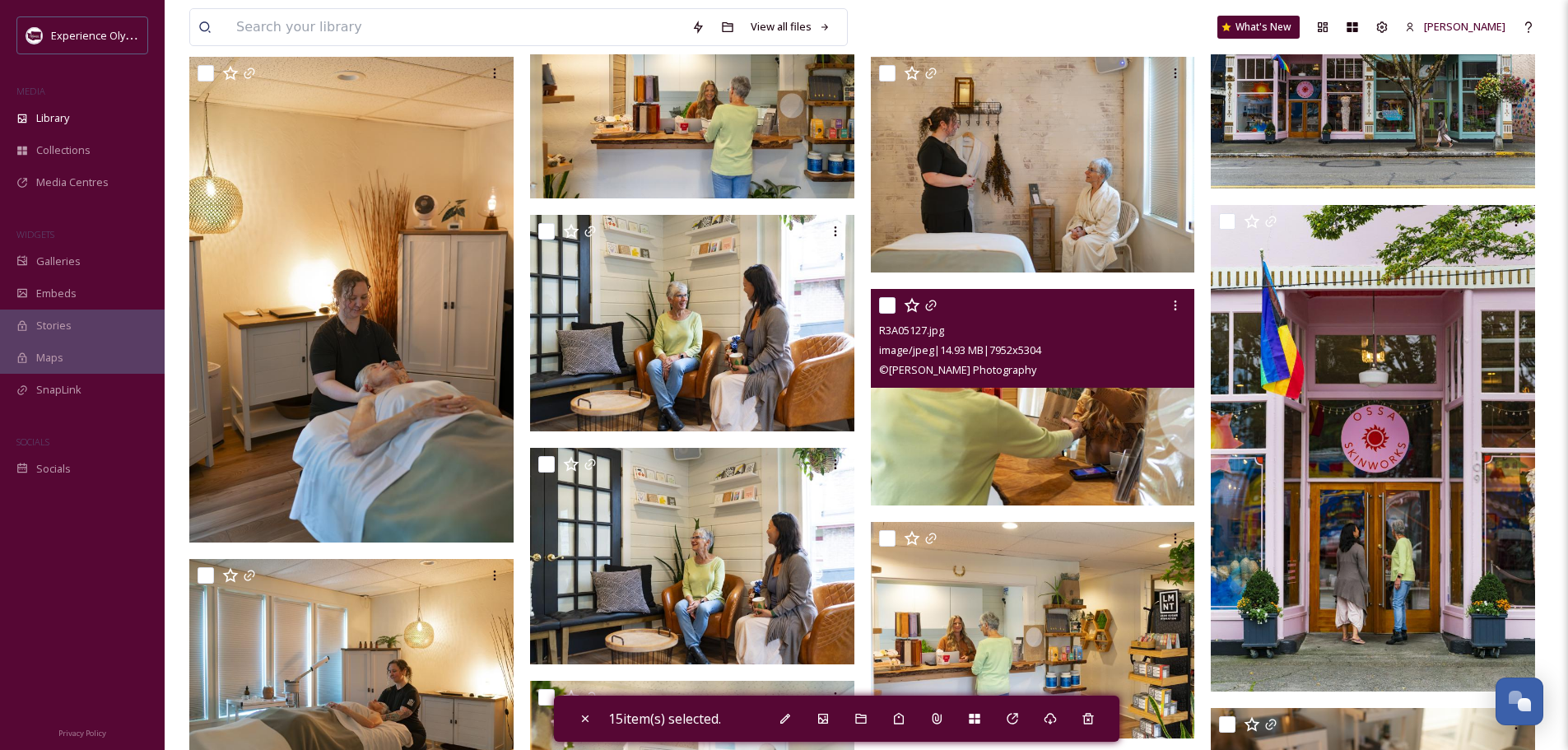
click at [893, 307] on input "checkbox" at bounding box center [887, 305] width 17 height 17
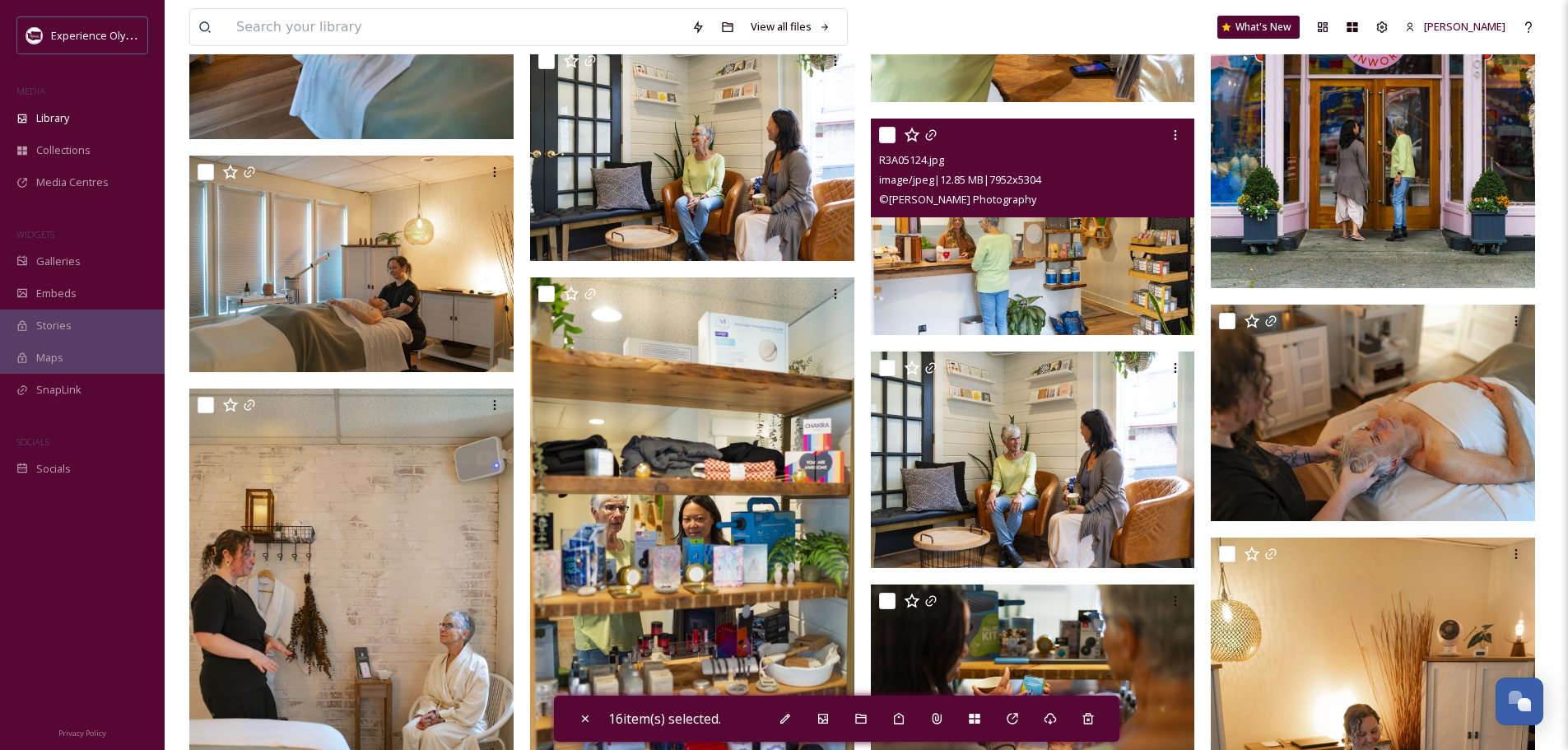
scroll to position [12261, 0]
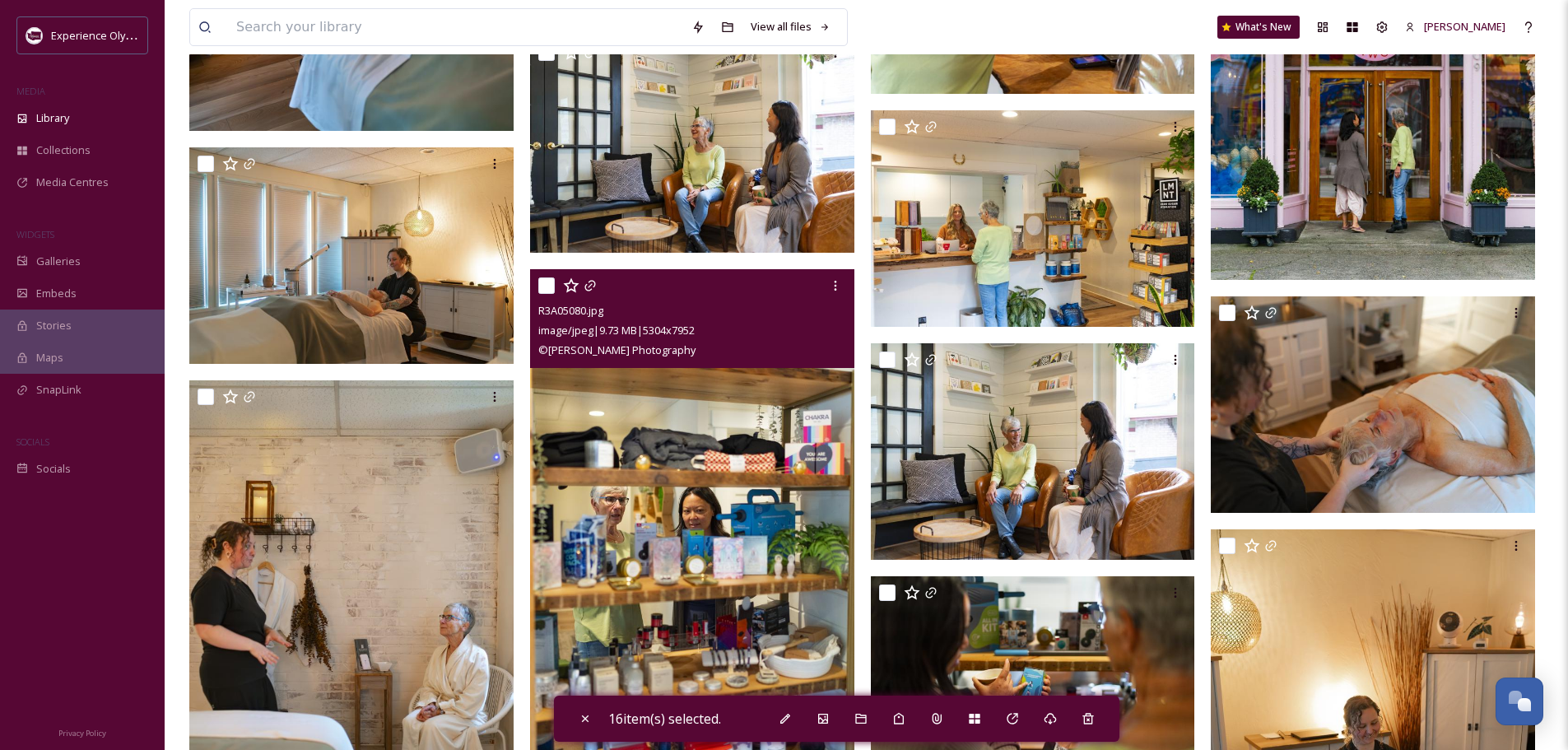
click at [541, 285] on input "checkbox" at bounding box center [546, 286] width 17 height 17
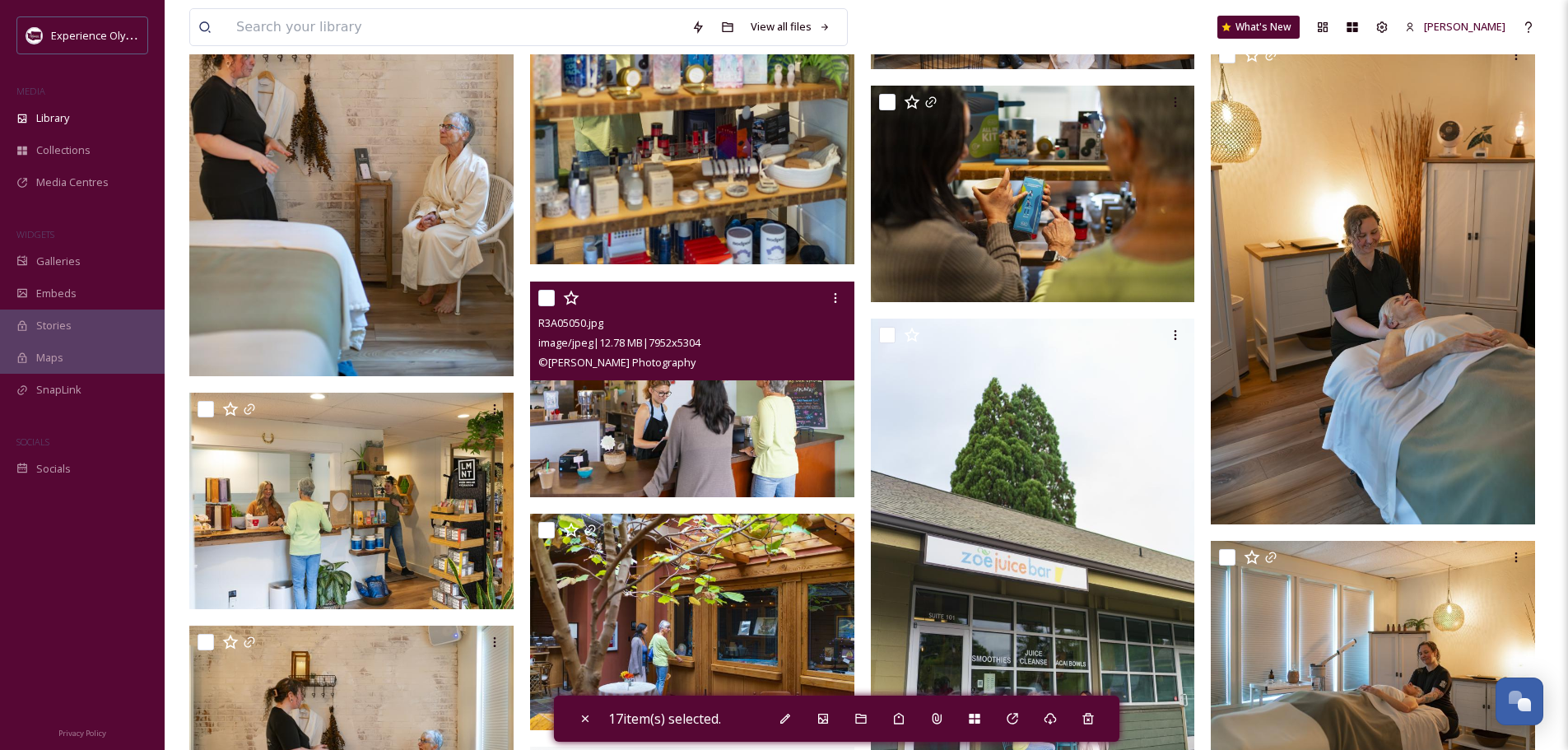
scroll to position [12755, 0]
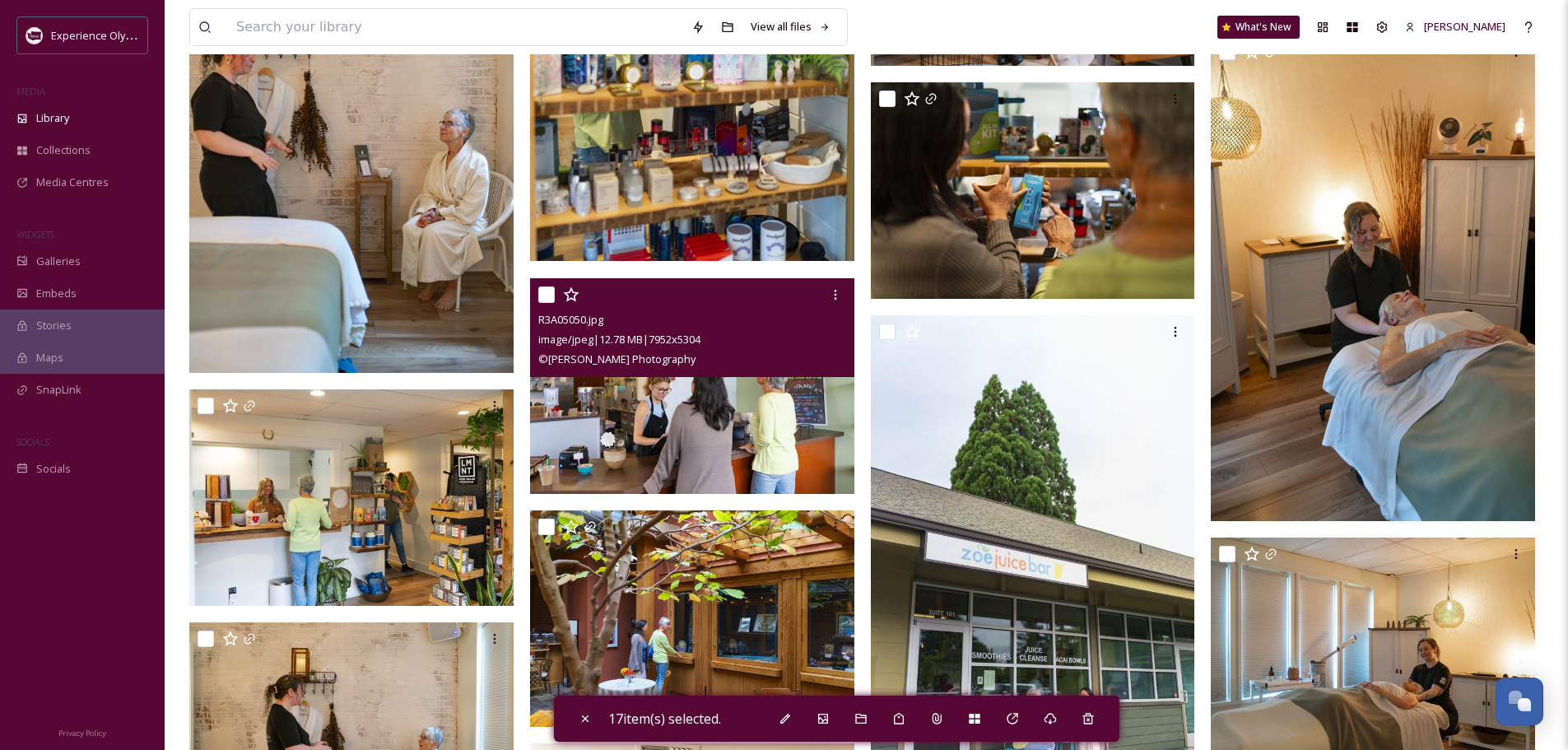
click at [548, 291] on input "checkbox" at bounding box center [546, 294] width 17 height 17
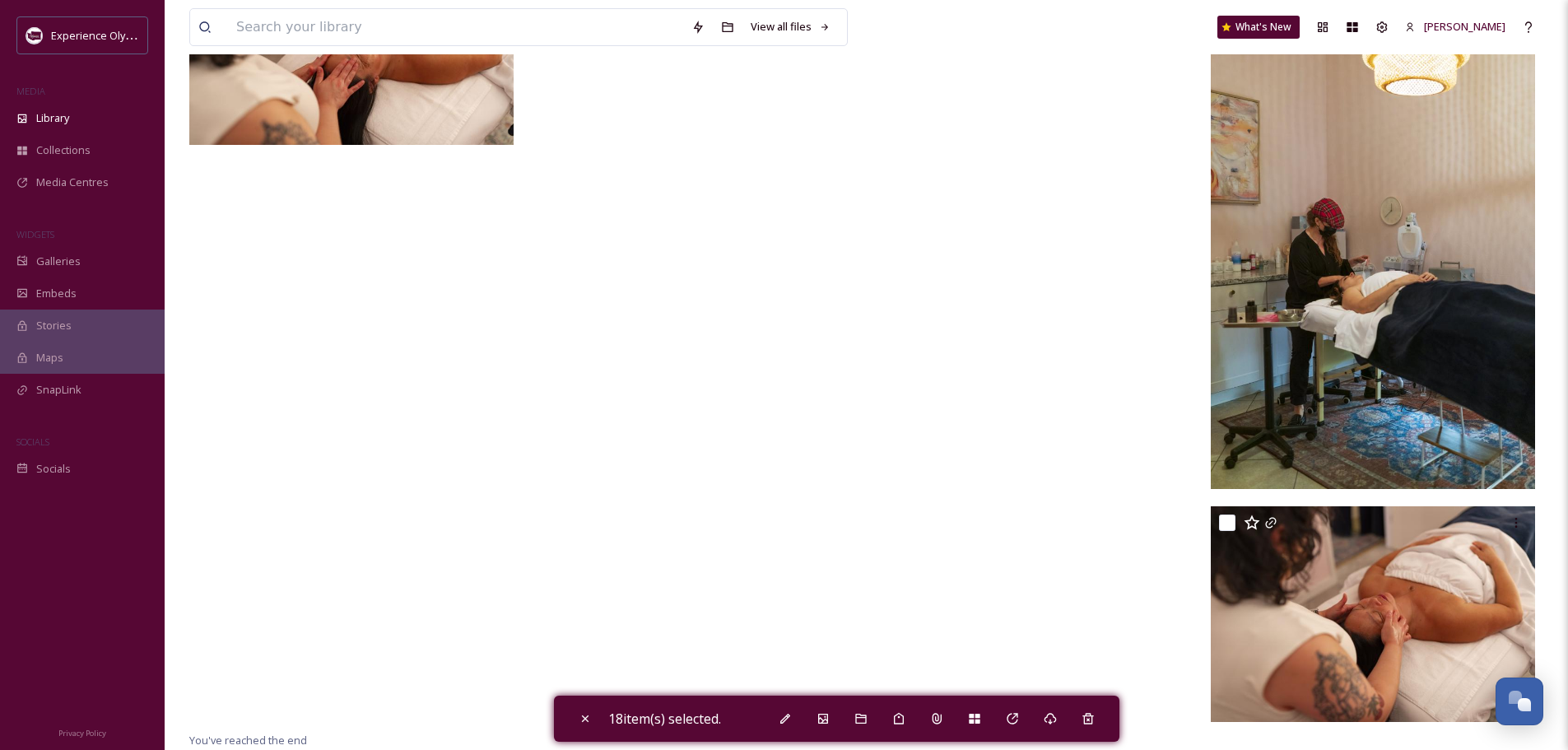
scroll to position [16390, 0]
click at [968, 714] on div "Add Collections" at bounding box center [975, 718] width 30 height 30
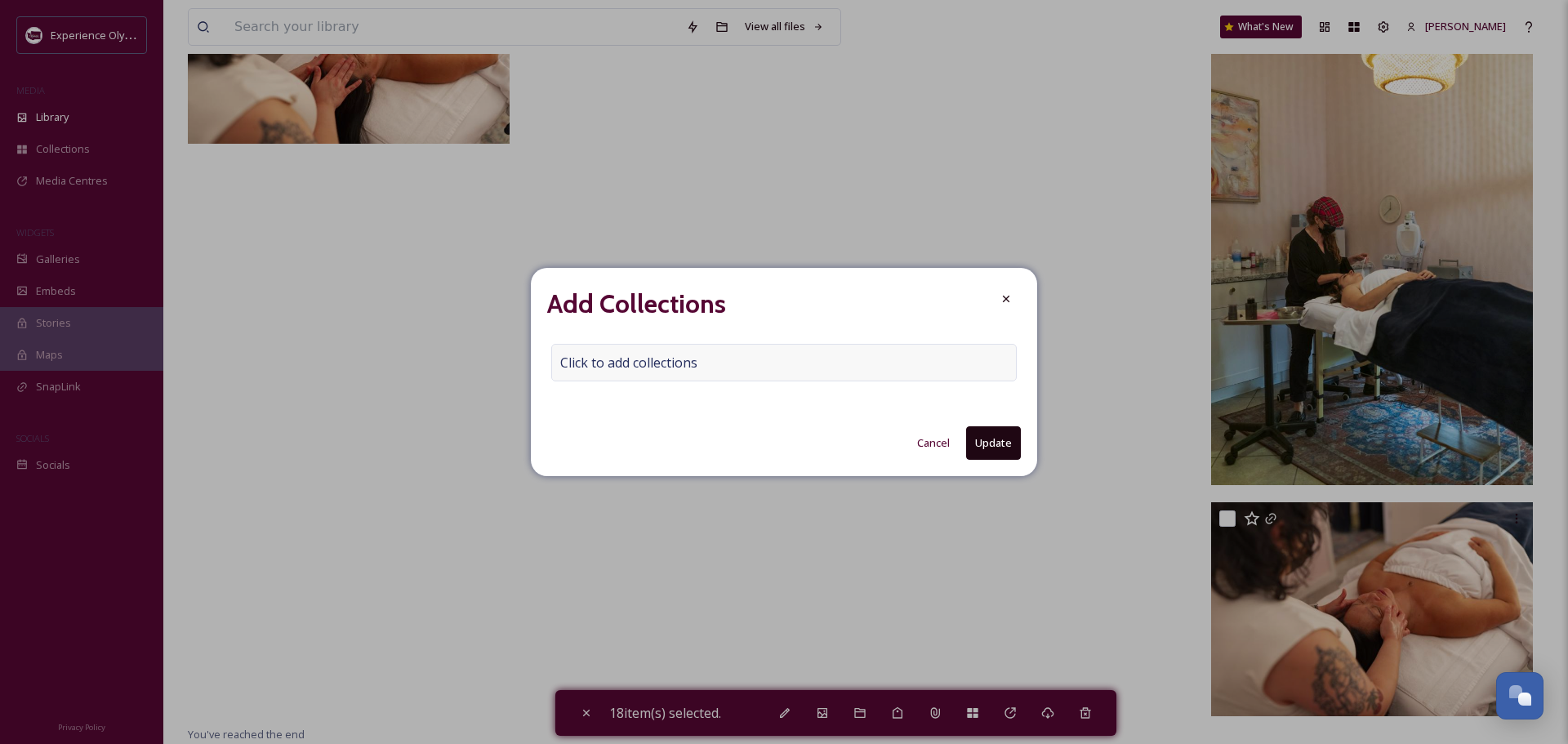
click at [576, 364] on span "Click to add collections" at bounding box center [629, 362] width 137 height 20
click at [576, 359] on input at bounding box center [642, 362] width 180 height 36
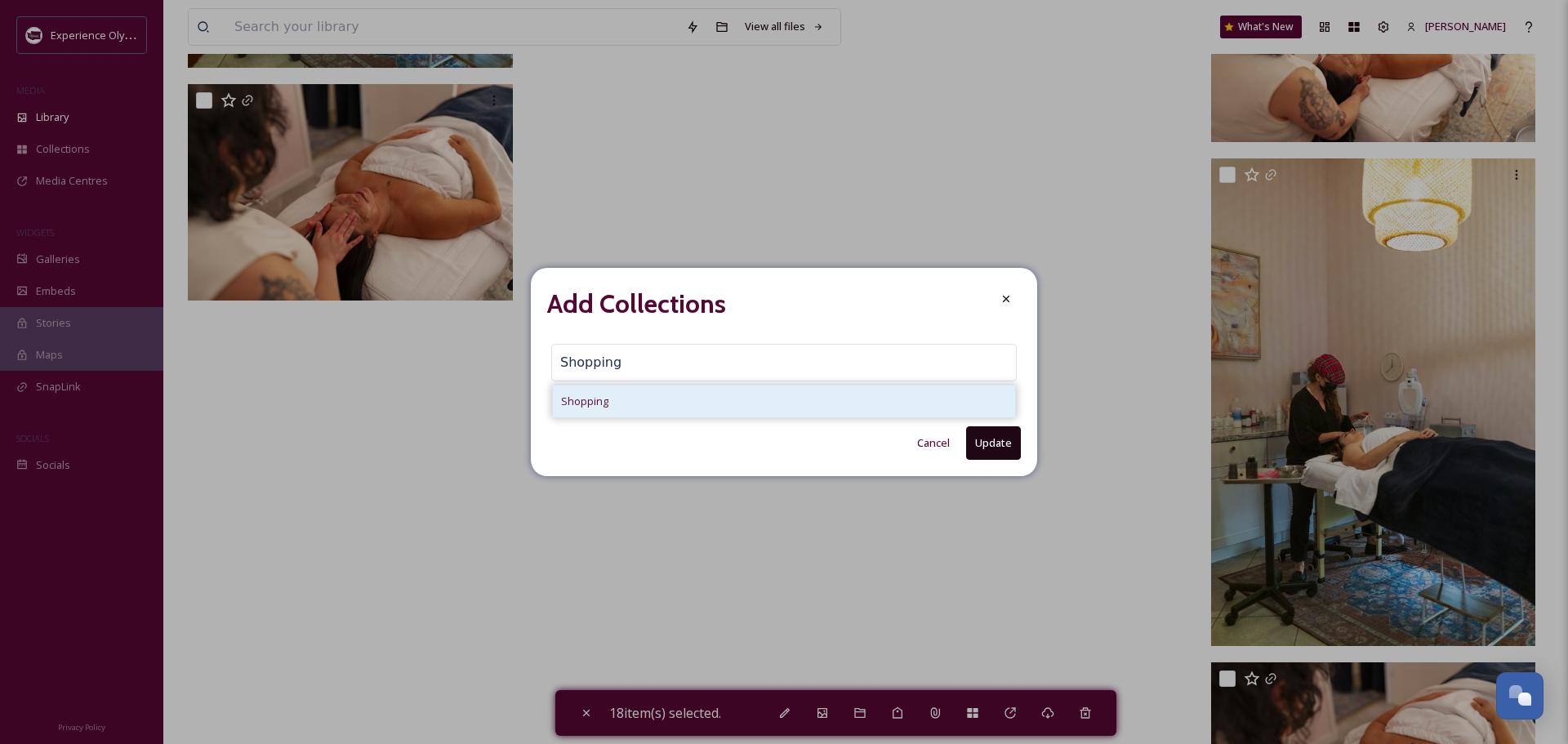
click at [570, 402] on span "Shopping" at bounding box center [584, 402] width 47 height 16
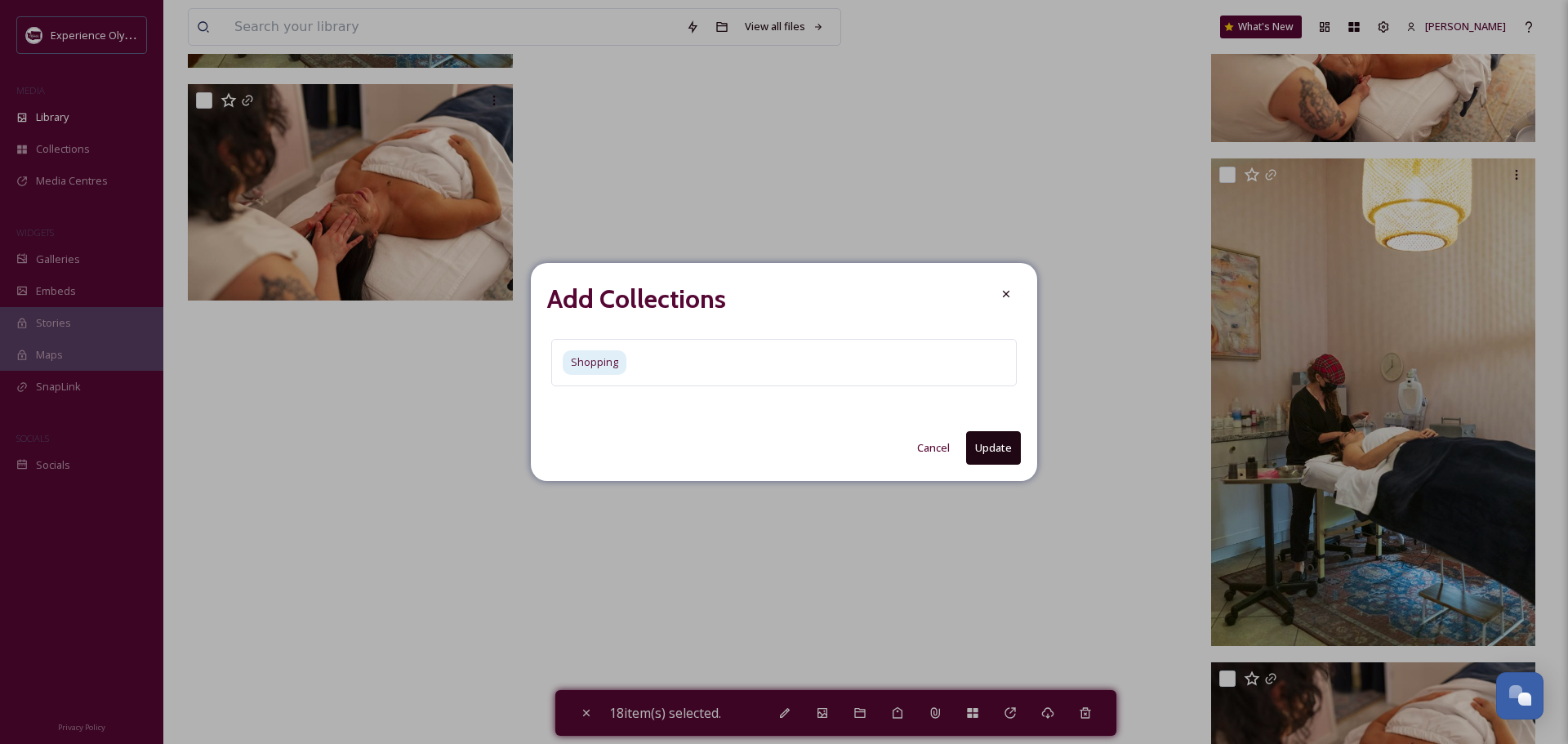
click at [981, 450] on button "Update" at bounding box center [993, 448] width 55 height 34
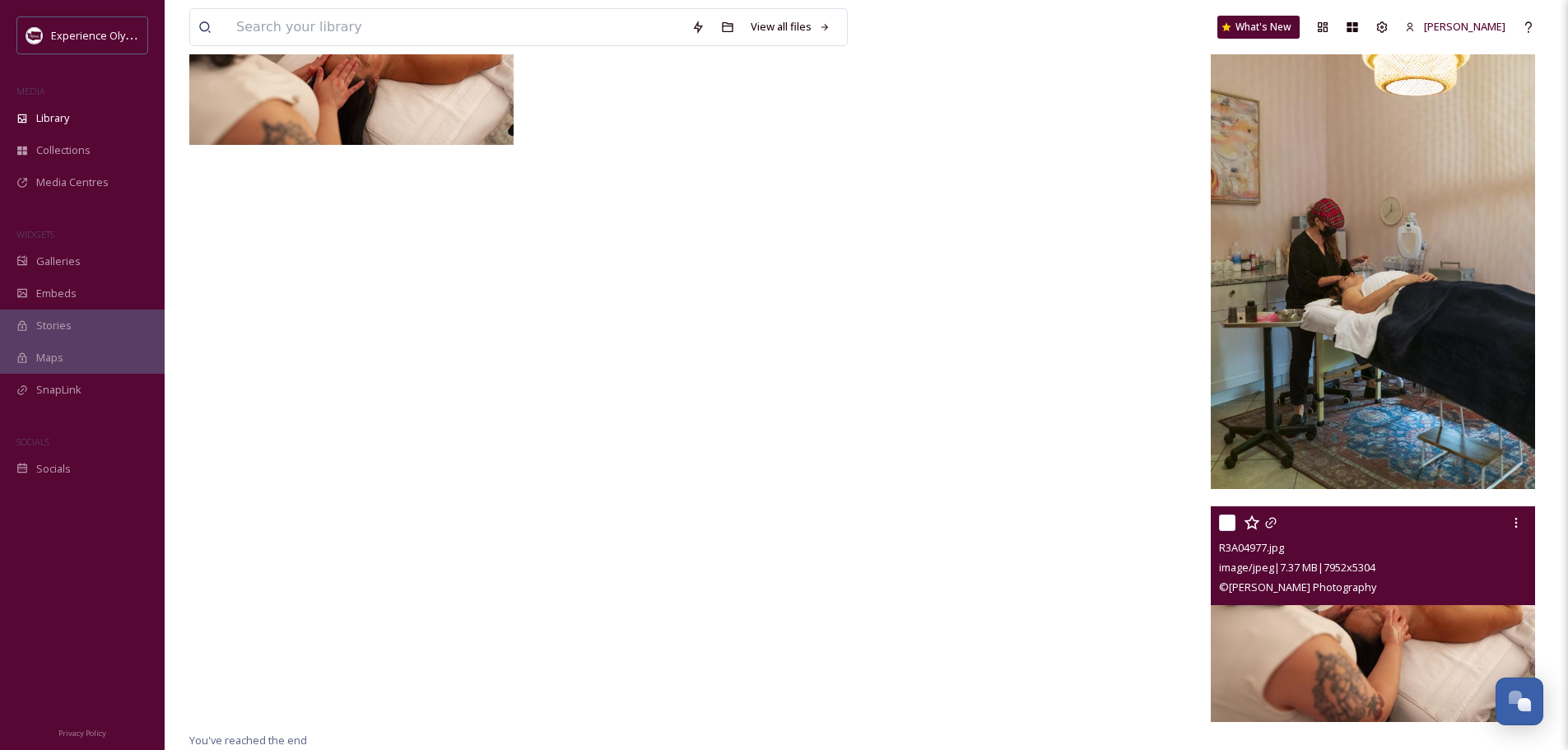
click at [1234, 521] on input "checkbox" at bounding box center [1227, 522] width 17 height 17
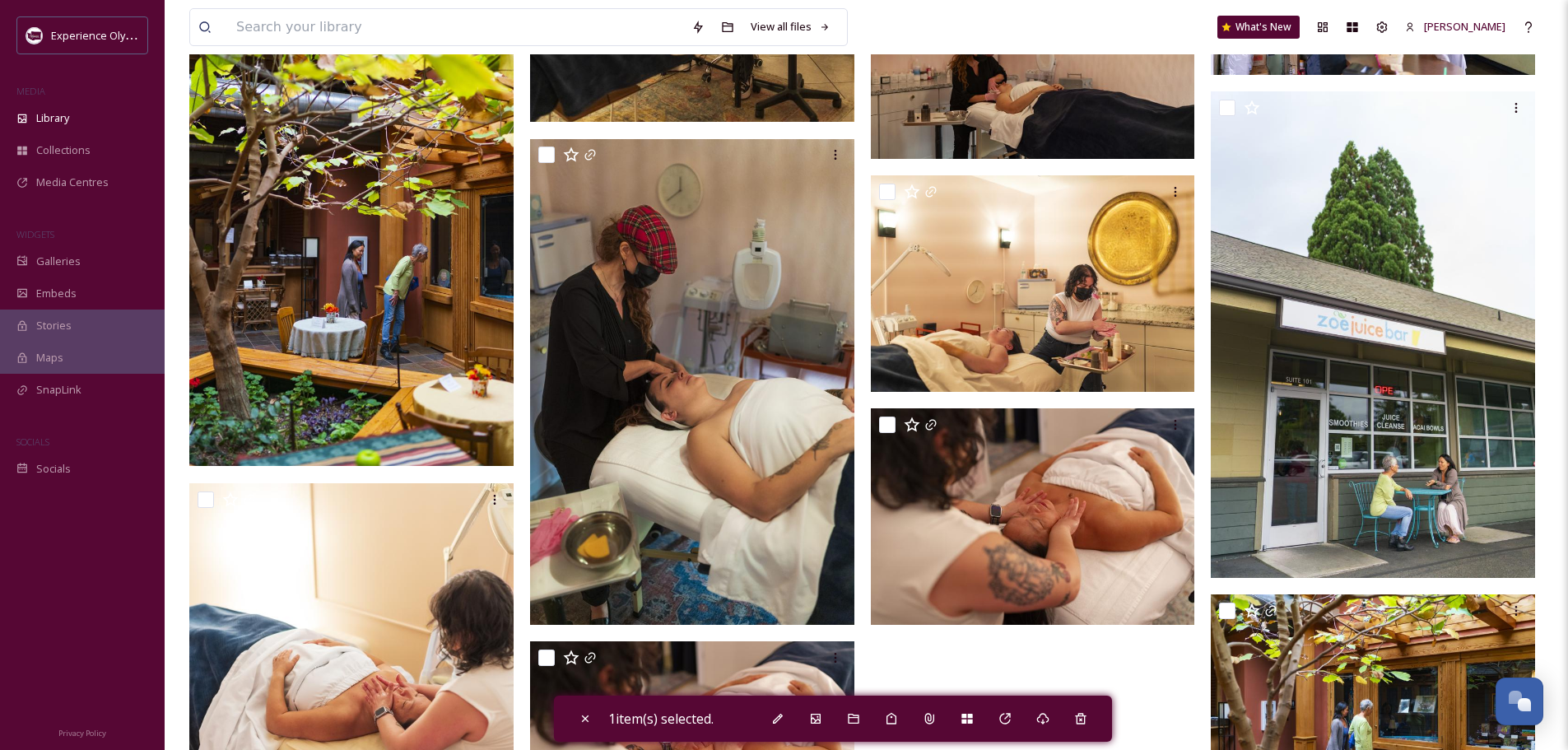
scroll to position [14579, 0]
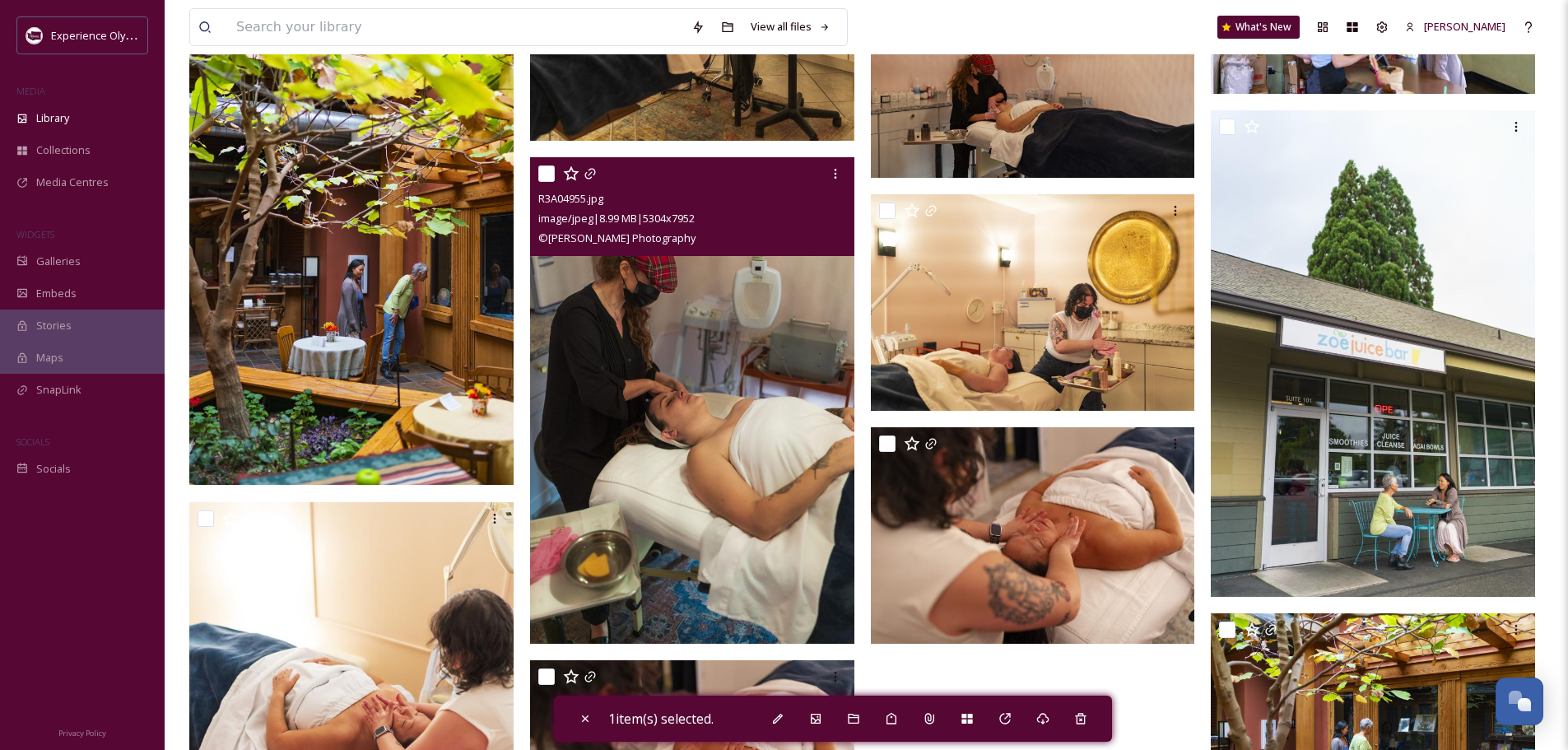
click at [550, 172] on input "checkbox" at bounding box center [546, 173] width 17 height 17
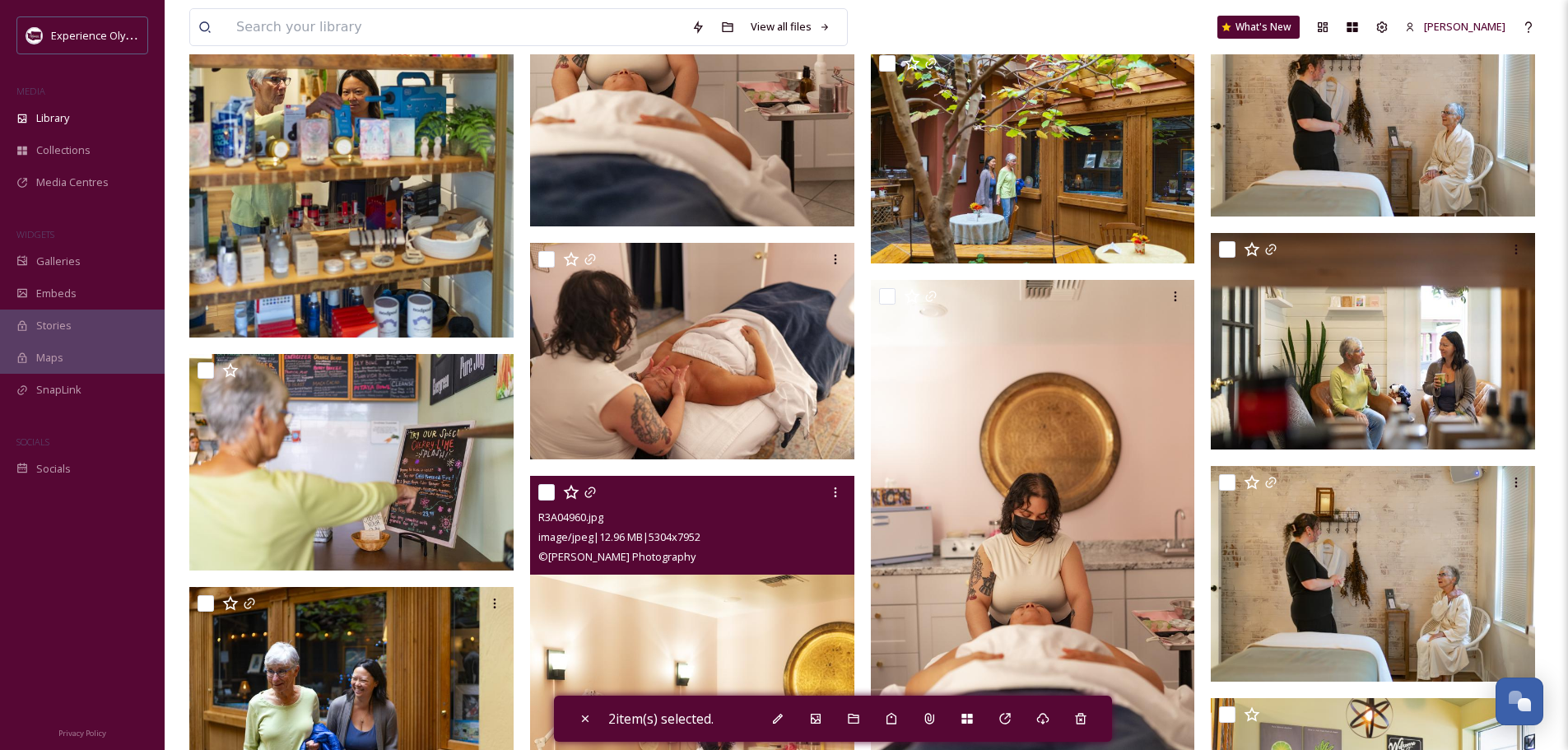
scroll to position [13756, 0]
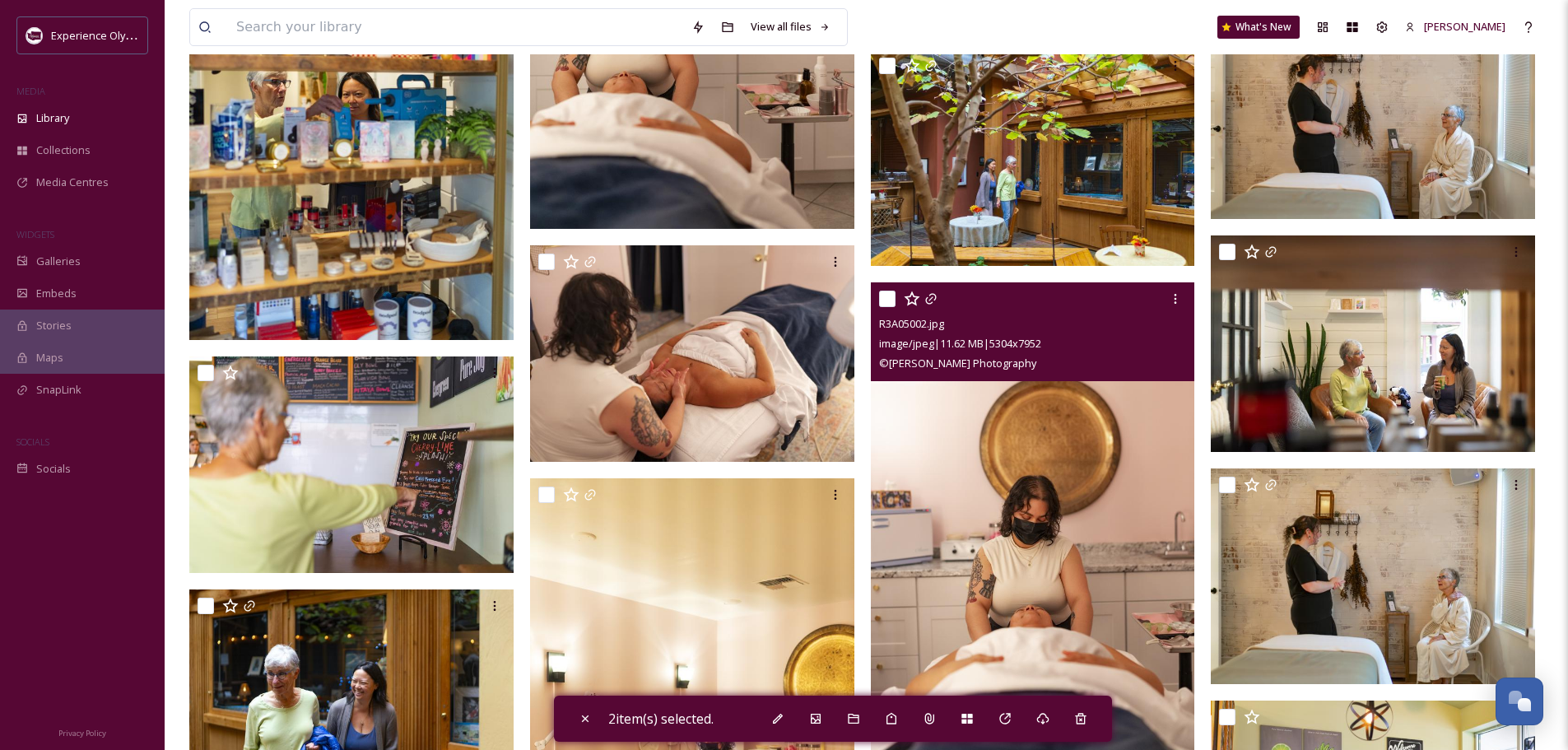
click at [881, 293] on input "checkbox" at bounding box center [887, 299] width 17 height 17
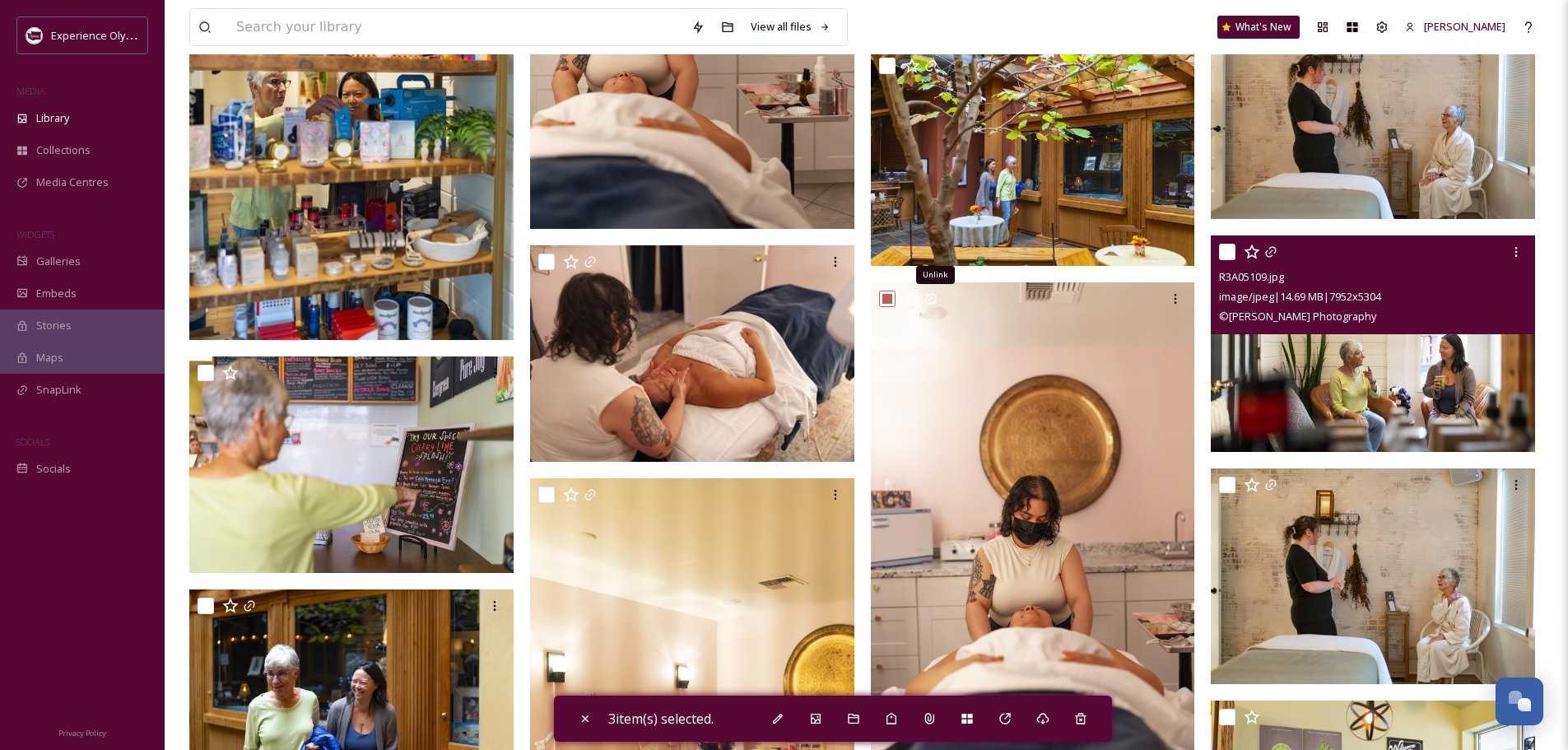
click at [1227, 245] on input "checkbox" at bounding box center [1227, 251] width 17 height 17
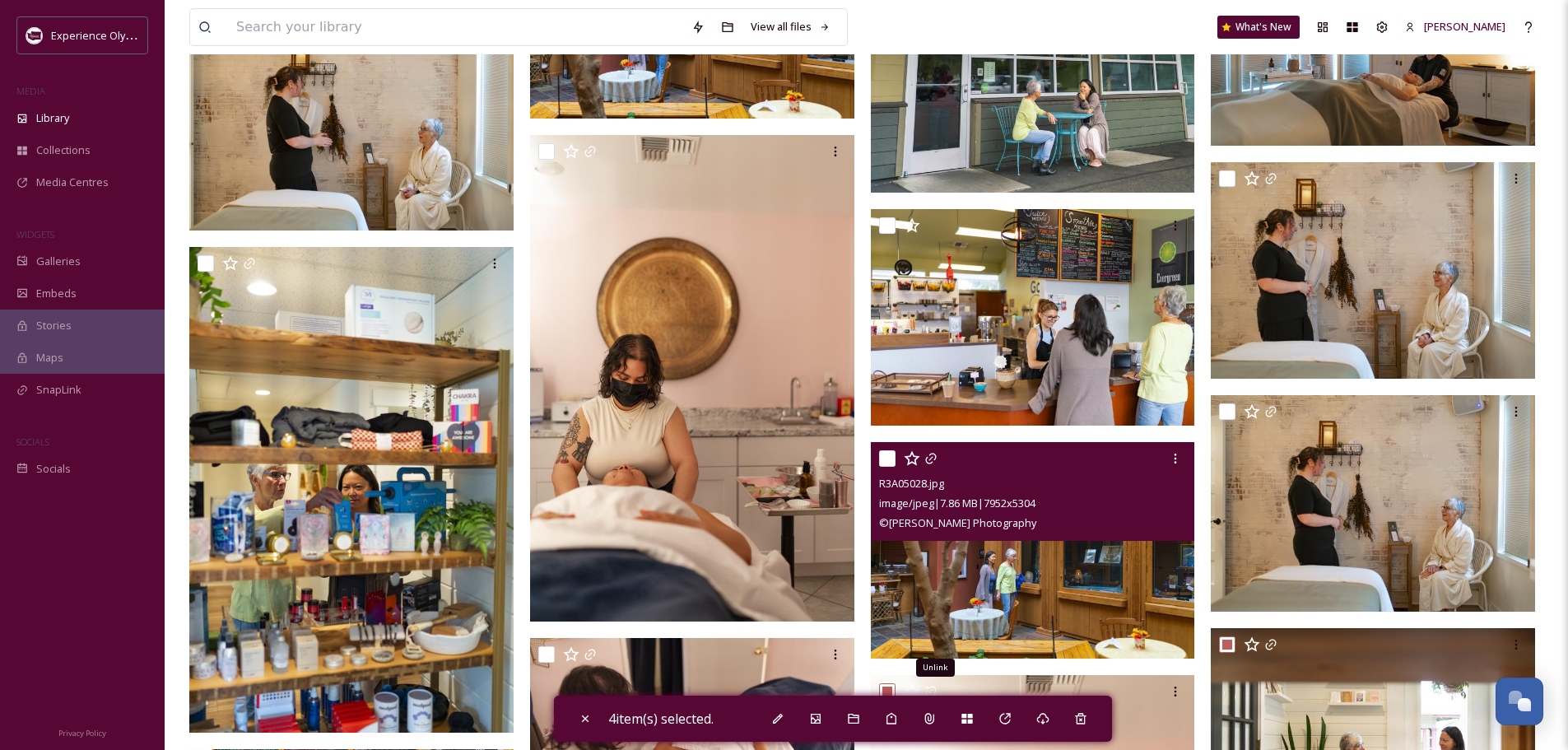
scroll to position [13263, 0]
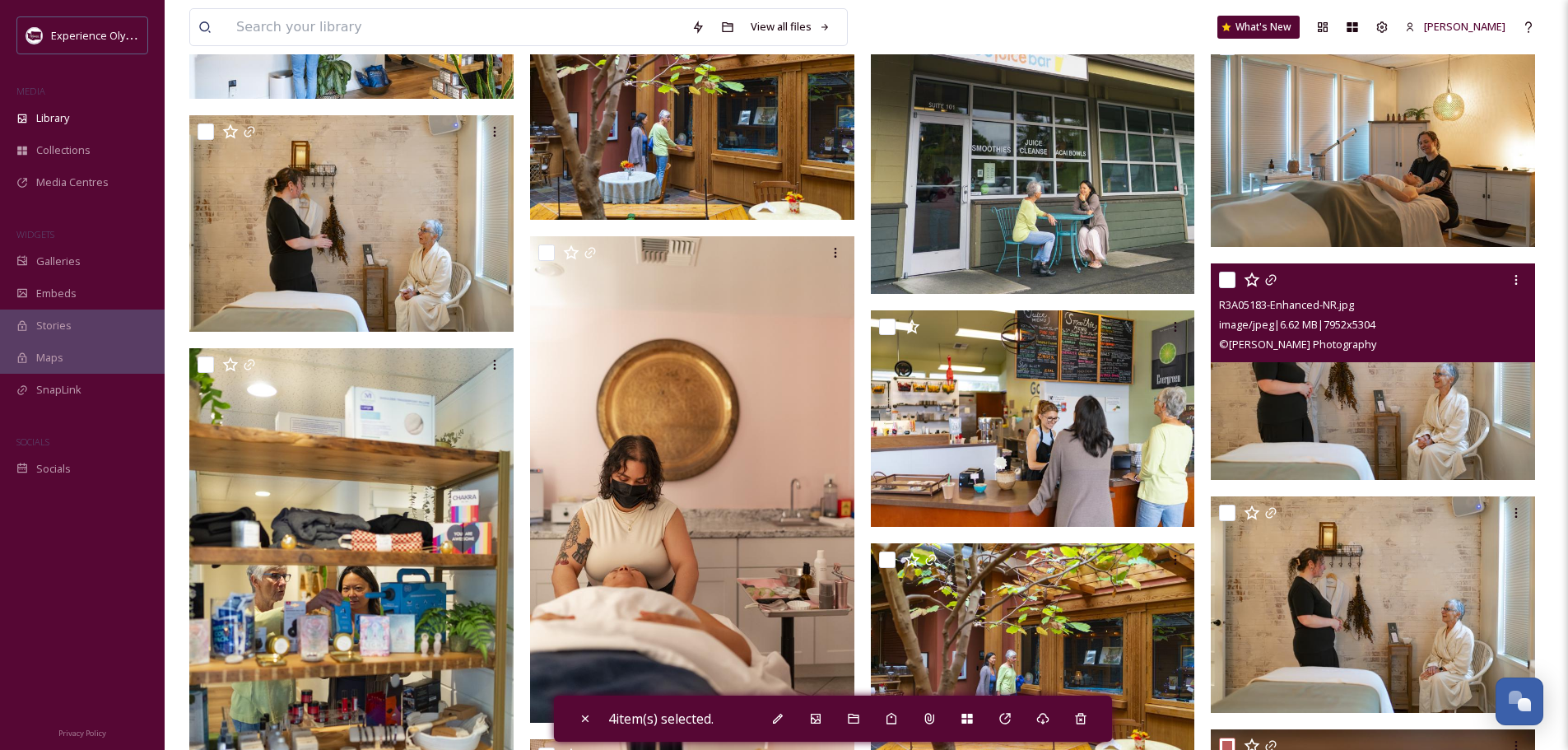
click at [1221, 277] on input "checkbox" at bounding box center [1227, 279] width 17 height 17
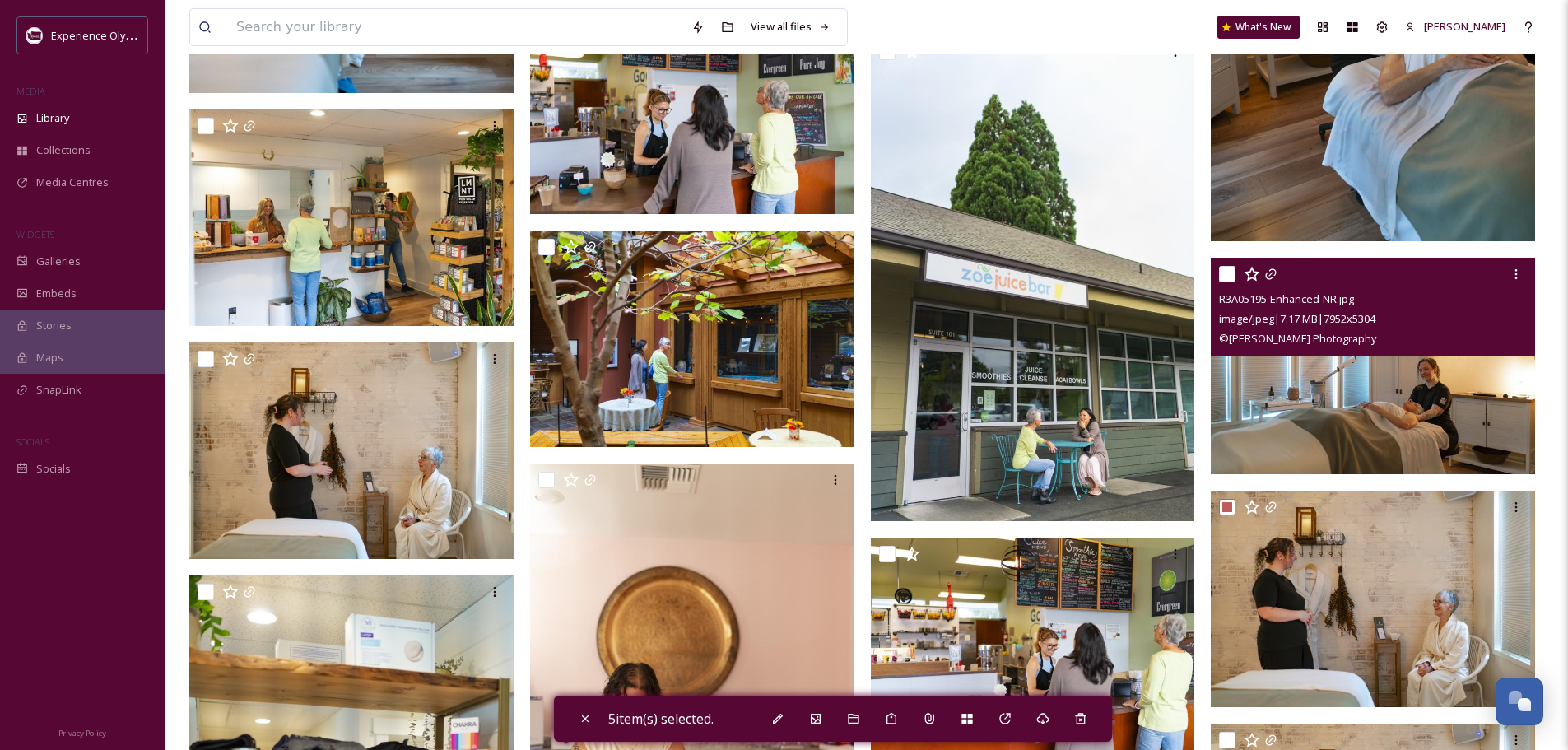
scroll to position [13015, 0]
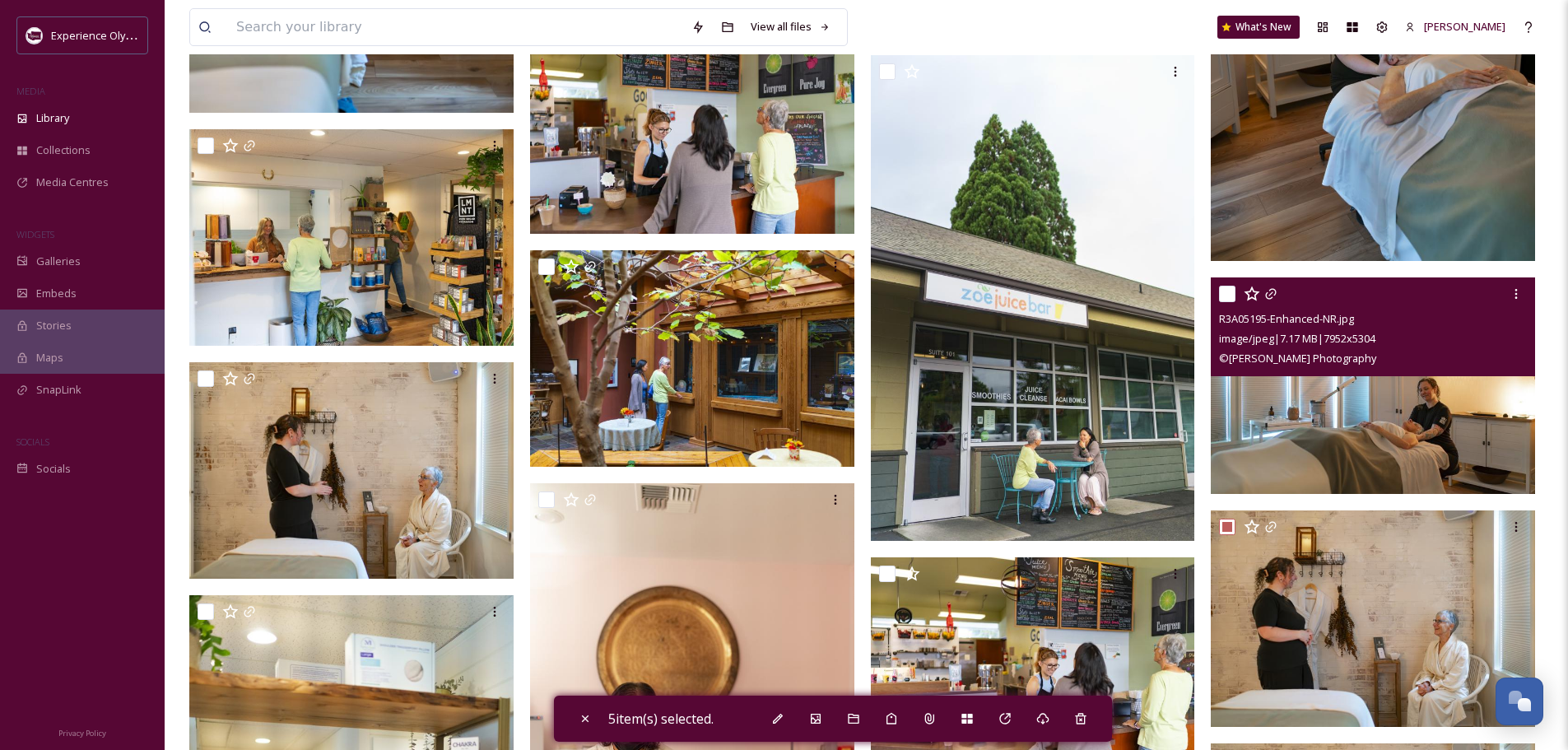
click at [1228, 291] on input "checkbox" at bounding box center [1227, 294] width 17 height 17
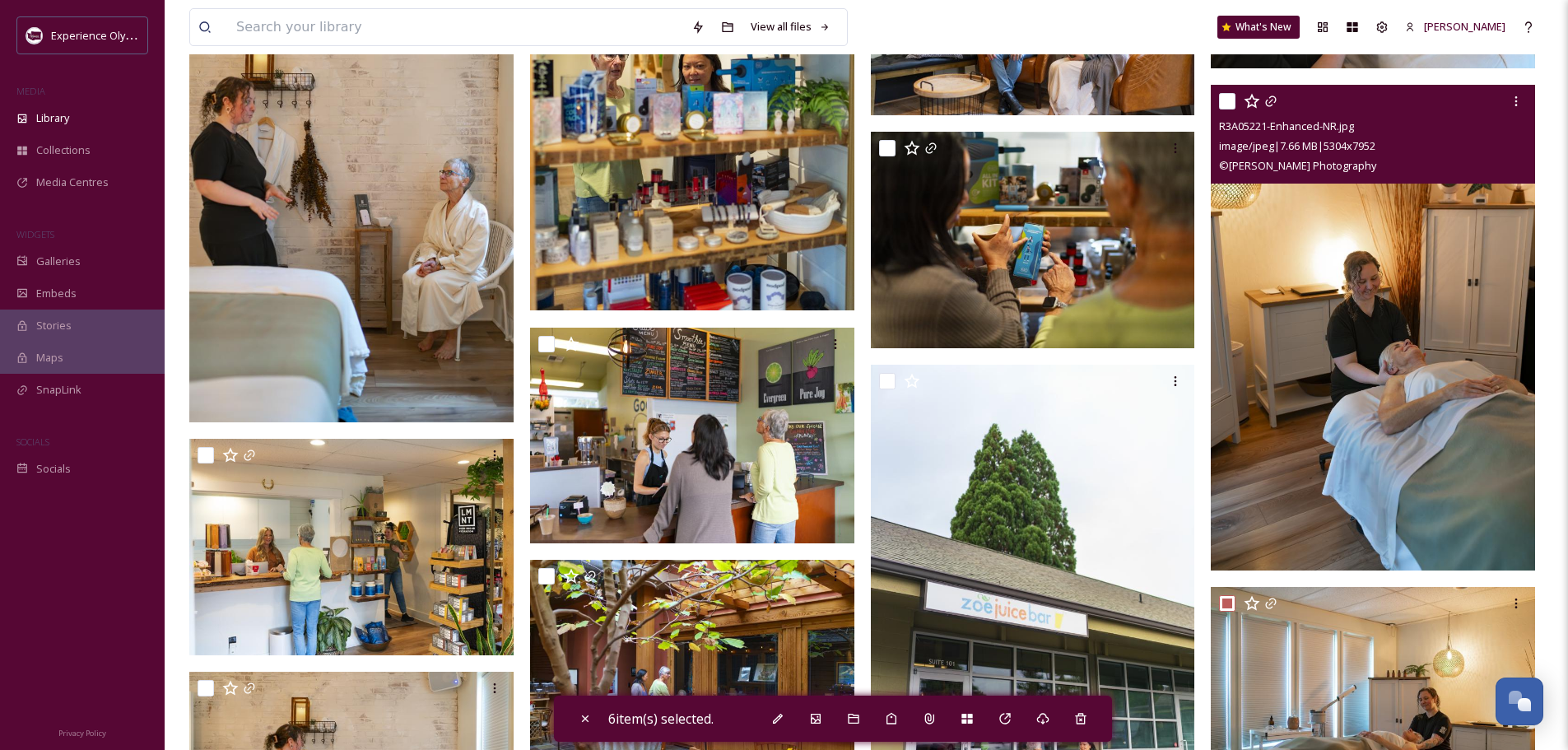
scroll to position [12686, 0]
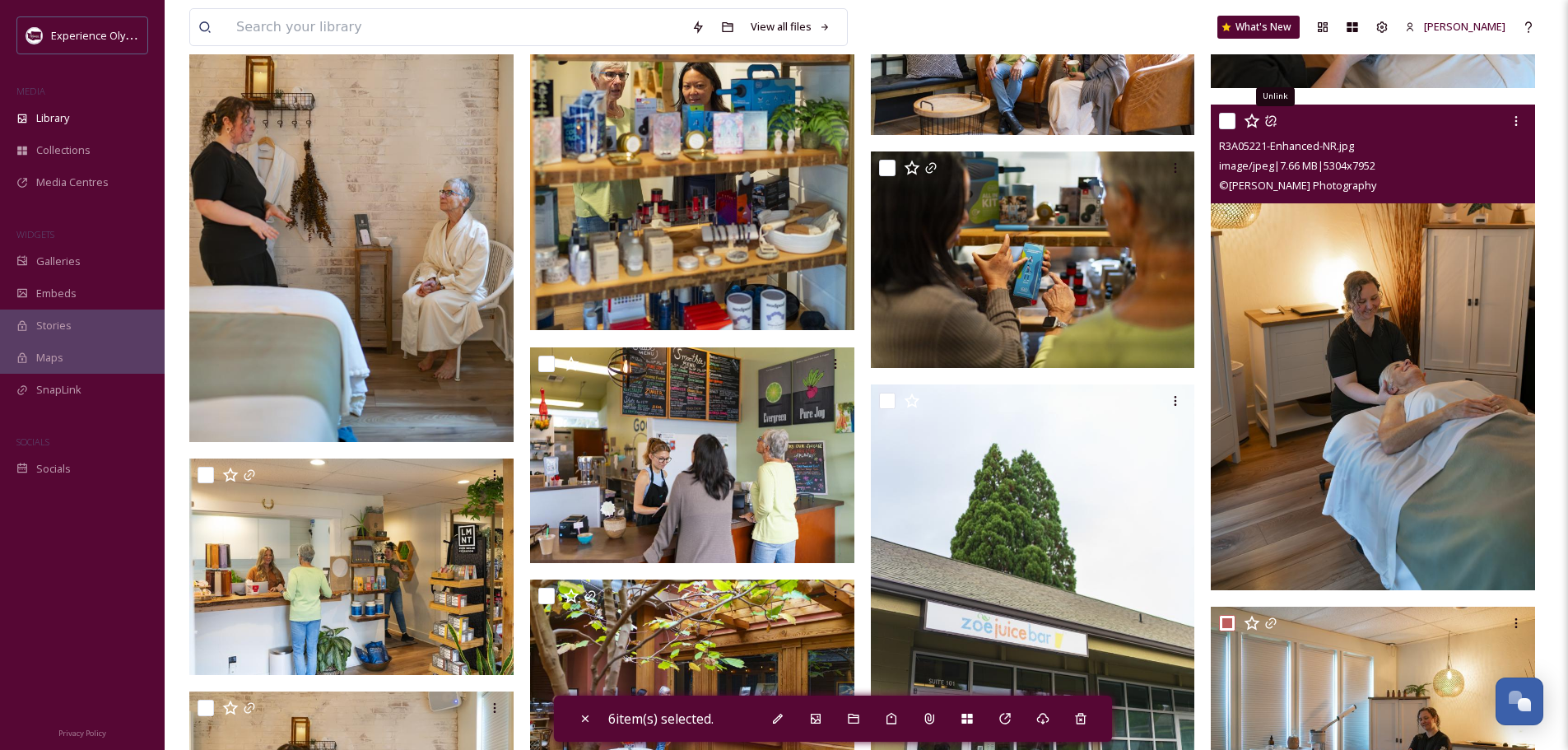
click at [1230, 116] on input "checkbox" at bounding box center [1227, 121] width 17 height 17
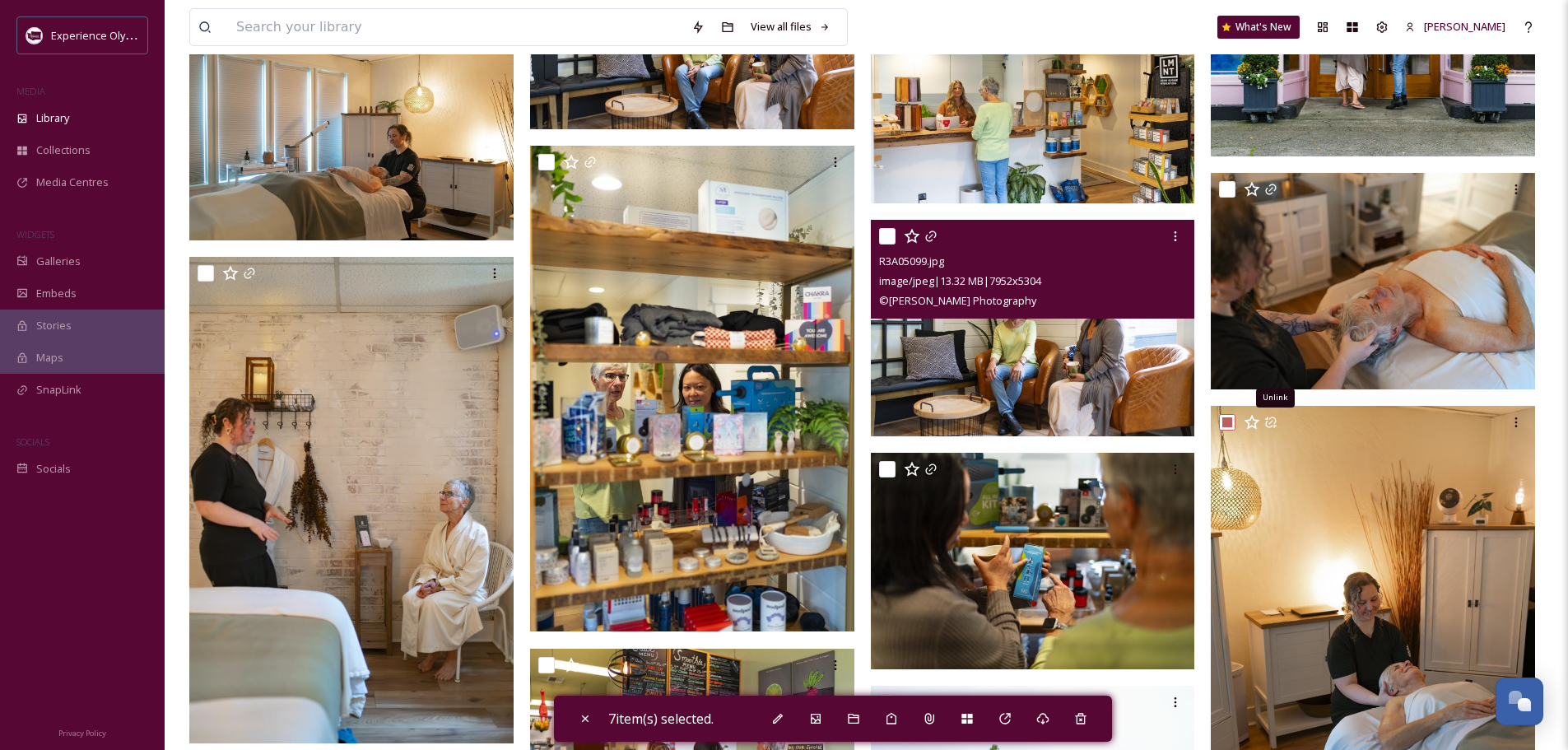
scroll to position [12275, 0]
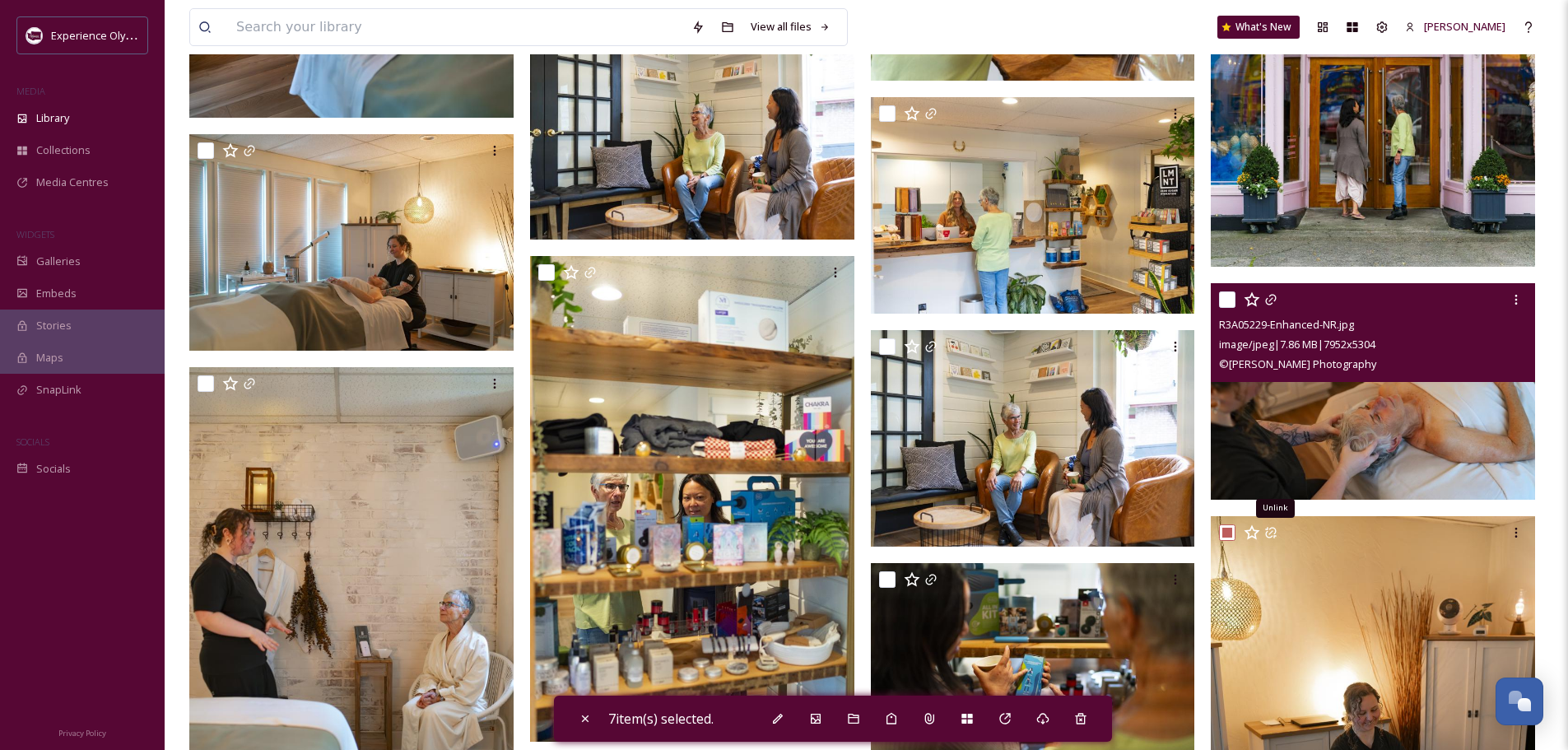
click at [1227, 295] on input "checkbox" at bounding box center [1227, 299] width 17 height 17
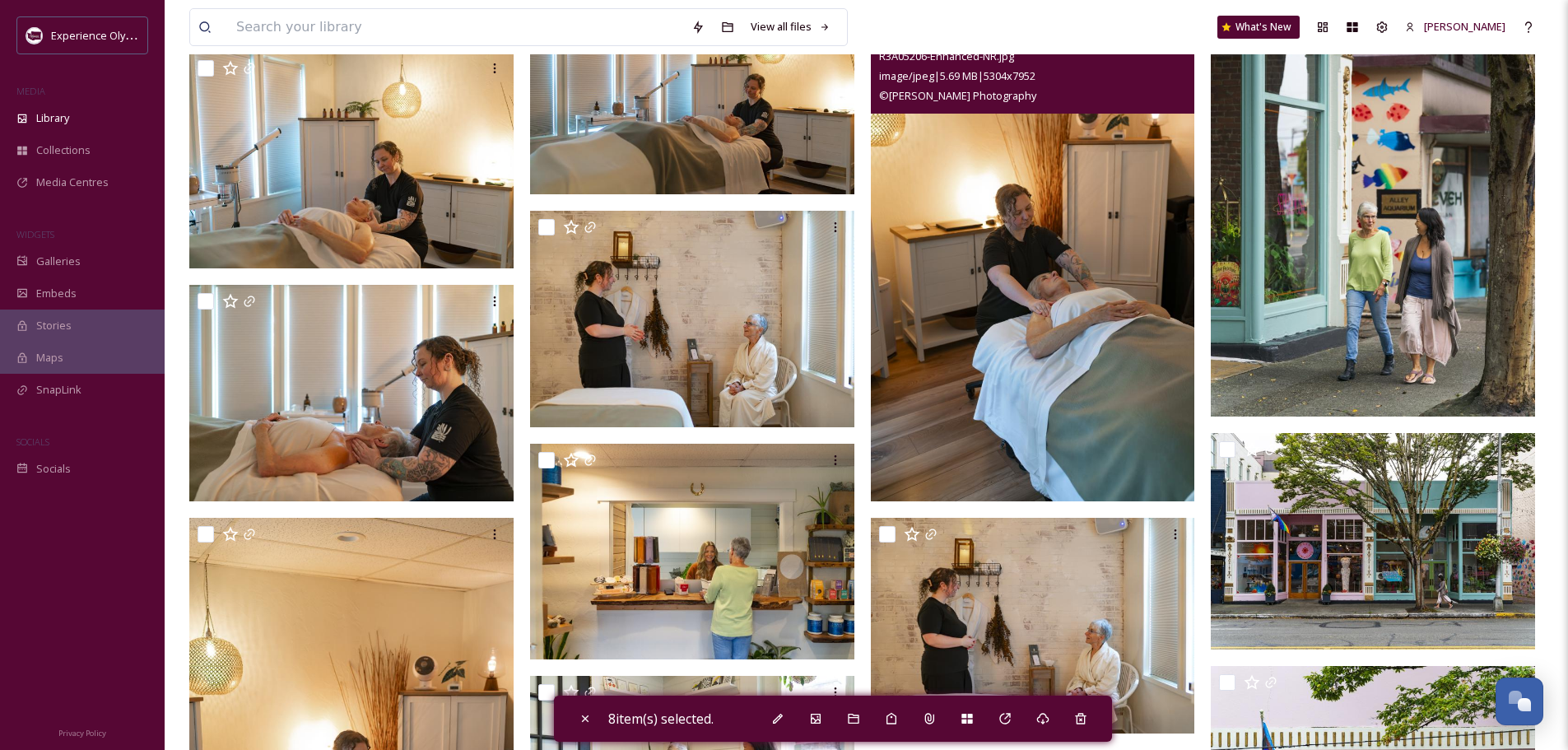
scroll to position [11369, 0]
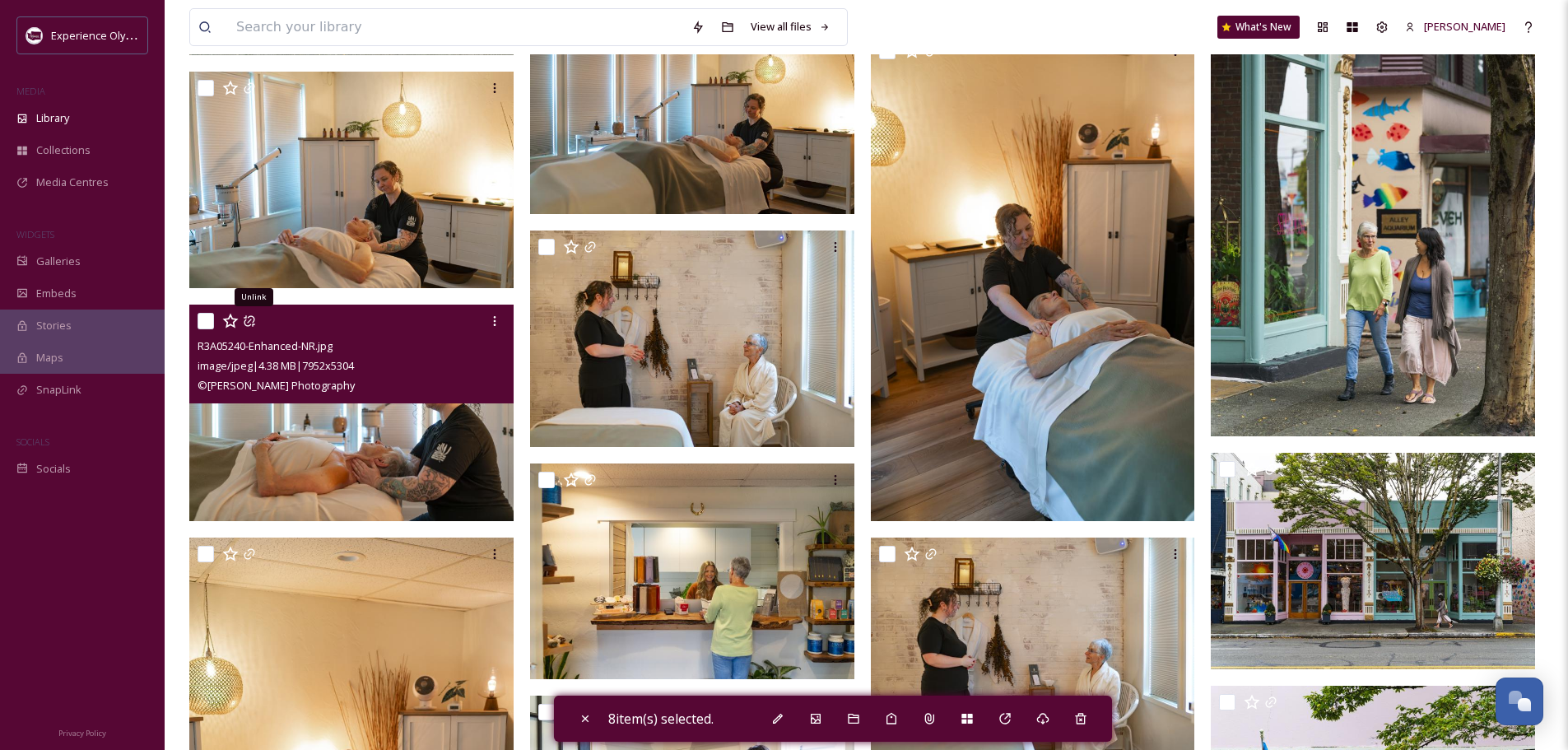
click at [201, 316] on input "checkbox" at bounding box center [205, 321] width 17 height 17
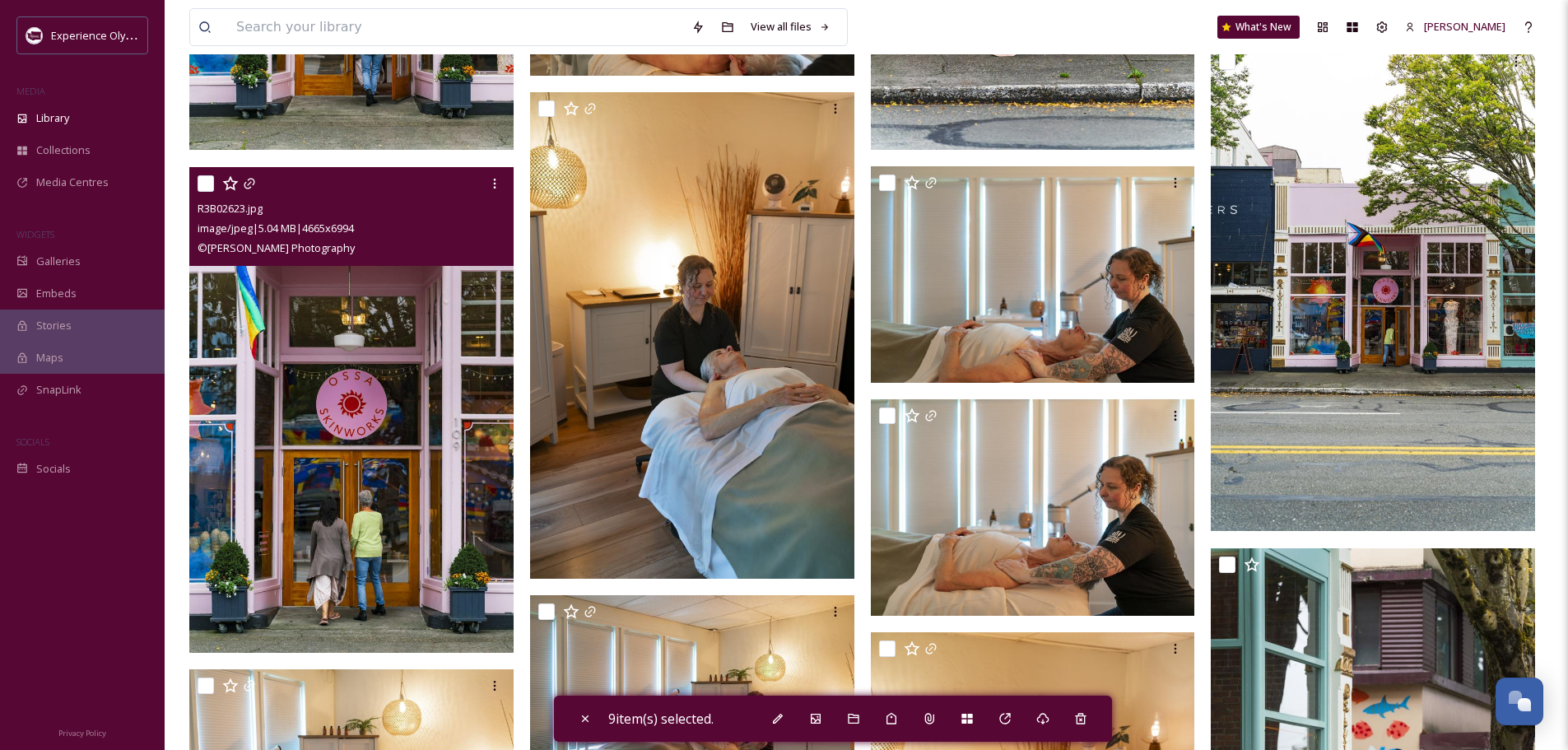
scroll to position [10711, 0]
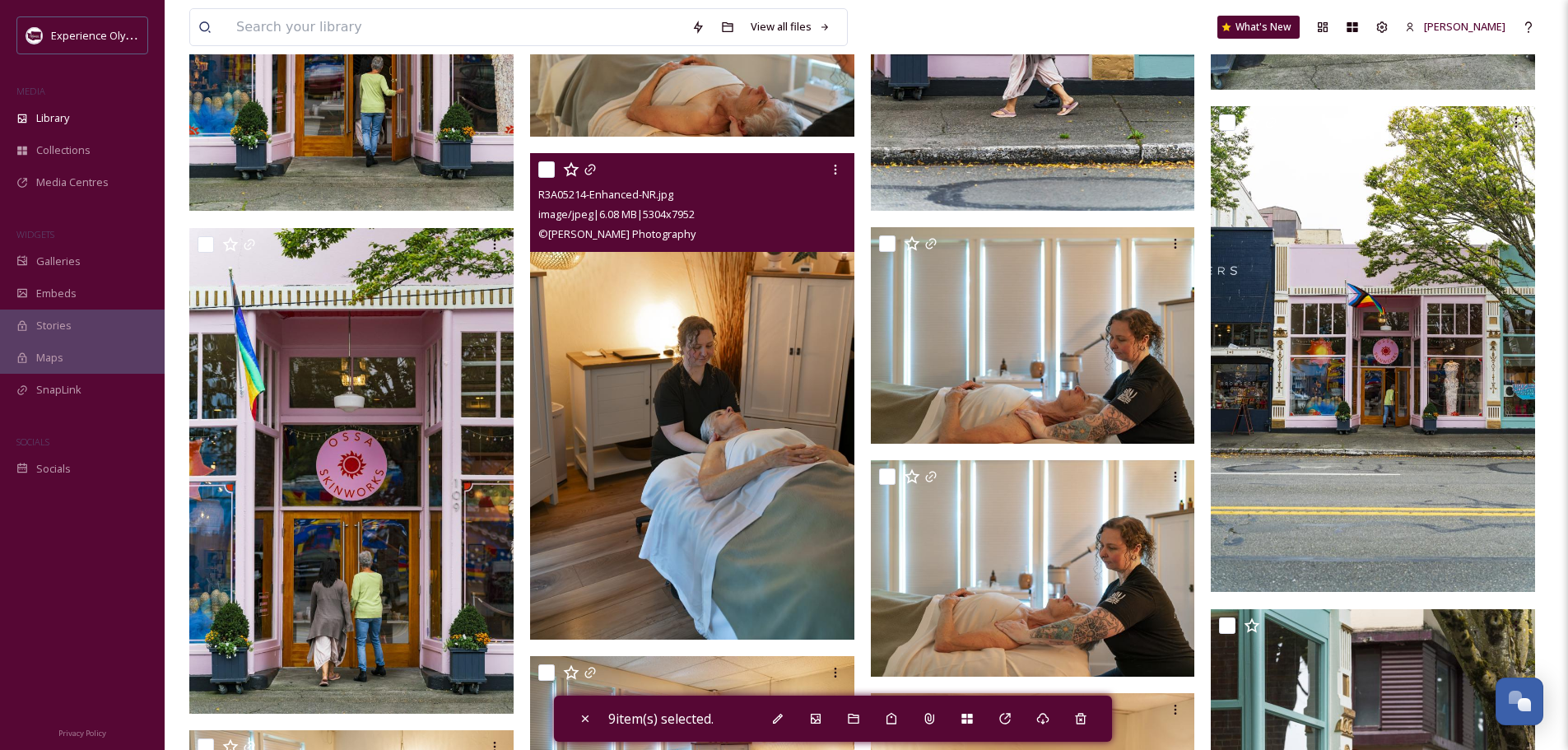
click at [543, 162] on input "checkbox" at bounding box center [546, 169] width 17 height 17
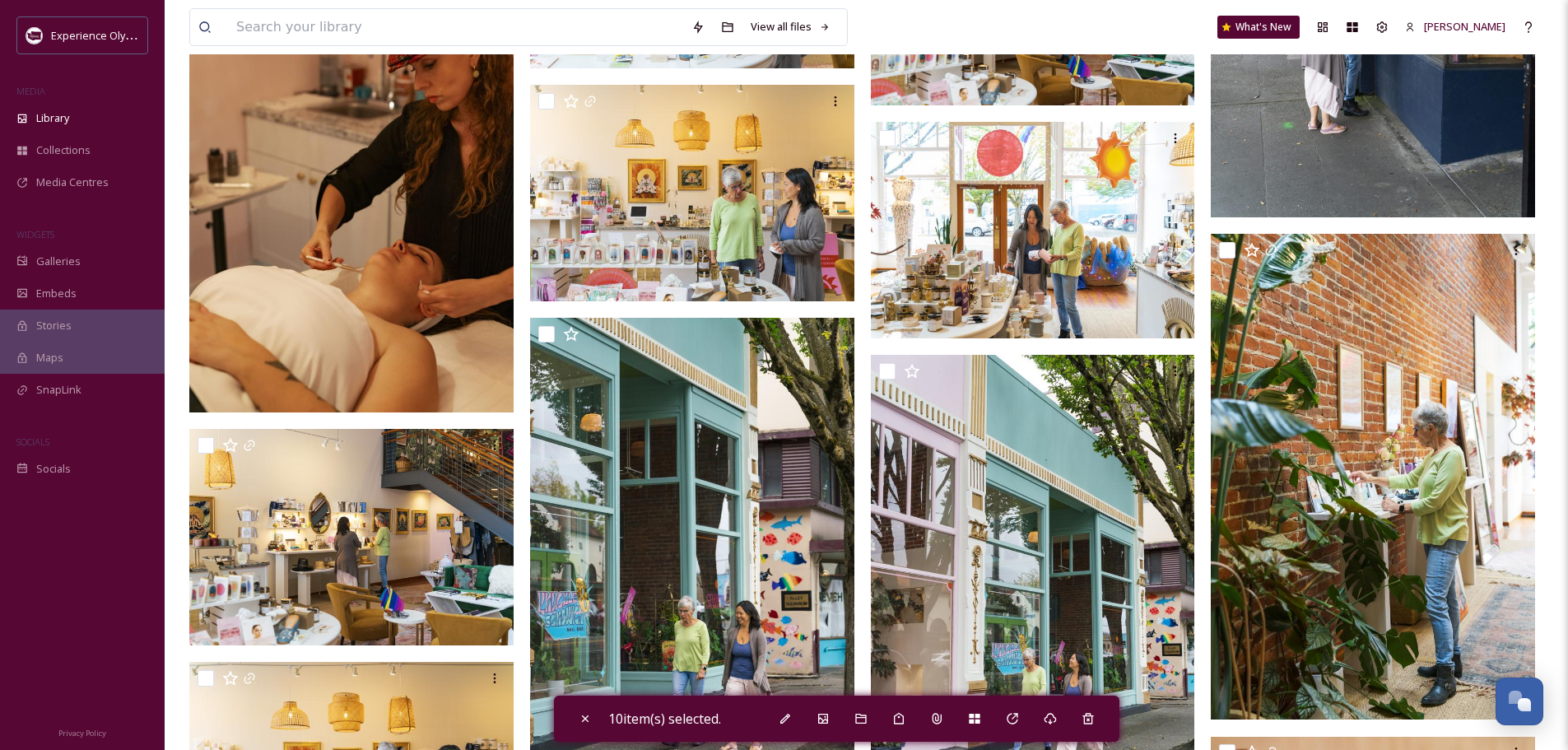
scroll to position [7666, 0]
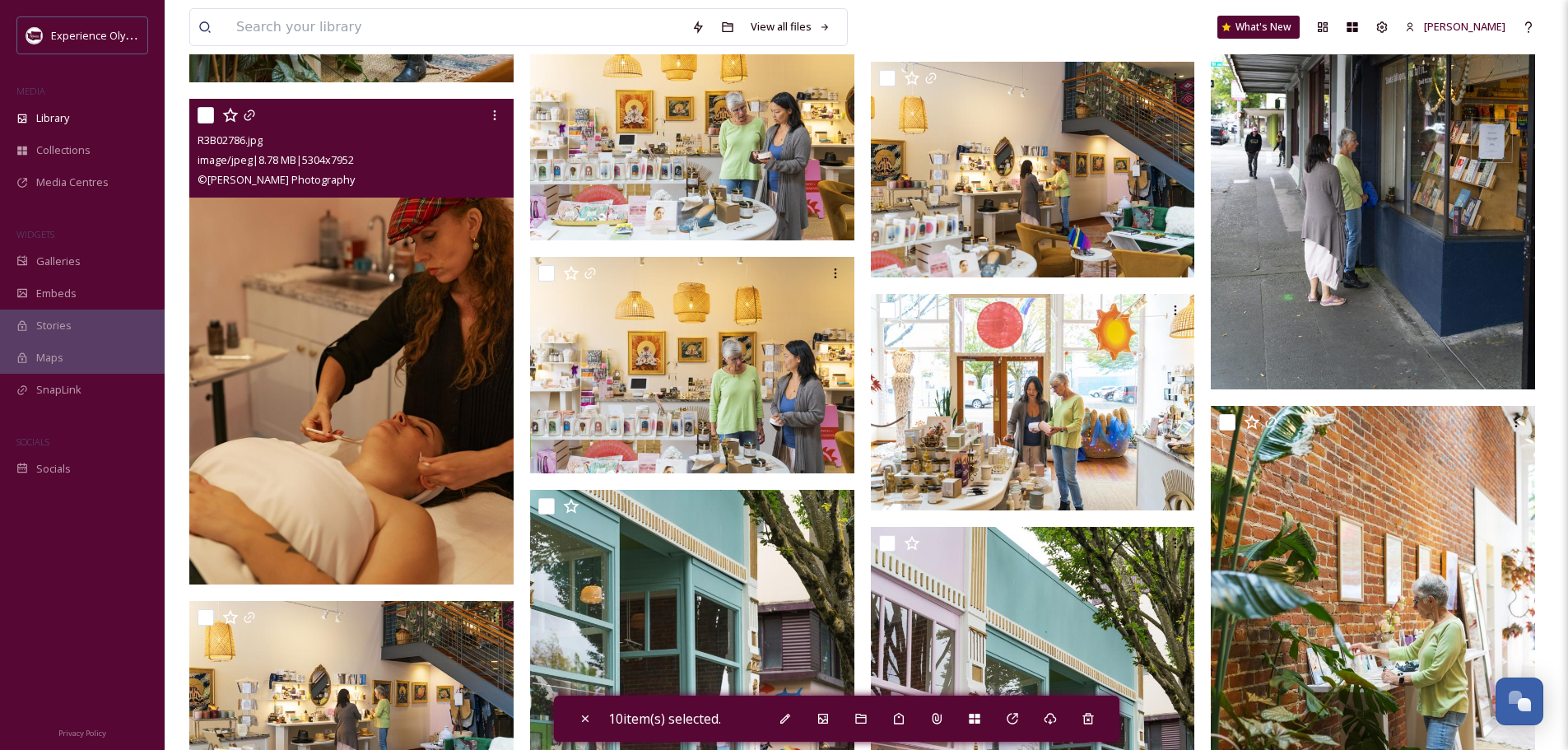
click at [209, 115] on input "checkbox" at bounding box center [205, 115] width 17 height 17
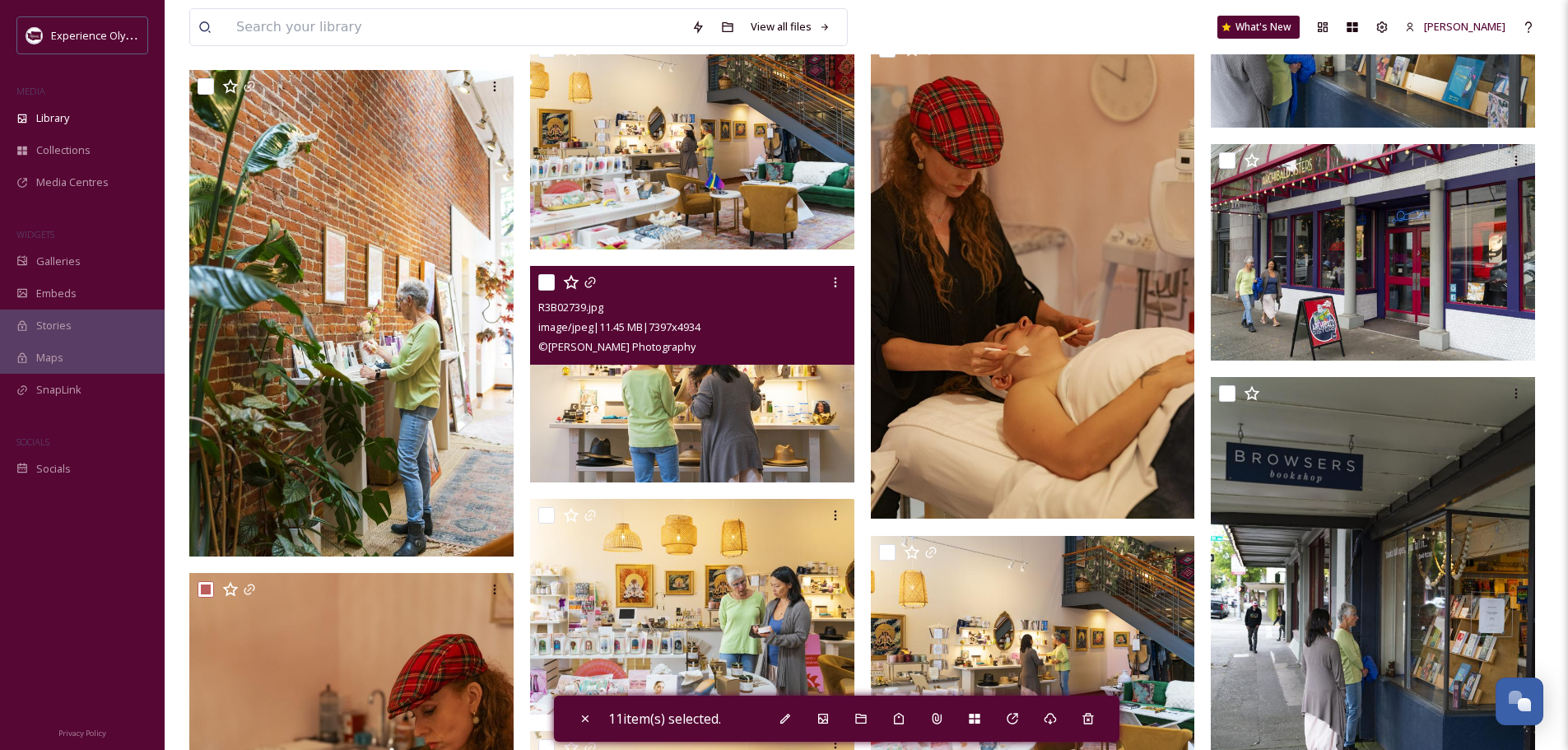
scroll to position [7172, 0]
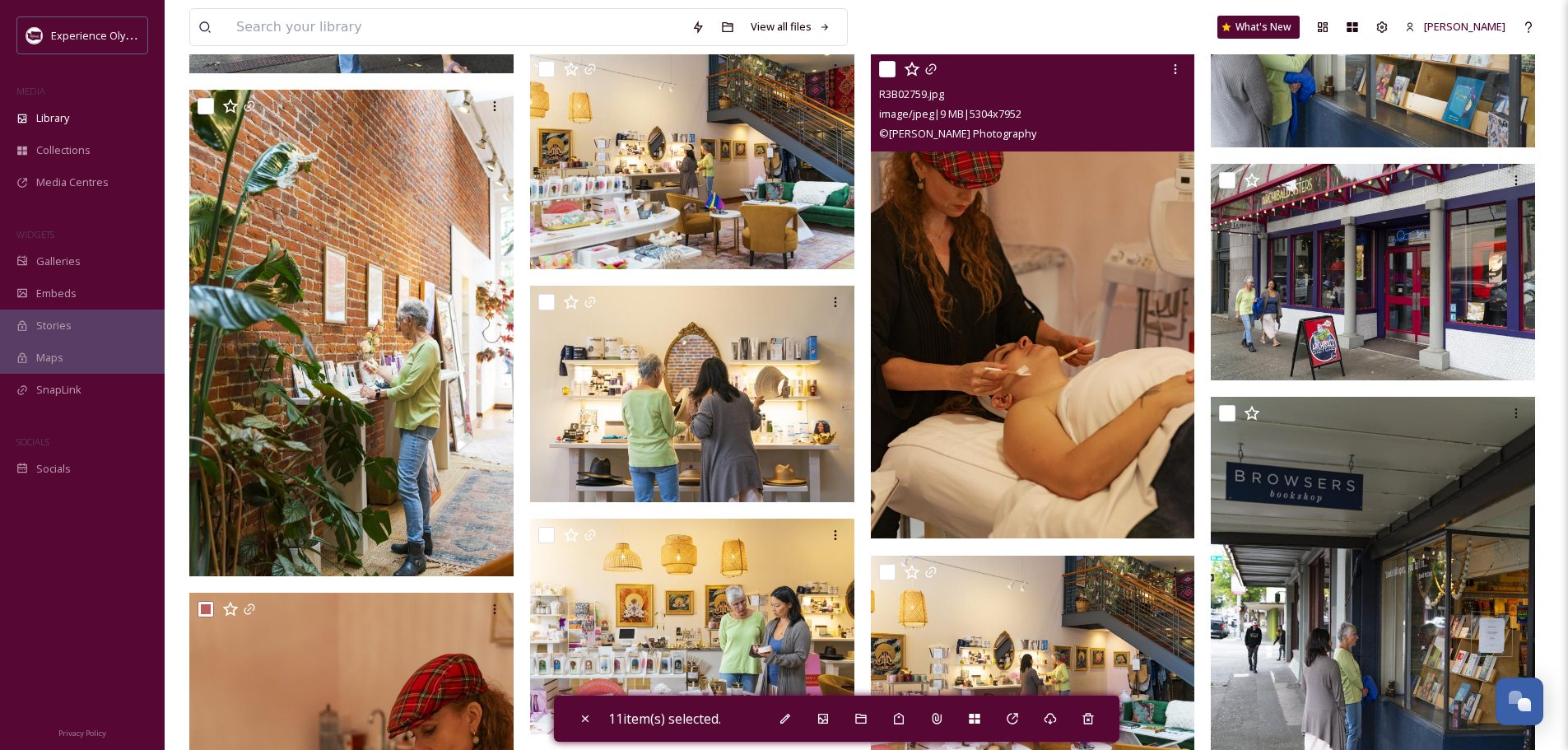
click at [885, 60] on div at bounding box center [1035, 69] width 312 height 30
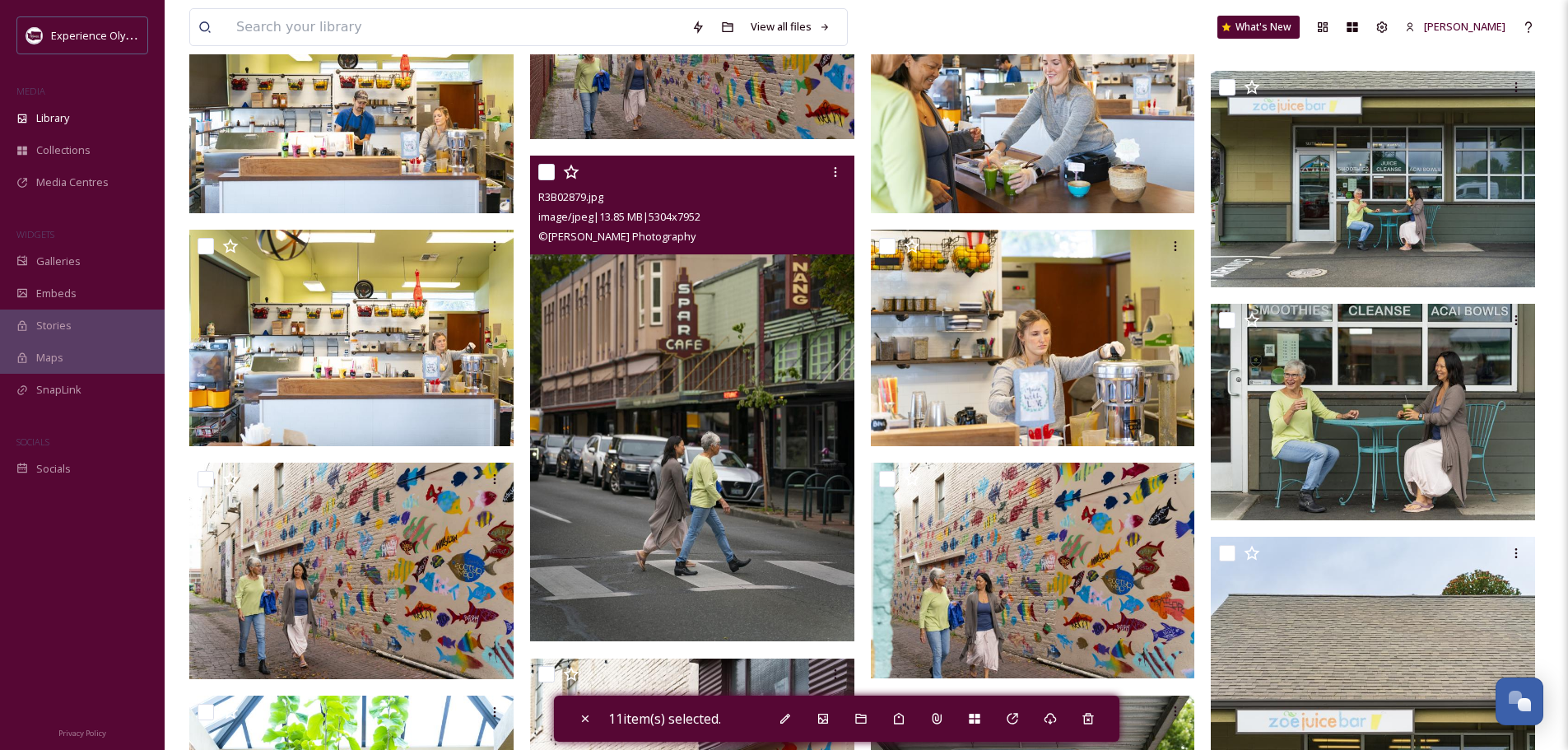
scroll to position [4292, 0]
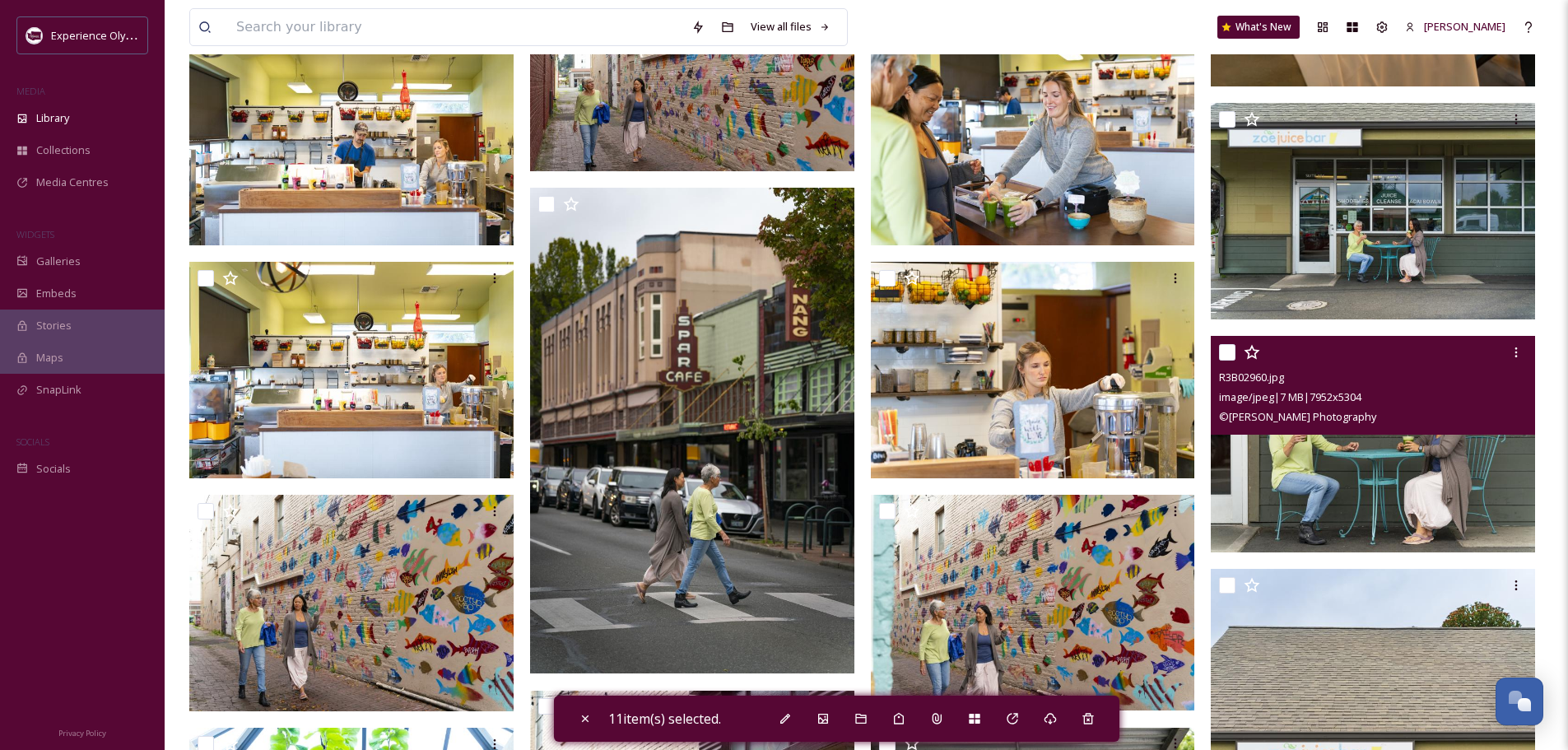
click at [1221, 348] on input "checkbox" at bounding box center [1227, 352] width 17 height 17
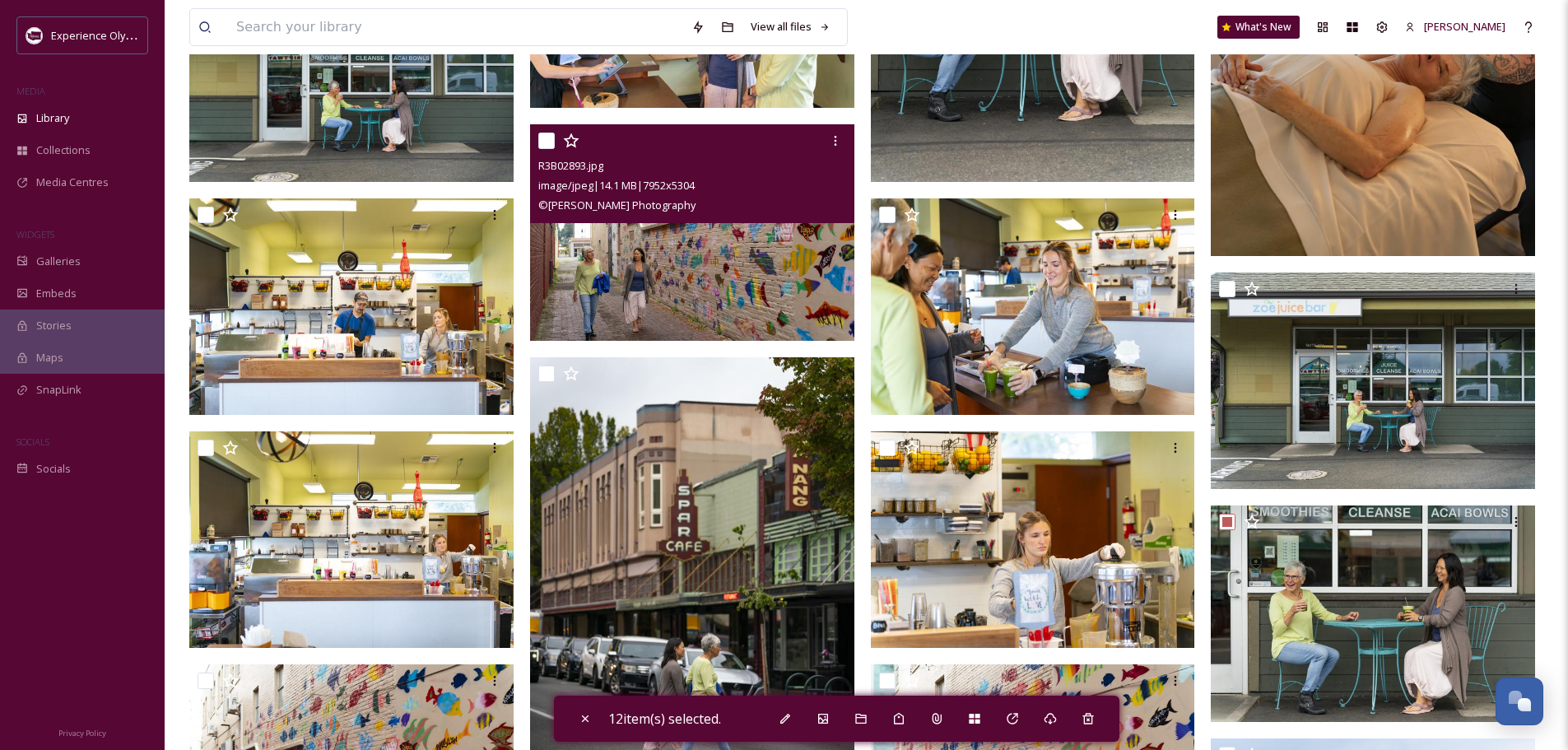
scroll to position [4045, 0]
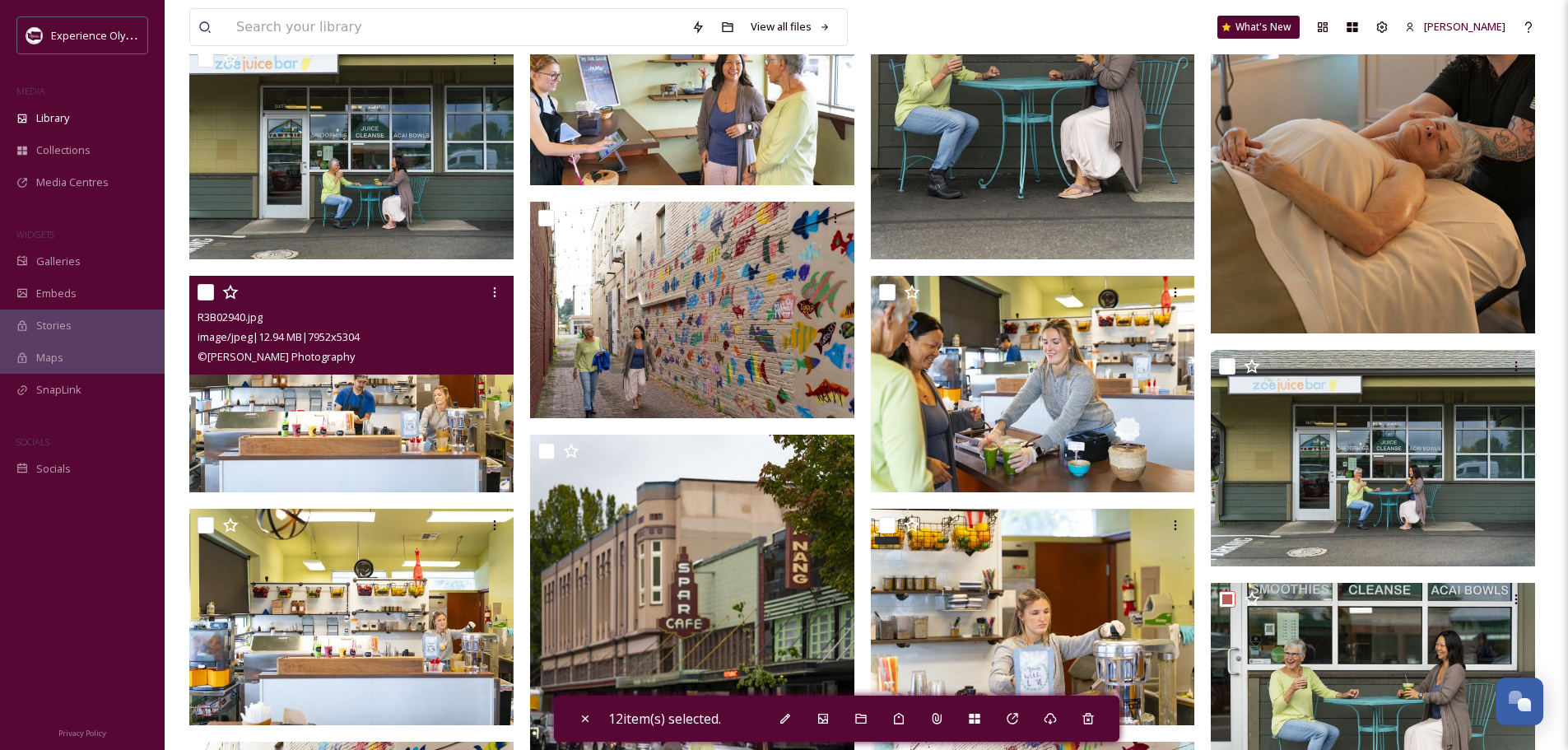
click at [201, 284] on input "checkbox" at bounding box center [205, 292] width 17 height 17
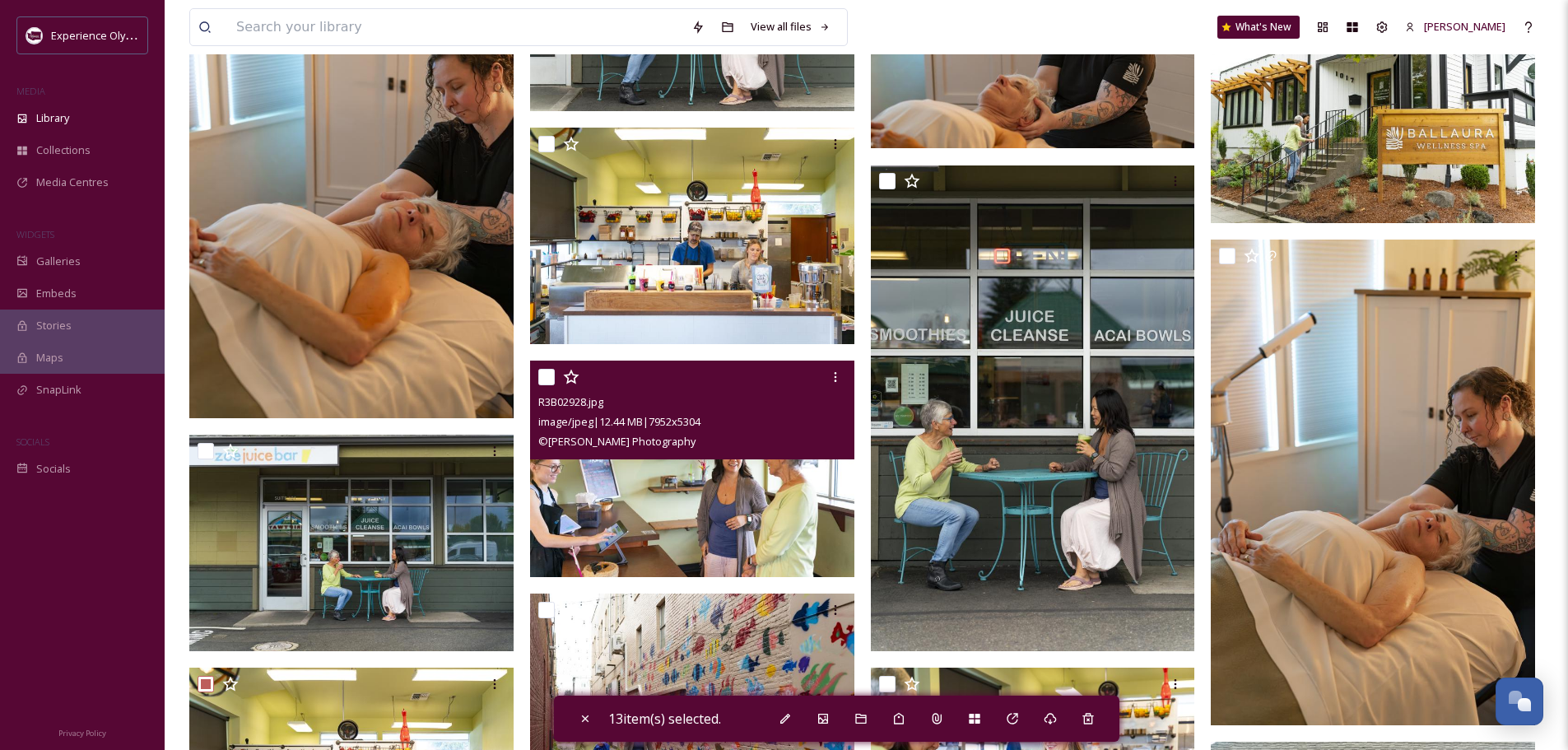
scroll to position [3634, 0]
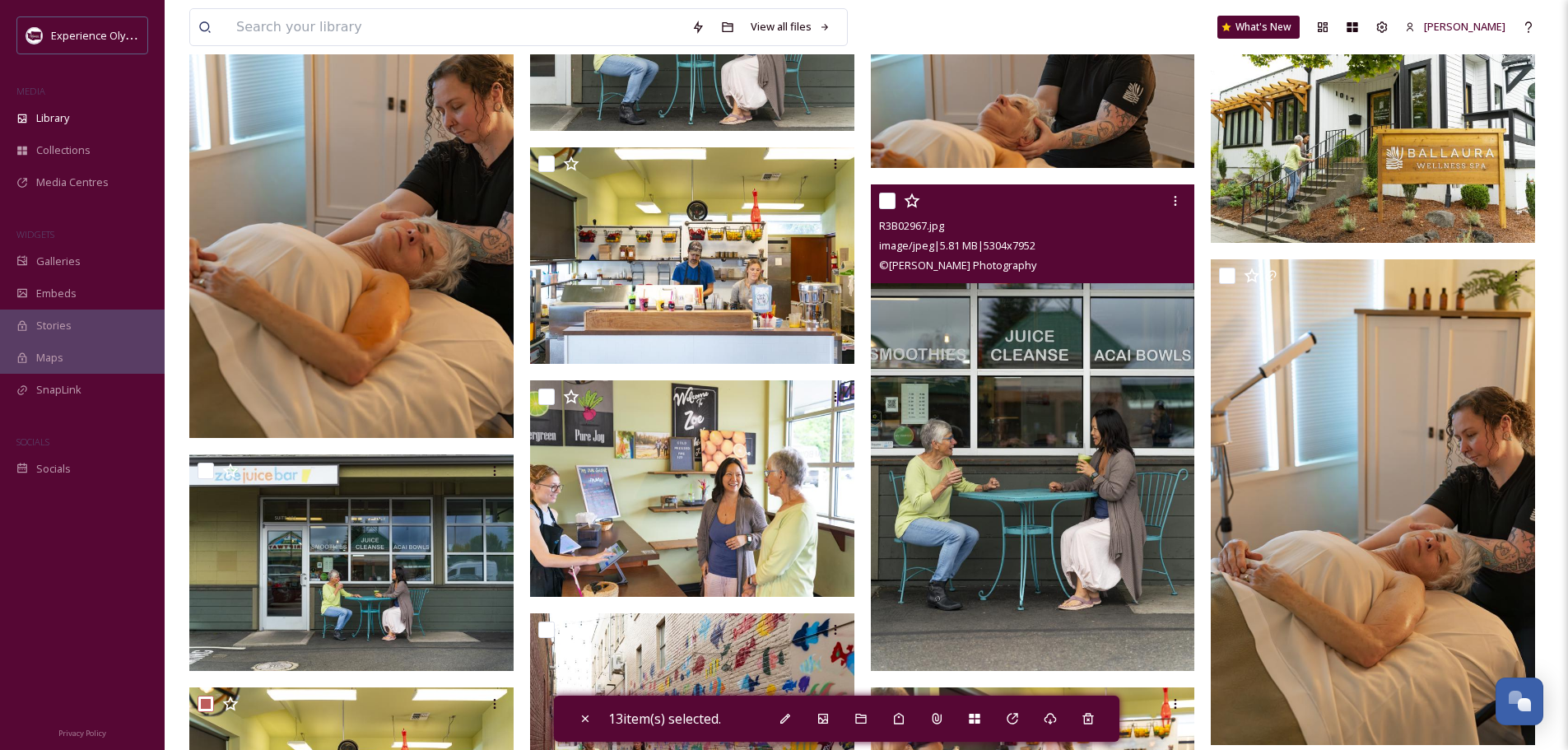
click at [888, 202] on input "checkbox" at bounding box center [887, 201] width 17 height 17
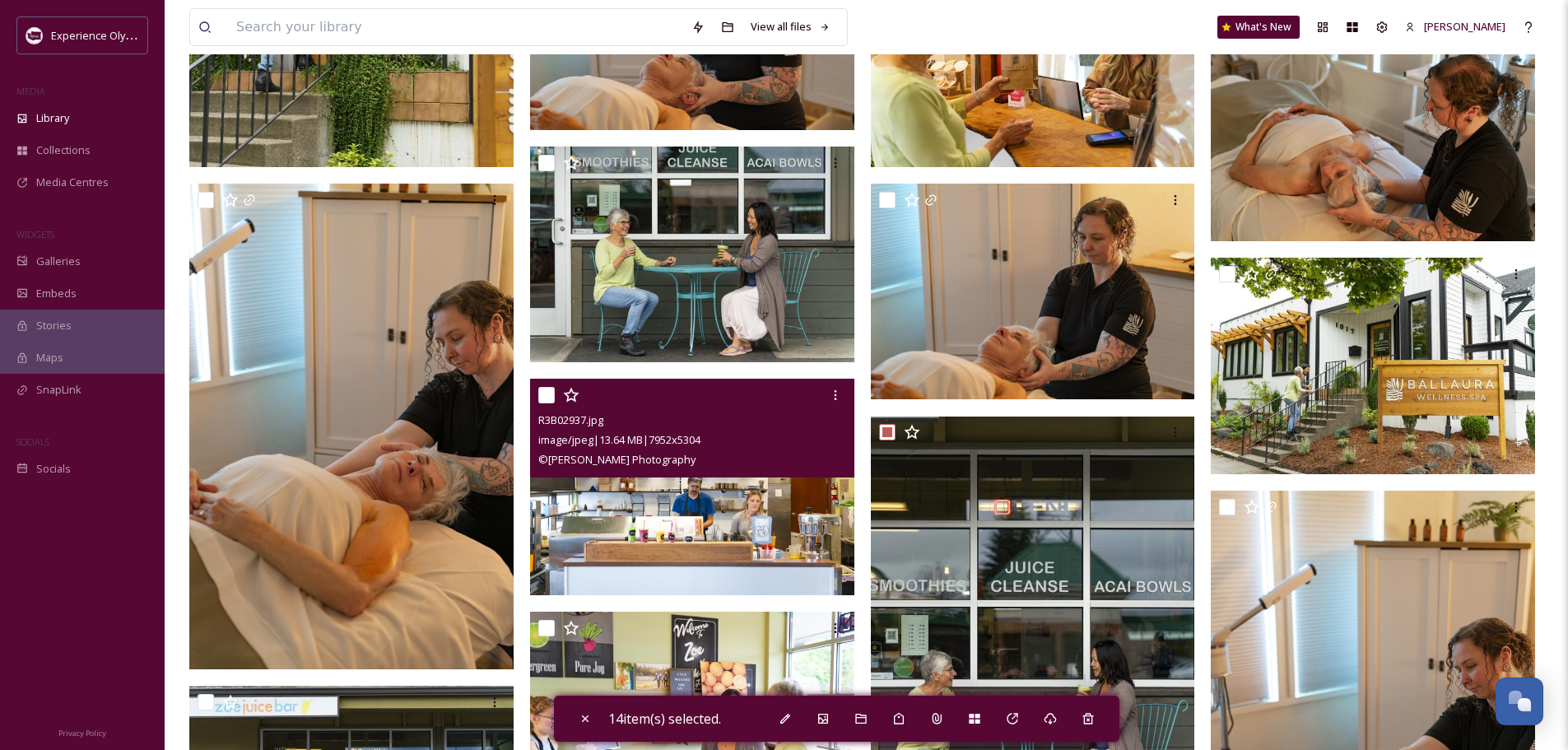
scroll to position [3305, 0]
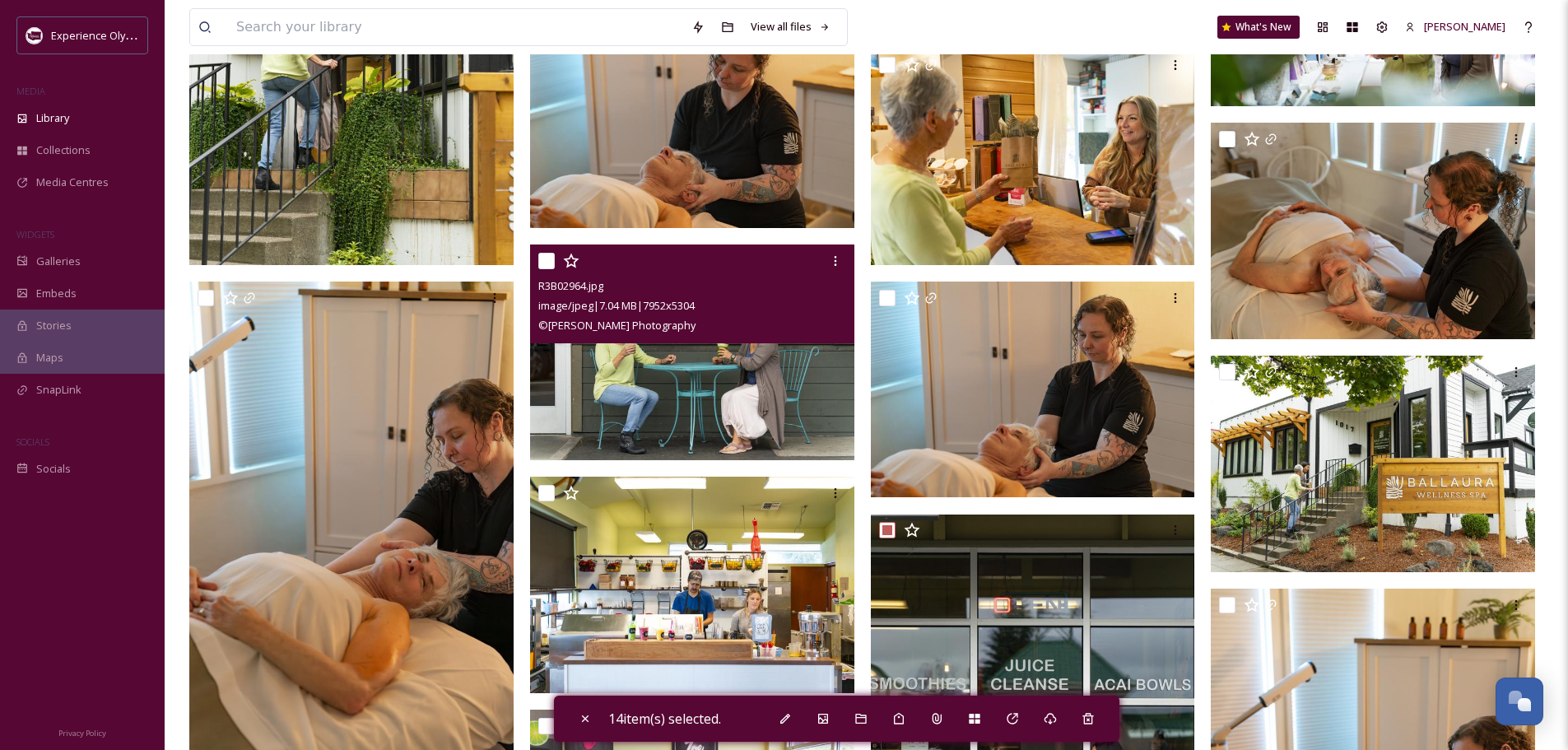
click at [549, 252] on input "checkbox" at bounding box center [546, 260] width 17 height 17
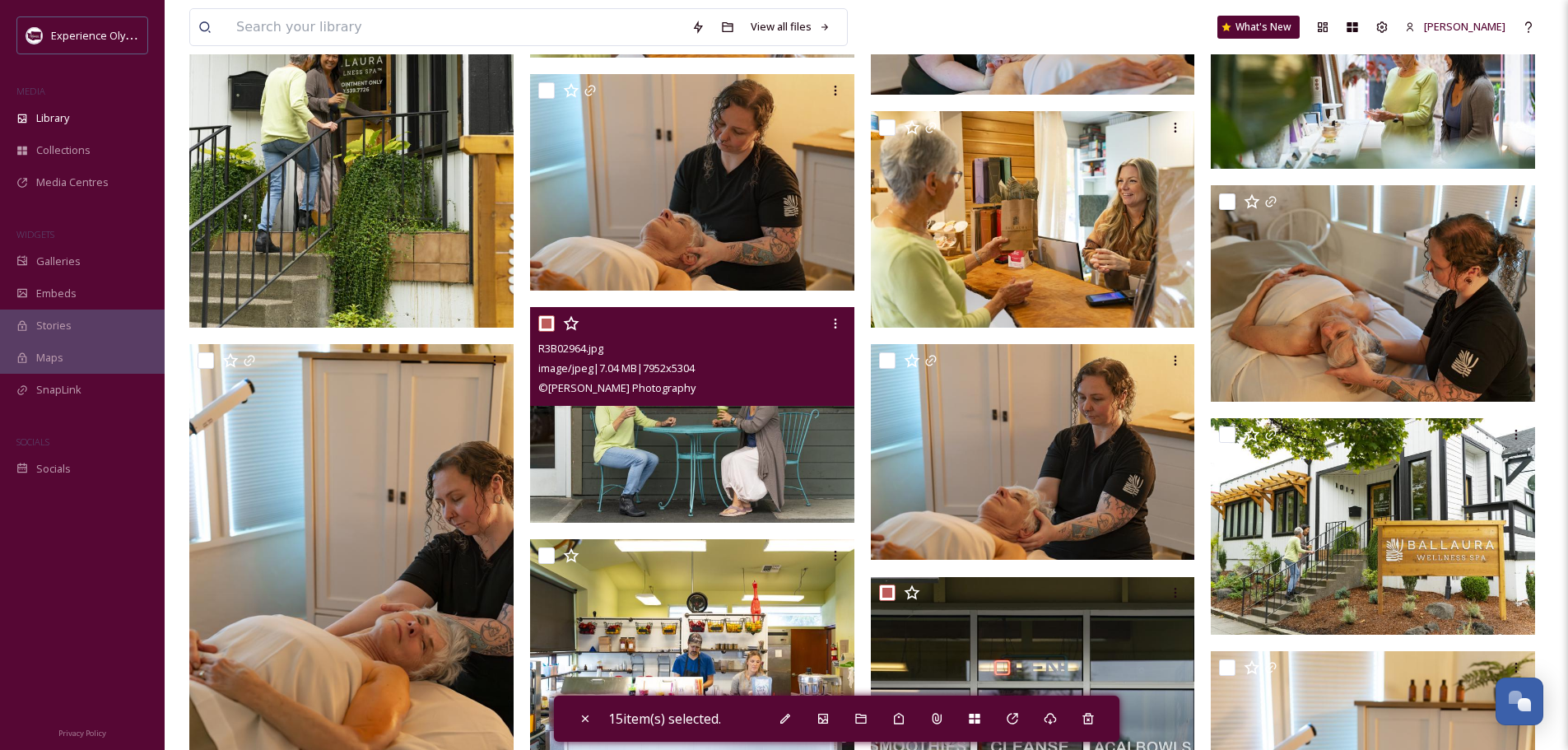
scroll to position [3223, 0]
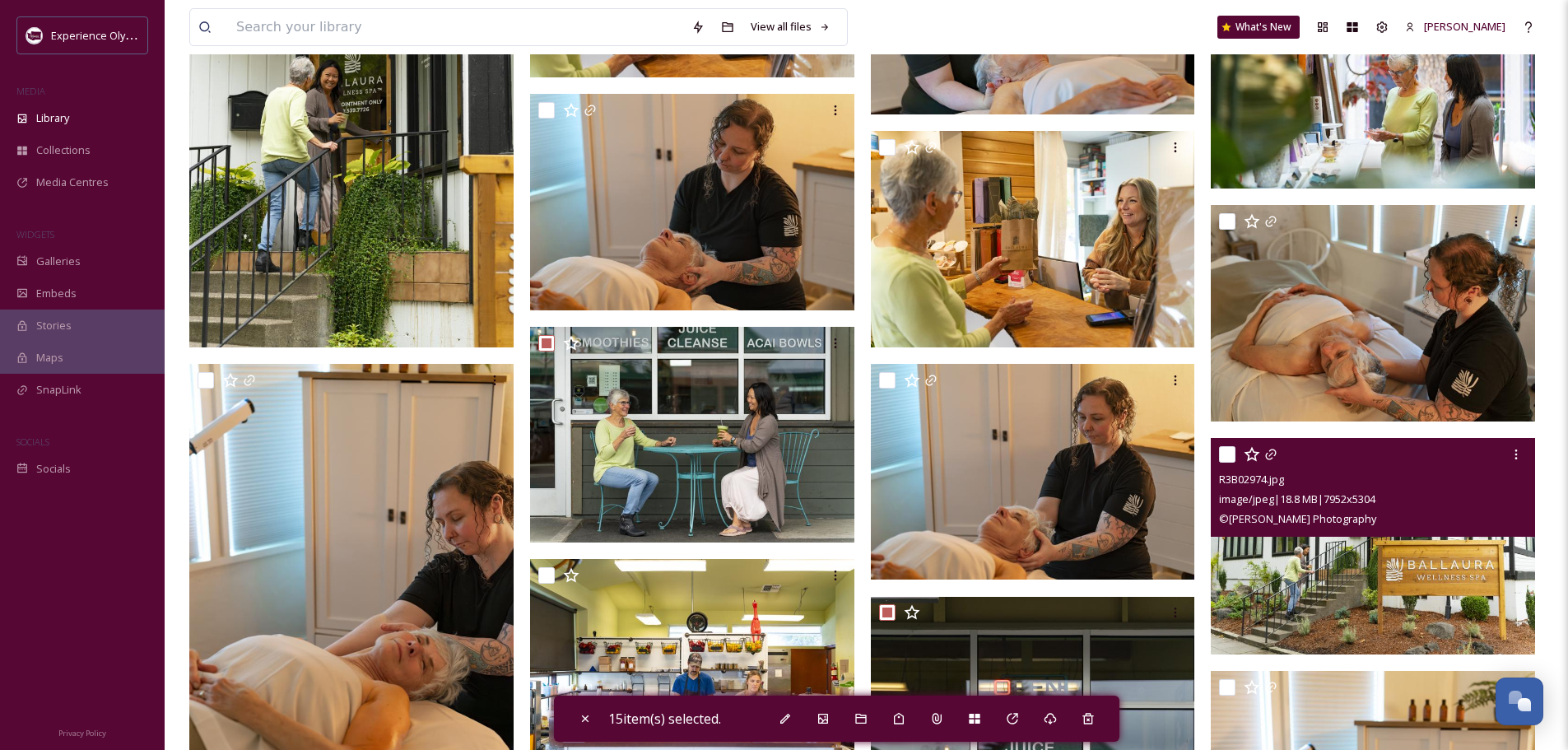
click at [1232, 451] on input "checkbox" at bounding box center [1227, 454] width 17 height 17
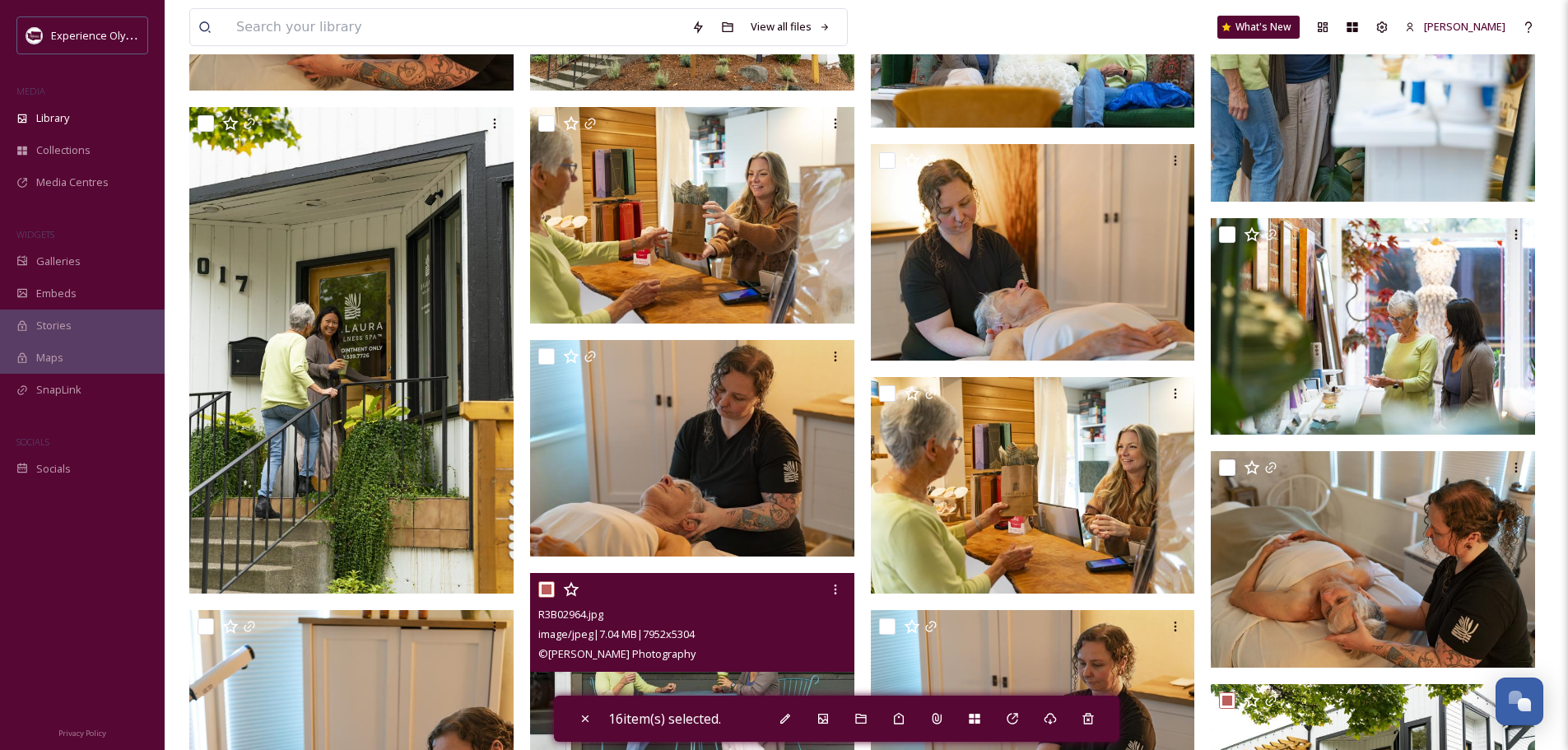
scroll to position [2975, 0]
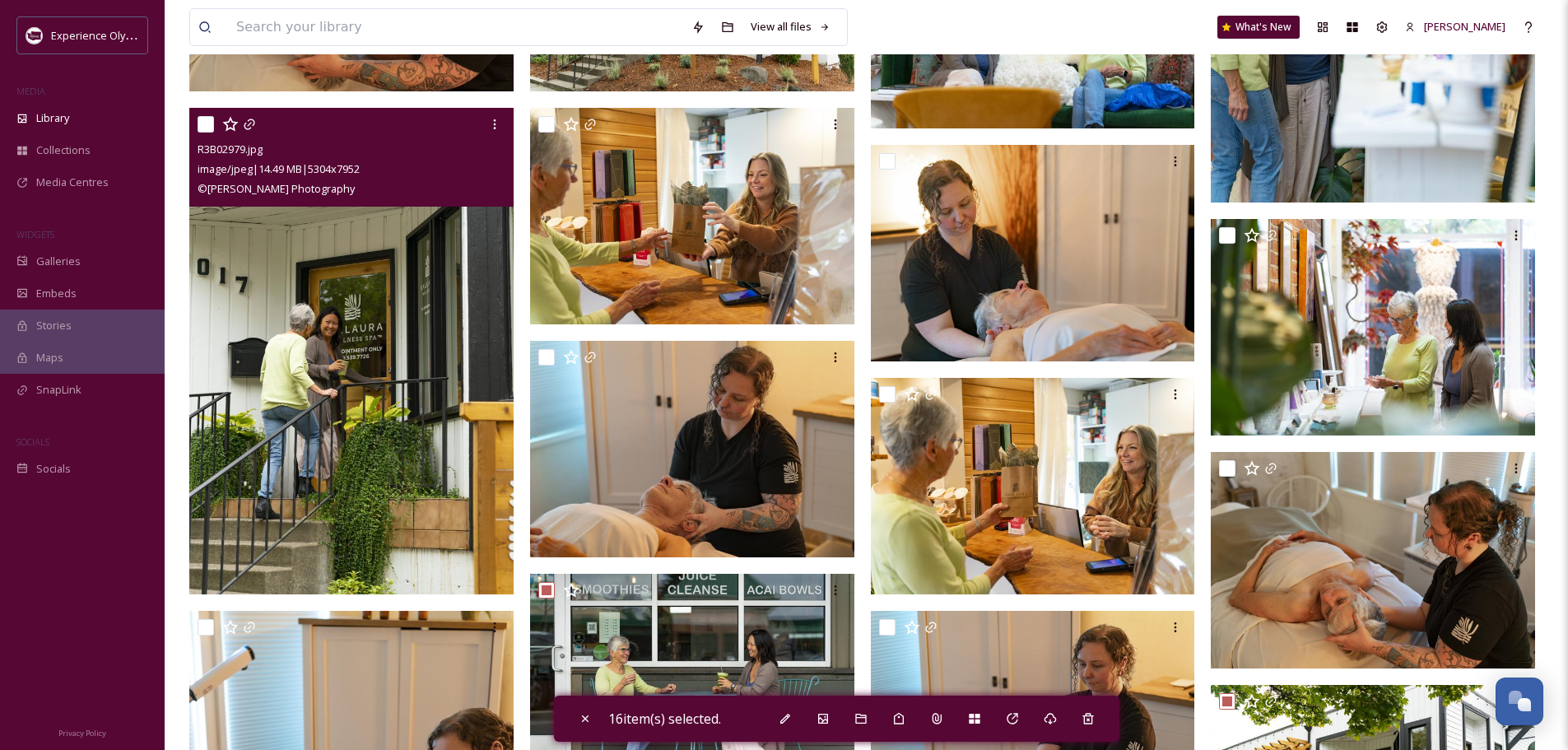
click at [202, 122] on input "checkbox" at bounding box center [205, 124] width 17 height 17
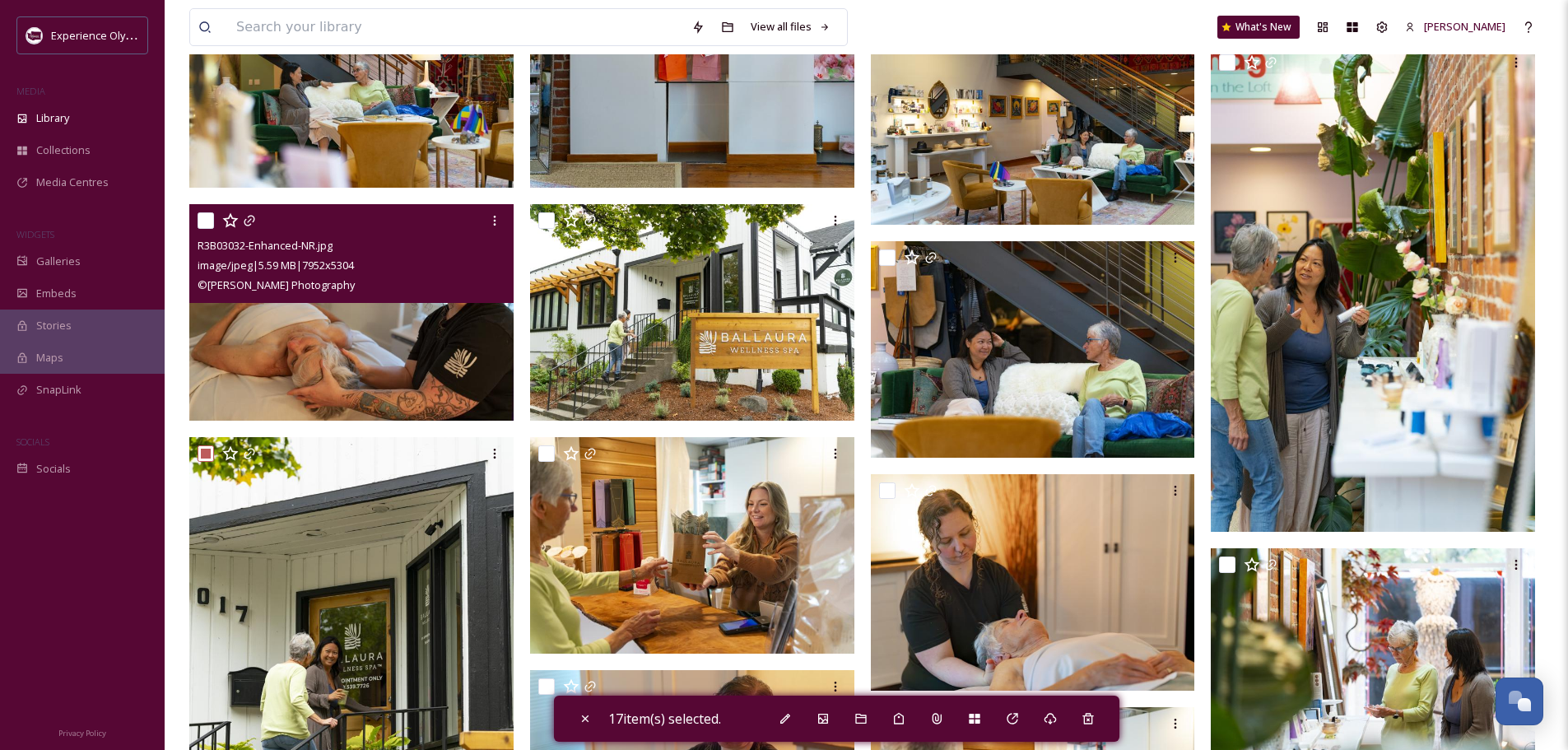
scroll to position [2565, 0]
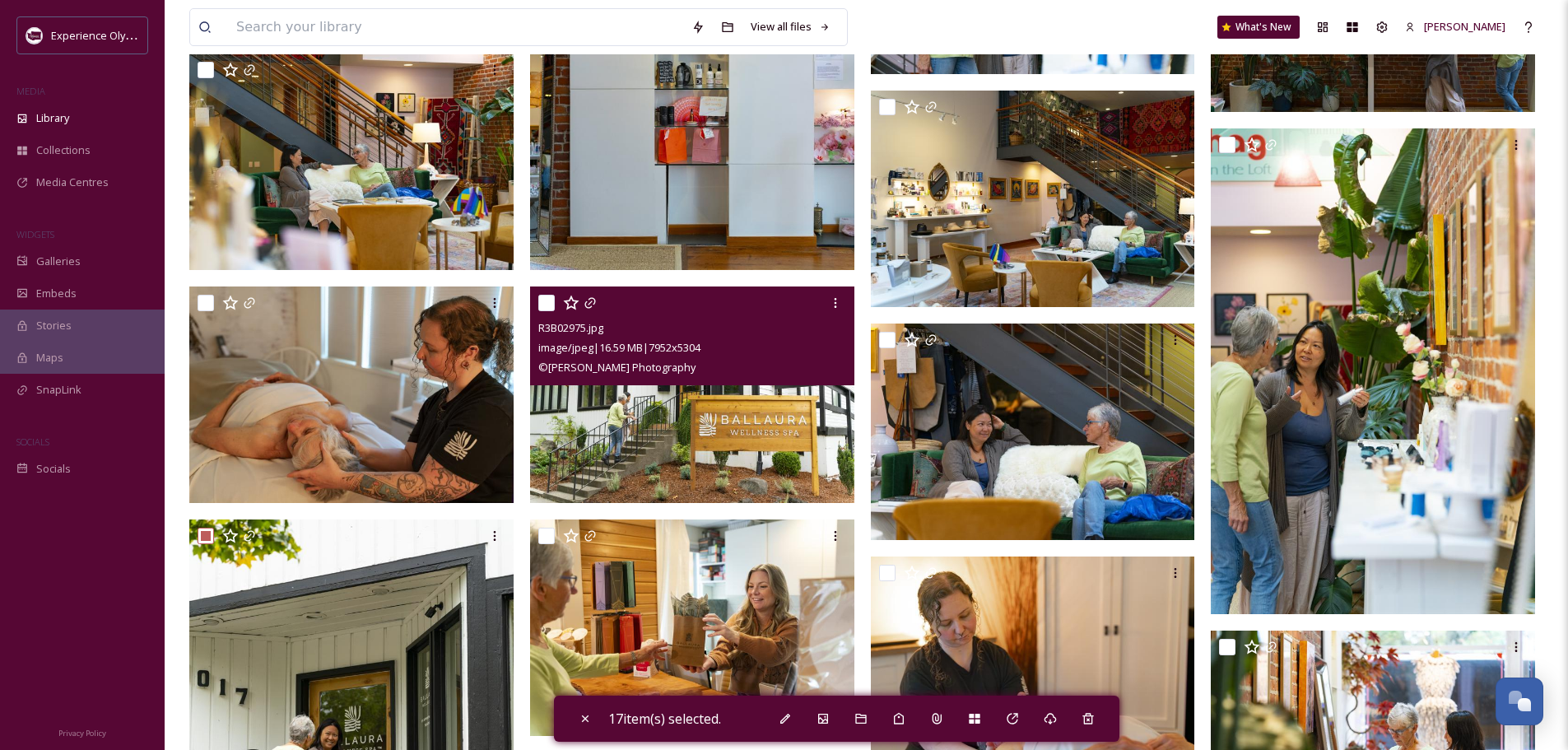
click at [547, 307] on input "checkbox" at bounding box center [546, 302] width 17 height 17
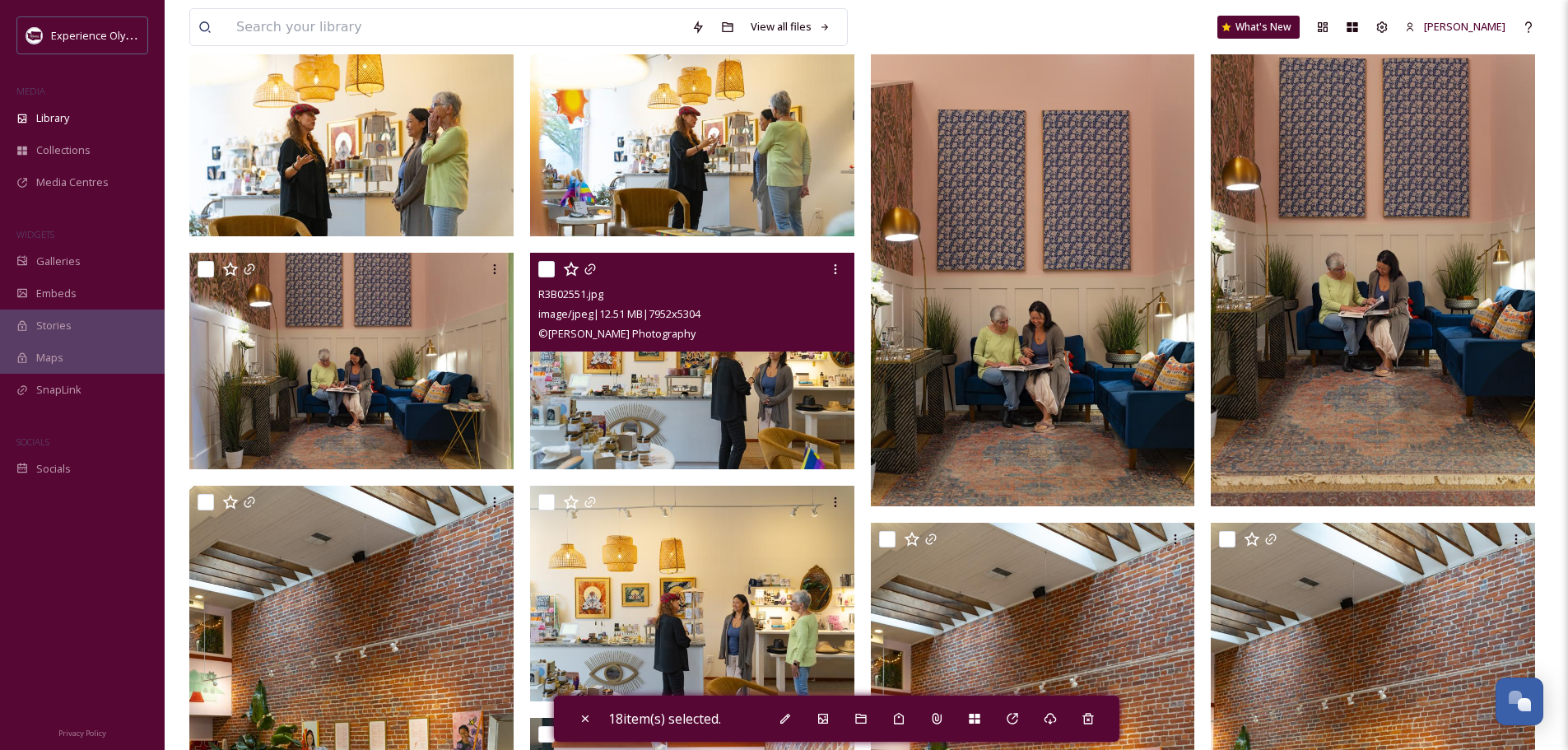
scroll to position [425, 0]
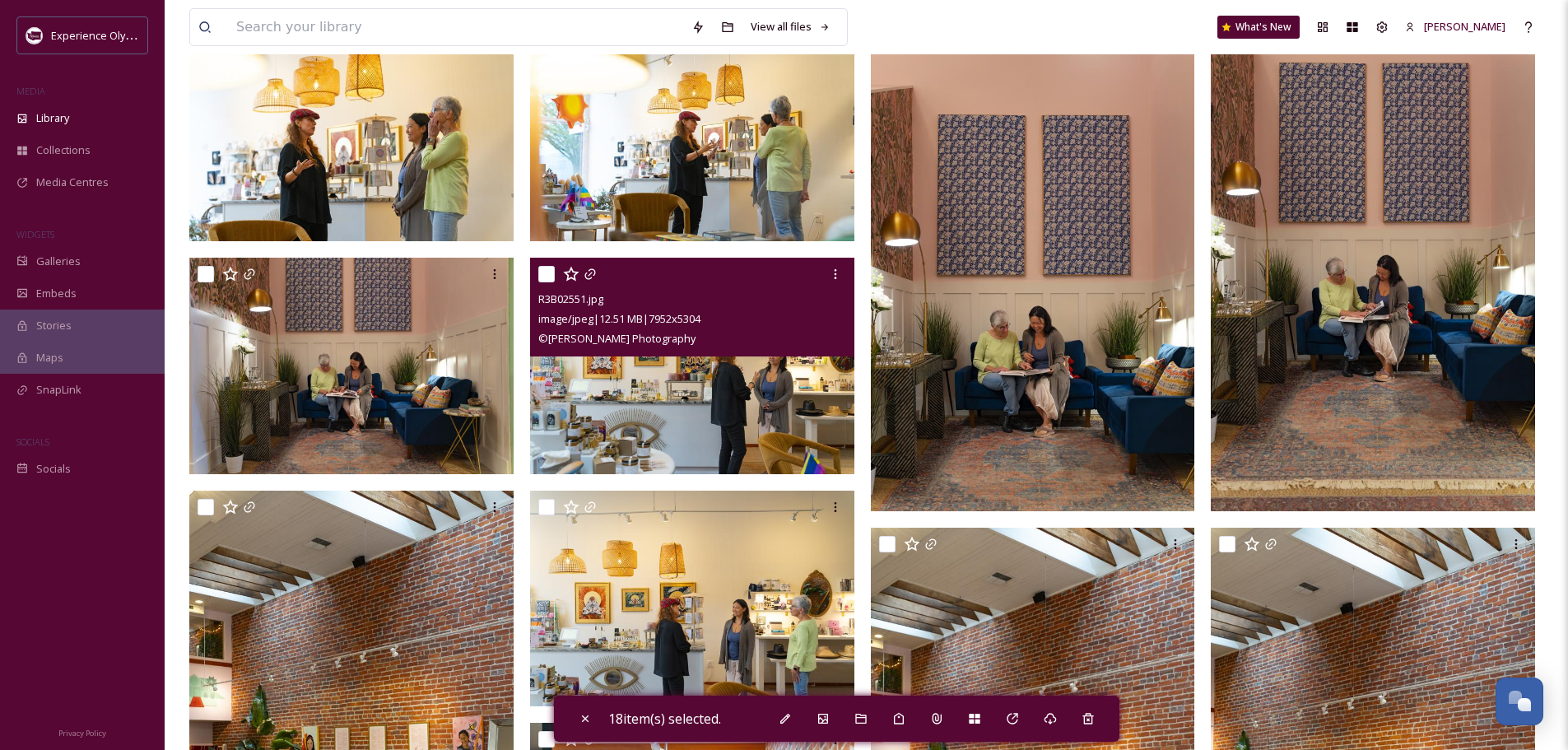
click at [541, 268] on input "checkbox" at bounding box center [546, 273] width 17 height 17
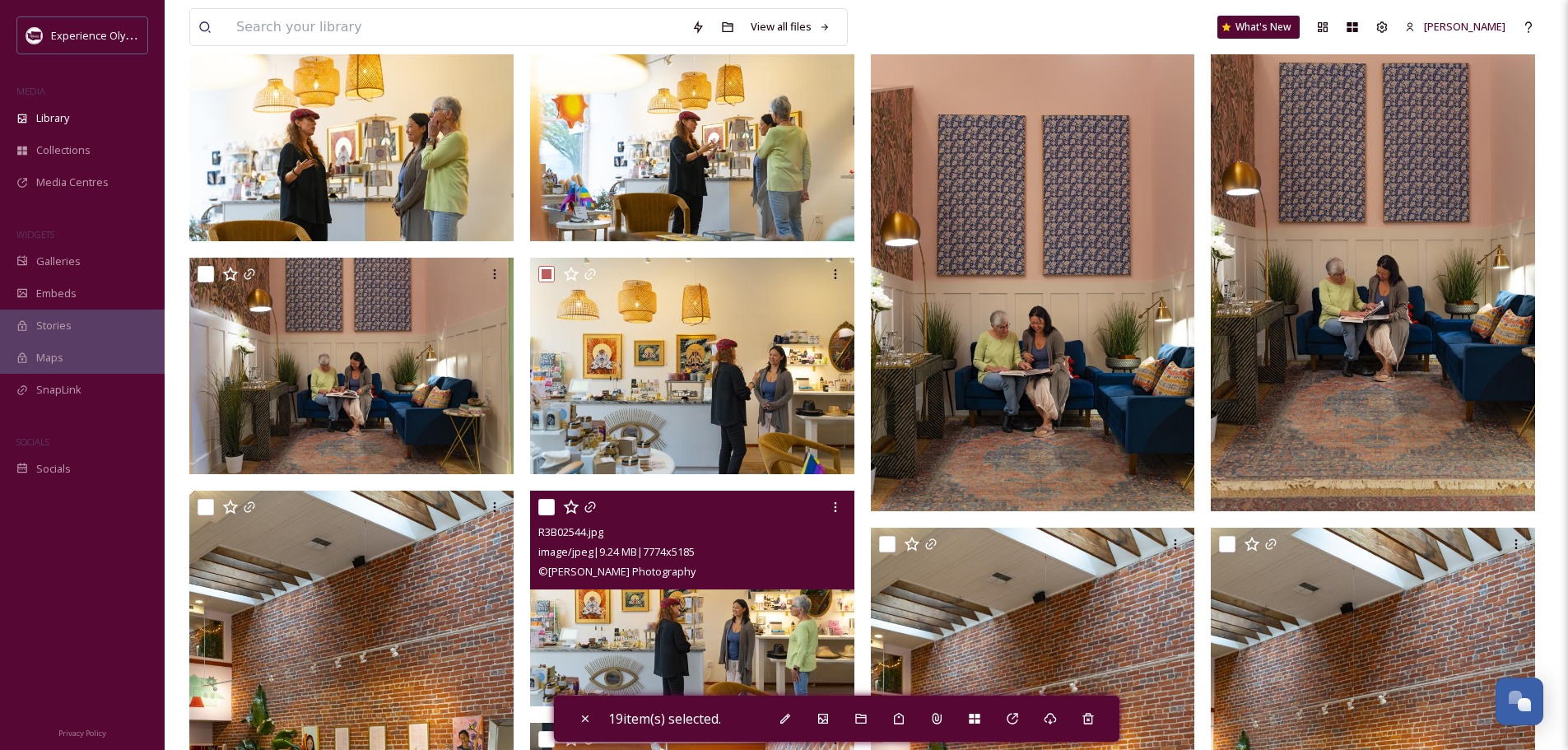
click at [547, 501] on input "checkbox" at bounding box center [546, 506] width 17 height 17
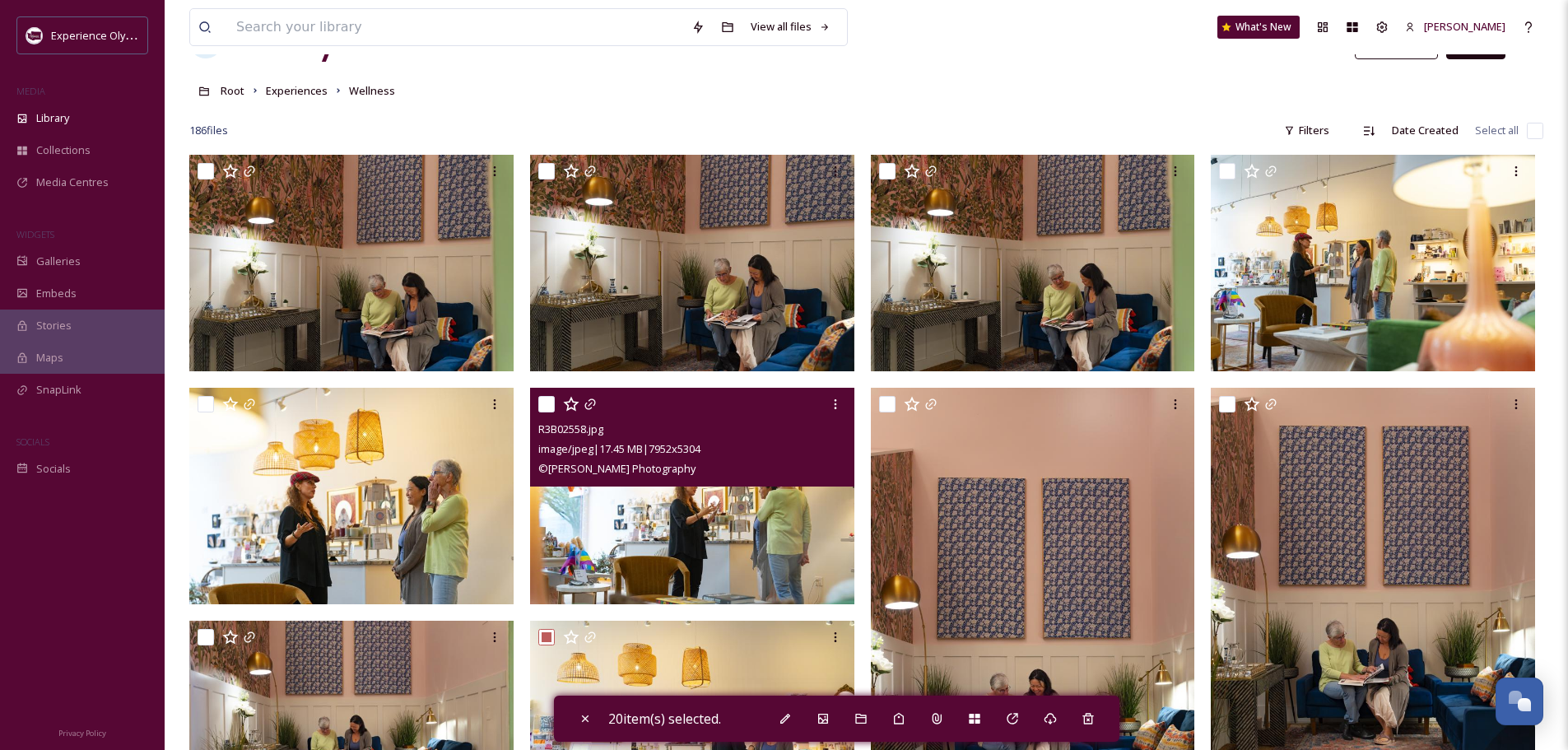
scroll to position [0, 0]
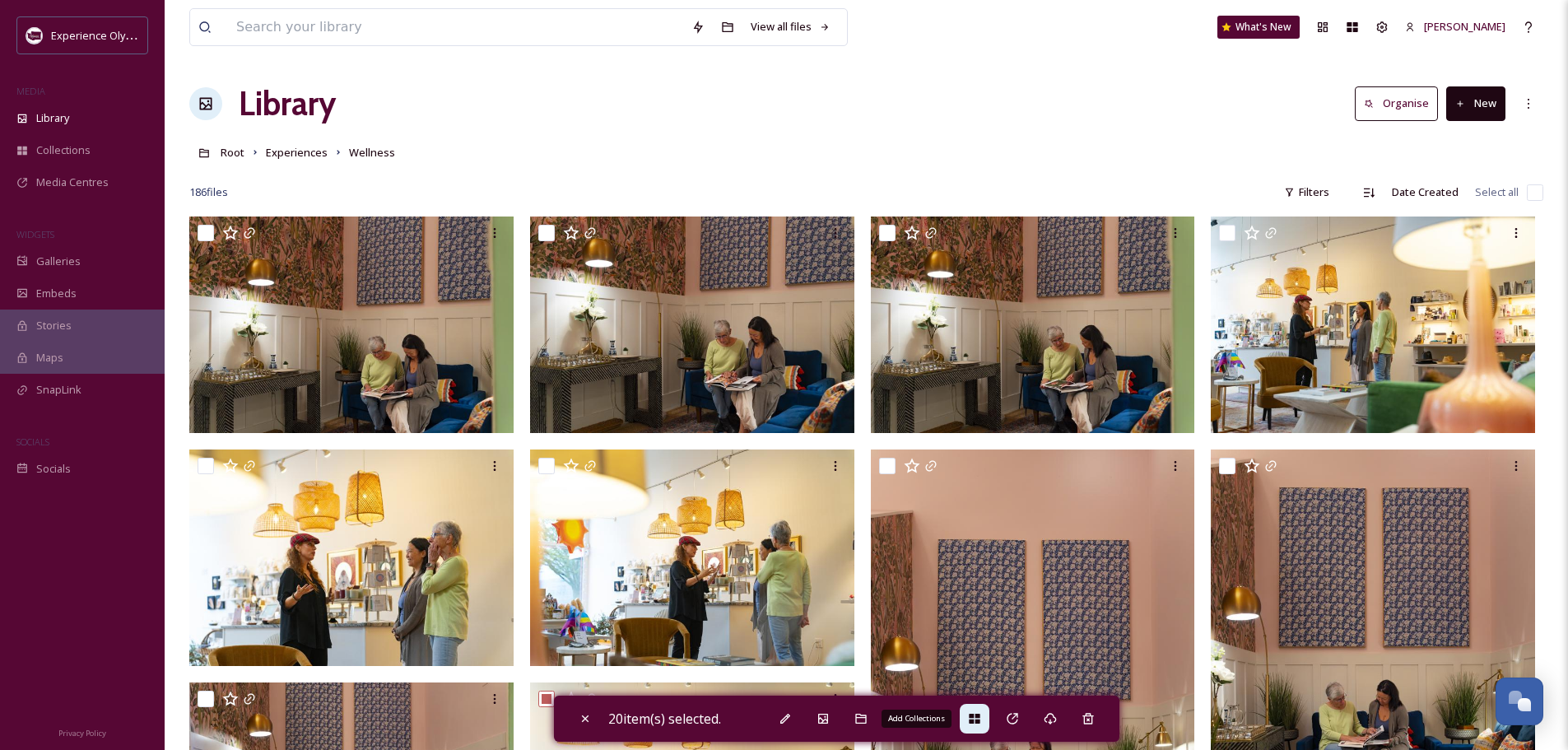
click at [982, 725] on icon at bounding box center [975, 718] width 13 height 13
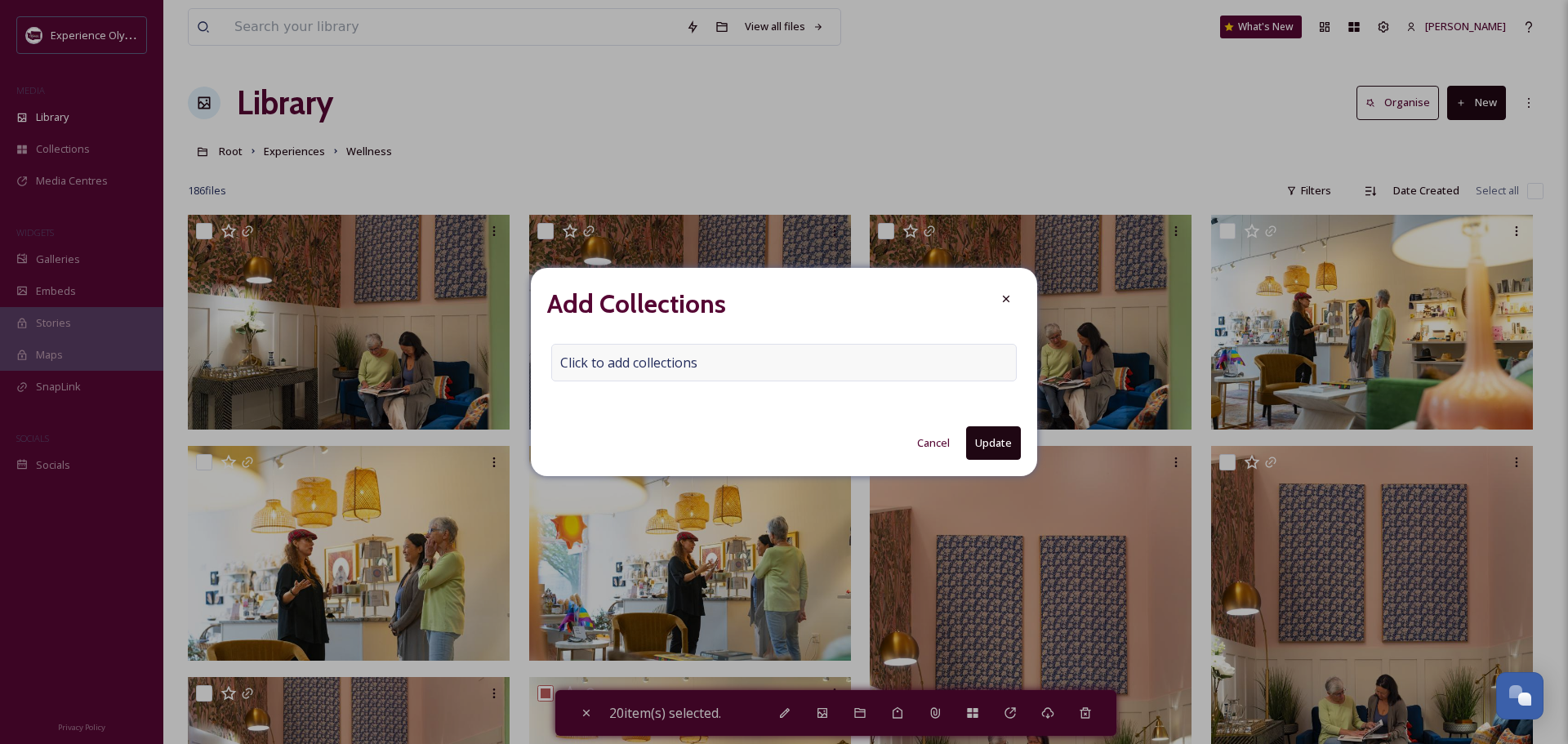
click at [625, 353] on span "Click to add collections" at bounding box center [629, 362] width 137 height 20
click at [581, 358] on input at bounding box center [642, 362] width 180 height 36
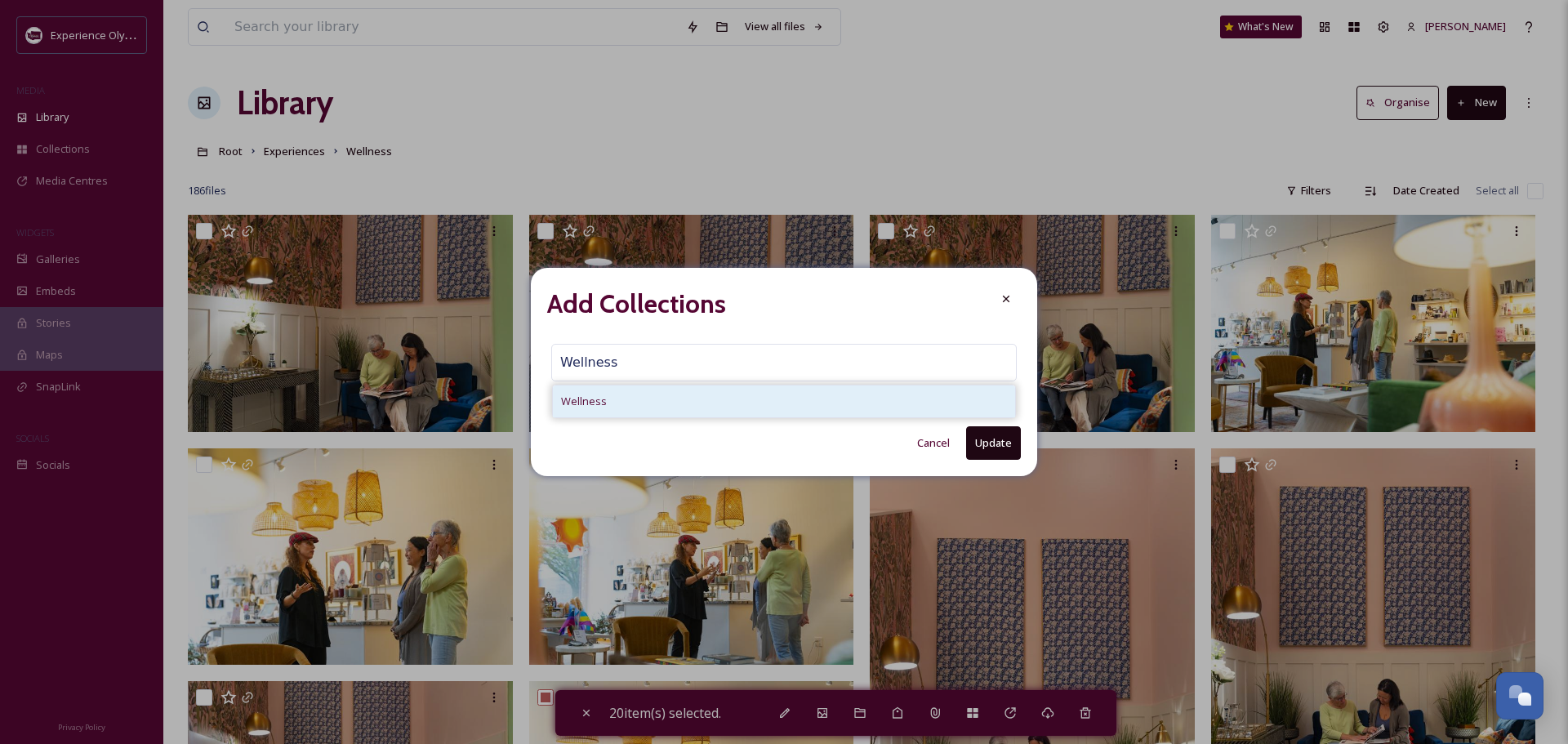
click at [595, 394] on span "Wellness" at bounding box center [584, 402] width 46 height 16
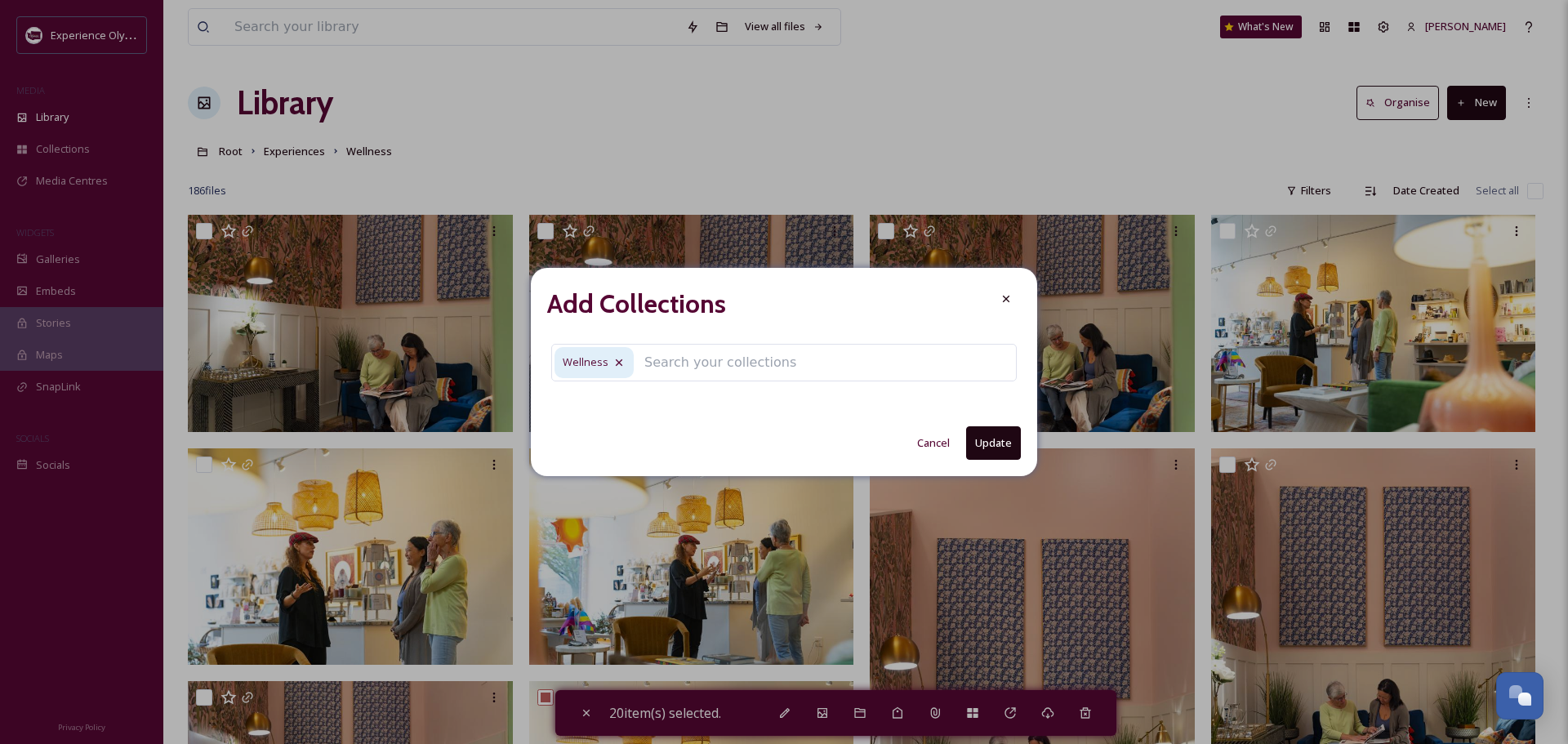
click at [978, 442] on button "Update" at bounding box center [993, 442] width 55 height 34
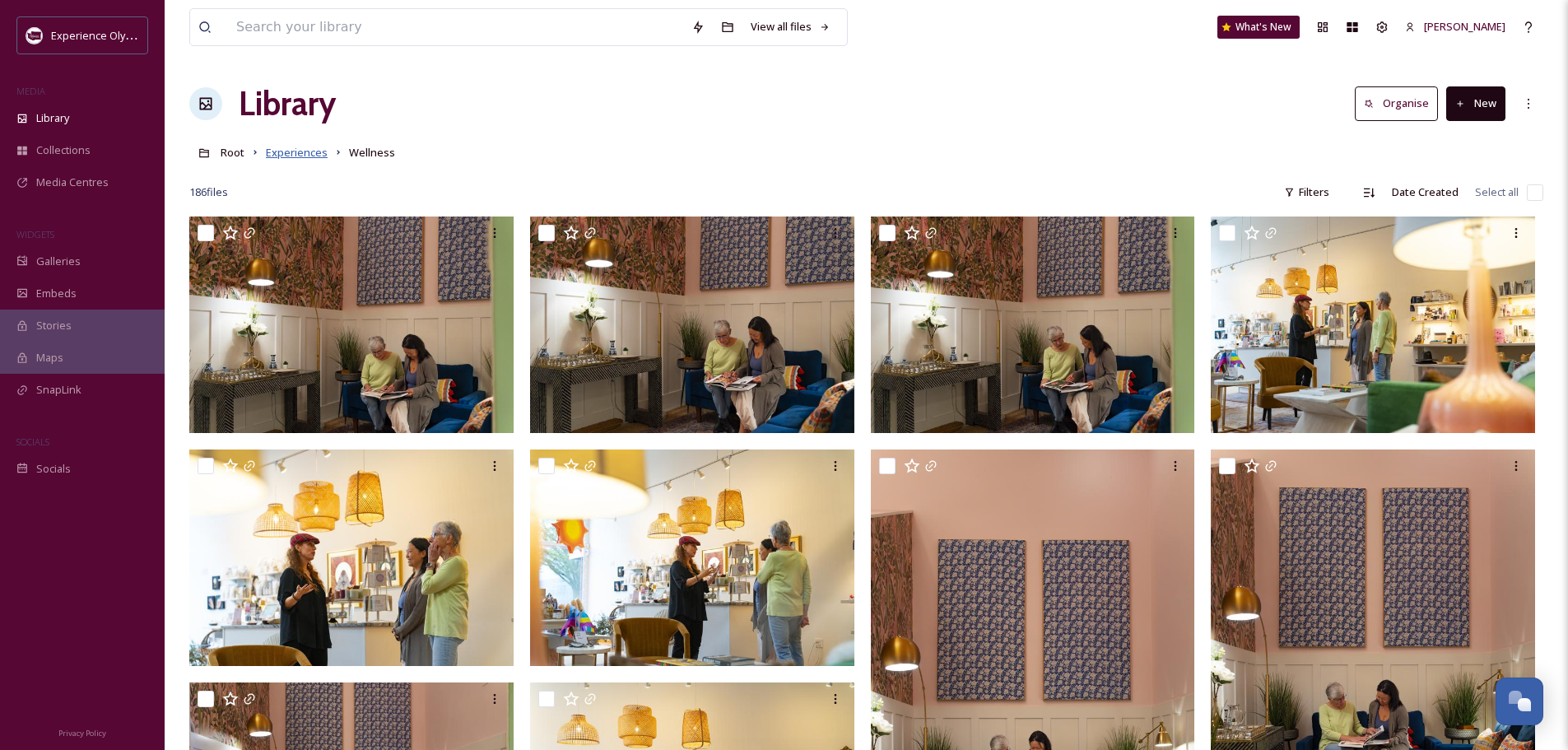
click at [293, 149] on span "Experiences" at bounding box center [296, 152] width 61 height 15
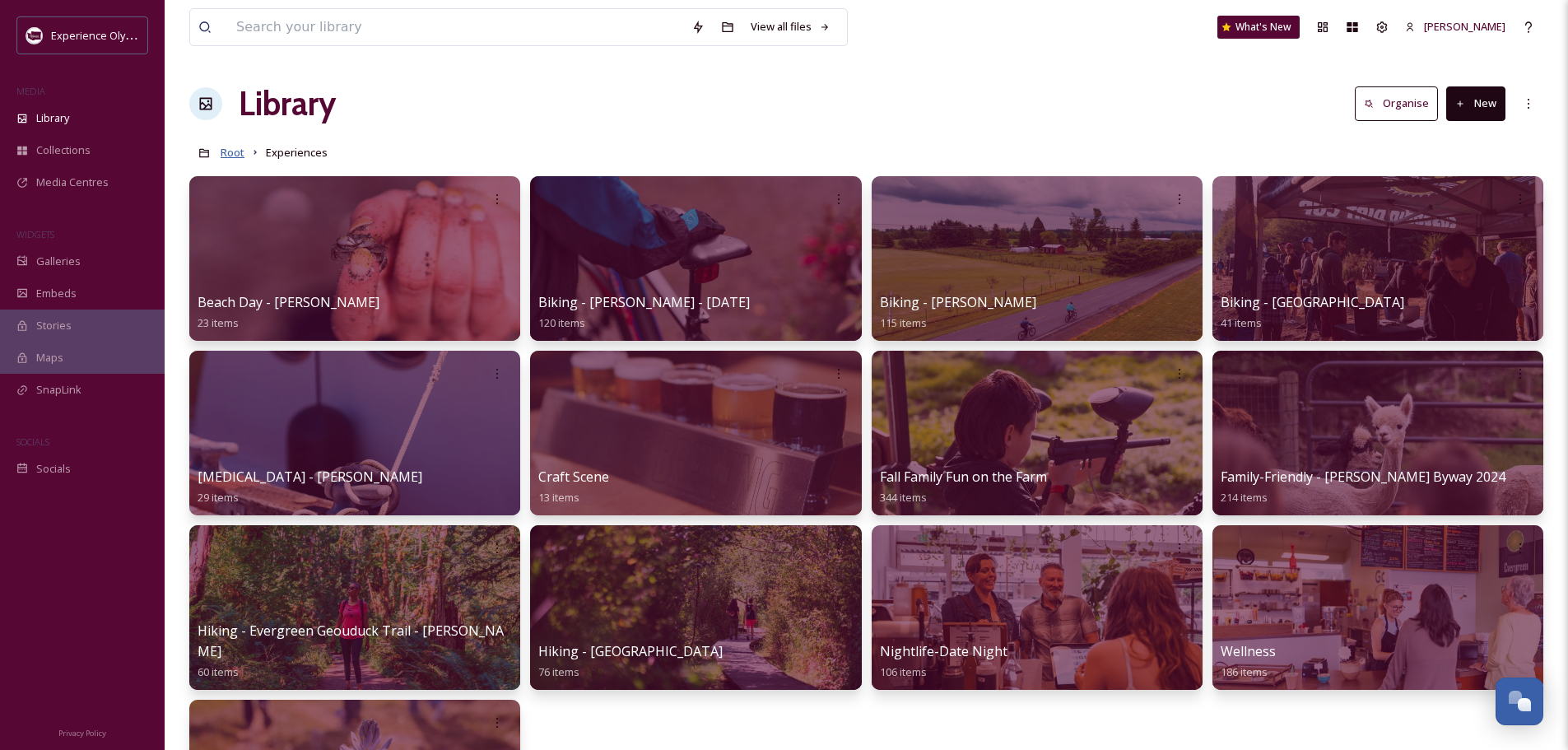
click at [227, 152] on span "Root" at bounding box center [232, 152] width 24 height 15
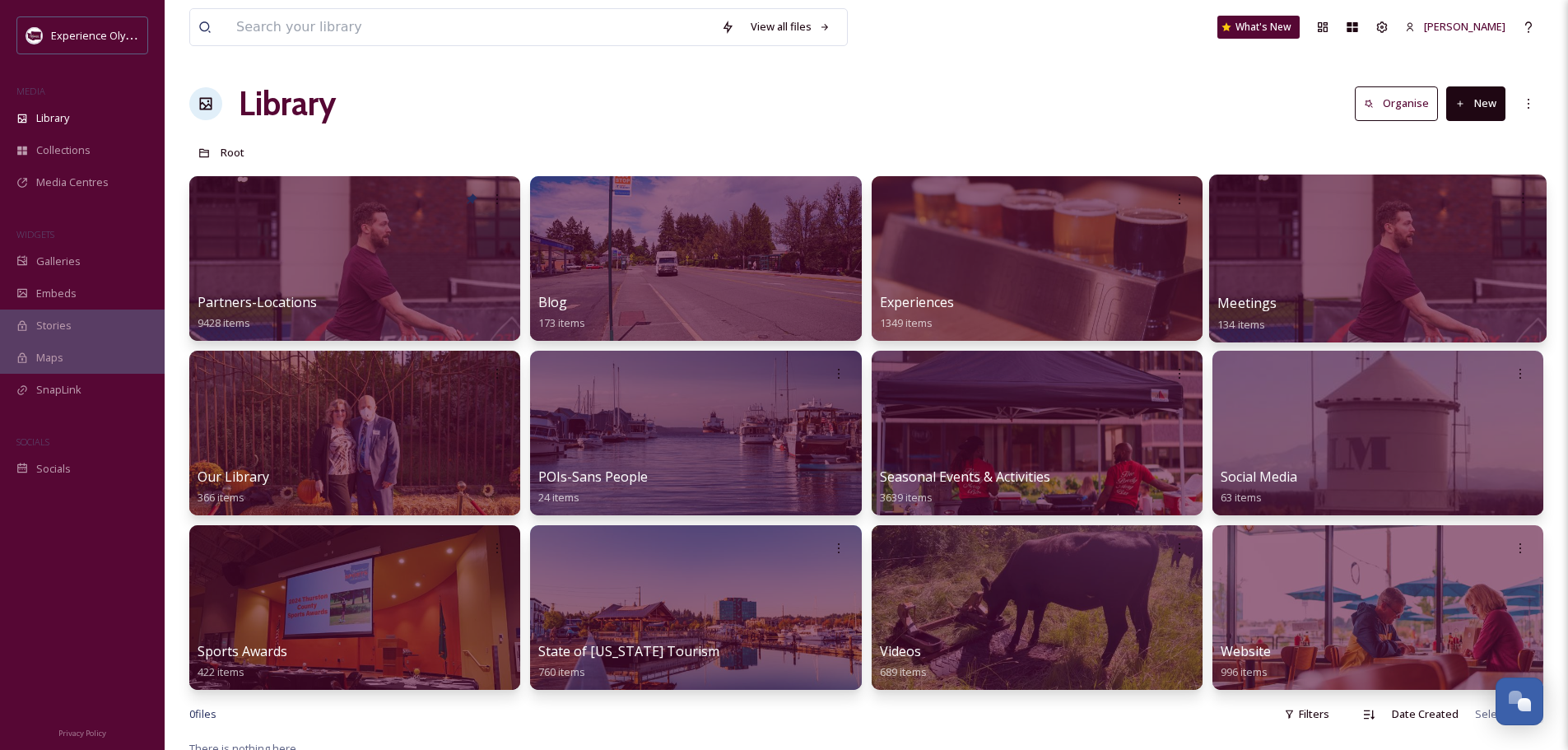
click at [1231, 305] on span "Meetings" at bounding box center [1247, 302] width 60 height 18
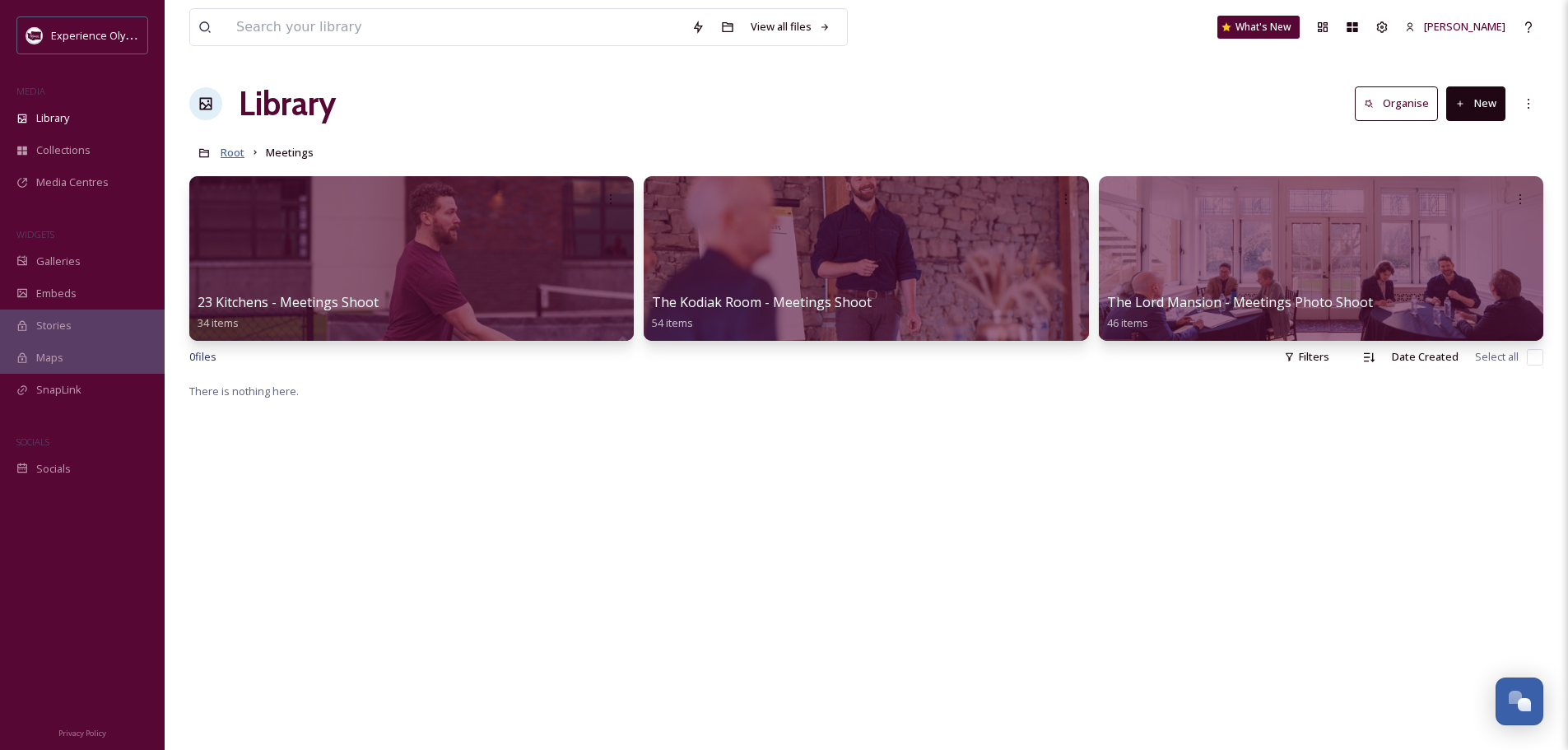
click at [237, 153] on span "Root" at bounding box center [232, 152] width 24 height 15
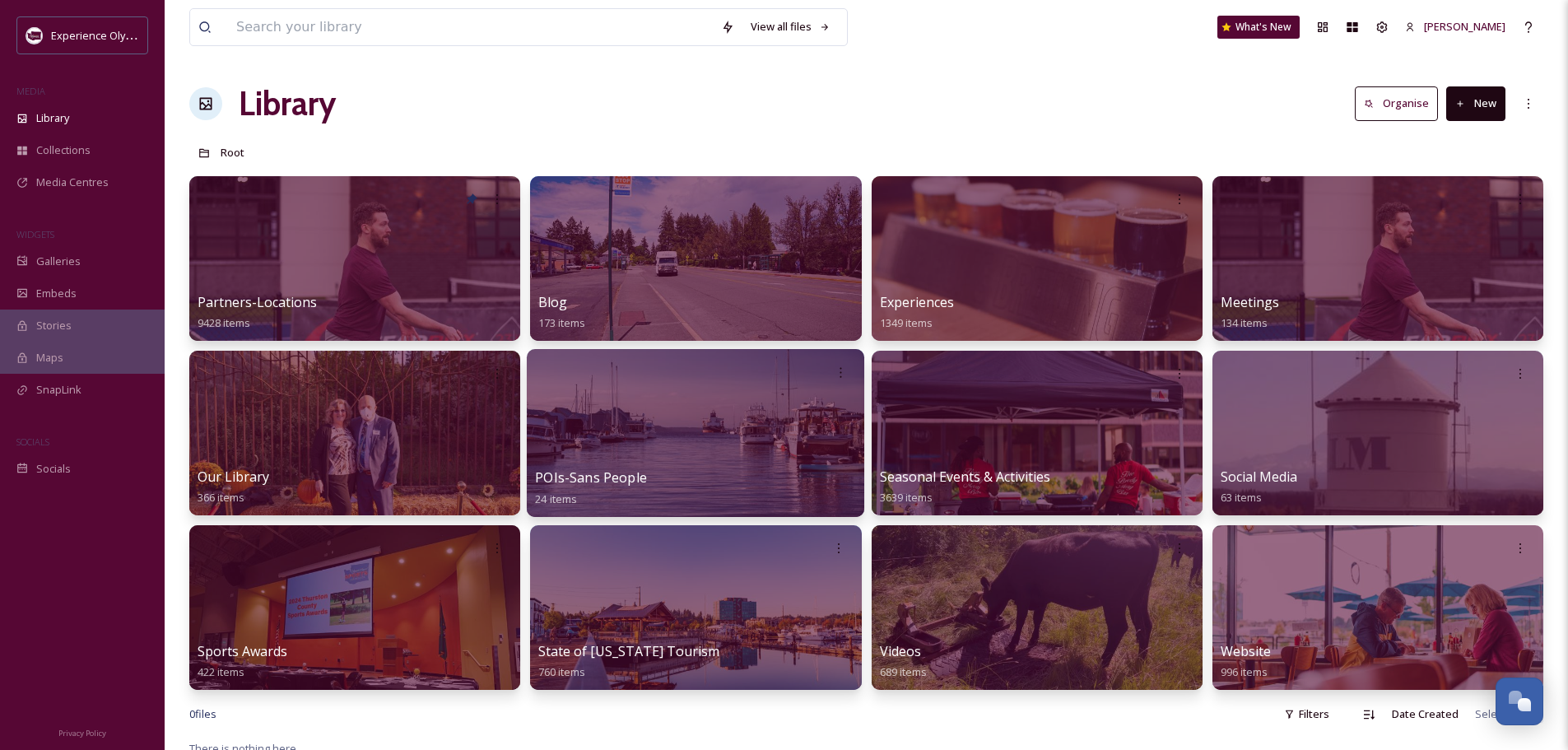
click at [564, 475] on span "POIs-Sans People" at bounding box center [591, 477] width 112 height 18
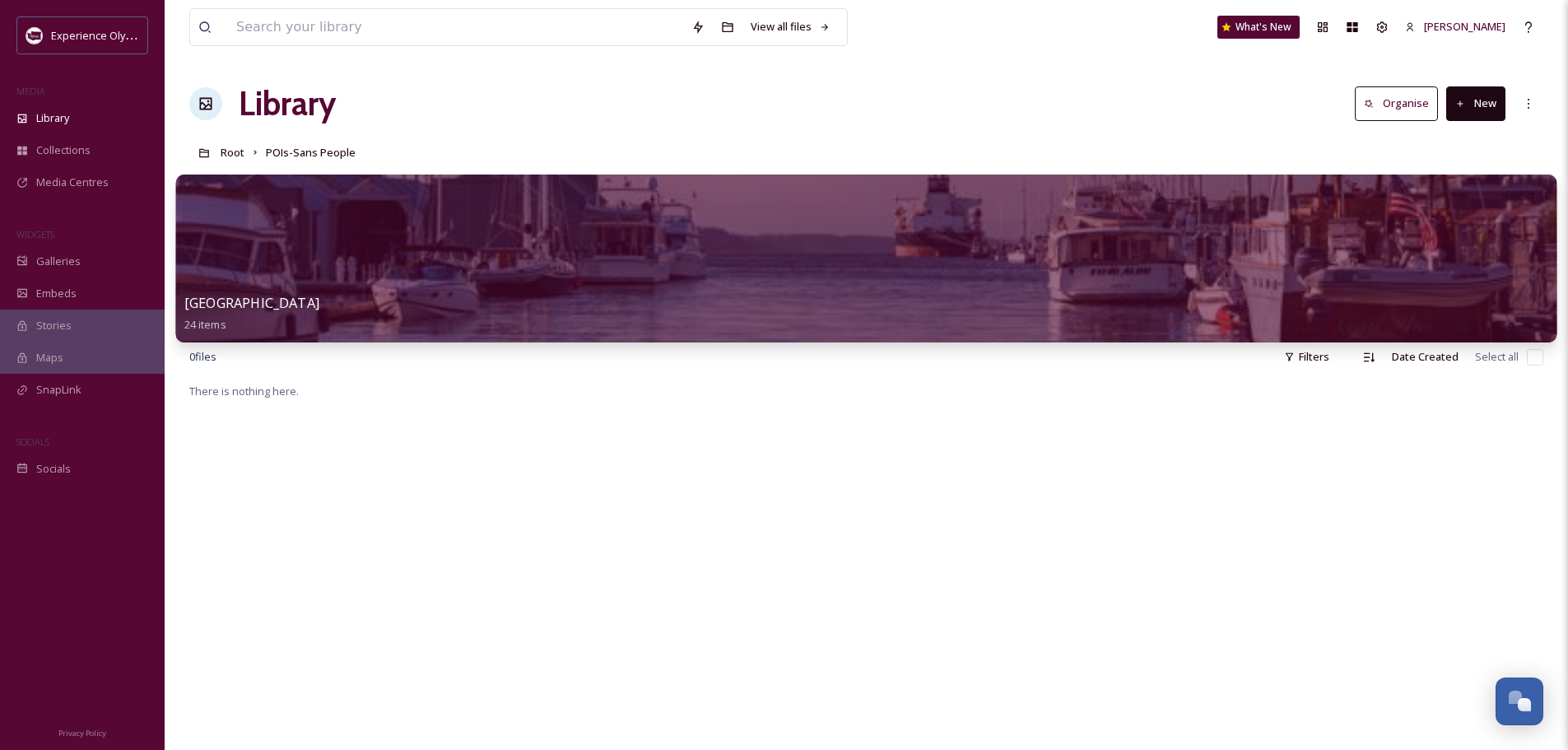
click at [576, 283] on div at bounding box center [867, 258] width 1381 height 168
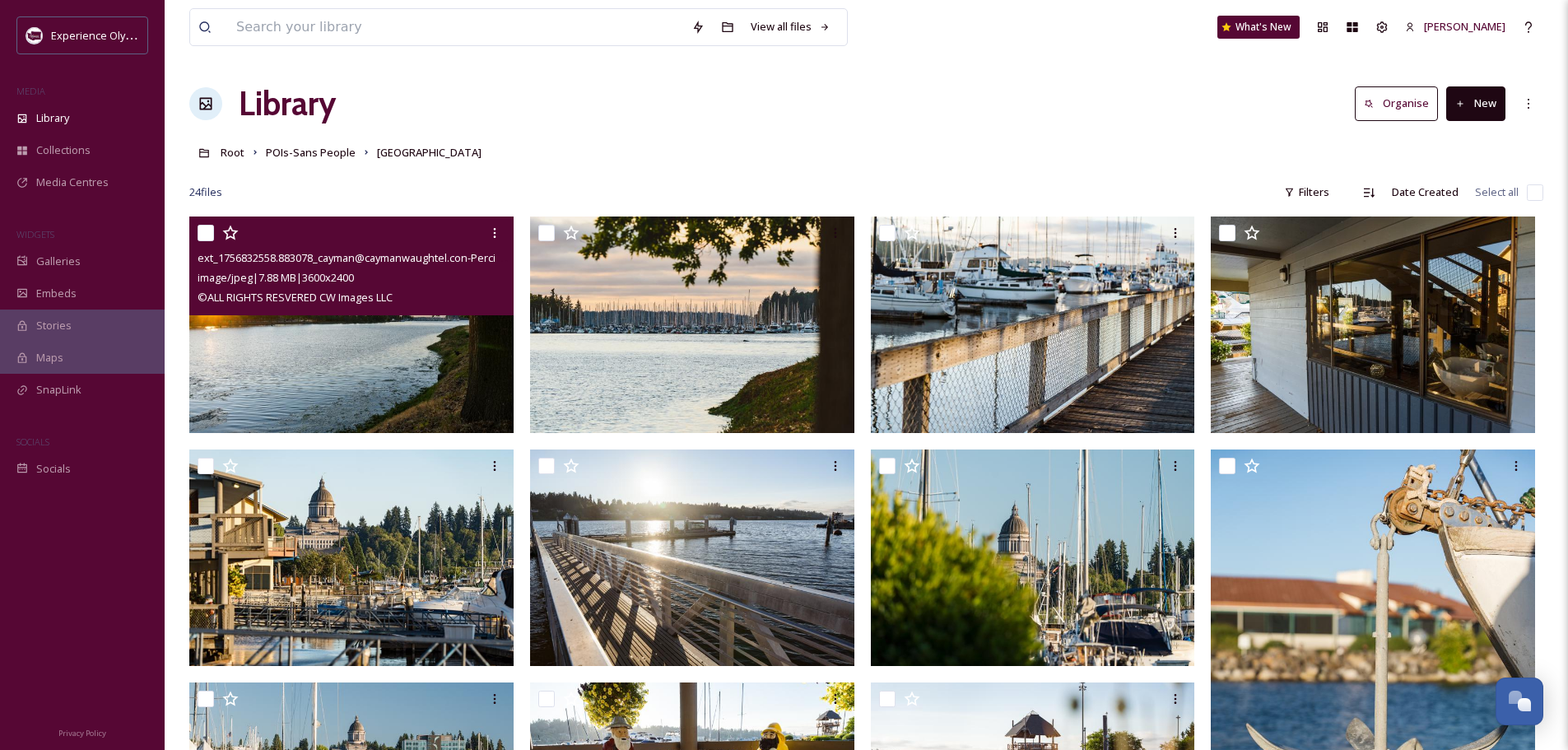
click at [201, 232] on input "checkbox" at bounding box center [205, 232] width 17 height 17
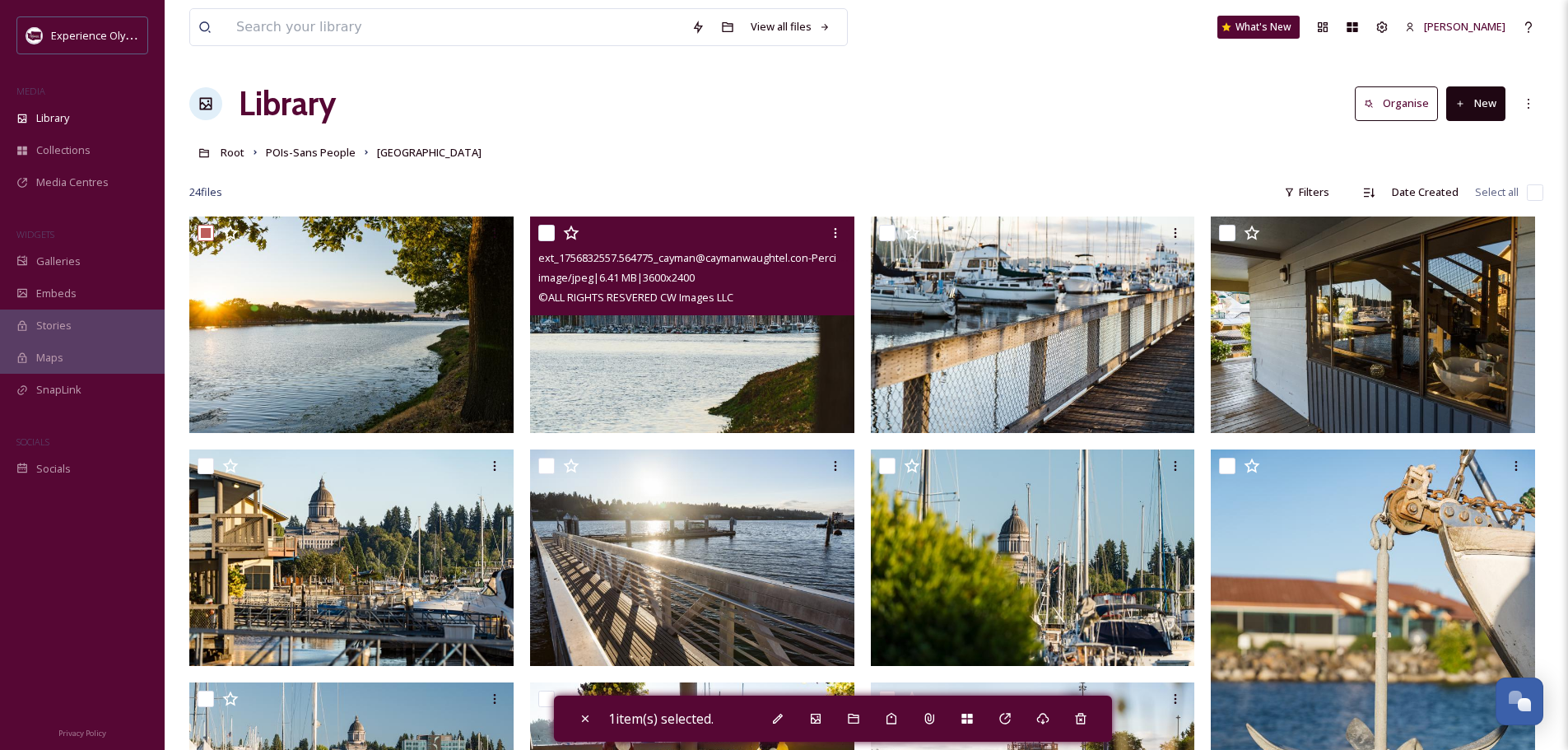
click at [542, 229] on input "checkbox" at bounding box center [546, 232] width 17 height 17
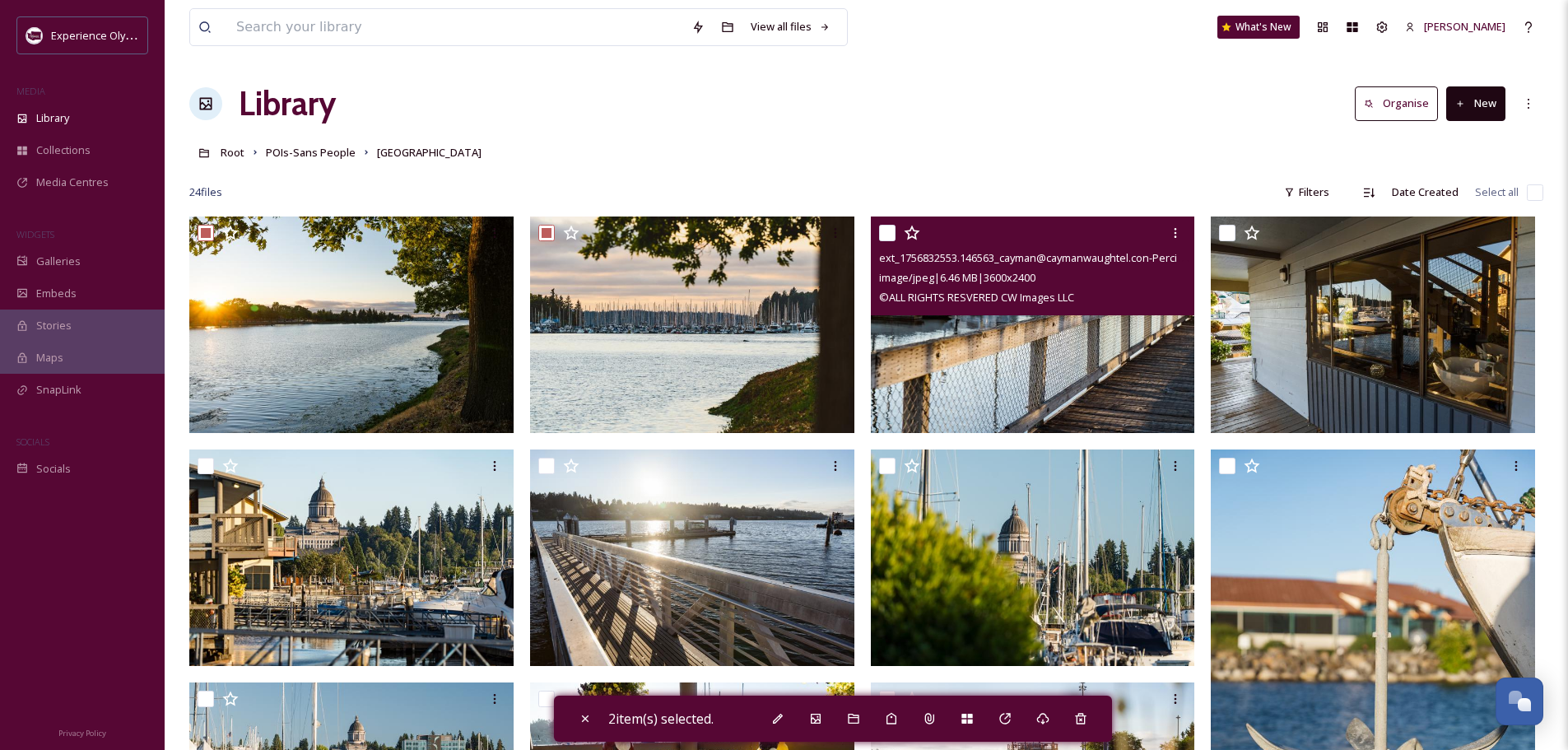
click at [888, 228] on input "checkbox" at bounding box center [887, 232] width 17 height 17
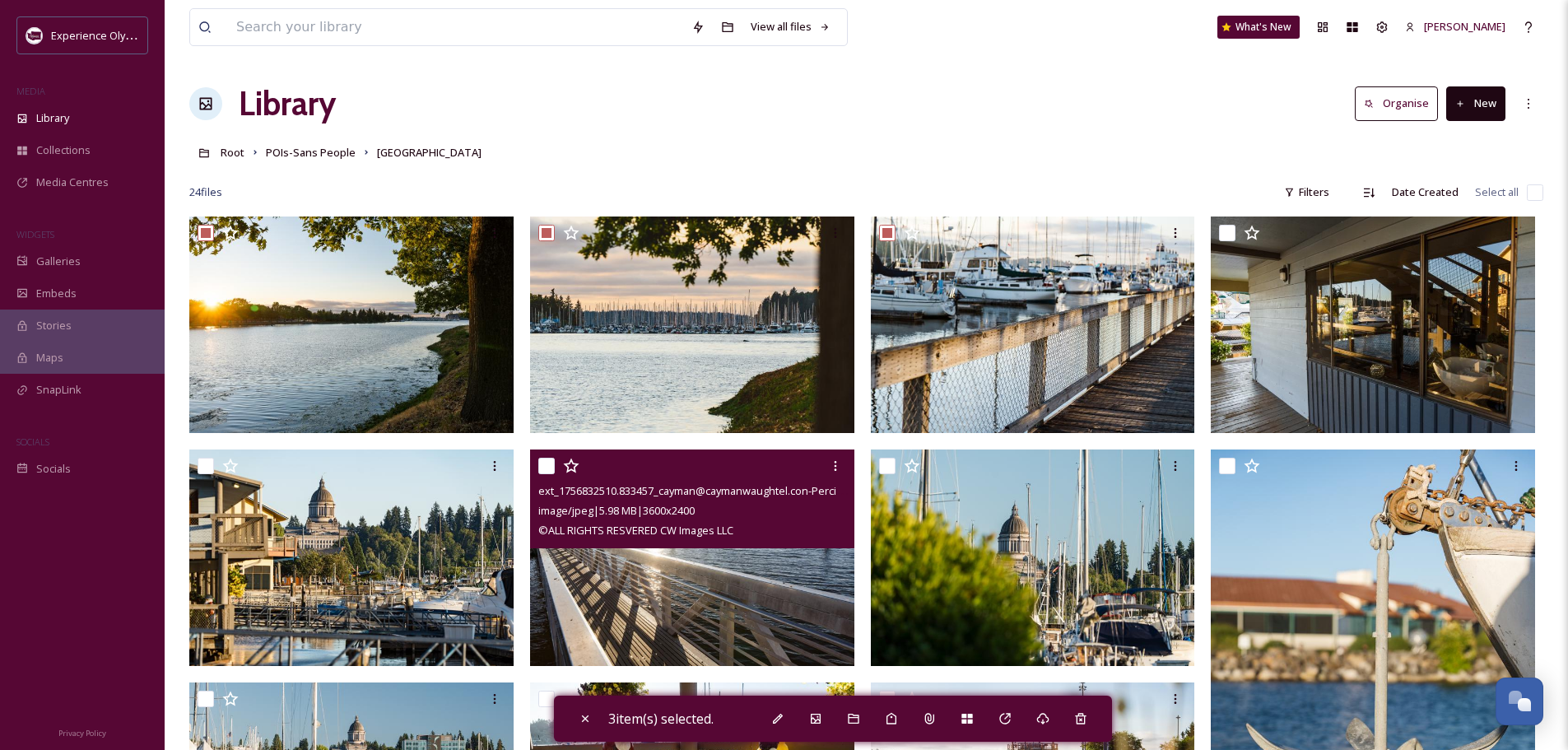
click at [544, 463] on input "checkbox" at bounding box center [546, 465] width 17 height 17
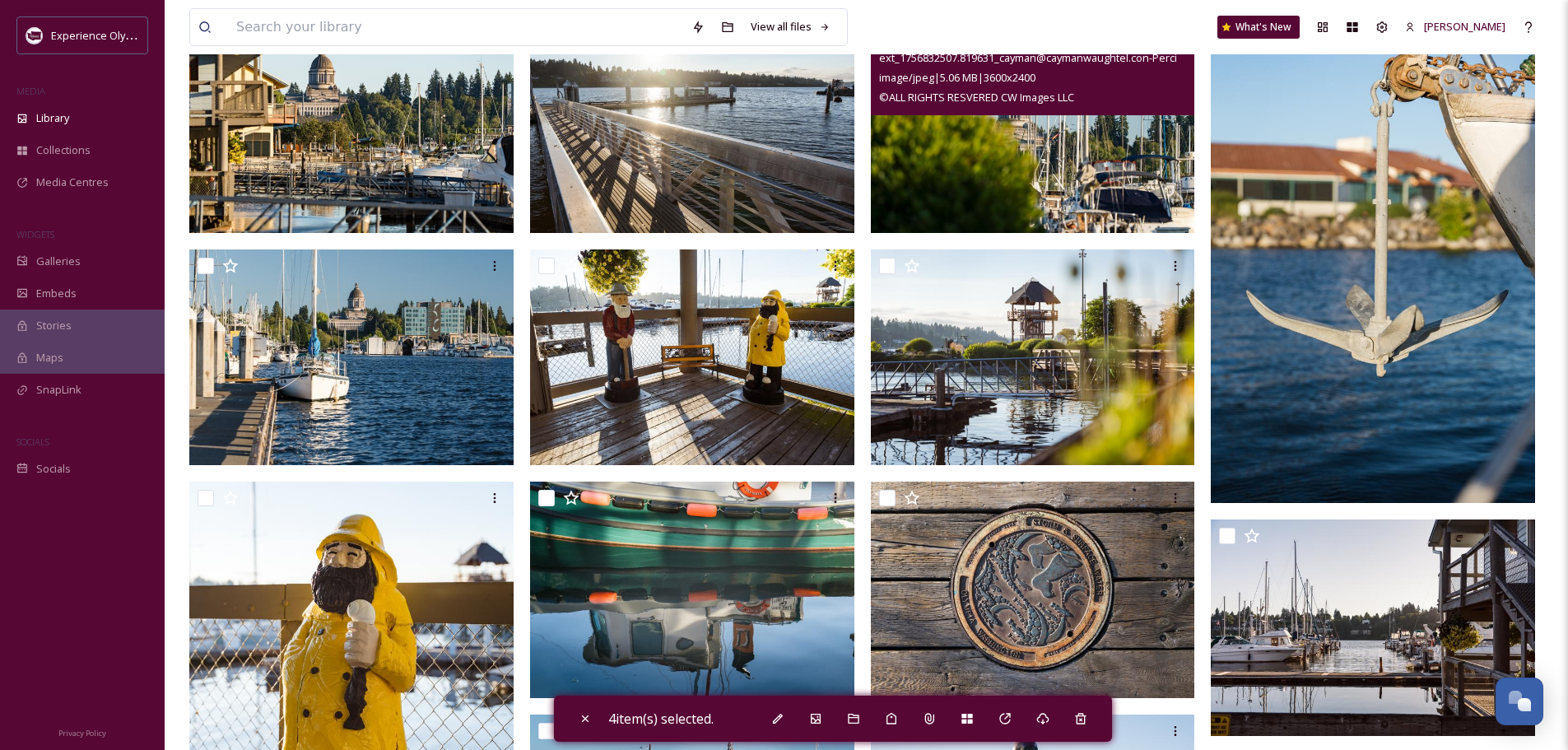
scroll to position [494, 0]
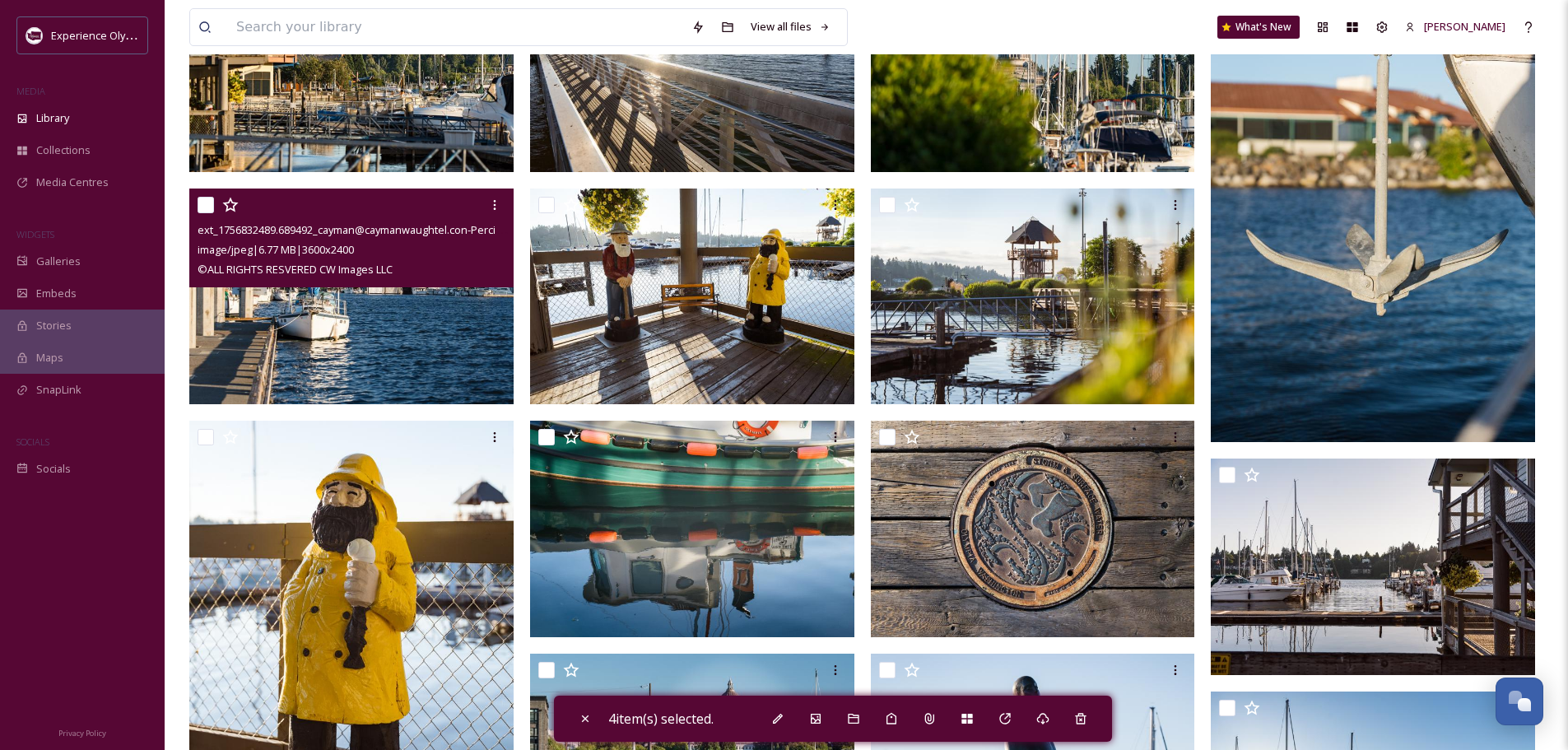
click at [201, 202] on input "checkbox" at bounding box center [205, 204] width 17 height 17
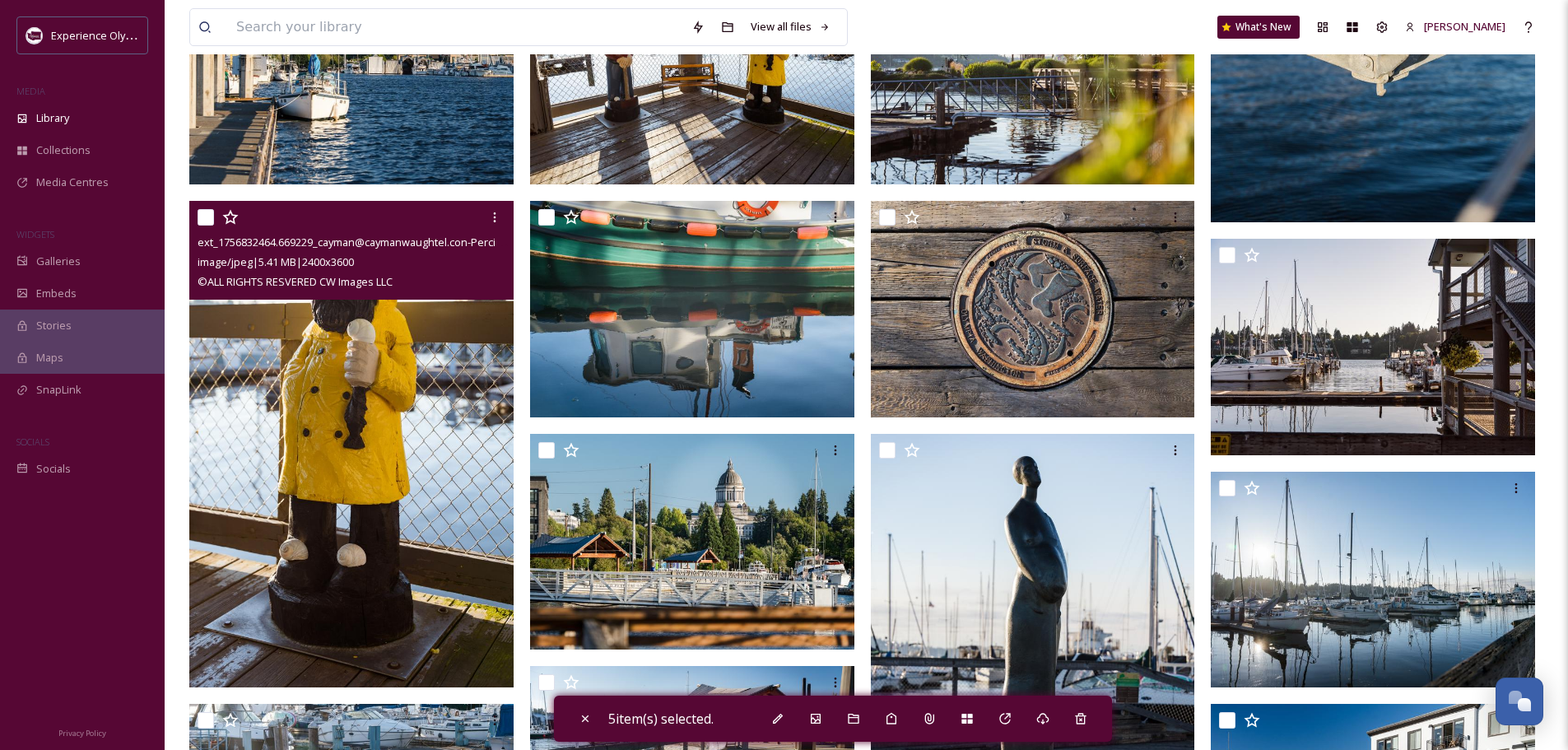
scroll to position [740, 0]
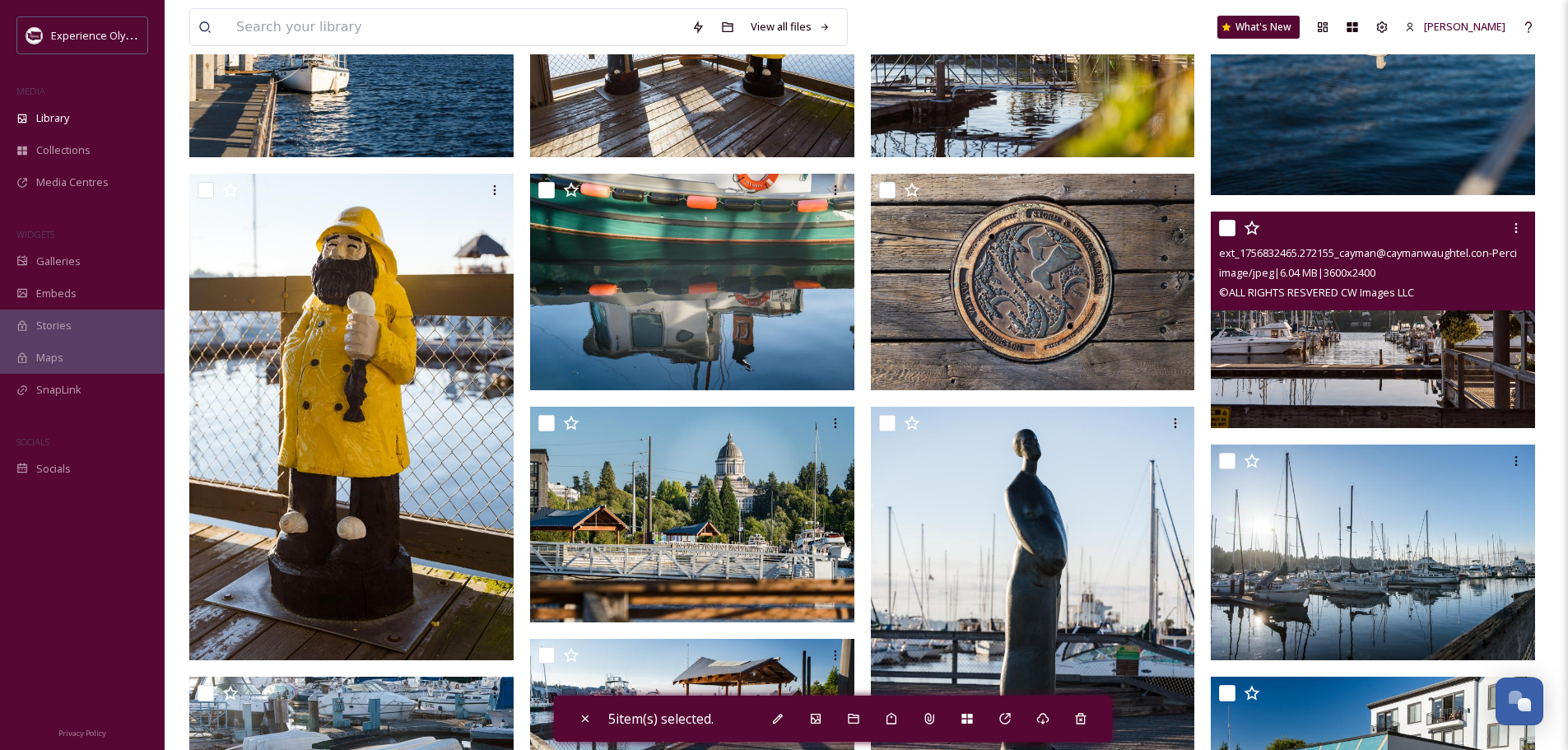
click at [1225, 224] on input "checkbox" at bounding box center [1227, 228] width 17 height 17
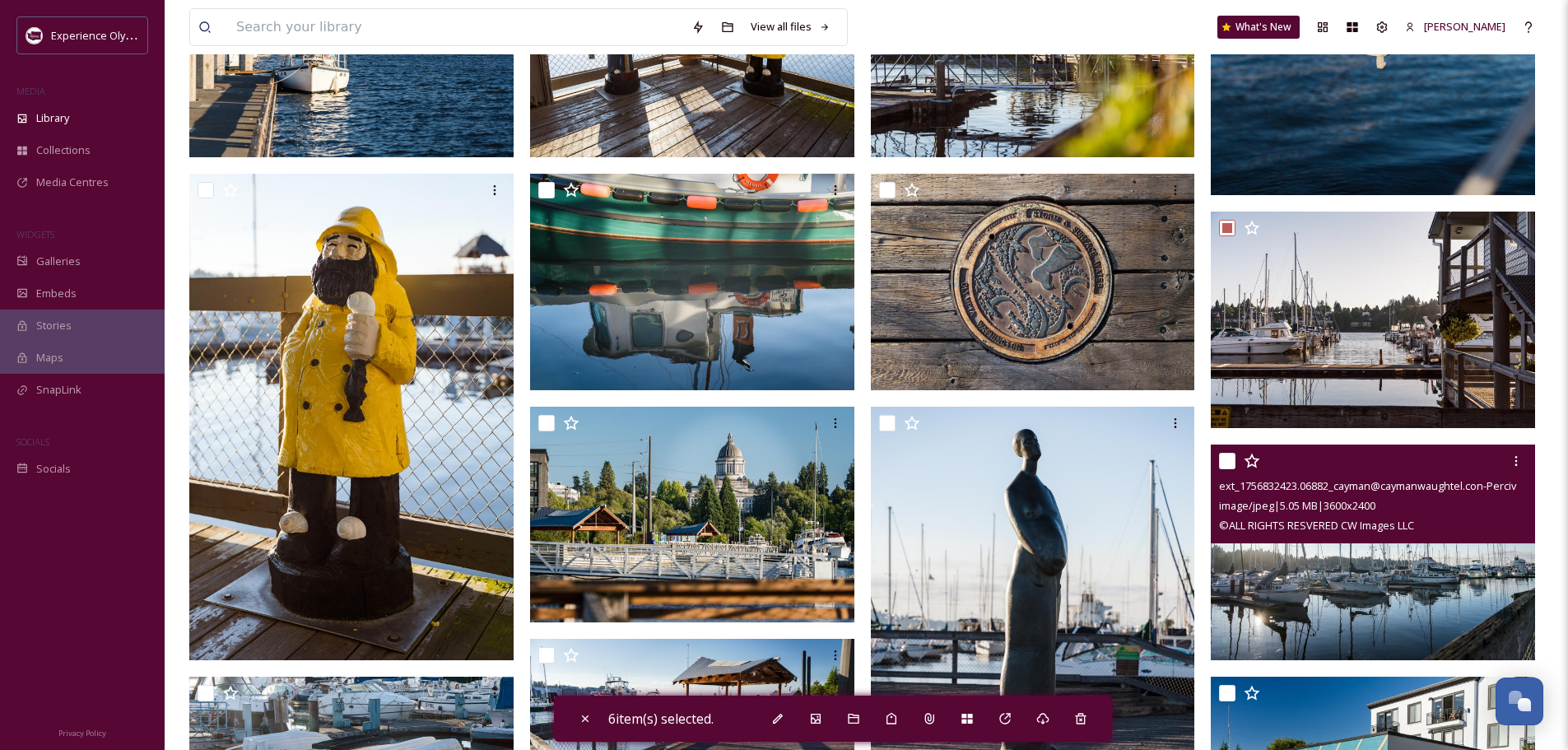
click at [1224, 460] on input "checkbox" at bounding box center [1227, 461] width 17 height 17
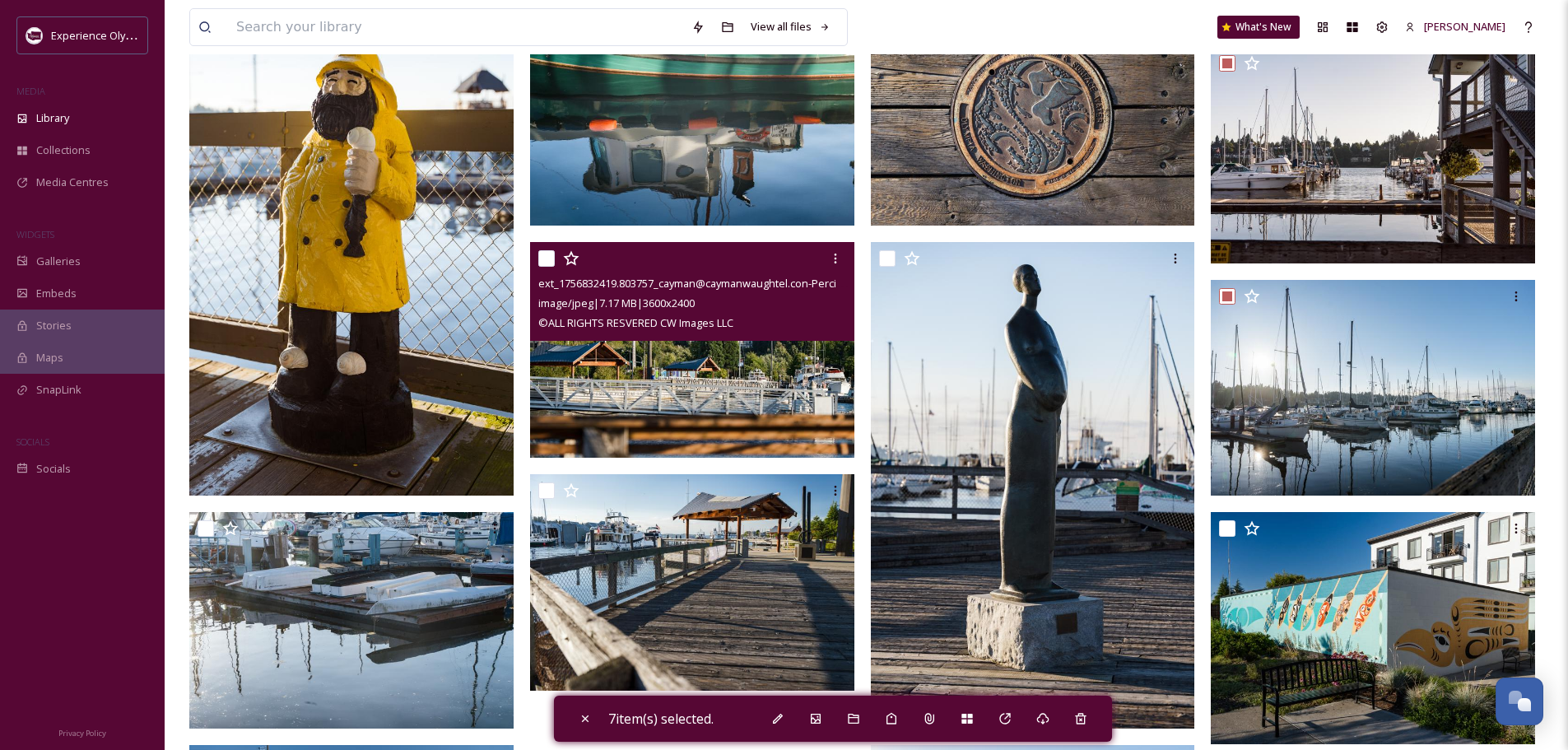
scroll to position [987, 0]
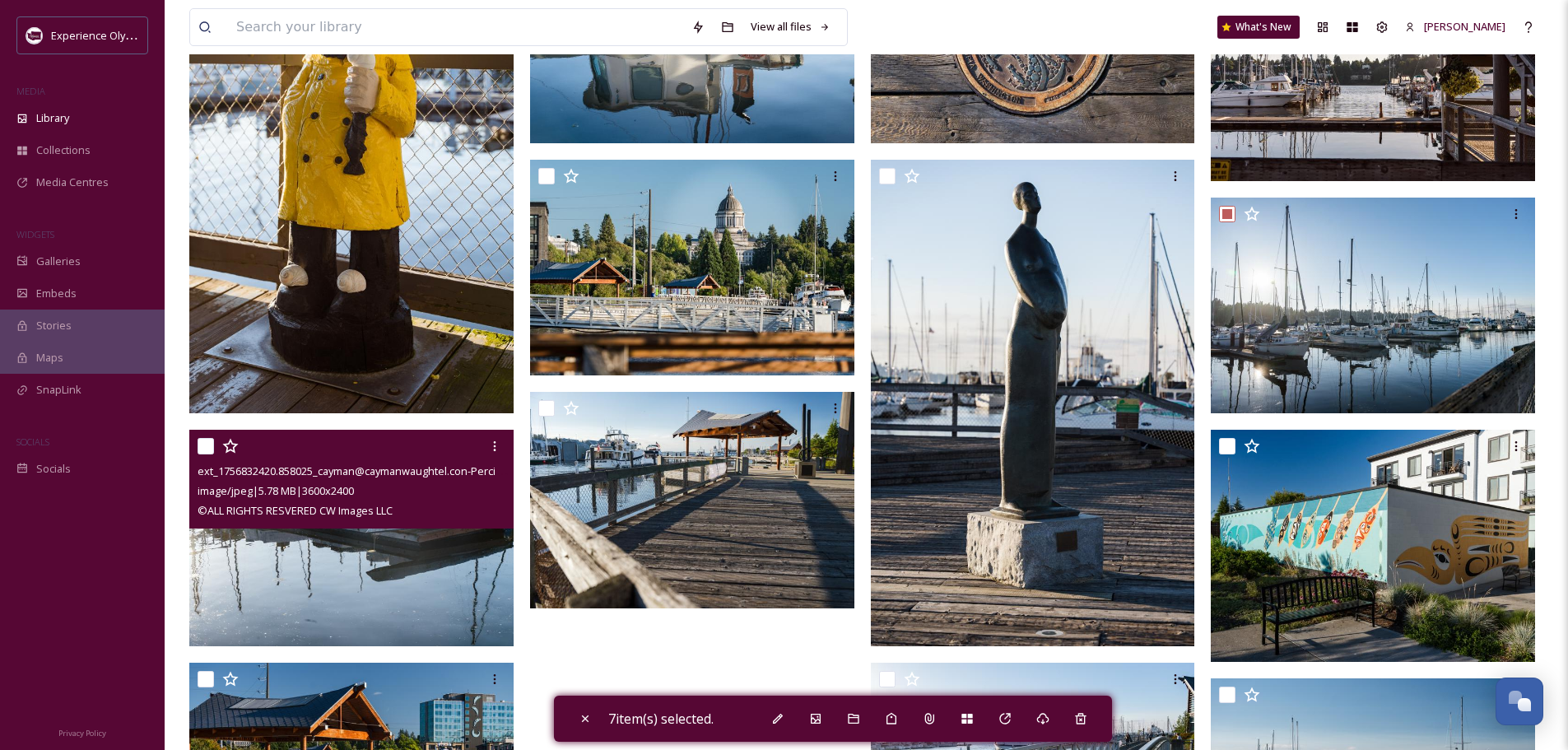
click at [206, 442] on input "checkbox" at bounding box center [205, 446] width 17 height 17
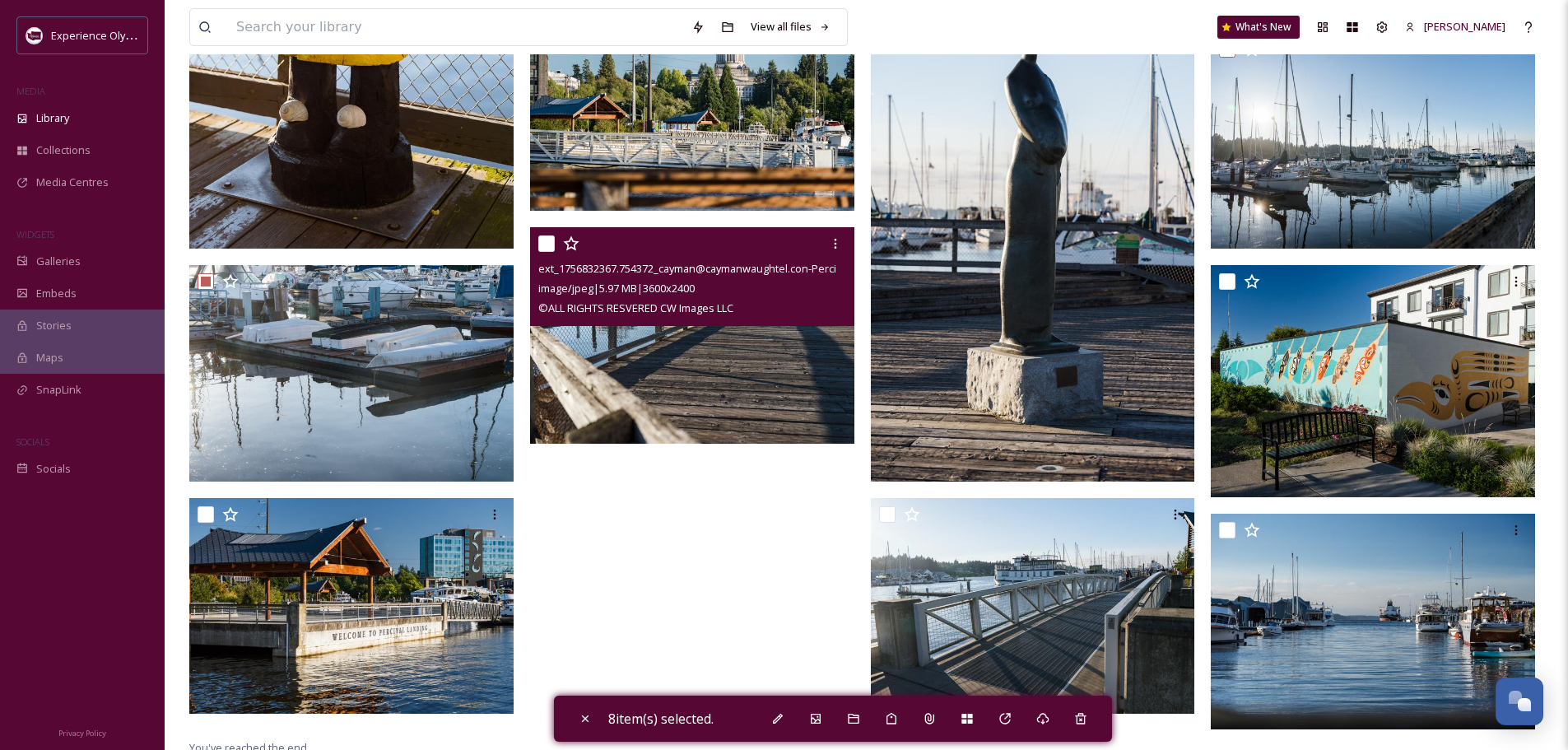
scroll to position [1159, 0]
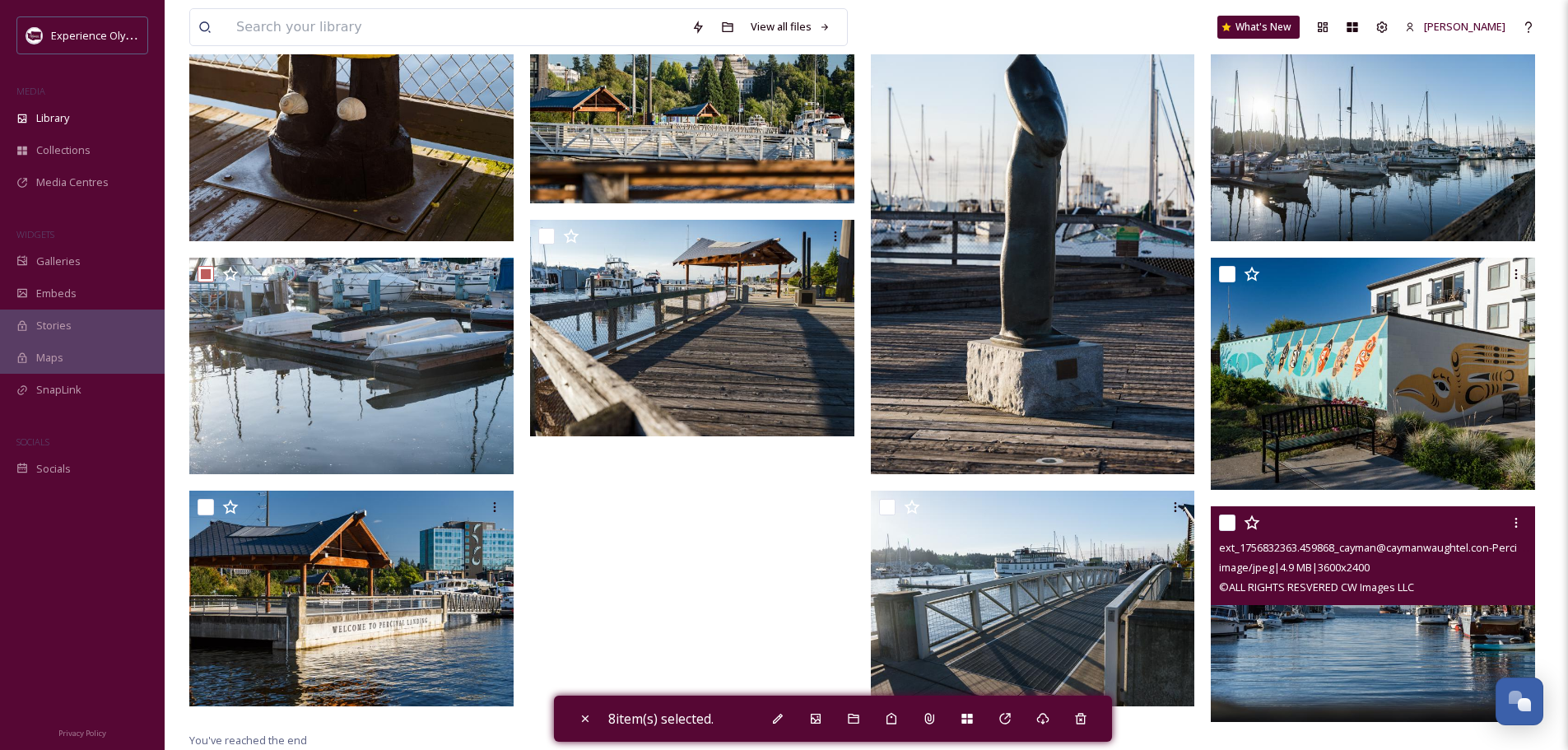
click at [1216, 519] on div "ext_1756832363.459868_cayman@caymanwaughtel.con-Percival_Landing_Landmark_Cayma…" at bounding box center [1373, 555] width 324 height 99
click at [1224, 517] on input "checkbox" at bounding box center [1227, 522] width 17 height 17
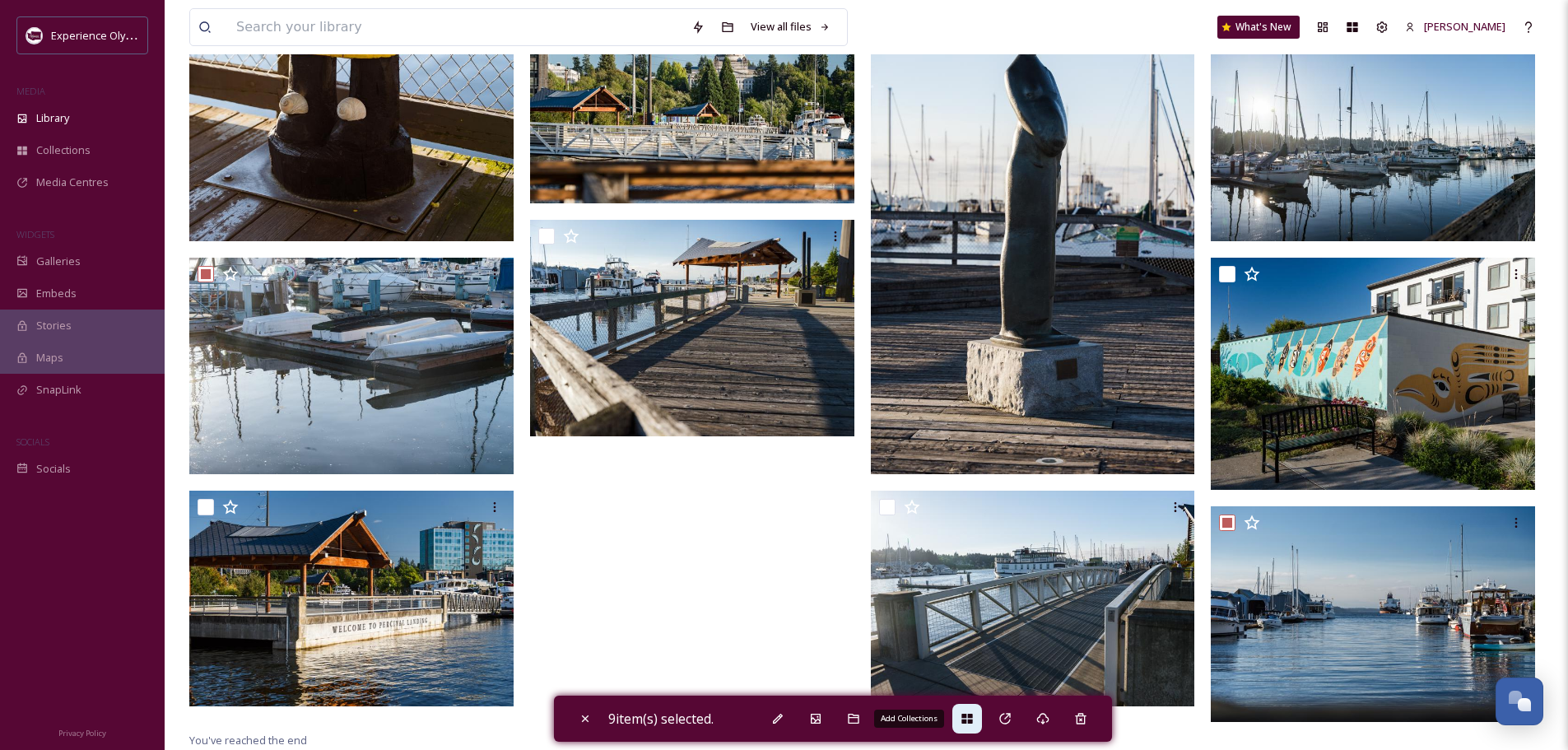
click at [974, 711] on div "Add Collections" at bounding box center [968, 718] width 30 height 30
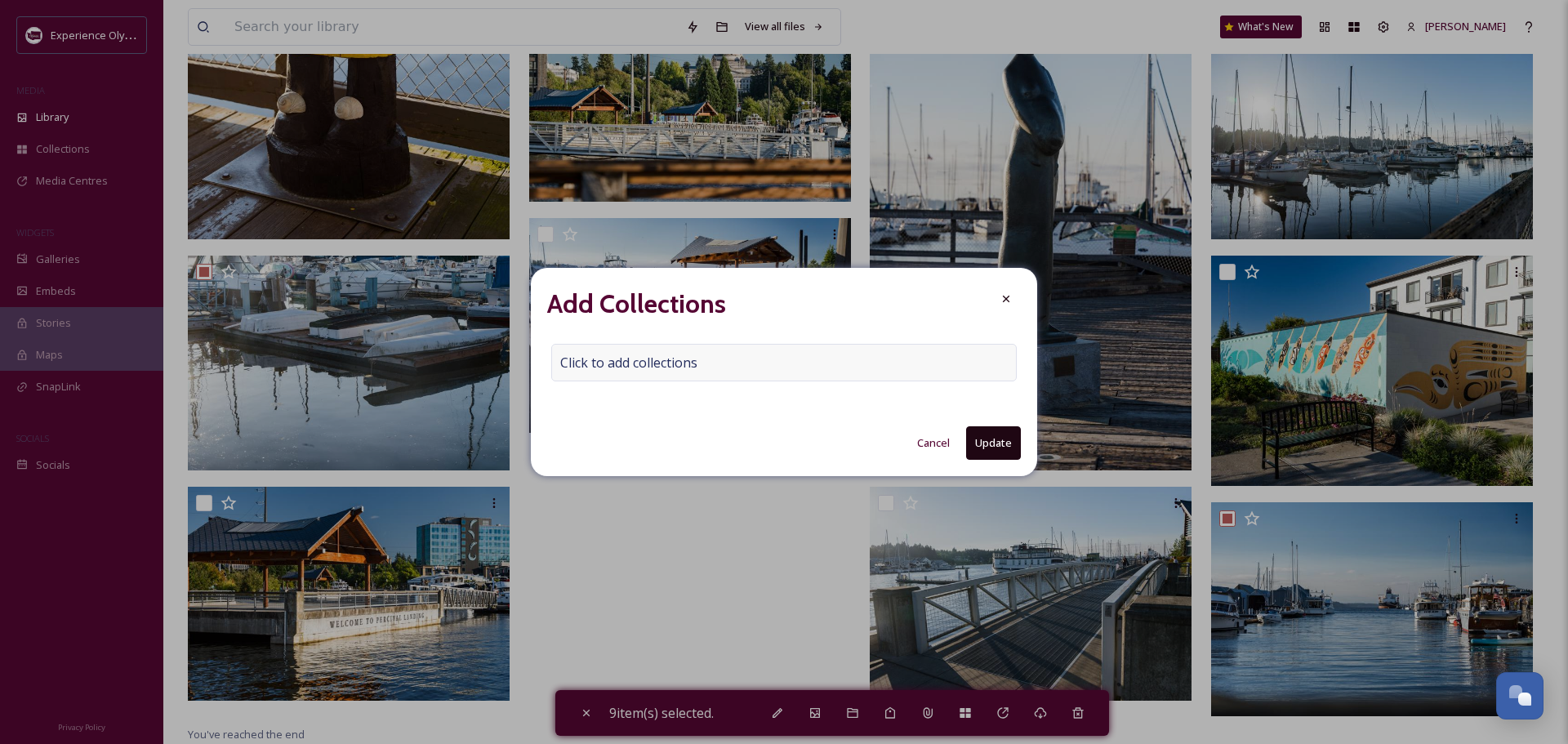
click at [610, 349] on div "Click to add collections" at bounding box center [784, 362] width 465 height 37
click at [561, 361] on input at bounding box center [642, 362] width 180 height 36
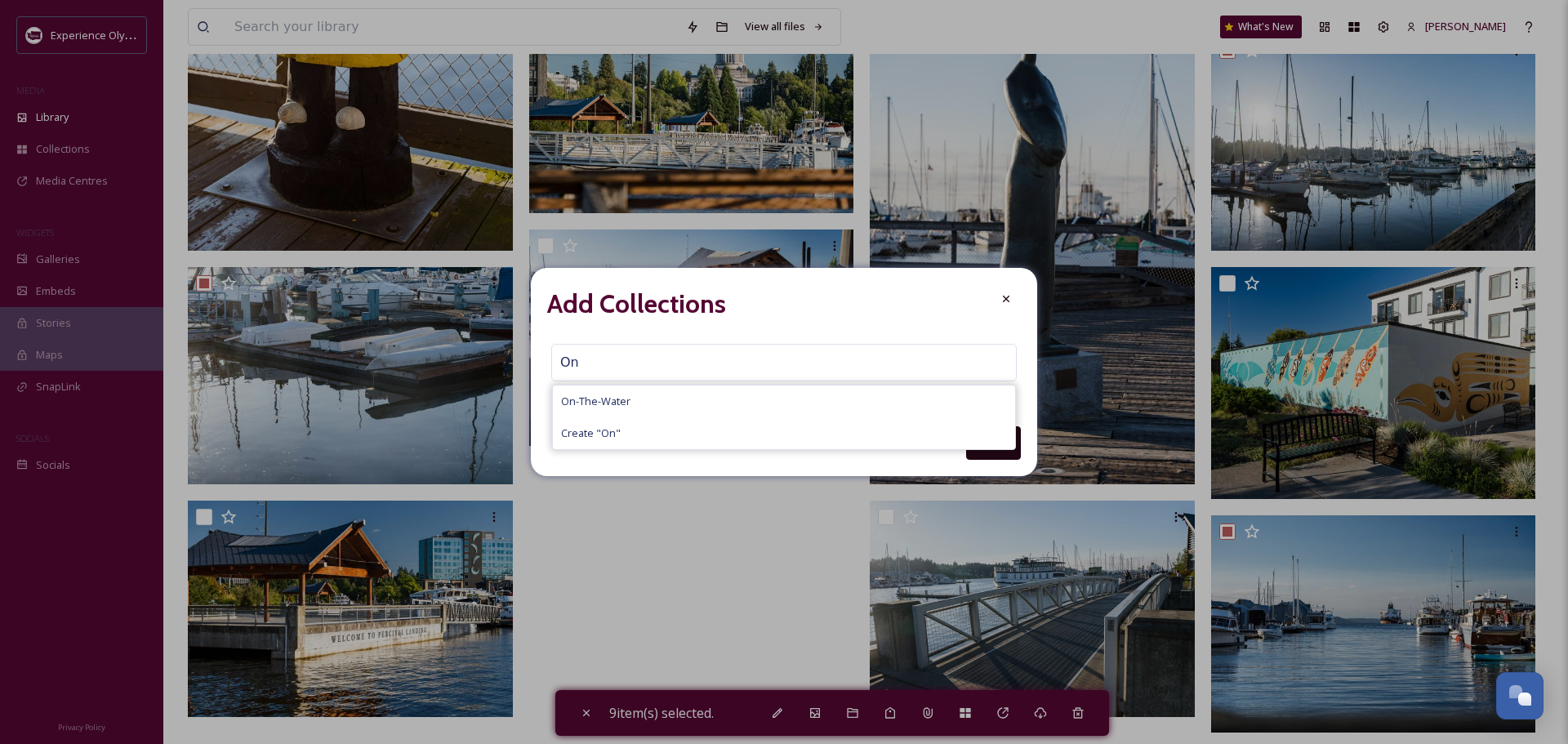
click at [580, 402] on span "On-The-Water" at bounding box center [596, 402] width 70 height 16
click at [986, 449] on button "Update" at bounding box center [993, 442] width 55 height 34
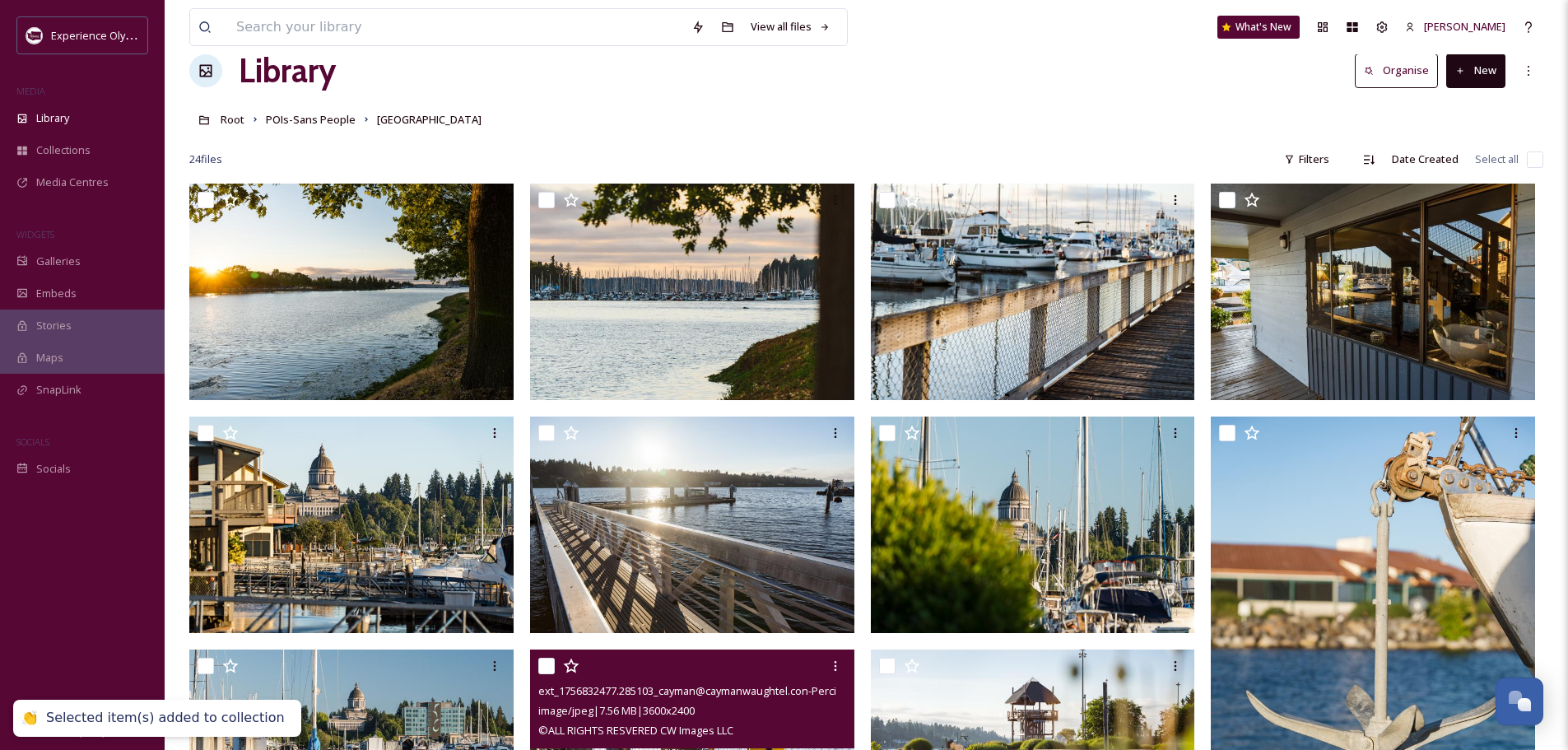
scroll to position [0, 0]
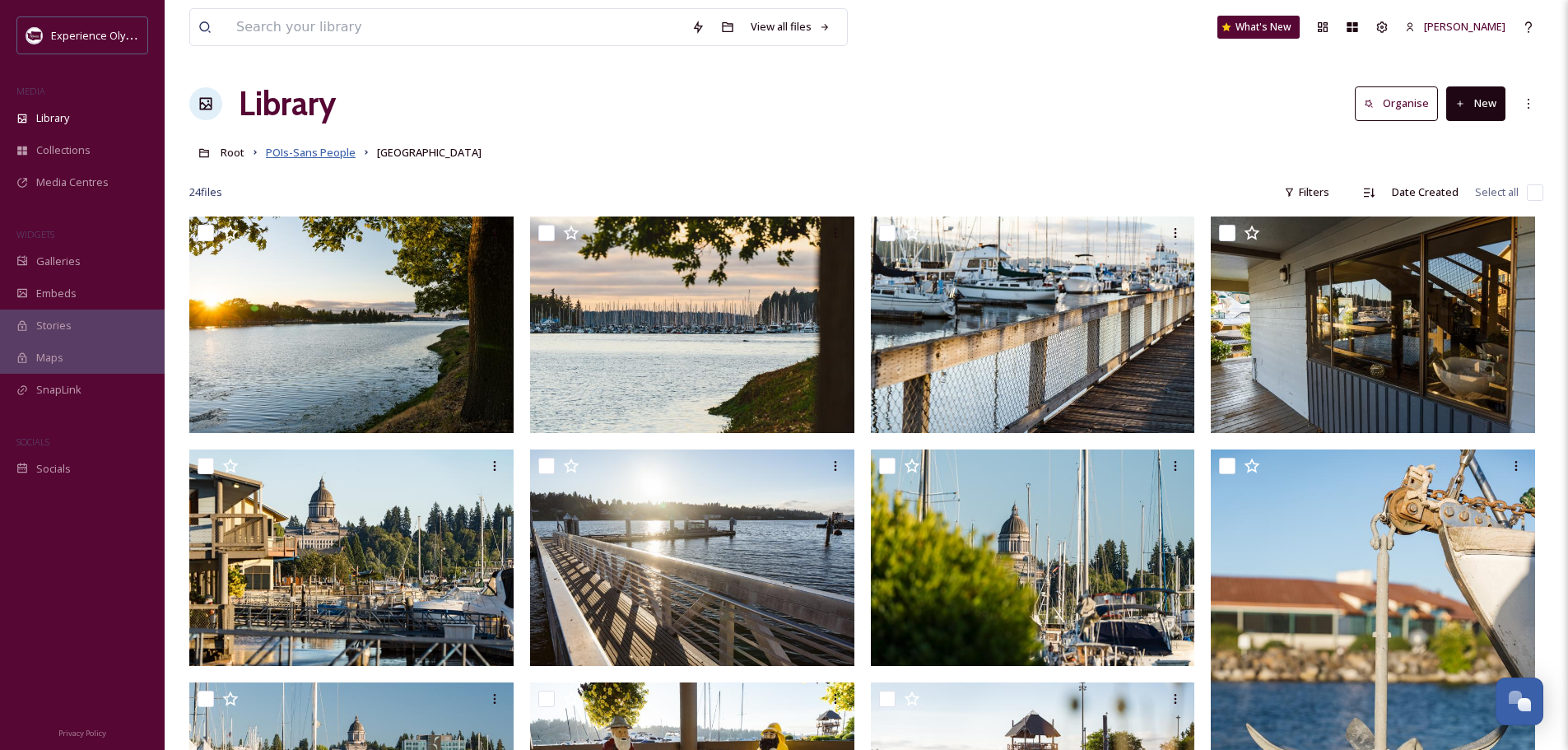
click at [280, 153] on span "POIs-Sans People" at bounding box center [310, 152] width 89 height 15
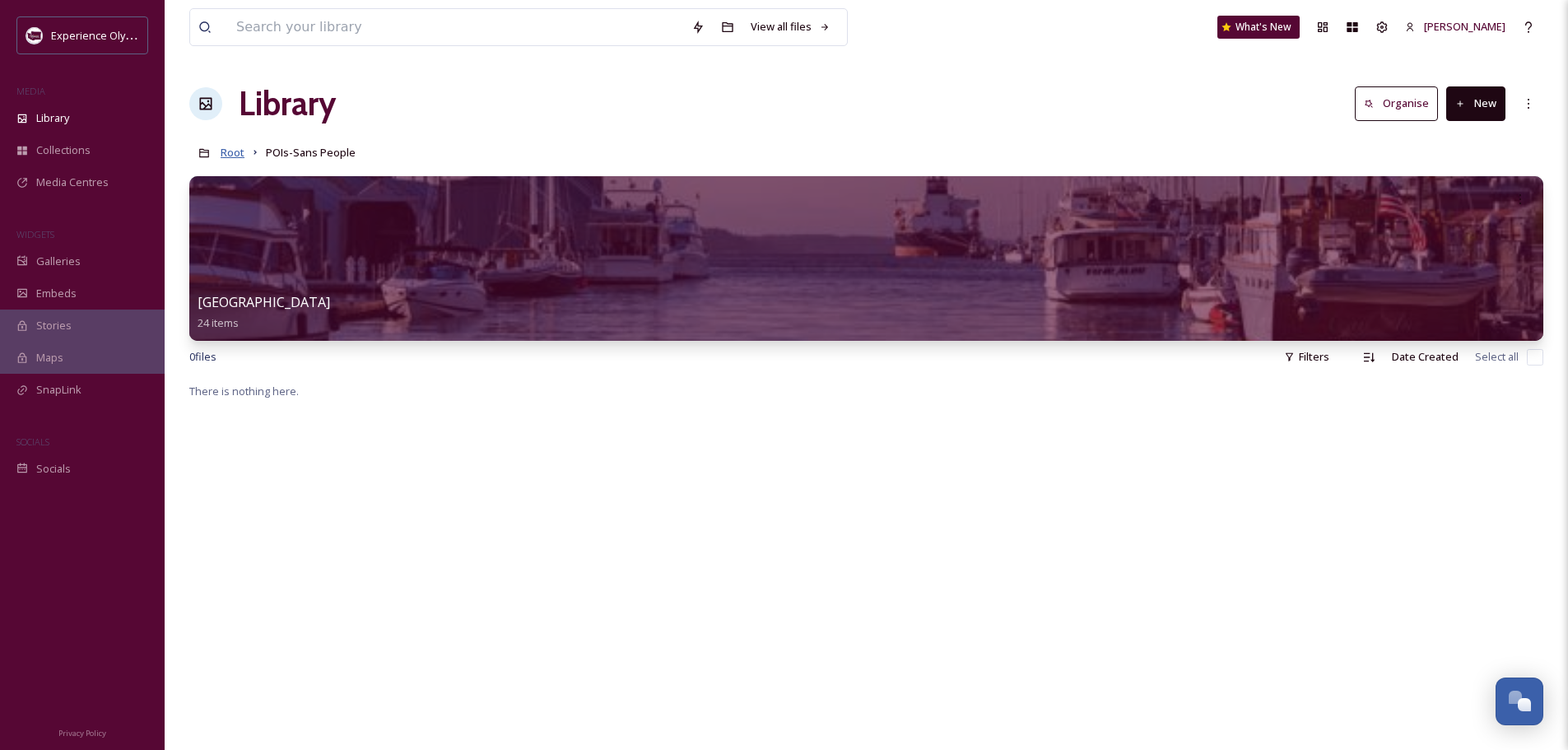
click at [233, 156] on span "Root" at bounding box center [232, 152] width 24 height 15
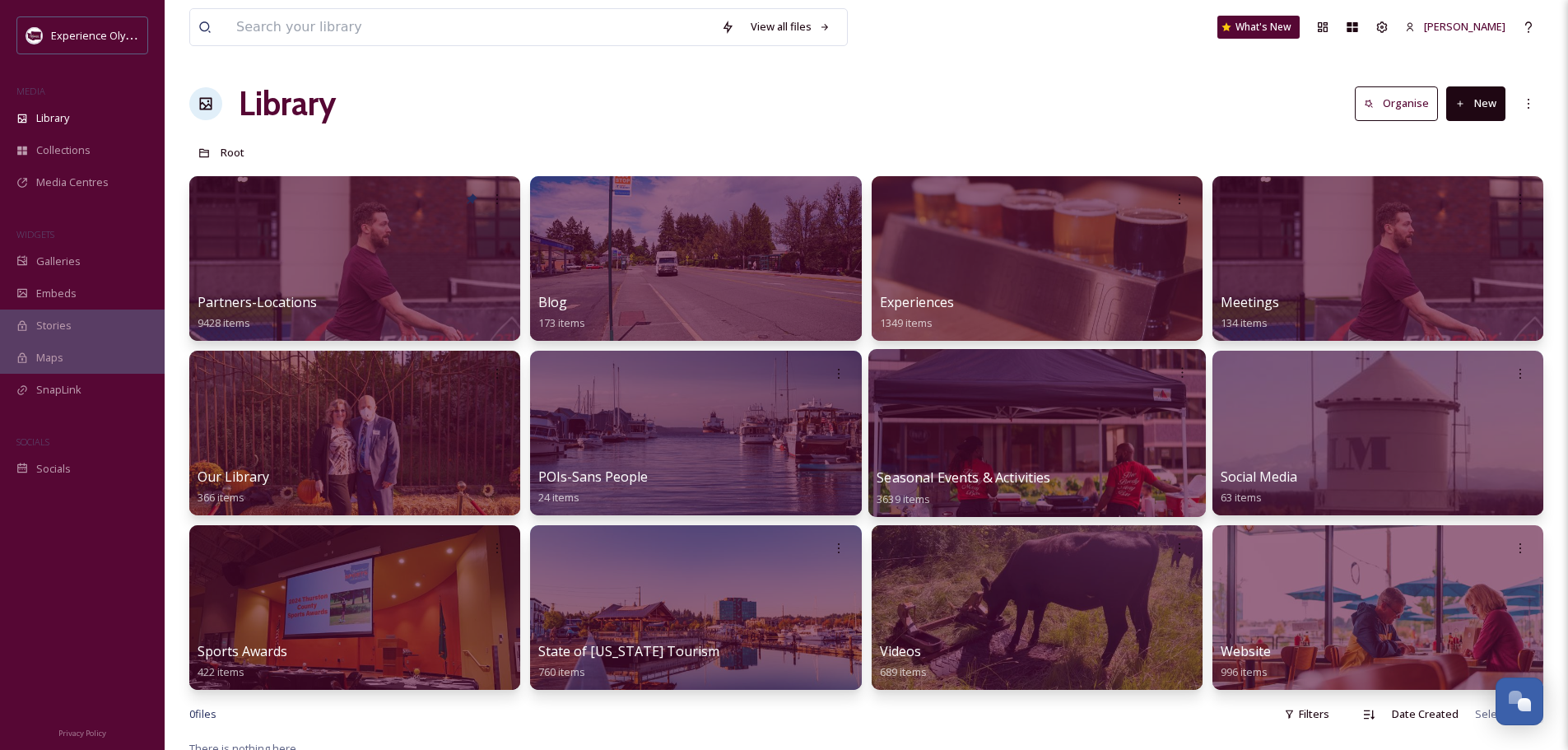
click at [953, 477] on span "Seasonal Events & Activities" at bounding box center [963, 477] width 174 height 18
